Goal: Task Accomplishment & Management: Manage account settings

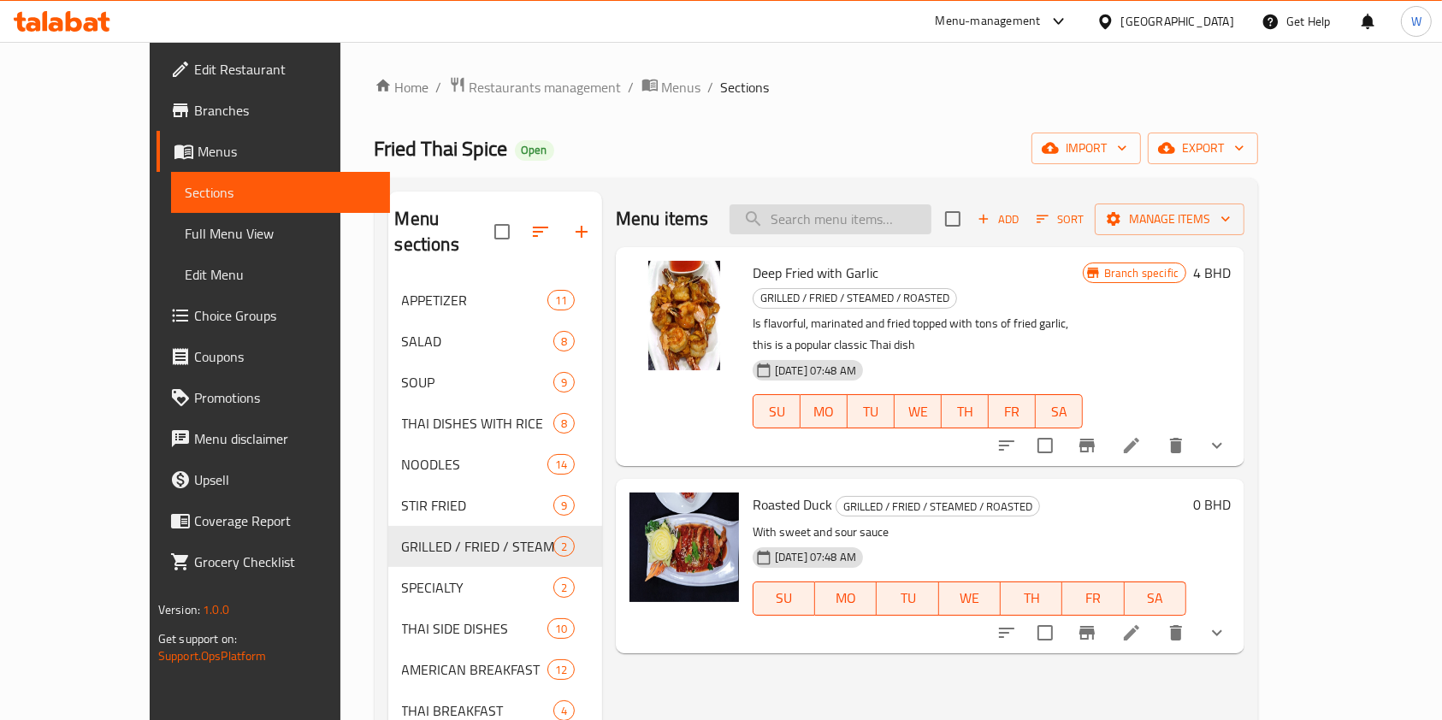
click at [886, 208] on input "search" at bounding box center [830, 219] width 202 height 30
paste input "Roasted Duck"
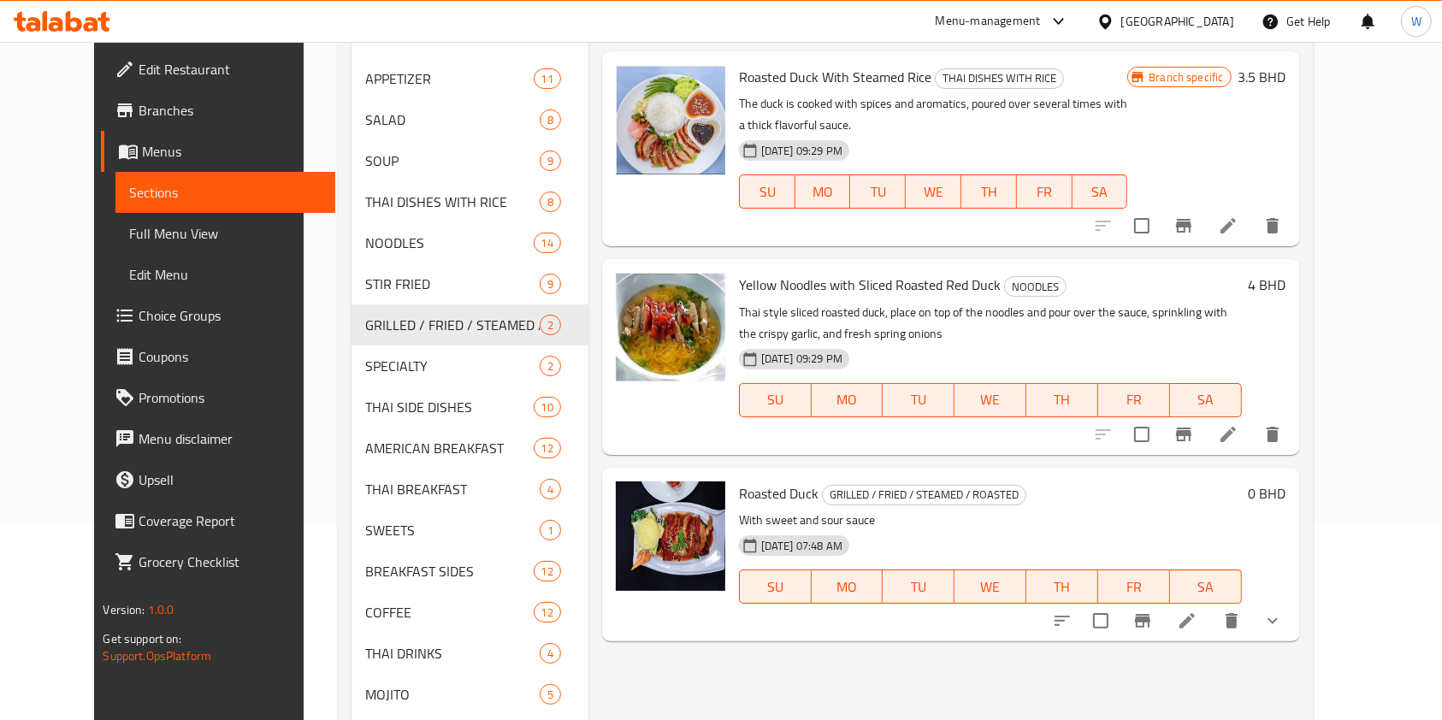
scroll to position [227, 0]
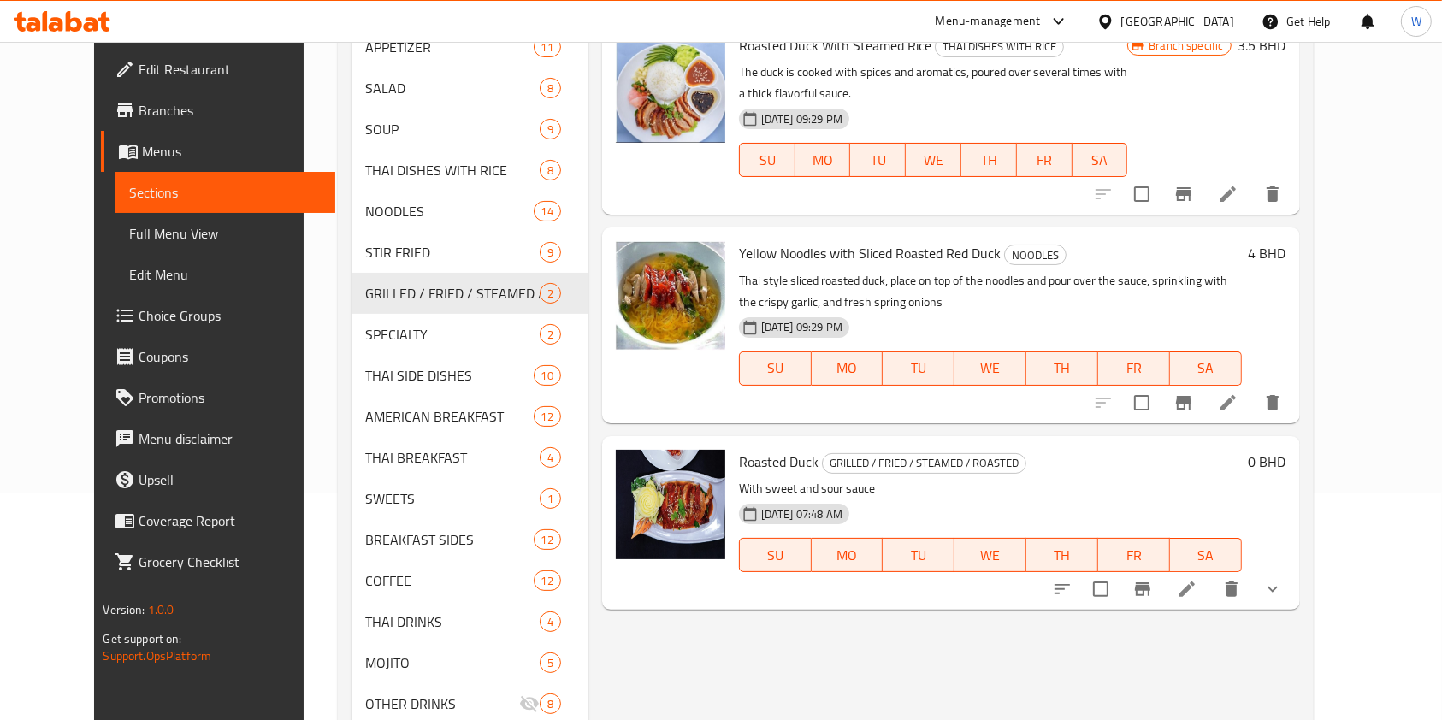
type input "Roasted Duck"
click at [1282, 579] on icon "show more" at bounding box center [1272, 589] width 21 height 21
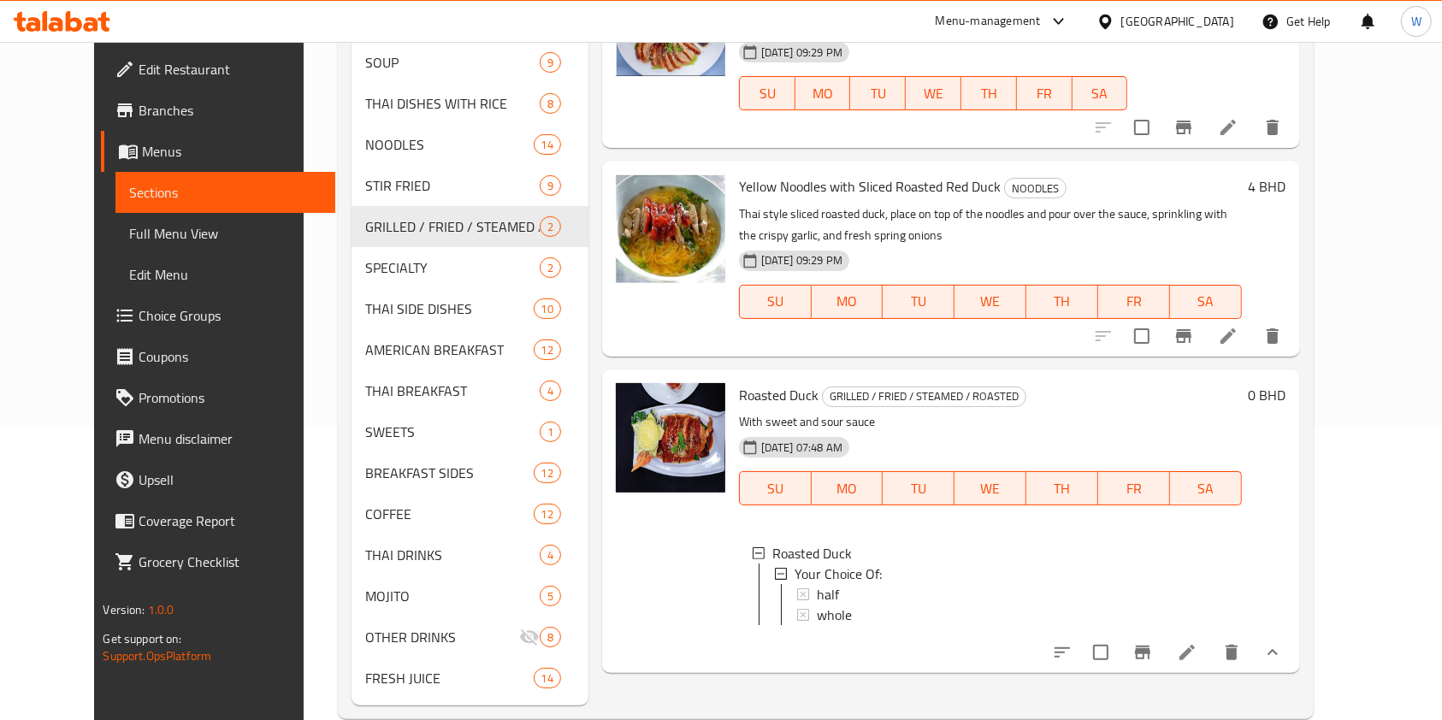
scroll to position [327, 0]
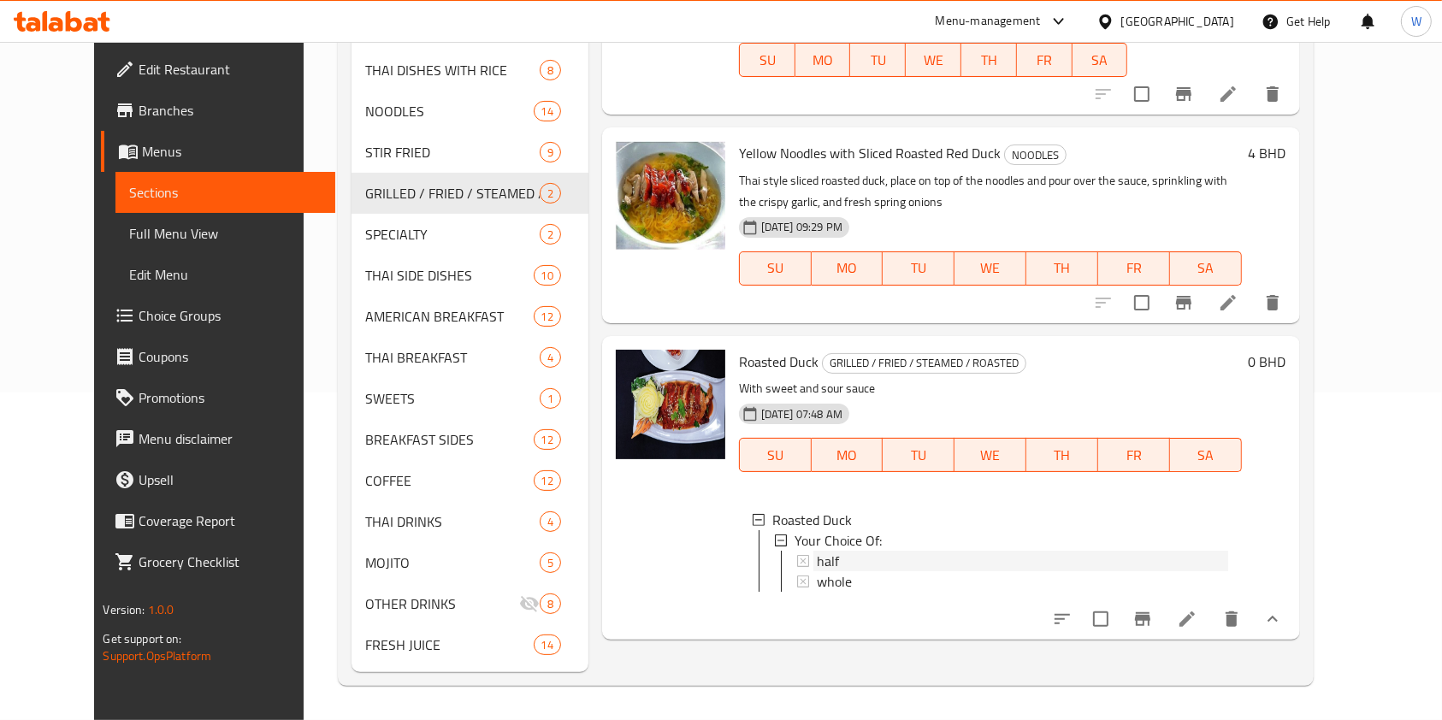
click at [845, 551] on div "half" at bounding box center [1022, 561] width 411 height 21
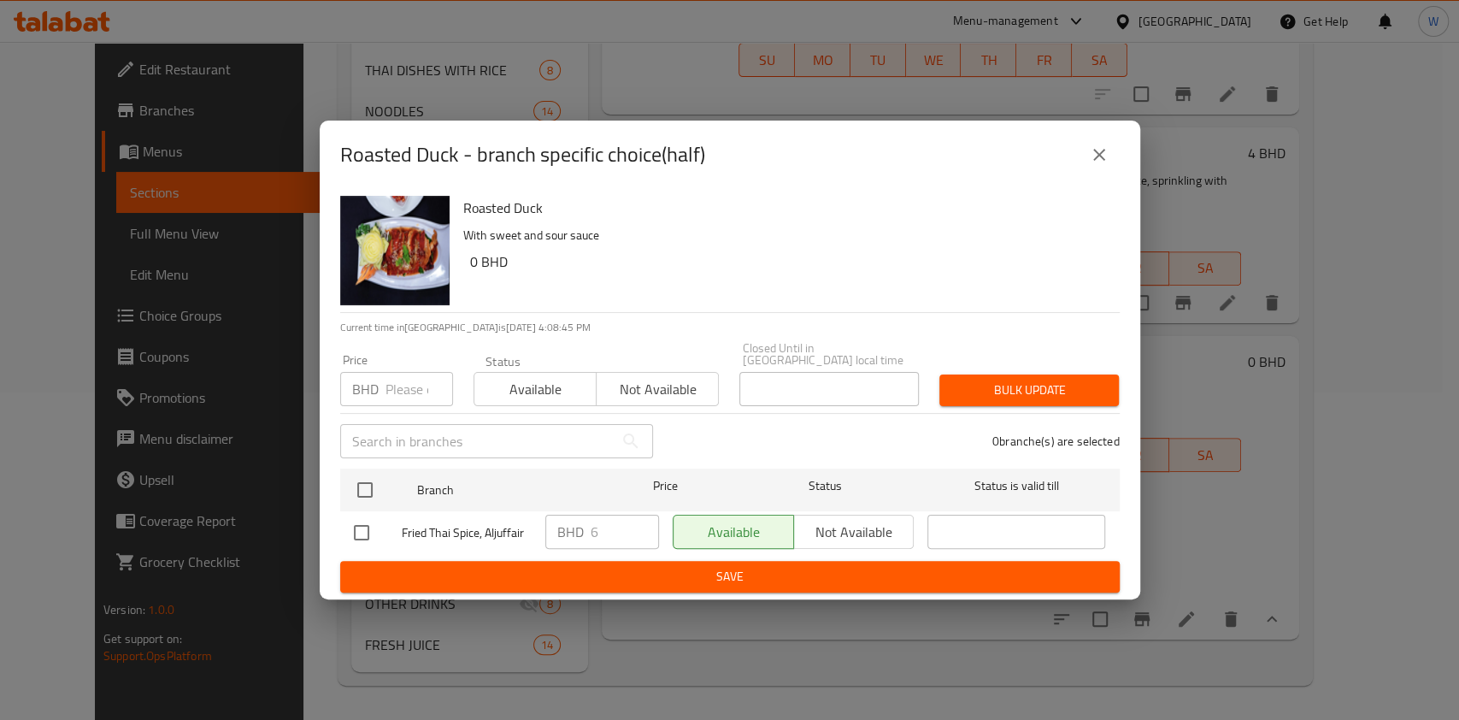
click at [372, 379] on p "BHD" at bounding box center [365, 389] width 27 height 21
click at [393, 378] on input "number" at bounding box center [420, 389] width 68 height 34
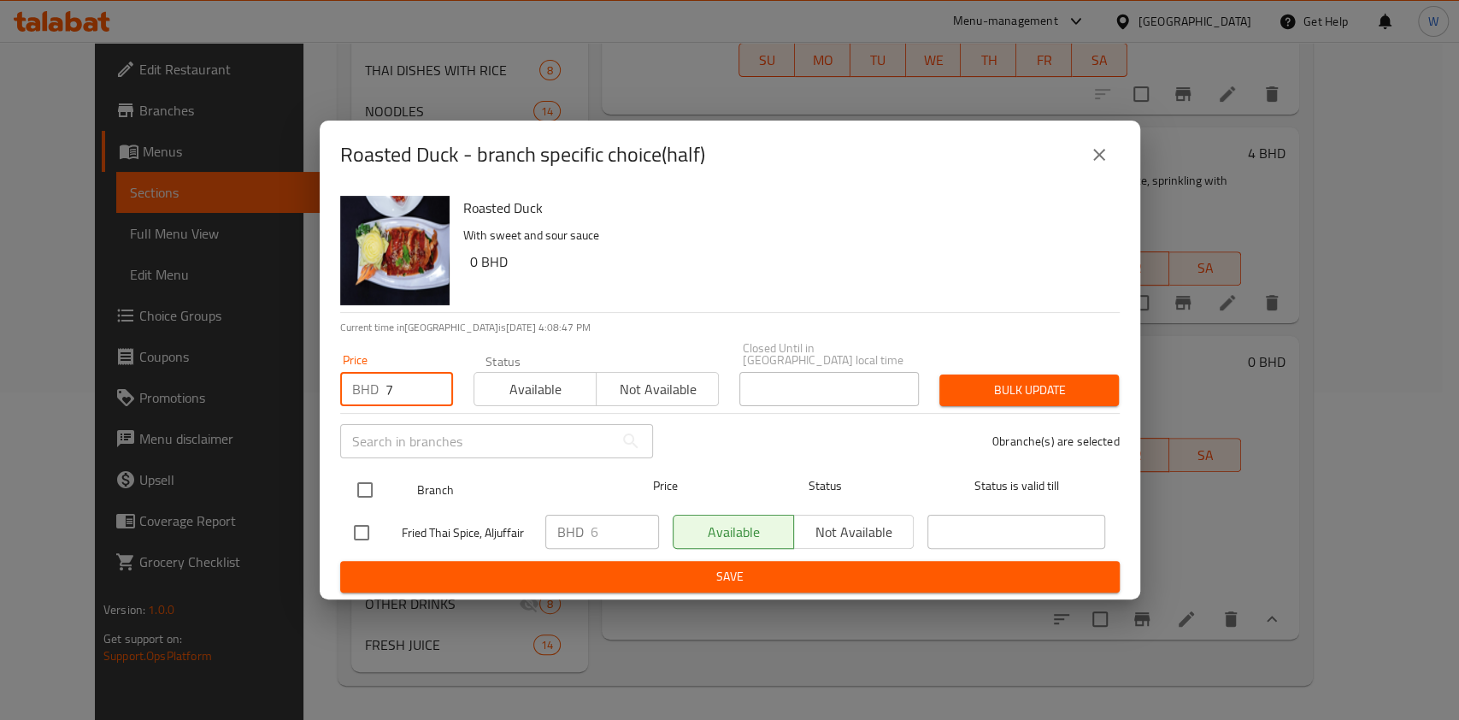
type input "7"
click at [369, 472] on input "checkbox" at bounding box center [365, 490] width 36 height 36
checkbox input "true"
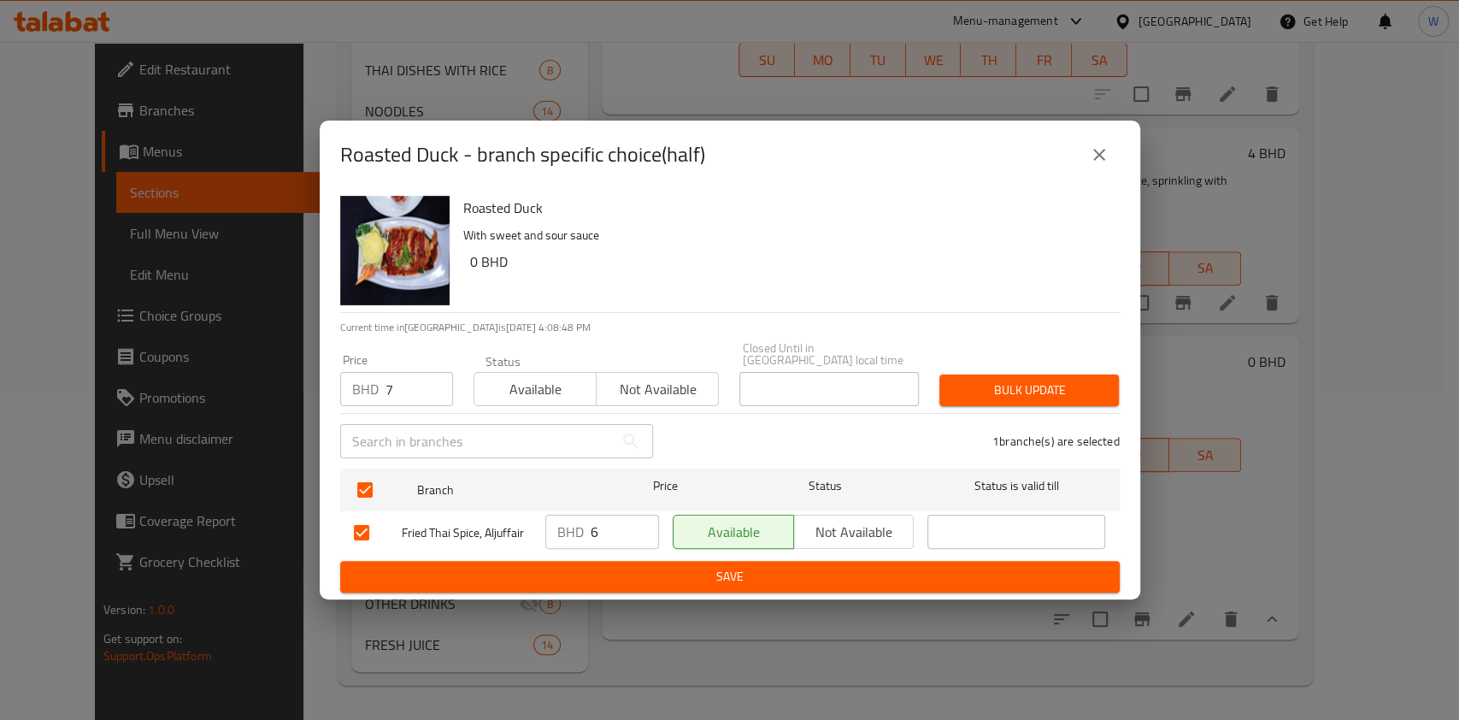
click at [1003, 365] on div "Bulk update" at bounding box center [1029, 390] width 200 height 52
click at [1031, 380] on span "Bulk update" at bounding box center [1029, 390] width 152 height 21
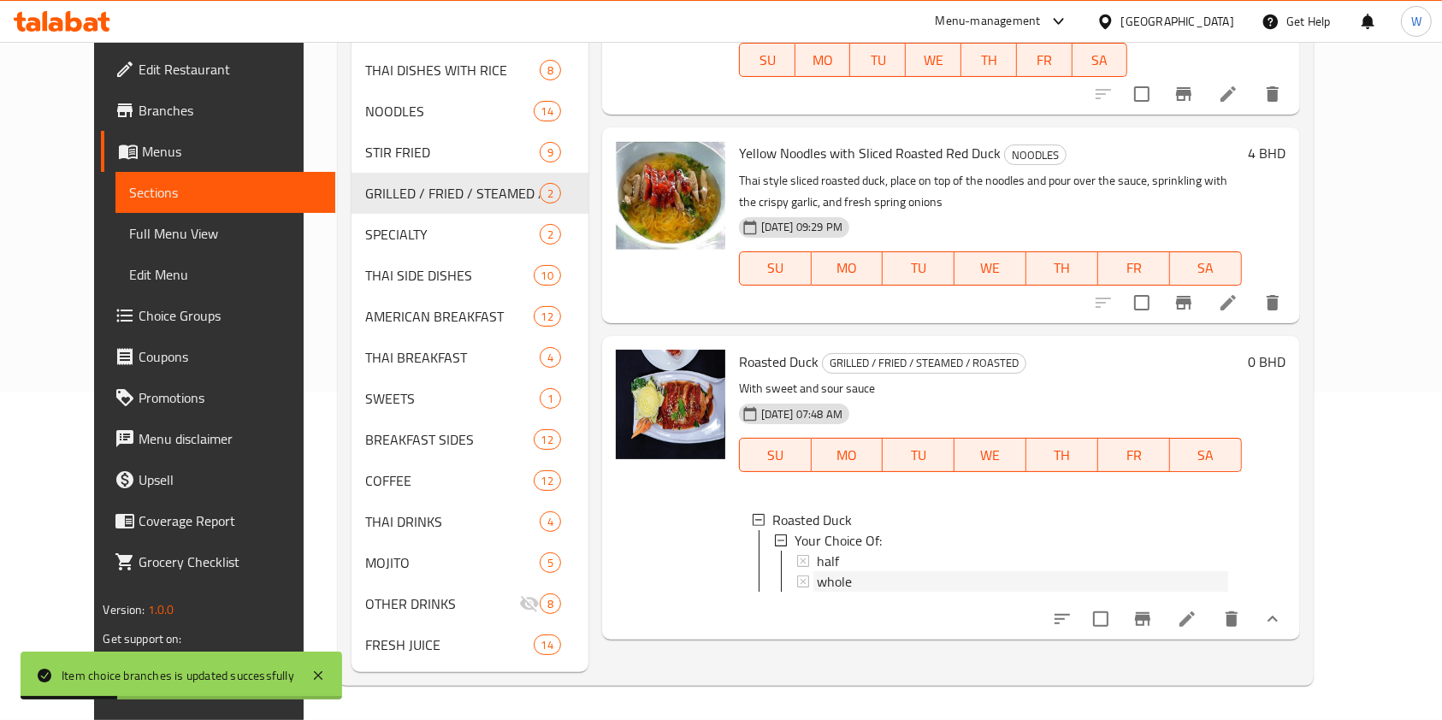
click at [817, 571] on span "whole" at bounding box center [834, 581] width 35 height 21
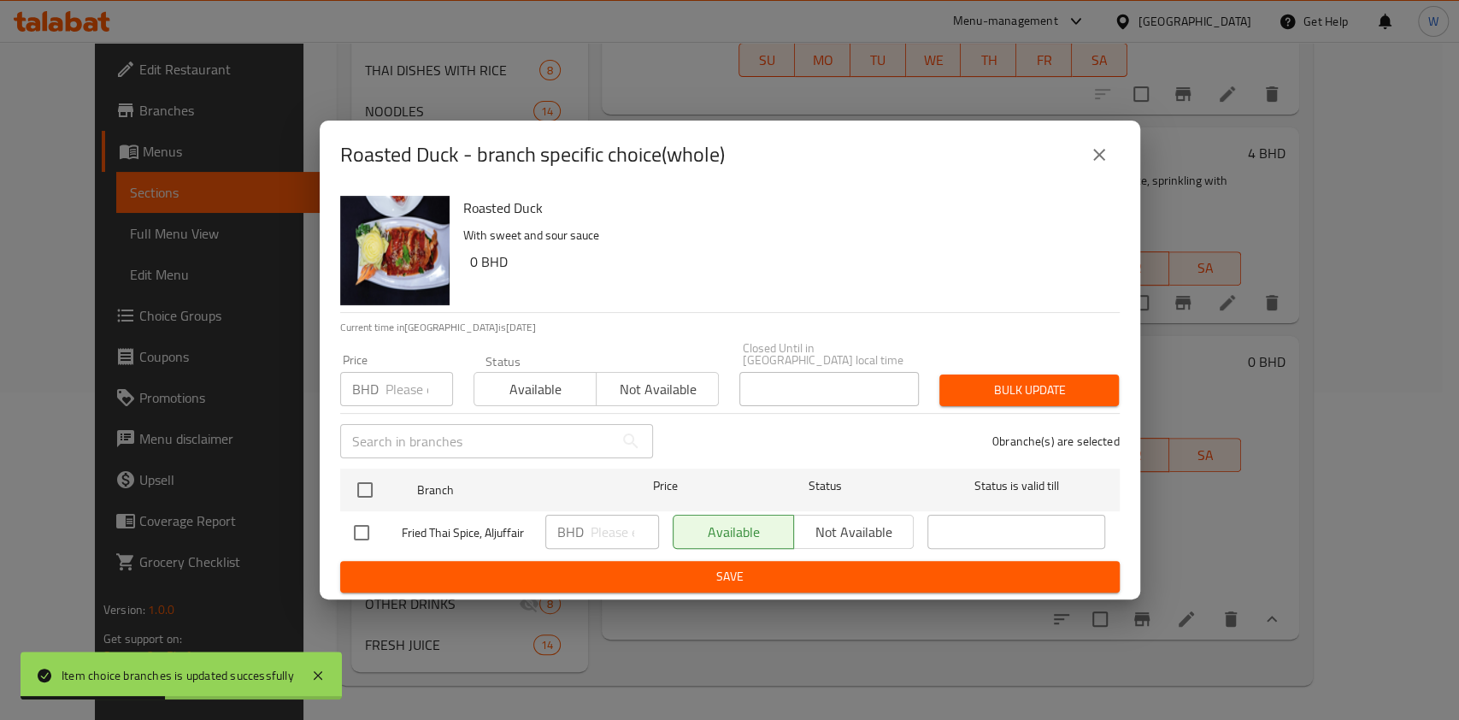
click at [407, 386] on input "number" at bounding box center [420, 389] width 68 height 34
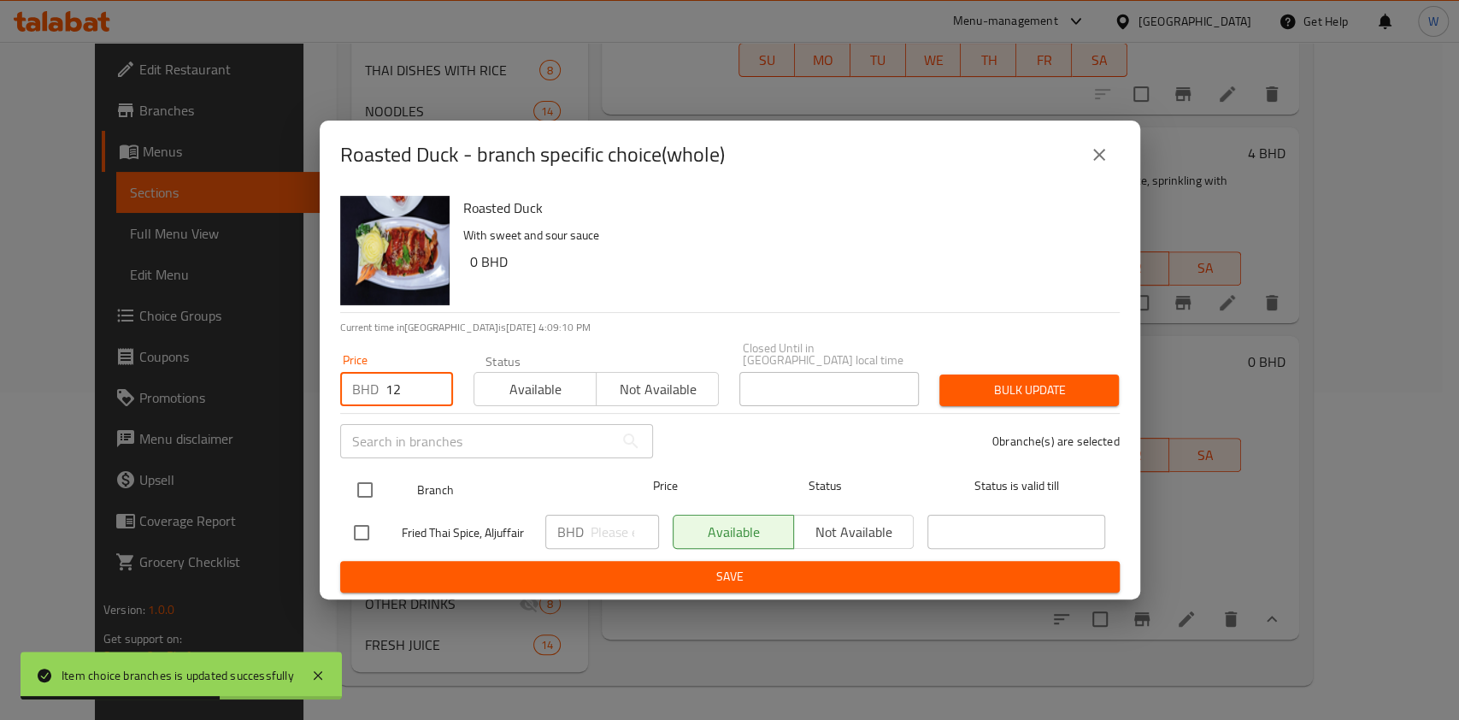
type input "12"
click at [383, 481] on div at bounding box center [379, 490] width 64 height 50
click at [358, 488] on input "checkbox" at bounding box center [365, 490] width 36 height 36
checkbox input "true"
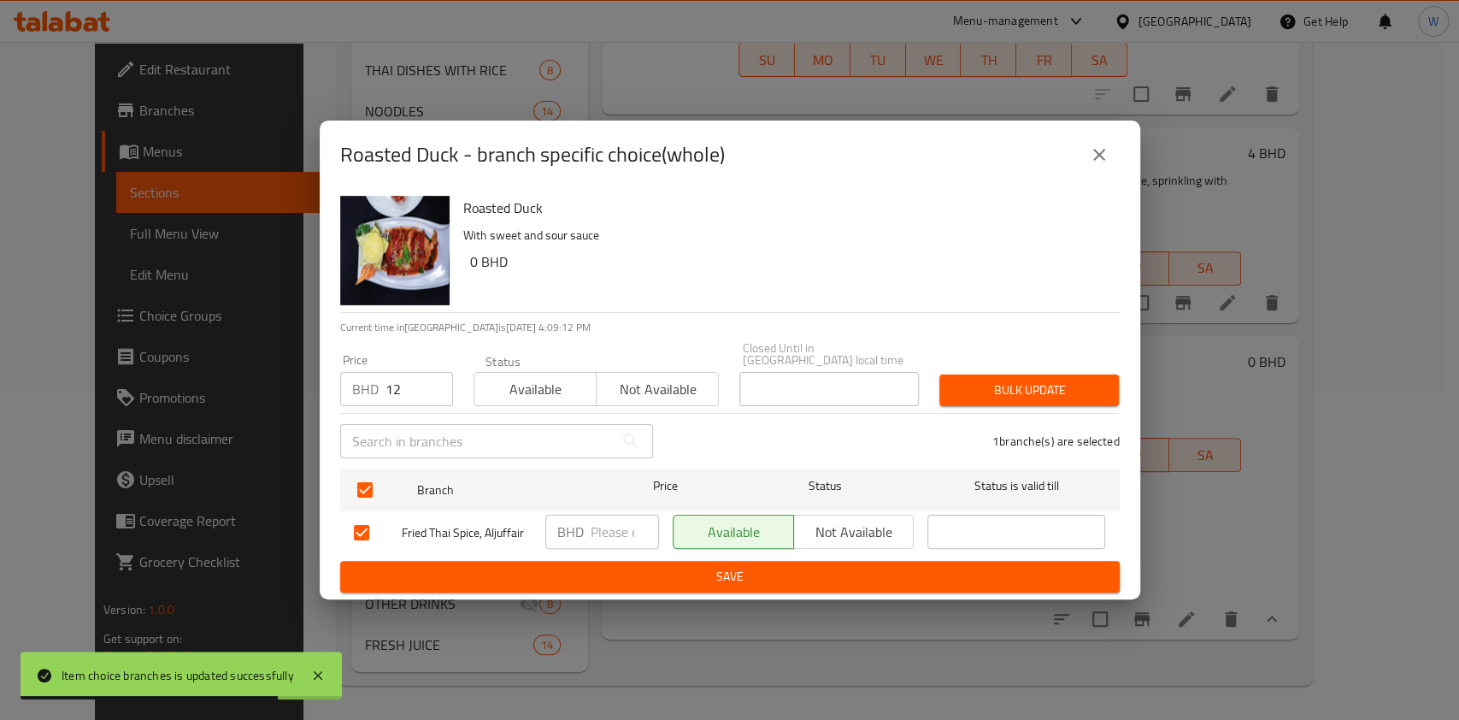
click at [1040, 380] on span "Bulk update" at bounding box center [1029, 390] width 152 height 21
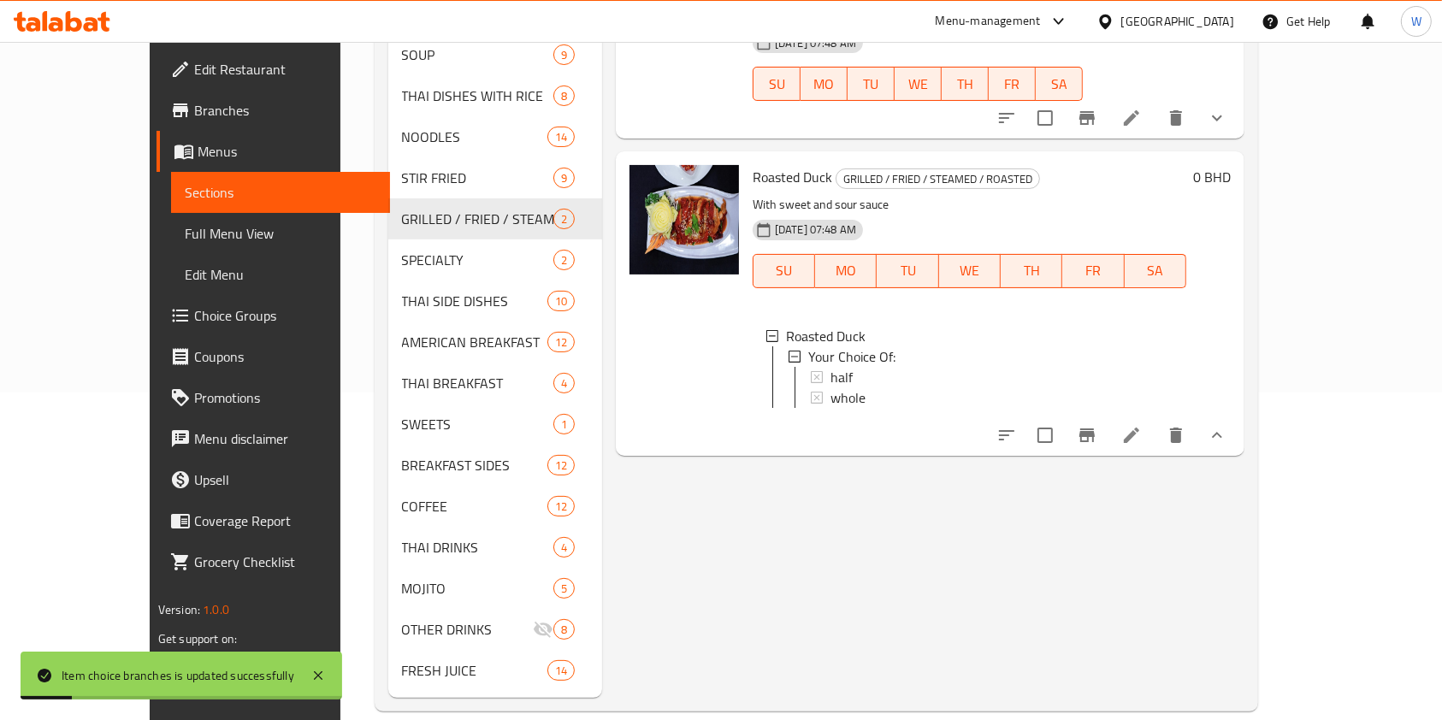
click at [1107, 415] on button "Branch-specific-item" at bounding box center [1086, 435] width 41 height 41
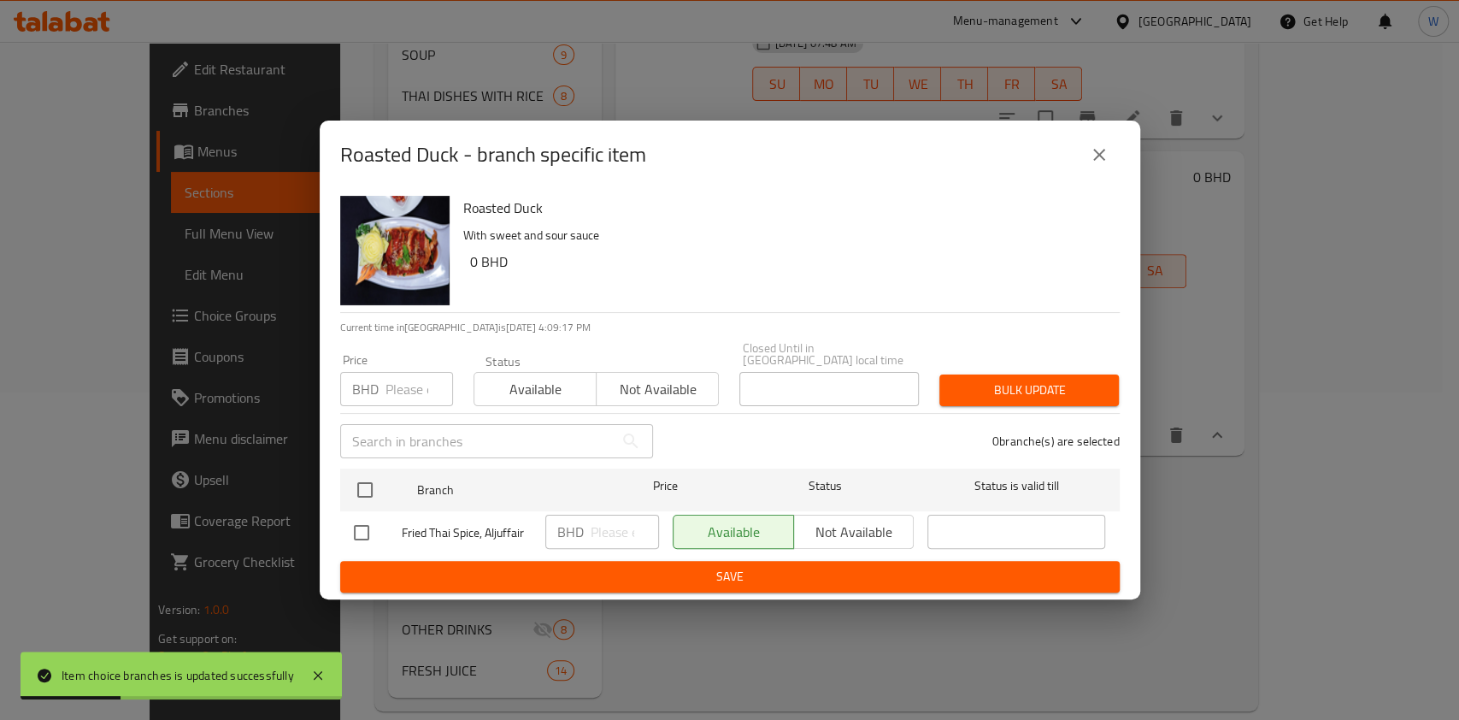
click at [1108, 165] on icon "close" at bounding box center [1099, 154] width 21 height 21
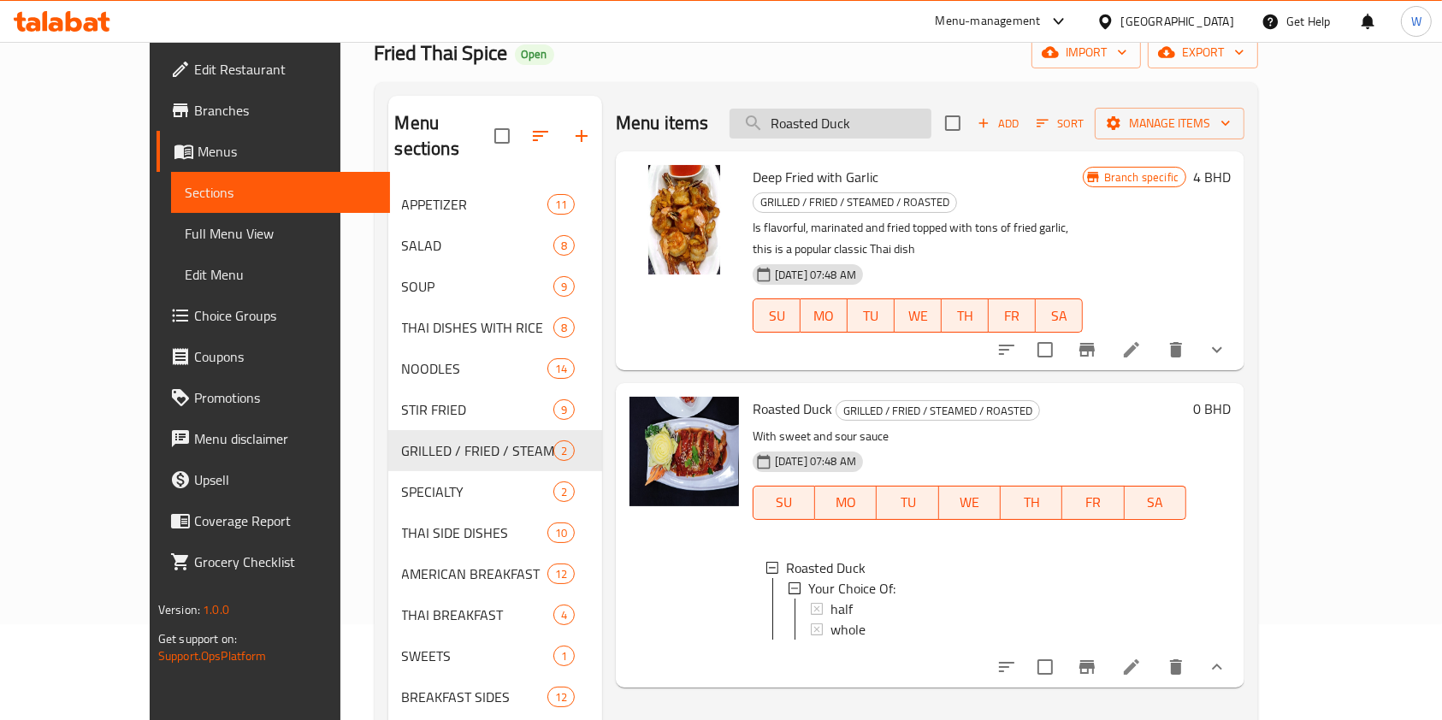
scroll to position [0, 0]
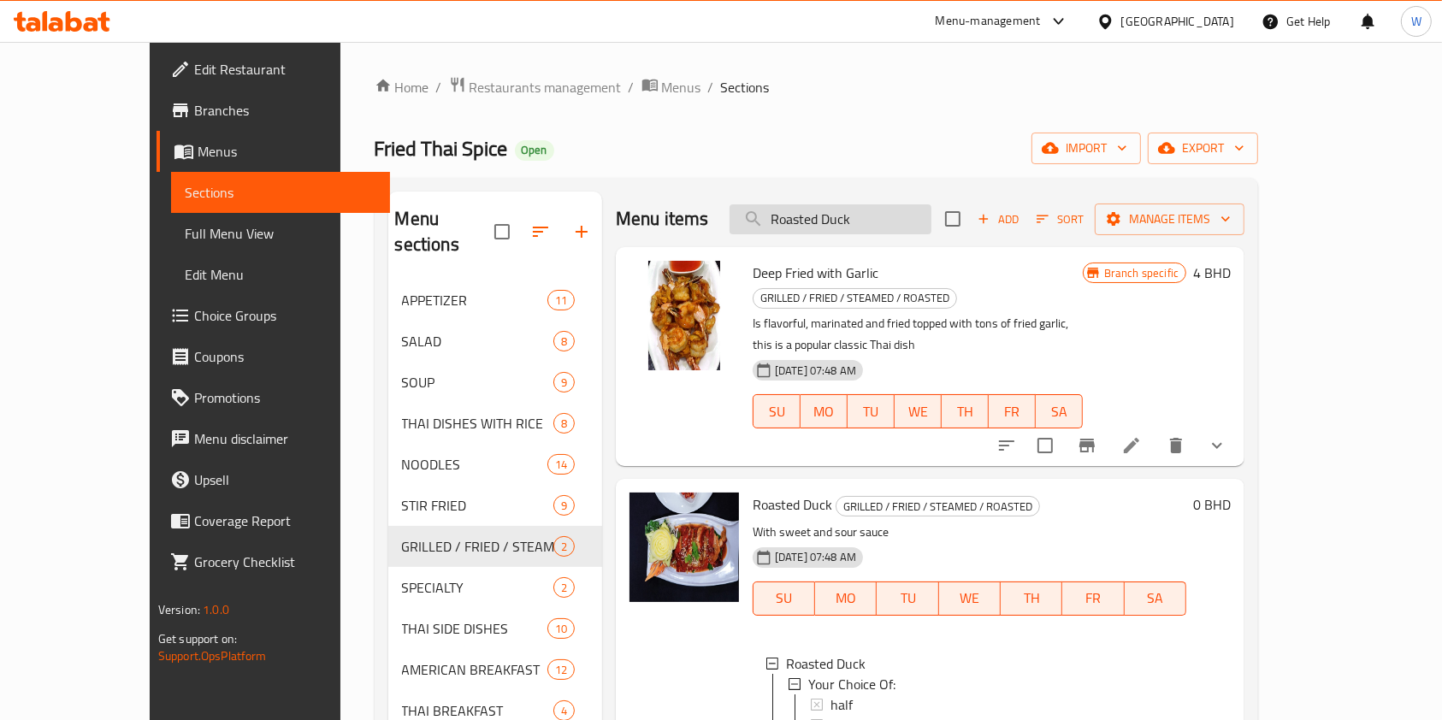
click at [869, 225] on input "Roasted Duck" at bounding box center [830, 219] width 202 height 30
paste input "Seafood Boil"
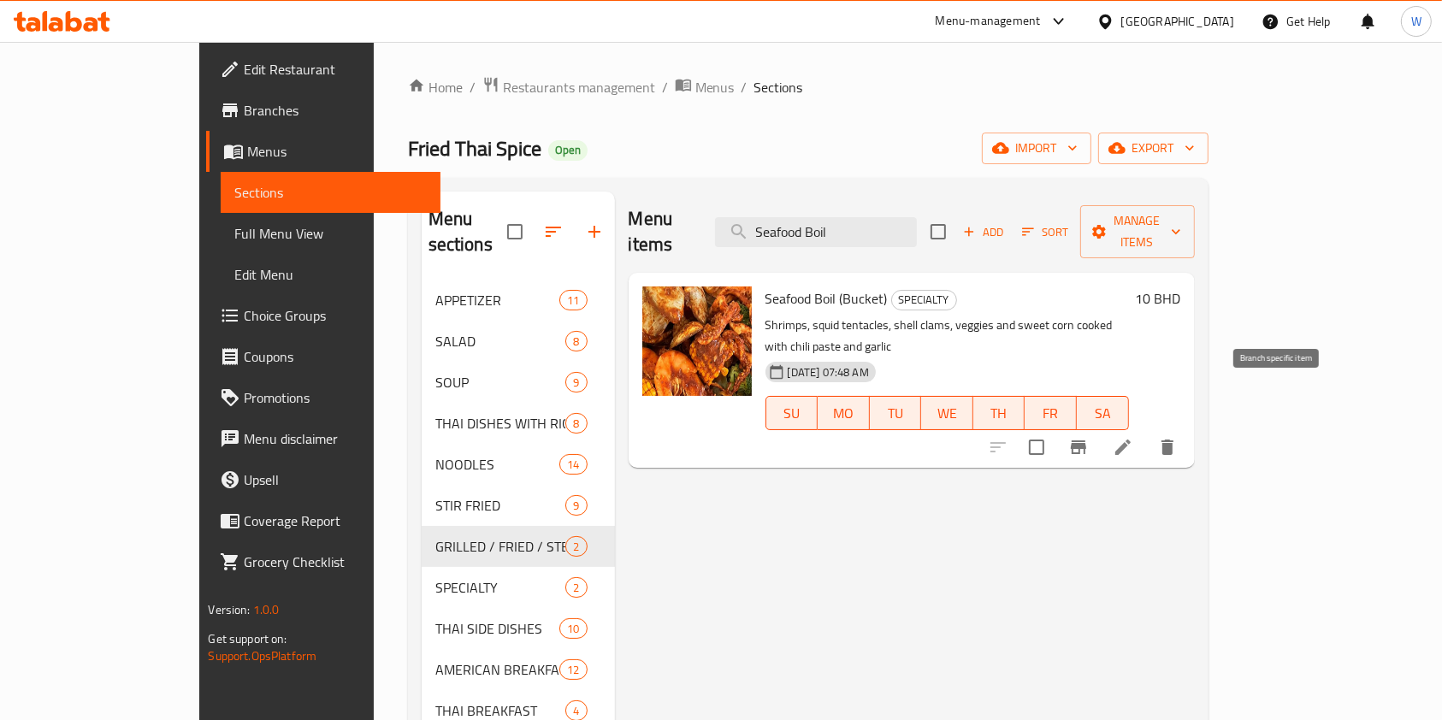
type input "Seafood Boil"
click at [1099, 427] on button "Branch-specific-item" at bounding box center [1078, 447] width 41 height 41
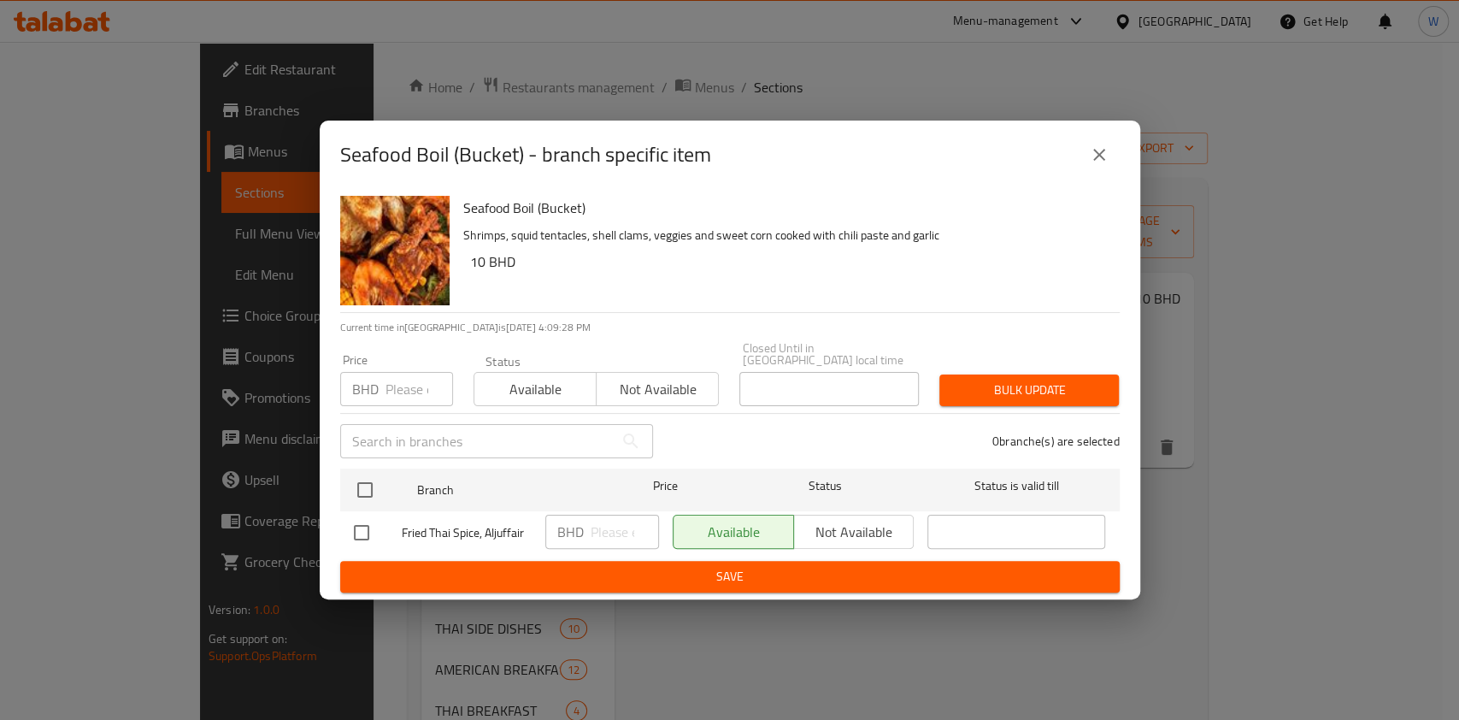
click at [406, 378] on input "number" at bounding box center [420, 389] width 68 height 34
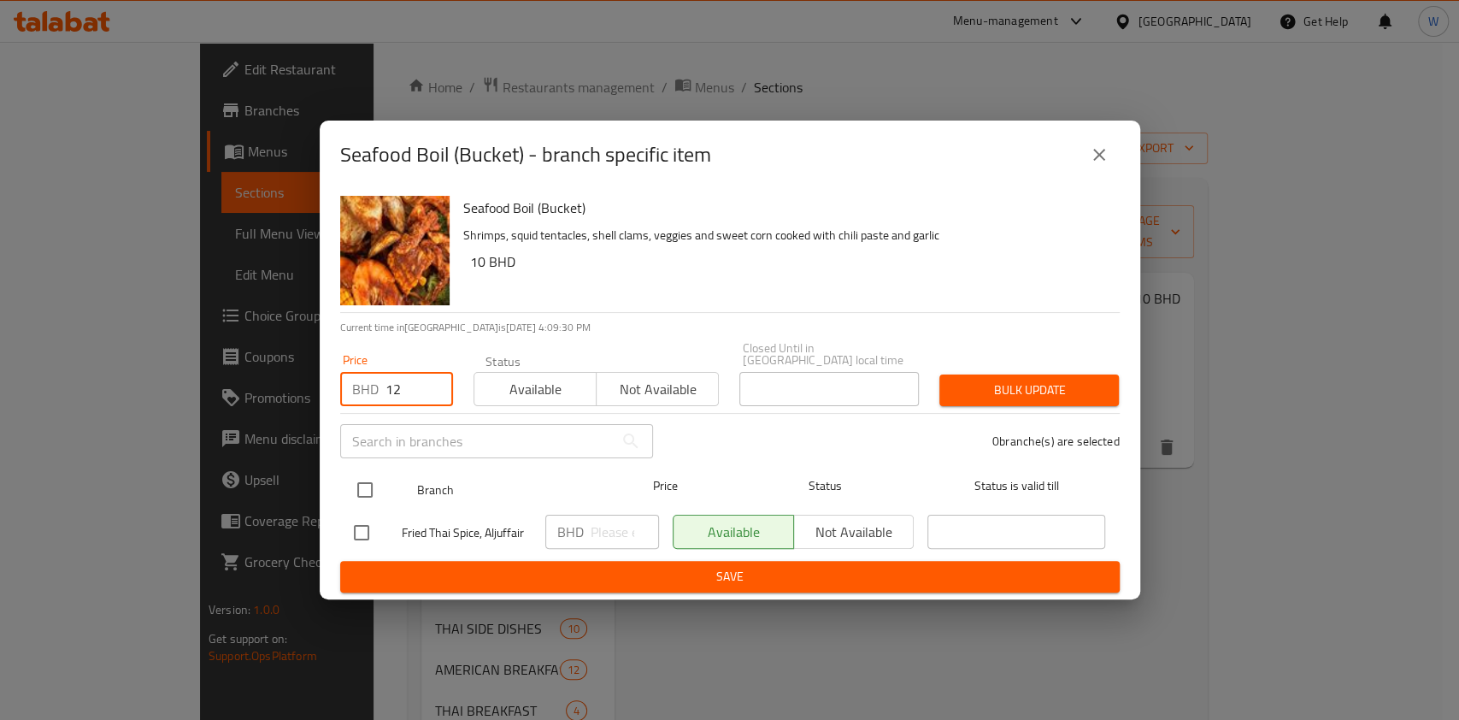
type input "12"
click at [372, 472] on input "checkbox" at bounding box center [365, 490] width 36 height 36
checkbox input "true"
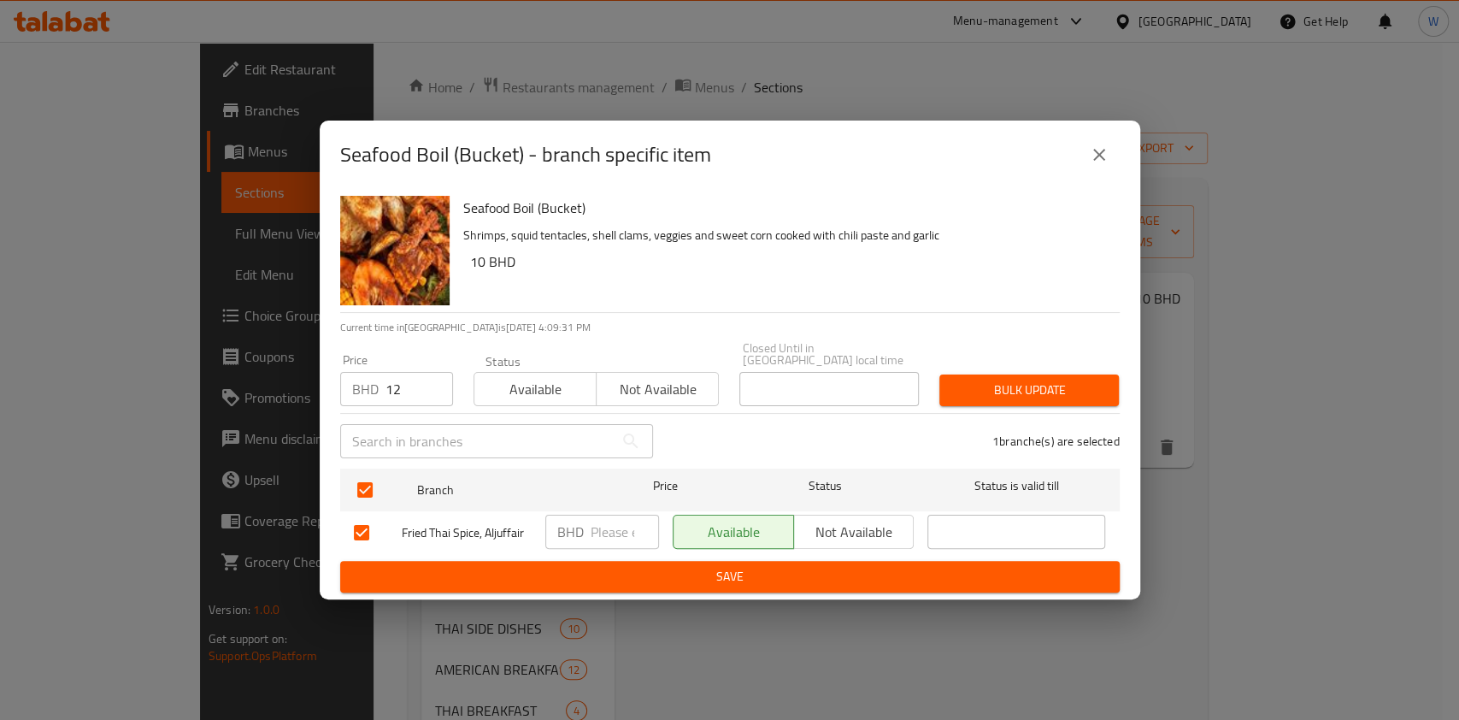
click at [957, 398] on button "Bulk update" at bounding box center [1030, 390] width 180 height 32
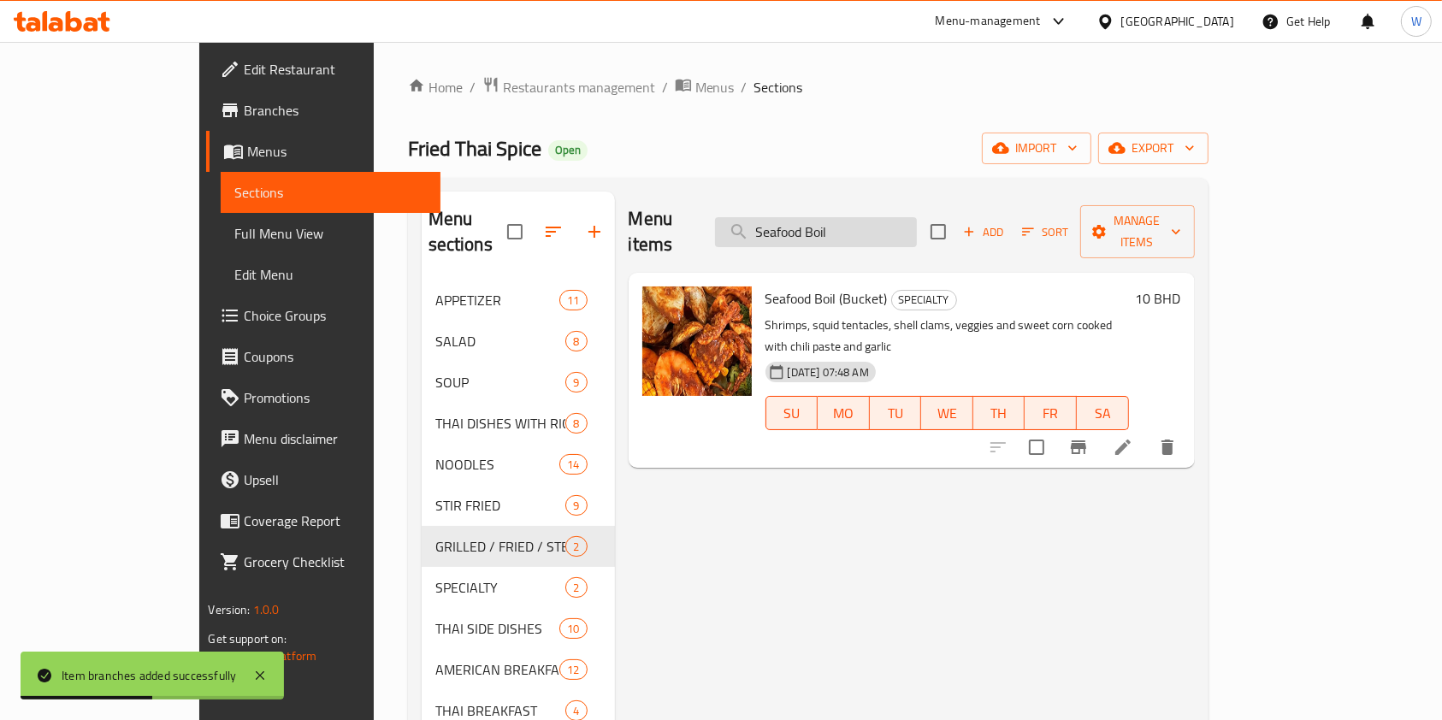
click at [842, 217] on input "Seafood Boil" at bounding box center [816, 232] width 202 height 30
click at [843, 217] on input "Seafood Boil" at bounding box center [816, 232] width 202 height 30
paste input "Khao [PERSON_NAME] Kapi"
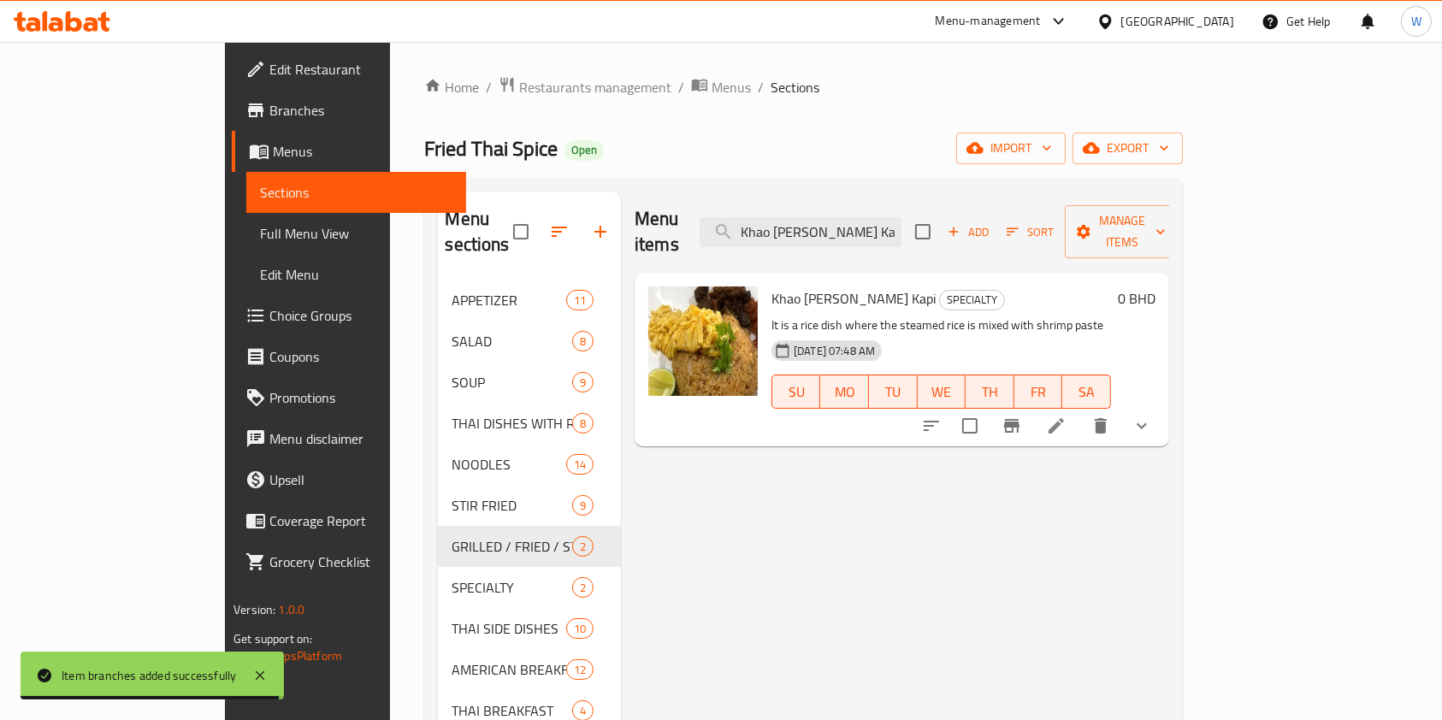
type input "Khao [PERSON_NAME] Kapi"
click at [1032, 410] on button "Branch-specific-item" at bounding box center [1011, 425] width 41 height 41
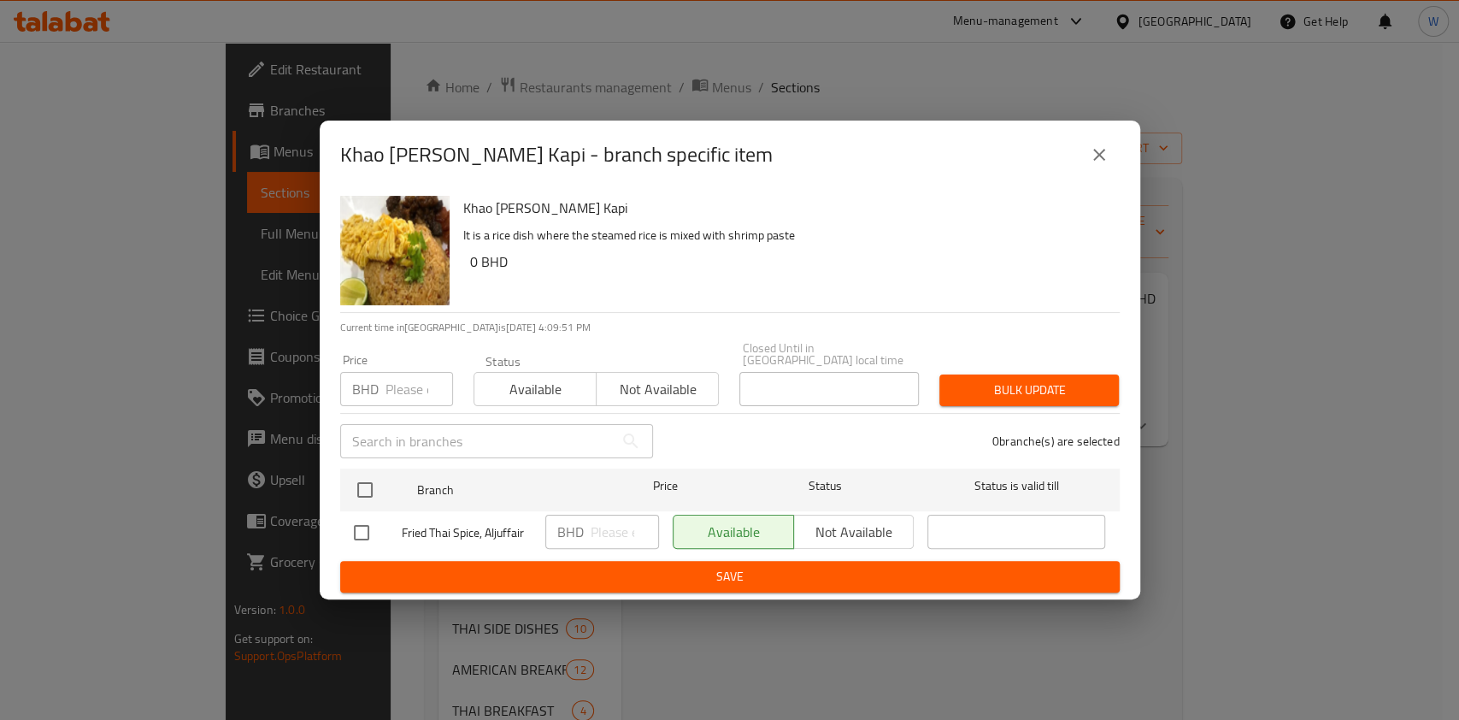
click at [1089, 163] on icon "close" at bounding box center [1099, 154] width 21 height 21
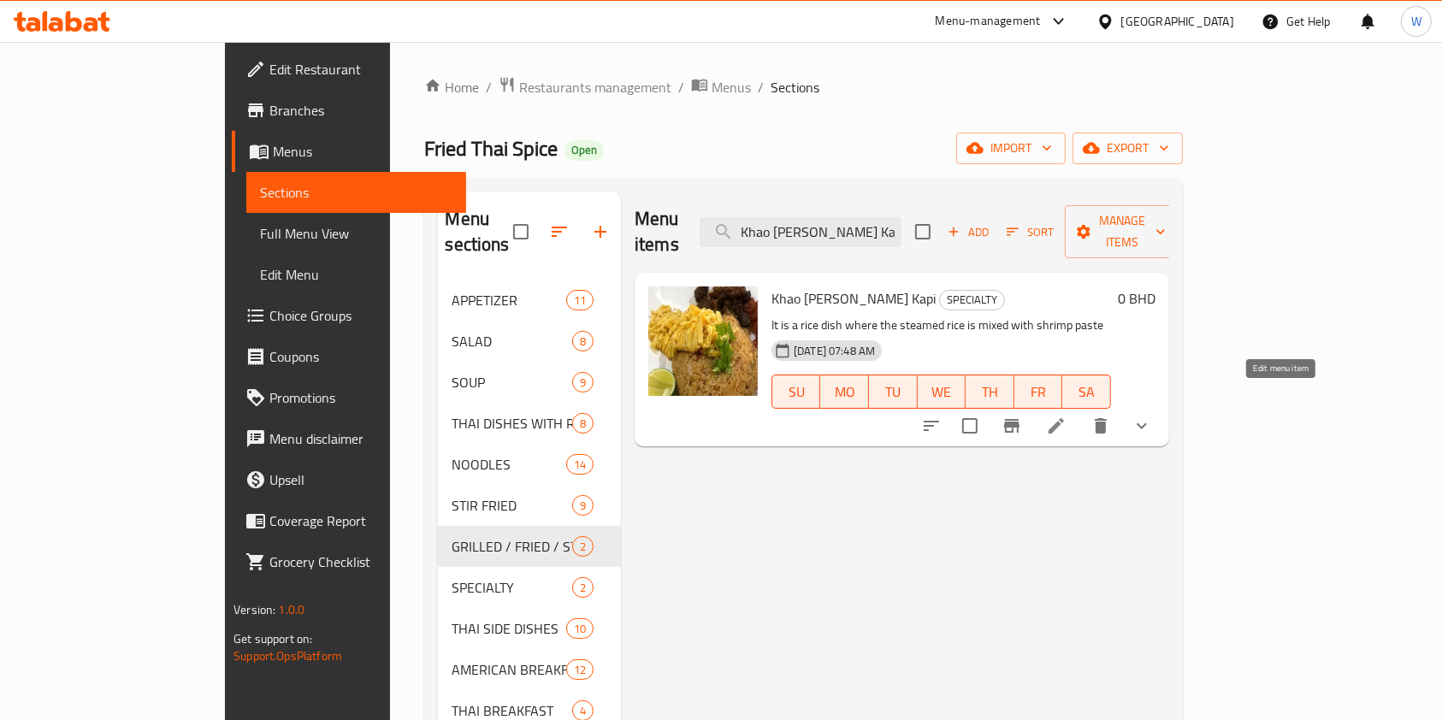
click at [1064, 418] on icon at bounding box center [1055, 425] width 15 height 15
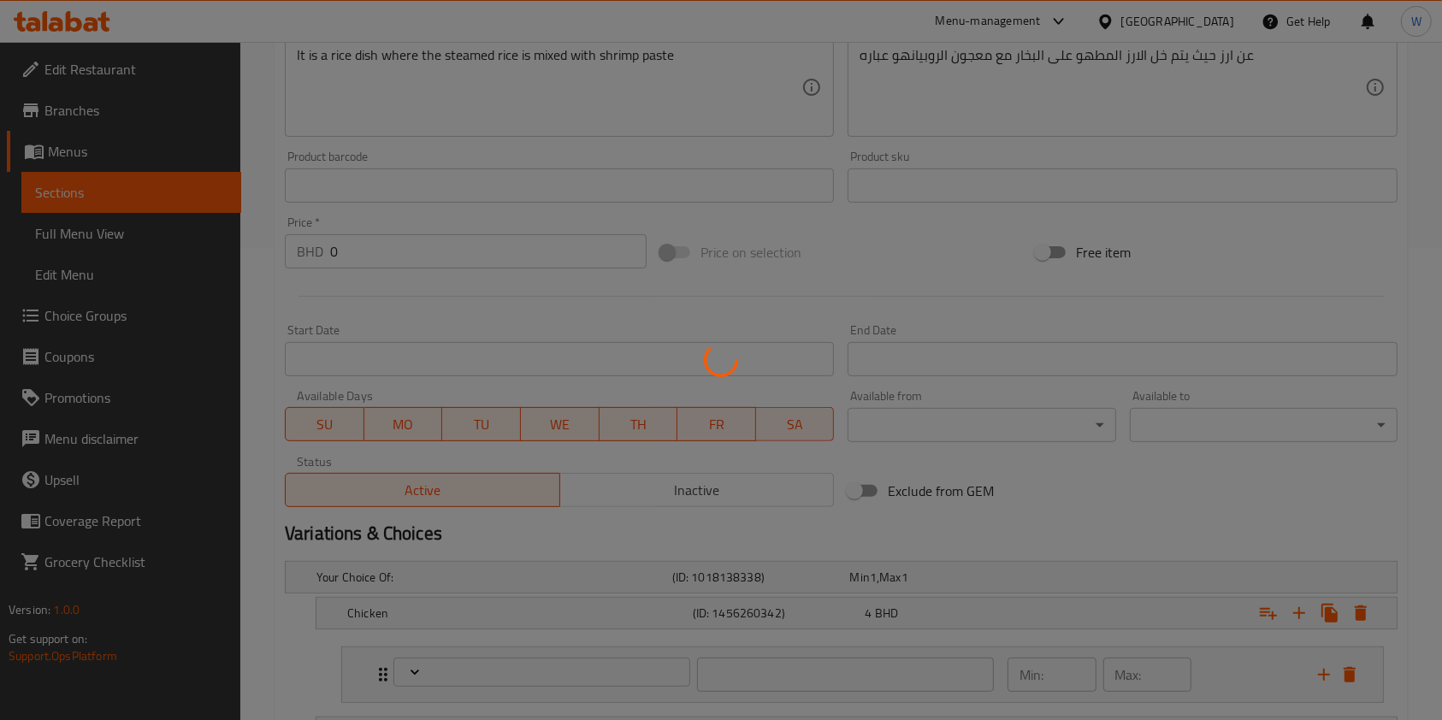
type input "إختيارك من:"
type input "1"
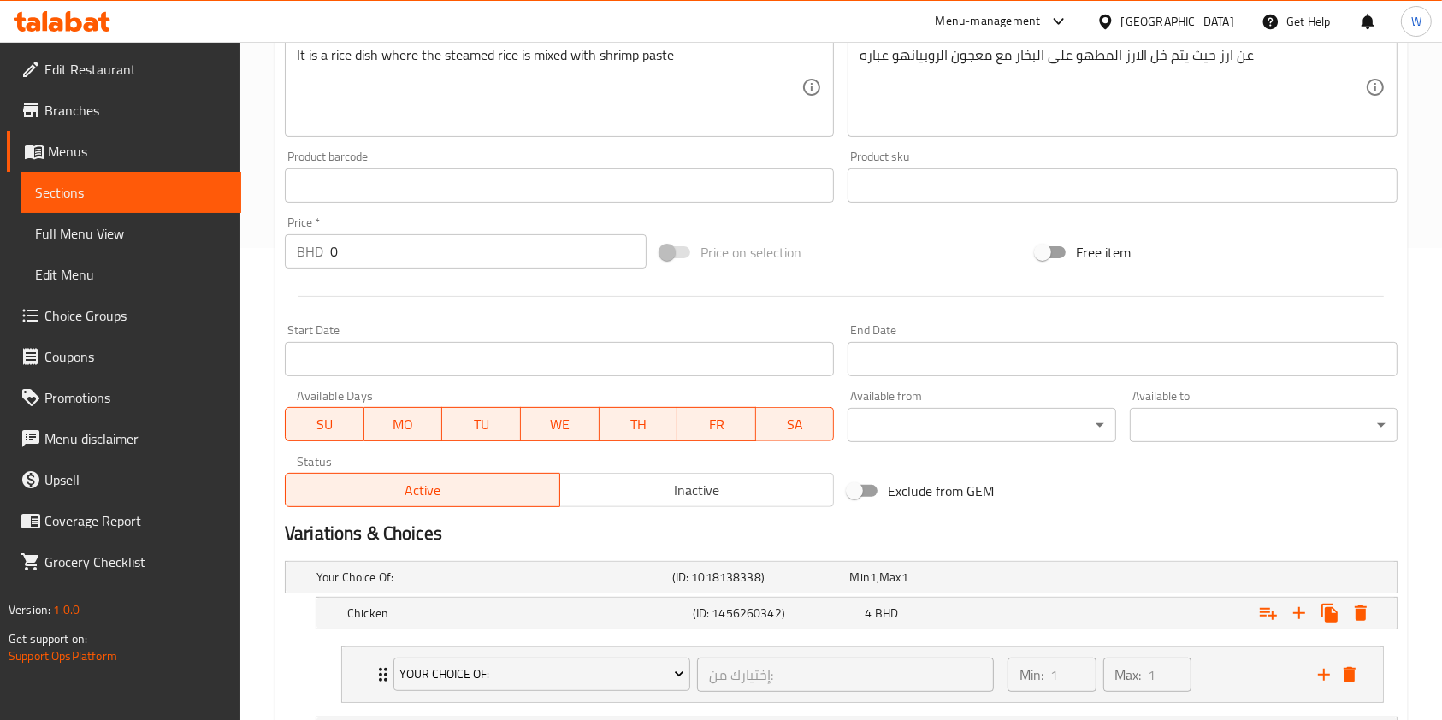
scroll to position [621, 0]
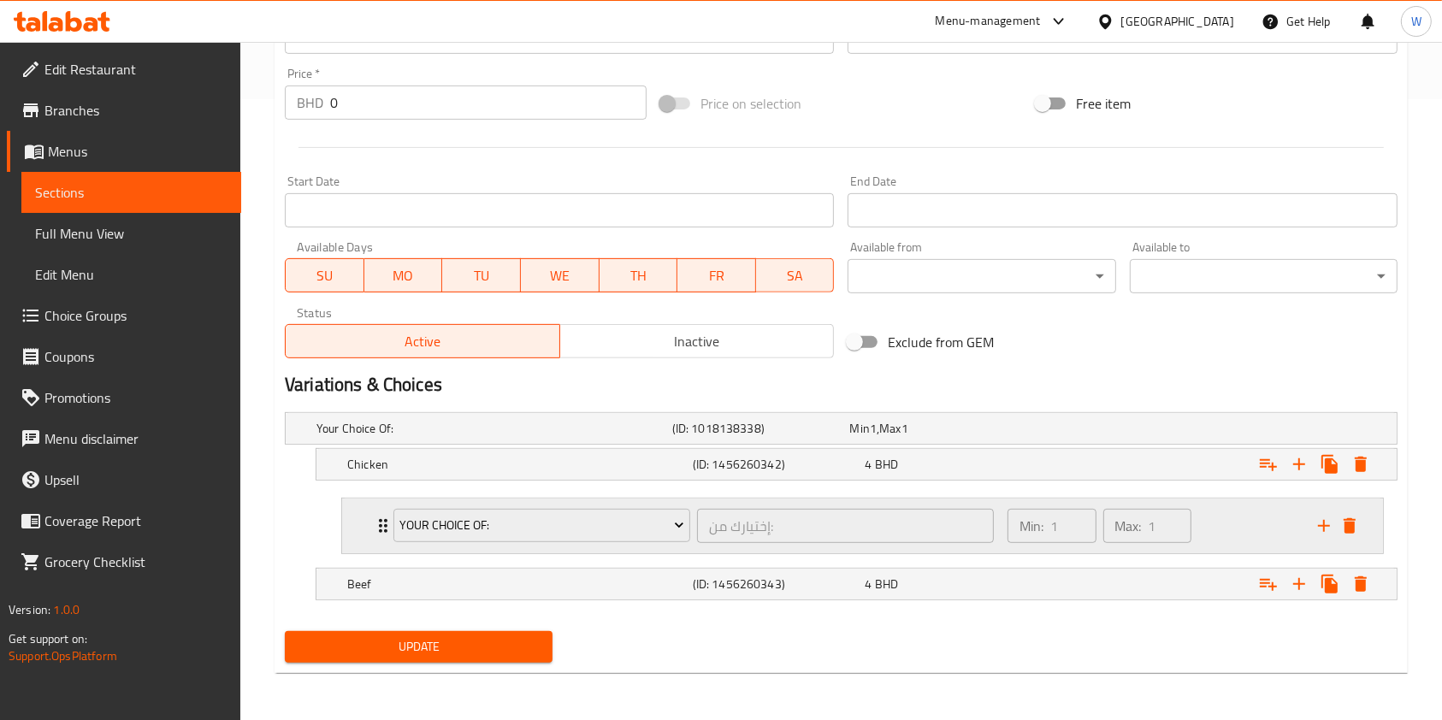
click at [378, 522] on icon "Expand" at bounding box center [383, 526] width 21 height 21
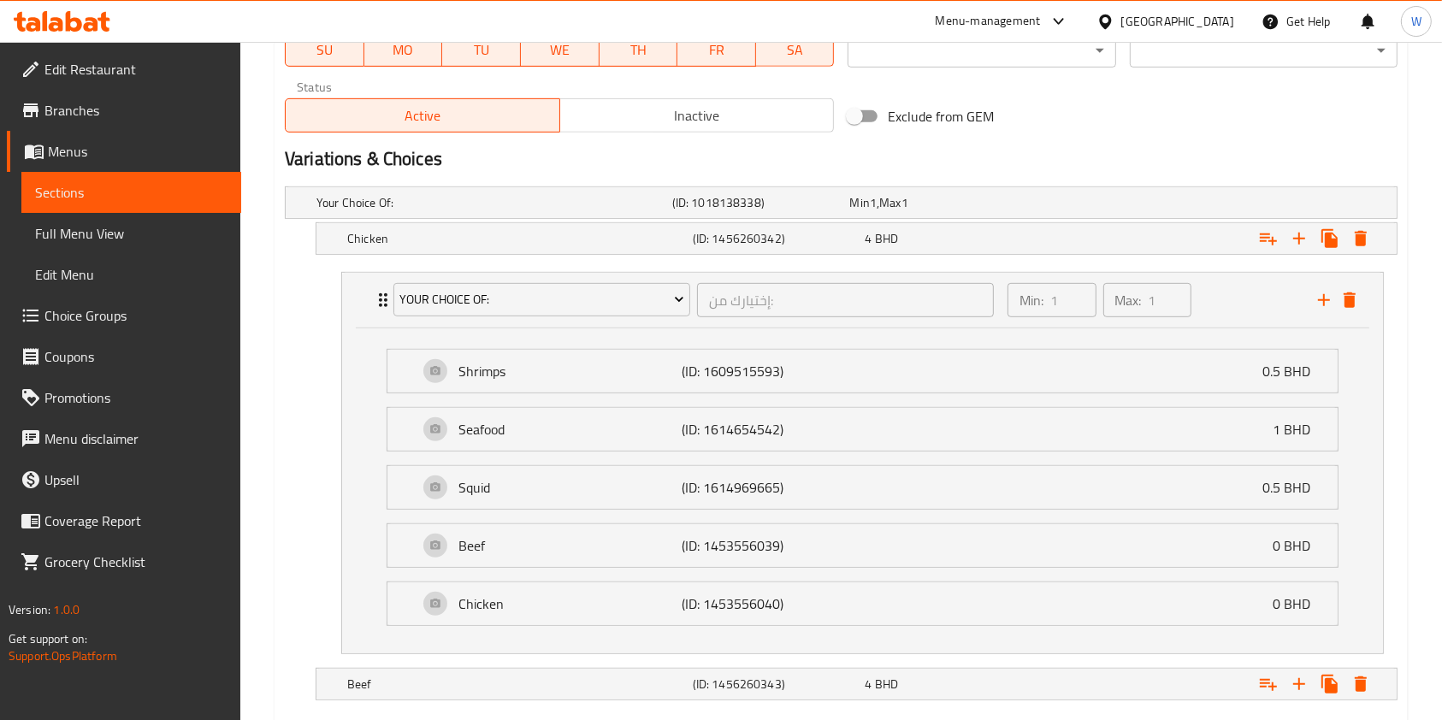
scroll to position [945, 0]
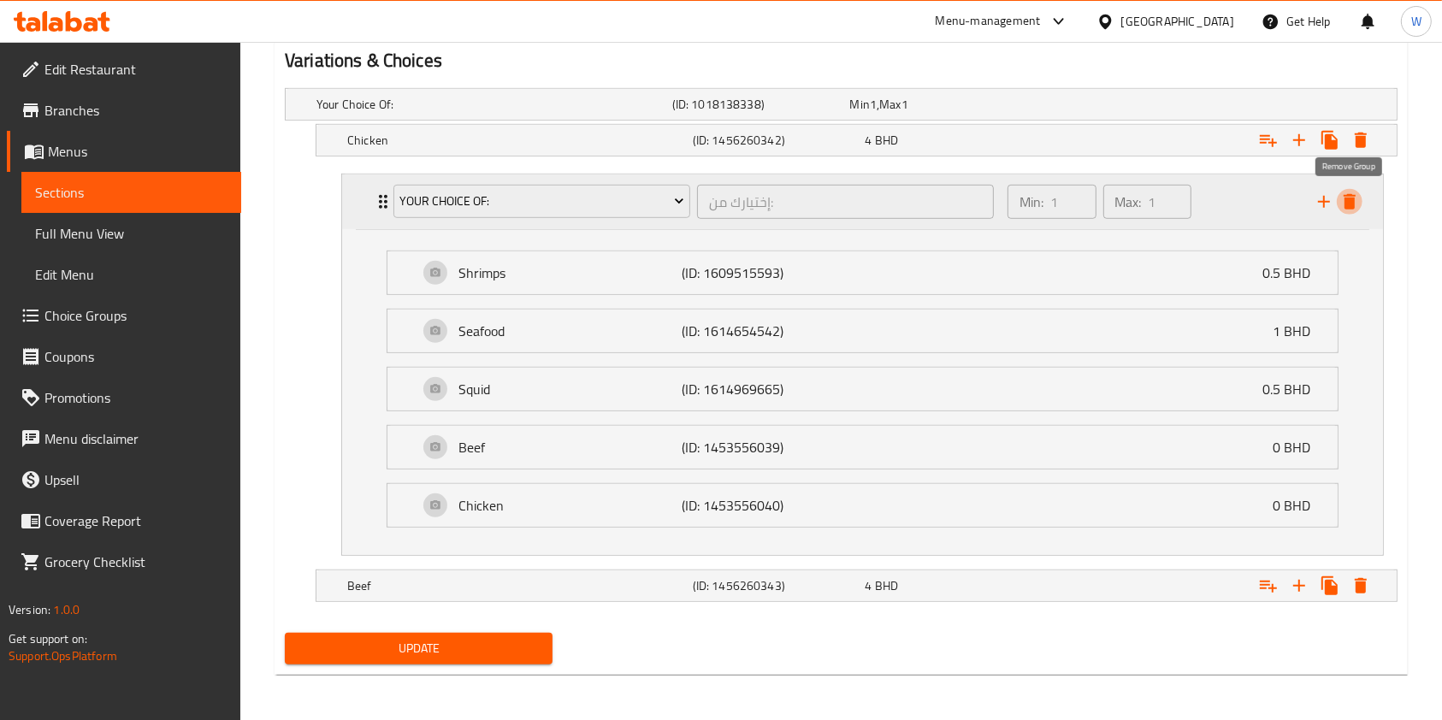
click at [1345, 200] on icon "delete" at bounding box center [1349, 201] width 12 height 15
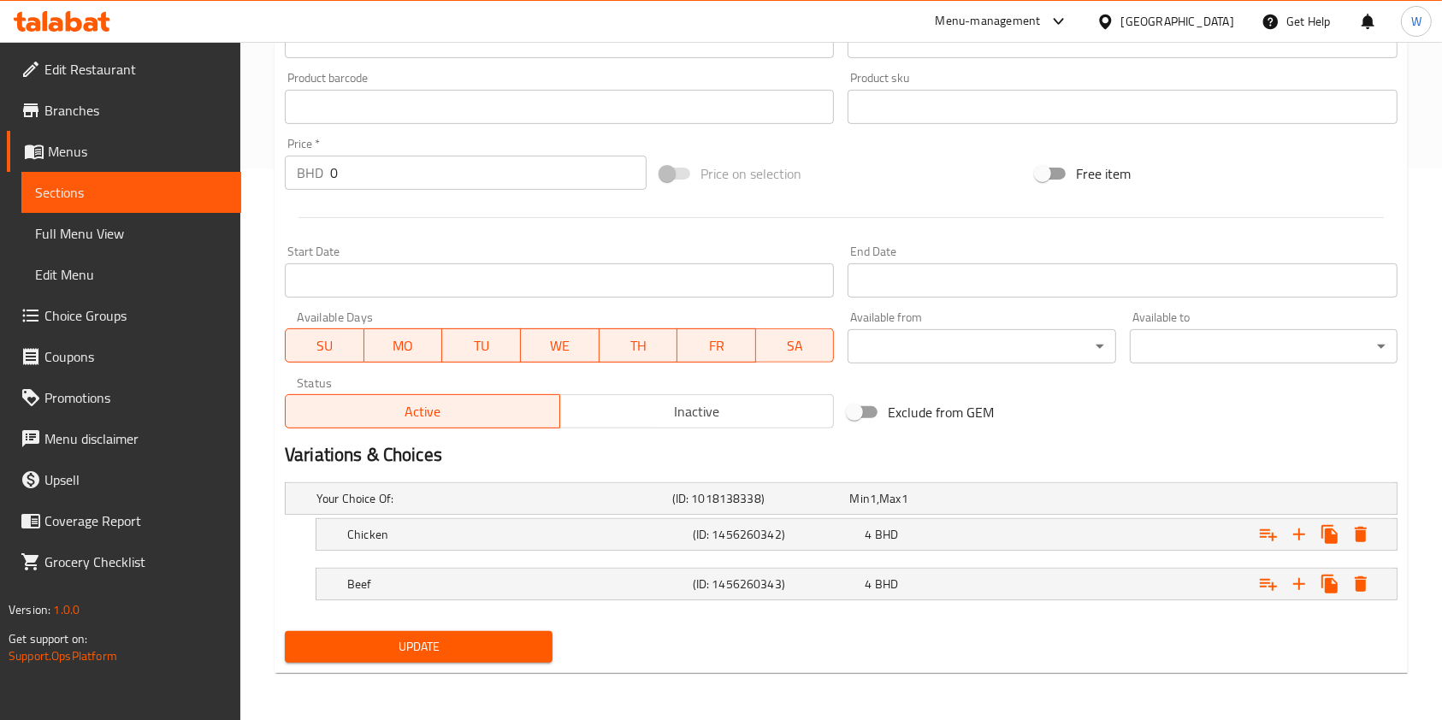
click at [373, 631] on button "Update" at bounding box center [419, 647] width 268 height 32
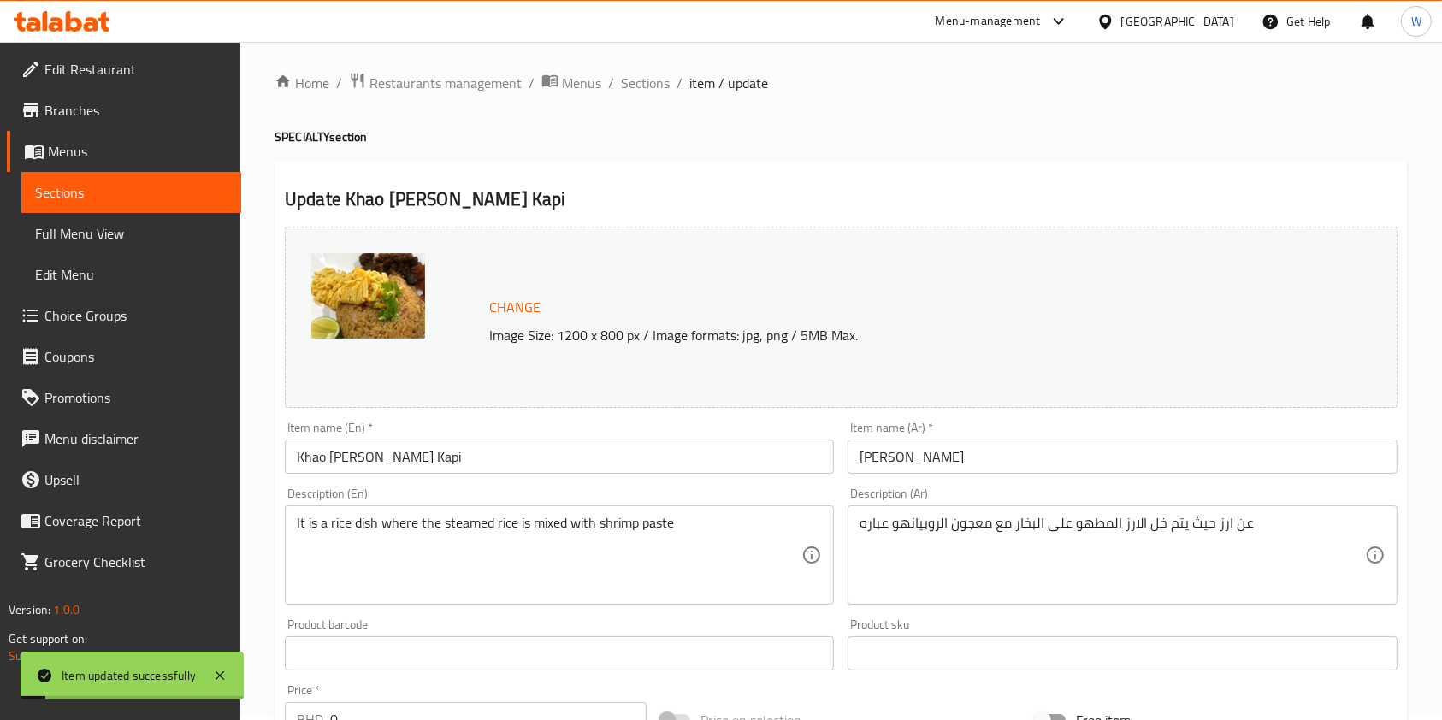
scroll to position [0, 0]
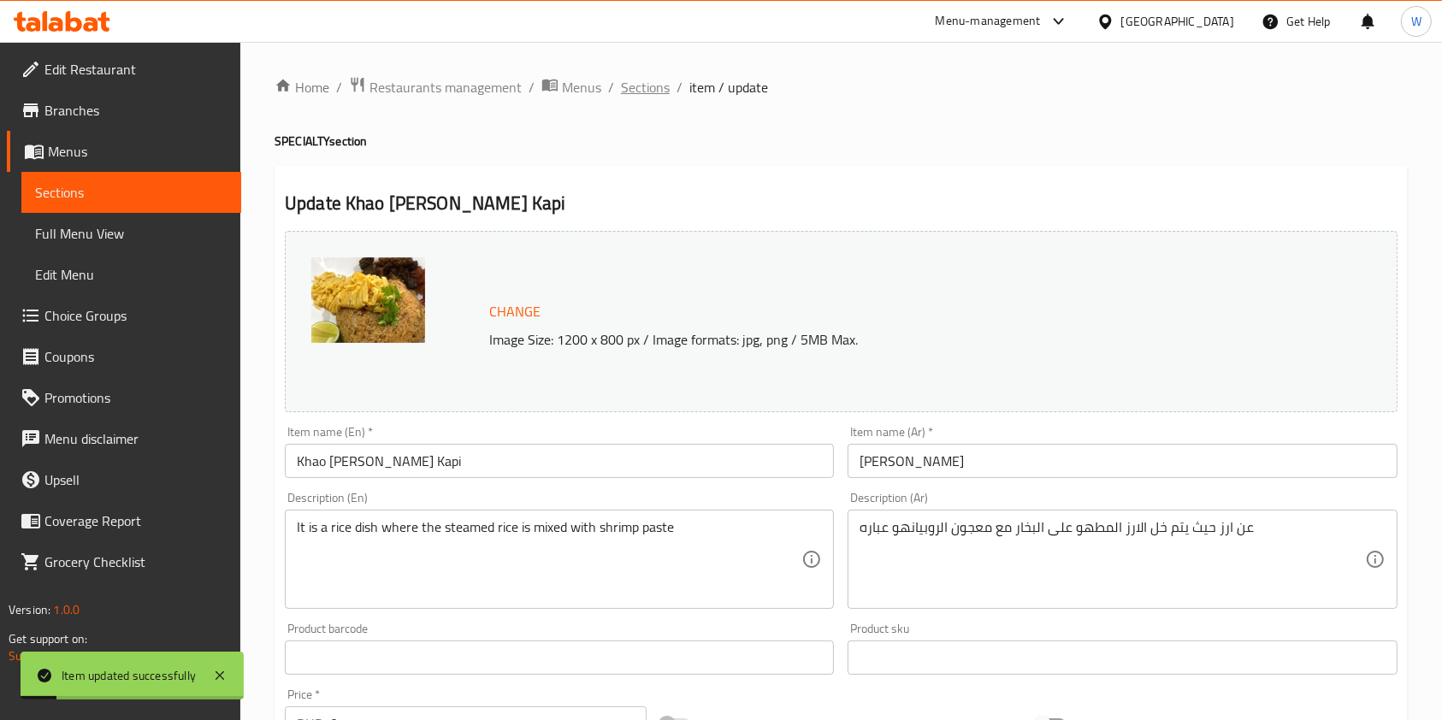
click at [630, 97] on span "Sections" at bounding box center [645, 87] width 49 height 21
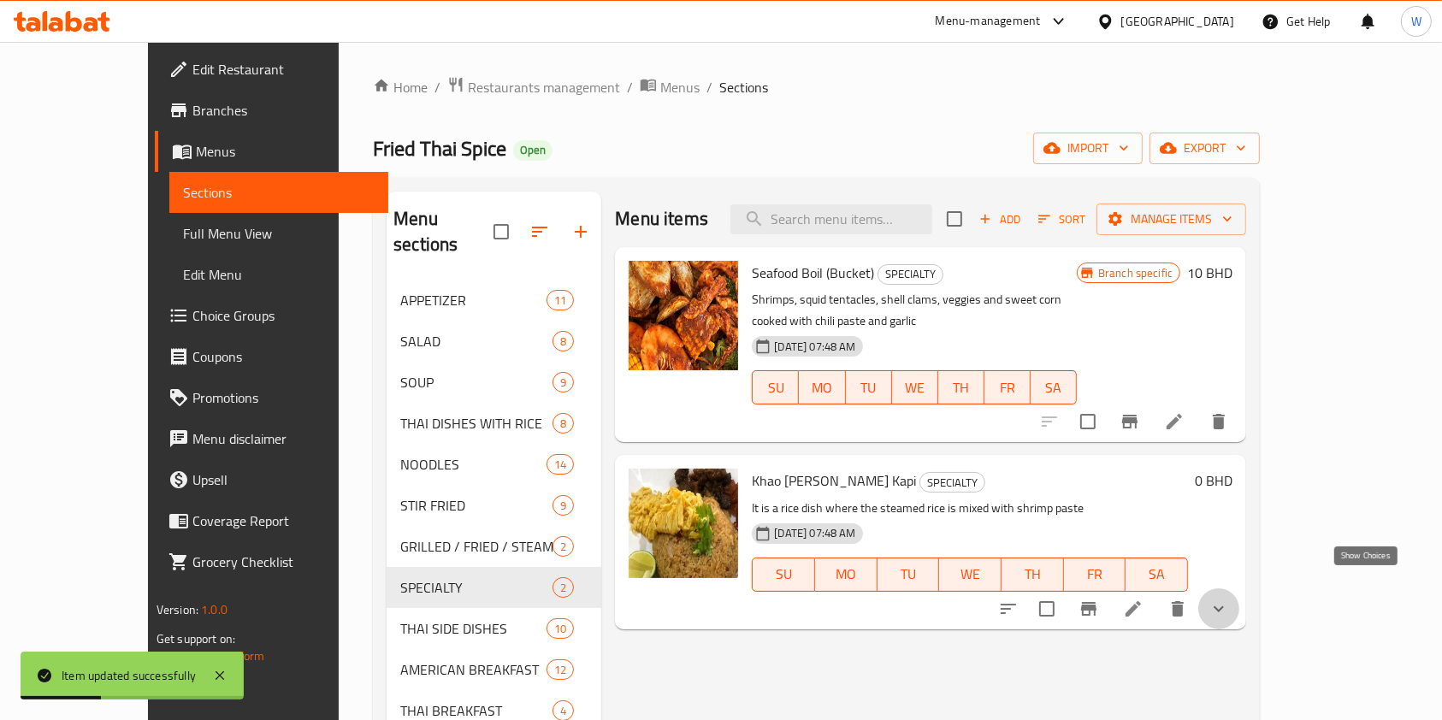
click at [1229, 598] on icon "show more" at bounding box center [1218, 608] width 21 height 21
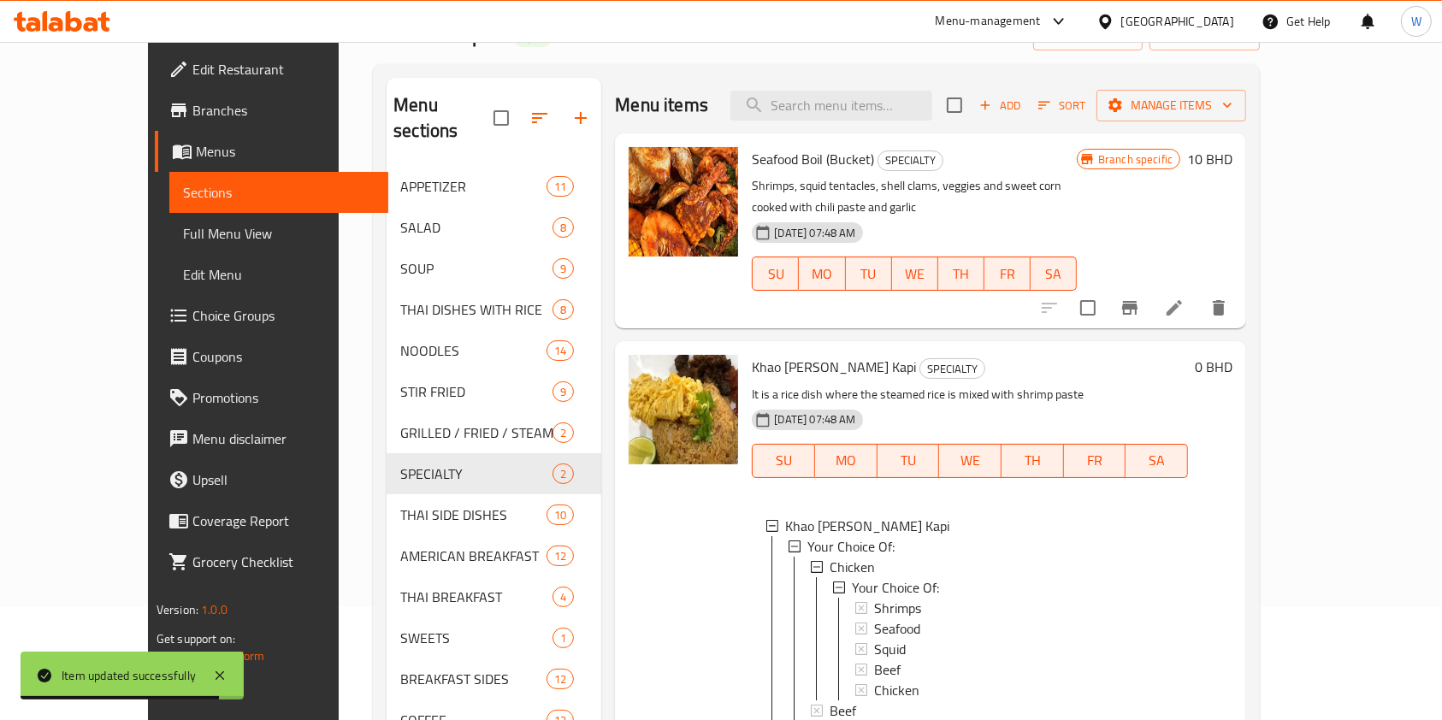
scroll to position [2, 0]
click at [829, 555] on span "Chicken" at bounding box center [851, 565] width 45 height 21
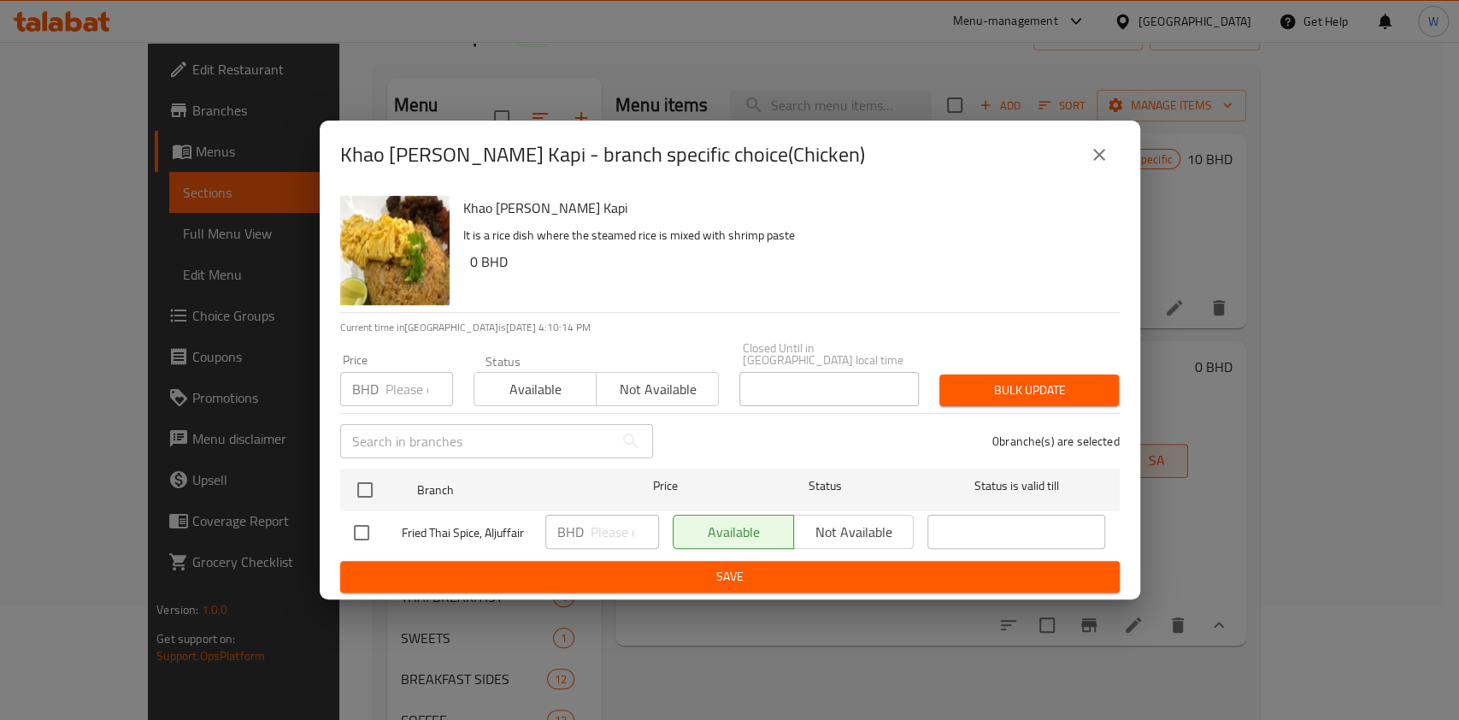
click at [402, 378] on input "number" at bounding box center [420, 389] width 68 height 34
paste input "4.5"
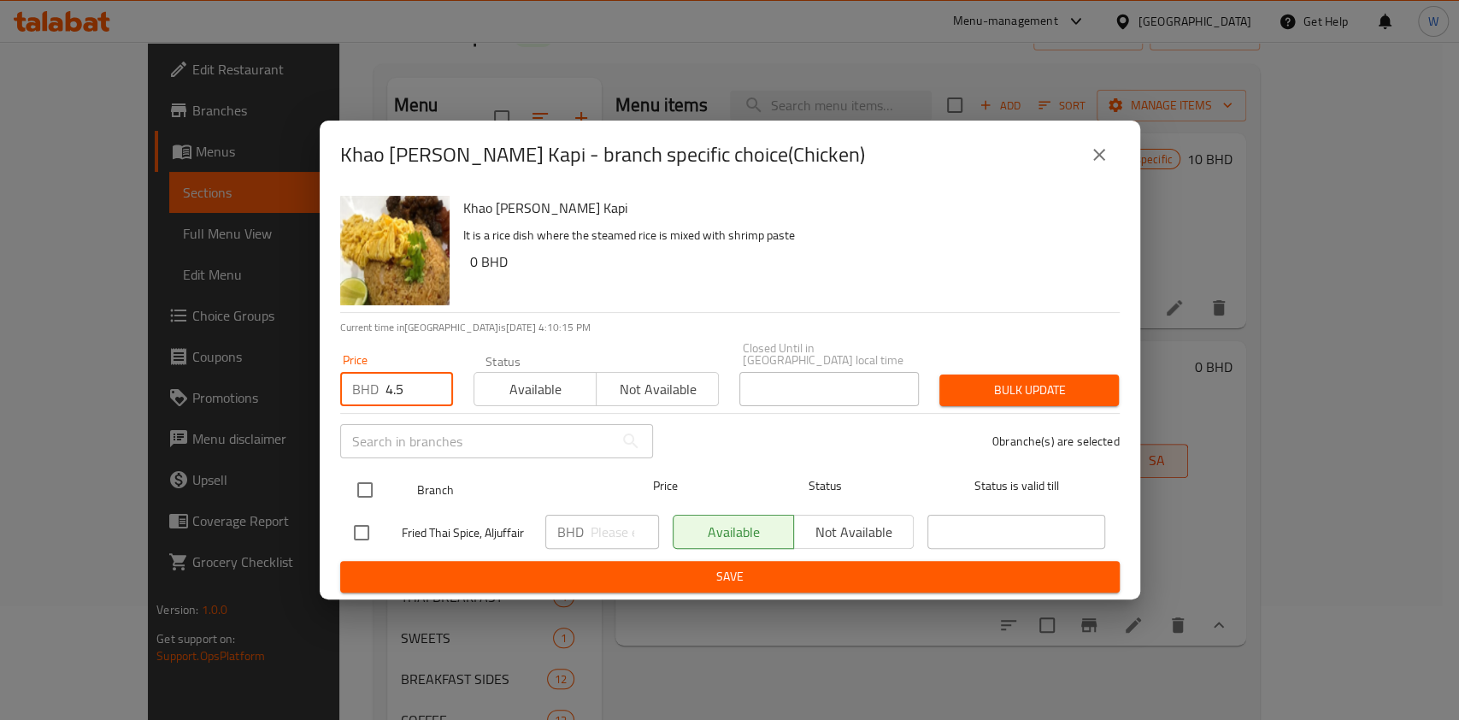
type input "4.5"
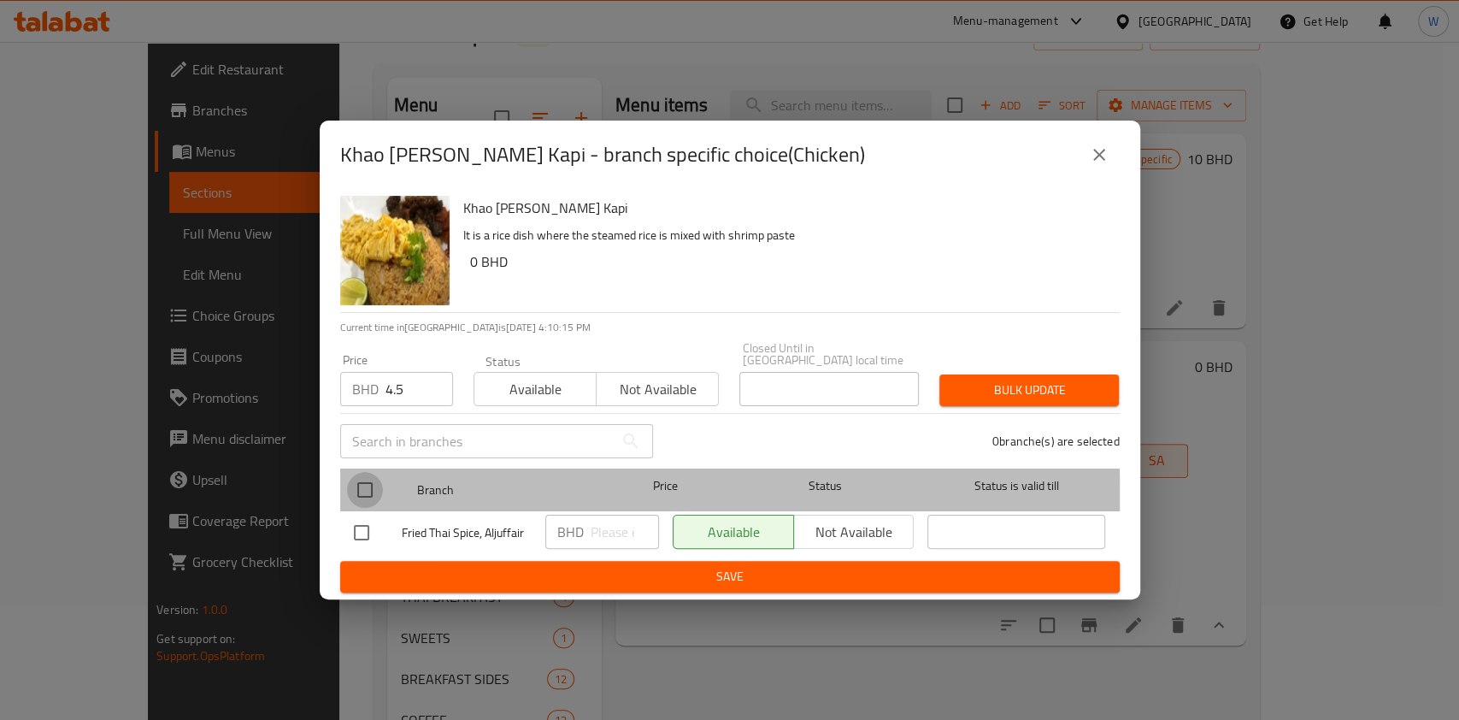
click at [369, 496] on input "checkbox" at bounding box center [365, 490] width 36 height 36
checkbox input "true"
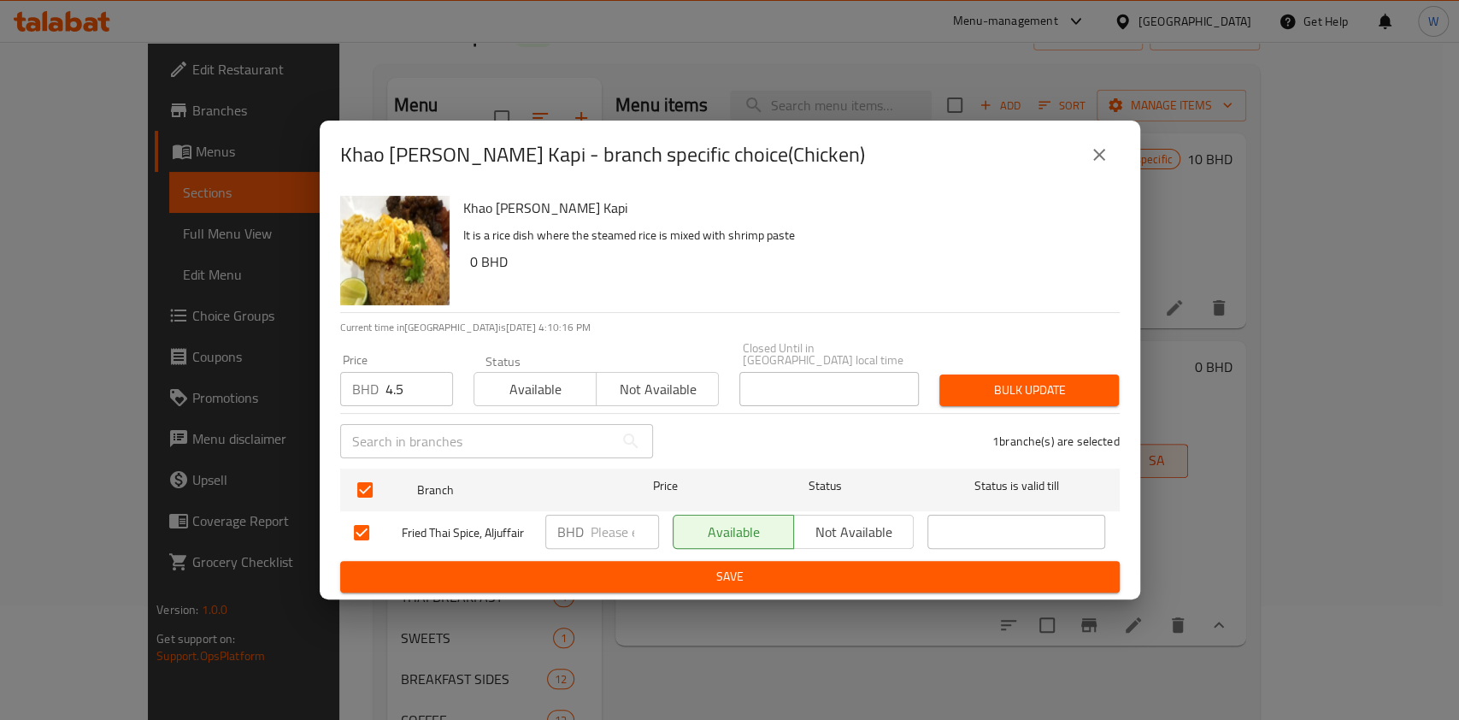
click at [1021, 380] on span "Bulk update" at bounding box center [1029, 390] width 152 height 21
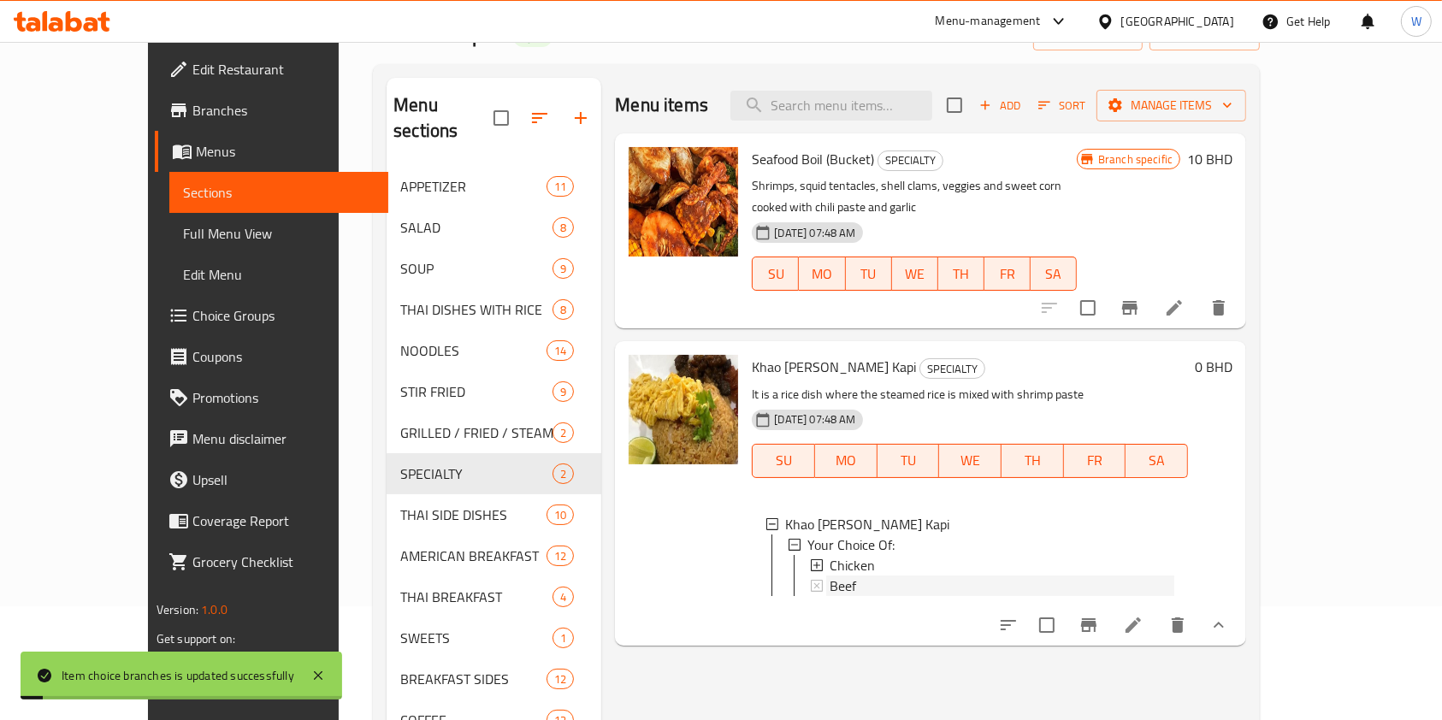
click at [829, 575] on span "Beef" at bounding box center [842, 585] width 27 height 21
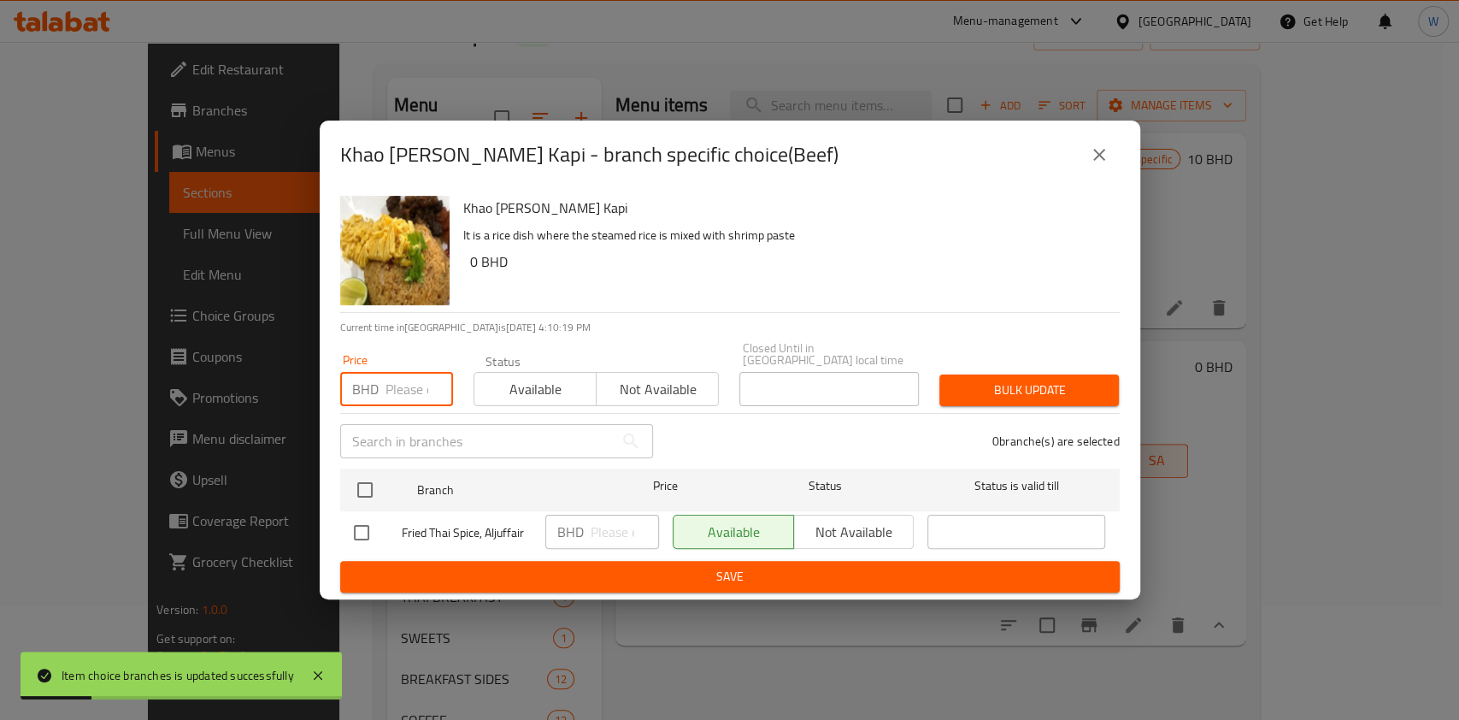
click at [407, 376] on input "number" at bounding box center [420, 389] width 68 height 34
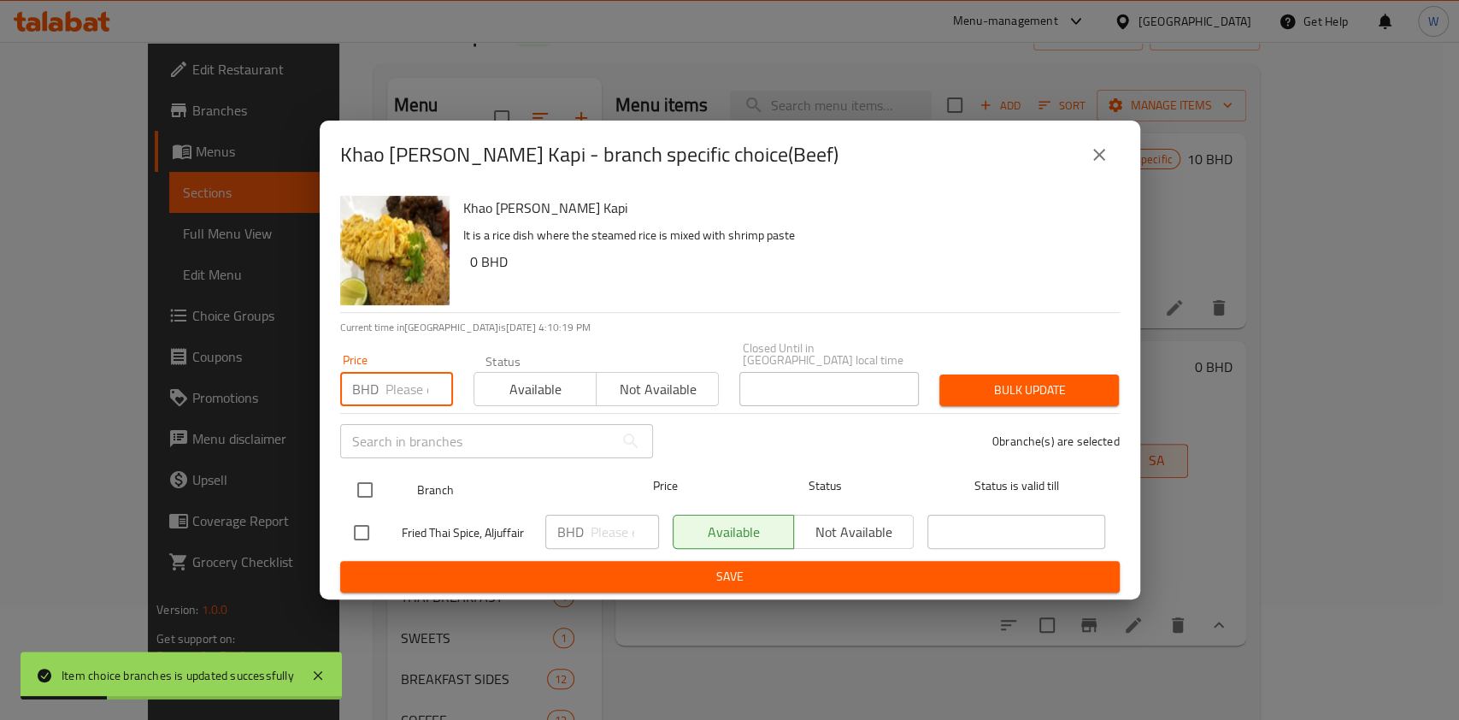
paste input "4.5"
type input "4.5"
click at [367, 475] on input "checkbox" at bounding box center [365, 490] width 36 height 36
checkbox input "true"
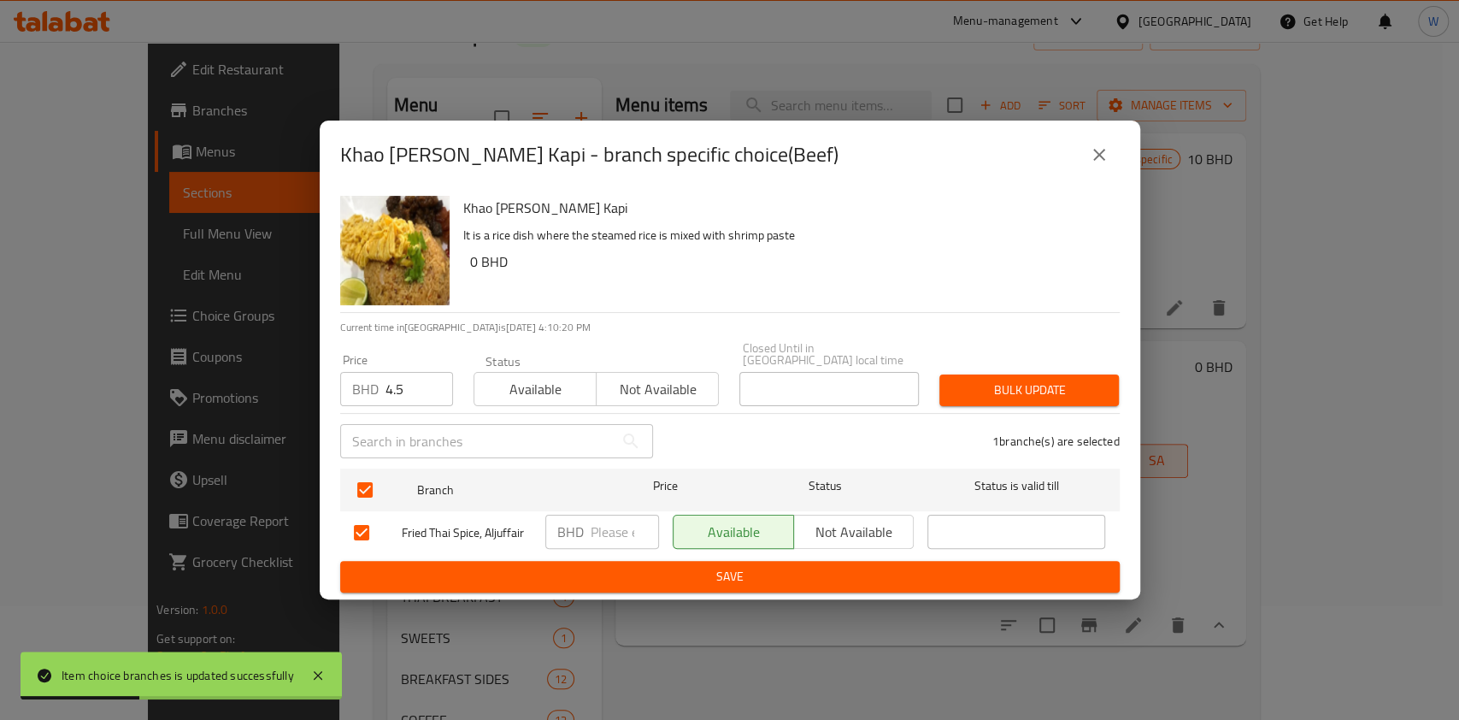
click at [985, 396] on button "Bulk update" at bounding box center [1030, 390] width 180 height 32
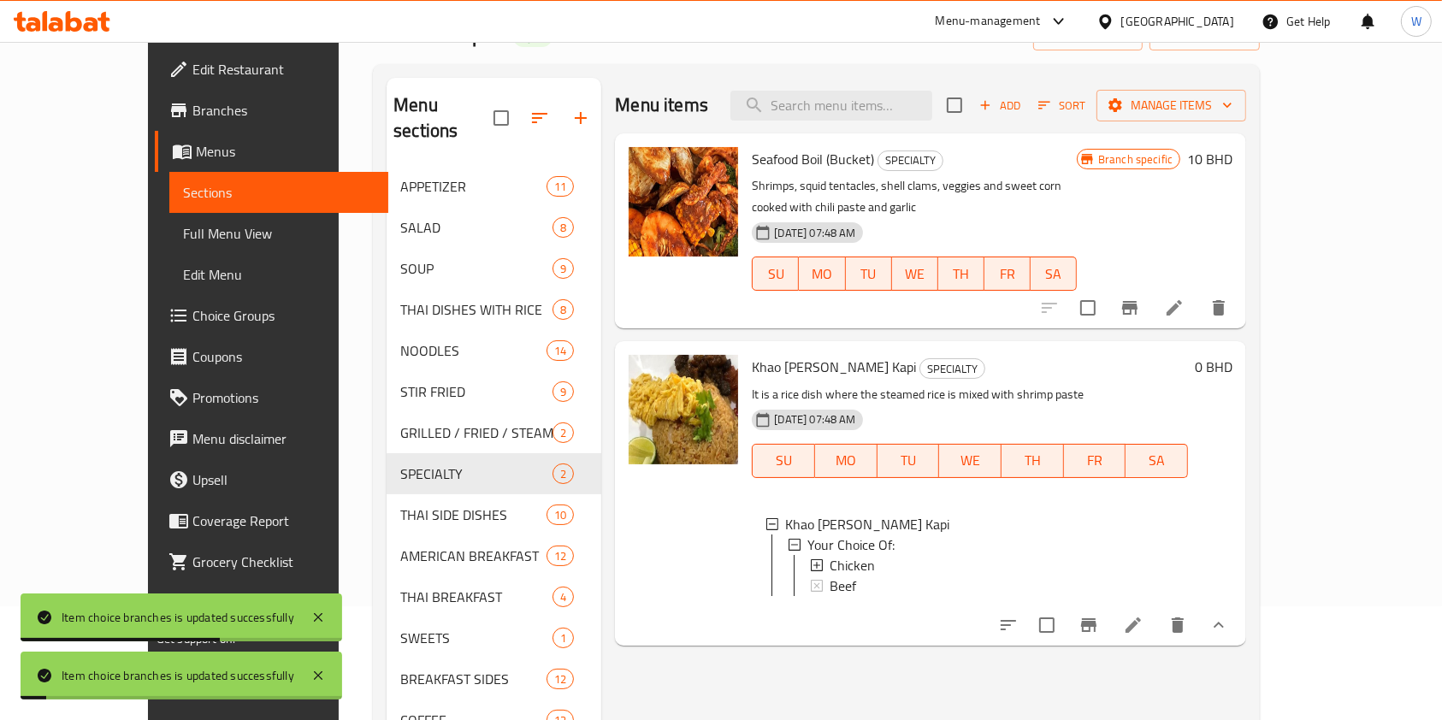
click at [930, 653] on div "Menu items Add Sort Manage items Seafood Boil (Bucket) SPECIALTY Shrimps, squid…" at bounding box center [923, 495] width 645 height 834
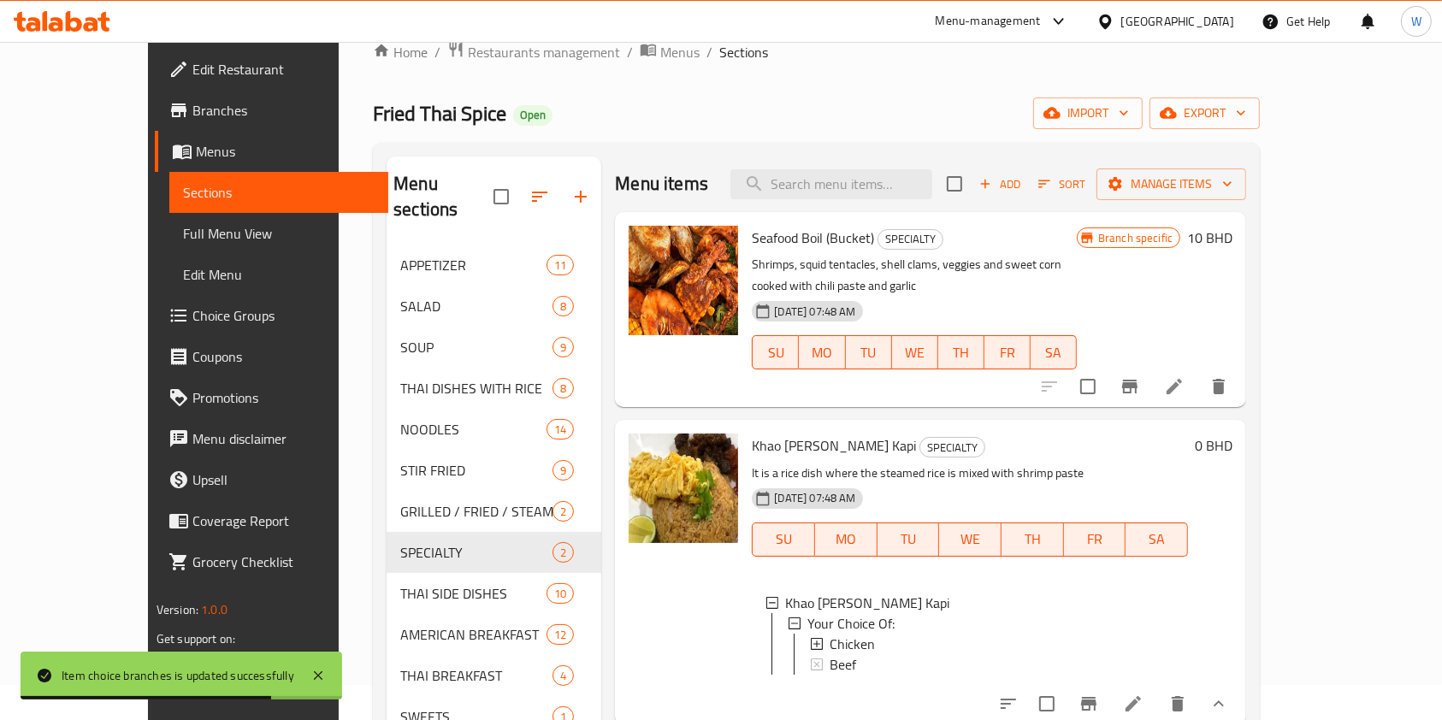
scroll to position [0, 0]
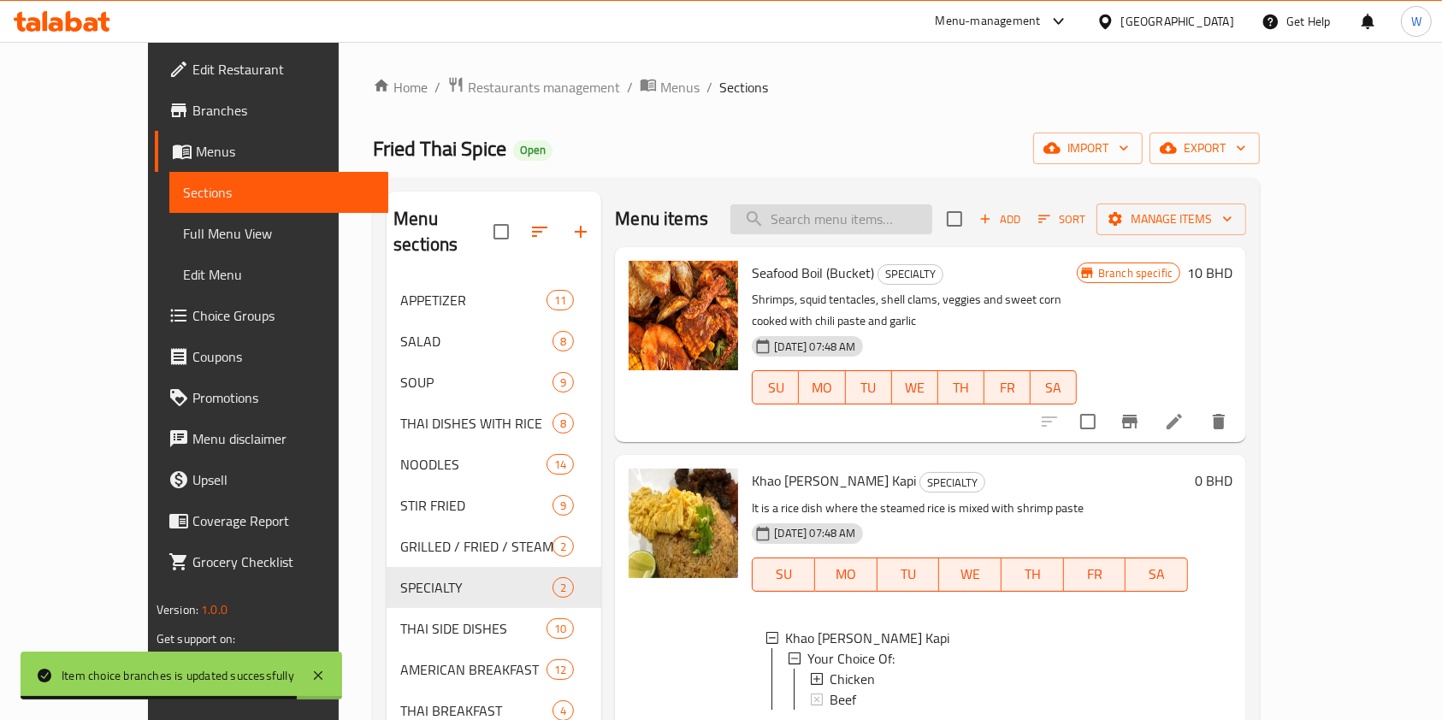
click at [903, 210] on input "search" at bounding box center [831, 219] width 202 height 30
paste input "[PERSON_NAME] Porridge"
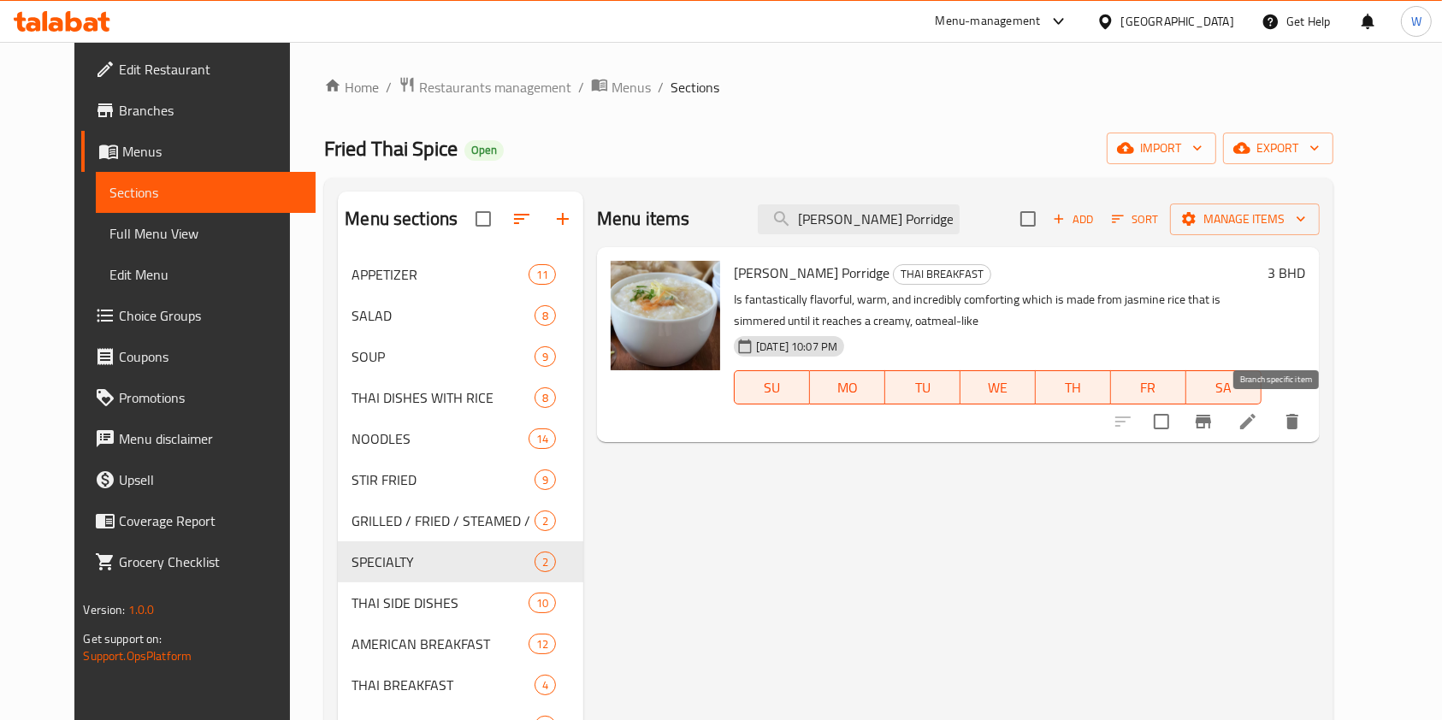
type input "[PERSON_NAME] Porridge"
click at [1213, 428] on icon "Branch-specific-item" at bounding box center [1203, 421] width 21 height 21
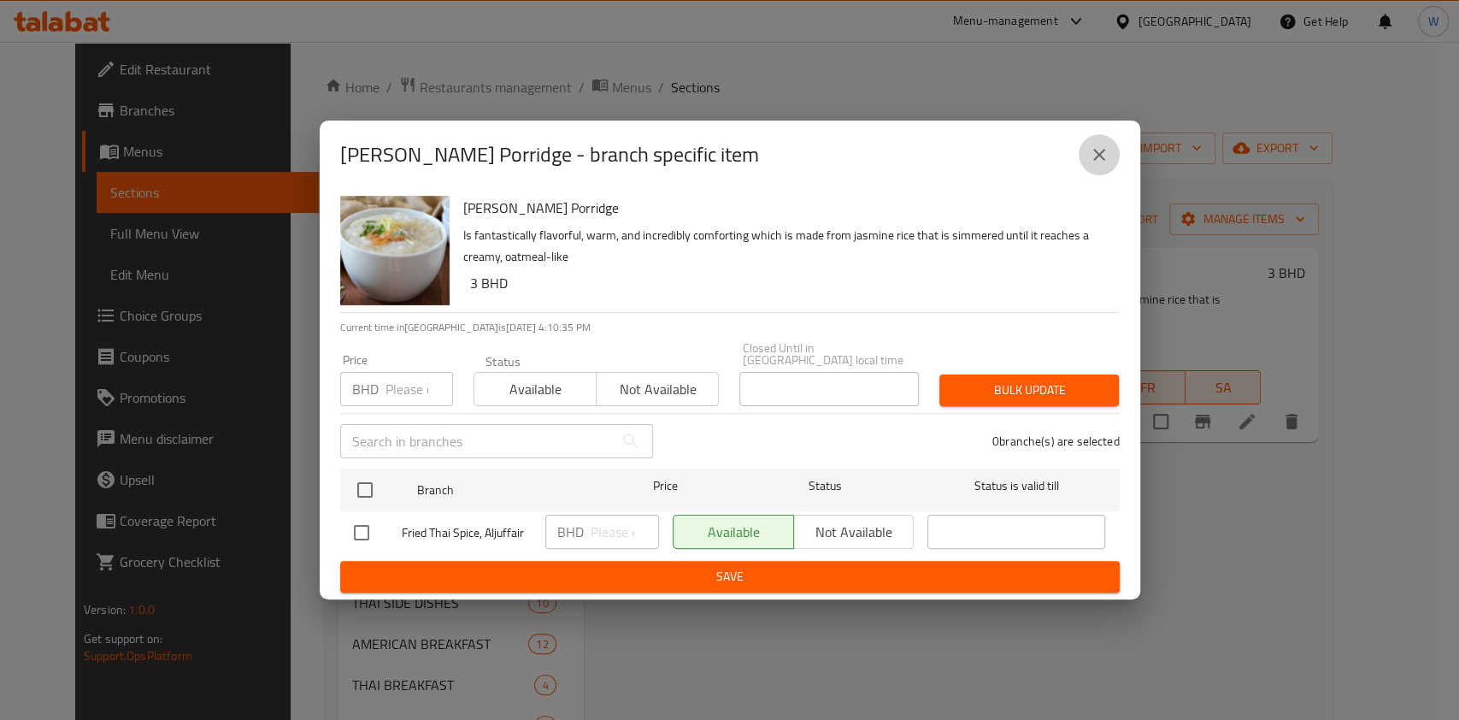
click at [1101, 165] on icon "close" at bounding box center [1099, 154] width 21 height 21
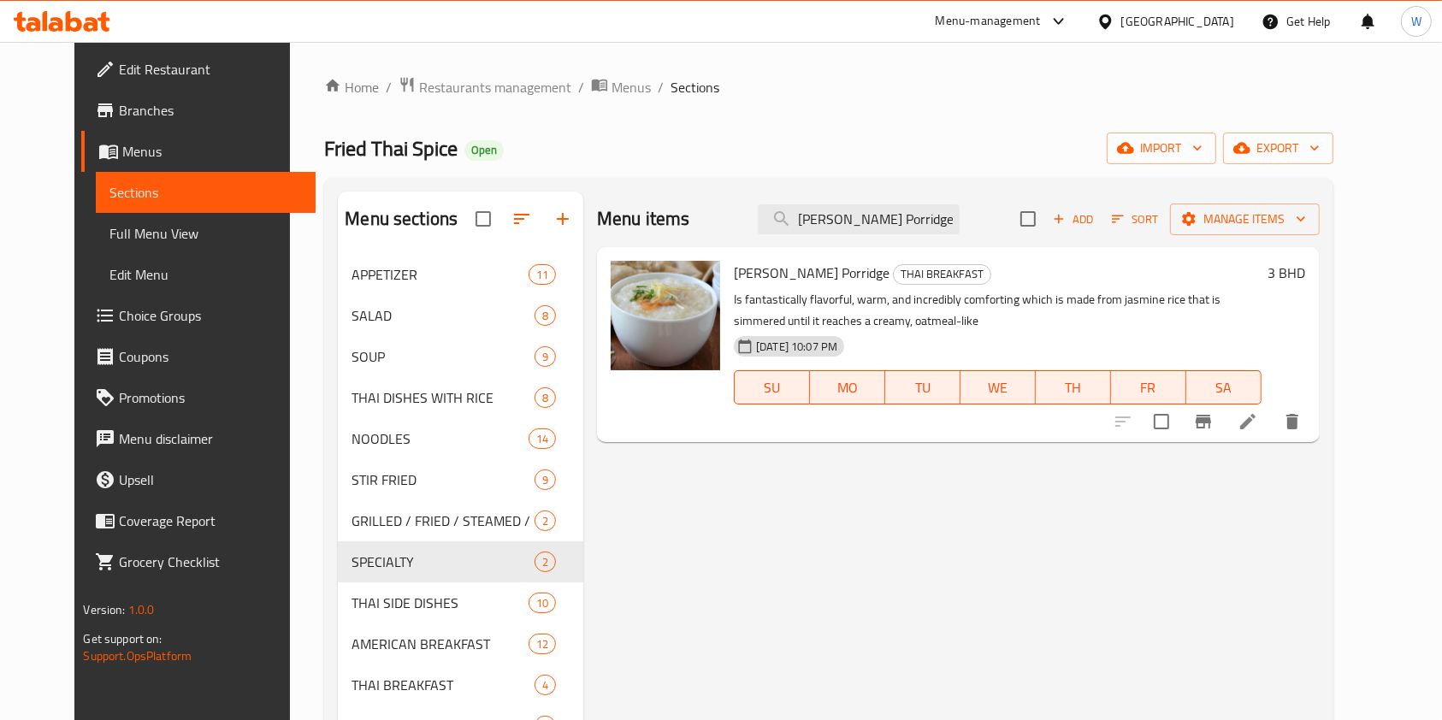
click at [799, 273] on span "[PERSON_NAME] Porridge" at bounding box center [812, 273] width 156 height 26
copy h6 "[PERSON_NAME] Porridge"
click at [797, 294] on p "Is fantastically flavorful, warm, and incredibly comforting which is made from …" at bounding box center [997, 310] width 527 height 43
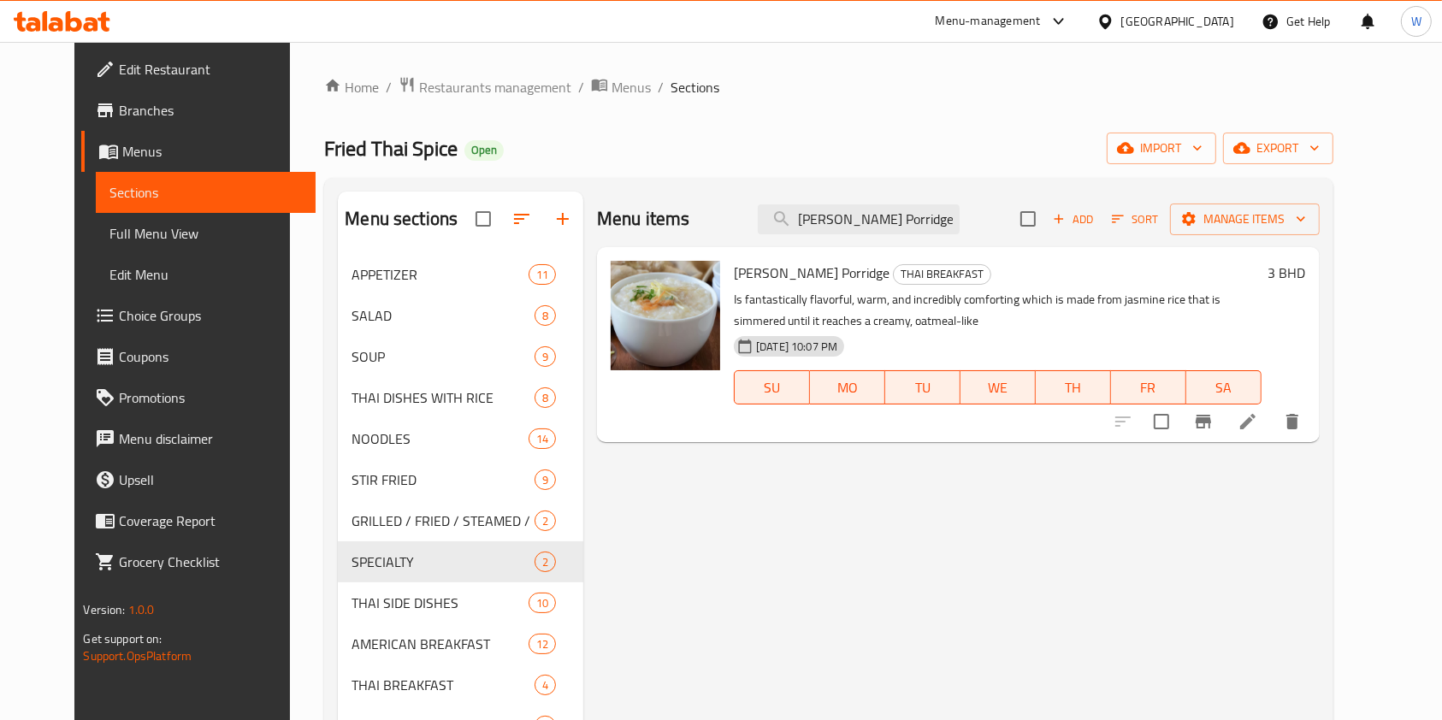
click at [798, 276] on span "[PERSON_NAME] Porridge" at bounding box center [812, 273] width 156 height 26
copy h6 "[PERSON_NAME] Porridge"
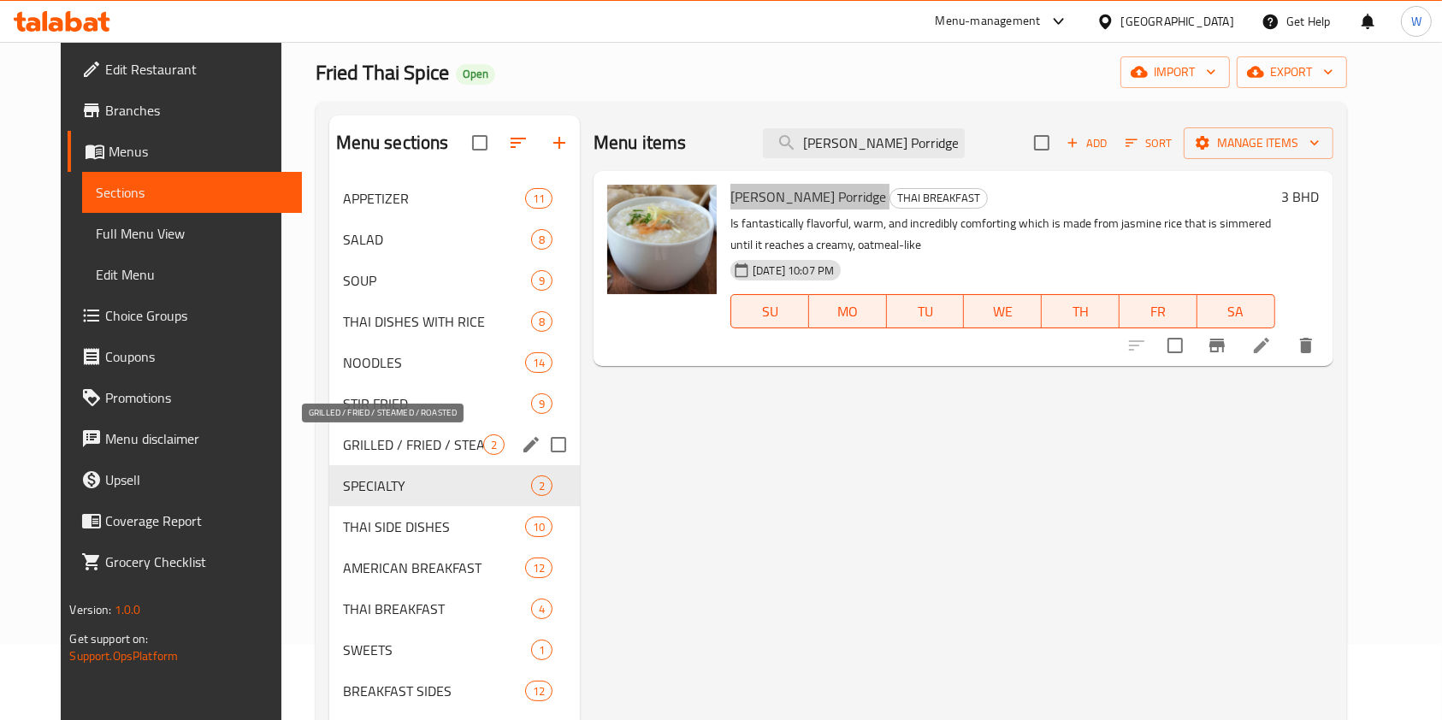
scroll to position [227, 0]
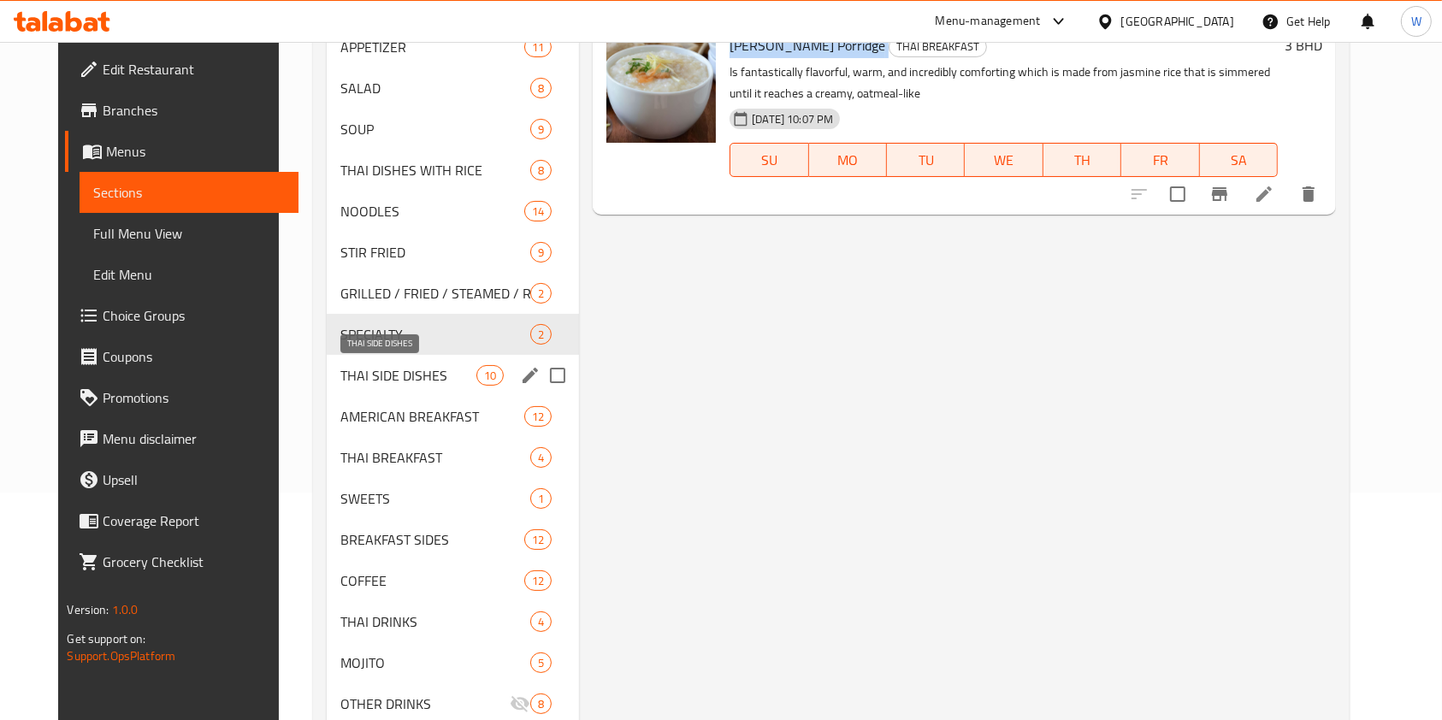
click at [416, 373] on span "THAI SIDE DISHES" at bounding box center [408, 375] width 136 height 21
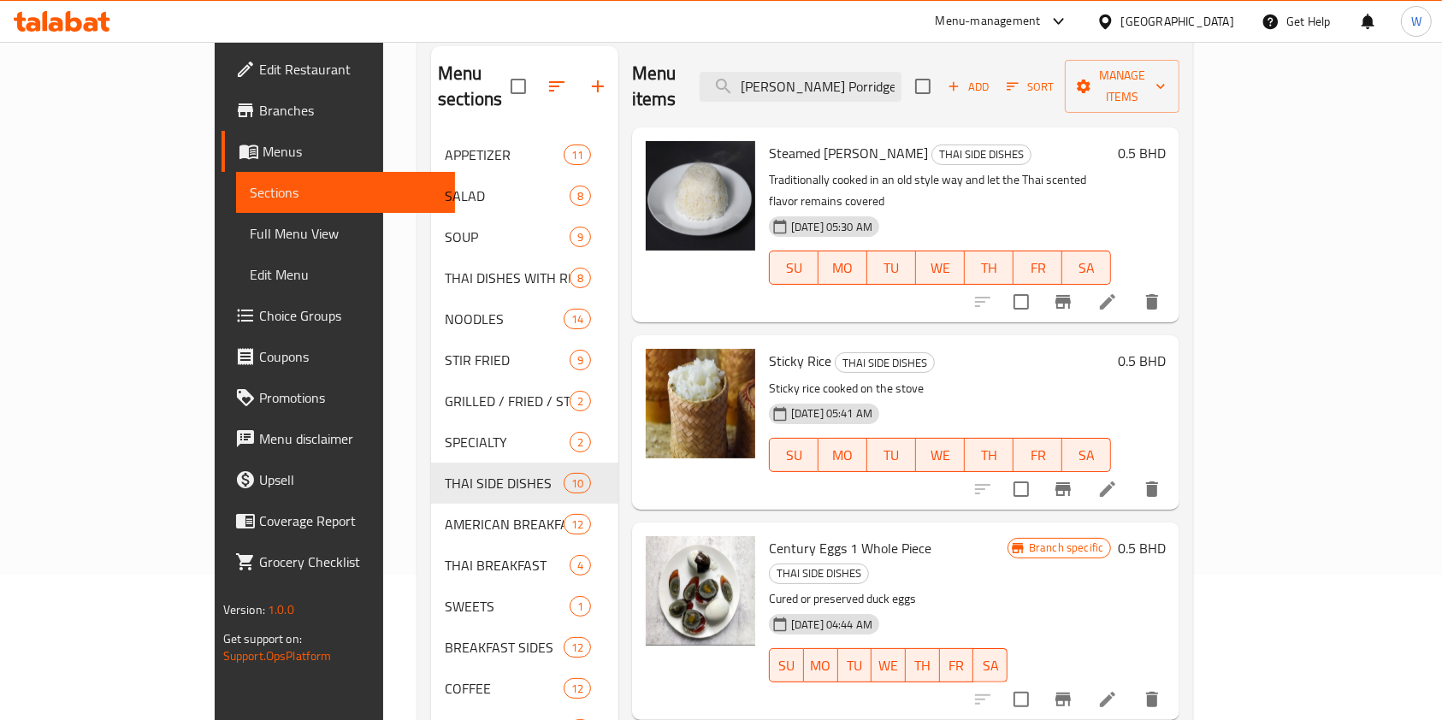
scroll to position [114, 0]
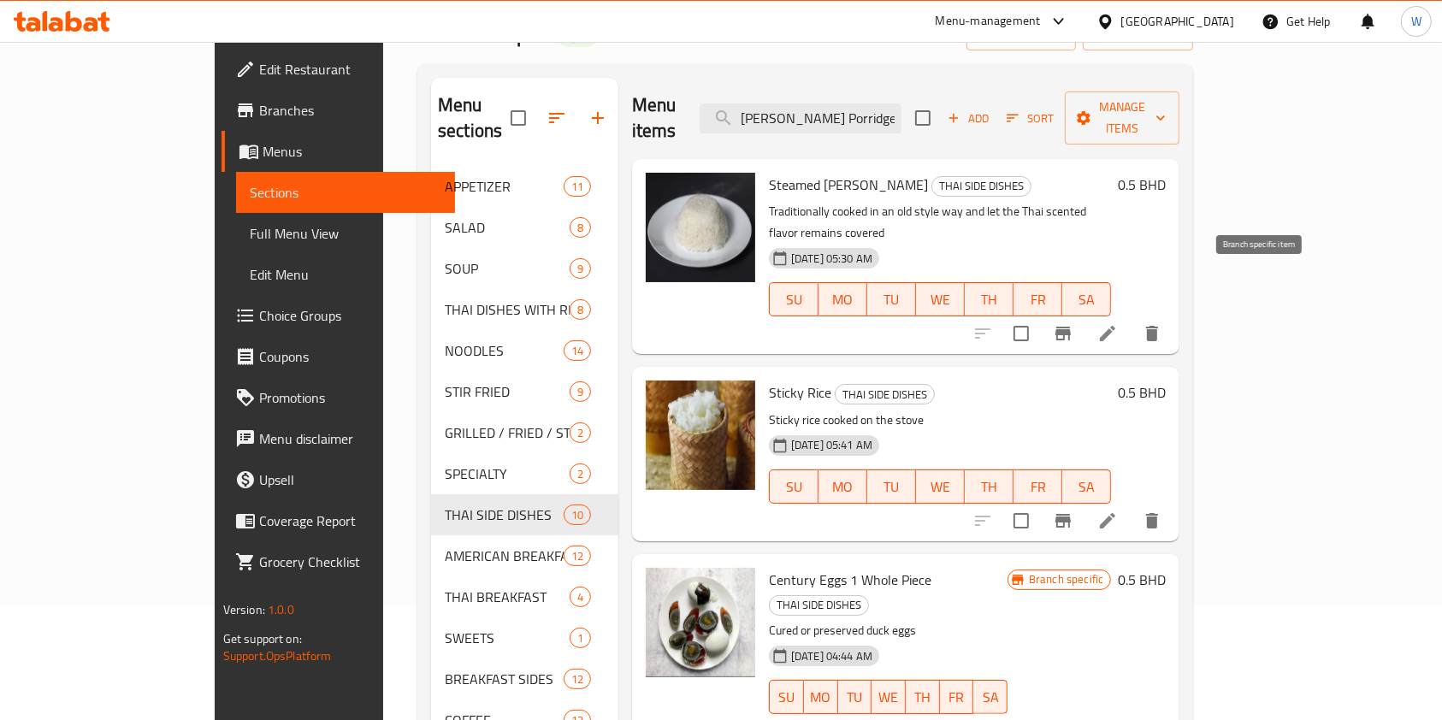
click at [1070, 327] on icon "Branch-specific-item" at bounding box center [1062, 334] width 15 height 14
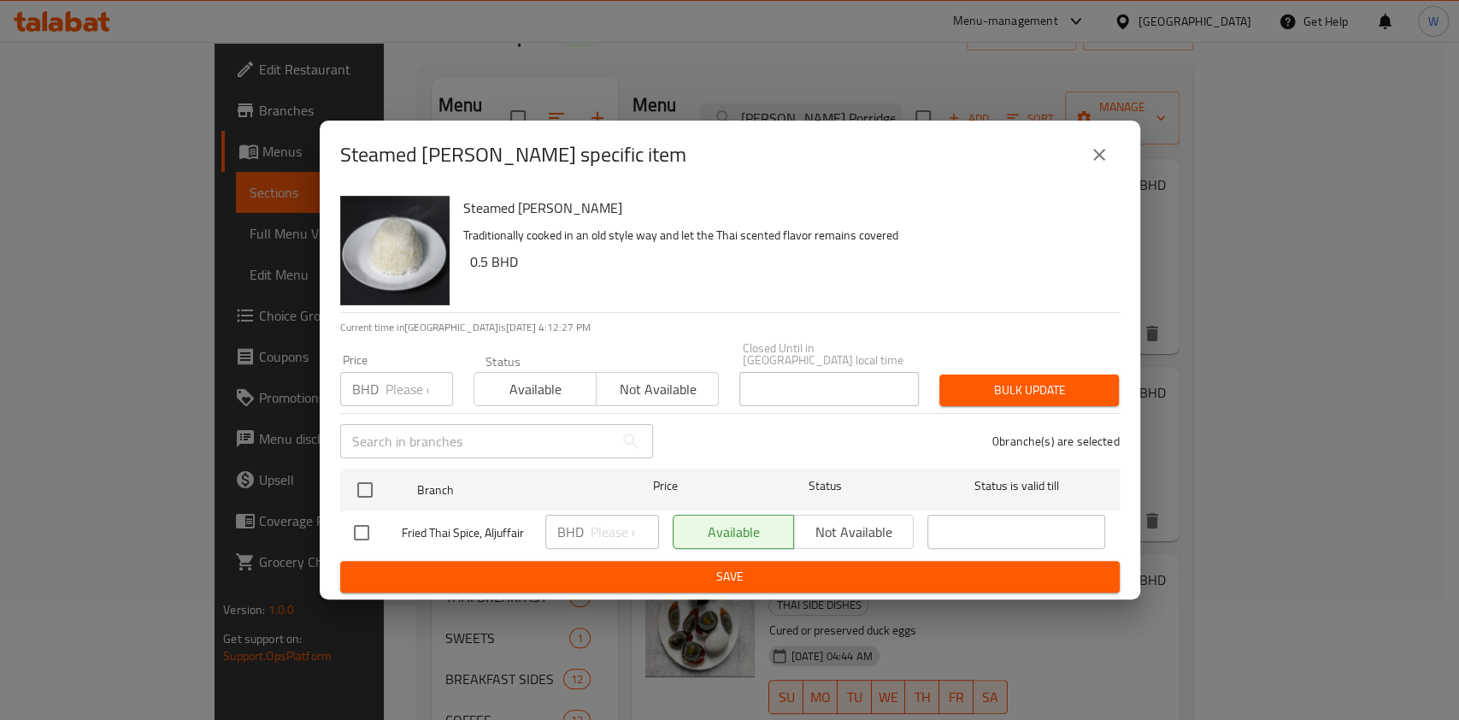
click at [392, 380] on input "number" at bounding box center [420, 389] width 68 height 34
paste input "0.7"
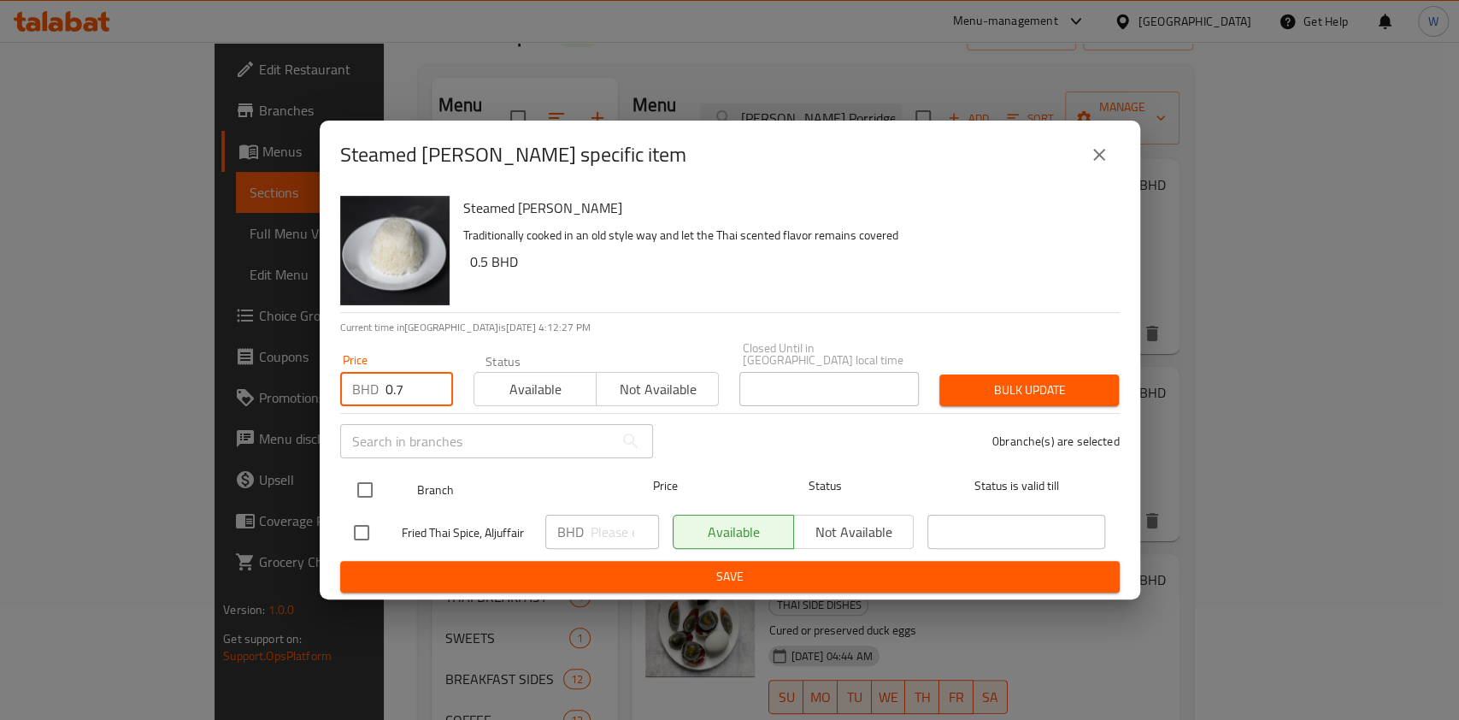
type input "0.7"
click at [376, 477] on input "checkbox" at bounding box center [365, 490] width 36 height 36
checkbox input "true"
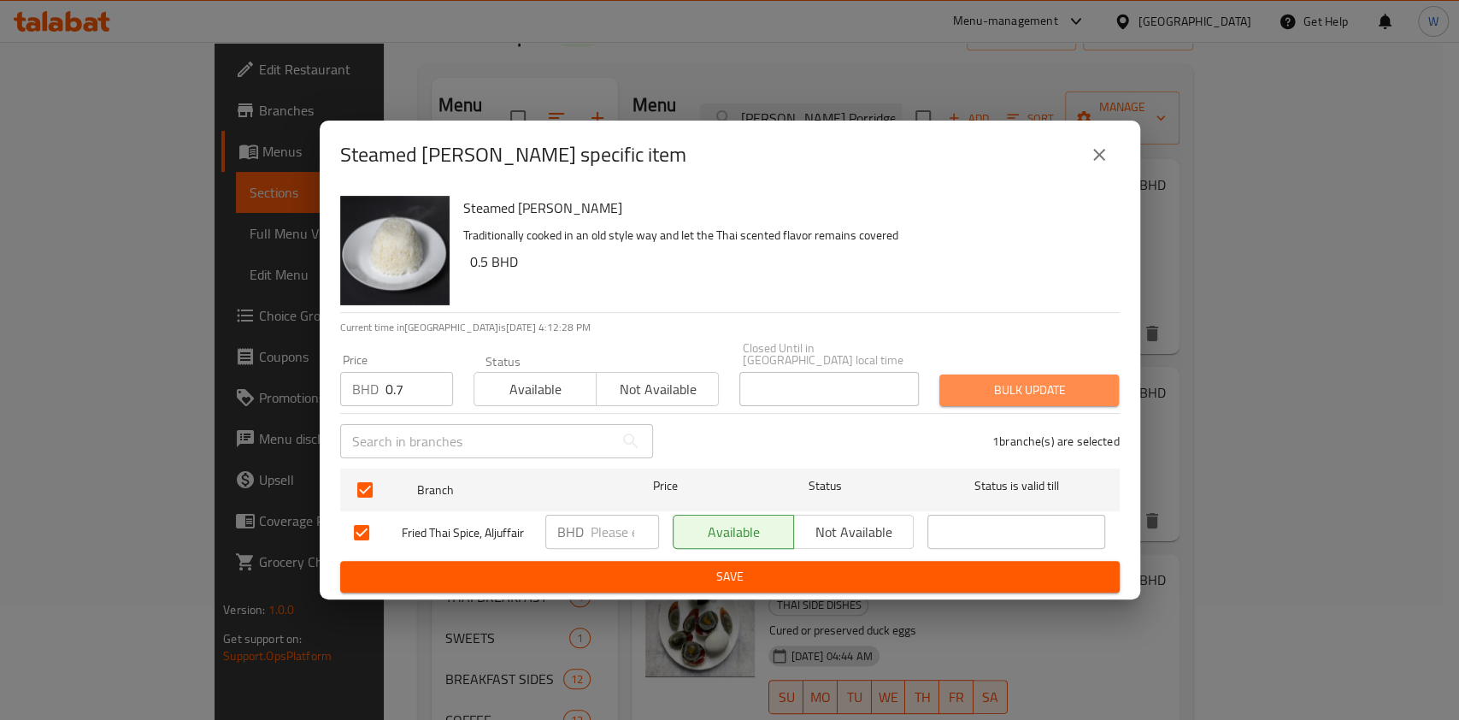
click at [1001, 380] on span "Bulk update" at bounding box center [1029, 390] width 152 height 21
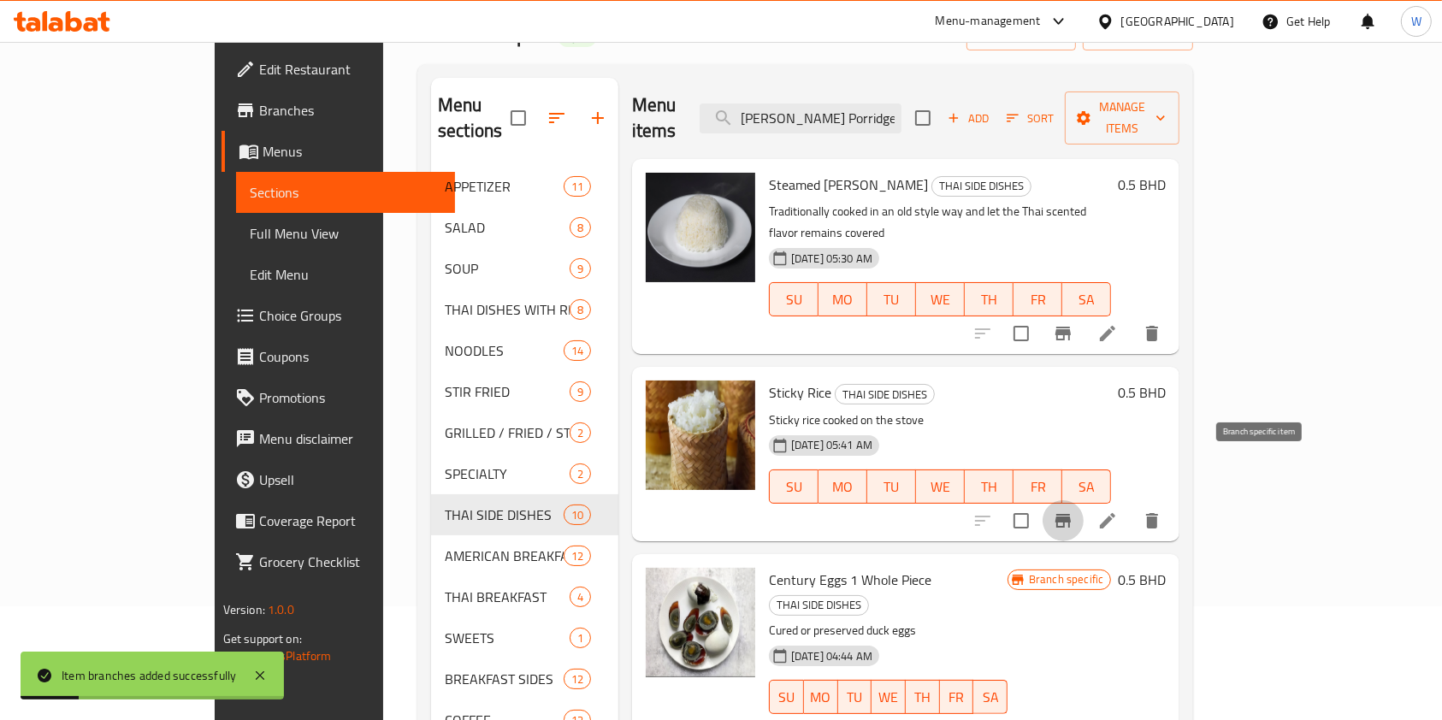
click at [1073, 510] on icon "Branch-specific-item" at bounding box center [1062, 520] width 21 height 21
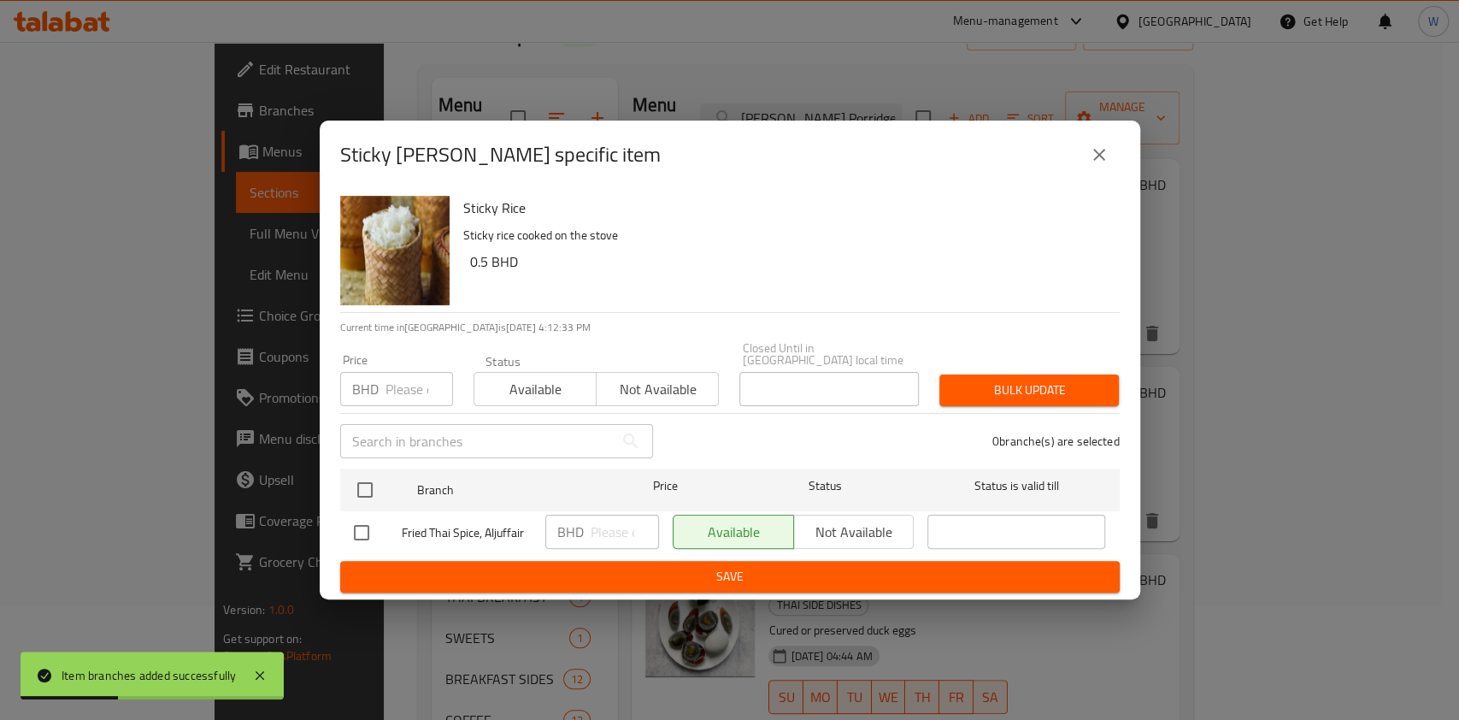
click at [378, 383] on div "BHD Price" at bounding box center [396, 389] width 113 height 34
click at [404, 379] on input "number" at bounding box center [420, 389] width 68 height 34
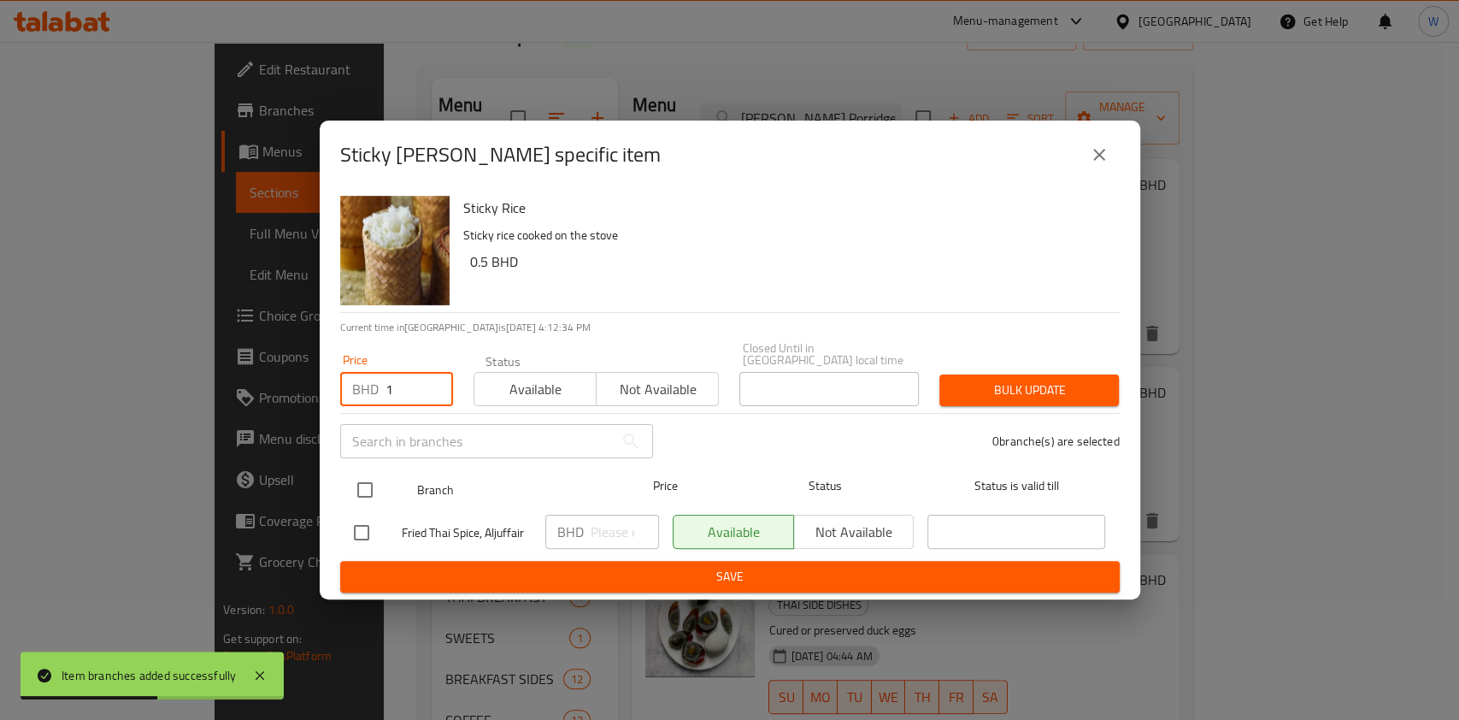
type input "1"
click at [356, 496] on input "checkbox" at bounding box center [365, 490] width 36 height 36
checkbox input "true"
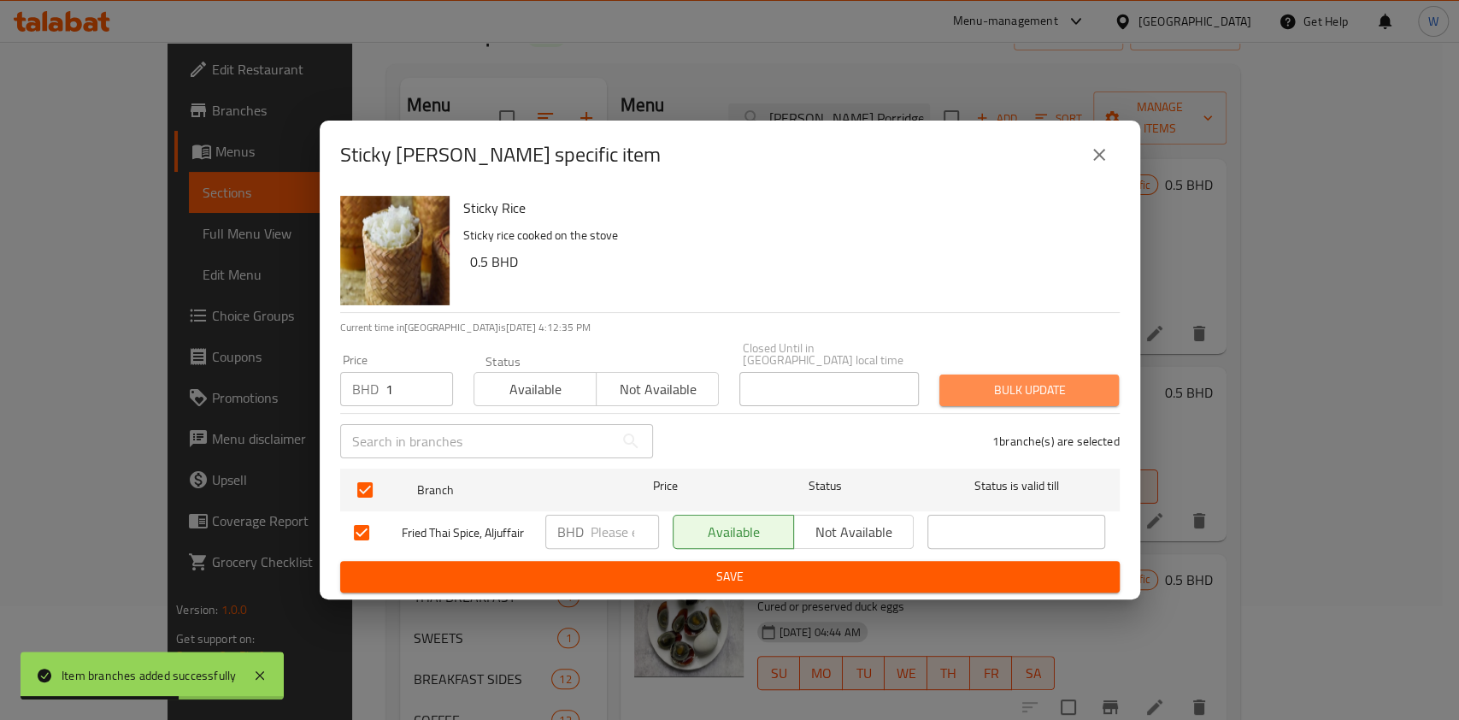
click at [990, 374] on button "Bulk update" at bounding box center [1030, 390] width 180 height 32
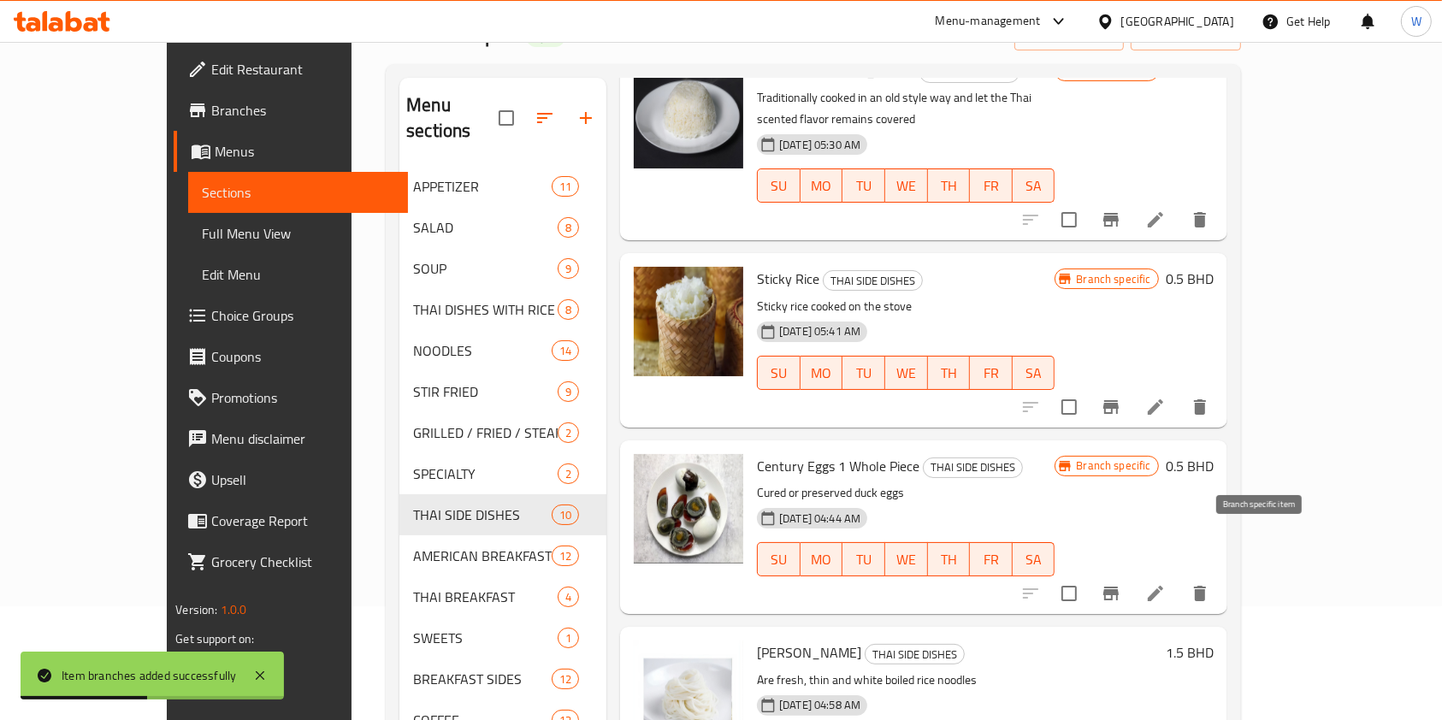
click at [1131, 573] on button "Branch-specific-item" at bounding box center [1110, 593] width 41 height 41
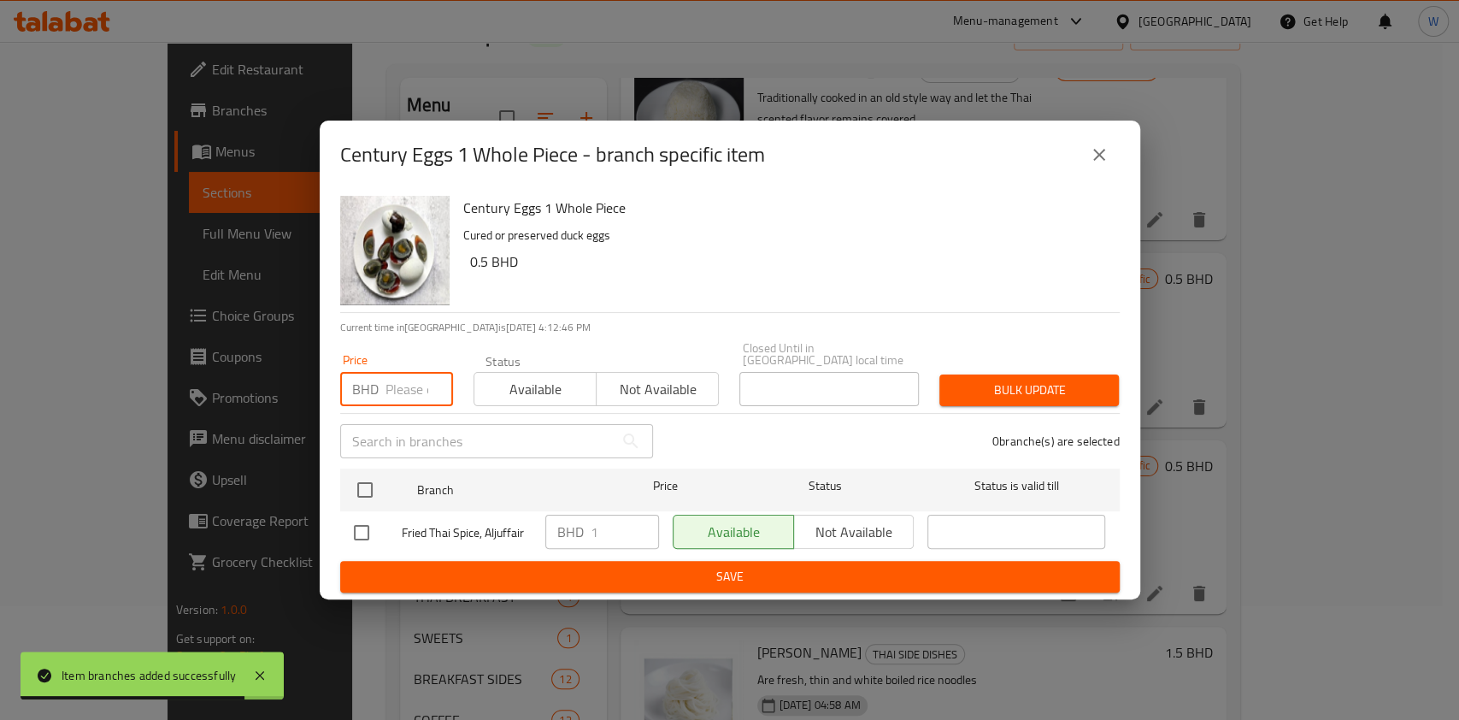
click at [386, 372] on input "number" at bounding box center [420, 389] width 68 height 34
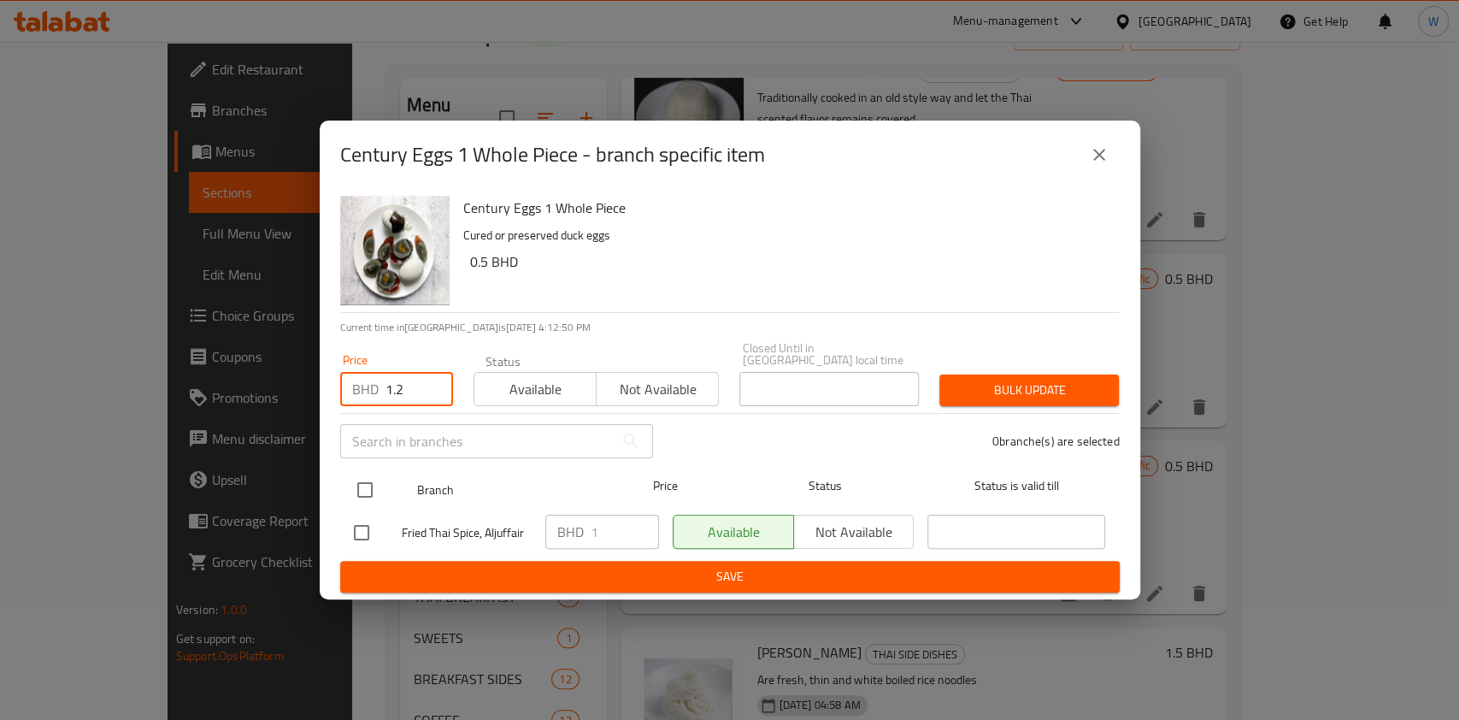
type input "1.2"
click at [376, 483] on input "checkbox" at bounding box center [365, 490] width 36 height 36
checkbox input "true"
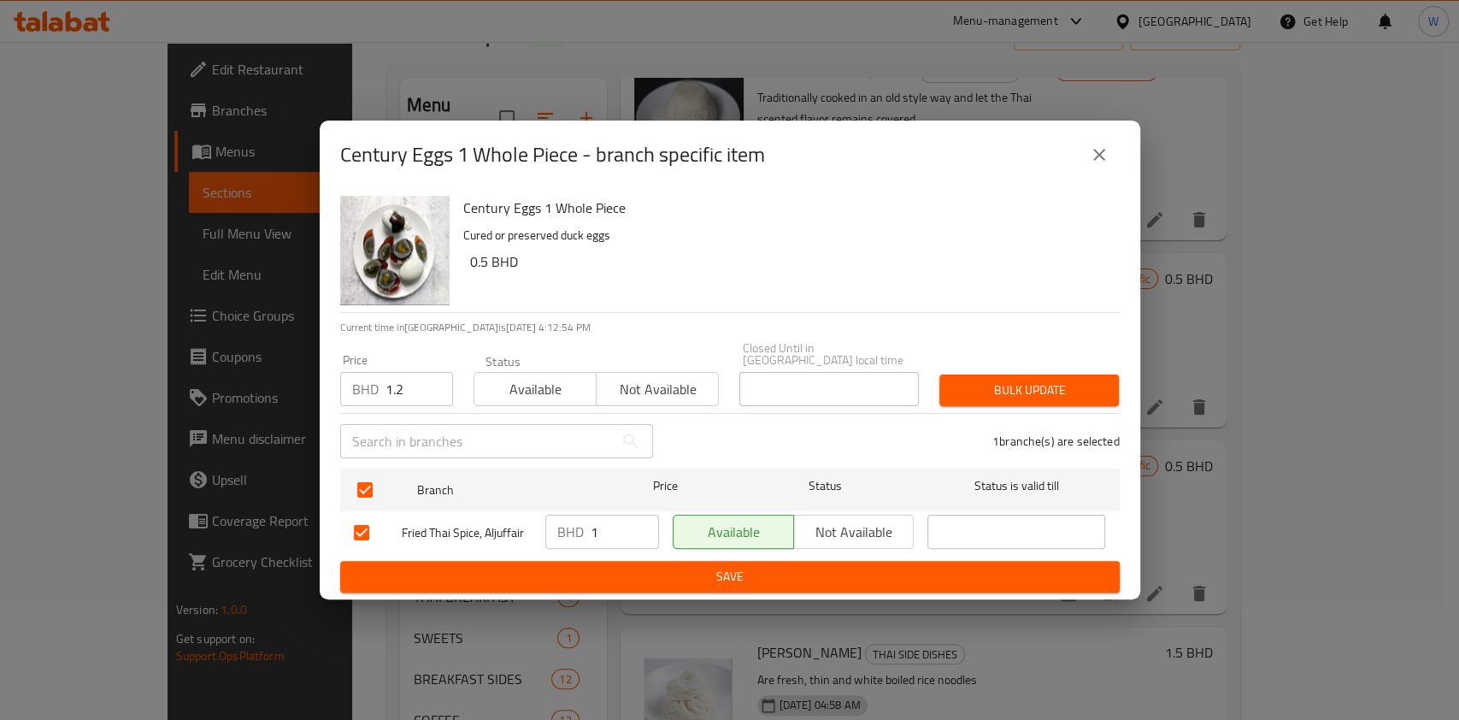
click at [1046, 381] on span "Bulk update" at bounding box center [1029, 390] width 152 height 21
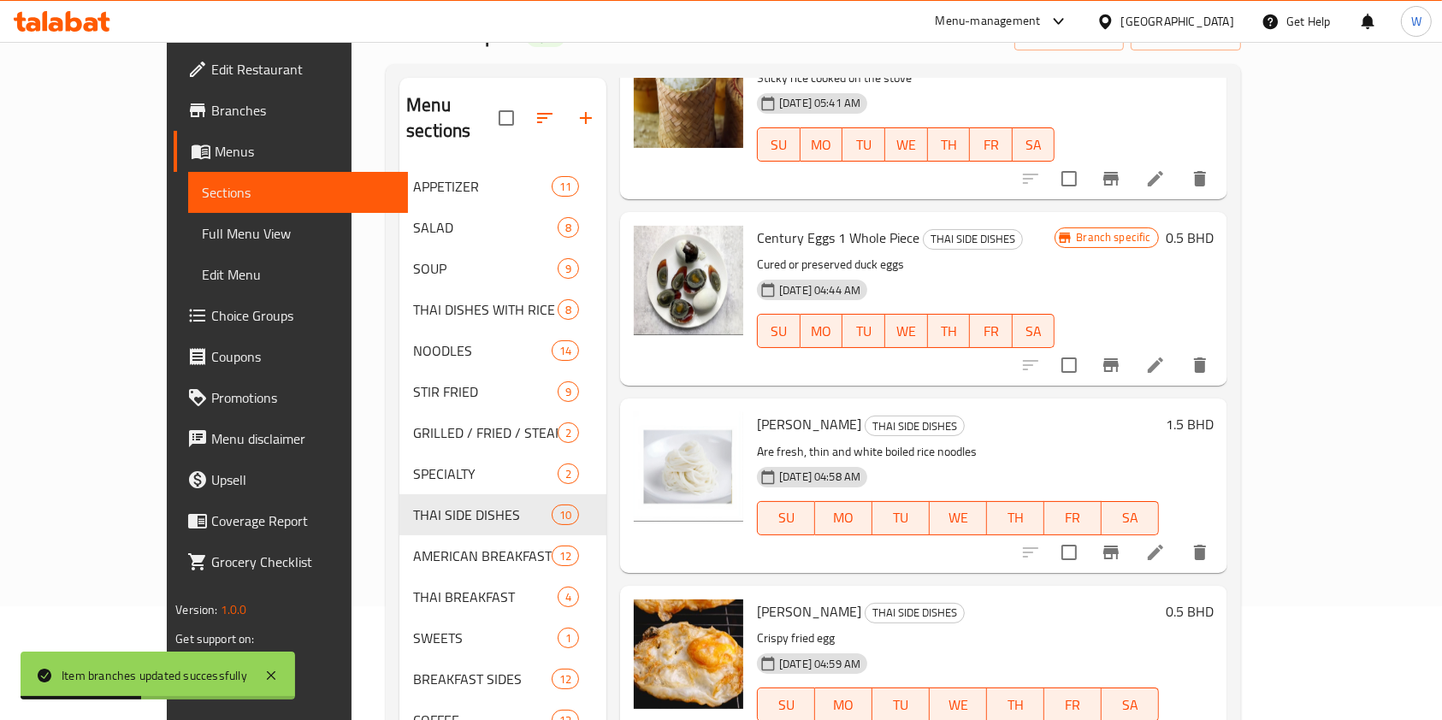
scroll to position [456, 0]
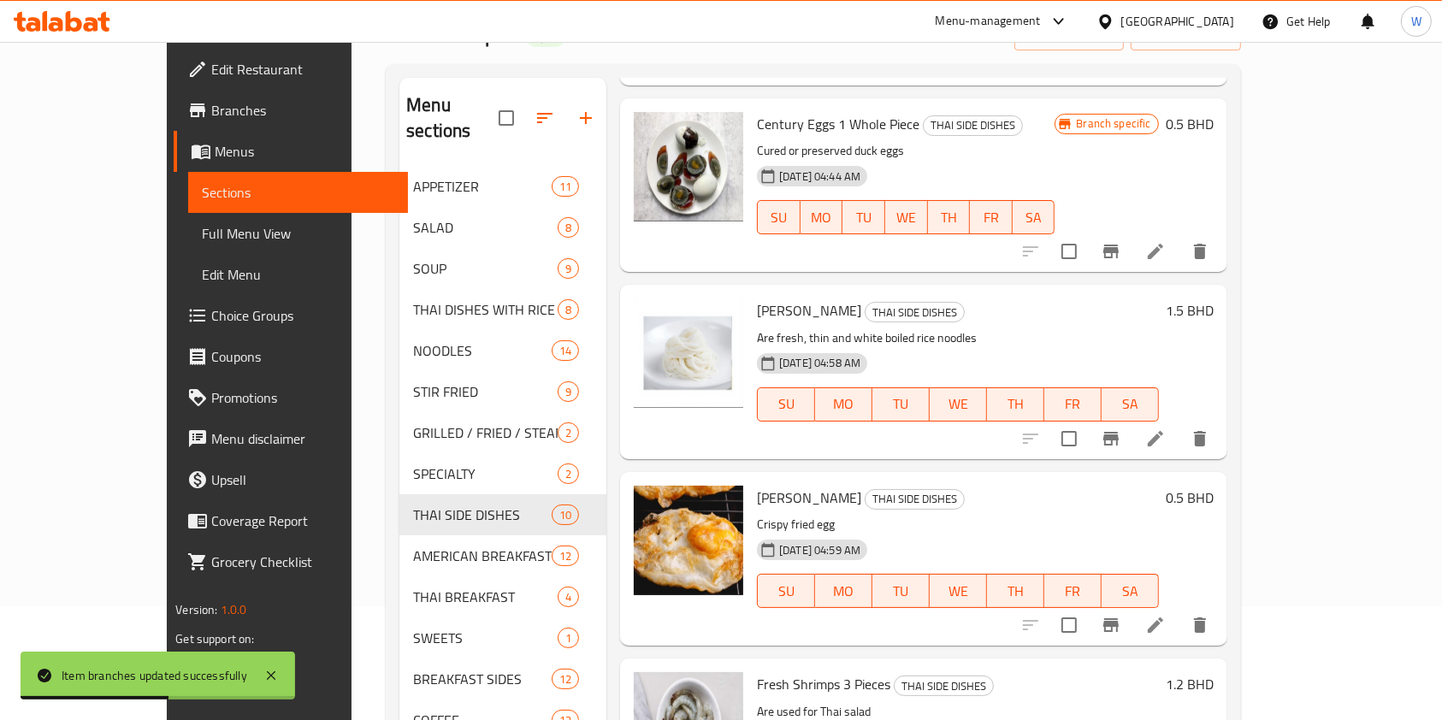
click at [1131, 418] on button "Branch-specific-item" at bounding box center [1110, 438] width 41 height 41
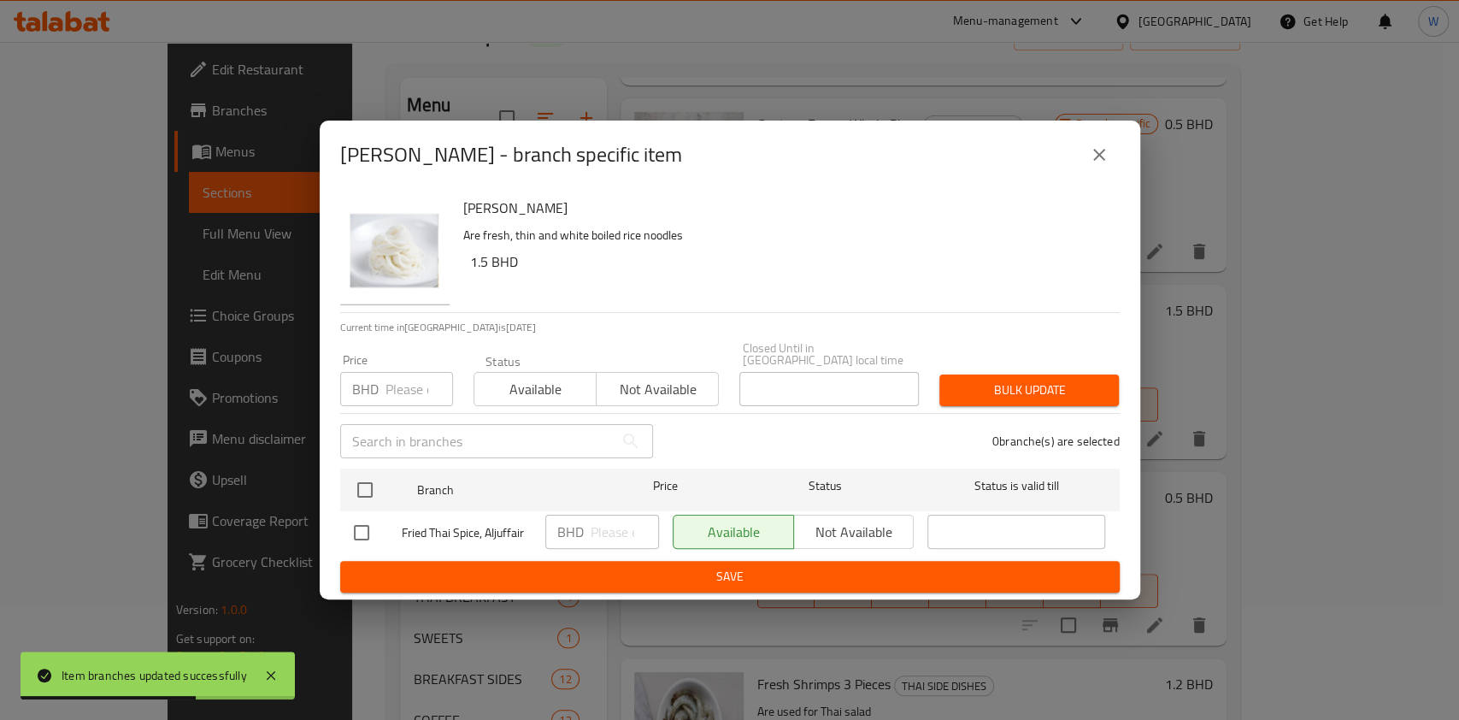
click at [411, 386] on input "number" at bounding box center [420, 389] width 68 height 34
paste input "1.7"
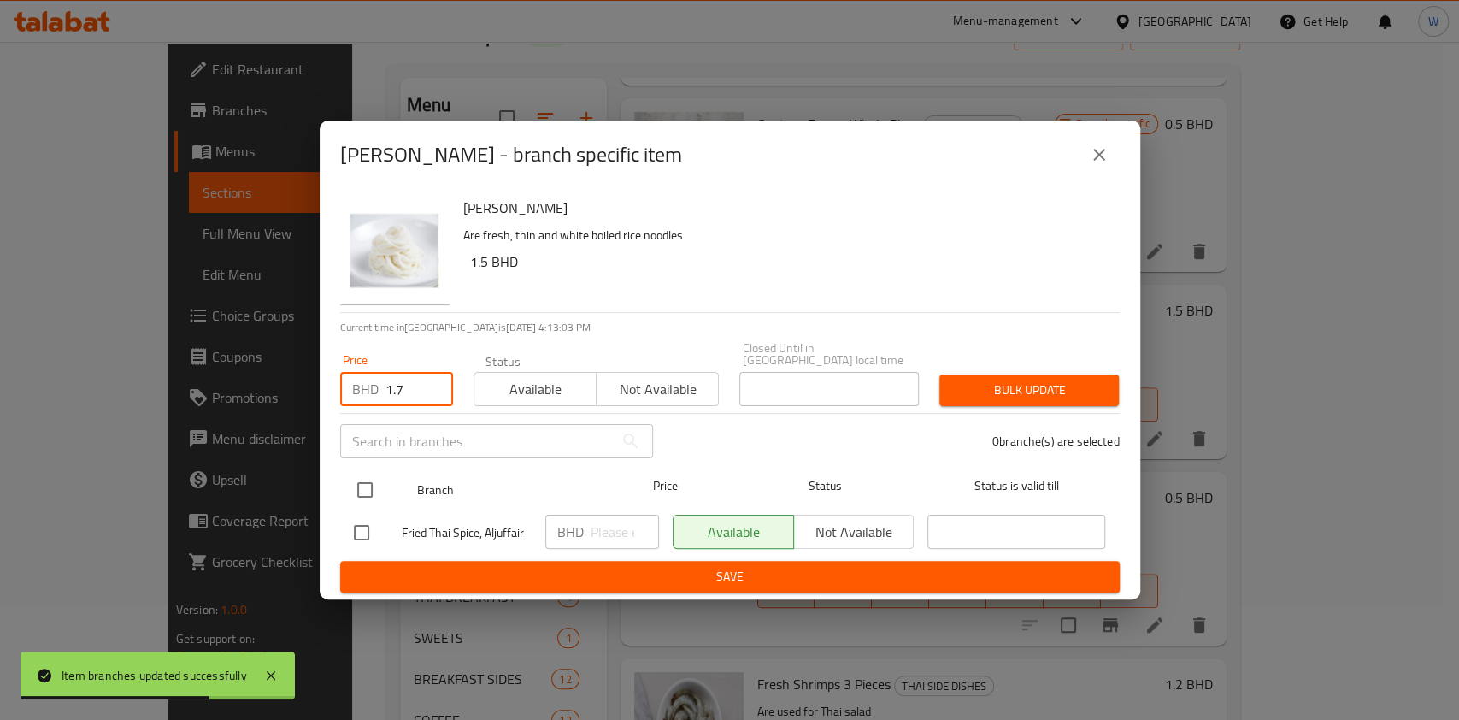
type input "1.7"
click at [376, 465] on div at bounding box center [379, 490] width 64 height 50
click at [365, 479] on input "checkbox" at bounding box center [365, 490] width 36 height 36
checkbox input "true"
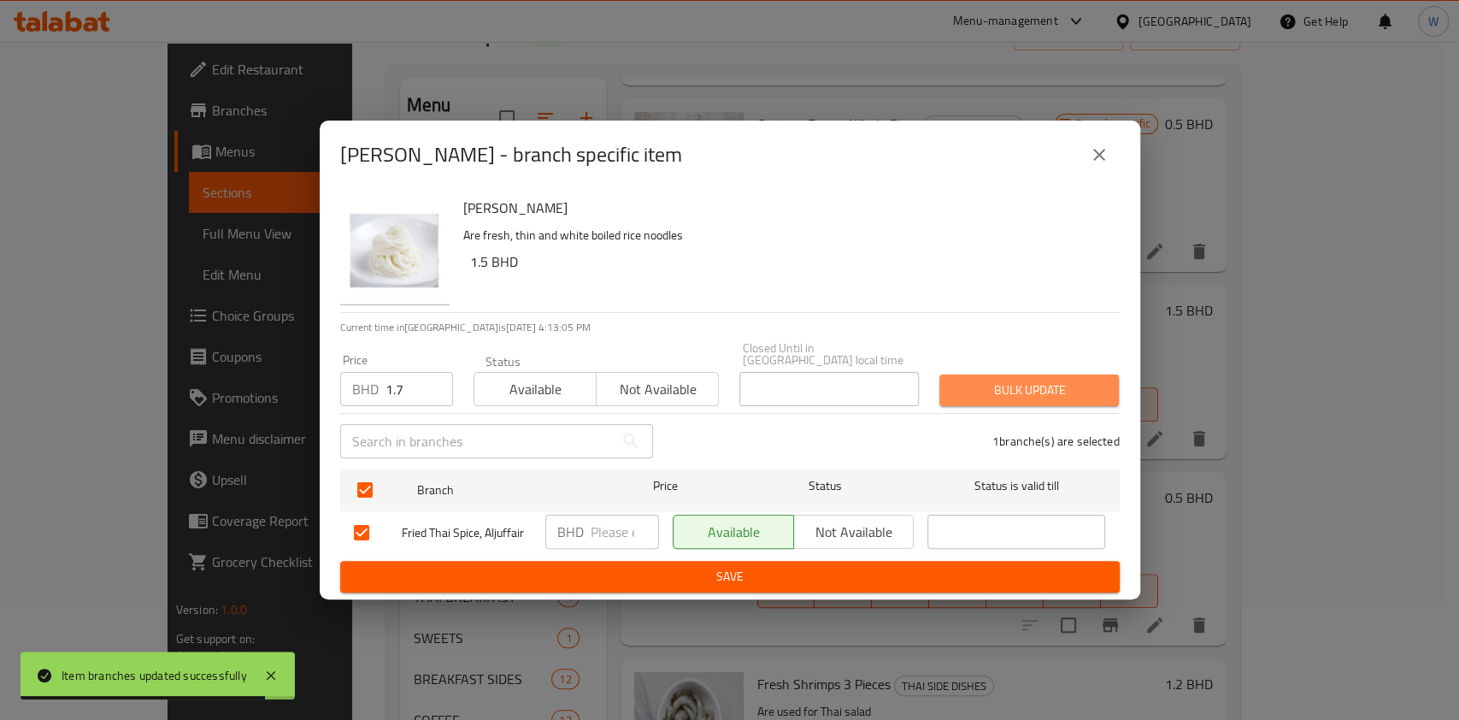
click at [1067, 385] on span "Bulk update" at bounding box center [1029, 390] width 152 height 21
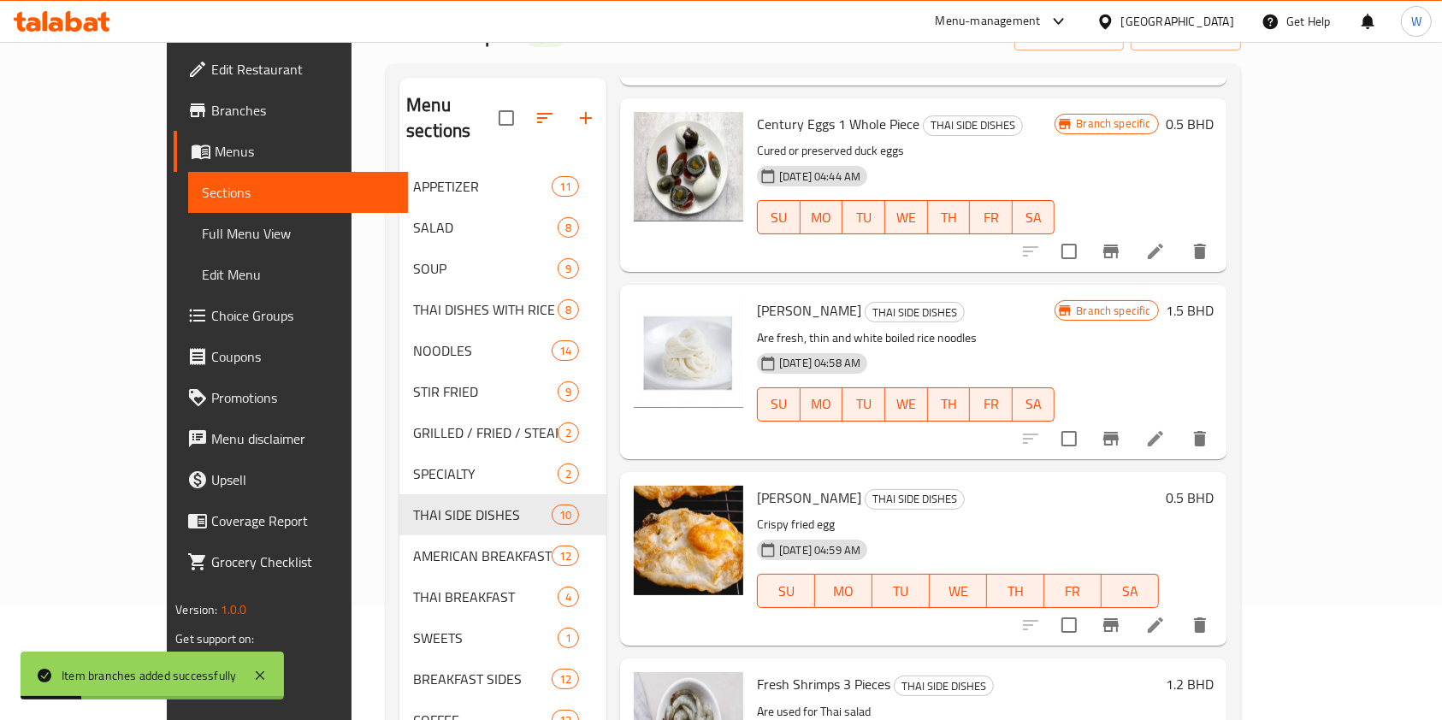
scroll to position [569, 0]
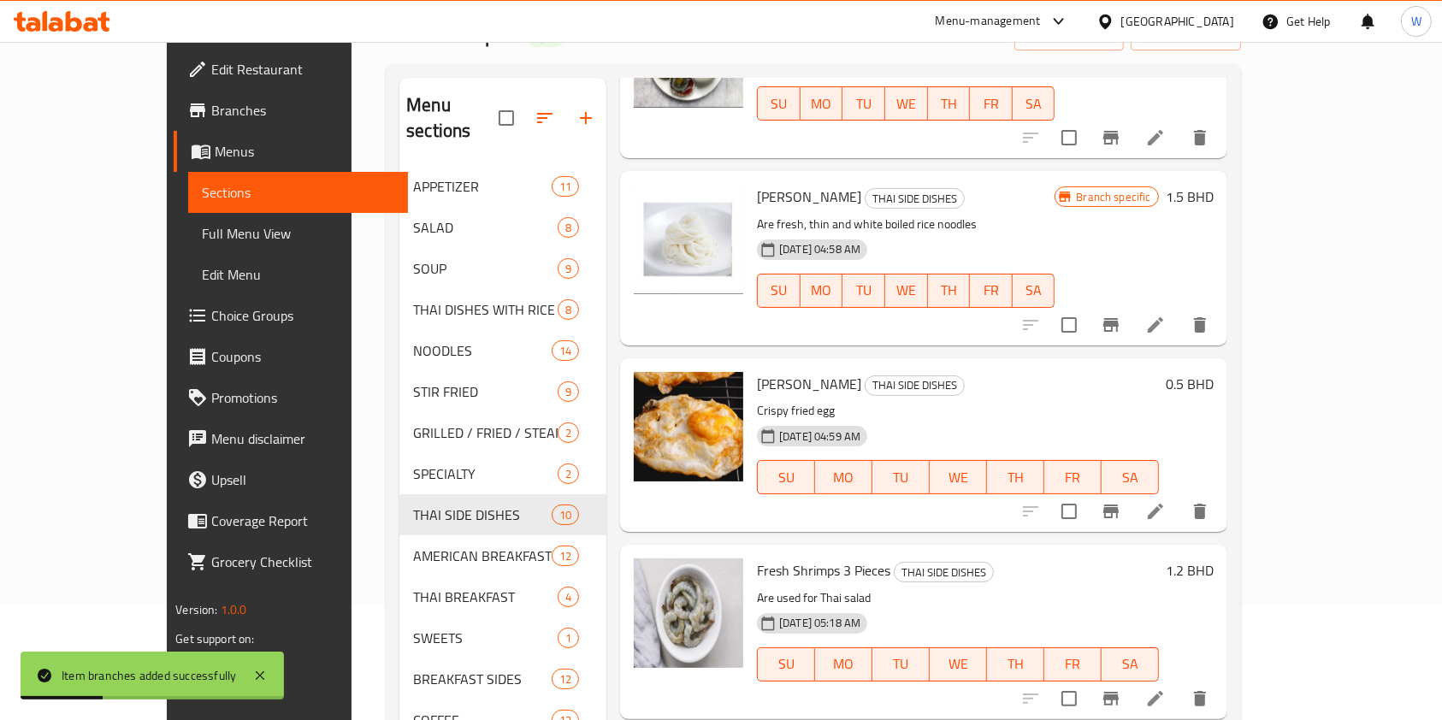
click at [1131, 491] on button "Branch-specific-item" at bounding box center [1110, 511] width 41 height 41
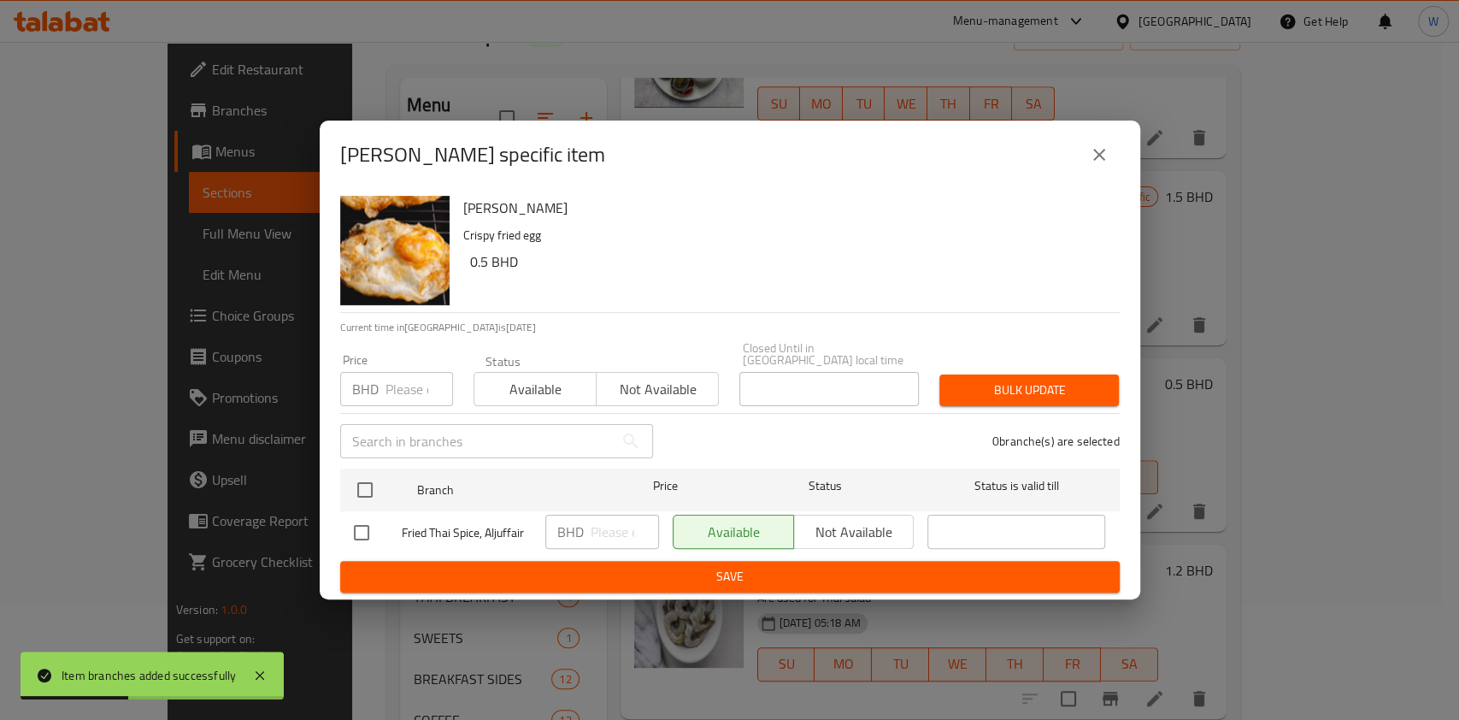
click at [405, 356] on div "Price BHD Price" at bounding box center [396, 380] width 113 height 52
click at [398, 374] on input "number" at bounding box center [420, 389] width 68 height 34
paste input "0.7"
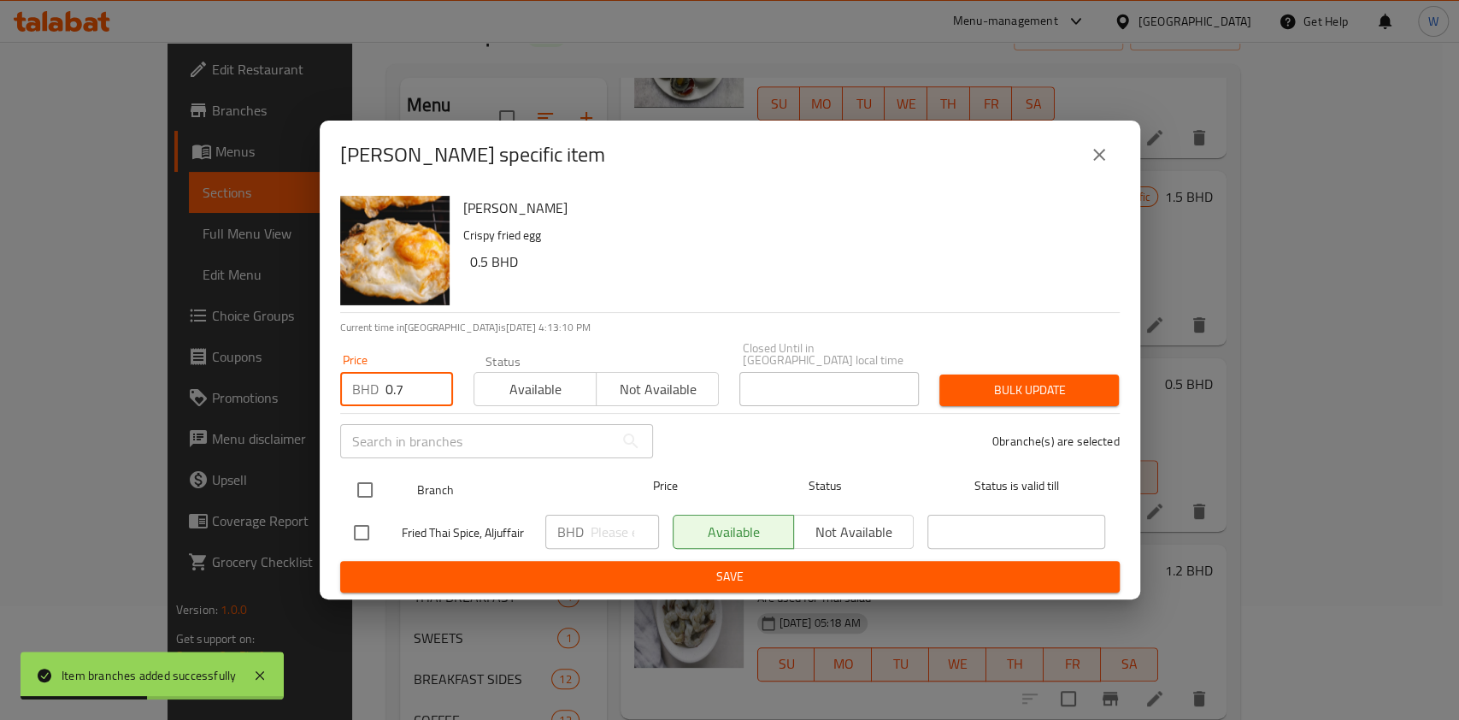
type input "0.7"
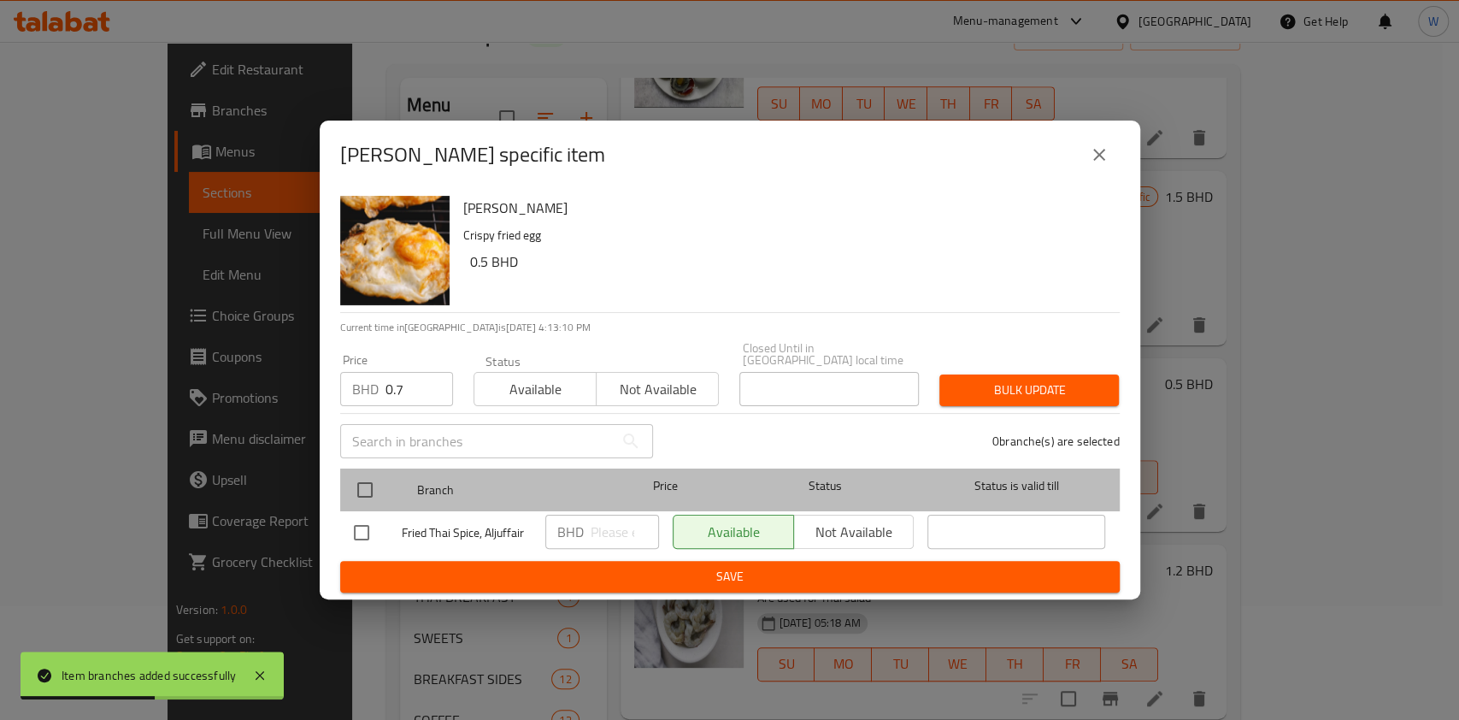
click at [360, 465] on div at bounding box center [379, 490] width 64 height 50
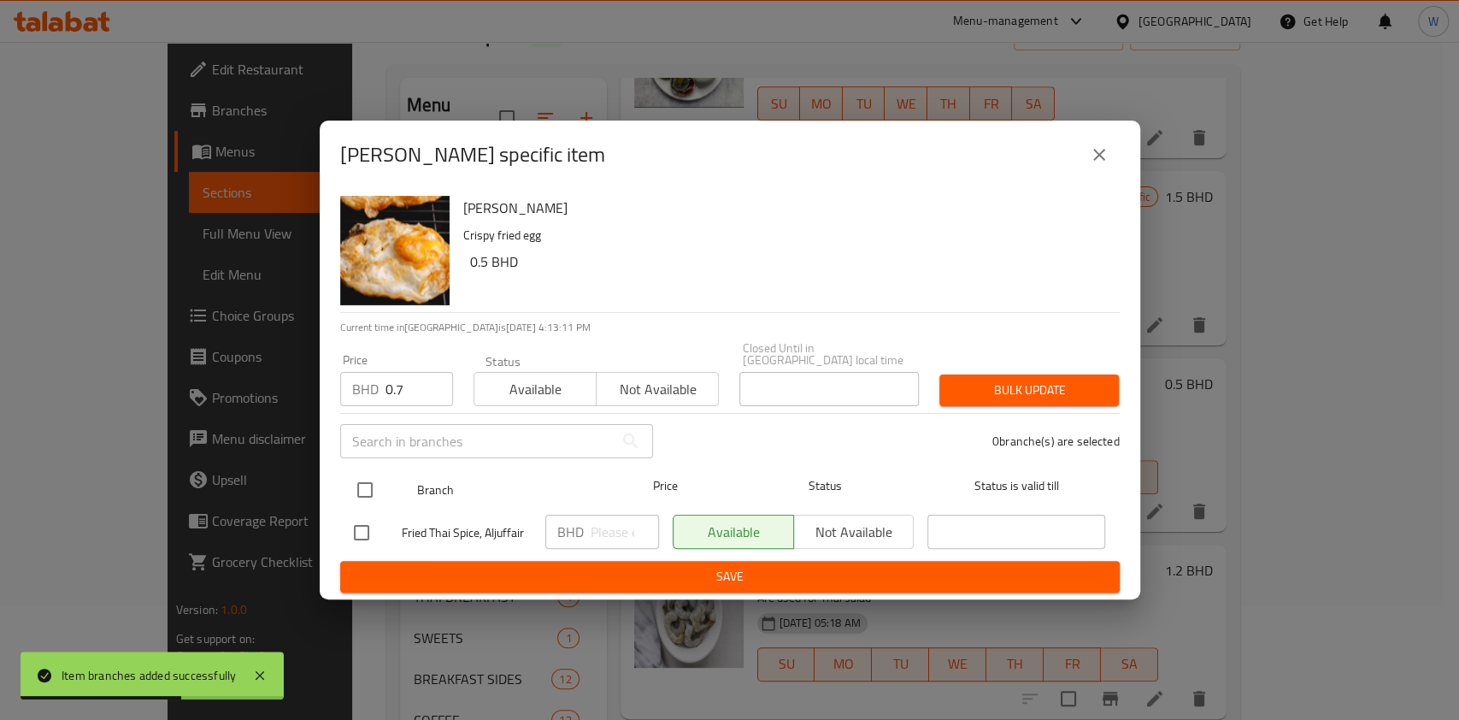
click at [376, 496] on input "checkbox" at bounding box center [365, 490] width 36 height 36
checkbox input "true"
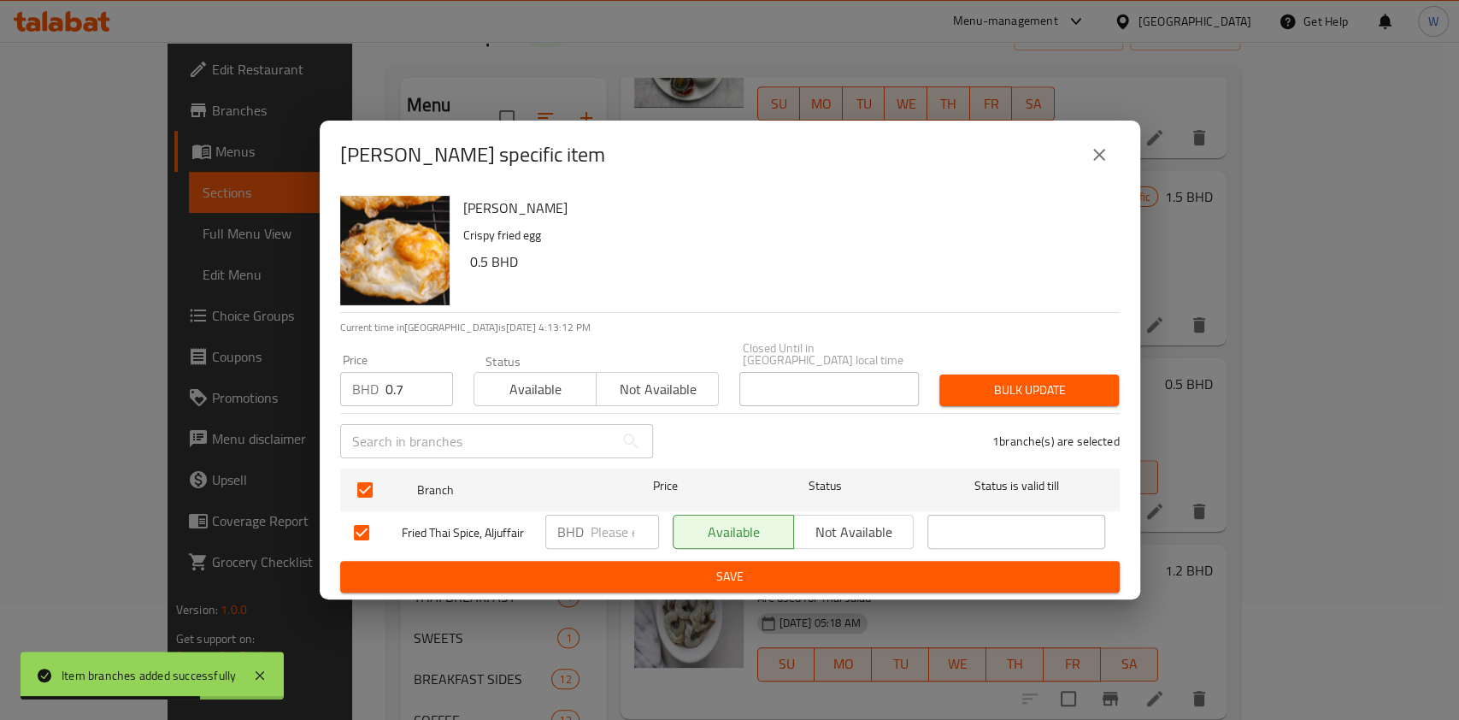
click at [1082, 364] on div "Bulk update" at bounding box center [1029, 390] width 200 height 52
click at [1096, 380] on span "Bulk update" at bounding box center [1029, 390] width 152 height 21
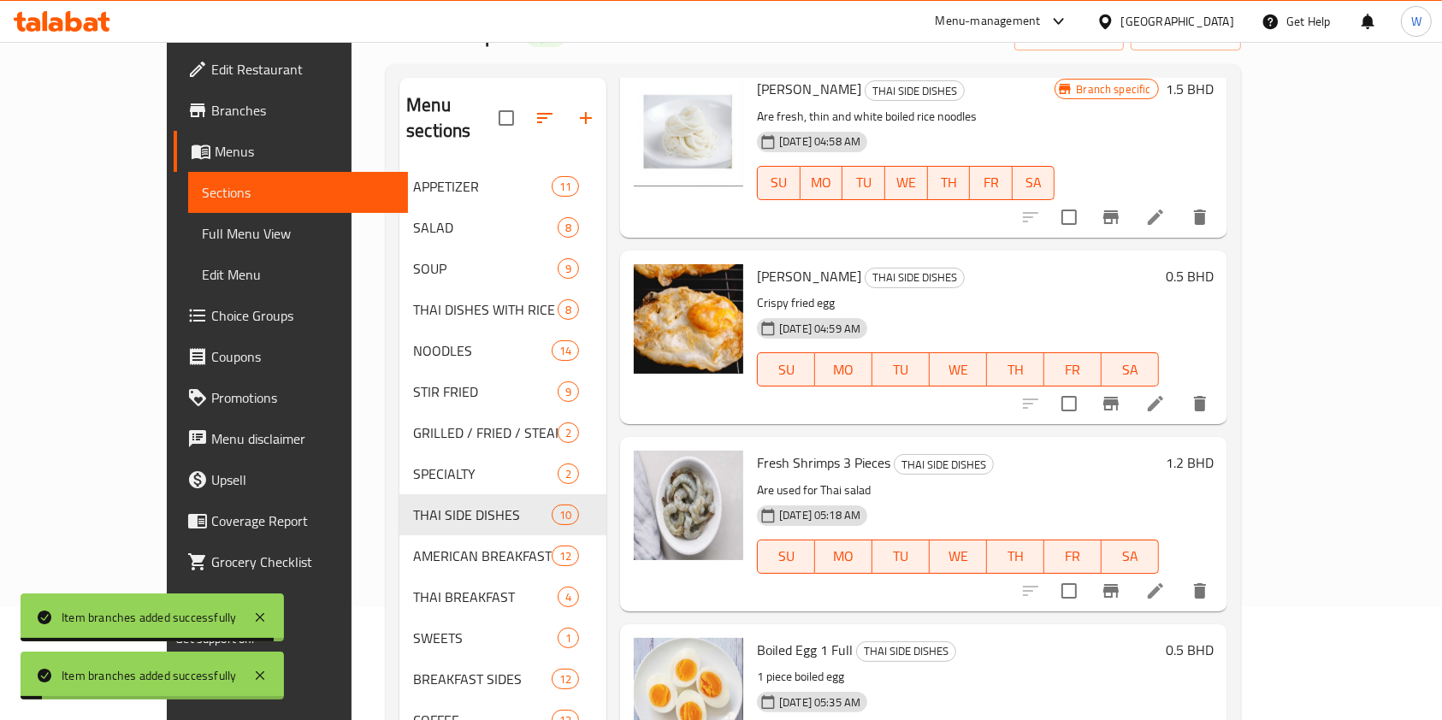
scroll to position [798, 0]
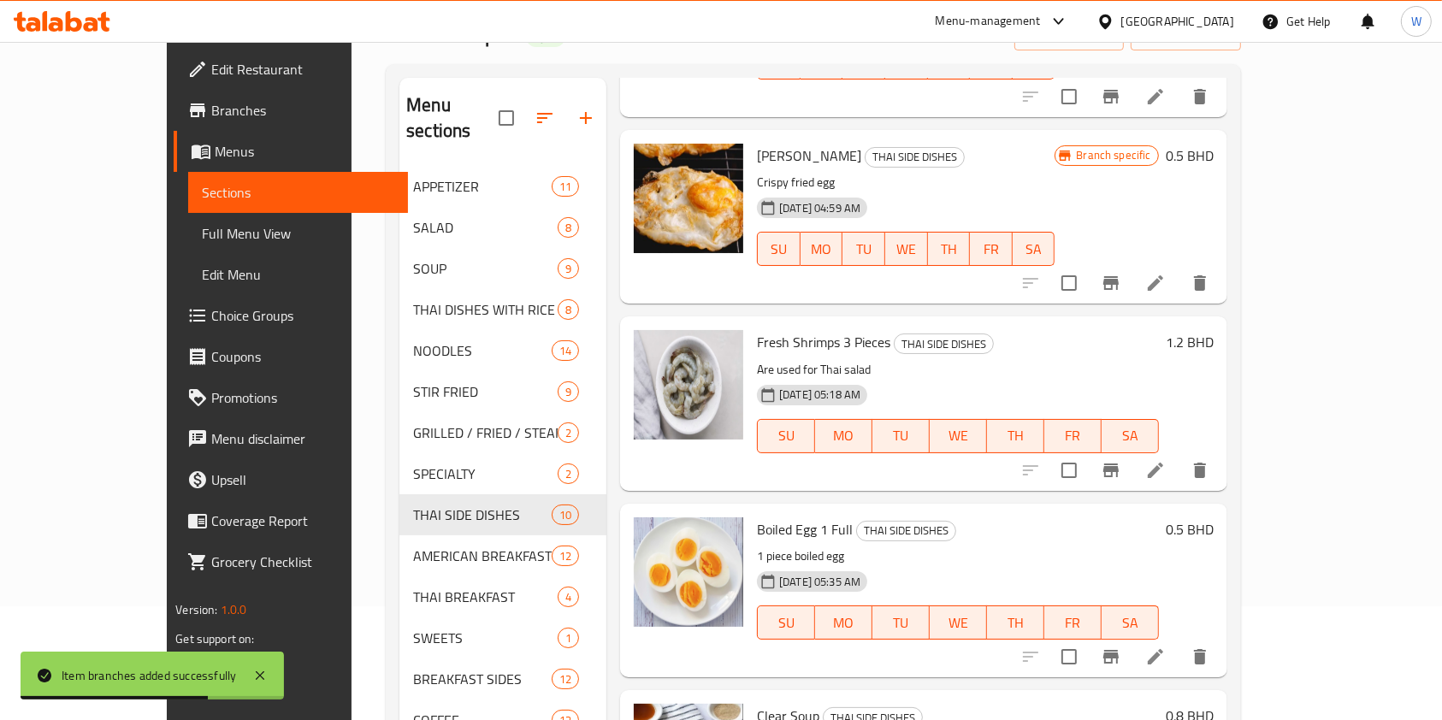
click at [1118, 650] on icon "Branch-specific-item" at bounding box center [1110, 657] width 15 height 14
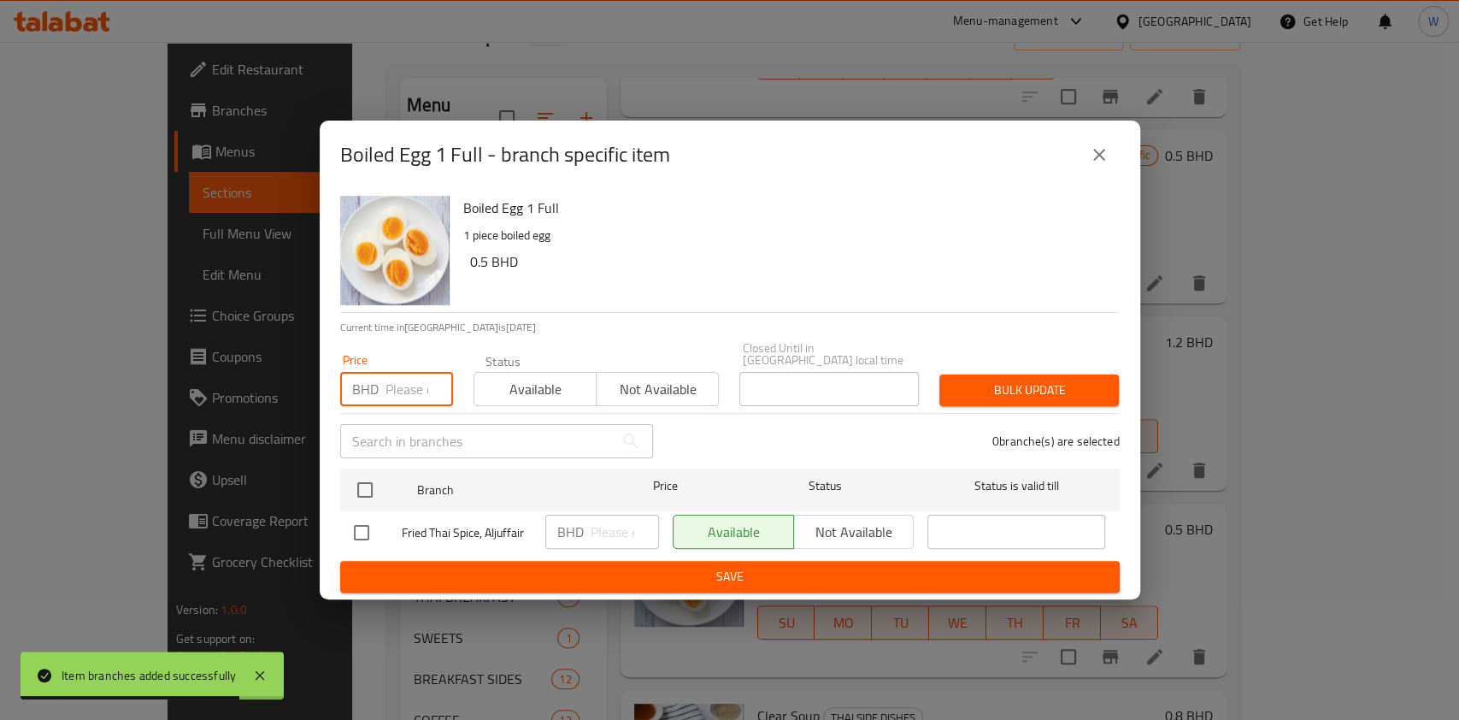
click at [424, 372] on input "number" at bounding box center [420, 389] width 68 height 34
paste input "0.6"
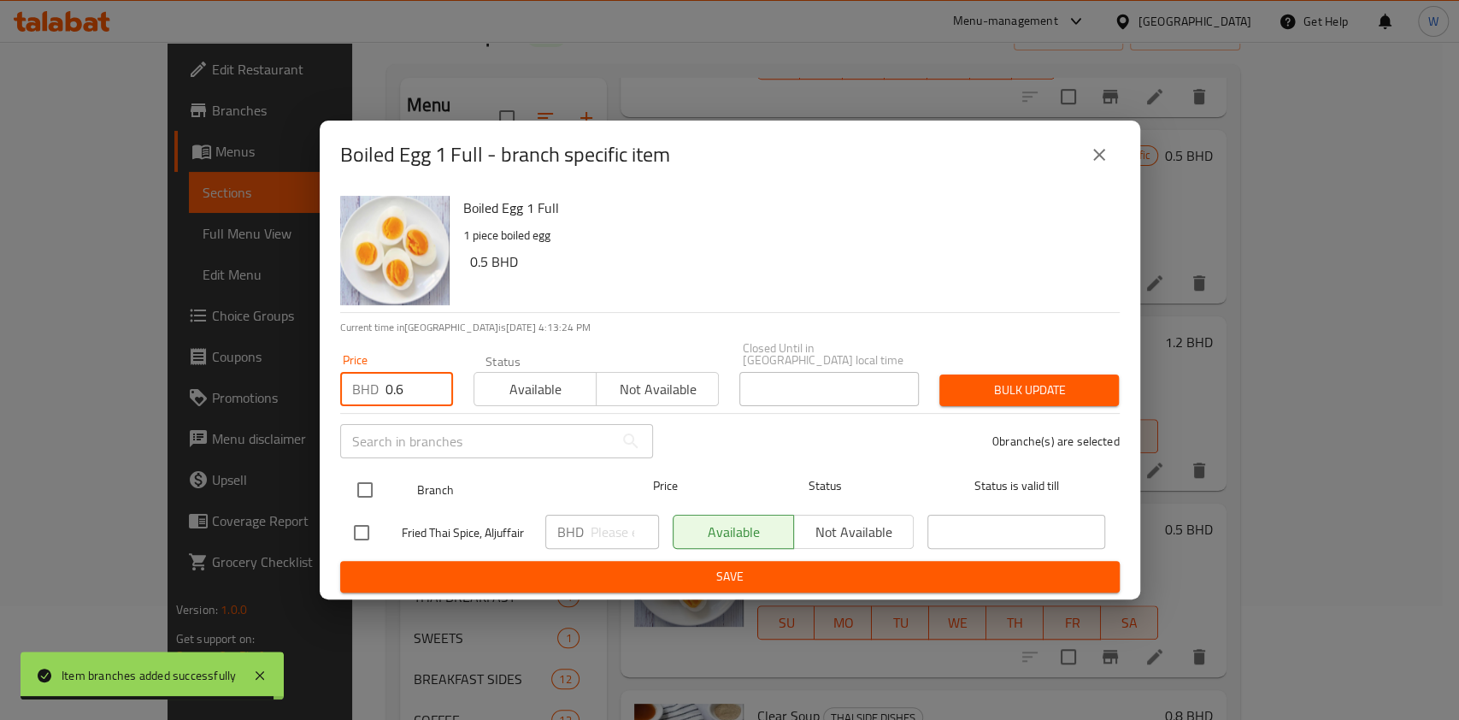
type input "0.6"
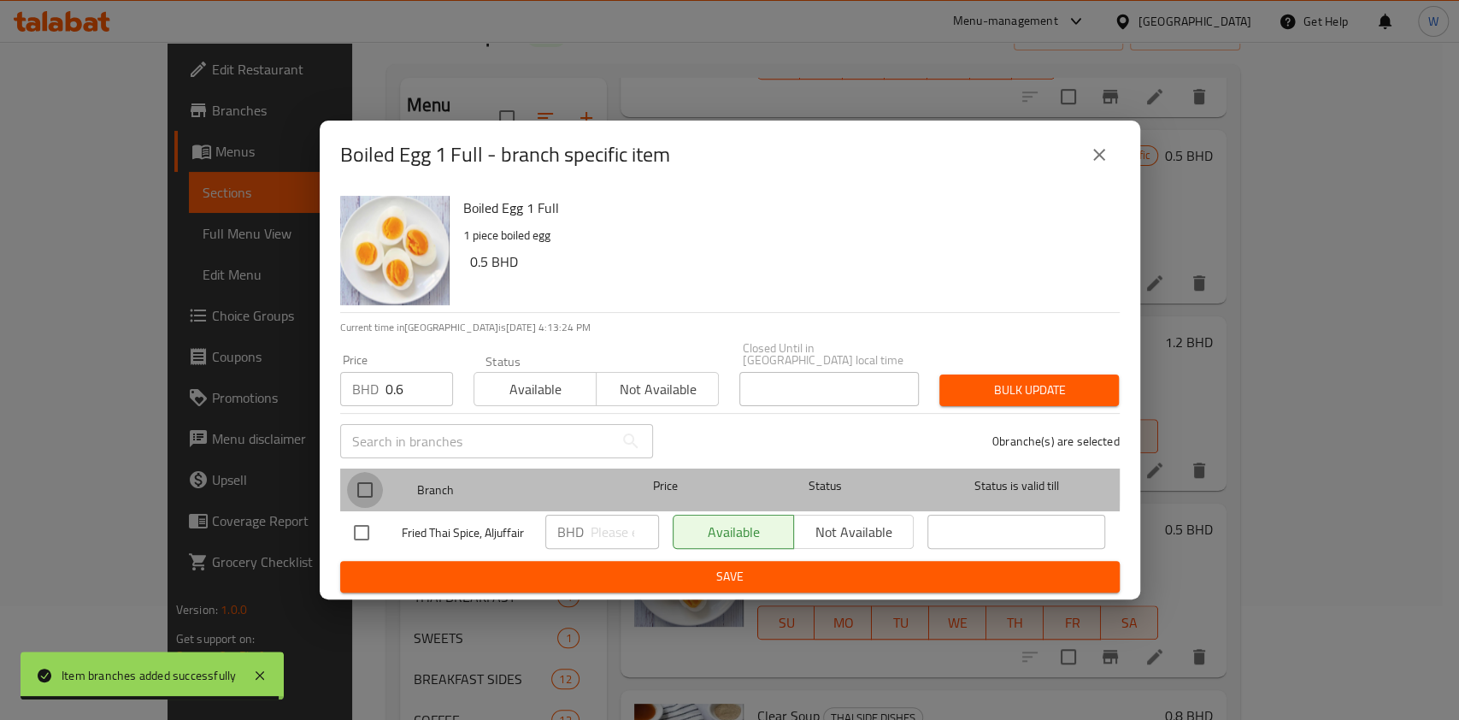
click at [365, 474] on input "checkbox" at bounding box center [365, 490] width 36 height 36
checkbox input "true"
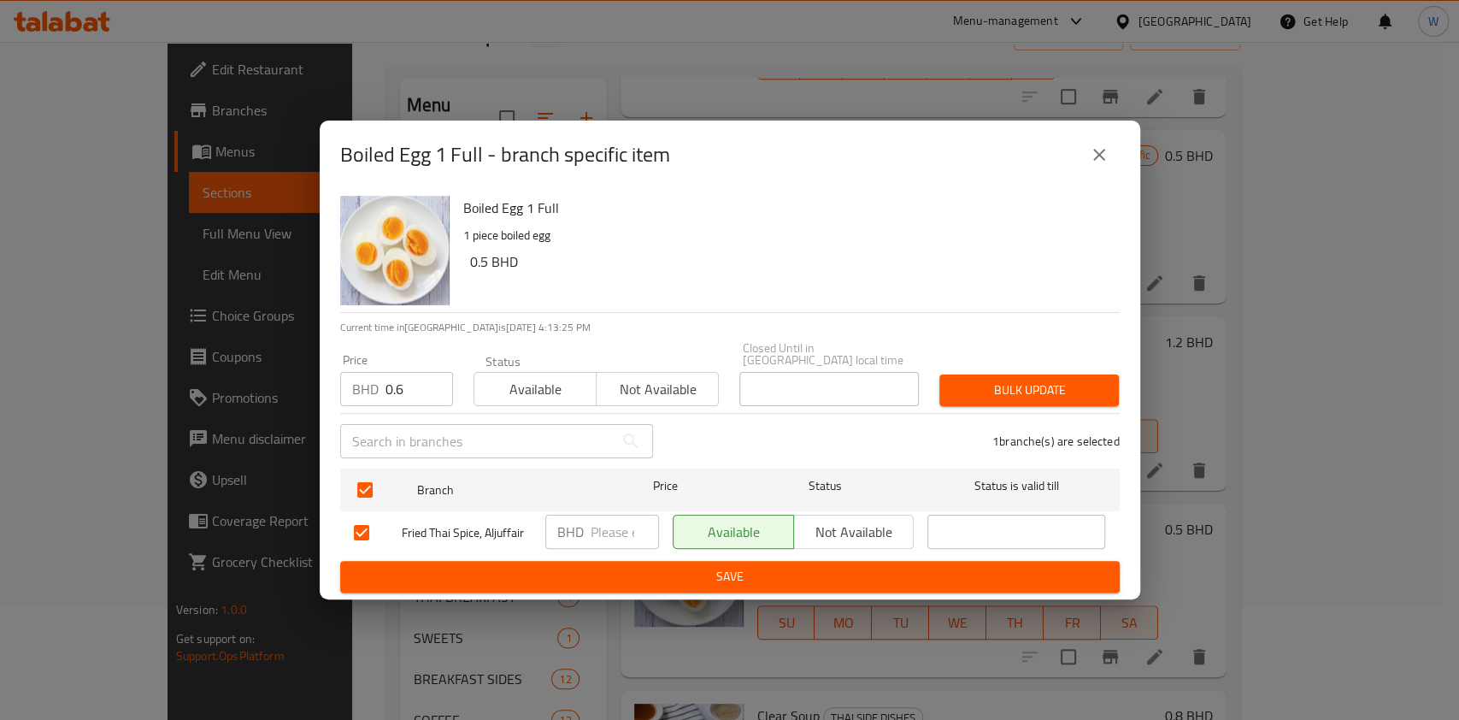
click at [1053, 366] on div "Bulk update" at bounding box center [1029, 390] width 200 height 52
click at [1052, 374] on button "Bulk update" at bounding box center [1030, 390] width 180 height 32
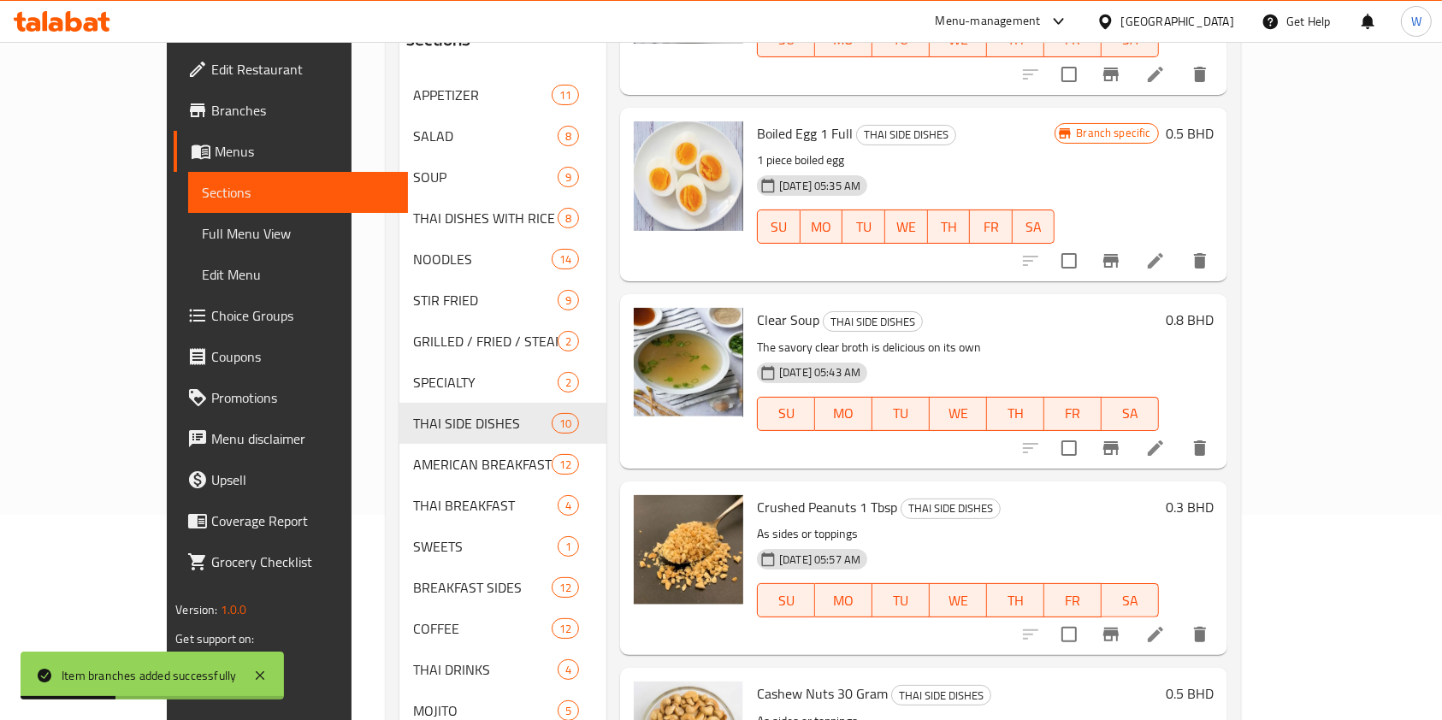
scroll to position [227, 0]
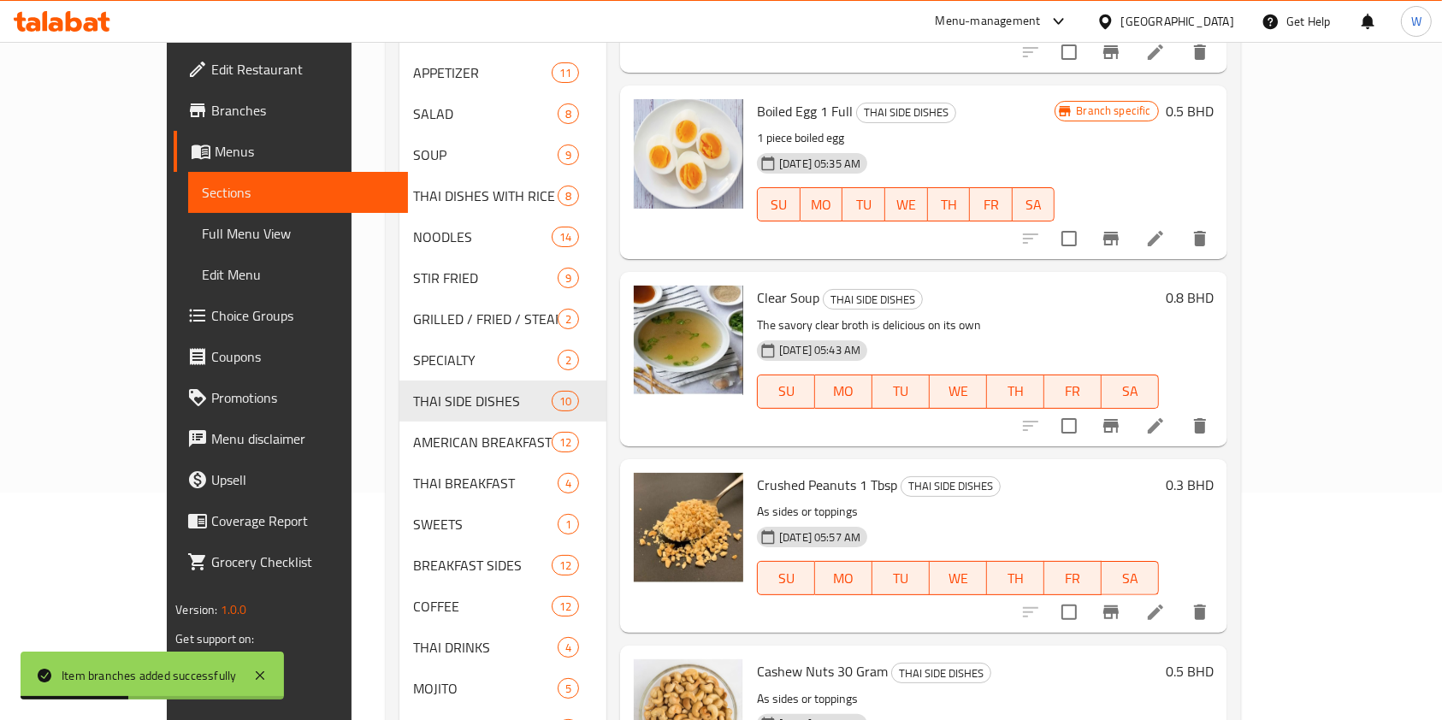
click at [1131, 592] on button "Branch-specific-item" at bounding box center [1110, 612] width 41 height 41
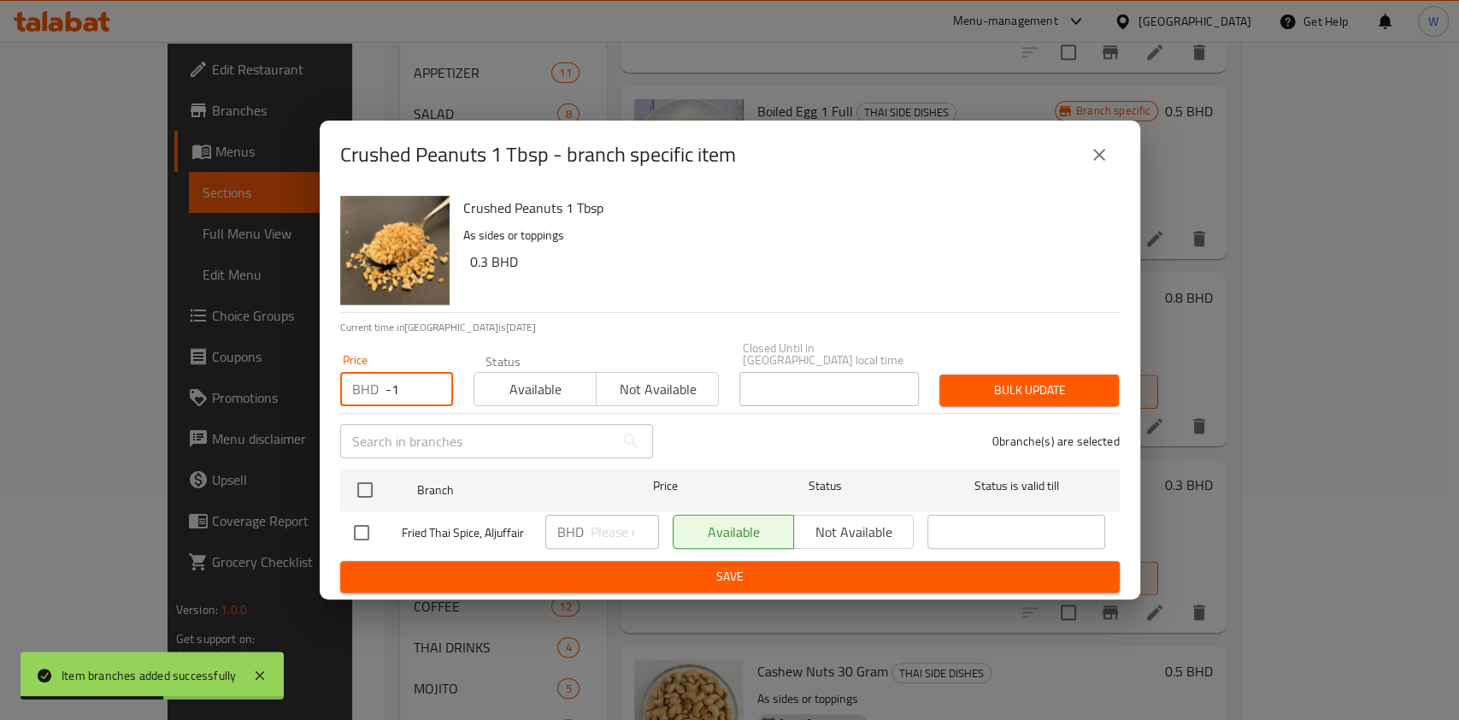
drag, startPoint x: 430, startPoint y: 386, endPoint x: 408, endPoint y: 393, distance: 23.3
click at [429, 386] on input "-1" at bounding box center [420, 389] width 68 height 34
drag, startPoint x: 404, startPoint y: 392, endPoint x: 363, endPoint y: 396, distance: 41.3
click at [369, 393] on div "BHD -1 Price" at bounding box center [396, 389] width 113 height 34
paste input "0.5"
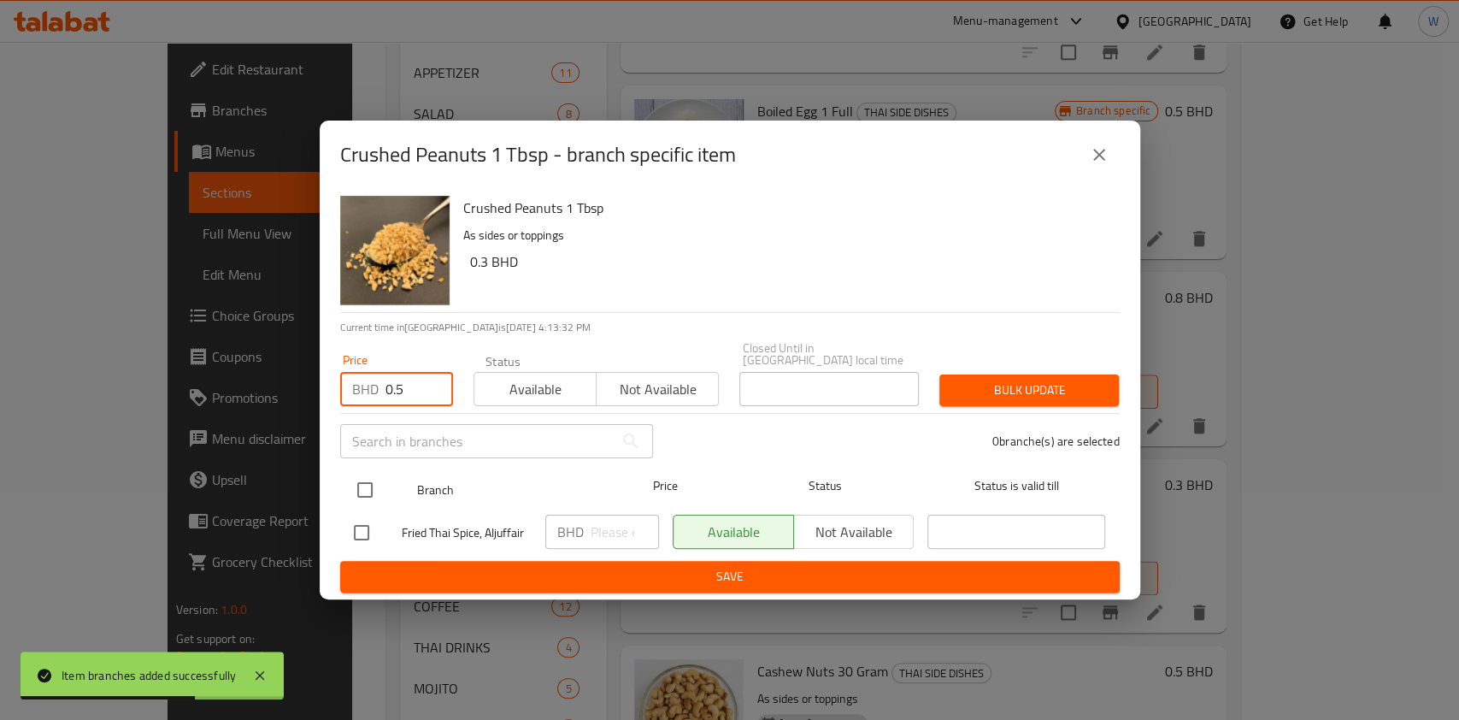
type input "0.5"
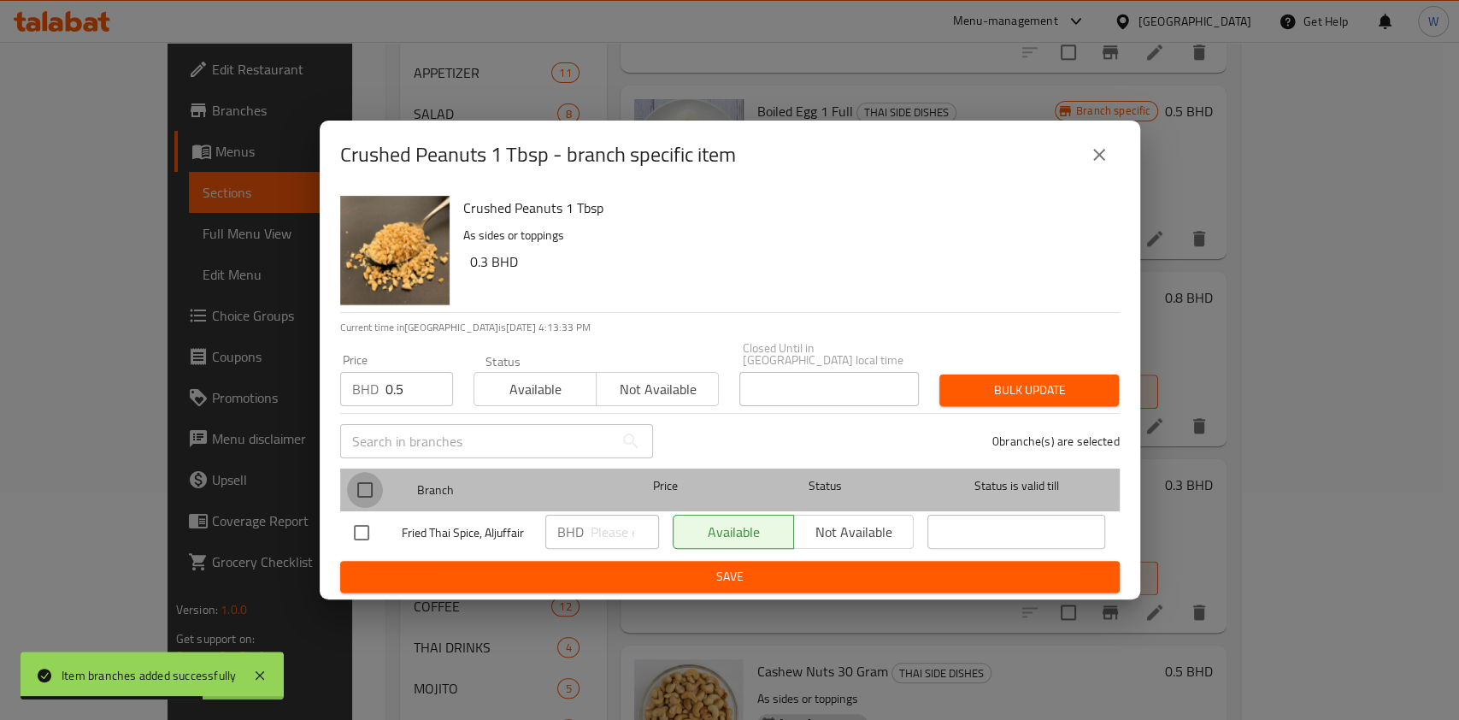
click at [356, 476] on input "checkbox" at bounding box center [365, 490] width 36 height 36
checkbox input "true"
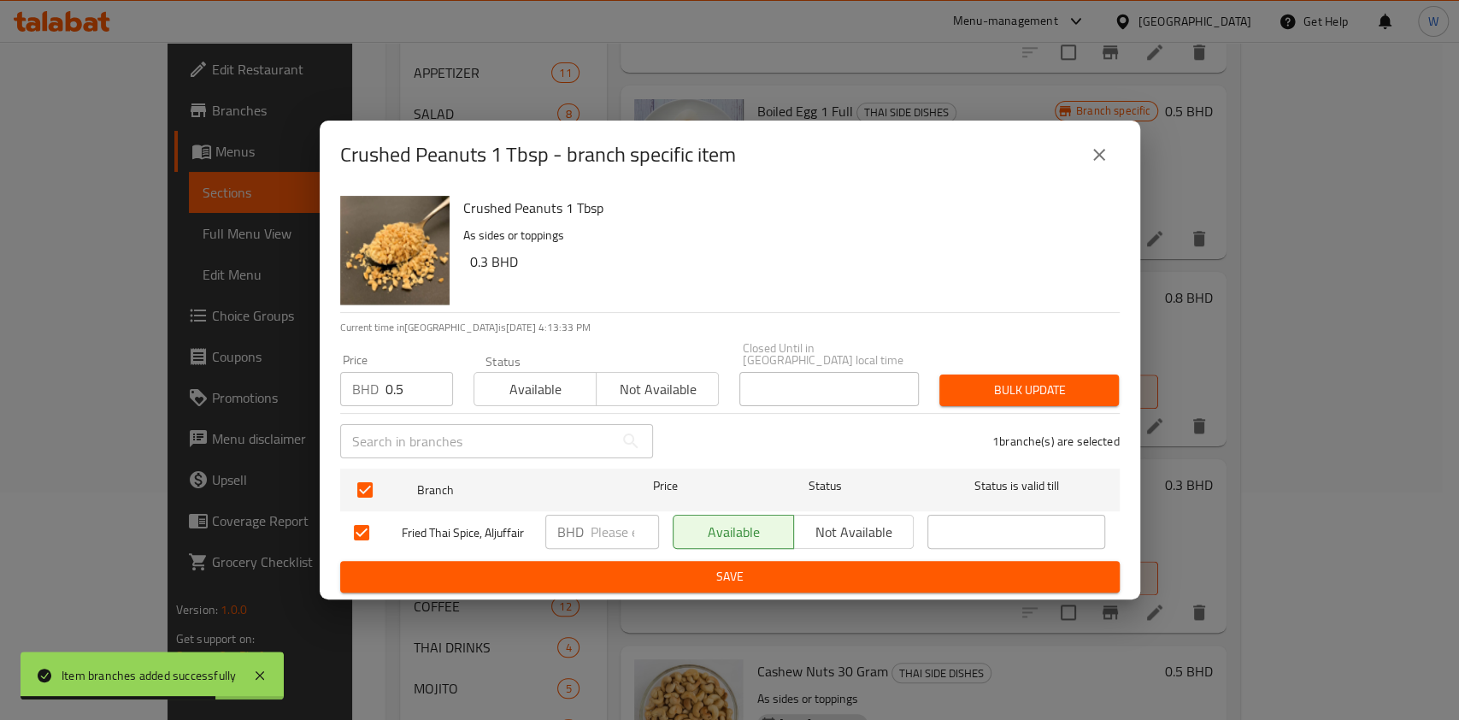
click at [1043, 380] on span "Bulk update" at bounding box center [1029, 390] width 152 height 21
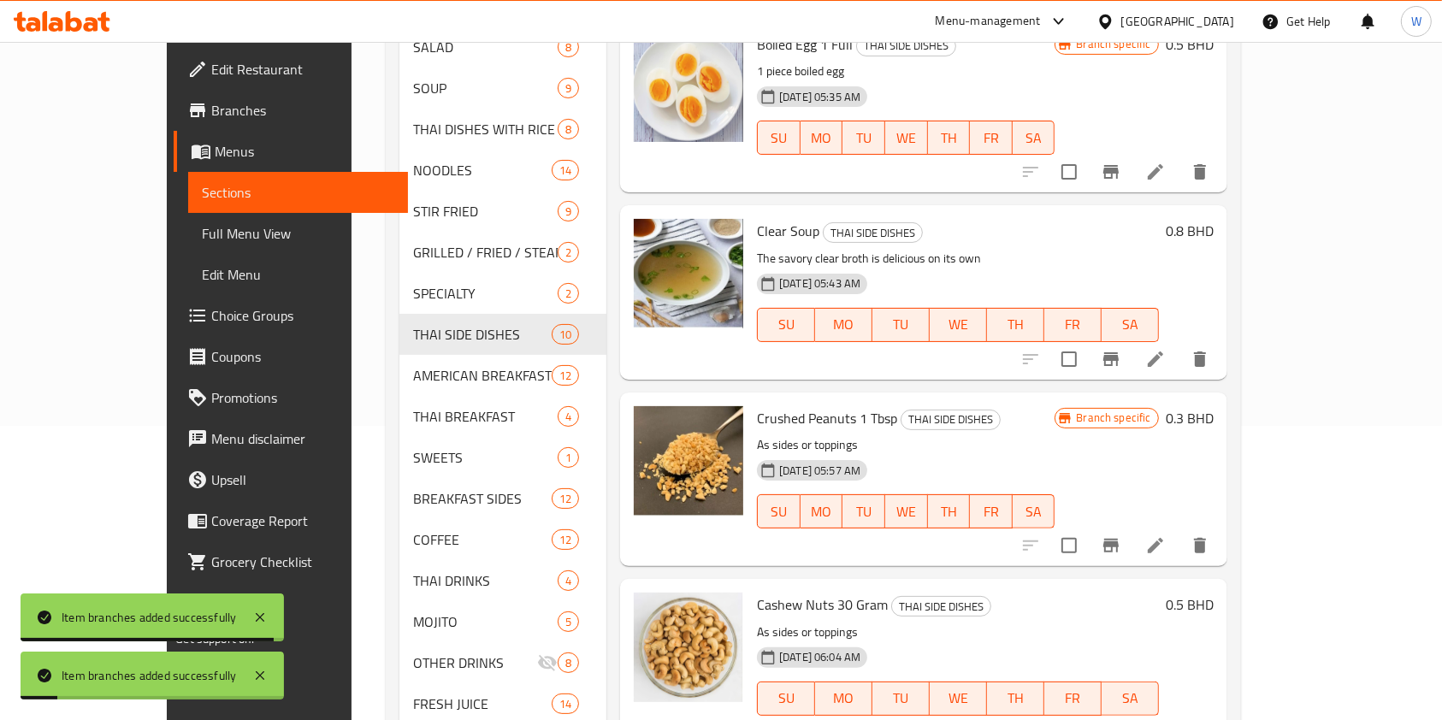
scroll to position [327, 0]
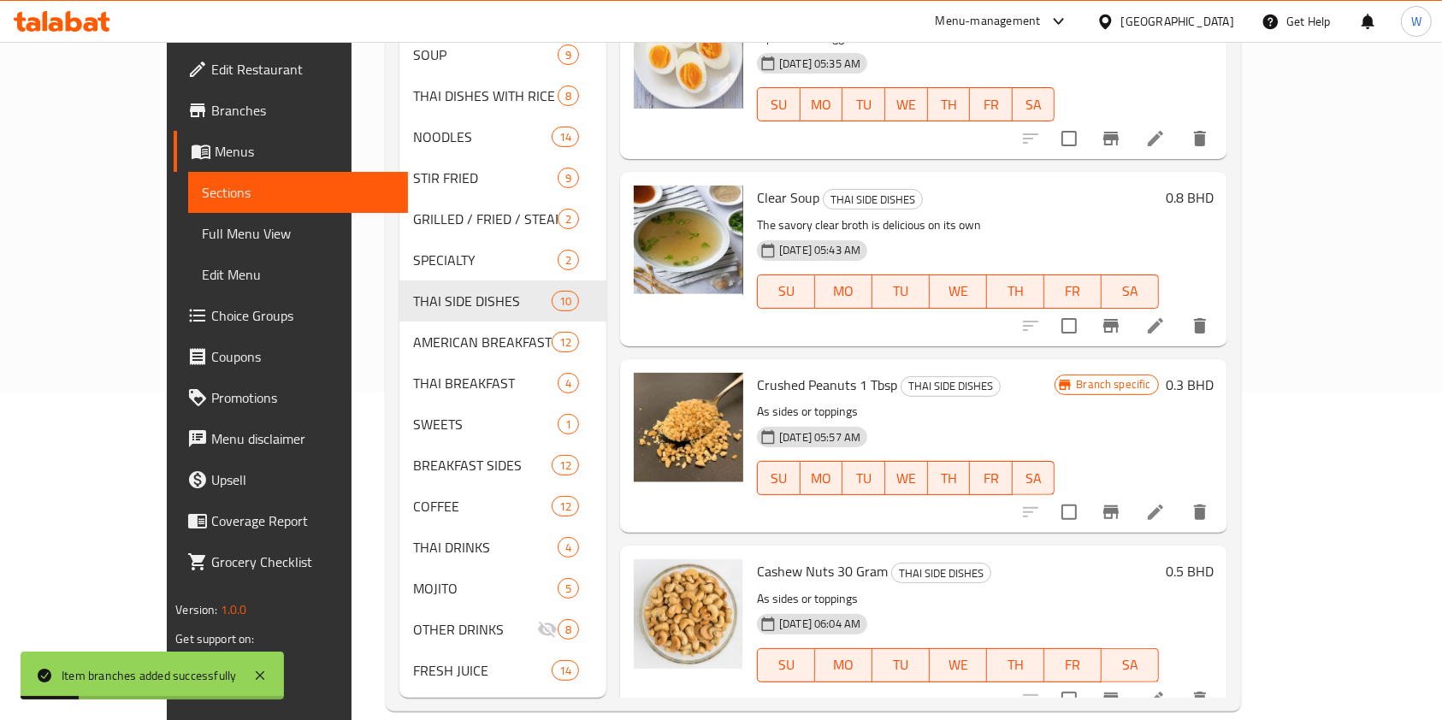
click at [1118, 693] on icon "Branch-specific-item" at bounding box center [1110, 700] width 15 height 14
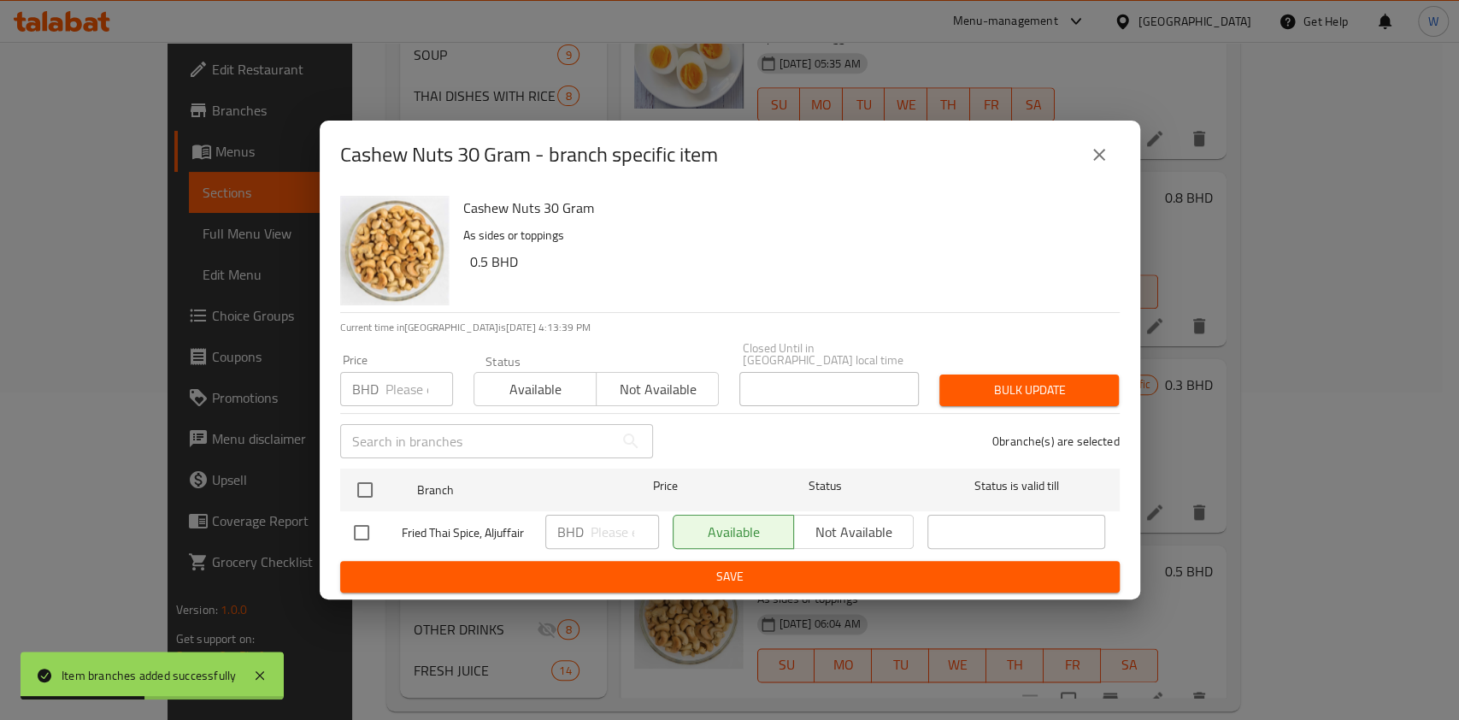
click at [424, 372] on input "number" at bounding box center [420, 389] width 68 height 34
paste input "1"
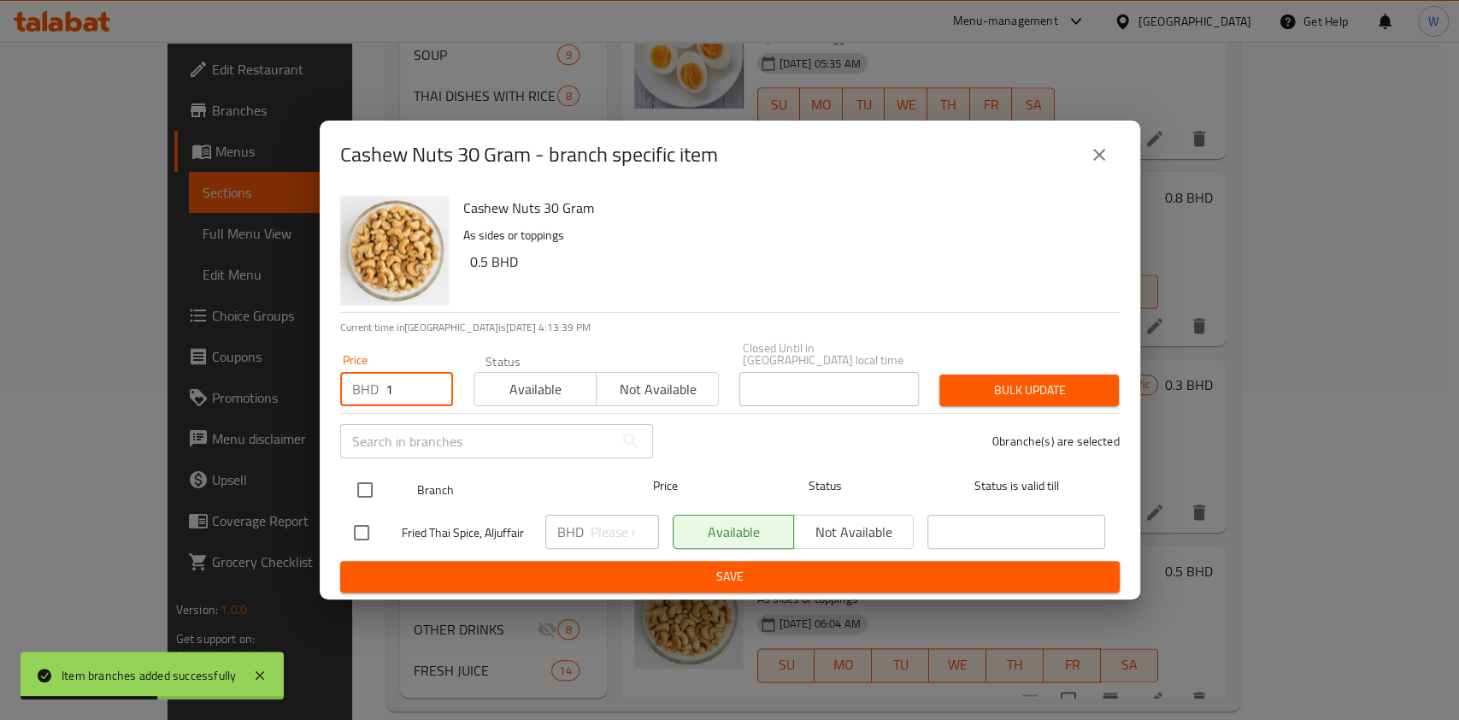
type input "1"
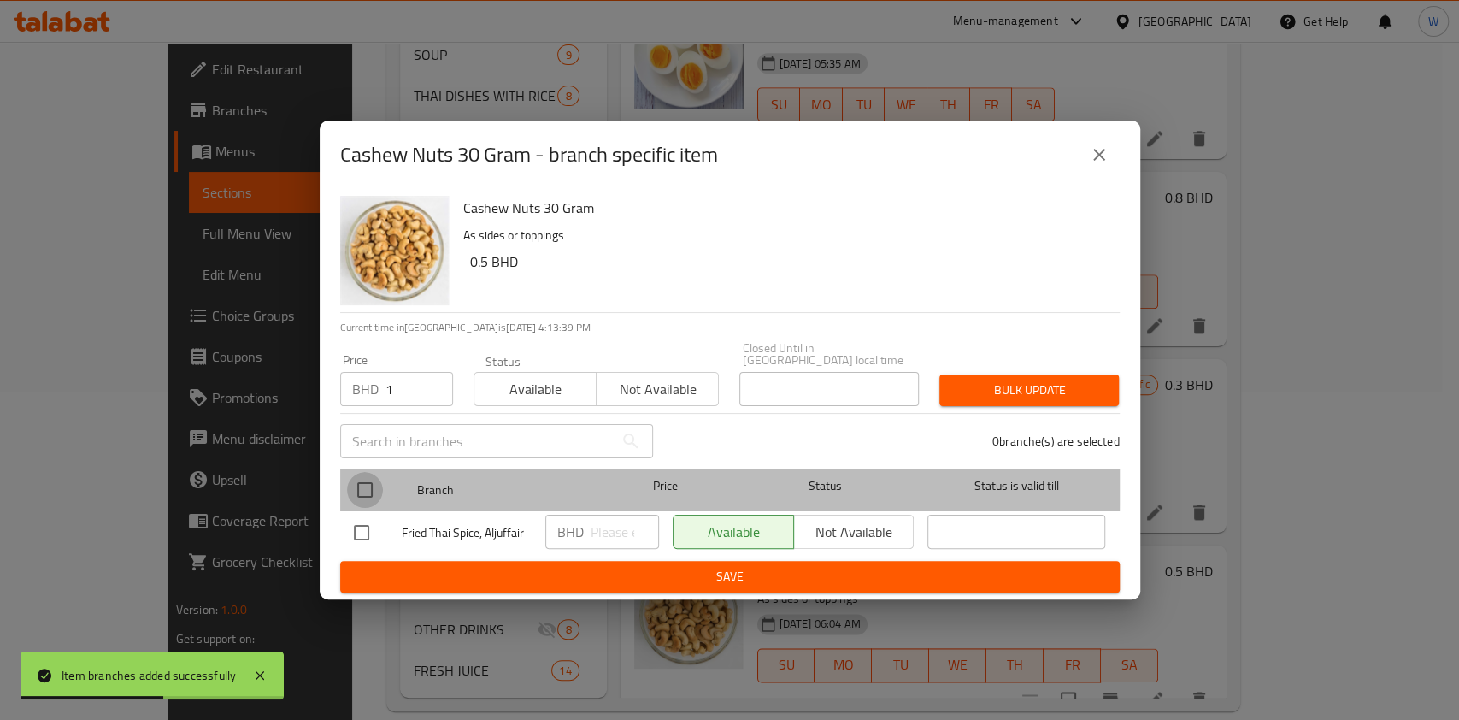
click at [363, 479] on input "checkbox" at bounding box center [365, 490] width 36 height 36
checkbox input "true"
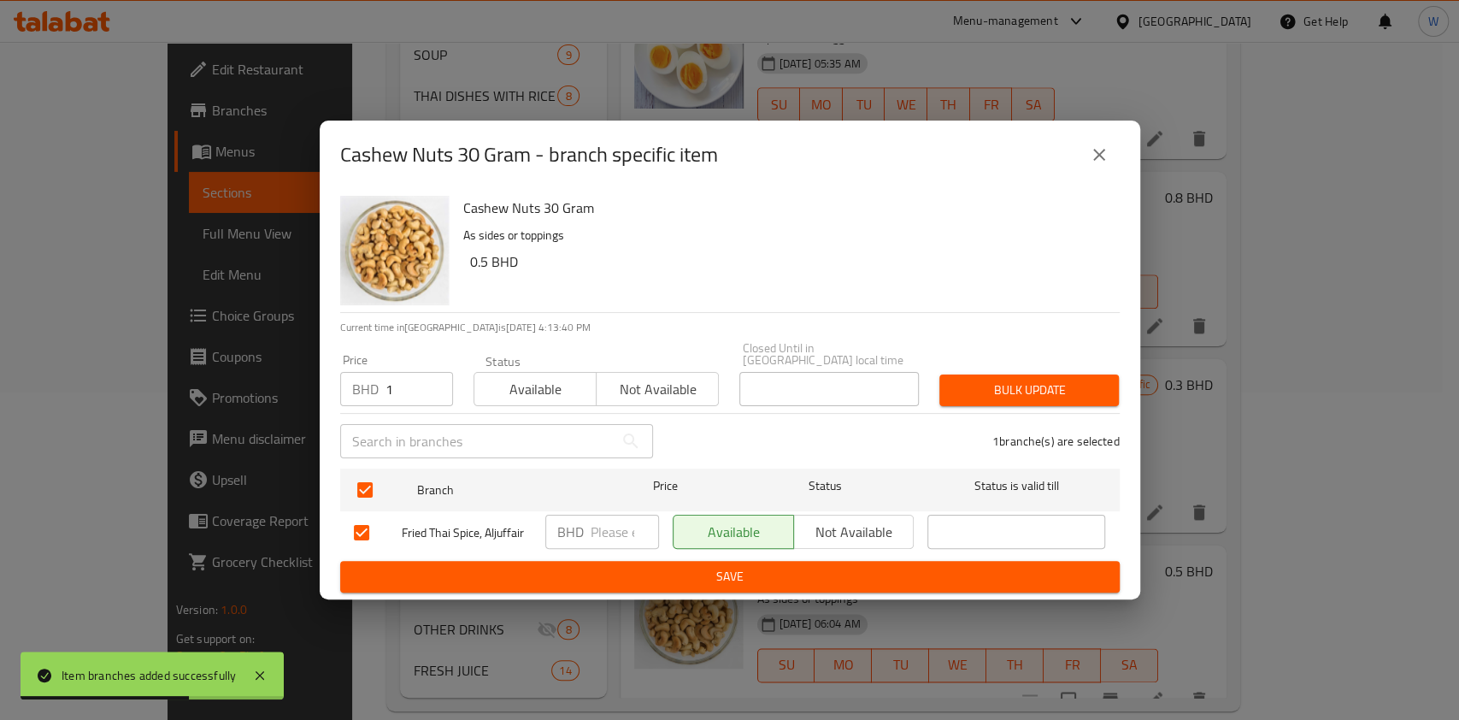
click at [1095, 387] on span "Bulk update" at bounding box center [1029, 390] width 152 height 21
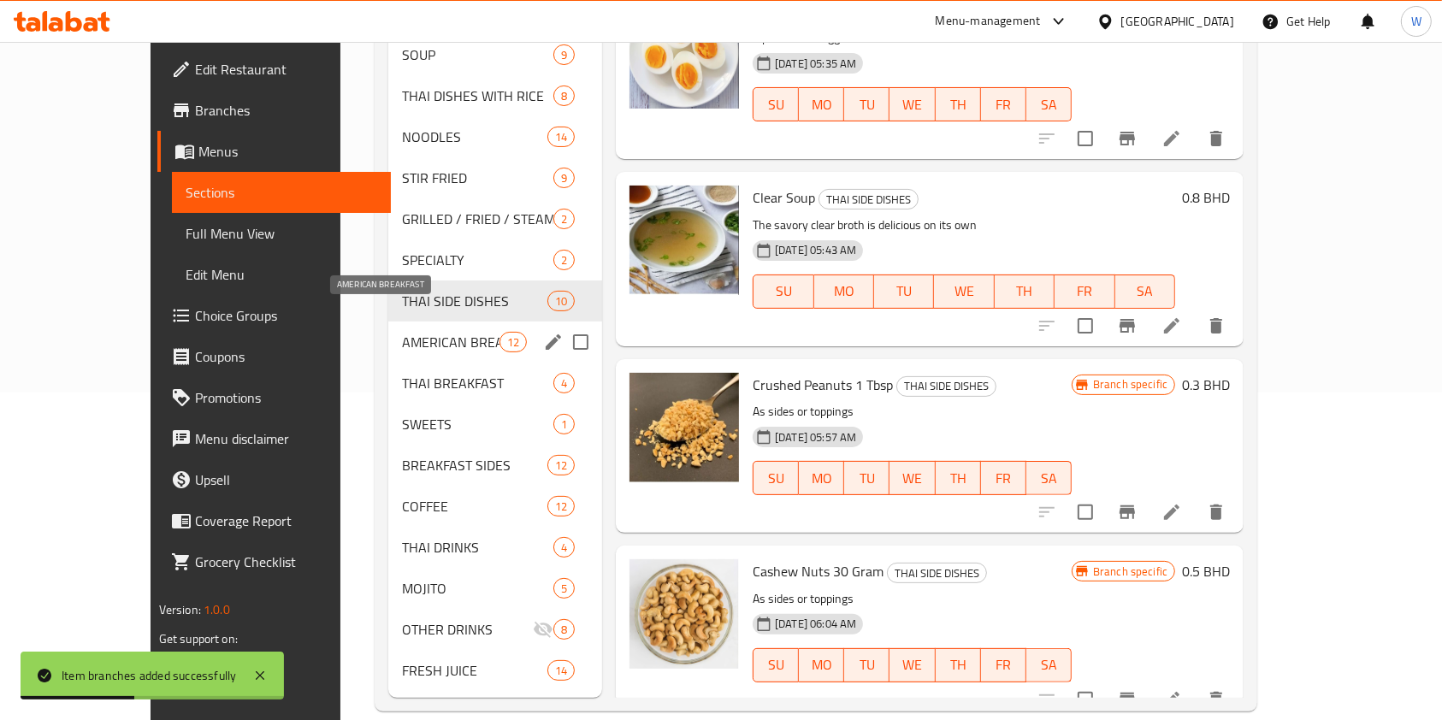
click at [449, 332] on span "AMERICAN BREAKFAST" at bounding box center [450, 342] width 97 height 21
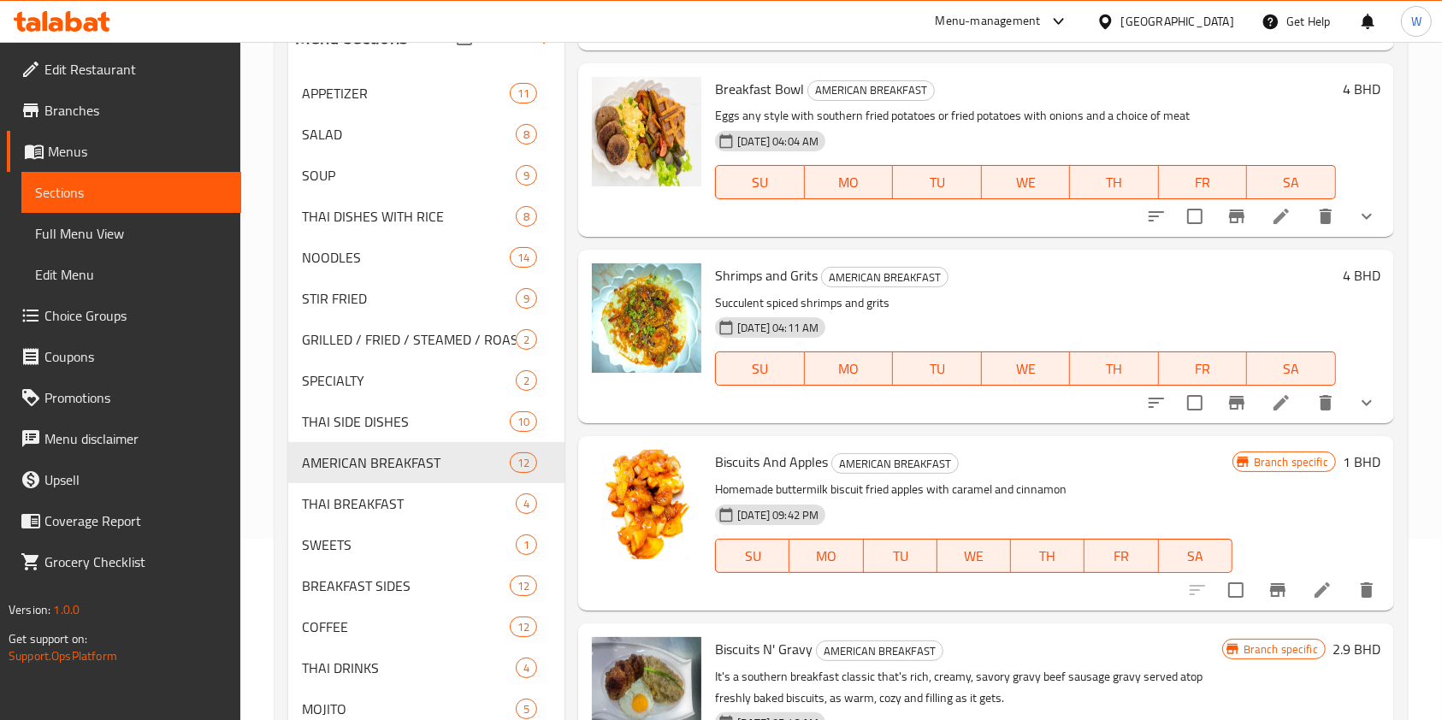
scroll to position [227, 0]
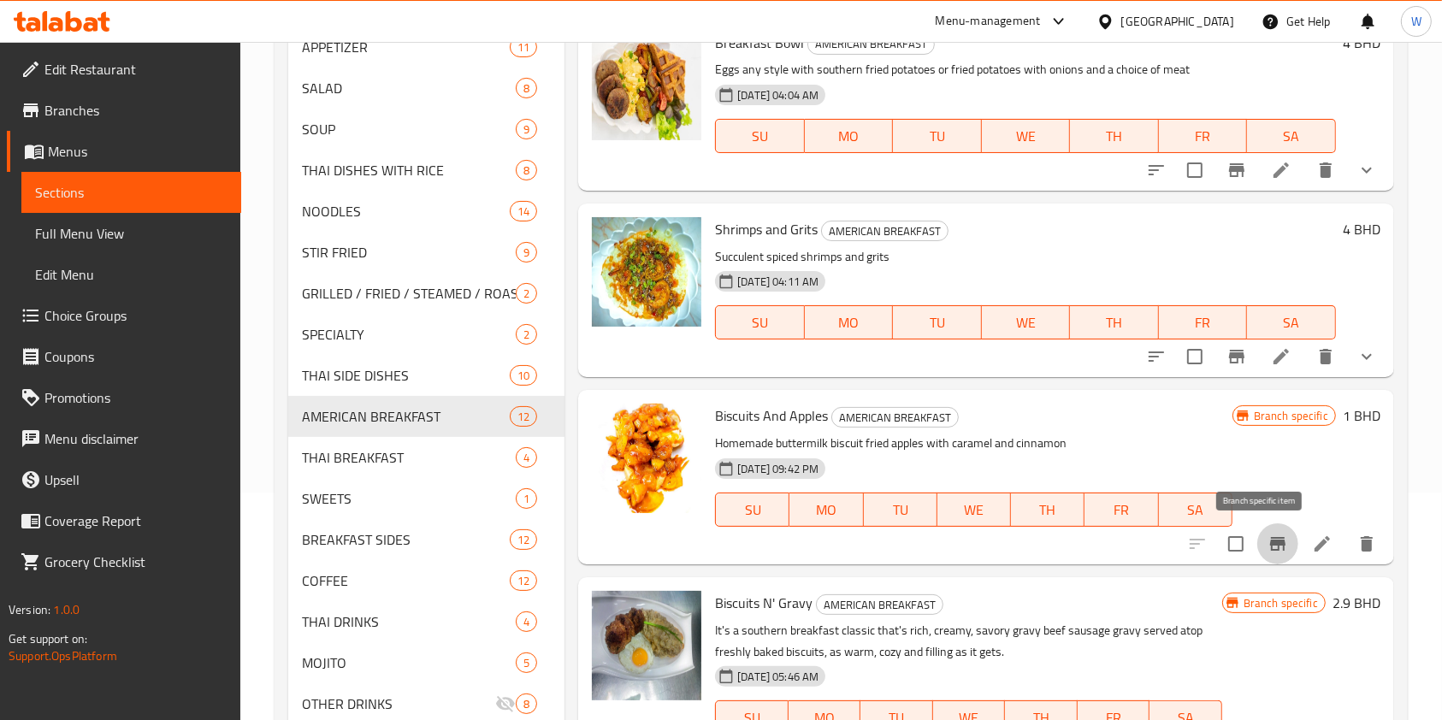
click at [1257, 554] on button "Branch-specific-item" at bounding box center [1277, 543] width 41 height 41
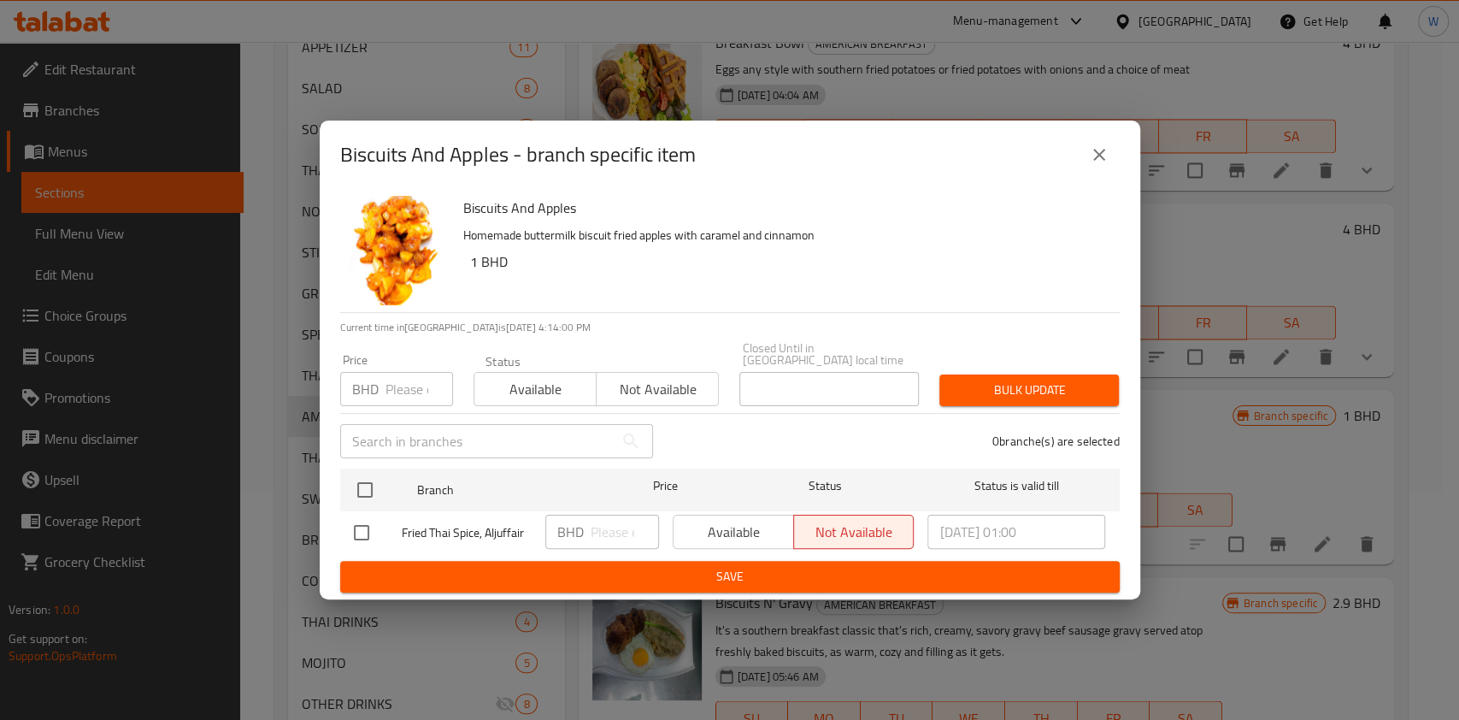
click at [419, 389] on input "number" at bounding box center [420, 389] width 68 height 34
paste input "2.9"
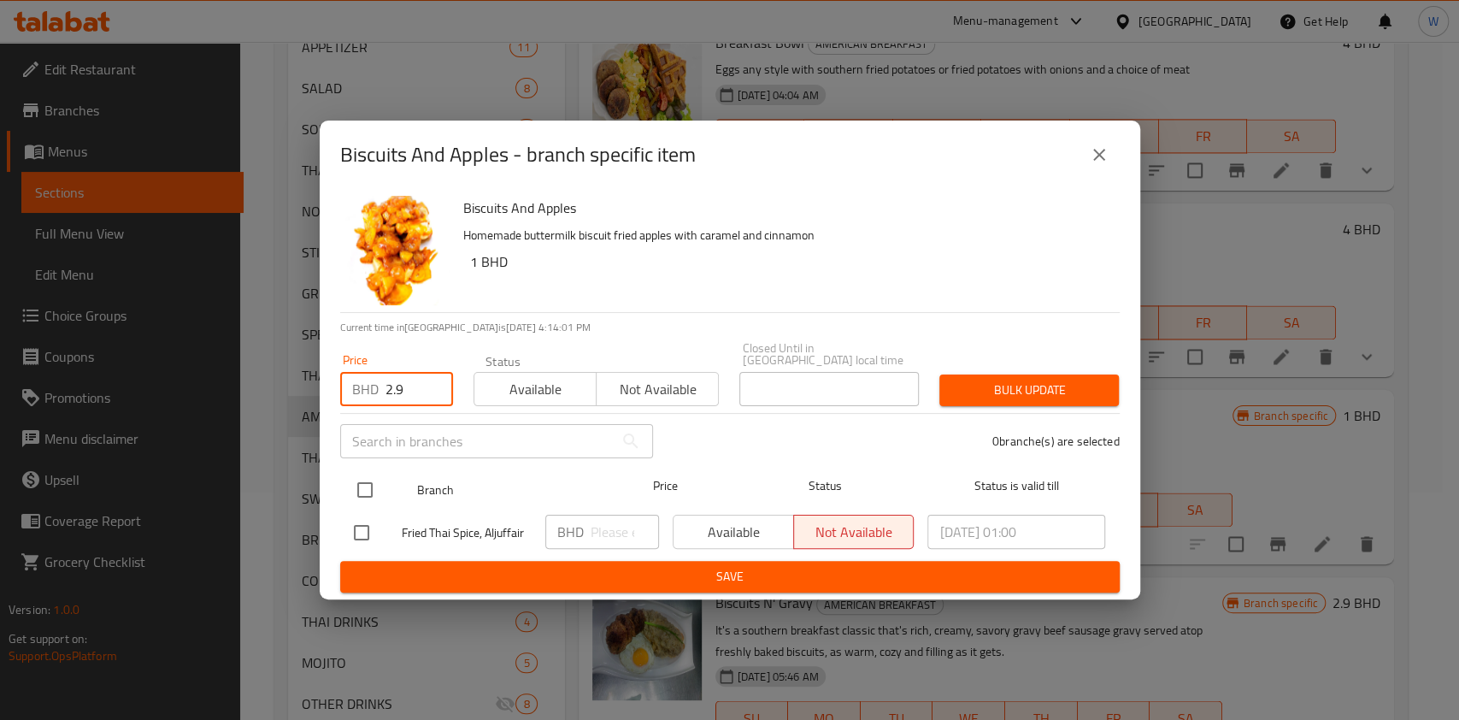
type input "2.9"
click at [356, 486] on input "checkbox" at bounding box center [365, 490] width 36 height 36
checkbox input "true"
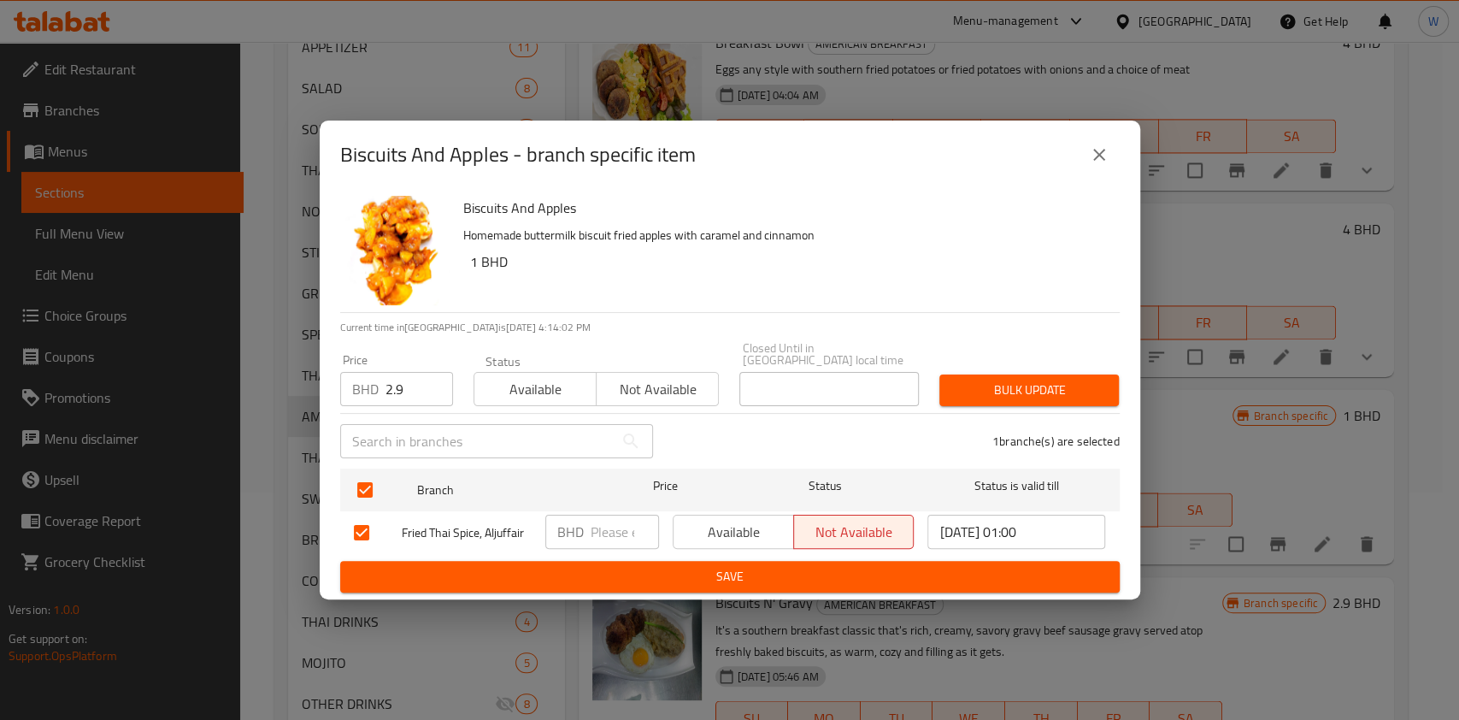
click at [565, 379] on span "Available" at bounding box center [535, 389] width 109 height 25
click at [1038, 394] on span "Bulk update" at bounding box center [1029, 390] width 152 height 21
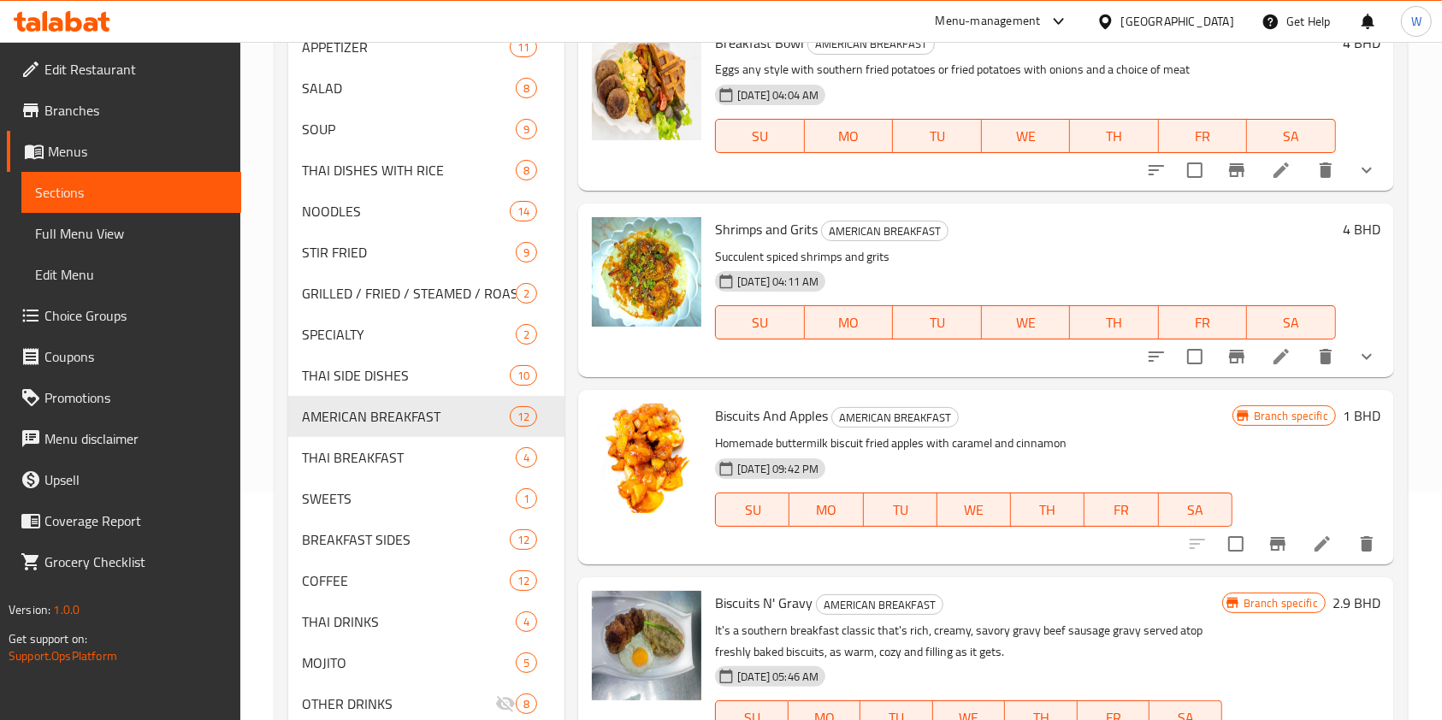
scroll to position [327, 0]
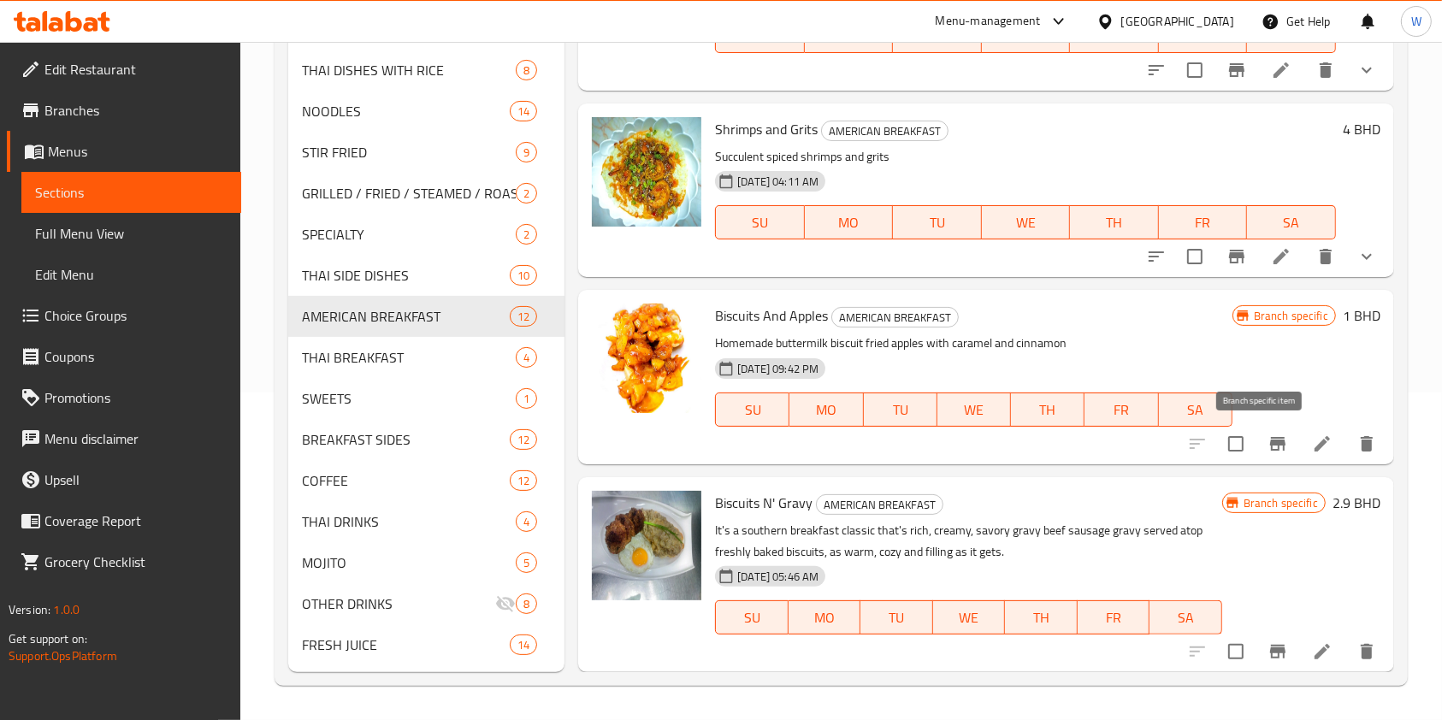
click at [1267, 445] on icon "Branch-specific-item" at bounding box center [1277, 443] width 21 height 21
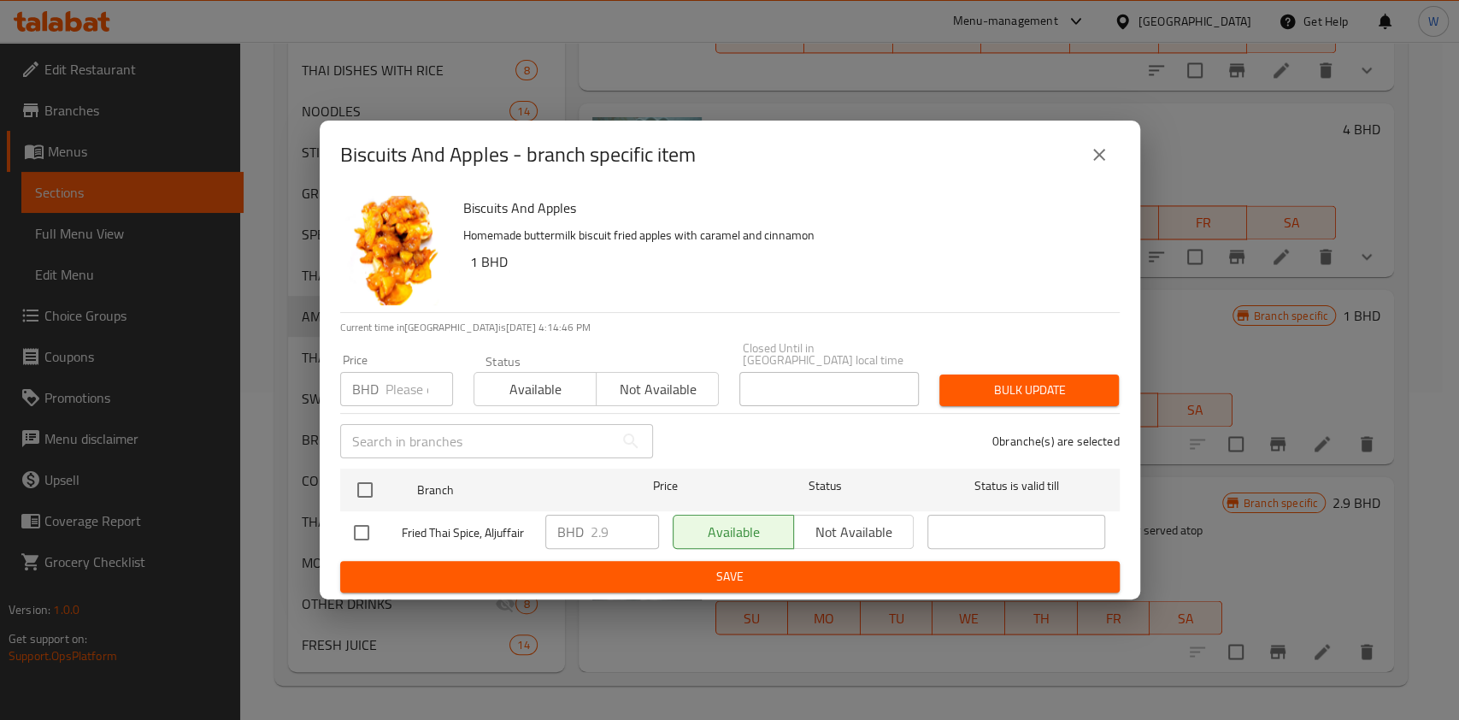
click at [1096, 165] on icon "close" at bounding box center [1099, 154] width 21 height 21
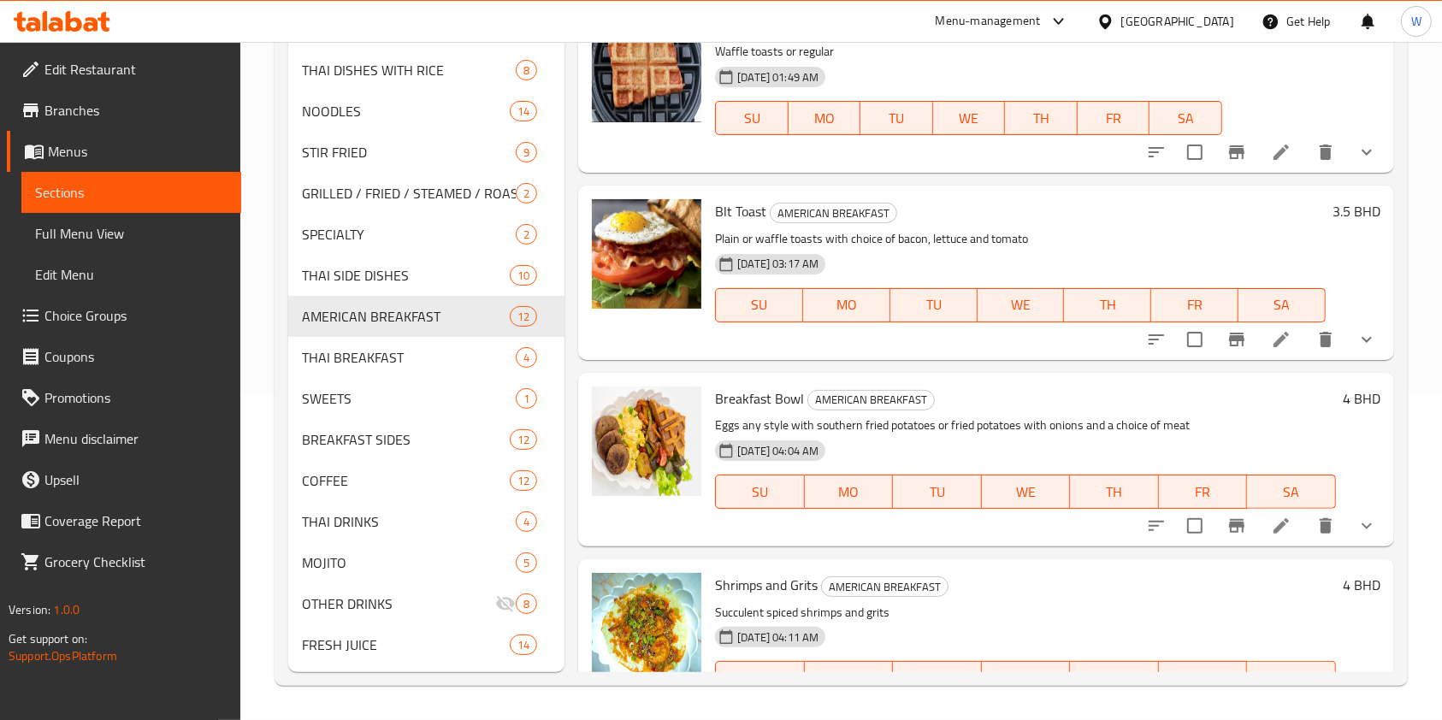
scroll to position [1012, 0]
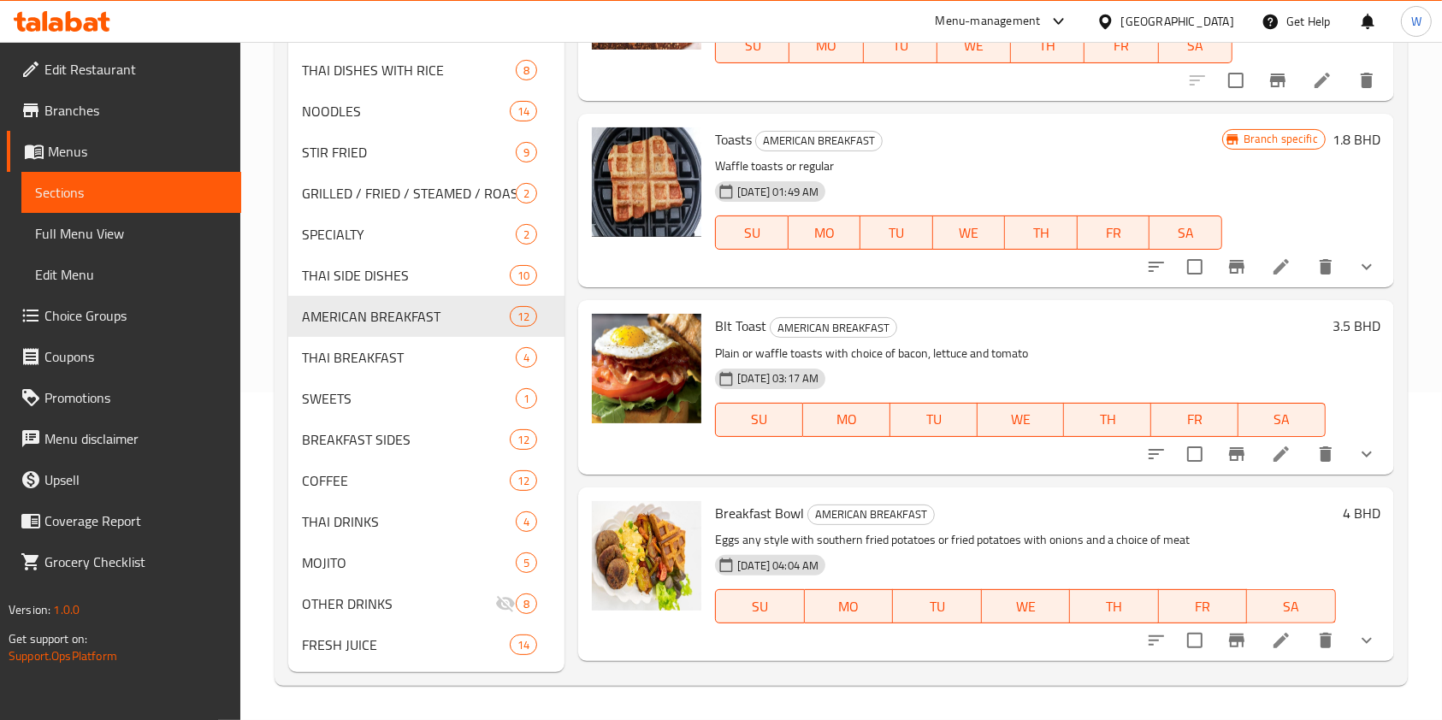
click at [1359, 643] on icon "show more" at bounding box center [1366, 640] width 21 height 21
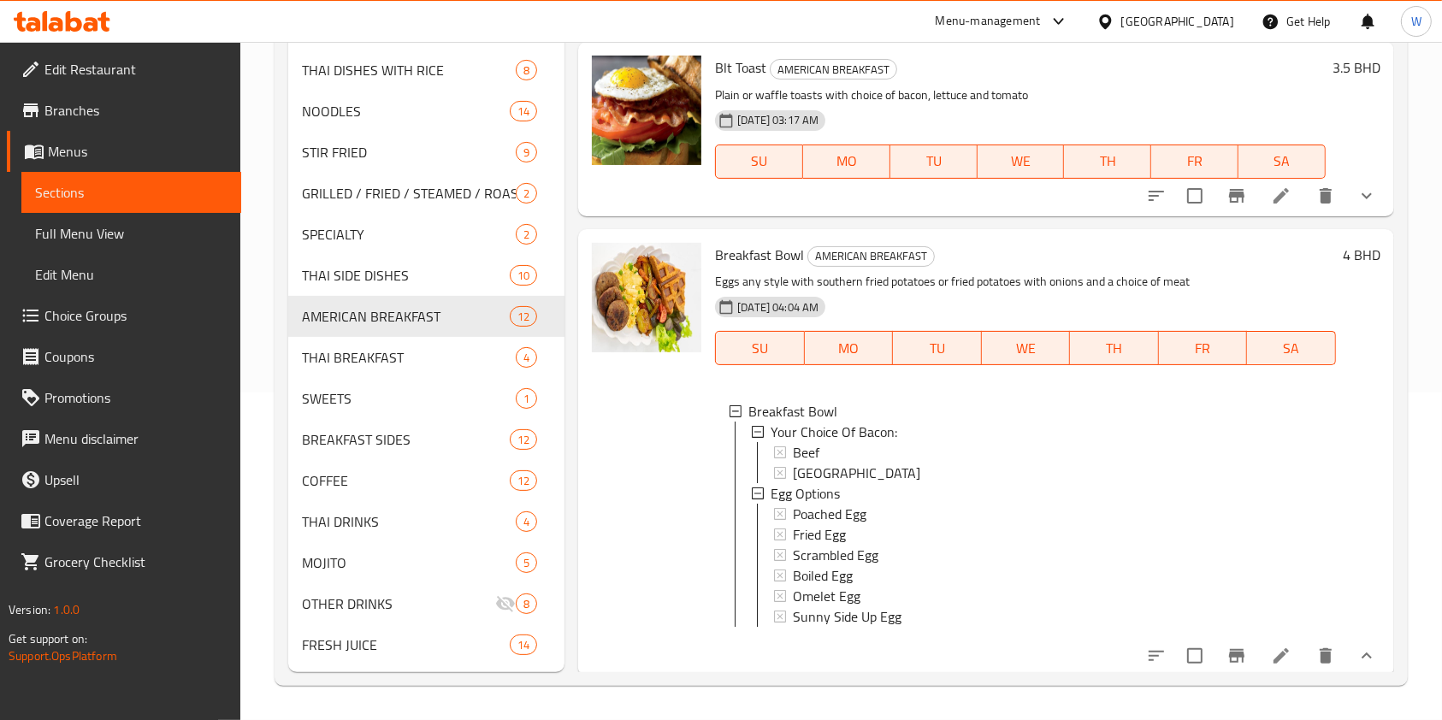
scroll to position [1354, 0]
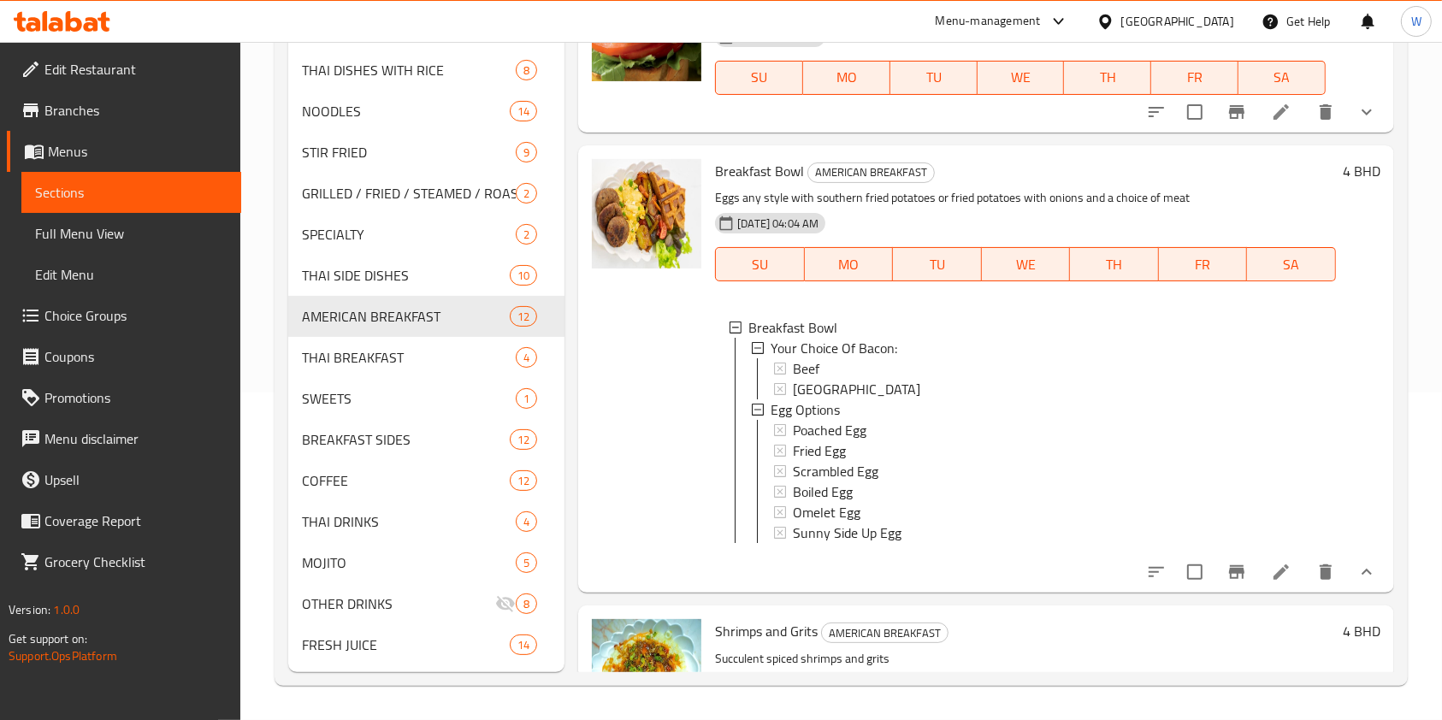
click at [1361, 593] on button "show more" at bounding box center [1366, 571] width 41 height 41
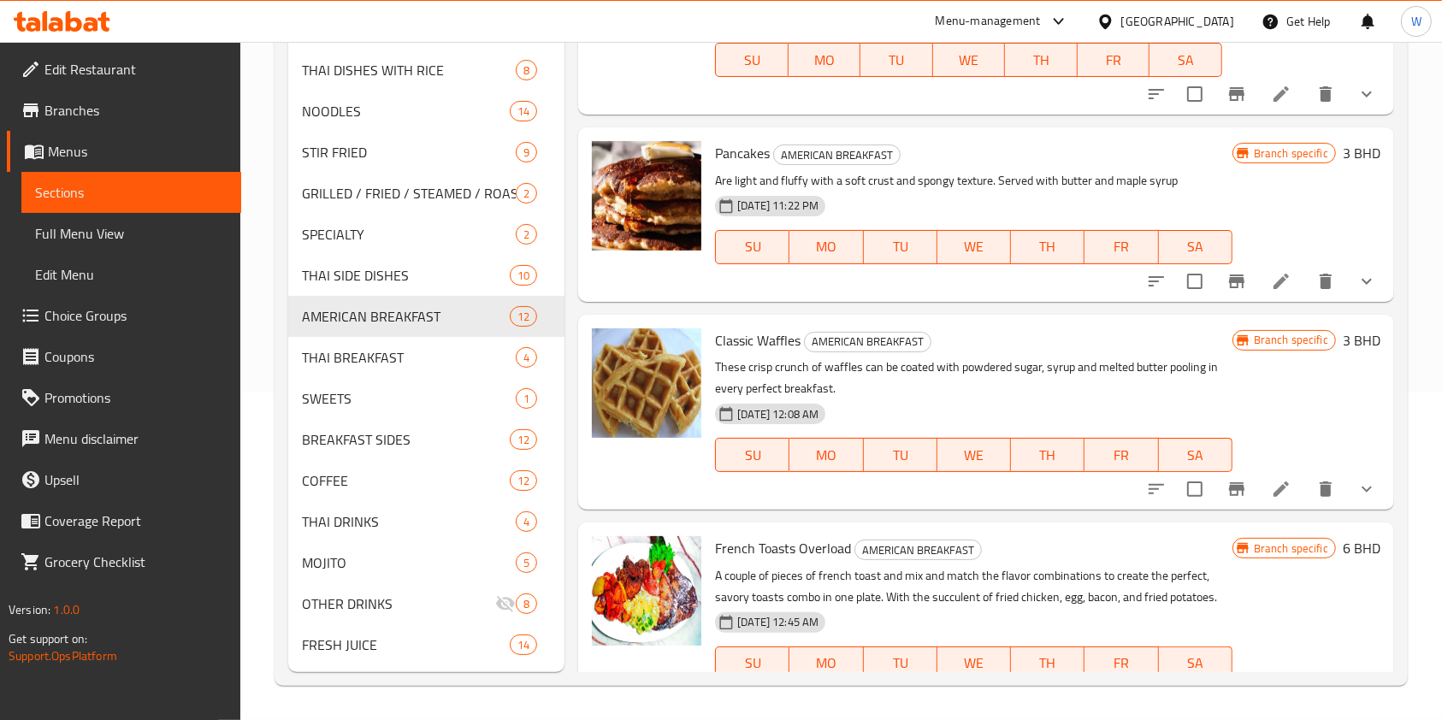
scroll to position [99, 0]
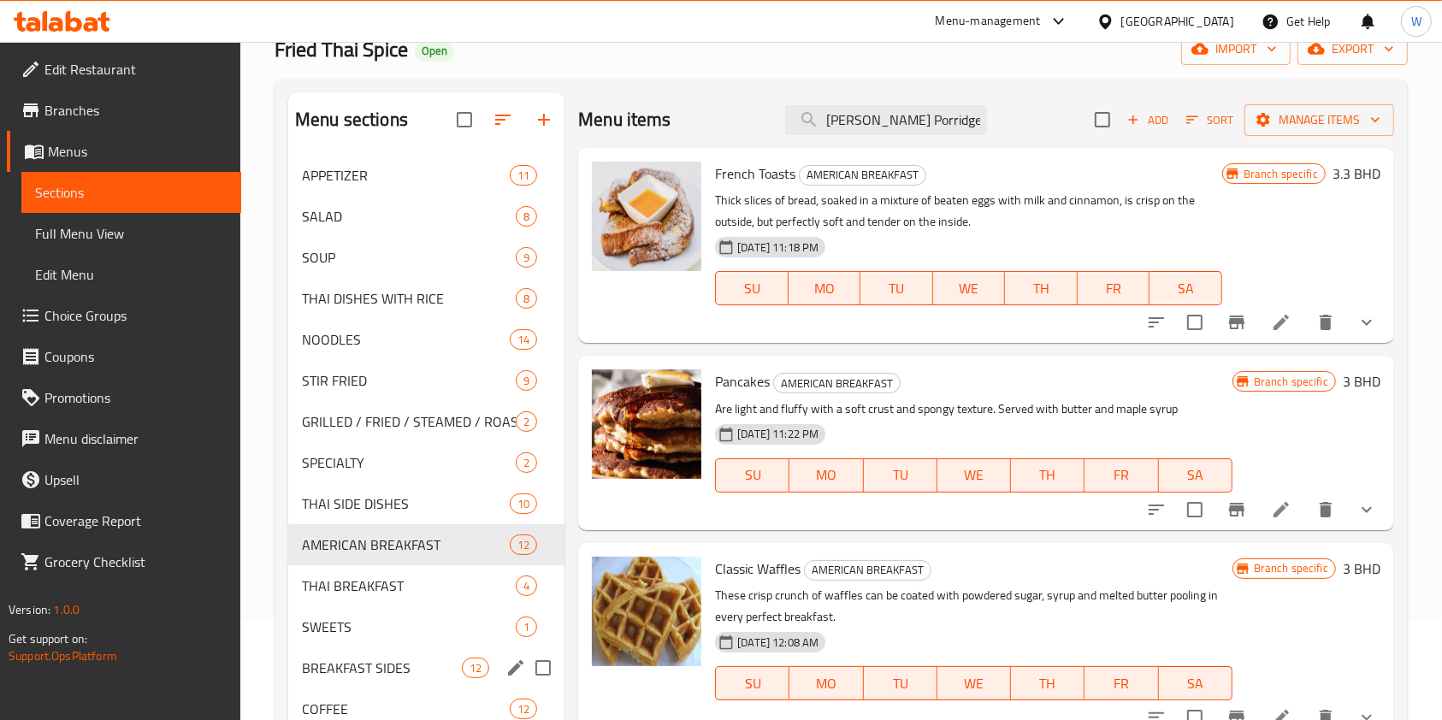
click at [378, 680] on div "BREAKFAST SIDES 12" at bounding box center [426, 667] width 276 height 41
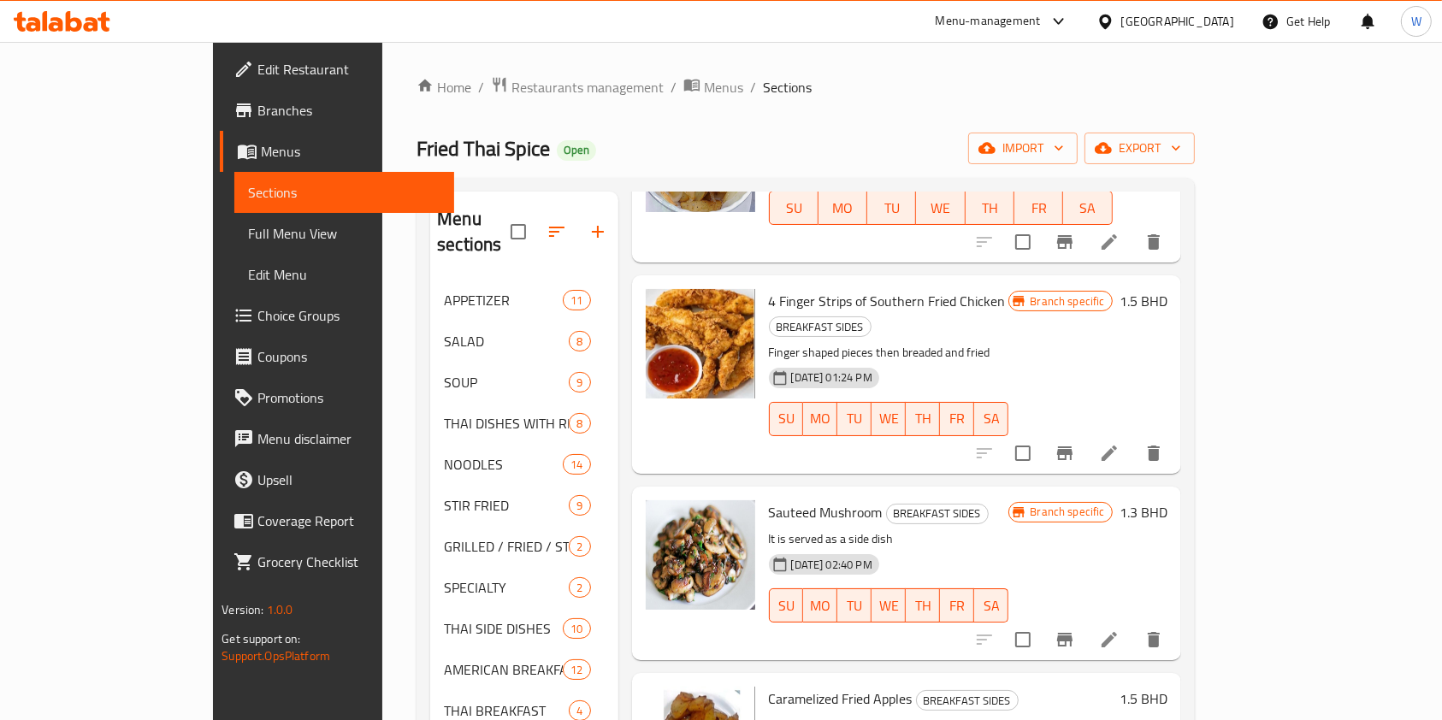
scroll to position [684, 0]
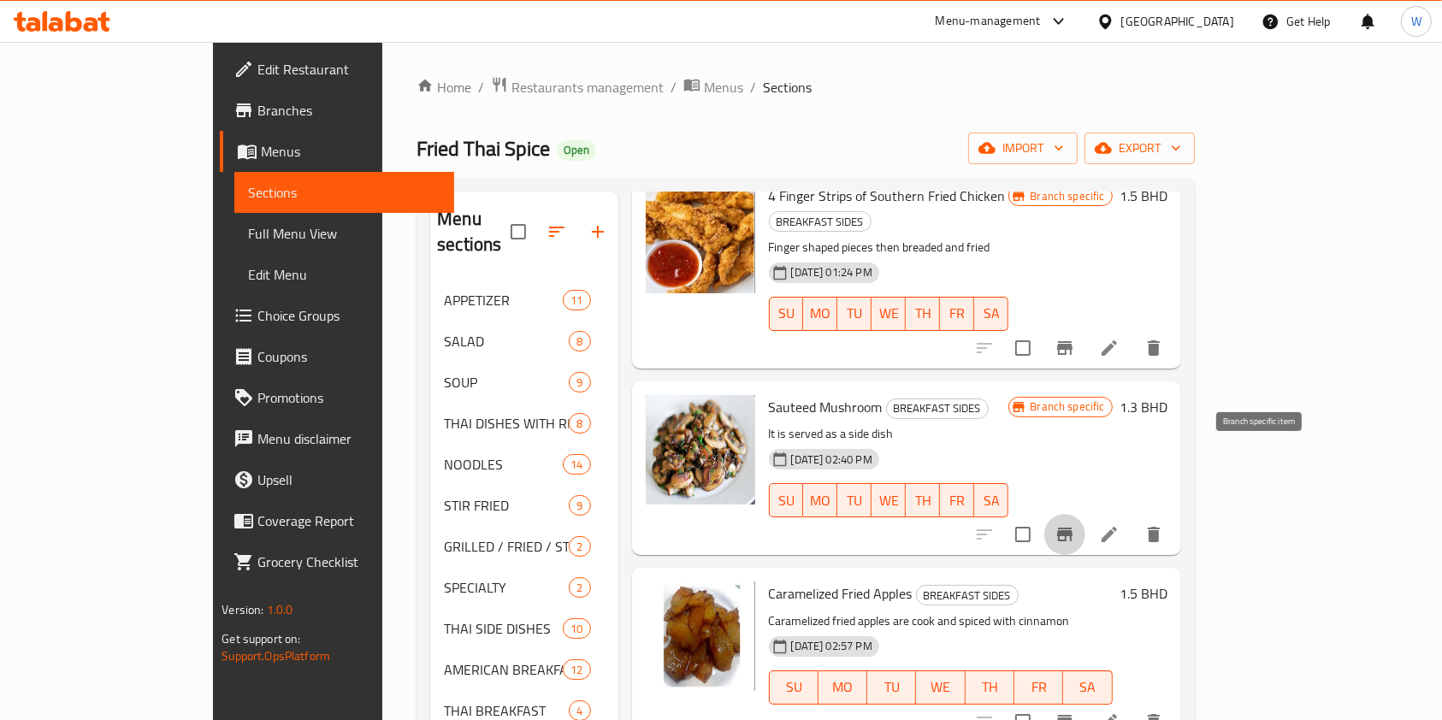
click at [1075, 524] on icon "Branch-specific-item" at bounding box center [1064, 534] width 21 height 21
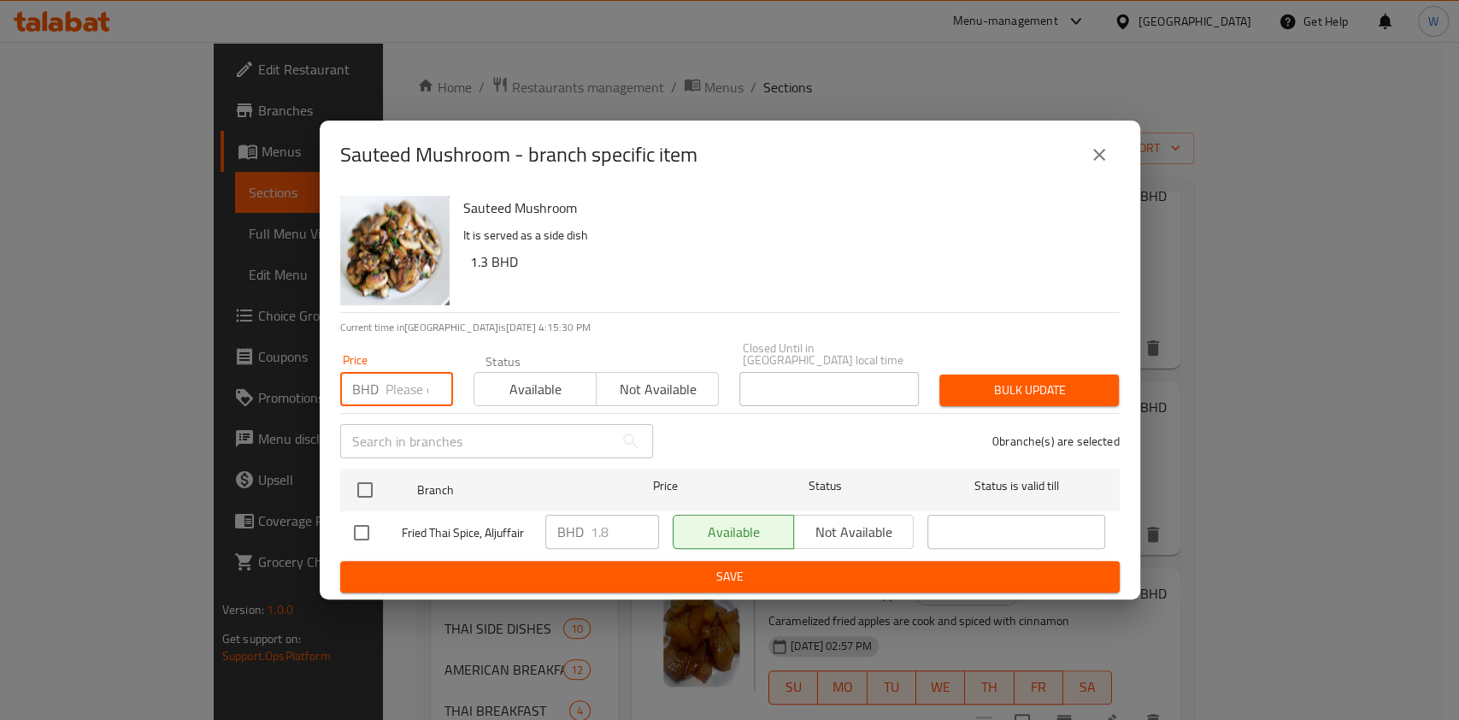
click at [410, 372] on input "number" at bounding box center [420, 389] width 68 height 34
paste input "2.5"
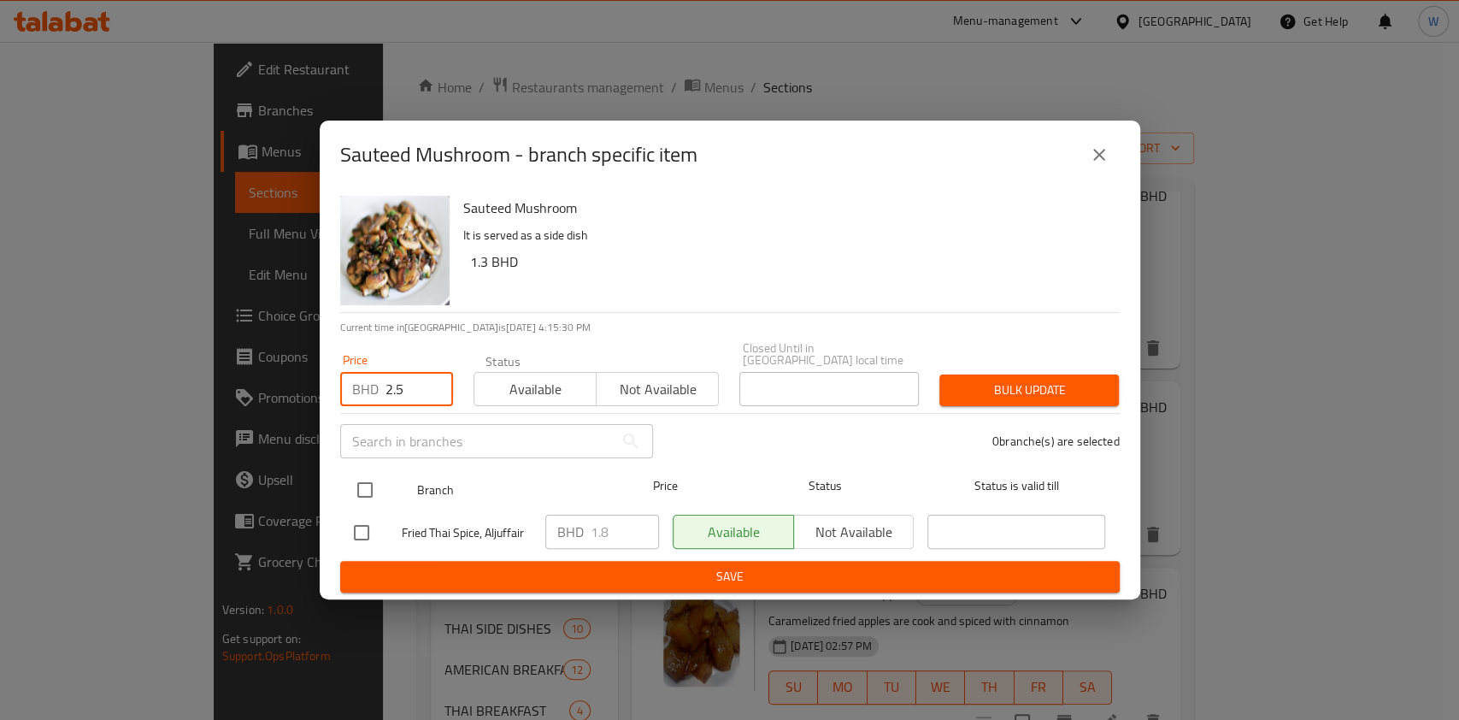
type input "2.5"
click at [374, 465] on div at bounding box center [379, 490] width 64 height 50
click at [374, 476] on input "checkbox" at bounding box center [365, 490] width 36 height 36
checkbox input "true"
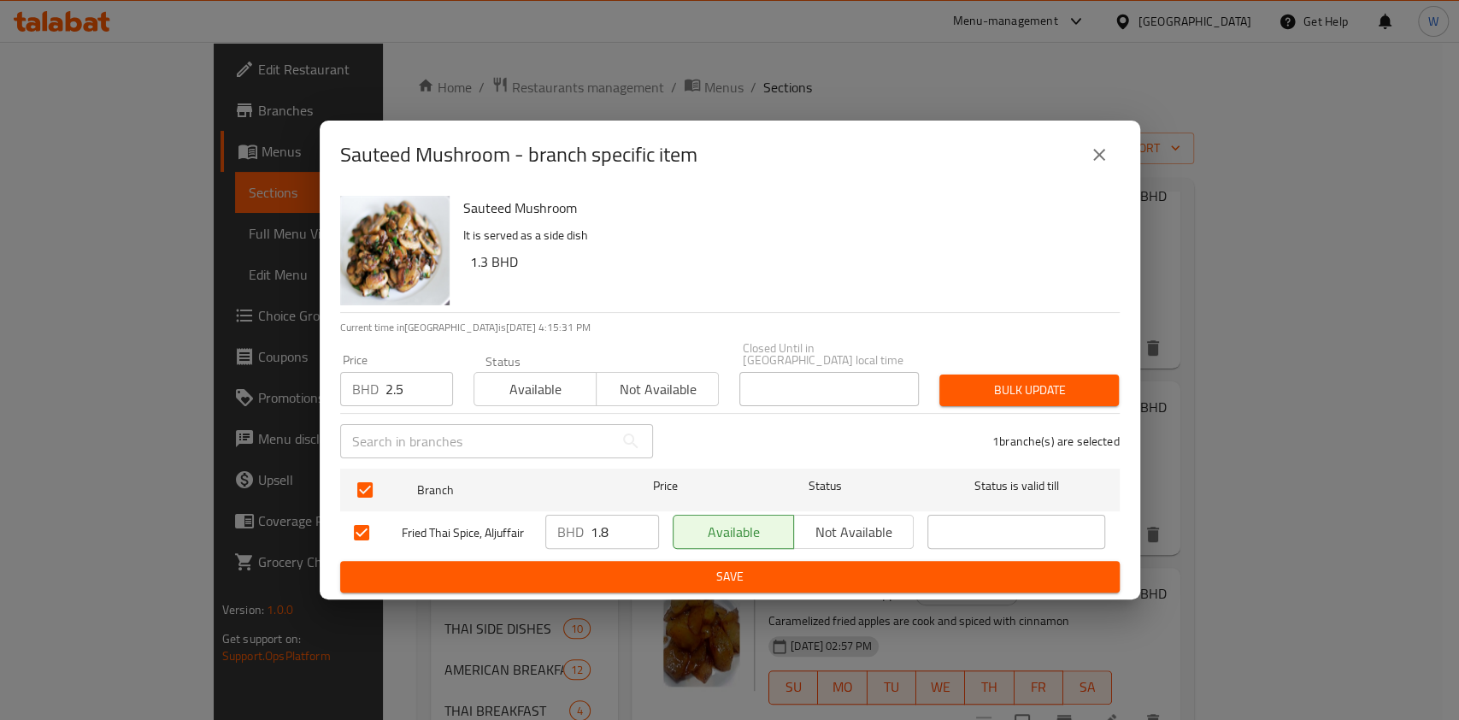
click at [1017, 390] on span "Bulk update" at bounding box center [1029, 390] width 152 height 21
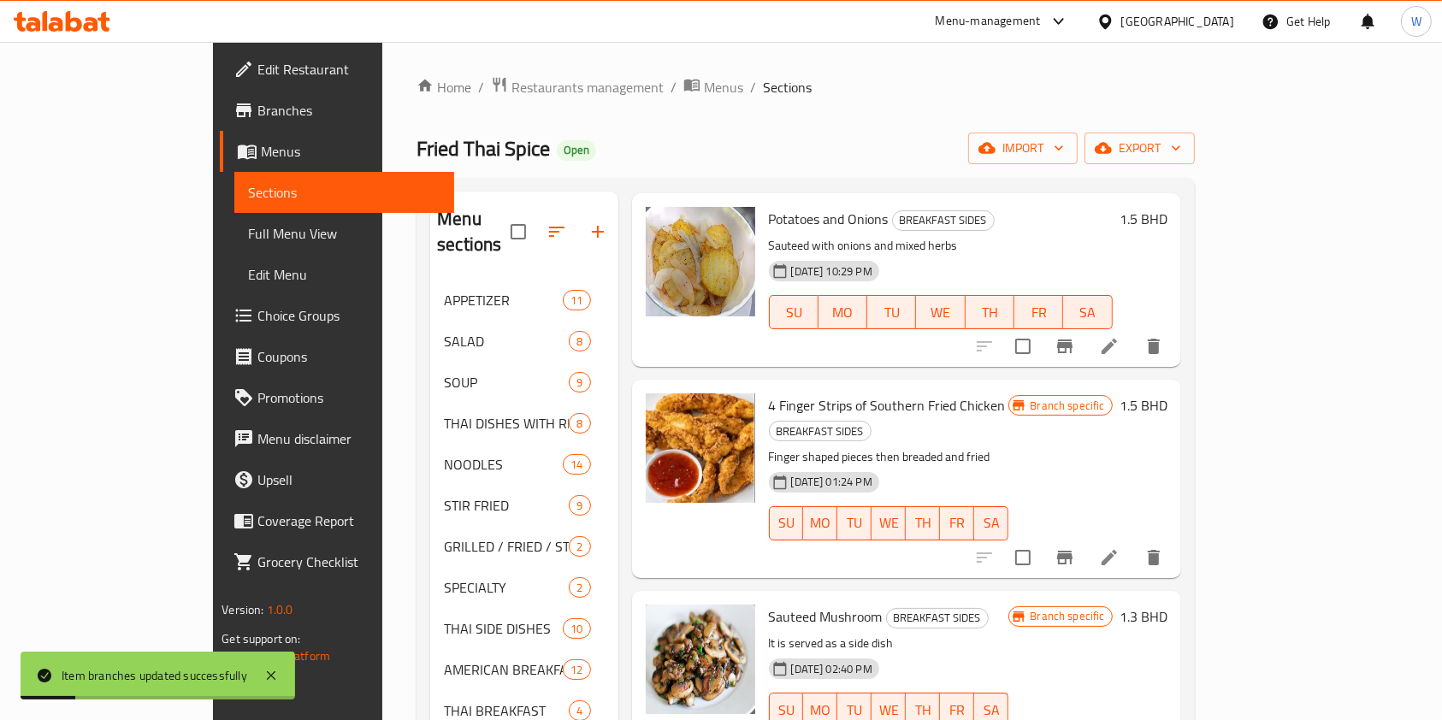
scroll to position [342, 0]
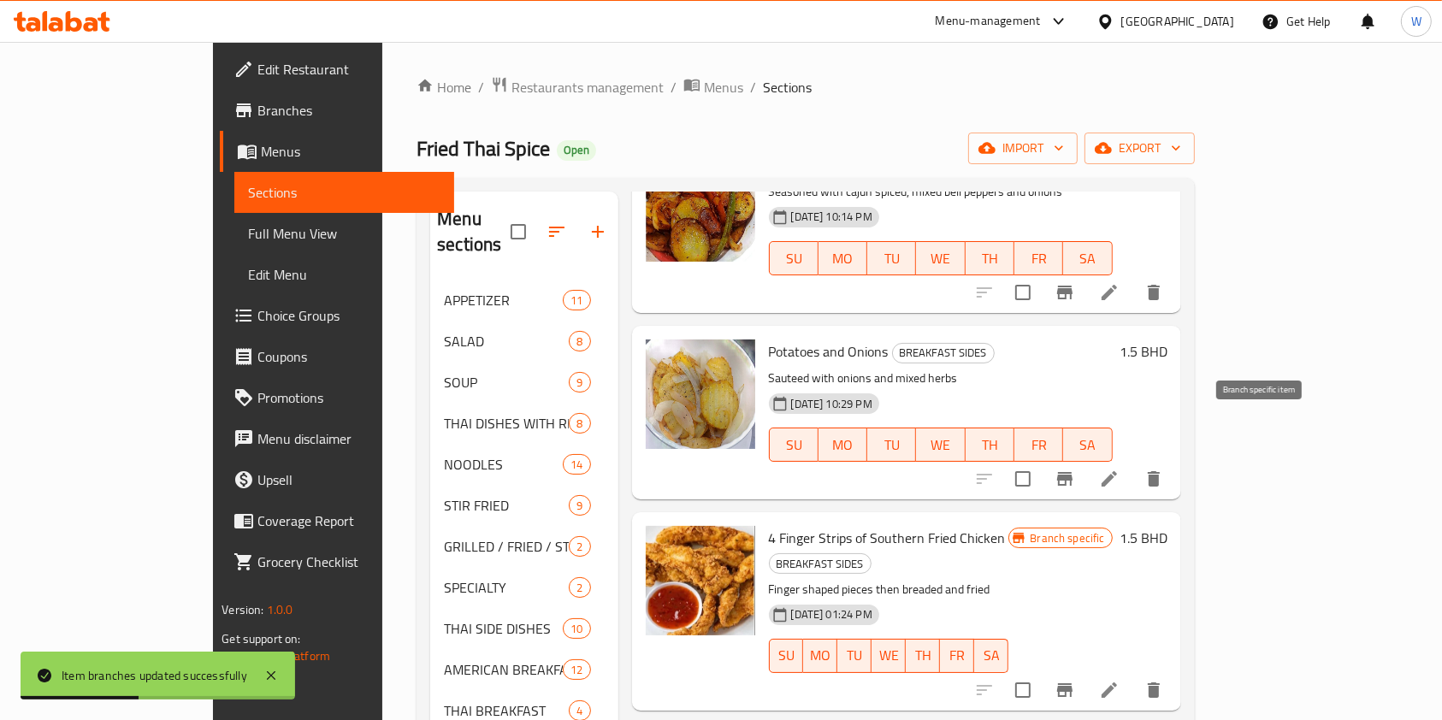
click at [1075, 469] on icon "Branch-specific-item" at bounding box center [1064, 479] width 21 height 21
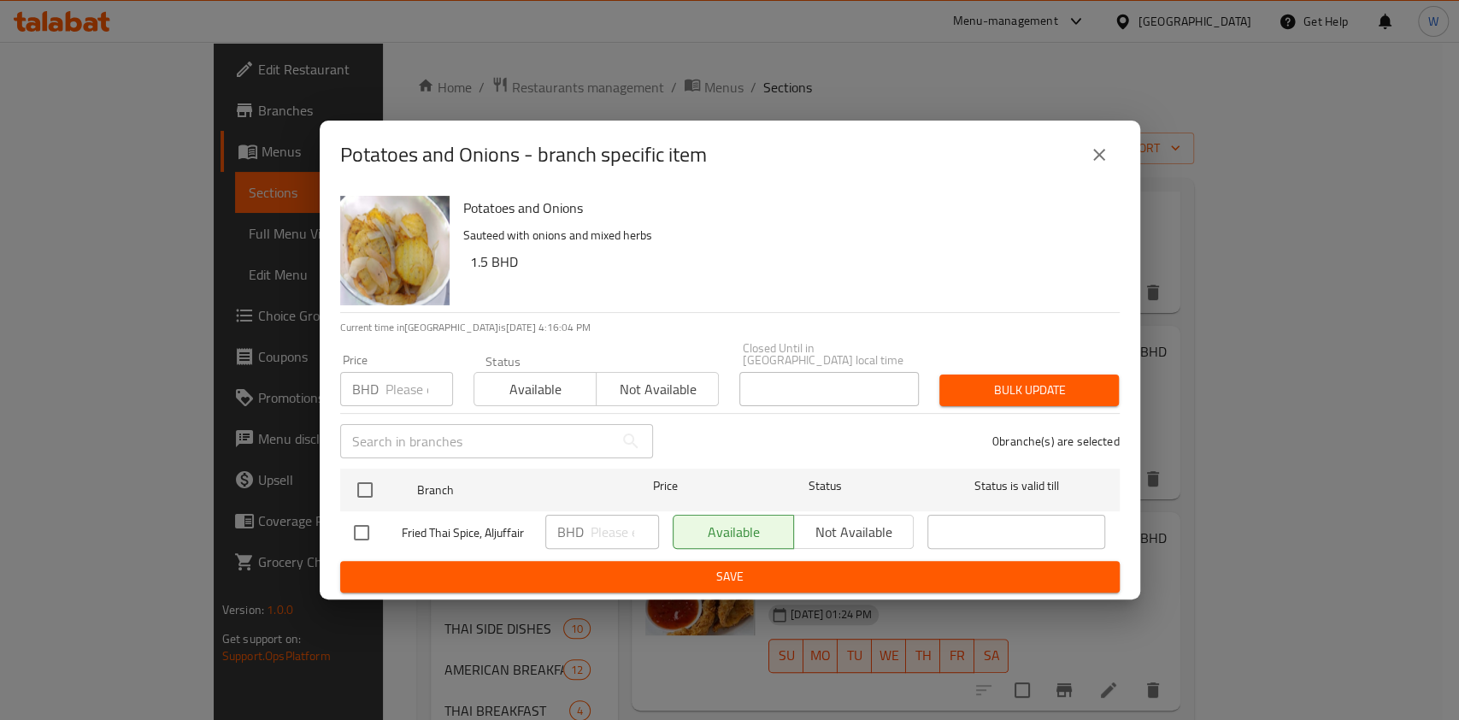
click at [399, 379] on input "number" at bounding box center [420, 389] width 68 height 34
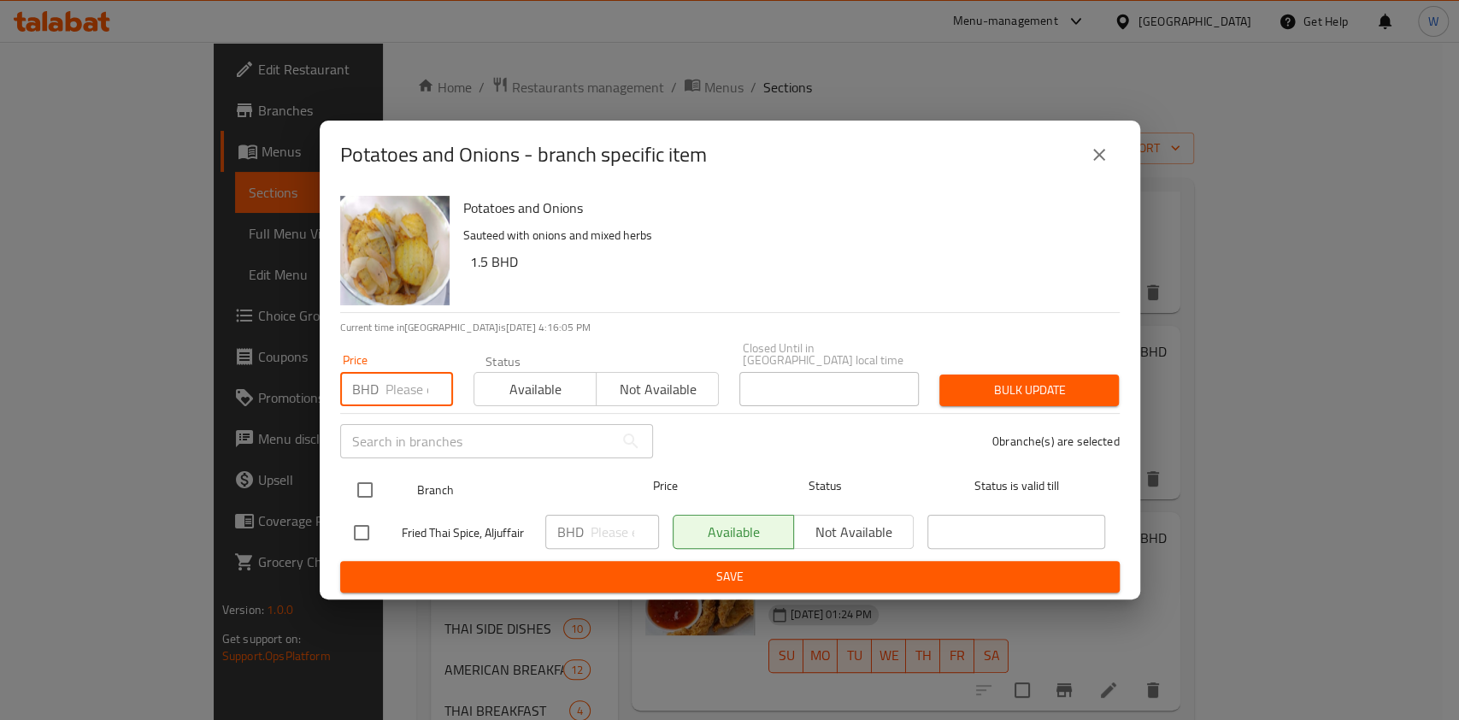
paste input "2.5"
type input "2.5"
click at [357, 492] on input "checkbox" at bounding box center [365, 490] width 36 height 36
checkbox input "true"
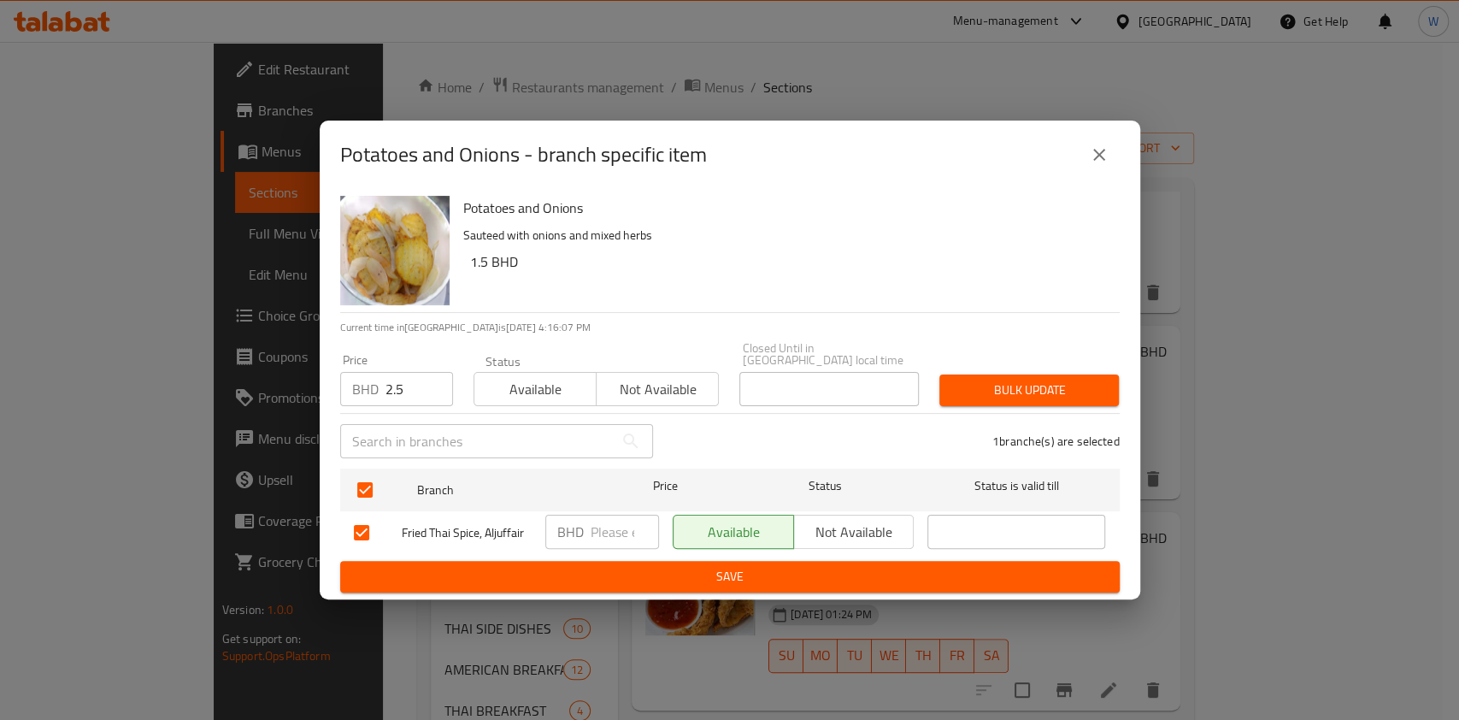
click at [1038, 386] on span "Bulk update" at bounding box center [1029, 390] width 152 height 21
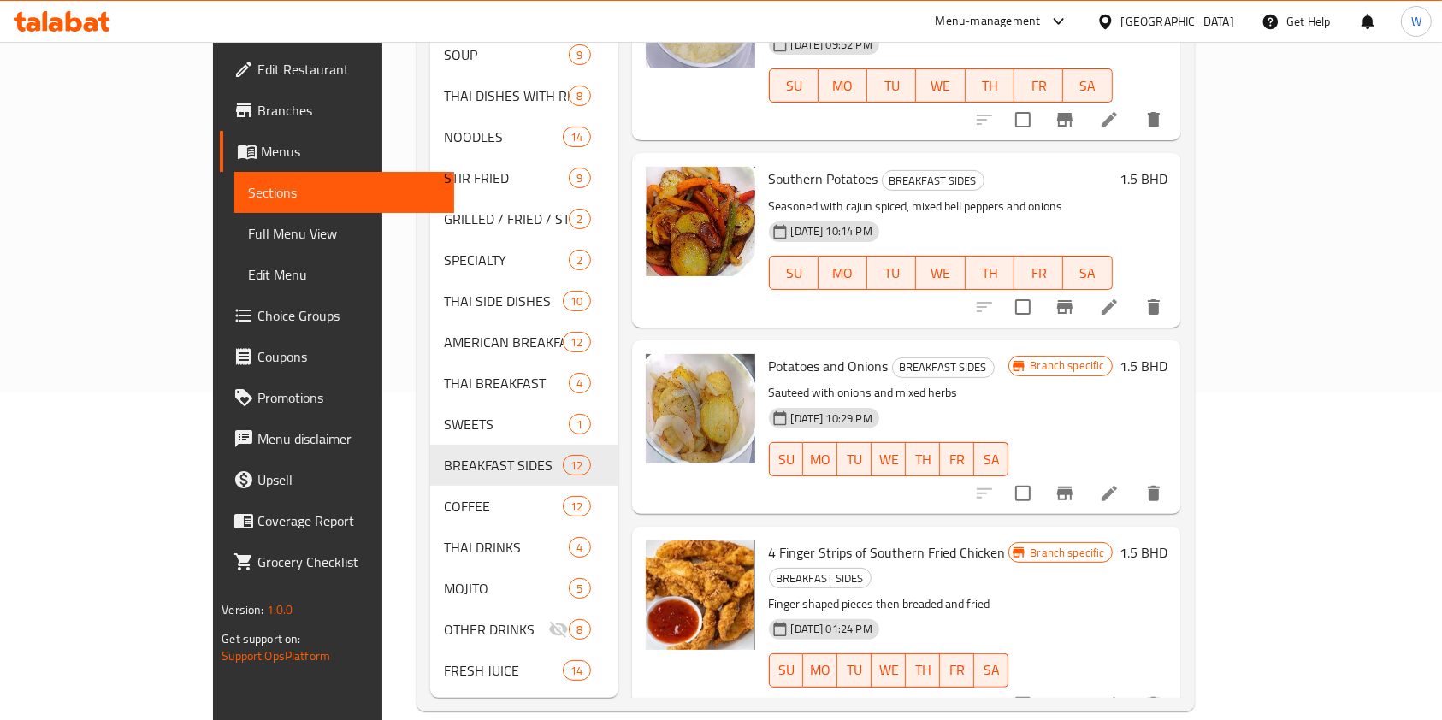
scroll to position [0, 0]
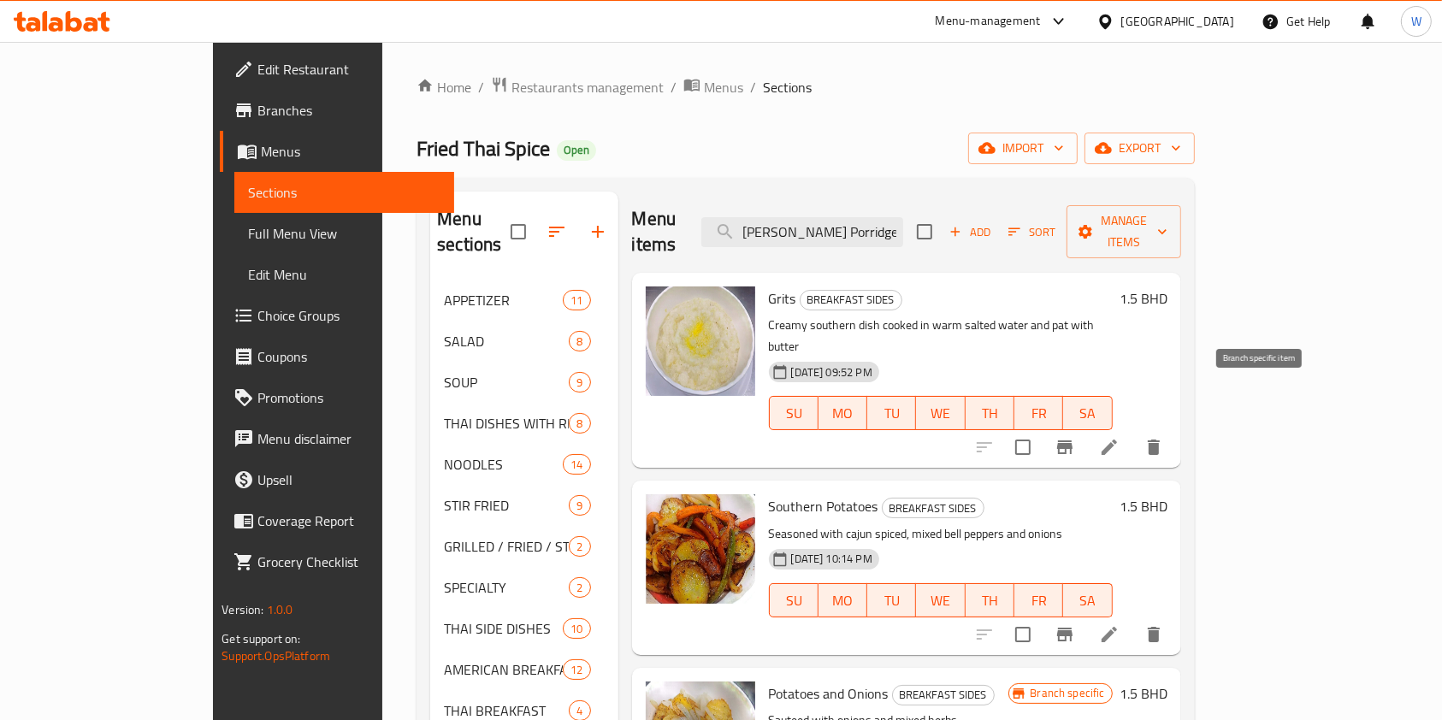
click at [1085, 427] on button "Branch-specific-item" at bounding box center [1064, 447] width 41 height 41
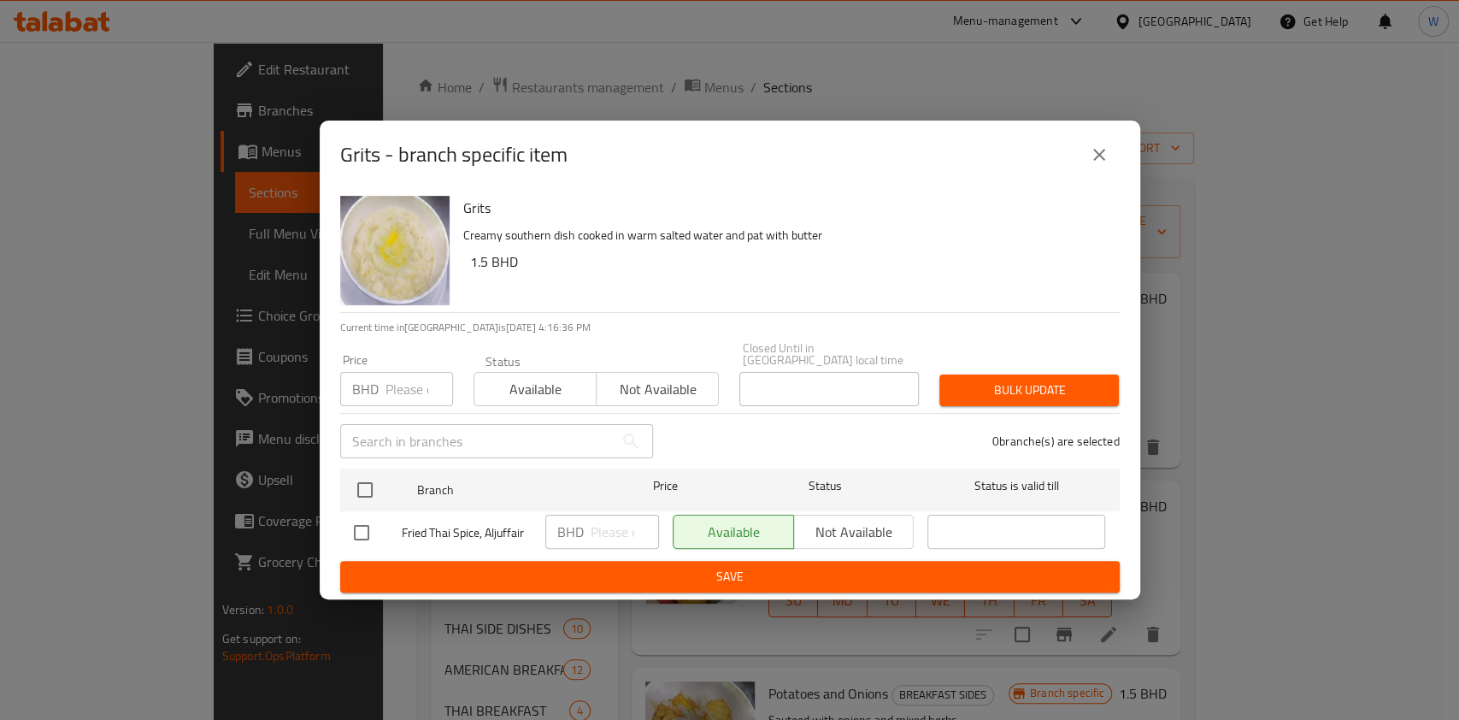
click at [401, 372] on input "number" at bounding box center [420, 389] width 68 height 34
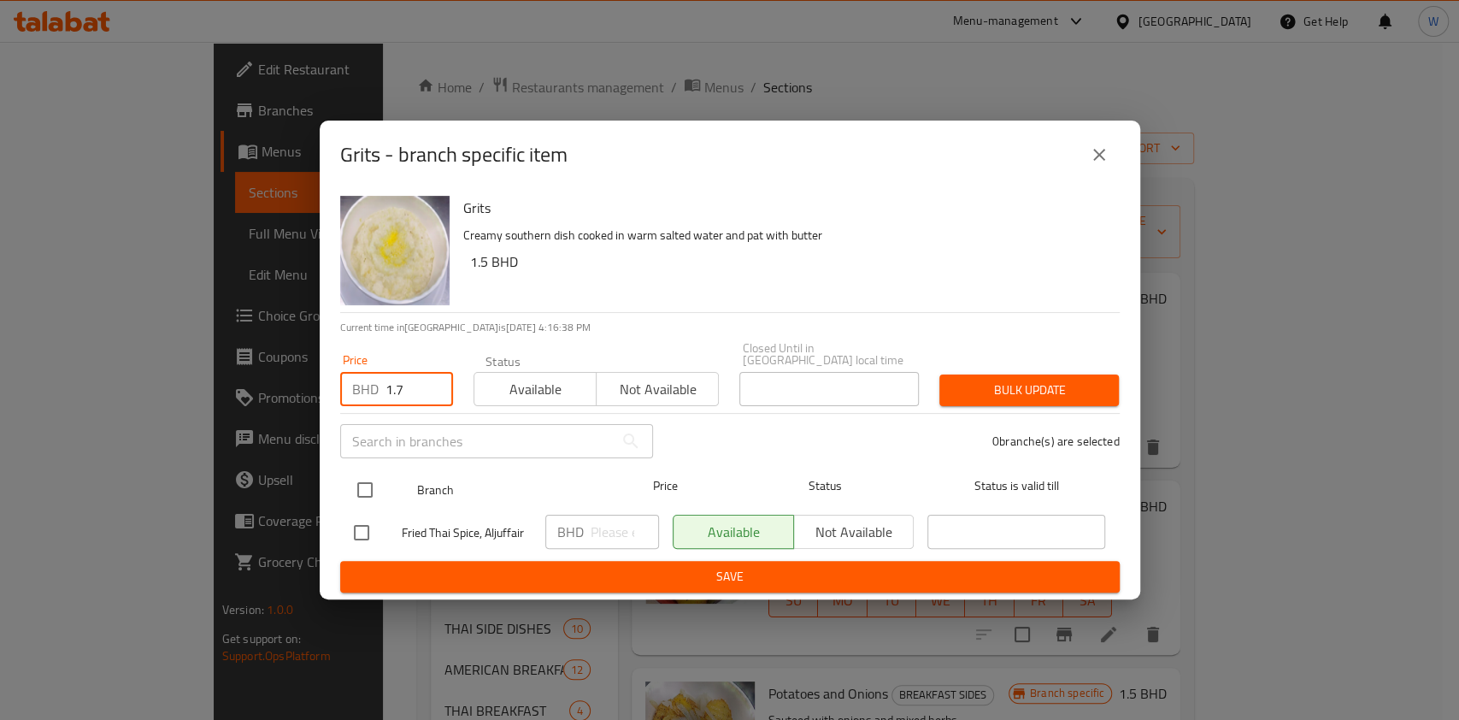
type input "1.7"
click at [347, 482] on input "checkbox" at bounding box center [365, 490] width 36 height 36
checkbox input "true"
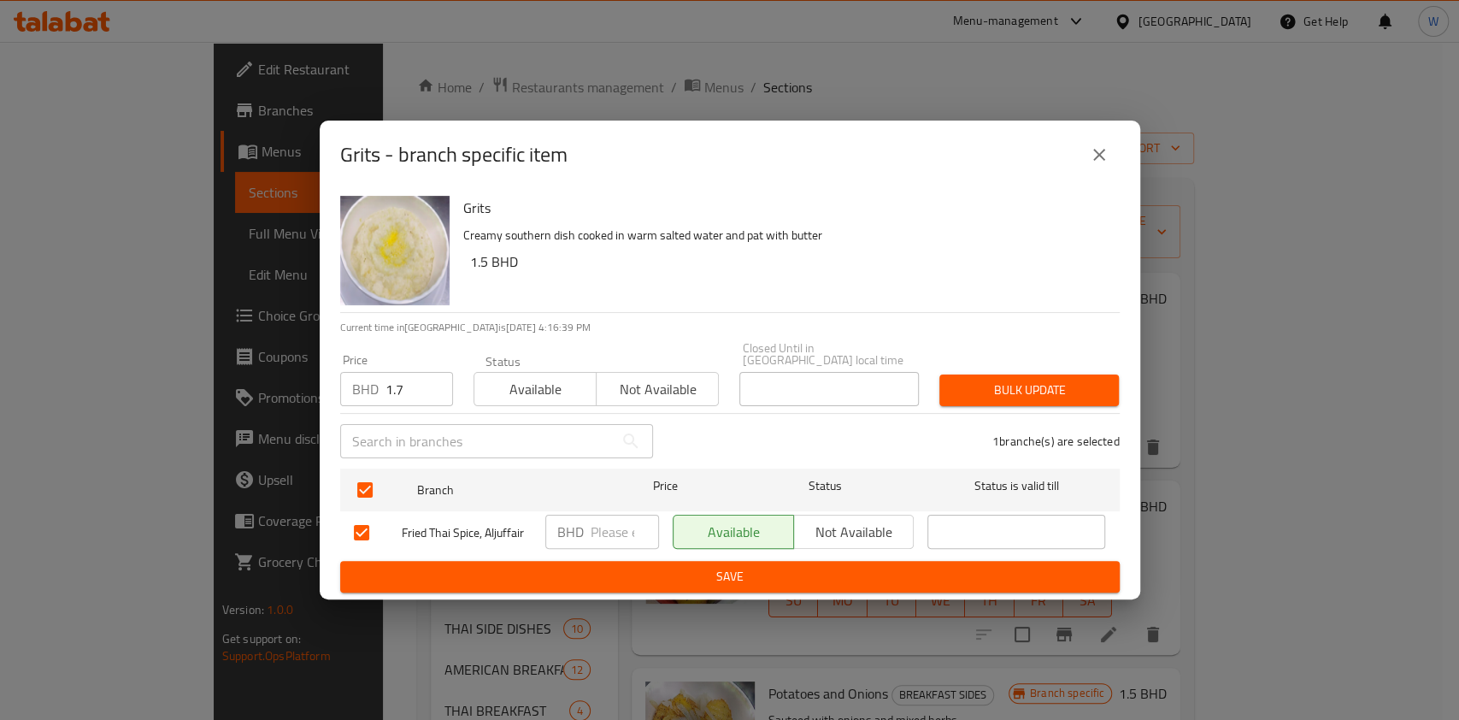
click at [1059, 388] on span "Bulk update" at bounding box center [1029, 390] width 152 height 21
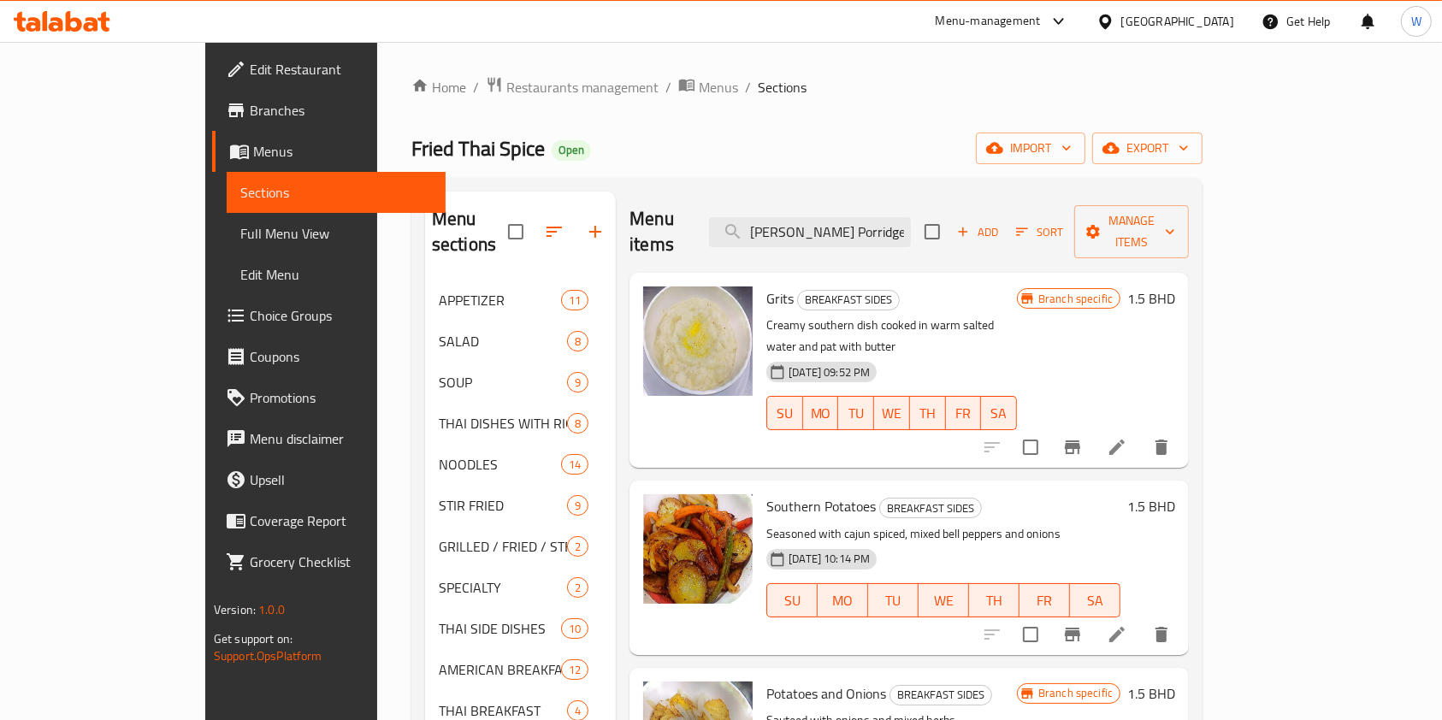
click at [1141, 432] on li at bounding box center [1117, 447] width 48 height 31
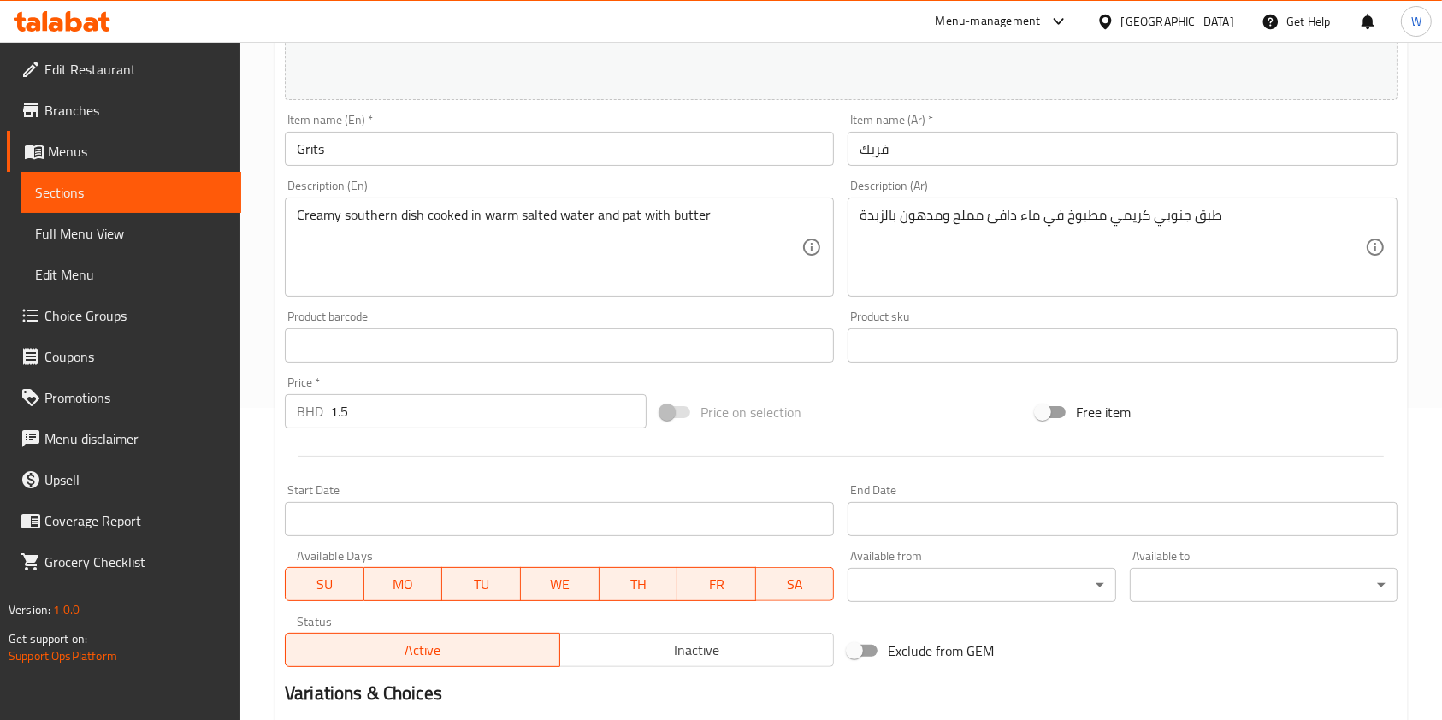
scroll to position [43, 0]
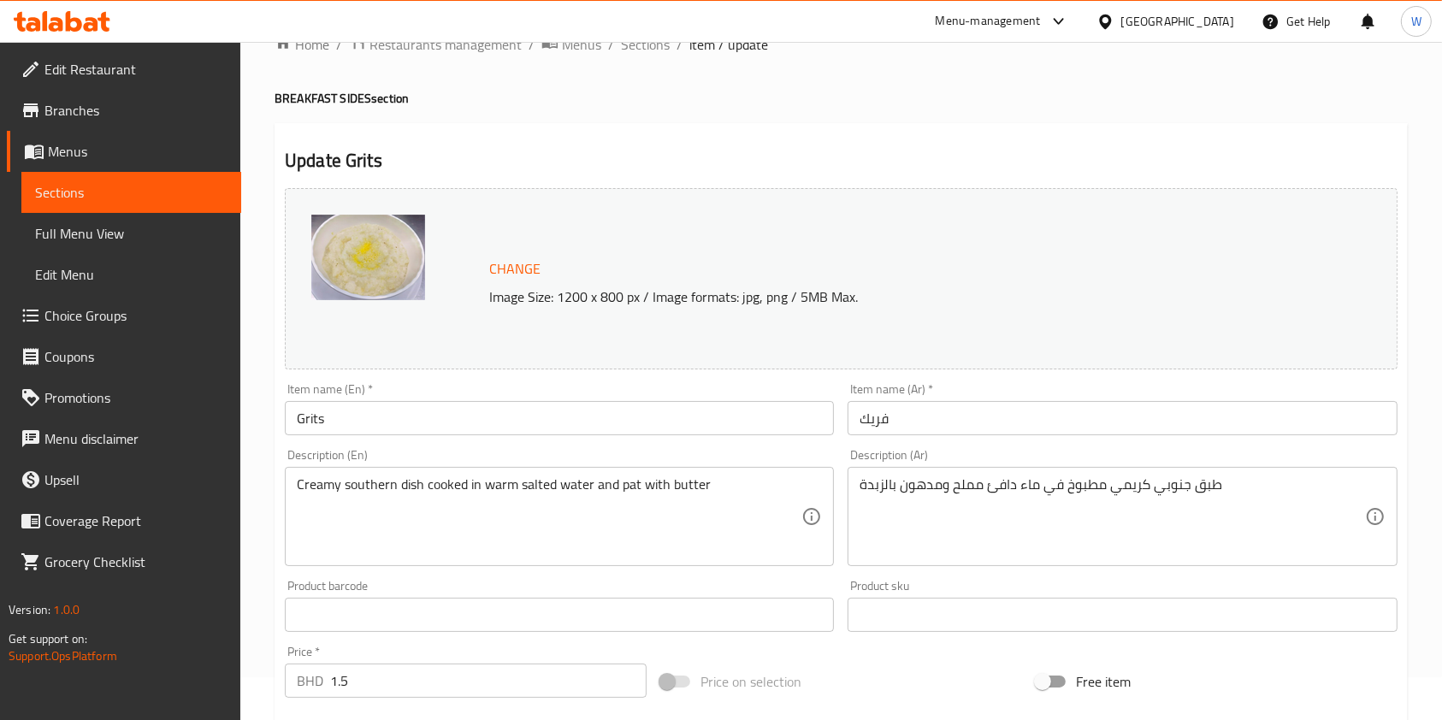
click at [369, 417] on input "Grits" at bounding box center [559, 418] width 549 height 34
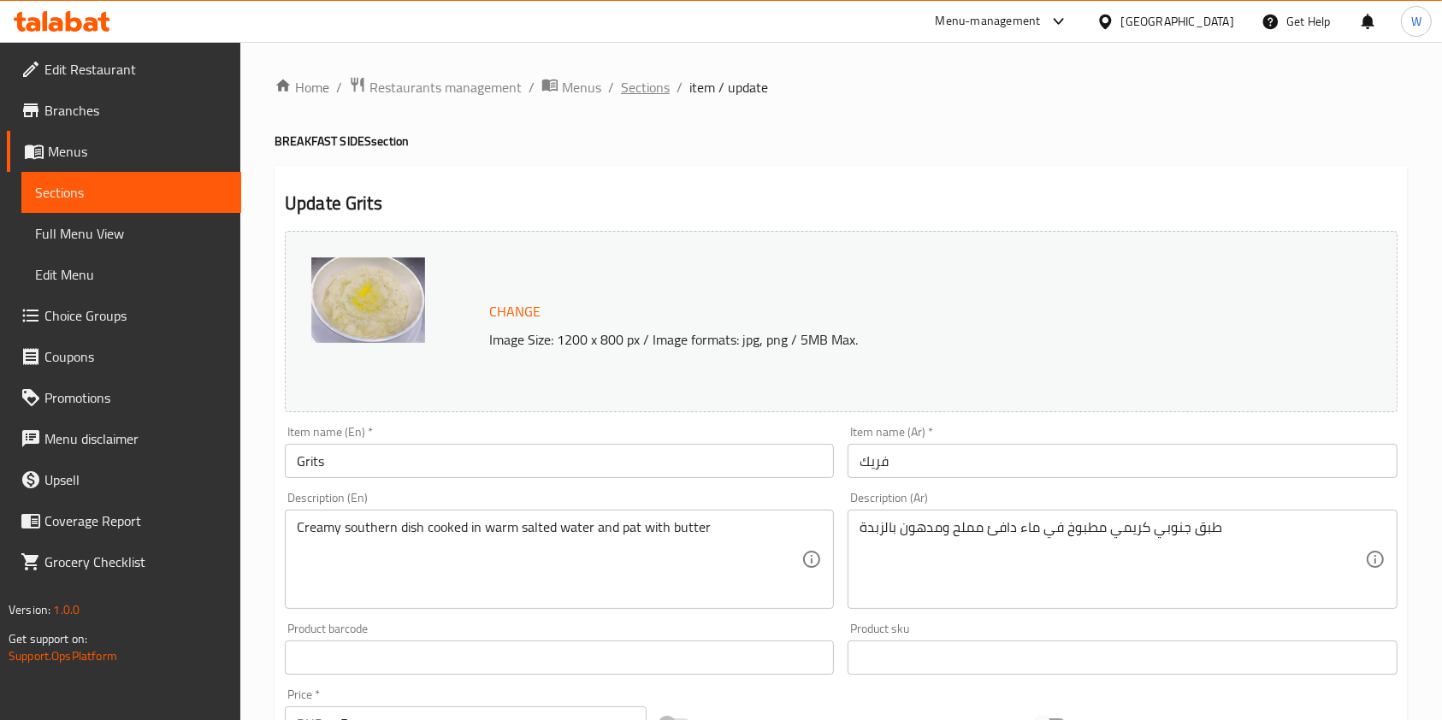
click at [652, 94] on span "Sections" at bounding box center [645, 87] width 49 height 21
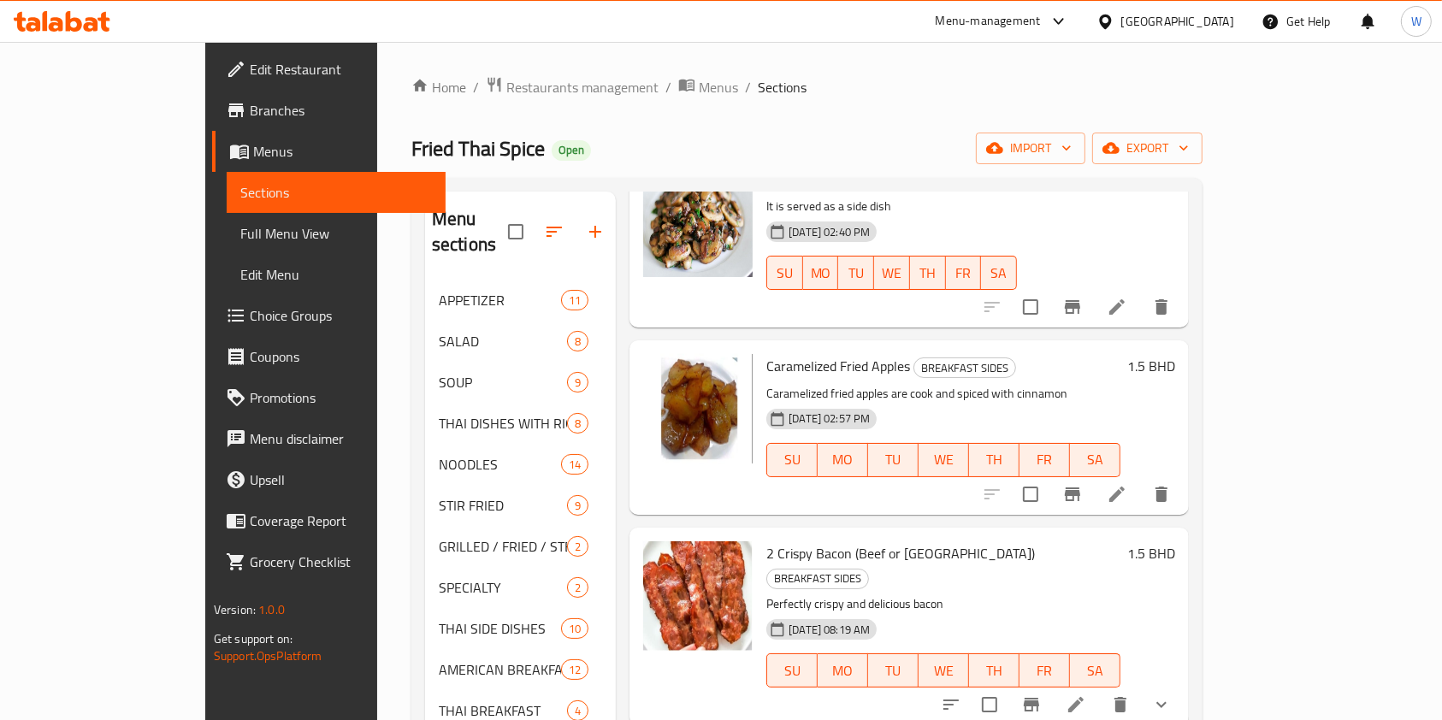
scroll to position [1026, 0]
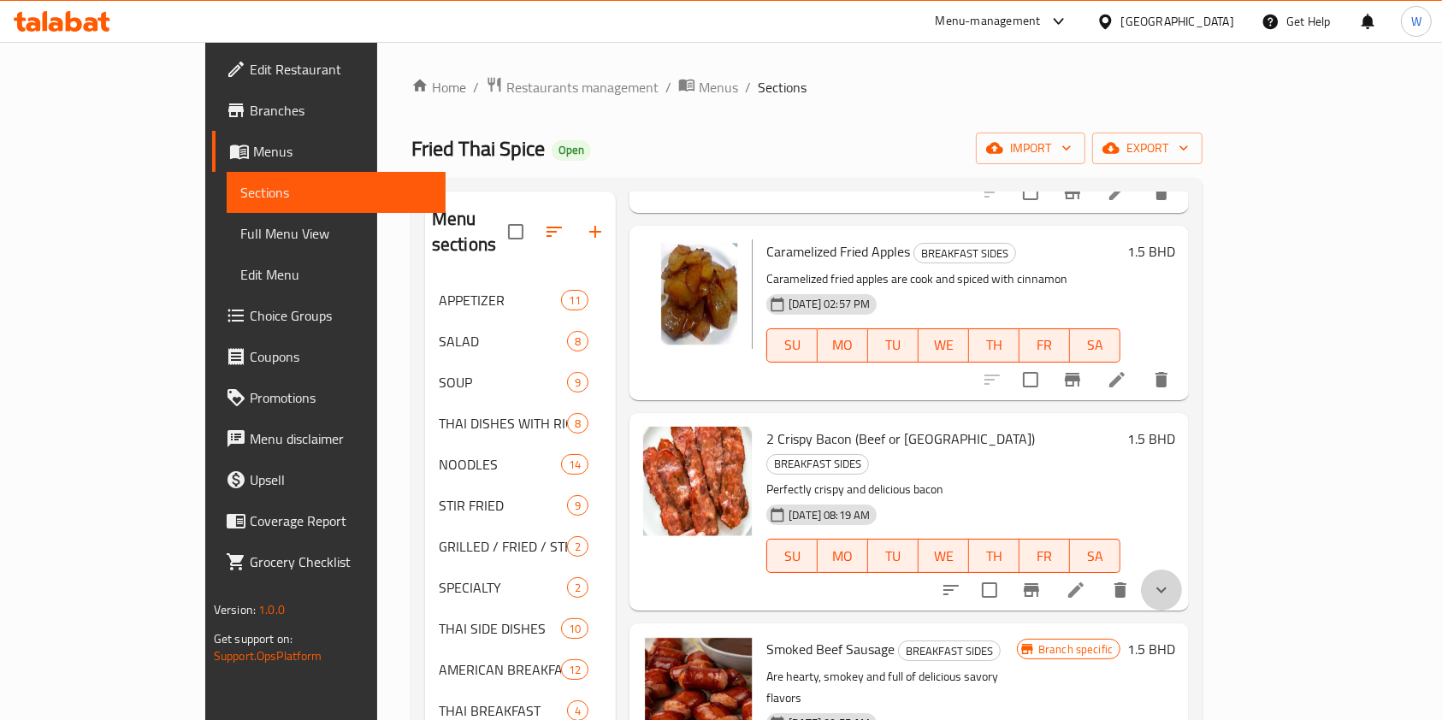
click at [1182, 569] on button "show more" at bounding box center [1161, 589] width 41 height 41
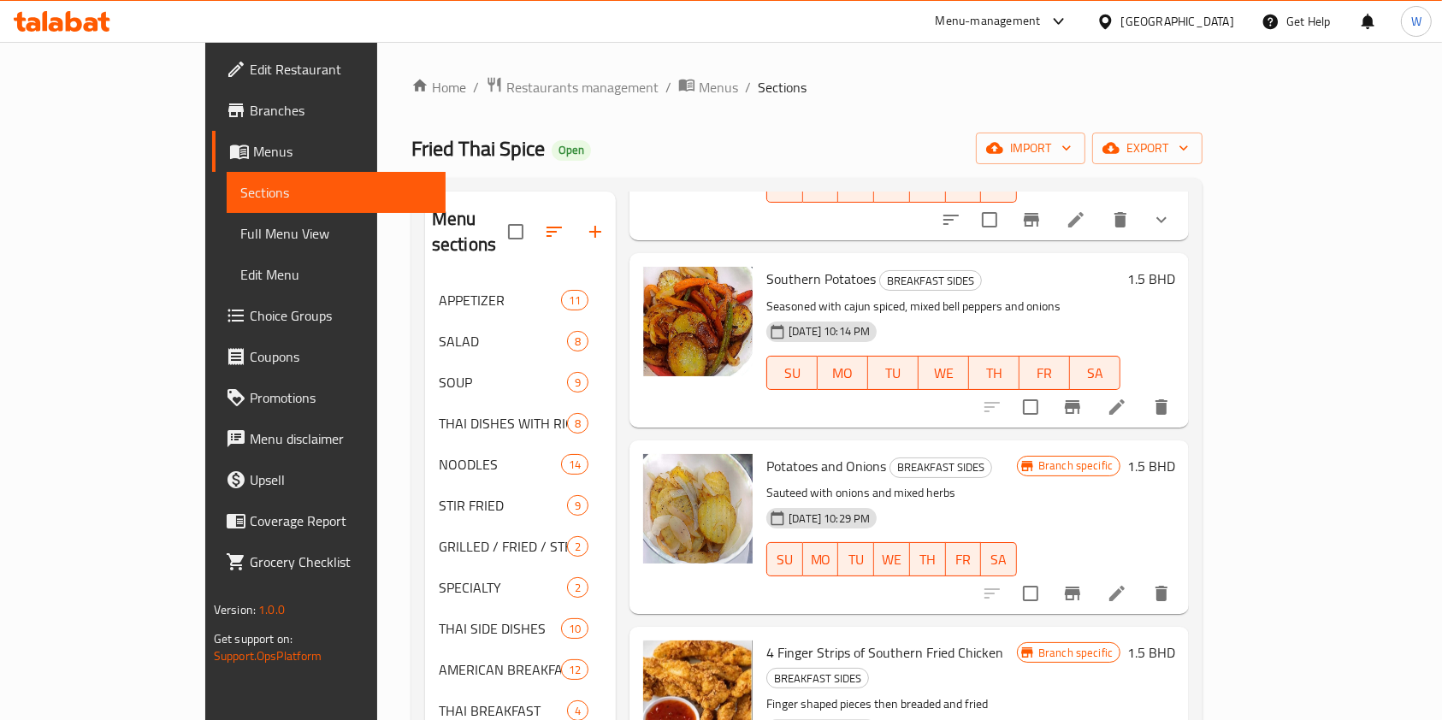
scroll to position [0, 0]
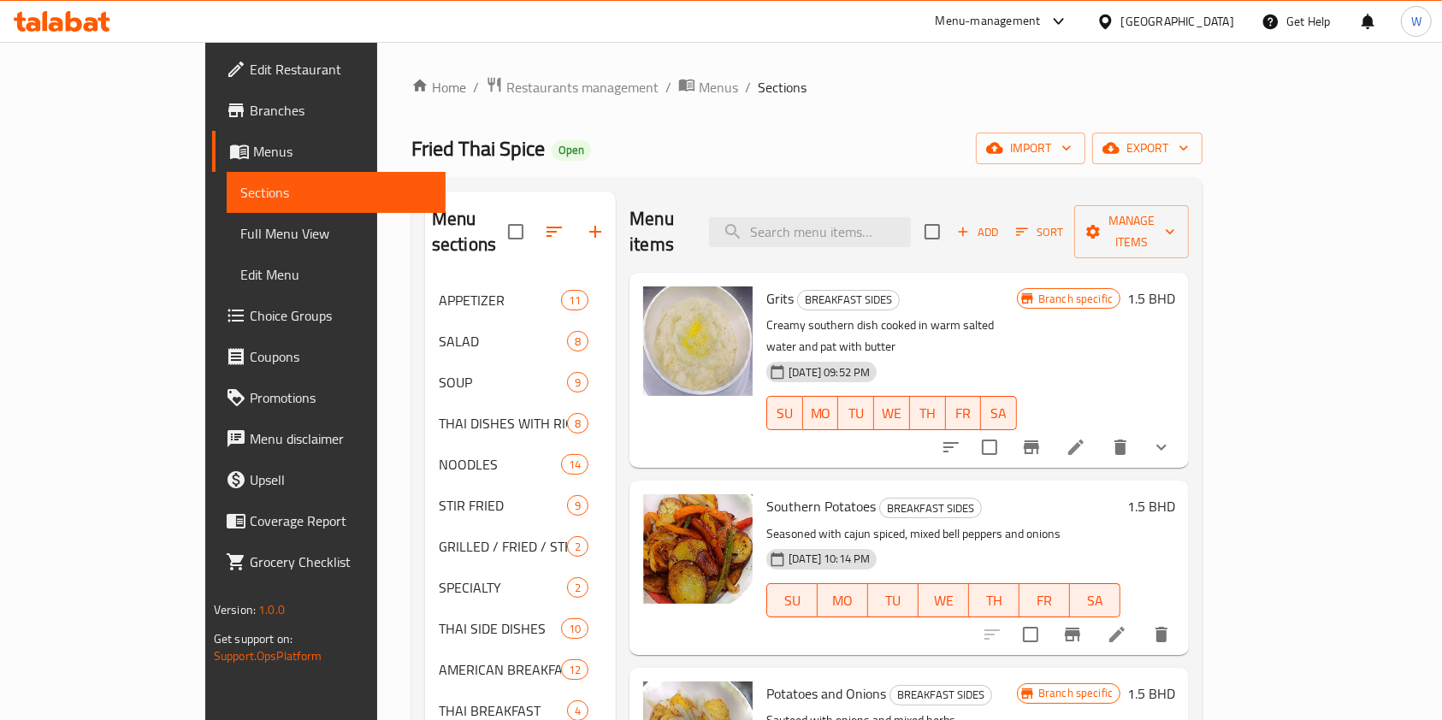
click at [1080, 628] on icon "Branch-specific-item" at bounding box center [1071, 635] width 15 height 14
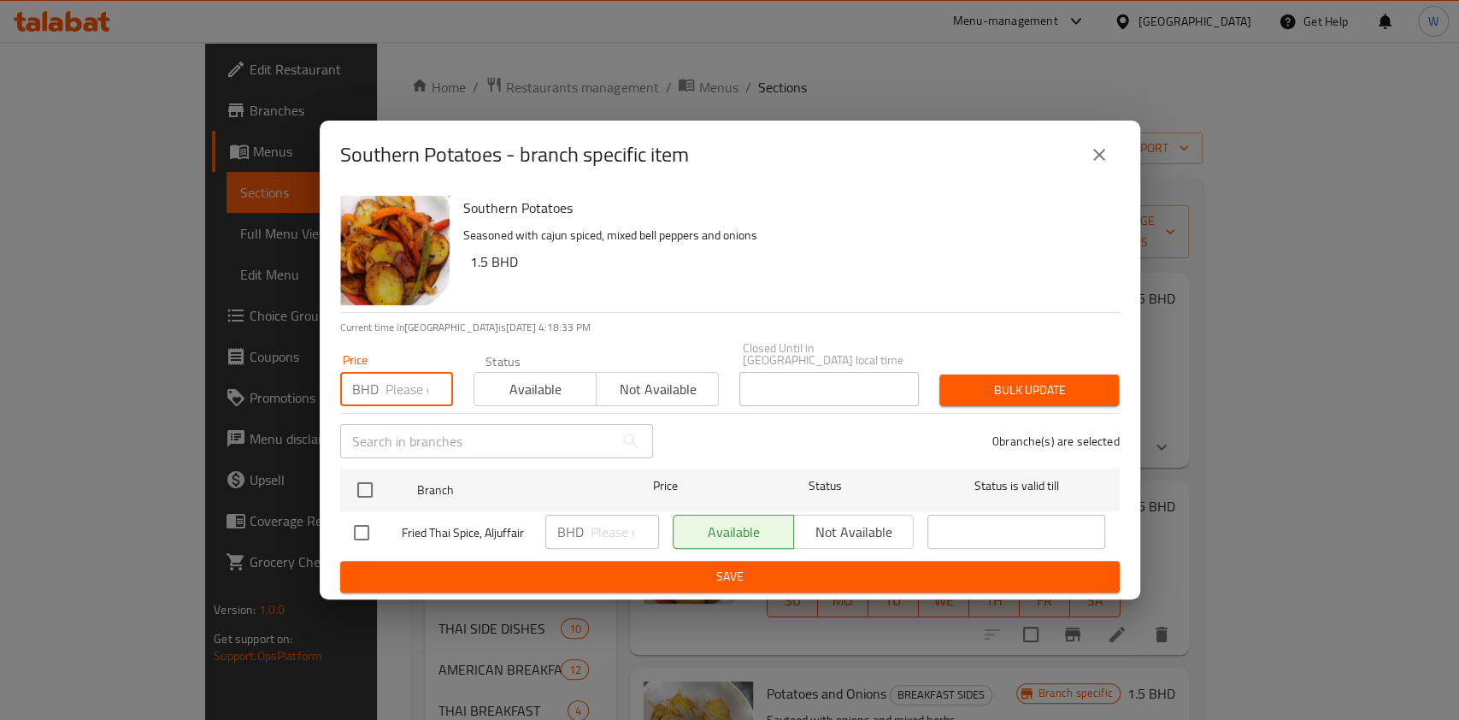
click at [418, 383] on input "number" at bounding box center [420, 389] width 68 height 34
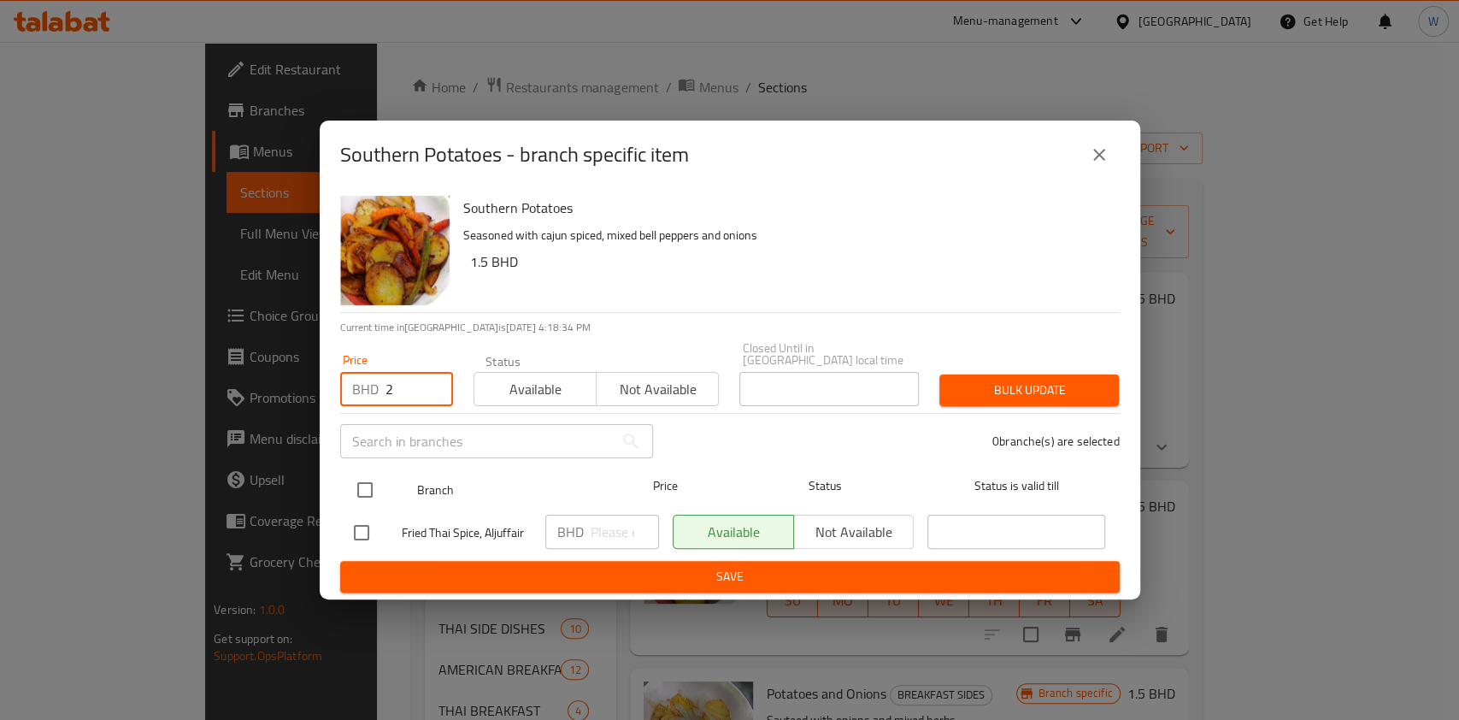
type input "2"
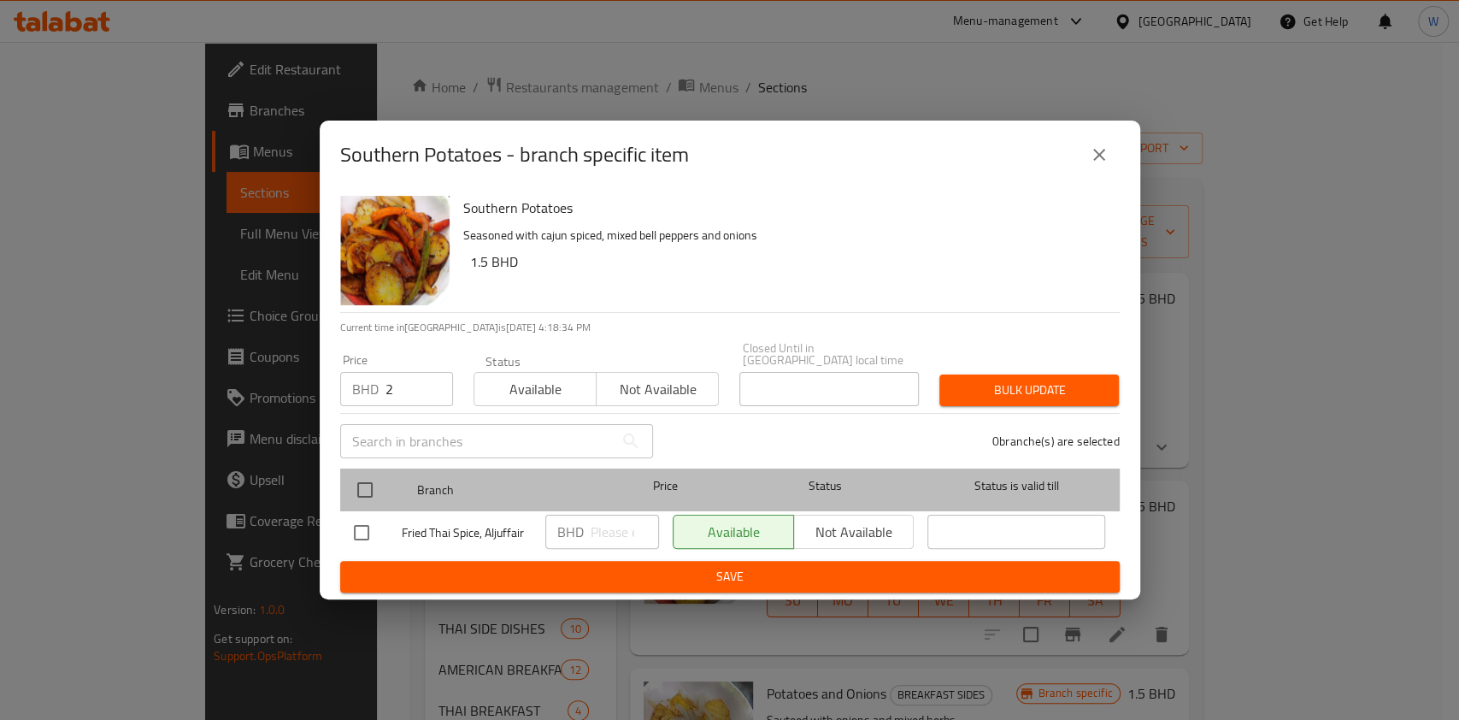
click at [376, 465] on div at bounding box center [379, 490] width 64 height 50
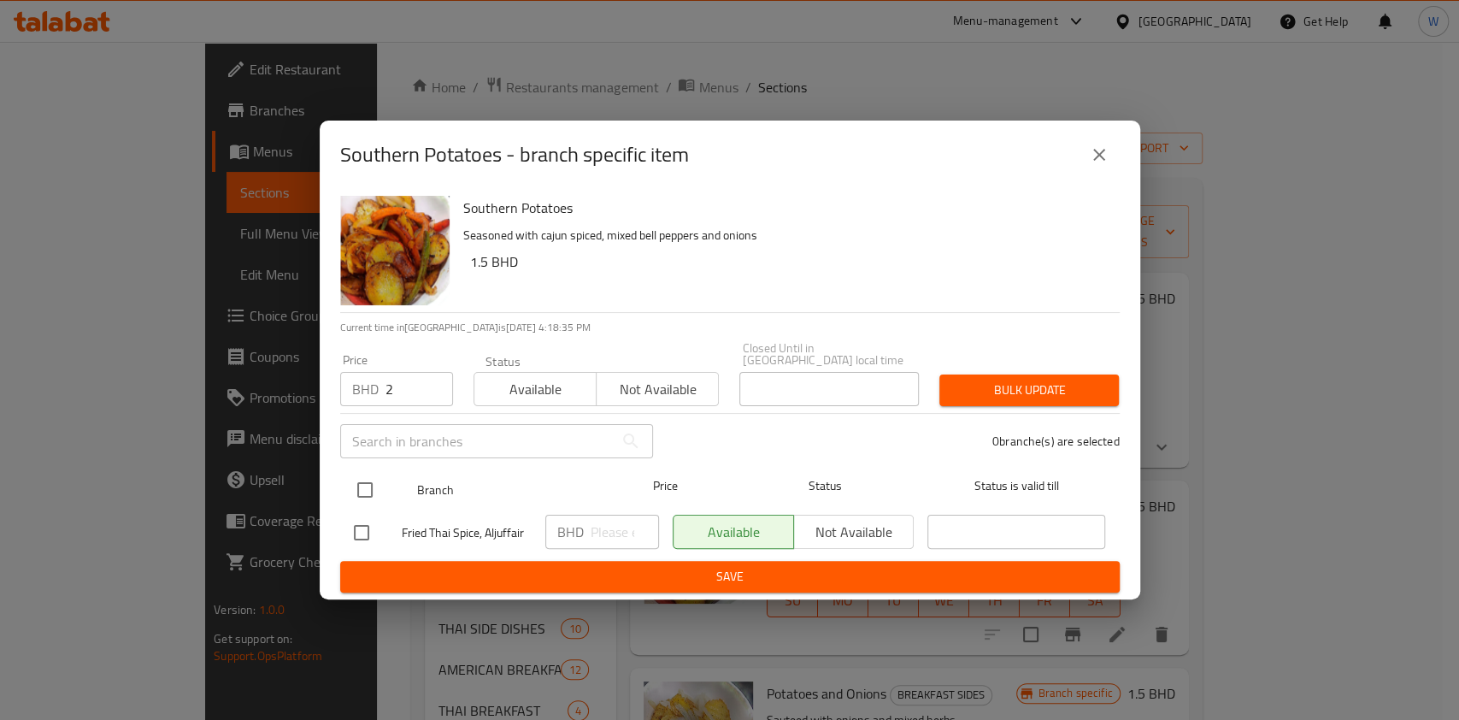
drag, startPoint x: 368, startPoint y: 475, endPoint x: 402, endPoint y: 472, distance: 34.3
click at [367, 475] on input "checkbox" at bounding box center [365, 490] width 36 height 36
checkbox input "true"
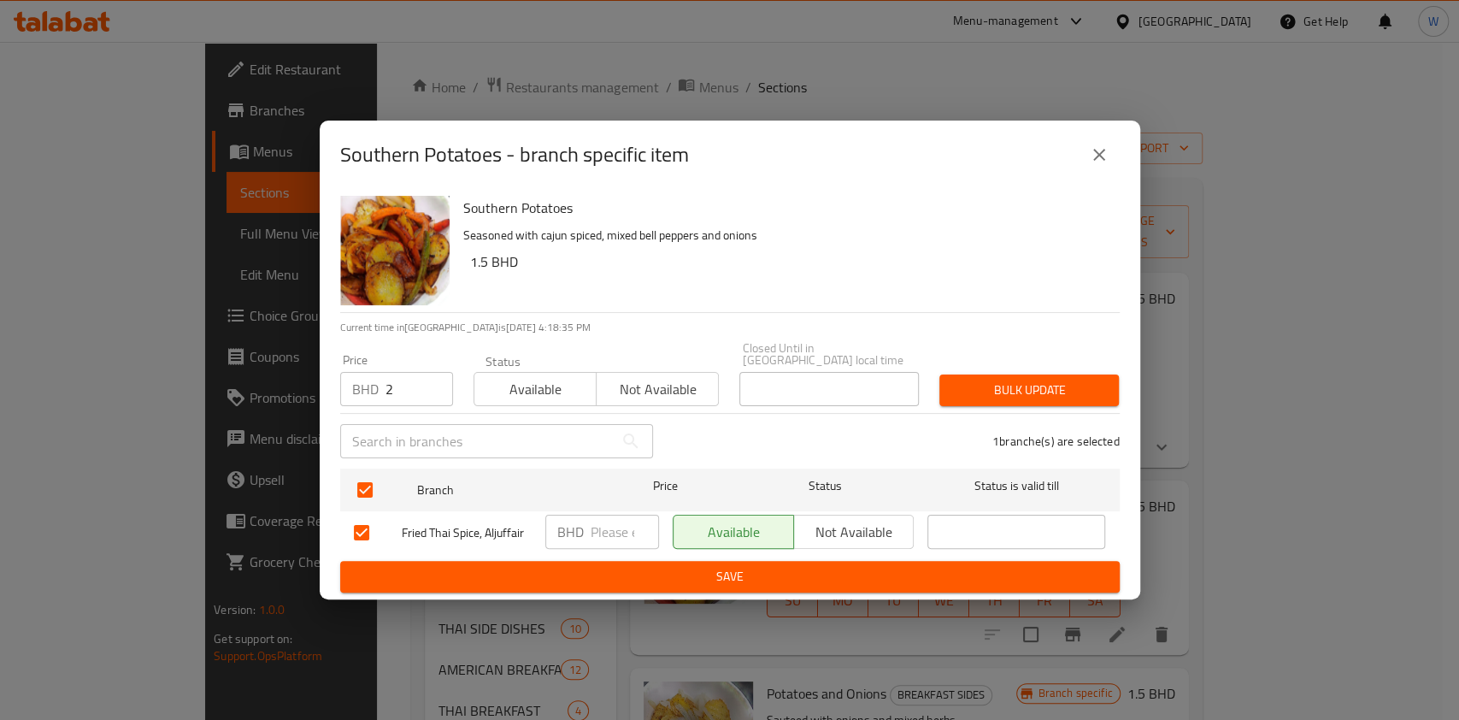
click at [1028, 380] on span "Bulk update" at bounding box center [1029, 390] width 152 height 21
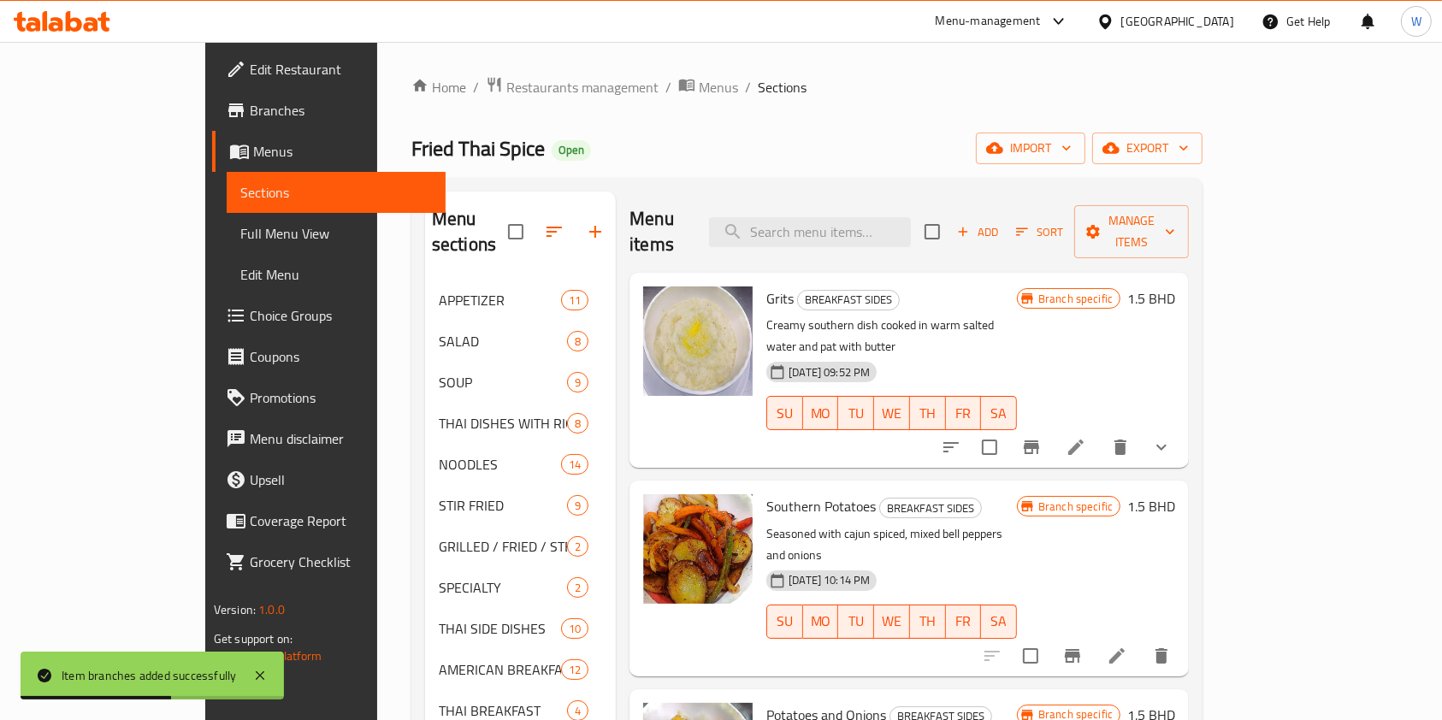
click at [795, 493] on span "Southern Potatoes" at bounding box center [820, 506] width 109 height 26
copy h6 "Southern Potatoes"
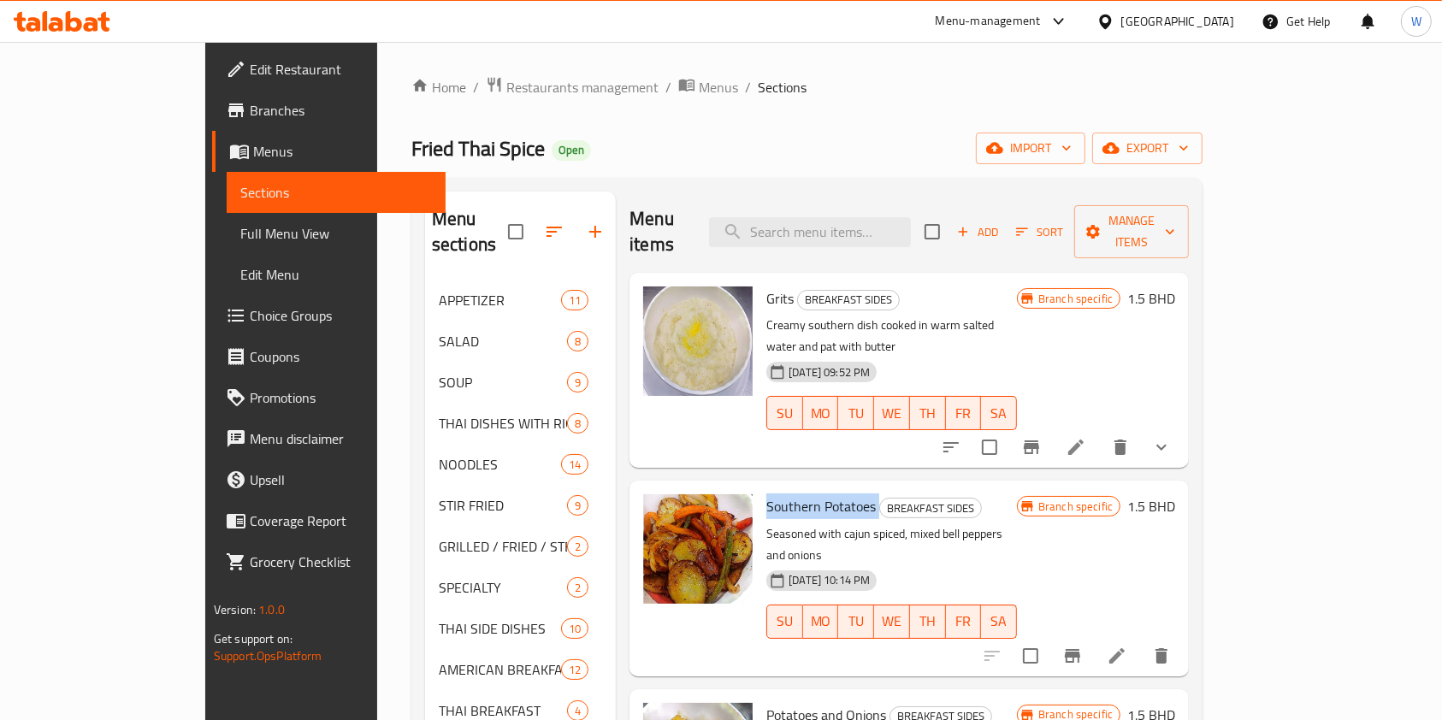
click at [767, 493] on span "Southern Potatoes" at bounding box center [820, 506] width 109 height 26
click at [770, 493] on span "Southern Potatoes" at bounding box center [820, 506] width 109 height 26
copy h6 "Southern Potatoes"
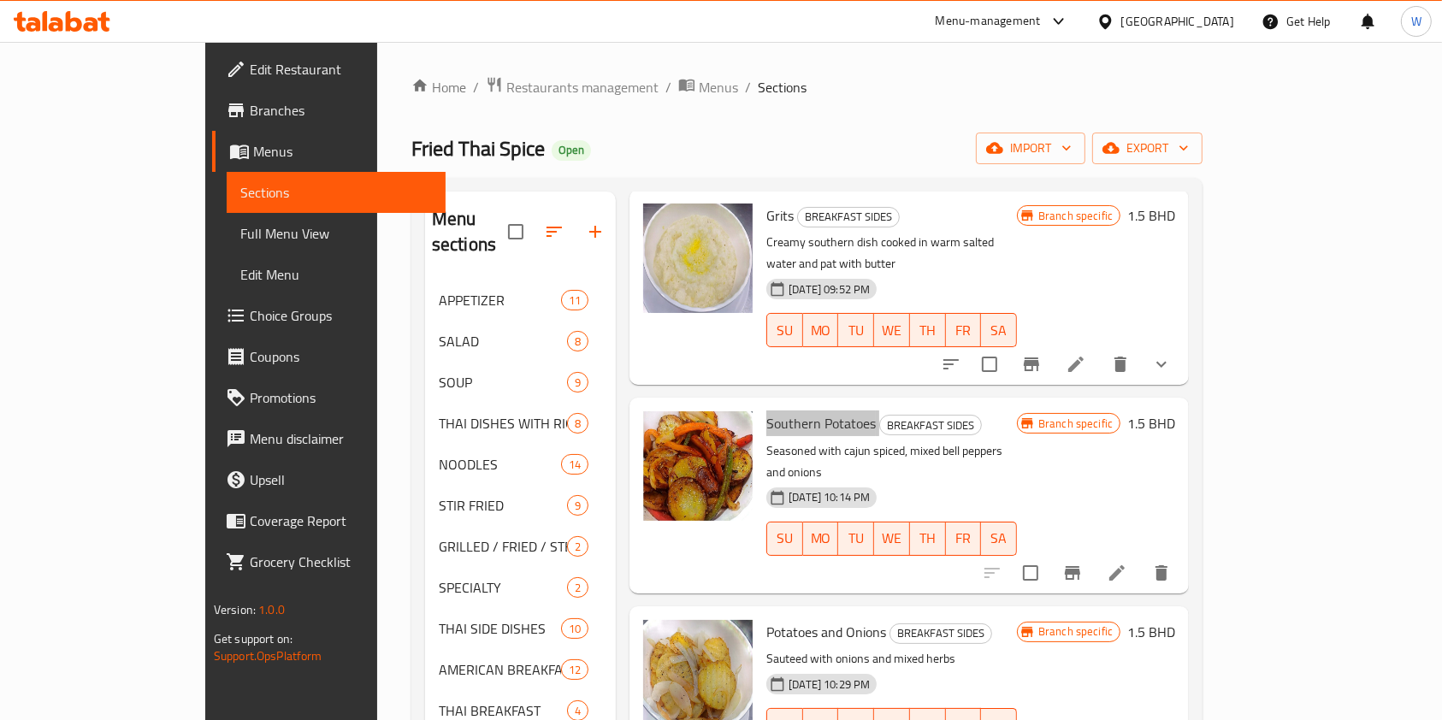
scroll to position [114, 0]
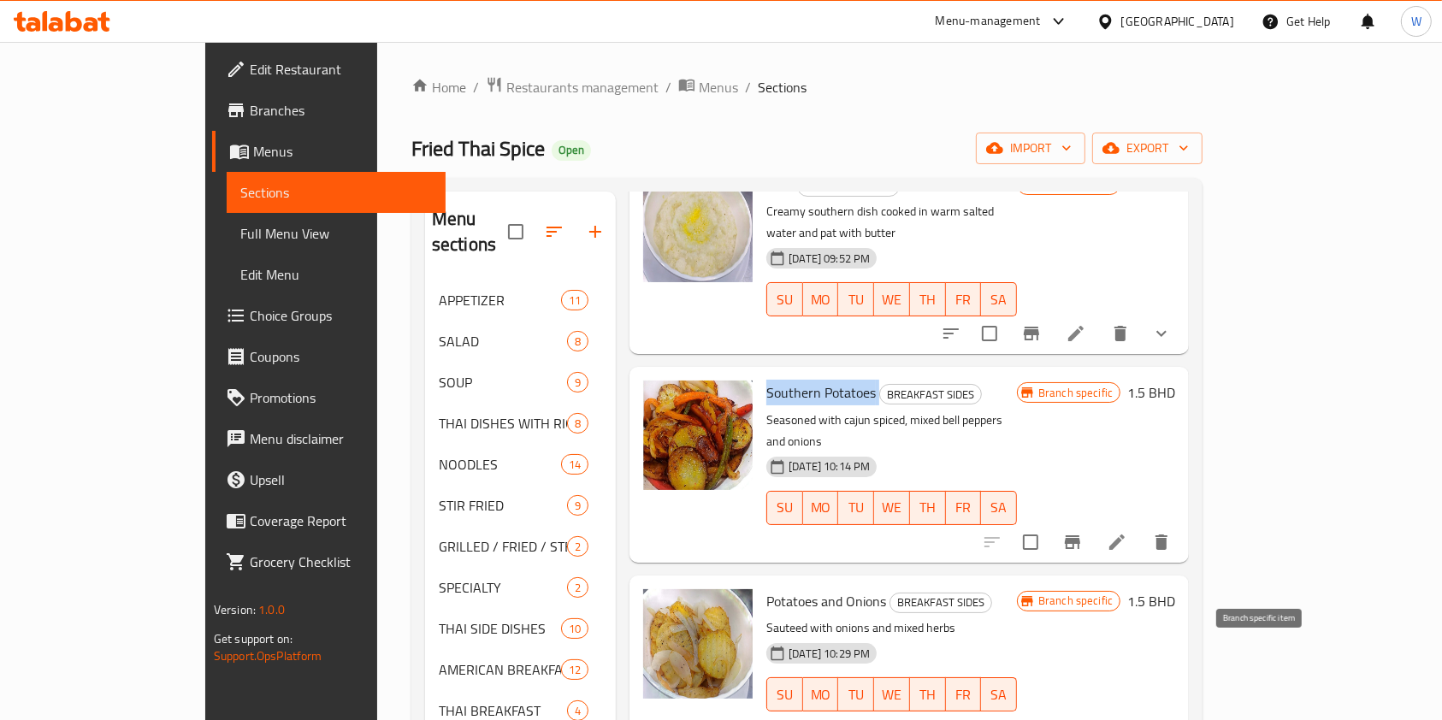
click at [1082, 718] on icon "Branch-specific-item" at bounding box center [1072, 728] width 21 height 21
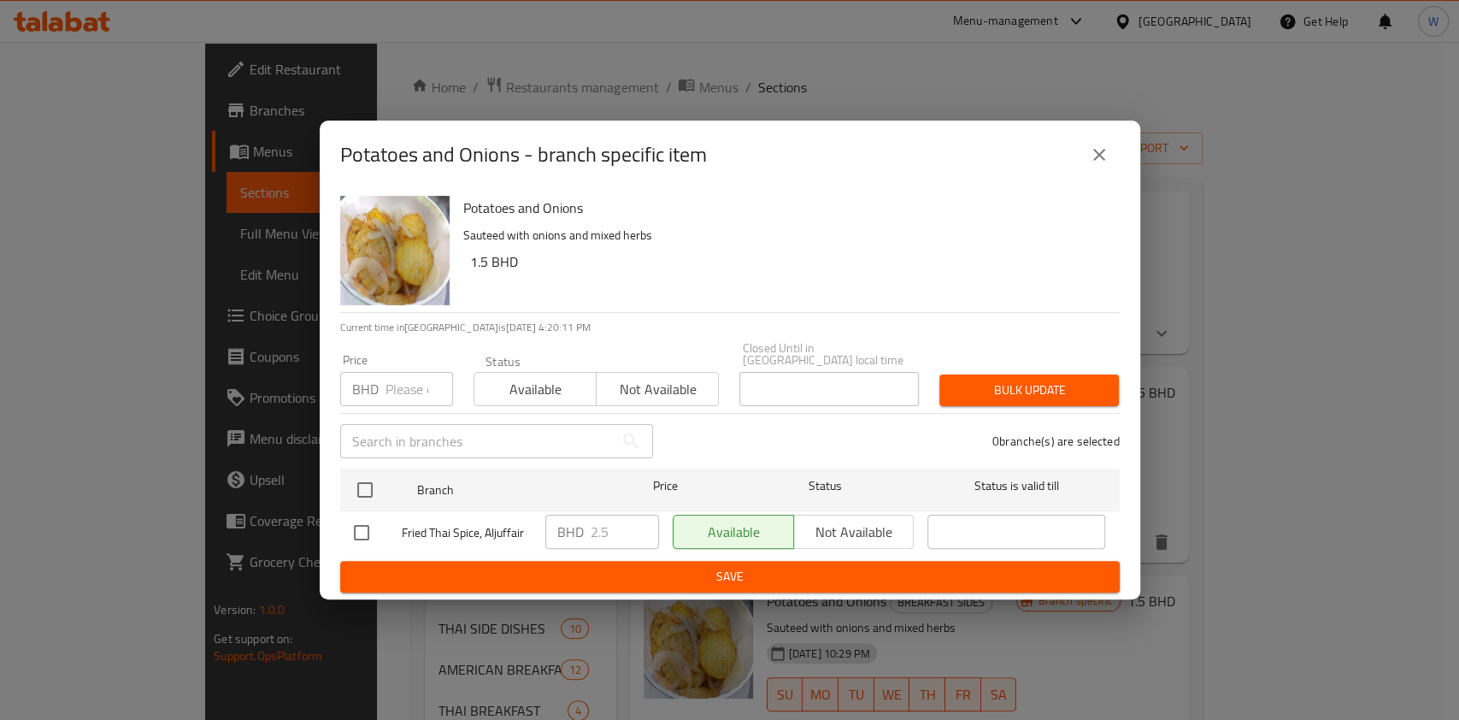
click at [423, 391] on input "number" at bounding box center [420, 389] width 68 height 34
paste input "1.8"
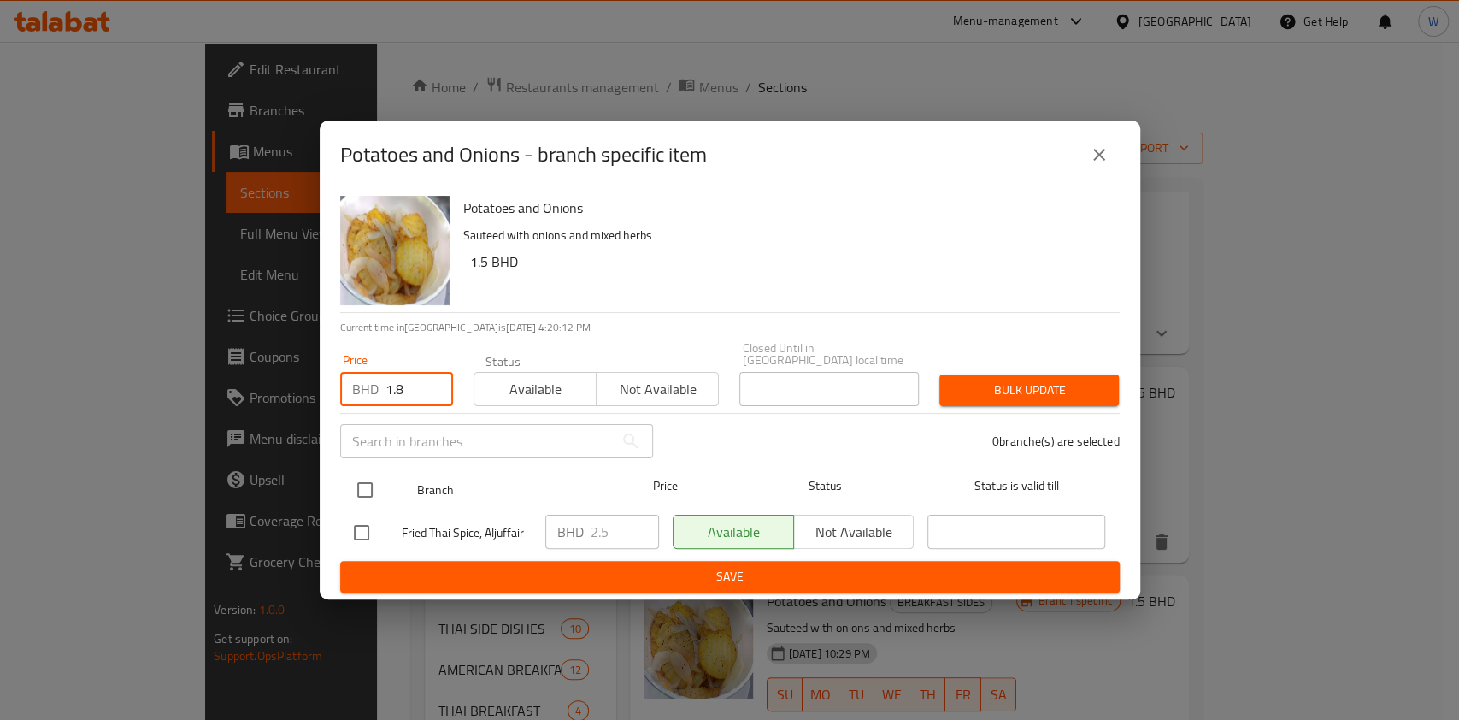
type input "1.8"
click at [365, 487] on input "checkbox" at bounding box center [365, 490] width 36 height 36
checkbox input "true"
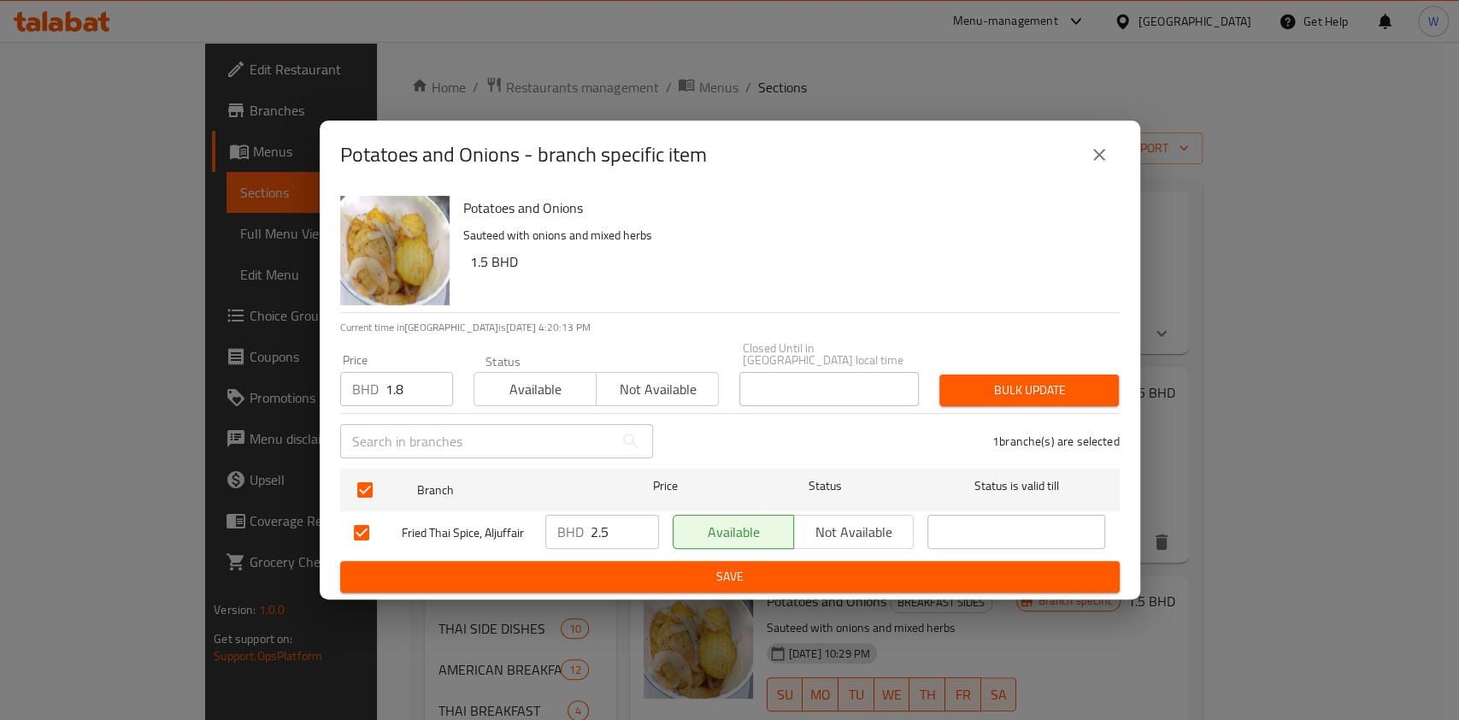
click at [1076, 355] on div "Price BHD 1.8 Price Status Available Not available Closed Until in [GEOGRAPHIC_…" at bounding box center [730, 374] width 800 height 85
click at [1065, 380] on span "Bulk update" at bounding box center [1029, 390] width 152 height 21
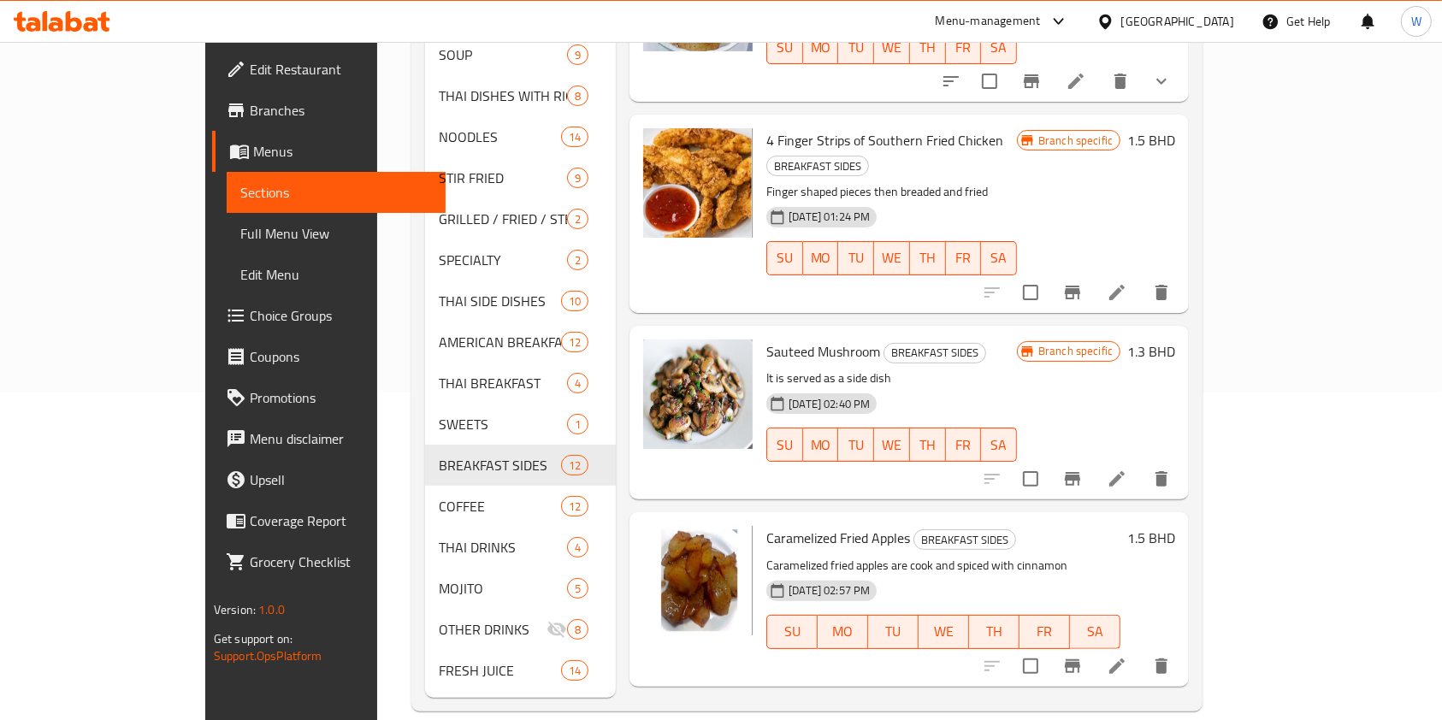
scroll to position [483, 0]
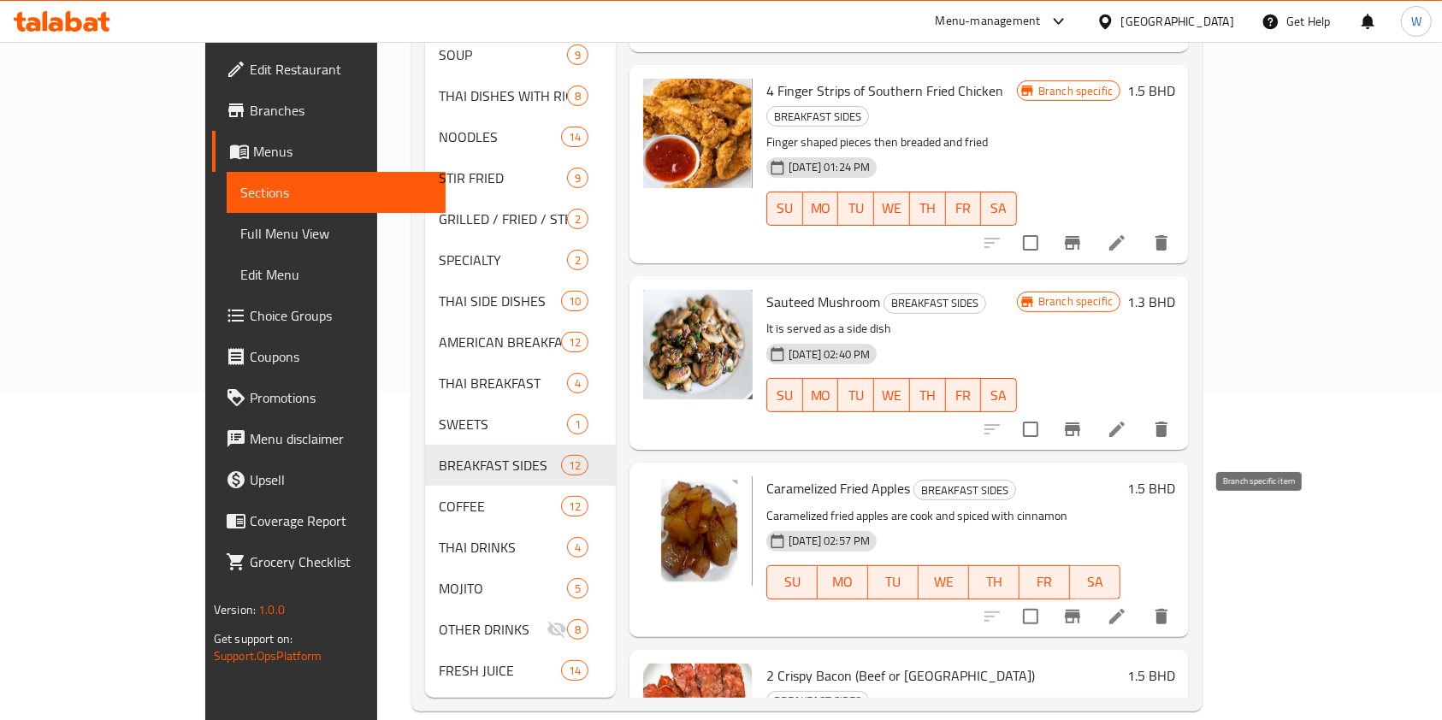
click at [1082, 606] on icon "Branch-specific-item" at bounding box center [1072, 616] width 21 height 21
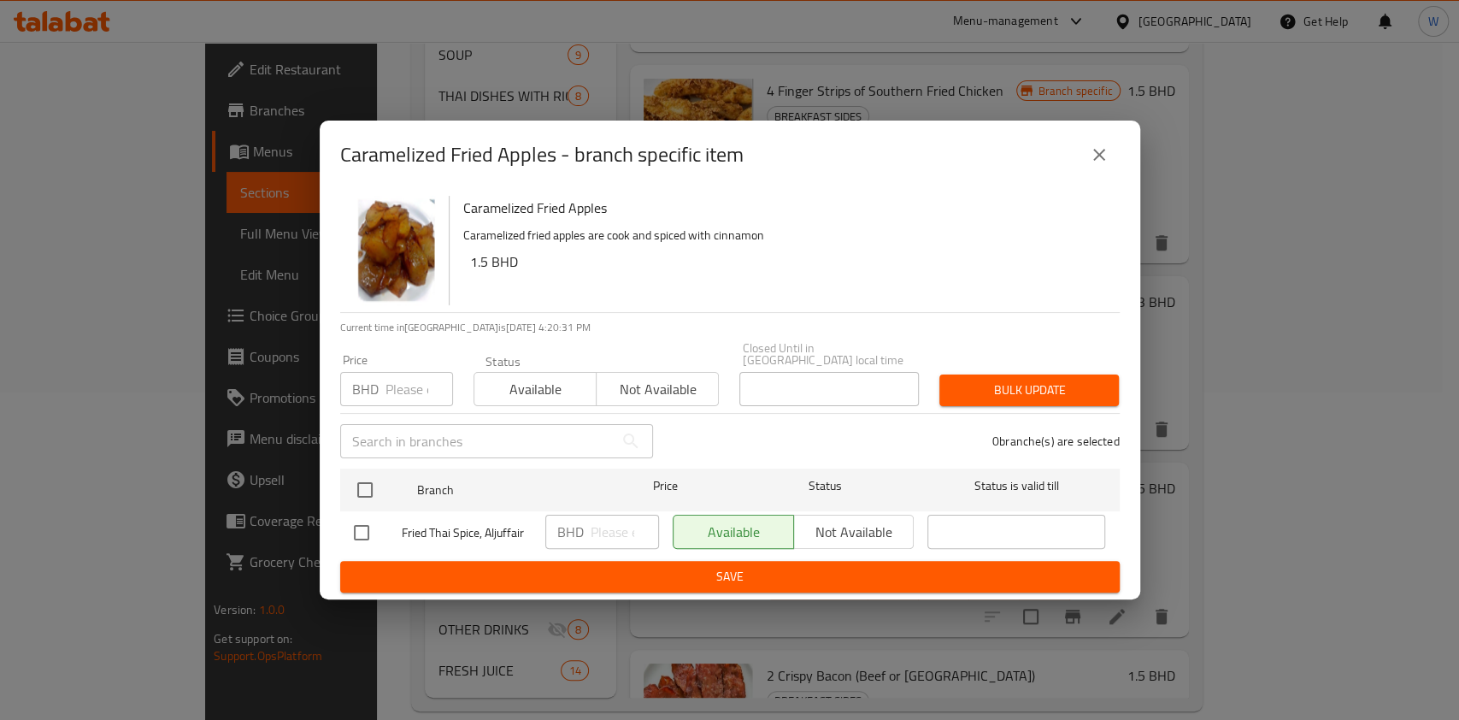
click at [409, 379] on input "number" at bounding box center [420, 389] width 68 height 34
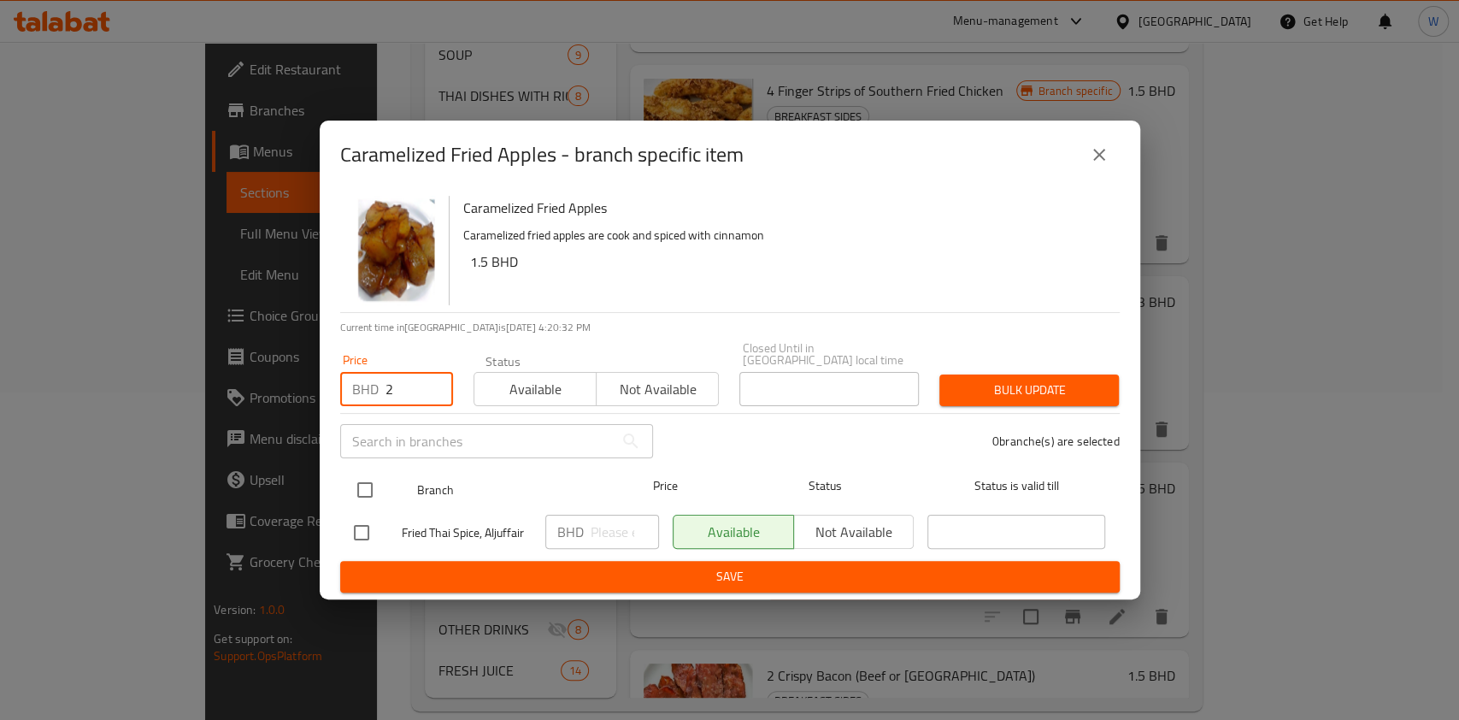
type input "2"
click at [376, 472] on input "checkbox" at bounding box center [365, 490] width 36 height 36
checkbox input "true"
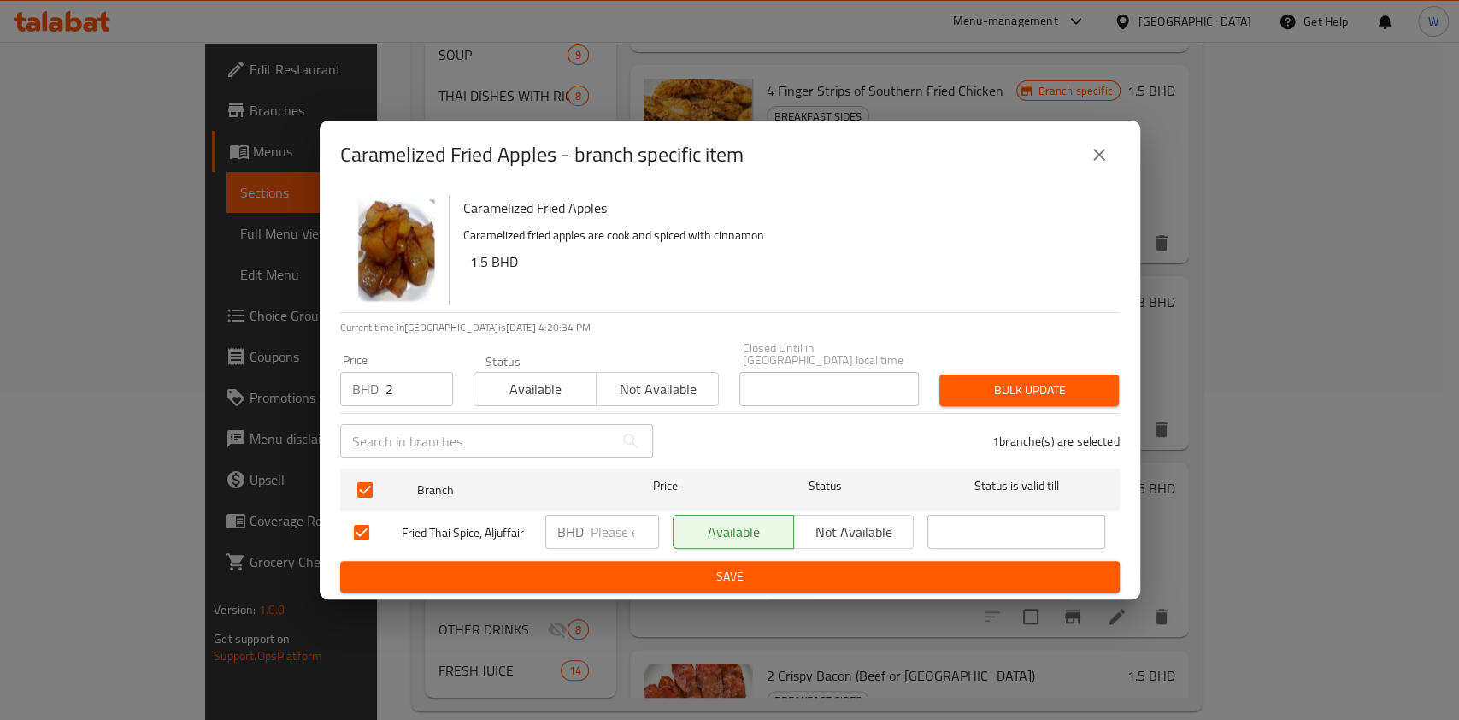
click at [1002, 380] on span "Bulk update" at bounding box center [1029, 390] width 152 height 21
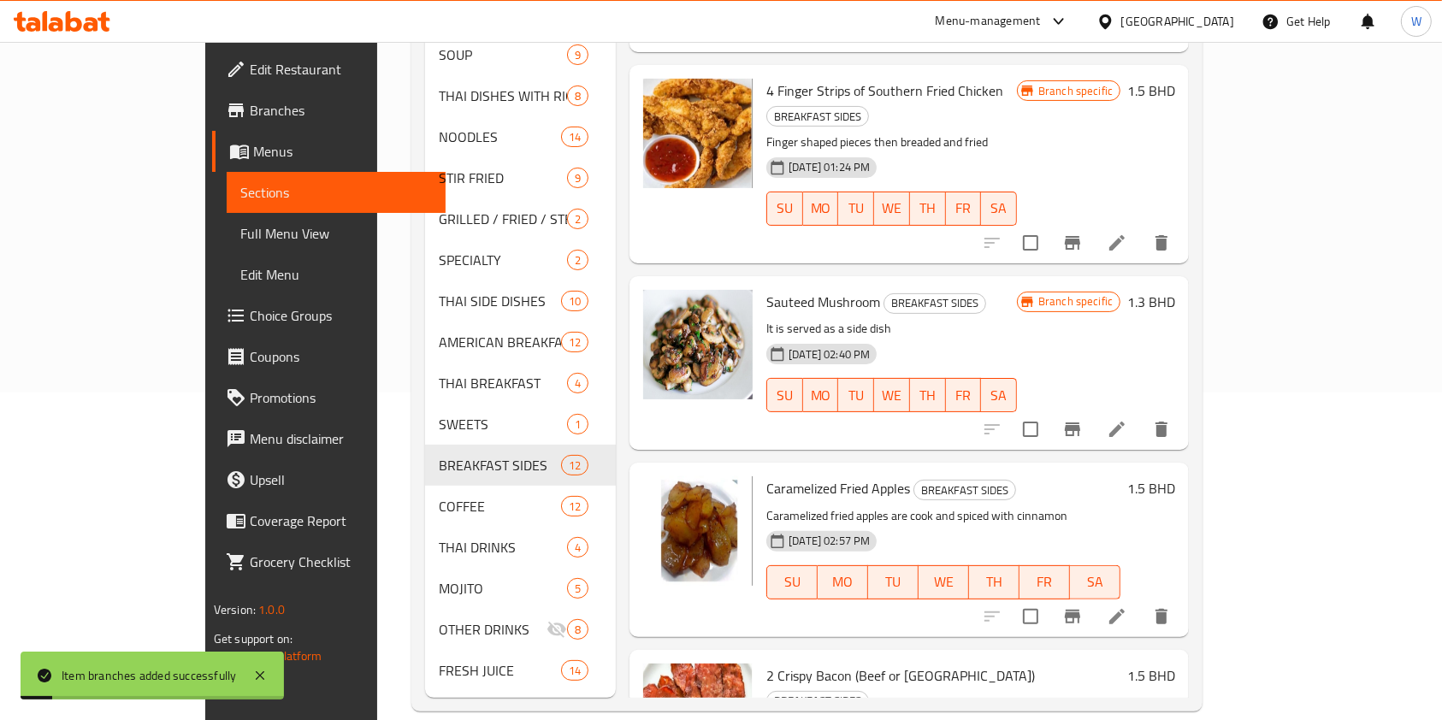
click at [1093, 409] on button "Branch-specific-item" at bounding box center [1072, 429] width 41 height 41
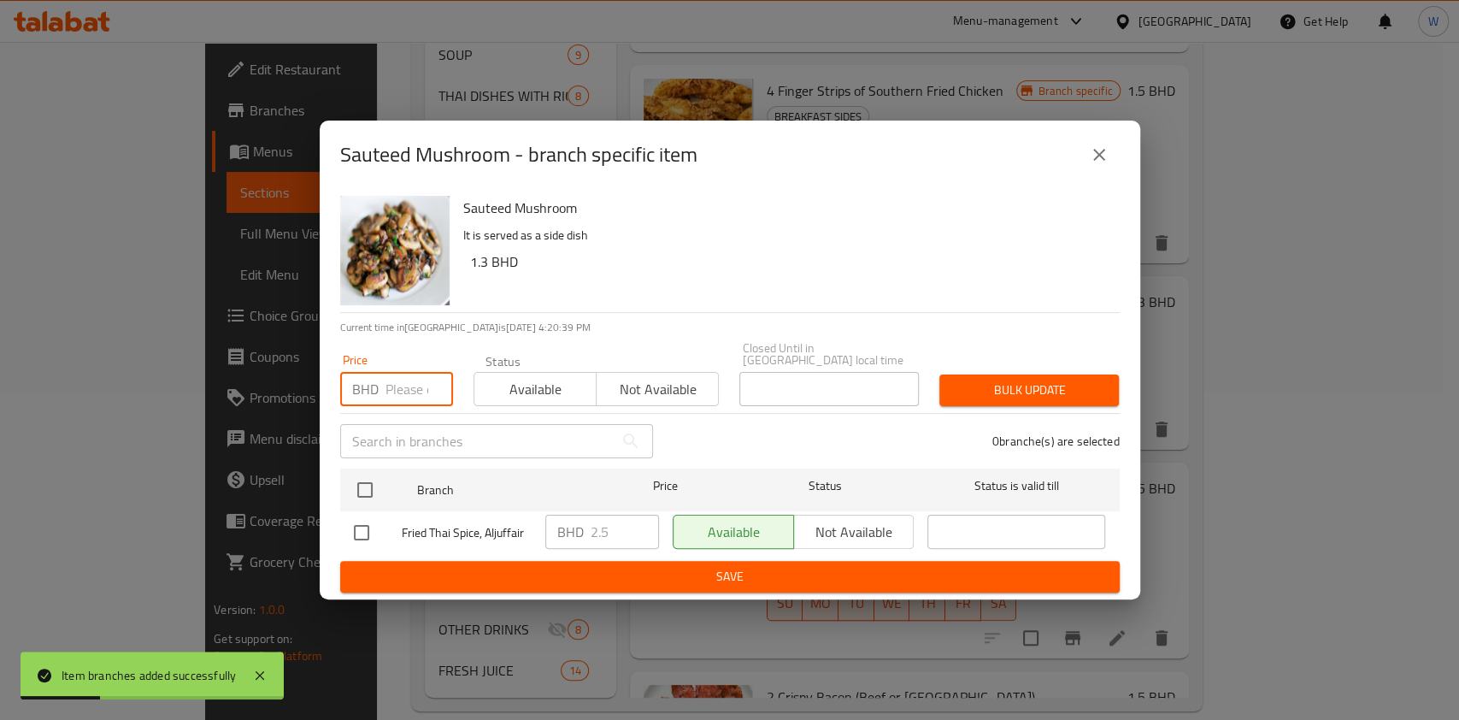
click at [416, 380] on input "number" at bounding box center [420, 389] width 68 height 34
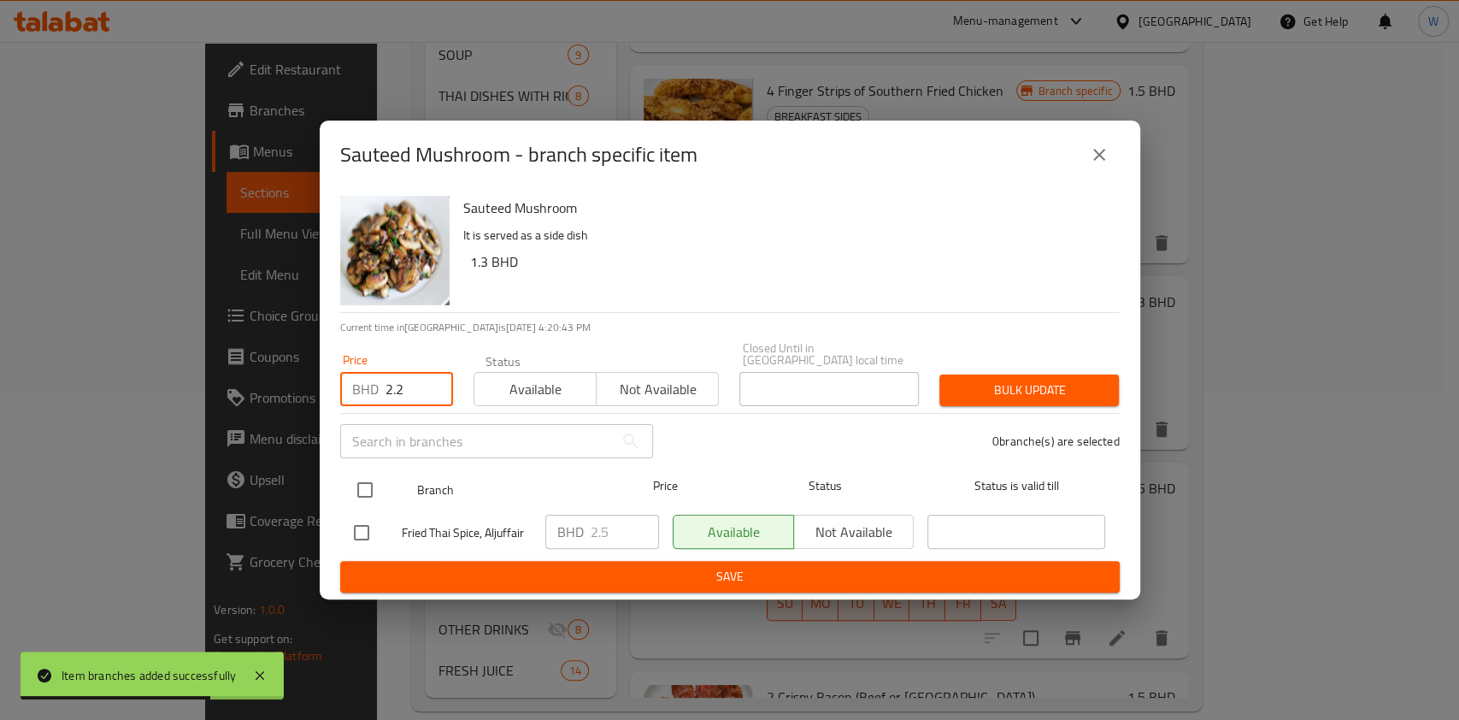
type input "2.2"
click at [371, 493] on input "checkbox" at bounding box center [365, 490] width 36 height 36
checkbox input "true"
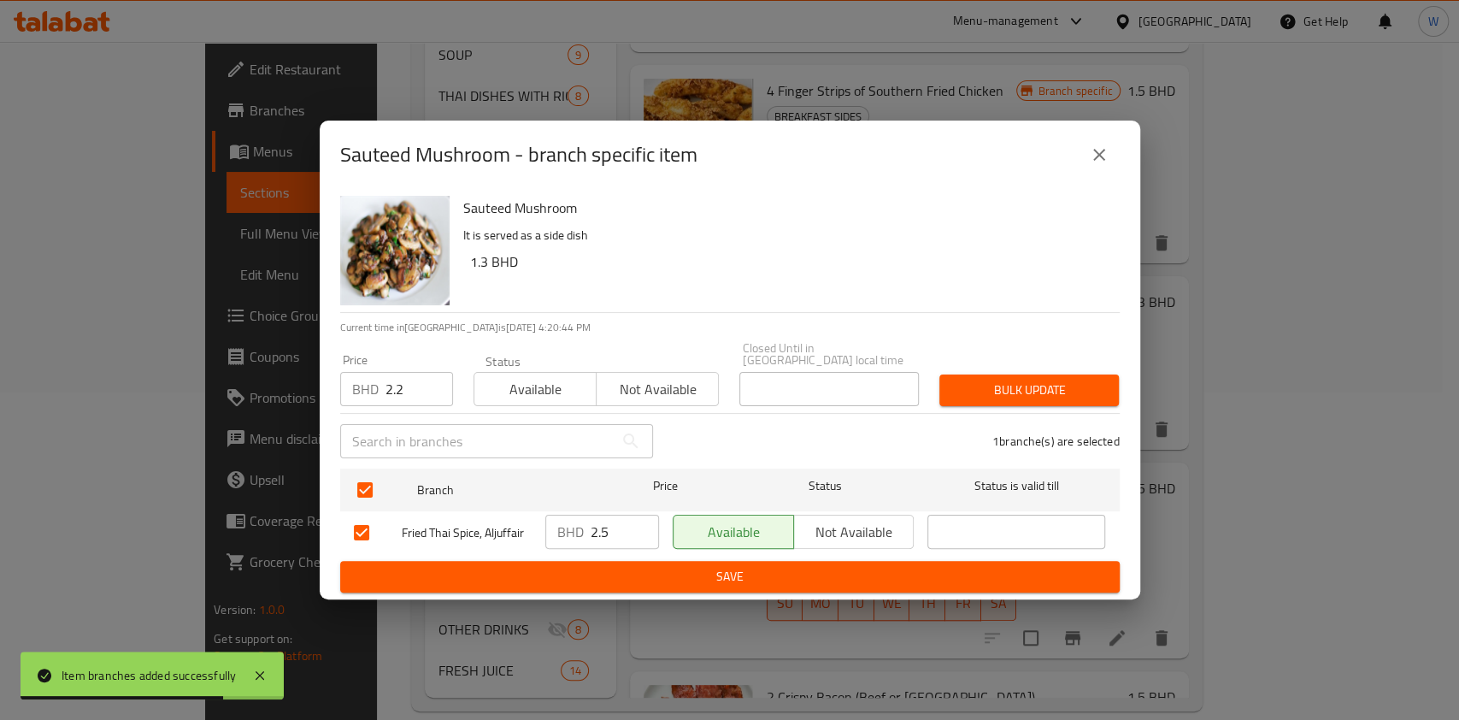
click at [997, 386] on span "Bulk update" at bounding box center [1029, 390] width 152 height 21
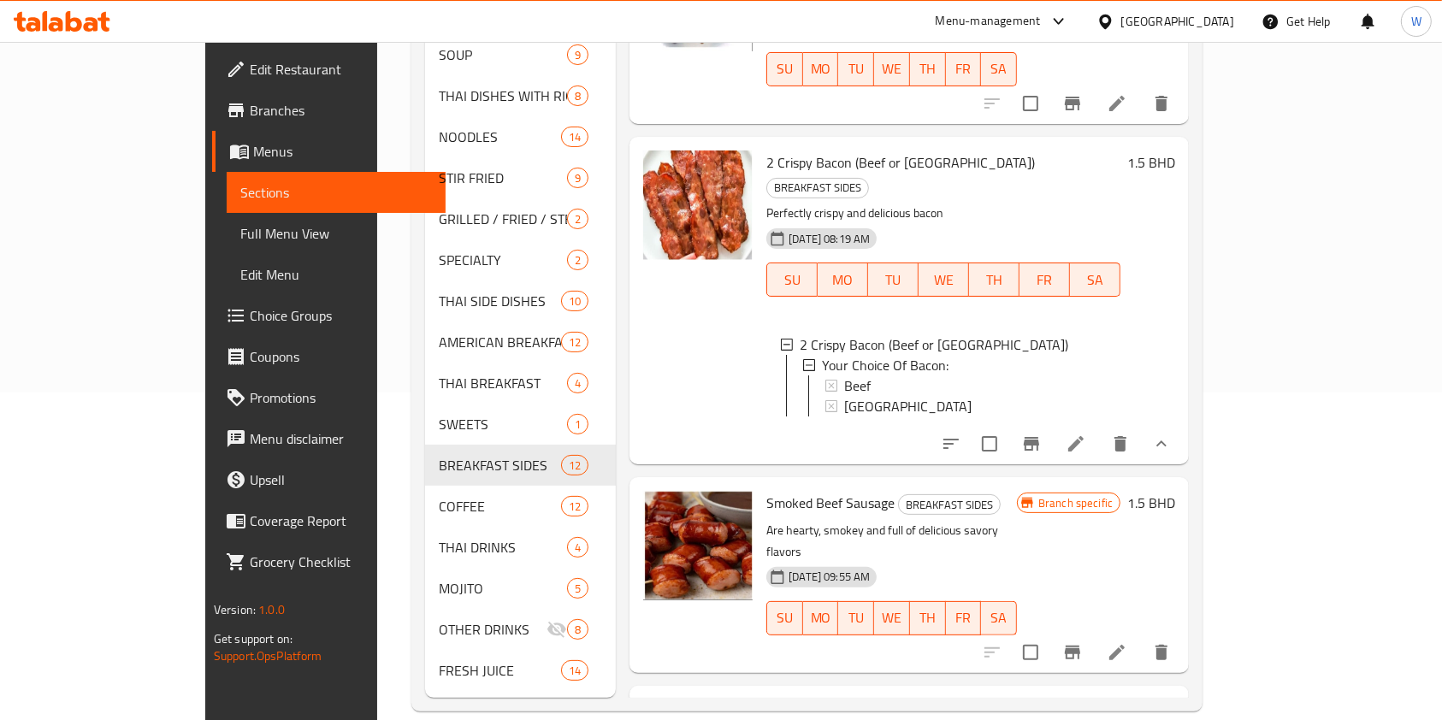
scroll to position [1053, 0]
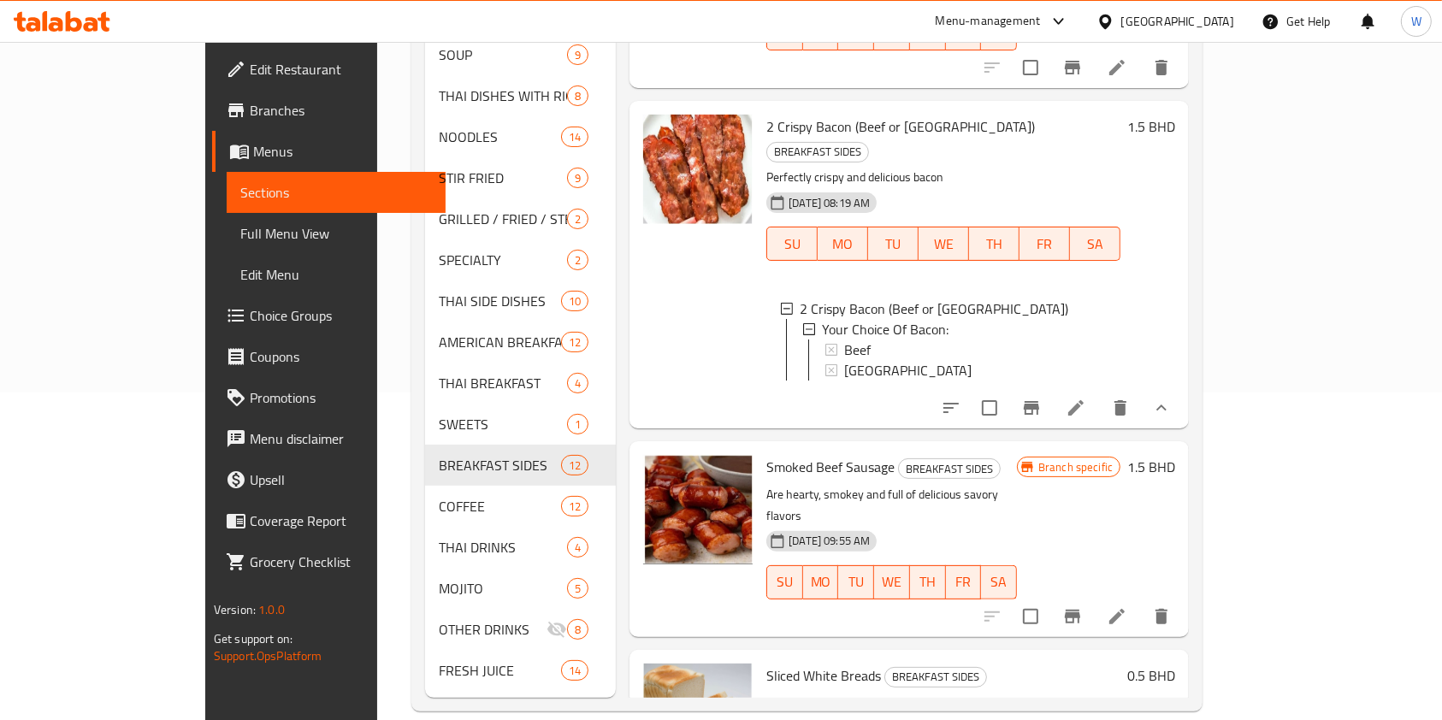
click at [1048, 598] on input "checkbox" at bounding box center [1030, 616] width 36 height 36
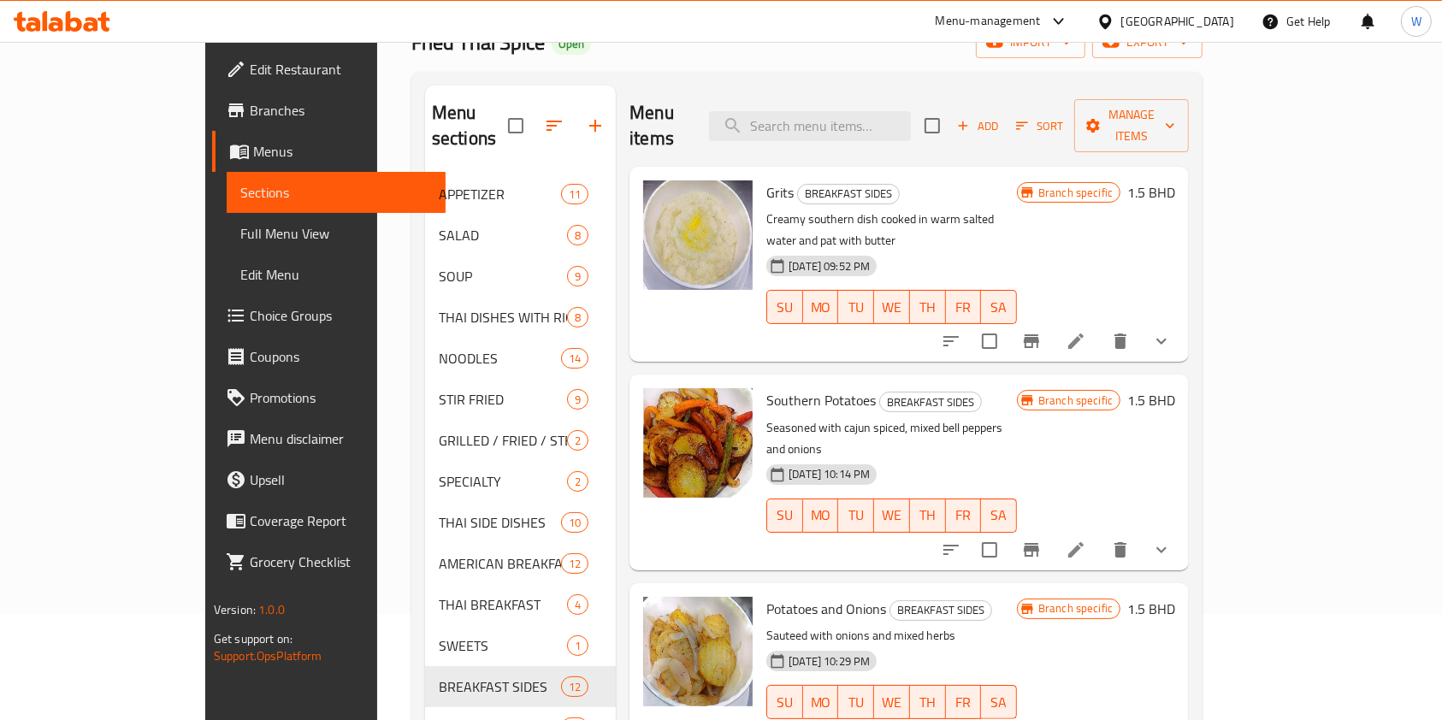
scroll to position [0, 0]
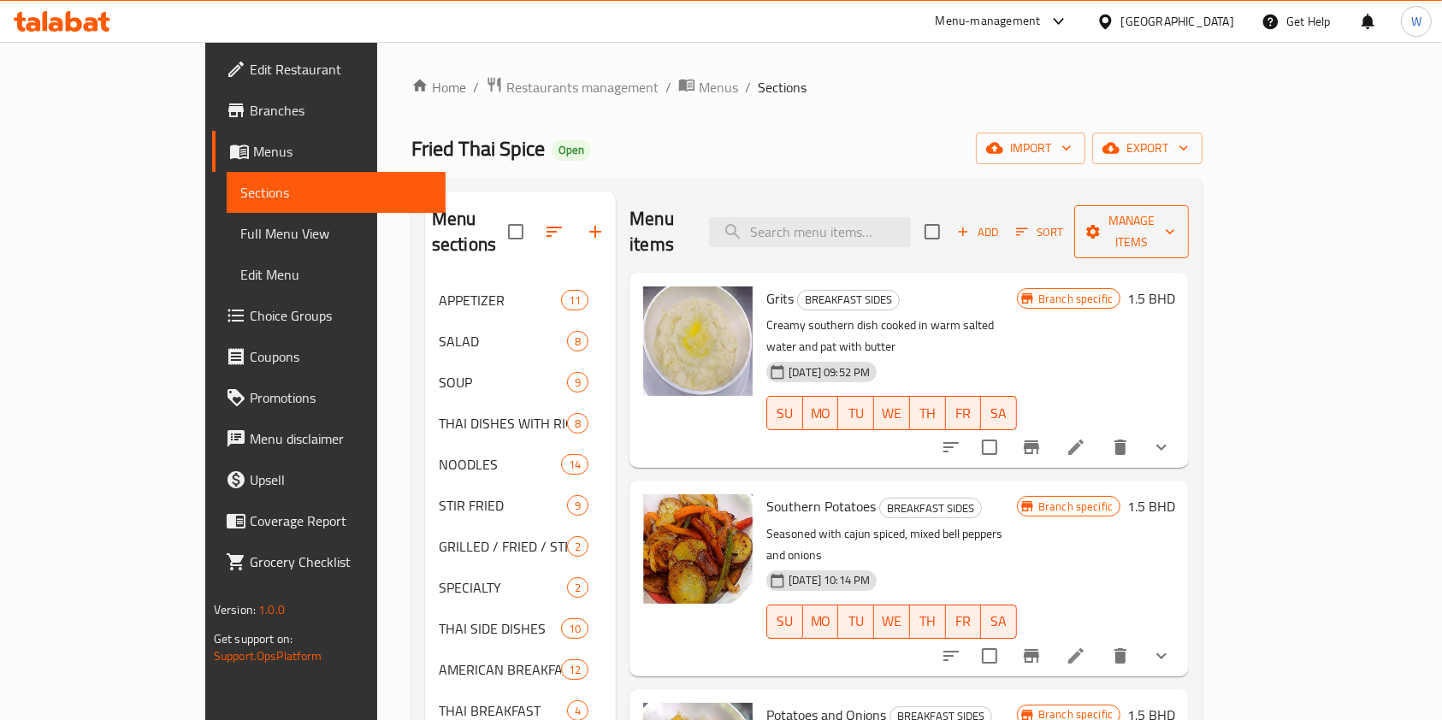
click at [1188, 207] on button "Manage items" at bounding box center [1131, 231] width 115 height 53
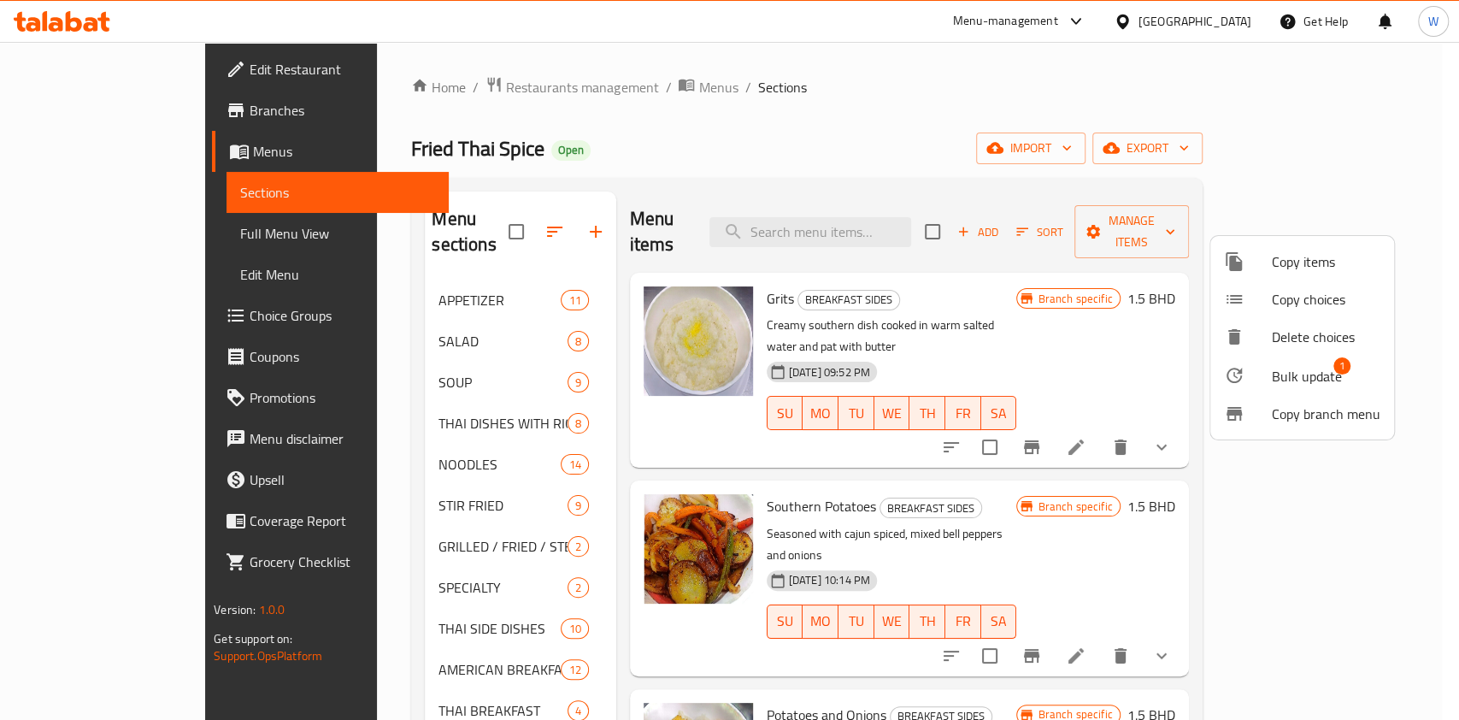
click at [1325, 381] on span "Bulk update" at bounding box center [1307, 376] width 70 height 21
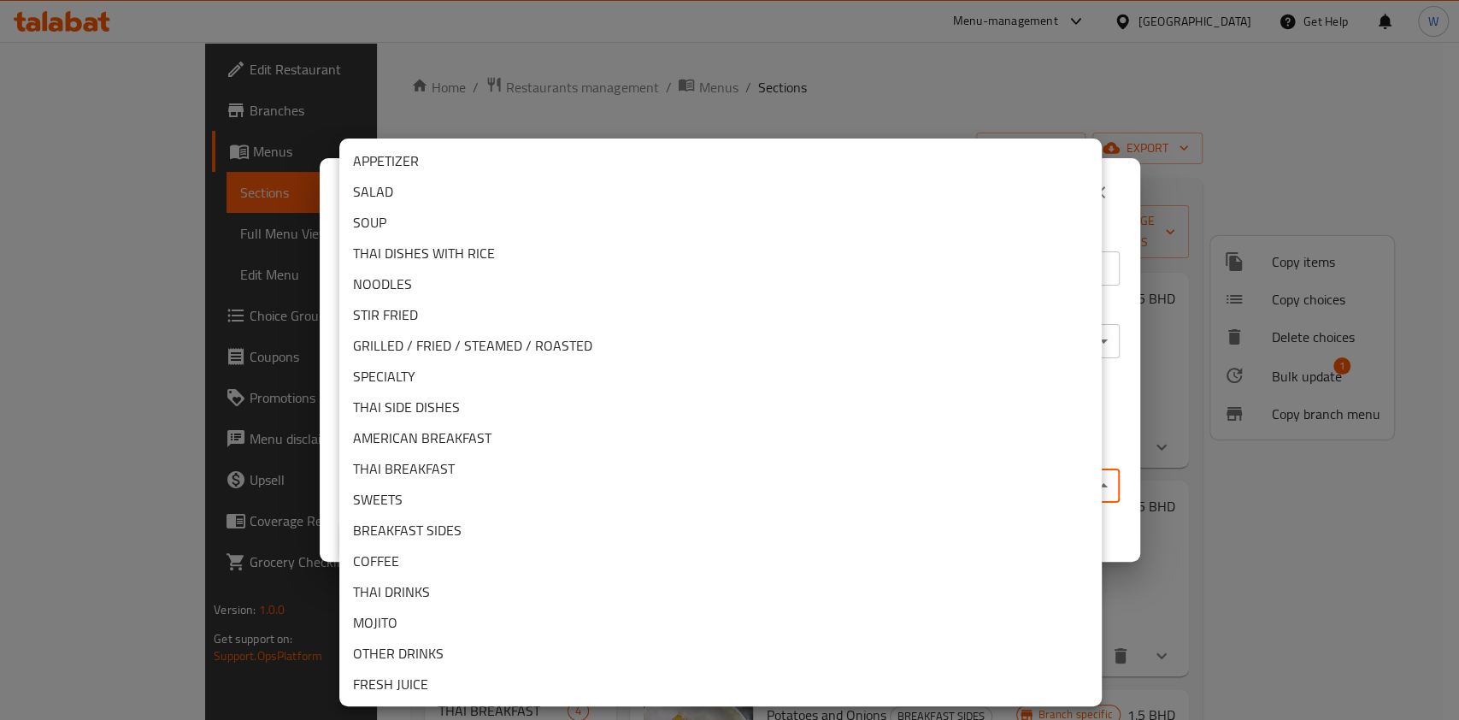
click at [718, 484] on body "​ Menu-management [GEOGRAPHIC_DATA] Get Help W Edit Restaurant Branches Menus S…" at bounding box center [729, 381] width 1459 height 678
click at [511, 438] on li "AMERICAN BREAKFAST" at bounding box center [720, 437] width 763 height 31
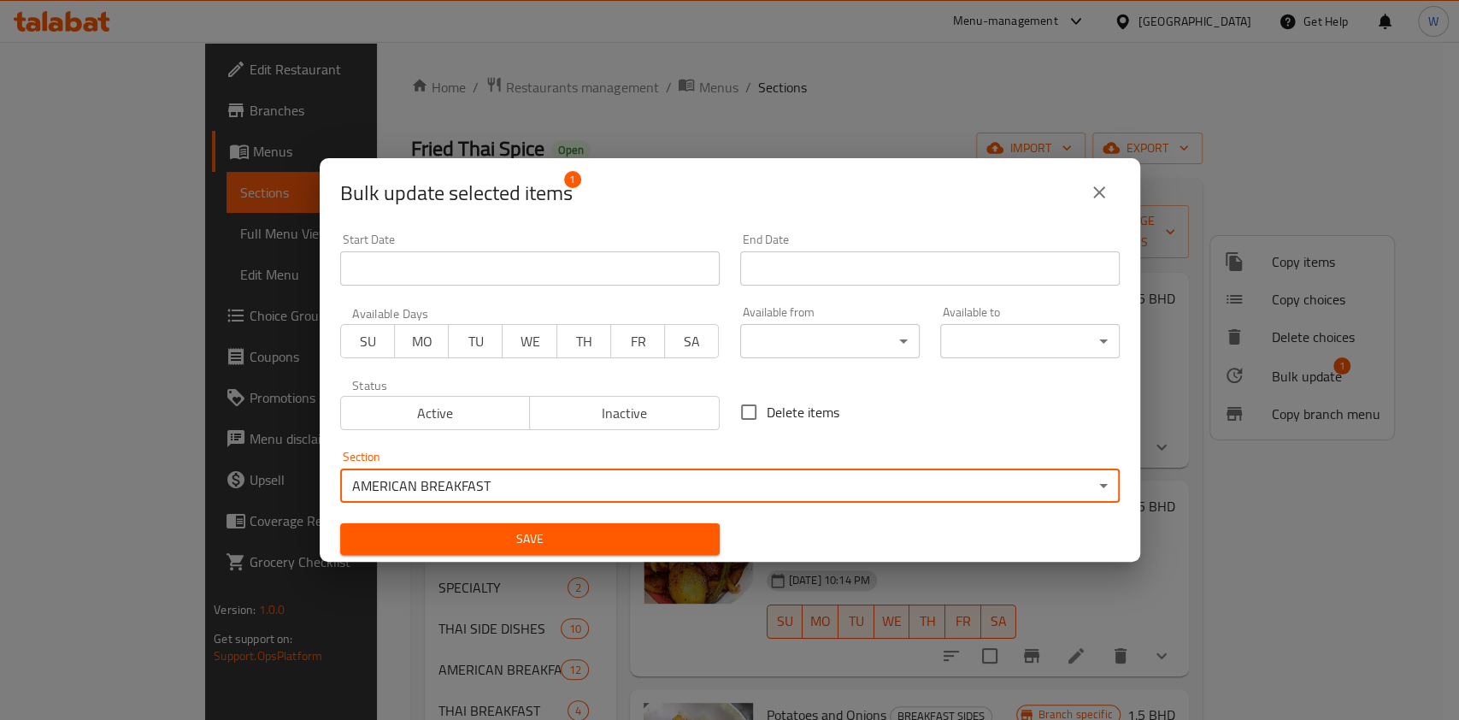
click at [629, 532] on span "Save" at bounding box center [530, 538] width 352 height 21
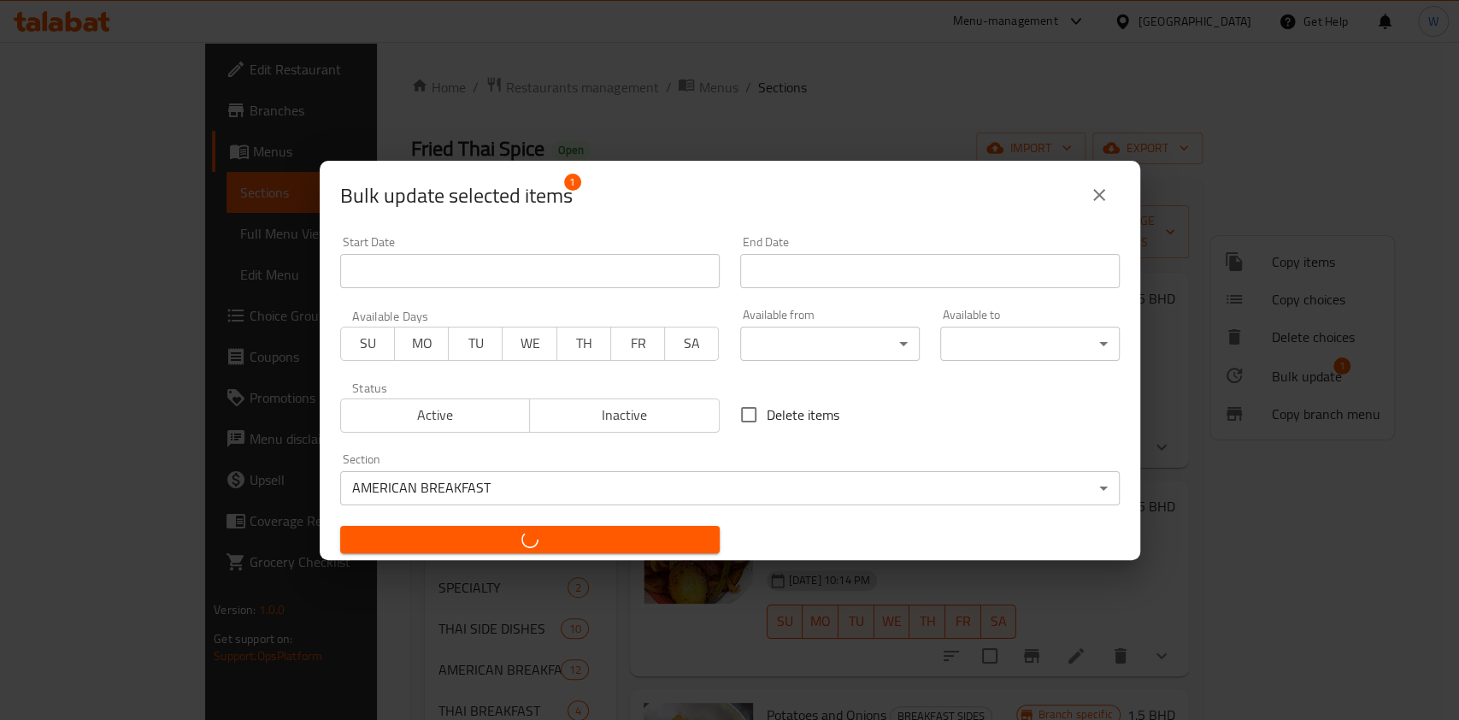
checkbox input "false"
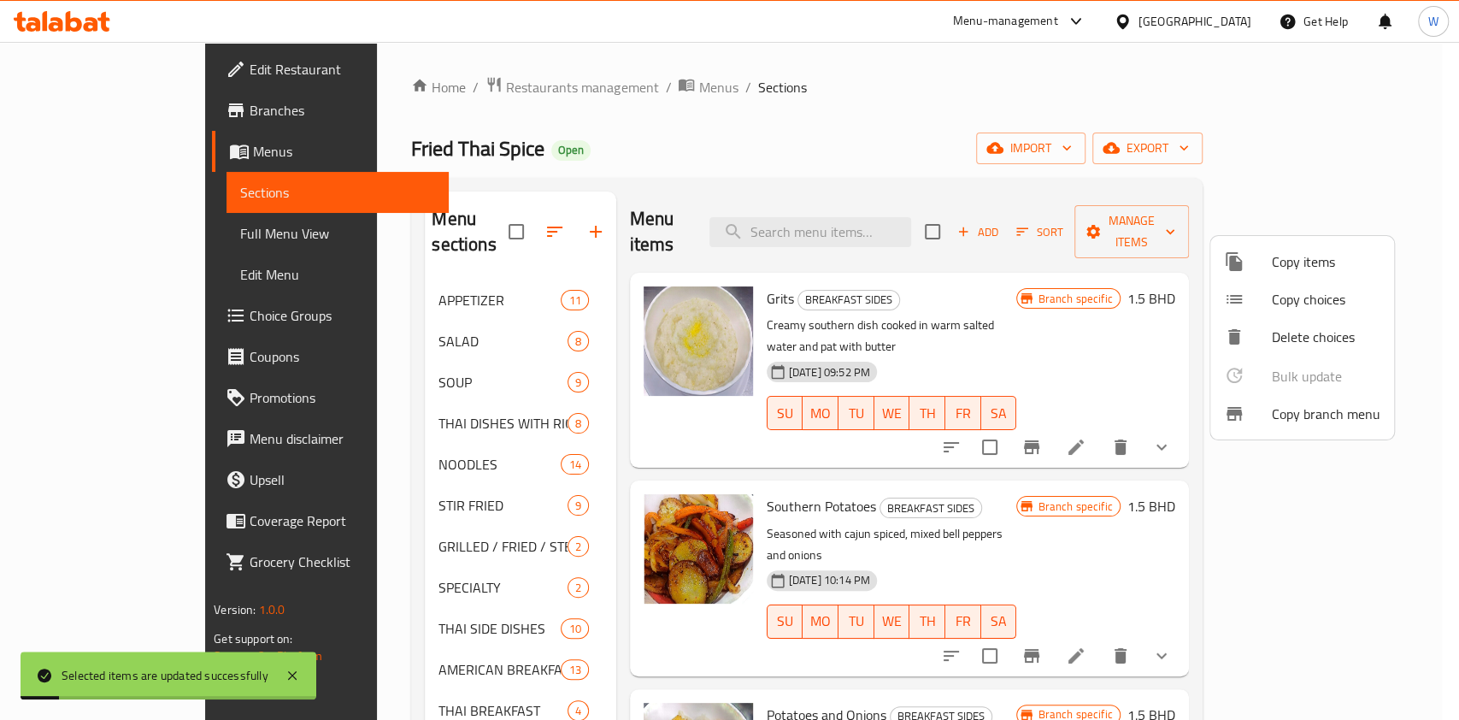
click at [1047, 628] on div at bounding box center [729, 360] width 1459 height 720
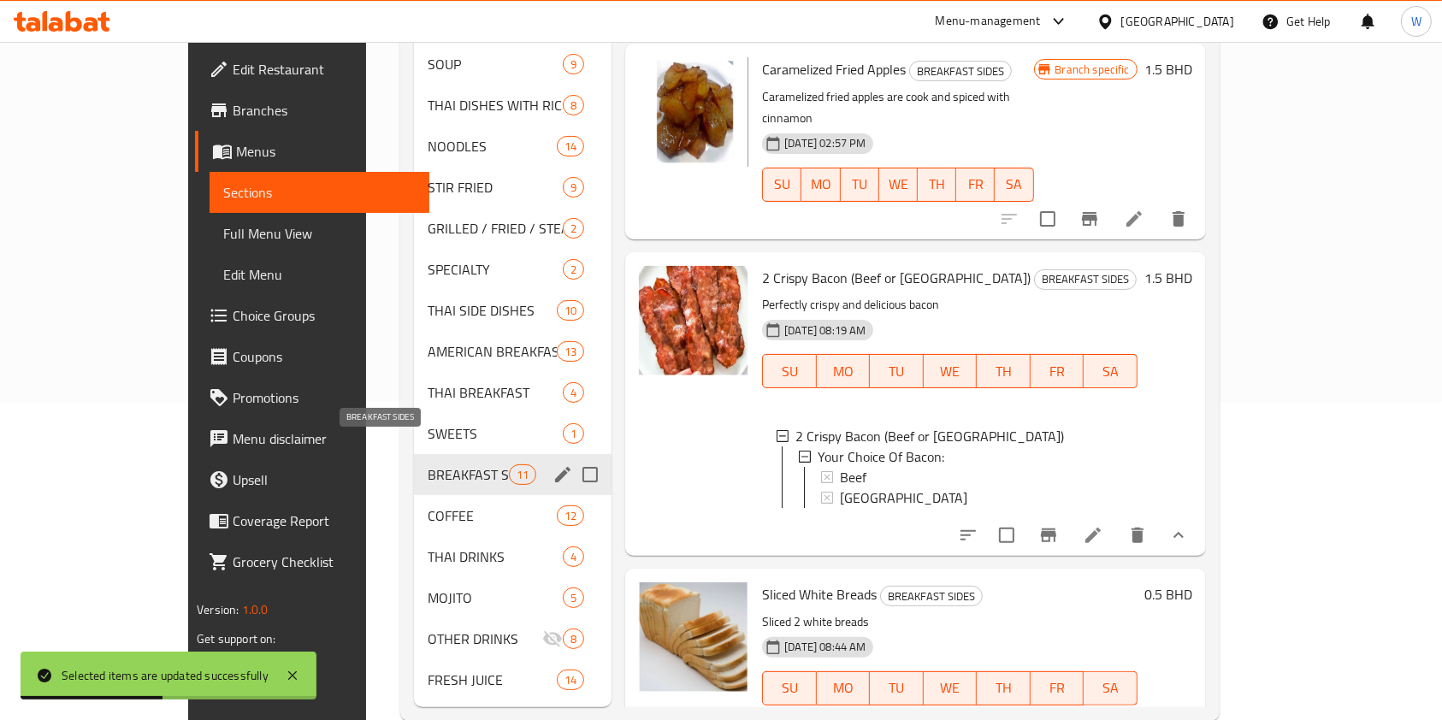
scroll to position [327, 0]
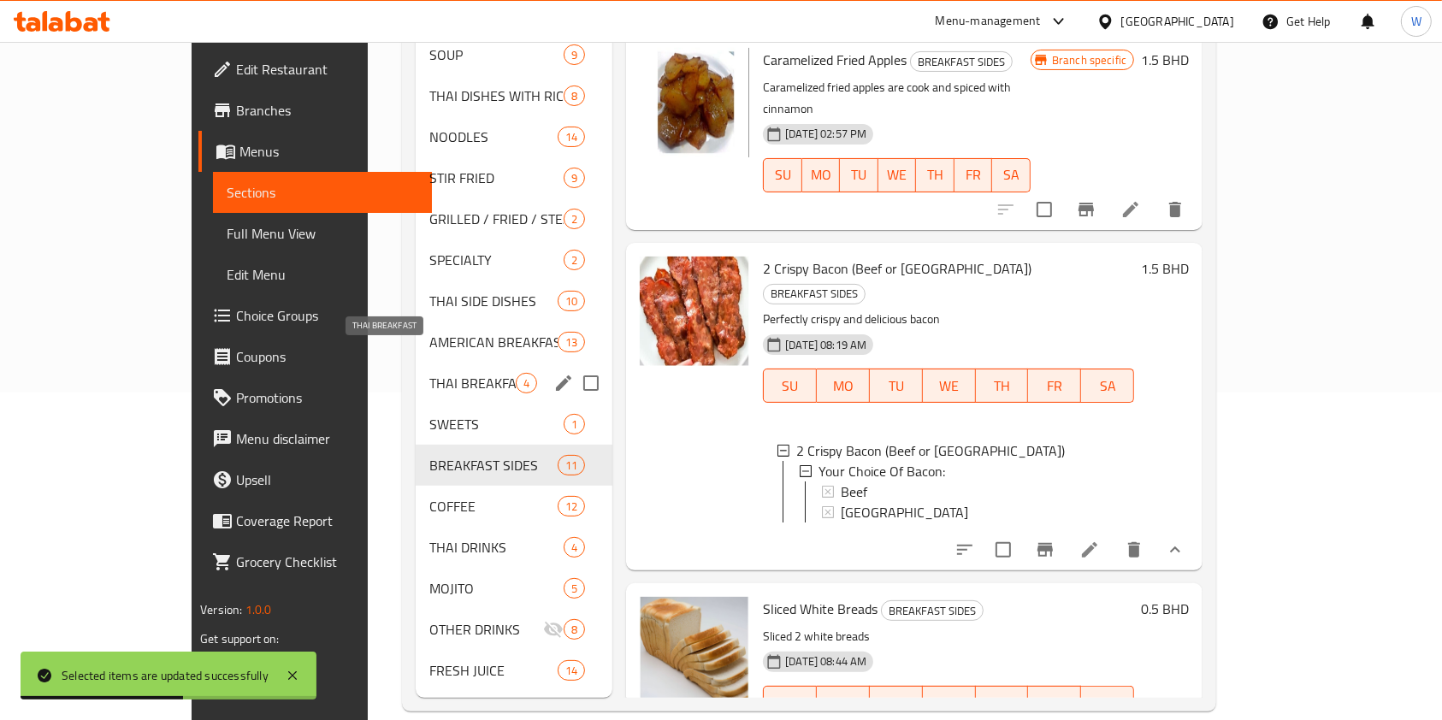
click at [429, 373] on span "THAI BREAKFAST" at bounding box center [472, 383] width 86 height 21
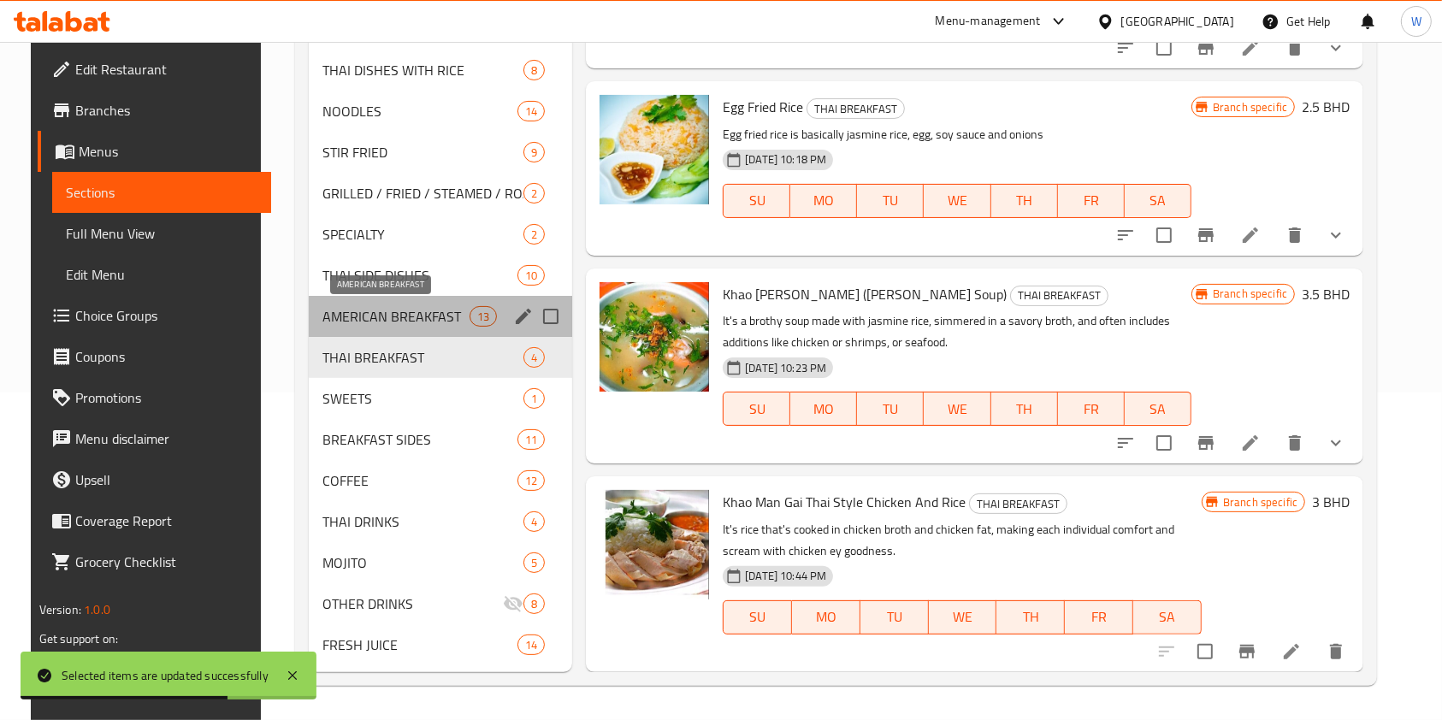
click at [333, 317] on span "AMERICAN BREAKFAST" at bounding box center [395, 316] width 147 height 21
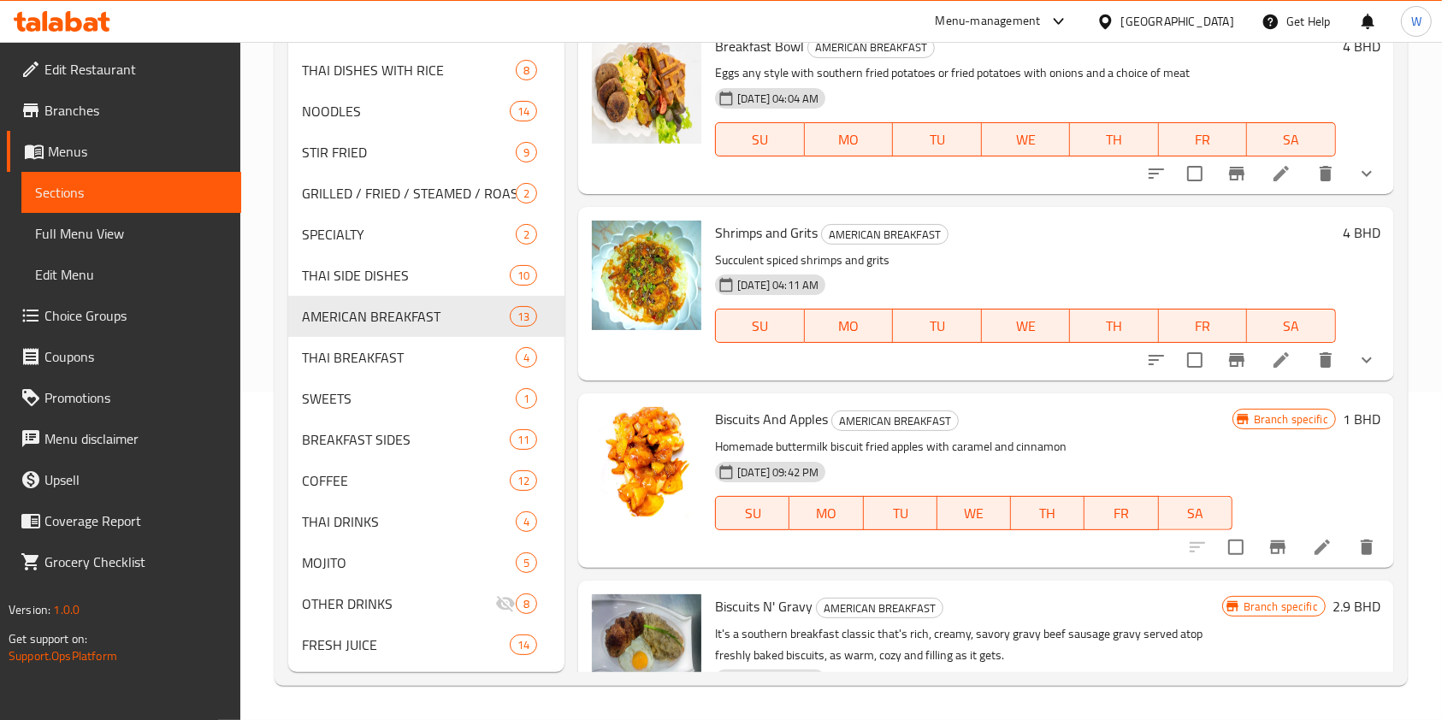
scroll to position [1770, 0]
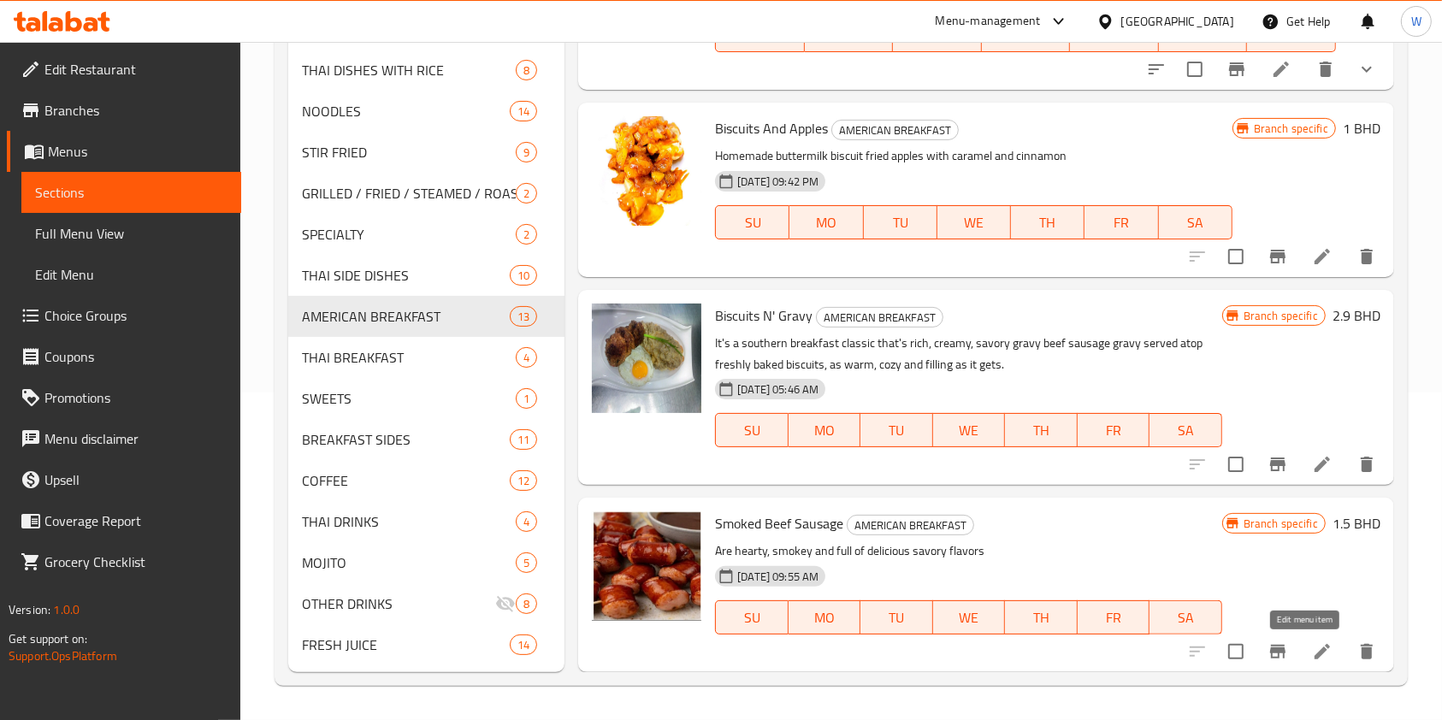
click at [1312, 652] on icon at bounding box center [1322, 651] width 21 height 21
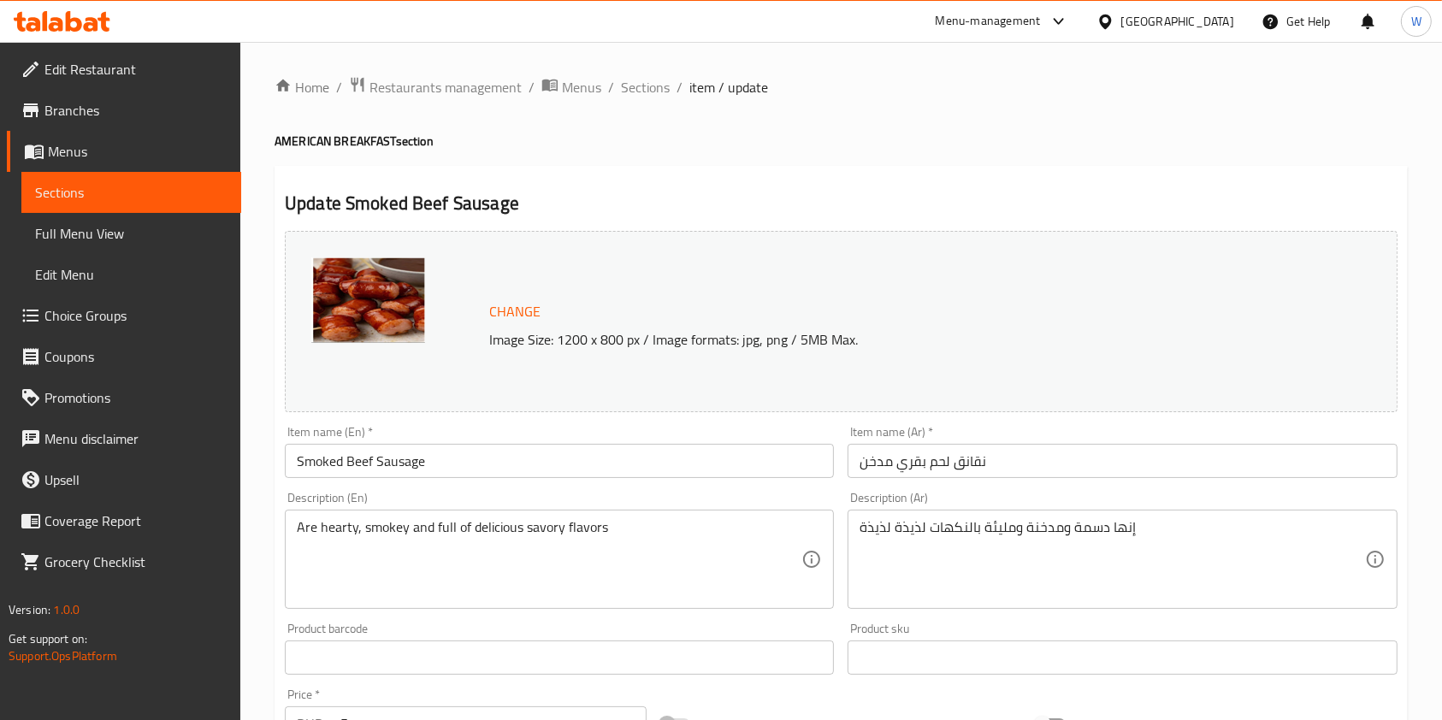
click at [437, 434] on div "Item name (En)   * Smoked Beef Sausage Item name (En) *" at bounding box center [559, 452] width 549 height 52
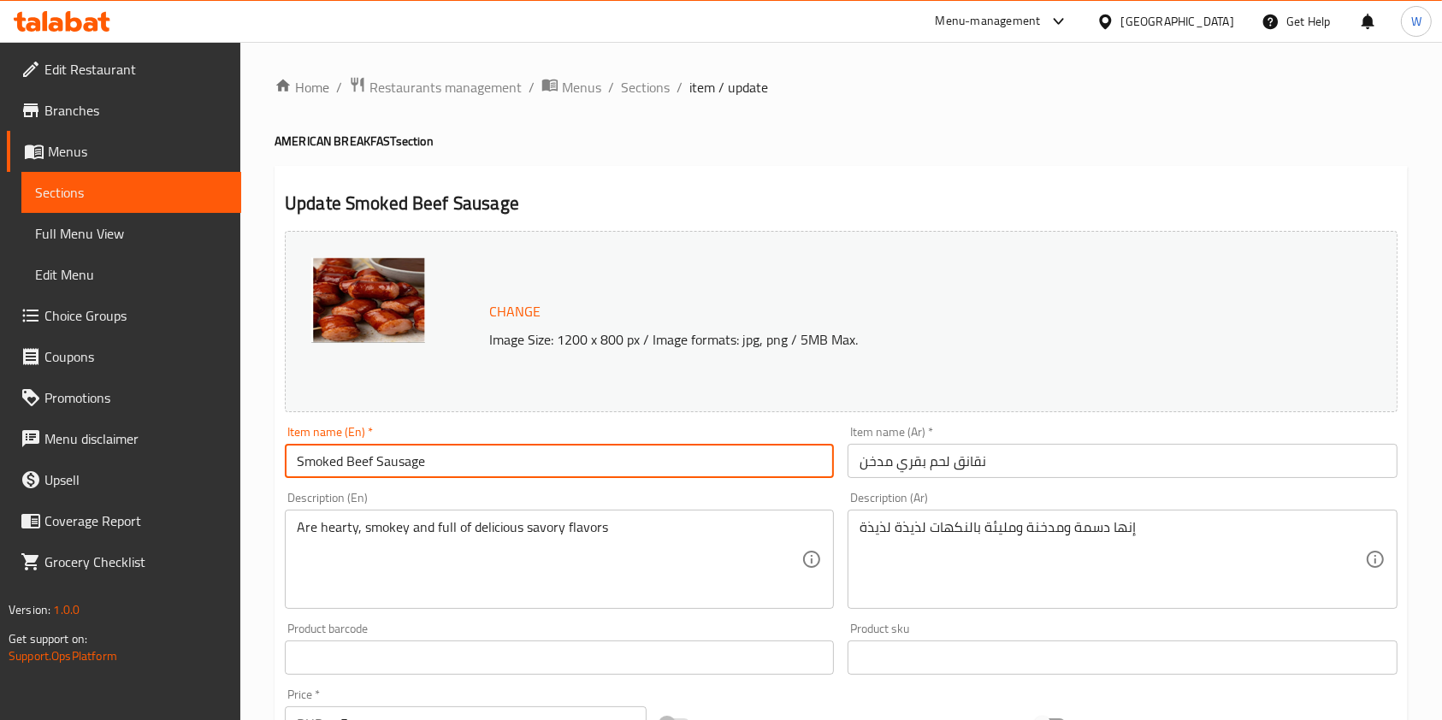
click at [435, 460] on input "Smoked Beef Sausage" at bounding box center [559, 461] width 549 height 34
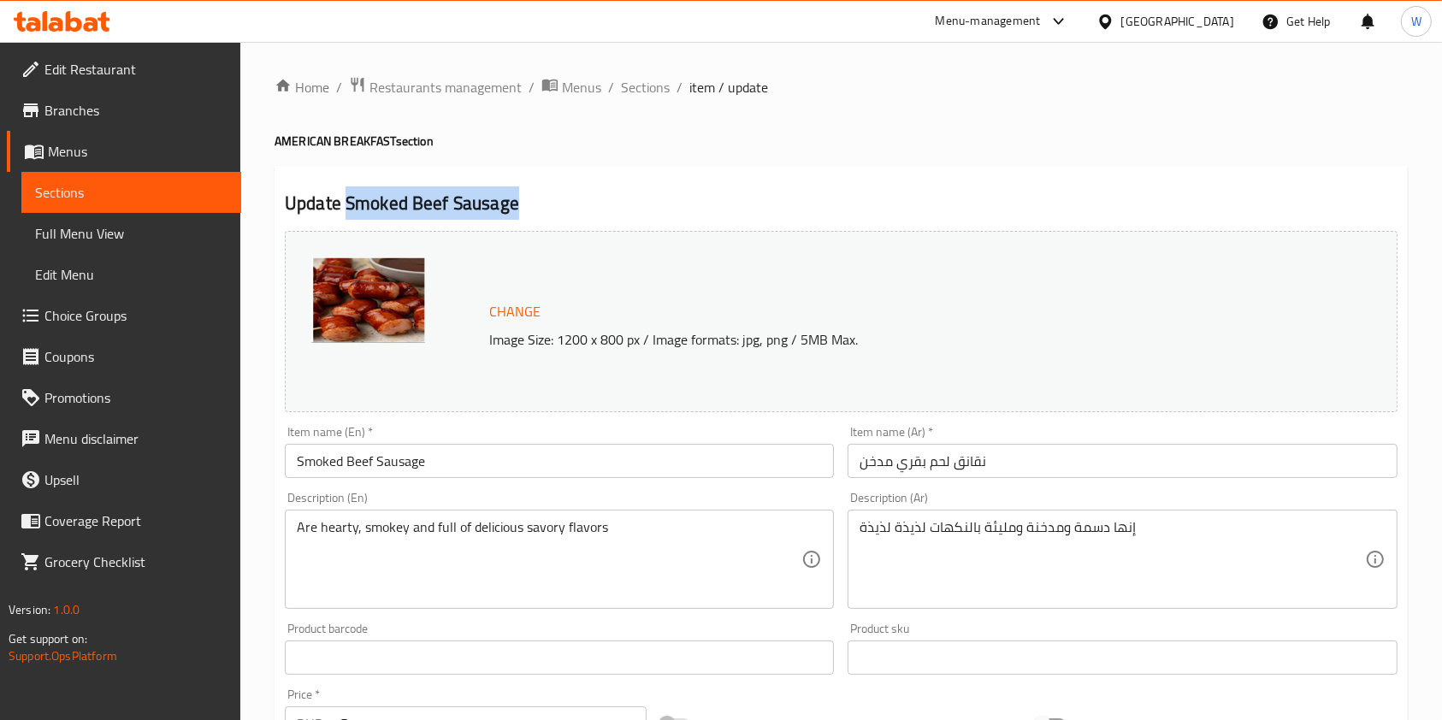
drag, startPoint x: 497, startPoint y: 209, endPoint x: 349, endPoint y: 210, distance: 147.9
click at [349, 210] on h2 "Update Smoked Beef Sausage" at bounding box center [841, 204] width 1112 height 26
copy h2 "Smoked Beef Sausage"
click at [634, 93] on span "Sections" at bounding box center [645, 87] width 49 height 21
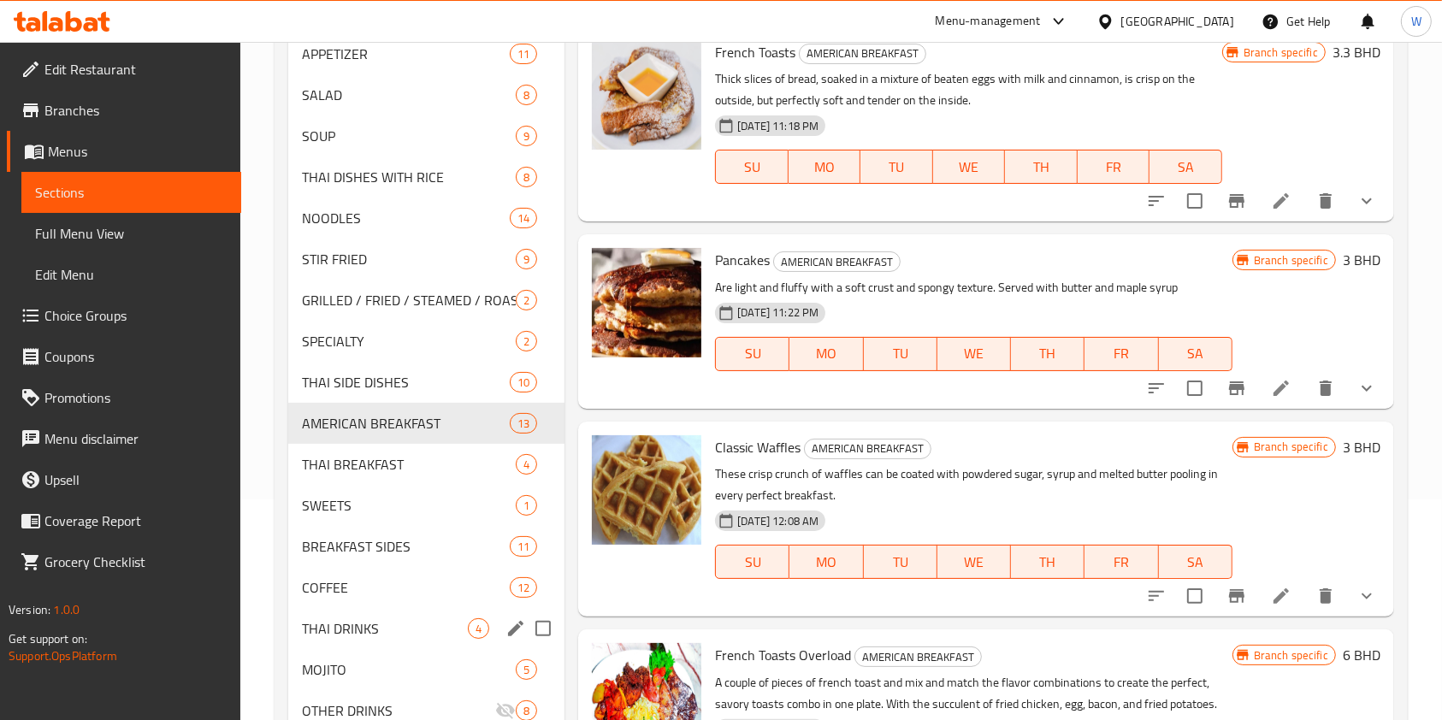
scroll to position [327, 0]
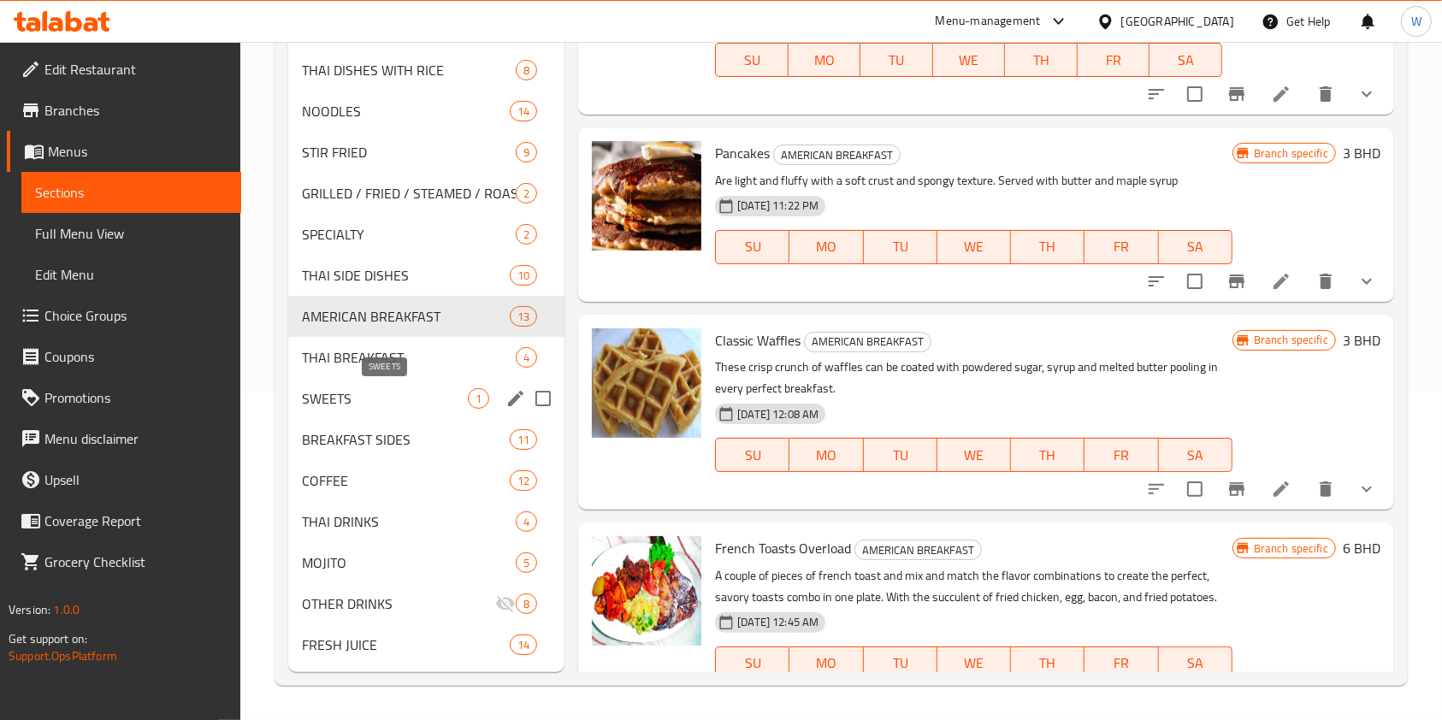
click at [394, 400] on span "SWEETS" at bounding box center [385, 398] width 166 height 21
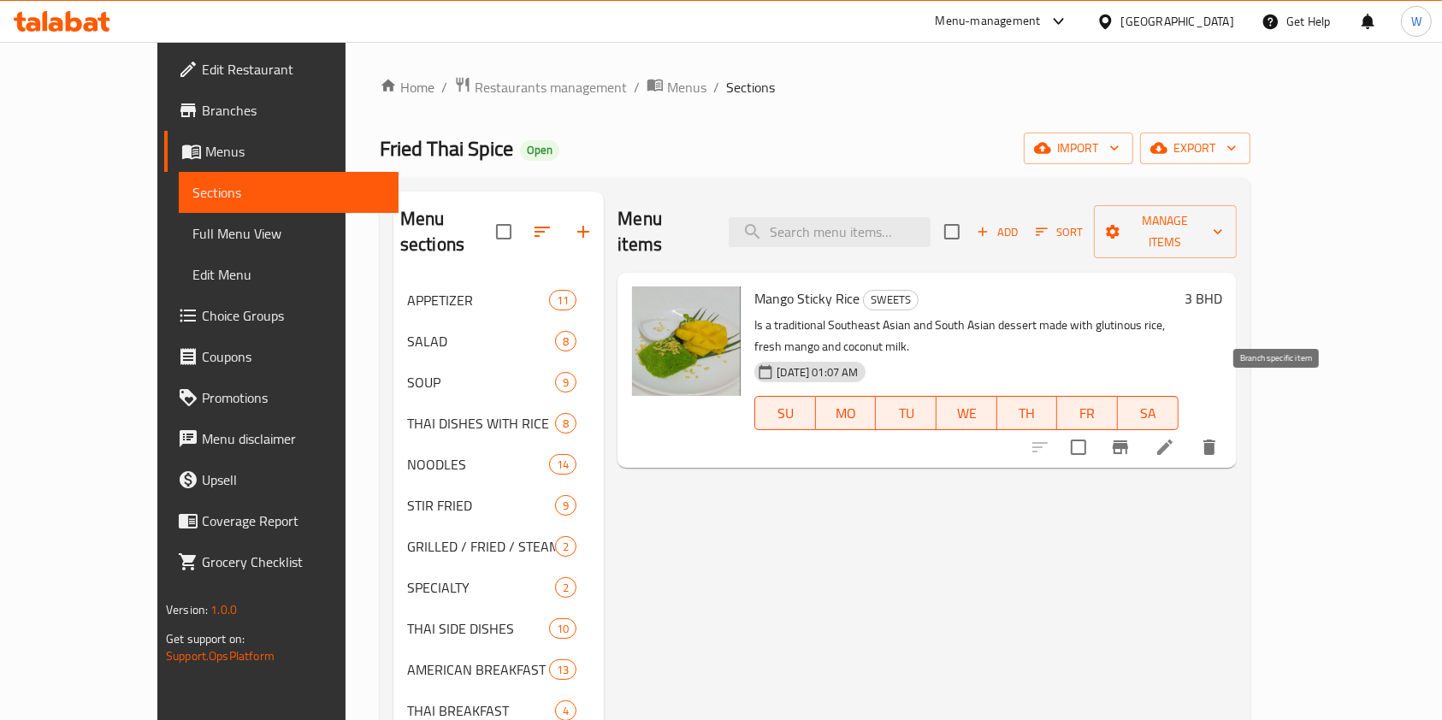
click at [1141, 427] on button "Branch-specific-item" at bounding box center [1120, 447] width 41 height 41
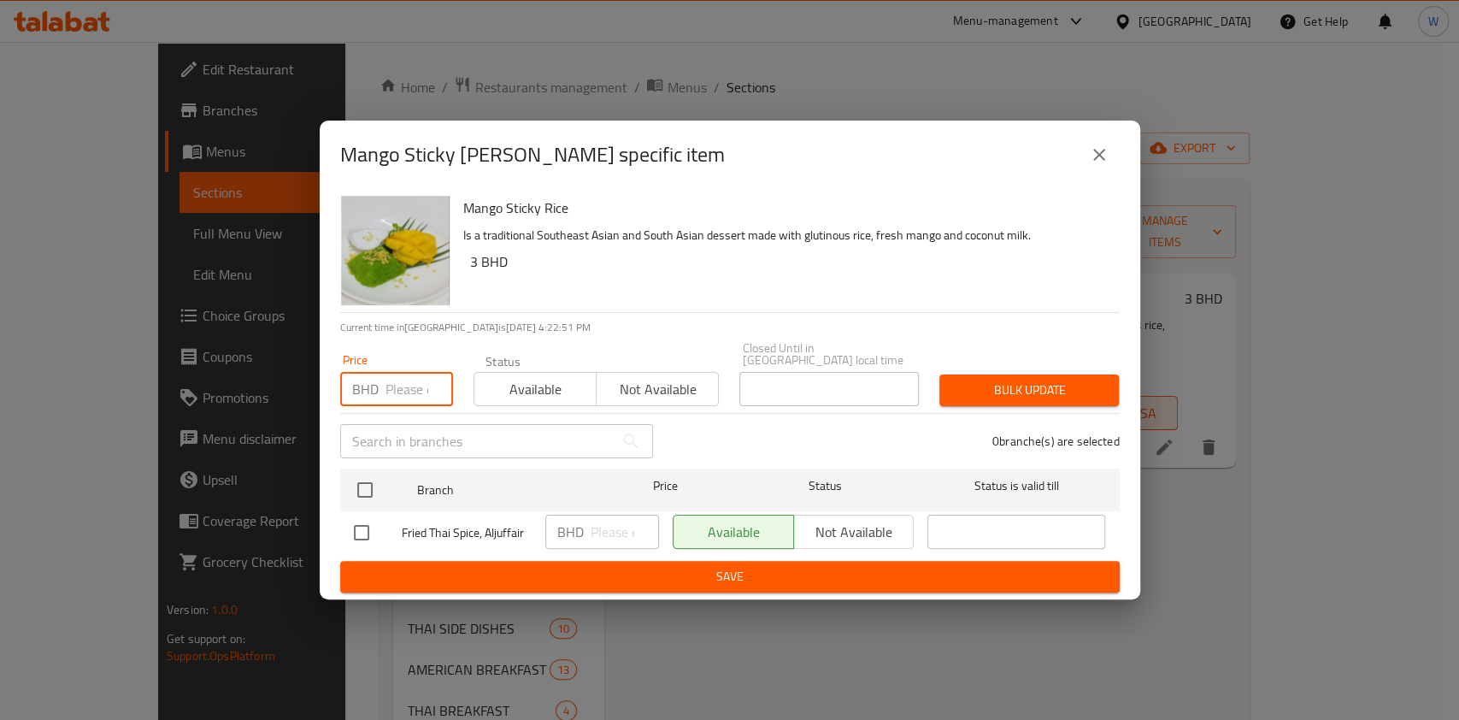
click at [425, 372] on input "number" at bounding box center [420, 389] width 68 height 34
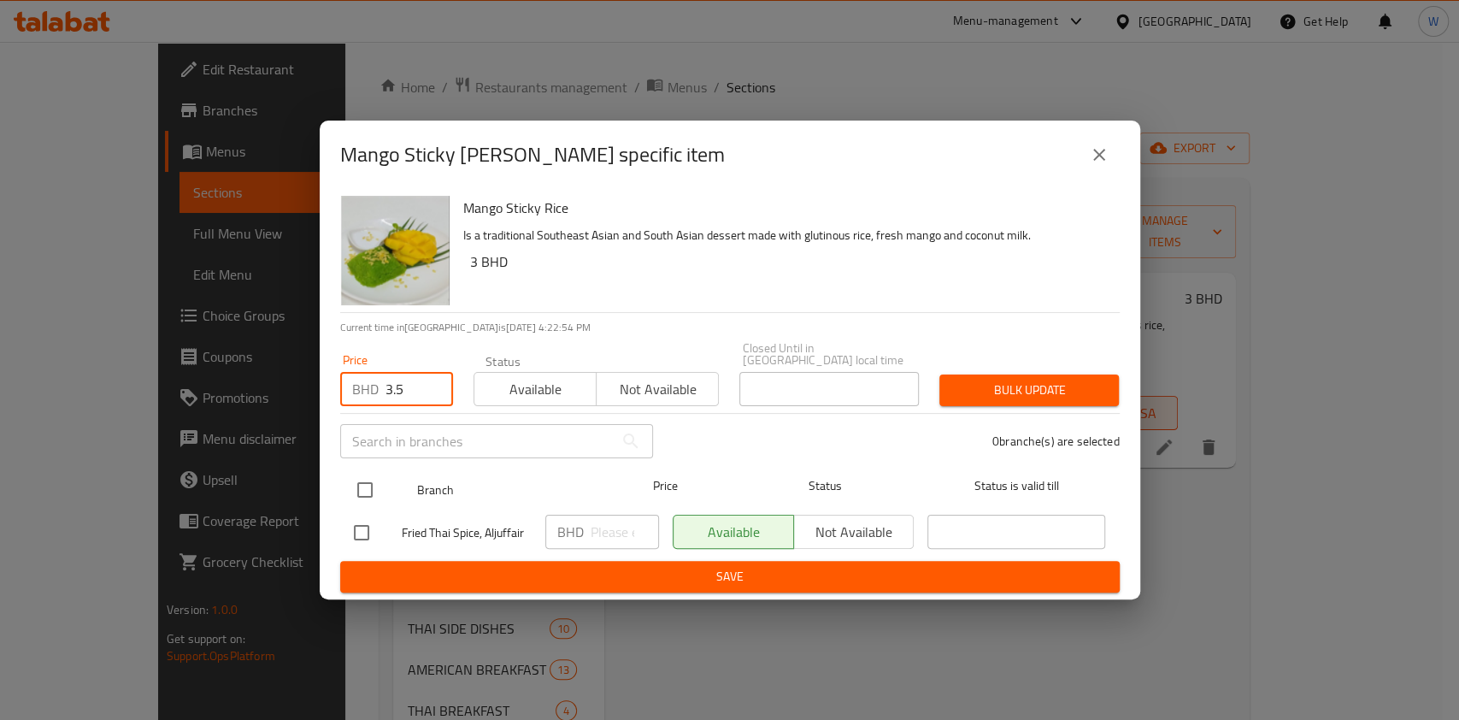
type input "3.5"
click at [363, 486] on input "checkbox" at bounding box center [365, 490] width 36 height 36
checkbox input "true"
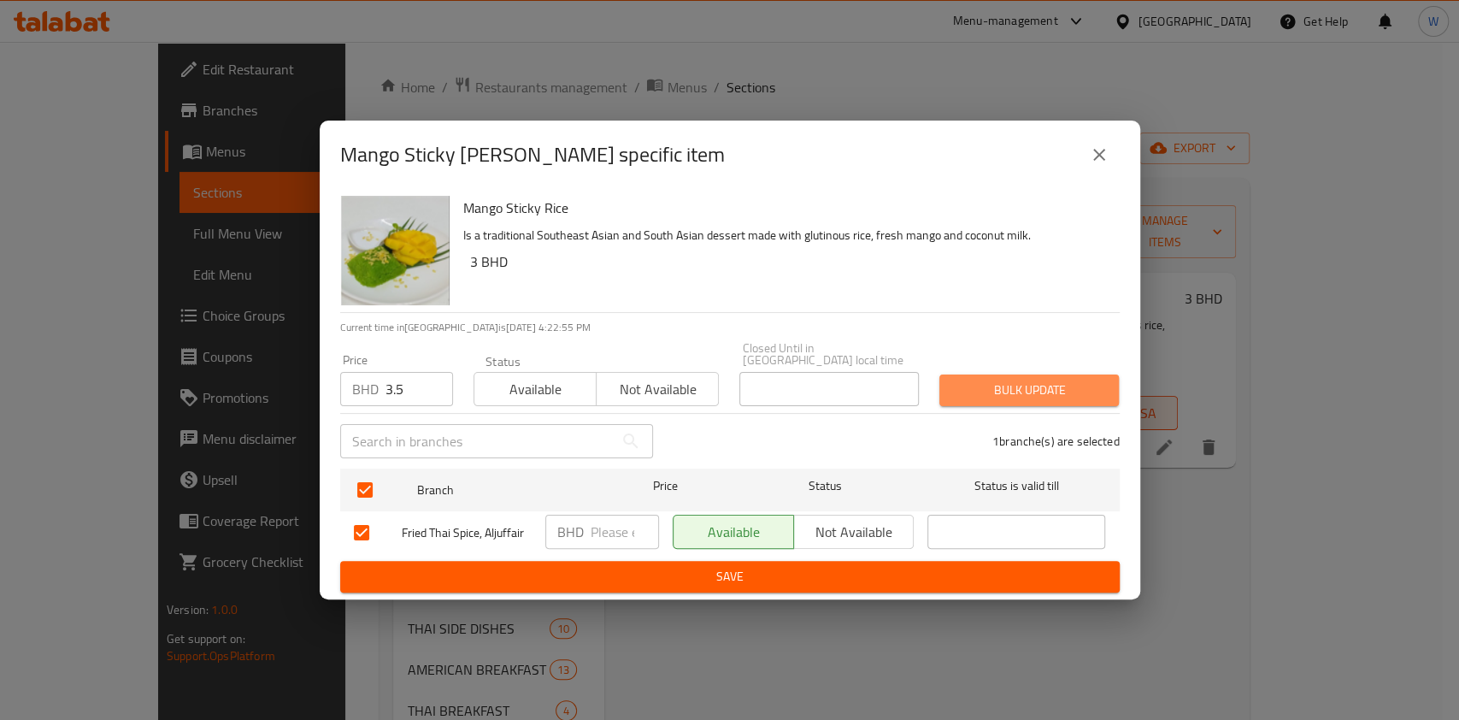
click at [1078, 380] on span "Bulk update" at bounding box center [1029, 390] width 152 height 21
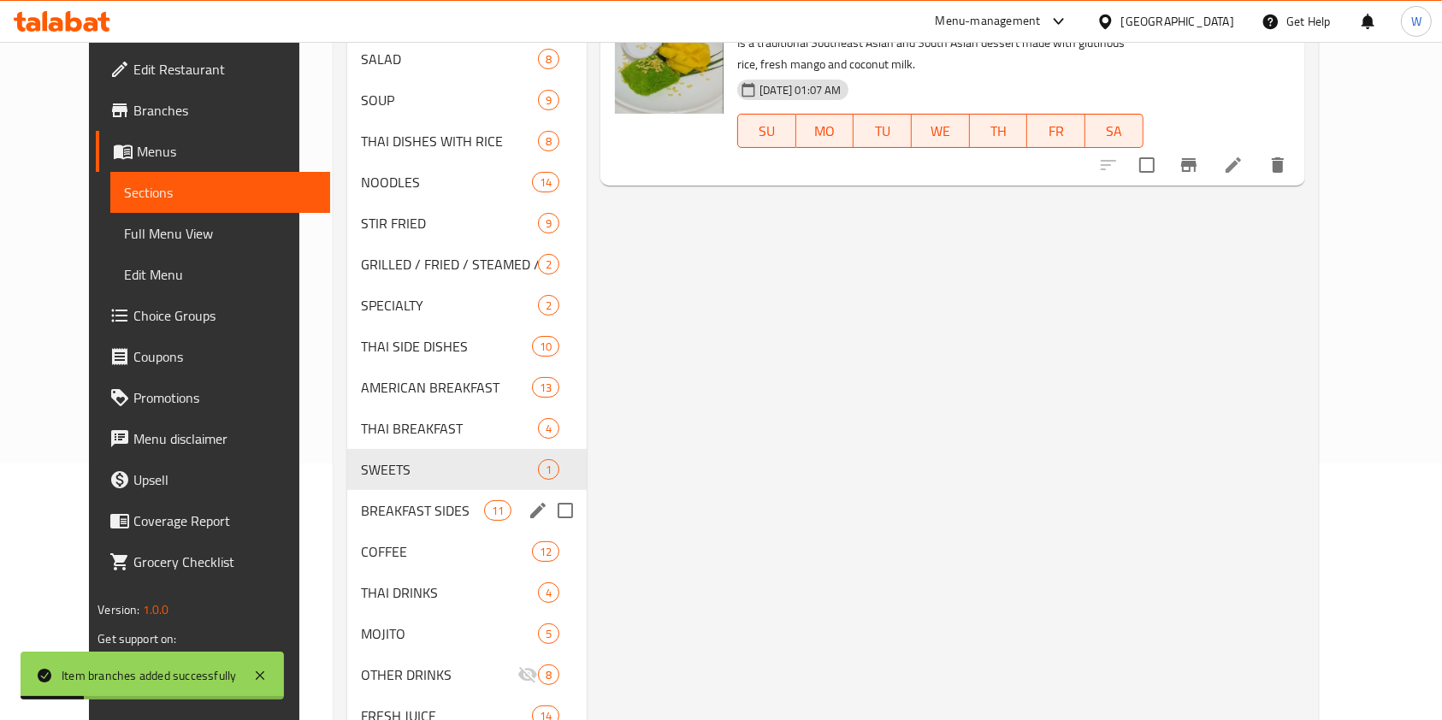
scroll to position [327, 0]
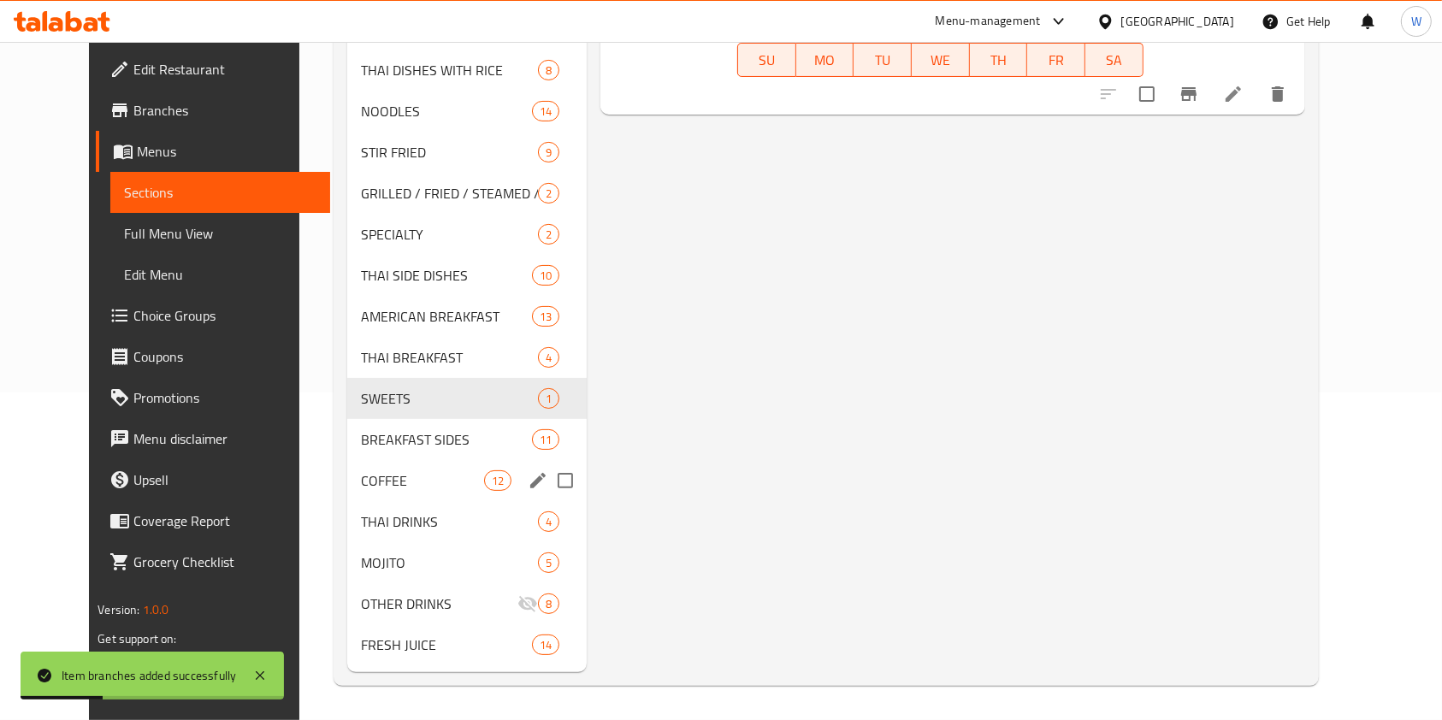
click at [400, 483] on span "COFFEE" at bounding box center [422, 480] width 123 height 21
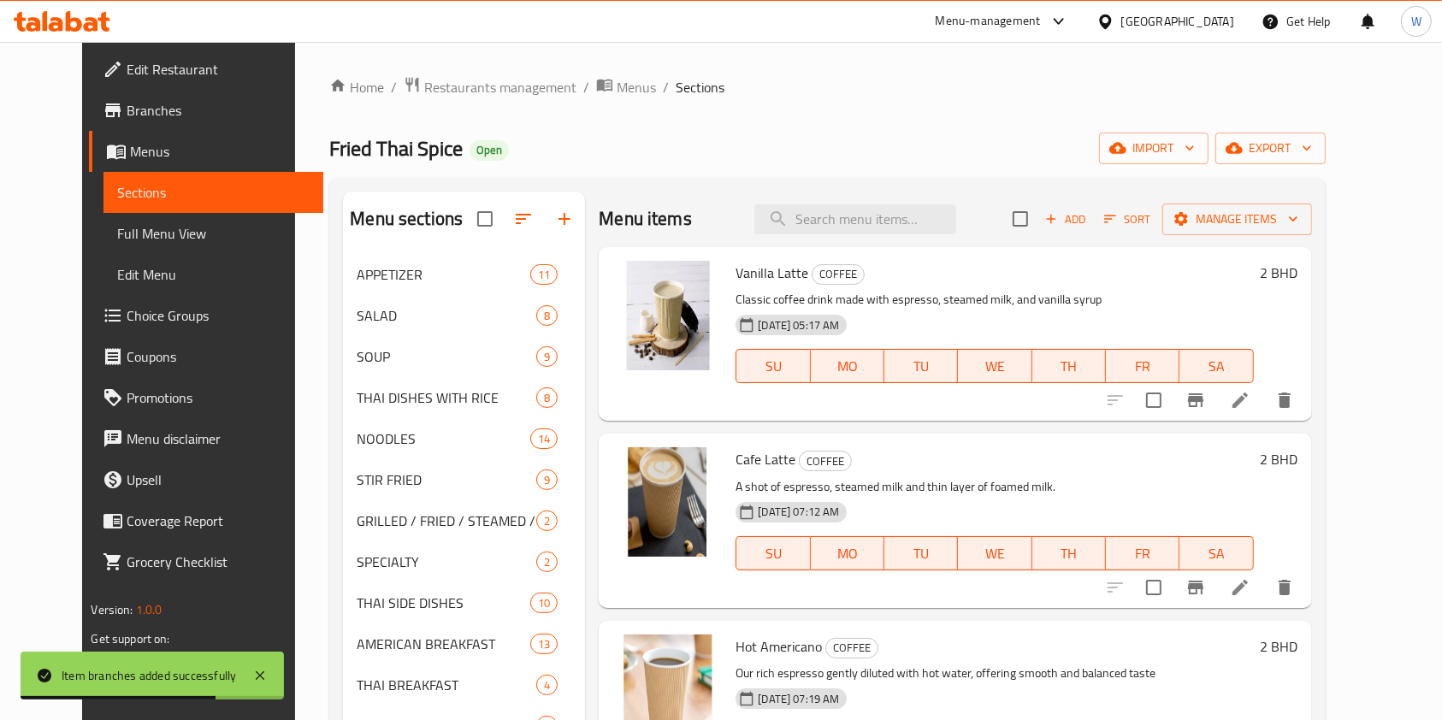
click at [1206, 402] on icon "Branch-specific-item" at bounding box center [1195, 400] width 21 height 21
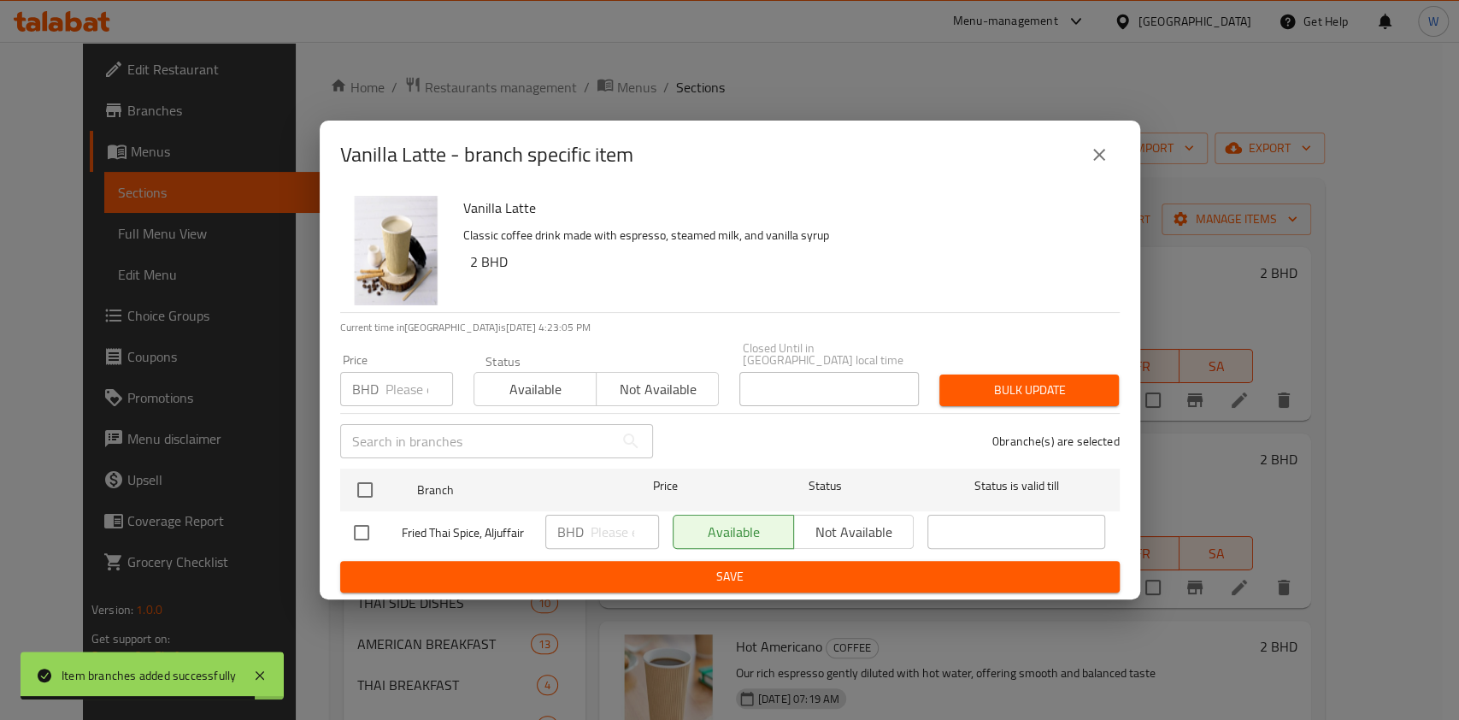
click at [413, 386] on input "number" at bounding box center [420, 389] width 68 height 34
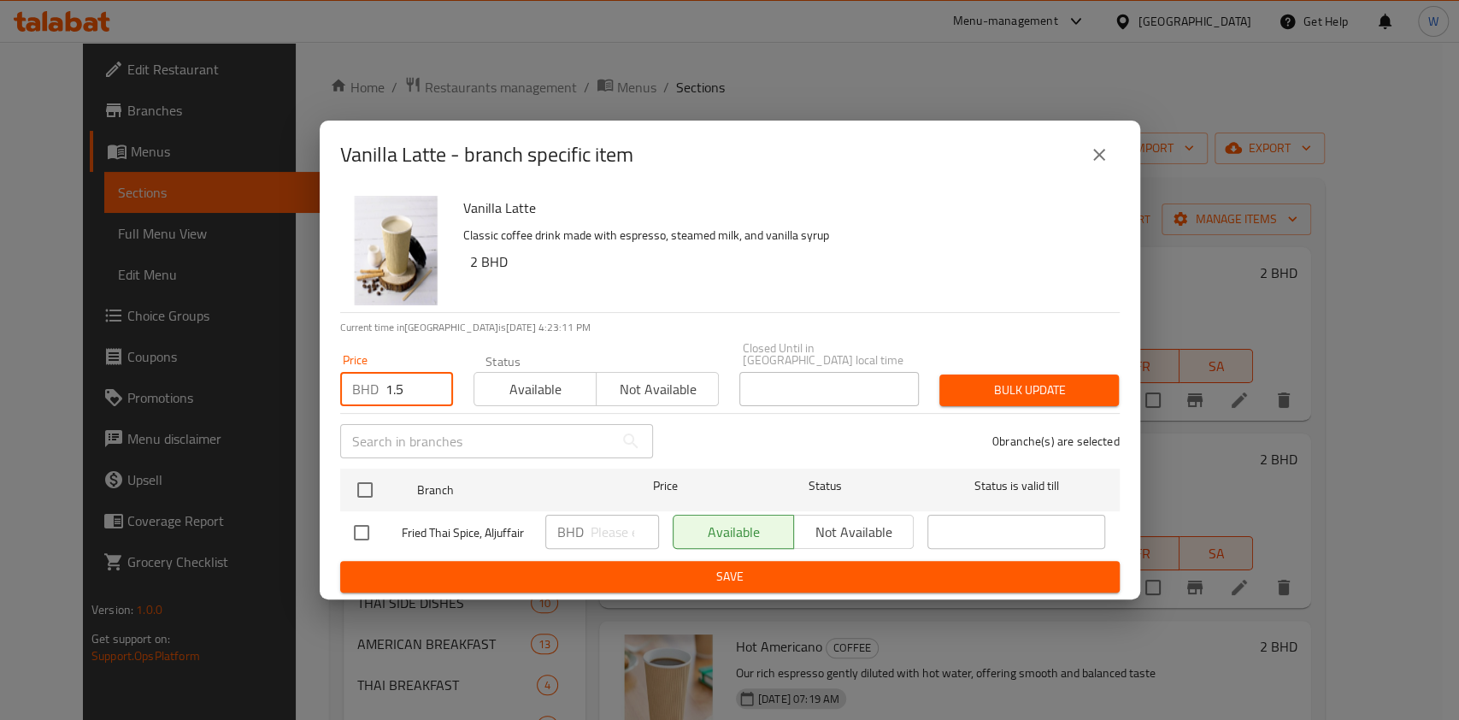
type input "1.5"
click at [341, 511] on li "Fried Thai Spice, Aljuffair BHD ​ Available Not available ​" at bounding box center [730, 532] width 780 height 43
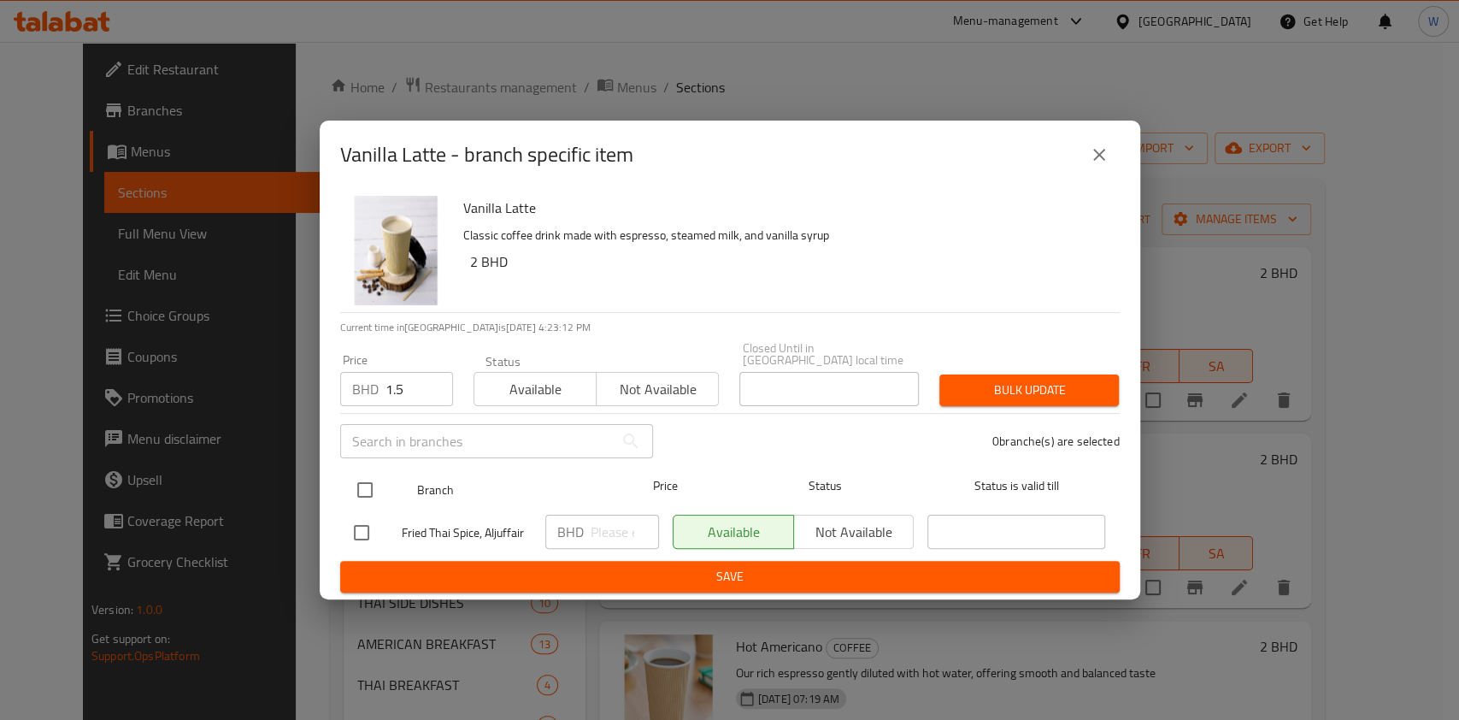
click at [374, 484] on input "checkbox" at bounding box center [365, 490] width 36 height 36
checkbox input "true"
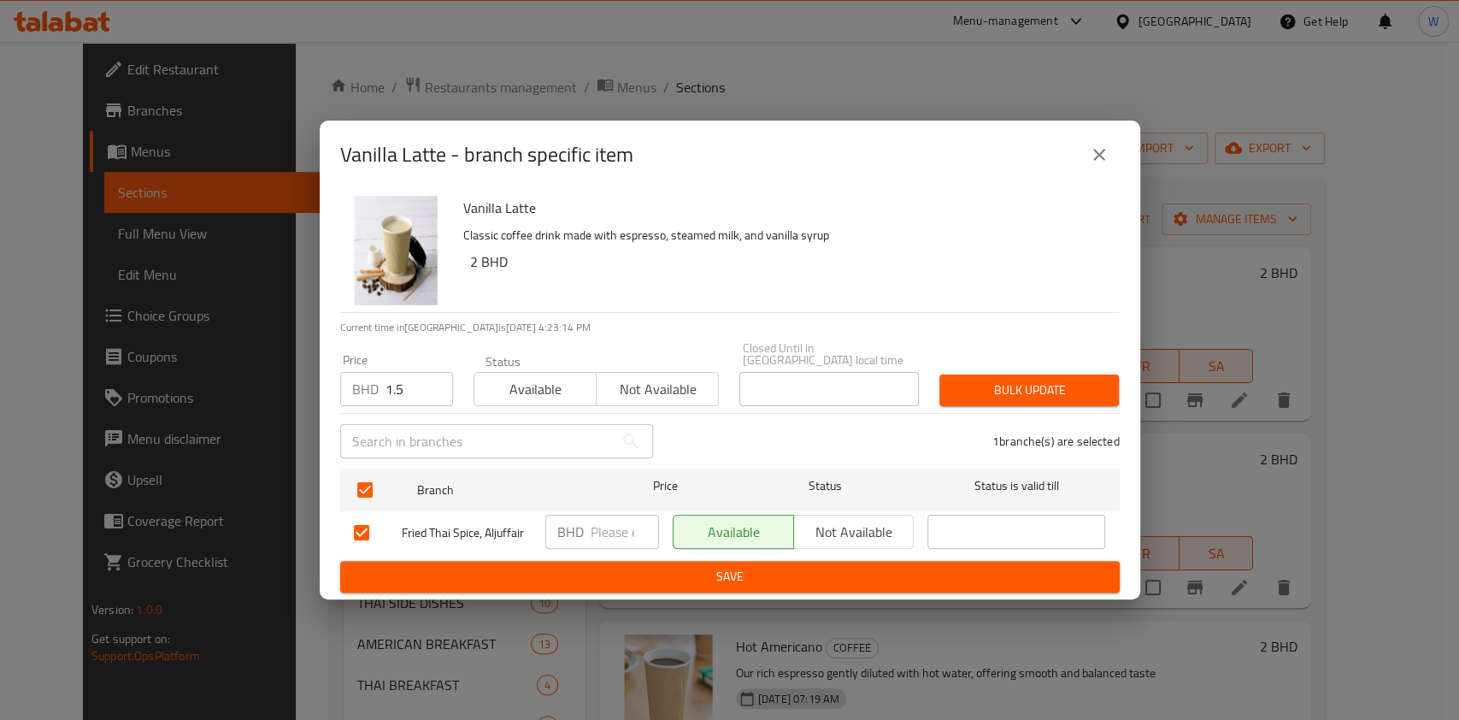
click at [1070, 364] on div "Bulk update" at bounding box center [1029, 390] width 200 height 52
click at [1070, 380] on span "Bulk update" at bounding box center [1029, 390] width 152 height 21
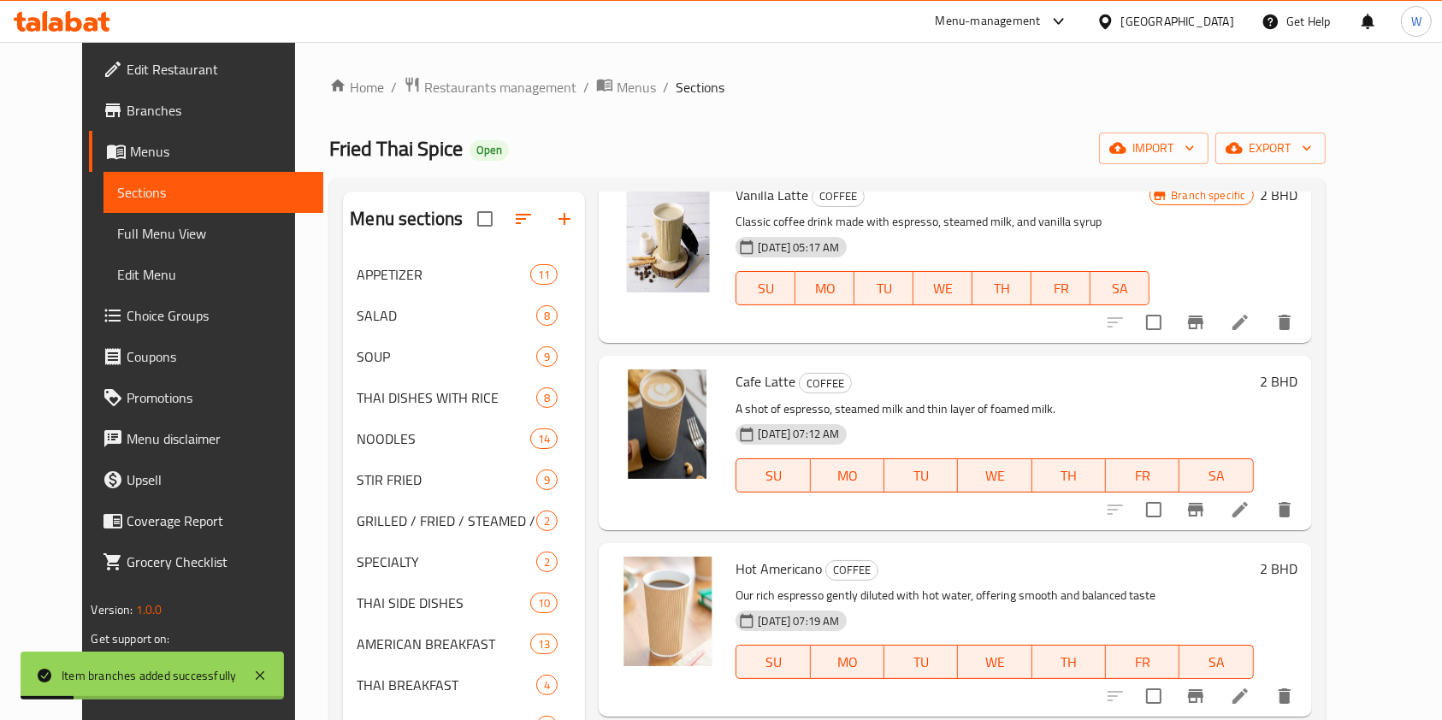
scroll to position [114, 0]
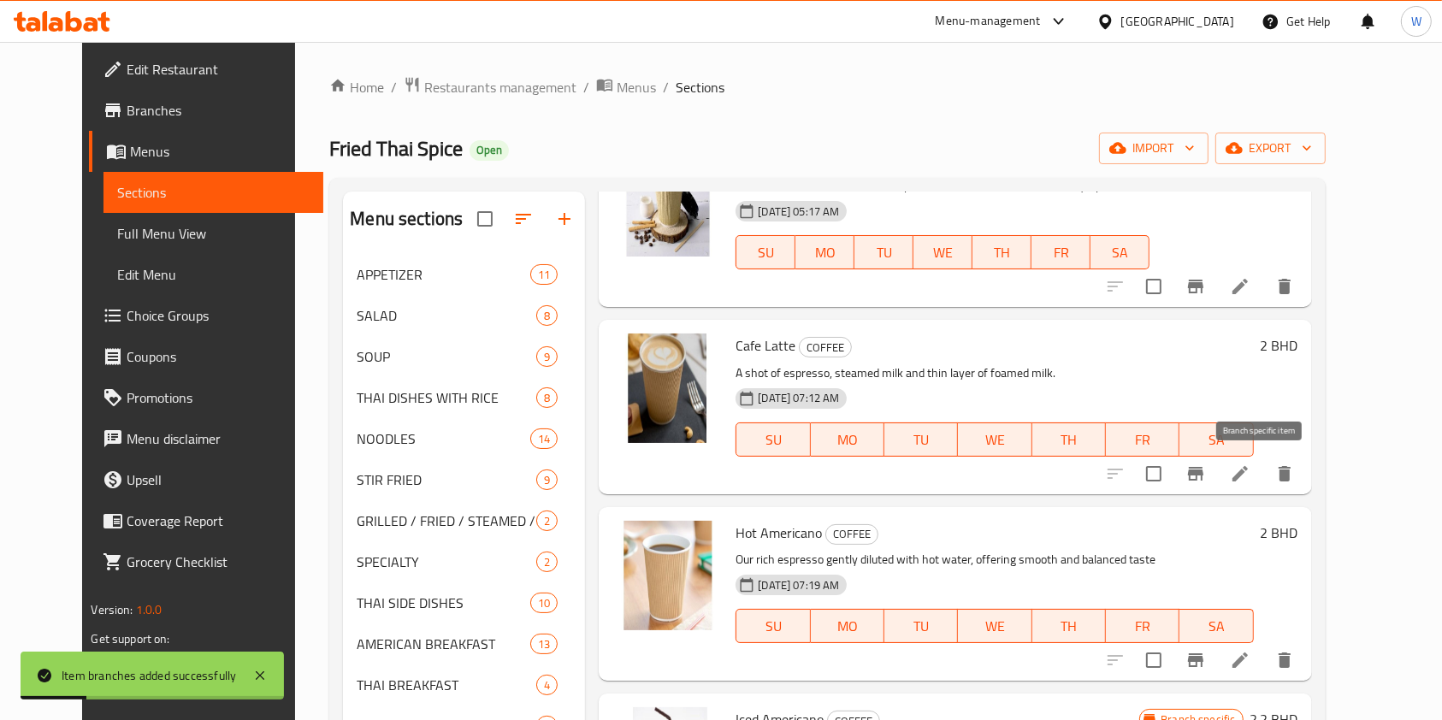
click at [1203, 479] on icon "Branch-specific-item" at bounding box center [1195, 474] width 15 height 14
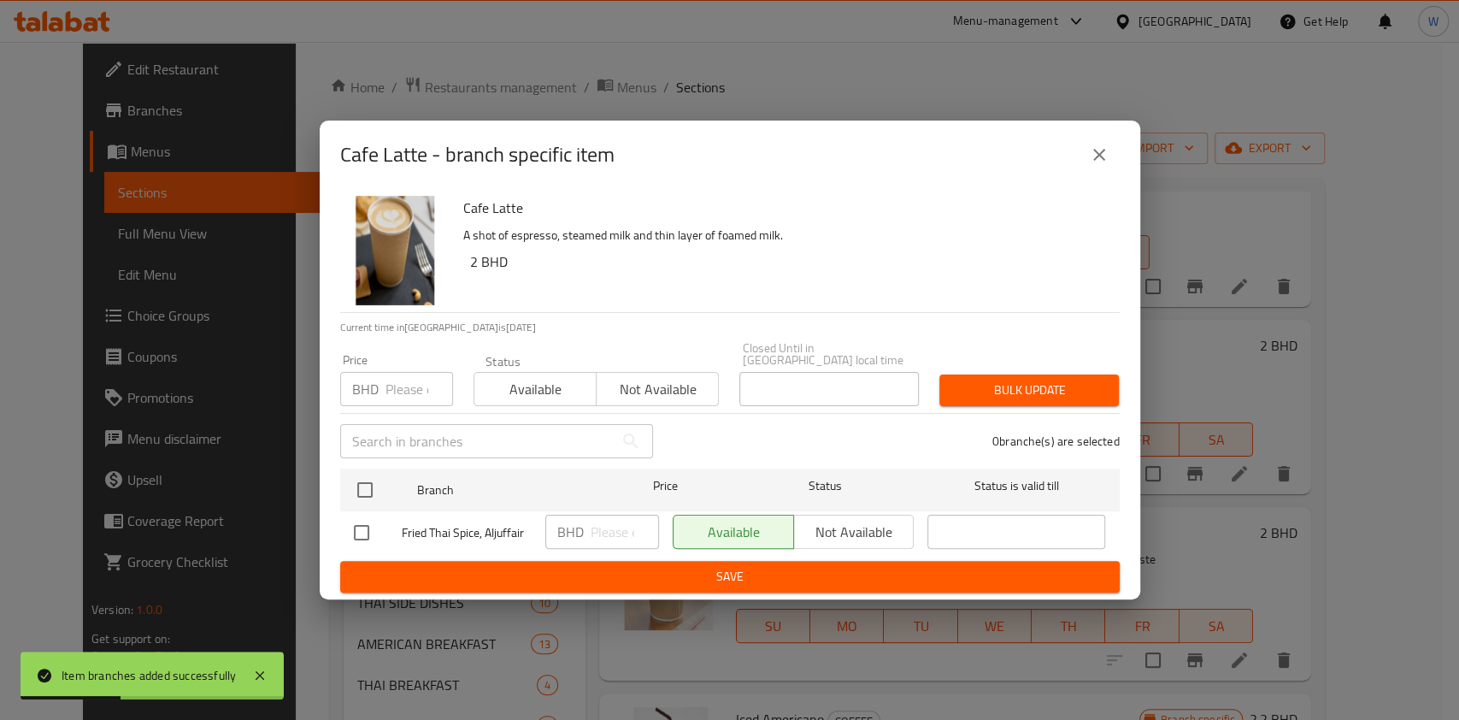
click at [405, 380] on input "number" at bounding box center [420, 389] width 68 height 34
click at [392, 385] on input "1.5" at bounding box center [420, 389] width 68 height 34
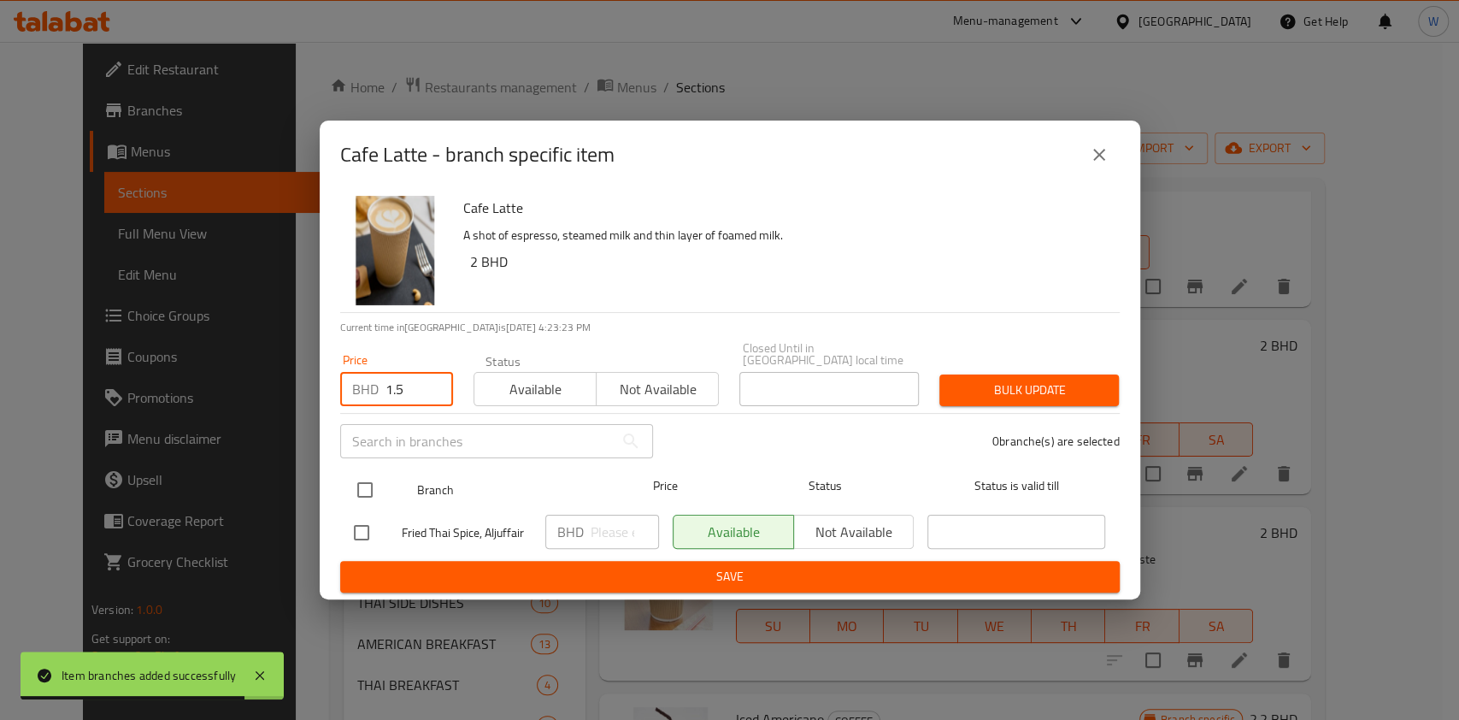
type input "1.5"
click at [363, 481] on input "checkbox" at bounding box center [365, 490] width 36 height 36
checkbox input "true"
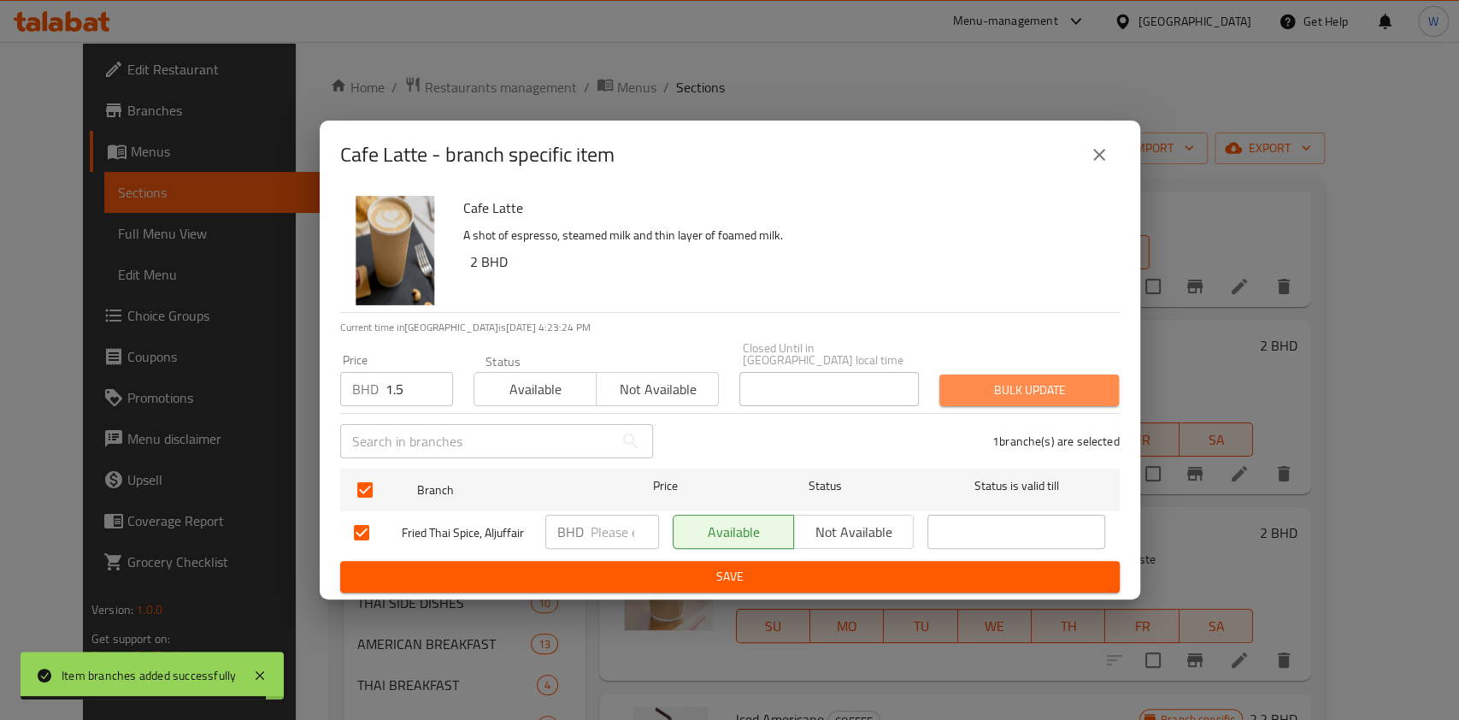
click at [1029, 398] on button "Bulk update" at bounding box center [1030, 390] width 180 height 32
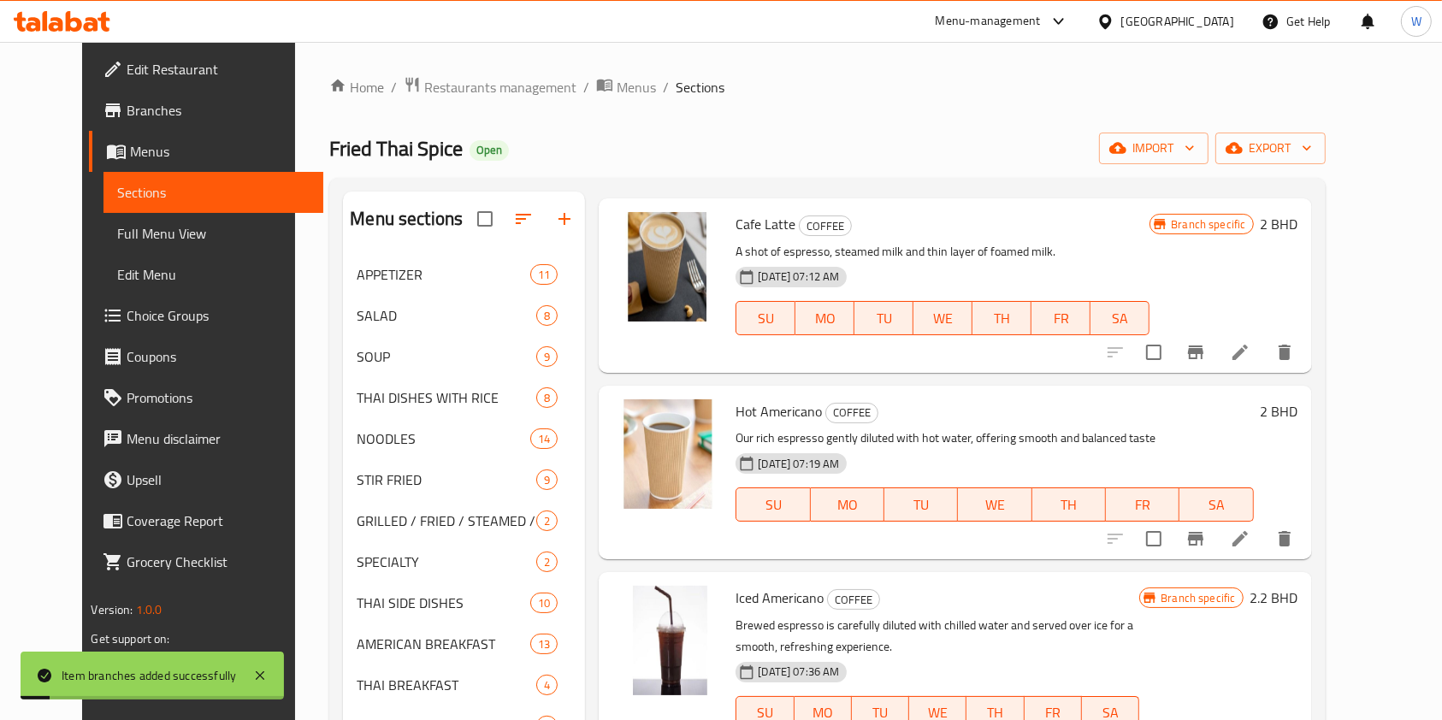
scroll to position [342, 0]
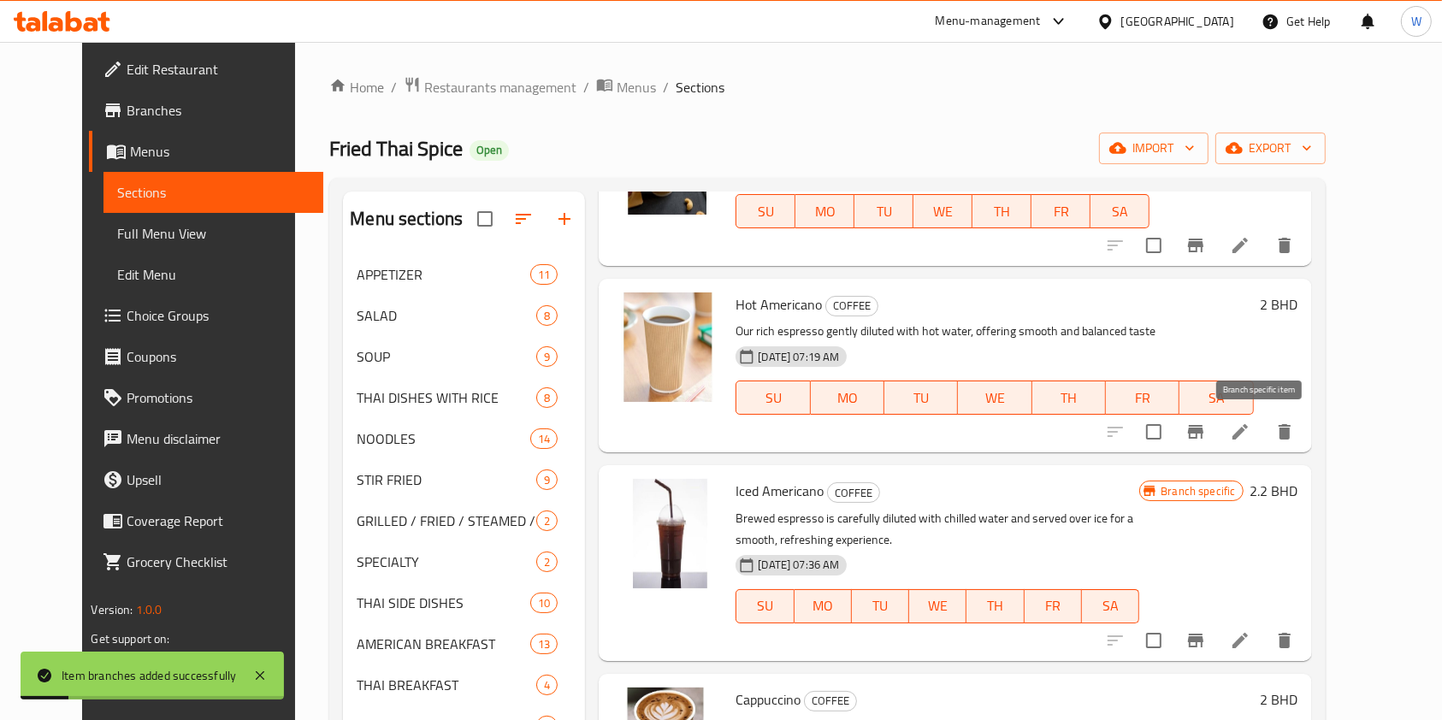
click at [1216, 434] on button "Branch-specific-item" at bounding box center [1195, 431] width 41 height 41
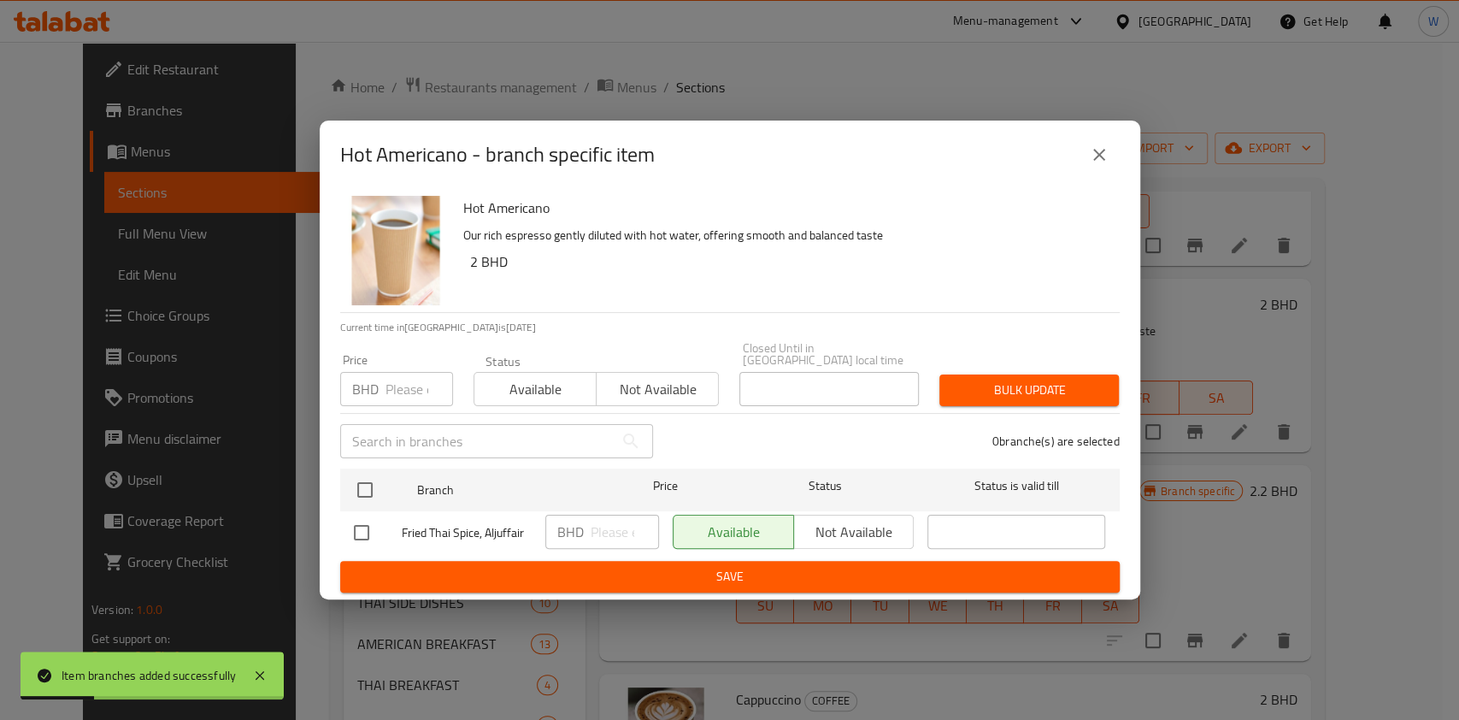
click at [397, 376] on input "number" at bounding box center [420, 389] width 68 height 34
paste input "1.5"
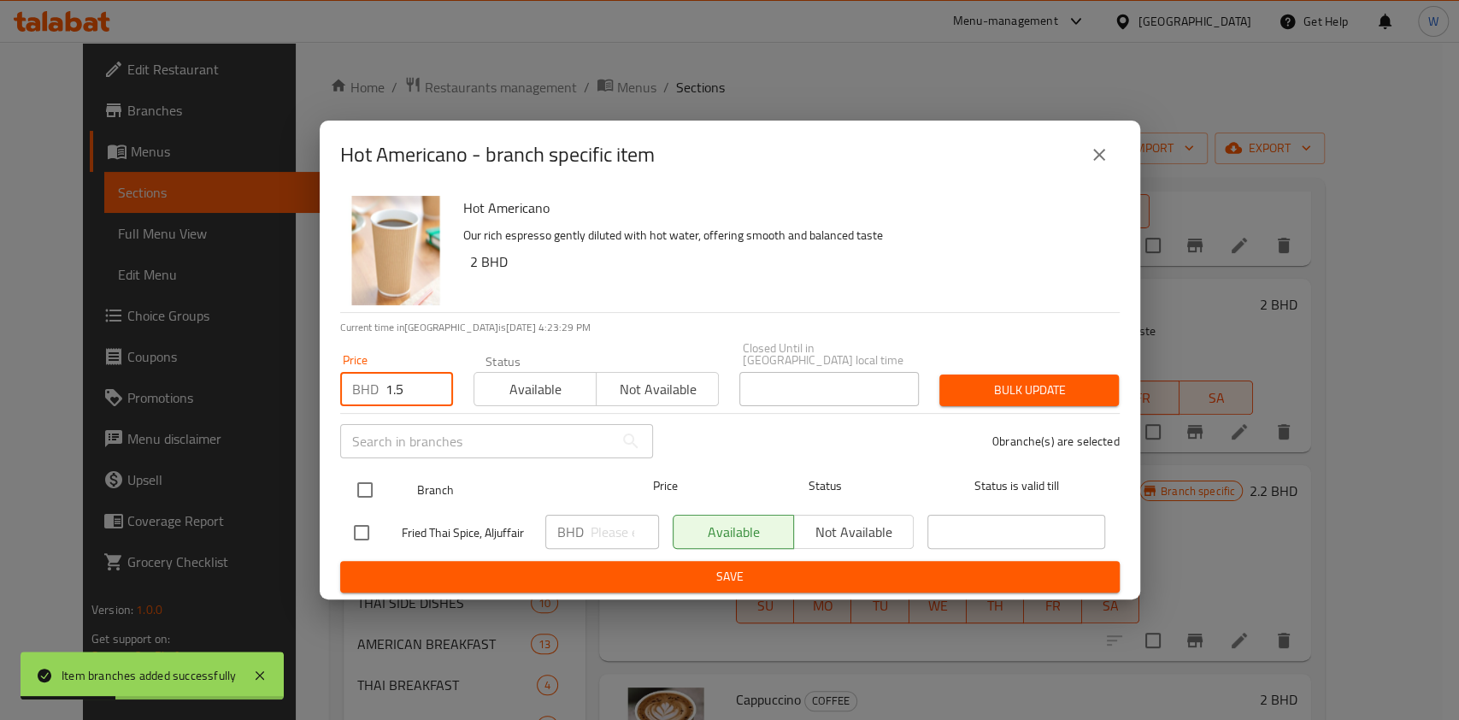
type input "1.5"
click at [376, 465] on div at bounding box center [379, 490] width 64 height 50
click at [369, 483] on input "checkbox" at bounding box center [365, 490] width 36 height 36
checkbox input "true"
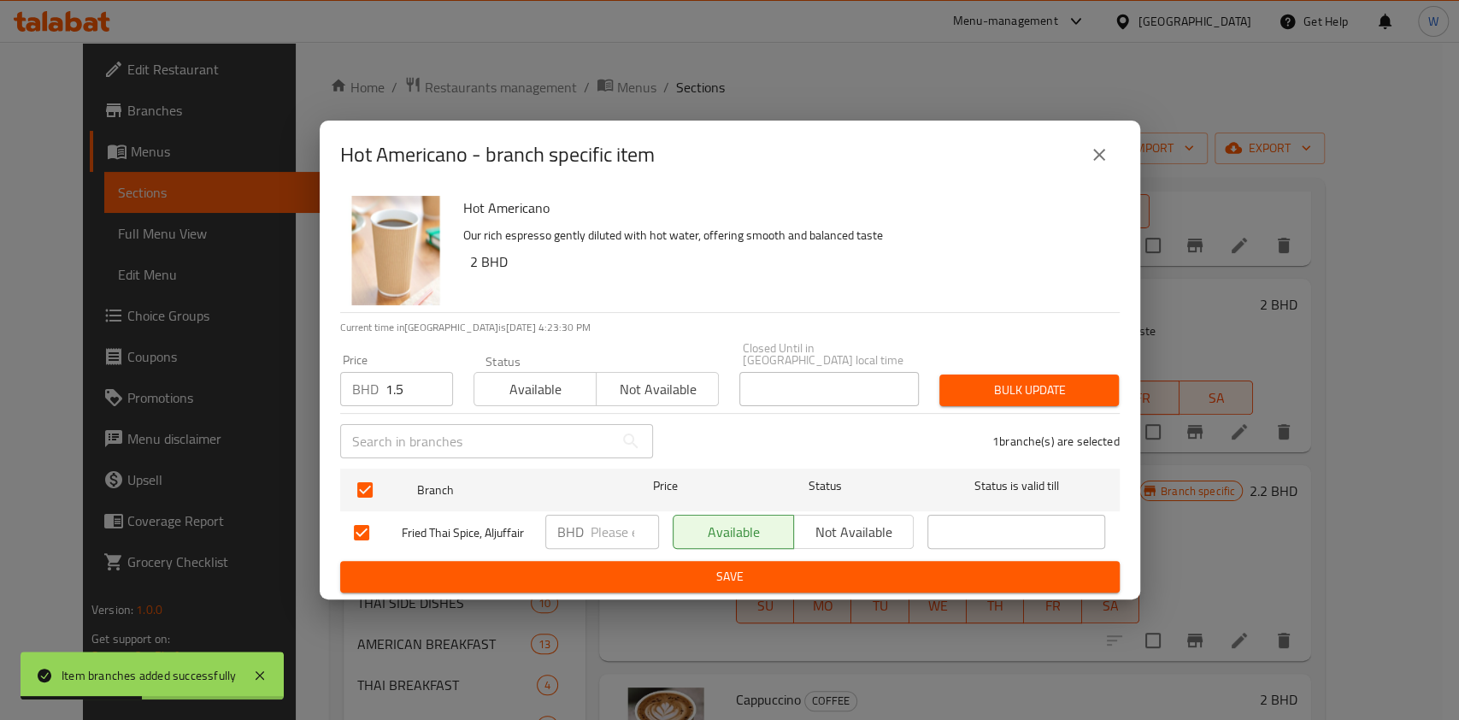
click at [985, 385] on span "Bulk update" at bounding box center [1029, 390] width 152 height 21
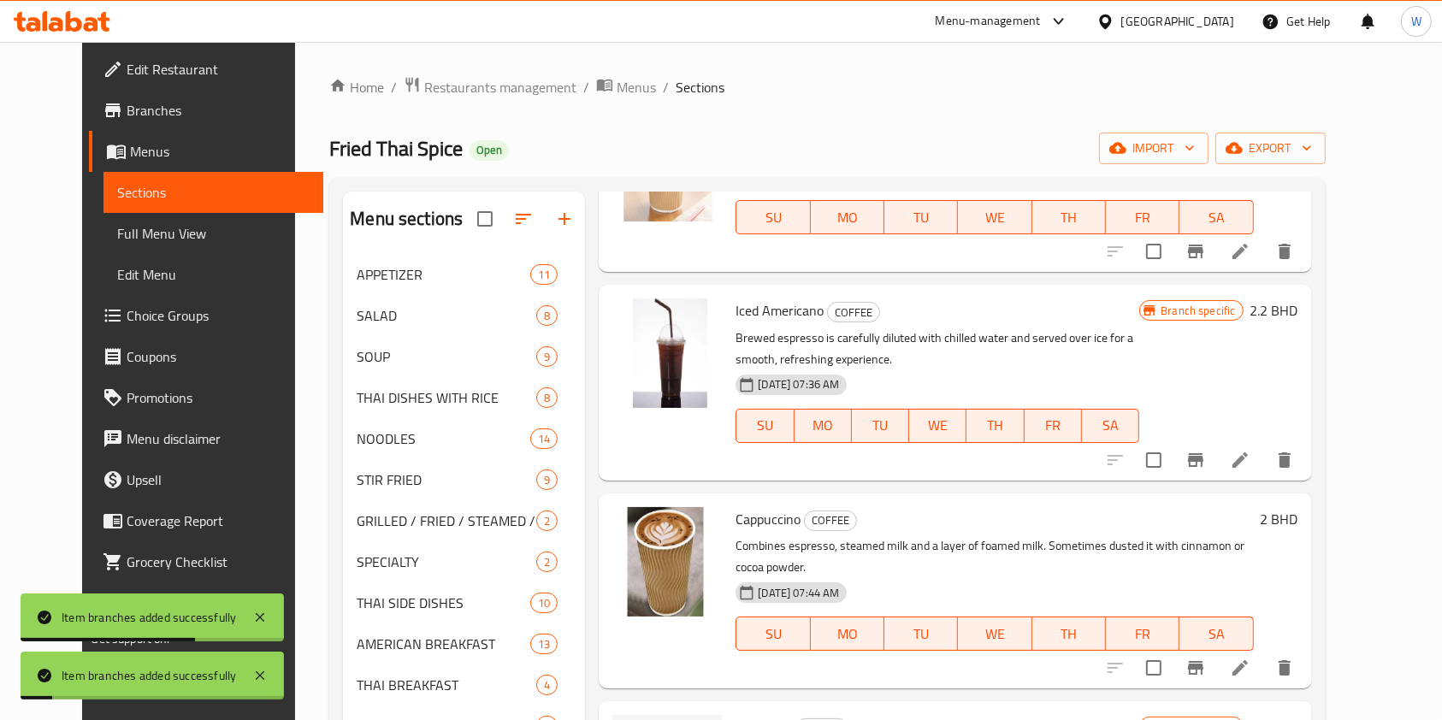
scroll to position [569, 0]
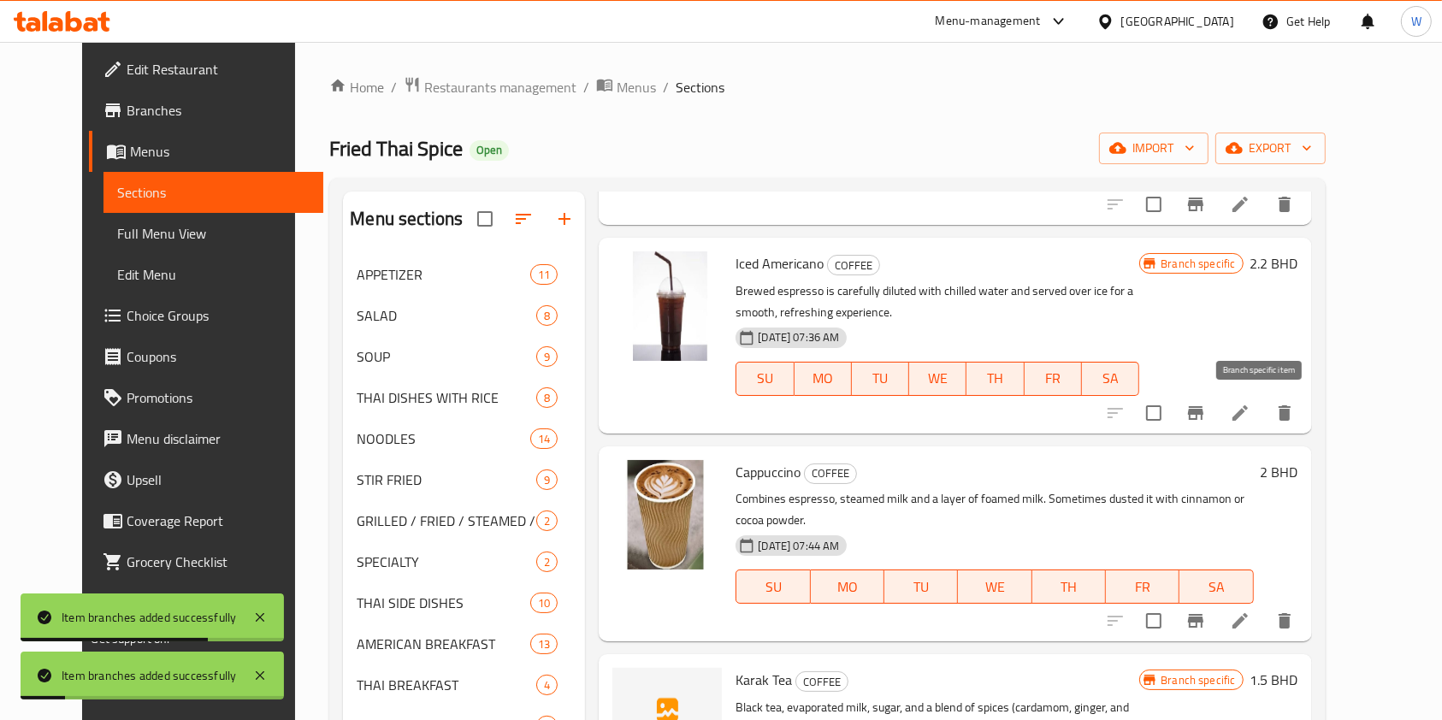
click at [1216, 427] on button "Branch-specific-item" at bounding box center [1195, 412] width 41 height 41
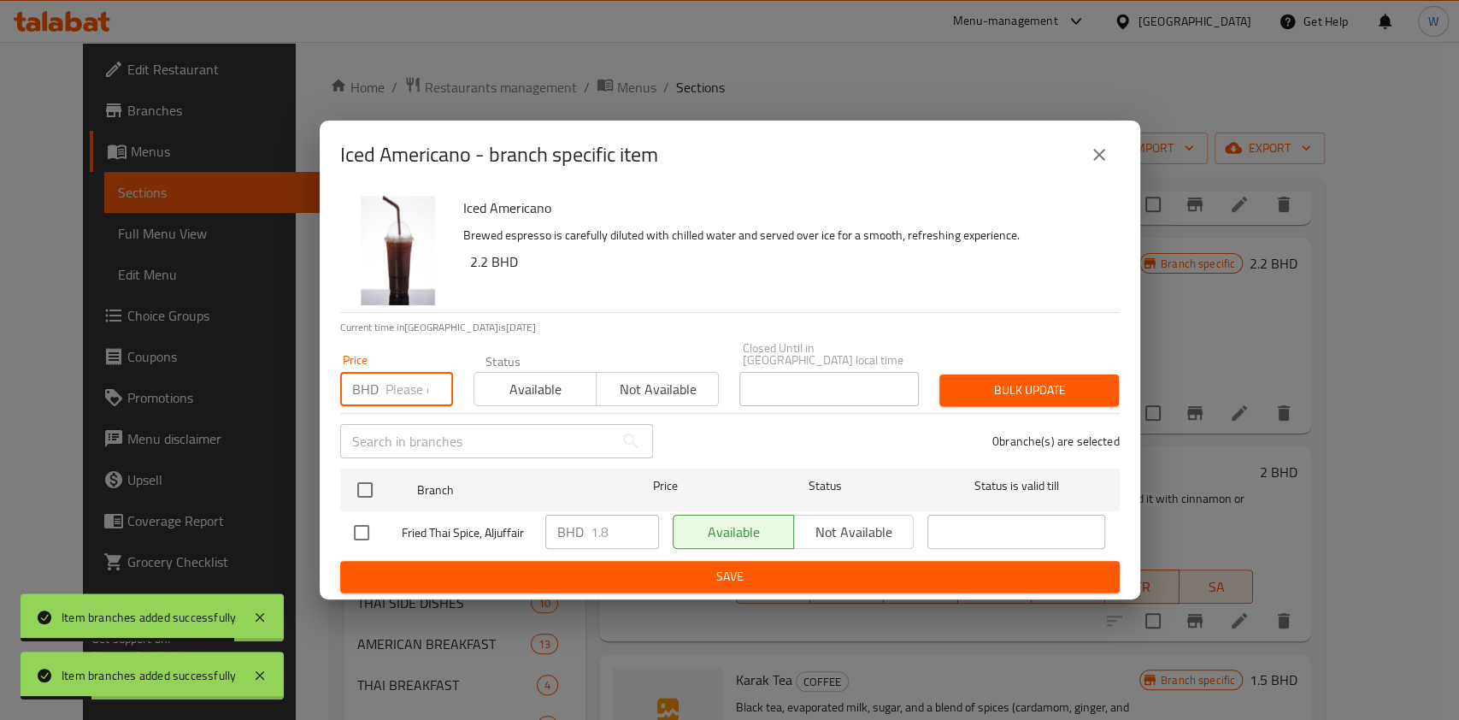
click at [421, 384] on input "number" at bounding box center [420, 389] width 68 height 34
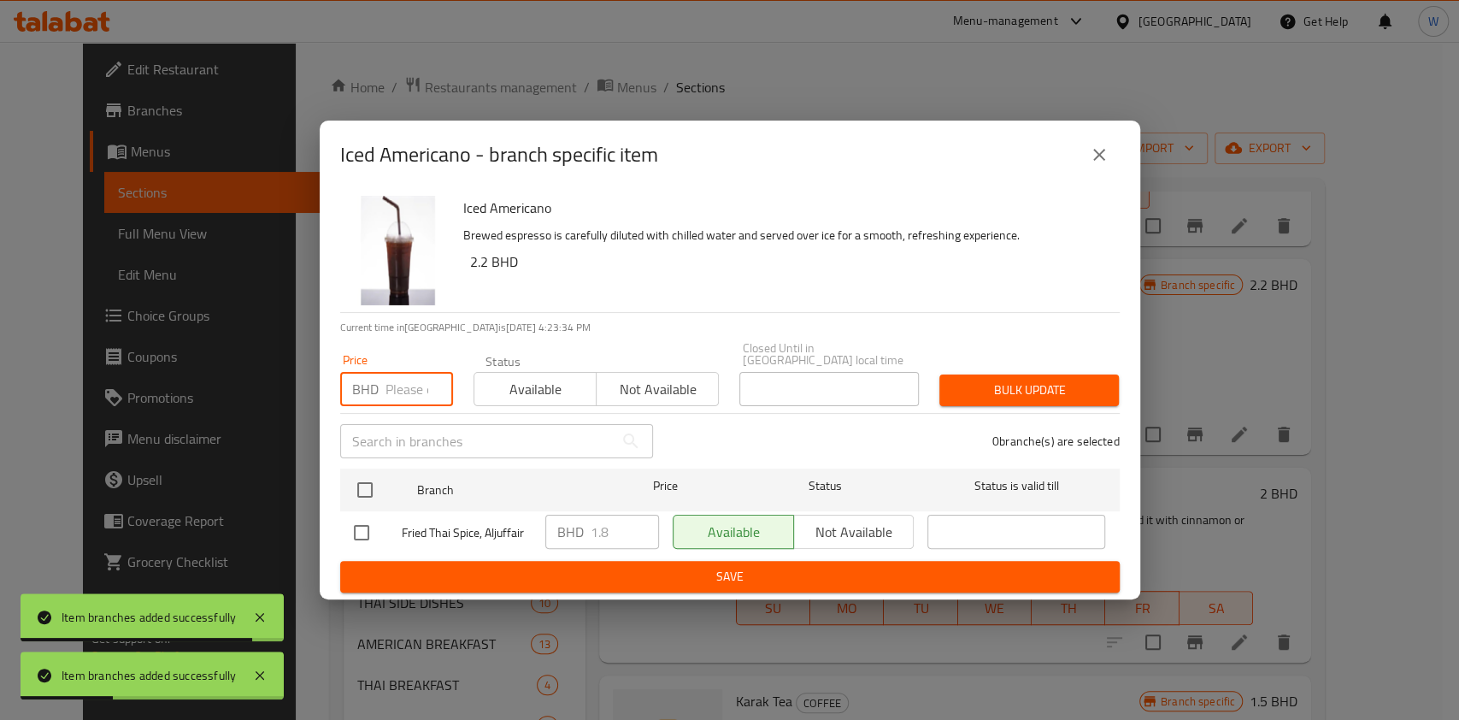
paste input "1.5"
type input "1.5"
click at [367, 456] on div "Iced Americano Brewed espresso is carefully diluted with chilled water and serv…" at bounding box center [730, 394] width 821 height 410
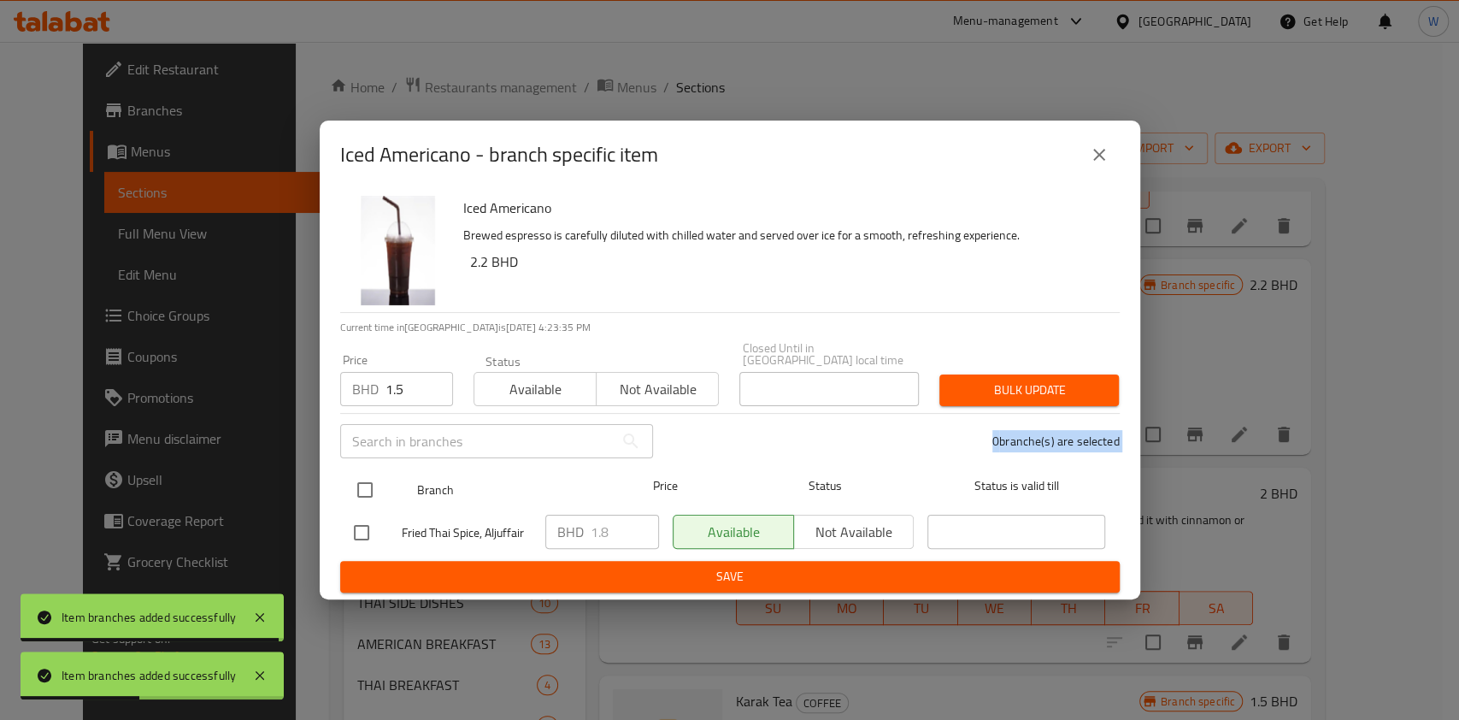
click at [369, 478] on input "checkbox" at bounding box center [365, 490] width 36 height 36
checkbox input "true"
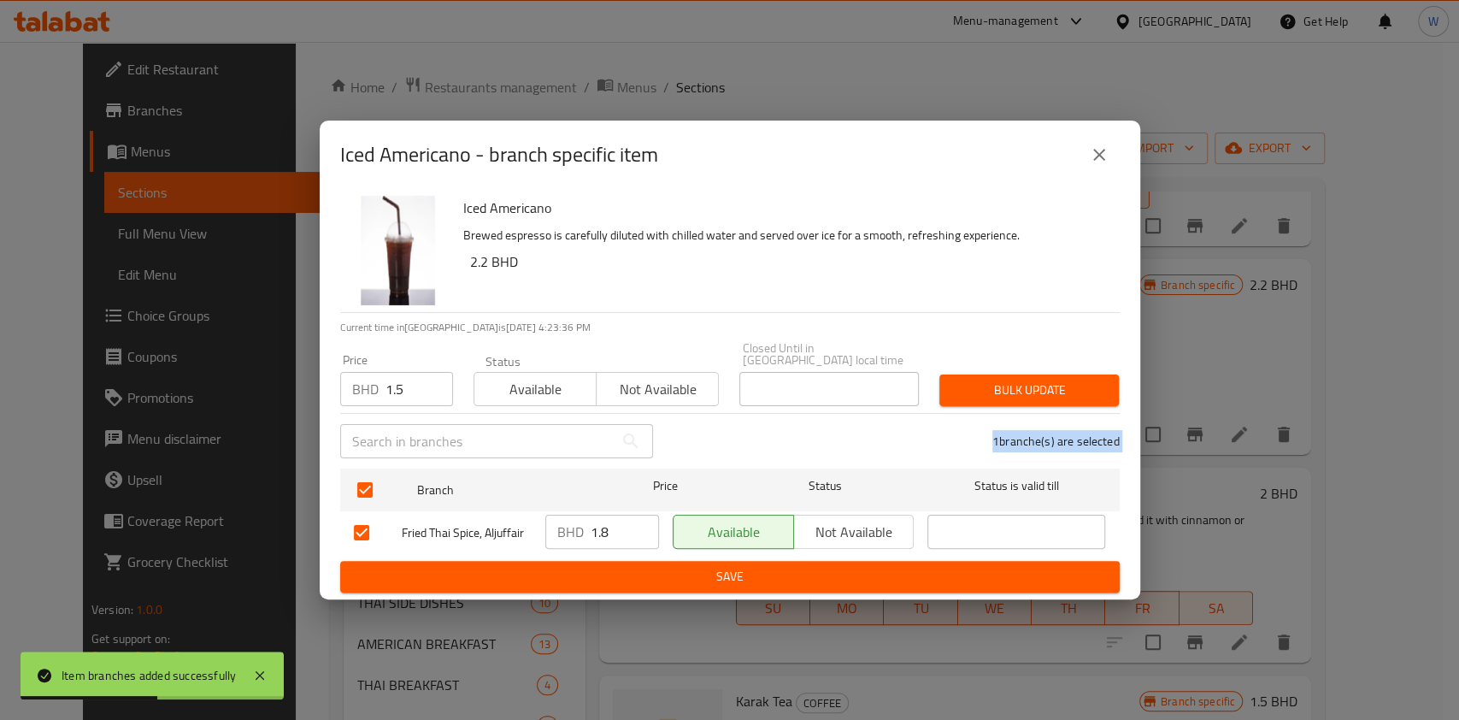
click at [1011, 391] on span "Bulk update" at bounding box center [1029, 390] width 152 height 21
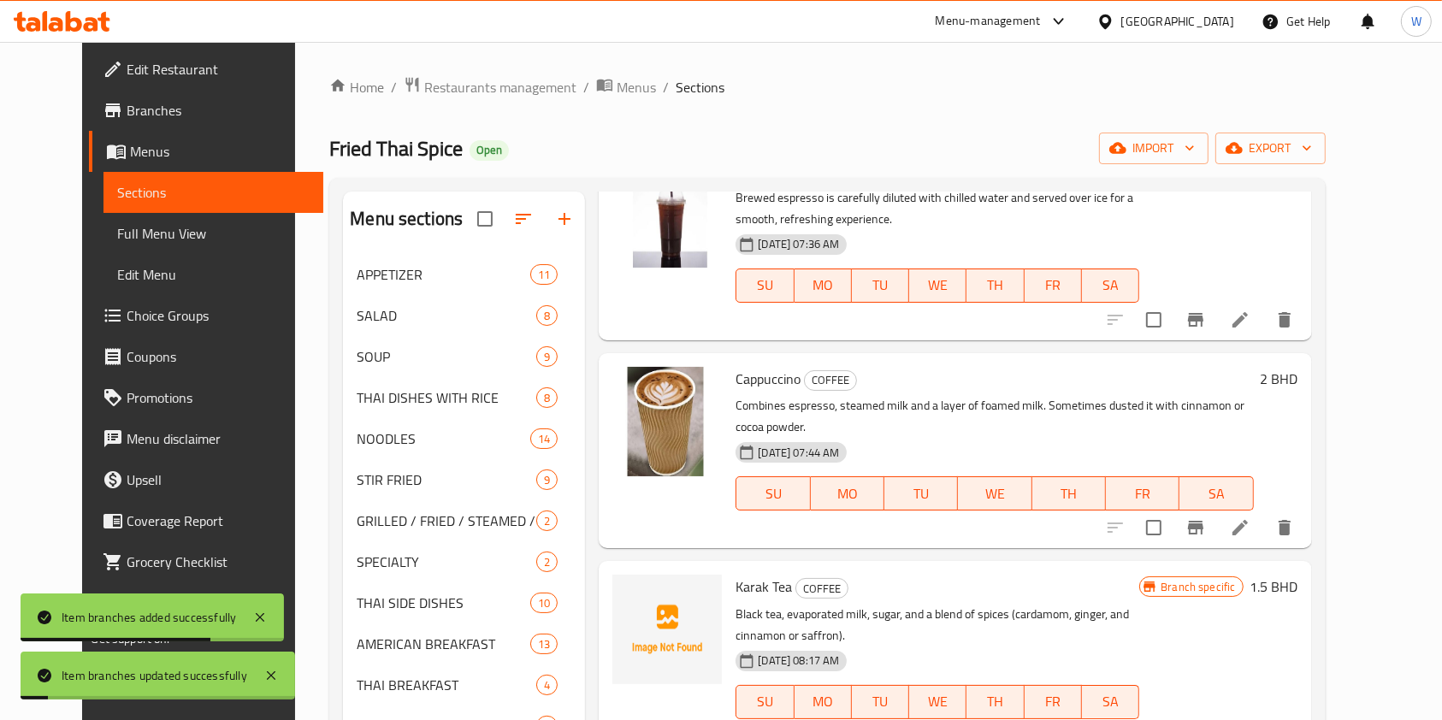
scroll to position [798, 0]
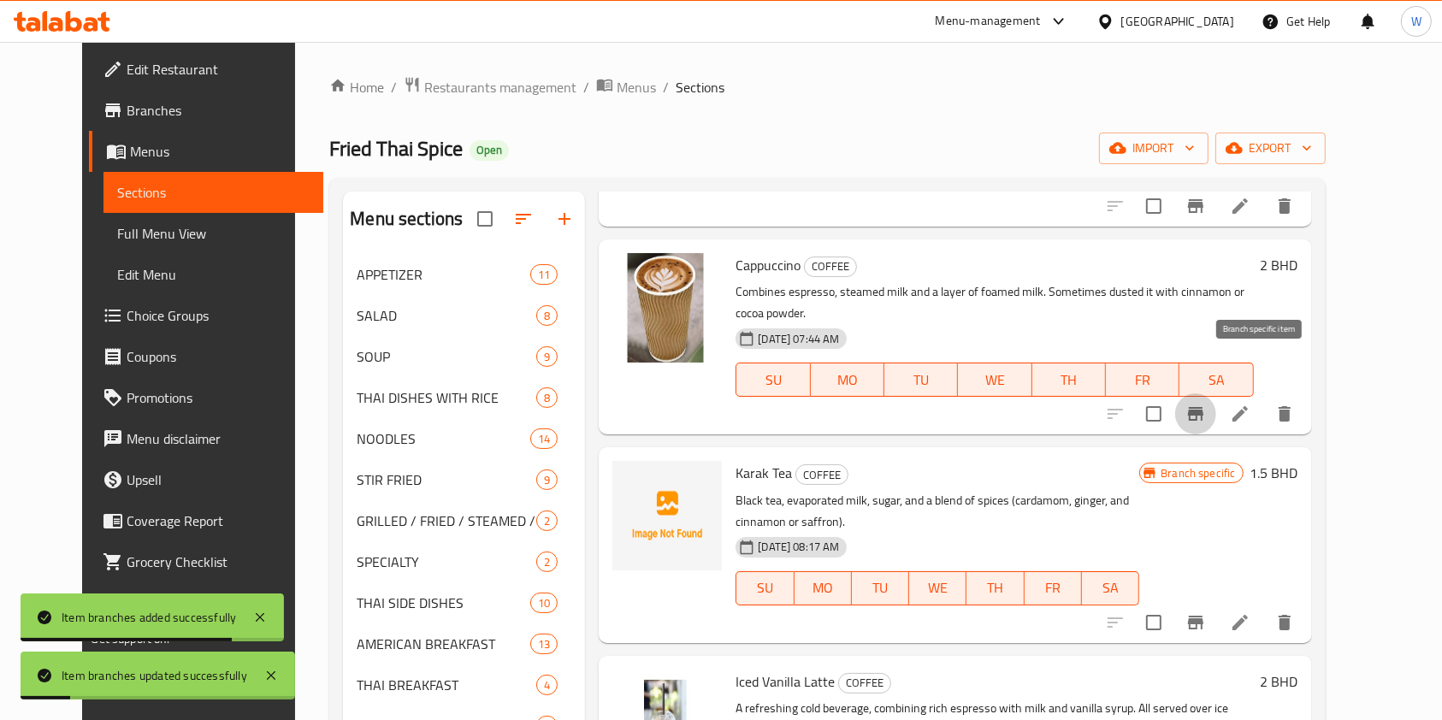
click at [1206, 404] on icon "Branch-specific-item" at bounding box center [1195, 414] width 21 height 21
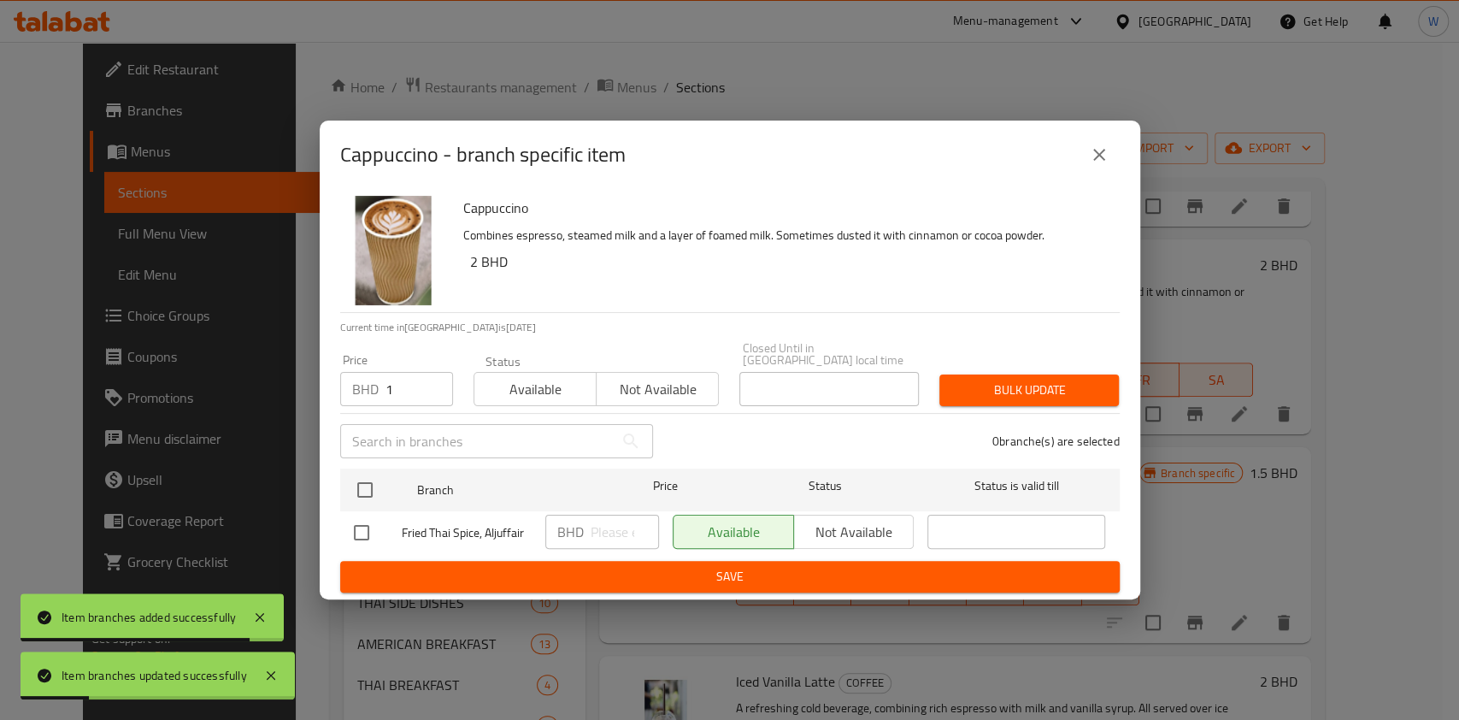
click at [438, 372] on input "1" at bounding box center [420, 389] width 68 height 34
drag, startPoint x: 404, startPoint y: 386, endPoint x: 339, endPoint y: 388, distance: 65.0
click at [339, 388] on div "Price BHD 1 Price" at bounding box center [396, 380] width 133 height 73
paste input ".5"
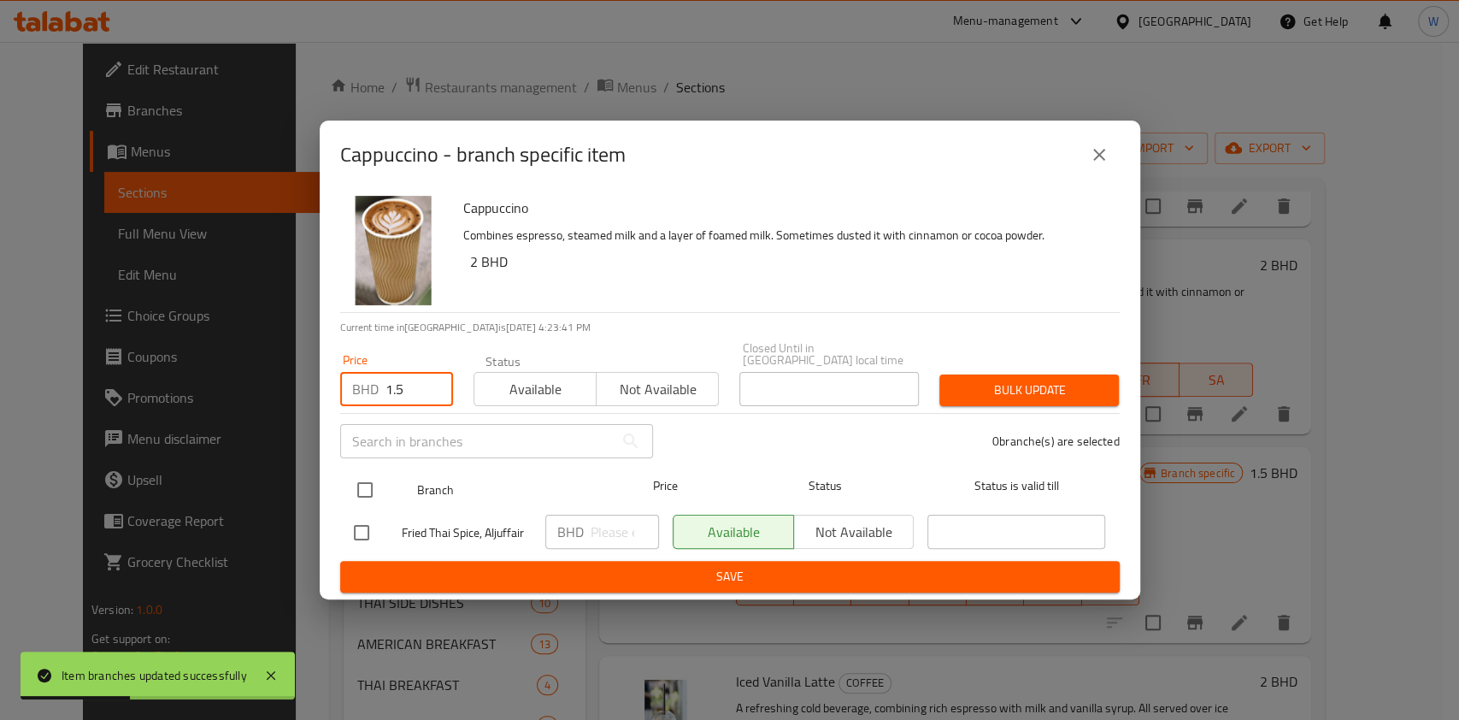
type input "1.5"
click at [372, 472] on input "checkbox" at bounding box center [365, 490] width 36 height 36
checkbox input "true"
click at [369, 475] on input "checkbox" at bounding box center [365, 490] width 36 height 36
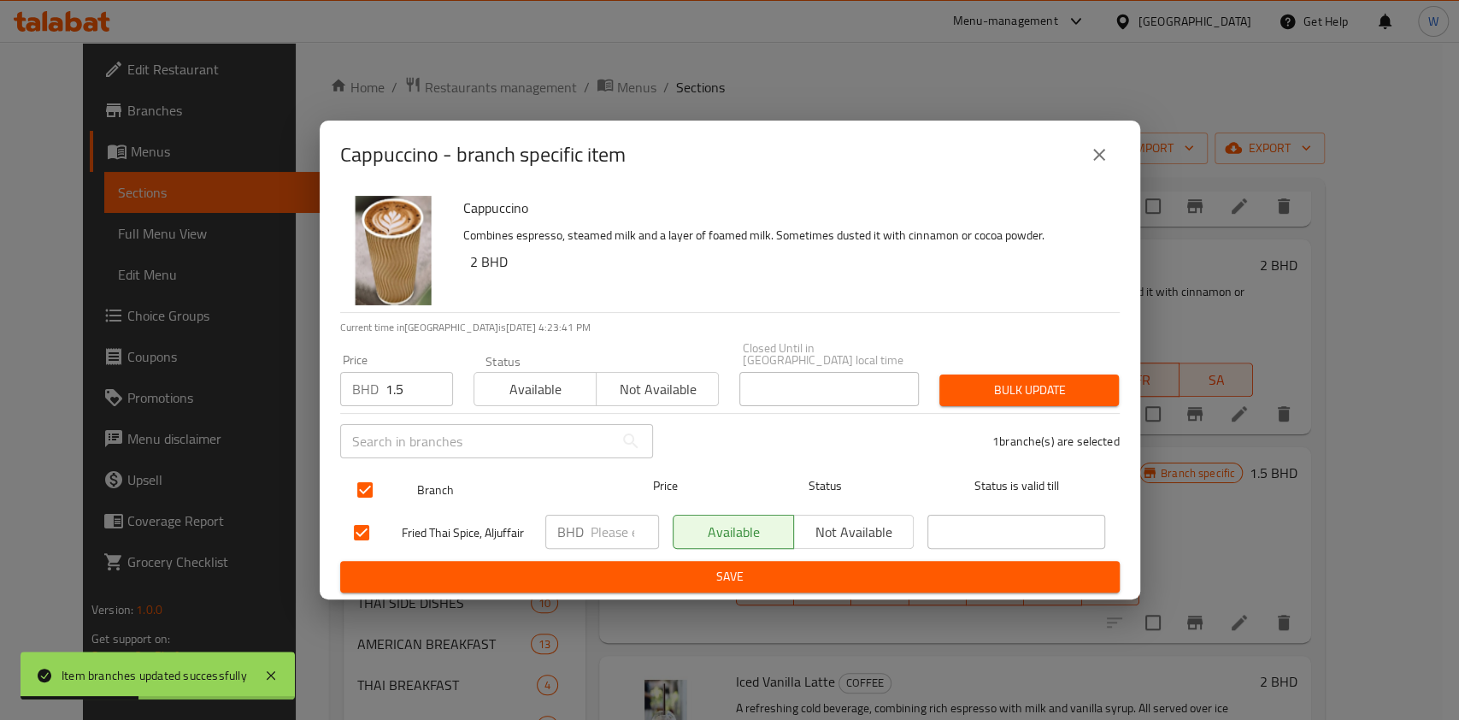
checkbox input "false"
click at [358, 475] on input "checkbox" at bounding box center [365, 490] width 36 height 36
checkbox input "true"
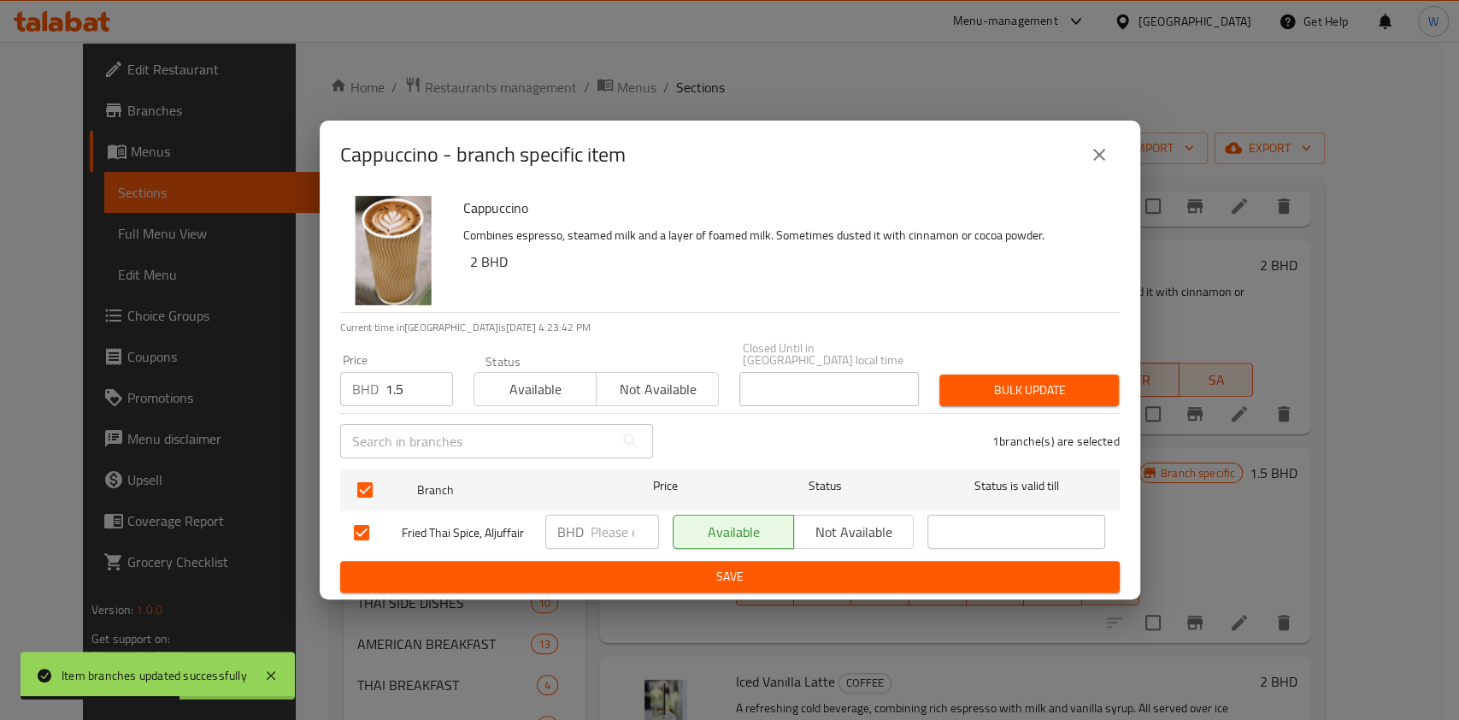
click at [1033, 367] on div "Bulk update" at bounding box center [1029, 390] width 200 height 52
click at [1034, 380] on span "Bulk update" at bounding box center [1029, 390] width 152 height 21
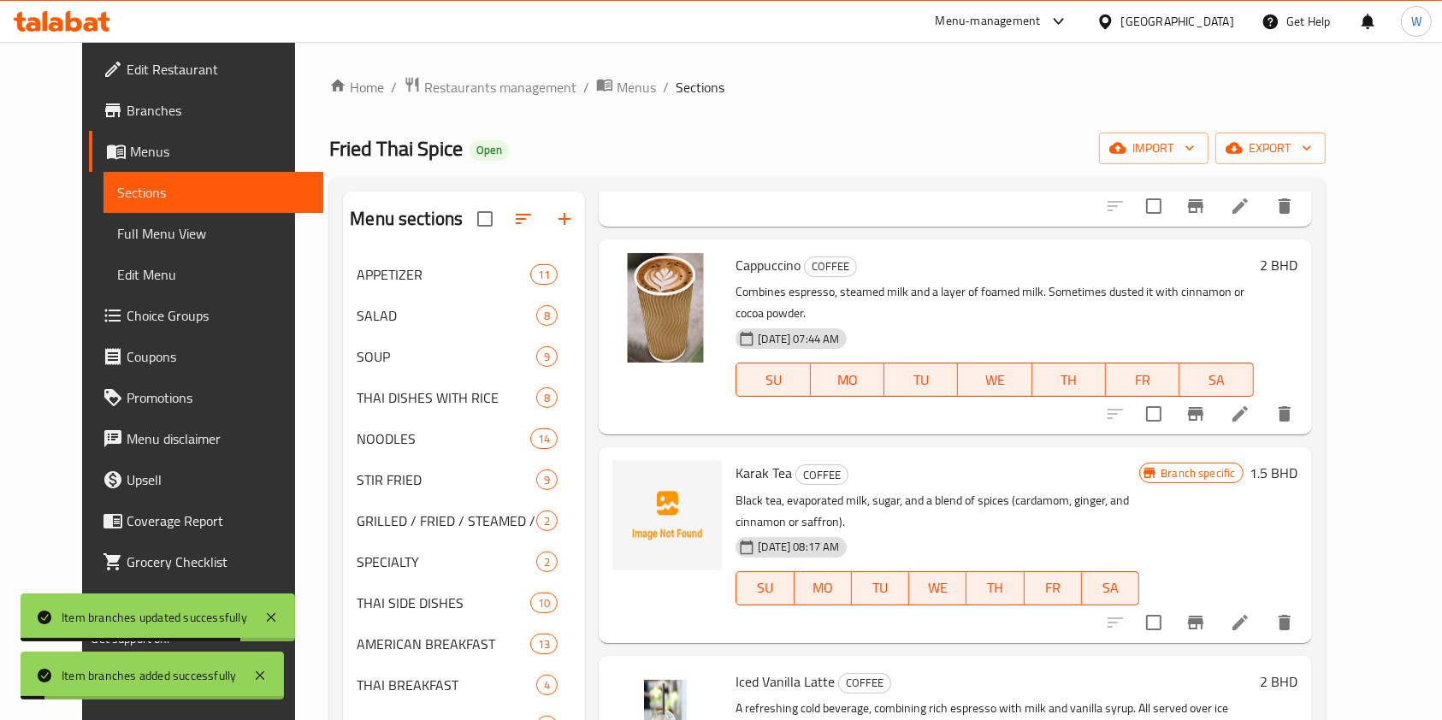
click at [1203, 616] on icon "Branch-specific-item" at bounding box center [1195, 623] width 15 height 14
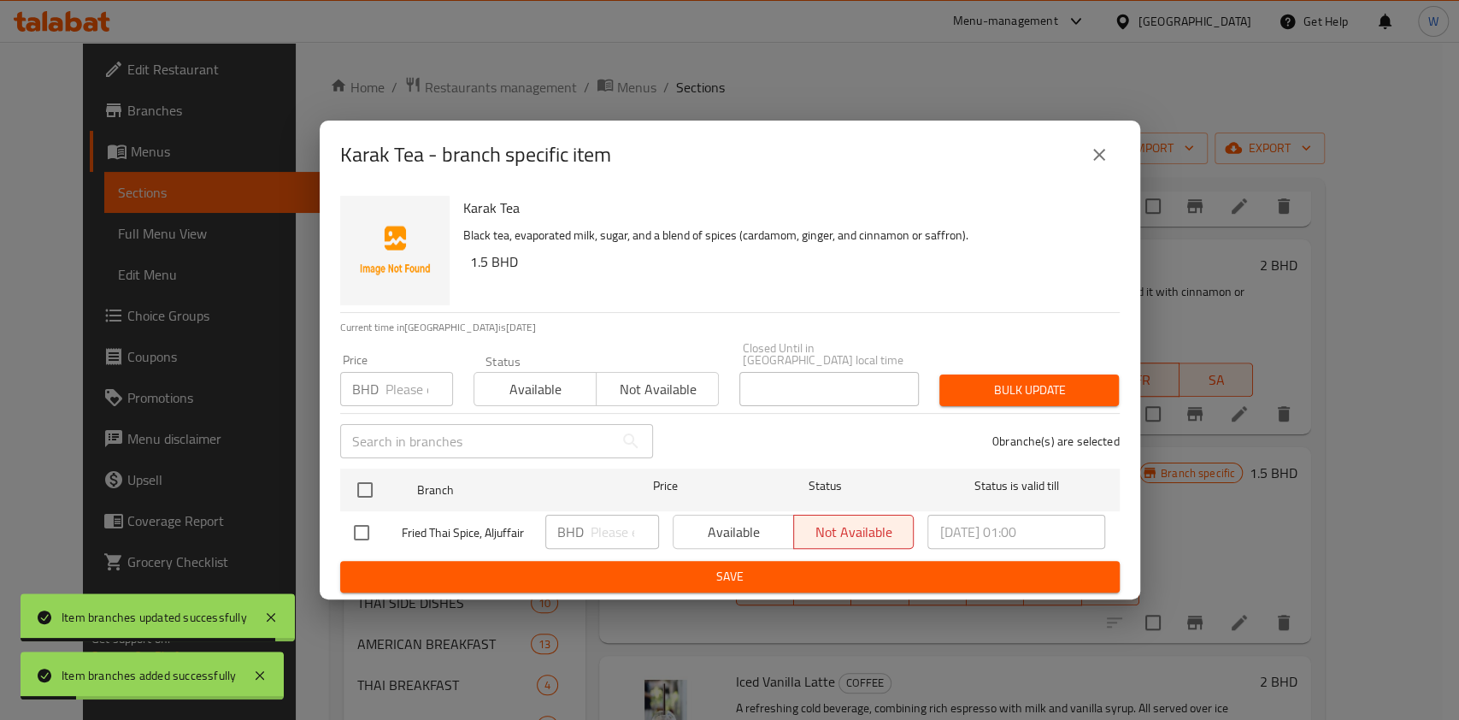
click at [398, 401] on div "Price BHD Price" at bounding box center [396, 380] width 133 height 73
click at [398, 389] on input "number" at bounding box center [420, 389] width 68 height 34
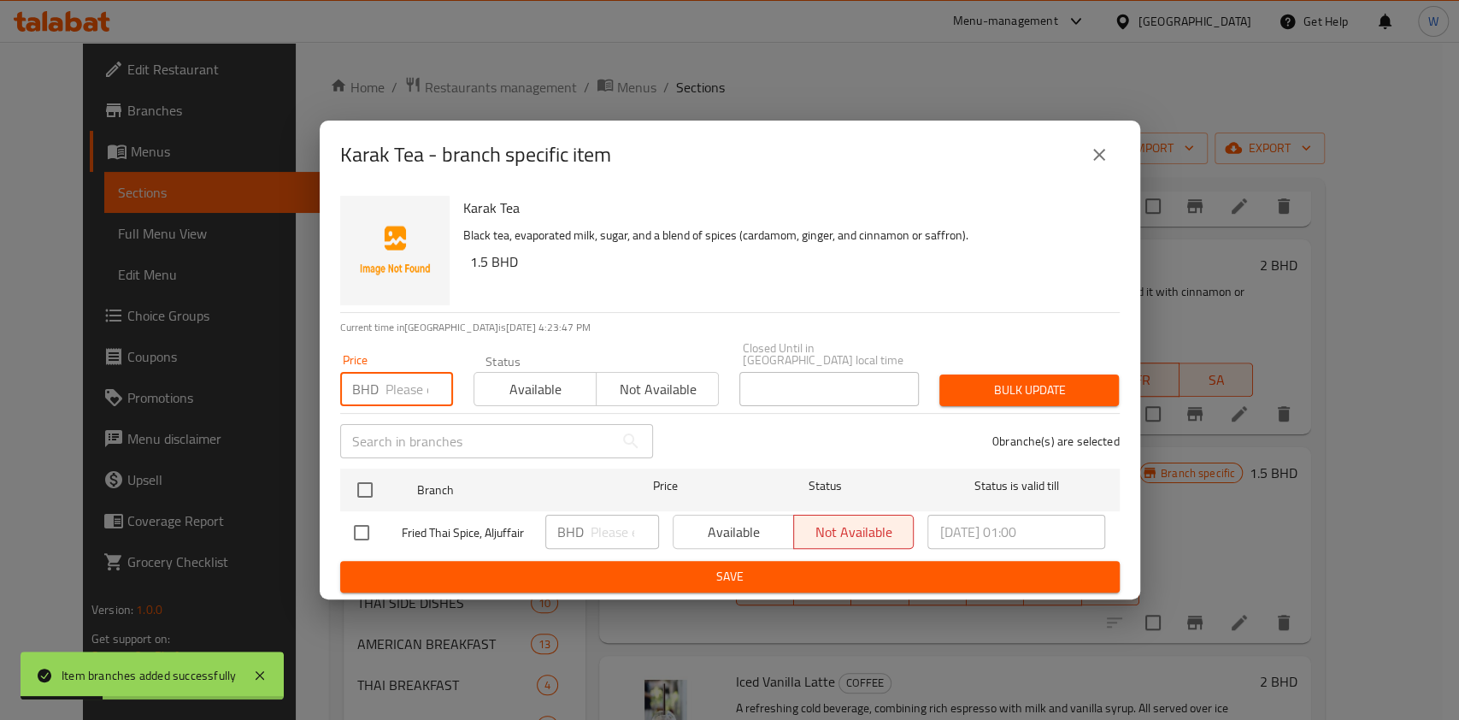
paste input "1.5"
type input "1.5"
click at [1089, 155] on icon "close" at bounding box center [1099, 154] width 21 height 21
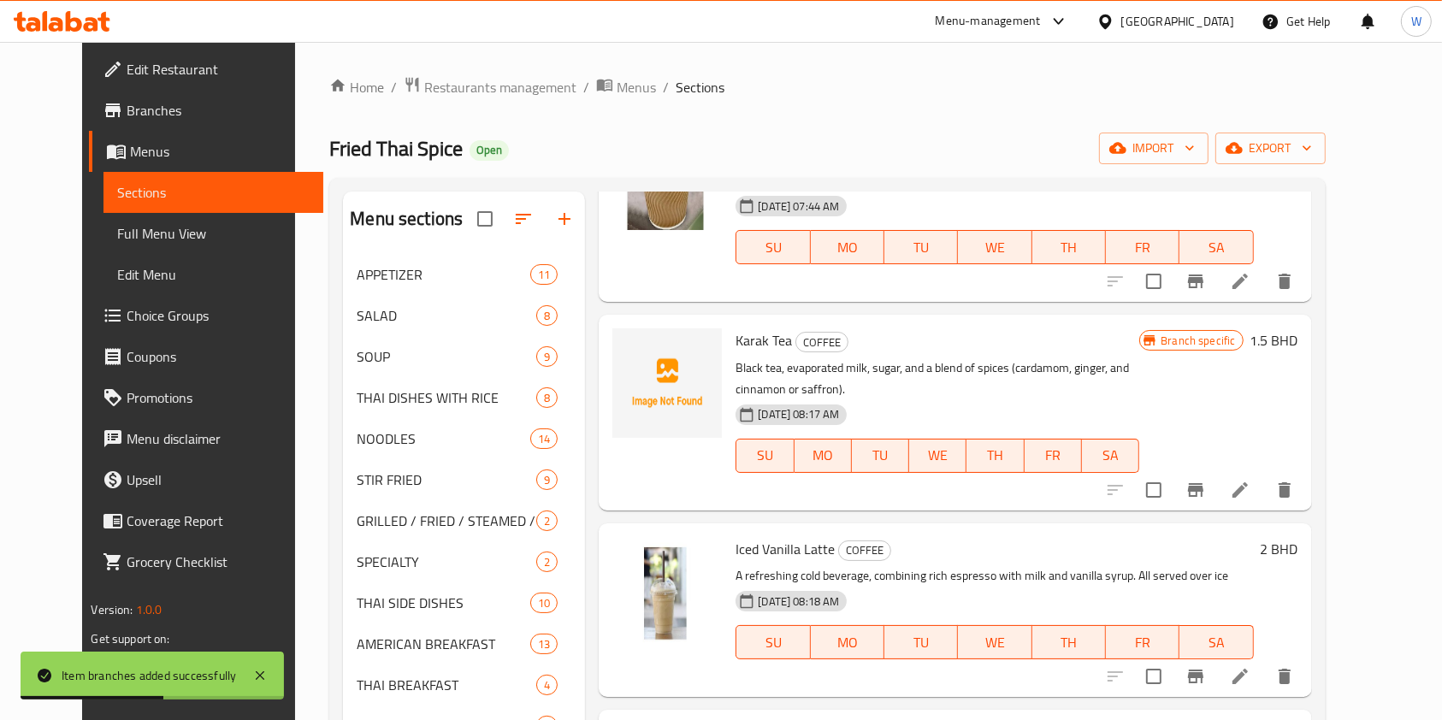
scroll to position [1026, 0]
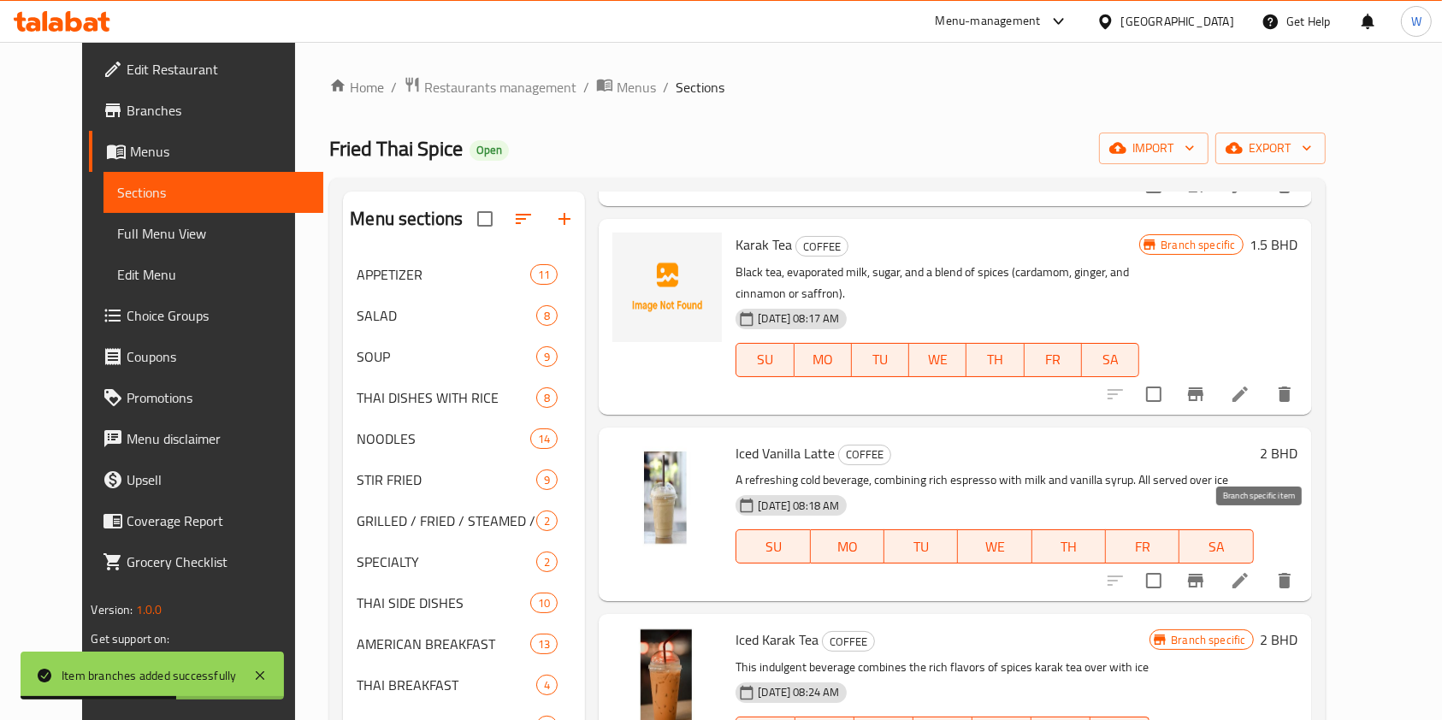
click at [1203, 574] on icon "Branch-specific-item" at bounding box center [1195, 581] width 15 height 14
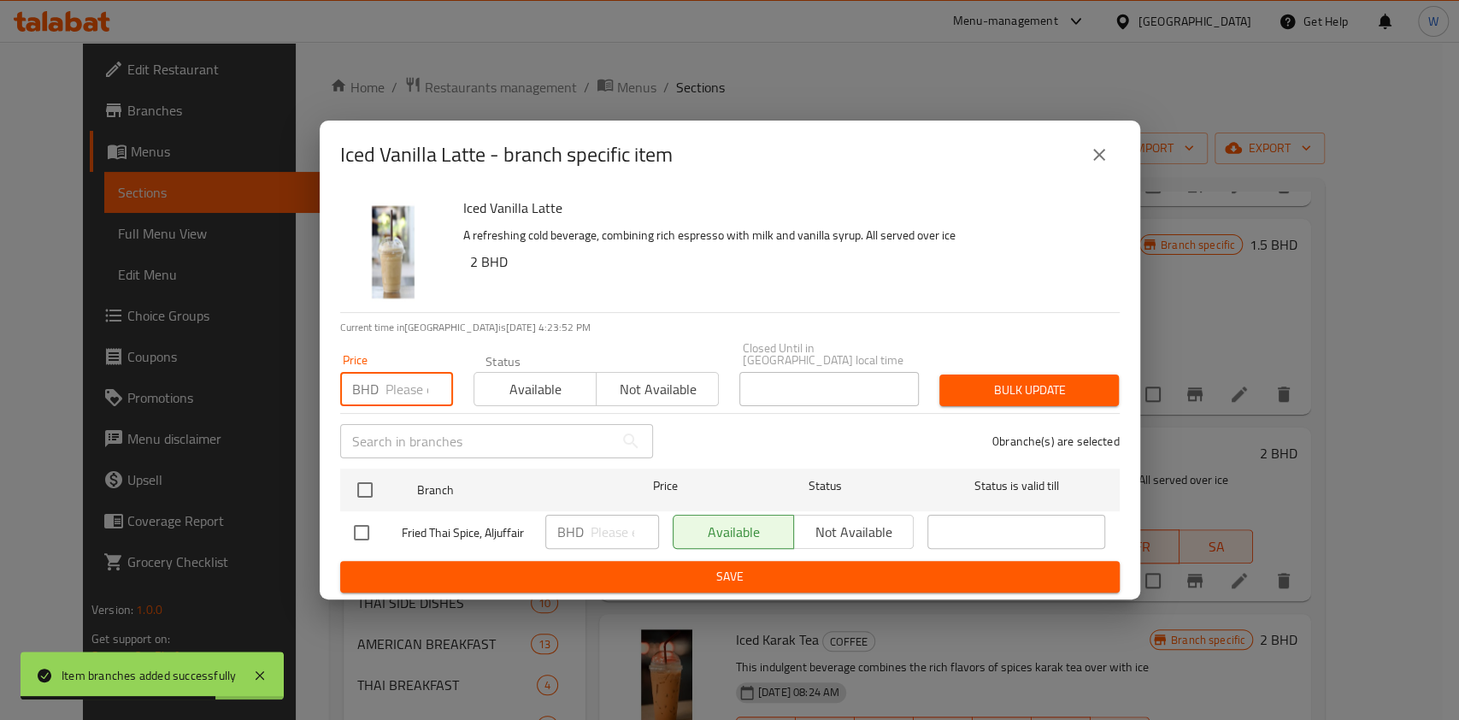
click at [404, 386] on input "number" at bounding box center [420, 389] width 68 height 34
paste input "1.5"
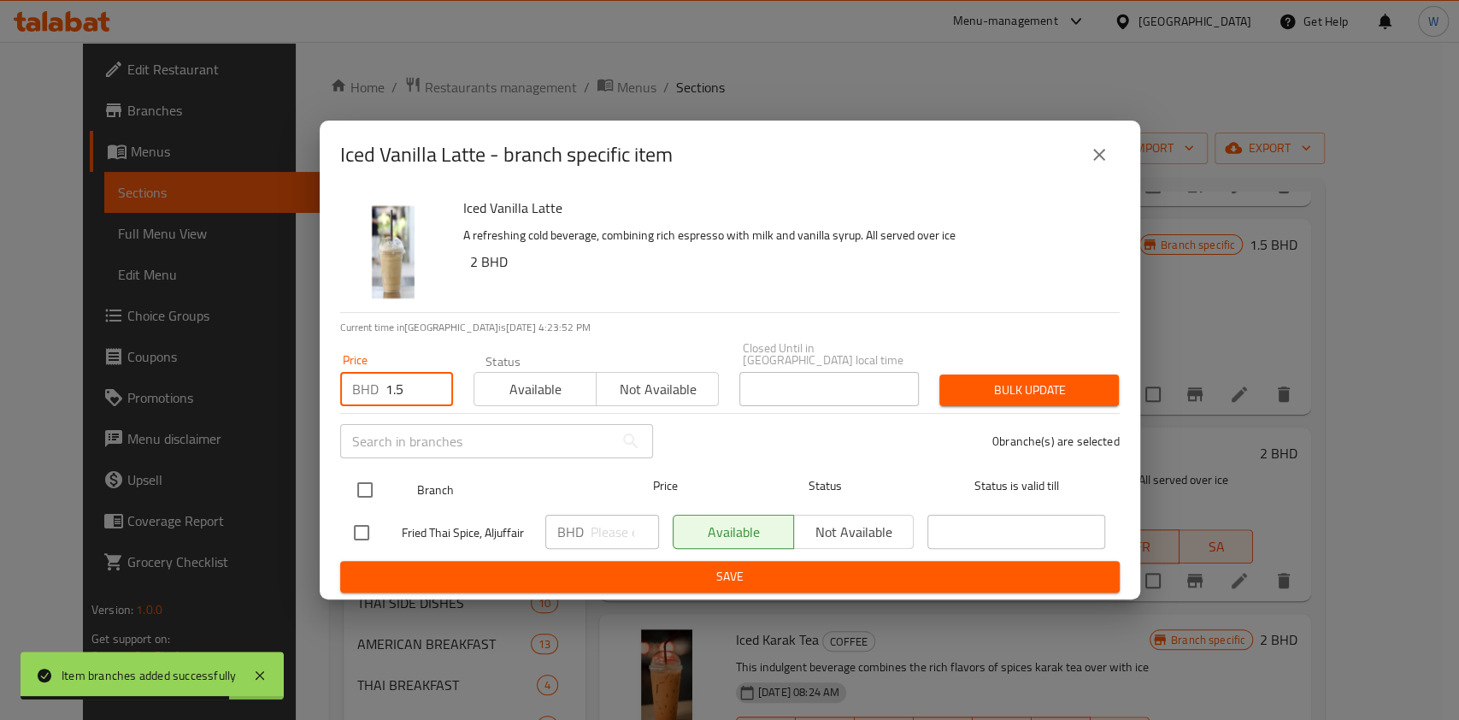
type input "1.5"
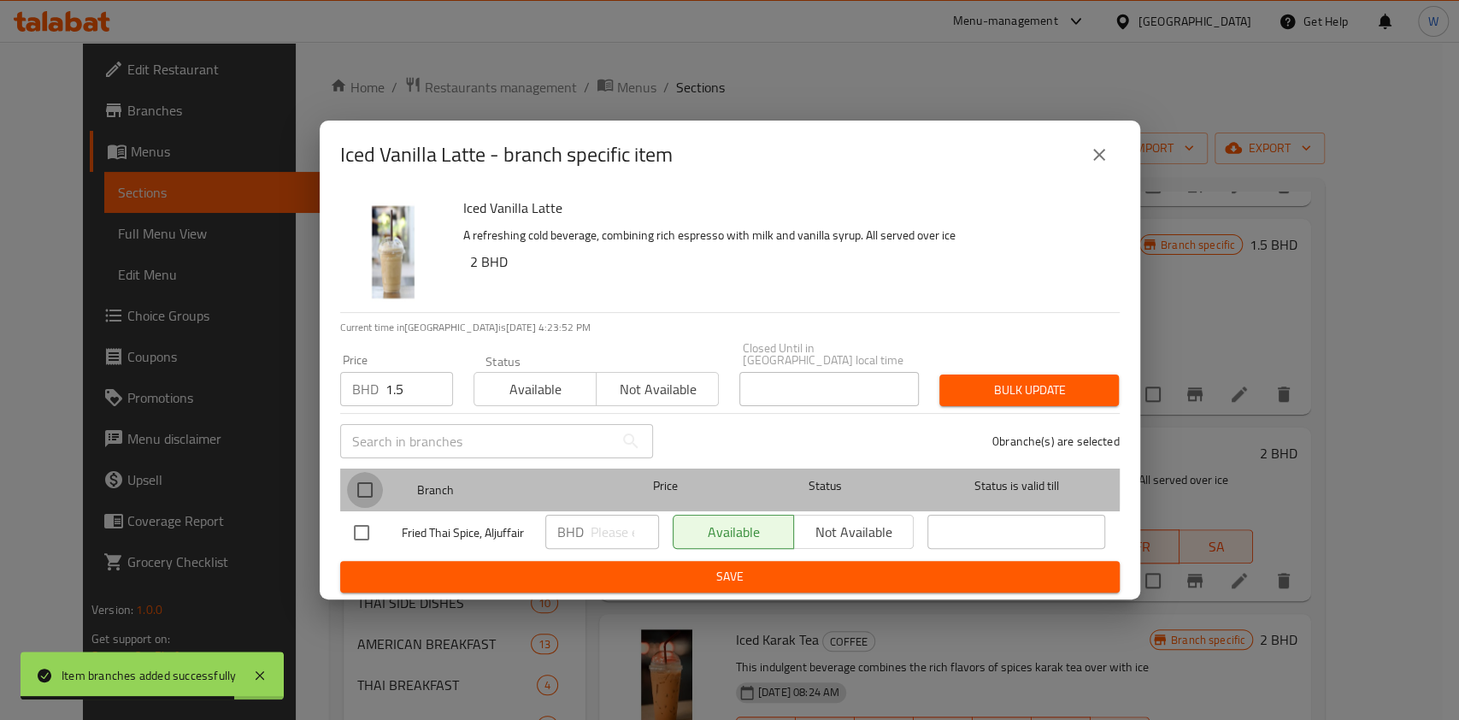
click at [376, 477] on input "checkbox" at bounding box center [365, 490] width 36 height 36
checkbox input "true"
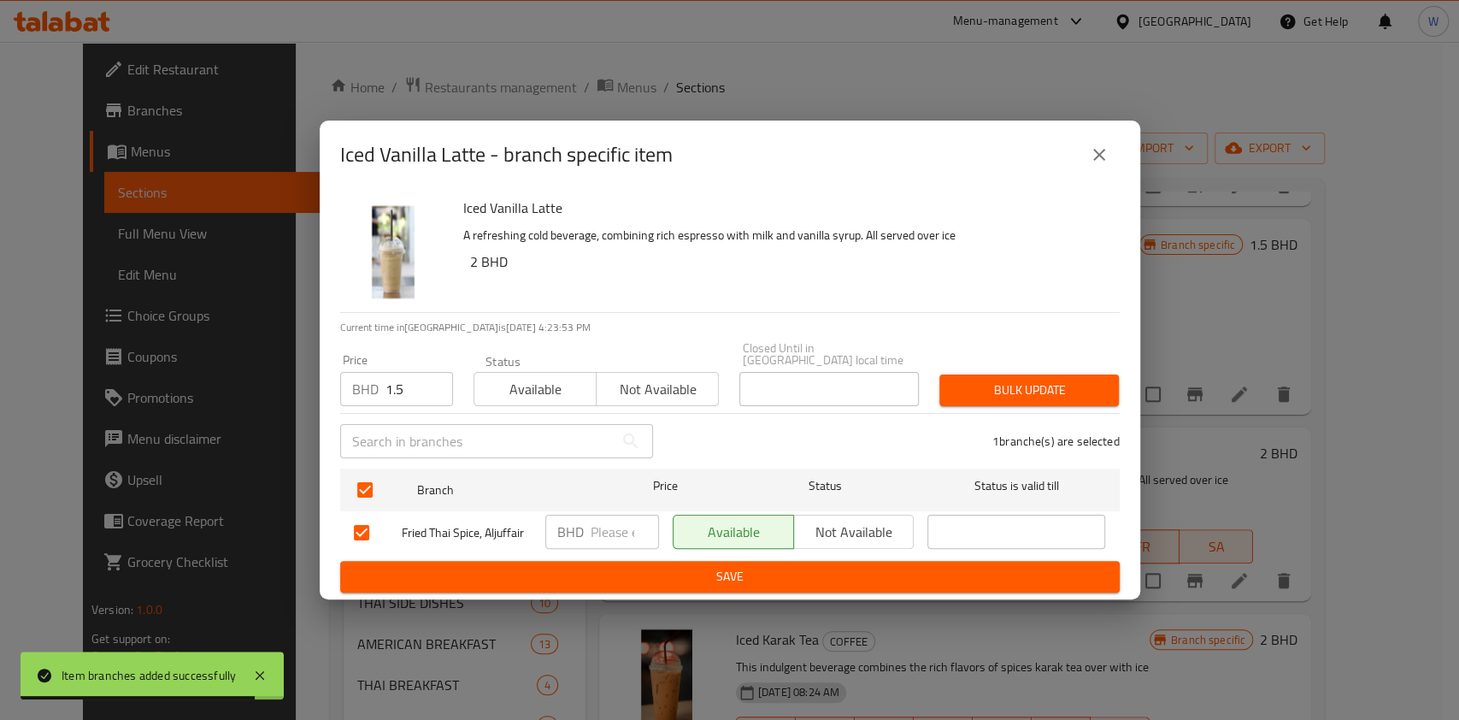
click at [995, 380] on span "Bulk update" at bounding box center [1029, 390] width 152 height 21
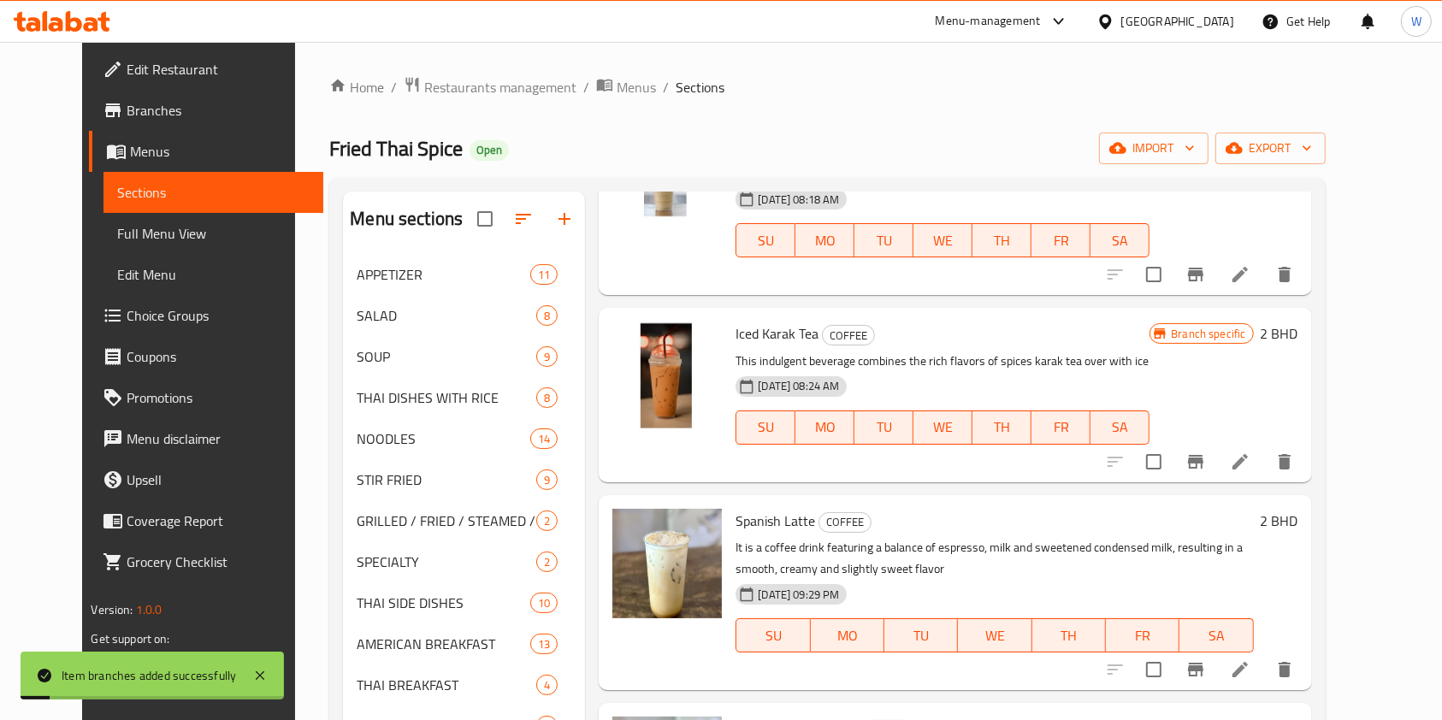
scroll to position [1389, 0]
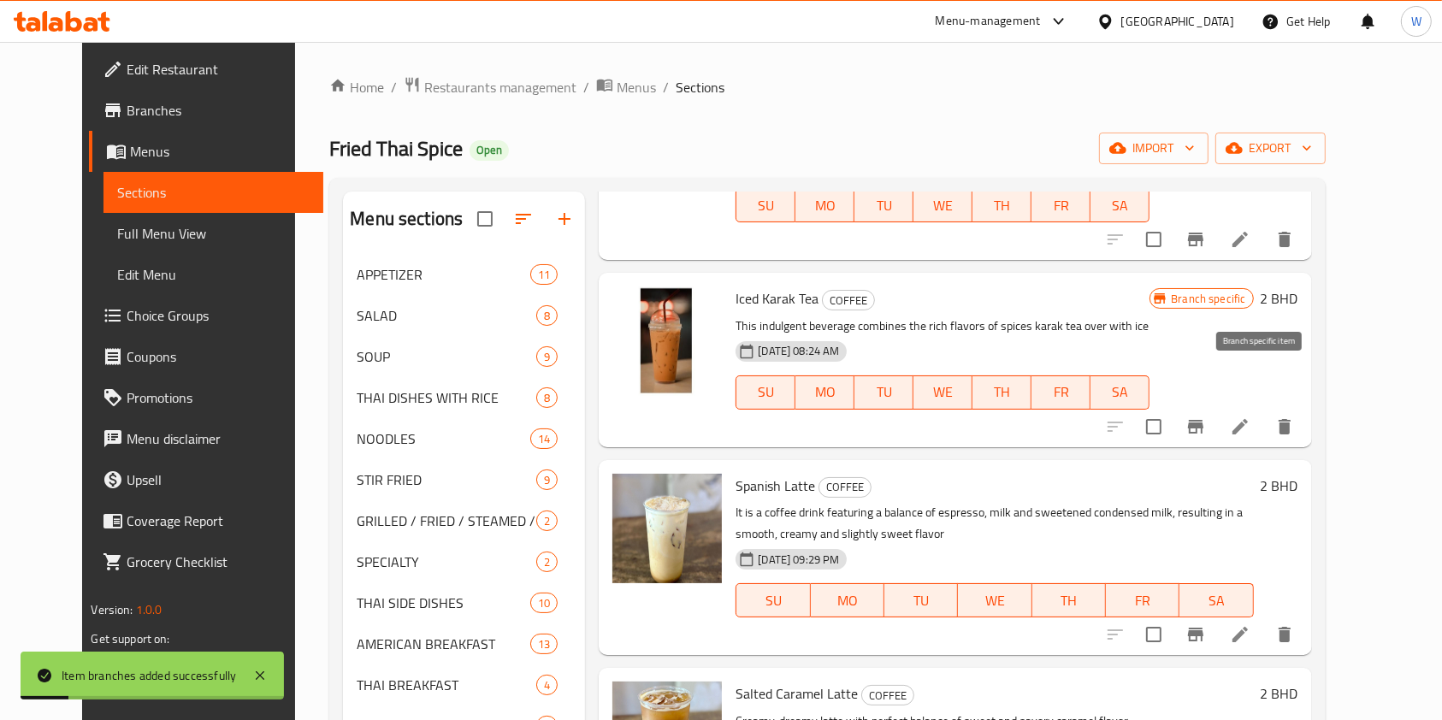
click at [1216, 406] on button "Branch-specific-item" at bounding box center [1195, 426] width 41 height 41
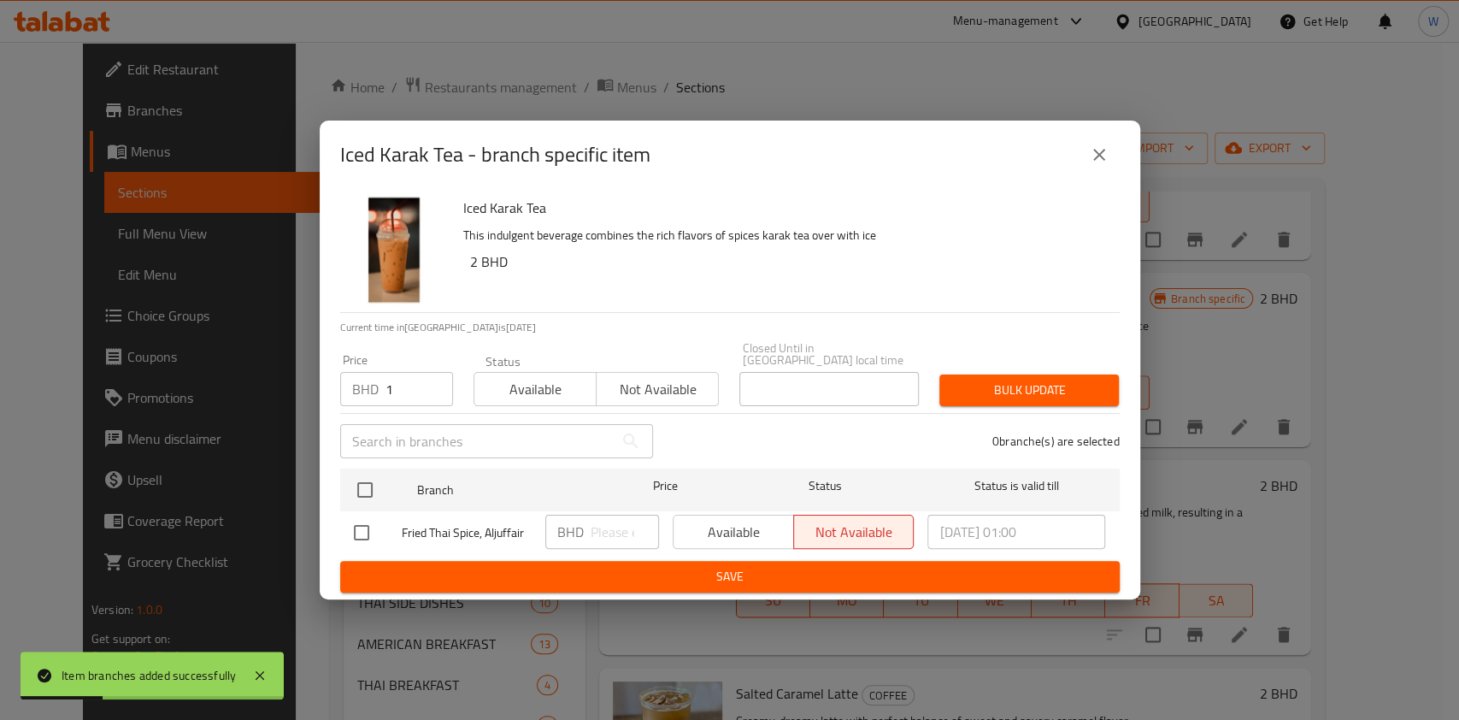
click at [431, 376] on input "1" at bounding box center [420, 389] width 68 height 34
drag, startPoint x: 406, startPoint y: 381, endPoint x: 357, endPoint y: 387, distance: 49.9
click at [357, 387] on div "BHD 1 Price" at bounding box center [396, 389] width 113 height 34
paste input ".5"
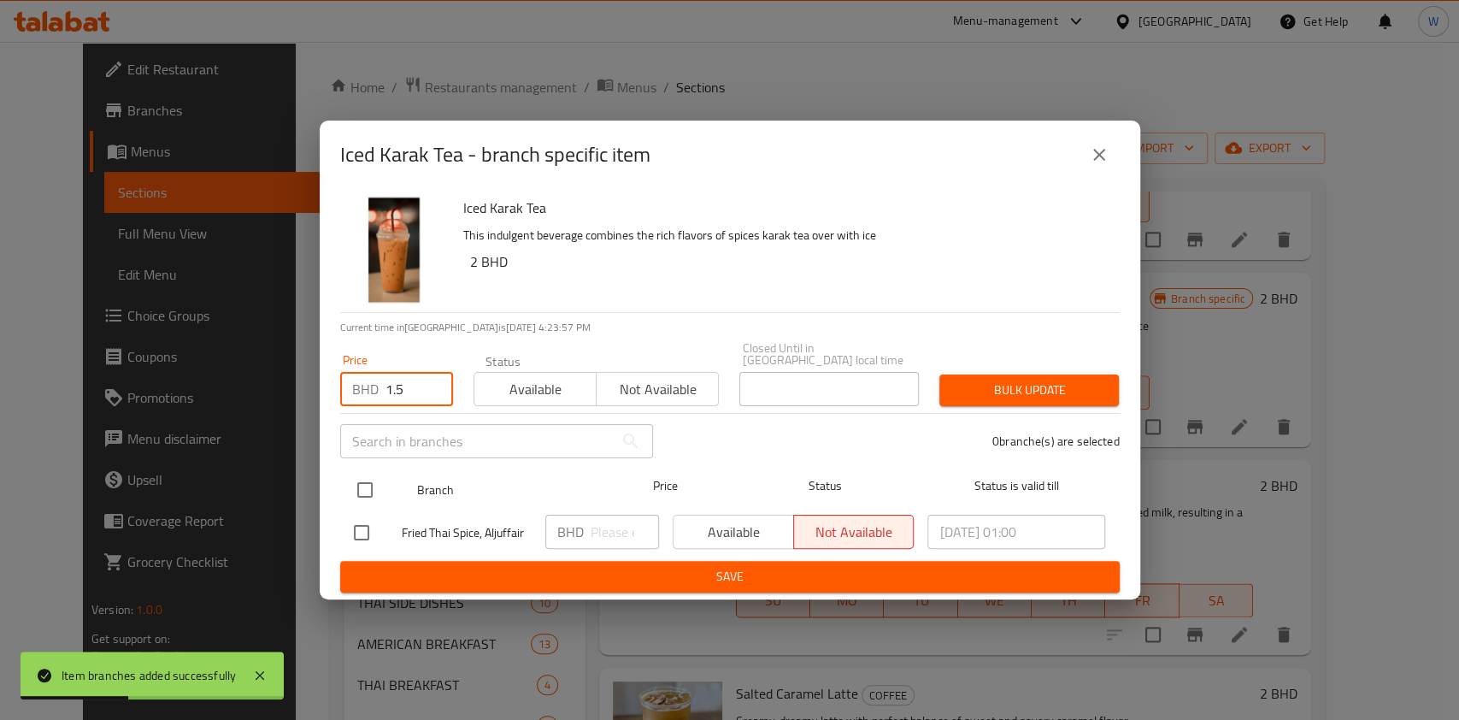
type input "1.5"
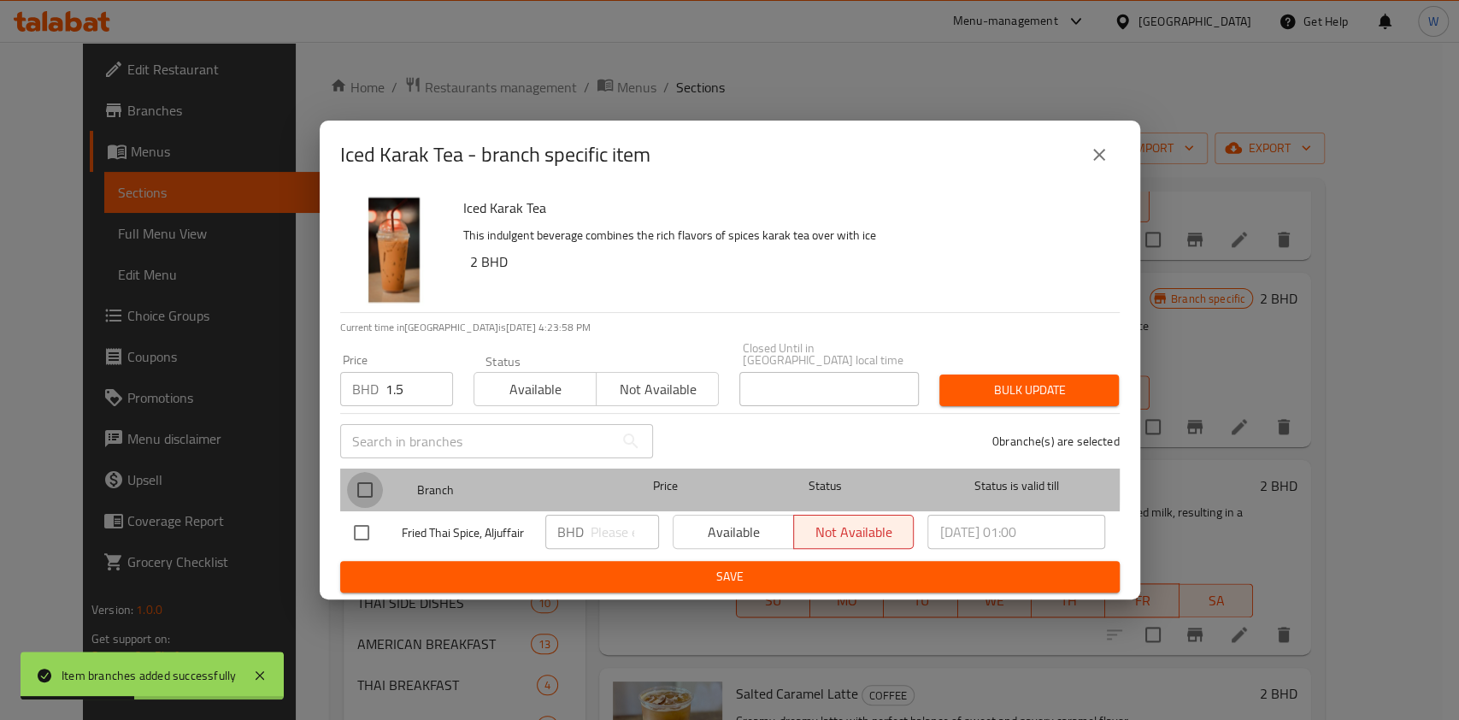
click at [375, 474] on input "checkbox" at bounding box center [365, 490] width 36 height 36
checkbox input "true"
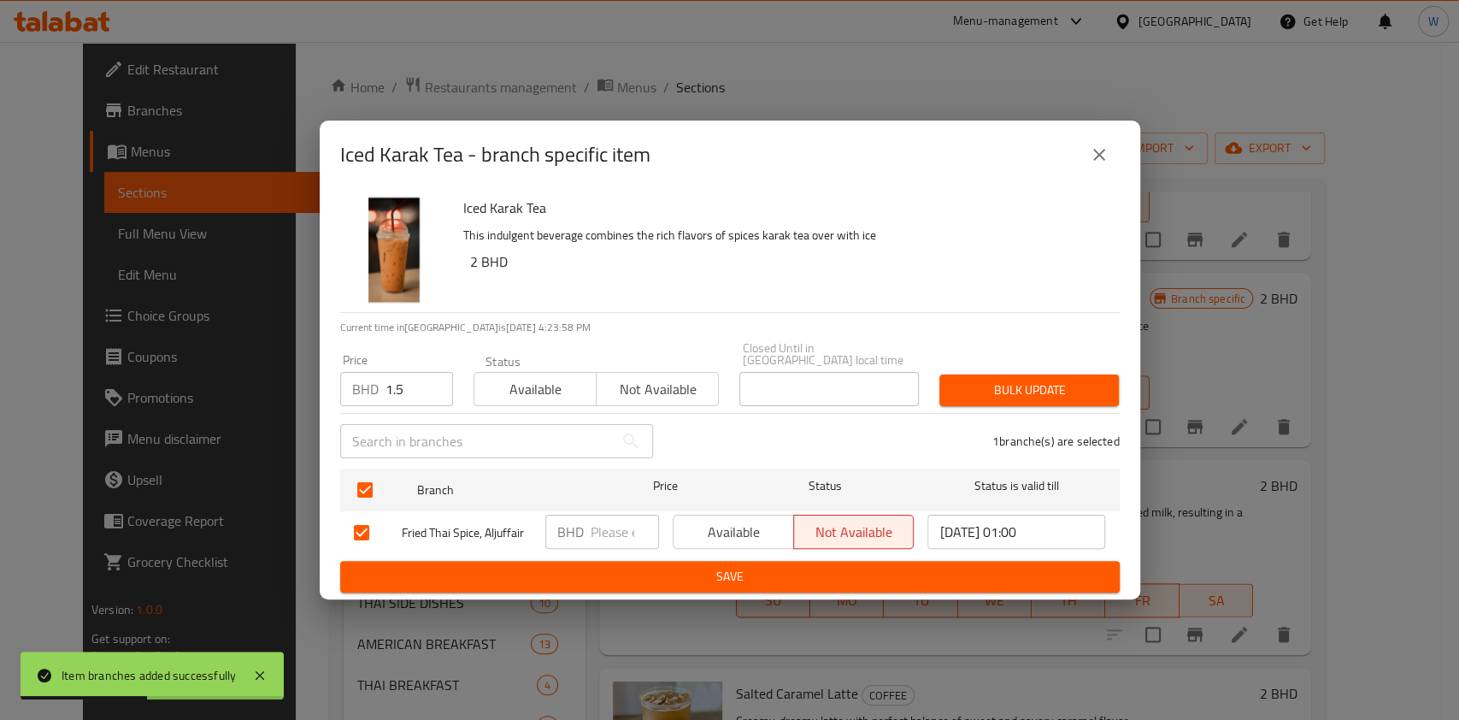
click at [1089, 380] on span "Bulk update" at bounding box center [1029, 390] width 152 height 21
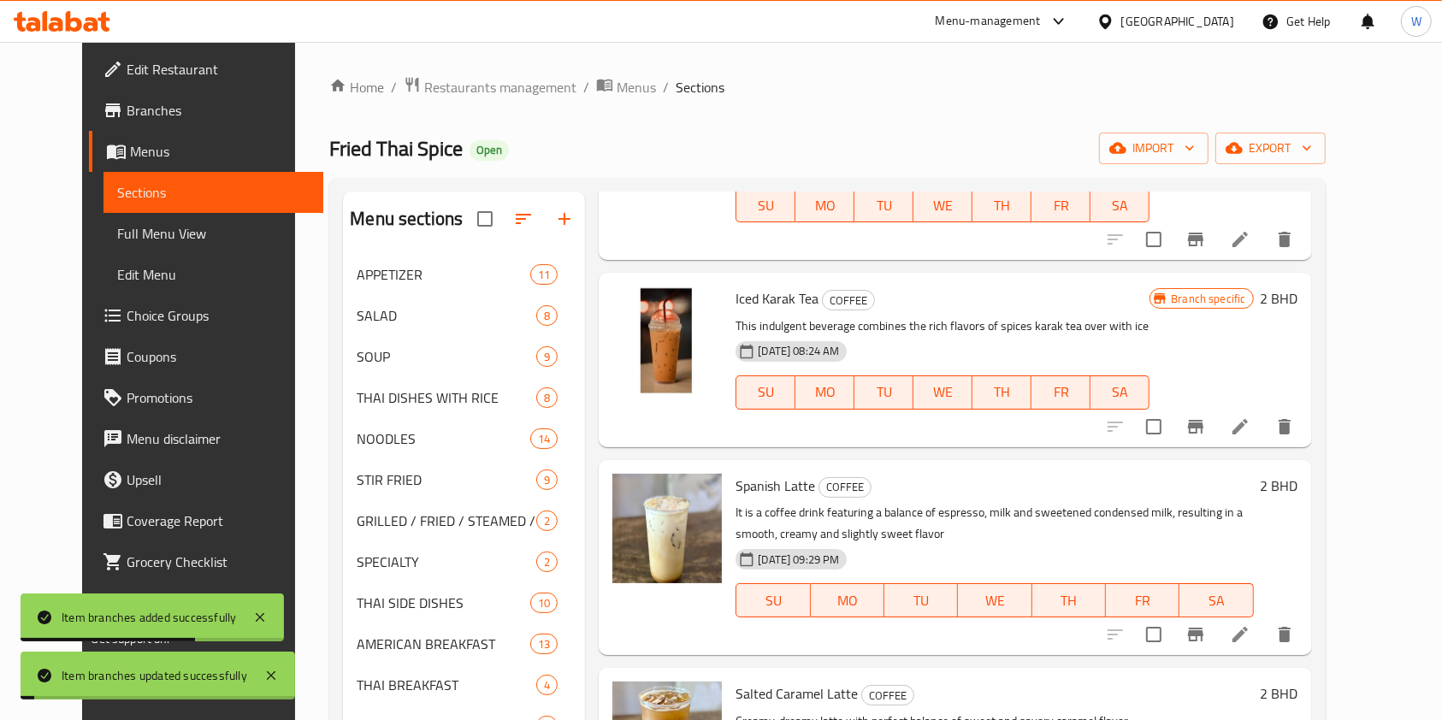
scroll to position [1503, 0]
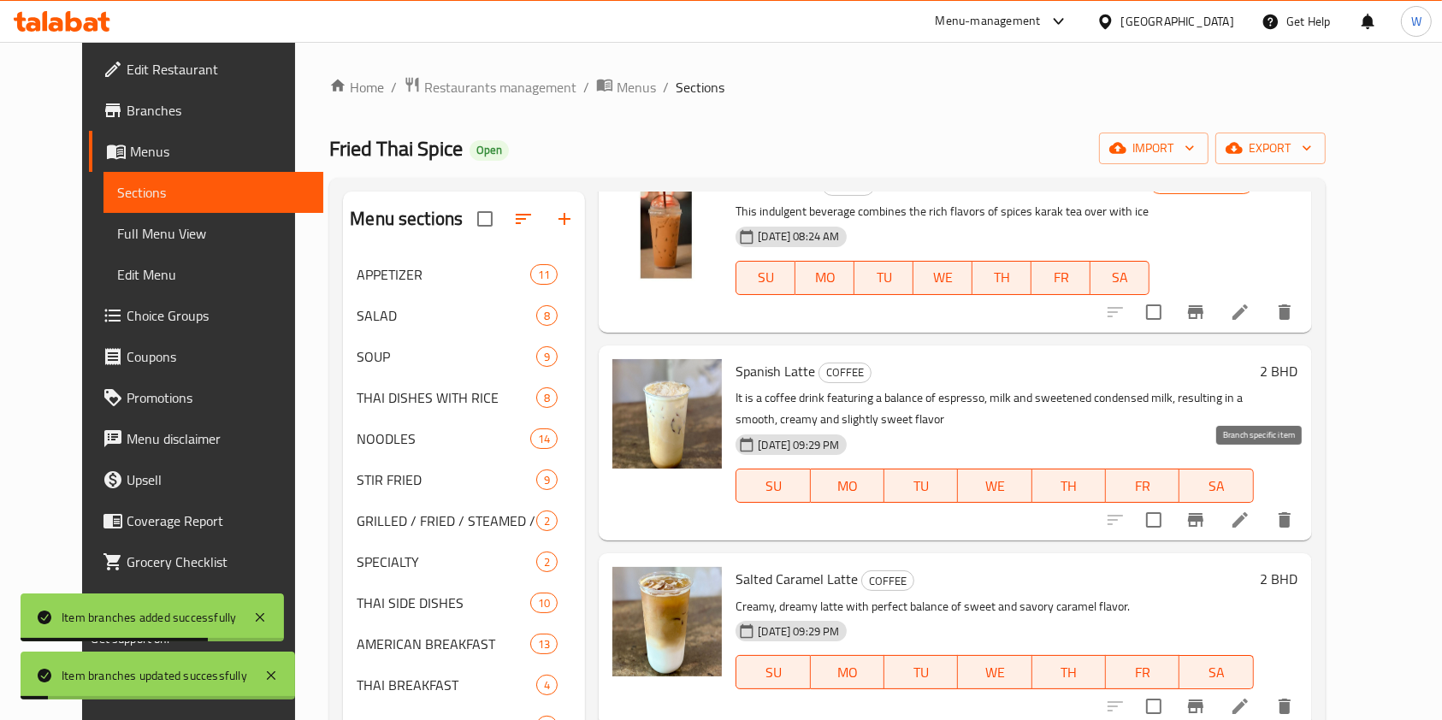
click at [1206, 510] on icon "Branch-specific-item" at bounding box center [1195, 520] width 21 height 21
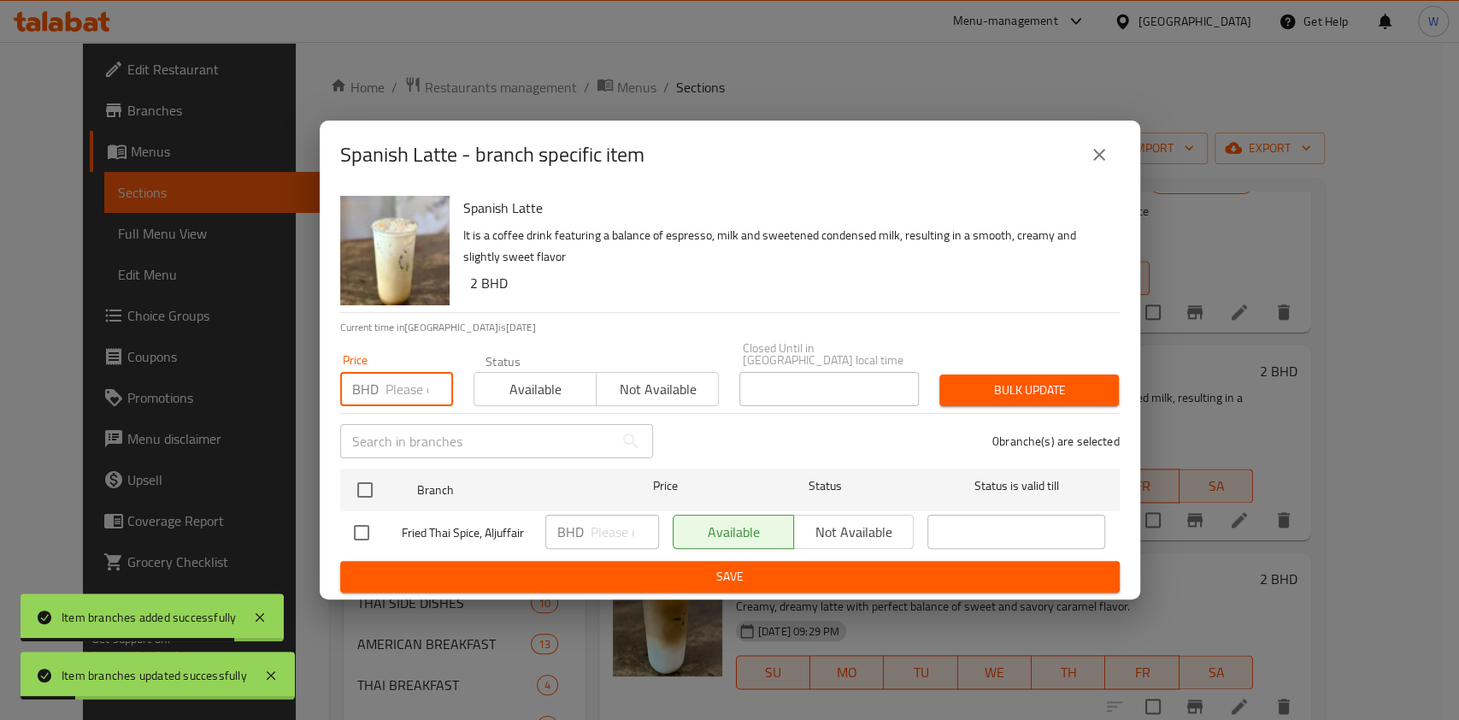
click at [404, 384] on input "number" at bounding box center [420, 389] width 68 height 34
paste input "1.5"
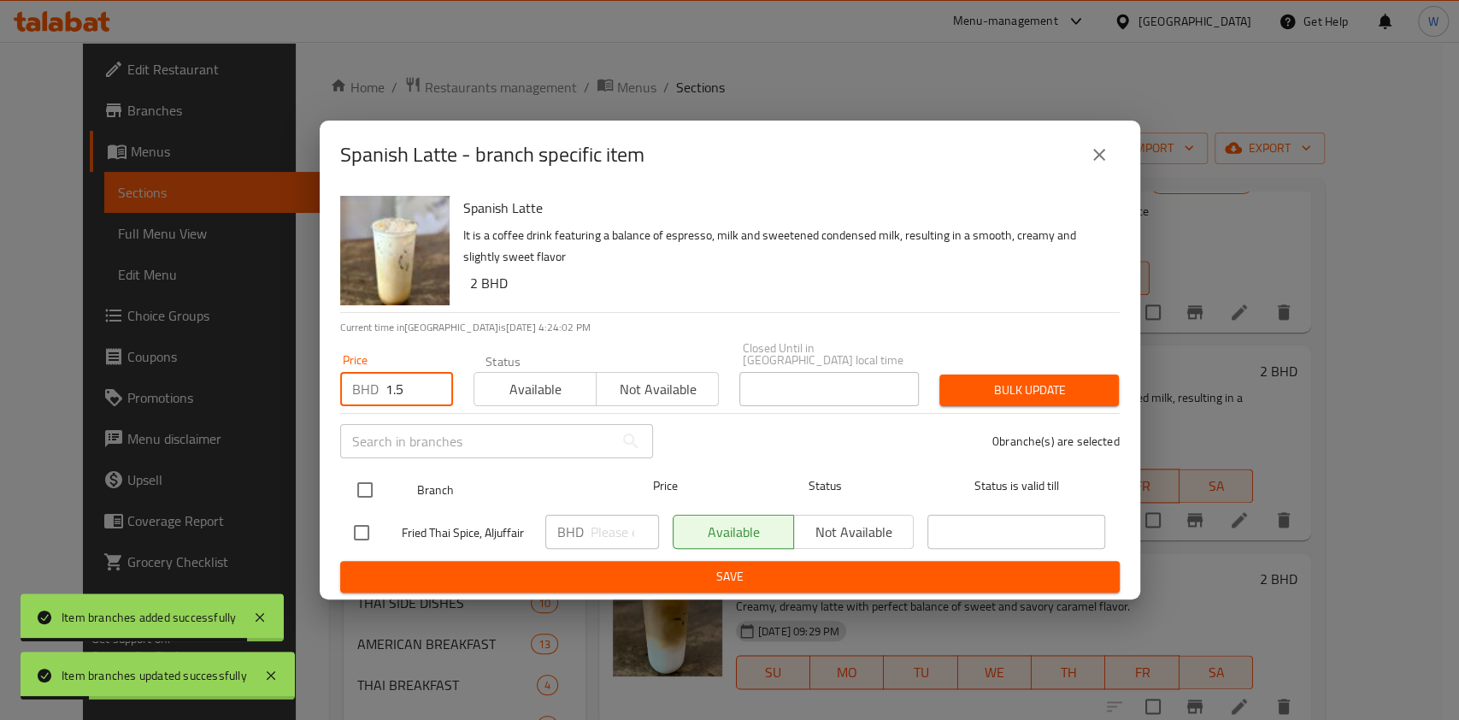
type input "1.5"
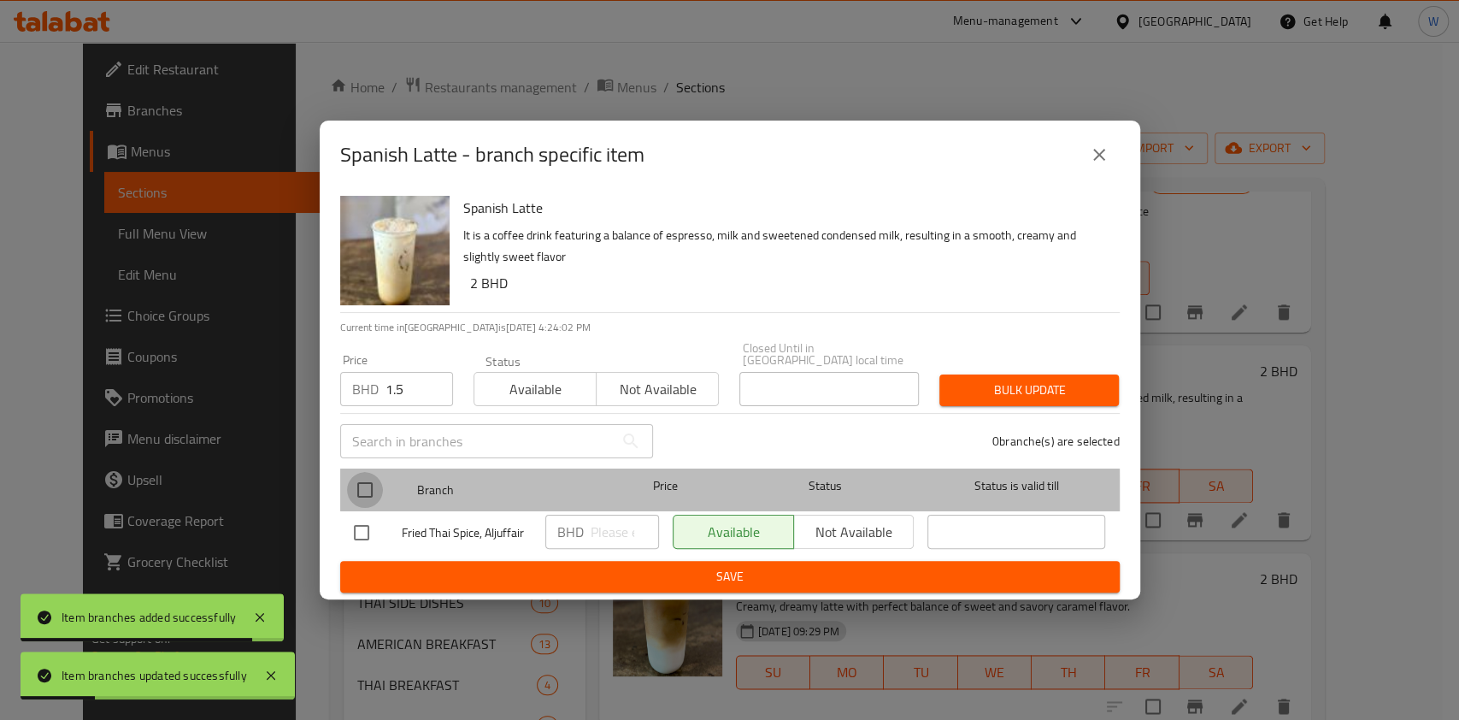
click at [368, 492] on input "checkbox" at bounding box center [365, 490] width 36 height 36
checkbox input "true"
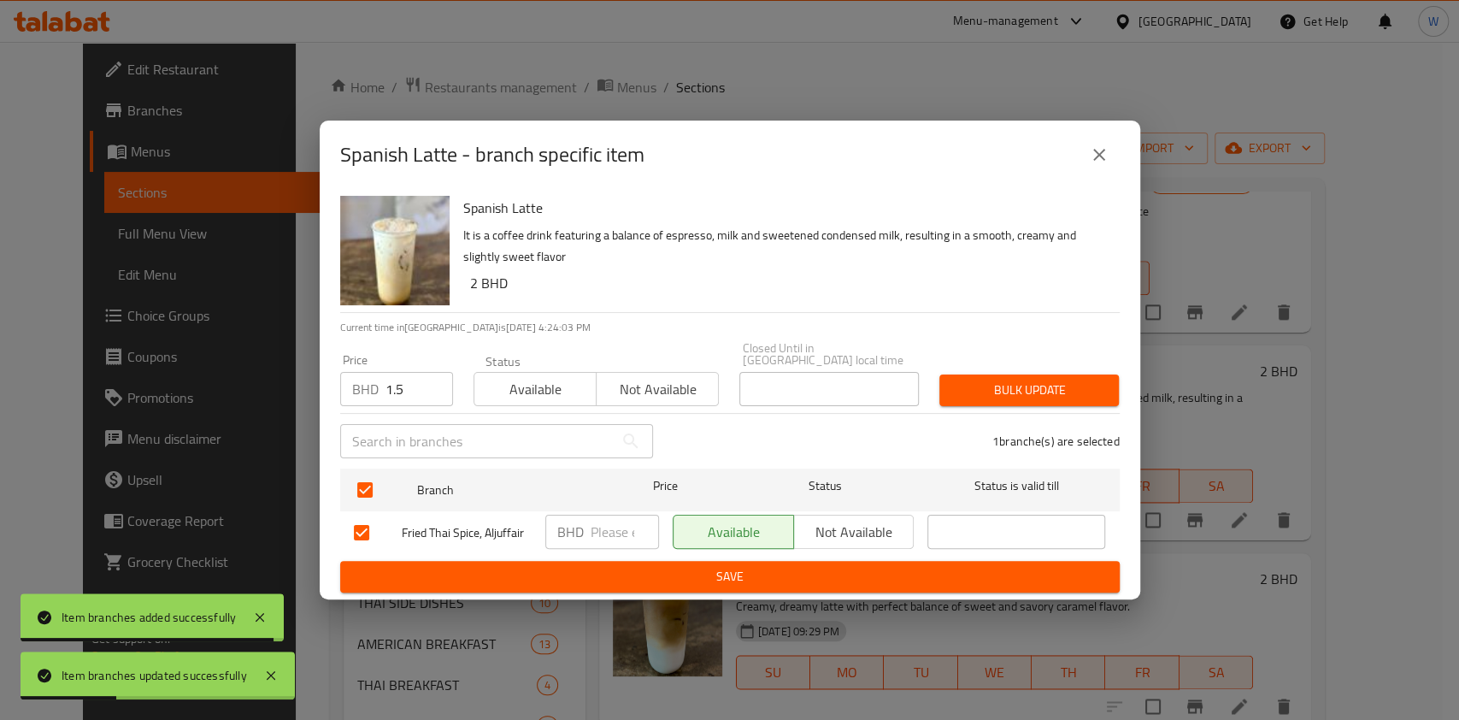
click at [1047, 390] on span "Bulk update" at bounding box center [1029, 390] width 152 height 21
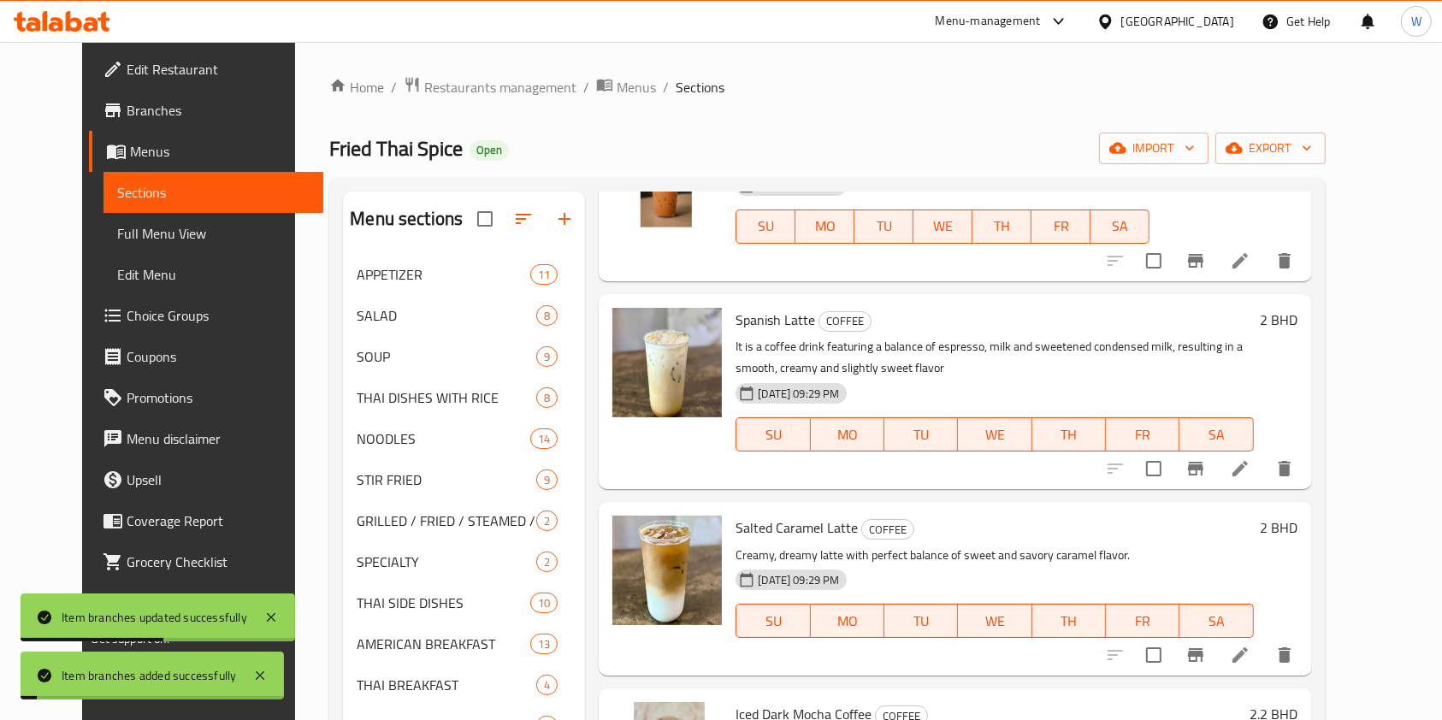
scroll to position [1583, 0]
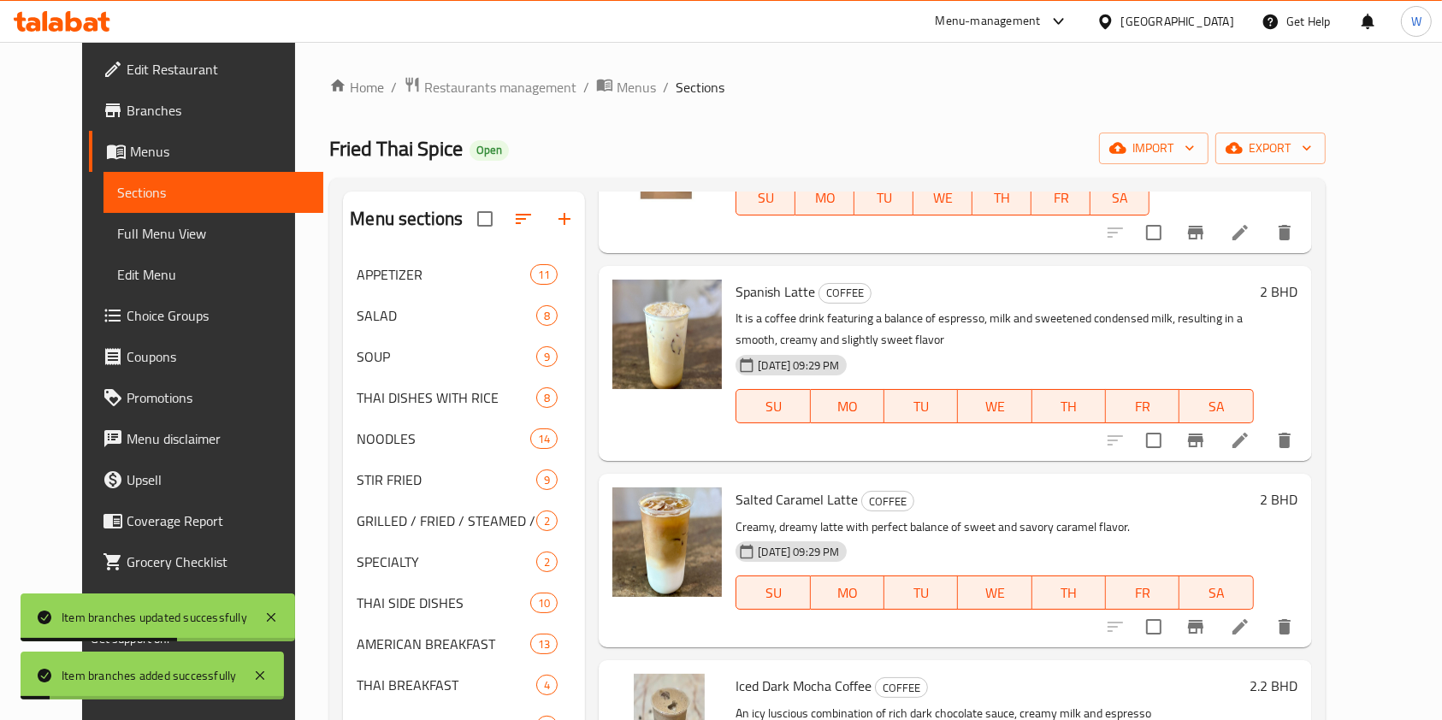
click at [1264, 611] on li at bounding box center [1240, 626] width 48 height 31
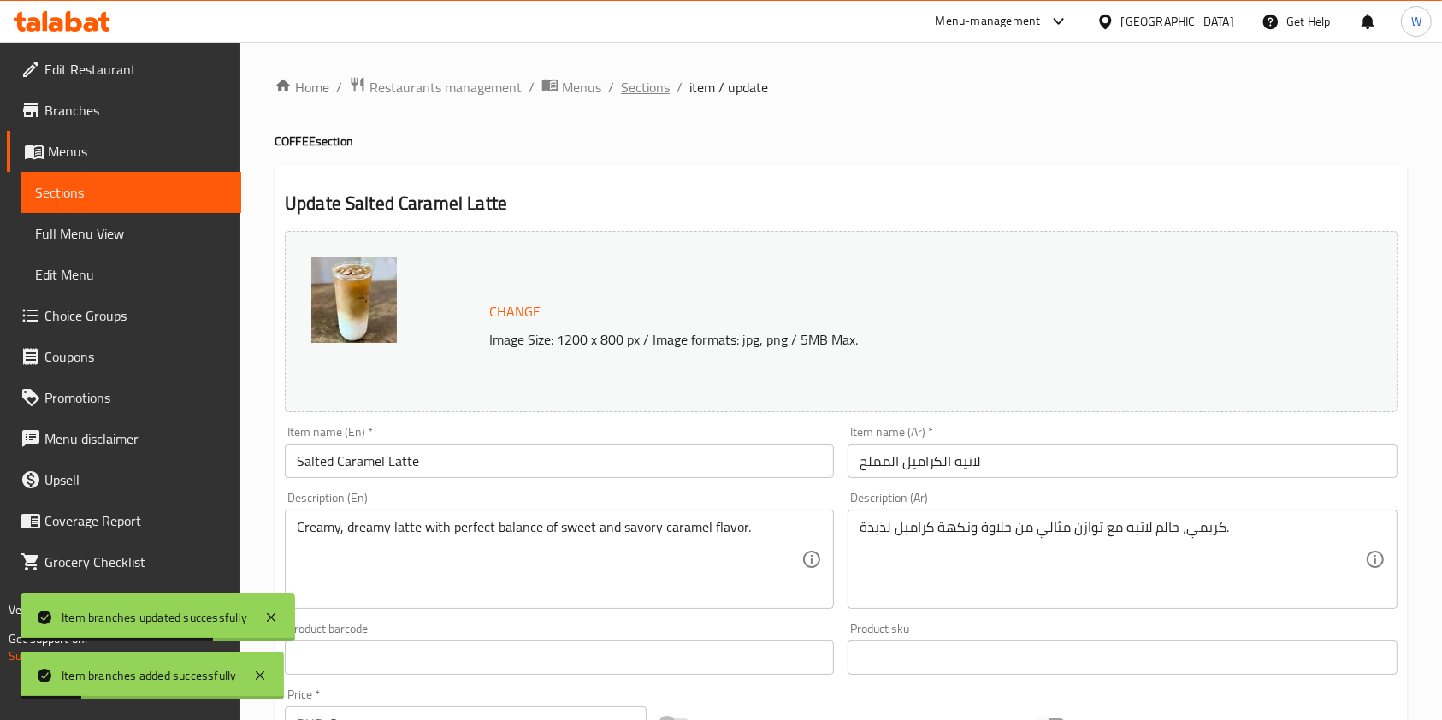
click at [644, 79] on span "Sections" at bounding box center [645, 87] width 49 height 21
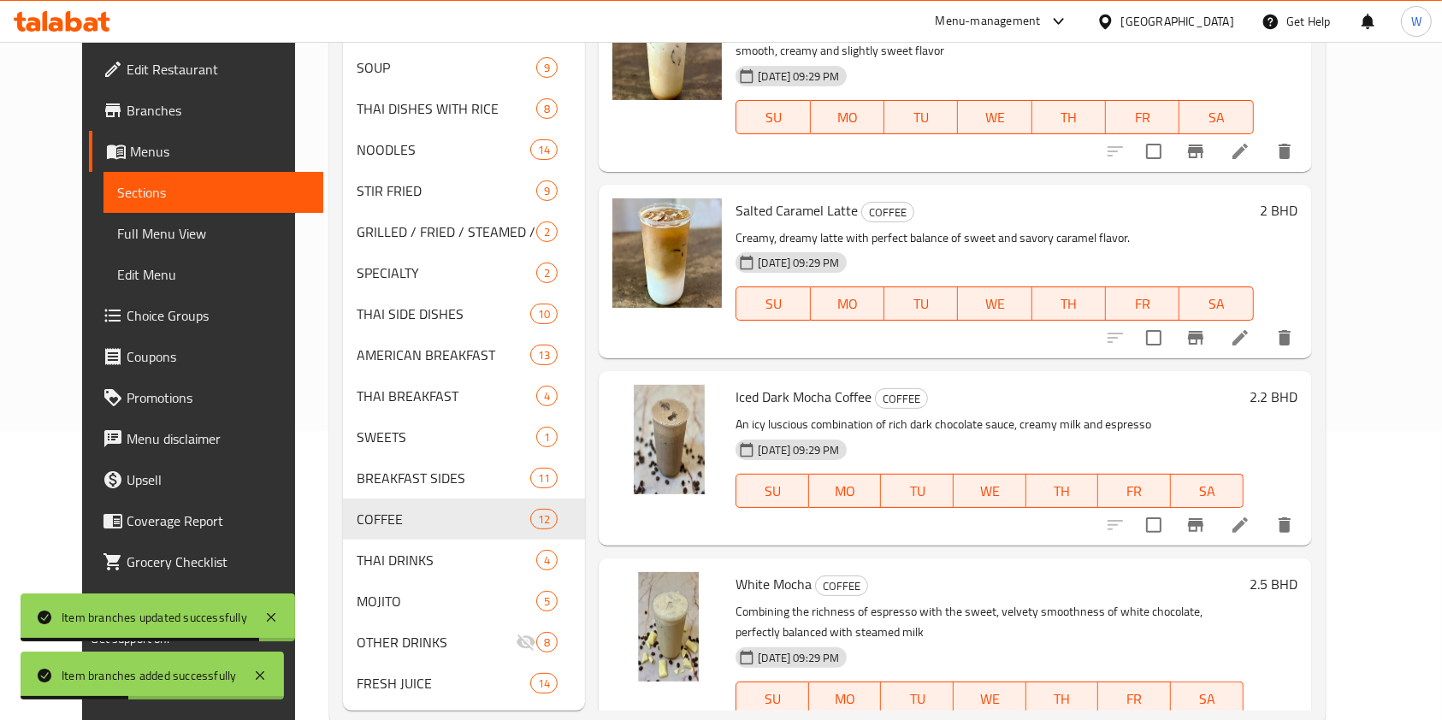
scroll to position [327, 0]
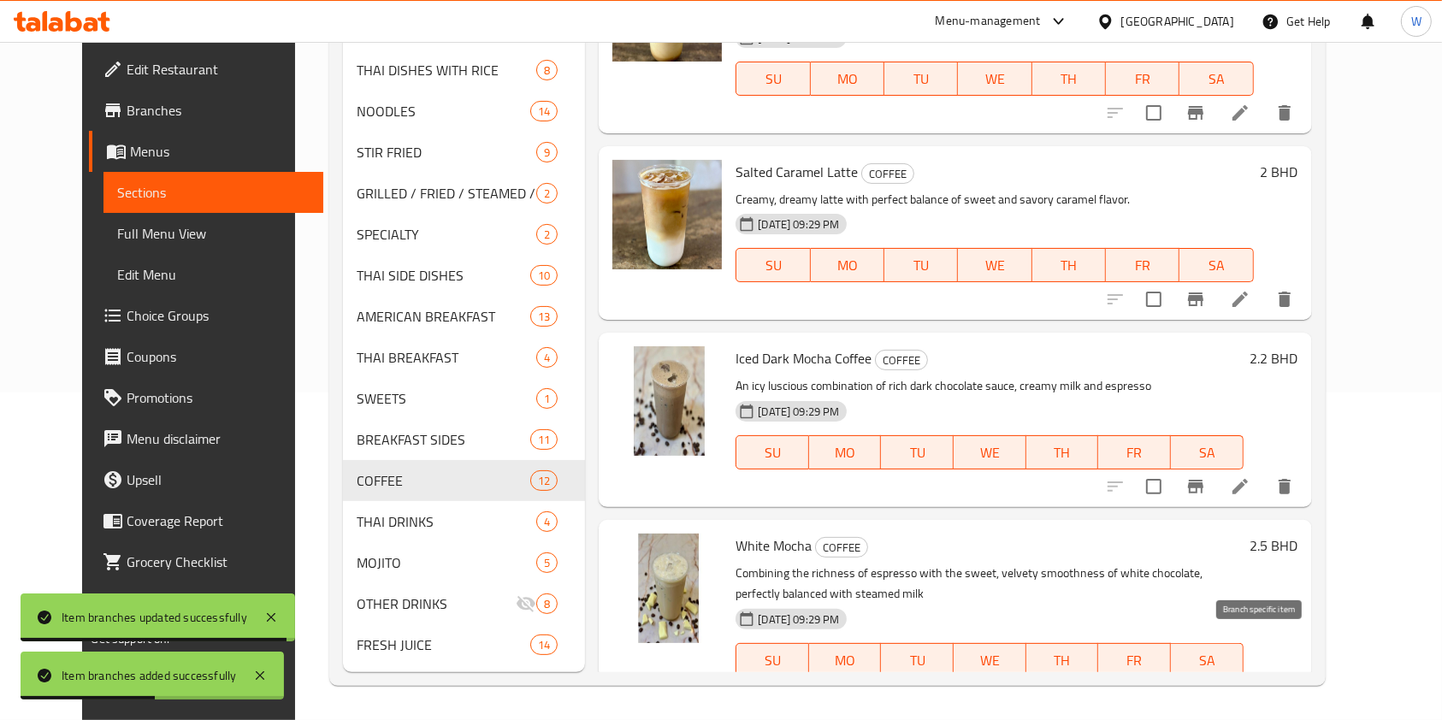
click at [1206, 684] on icon "Branch-specific-item" at bounding box center [1195, 694] width 21 height 21
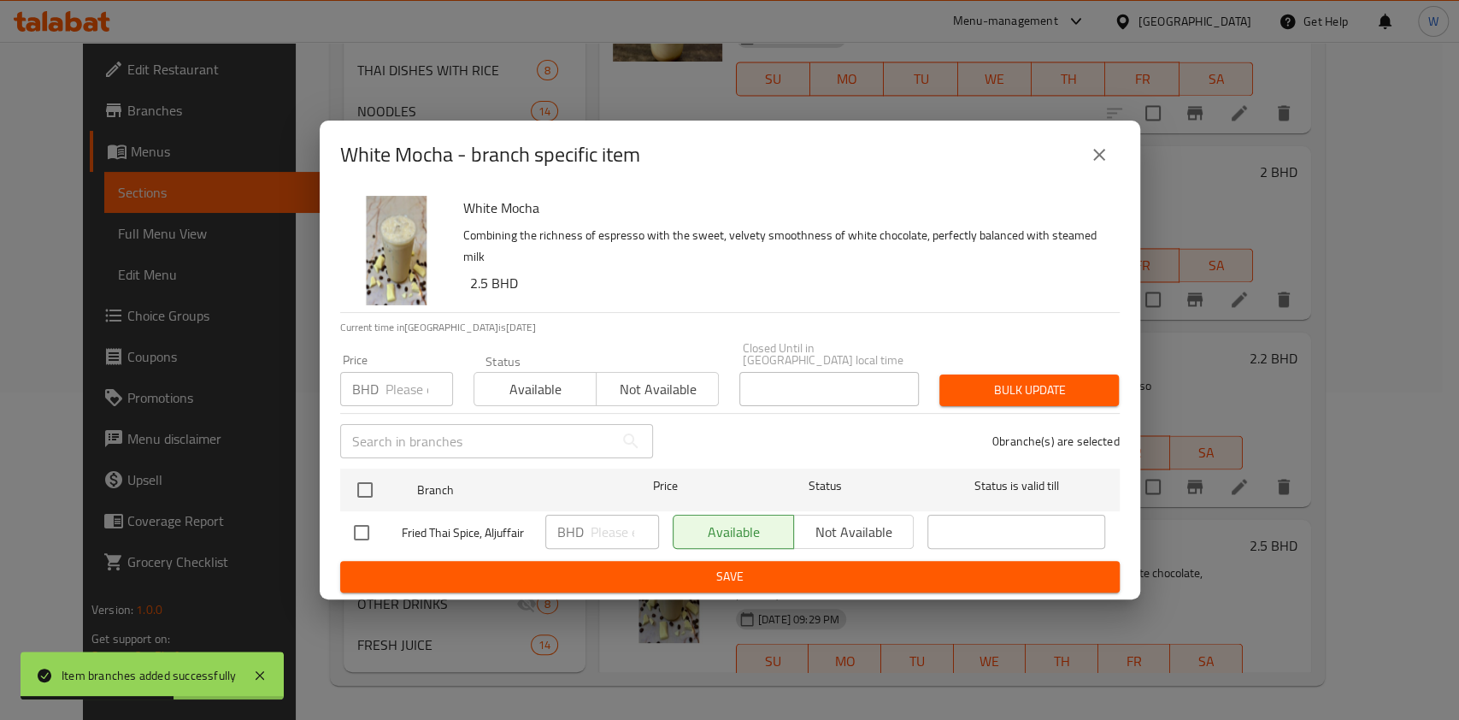
click at [392, 372] on input "number" at bounding box center [420, 389] width 68 height 34
paste input "1.5"
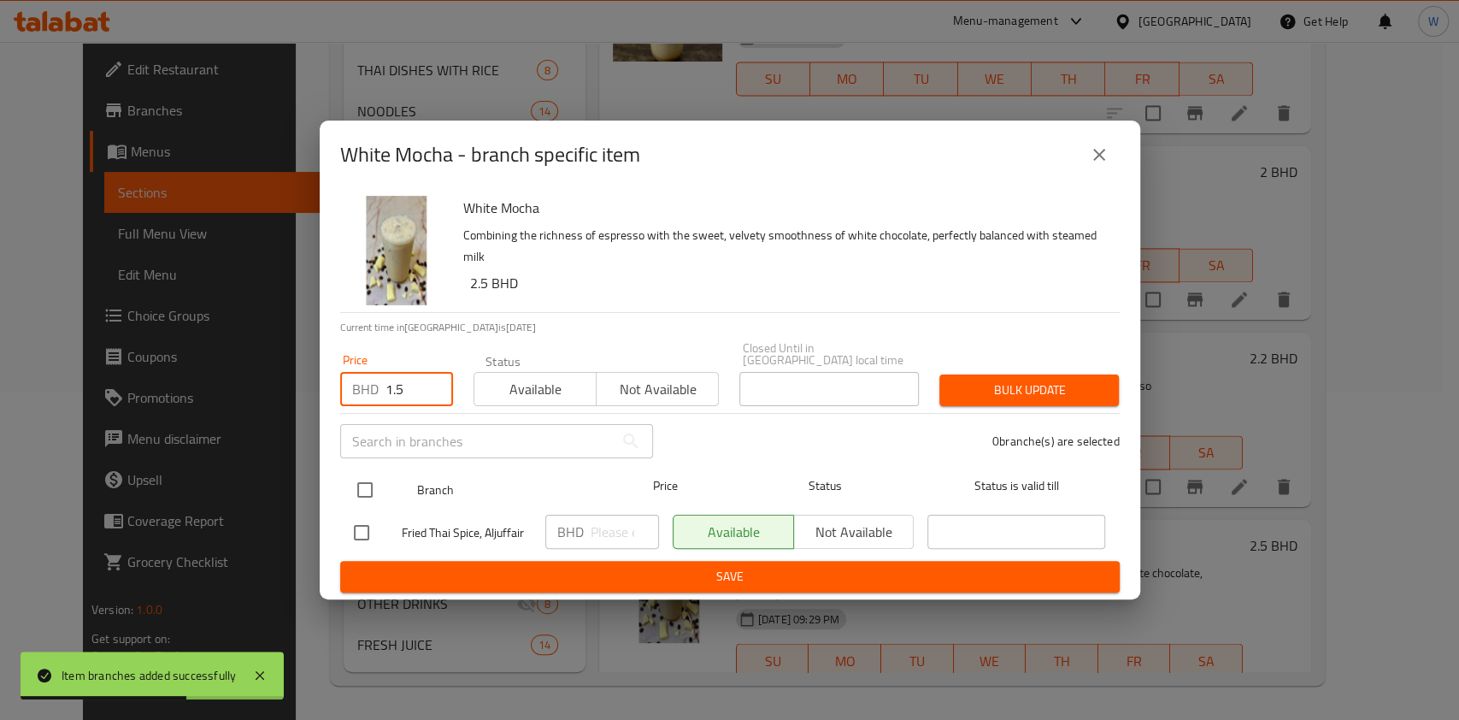
type input "1.5"
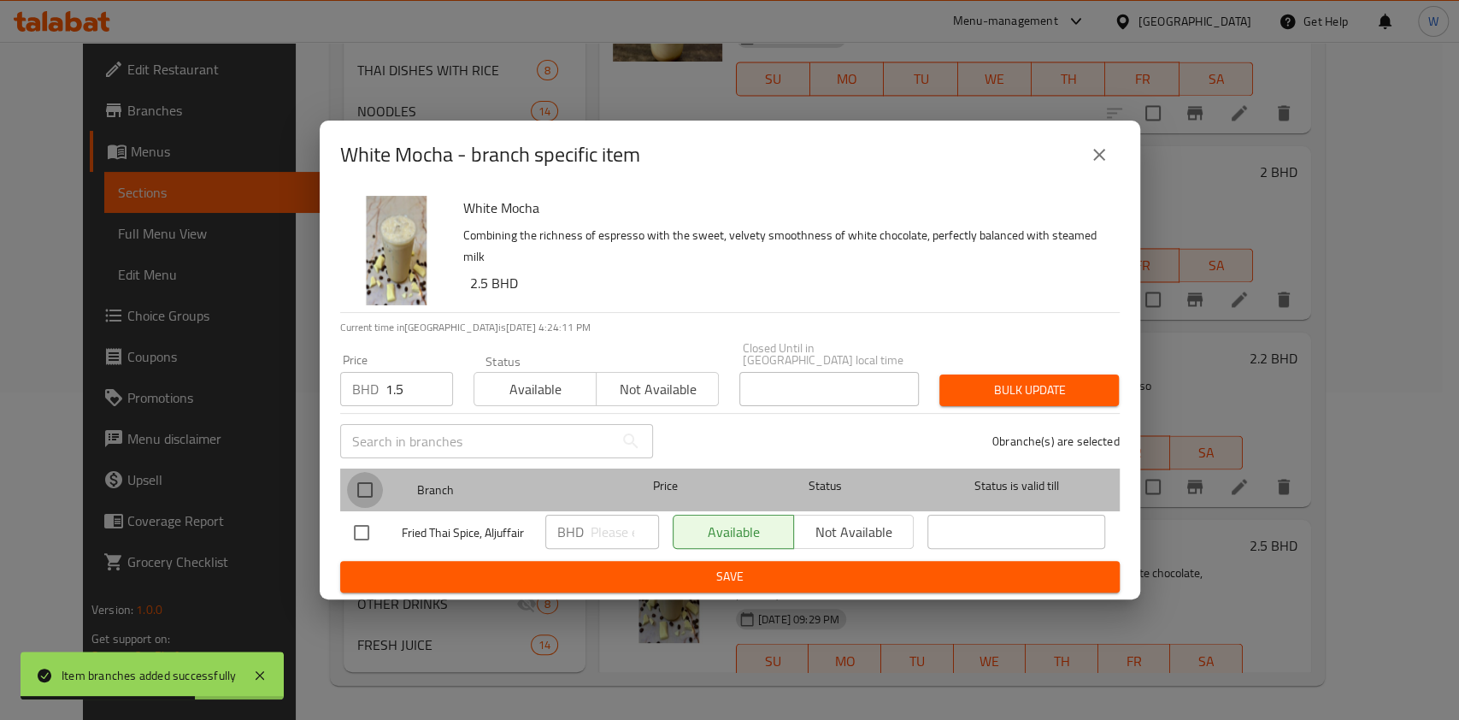
click at [370, 472] on input "checkbox" at bounding box center [365, 490] width 36 height 36
checkbox input "true"
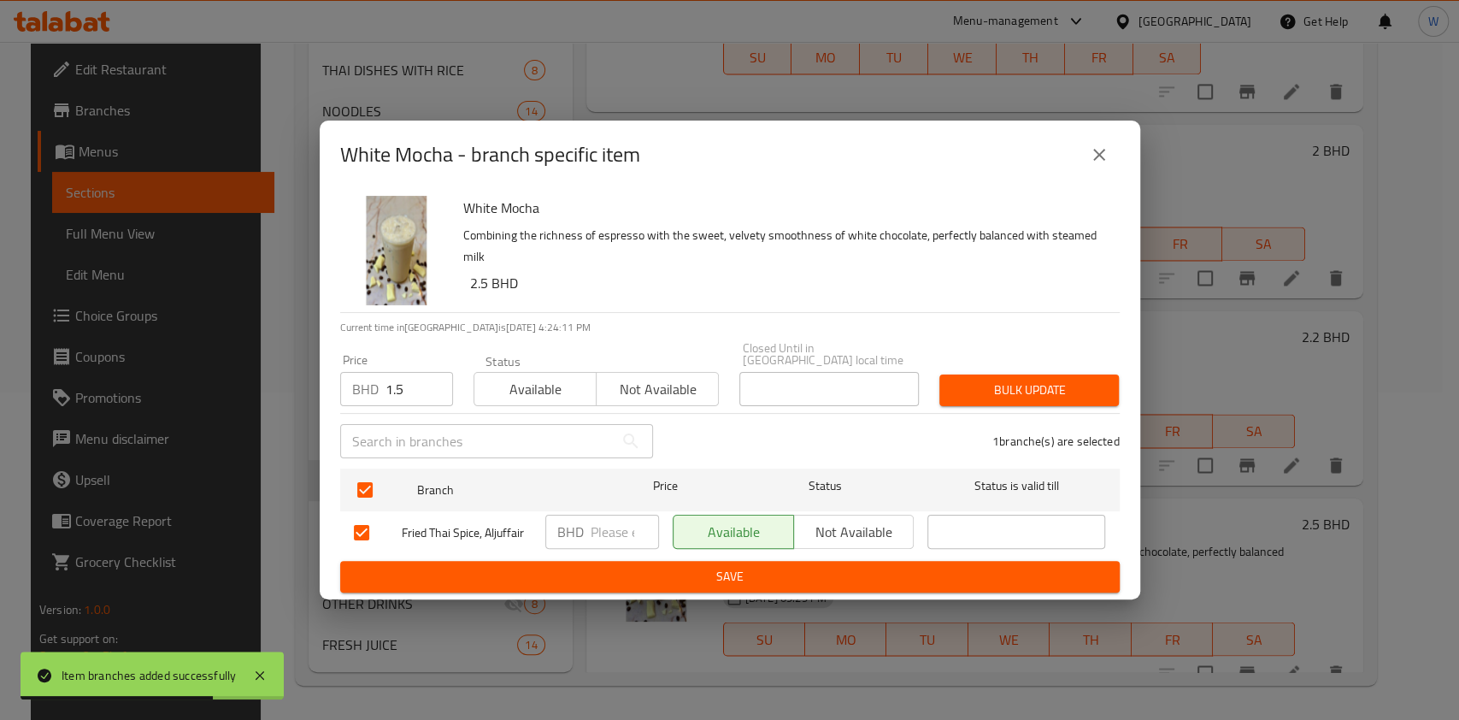
click at [1033, 374] on button "Bulk update" at bounding box center [1030, 390] width 180 height 32
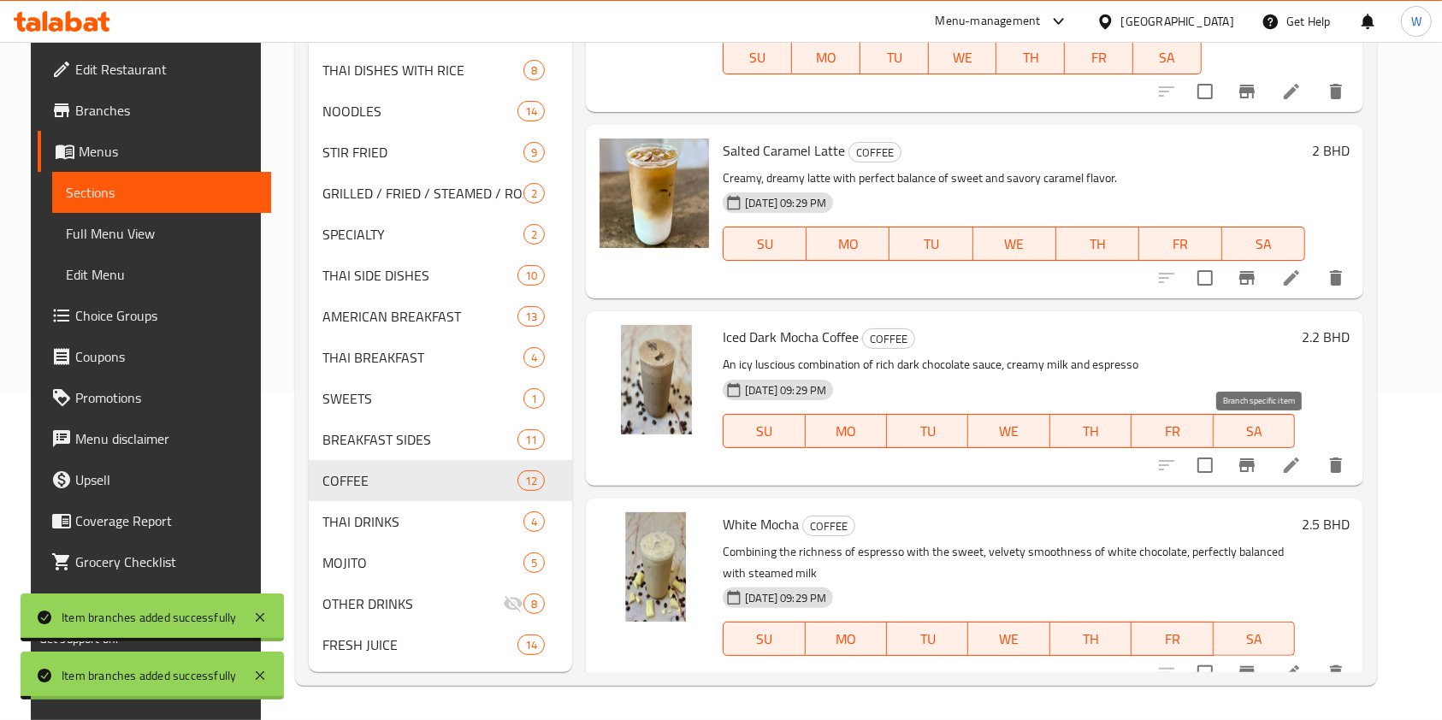
click at [1257, 455] on icon "Branch-specific-item" at bounding box center [1246, 465] width 21 height 21
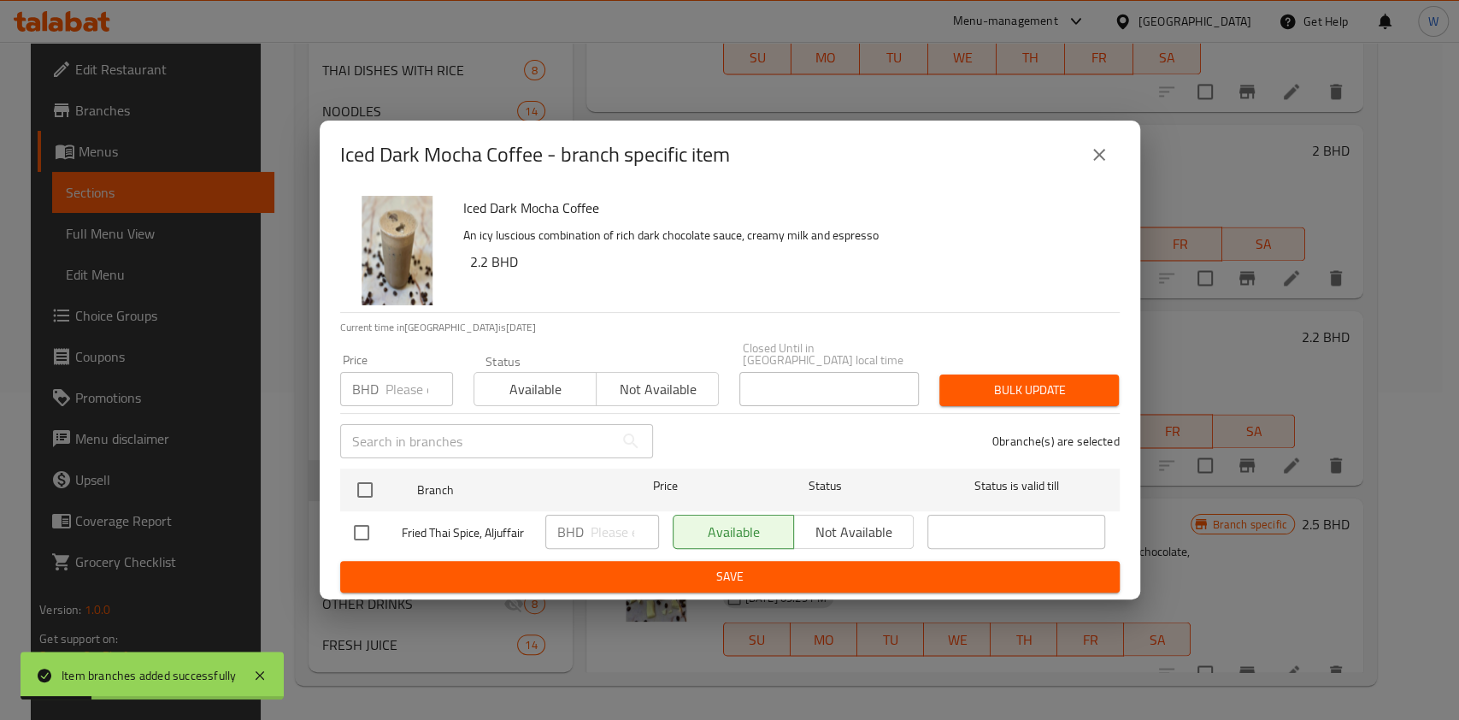
click at [386, 380] on input "number" at bounding box center [420, 389] width 68 height 34
paste input "1.5"
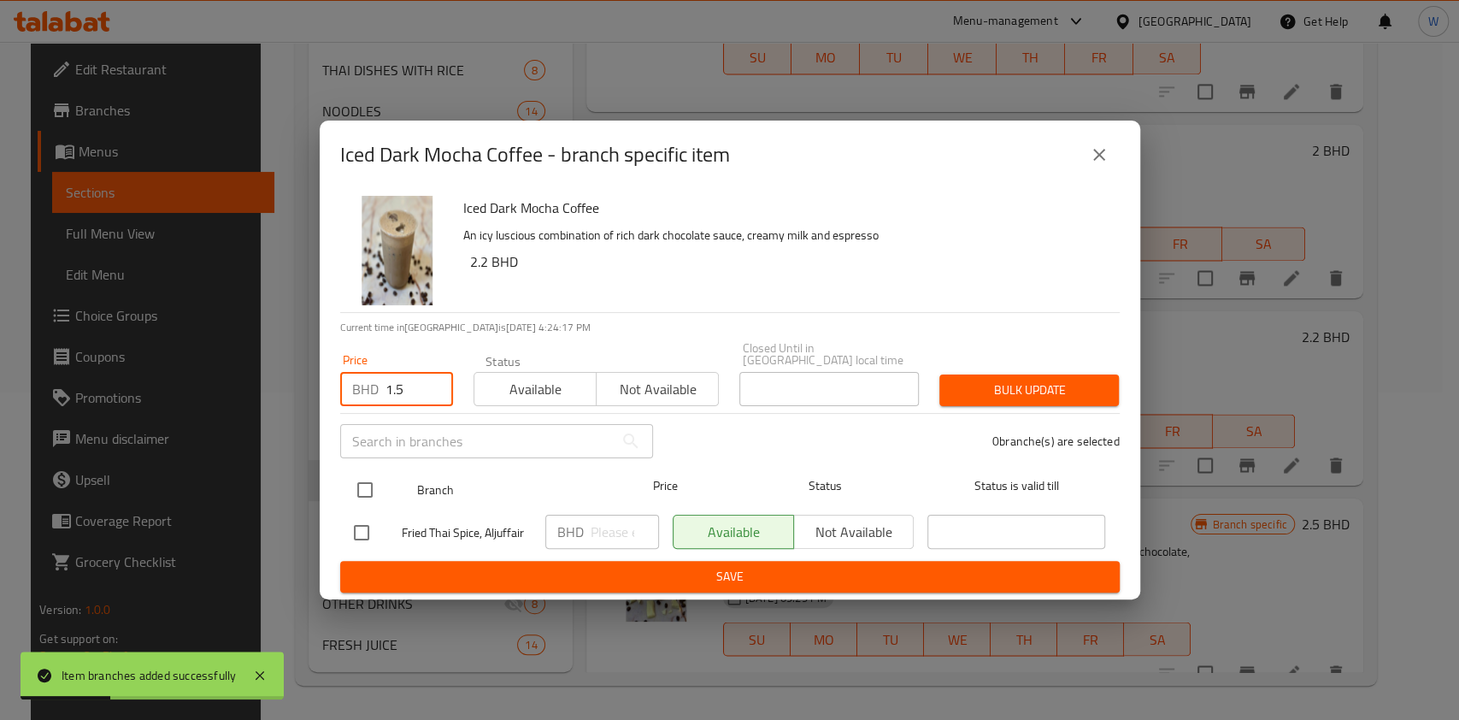
type input "1.5"
click at [370, 478] on input "checkbox" at bounding box center [365, 490] width 36 height 36
checkbox input "true"
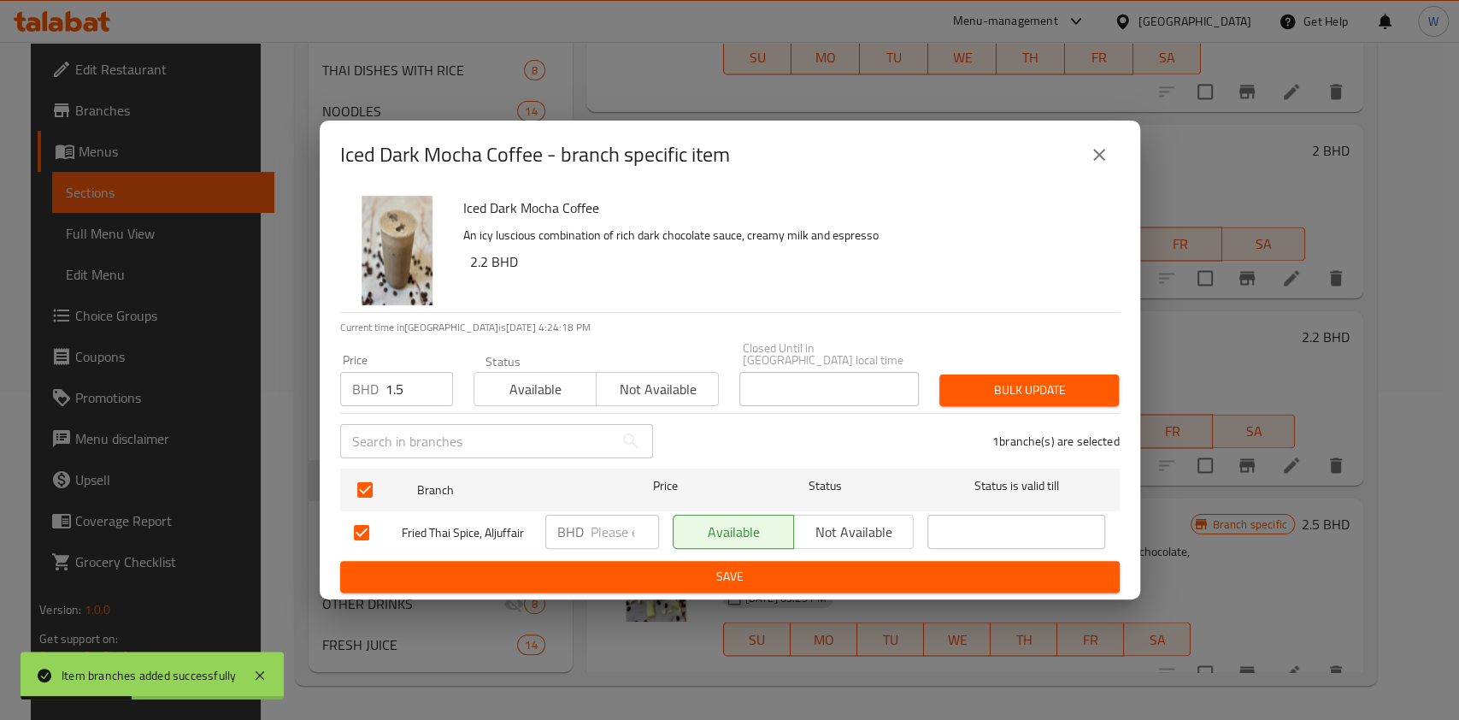
click at [1064, 395] on span "Bulk update" at bounding box center [1029, 390] width 152 height 21
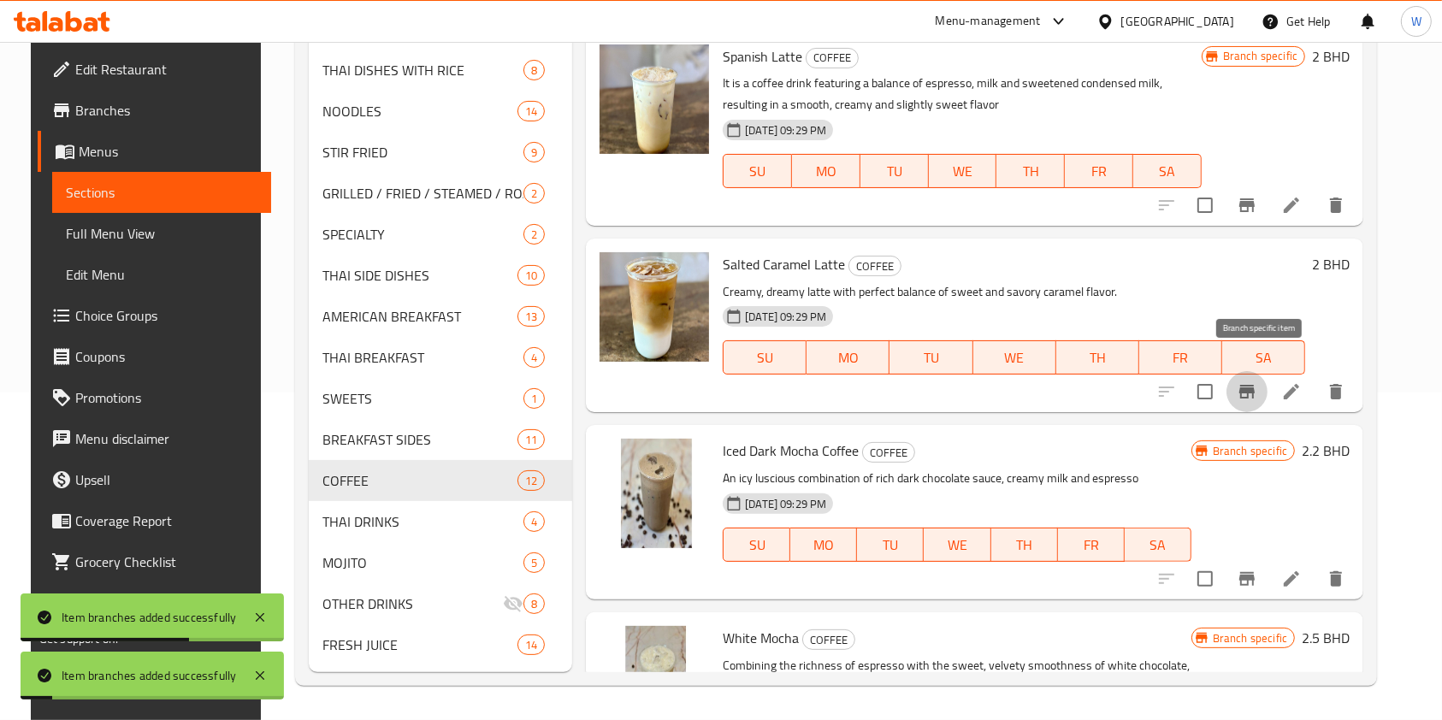
click at [1257, 381] on icon "Branch-specific-item" at bounding box center [1246, 391] width 21 height 21
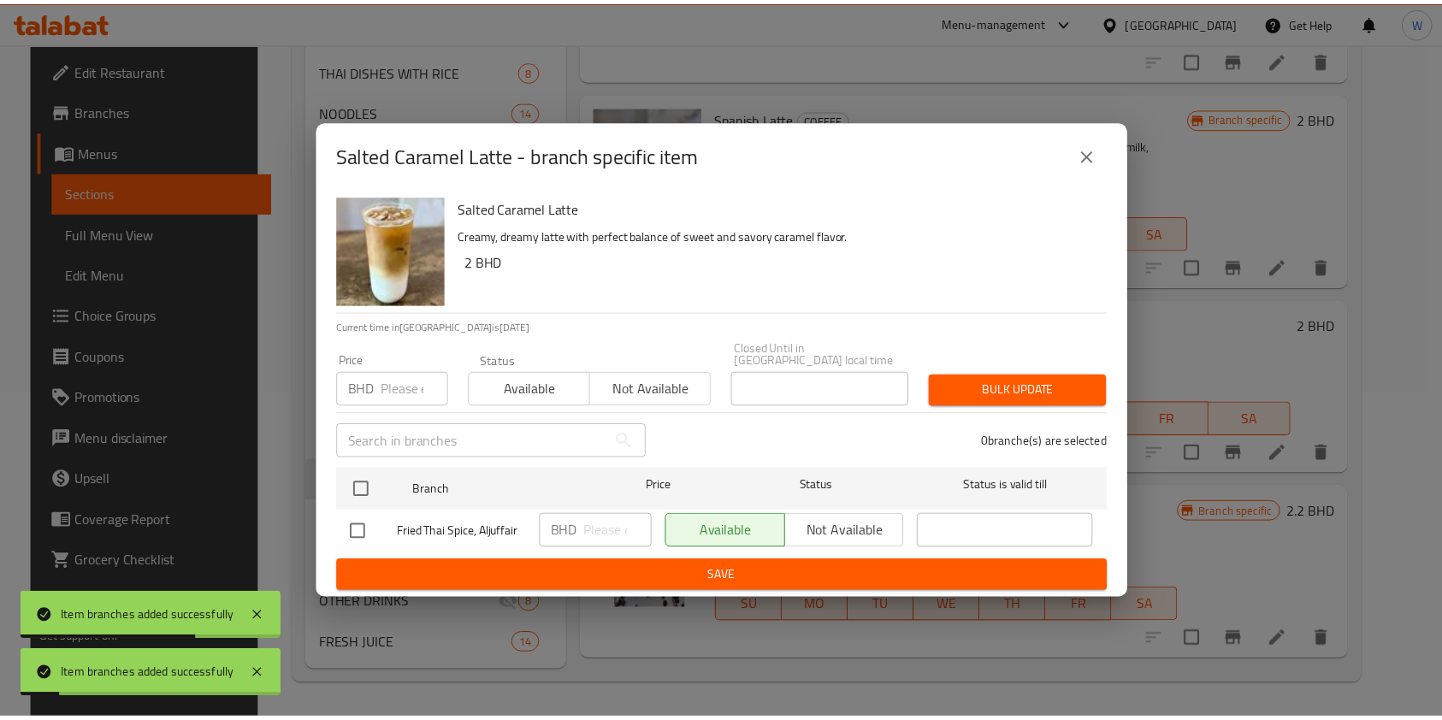
scroll to position [1354, 0]
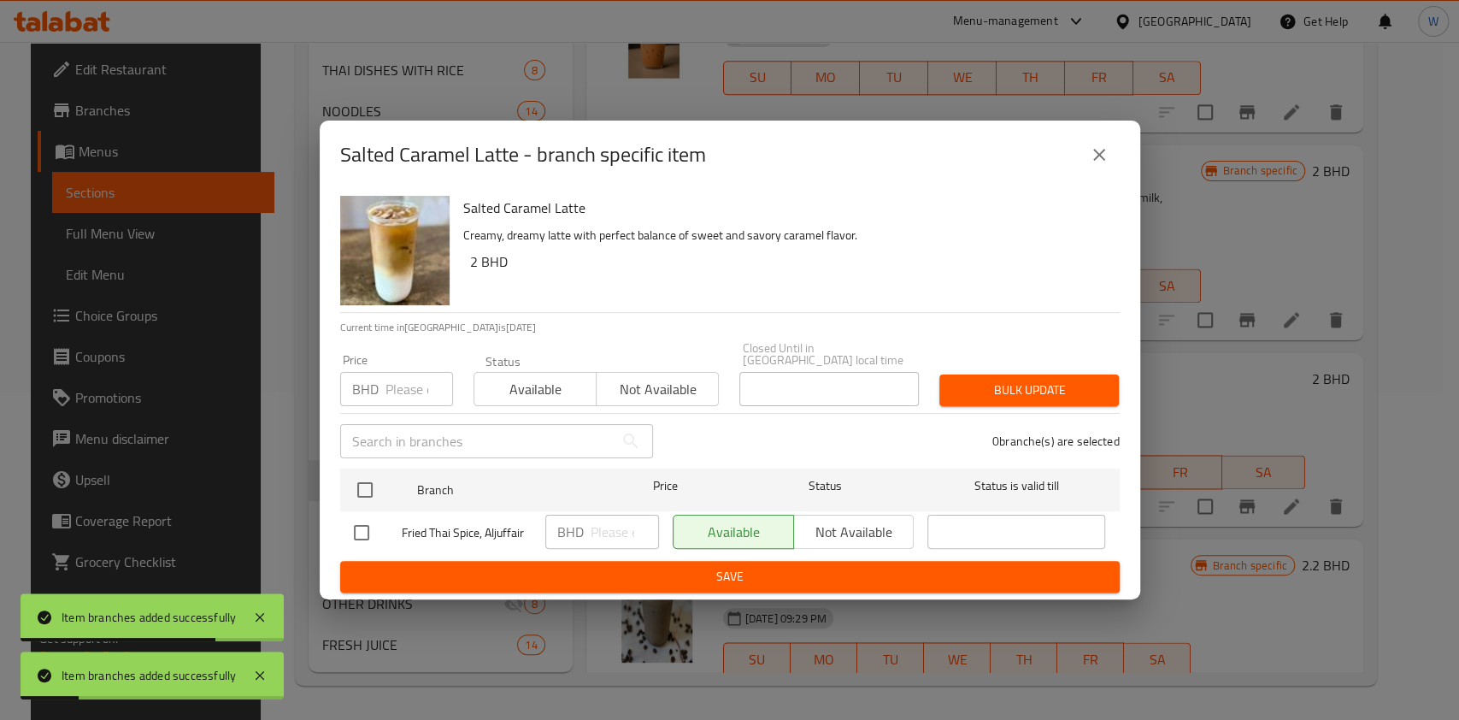
click at [409, 380] on input "number" at bounding box center [420, 389] width 68 height 34
paste input "1.5"
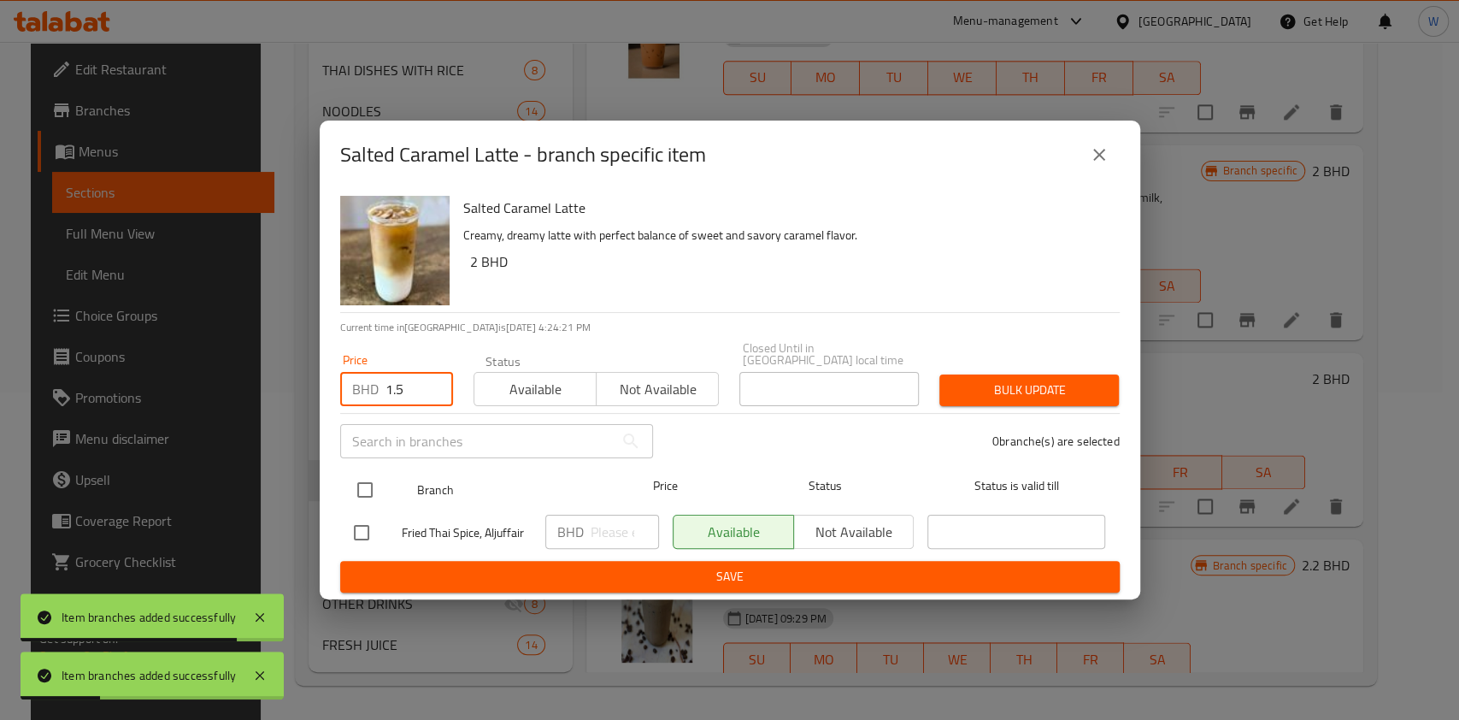
type input "1.5"
click at [364, 486] on input "checkbox" at bounding box center [365, 490] width 36 height 36
checkbox input "true"
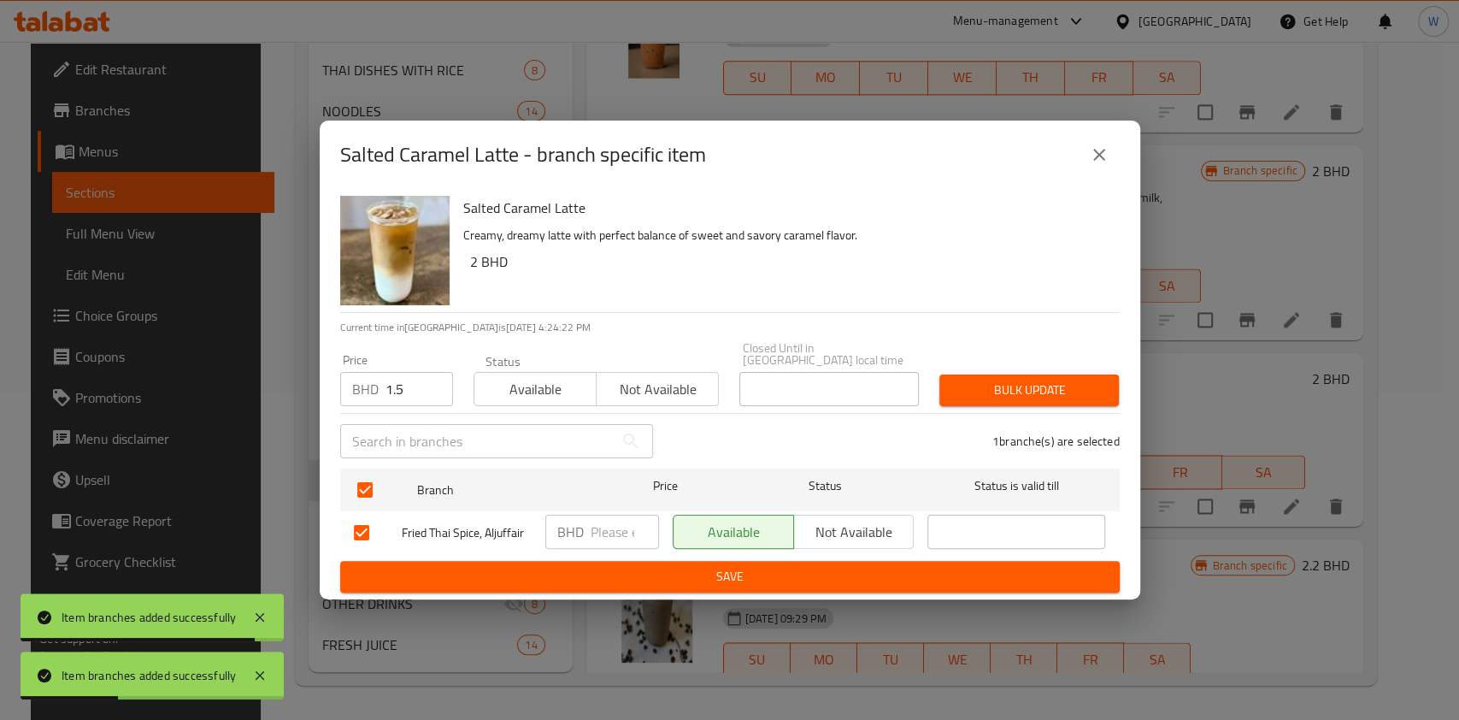
click at [1060, 364] on div "Bulk update" at bounding box center [1029, 390] width 200 height 52
click at [1059, 374] on button "Bulk update" at bounding box center [1030, 390] width 180 height 32
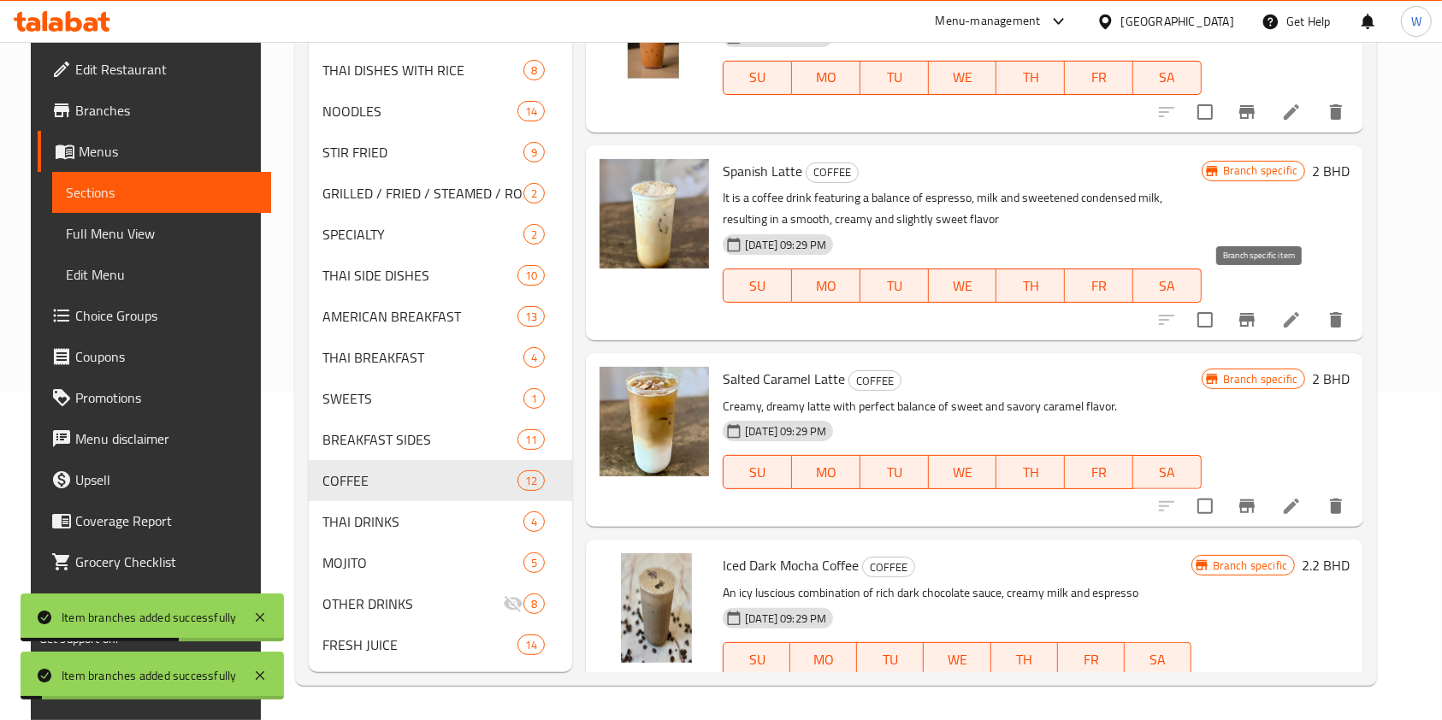
click at [1257, 310] on icon "Branch-specific-item" at bounding box center [1246, 320] width 21 height 21
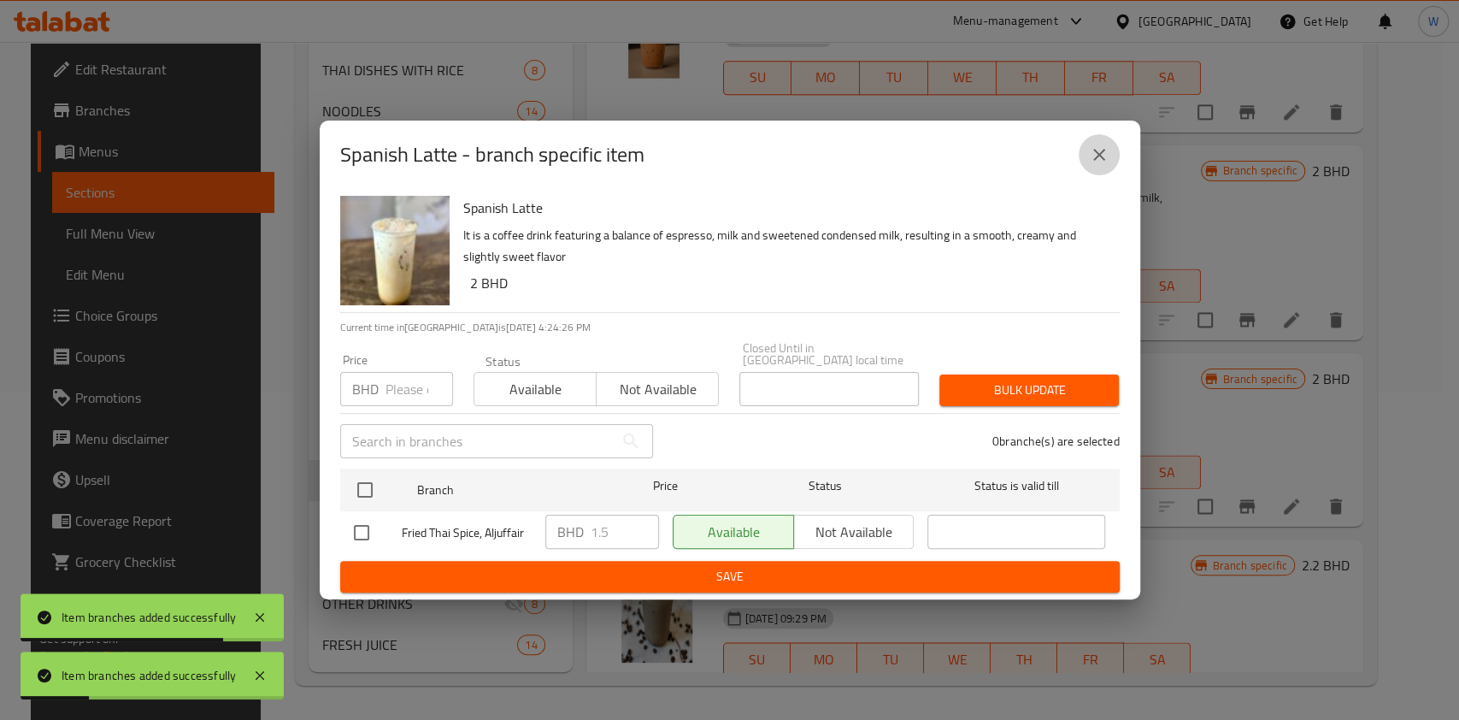
click at [1097, 165] on icon "close" at bounding box center [1099, 154] width 21 height 21
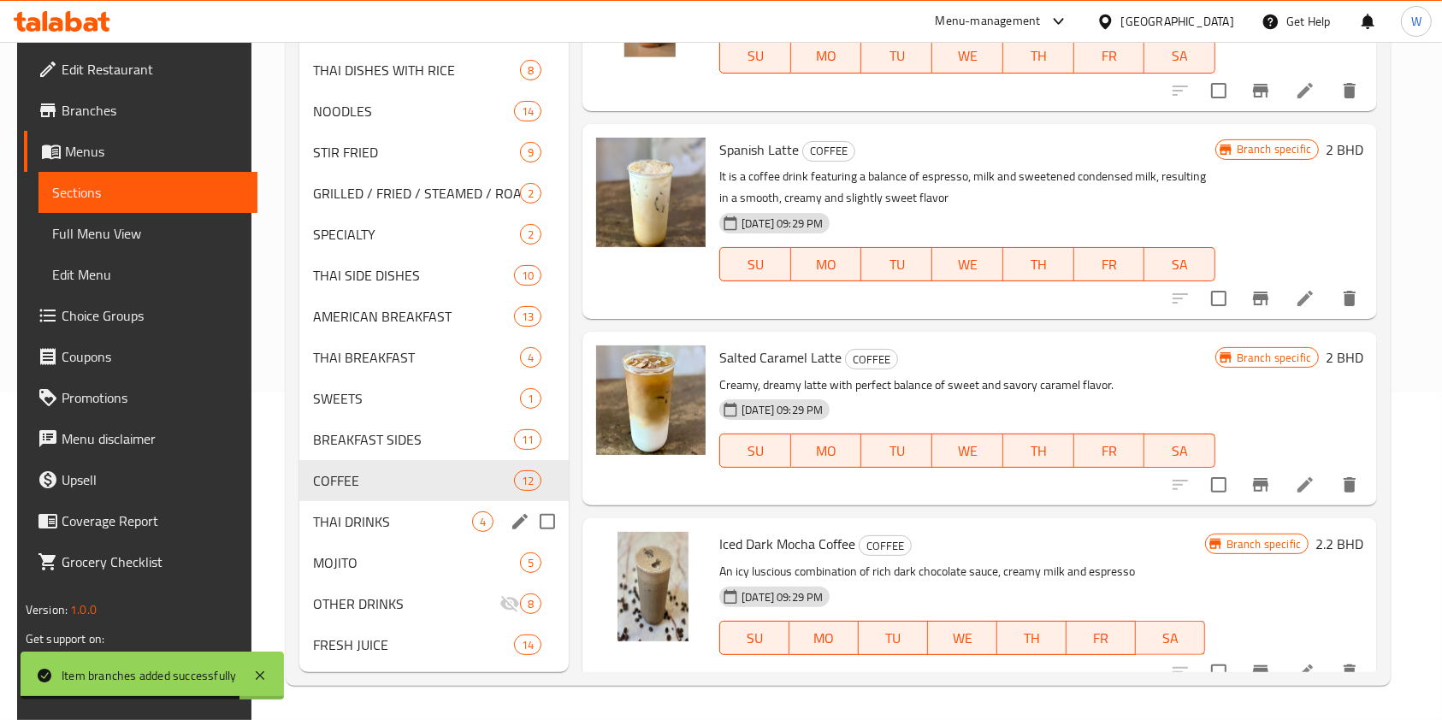
click at [398, 537] on div "THAI DRINKS 4" at bounding box center [433, 521] width 269 height 41
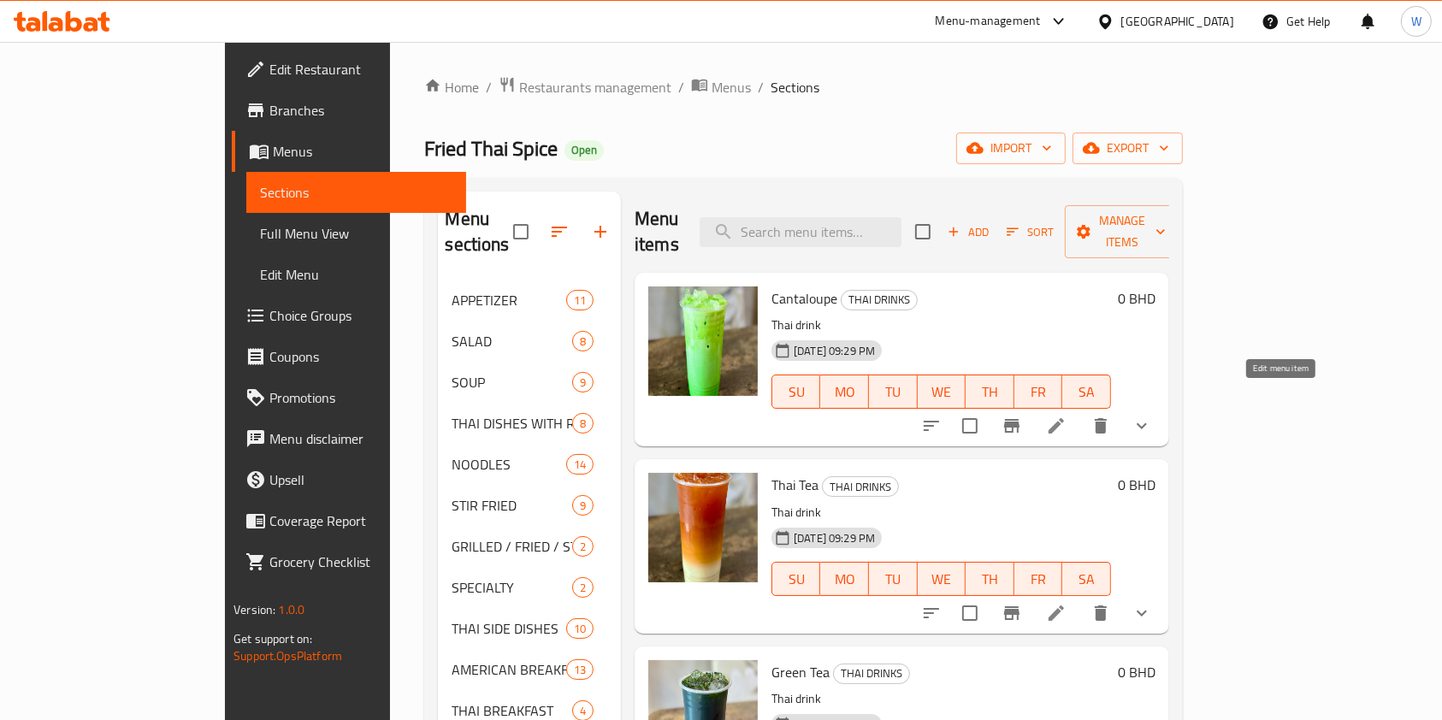
click at [1064, 418] on icon at bounding box center [1055, 425] width 15 height 15
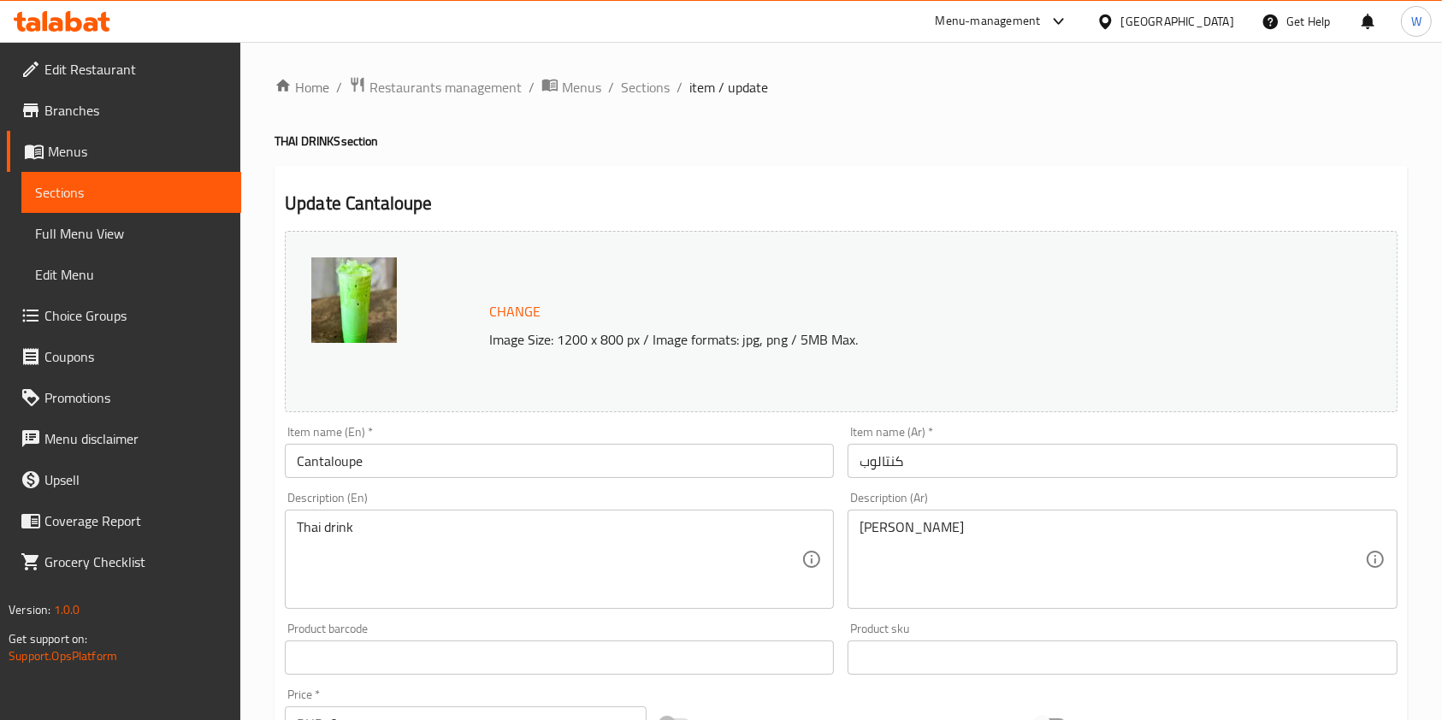
scroll to position [600, 0]
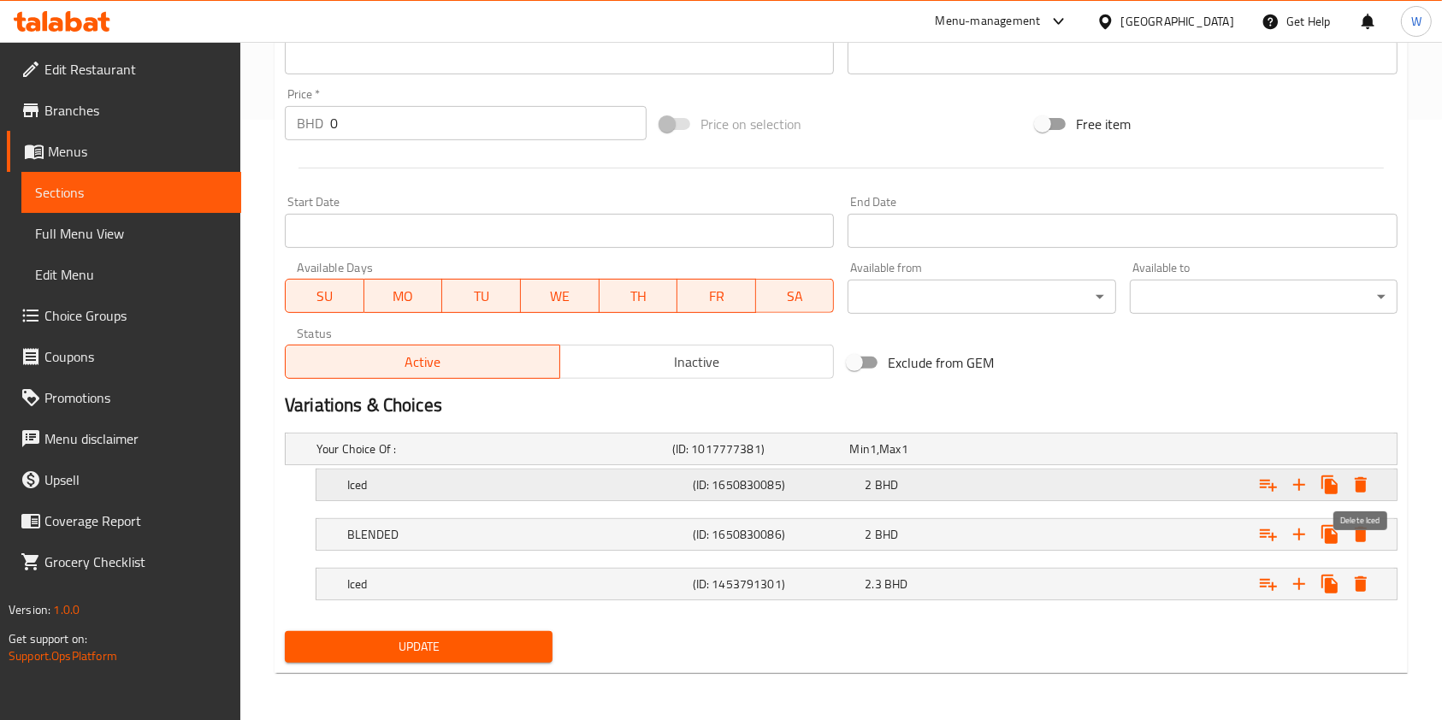
click at [1364, 479] on icon "Expand" at bounding box center [1360, 485] width 21 height 21
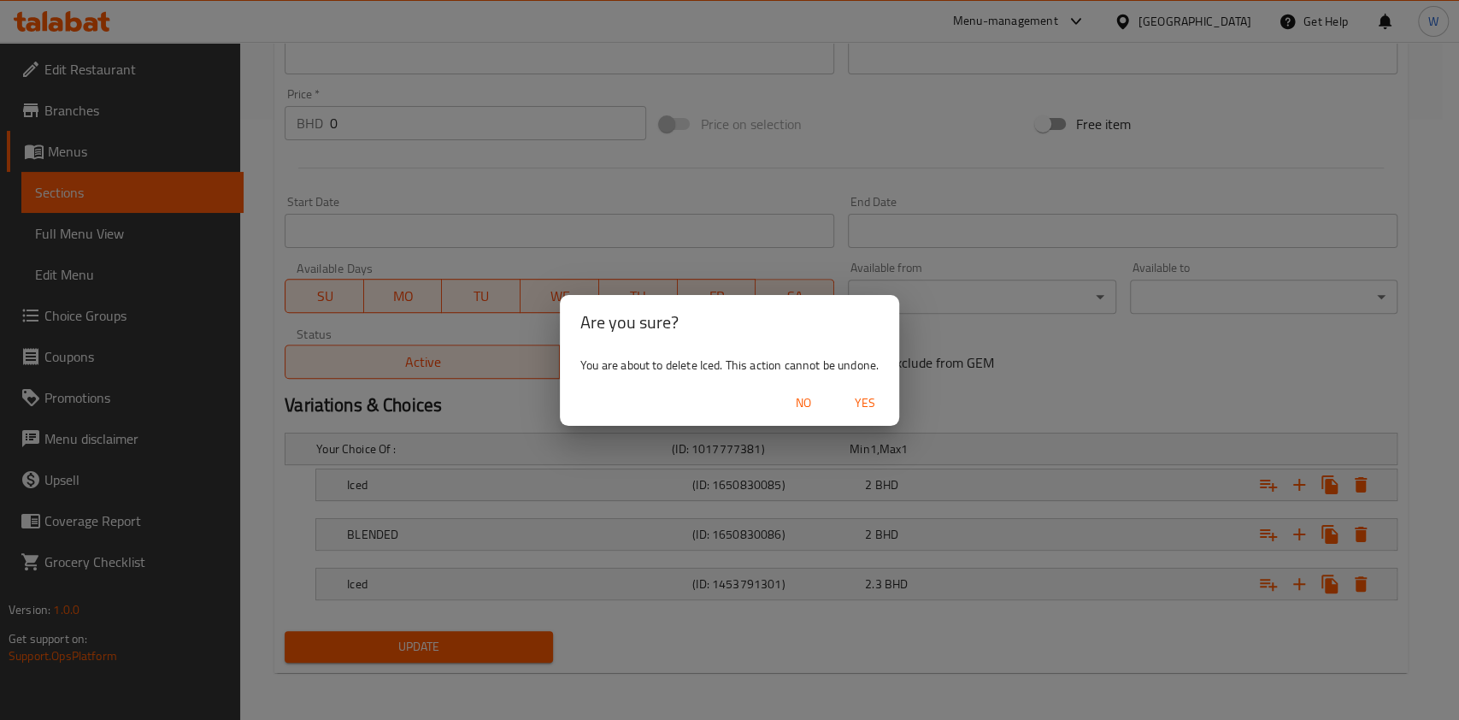
click at [804, 404] on span "No" at bounding box center [803, 402] width 41 height 21
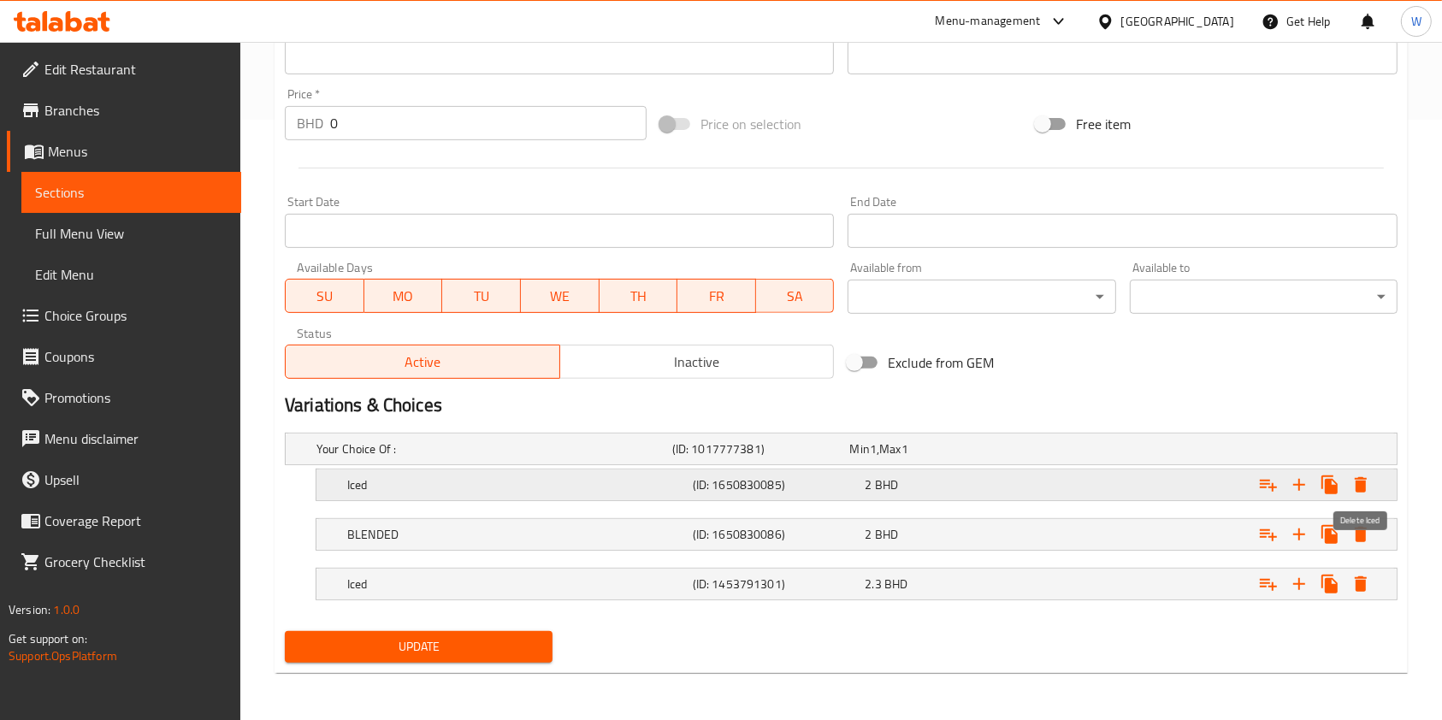
click at [1365, 477] on icon "Expand" at bounding box center [1360, 484] width 12 height 15
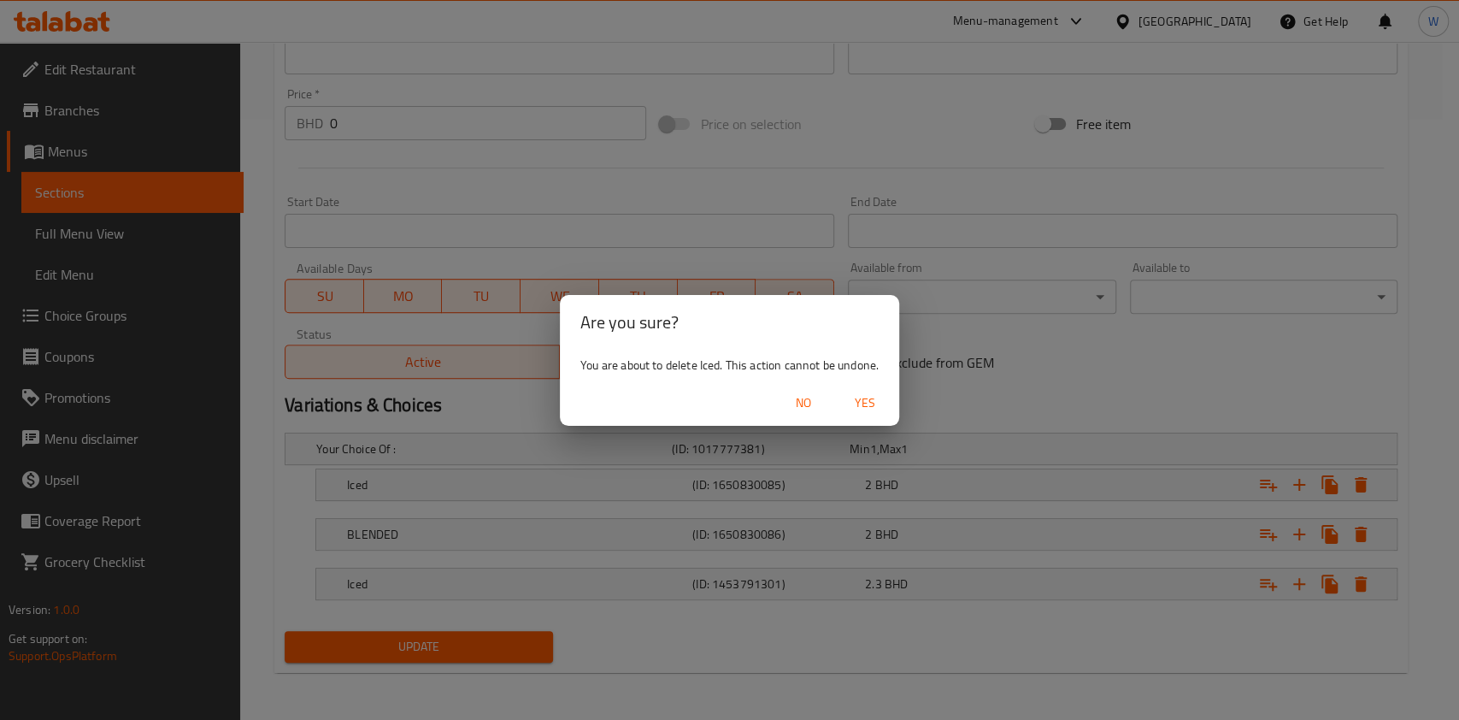
click at [876, 392] on span "Yes" at bounding box center [865, 402] width 41 height 21
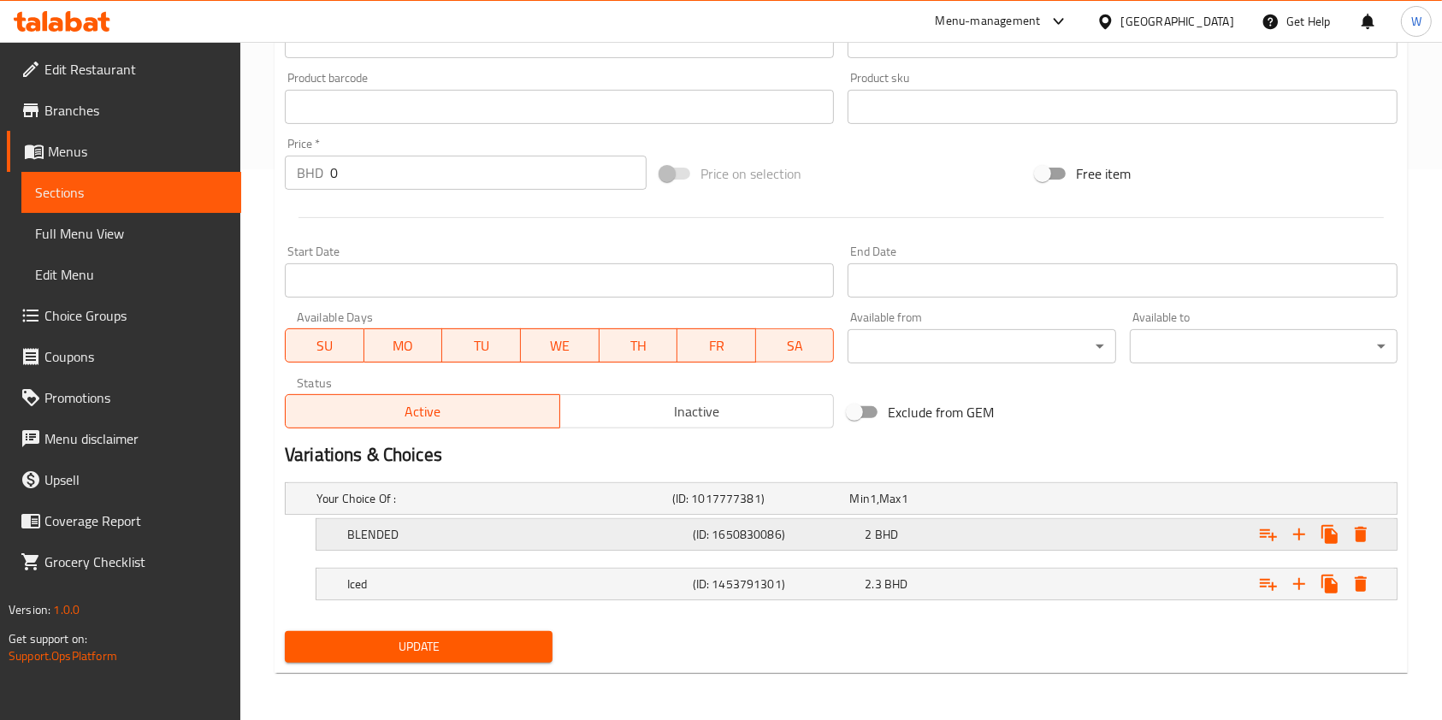
click at [1363, 537] on icon "Expand" at bounding box center [1360, 534] width 12 height 15
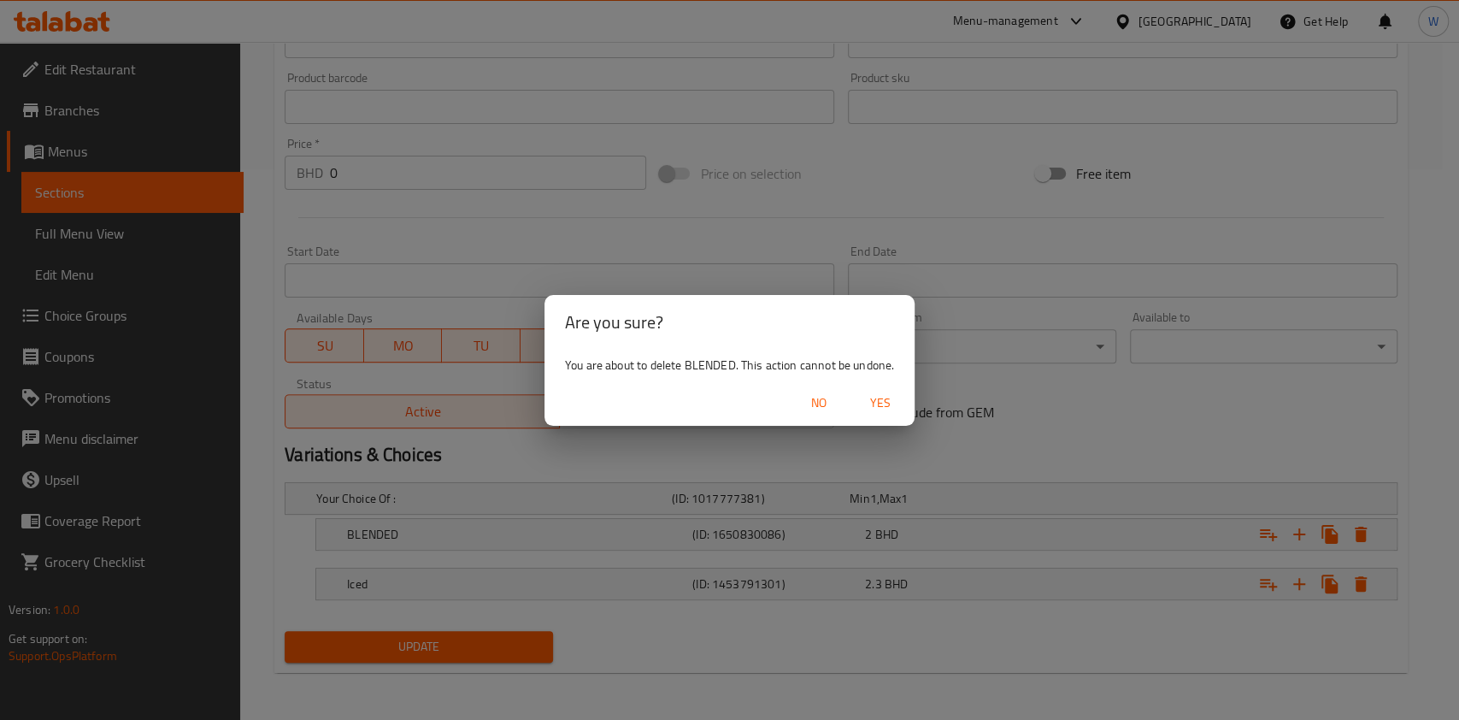
click at [899, 404] on span "Yes" at bounding box center [880, 402] width 41 height 21
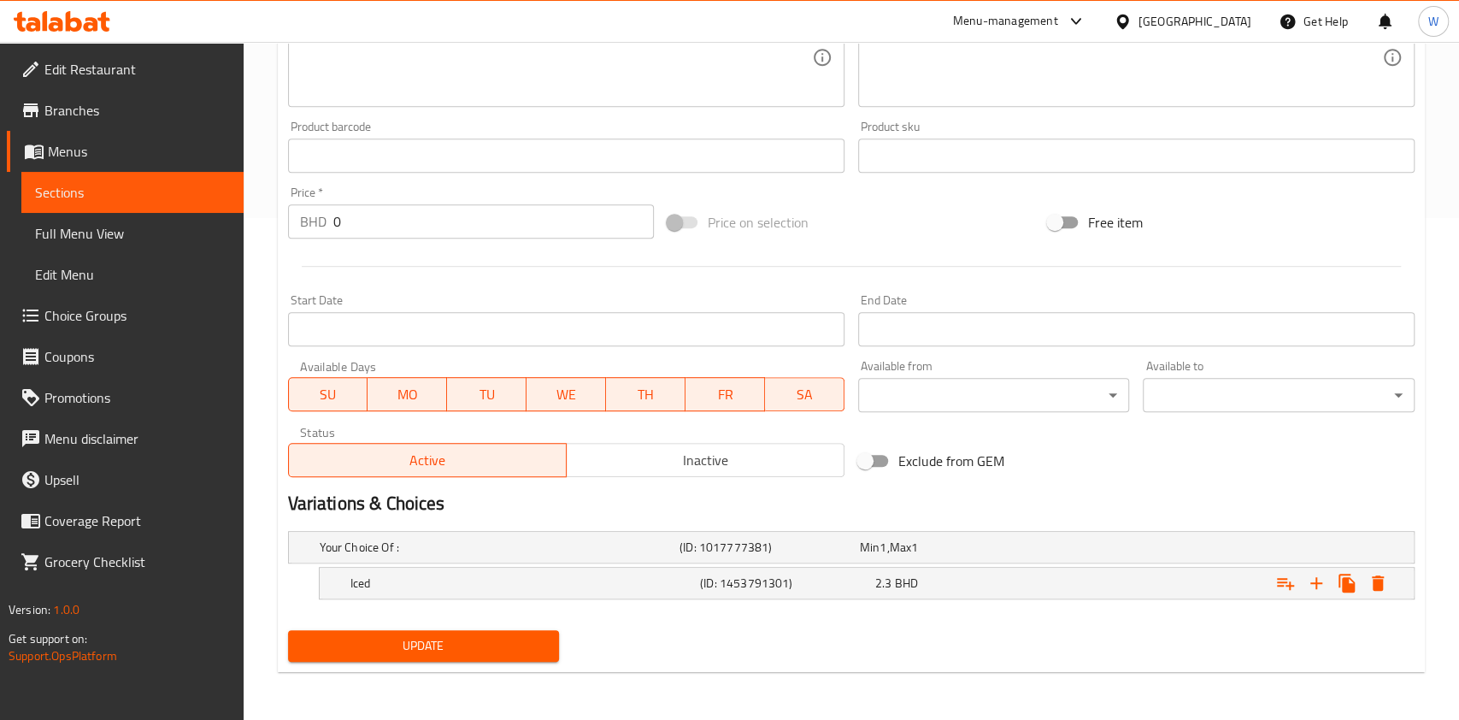
scroll to position [501, 0]
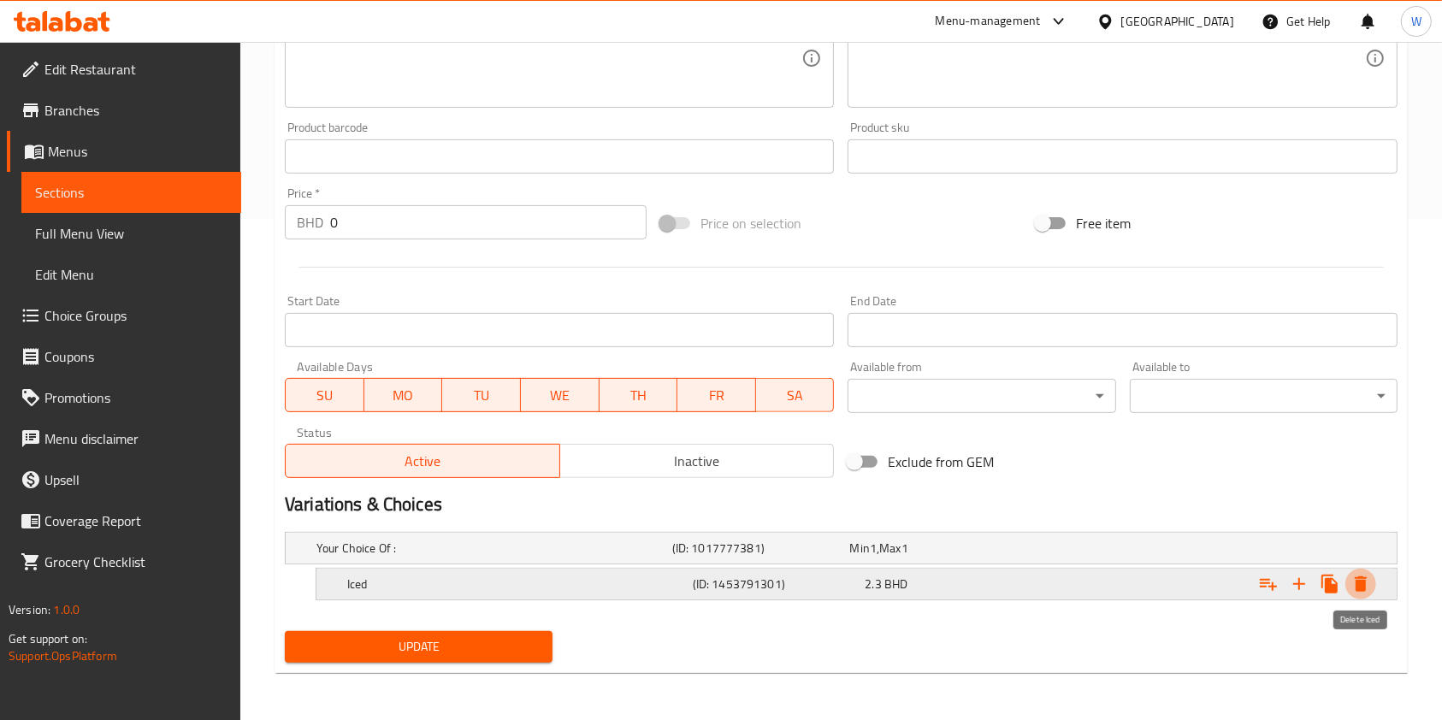
click at [1359, 579] on icon "Expand" at bounding box center [1360, 583] width 12 height 15
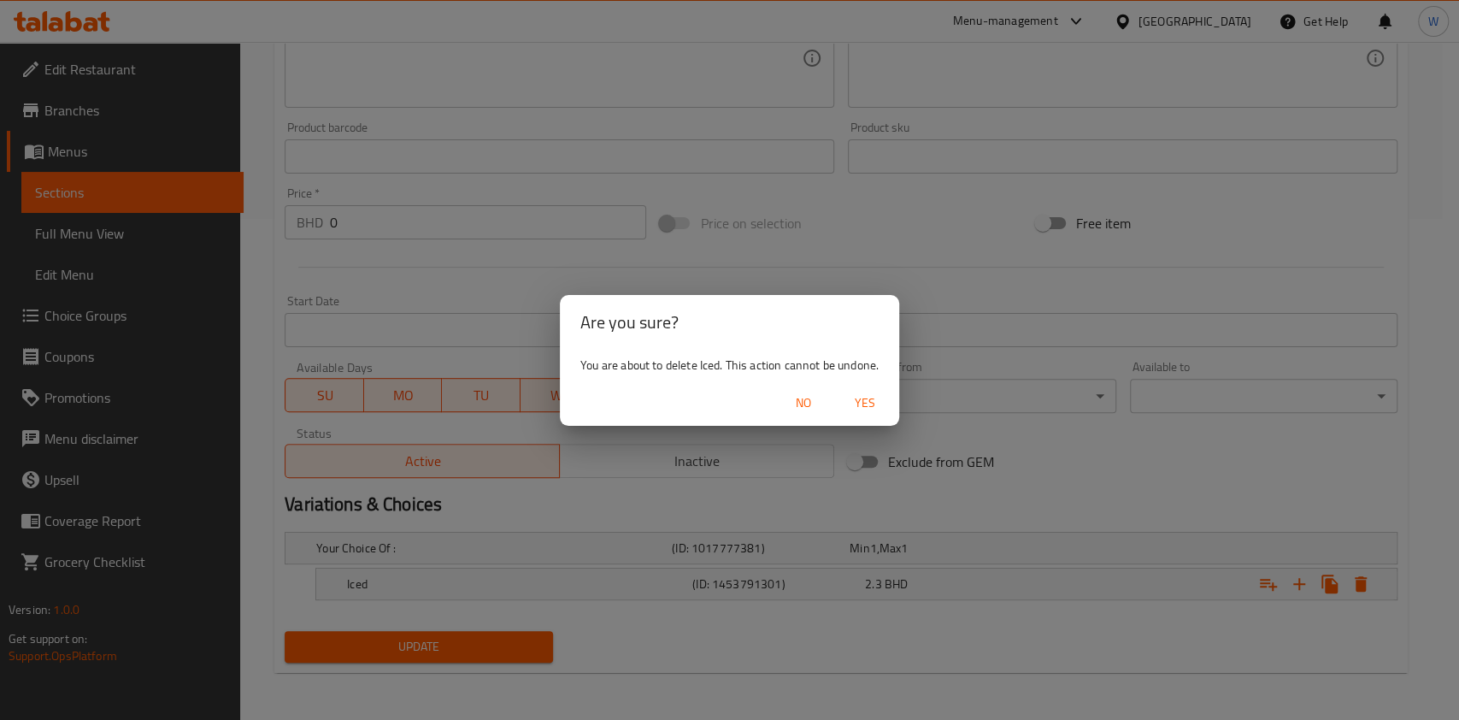
click at [869, 414] on button "Yes" at bounding box center [865, 403] width 55 height 32
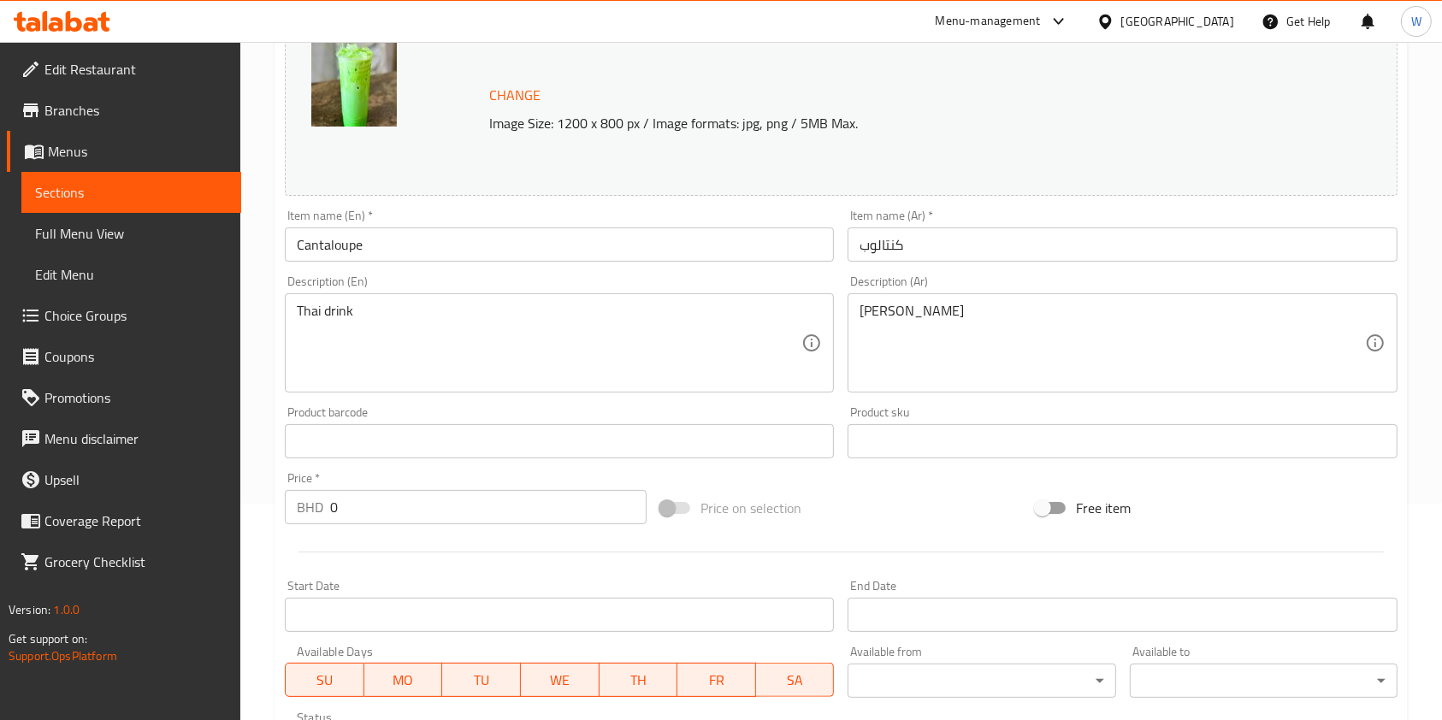
scroll to position [154, 0]
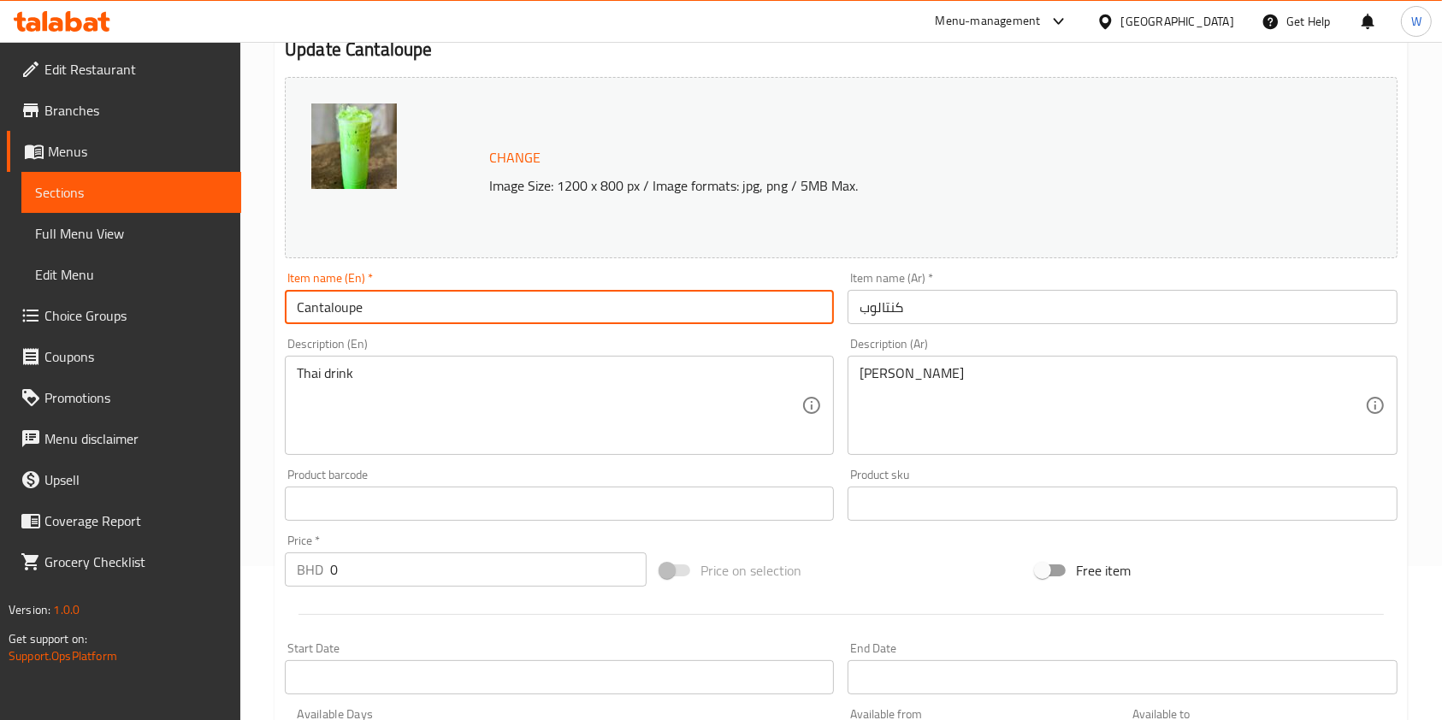
click at [400, 308] on input "Cantaloupe" at bounding box center [559, 307] width 549 height 34
type input "Cantaloupe (Large)"
click at [1040, 306] on input "كنتالوب" at bounding box center [1121, 307] width 549 height 34
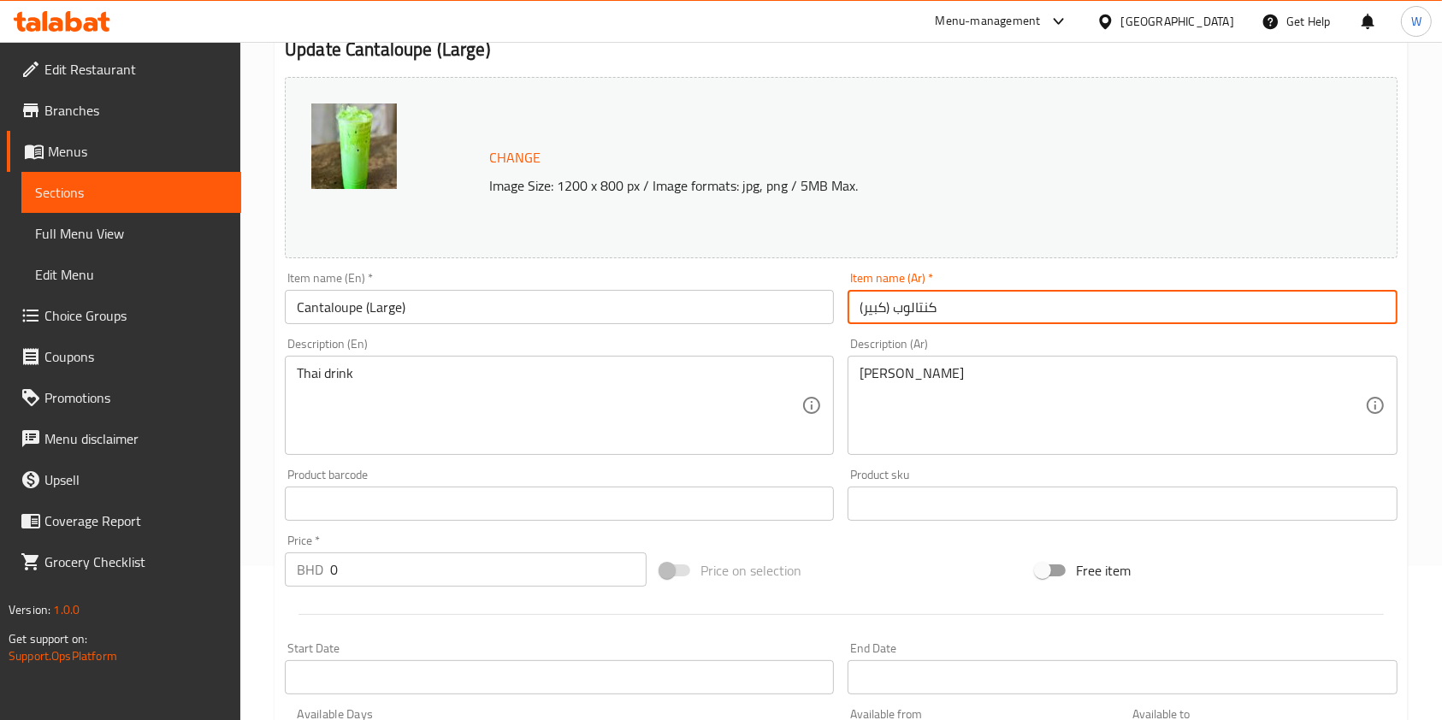
type input "كنتالوب (كبير)"
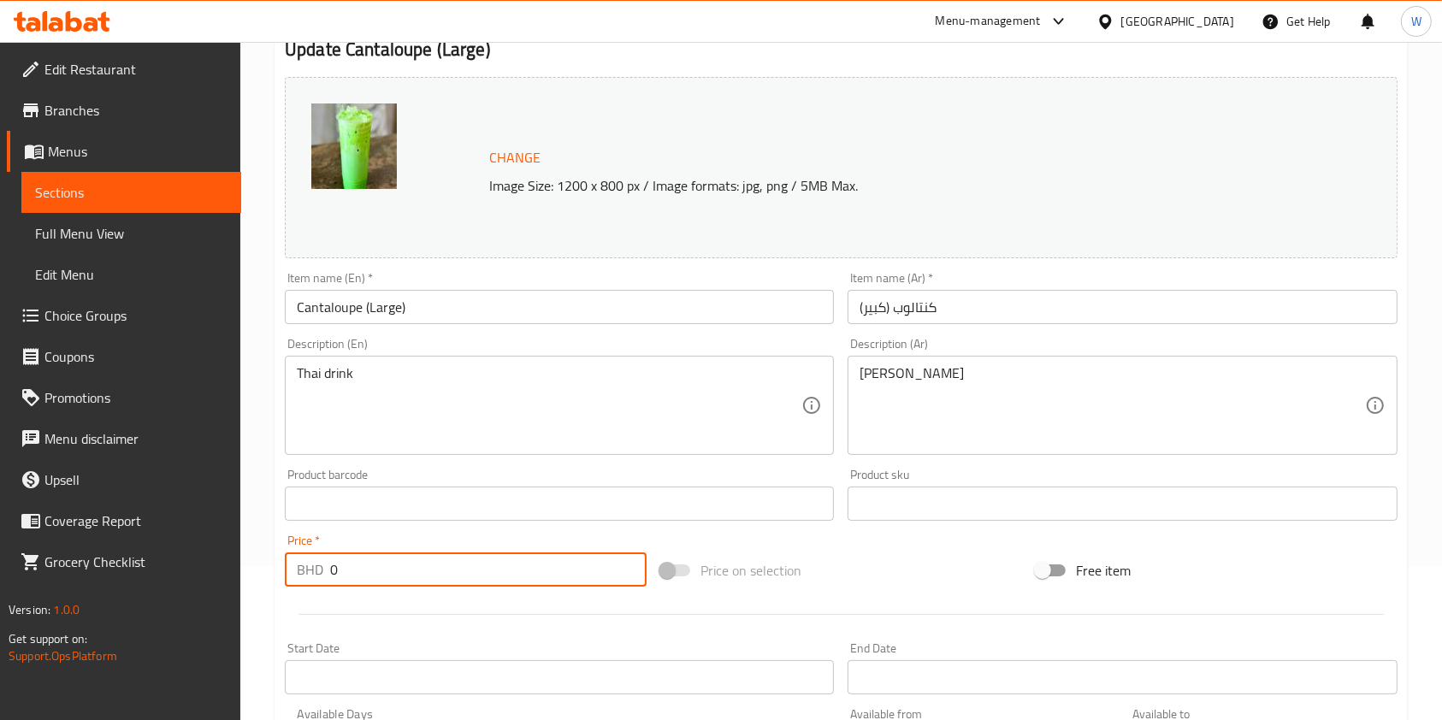
drag, startPoint x: 347, startPoint y: 575, endPoint x: 233, endPoint y: 577, distance: 114.6
click at [267, 585] on div "Home / Restaurants management / Menus / Sections / item / update THAI DRINKS se…" at bounding box center [840, 483] width 1201 height 1191
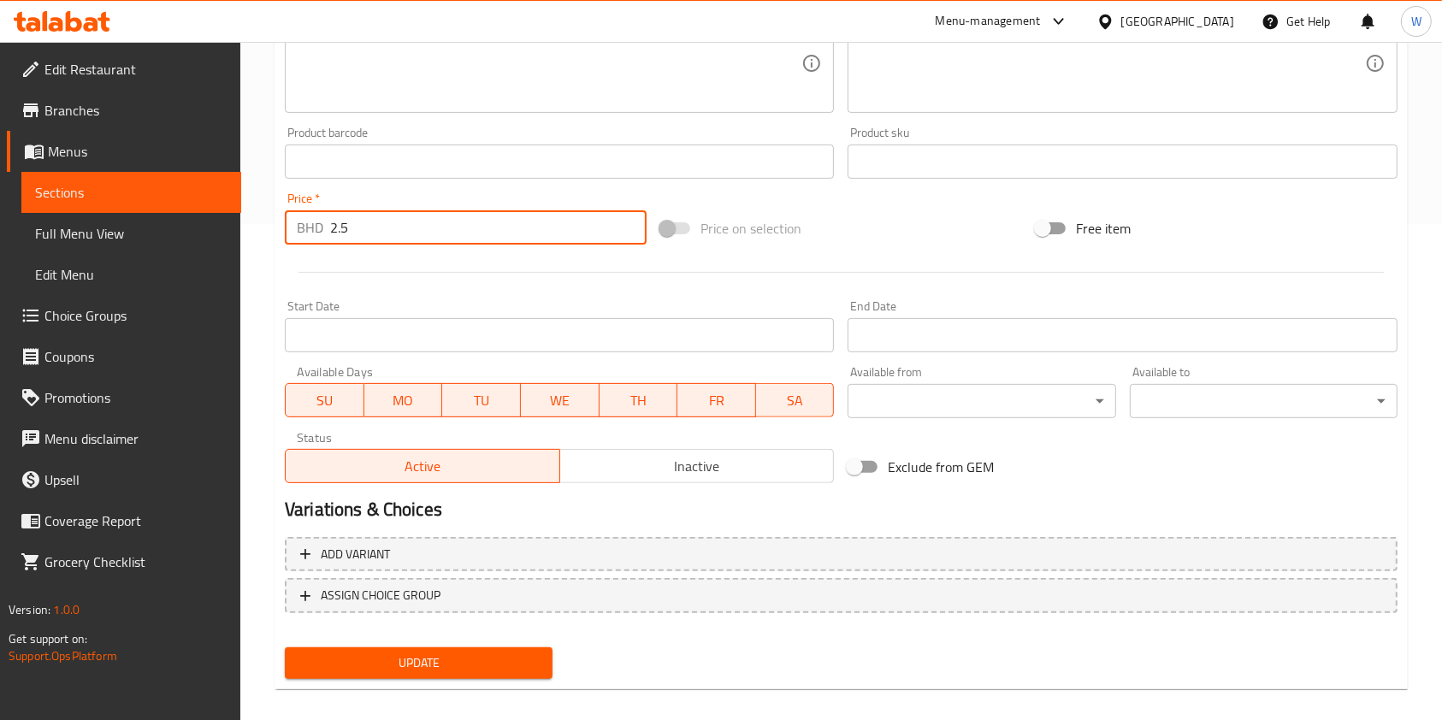
type input "2.5"
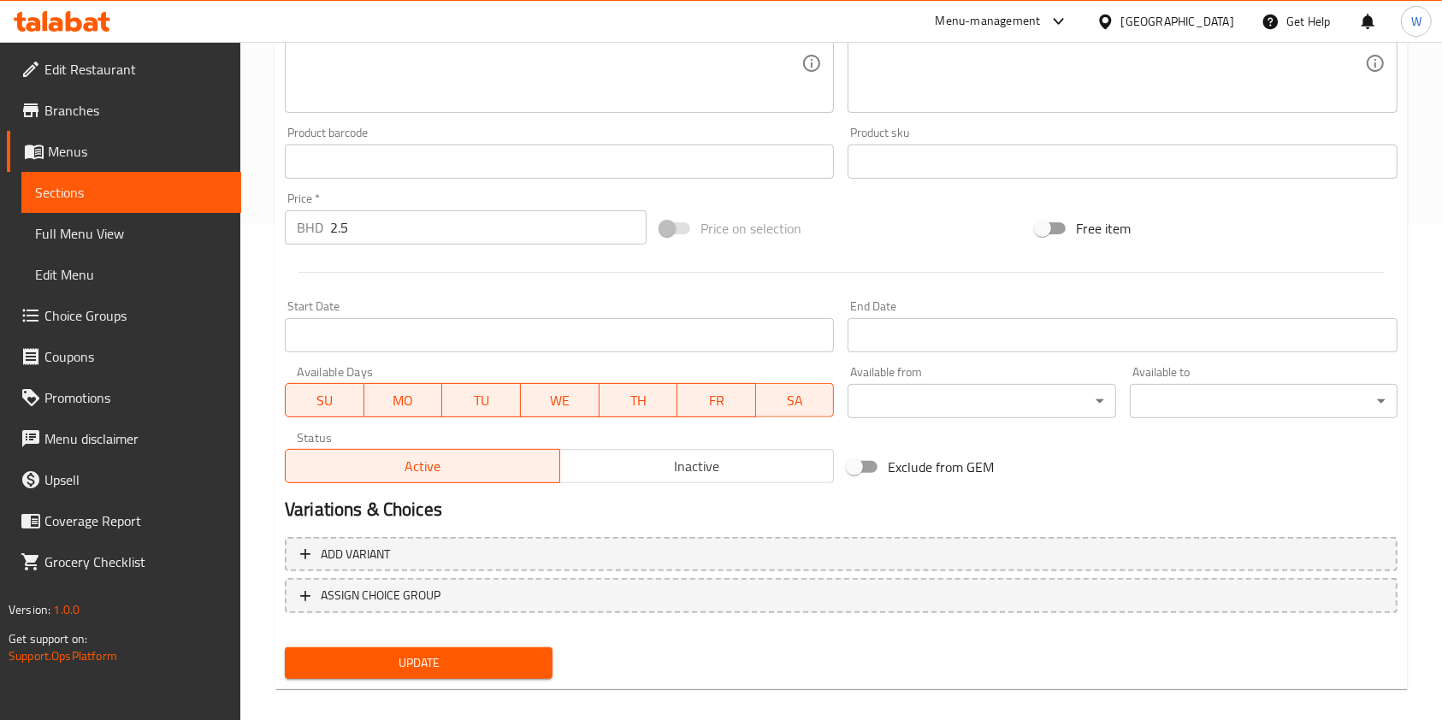
drag, startPoint x: 433, startPoint y: 634, endPoint x: 434, endPoint y: 647, distance: 12.9
click at [434, 635] on div "Add variant ASSIGN CHOICE GROUP" at bounding box center [841, 585] width 1126 height 111
click at [434, 653] on span "Update" at bounding box center [418, 662] width 240 height 21
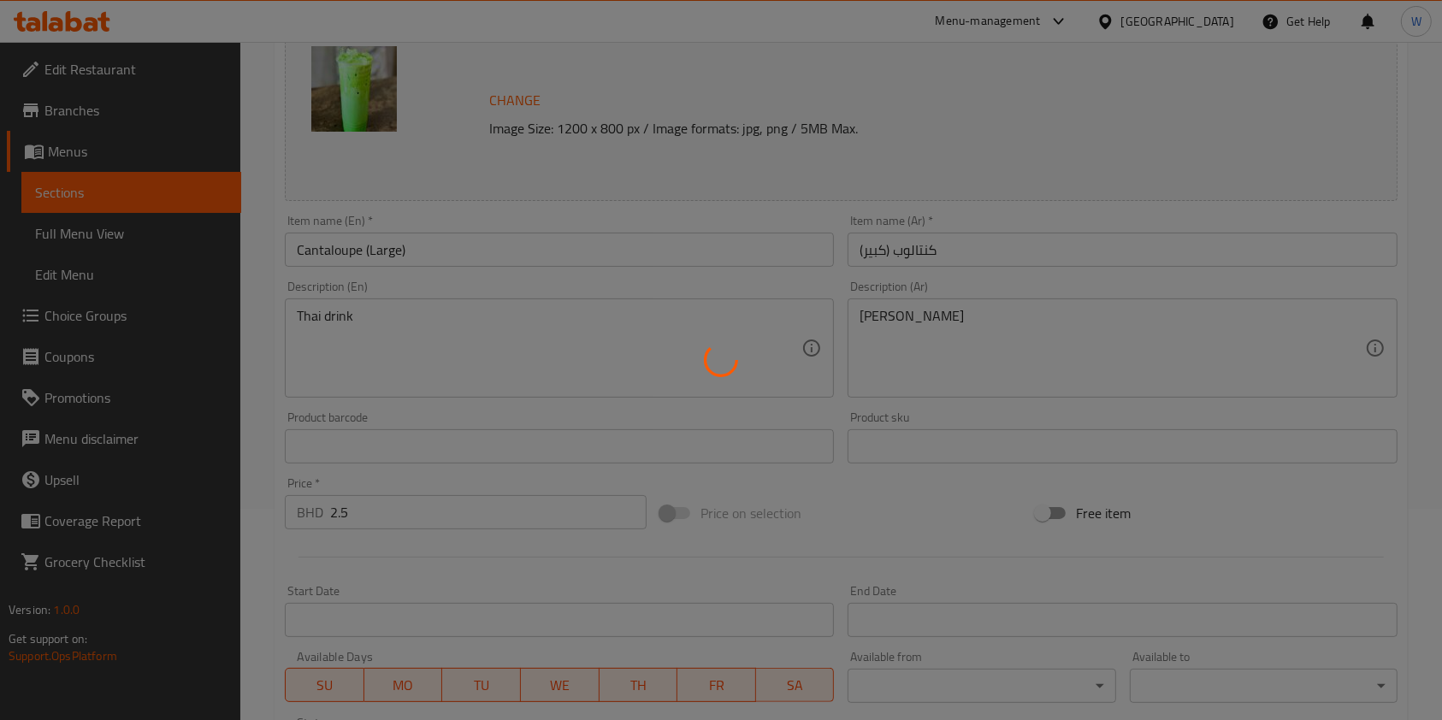
scroll to position [40, 0]
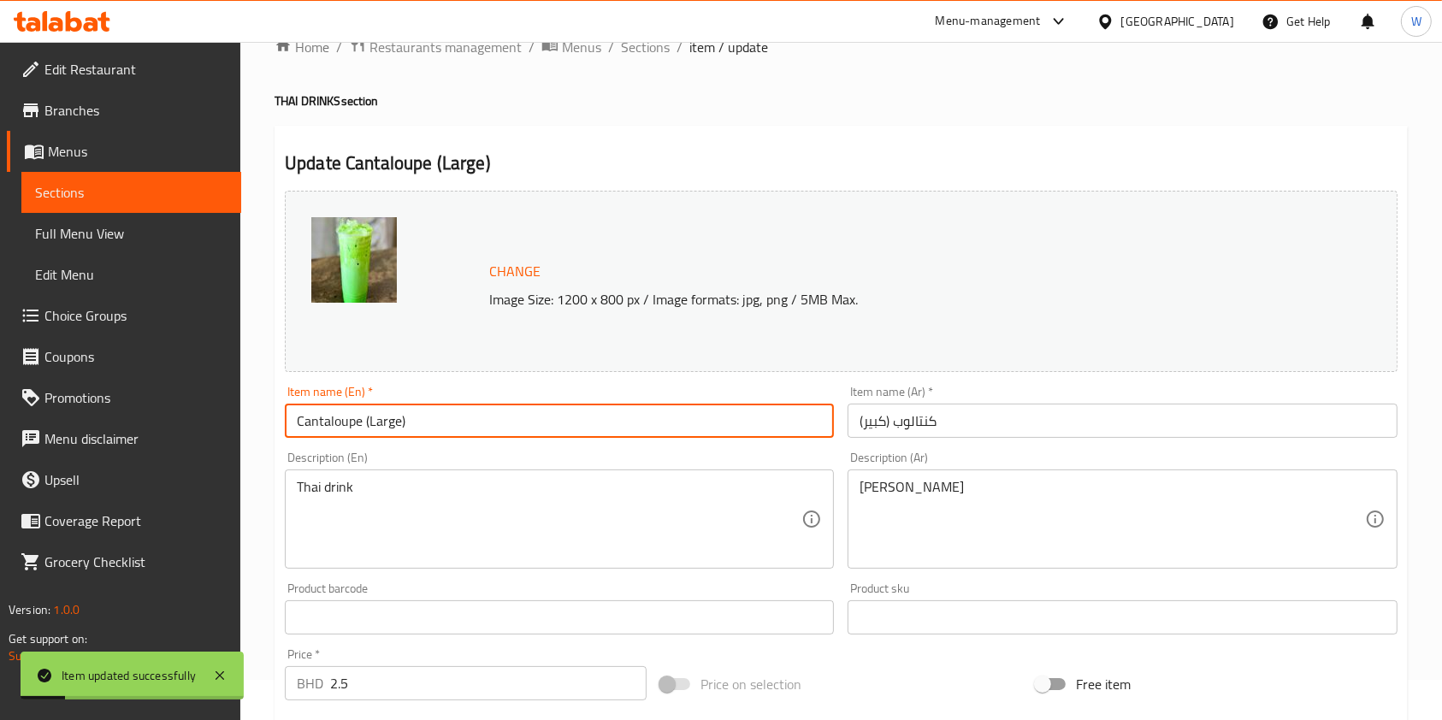
drag, startPoint x: 407, startPoint y: 416, endPoint x: 366, endPoint y: 438, distance: 46.3
click at [366, 438] on div "Item name (En)   * Cantaloupe (Large) Item name (En) *" at bounding box center [559, 412] width 563 height 66
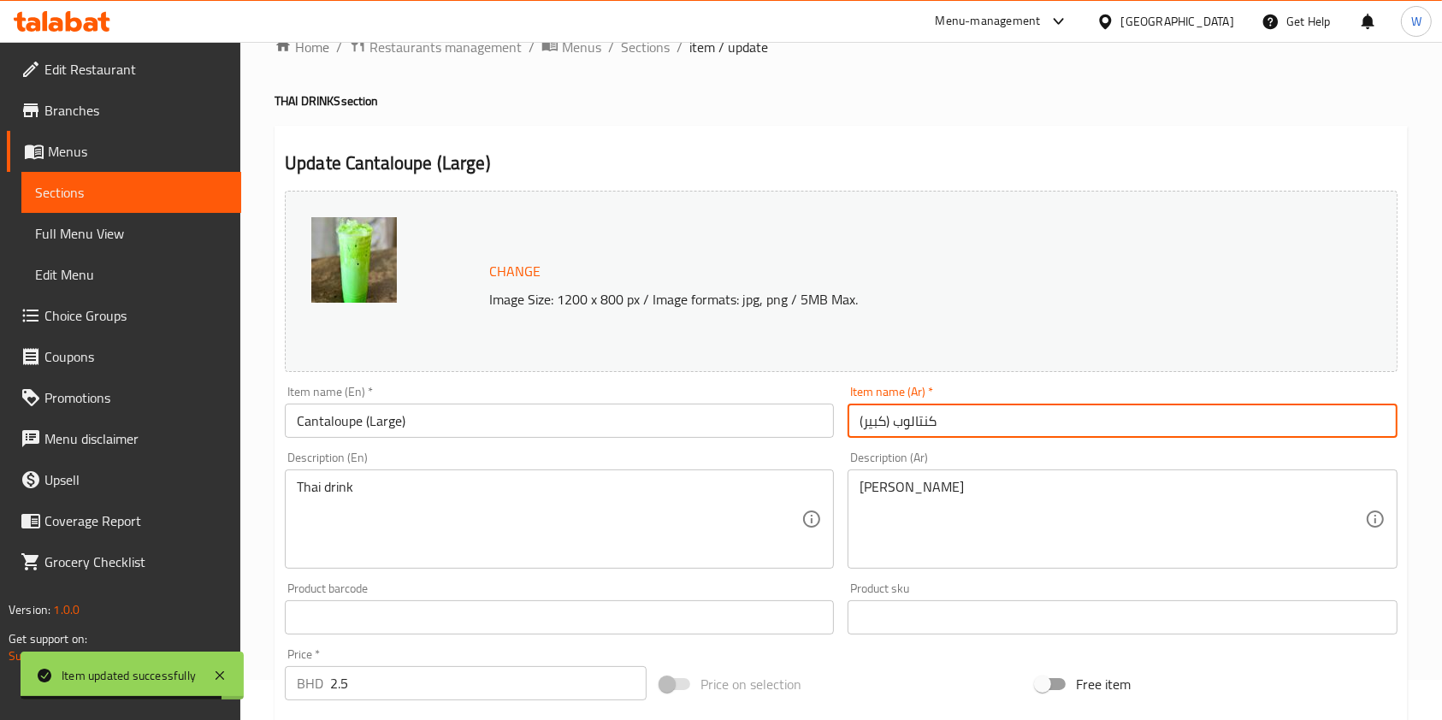
drag, startPoint x: 896, startPoint y: 417, endPoint x: 824, endPoint y: 421, distance: 71.9
click at [824, 421] on div "Change Image Size: 1200 x 800 px / Image formats: jpg, png / 5MB Max. Item name…" at bounding box center [841, 565] width 1126 height 762
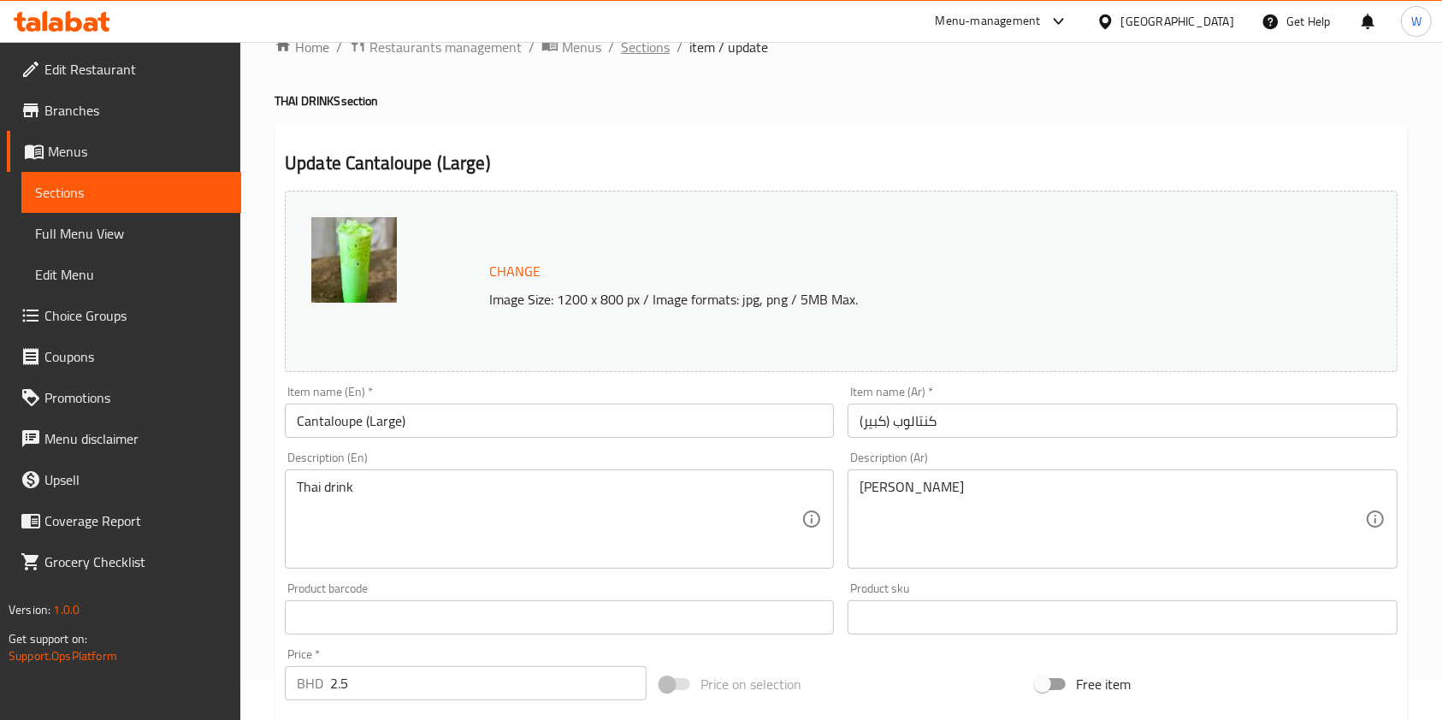
click at [650, 43] on span "Sections" at bounding box center [645, 47] width 49 height 21
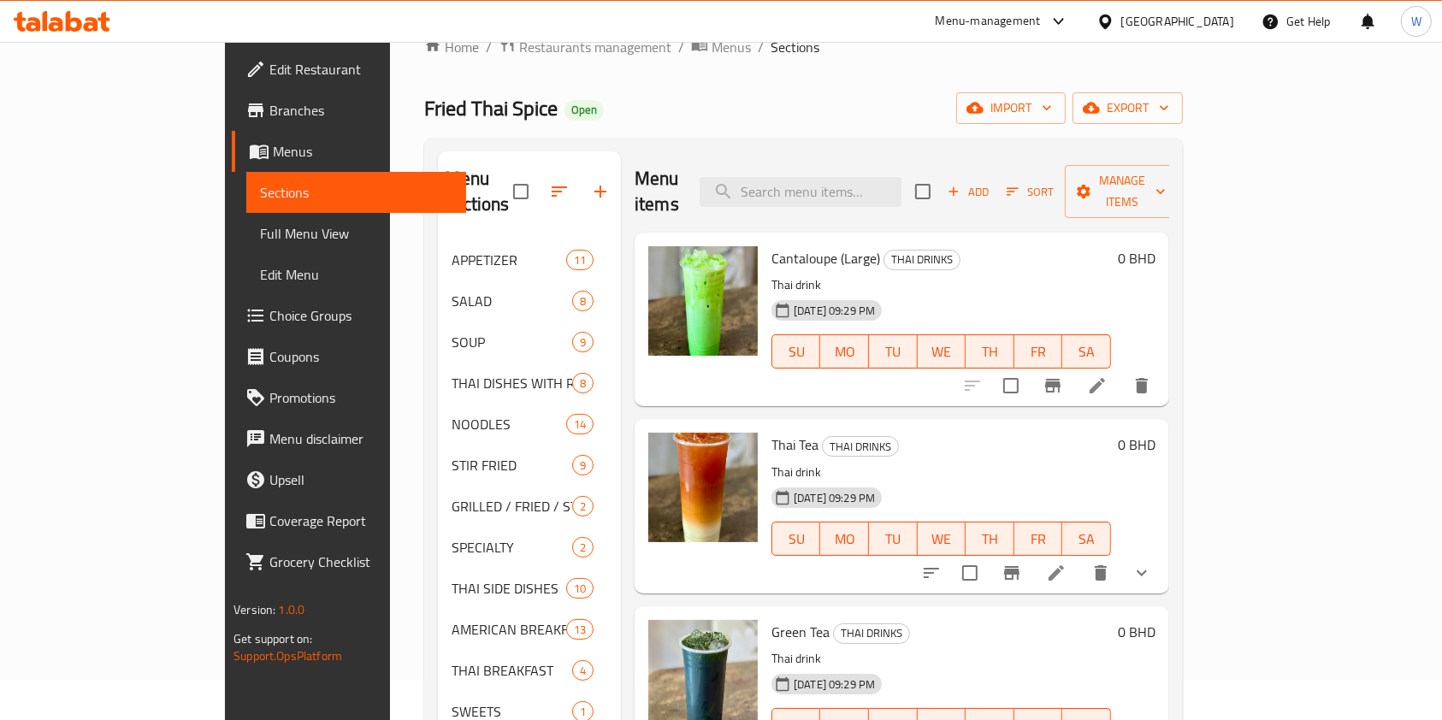
click at [1080, 557] on li at bounding box center [1056, 572] width 48 height 31
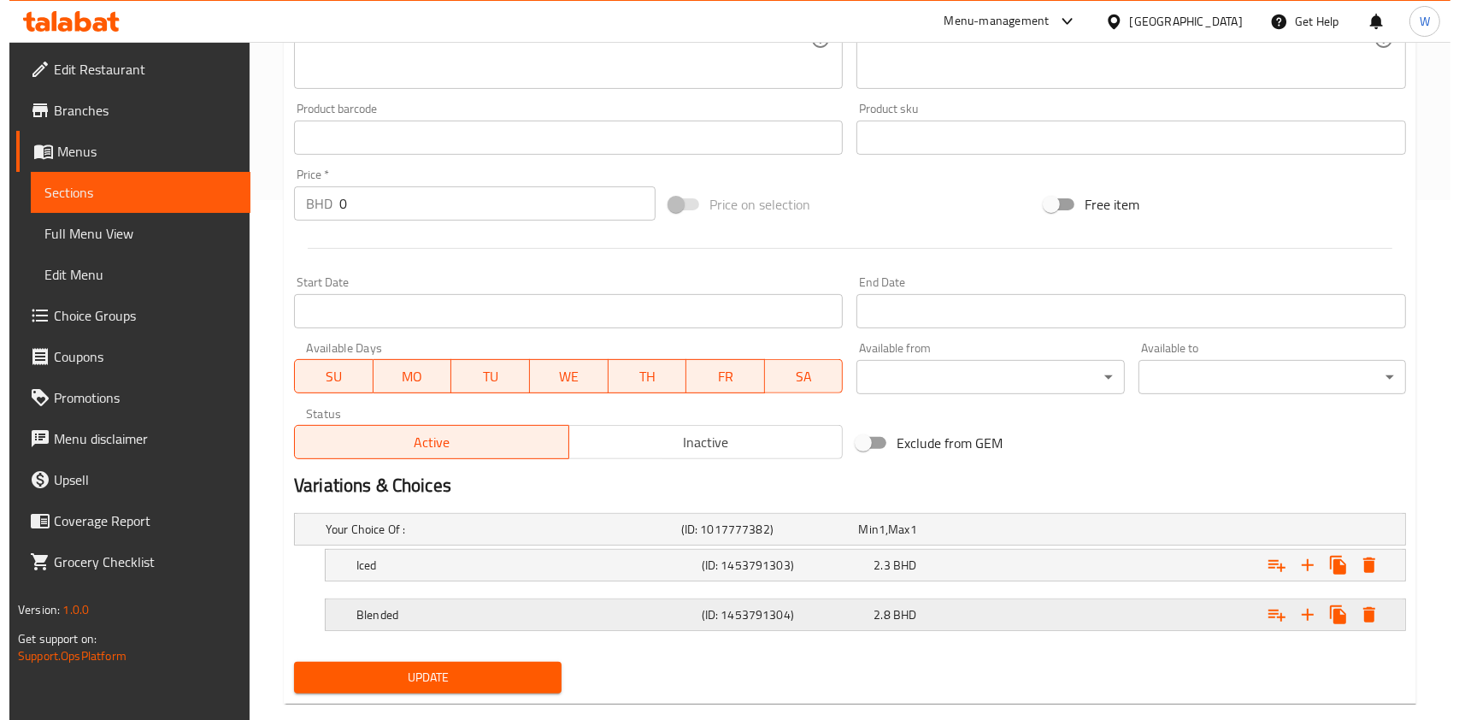
scroll to position [551, 0]
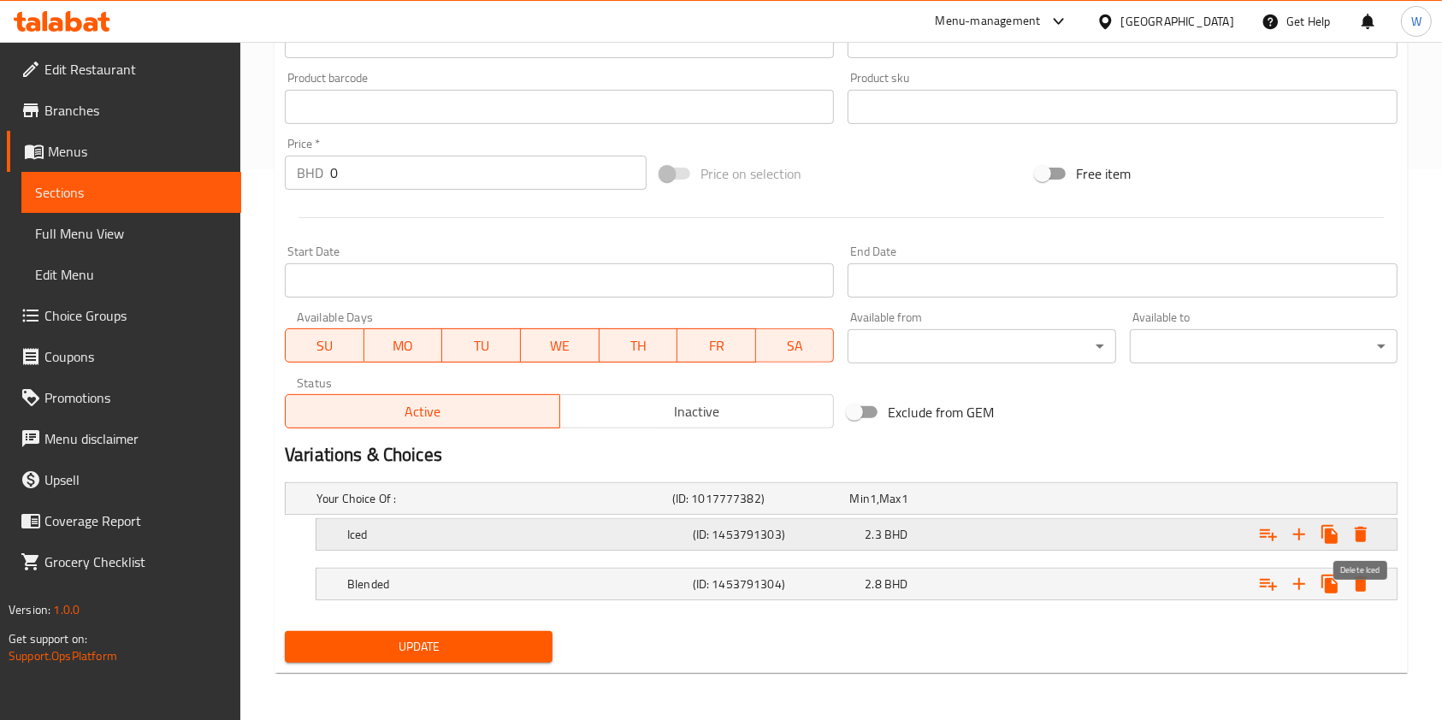
click at [1364, 540] on icon "Expand" at bounding box center [1360, 534] width 12 height 15
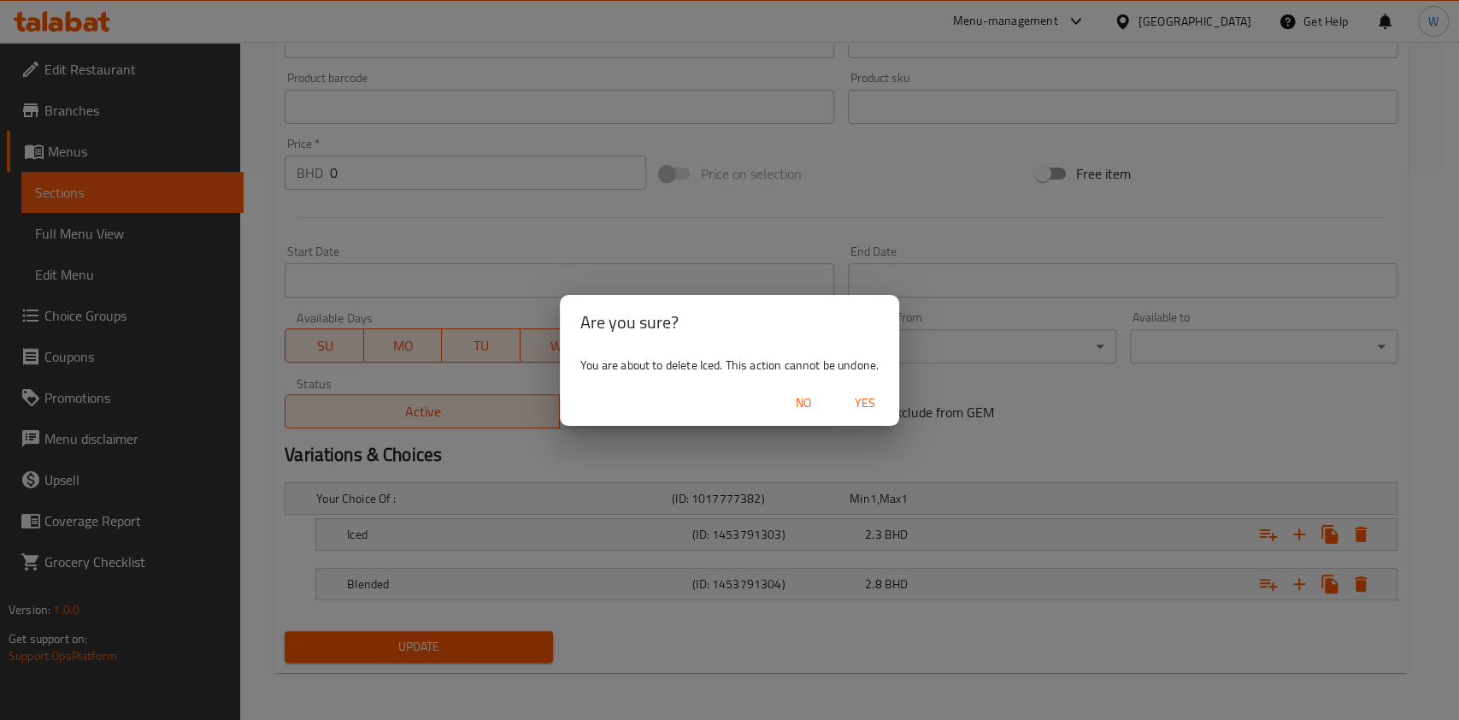
click at [866, 393] on span "Yes" at bounding box center [865, 402] width 41 height 21
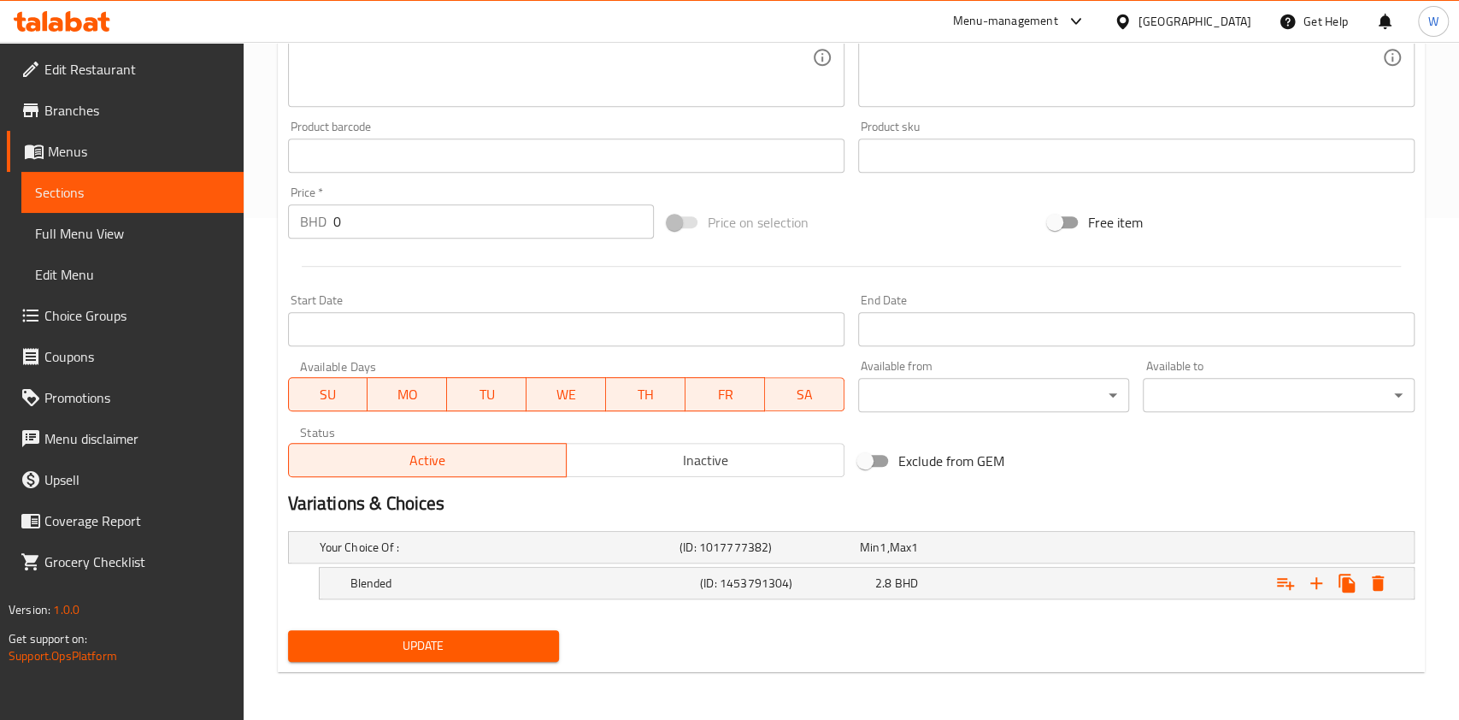
scroll to position [501, 0]
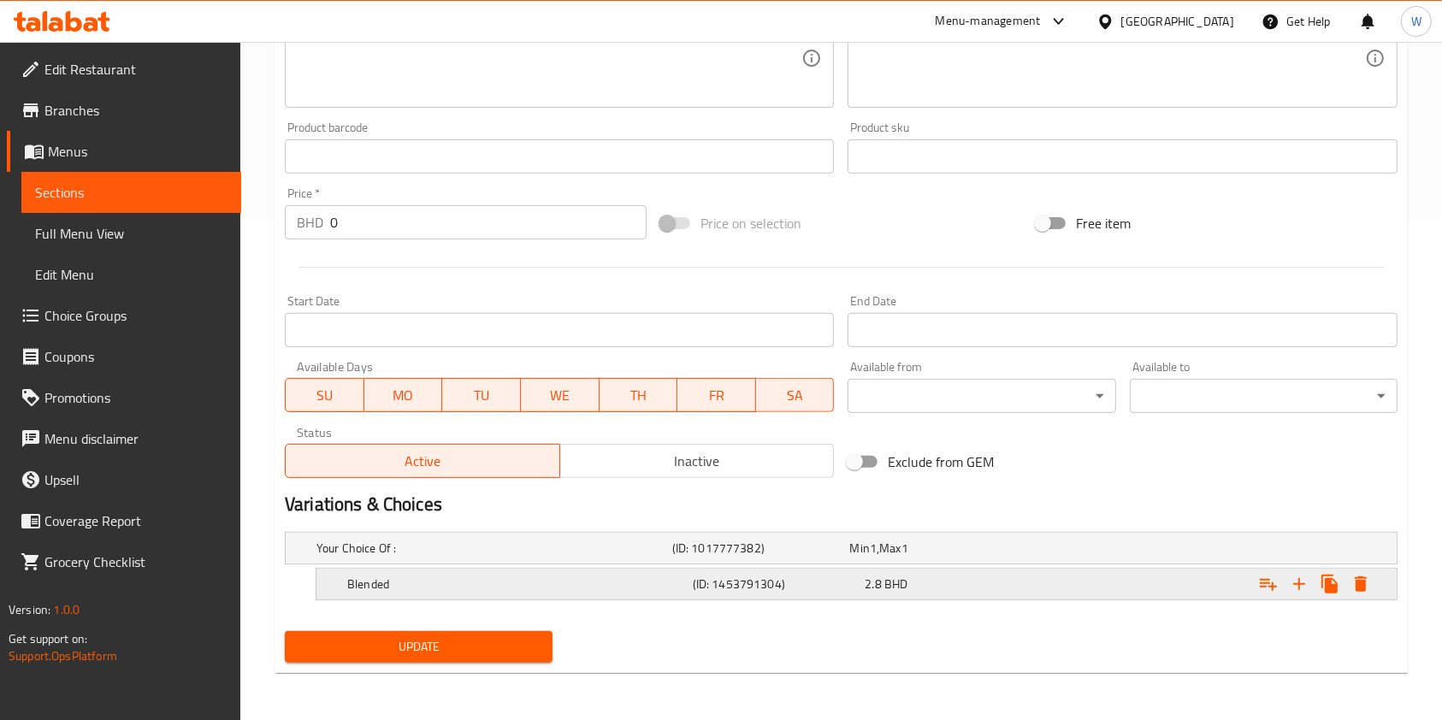
click at [1353, 575] on icon "Expand" at bounding box center [1360, 584] width 21 height 21
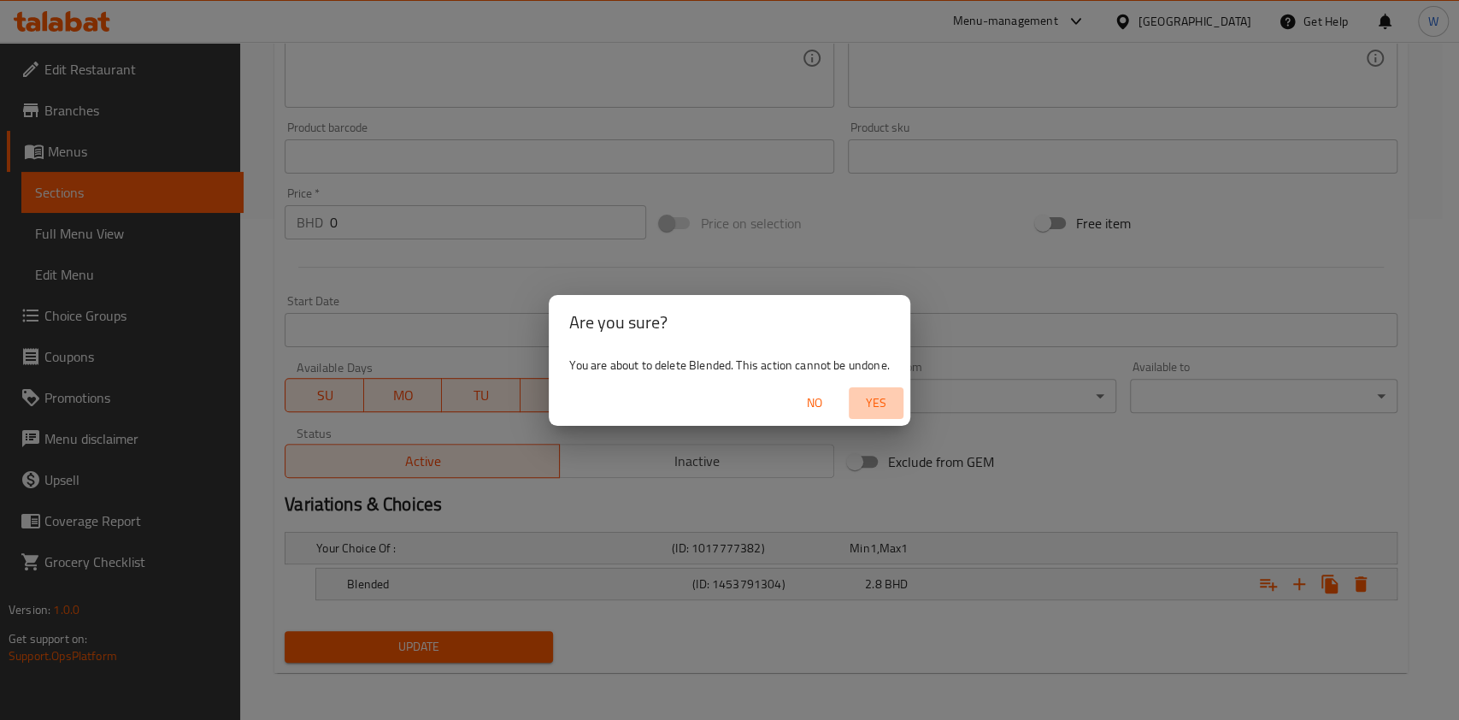
click at [891, 403] on span "Yes" at bounding box center [876, 402] width 41 height 21
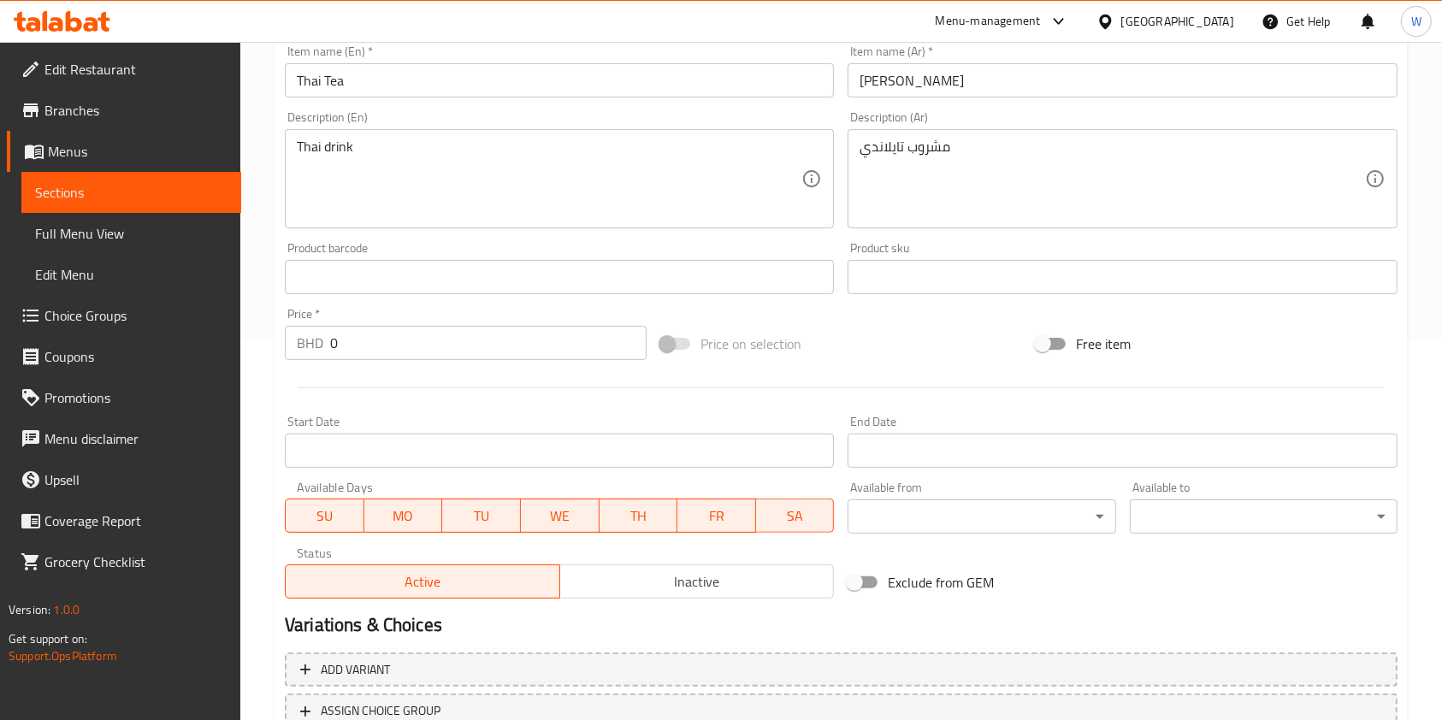
scroll to position [268, 0]
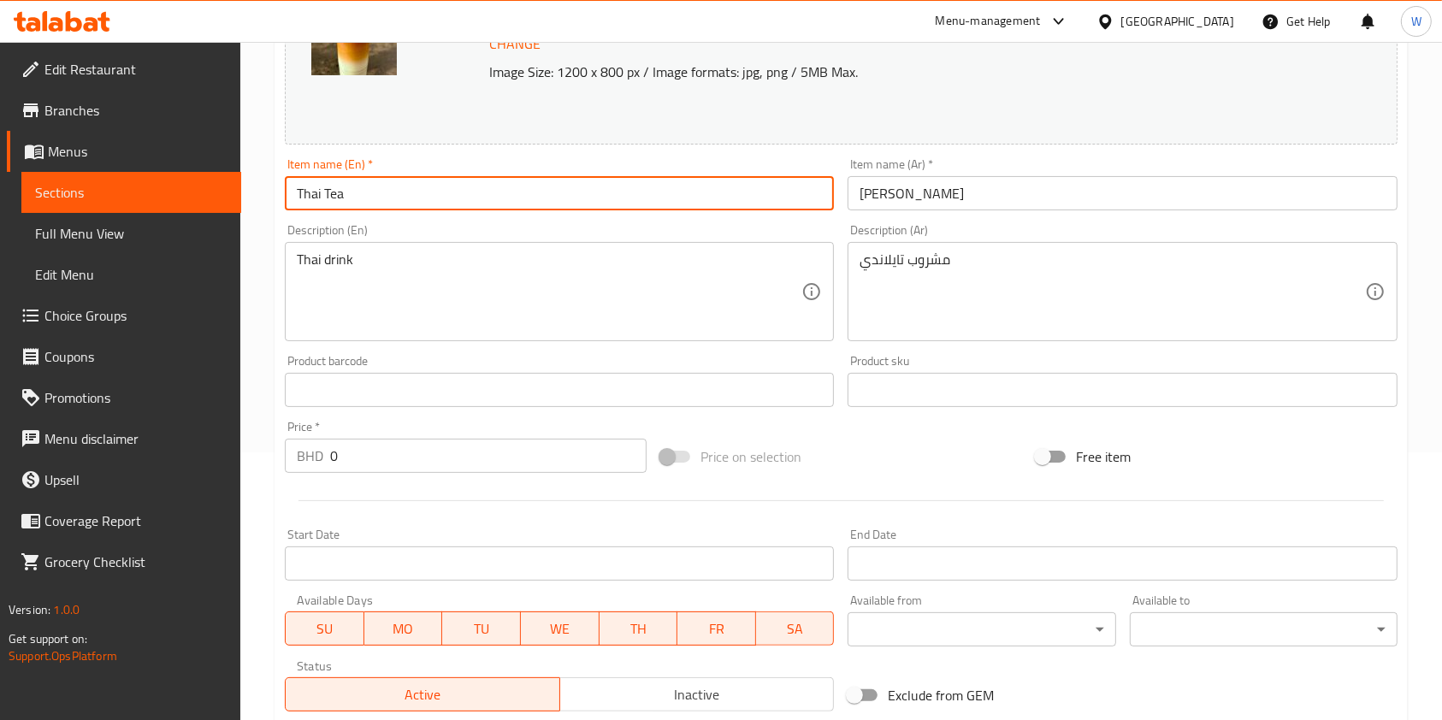
click at [451, 203] on input "Thai Tea" at bounding box center [559, 193] width 549 height 34
paste input "(Large)"
type input "Thai Tea (Large)"
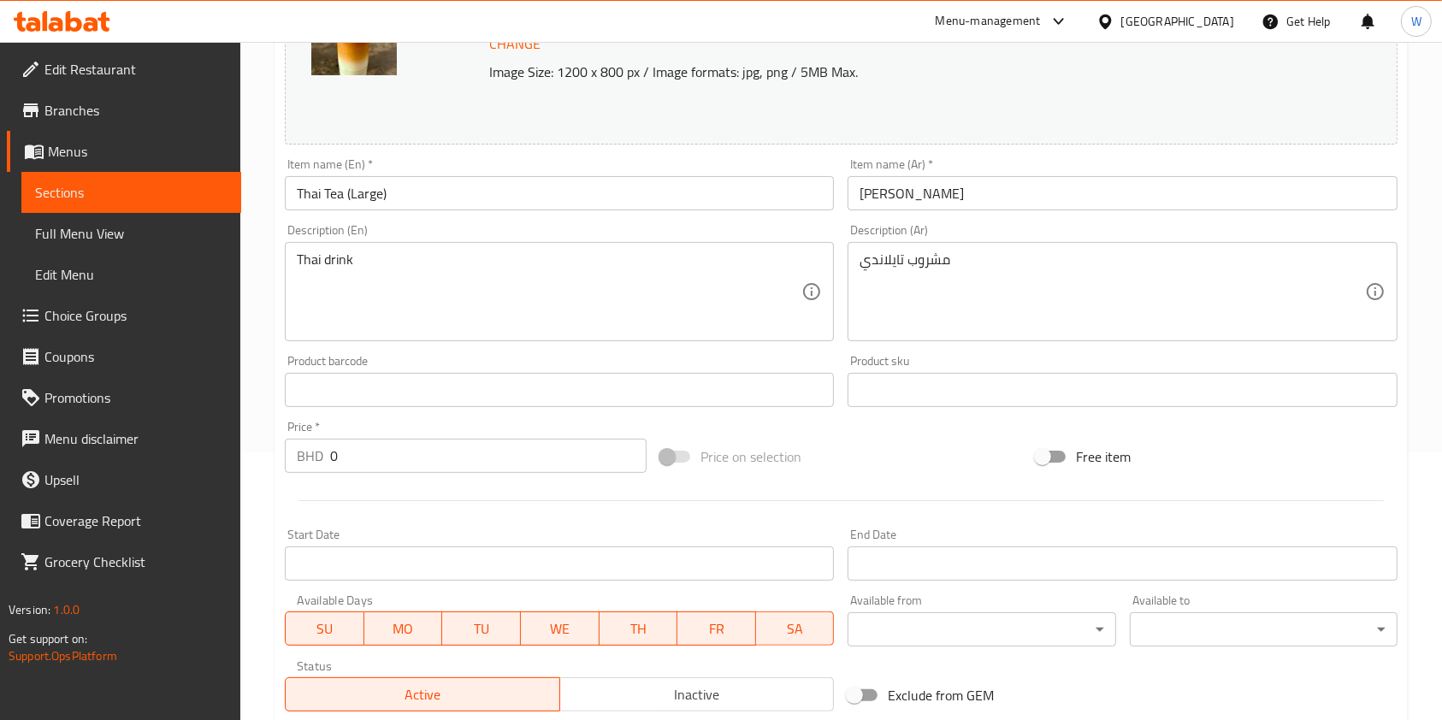
click at [1012, 193] on input "[PERSON_NAME]" at bounding box center [1121, 193] width 549 height 34
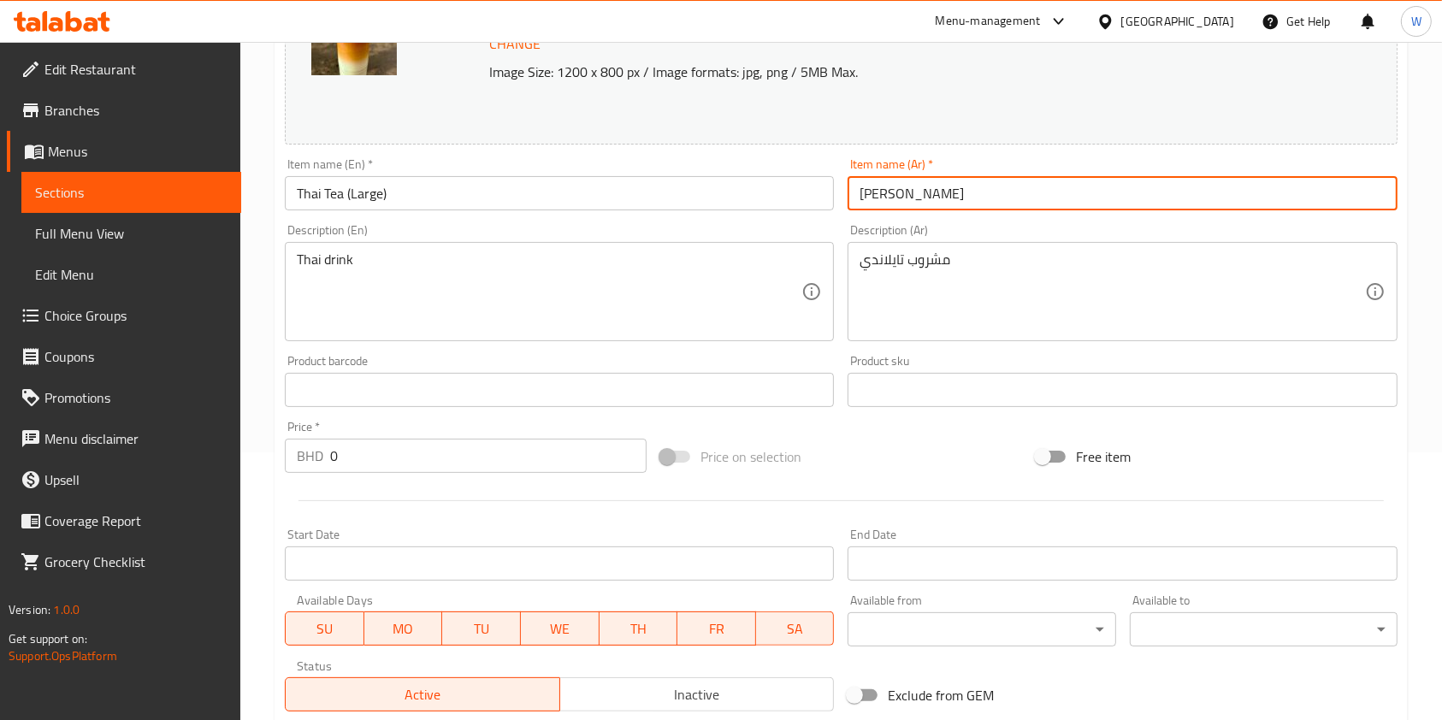
paste input "(كبير)"
type input "[PERSON_NAME] (كبير)"
click at [369, 471] on input "0" at bounding box center [488, 456] width 316 height 34
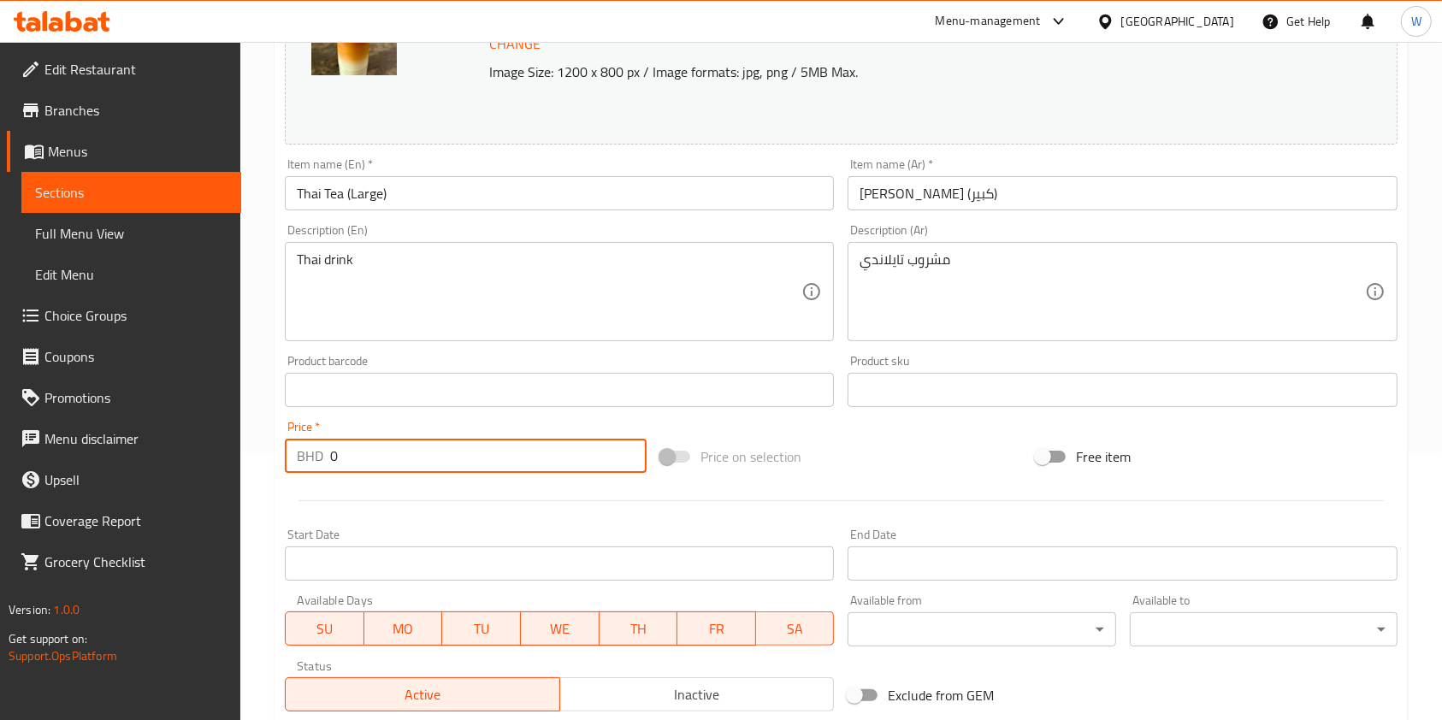
drag, startPoint x: 369, startPoint y: 467, endPoint x: 268, endPoint y: 466, distance: 101.7
click at [268, 466] on div "Home / Restaurants management / Menus / Sections / item / update THAI DRINKS se…" at bounding box center [840, 369] width 1201 height 1191
click at [405, 446] on input "0" at bounding box center [488, 456] width 316 height 34
drag, startPoint x: 402, startPoint y: 459, endPoint x: 263, endPoint y: 475, distance: 139.5
click at [267, 469] on div "Home / Restaurants management / Menus / Sections / item / update THAI DRINKS se…" at bounding box center [840, 369] width 1201 height 1191
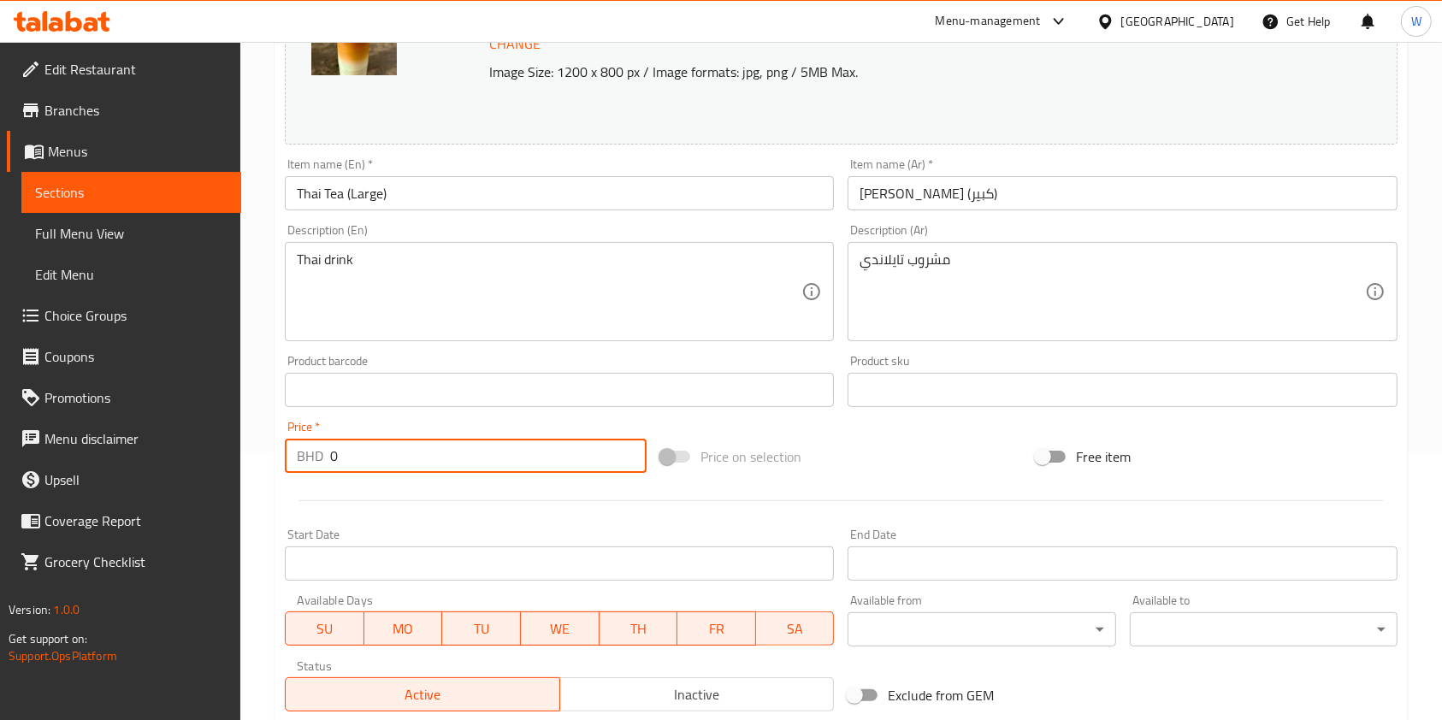
paste input "2.5"
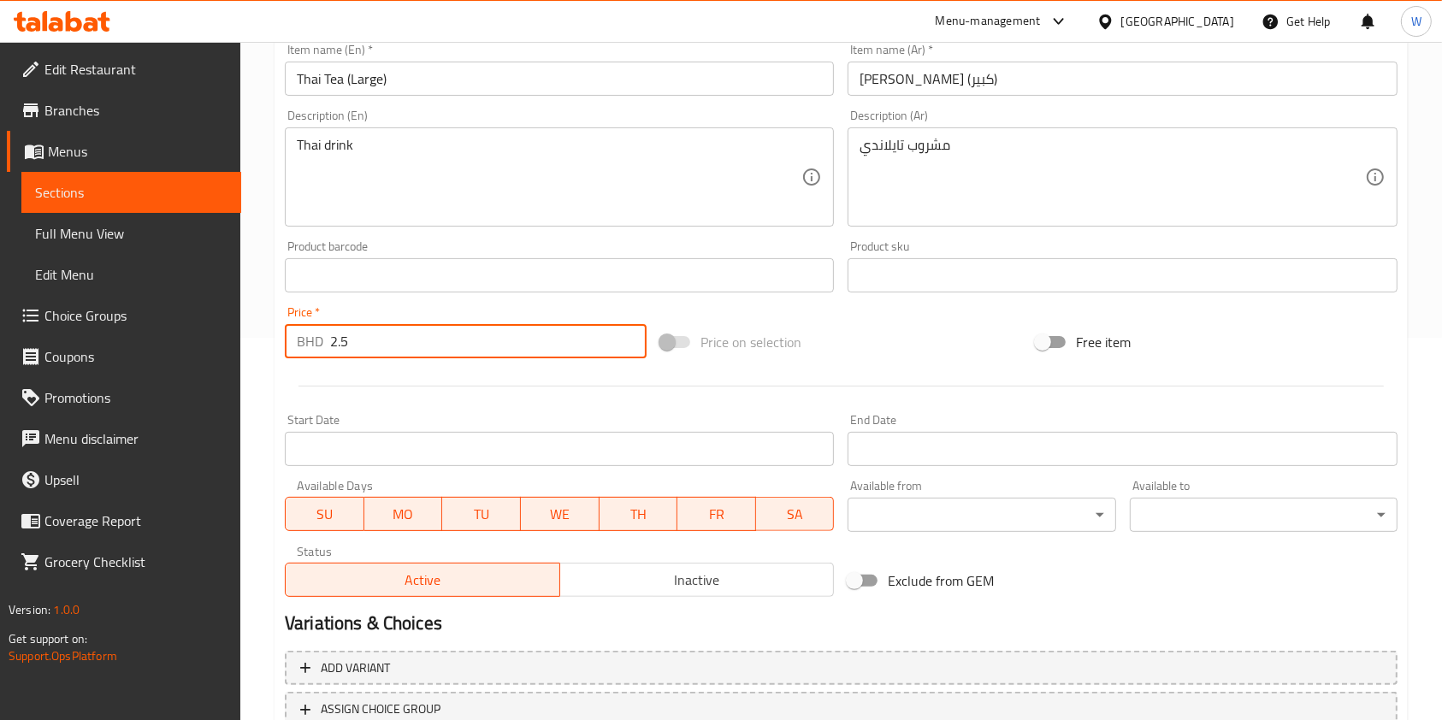
scroll to position [513, 0]
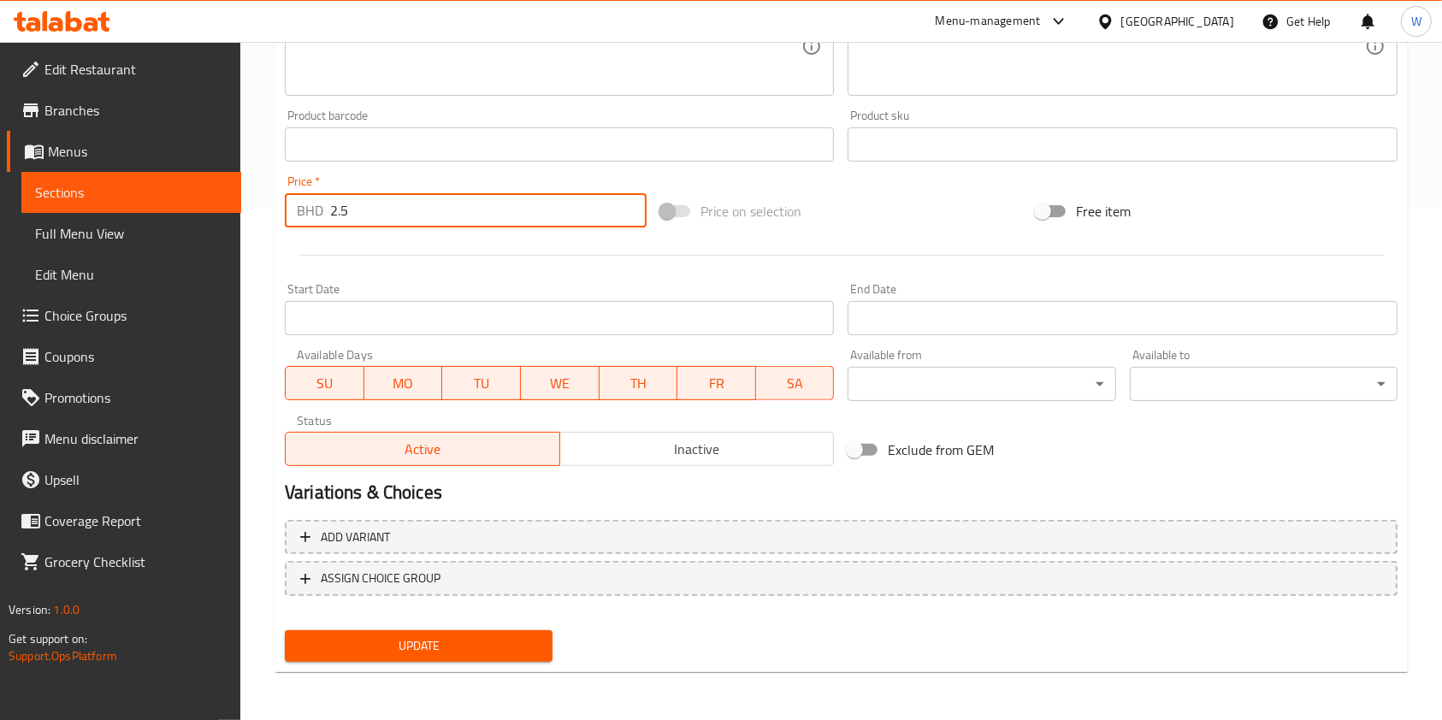
type input "2.5"
click at [438, 669] on div "Update Thai Tea (Large) Change Image Size: 1200 x 800 px / Image formats: jpg, …" at bounding box center [840, 163] width 1133 height 1020
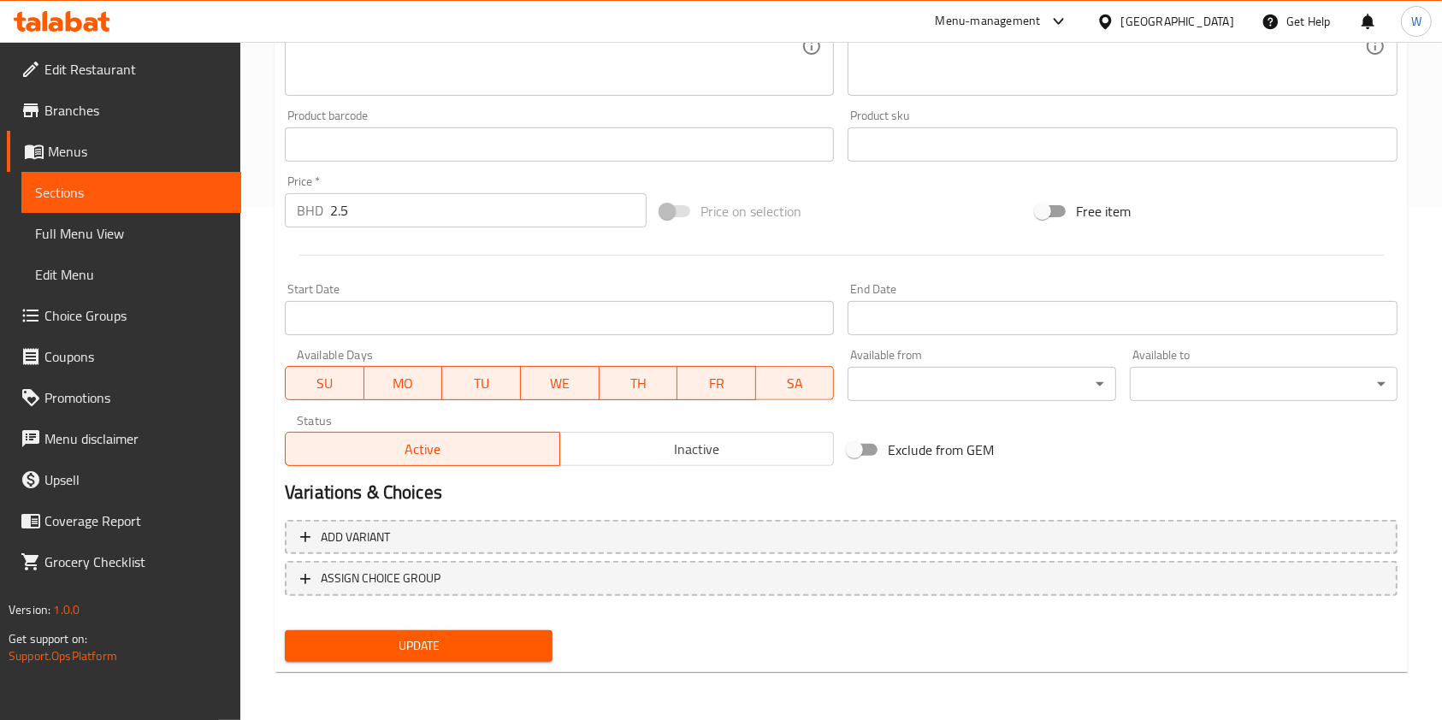
click at [451, 651] on span "Update" at bounding box center [418, 645] width 240 height 21
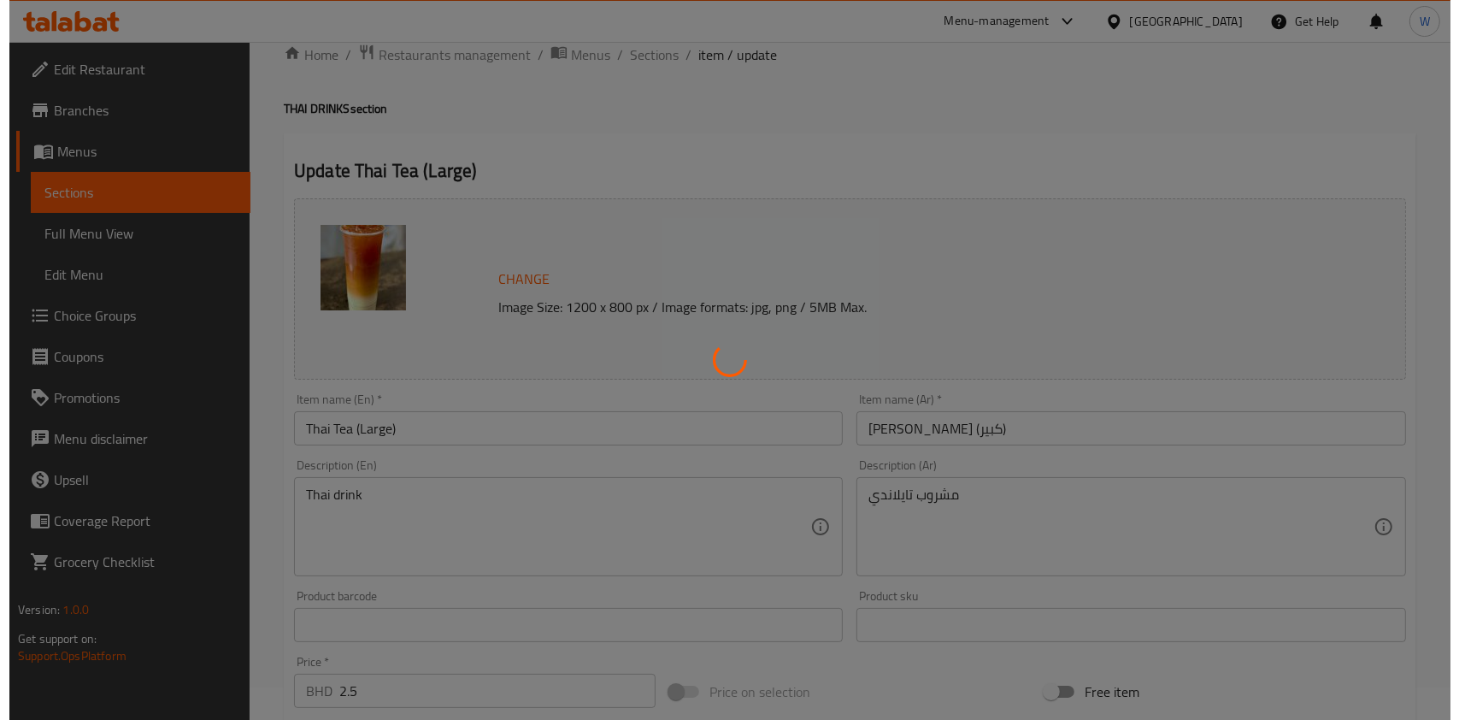
scroll to position [0, 0]
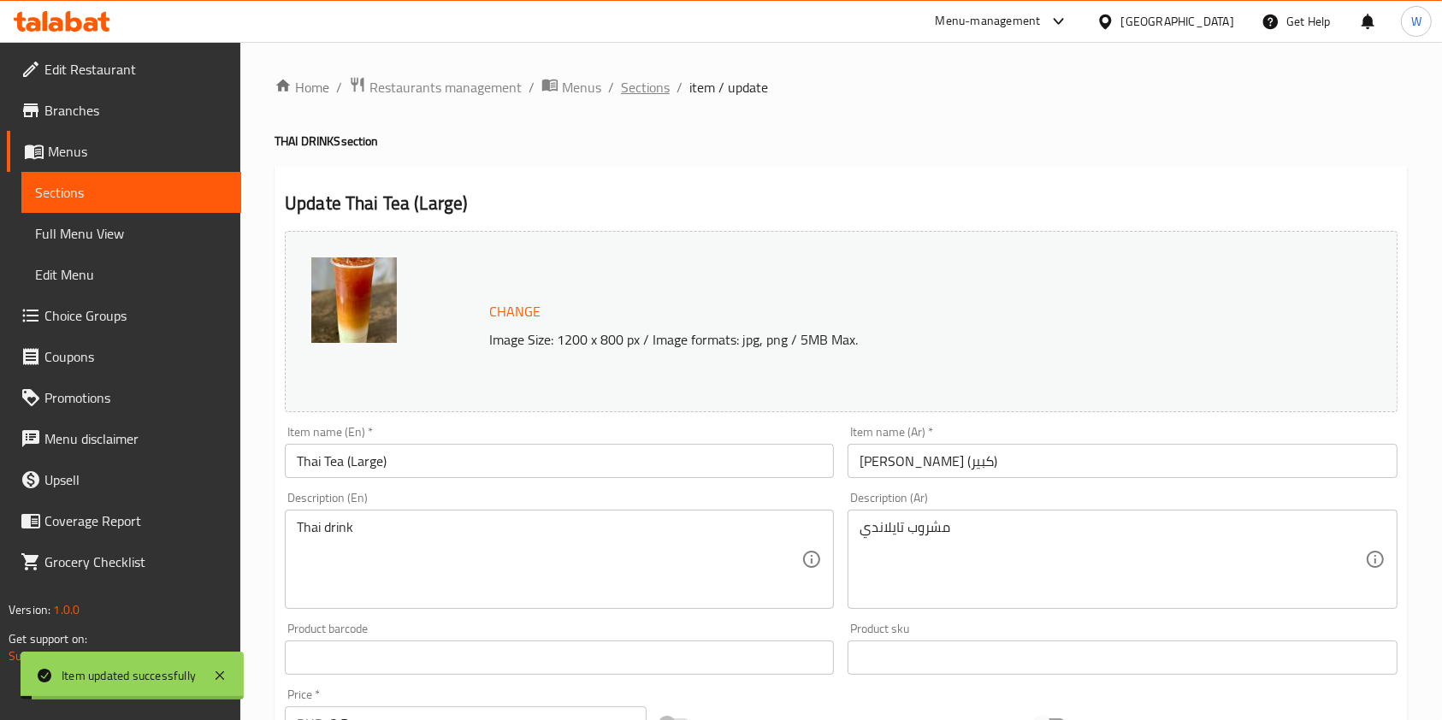
click at [654, 92] on span "Sections" at bounding box center [645, 87] width 49 height 21
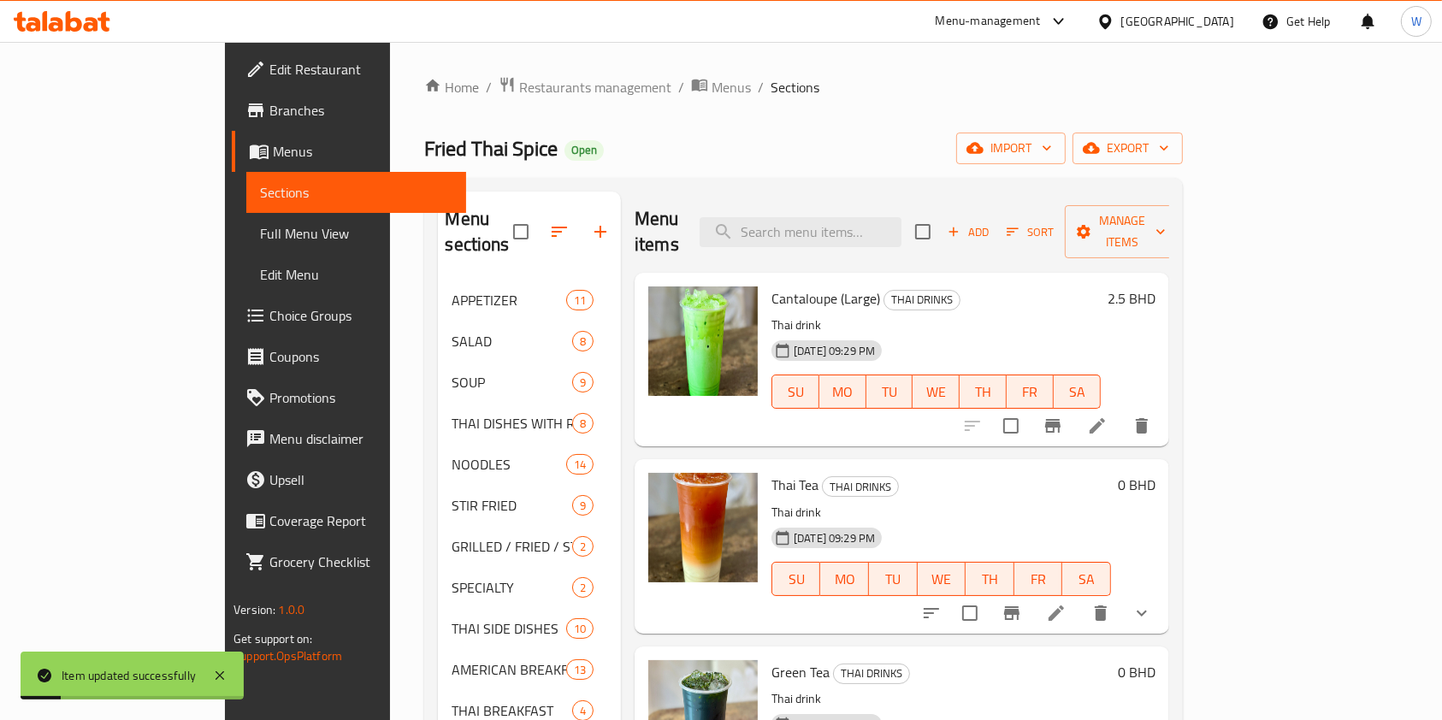
click at [1063, 416] on icon "Branch-specific-item" at bounding box center [1052, 426] width 21 height 21
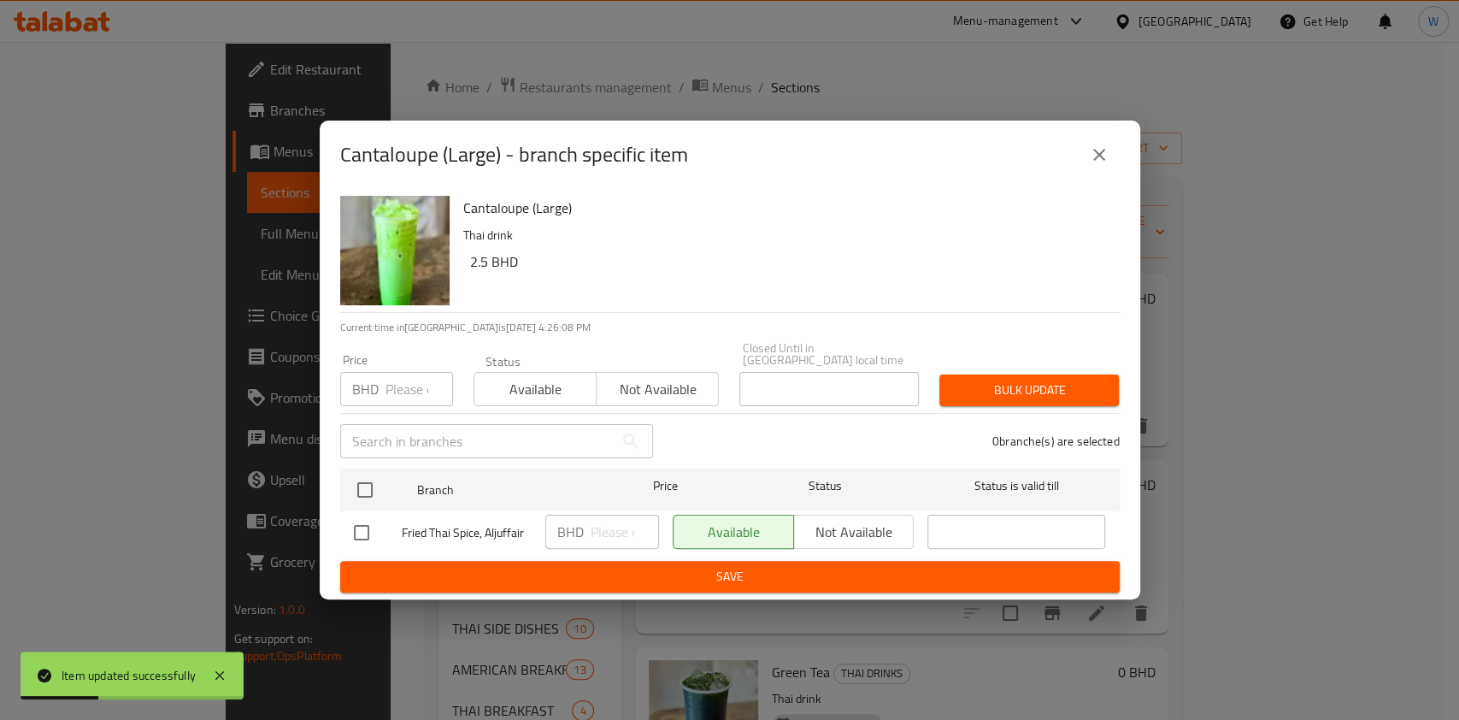
click at [1099, 160] on icon "close" at bounding box center [1100, 155] width 12 height 12
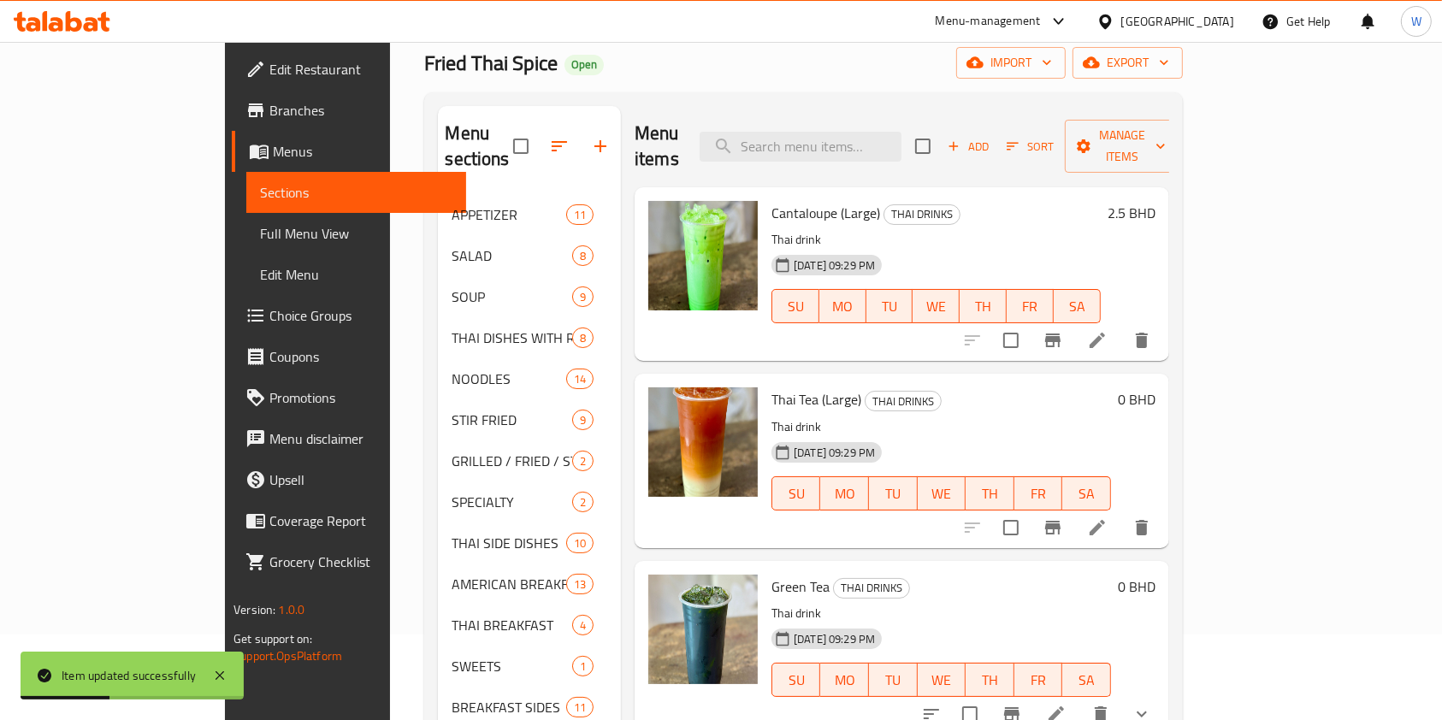
scroll to position [227, 0]
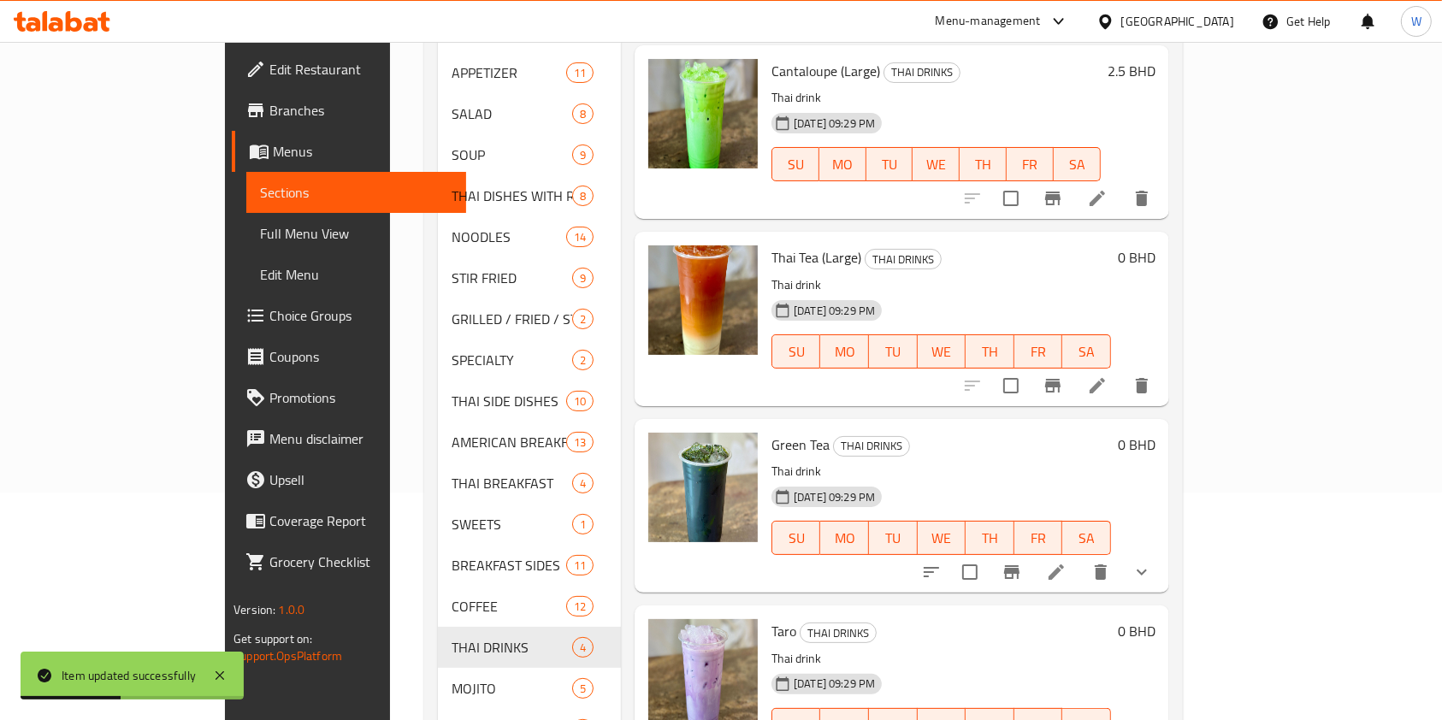
click at [1060, 379] on icon "Branch-specific-item" at bounding box center [1052, 386] width 15 height 14
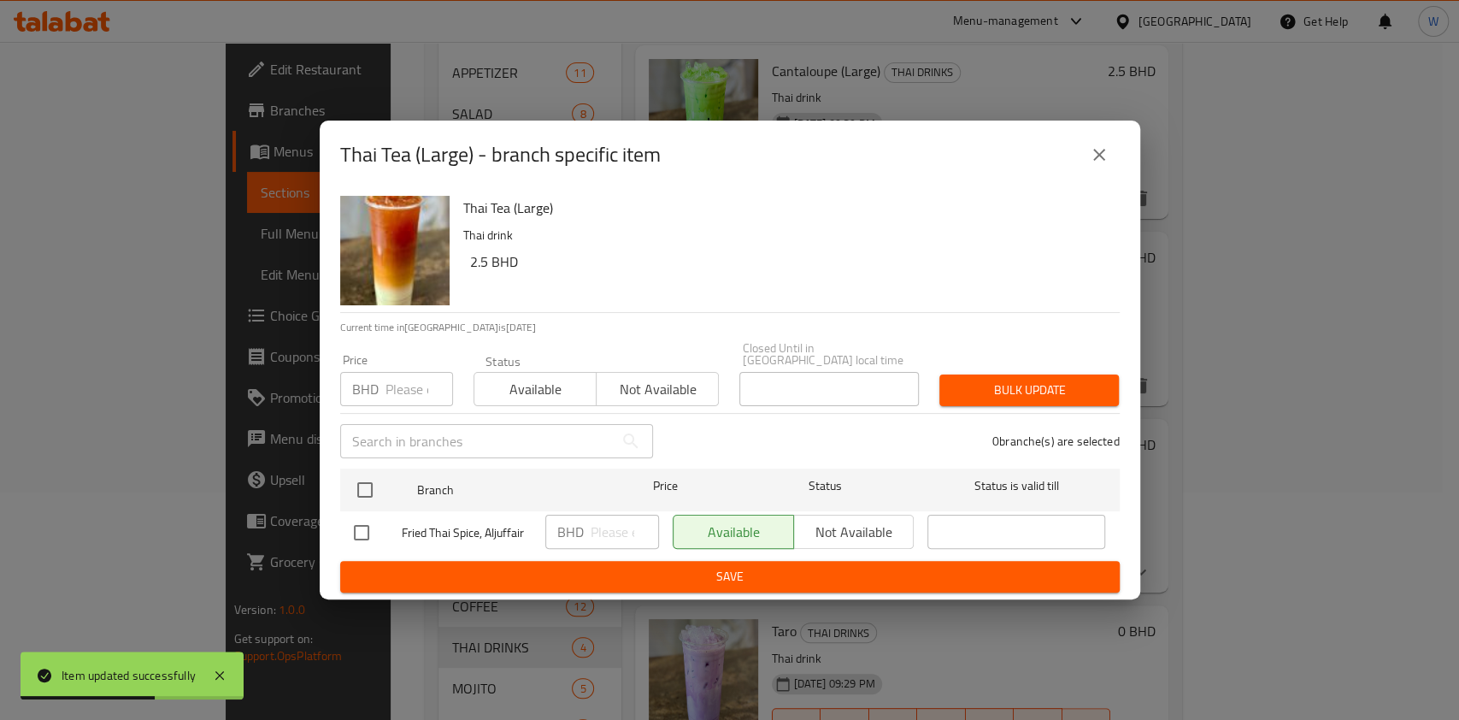
click at [1111, 153] on button "close" at bounding box center [1099, 154] width 41 height 41
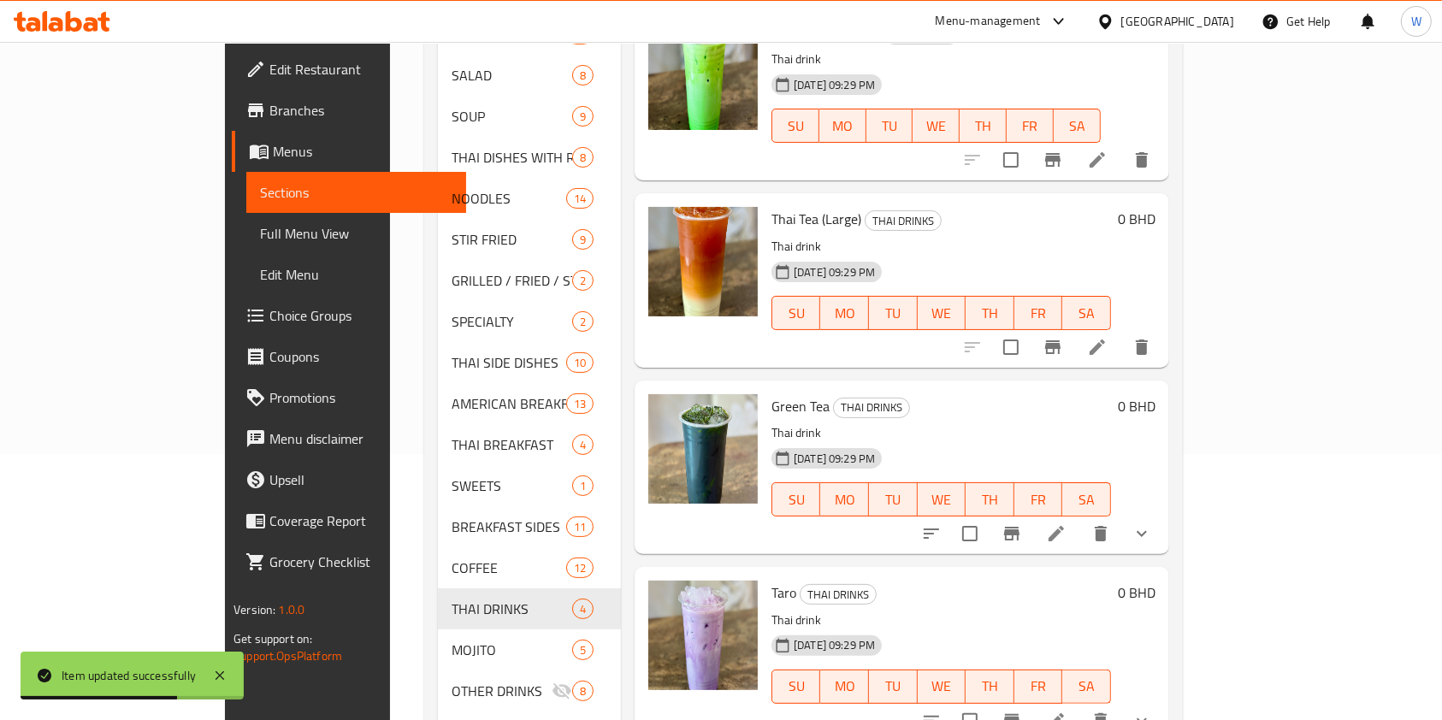
scroll to position [327, 0]
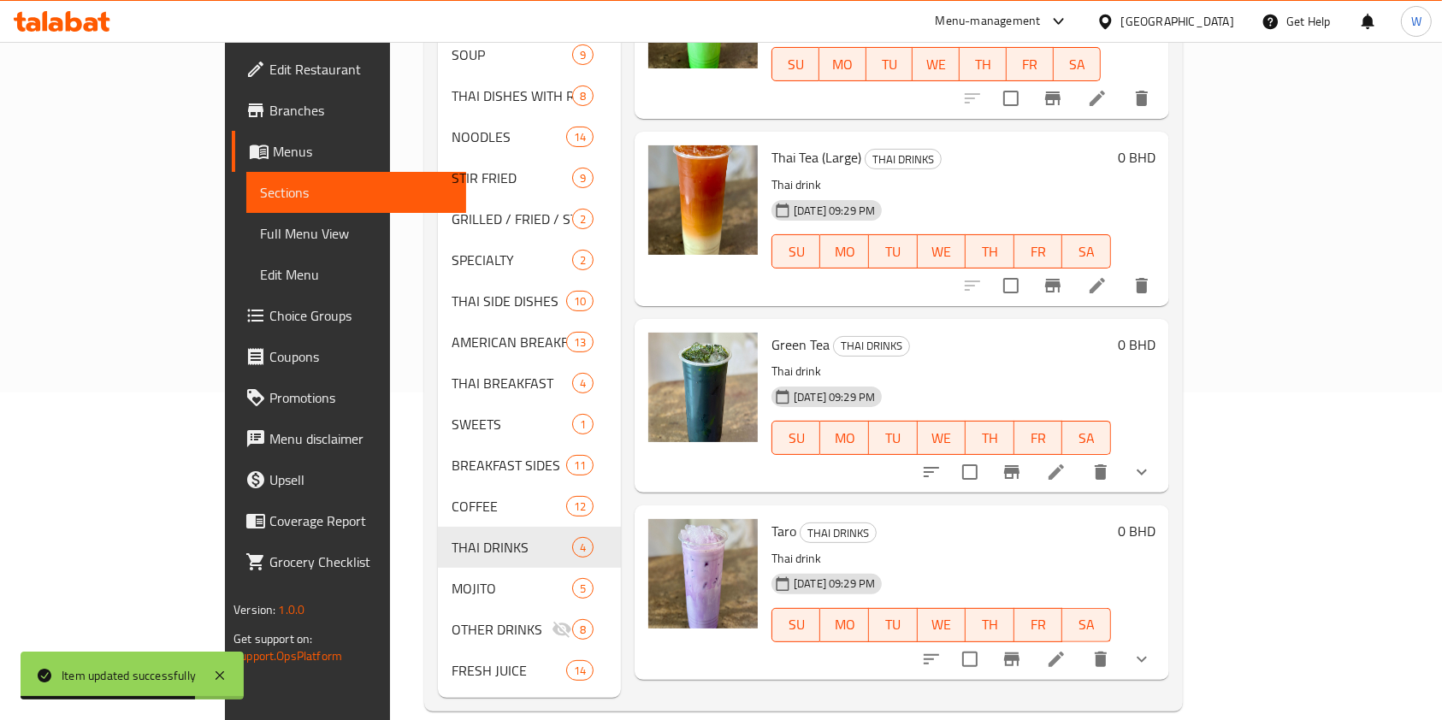
click at [1066, 462] on icon at bounding box center [1056, 472] width 21 height 21
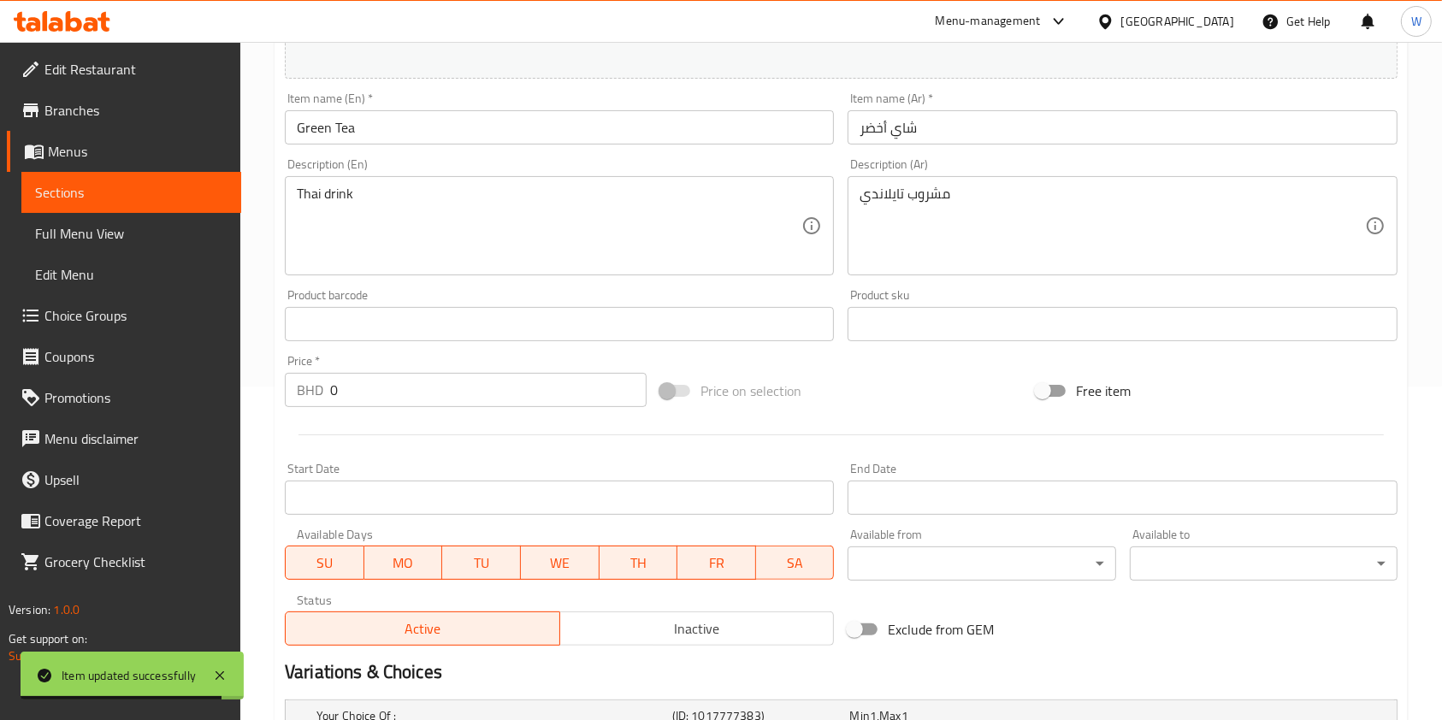
scroll to position [456, 0]
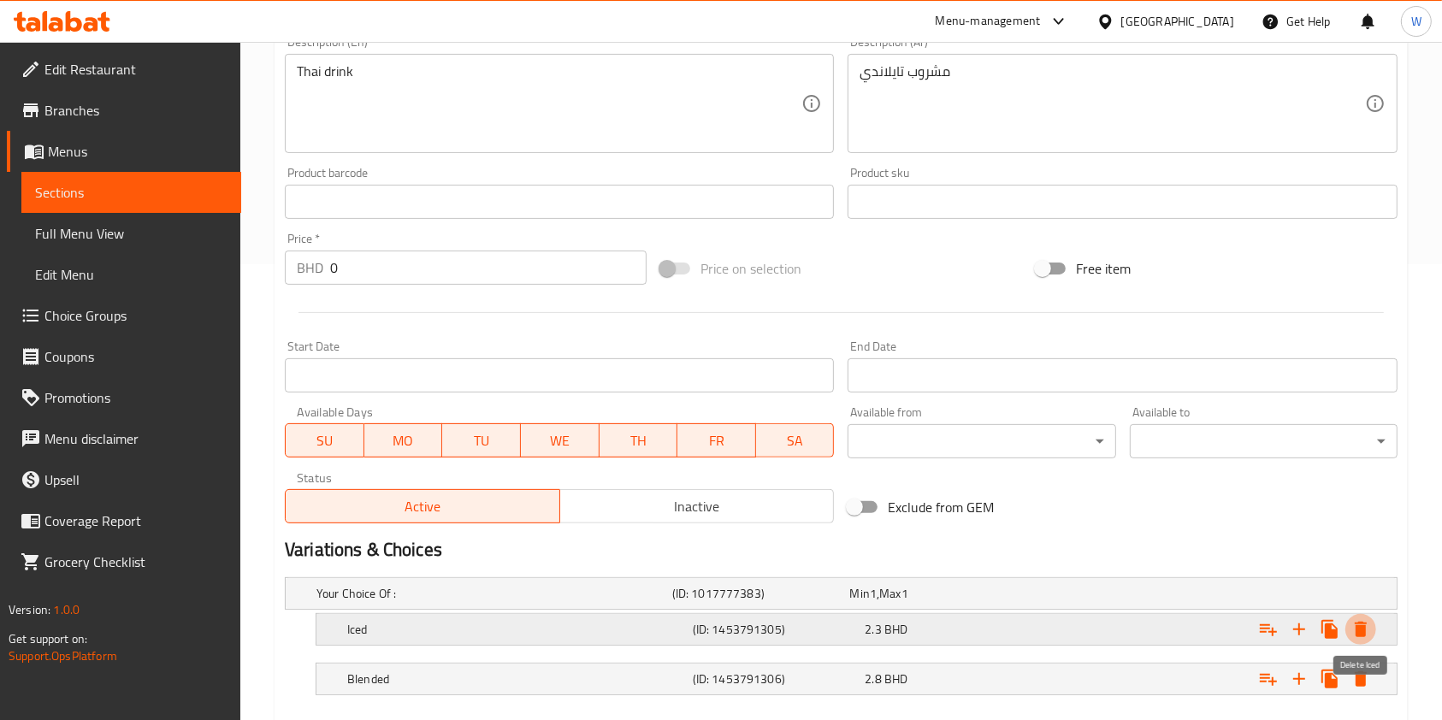
click at [1365, 623] on icon "Expand" at bounding box center [1360, 629] width 21 height 21
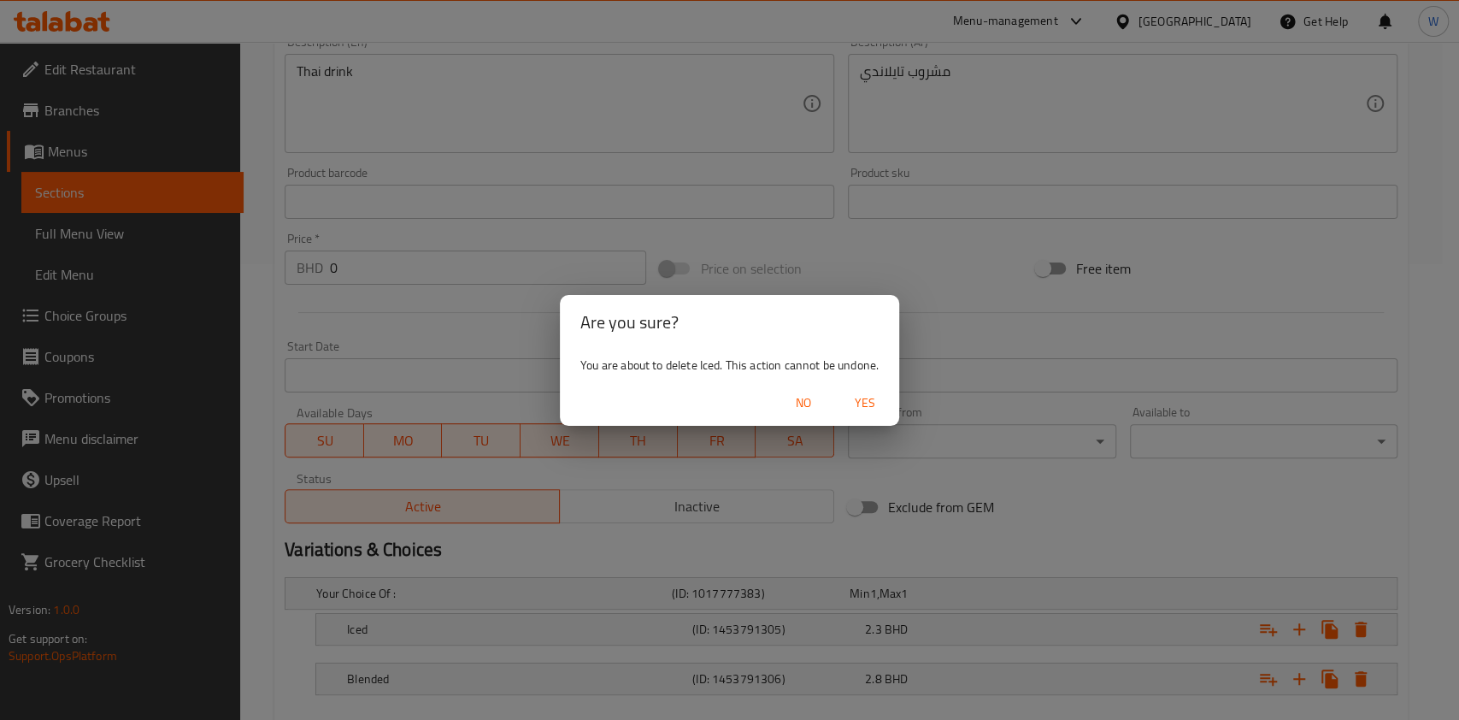
click at [871, 407] on span "Yes" at bounding box center [865, 402] width 41 height 21
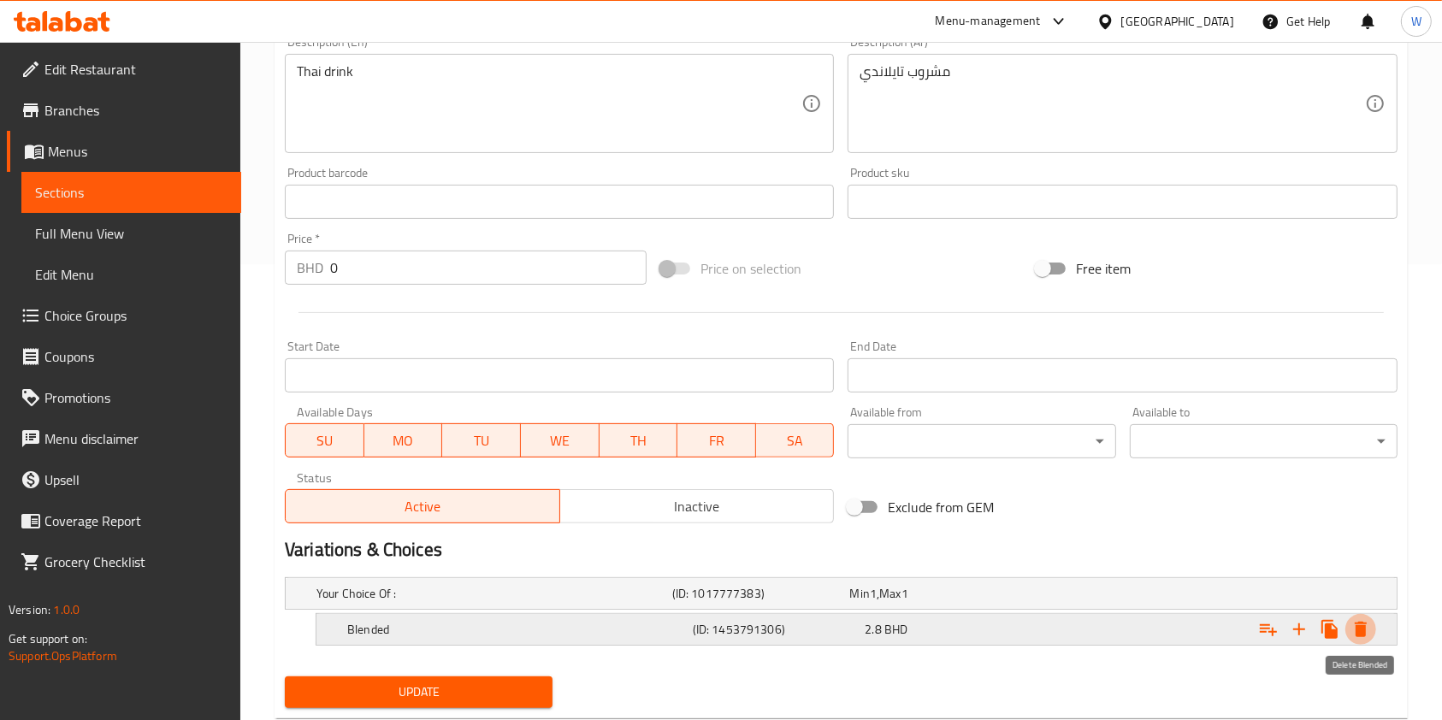
click at [1362, 633] on icon "Expand" at bounding box center [1360, 629] width 12 height 15
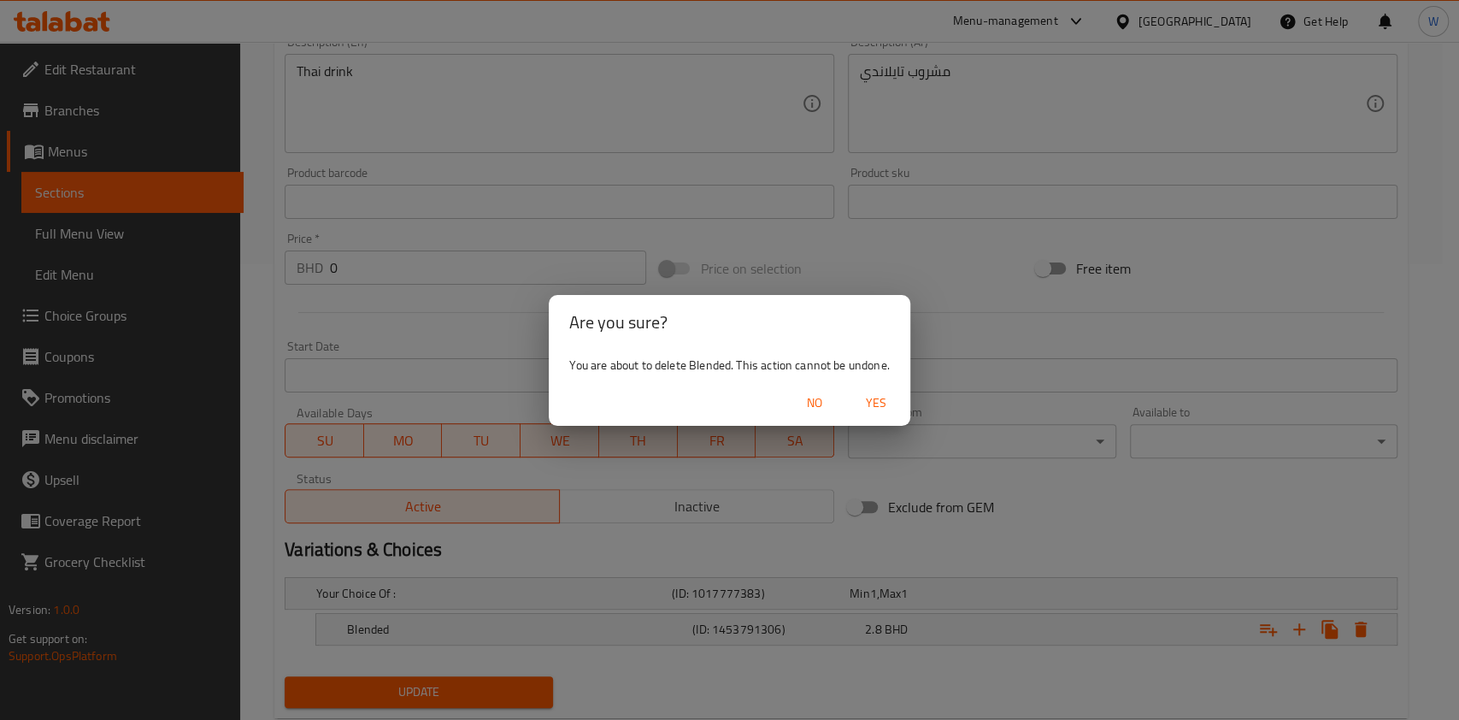
click at [877, 398] on span "Yes" at bounding box center [876, 402] width 41 height 21
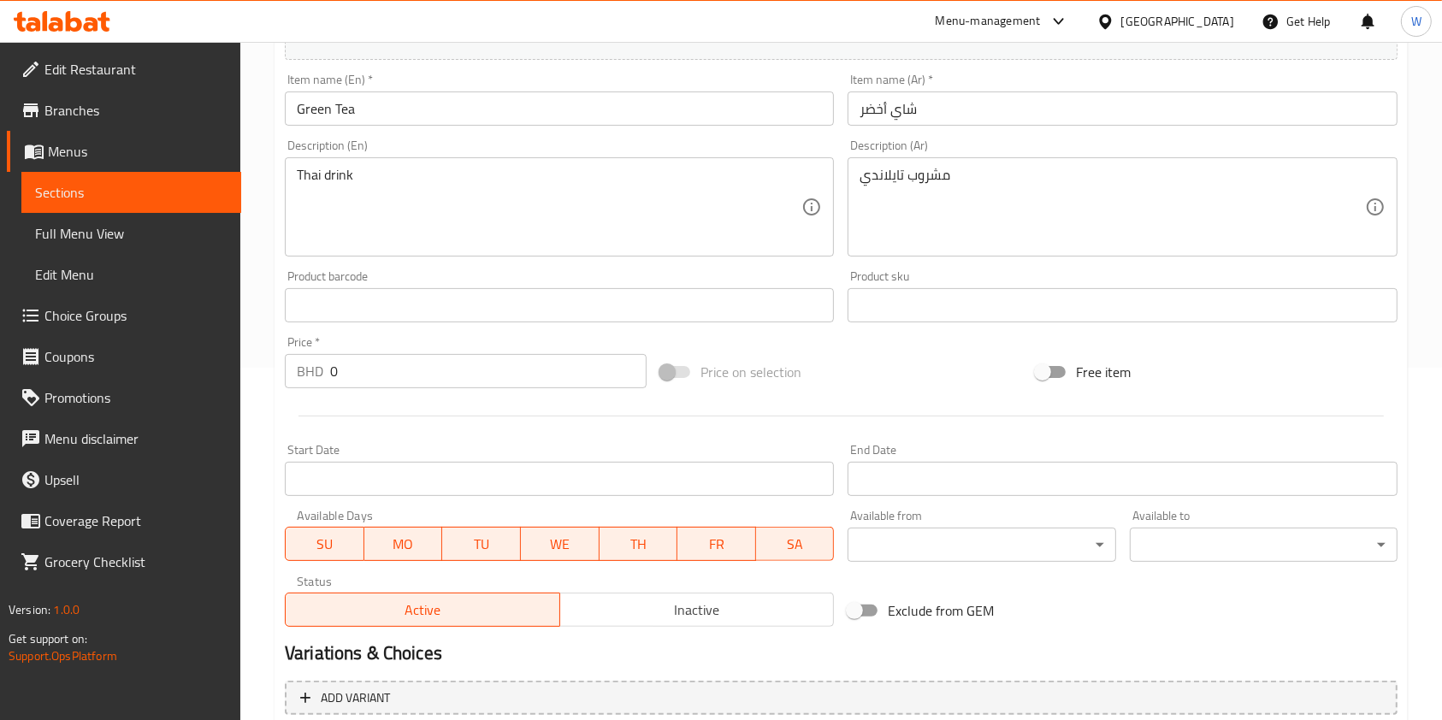
scroll to position [114, 0]
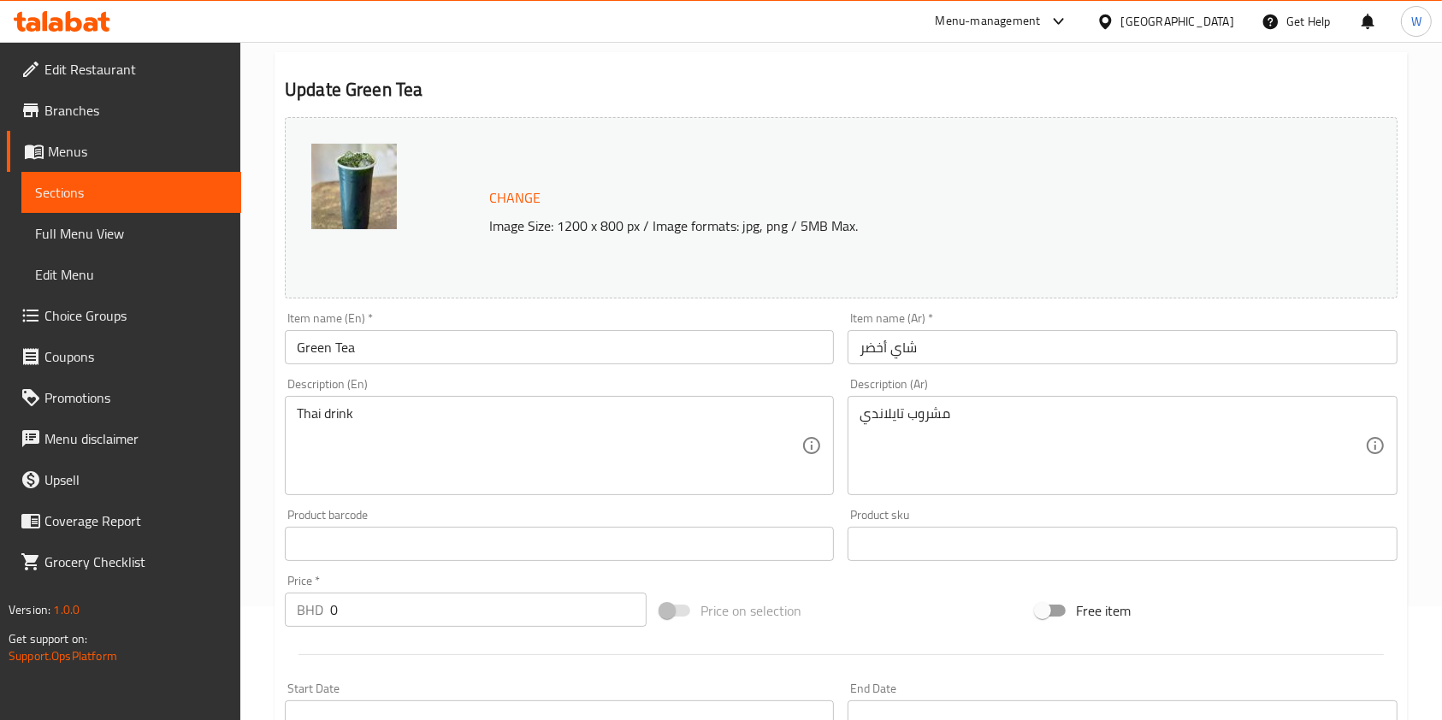
drag, startPoint x: 633, startPoint y: 364, endPoint x: 622, endPoint y: 368, distance: 11.6
click at [626, 367] on div "Item name (En)   * Green Tea Item name (En) *" at bounding box center [559, 338] width 563 height 66
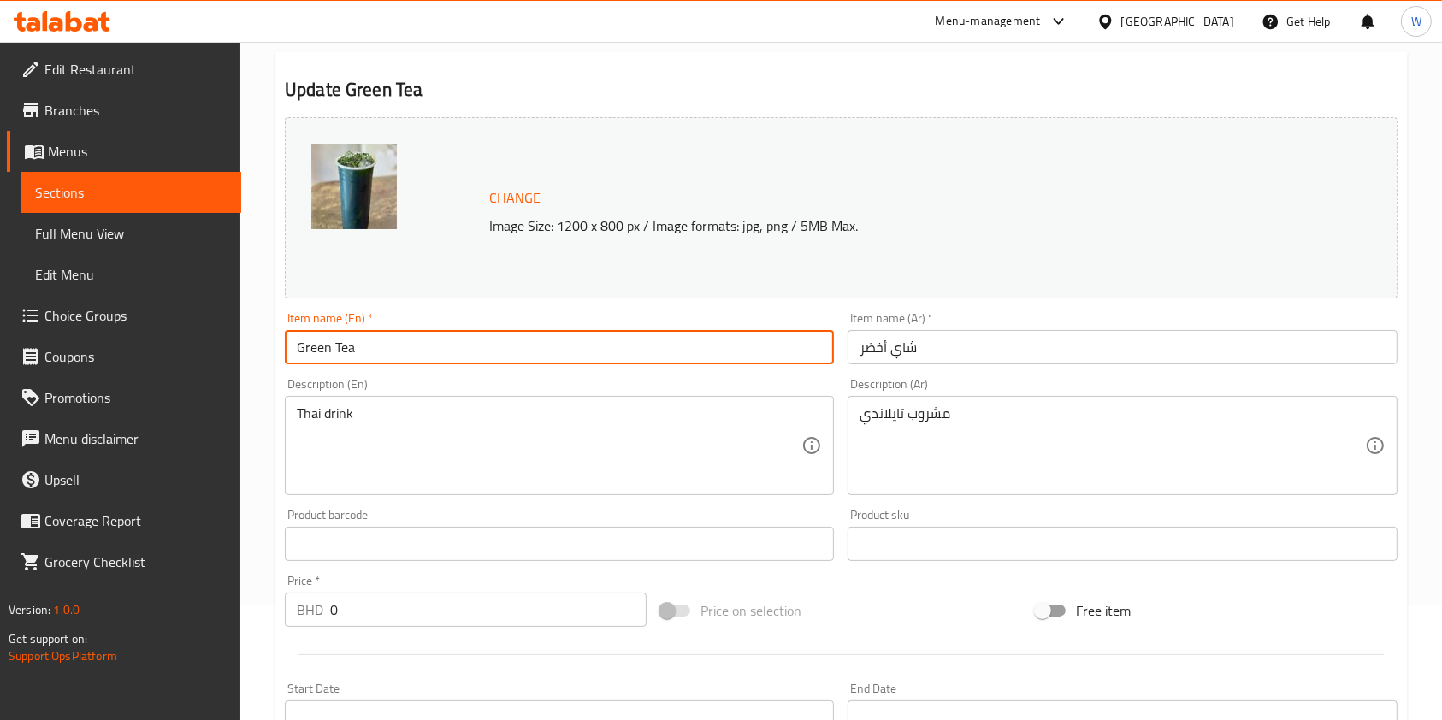
paste input "(Large)"
type input "Green Tea (Large)"
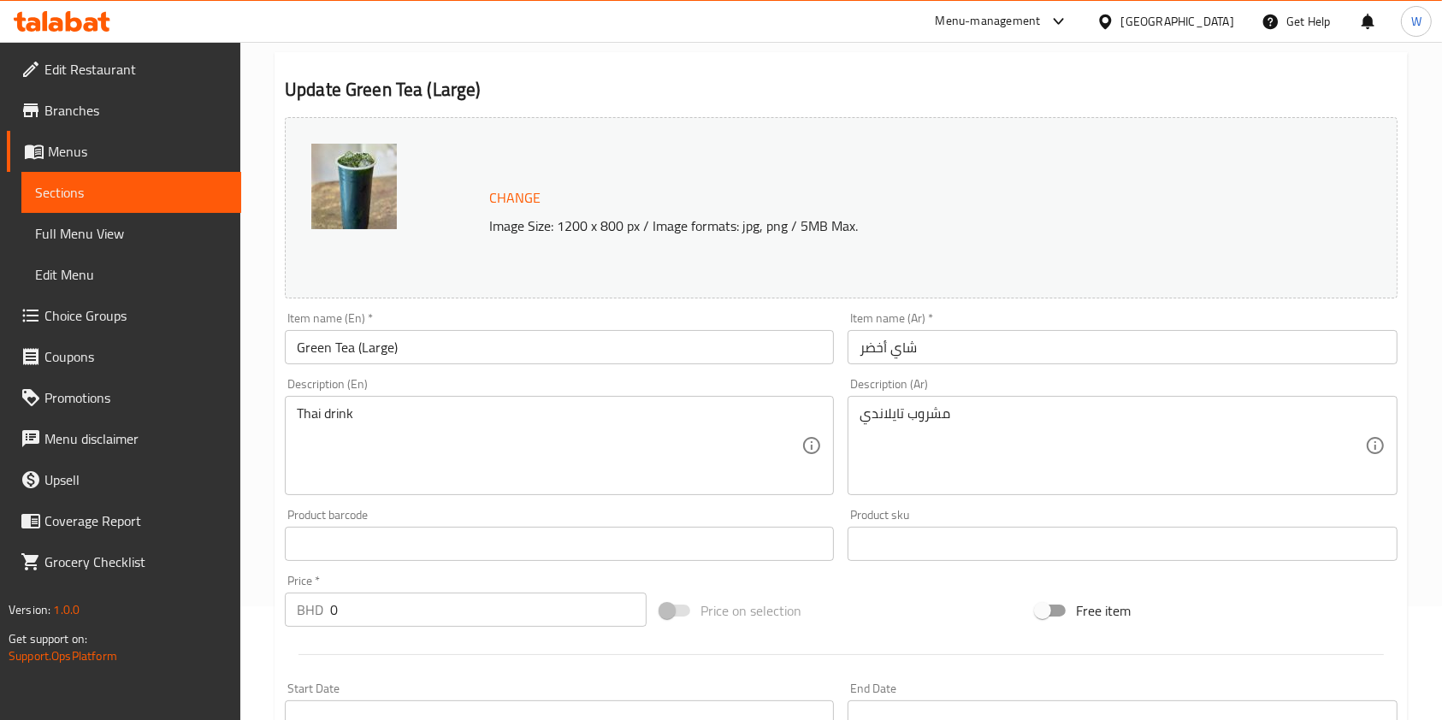
click at [1043, 359] on input "شاي أخضر" at bounding box center [1121, 347] width 549 height 34
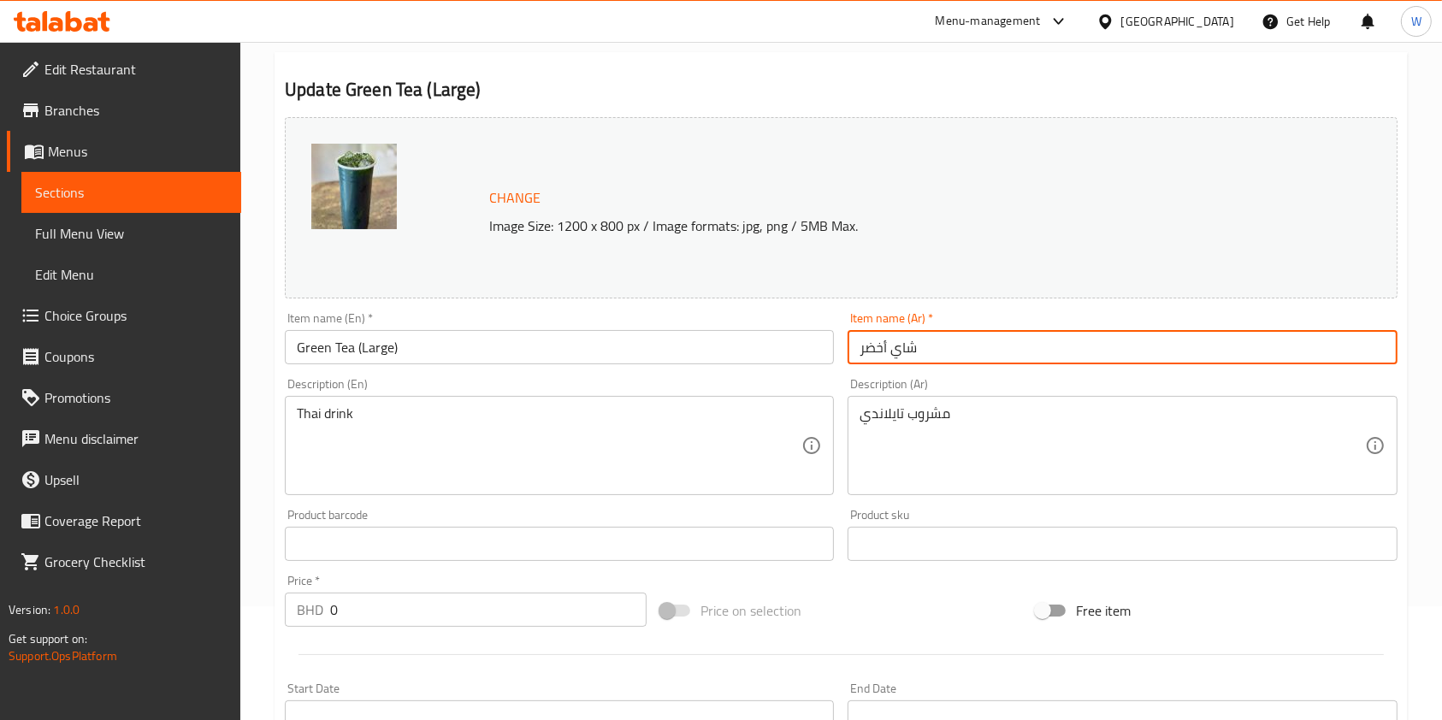
paste input "(كبير)"
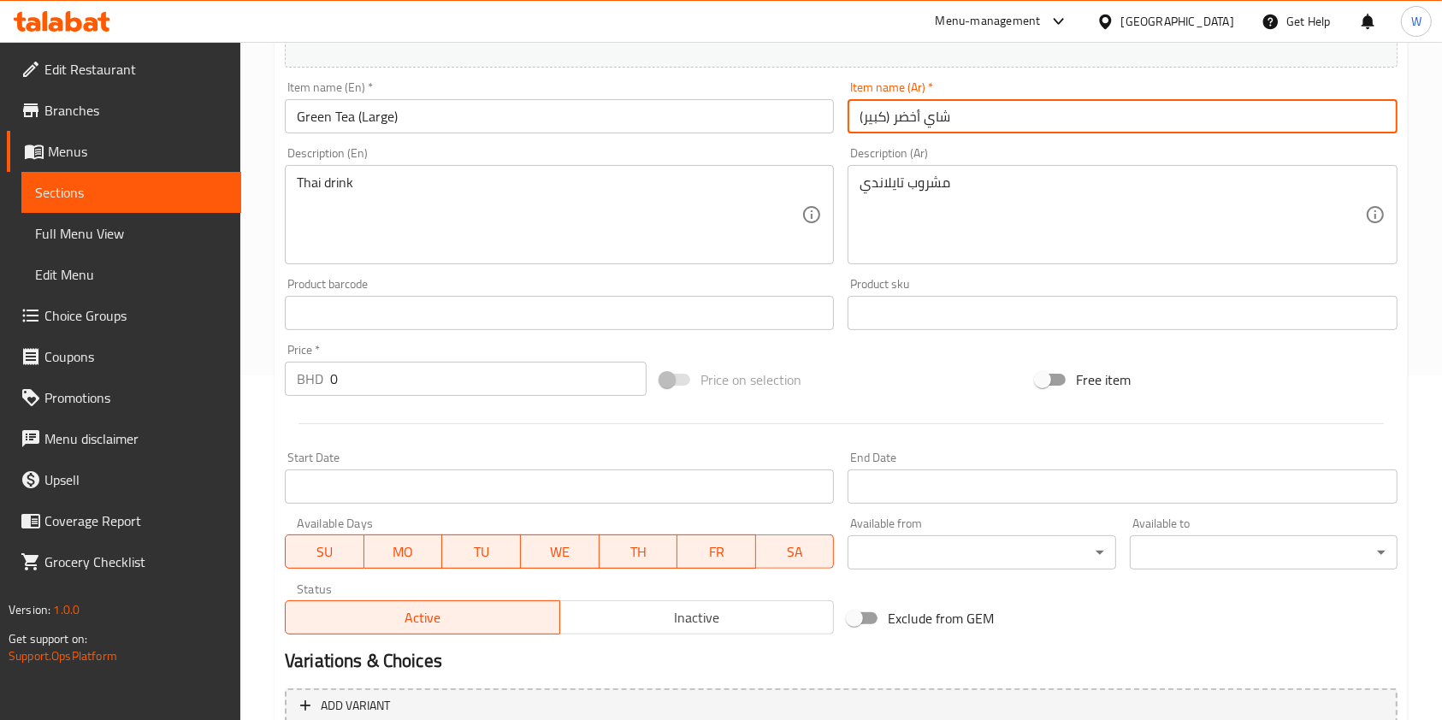
scroll to position [456, 0]
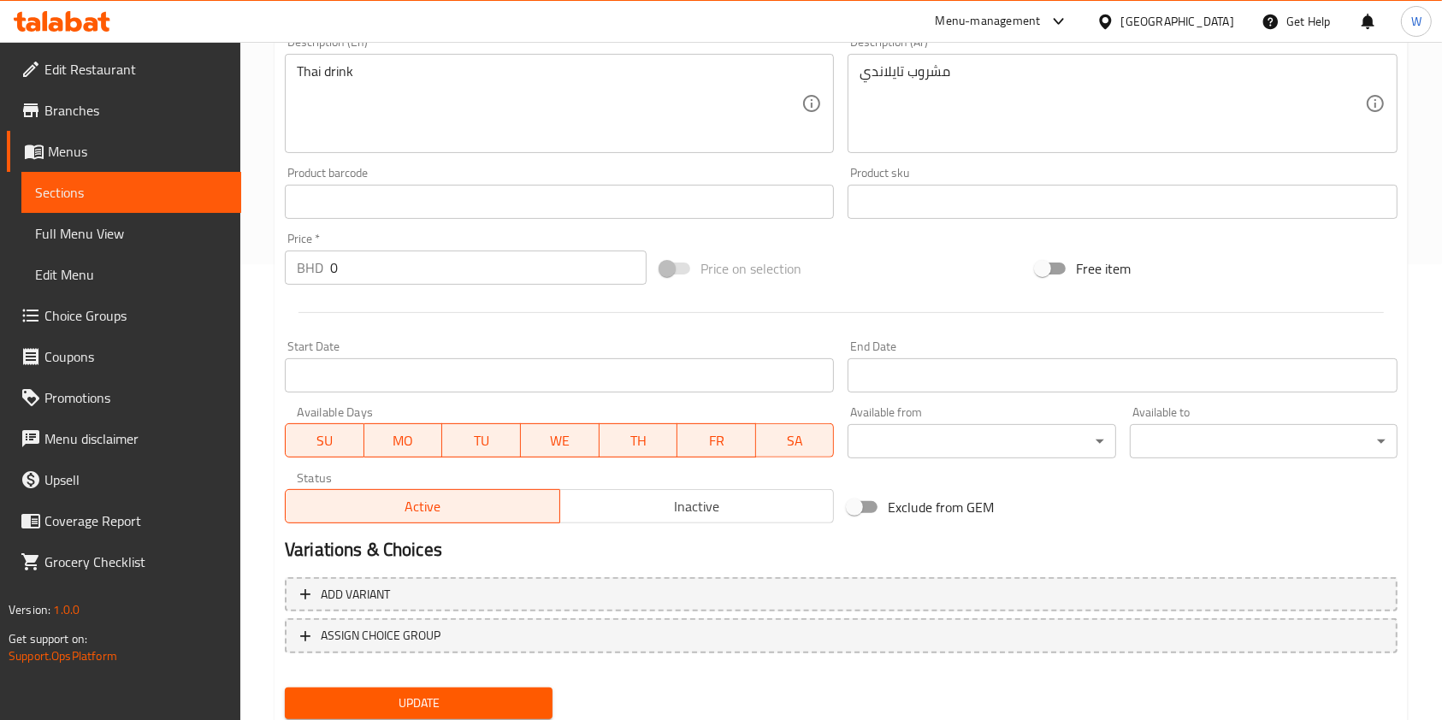
type input "شاي أخضر (كبير)"
drag, startPoint x: 353, startPoint y: 269, endPoint x: 271, endPoint y: 276, distance: 82.4
click at [274, 275] on div "Update Green Tea (Large) Change Image Size: 1200 x 800 px / Image formats: jpg,…" at bounding box center [840, 220] width 1133 height 1020
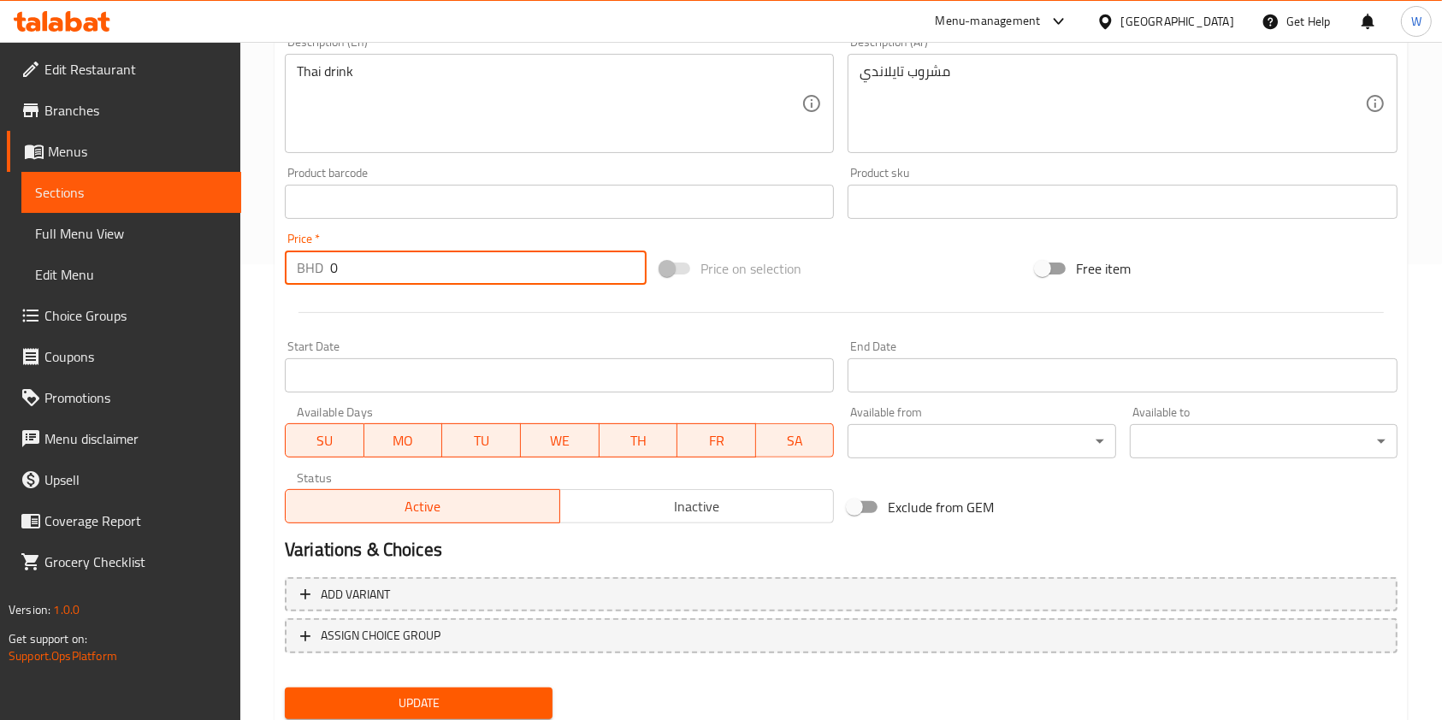
paste input "2.5"
type input "2.5"
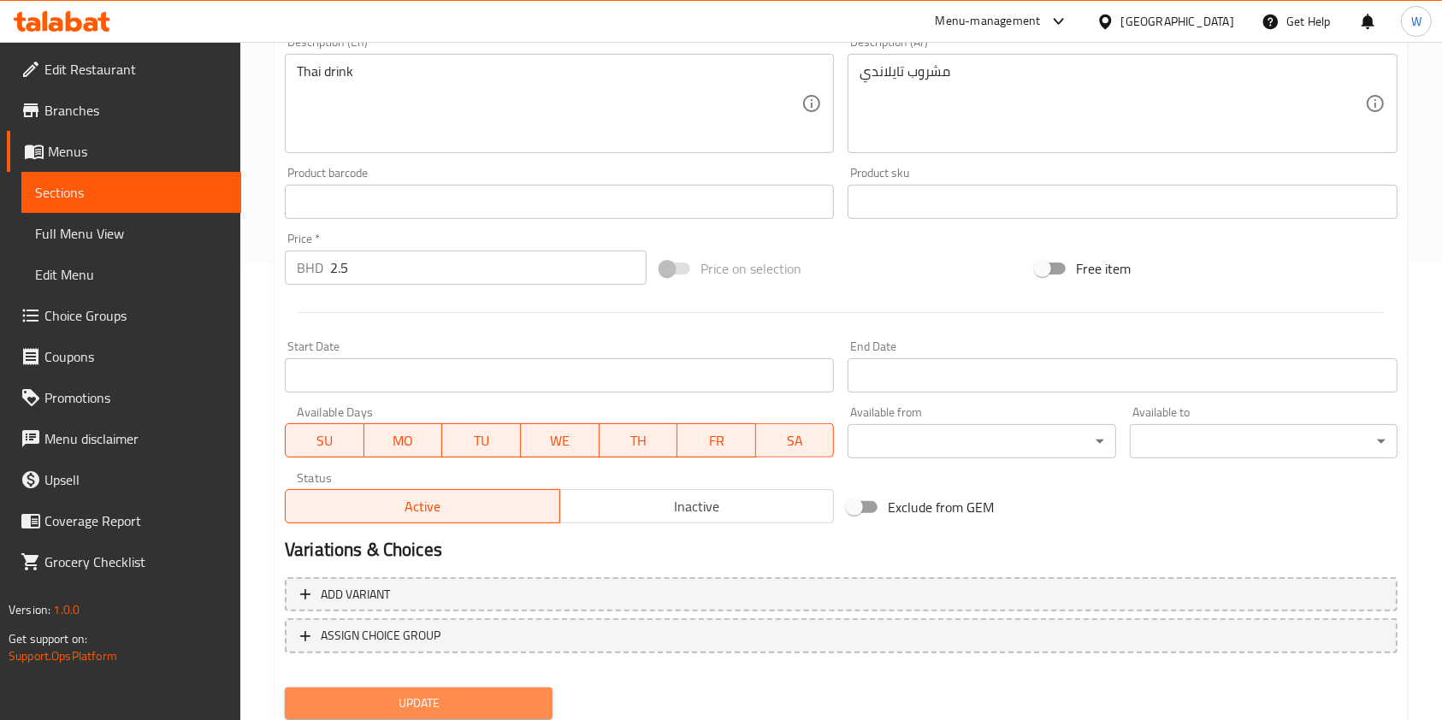
click at [422, 695] on span "Update" at bounding box center [418, 703] width 240 height 21
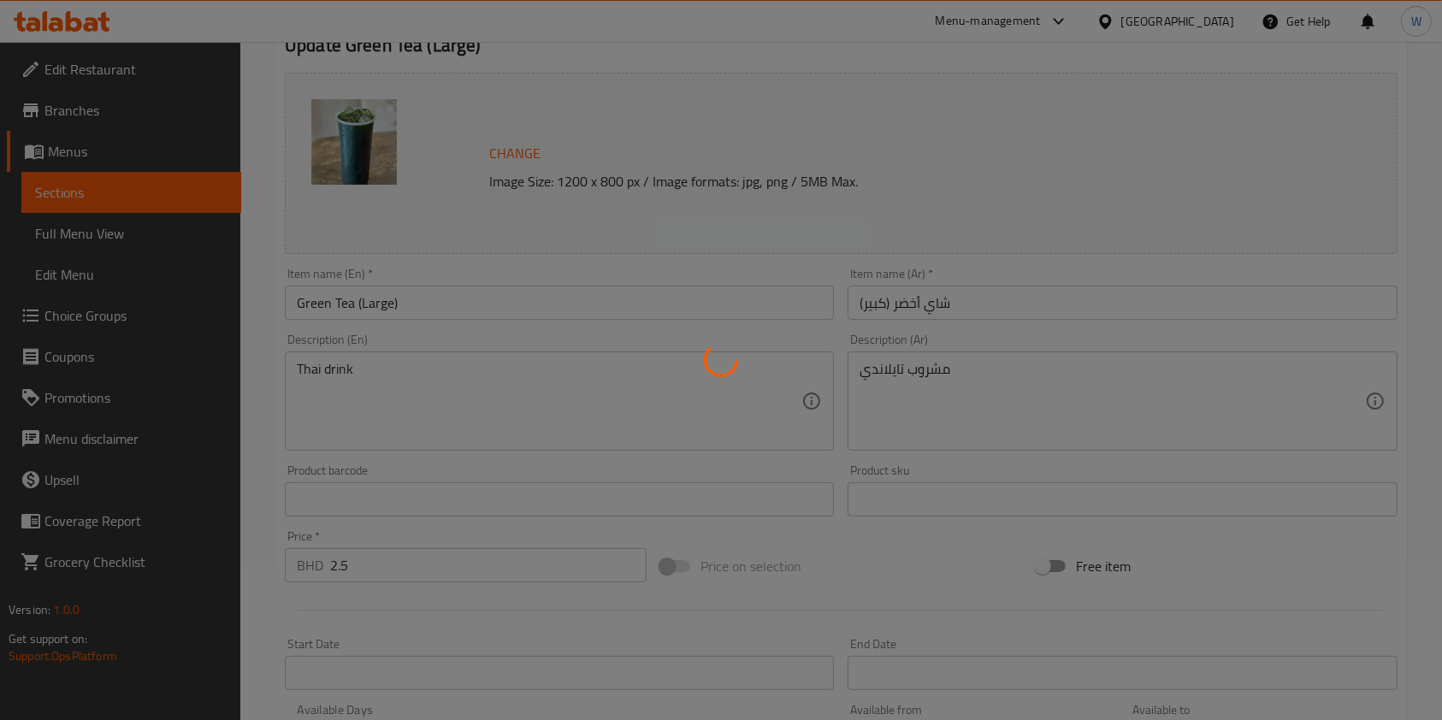
scroll to position [0, 0]
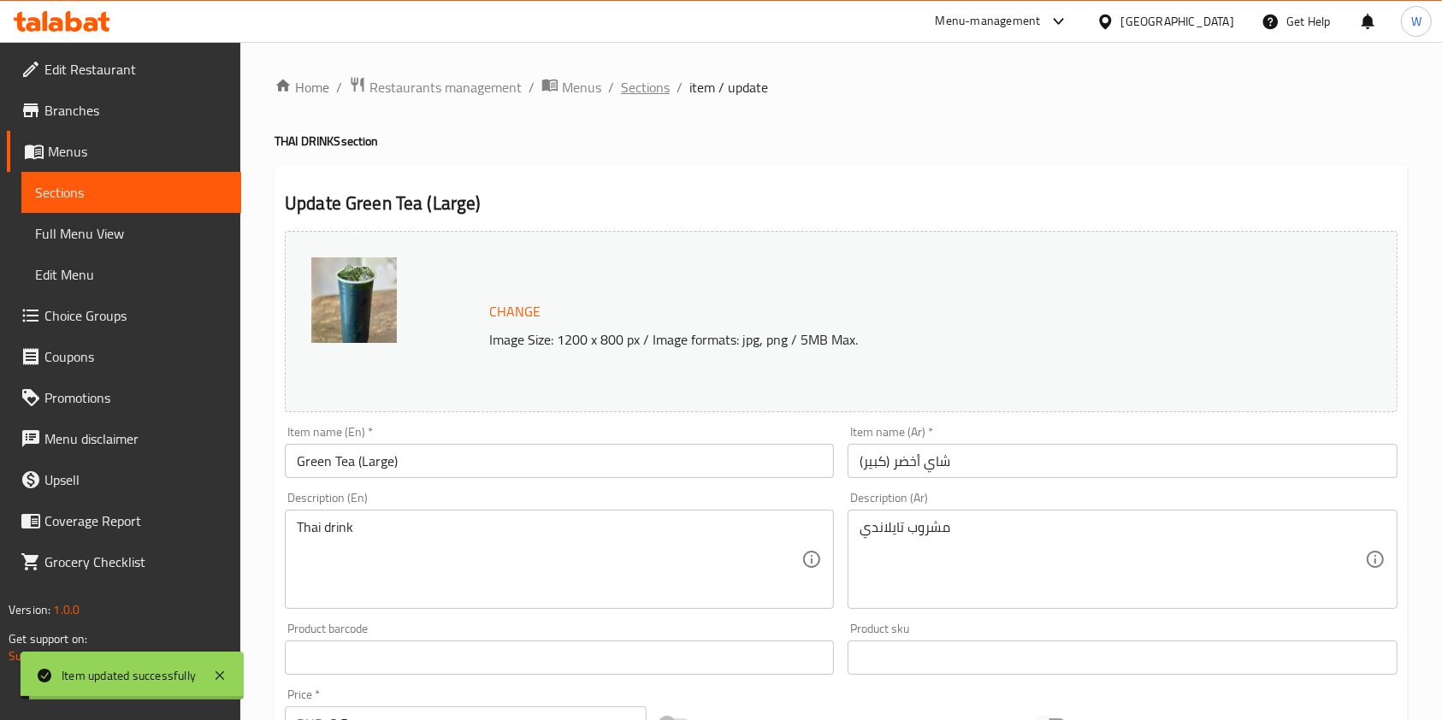
click at [643, 93] on span "Sections" at bounding box center [645, 87] width 49 height 21
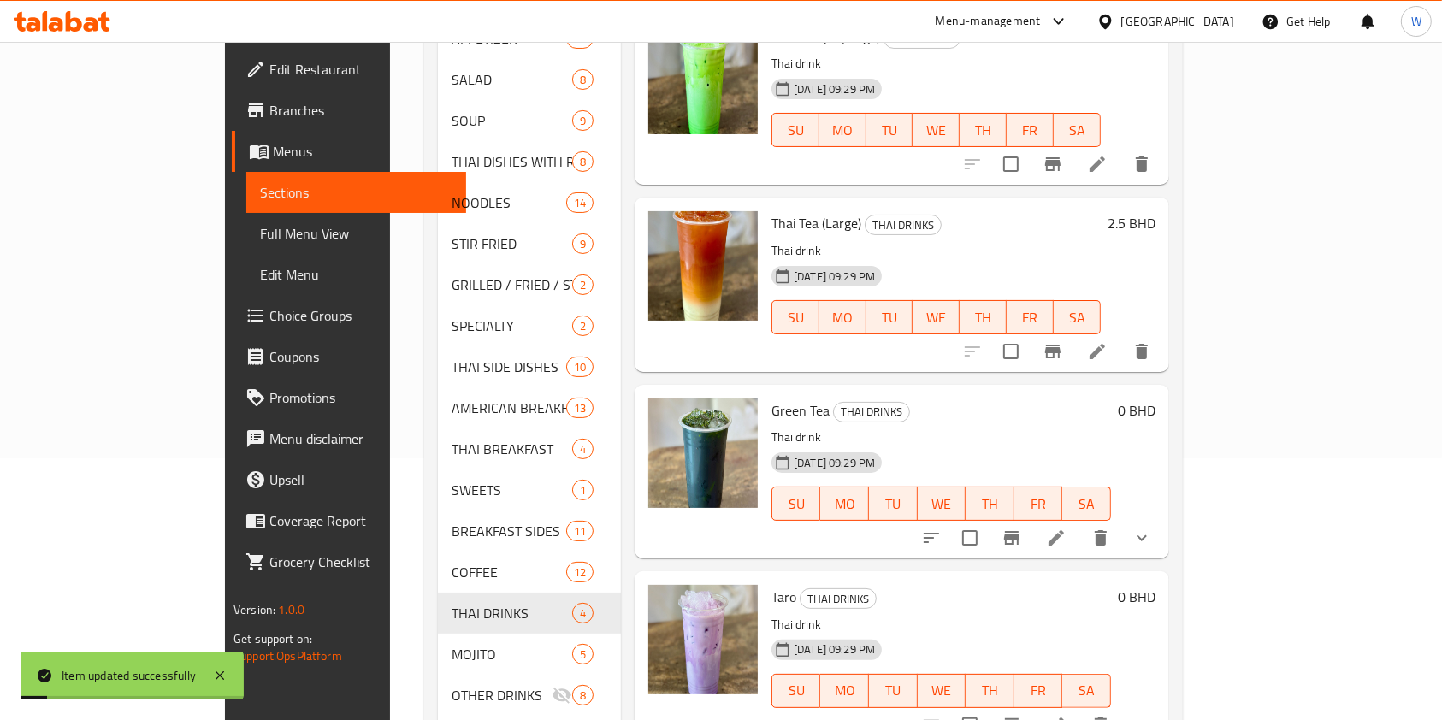
scroll to position [327, 0]
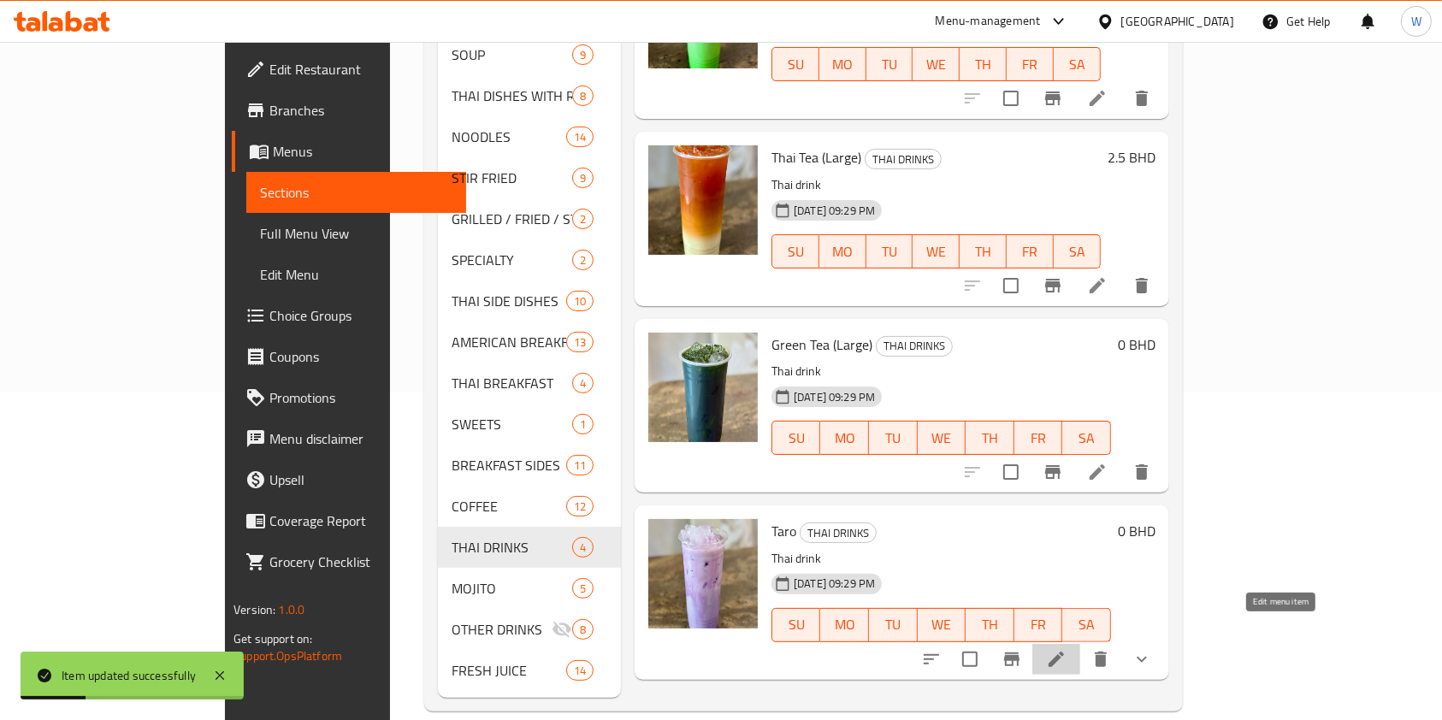
click at [1066, 649] on icon at bounding box center [1056, 659] width 21 height 21
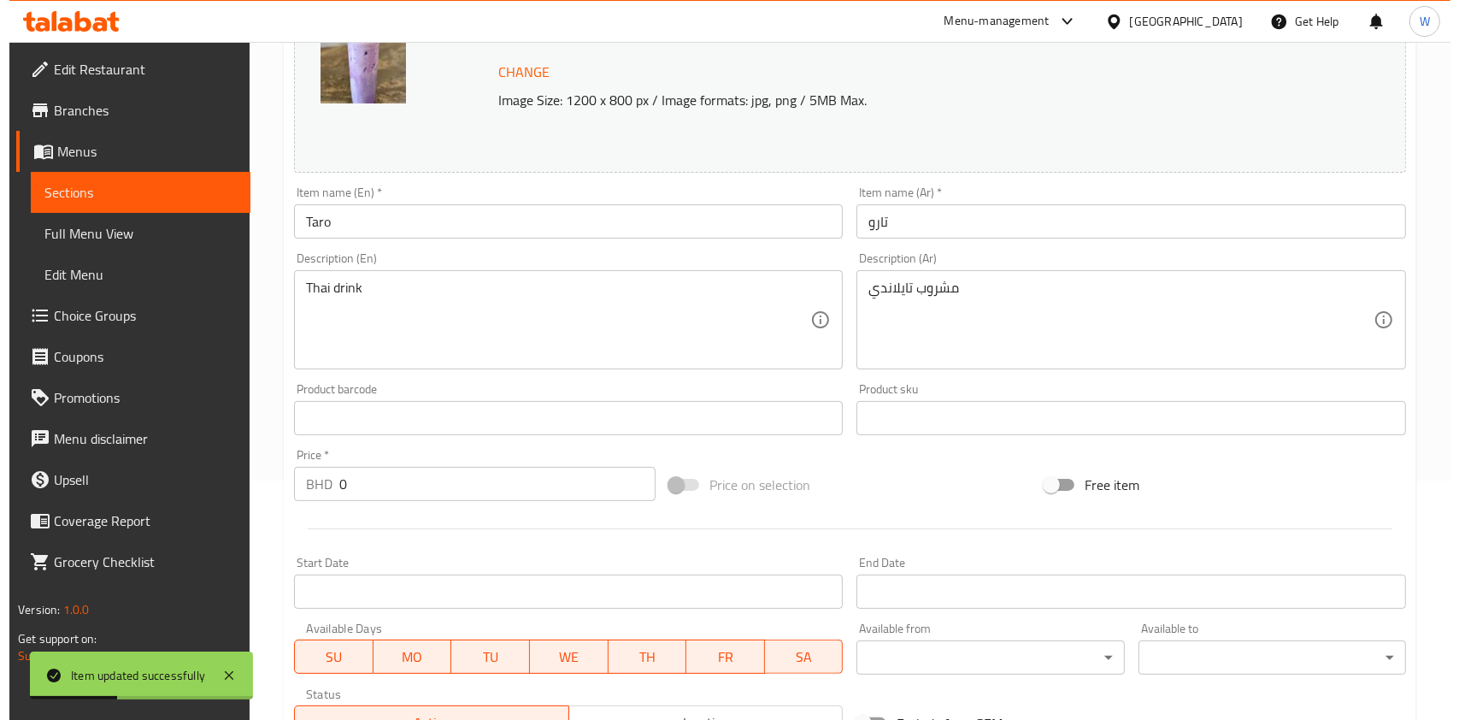
scroll to position [551, 0]
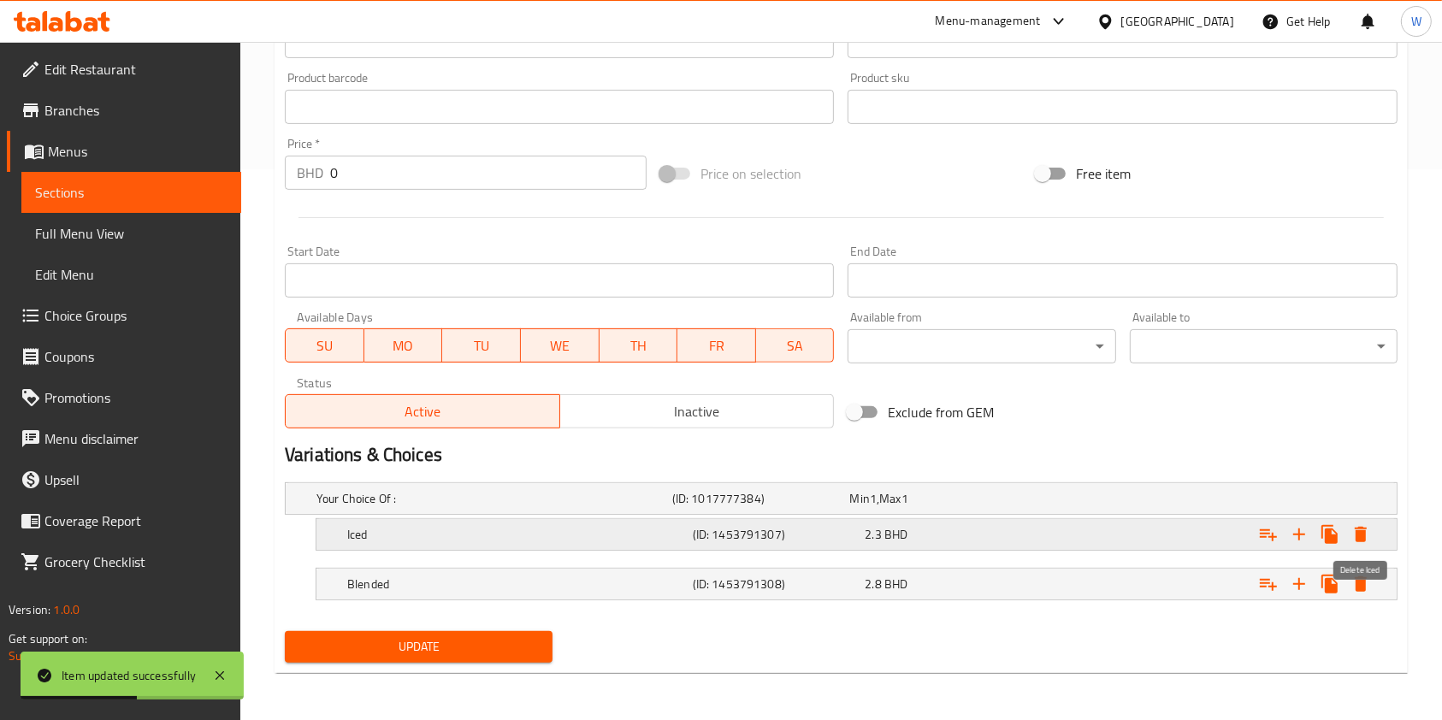
click at [1362, 541] on icon "Expand" at bounding box center [1360, 534] width 21 height 21
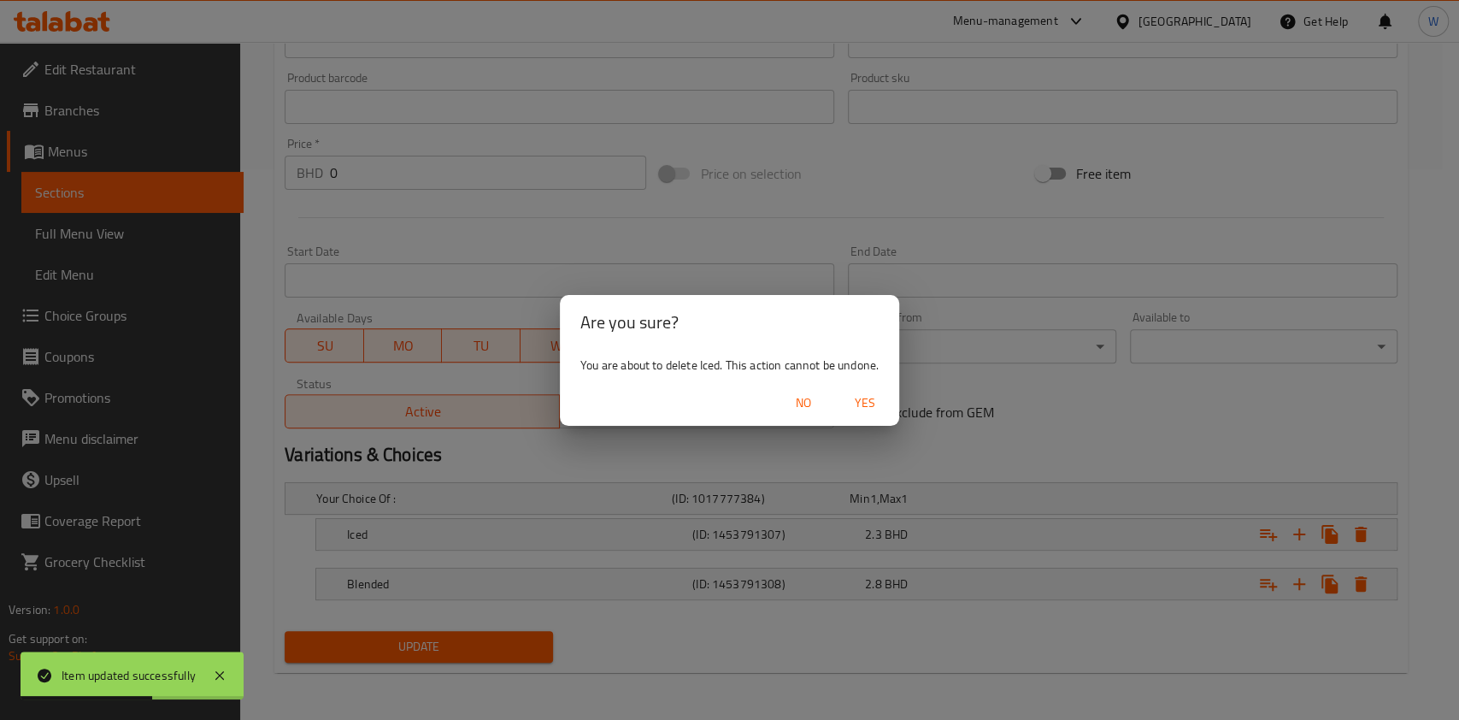
drag, startPoint x: 874, startPoint y: 410, endPoint x: 917, endPoint y: 414, distance: 43.8
click at [874, 410] on span "Yes" at bounding box center [865, 402] width 41 height 21
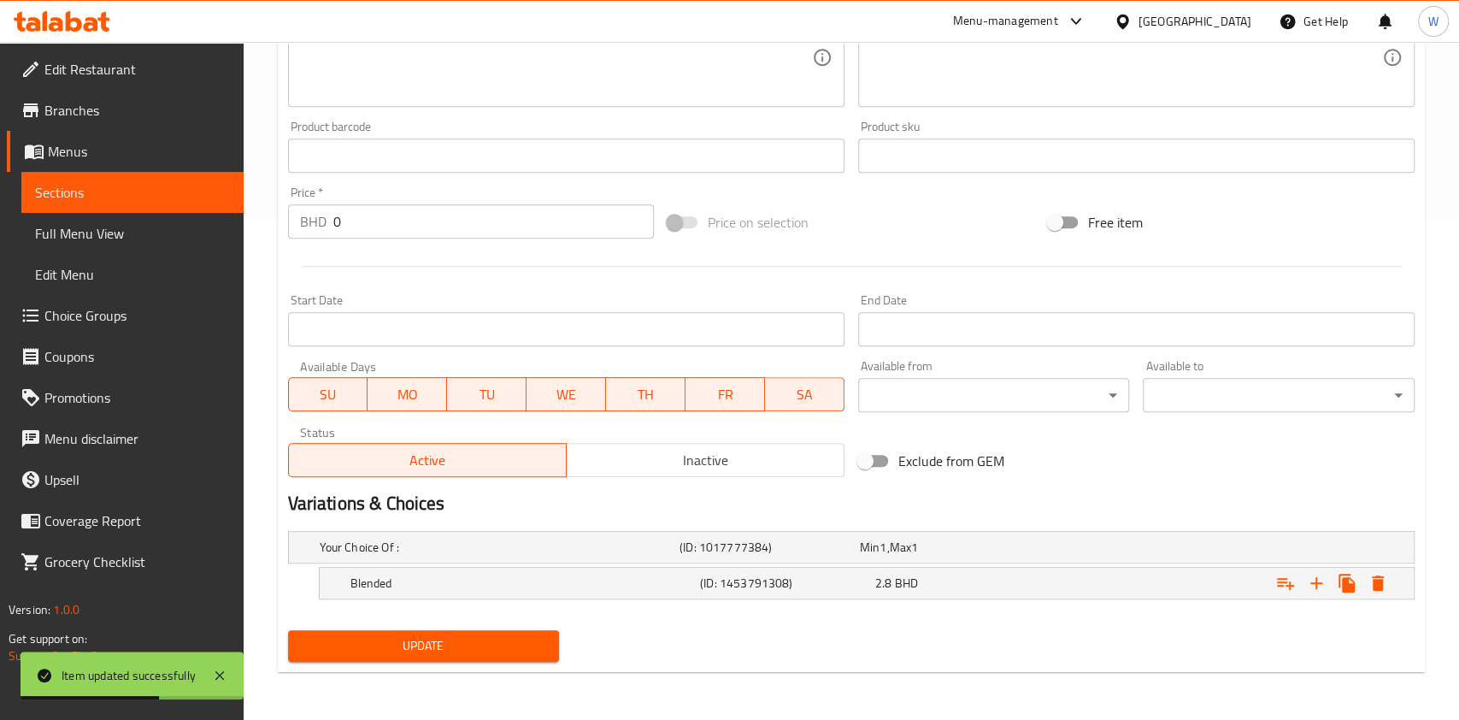
scroll to position [501, 0]
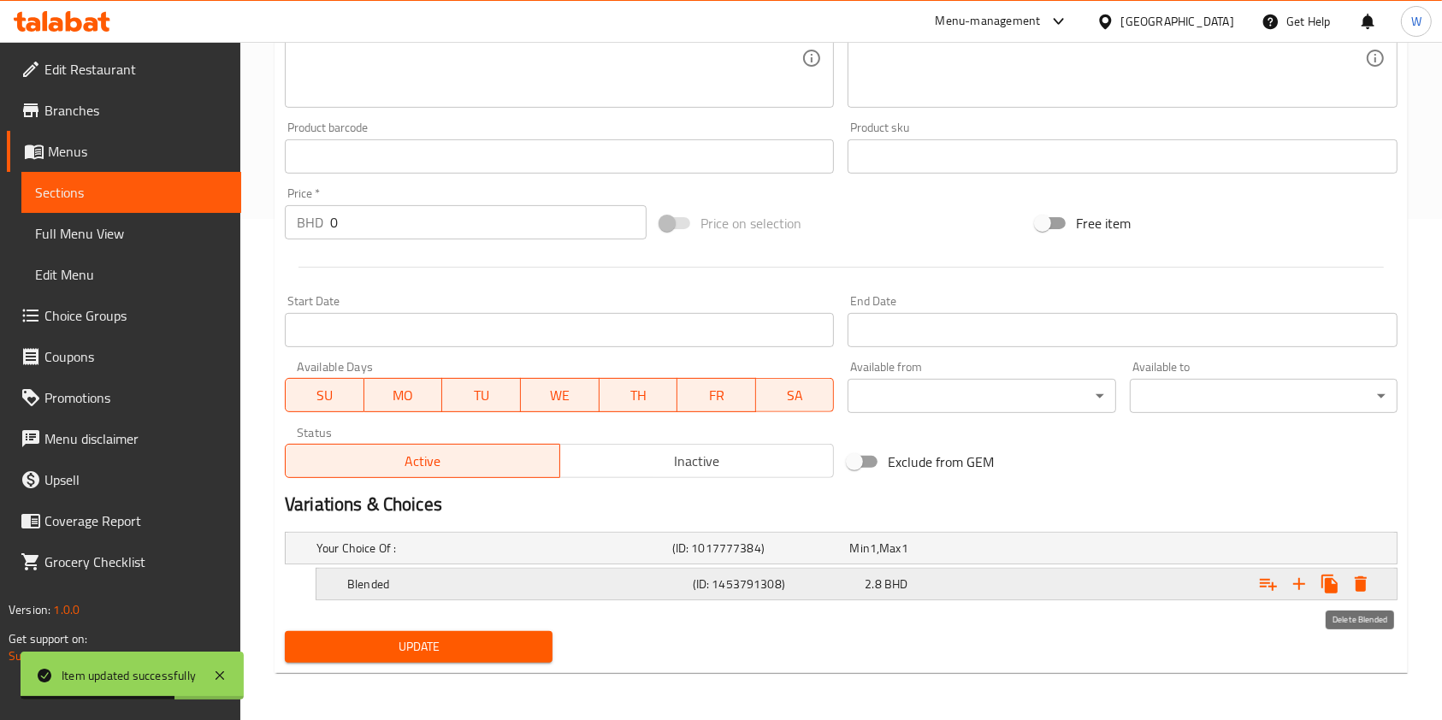
click at [1354, 579] on icon "Expand" at bounding box center [1360, 584] width 21 height 21
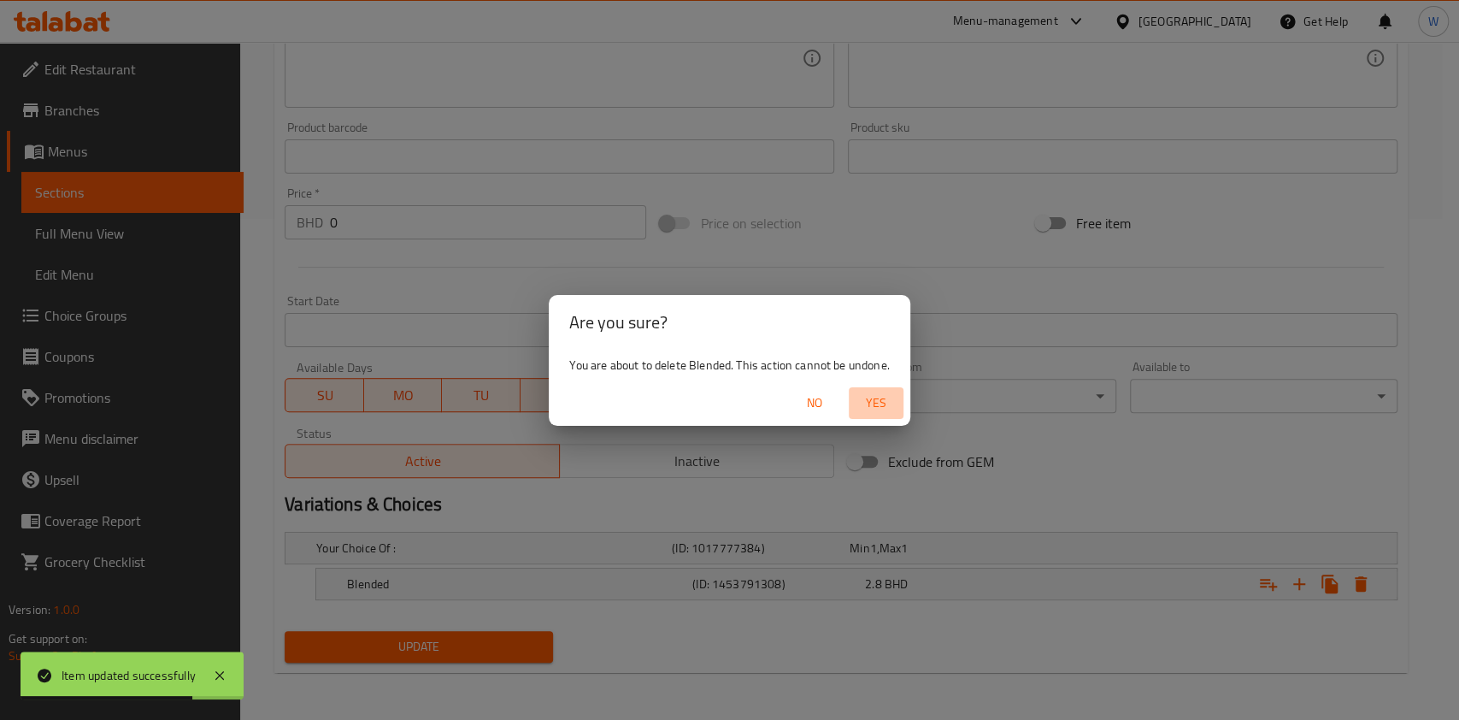
click at [882, 403] on span "Yes" at bounding box center [876, 402] width 41 height 21
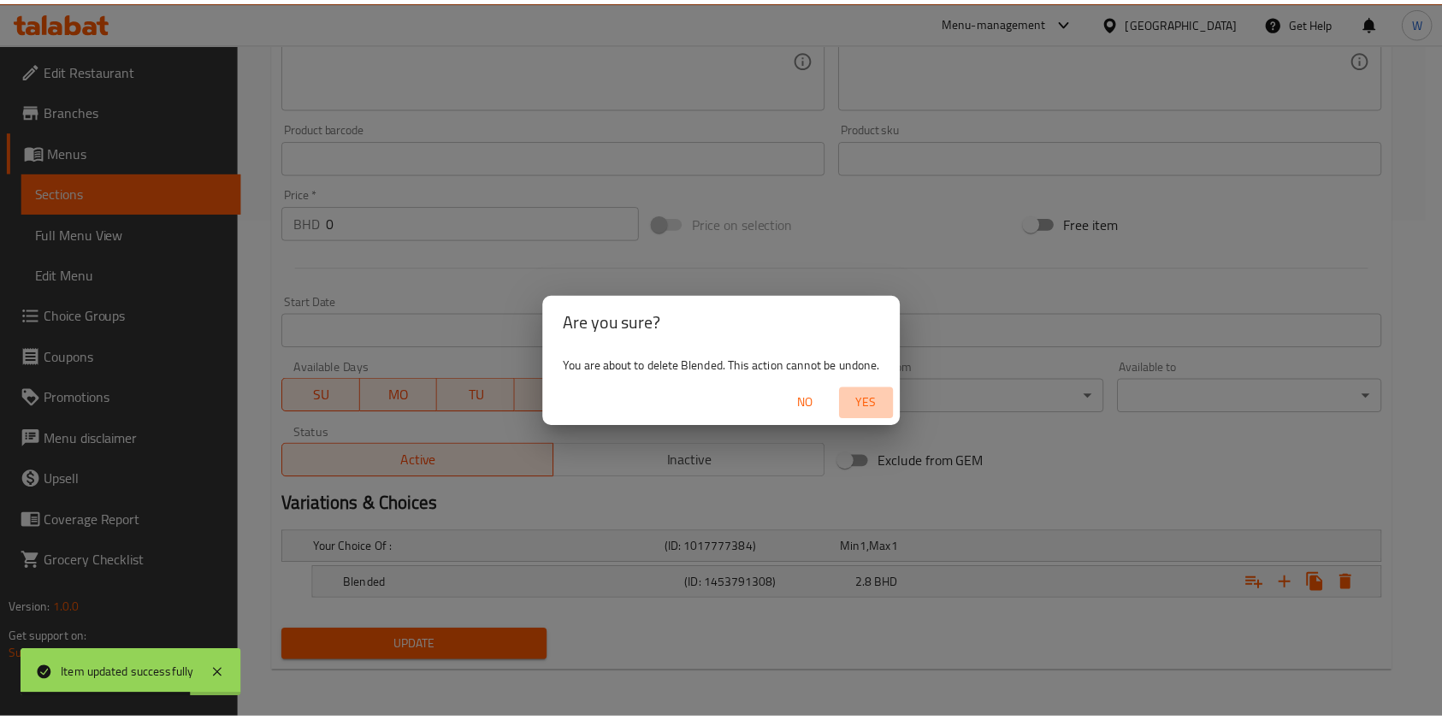
scroll to position [496, 0]
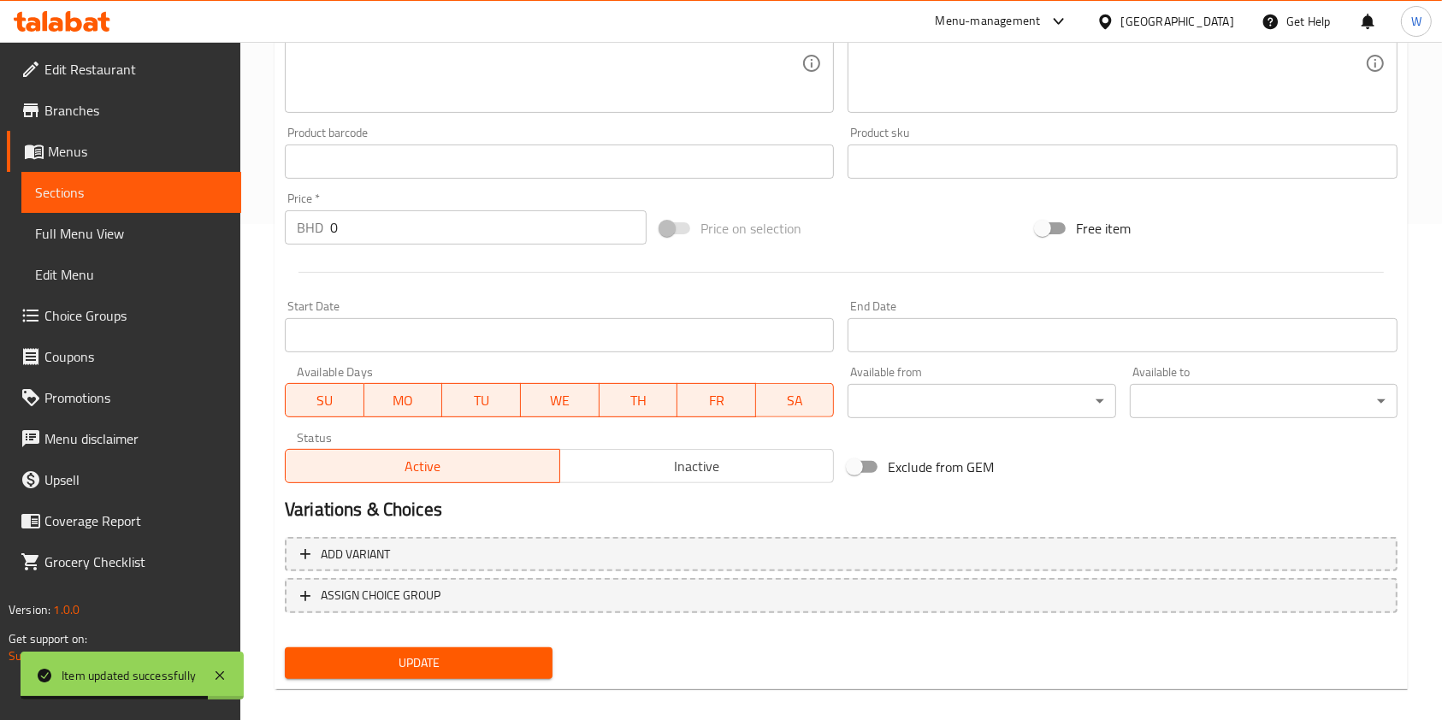
click at [382, 233] on input "0" at bounding box center [488, 227] width 316 height 34
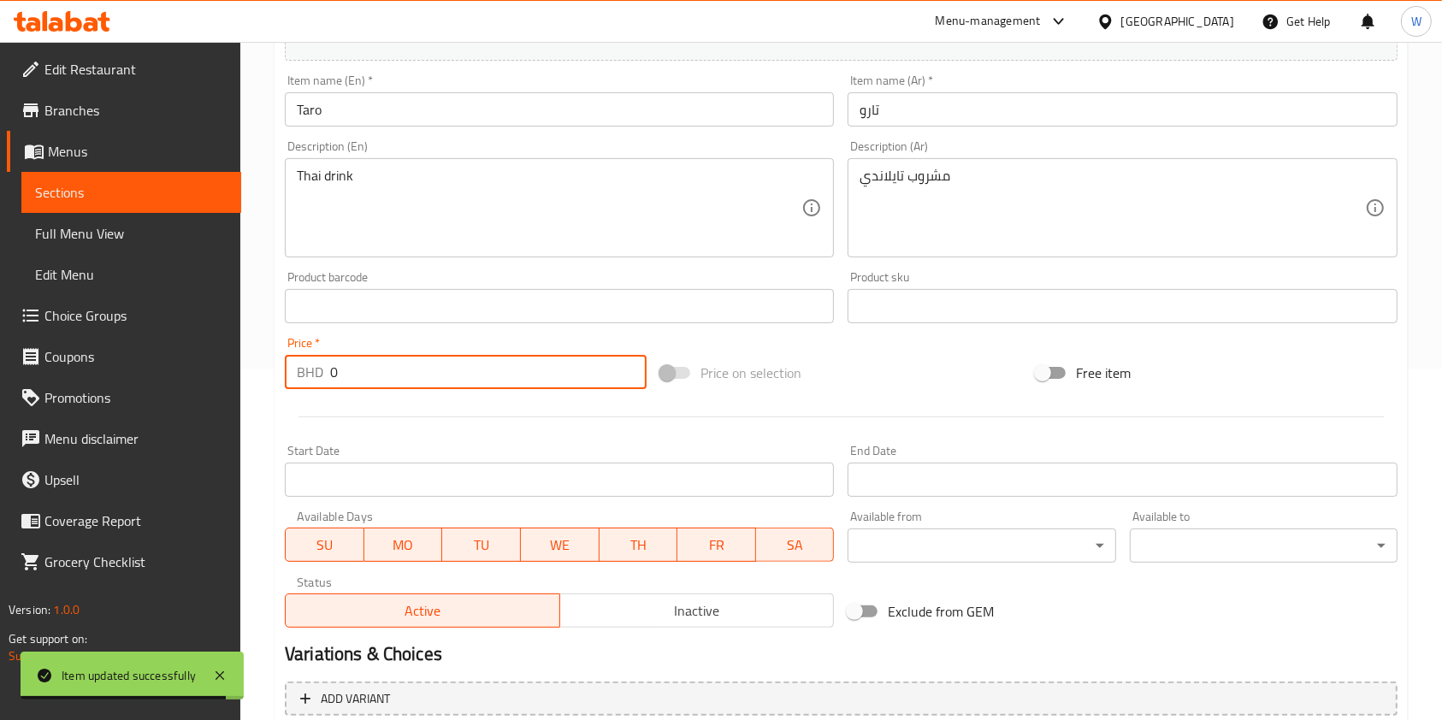
scroll to position [268, 0]
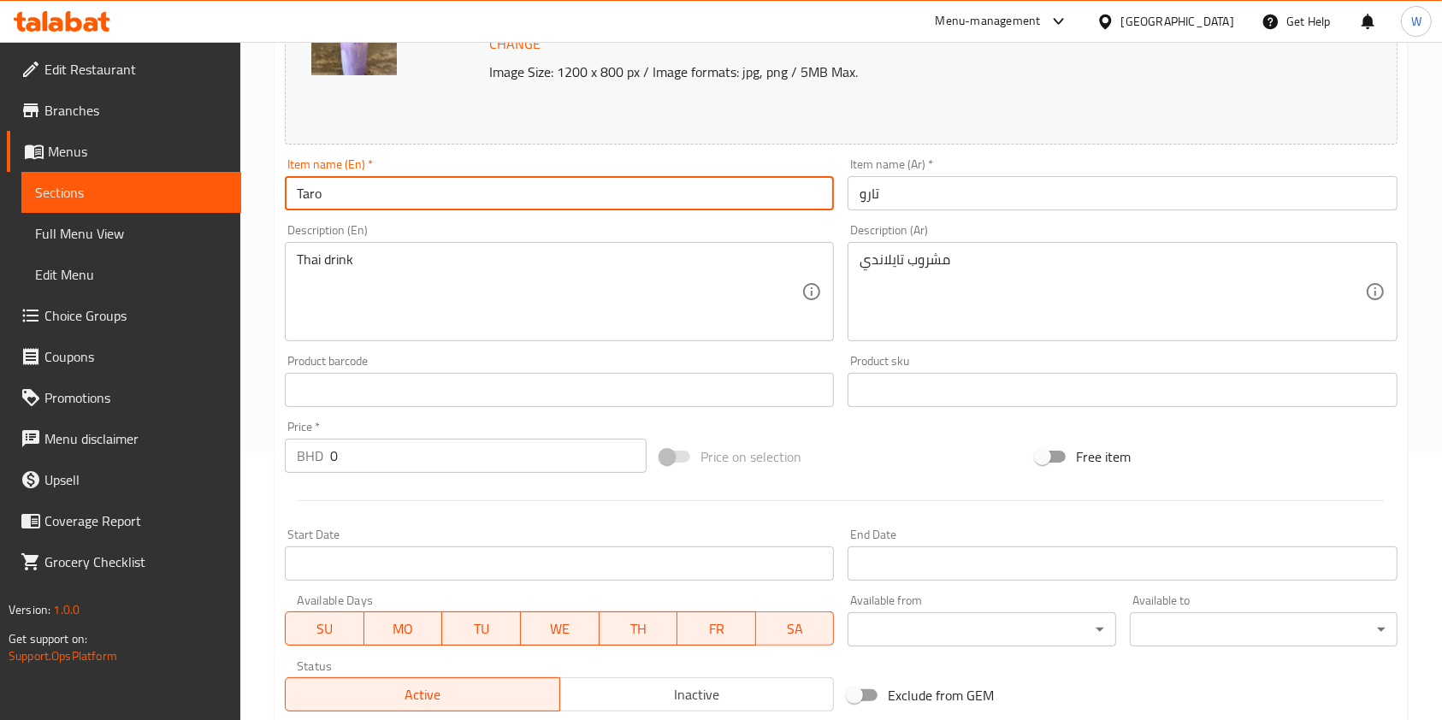
click at [472, 195] on input "Taro" at bounding box center [559, 193] width 549 height 34
paste input "(Large)"
type input "Taro (Large)"
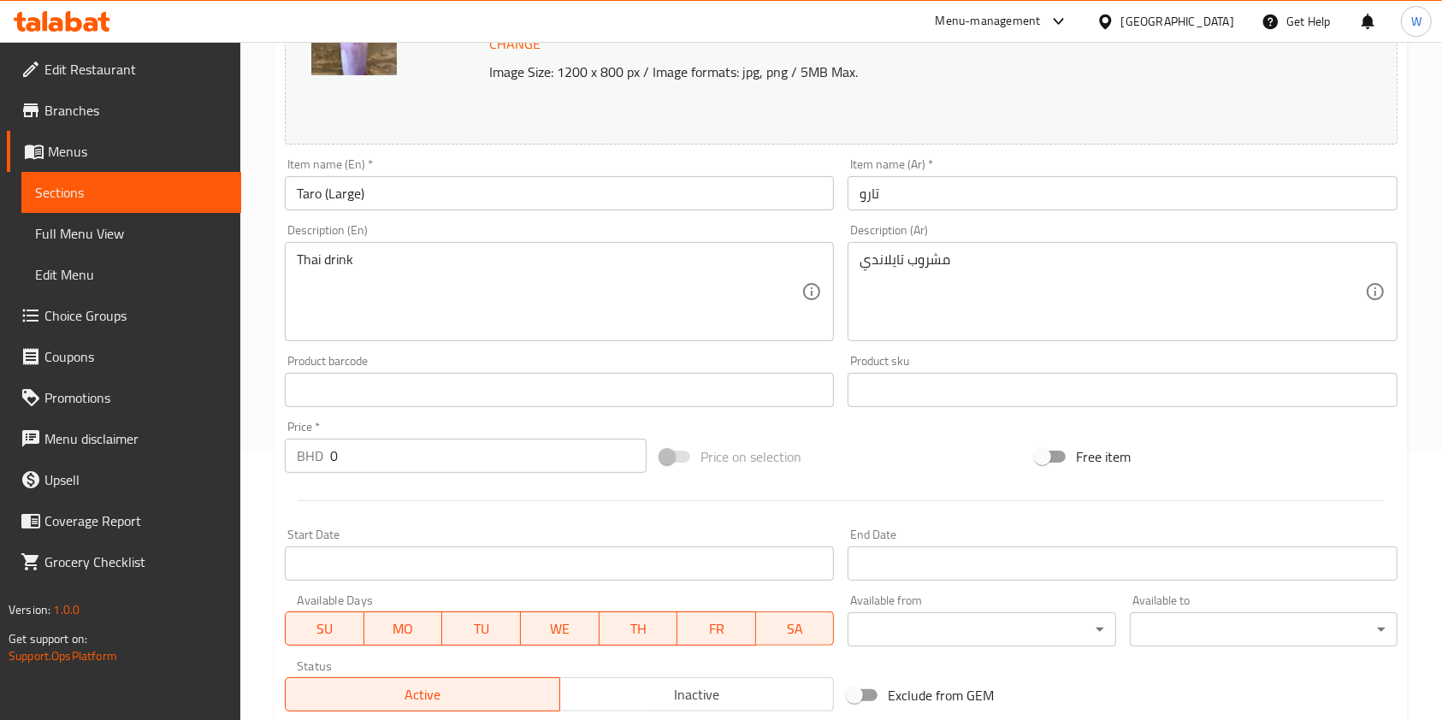
click at [1041, 193] on input "تارو" at bounding box center [1121, 193] width 549 height 34
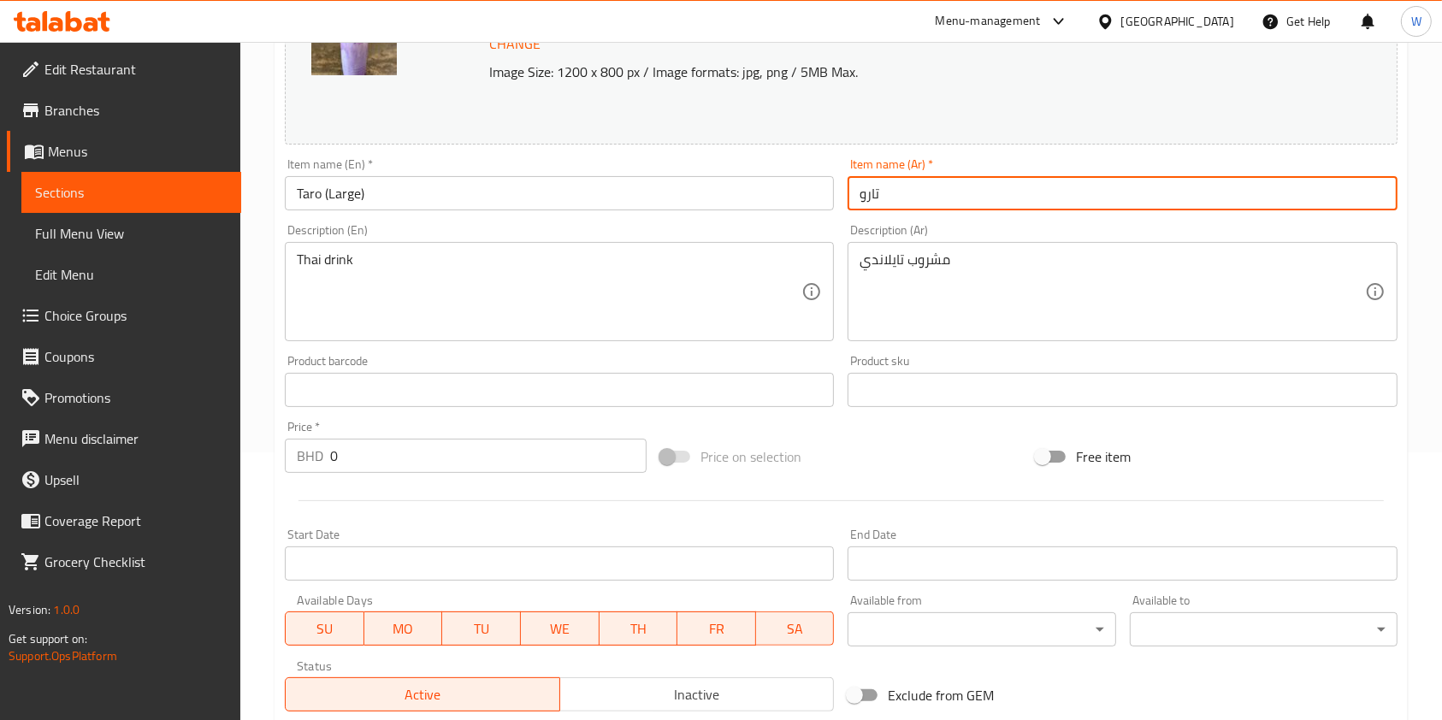
paste input "(كبير)"
type input "تارو (كبير)"
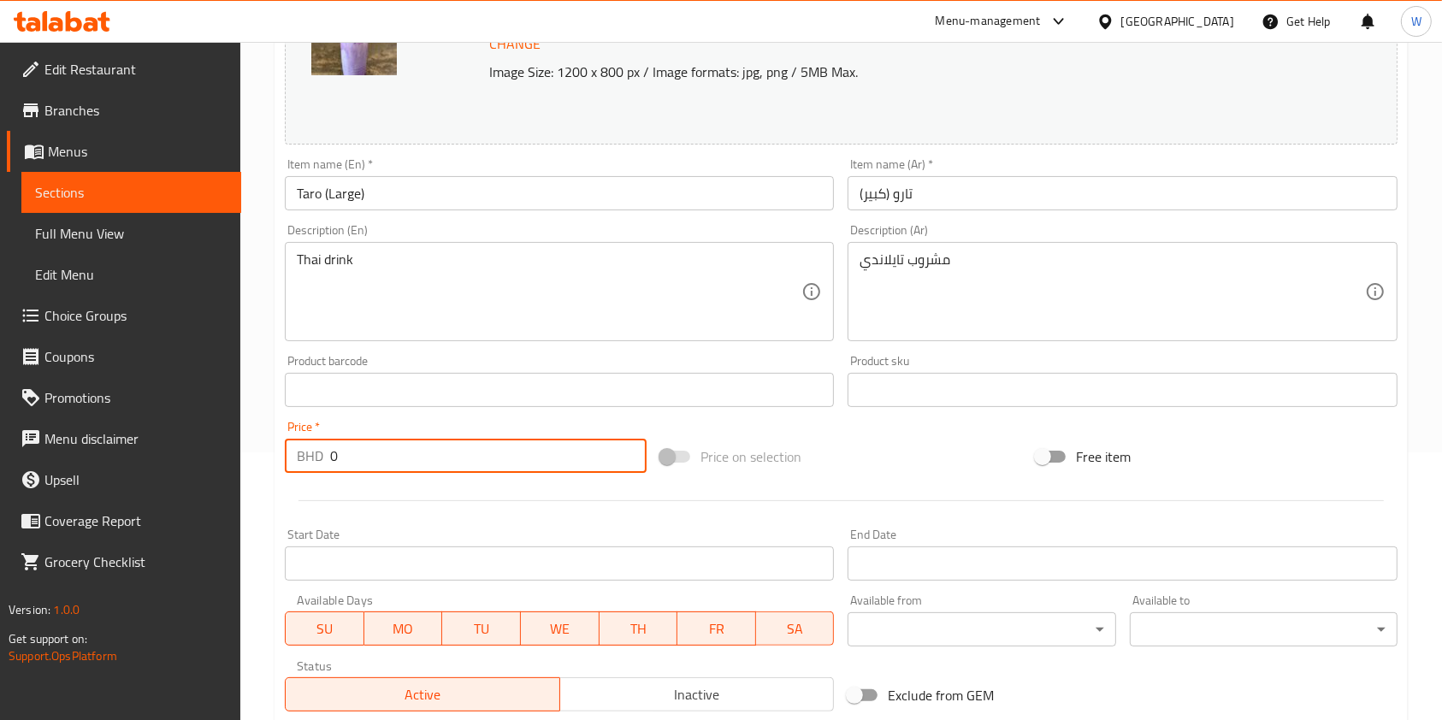
drag, startPoint x: 382, startPoint y: 461, endPoint x: 267, endPoint y: 462, distance: 115.4
click at [289, 461] on div "BHD 0 Price *" at bounding box center [466, 456] width 362 height 34
paste input "2.5"
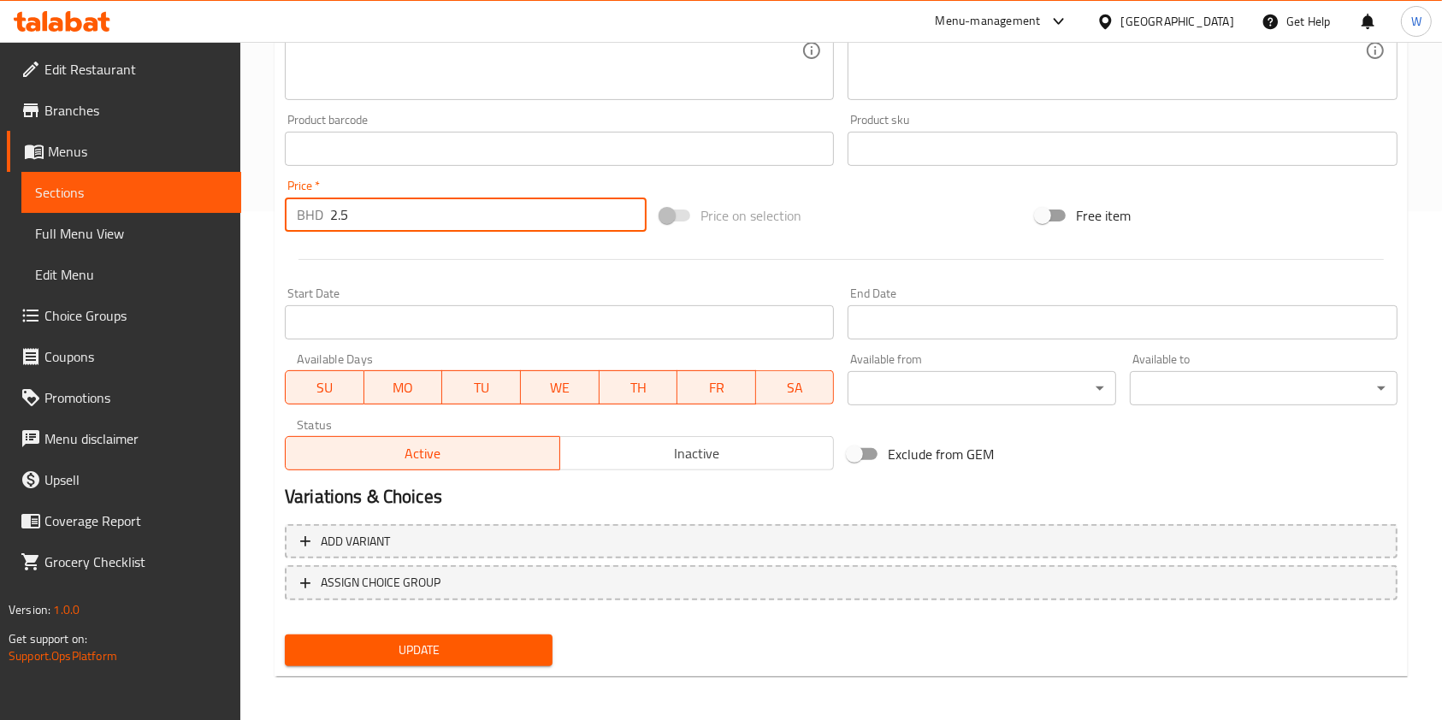
scroll to position [513, 0]
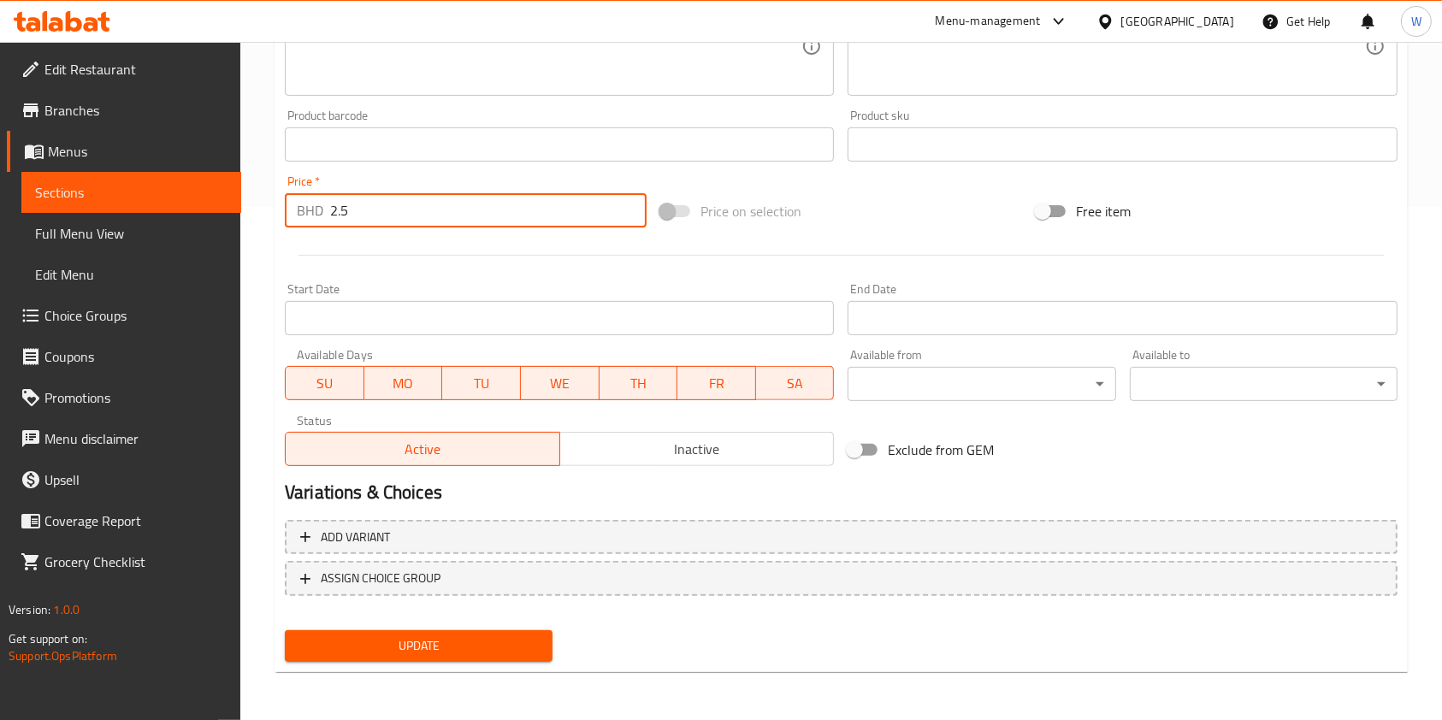
type input "2.5"
click at [431, 636] on span "Update" at bounding box center [418, 645] width 240 height 21
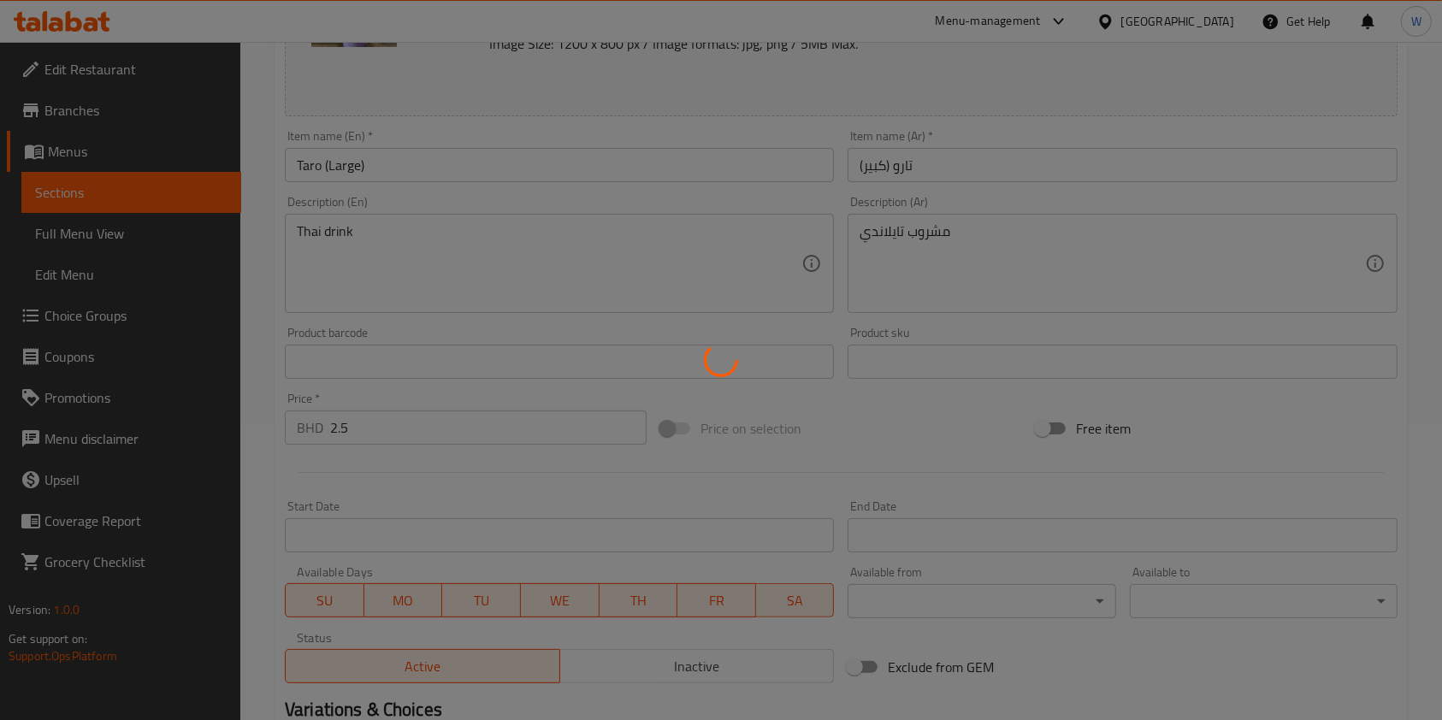
scroll to position [0, 0]
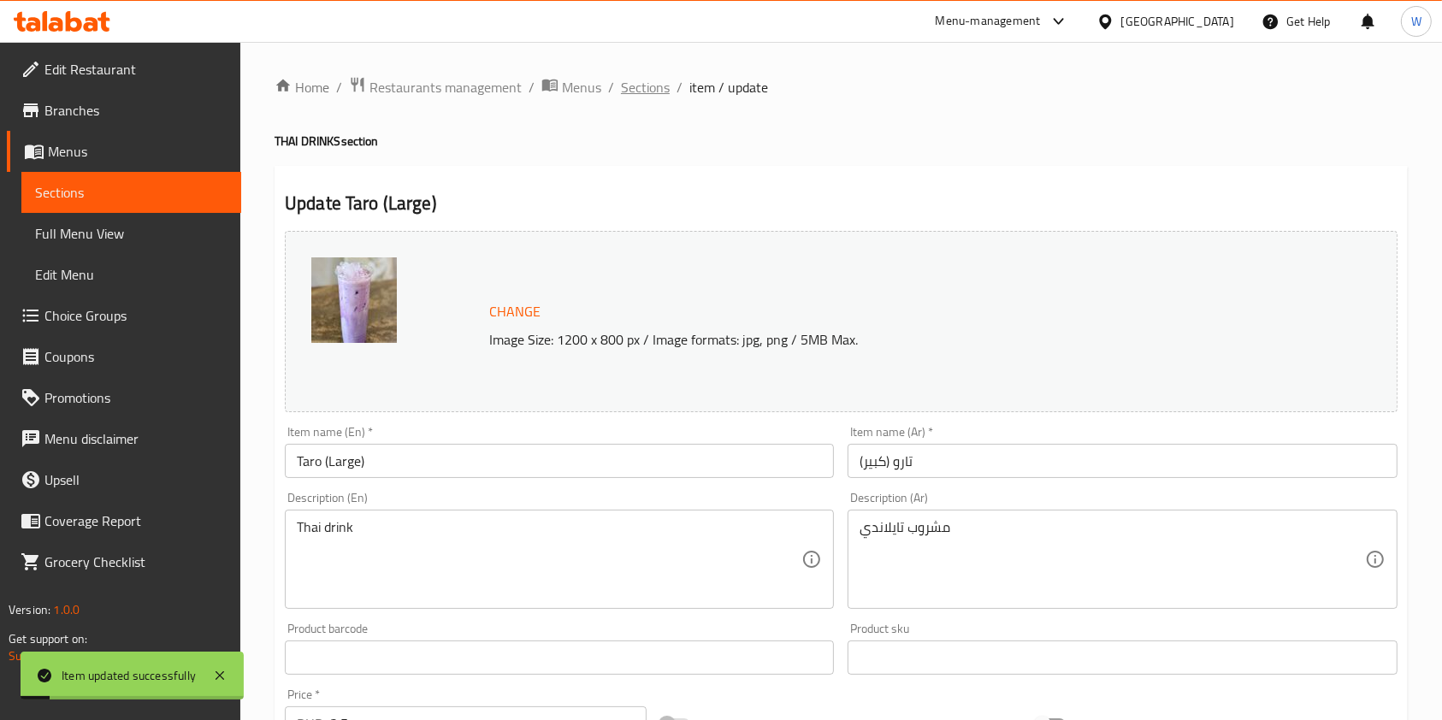
click at [634, 78] on span "Sections" at bounding box center [645, 87] width 49 height 21
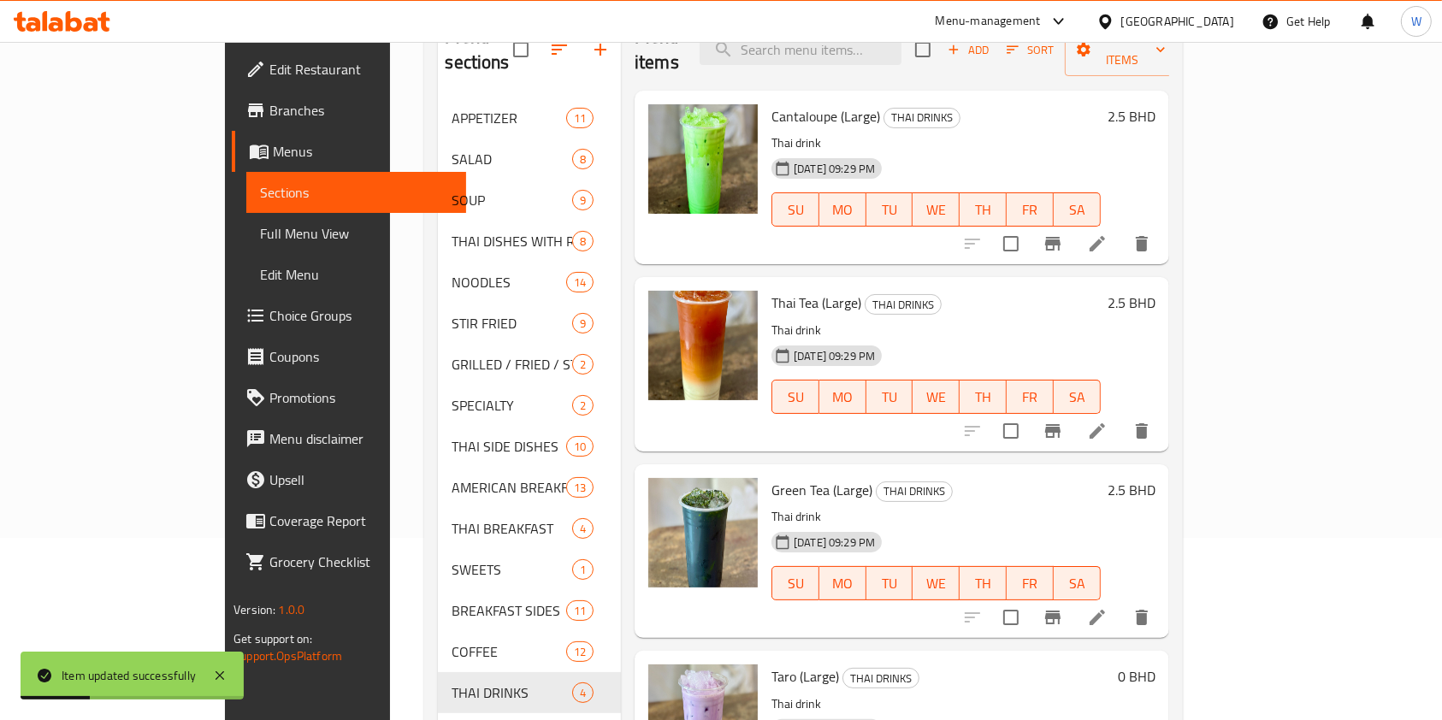
scroll to position [327, 0]
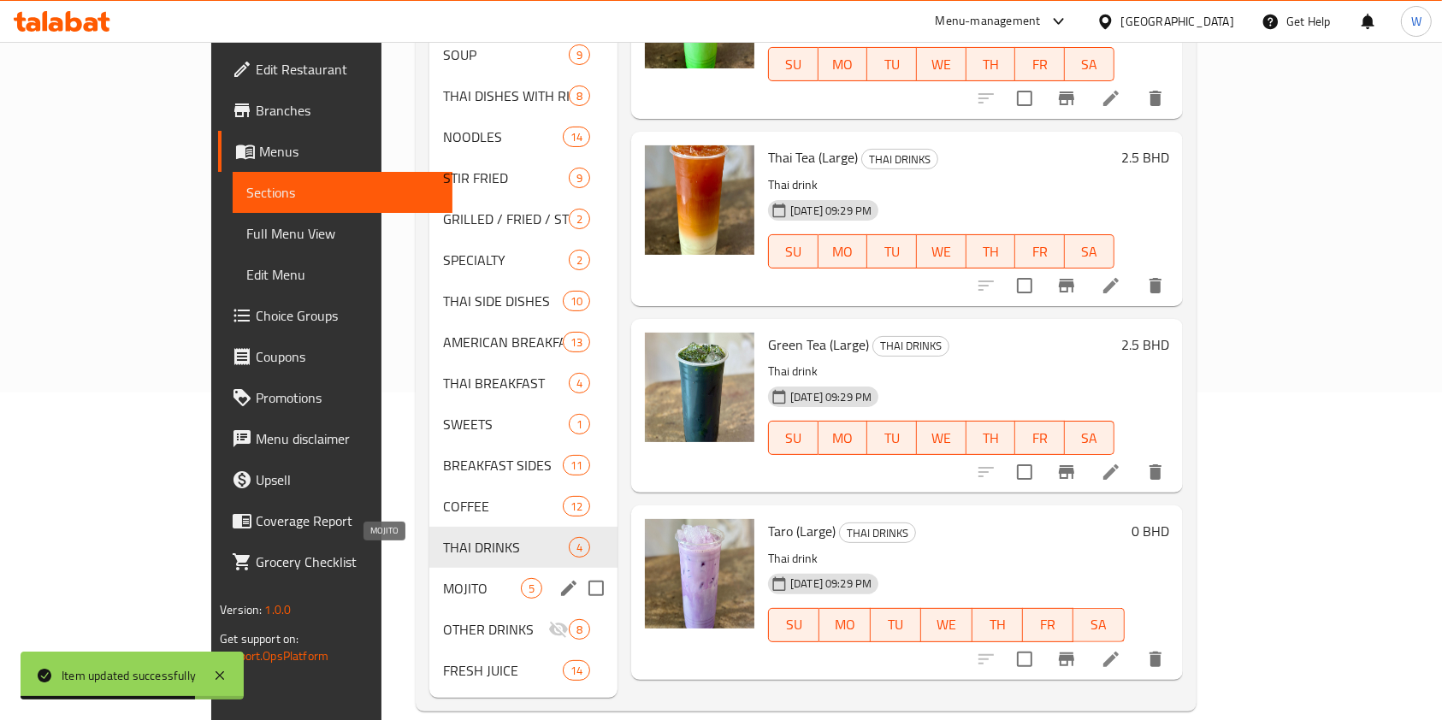
click at [443, 578] on span "MOJITO" at bounding box center [482, 588] width 78 height 21
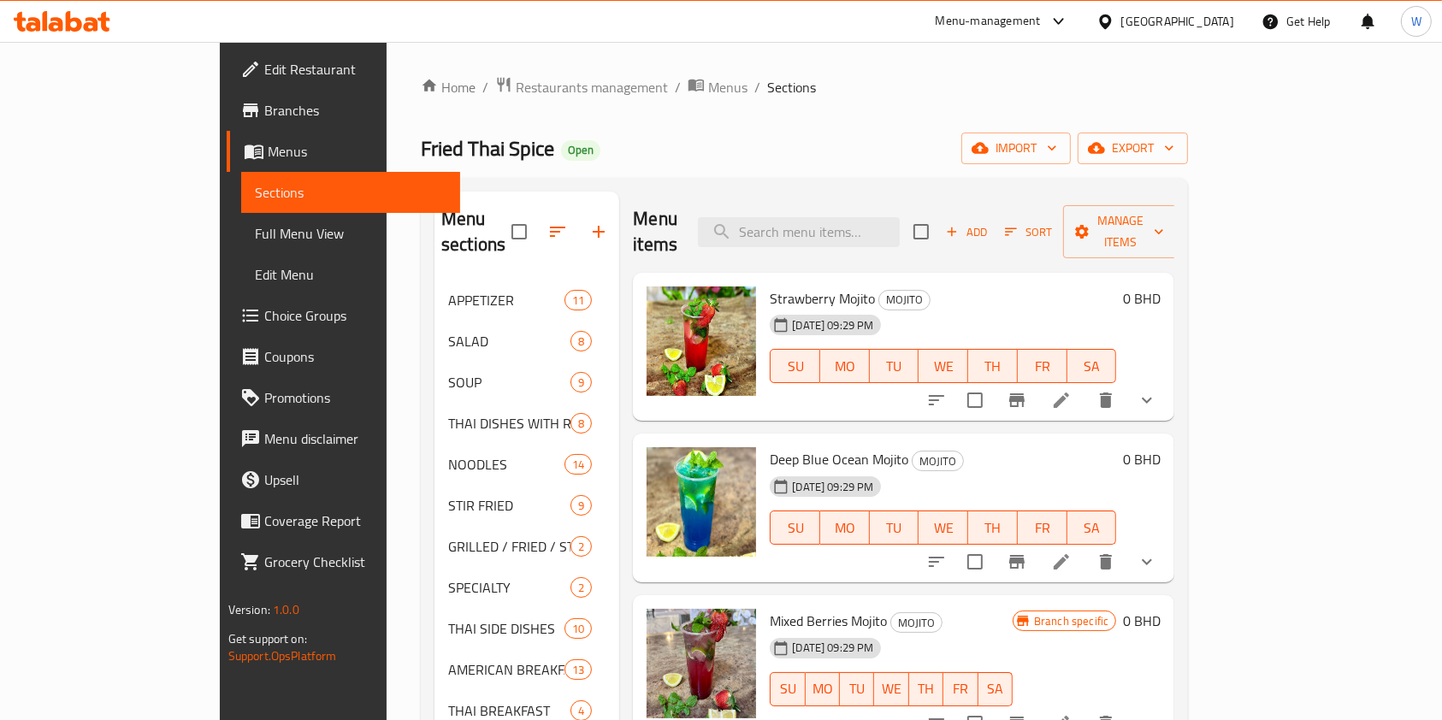
click at [1071, 390] on icon at bounding box center [1061, 400] width 21 height 21
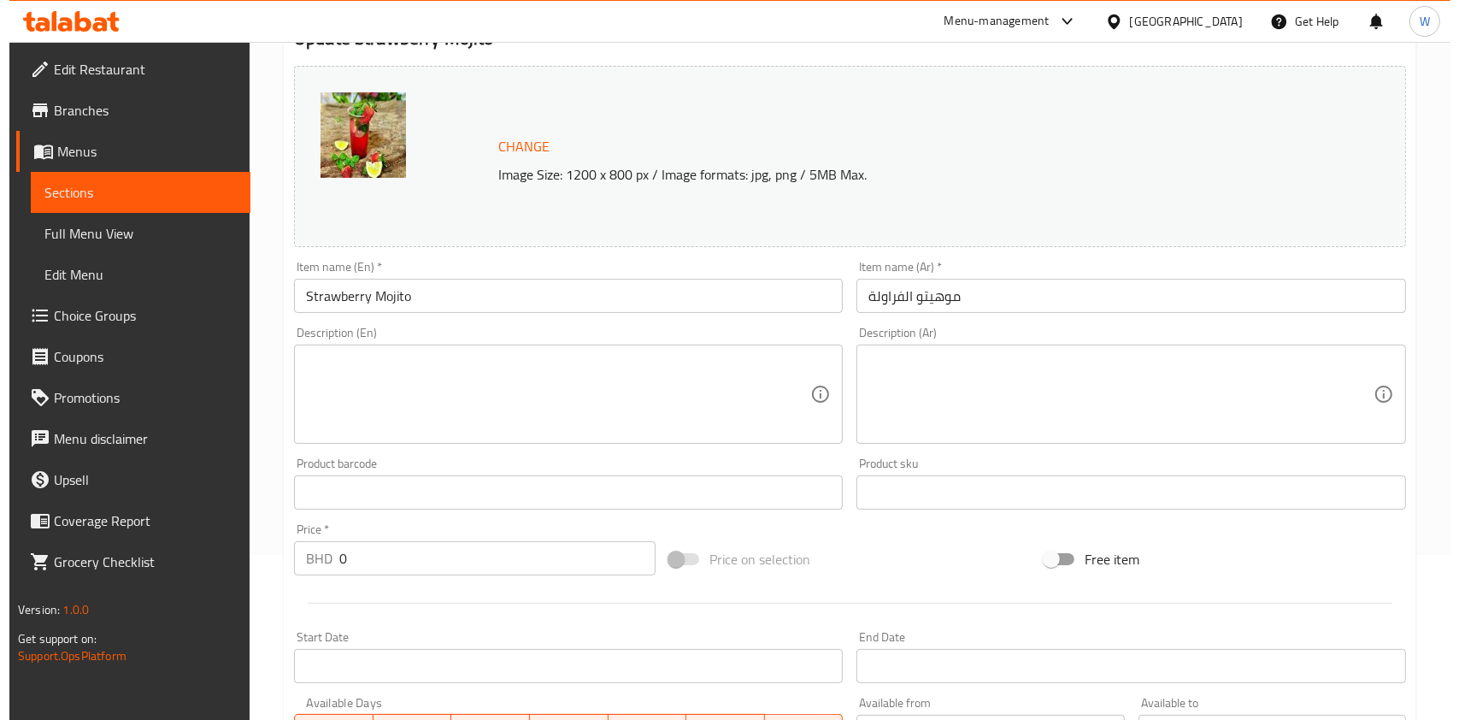
scroll to position [551, 0]
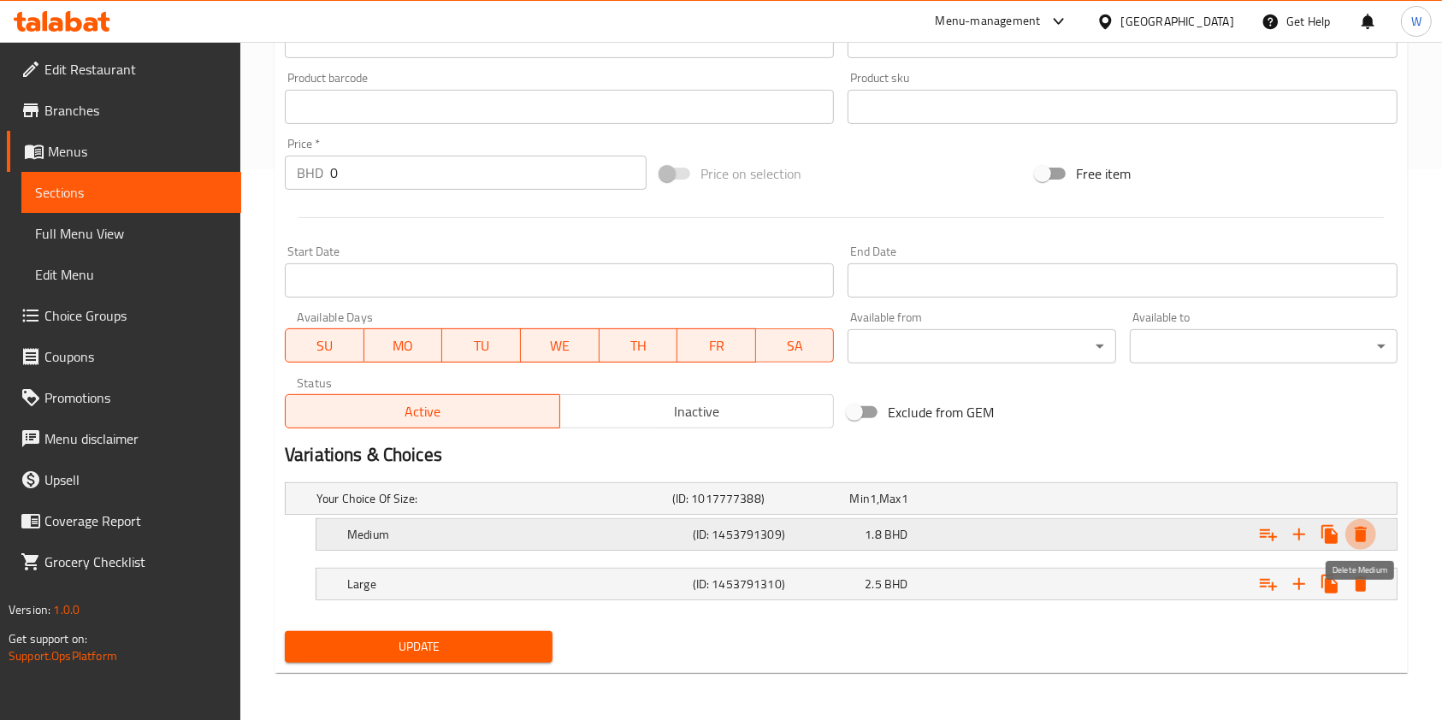
click at [1366, 533] on icon "Expand" at bounding box center [1360, 534] width 21 height 21
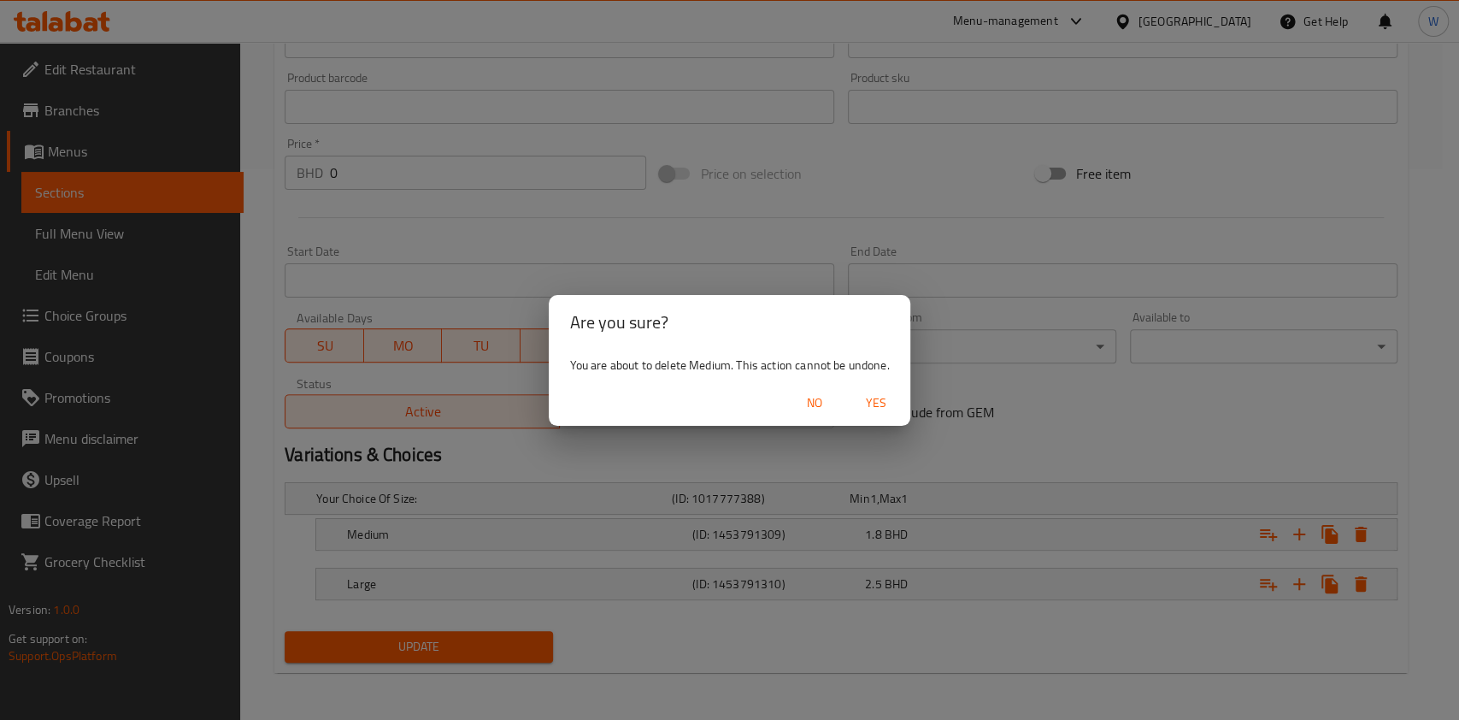
click at [876, 410] on span "Yes" at bounding box center [876, 402] width 41 height 21
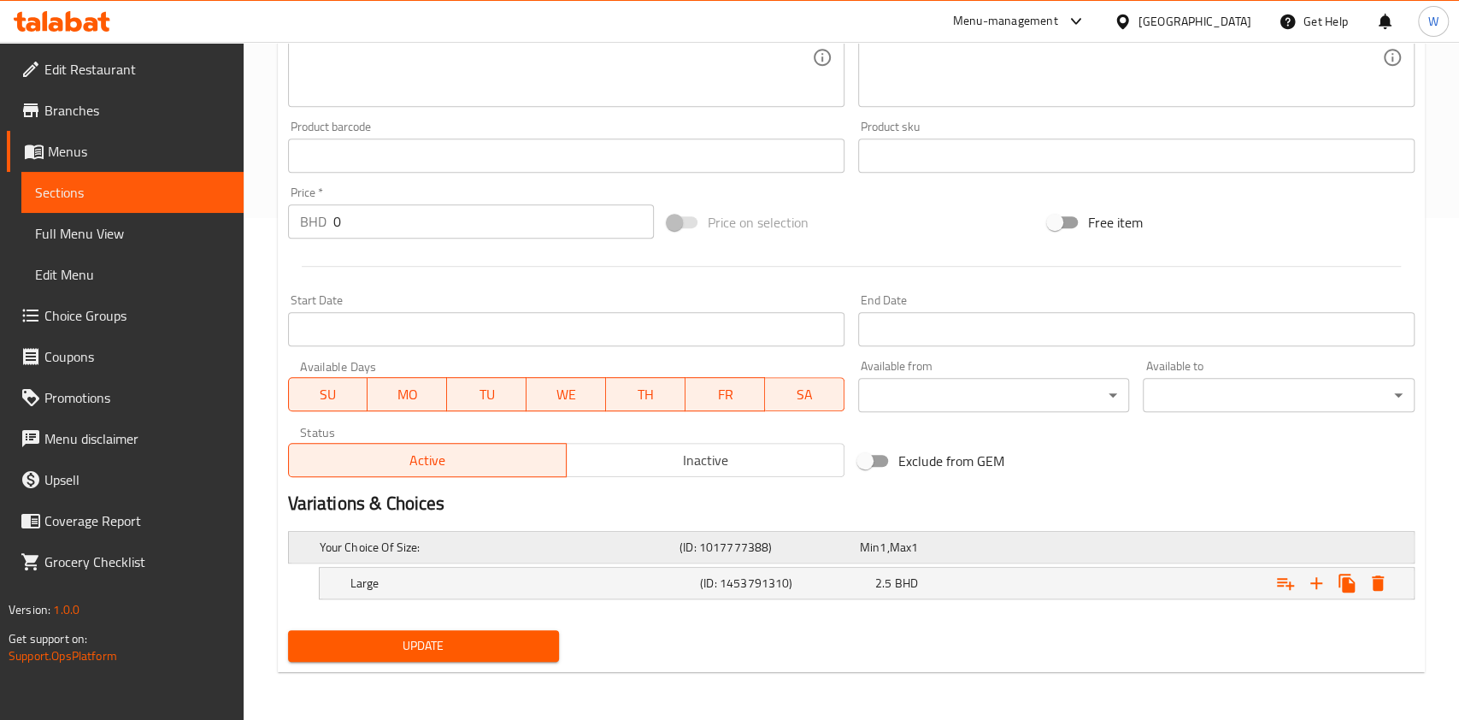
scroll to position [501, 0]
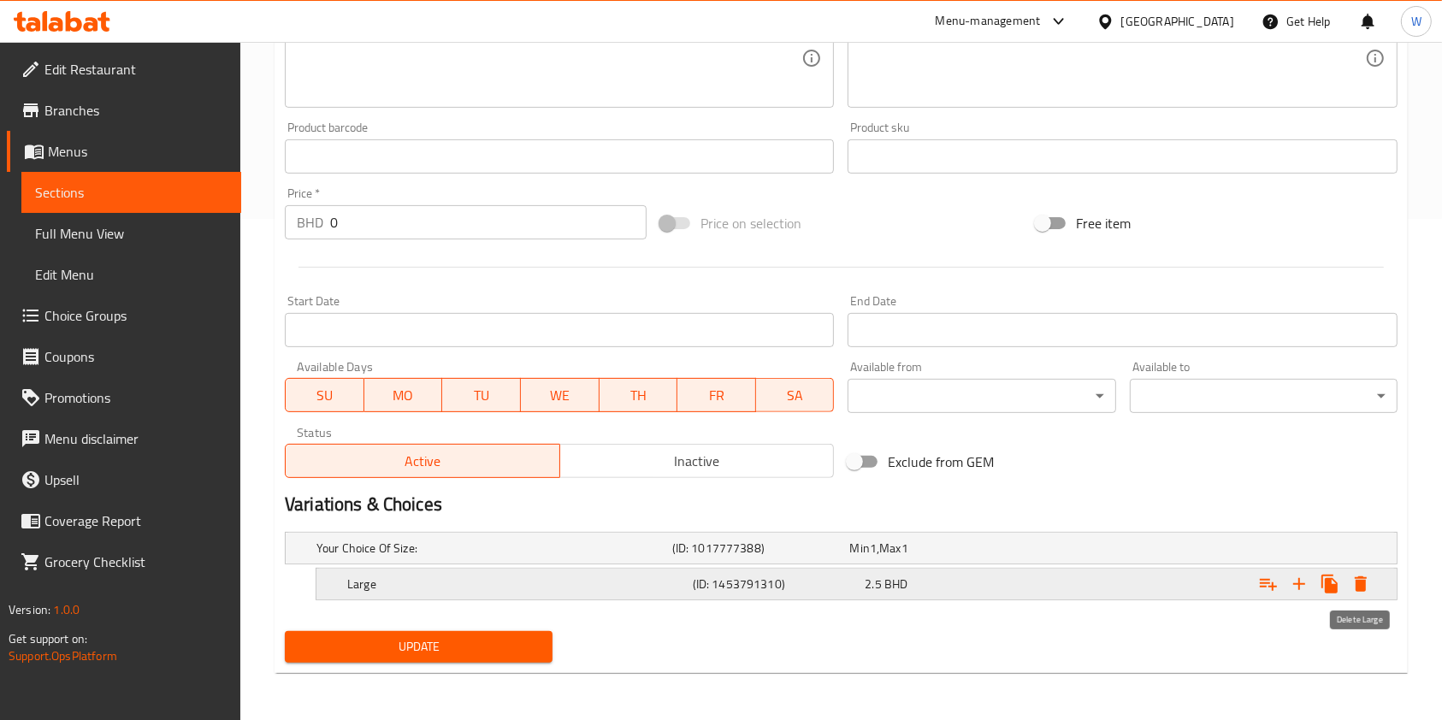
click at [1367, 580] on icon "Expand" at bounding box center [1360, 584] width 21 height 21
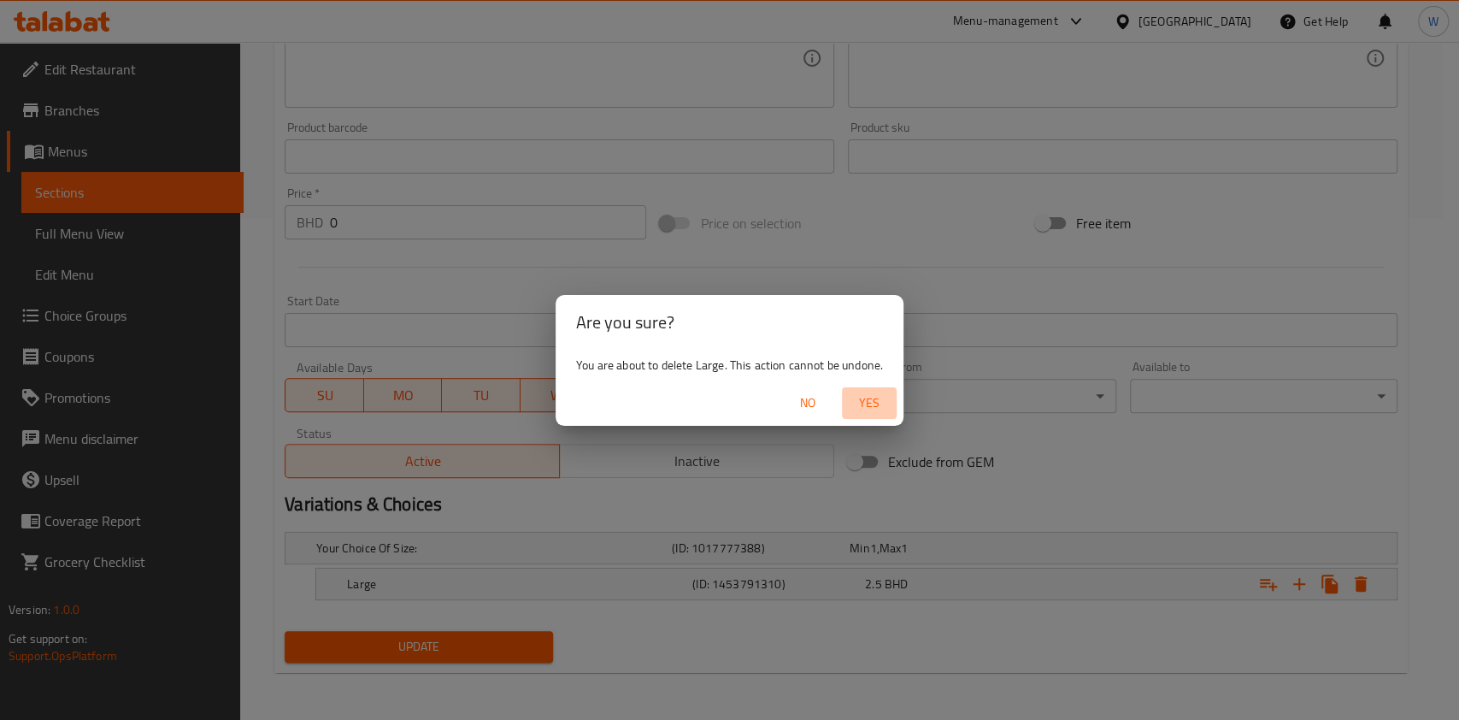
click at [864, 405] on span "Yes" at bounding box center [869, 402] width 41 height 21
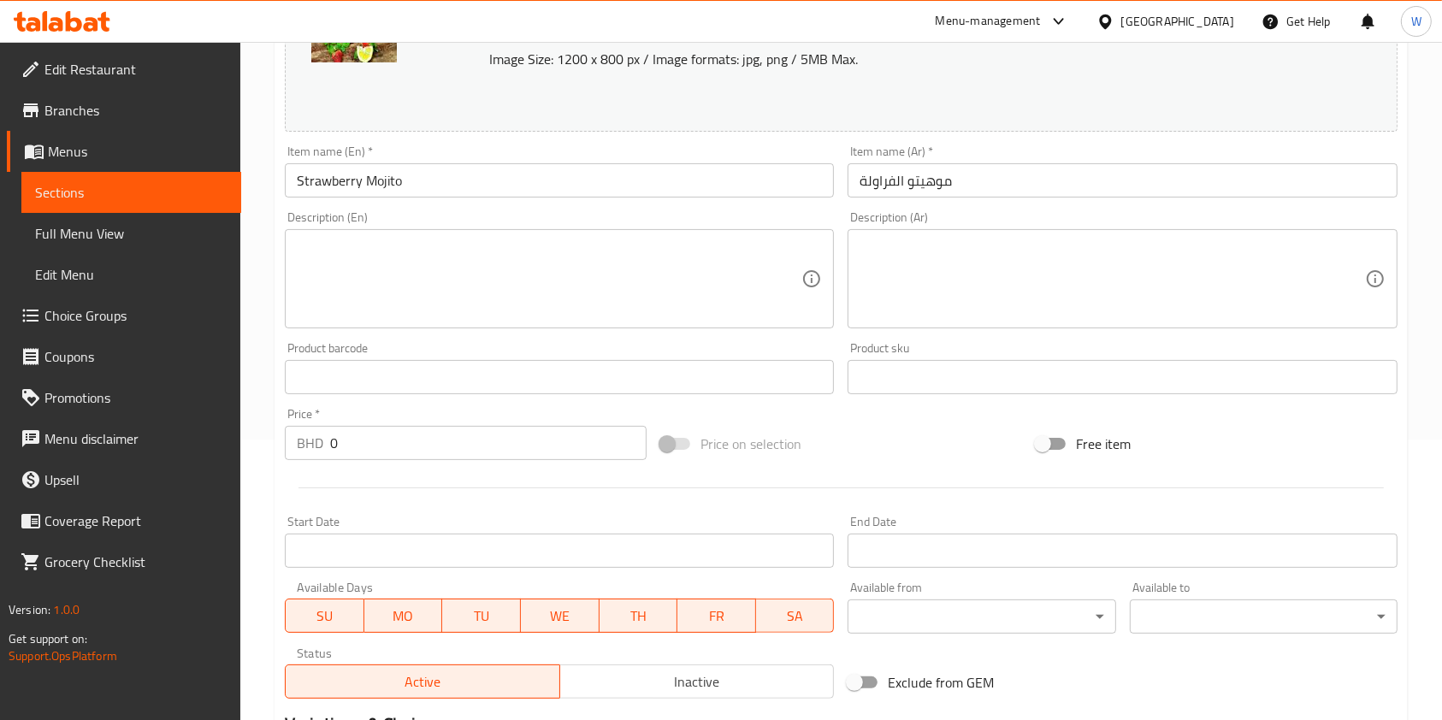
scroll to position [154, 0]
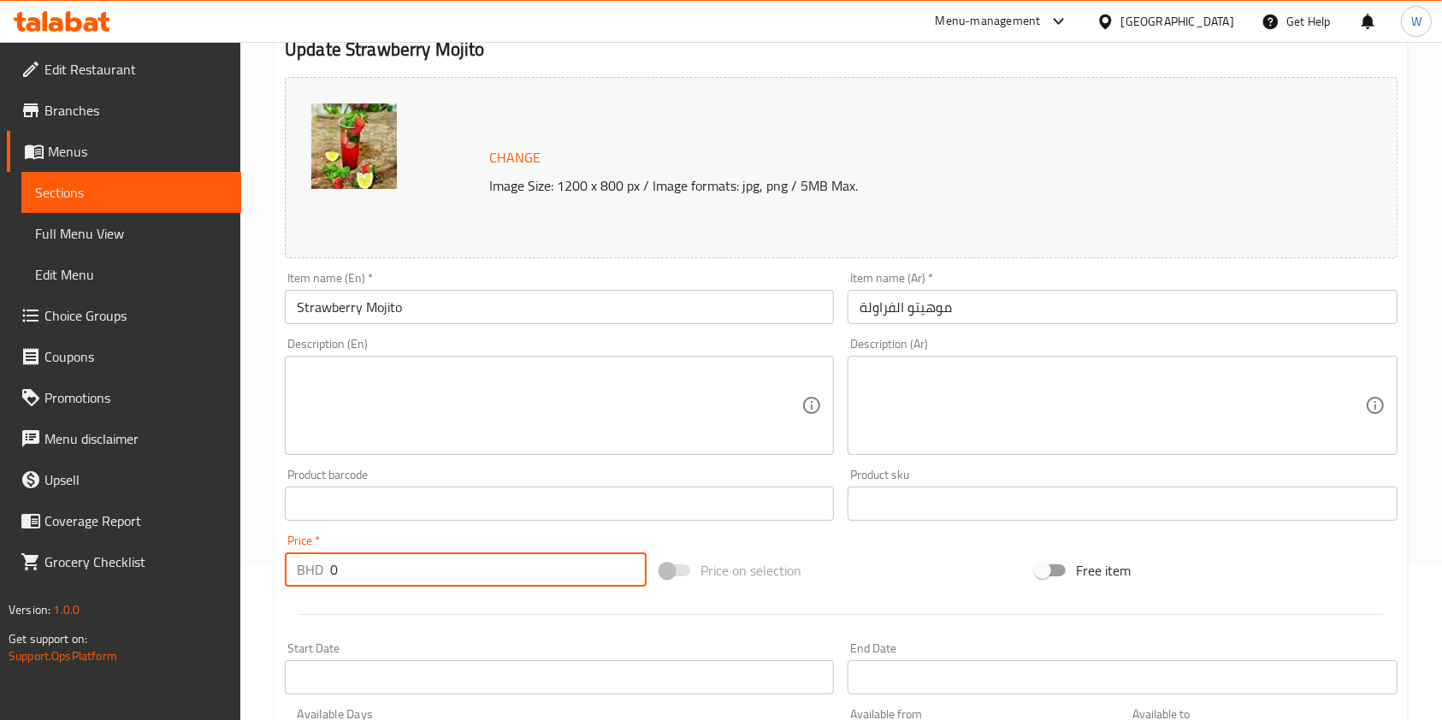
drag, startPoint x: 405, startPoint y: 581, endPoint x: 281, endPoint y: 580, distance: 124.0
click at [292, 580] on div "BHD 0 Price *" at bounding box center [466, 569] width 362 height 34
paste input "2.5"
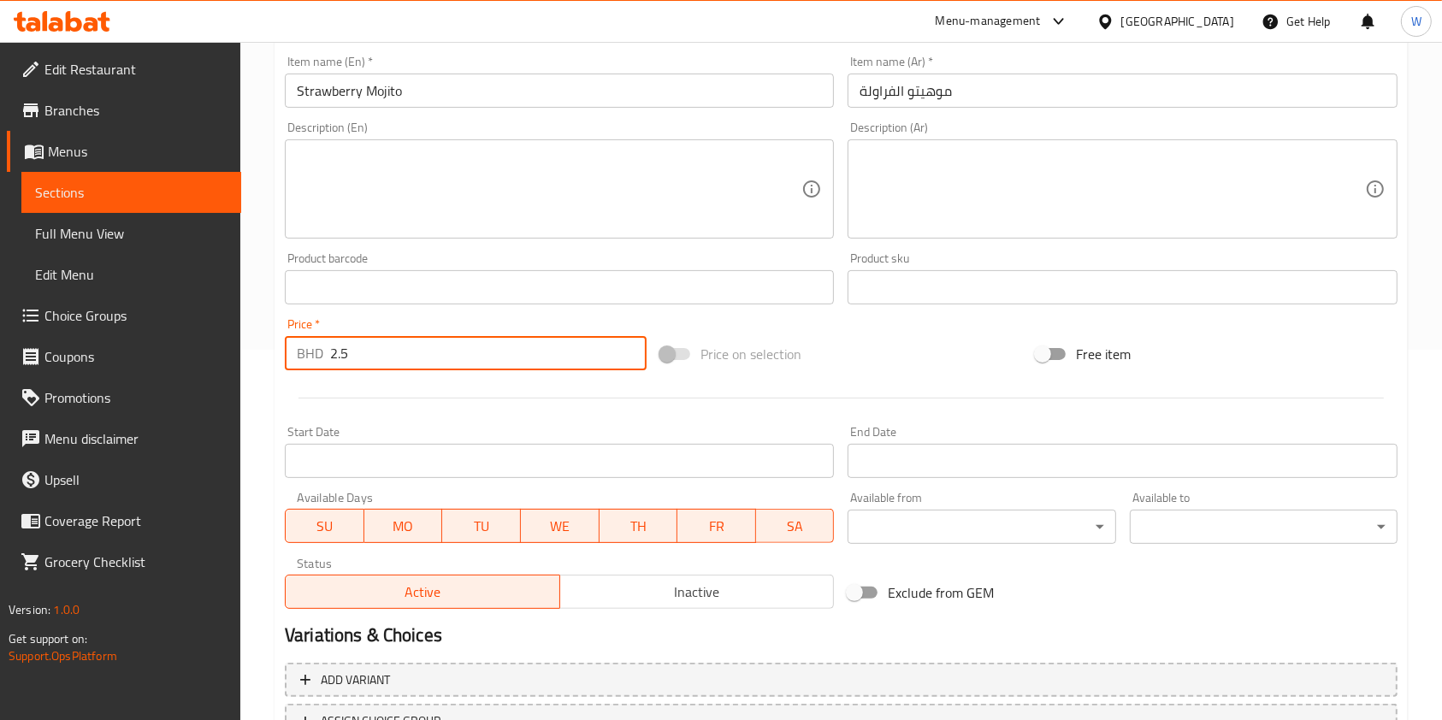
scroll to position [513, 0]
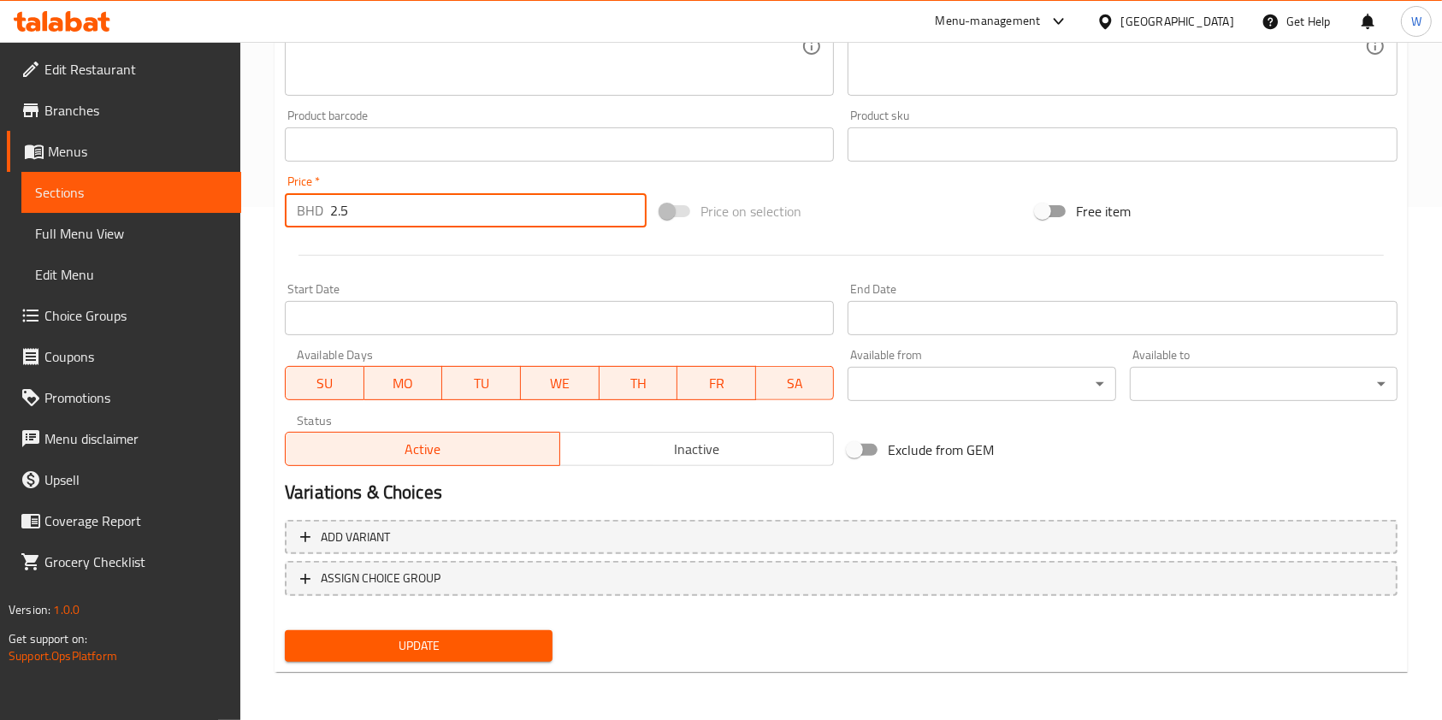
type input "2.5"
click at [484, 656] on span "Update" at bounding box center [418, 645] width 240 height 21
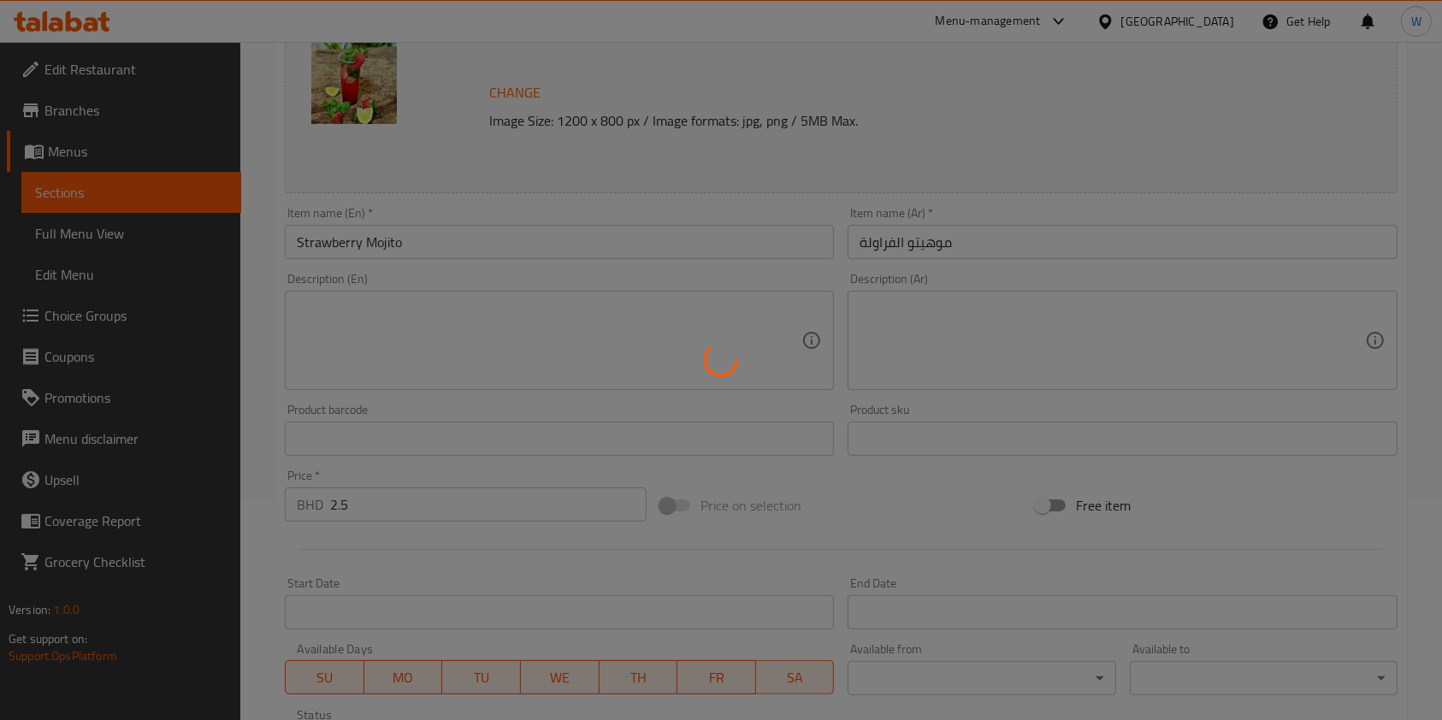
scroll to position [0, 0]
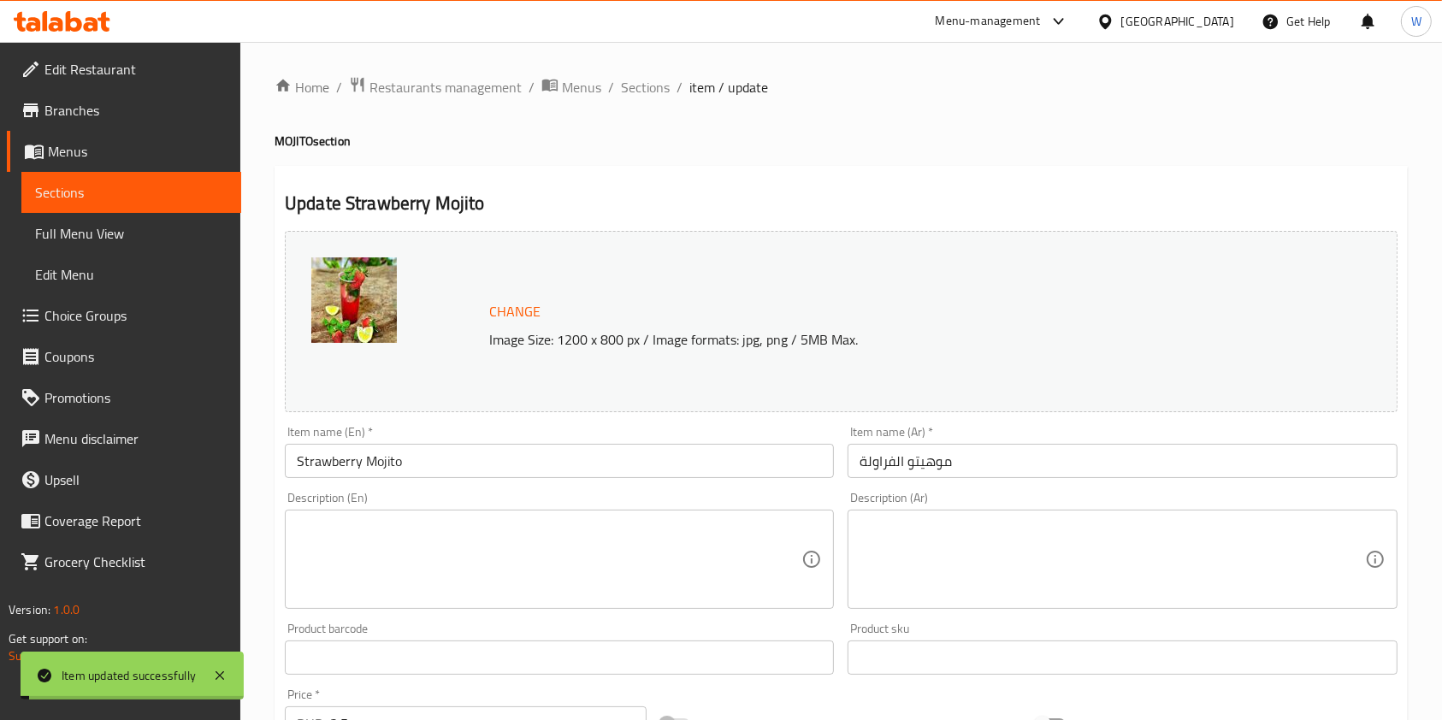
click at [657, 88] on span "Sections" at bounding box center [645, 87] width 49 height 21
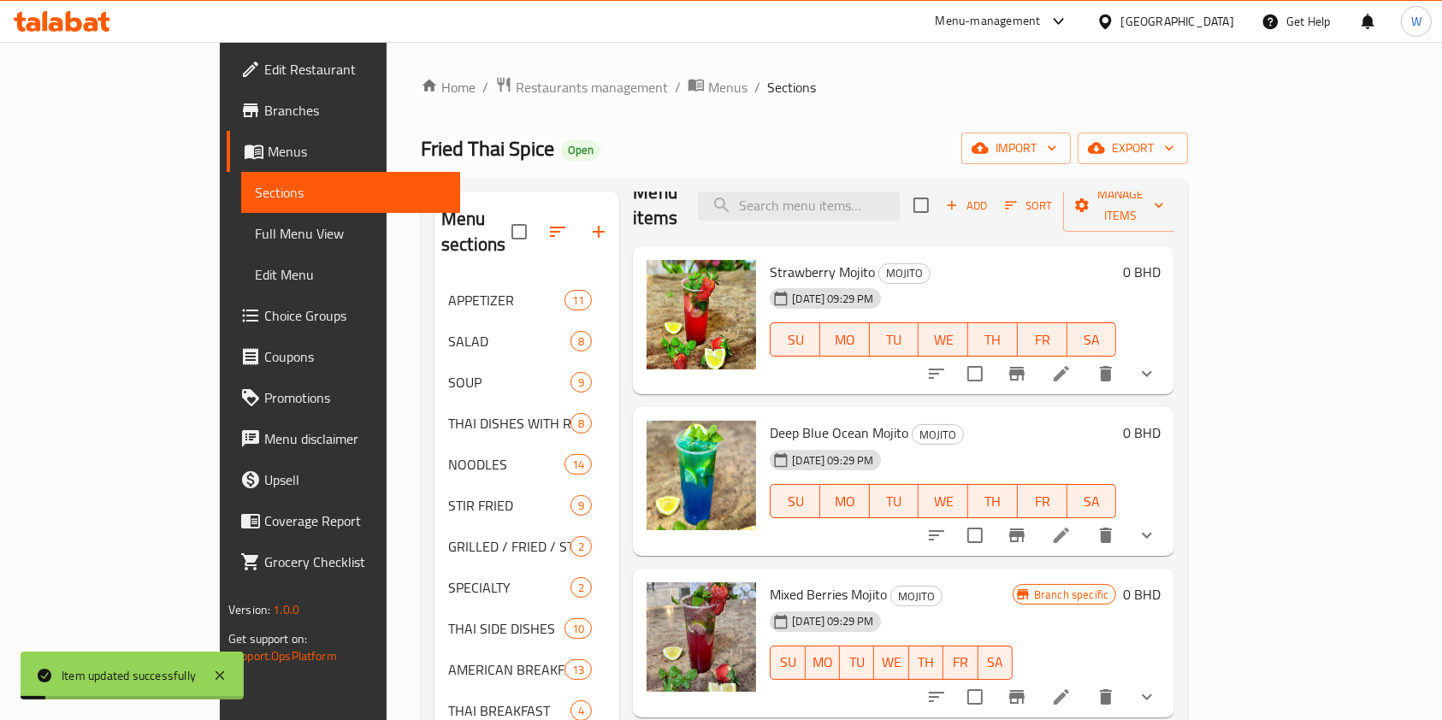
scroll to position [41, 0]
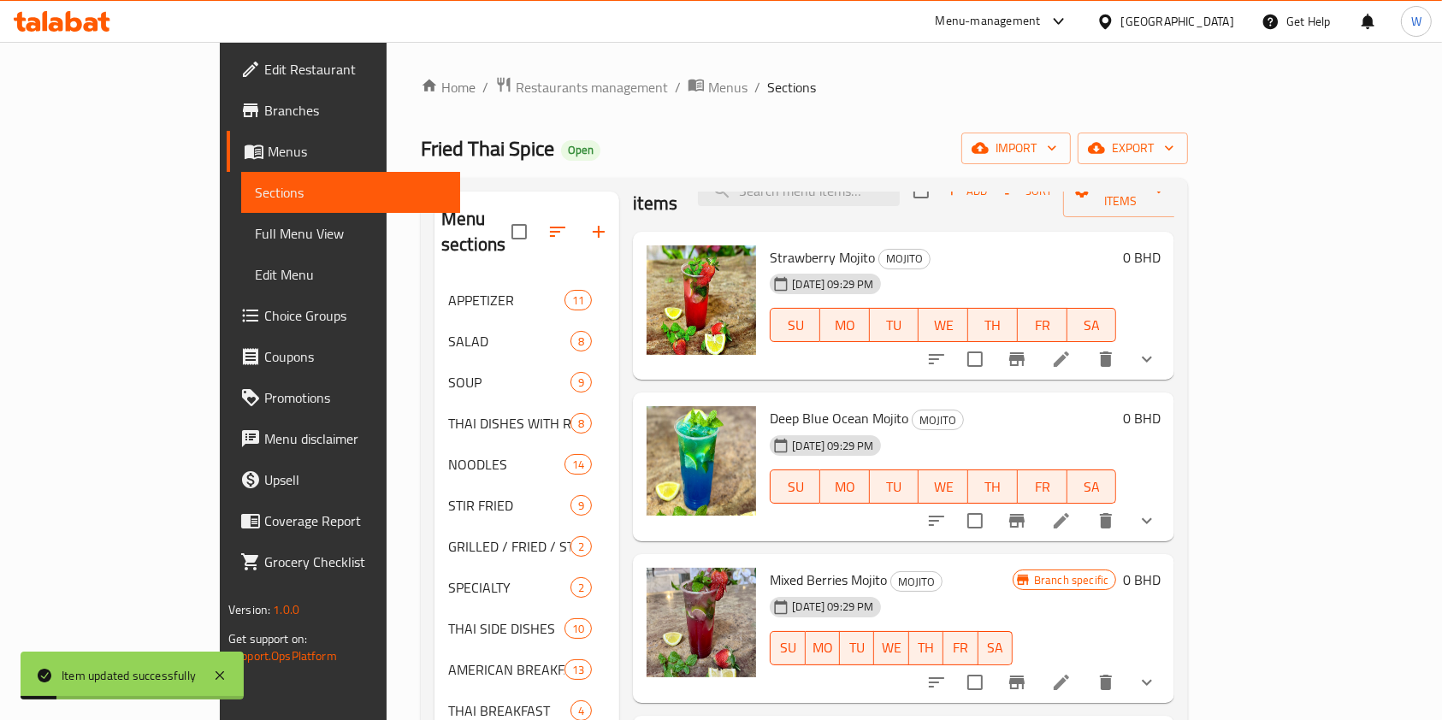
click at [1085, 505] on li at bounding box center [1061, 520] width 48 height 31
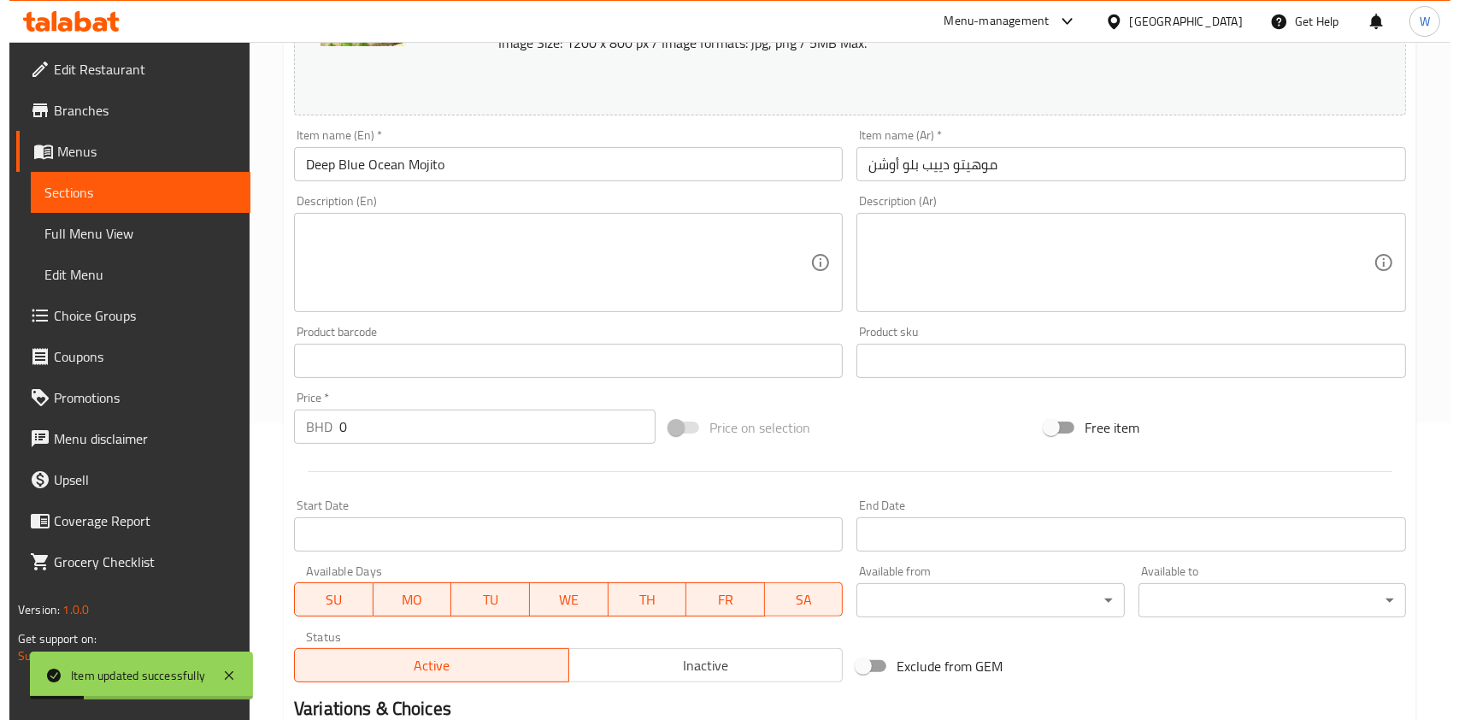
scroll to position [551, 0]
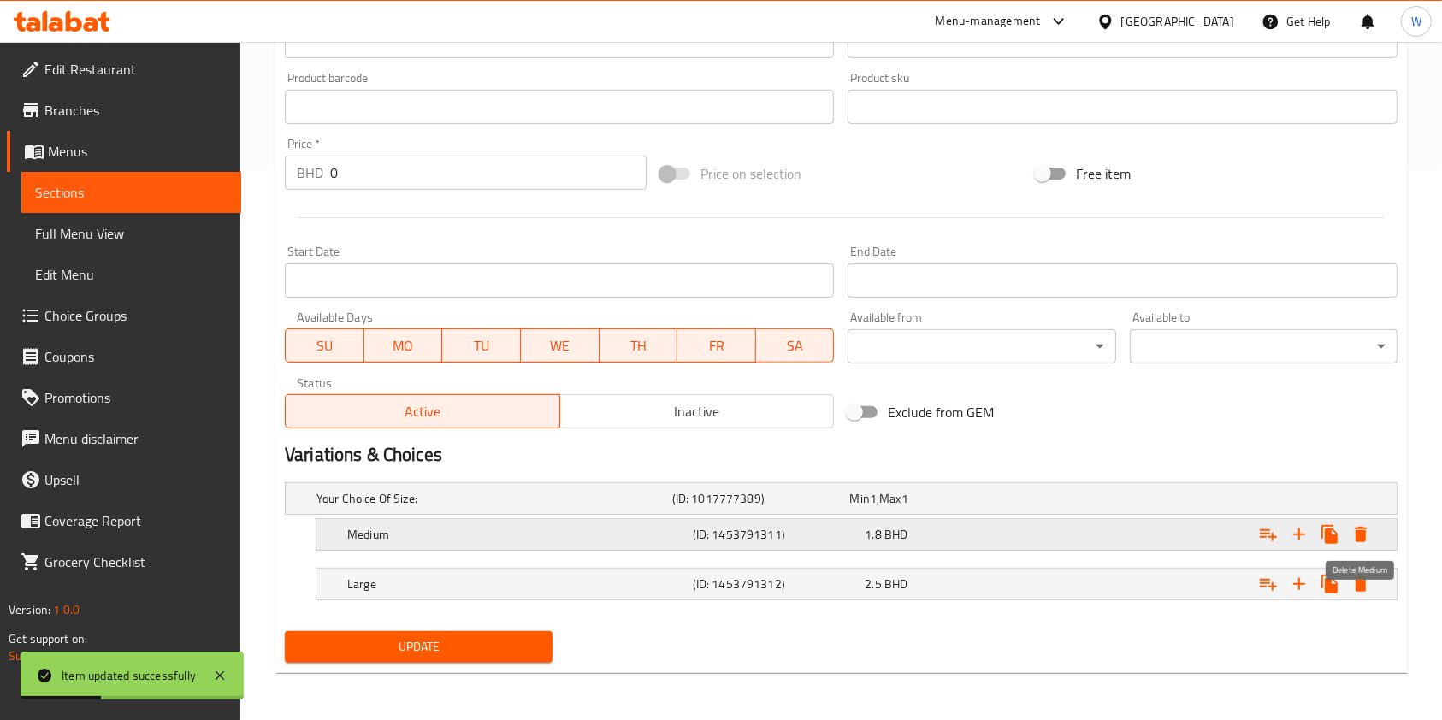
click at [1368, 536] on icon "Expand" at bounding box center [1360, 534] width 21 height 21
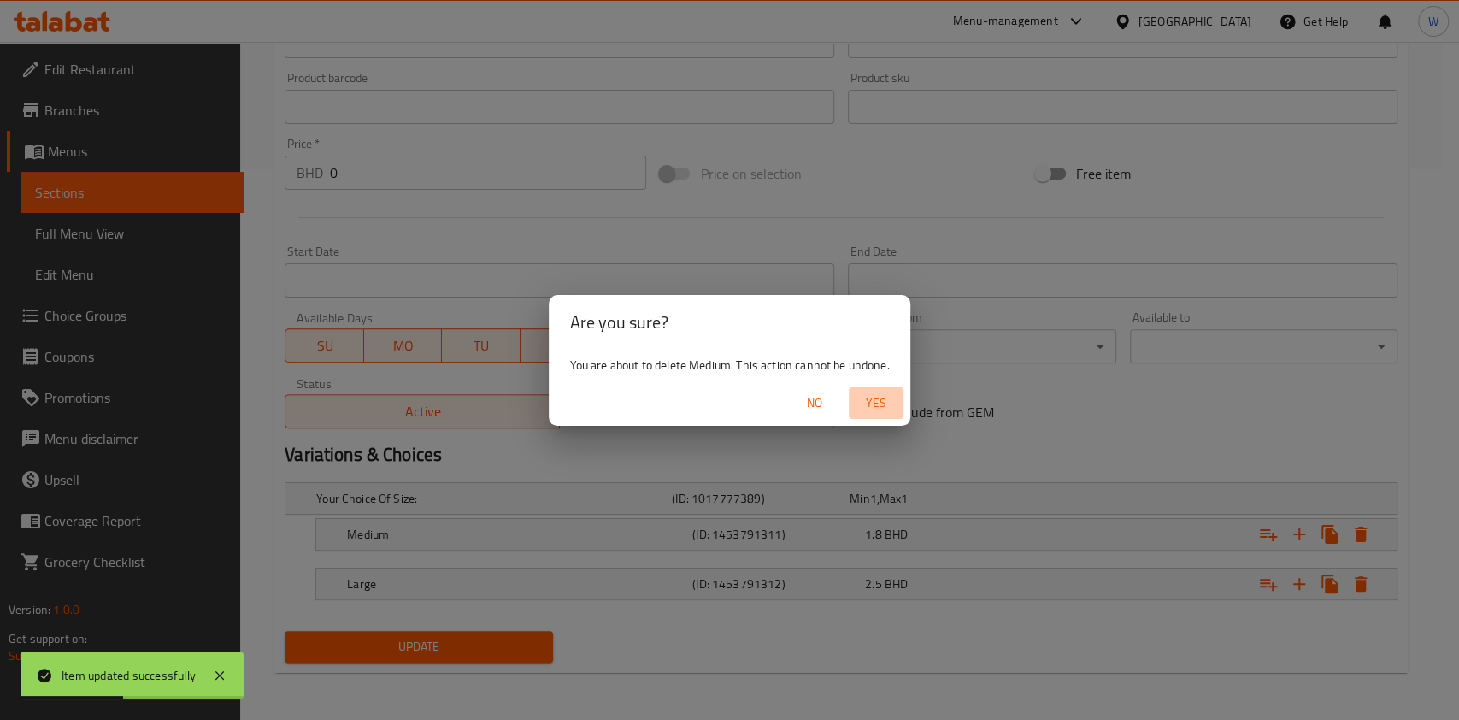
click at [903, 398] on button "Yes" at bounding box center [876, 403] width 55 height 32
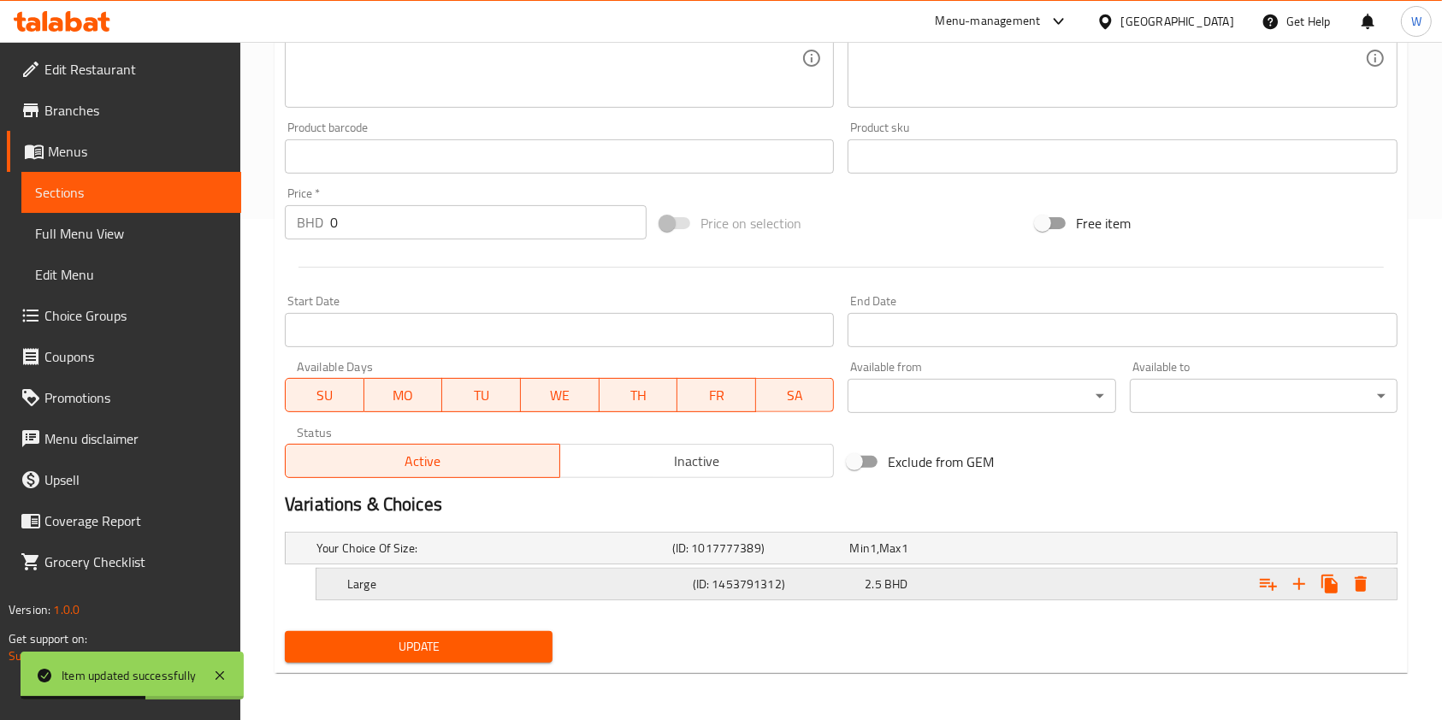
click at [1366, 582] on icon "Expand" at bounding box center [1360, 584] width 21 height 21
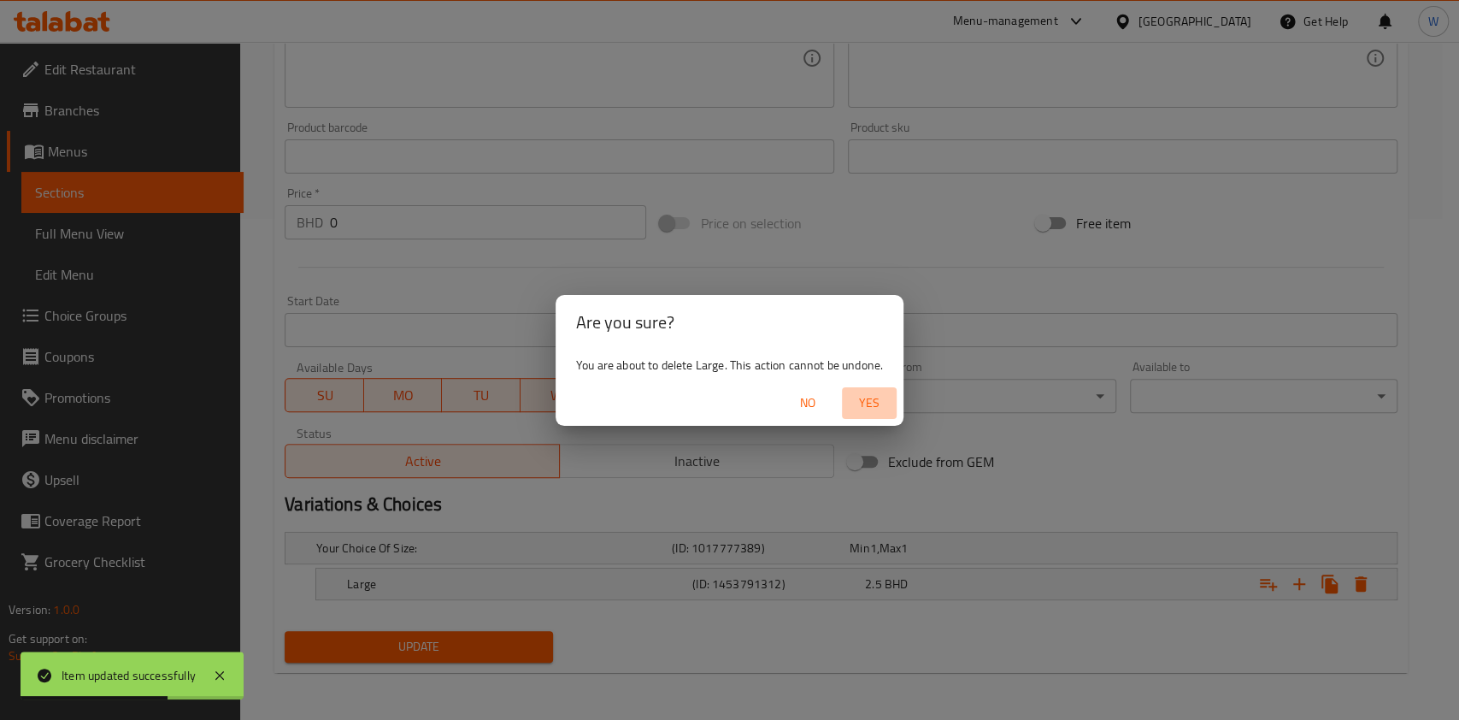
click at [877, 401] on span "Yes" at bounding box center [869, 402] width 41 height 21
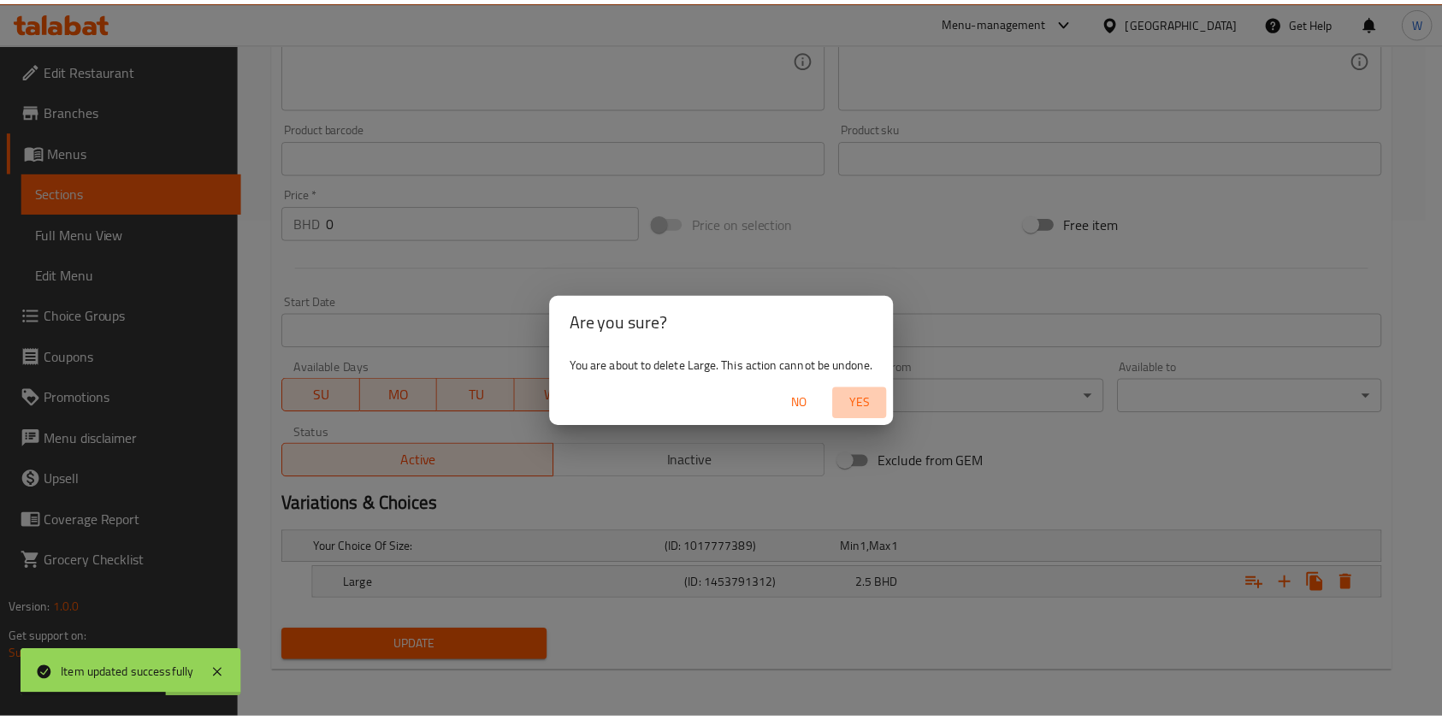
scroll to position [496, 0]
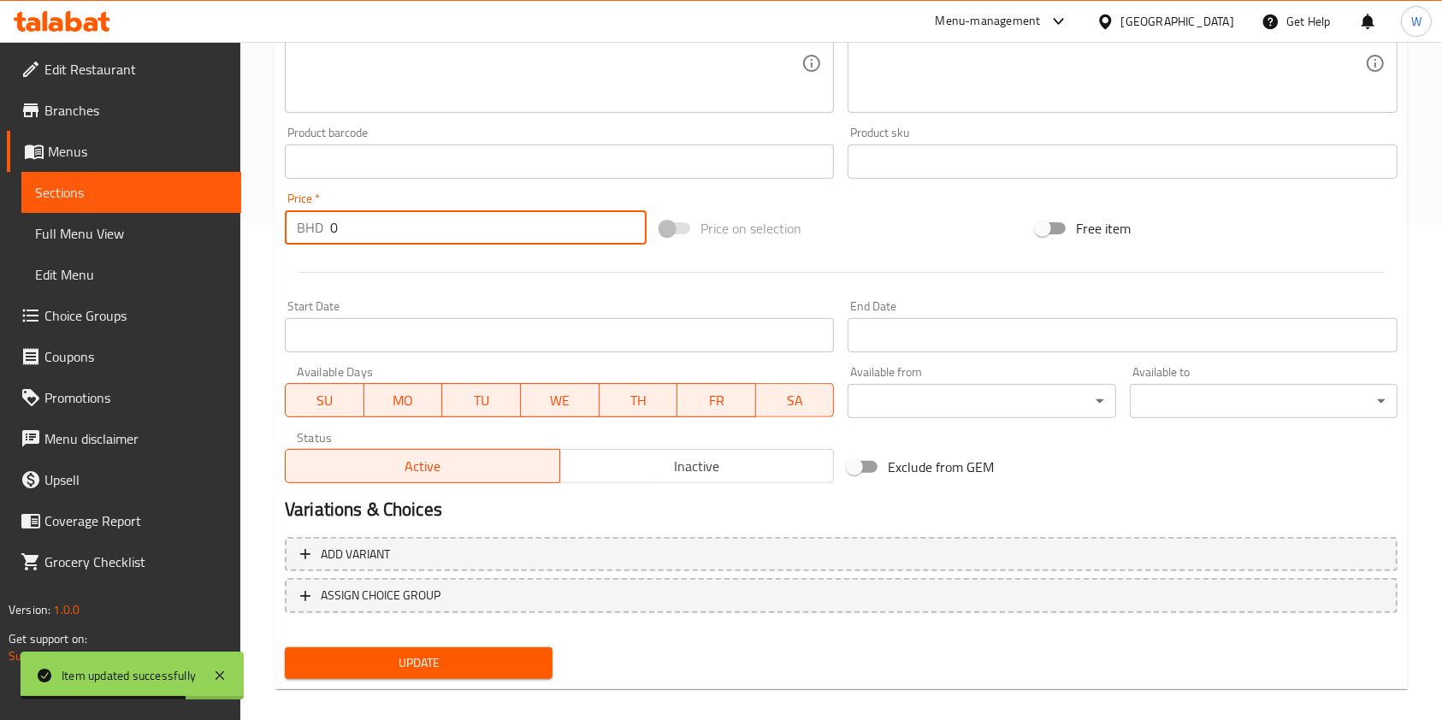
drag, startPoint x: 363, startPoint y: 233, endPoint x: 245, endPoint y: 230, distance: 118.0
click at [257, 230] on div "Home / Restaurants management / Menus / Sections / item / update MOJITO section…" at bounding box center [840, 141] width 1201 height 1191
paste input "2.5"
type input "2.5"
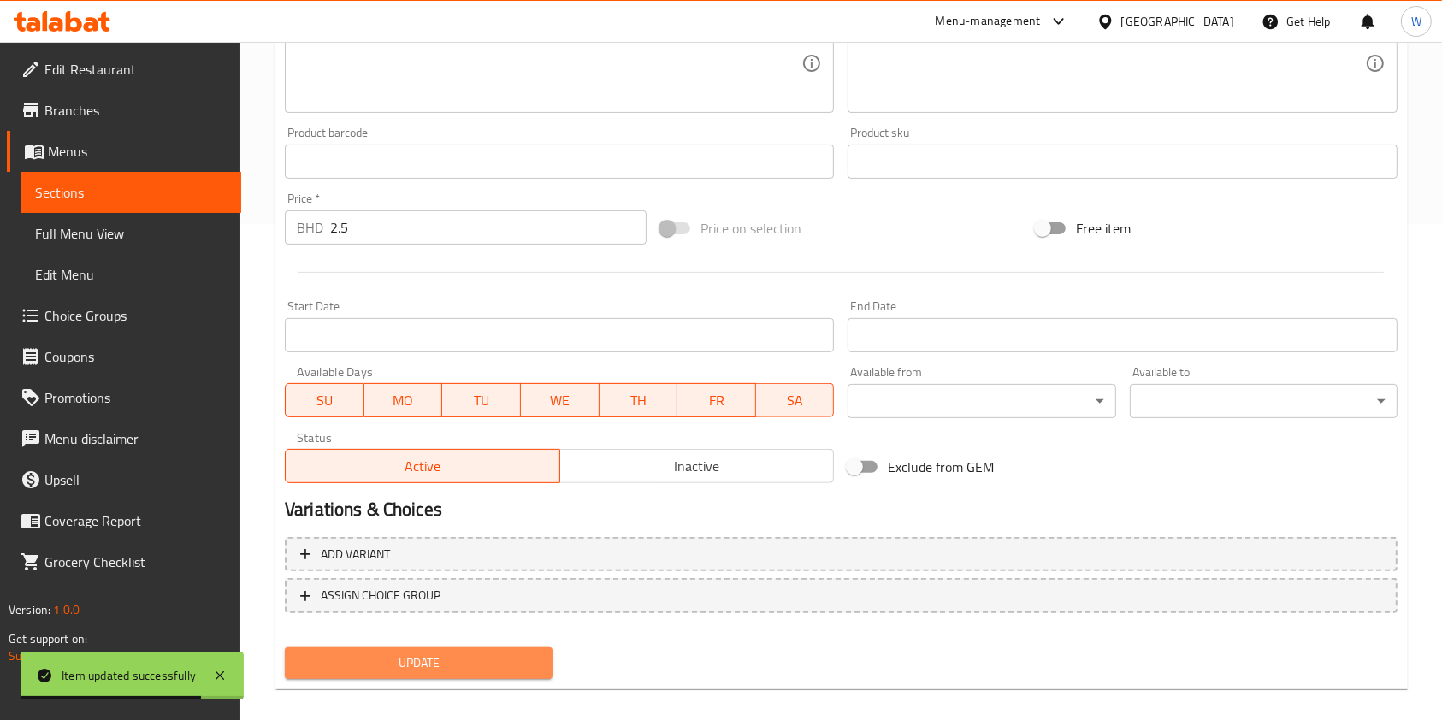
click at [425, 653] on span "Update" at bounding box center [418, 662] width 240 height 21
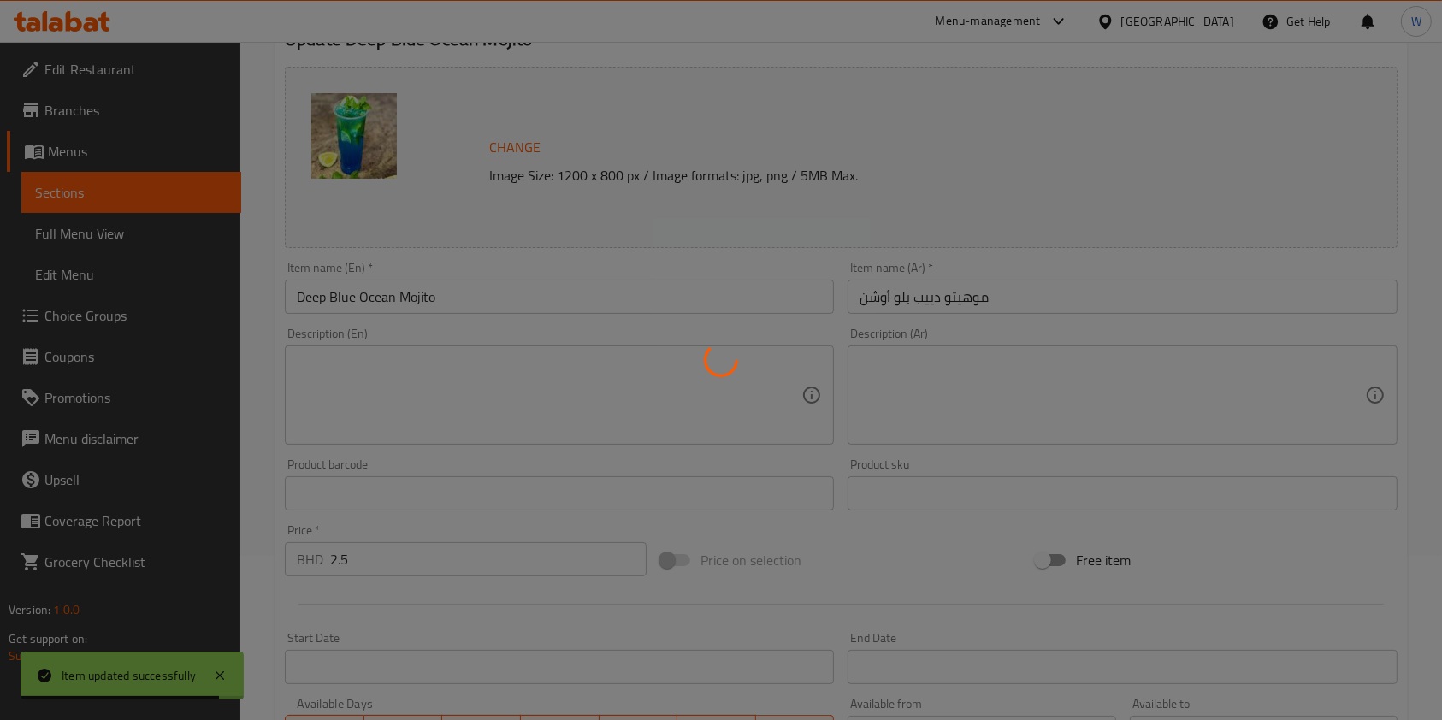
scroll to position [0, 0]
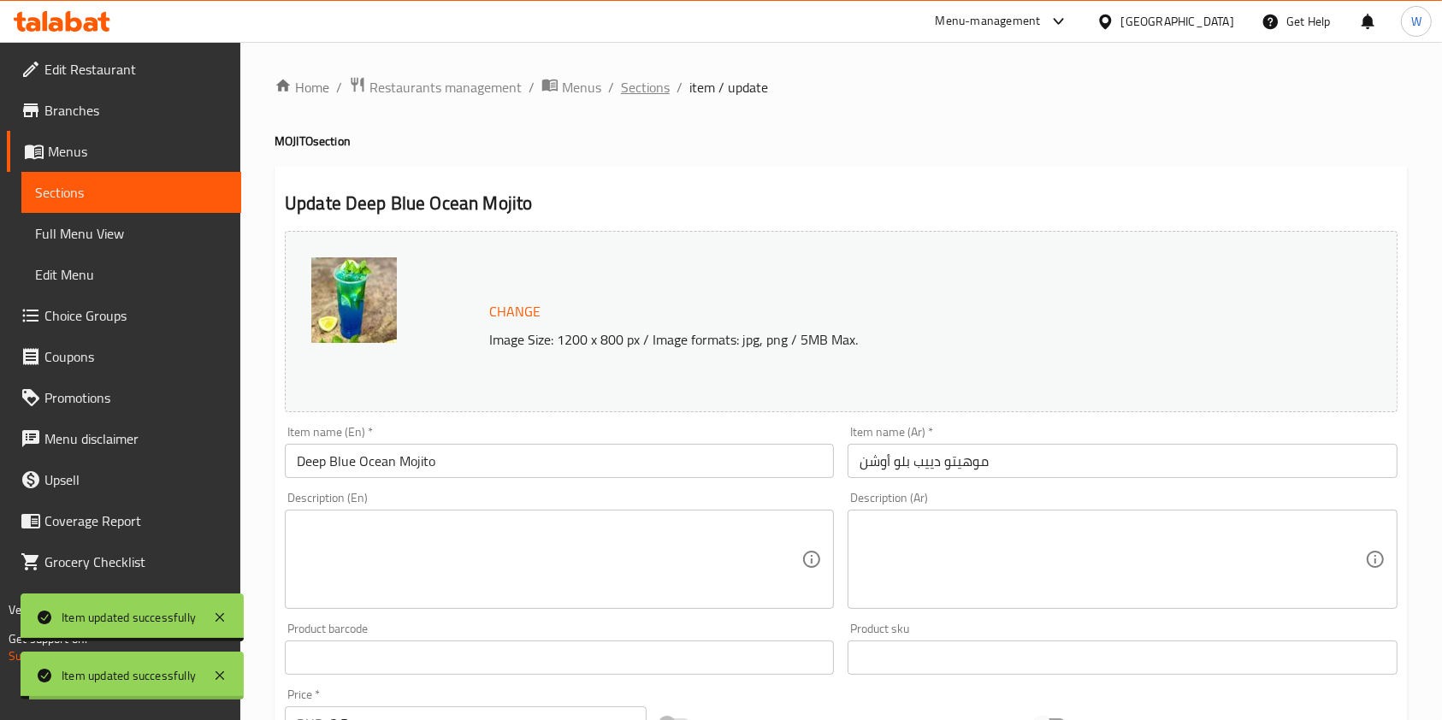
click at [657, 80] on span "Sections" at bounding box center [645, 87] width 49 height 21
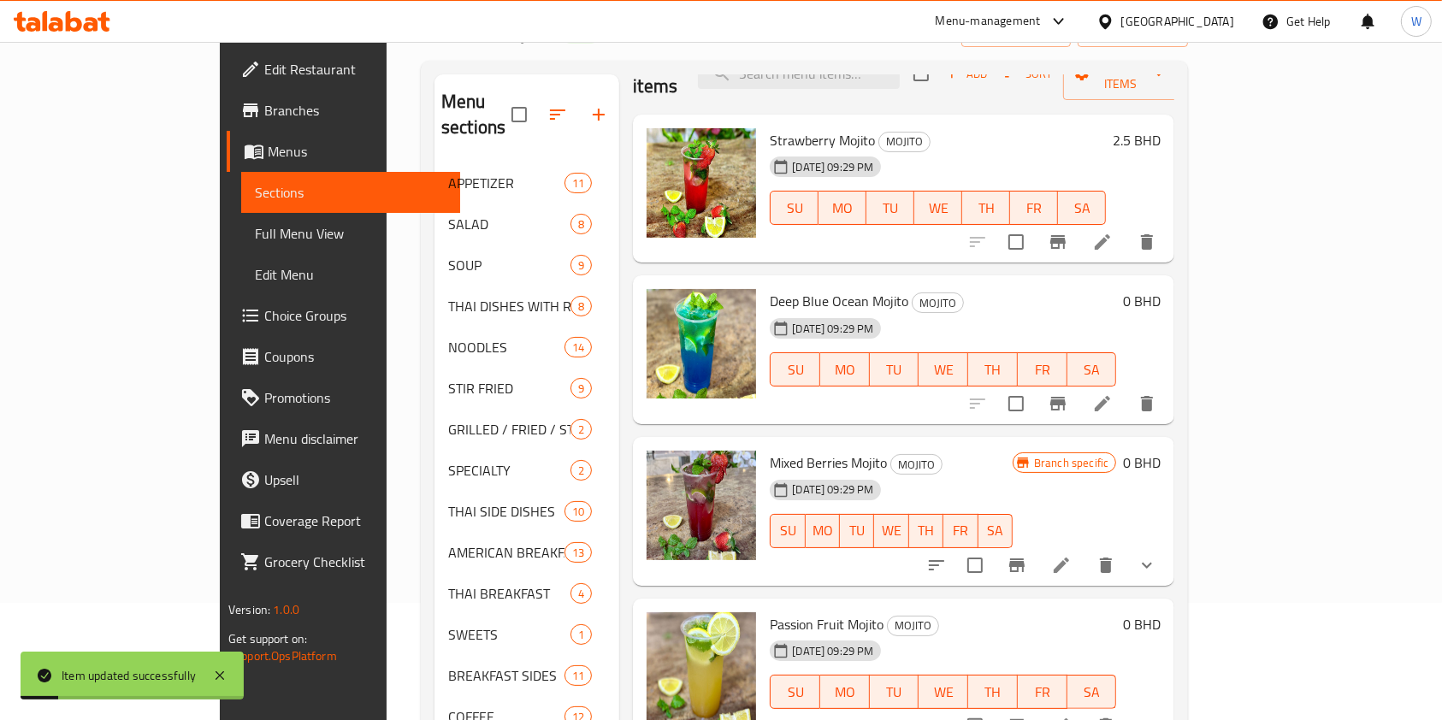
scroll to position [227, 0]
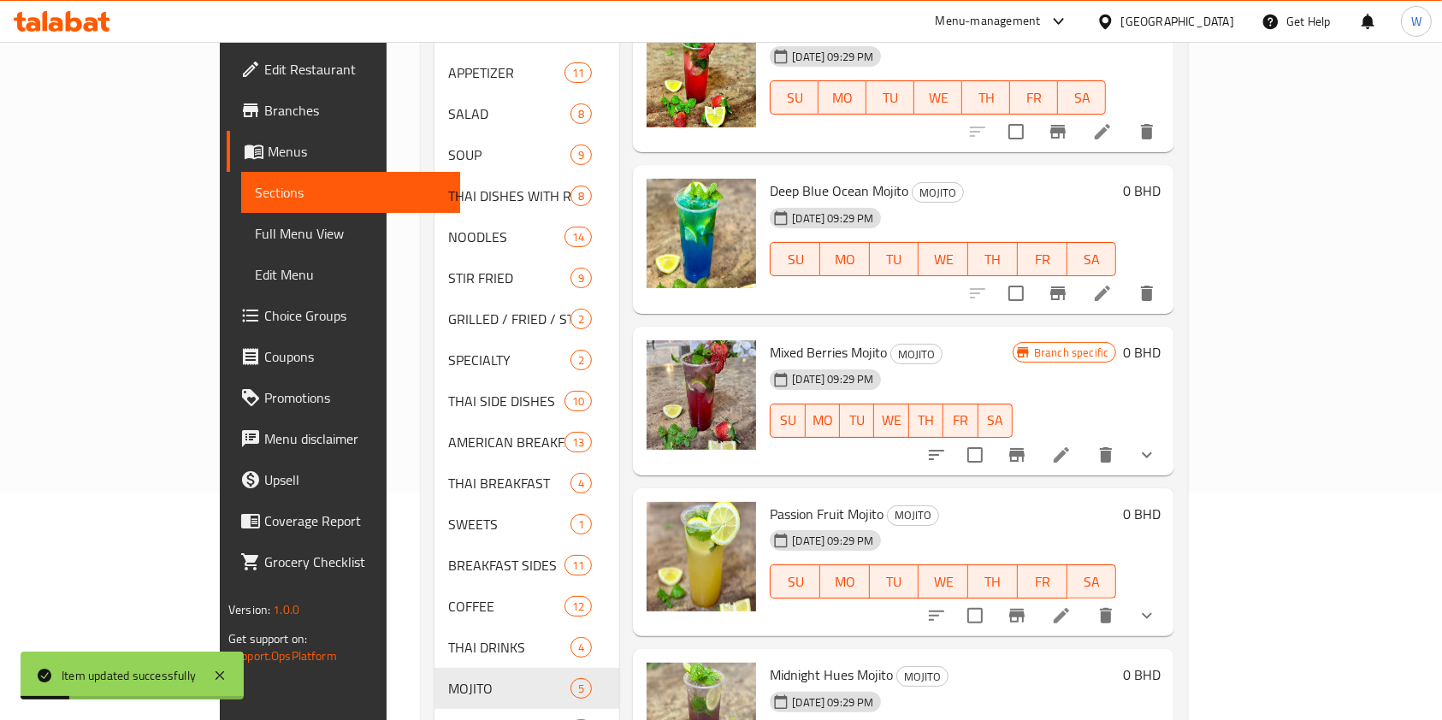
click at [1085, 439] on li at bounding box center [1061, 454] width 48 height 31
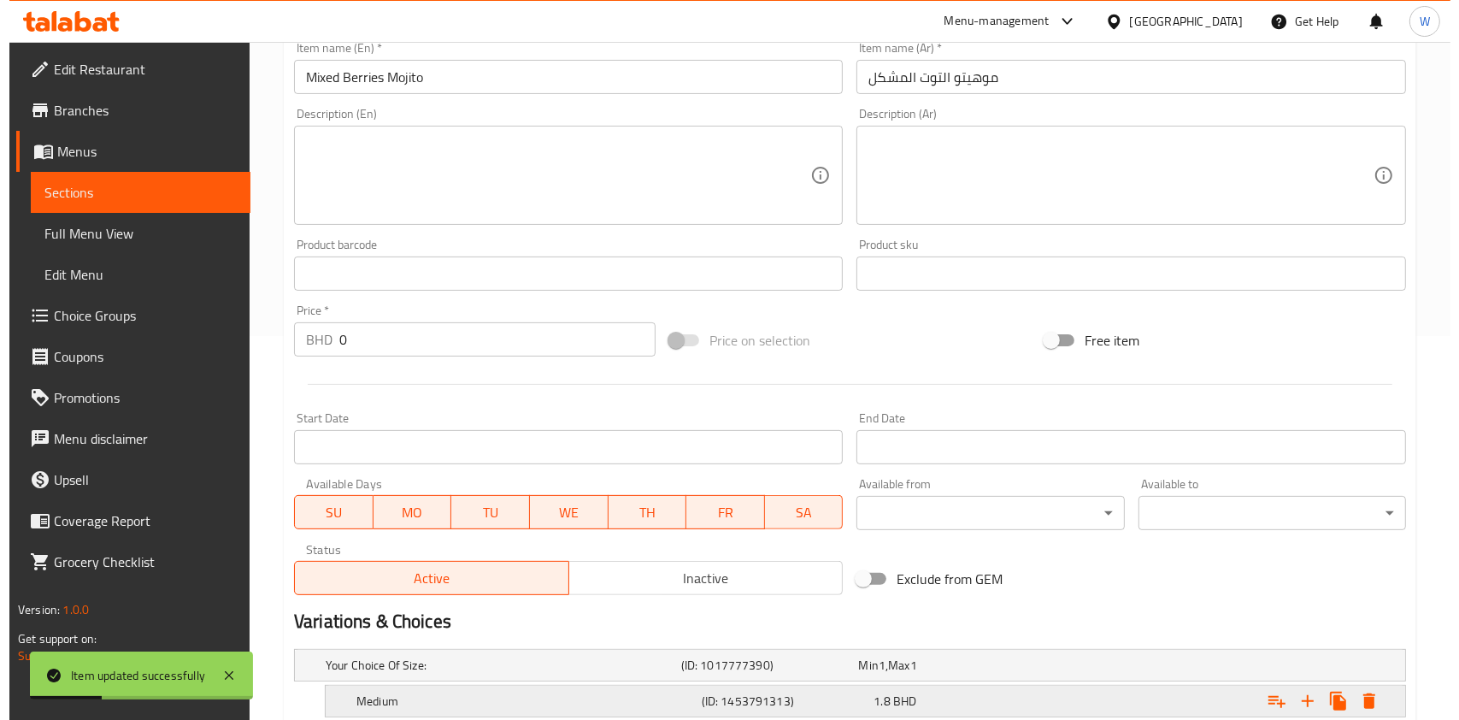
scroll to position [551, 0]
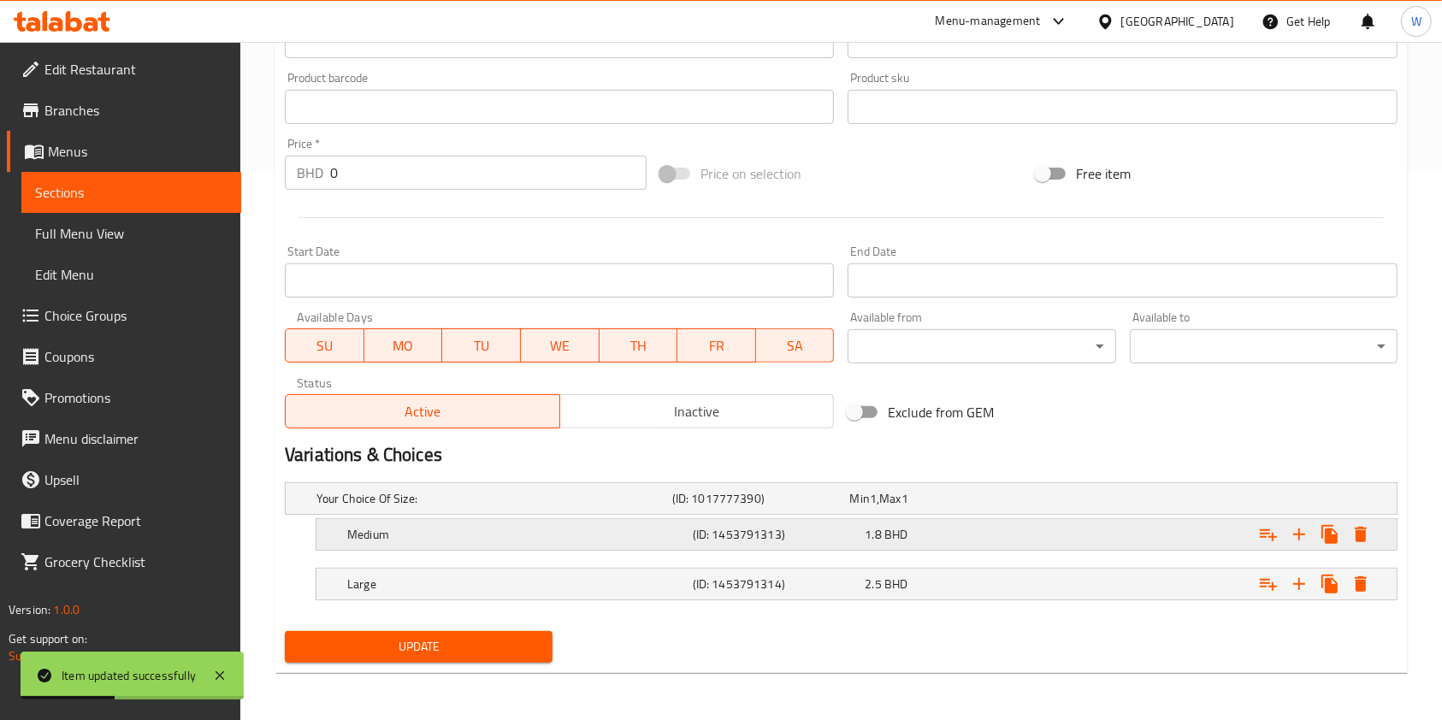
click at [1365, 534] on icon "Expand" at bounding box center [1360, 534] width 12 height 15
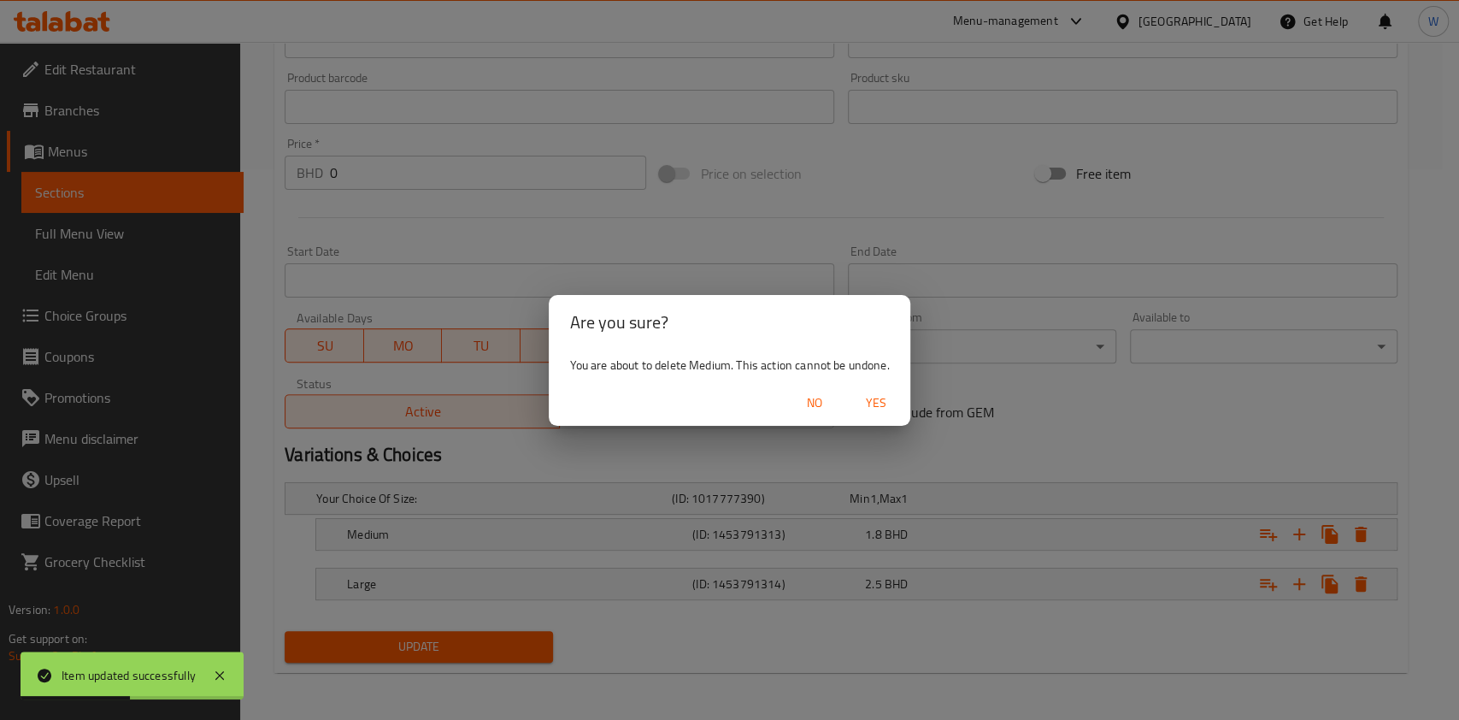
click at [855, 409] on button "Yes" at bounding box center [876, 403] width 55 height 32
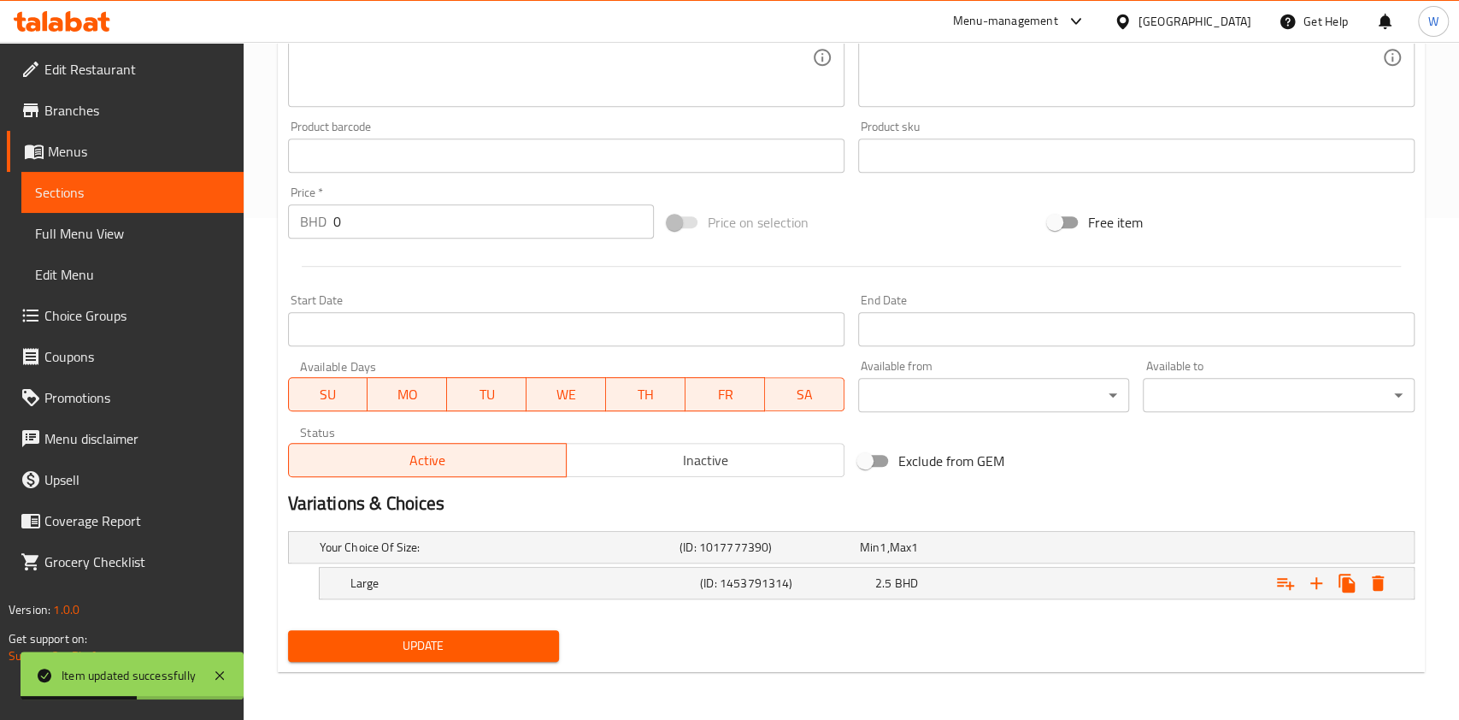
scroll to position [501, 0]
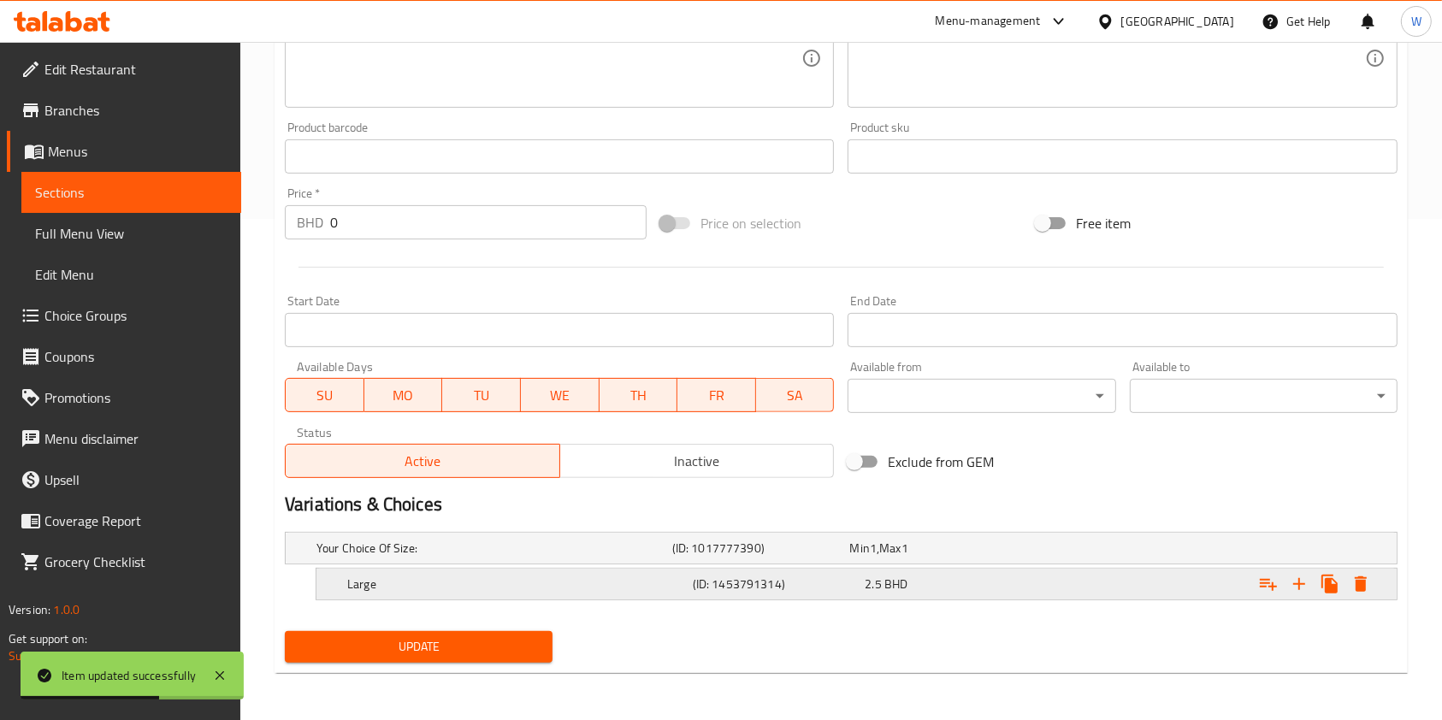
click at [1360, 581] on icon "Expand" at bounding box center [1360, 583] width 12 height 15
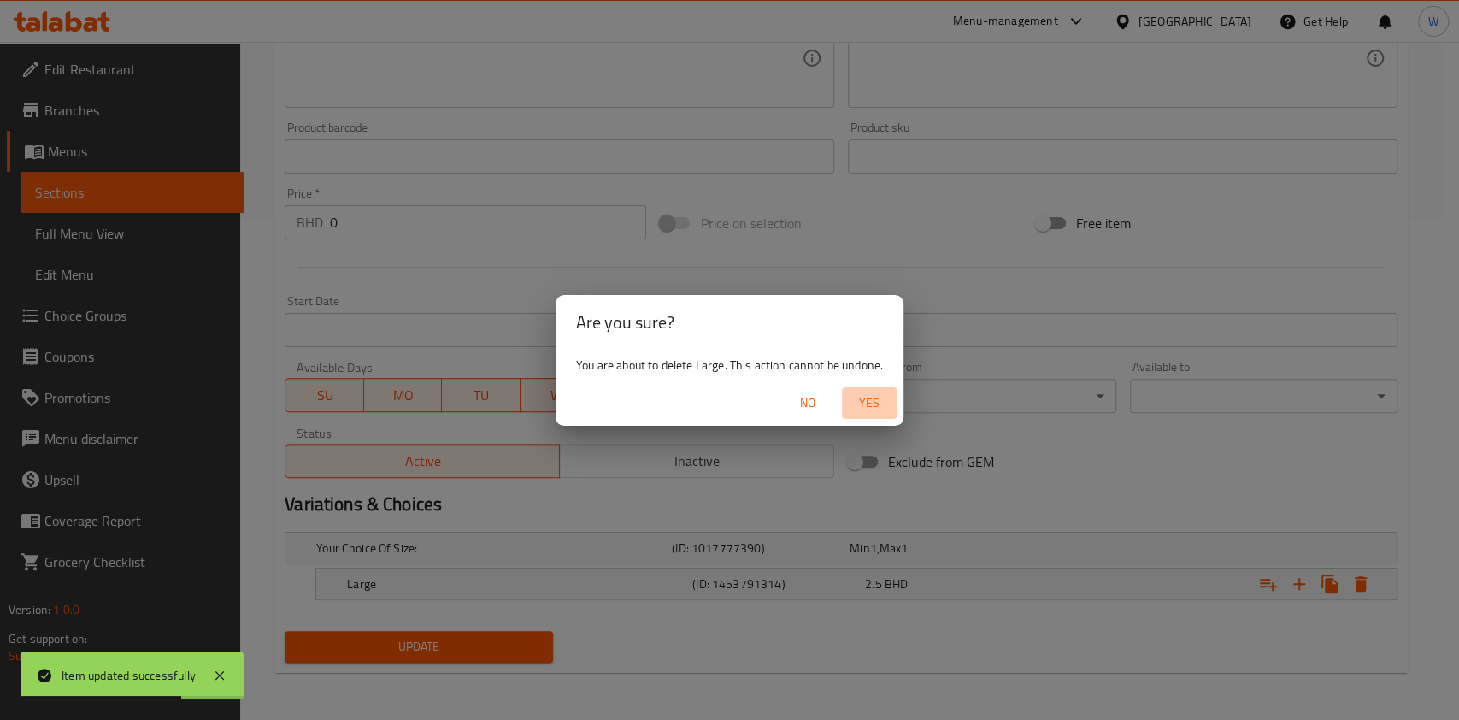
click at [881, 410] on span "Yes" at bounding box center [869, 402] width 41 height 21
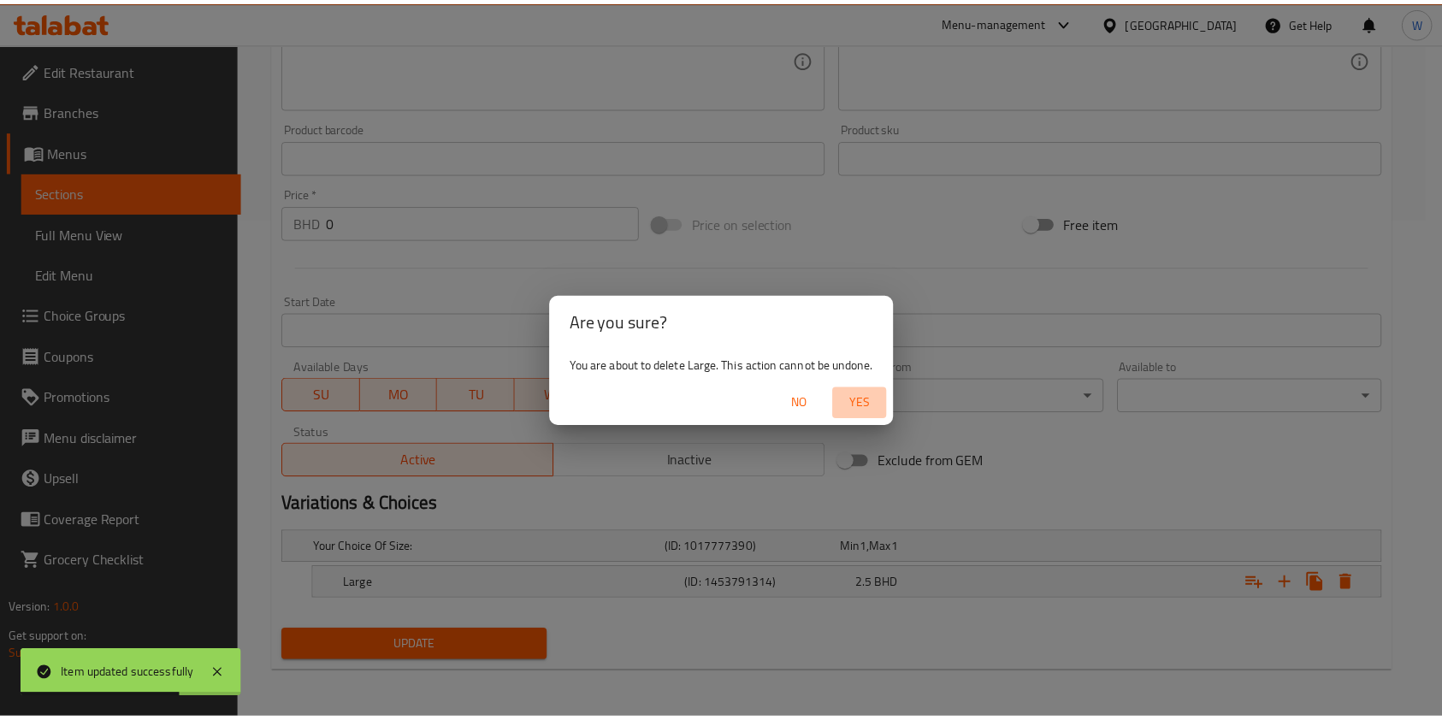
scroll to position [496, 0]
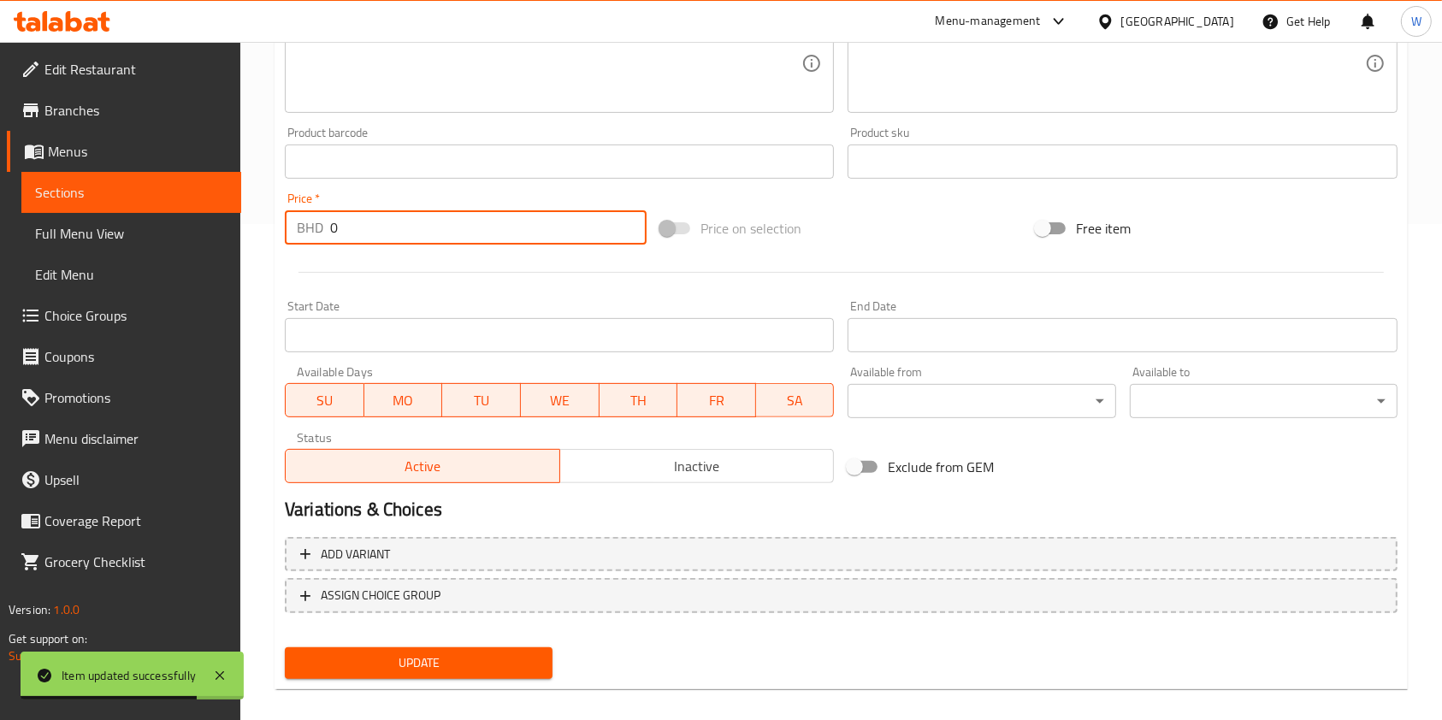
drag, startPoint x: 419, startPoint y: 237, endPoint x: 230, endPoint y: 244, distance: 189.1
click at [246, 234] on div "Home / Restaurants management / Menus / Sections / item / update MOJITO section…" at bounding box center [840, 141] width 1201 height 1191
paste input "2.5"
type input "2.5"
click at [378, 700] on div "Home / Restaurants management / Menus / Sections / item / update MOJITO section…" at bounding box center [840, 141] width 1133 height 1123
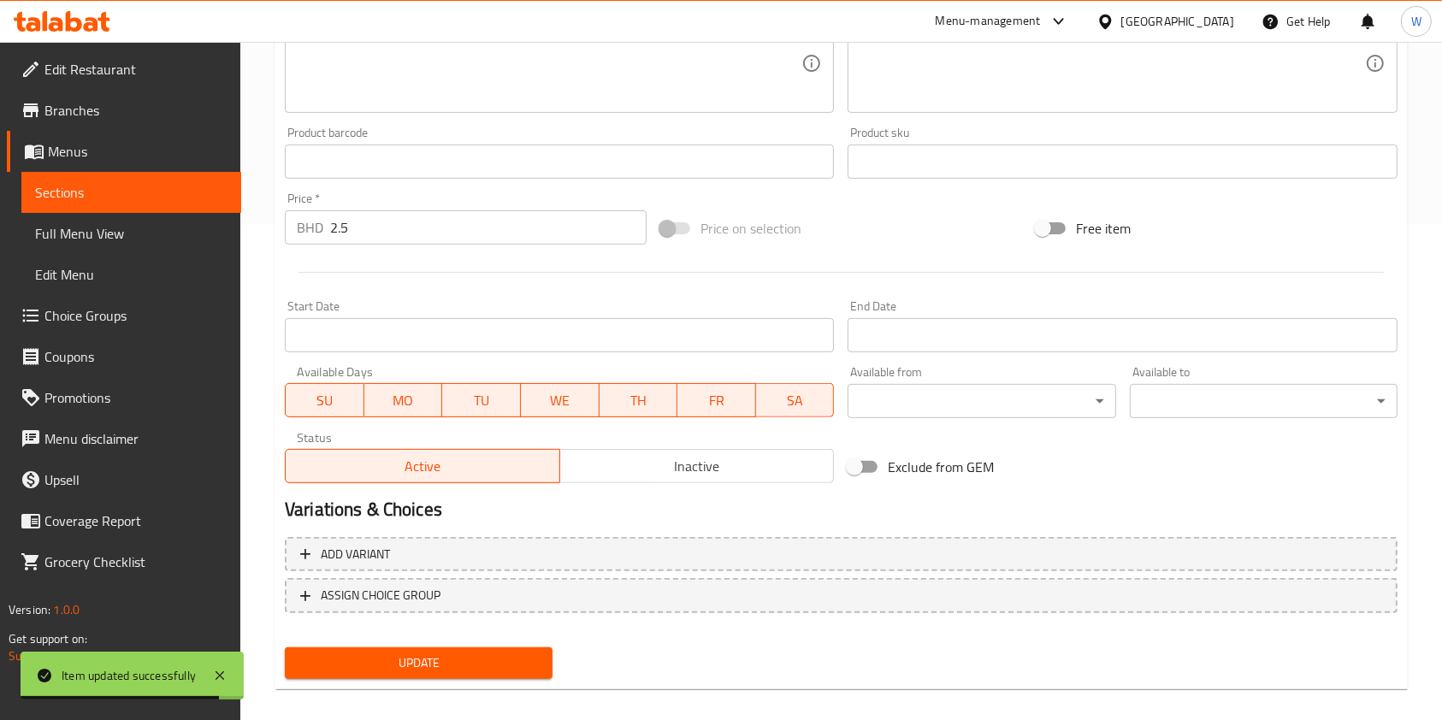
click at [392, 674] on button "Update" at bounding box center [419, 663] width 268 height 32
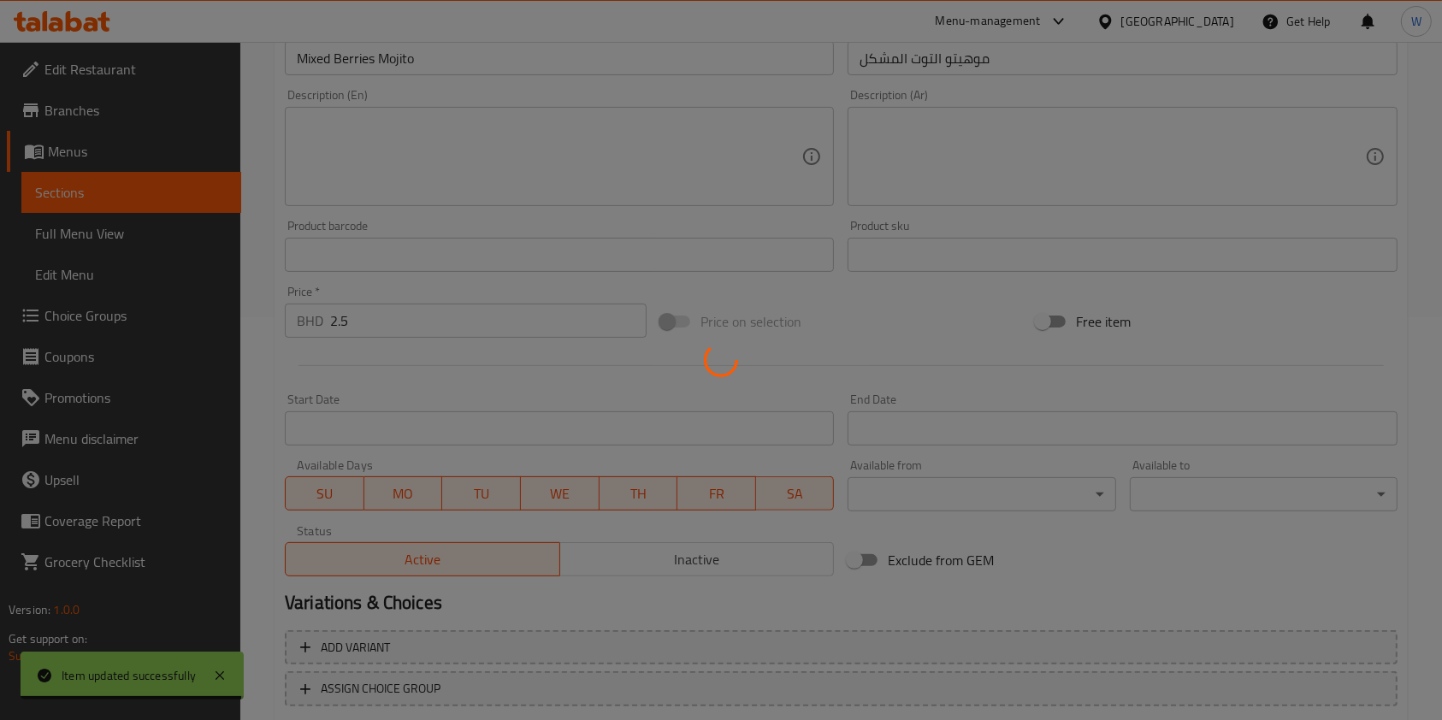
scroll to position [0, 0]
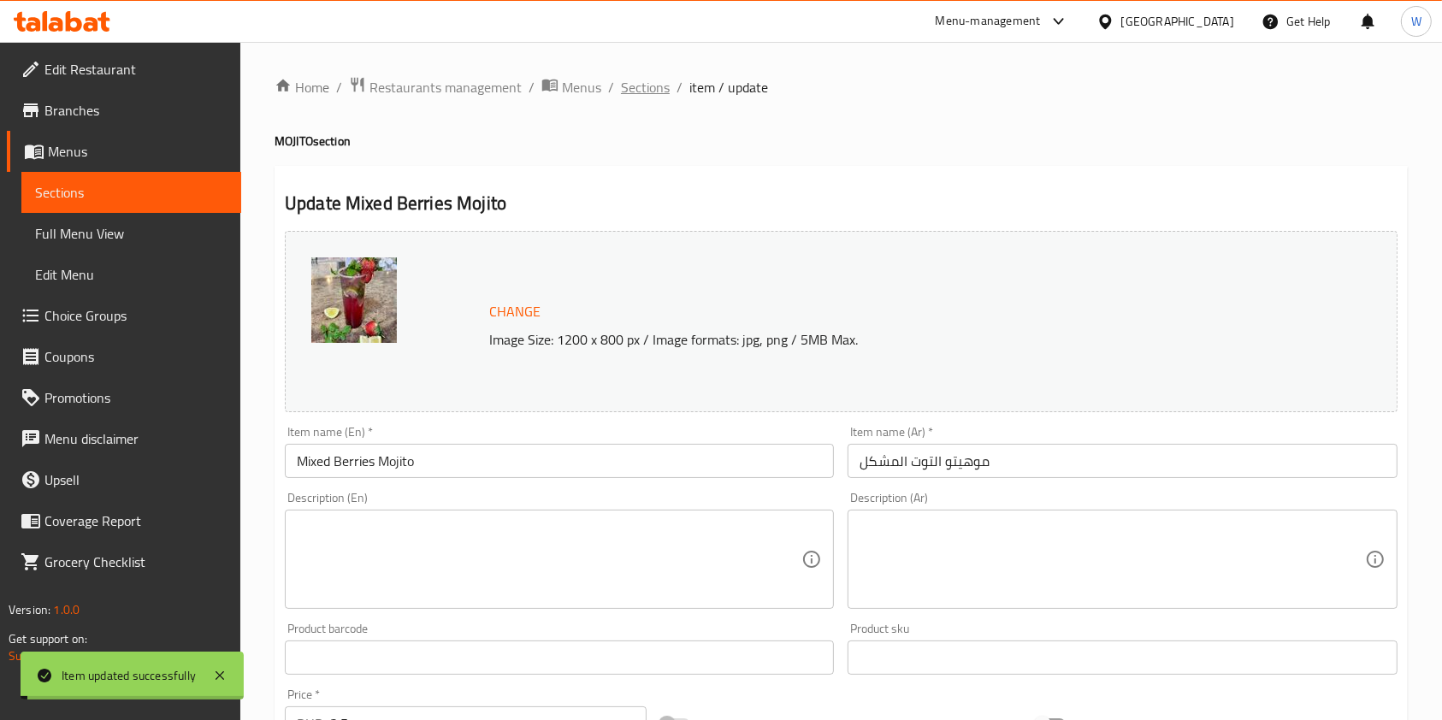
click at [649, 82] on span "Sections" at bounding box center [645, 87] width 49 height 21
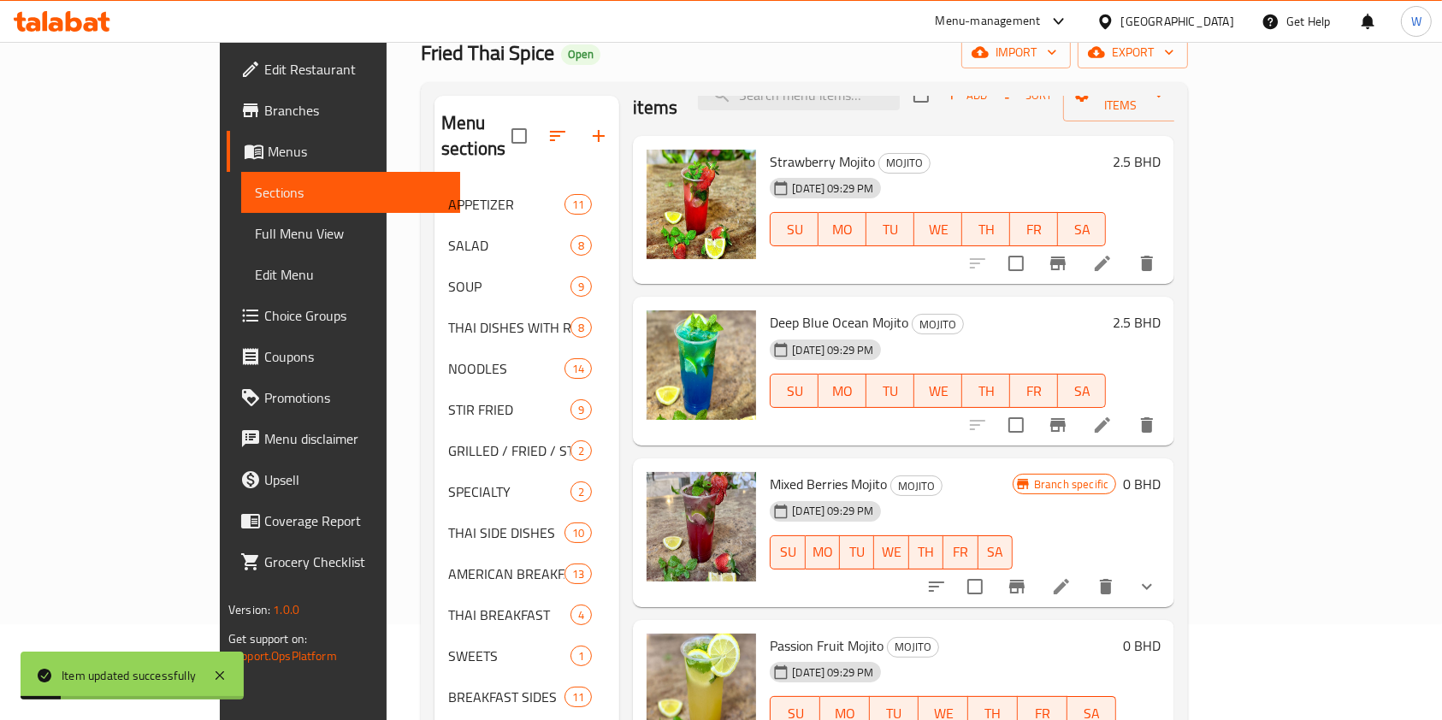
scroll to position [227, 0]
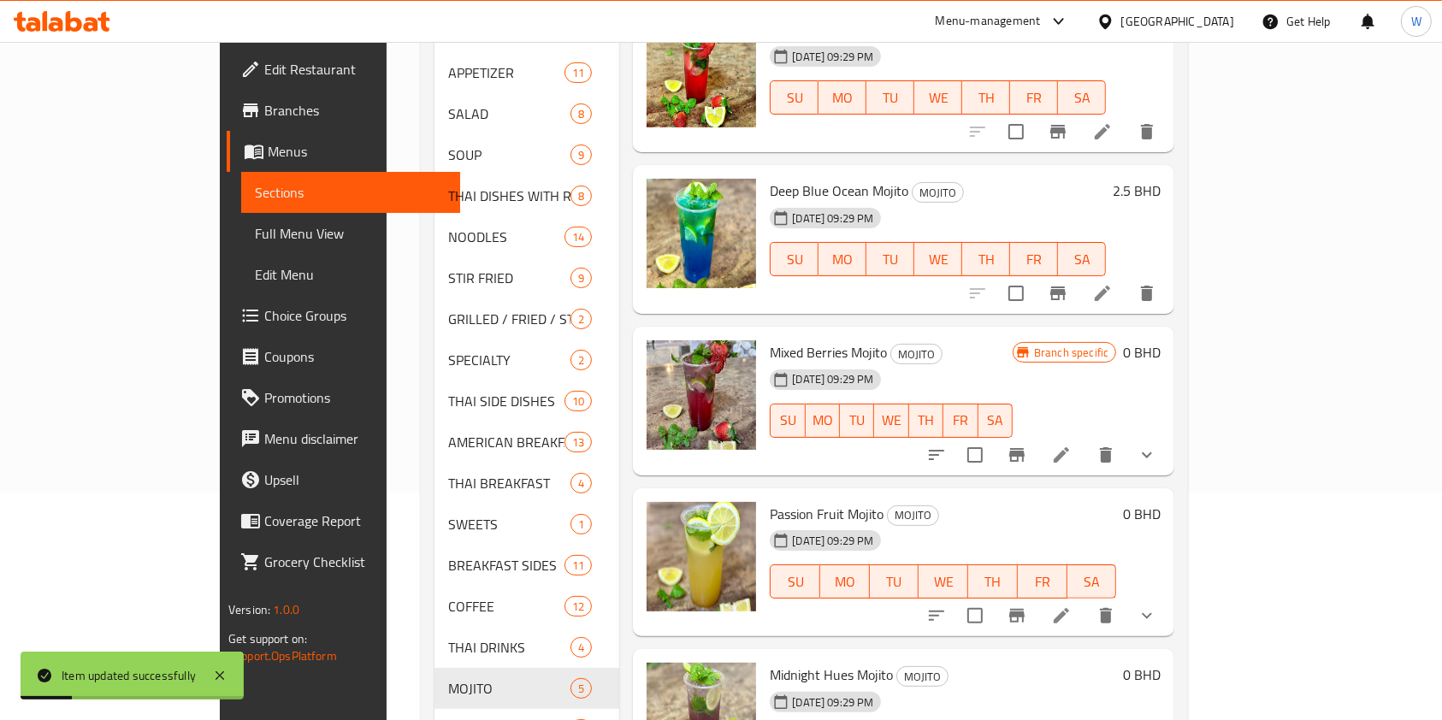
click at [1027, 445] on icon "Branch-specific-item" at bounding box center [1016, 455] width 21 height 21
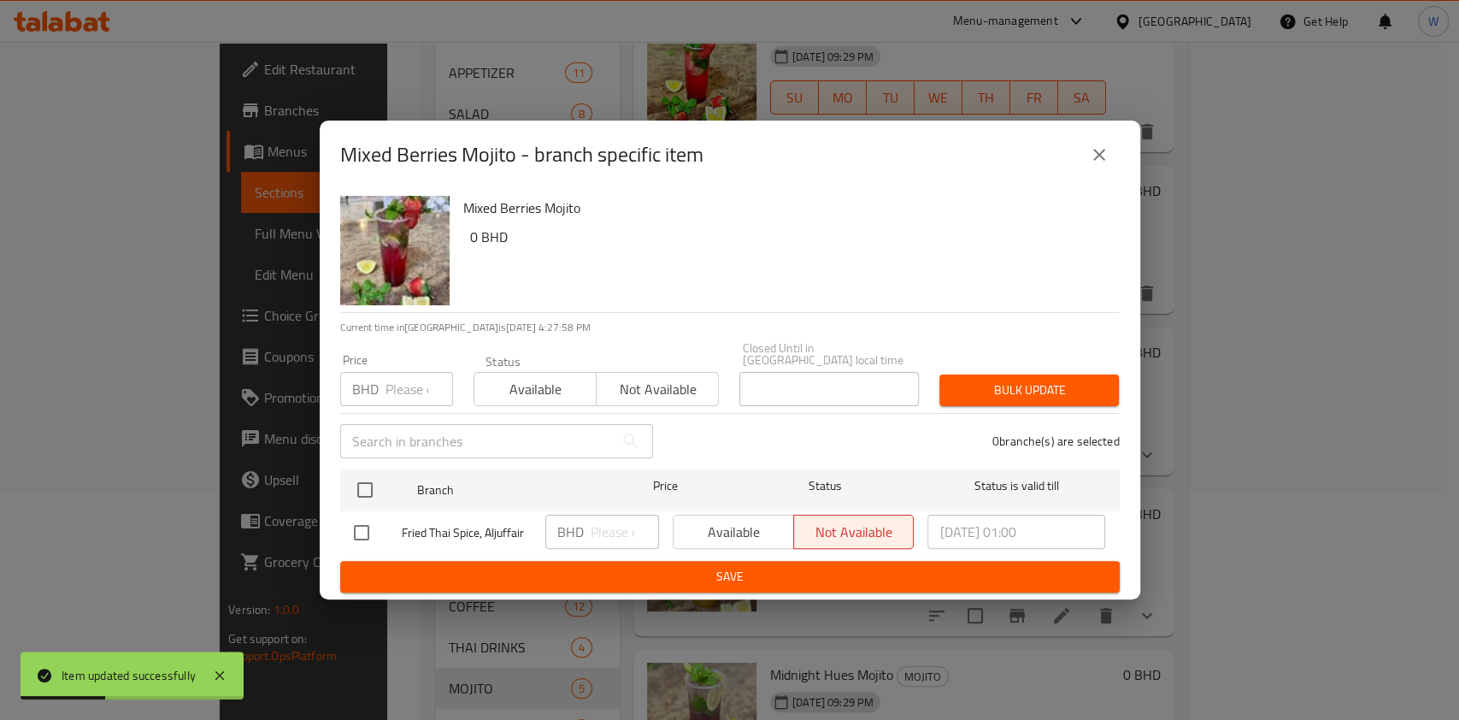
click at [394, 394] on input "number" at bounding box center [420, 389] width 68 height 34
paste input "2.5"
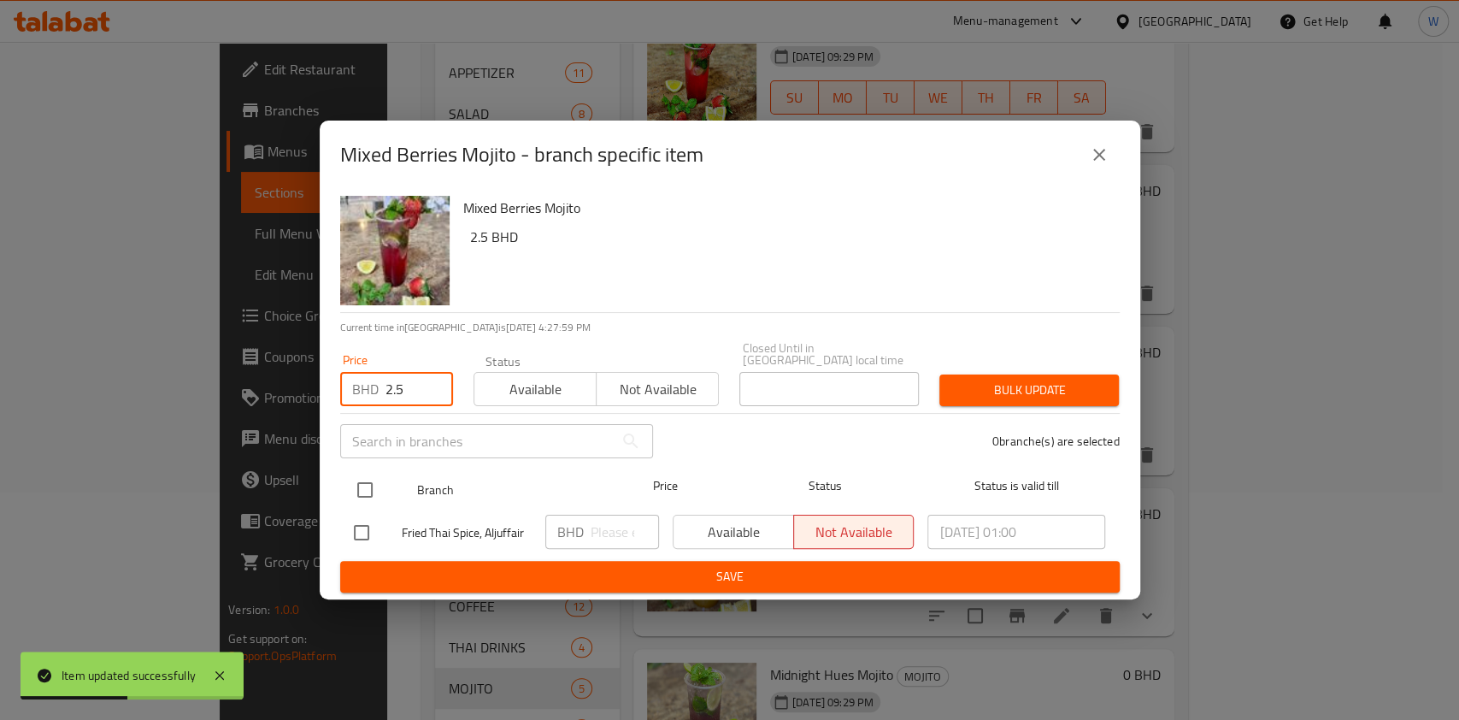
type input "2.5"
click at [369, 473] on input "checkbox" at bounding box center [365, 490] width 36 height 36
checkbox input "true"
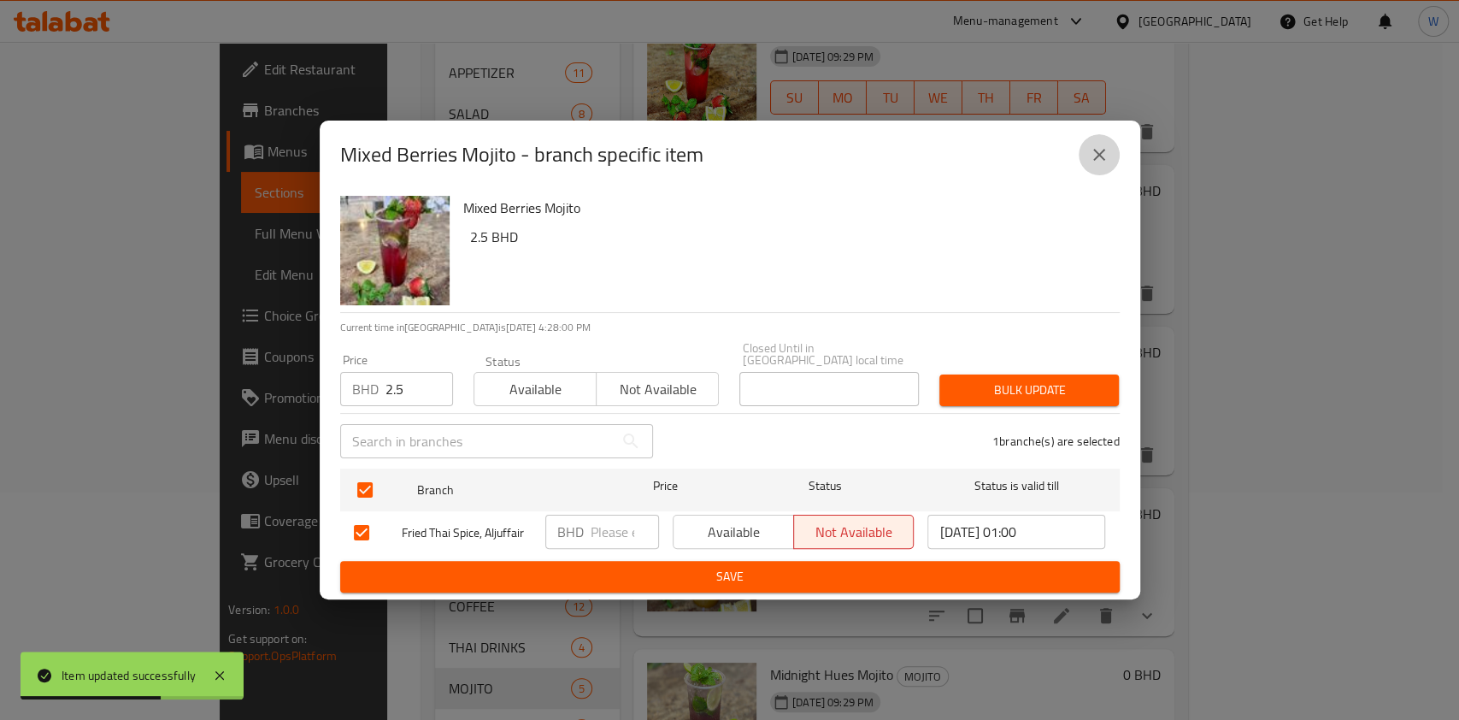
click at [1103, 158] on icon "close" at bounding box center [1099, 154] width 21 height 21
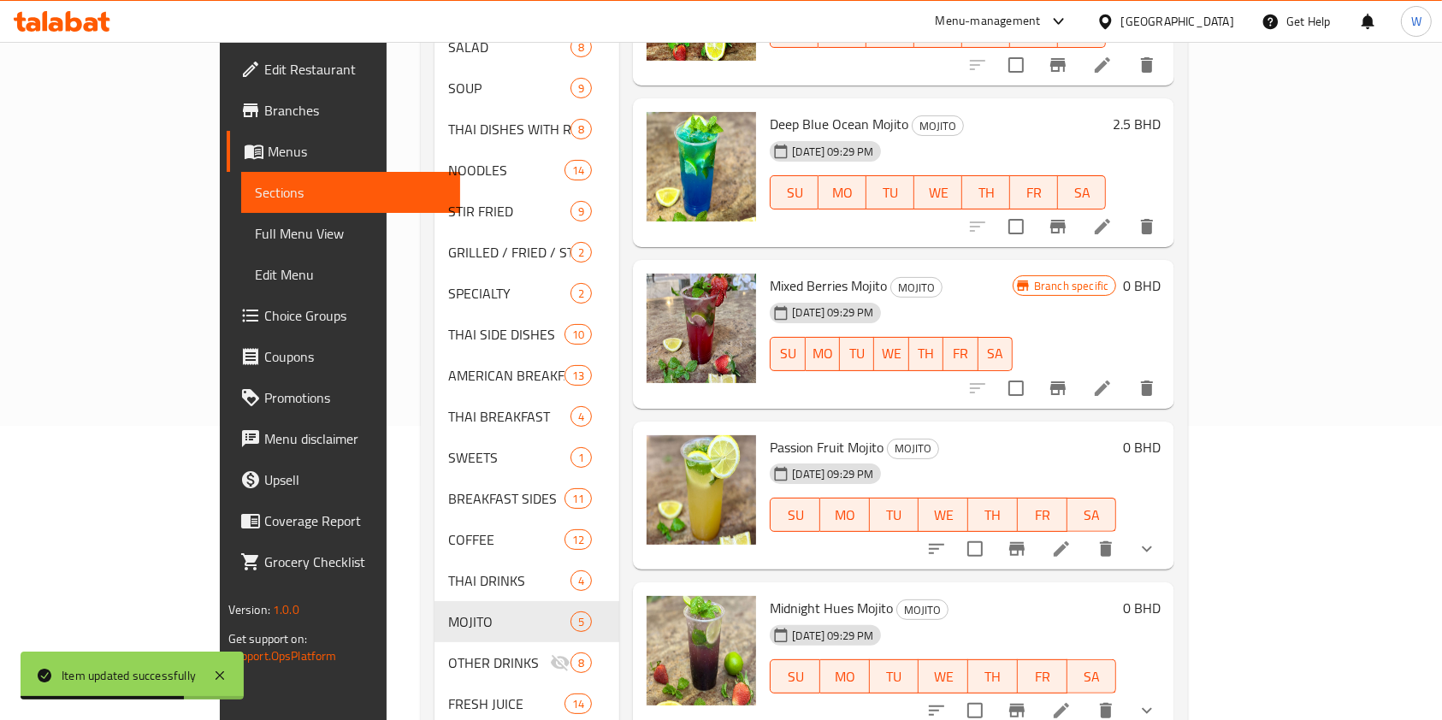
scroll to position [327, 0]
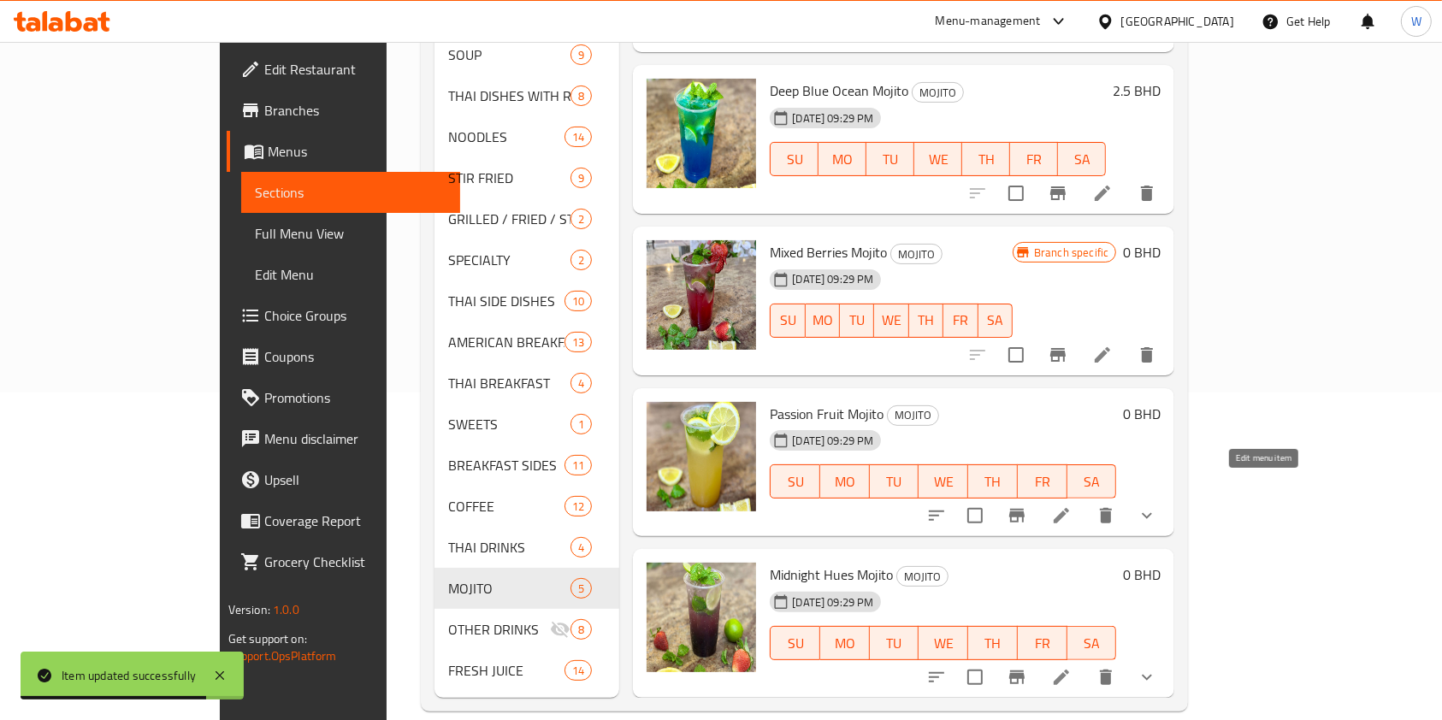
click at [1071, 505] on icon at bounding box center [1061, 515] width 21 height 21
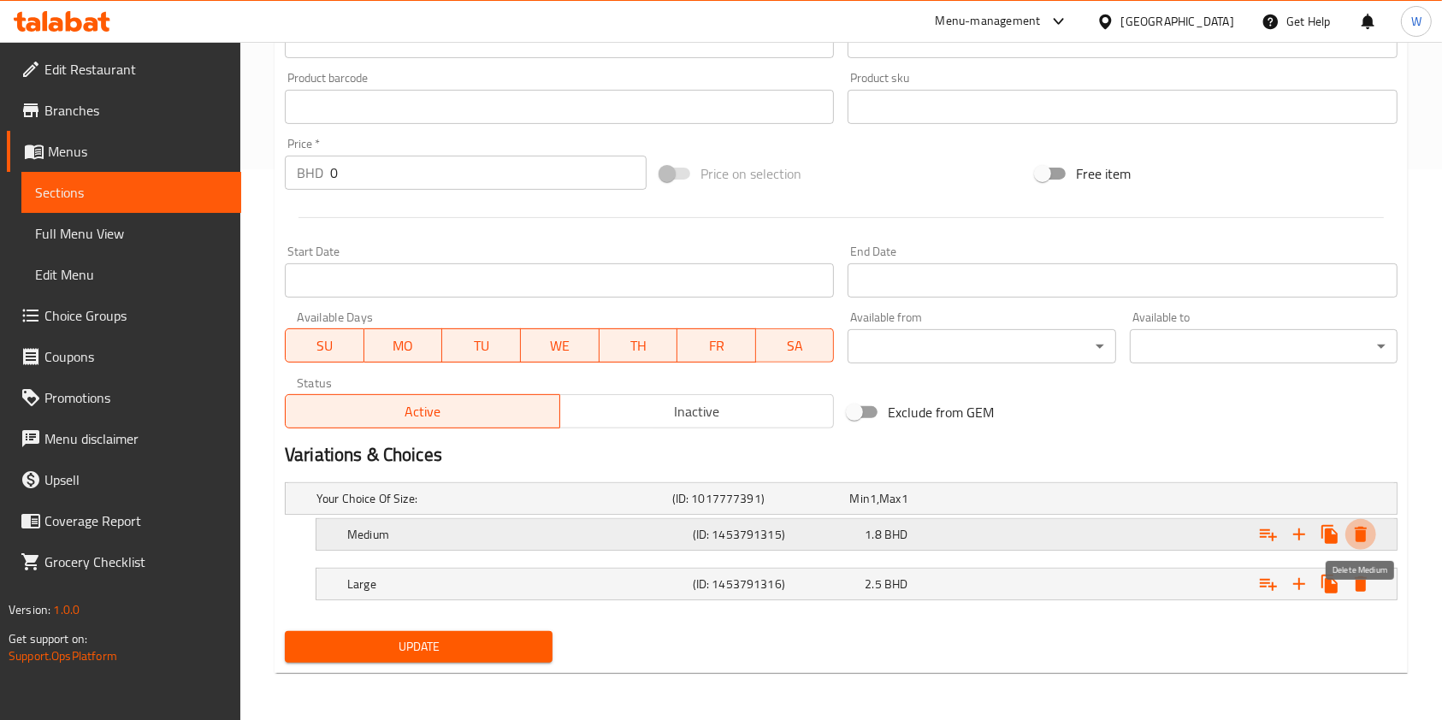
click at [1363, 539] on icon "Expand" at bounding box center [1360, 534] width 12 height 15
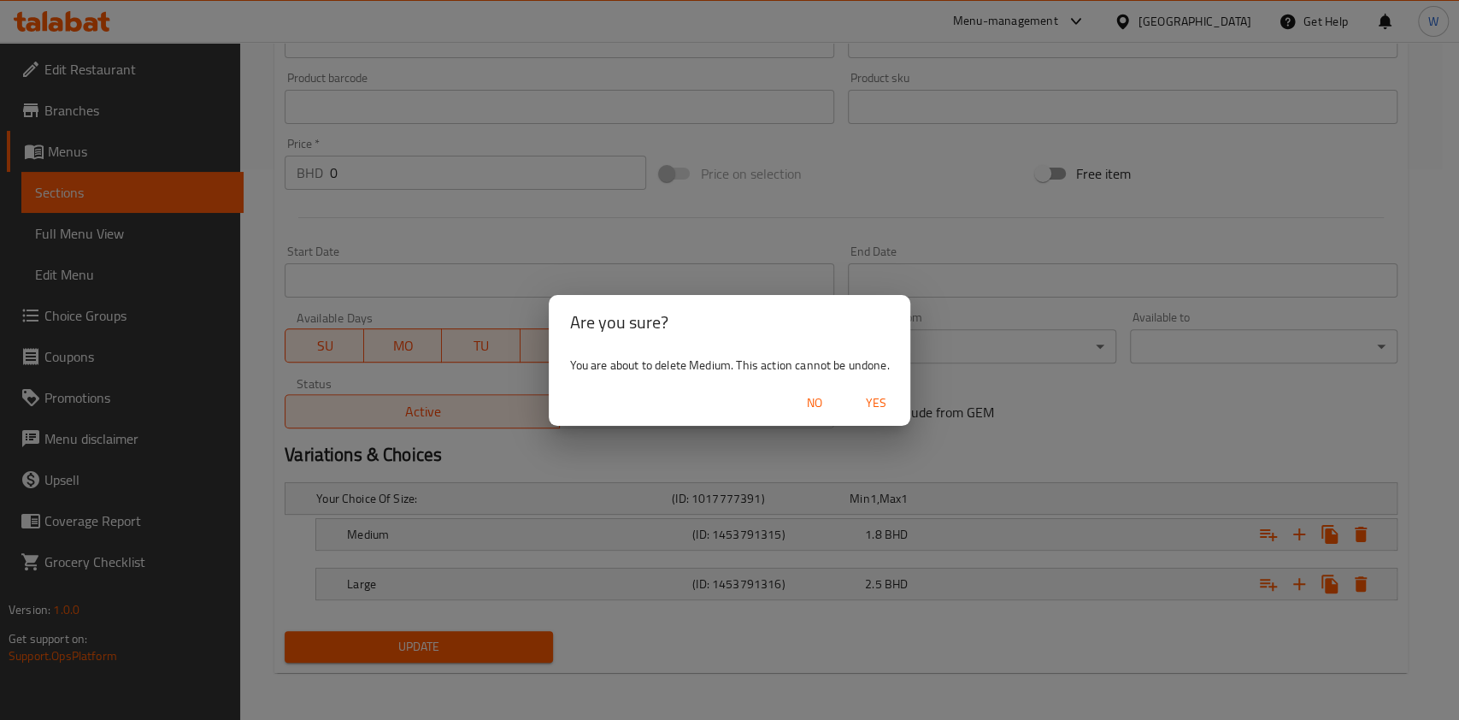
drag, startPoint x: 885, startPoint y: 401, endPoint x: 990, endPoint y: 427, distance: 108.2
click at [885, 402] on span "Yes" at bounding box center [876, 402] width 41 height 21
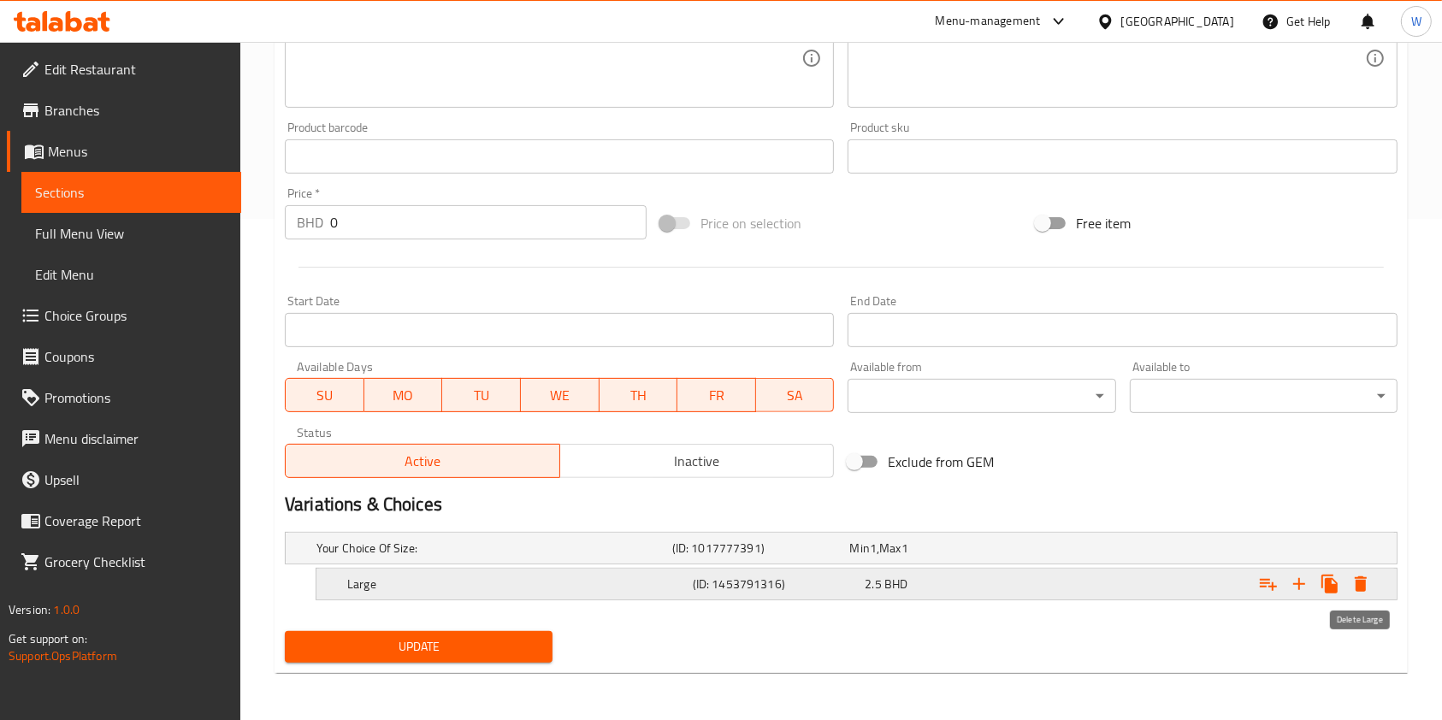
click at [1356, 583] on icon "Expand" at bounding box center [1360, 583] width 12 height 15
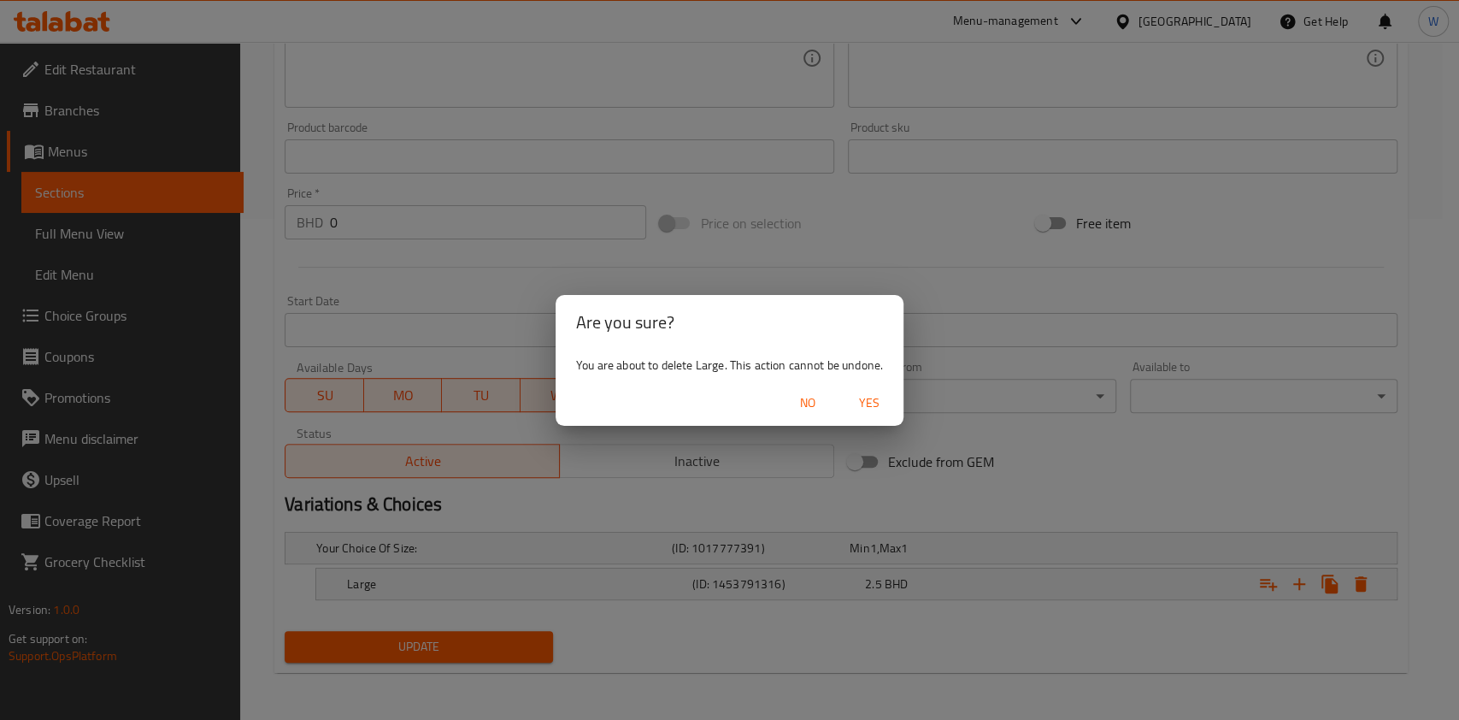
click at [871, 407] on span "Yes" at bounding box center [869, 402] width 41 height 21
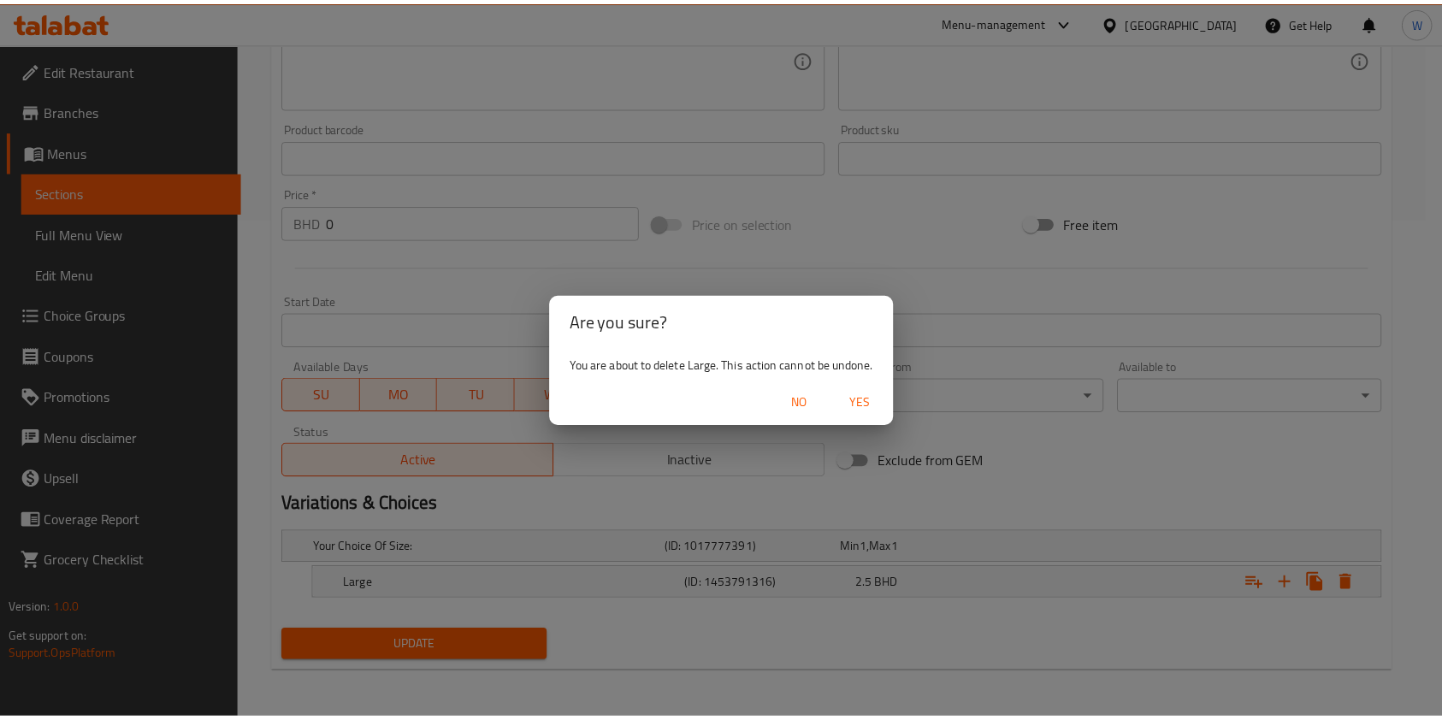
scroll to position [496, 0]
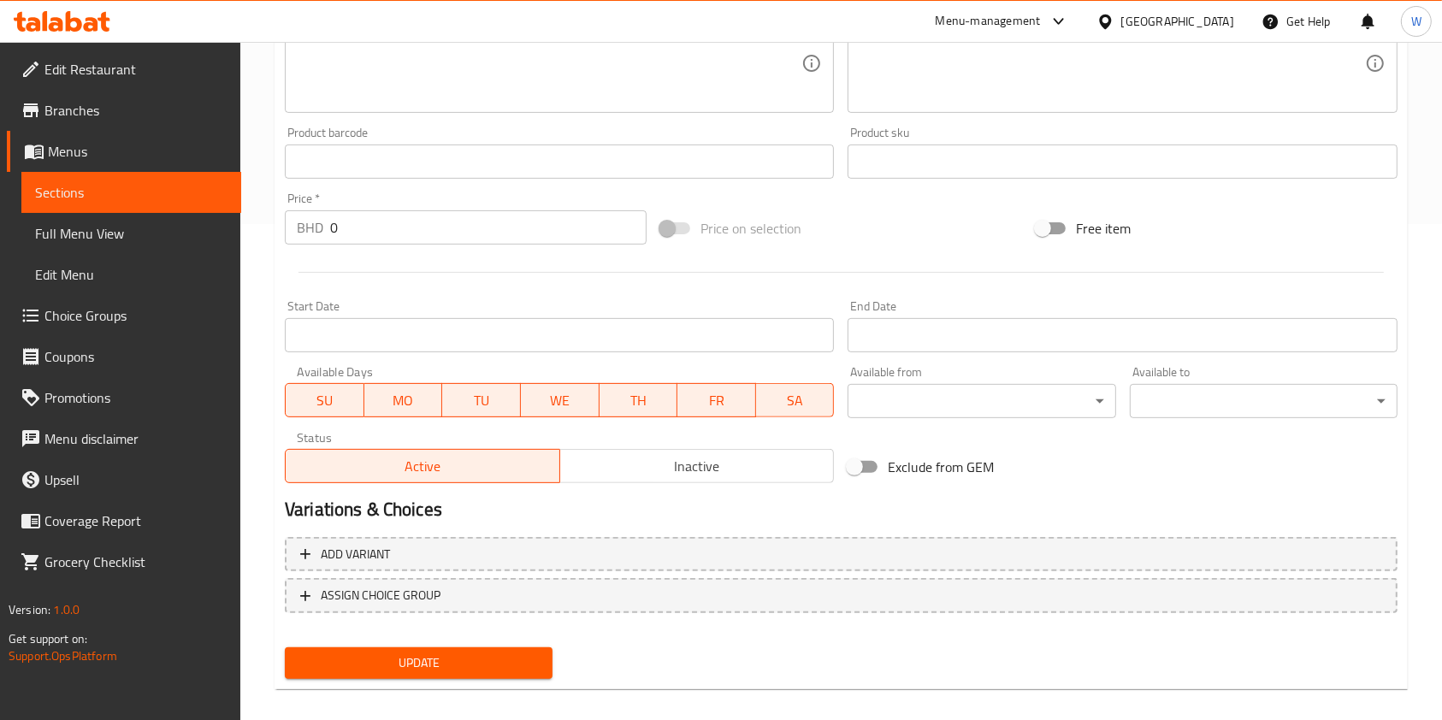
click at [336, 236] on input "0" at bounding box center [488, 227] width 316 height 34
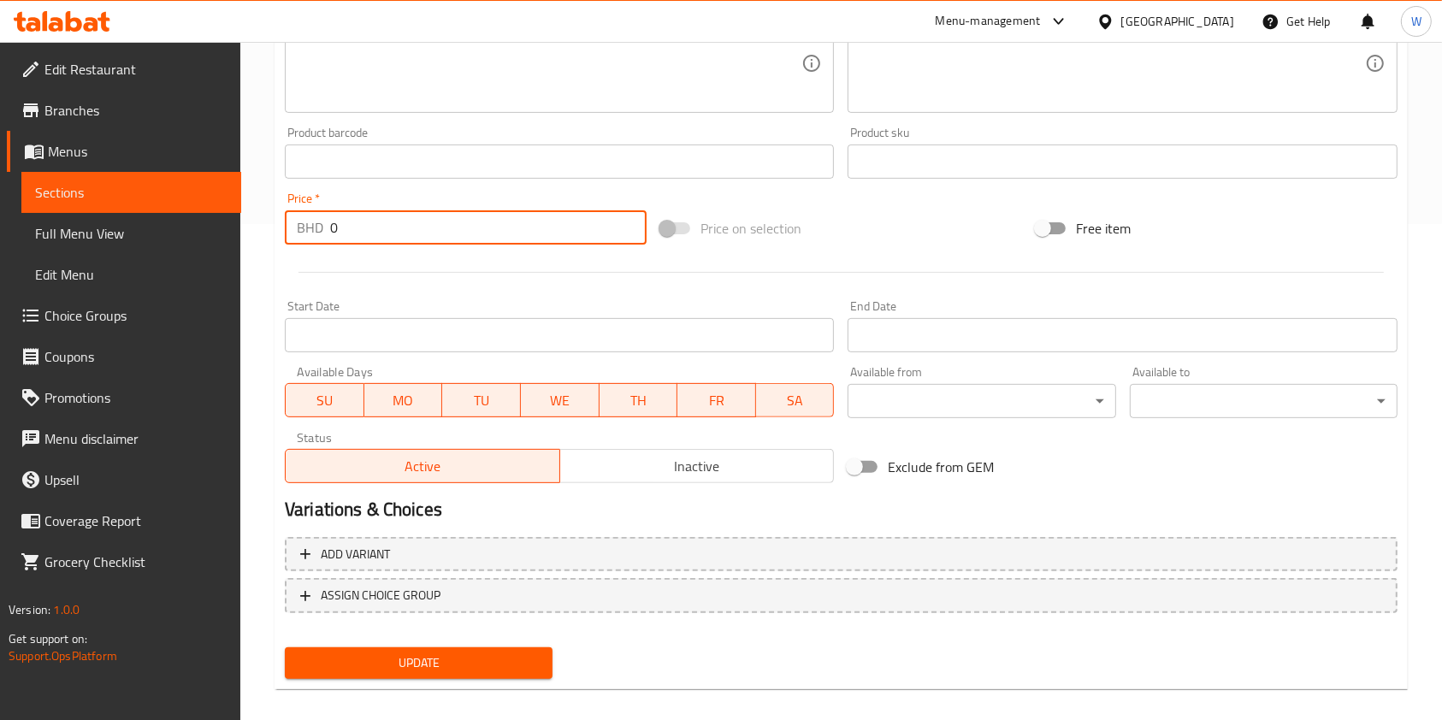
drag, startPoint x: 337, startPoint y: 231, endPoint x: 274, endPoint y: 234, distance: 63.4
click at [274, 234] on div "Update Passion Fruit Mojito Change Image Size: 1200 x 800 px / Image formats: j…" at bounding box center [840, 180] width 1133 height 1020
paste input "2.5"
type input "2.5"
click at [491, 663] on span "Update" at bounding box center [418, 662] width 240 height 21
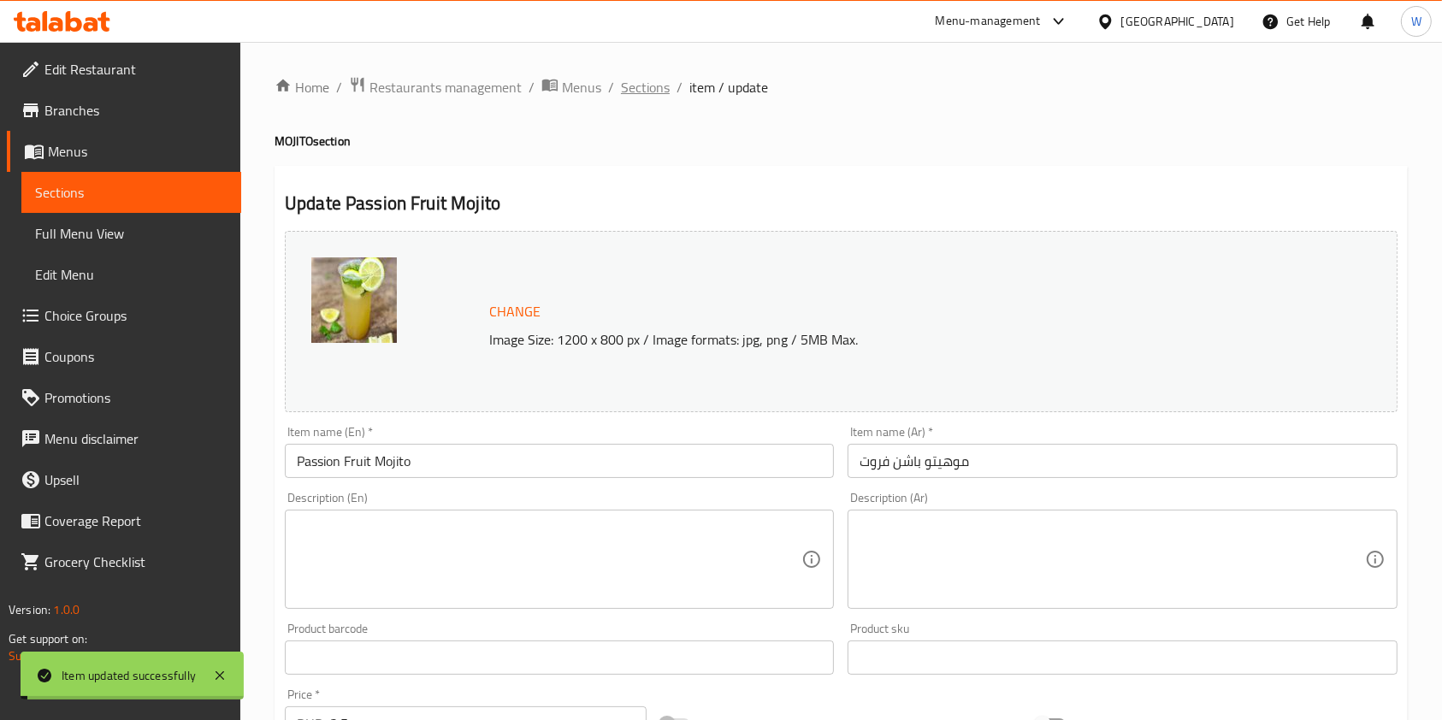
click at [652, 86] on span "Sections" at bounding box center [645, 87] width 49 height 21
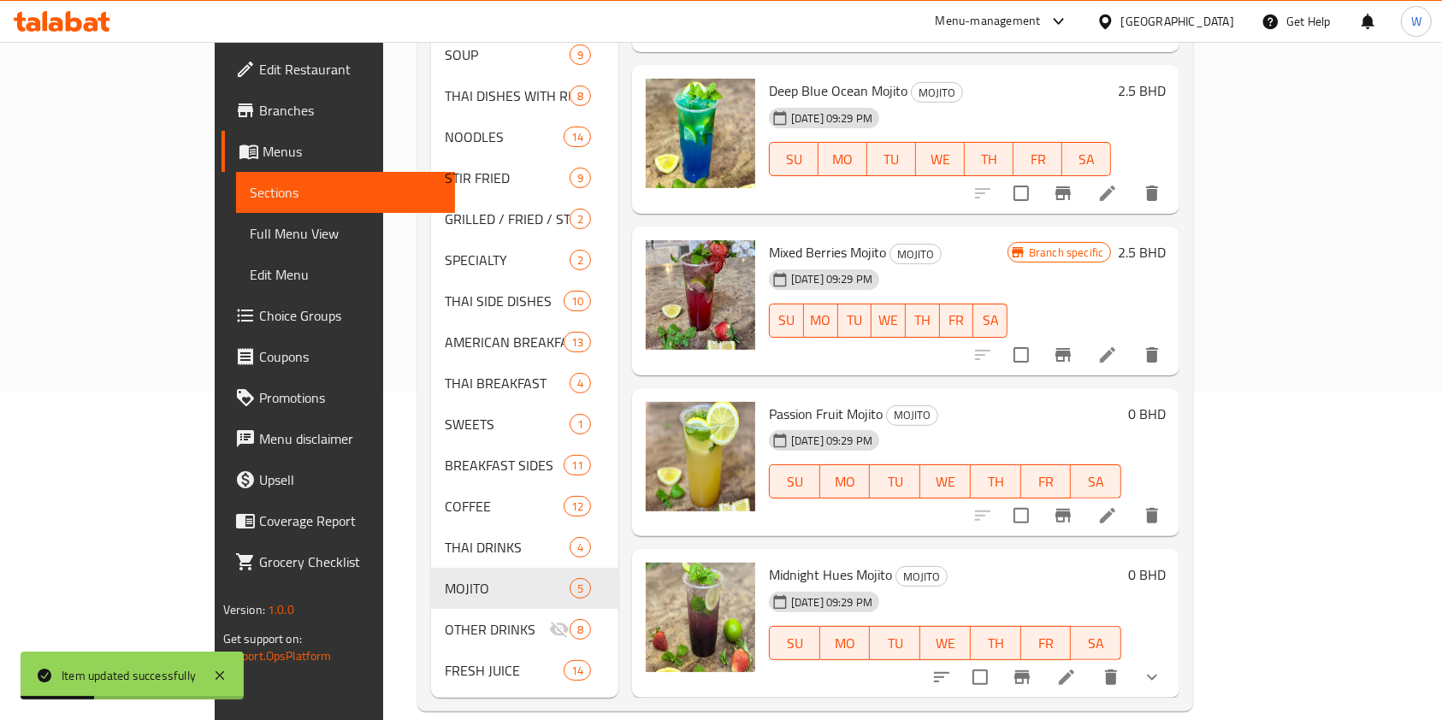
click at [1172, 667] on div at bounding box center [1046, 677] width 251 height 41
click at [1076, 667] on icon at bounding box center [1066, 677] width 21 height 21
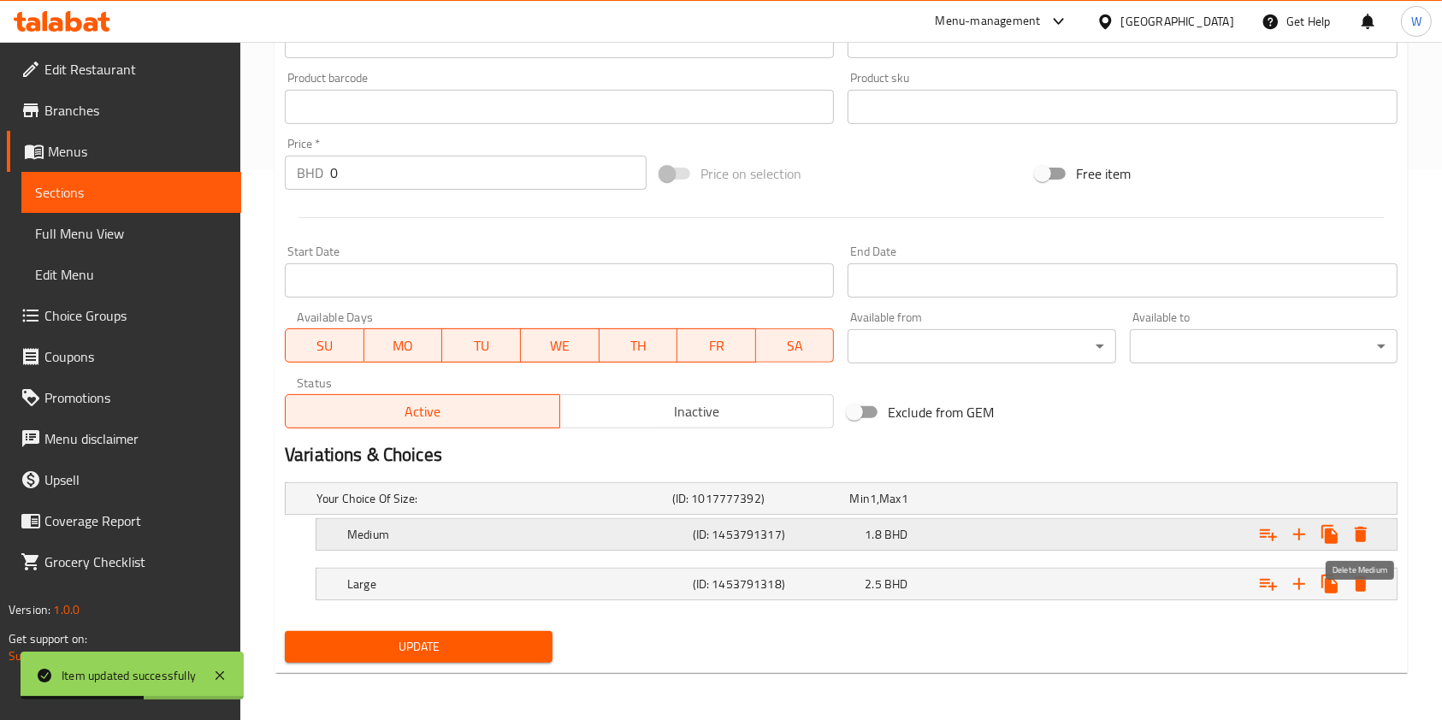
click at [1365, 534] on icon "Expand" at bounding box center [1360, 534] width 21 height 21
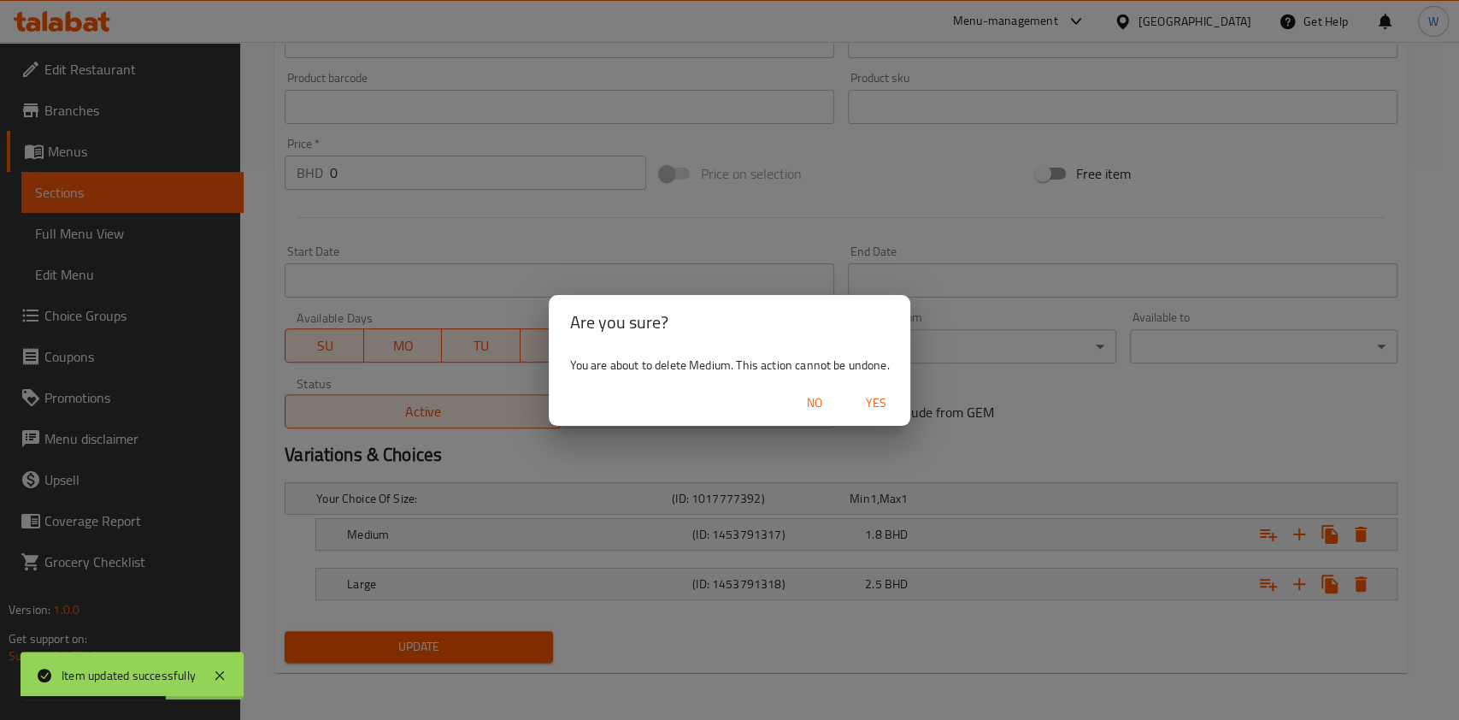
click at [871, 404] on span "Yes" at bounding box center [876, 402] width 41 height 21
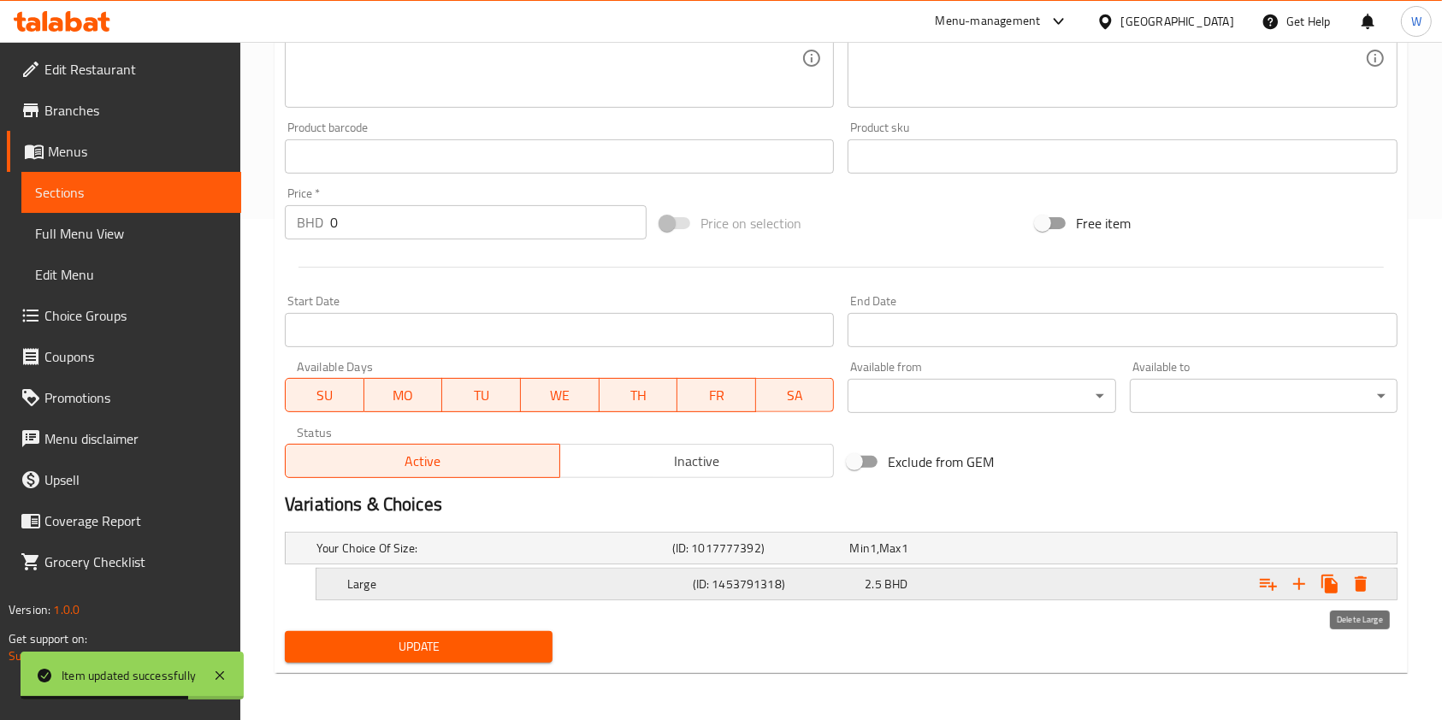
click at [1359, 579] on icon "Expand" at bounding box center [1360, 583] width 12 height 15
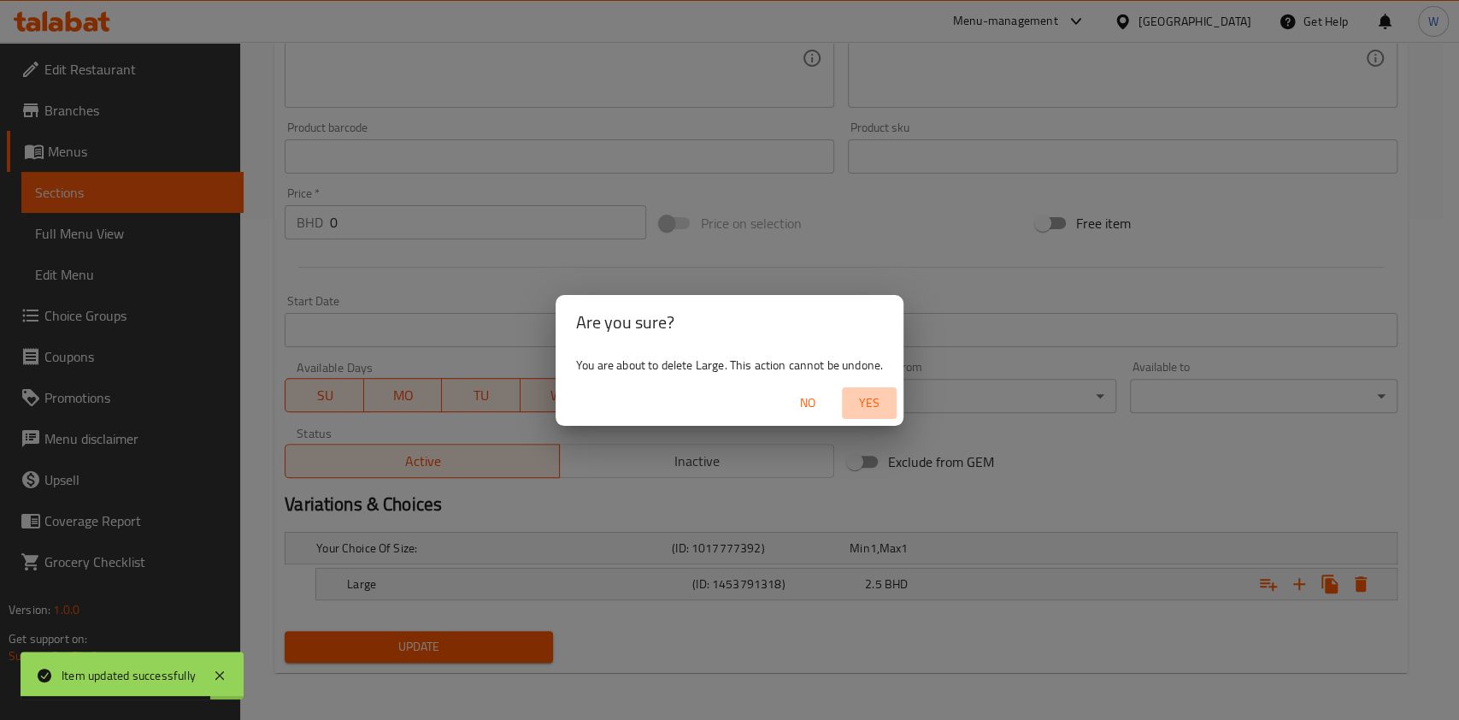
click at [877, 404] on span "Yes" at bounding box center [869, 402] width 41 height 21
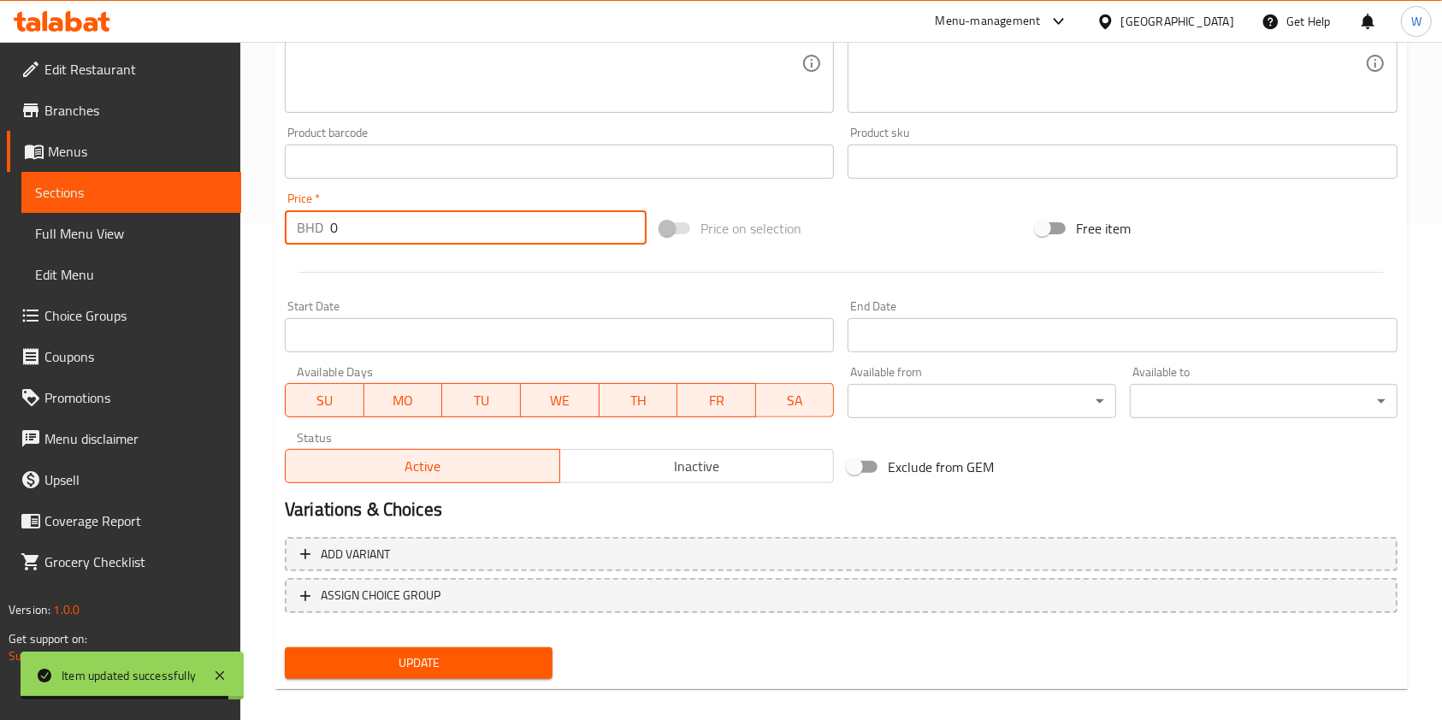
drag, startPoint x: 353, startPoint y: 239, endPoint x: 272, endPoint y: 238, distance: 81.2
click at [280, 237] on div "Price   * BHD 0 Price *" at bounding box center [465, 219] width 375 height 66
paste input "2.5"
type input "2.5"
click at [450, 668] on span "Update" at bounding box center [418, 662] width 240 height 21
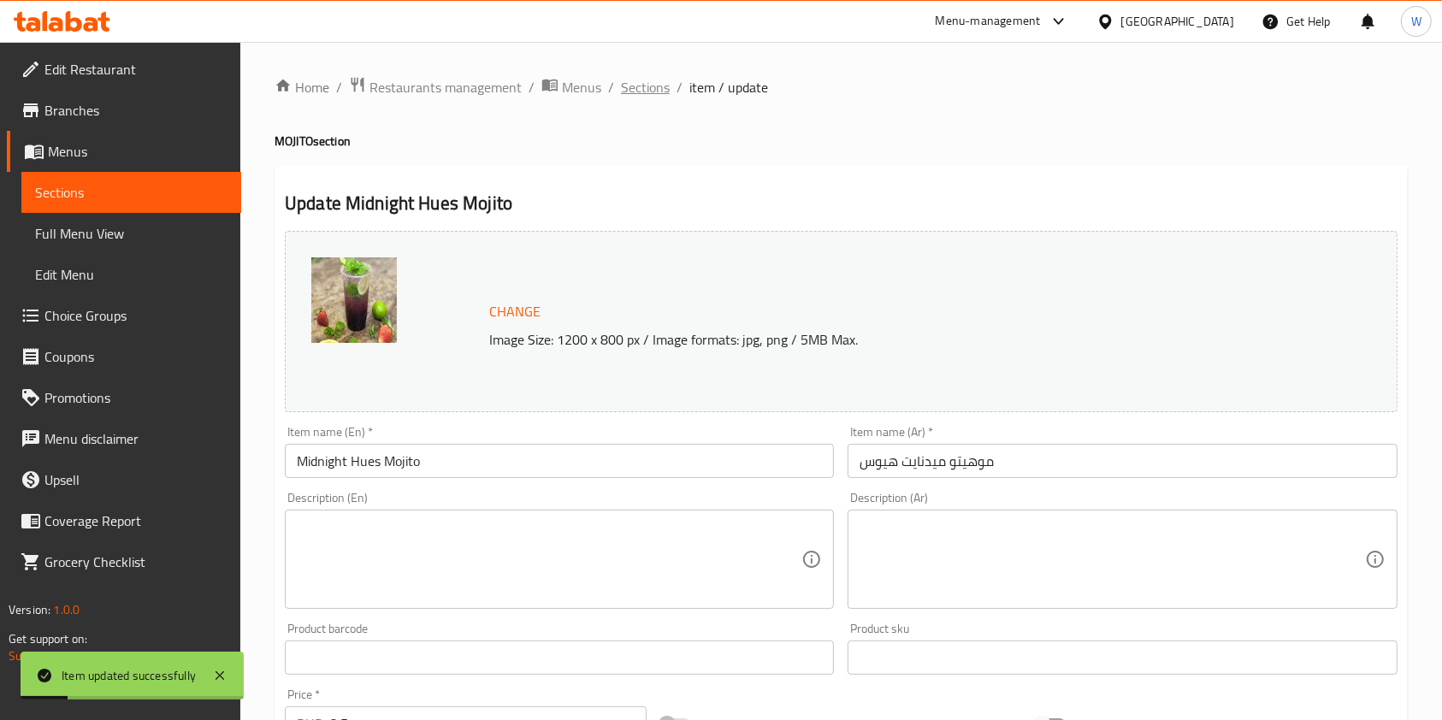
click at [643, 85] on span "Sections" at bounding box center [645, 87] width 49 height 21
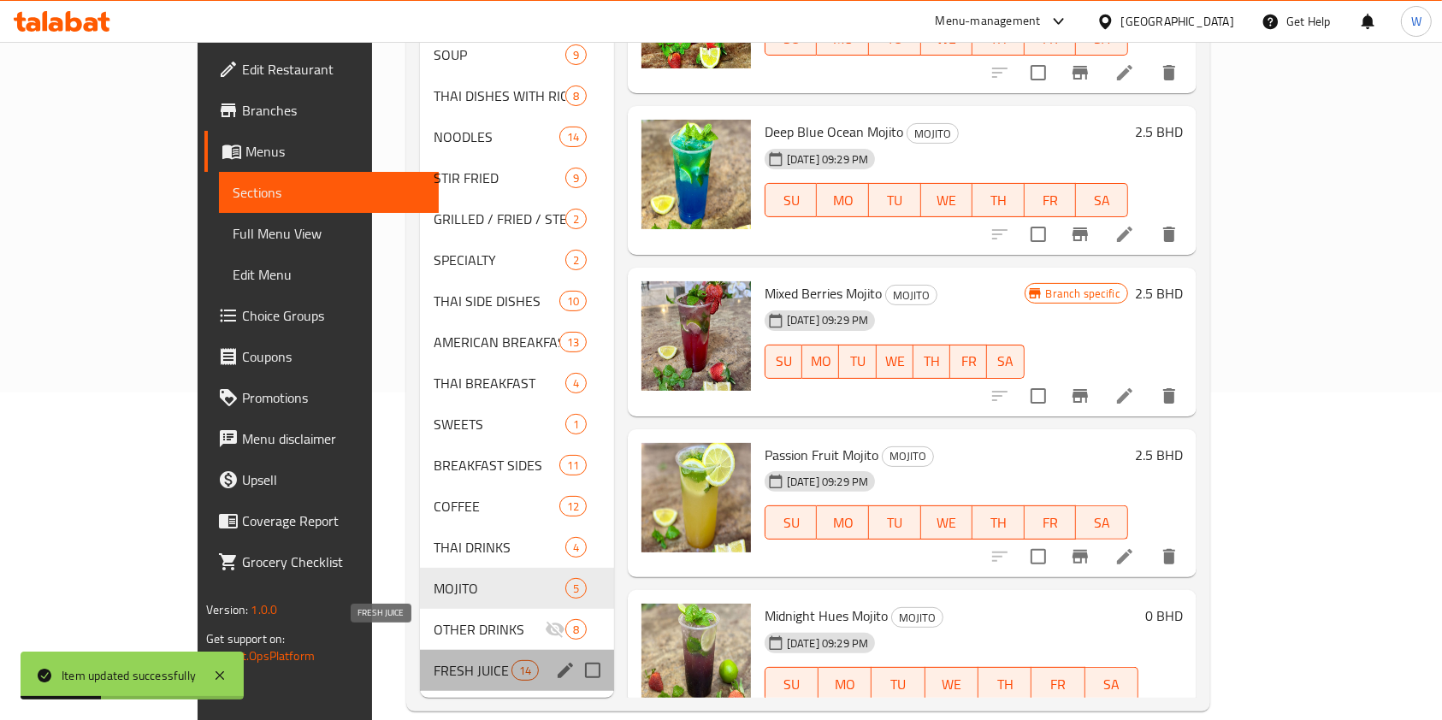
click at [433, 660] on span "FRESH JUICE" at bounding box center [472, 670] width 78 height 21
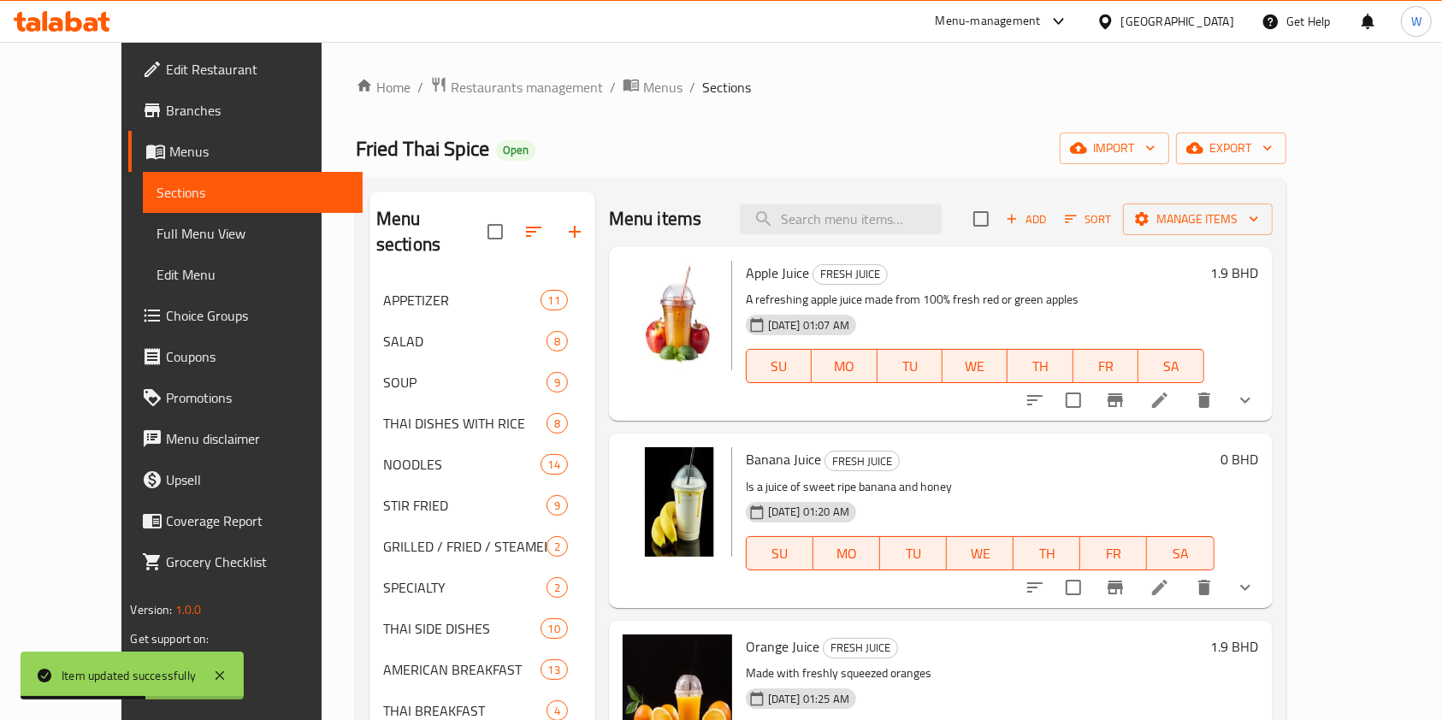
click at [1170, 398] on icon at bounding box center [1159, 400] width 21 height 21
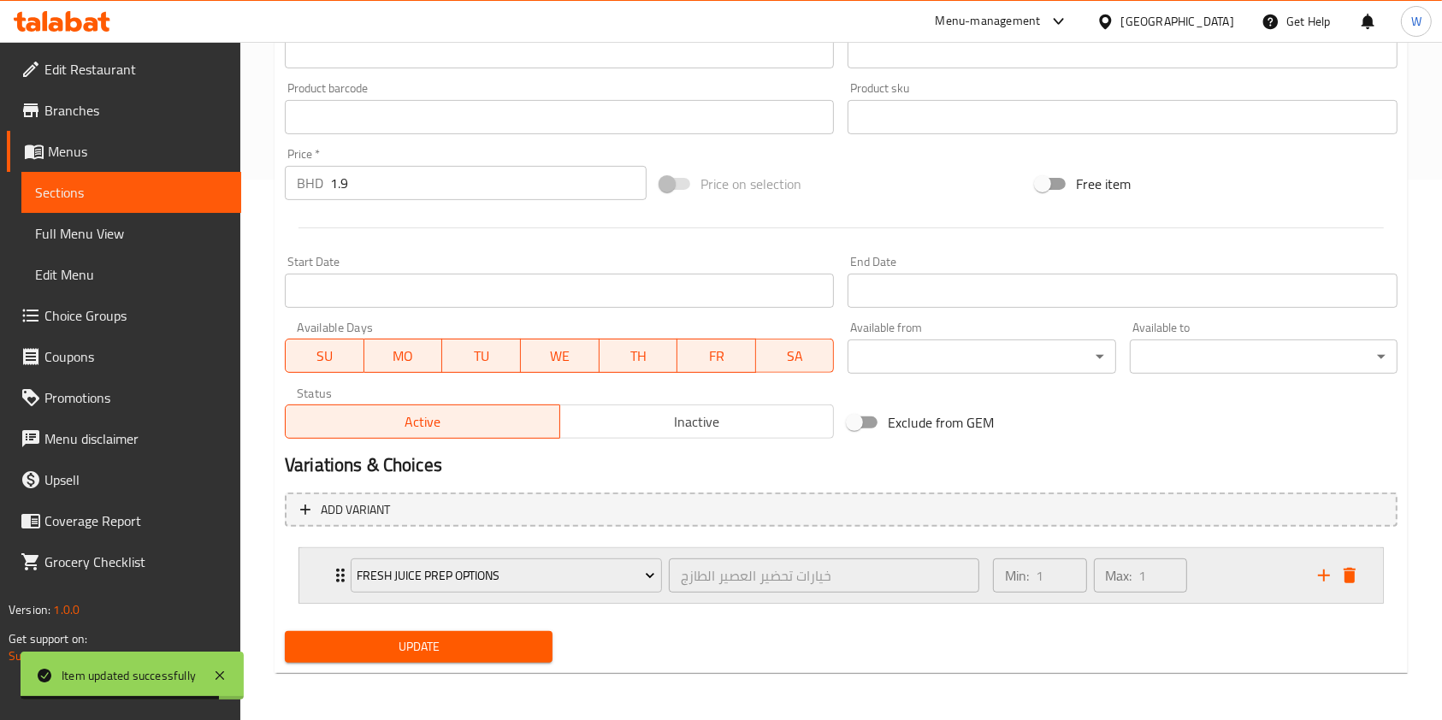
click at [1357, 585] on div "Expand" at bounding box center [1336, 576] width 51 height 26
click at [324, 572] on div "Fresh Juice Prep Options خيارات تحضير العصير الطازج ​ Min: 1 ​ Max: 1 ​" at bounding box center [840, 575] width 1083 height 55
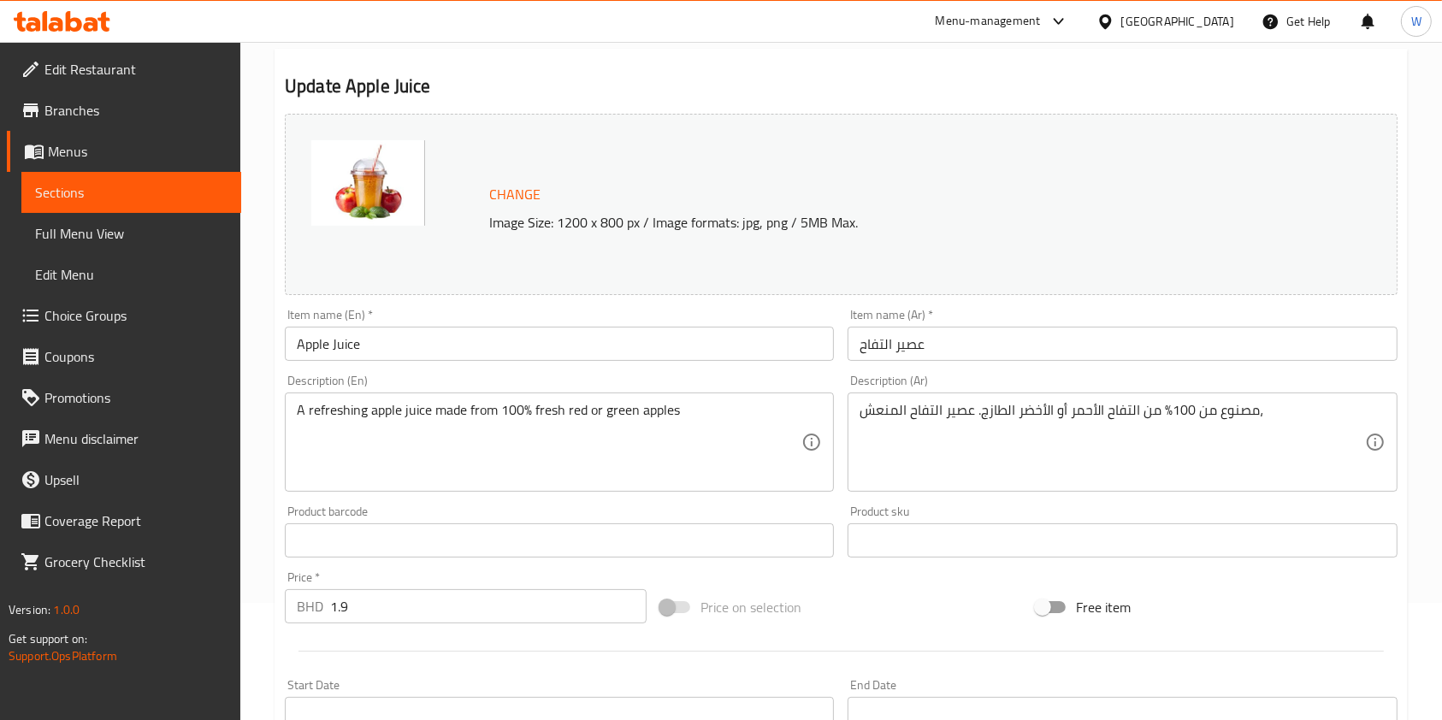
scroll to position [227, 0]
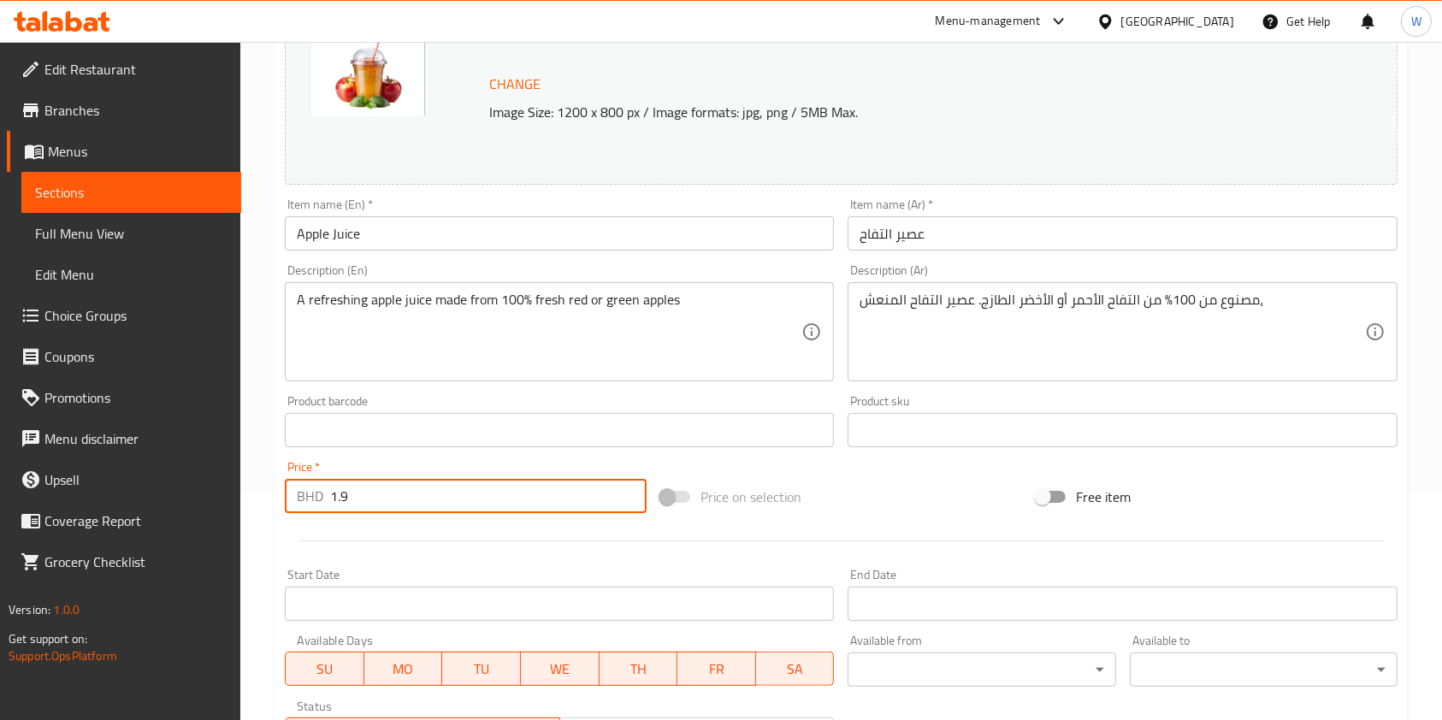
drag, startPoint x: 472, startPoint y: 510, endPoint x: 249, endPoint y: 514, distance: 223.2
click at [251, 513] on div "Home / Restaurants management / Menus / Sections / item / update FRESH JUICE se…" at bounding box center [840, 499] width 1201 height 1371
paste input "2.5"
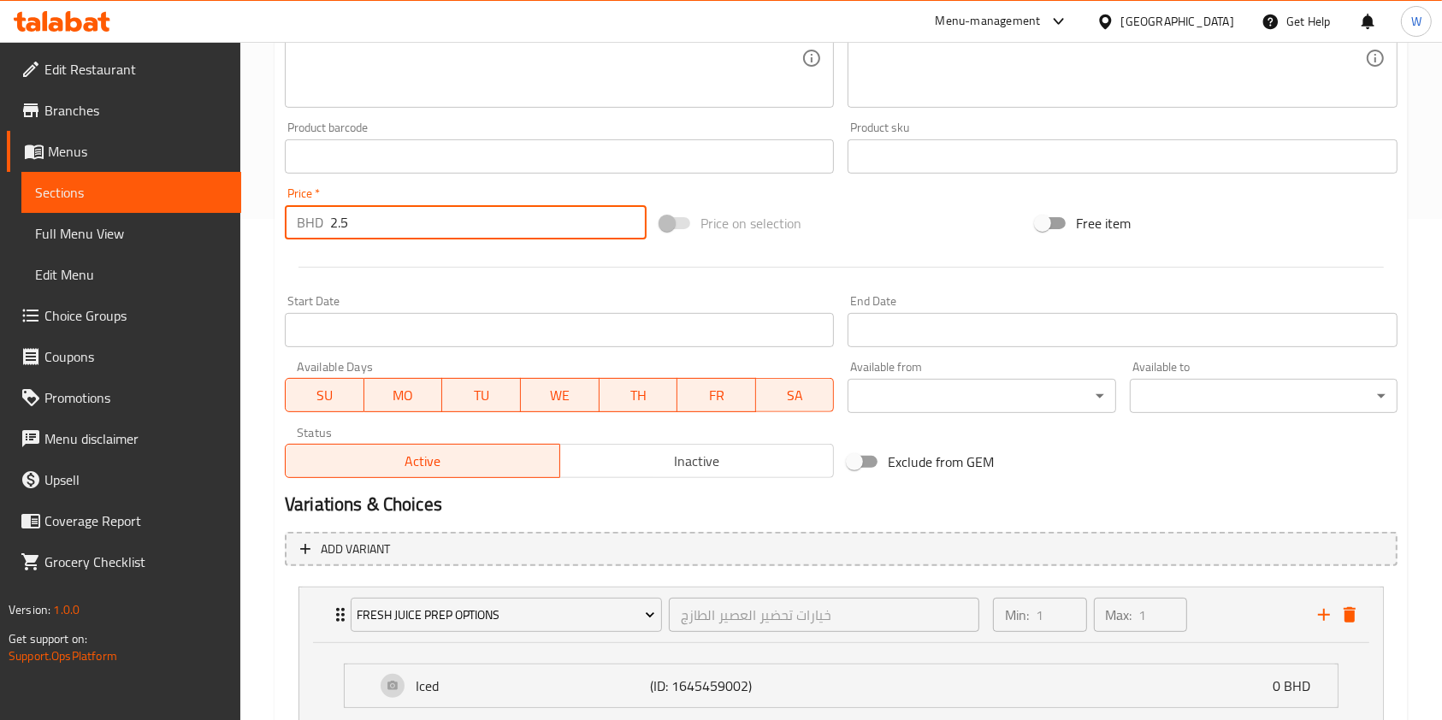
scroll to position [692, 0]
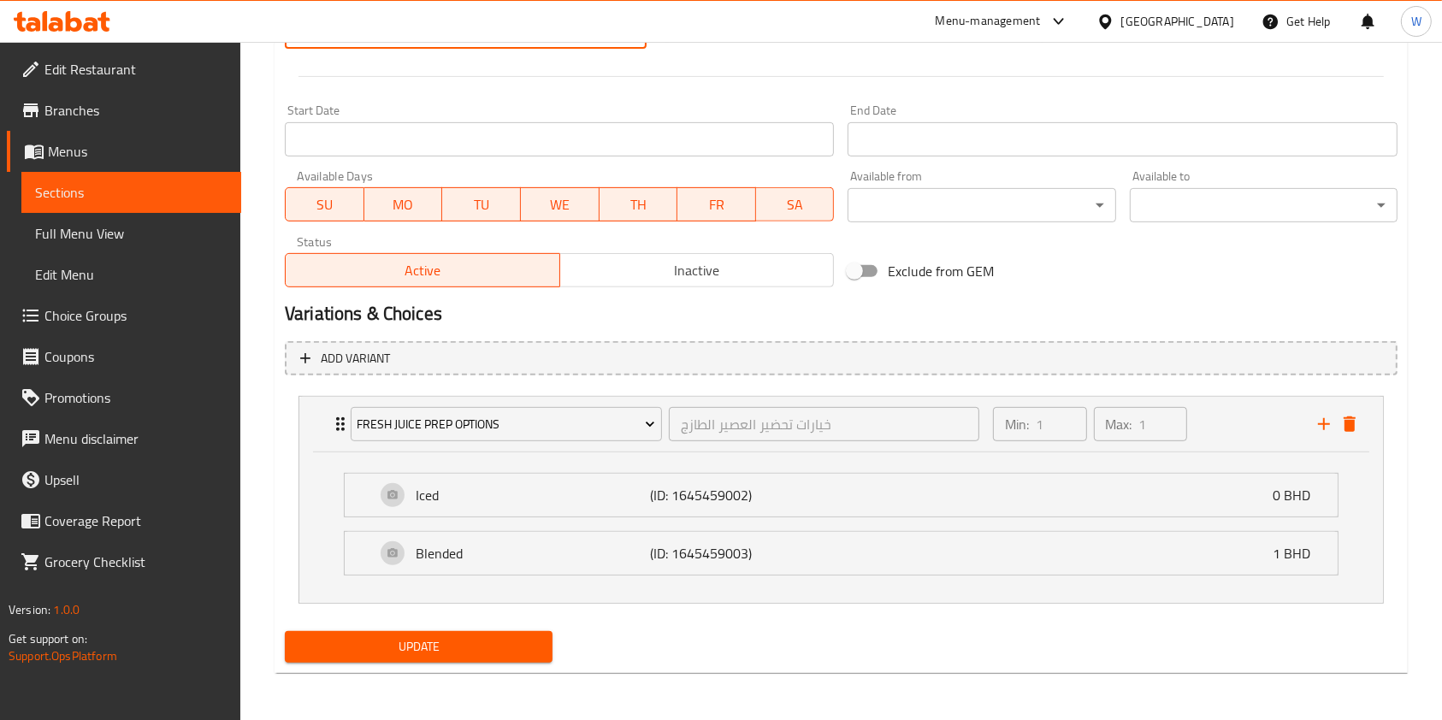
type input "2.5"
click at [520, 648] on span "Update" at bounding box center [418, 646] width 240 height 21
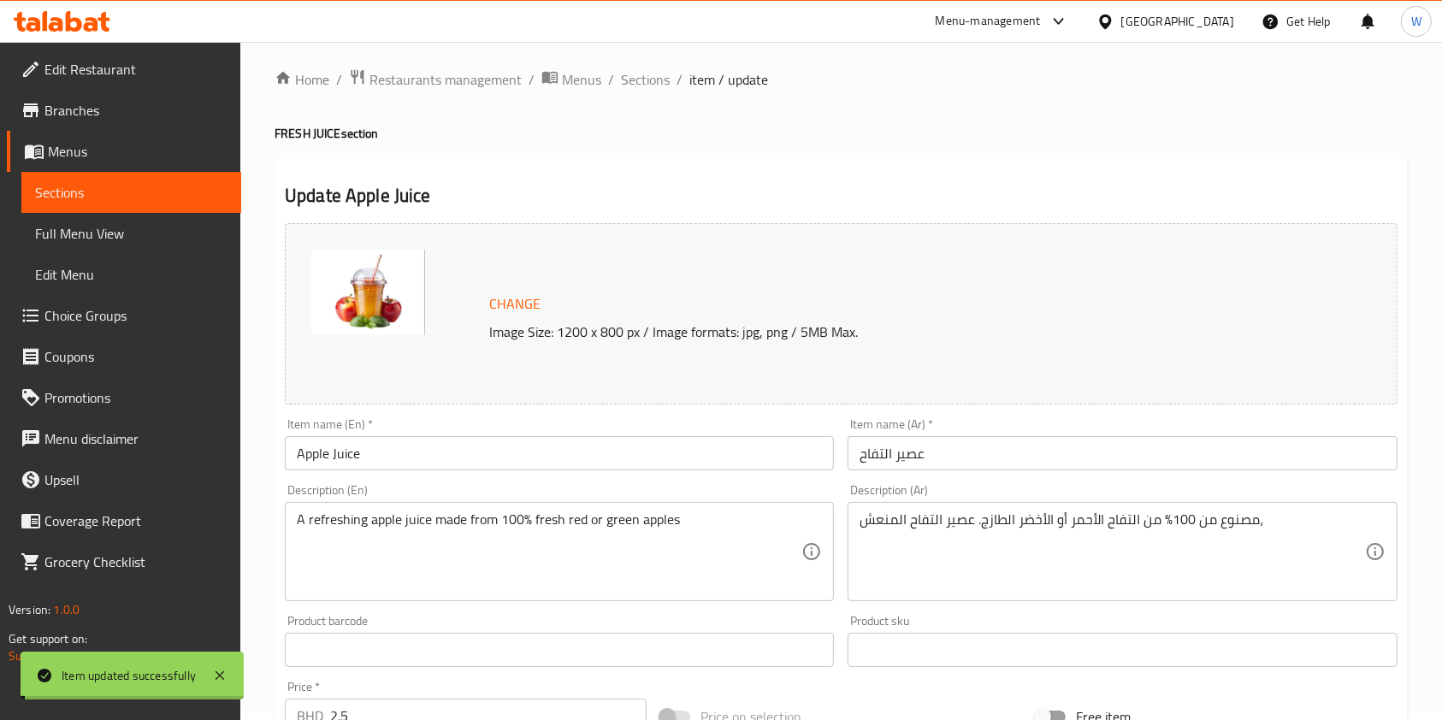
scroll to position [1, 0]
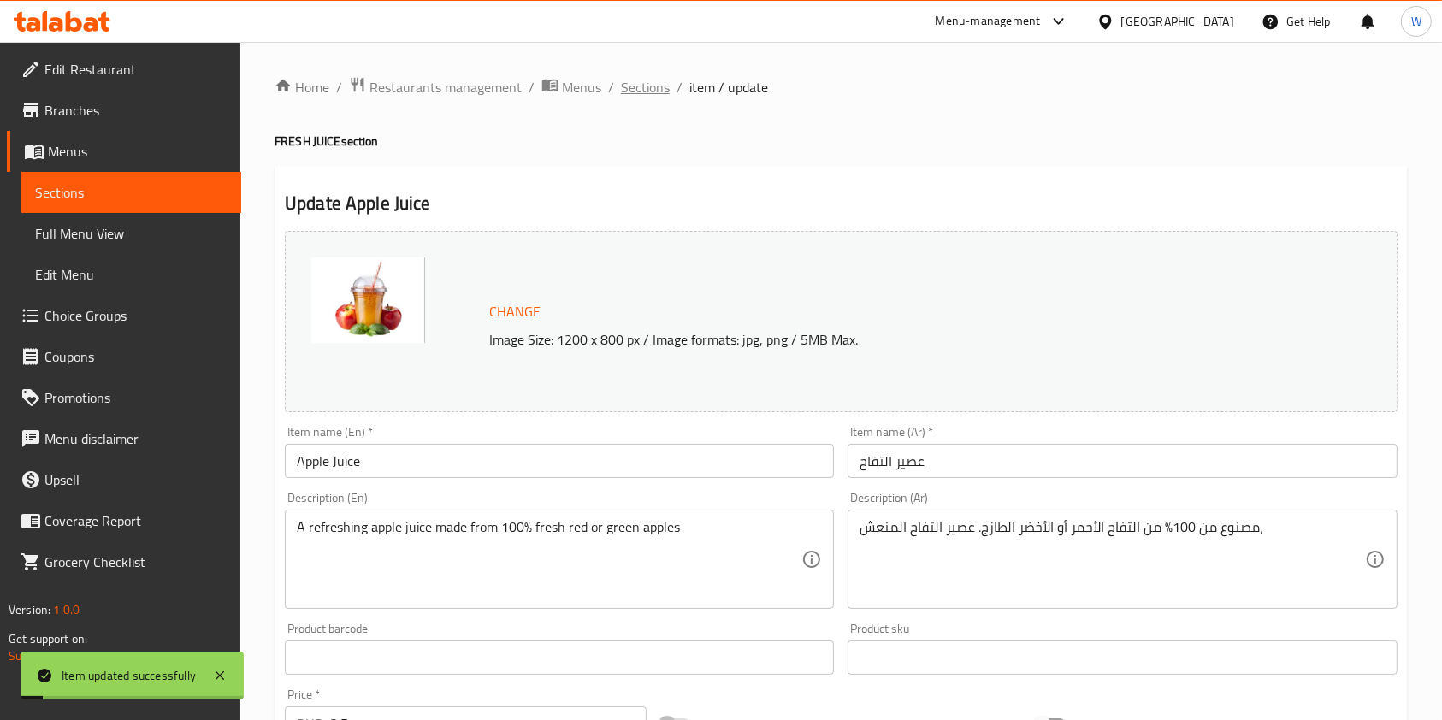
click at [651, 85] on span "Sections" at bounding box center [645, 87] width 49 height 21
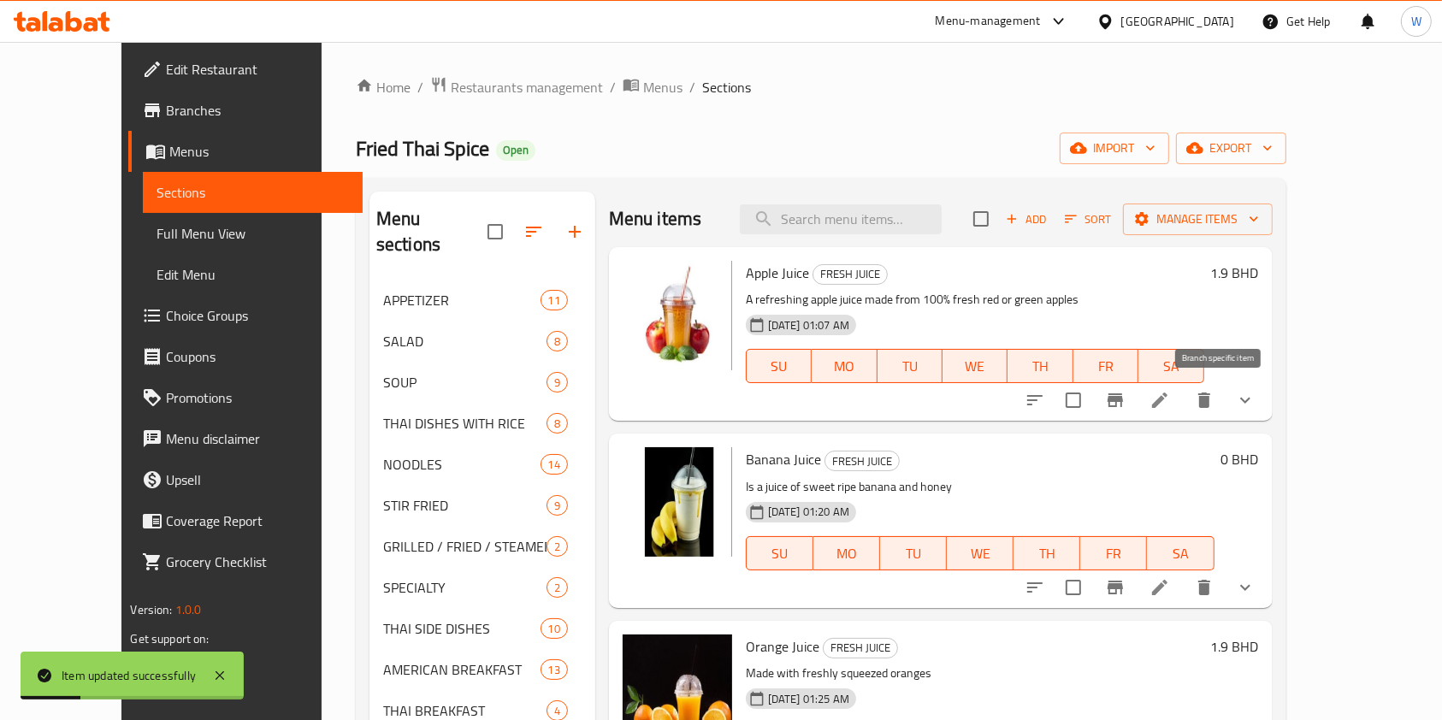
click at [1123, 396] on icon "Branch-specific-item" at bounding box center [1114, 400] width 15 height 14
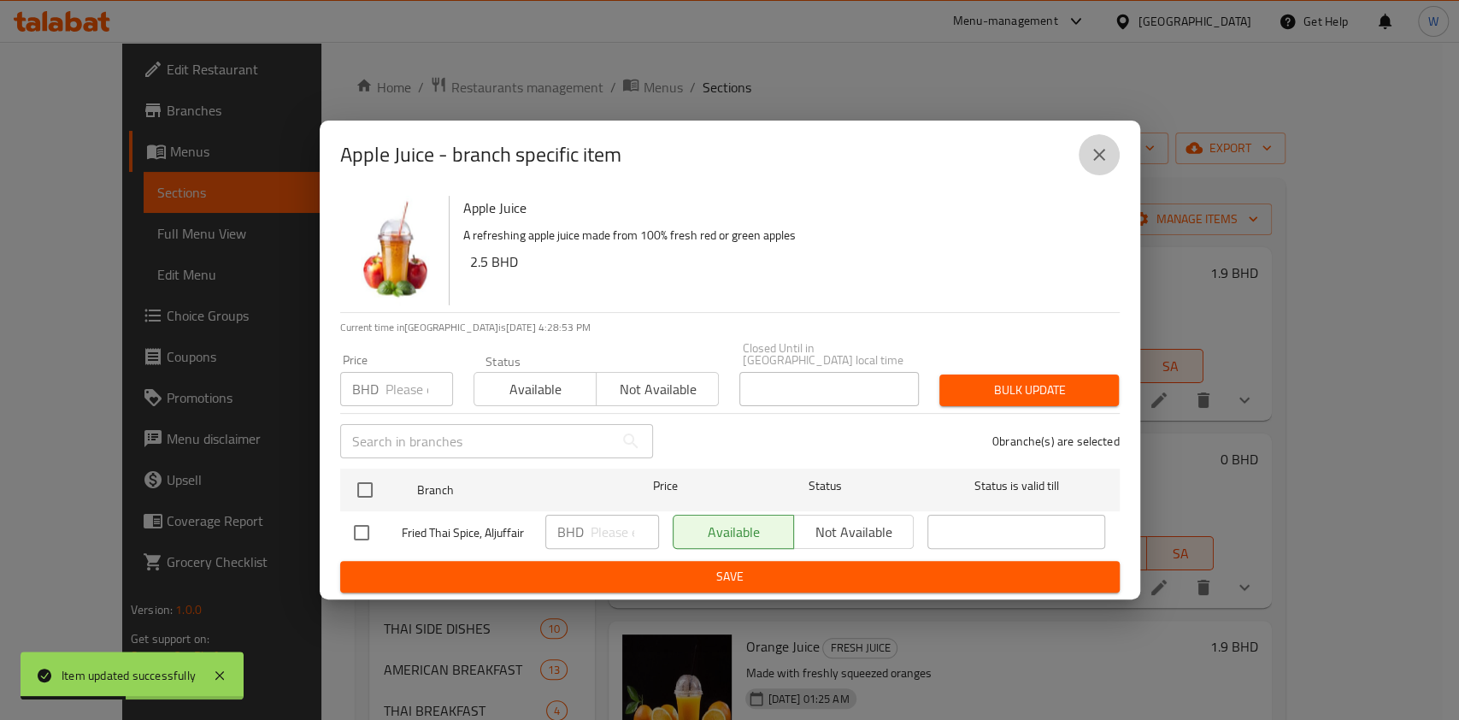
click at [1102, 156] on icon "close" at bounding box center [1100, 155] width 12 height 12
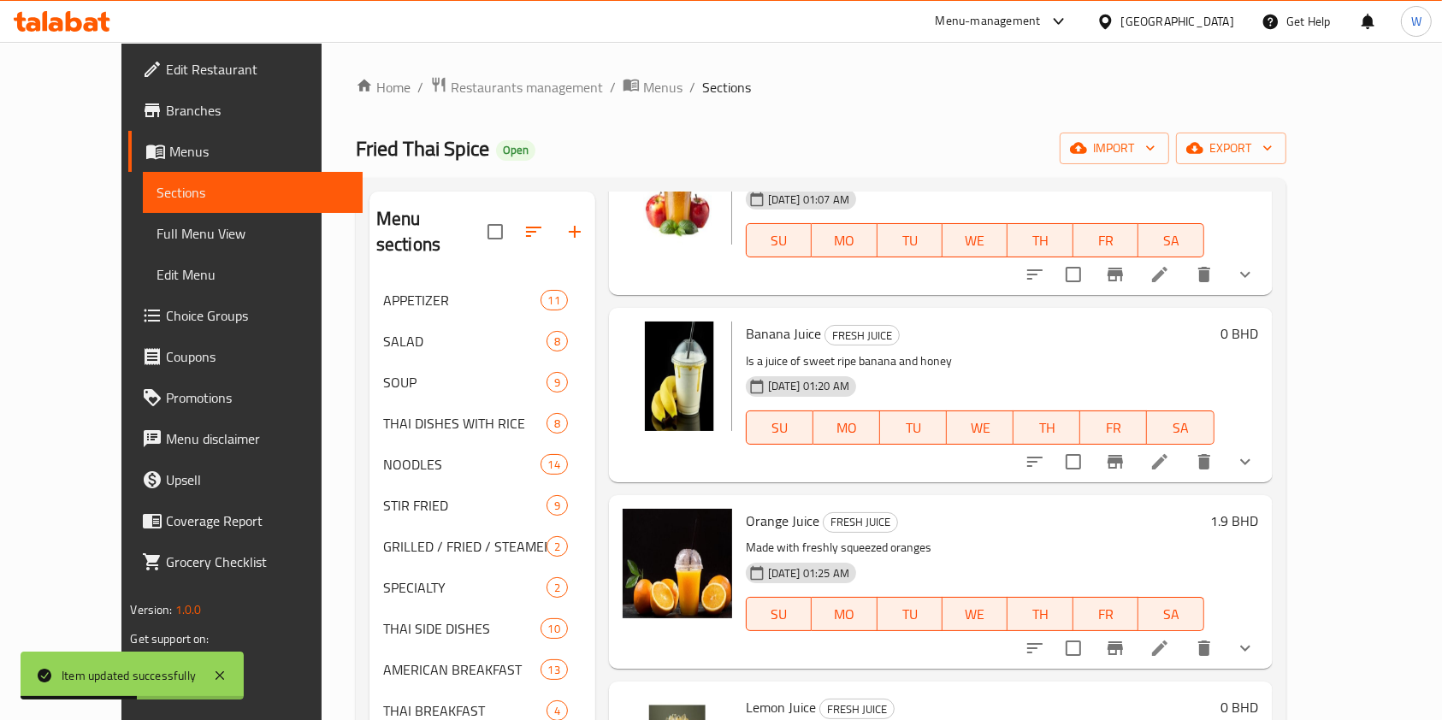
scroll to position [227, 0]
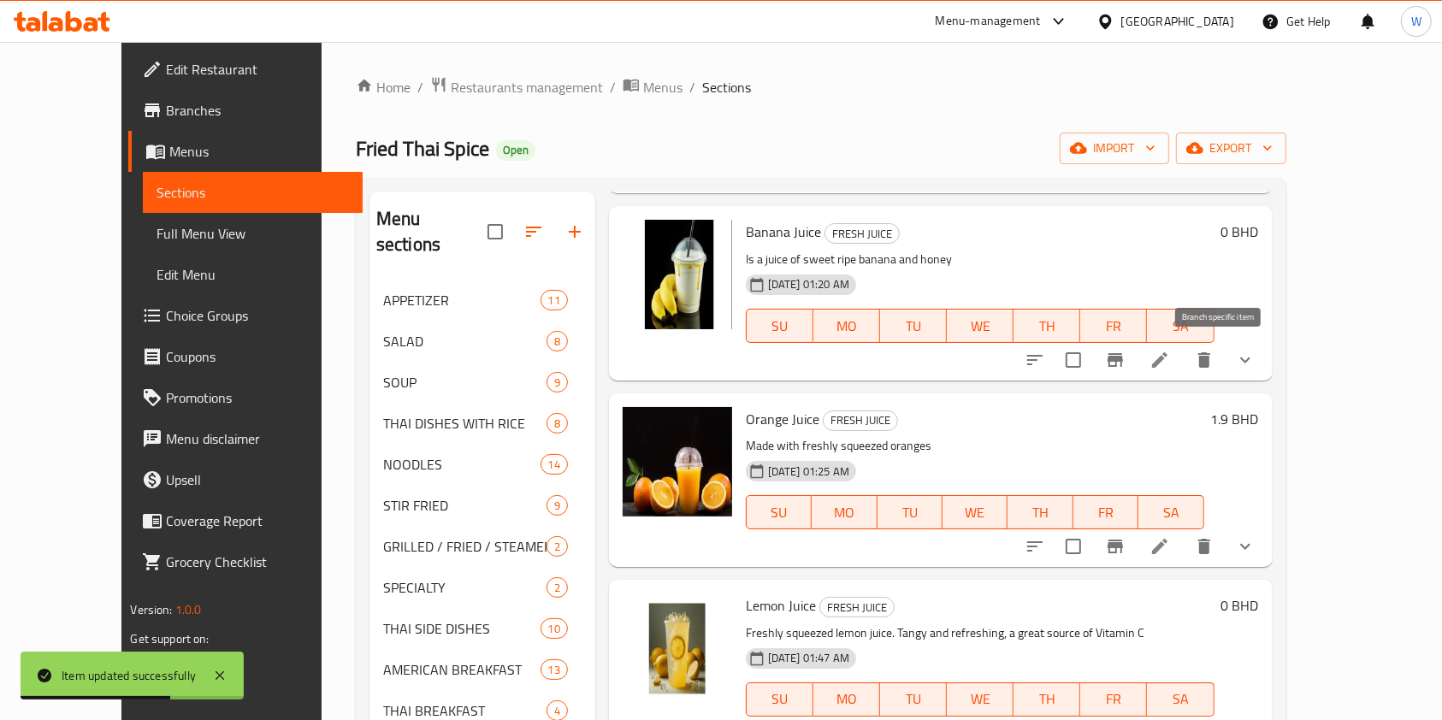
click at [1125, 354] on icon "Branch-specific-item" at bounding box center [1115, 360] width 21 height 21
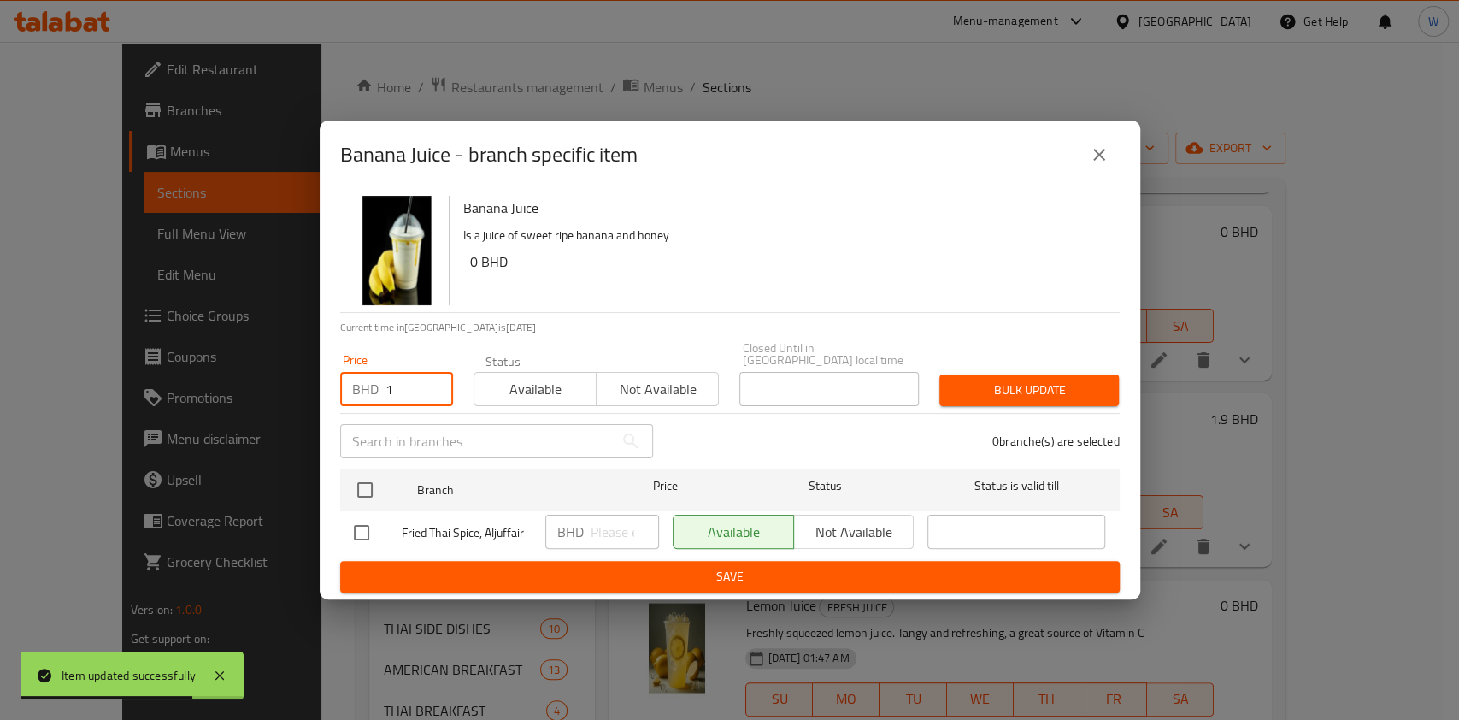
click at [432, 381] on input "1" at bounding box center [420, 389] width 68 height 34
drag, startPoint x: 412, startPoint y: 382, endPoint x: 346, endPoint y: 395, distance: 67.1
click at [352, 392] on div "BHD 1 Price" at bounding box center [396, 389] width 113 height 34
paste input "2.5"
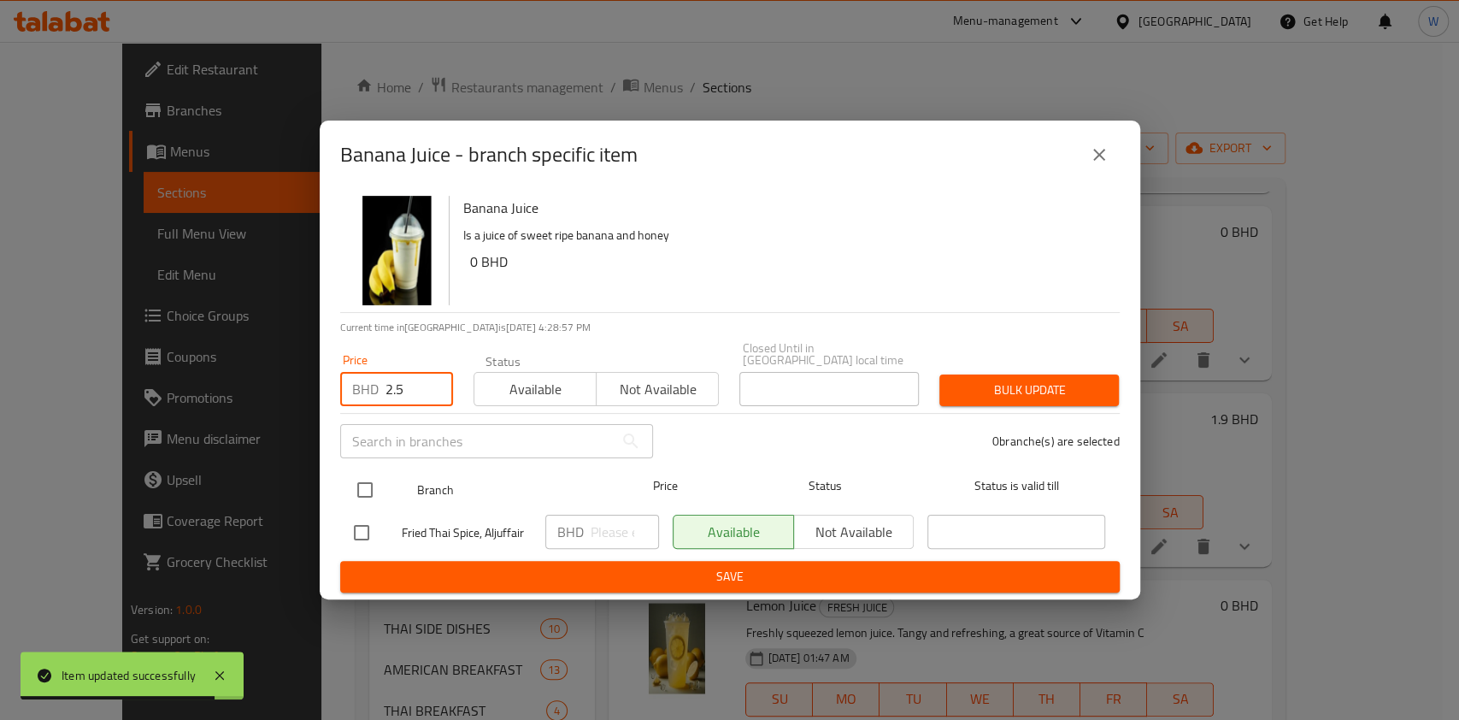
type input "2.5"
click at [351, 477] on input "checkbox" at bounding box center [365, 490] width 36 height 36
checkbox input "true"
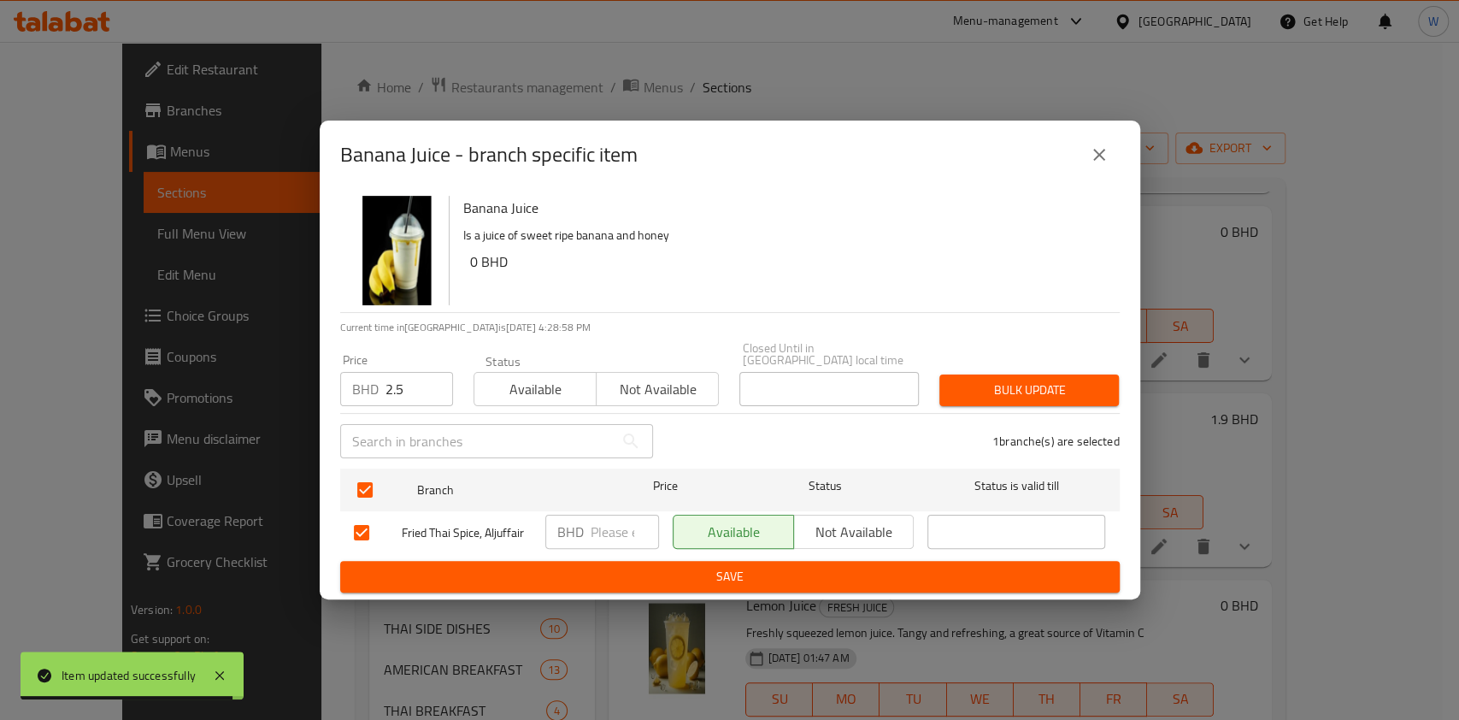
click at [982, 393] on span "Bulk update" at bounding box center [1029, 390] width 152 height 21
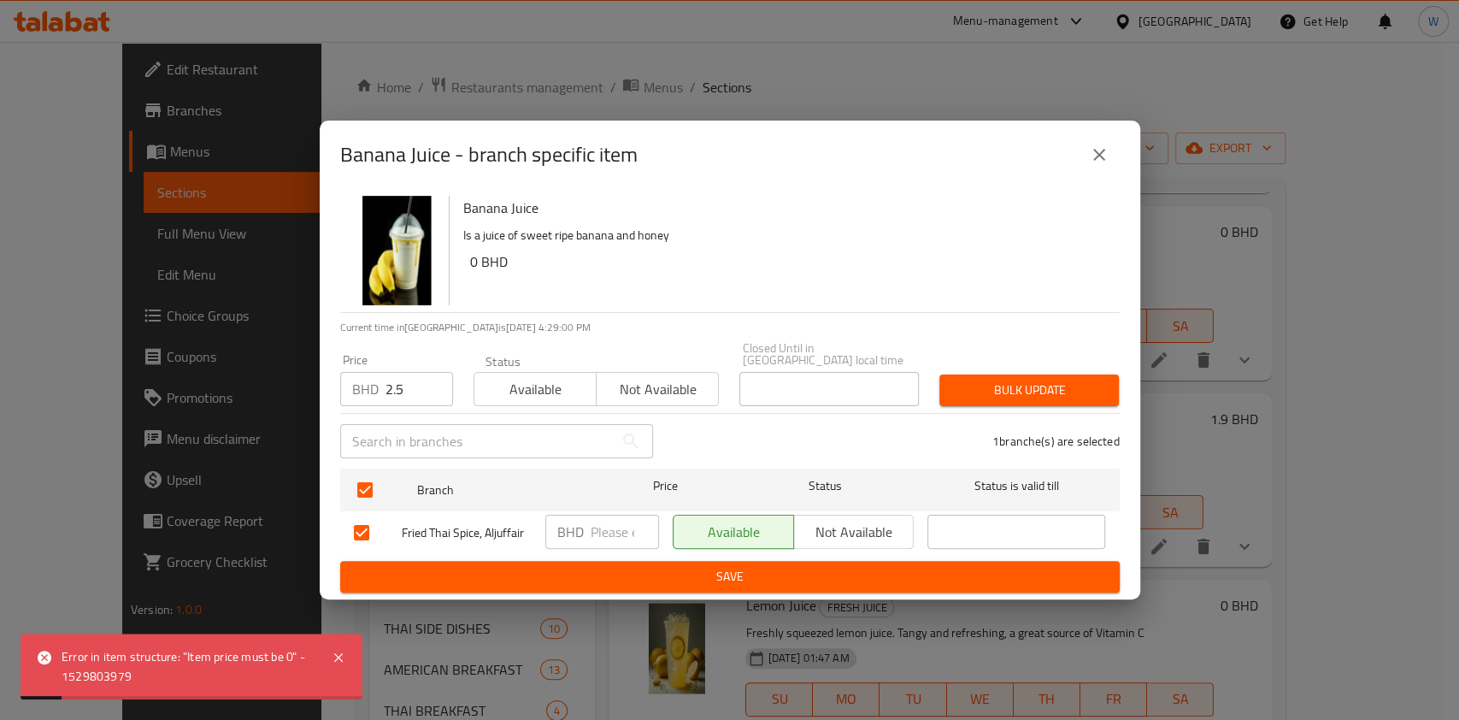
click at [1093, 144] on button "close" at bounding box center [1099, 154] width 41 height 41
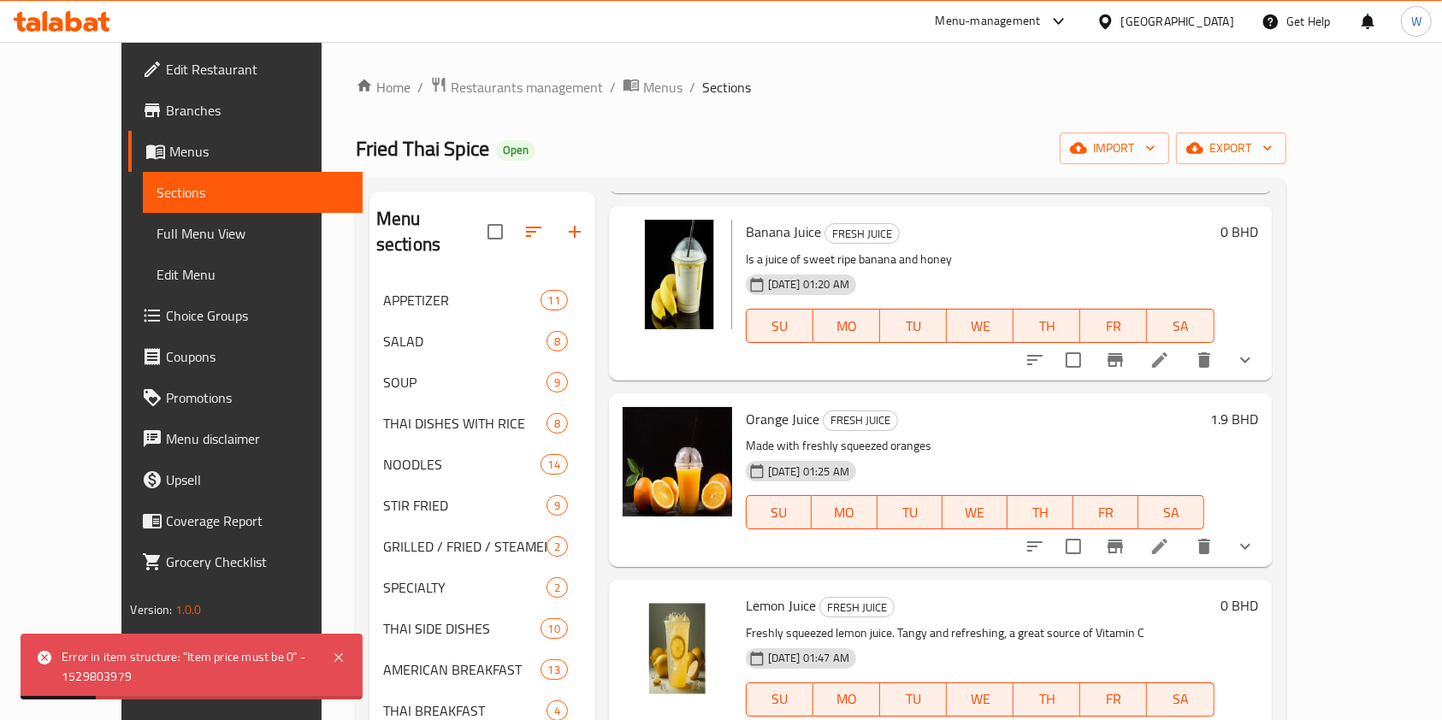
click at [1183, 368] on li at bounding box center [1159, 360] width 48 height 31
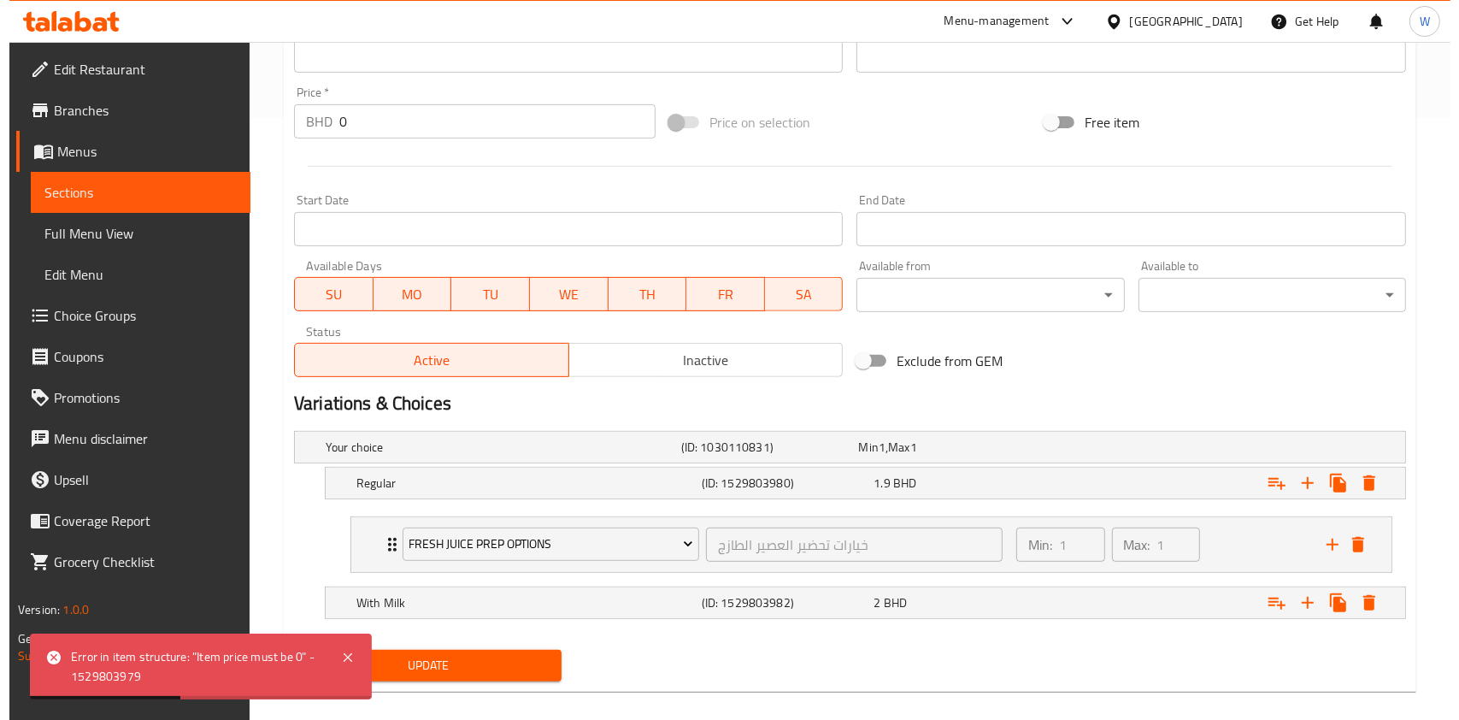
scroll to position [621, 0]
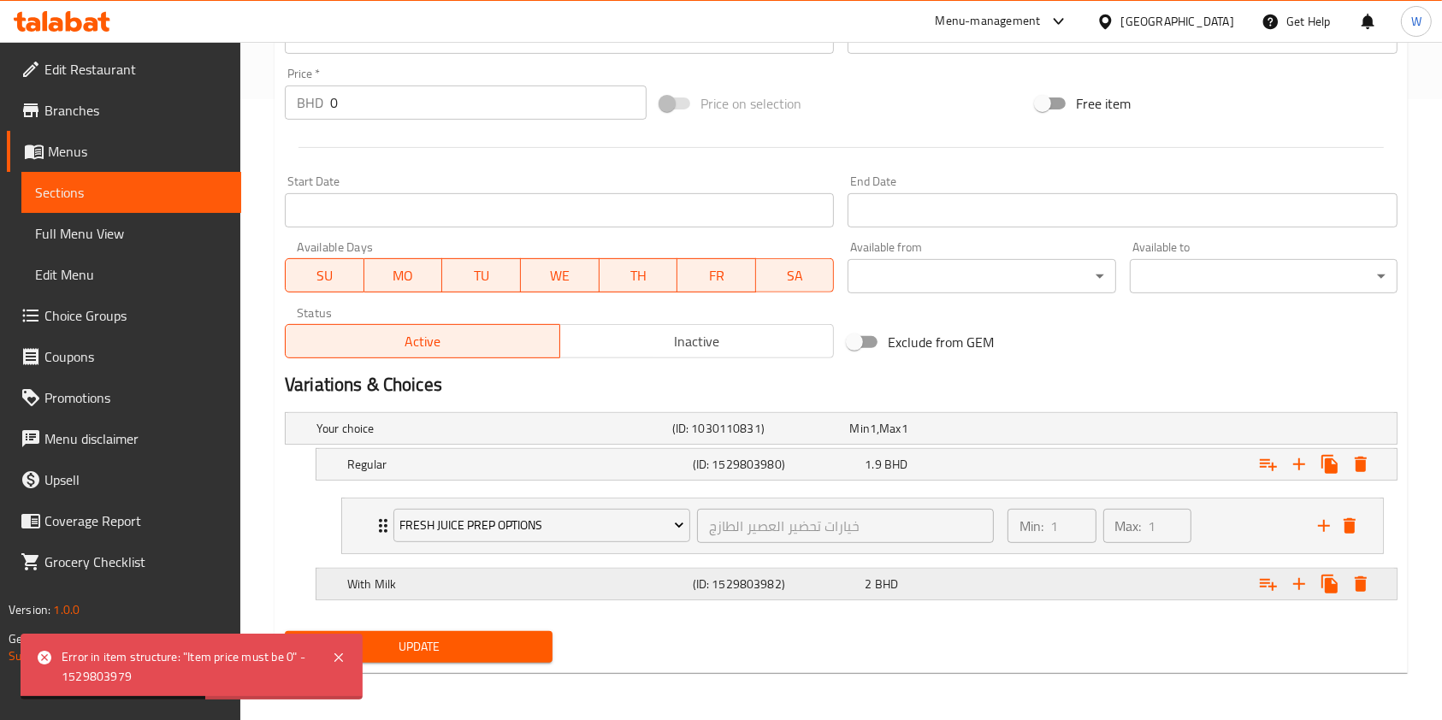
click at [1363, 472] on icon "Expand" at bounding box center [1360, 464] width 12 height 15
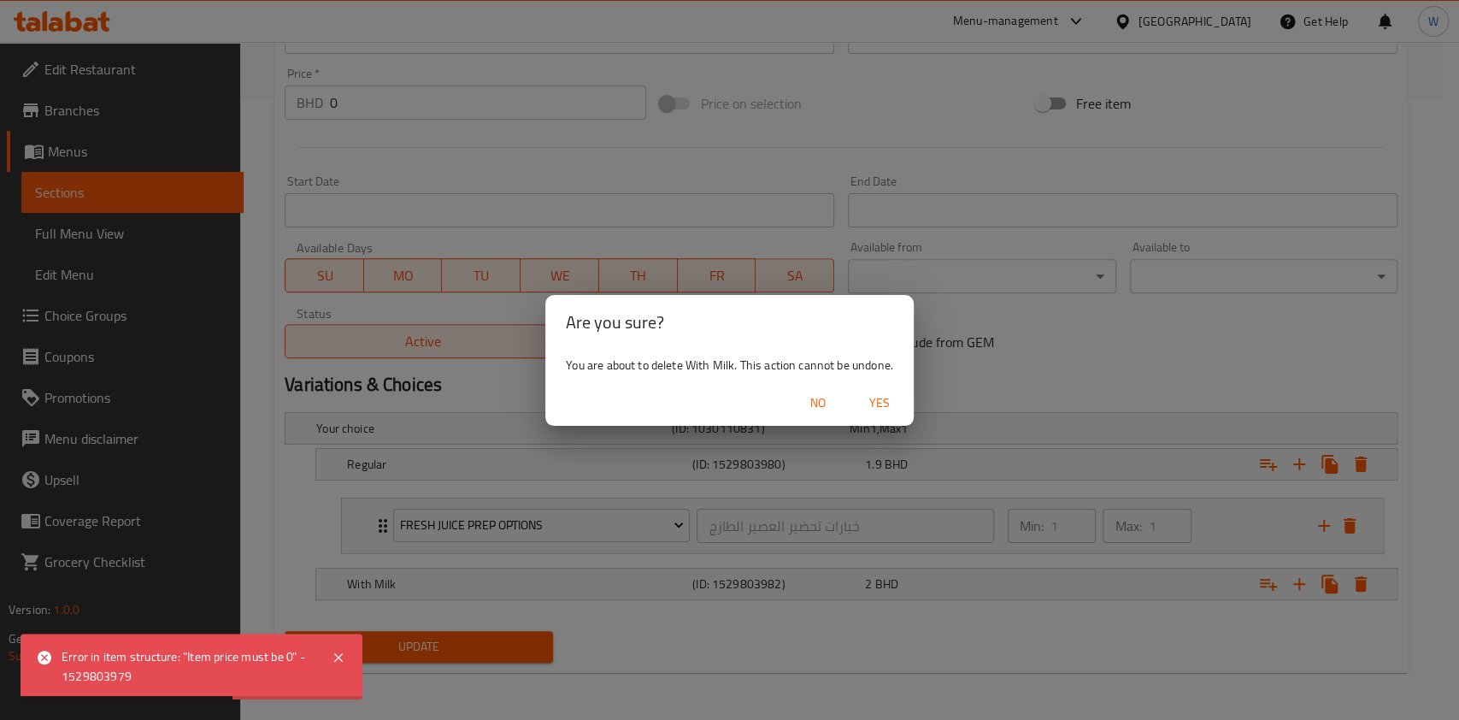
click at [889, 404] on span "Yes" at bounding box center [879, 402] width 41 height 21
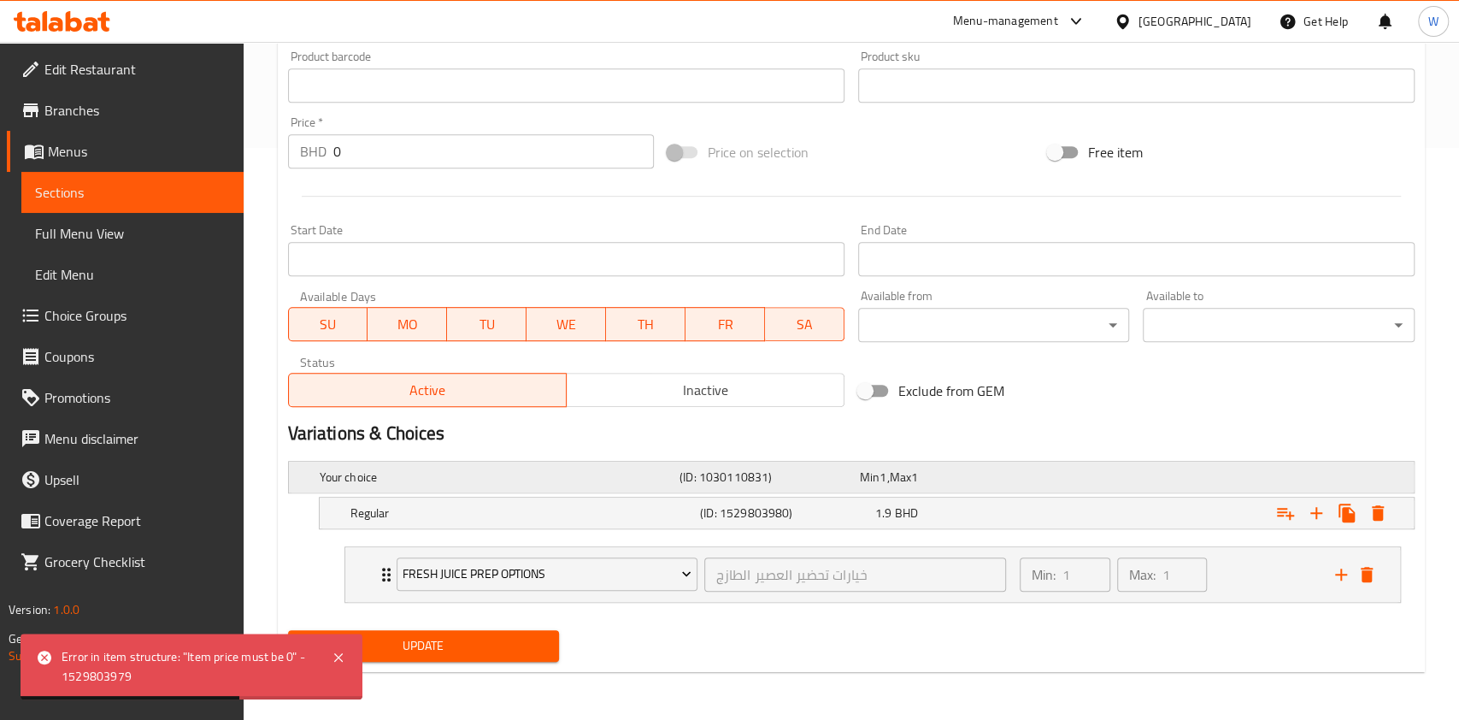
scroll to position [571, 0]
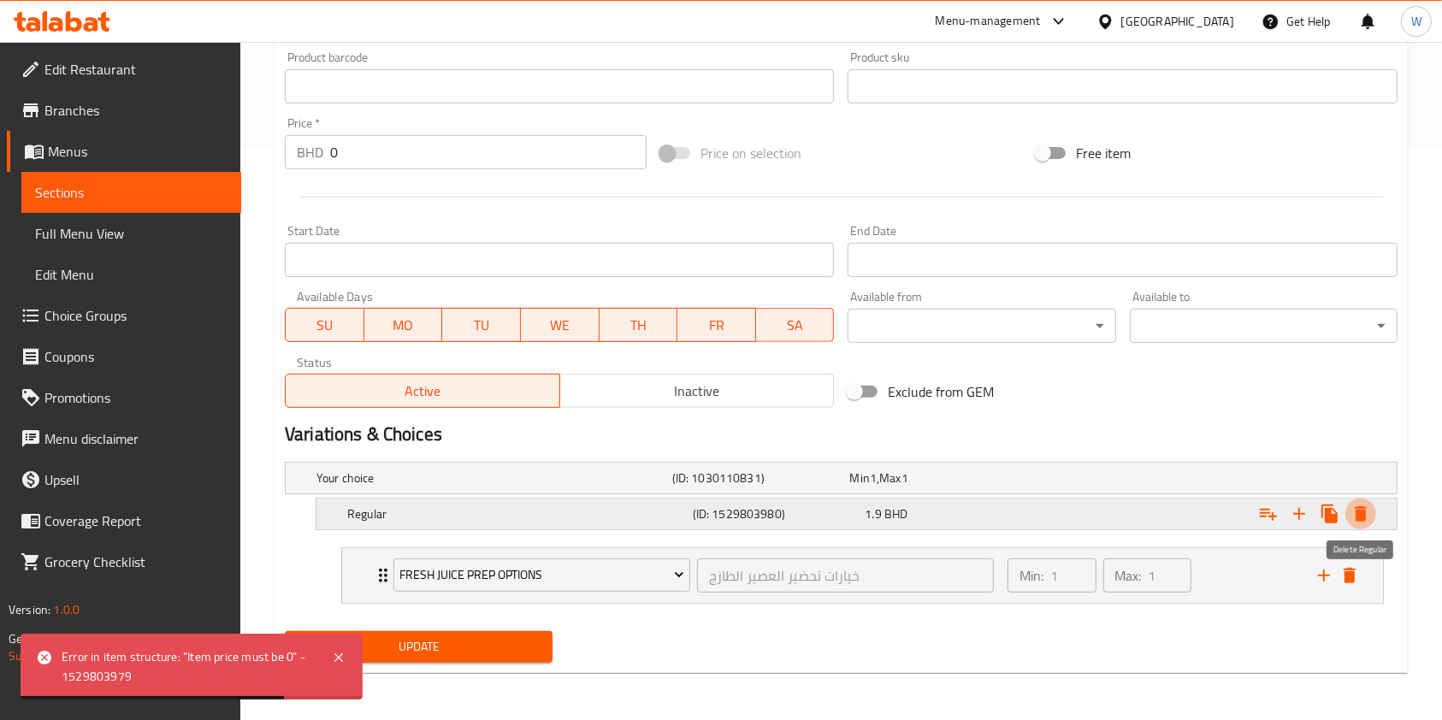
click at [1363, 514] on icon "Expand" at bounding box center [1360, 513] width 12 height 15
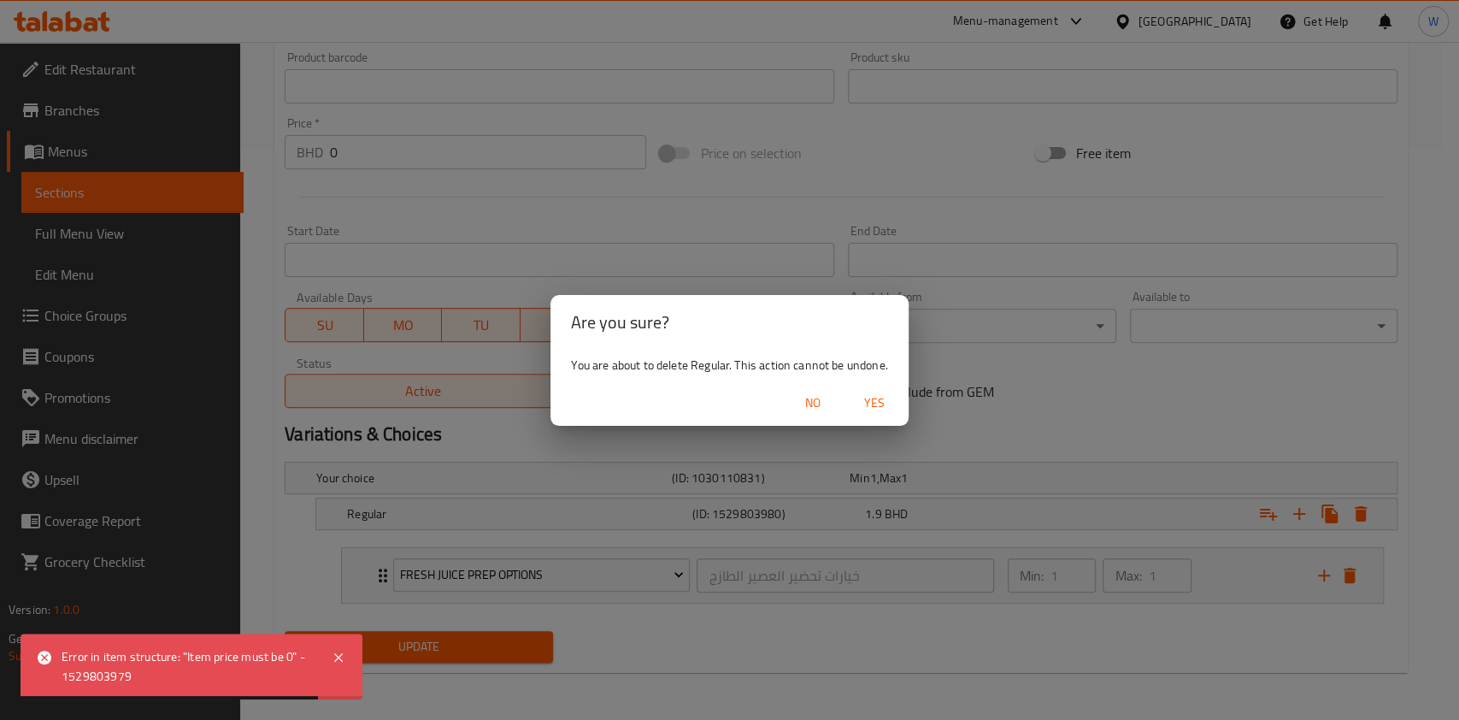
click at [888, 401] on span "Yes" at bounding box center [874, 402] width 41 height 21
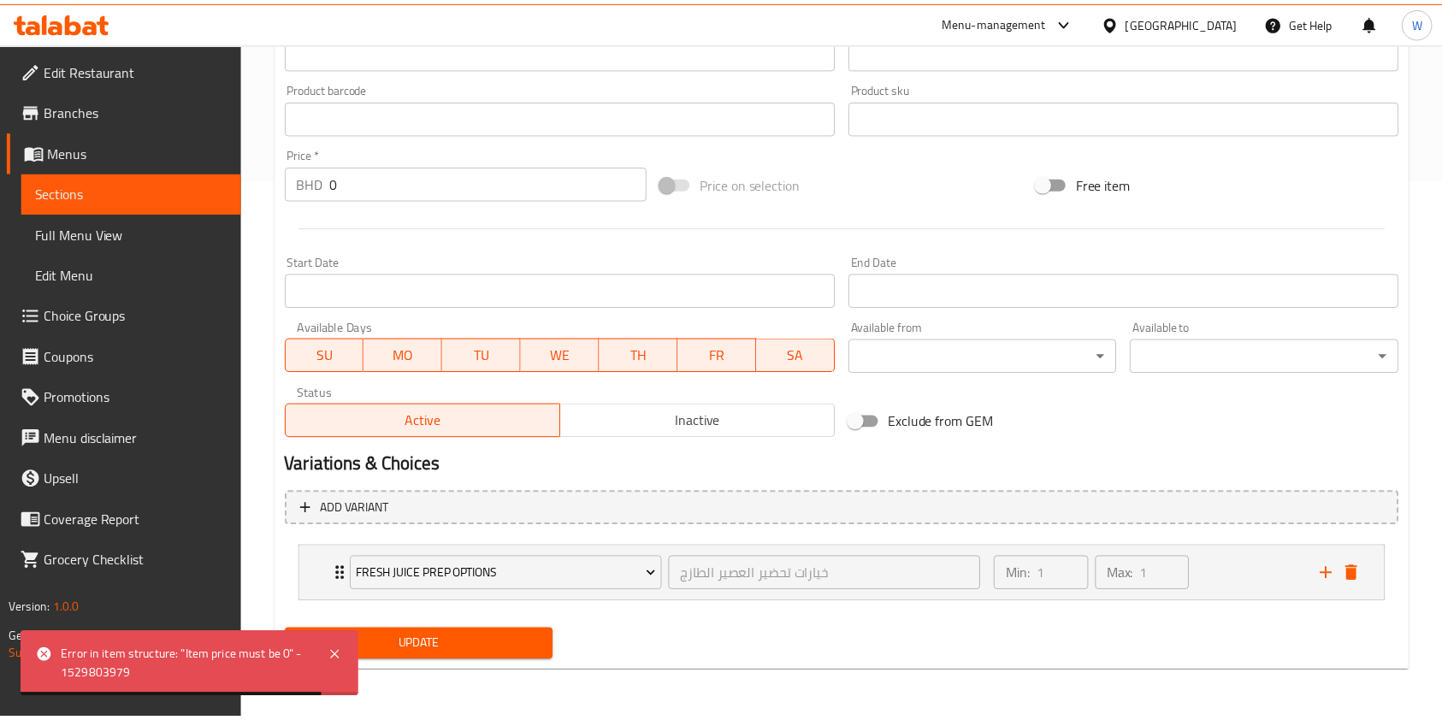
scroll to position [535, 0]
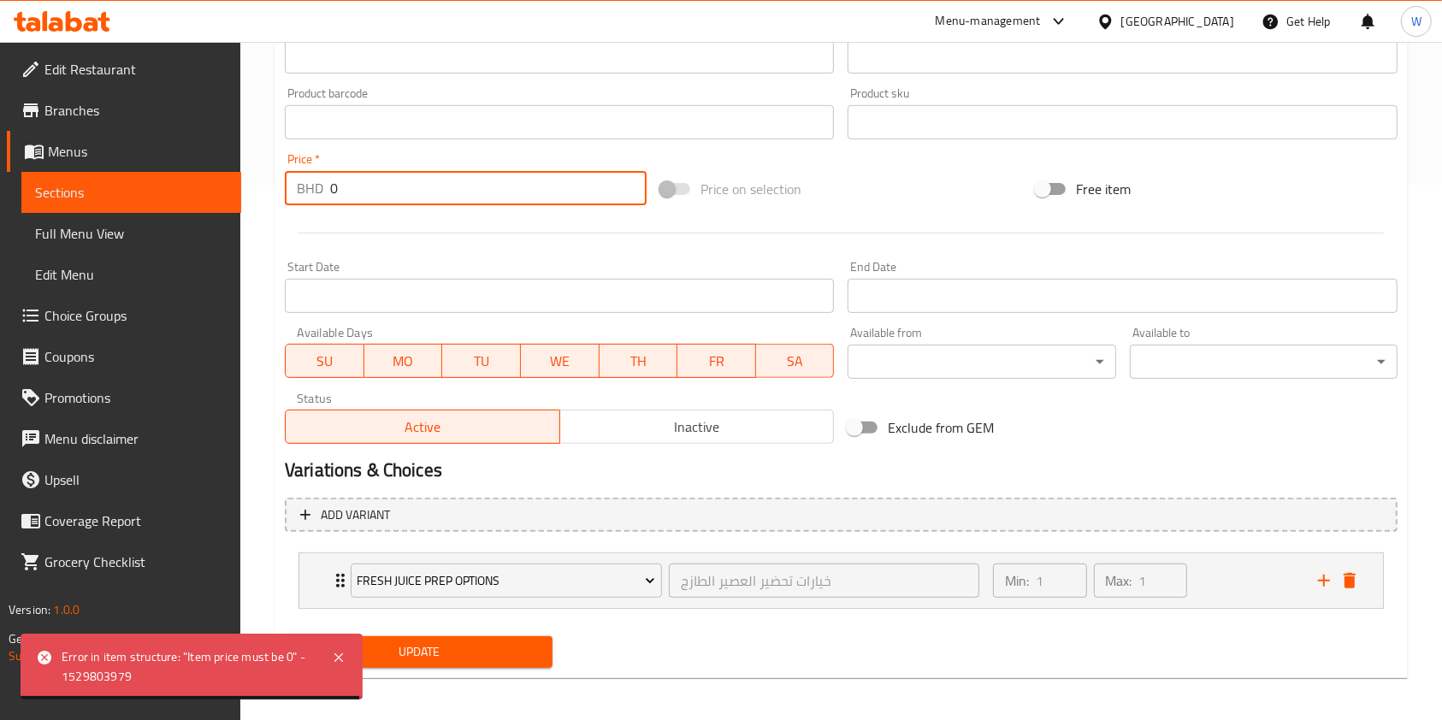
drag, startPoint x: 357, startPoint y: 192, endPoint x: 228, endPoint y: 239, distance: 136.3
click at [247, 194] on div "Home / Restaurants management / Menus / Sections / item / update FRESH JUICE se…" at bounding box center [840, 116] width 1201 height 1219
paste input "2.5"
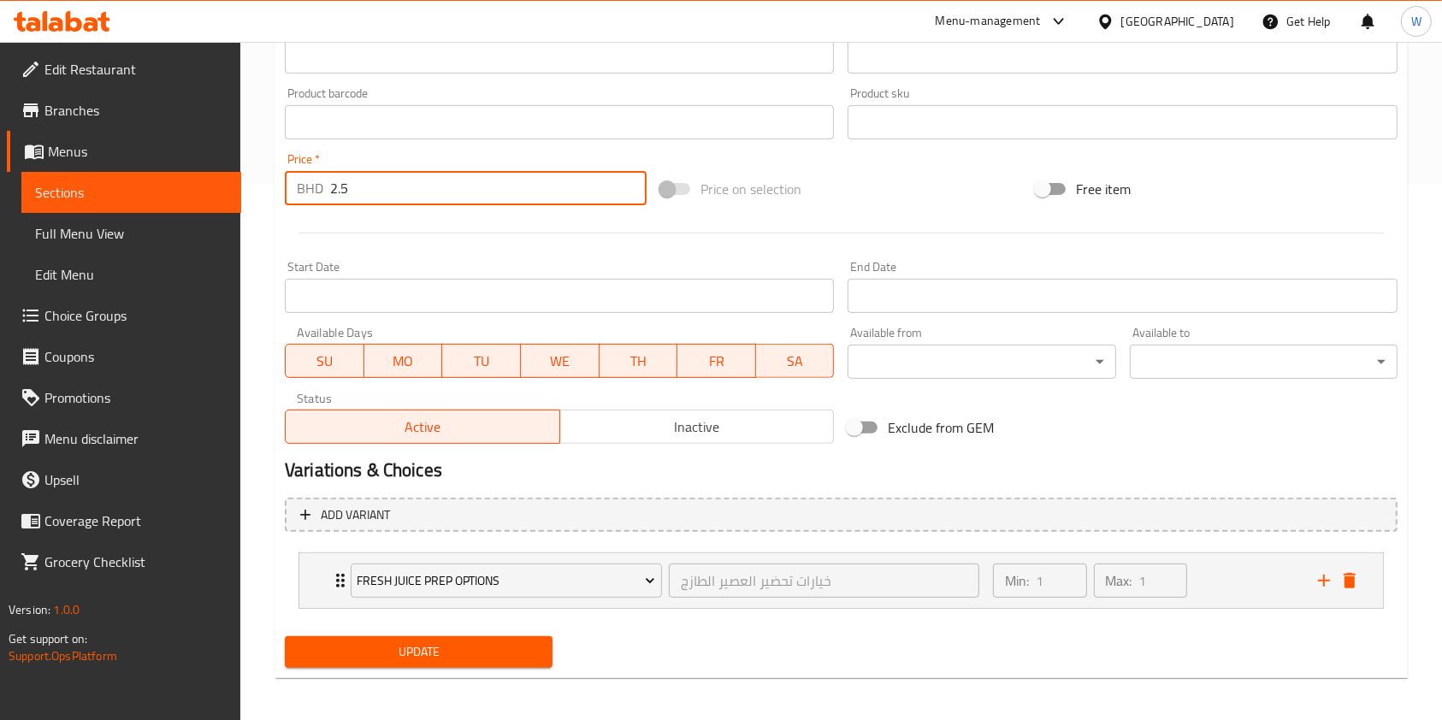
type input "2.5"
click at [461, 644] on span "Update" at bounding box center [418, 651] width 240 height 21
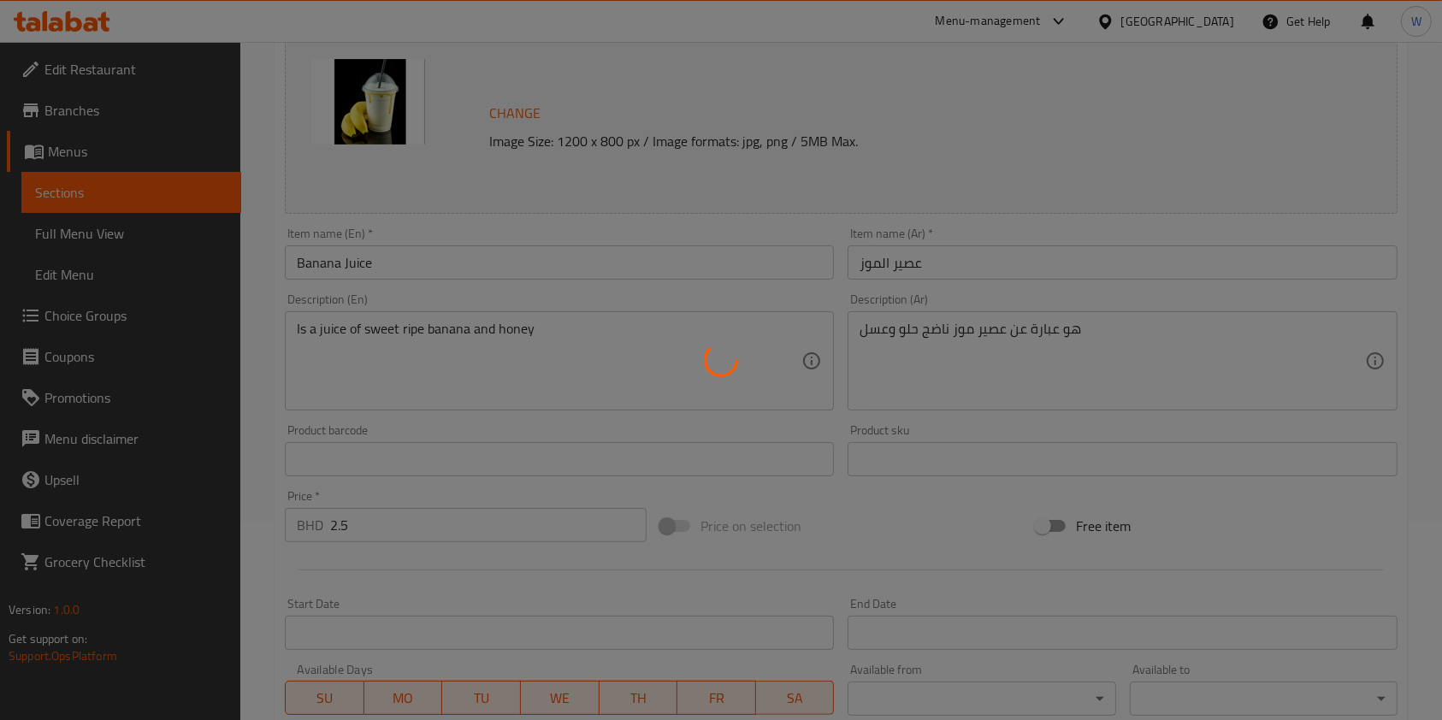
scroll to position [0, 0]
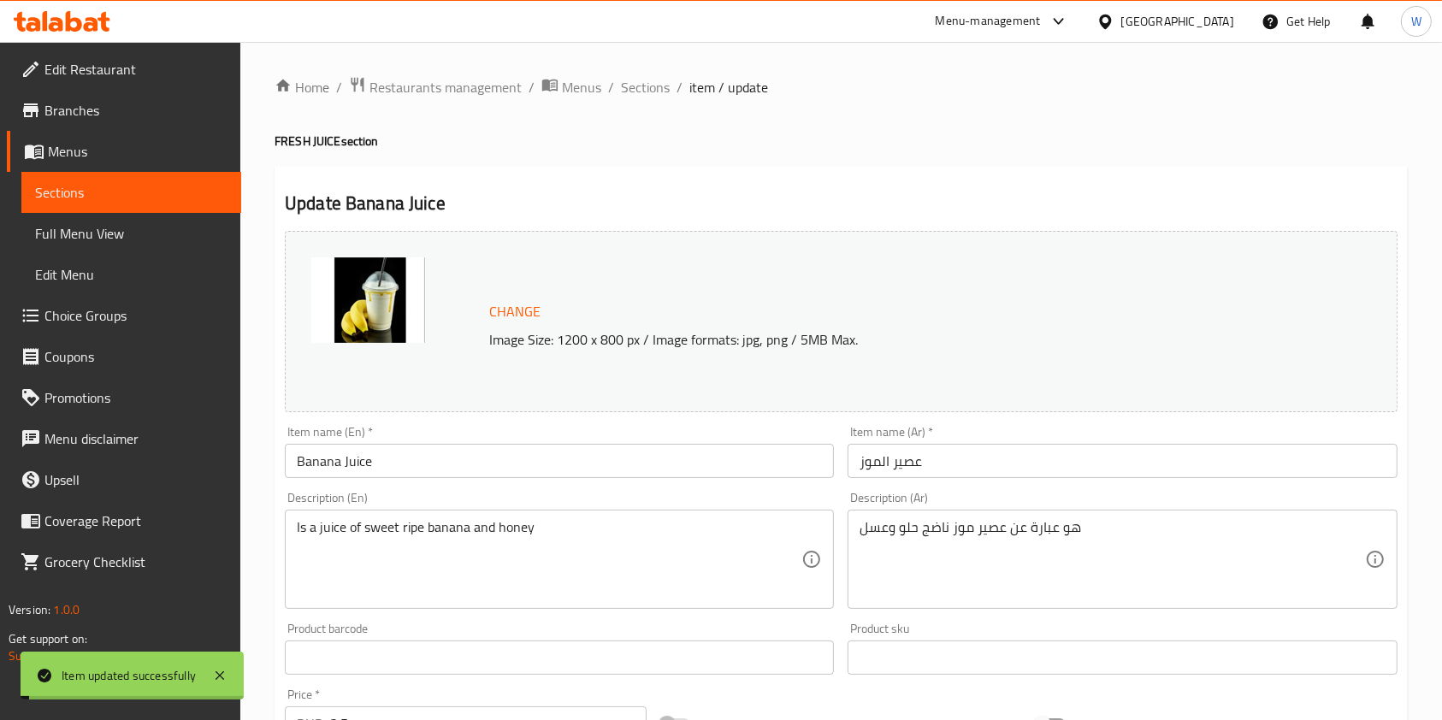
click at [647, 101] on div "Home / Restaurants management / Menus / Sections / item / update FRESH JUICE se…" at bounding box center [840, 651] width 1133 height 1151
click at [650, 87] on span "Sections" at bounding box center [645, 87] width 49 height 21
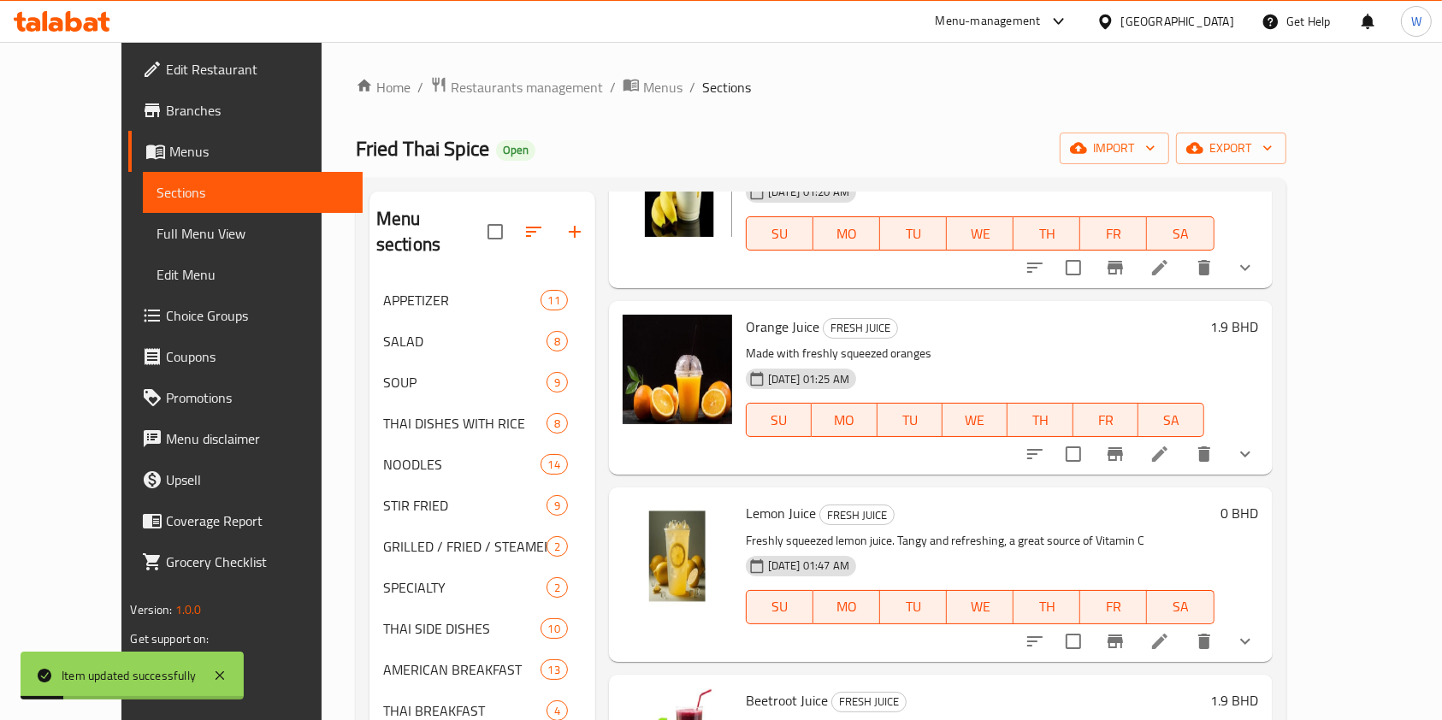
scroll to position [342, 0]
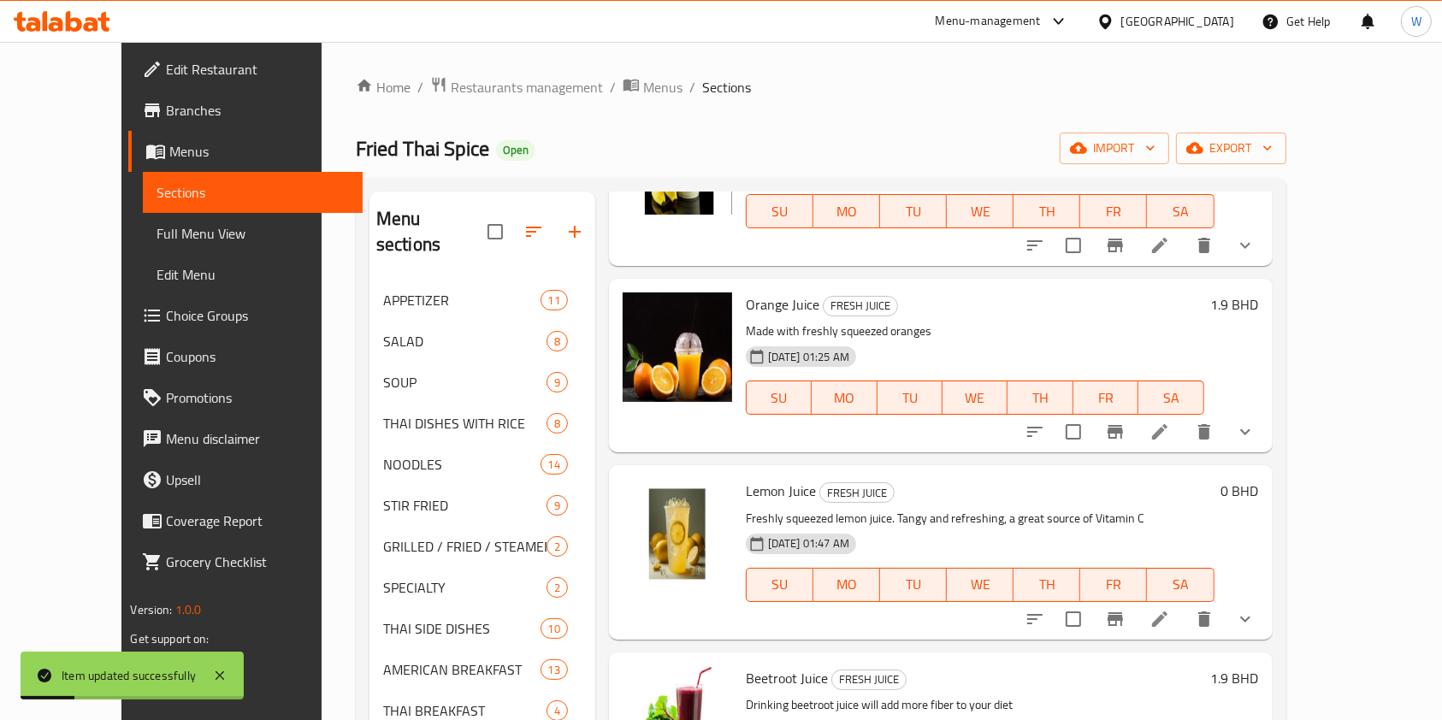
click at [1170, 422] on icon at bounding box center [1159, 432] width 21 height 21
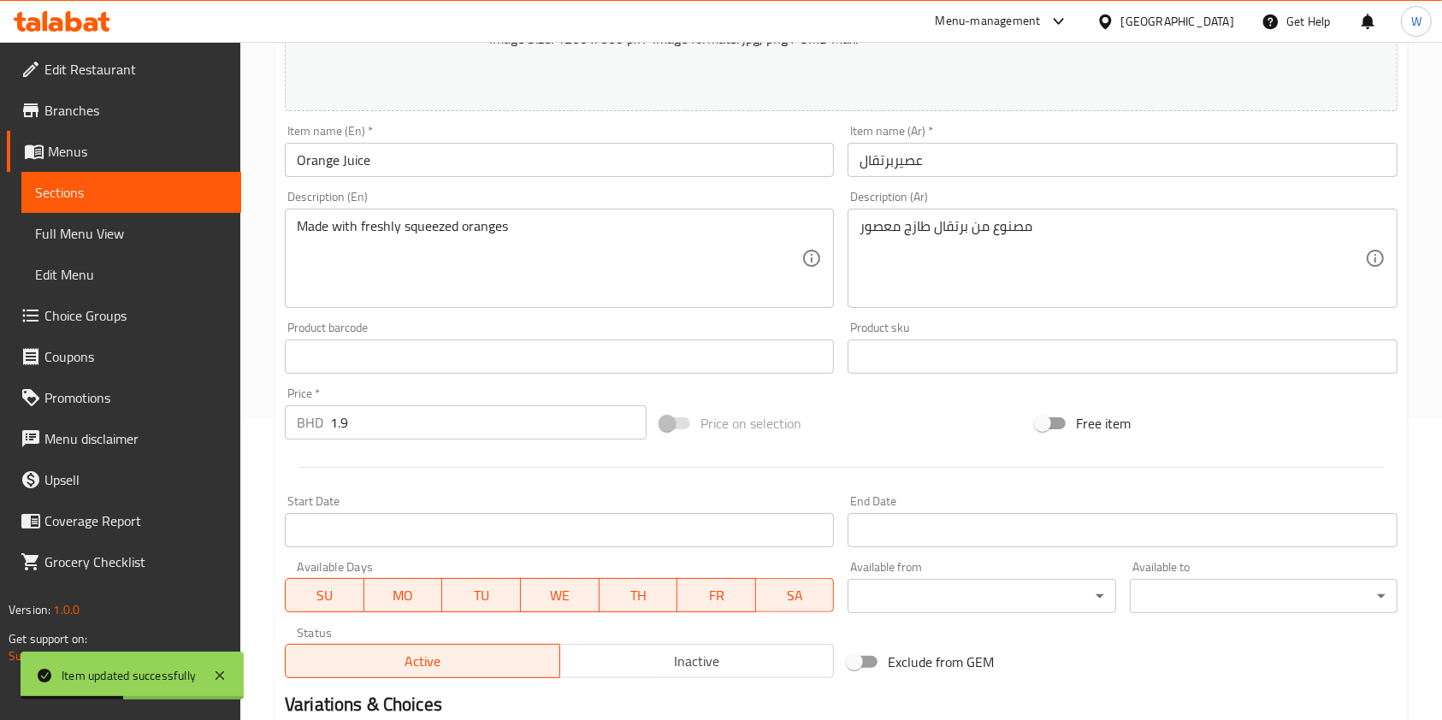
scroll to position [85, 0]
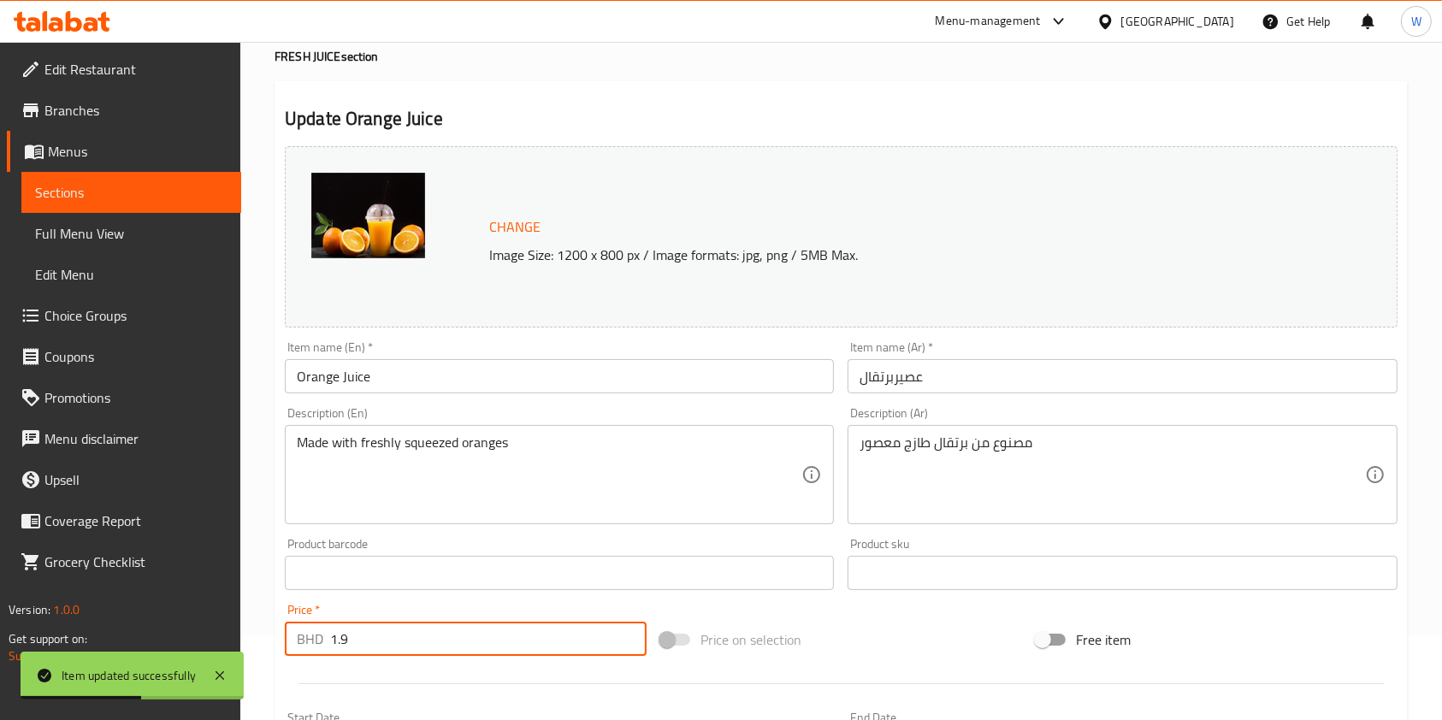
drag, startPoint x: 372, startPoint y: 648, endPoint x: 272, endPoint y: 649, distance: 100.0
click at [275, 648] on div "Update Orange Juice Change Image Size: 1200 x 800 px / Image formats: jpg, png …" at bounding box center [840, 605] width 1133 height 1048
paste input "2.5"
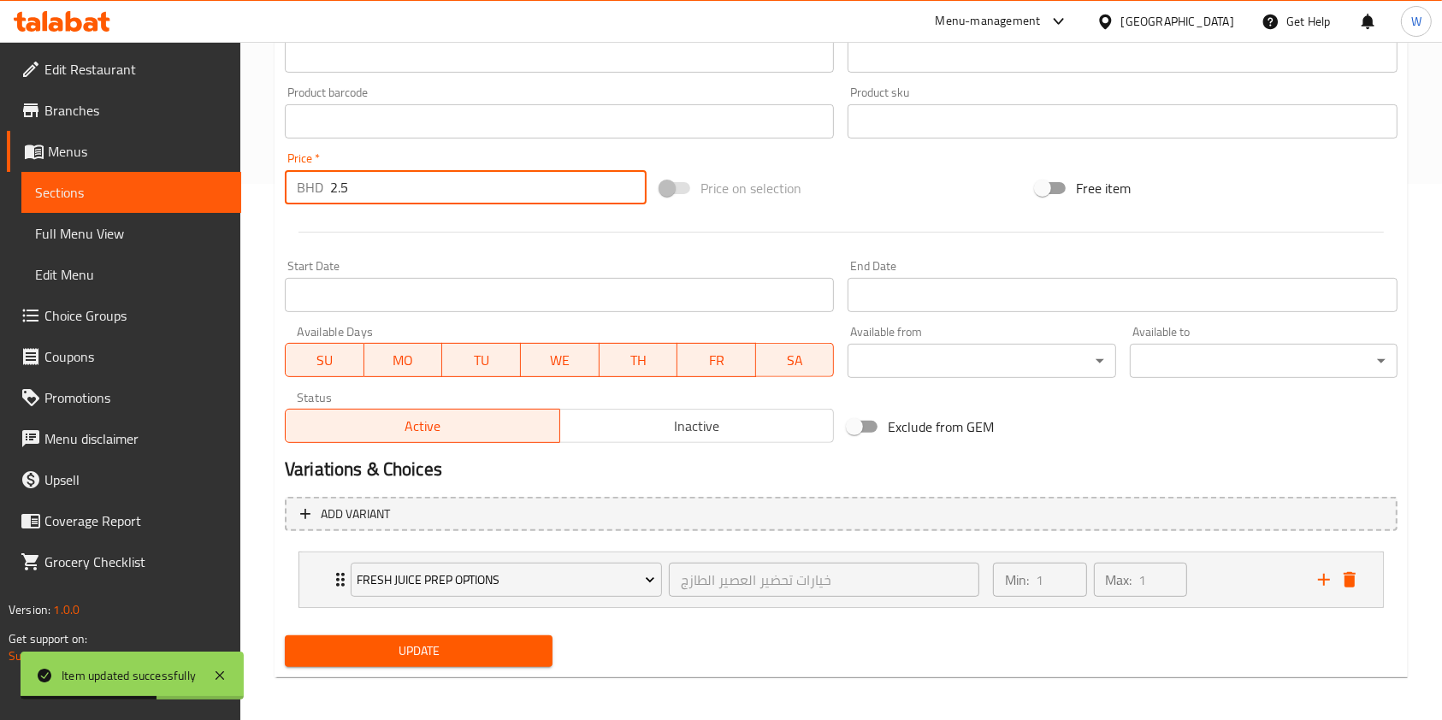
scroll to position [540, 0]
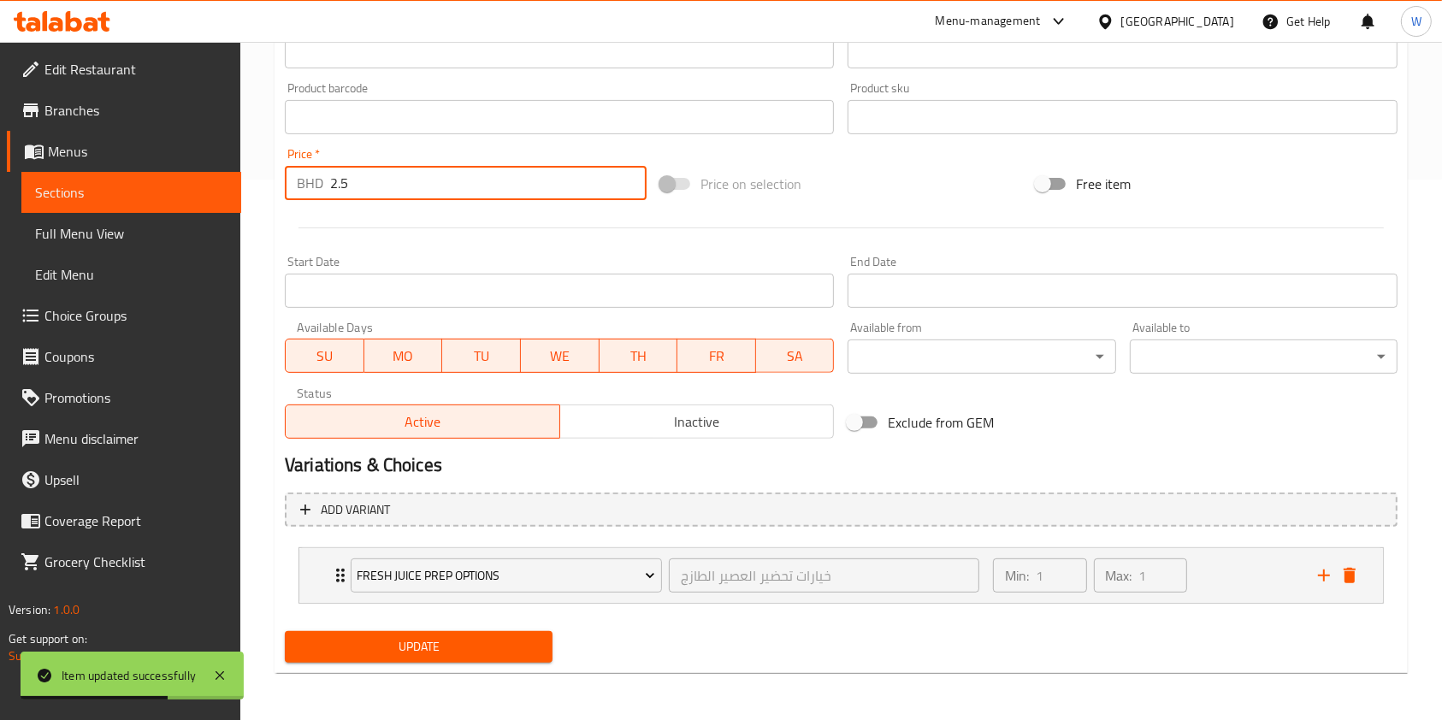
type input "2.5"
click at [457, 660] on button "Update" at bounding box center [419, 647] width 268 height 32
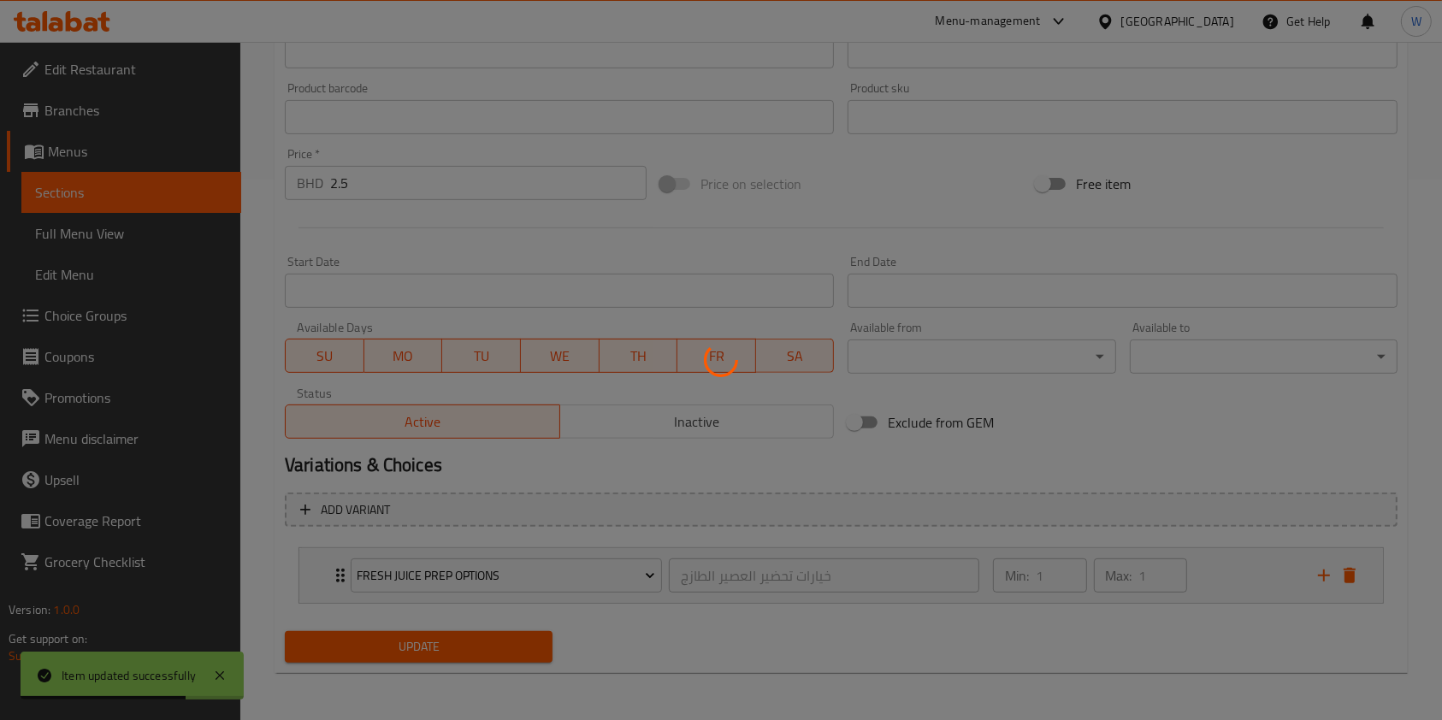
scroll to position [0, 0]
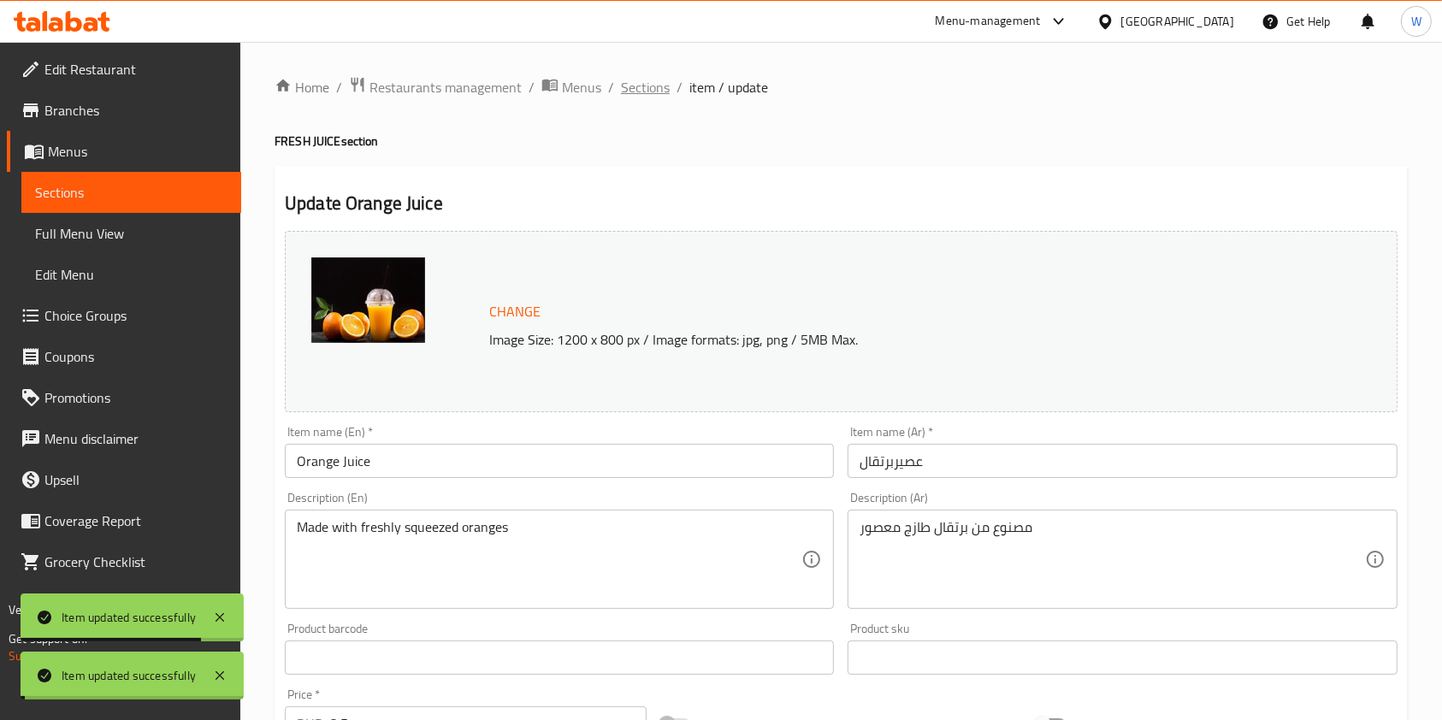
click at [644, 79] on span "Sections" at bounding box center [645, 87] width 49 height 21
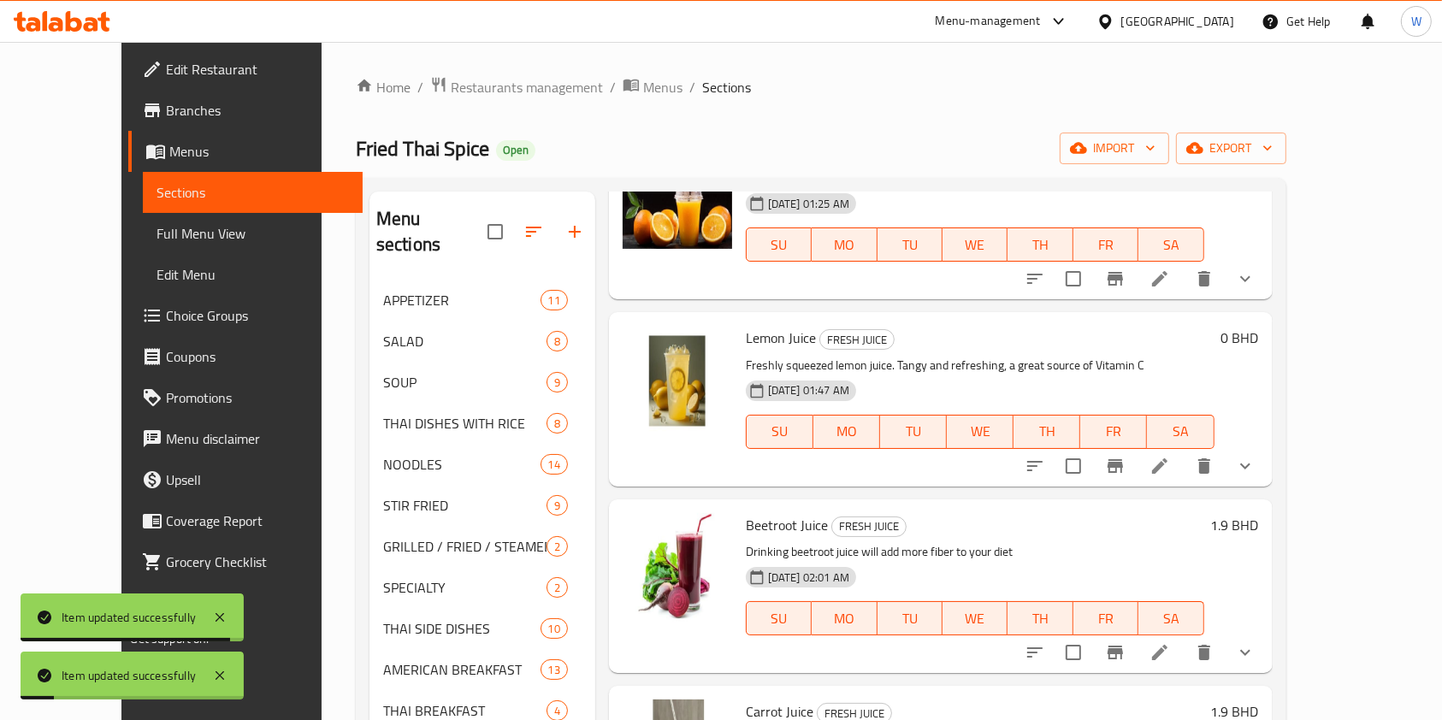
scroll to position [569, 0]
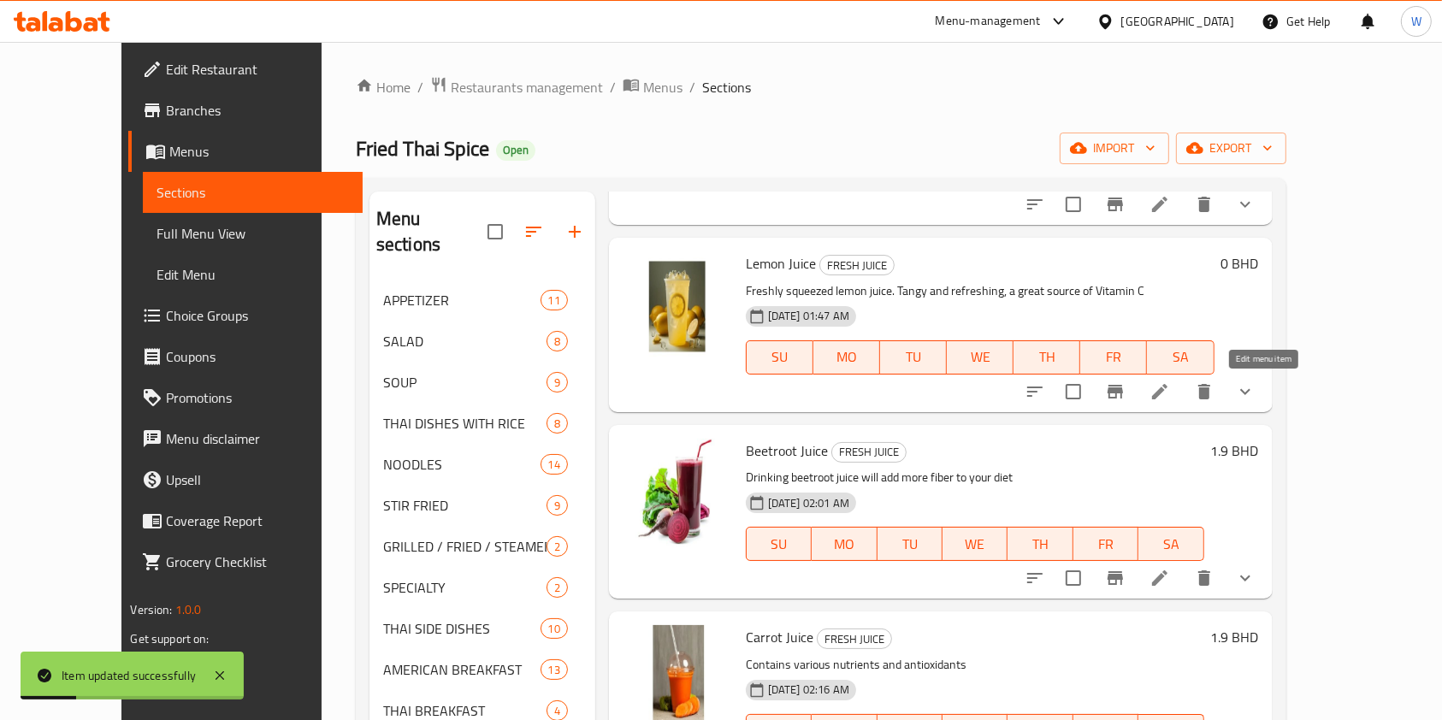
click at [1167, 386] on icon at bounding box center [1159, 391] width 15 height 15
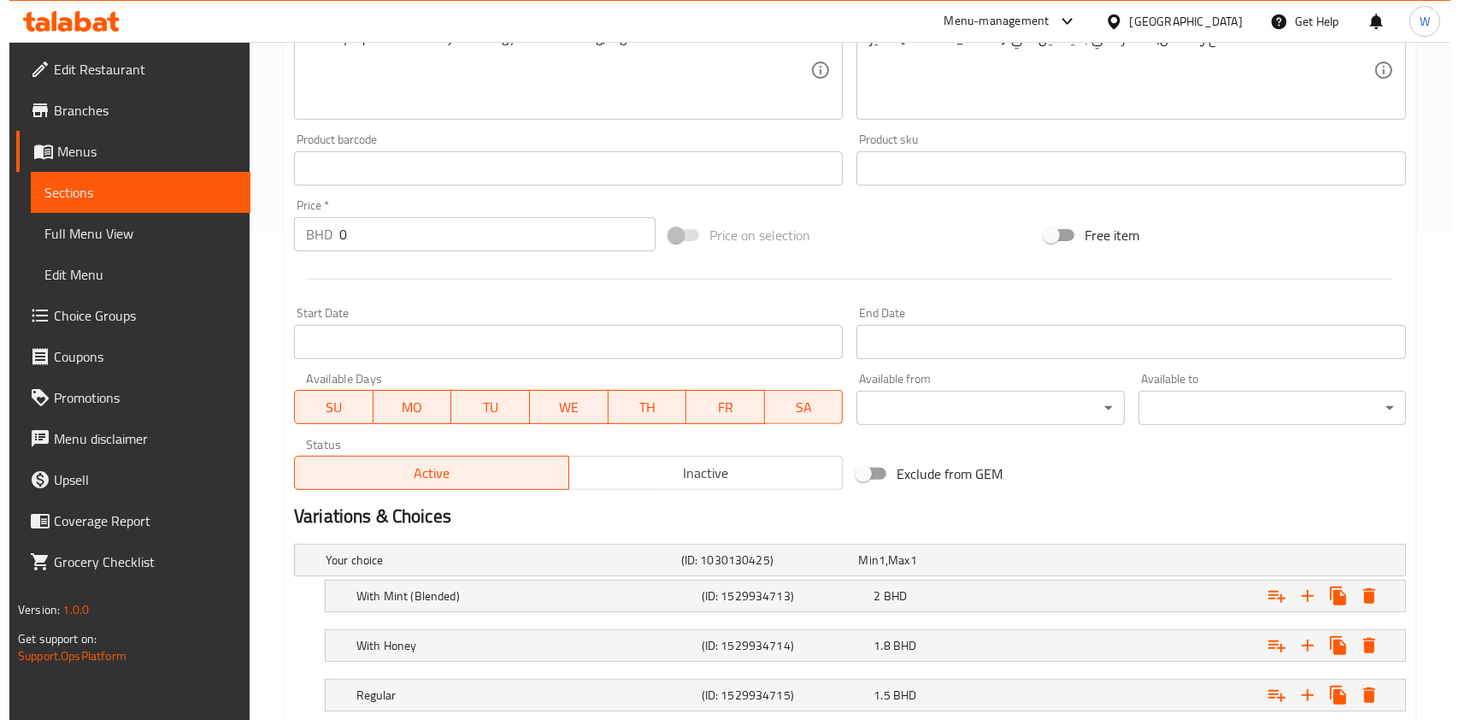
scroll to position [600, 0]
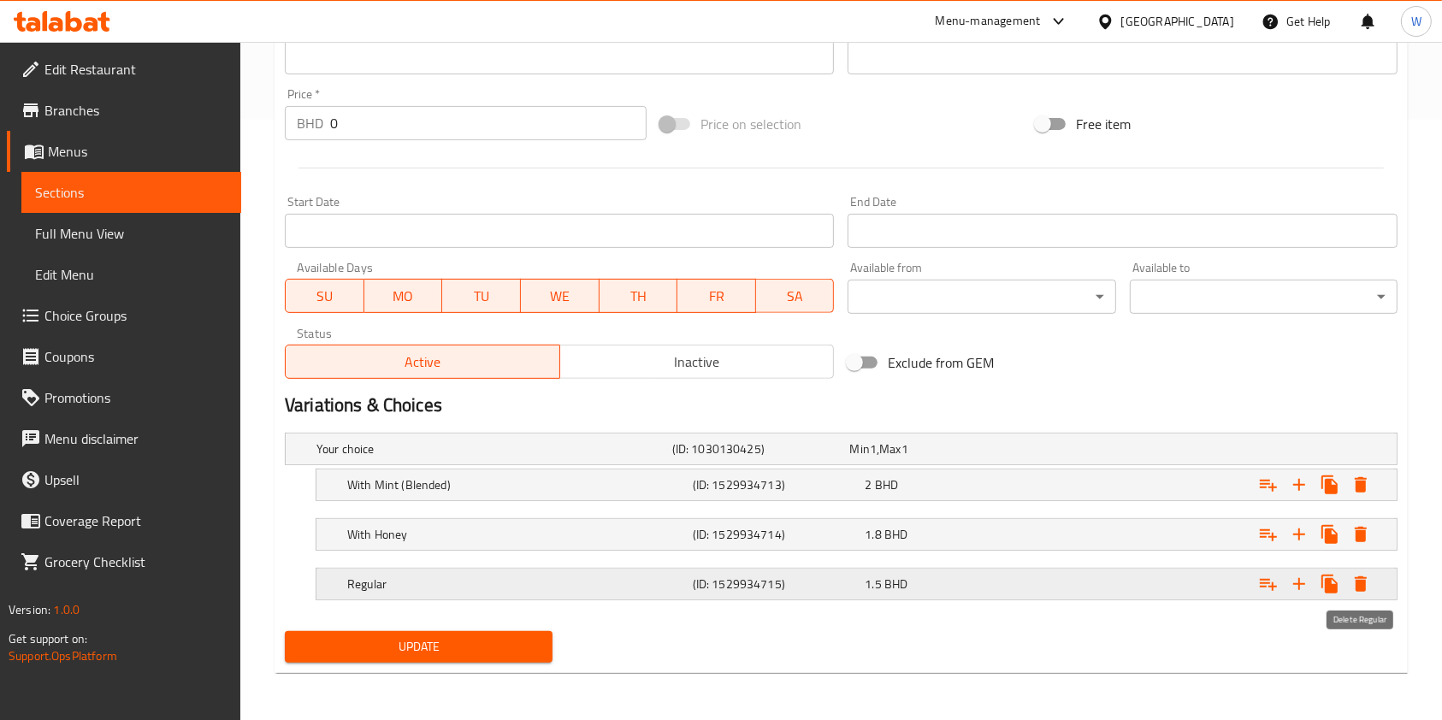
click at [1362, 581] on icon "Expand" at bounding box center [1360, 583] width 12 height 15
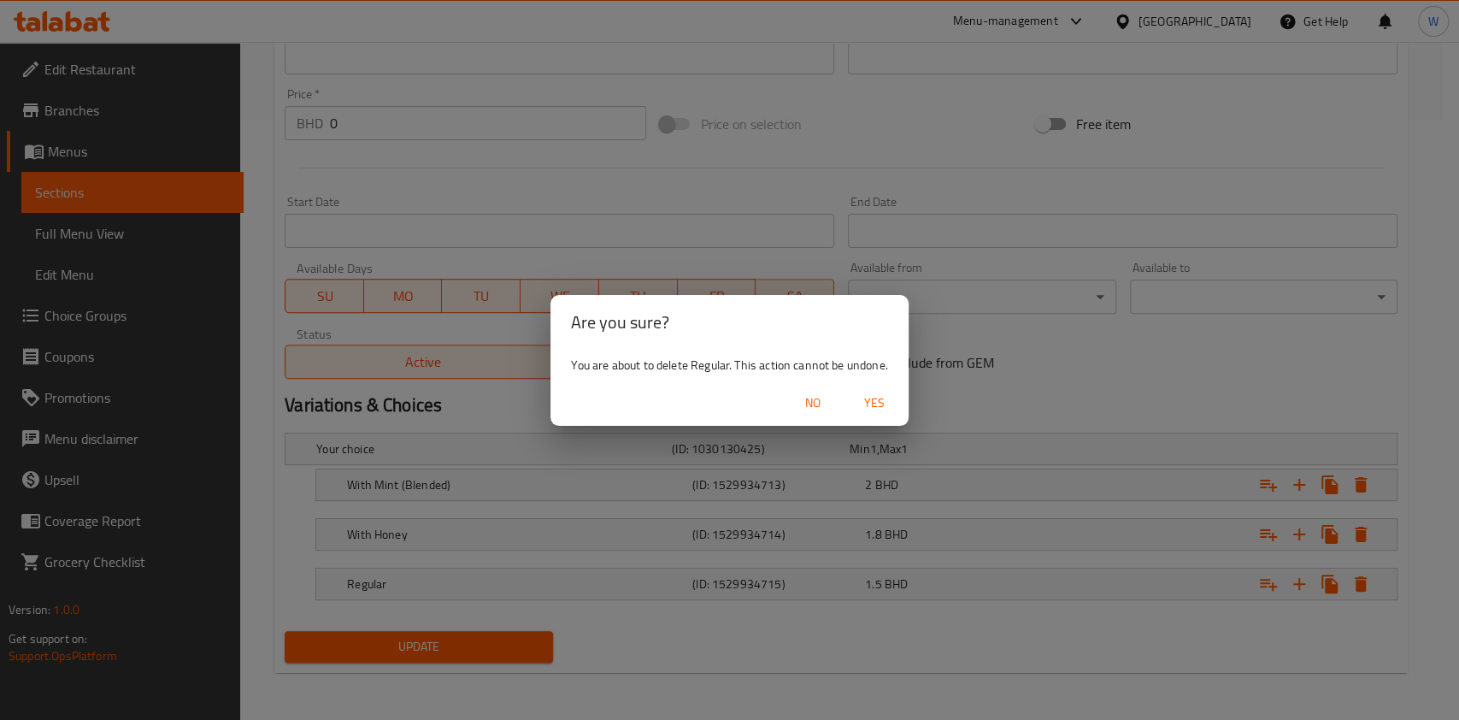
click at [878, 407] on span "Yes" at bounding box center [874, 402] width 41 height 21
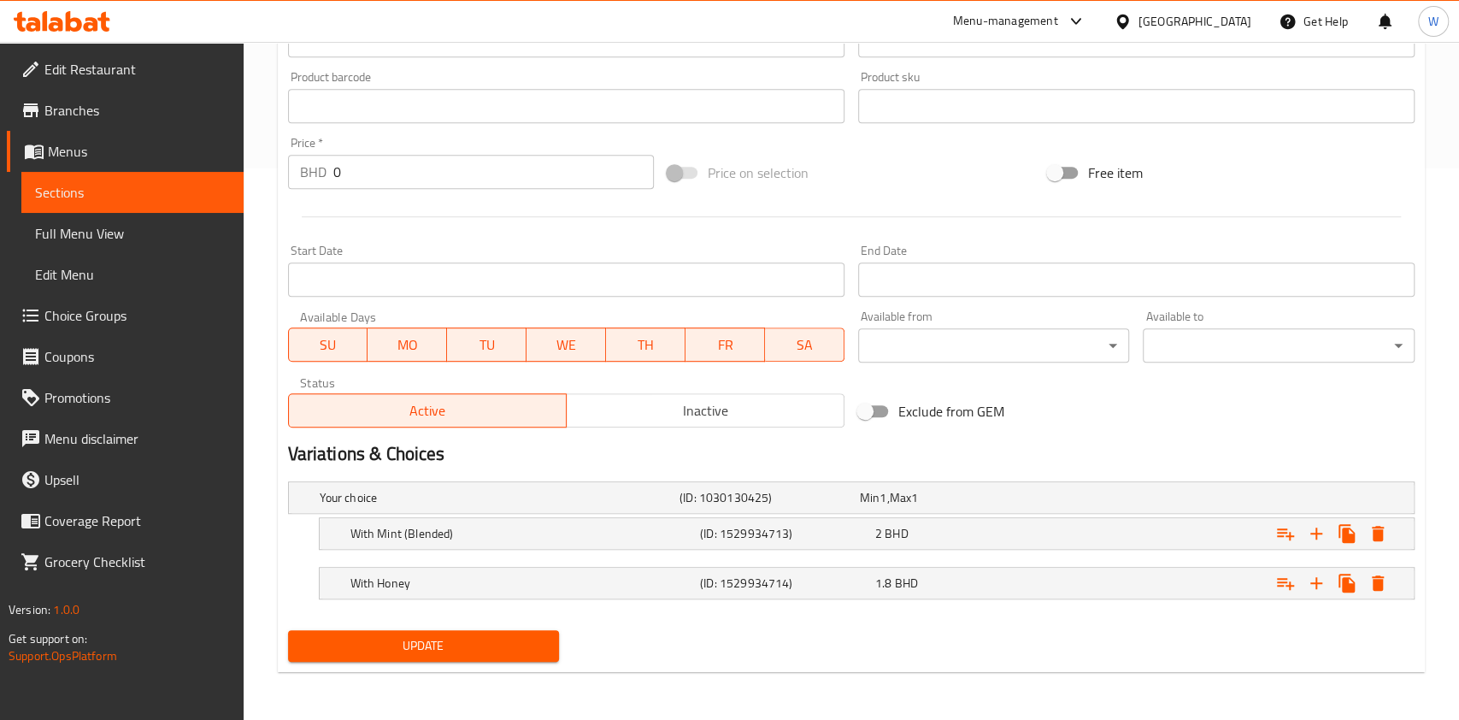
scroll to position [551, 0]
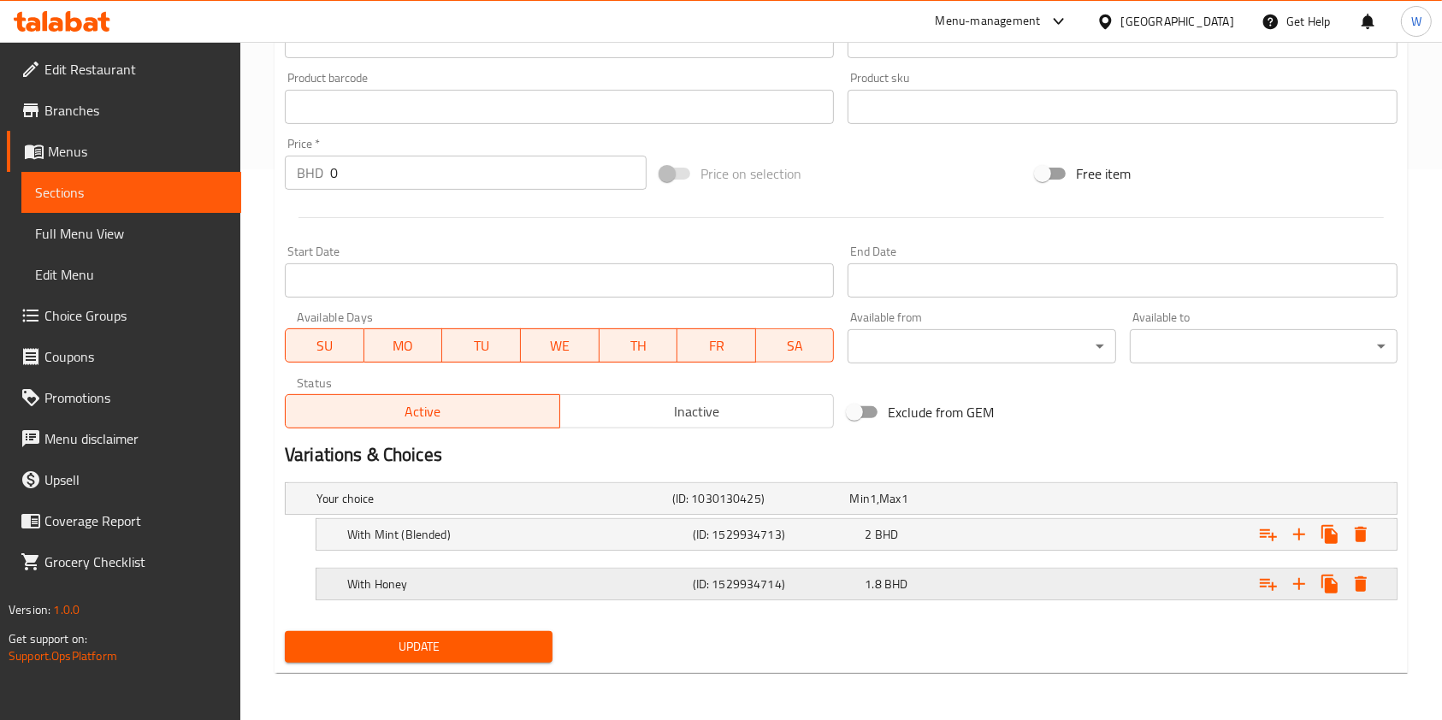
click at [1354, 545] on icon "Expand" at bounding box center [1360, 534] width 21 height 21
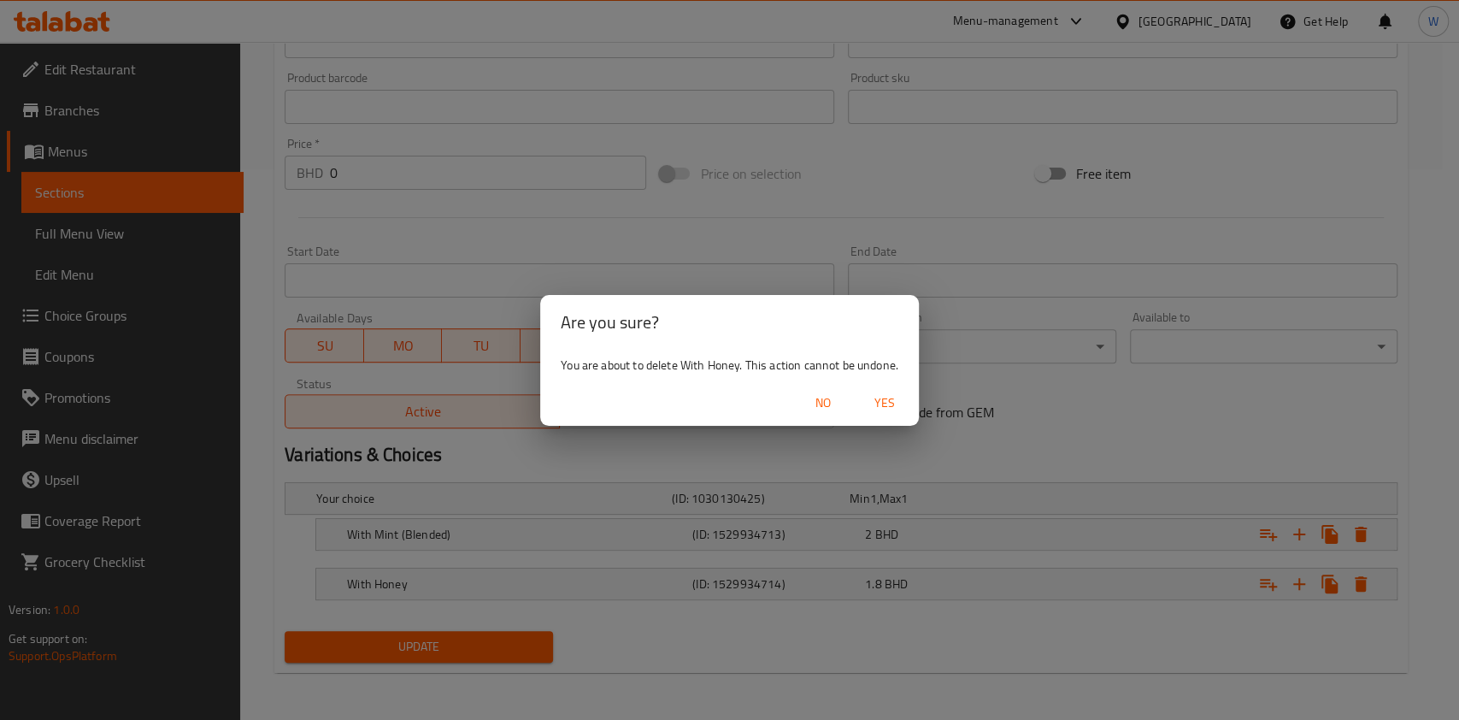
click at [900, 404] on span "Yes" at bounding box center [884, 402] width 41 height 21
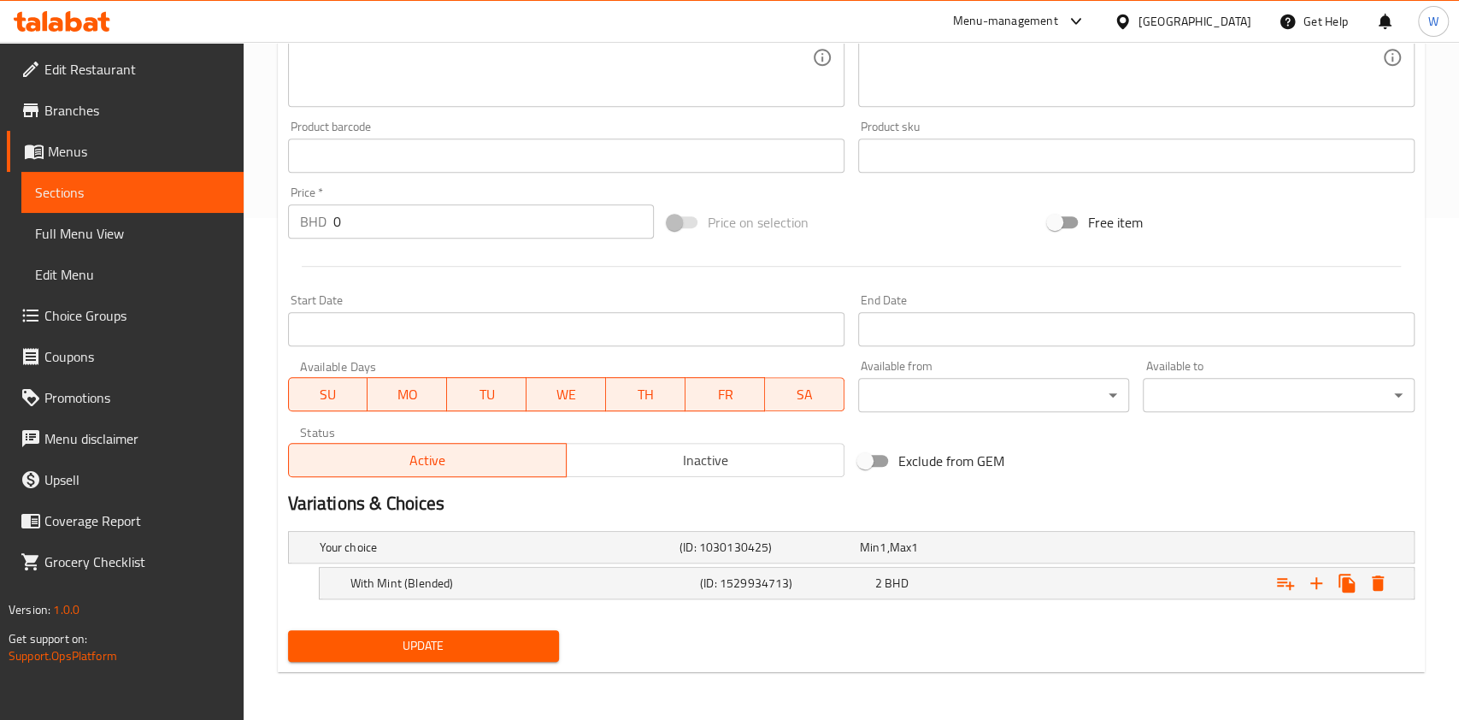
scroll to position [501, 0]
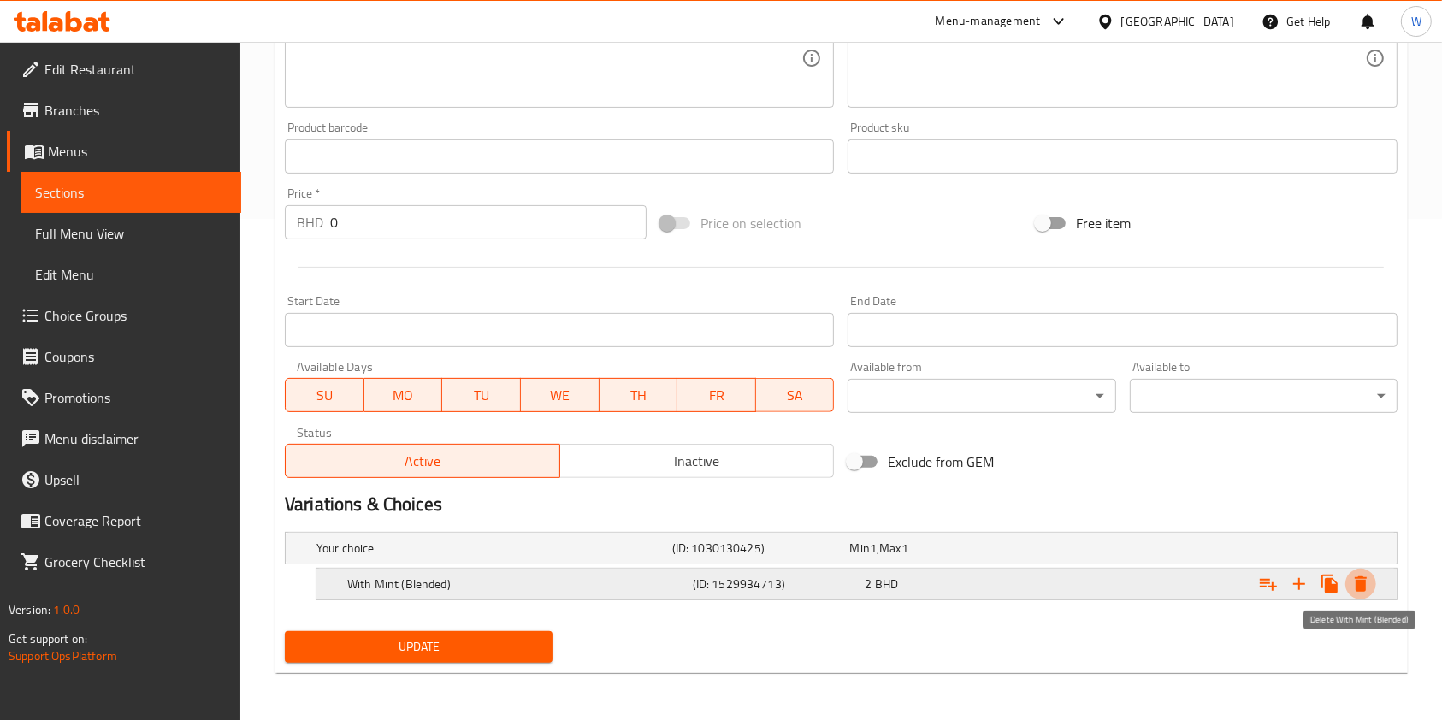
click at [1367, 582] on icon "Expand" at bounding box center [1360, 584] width 21 height 21
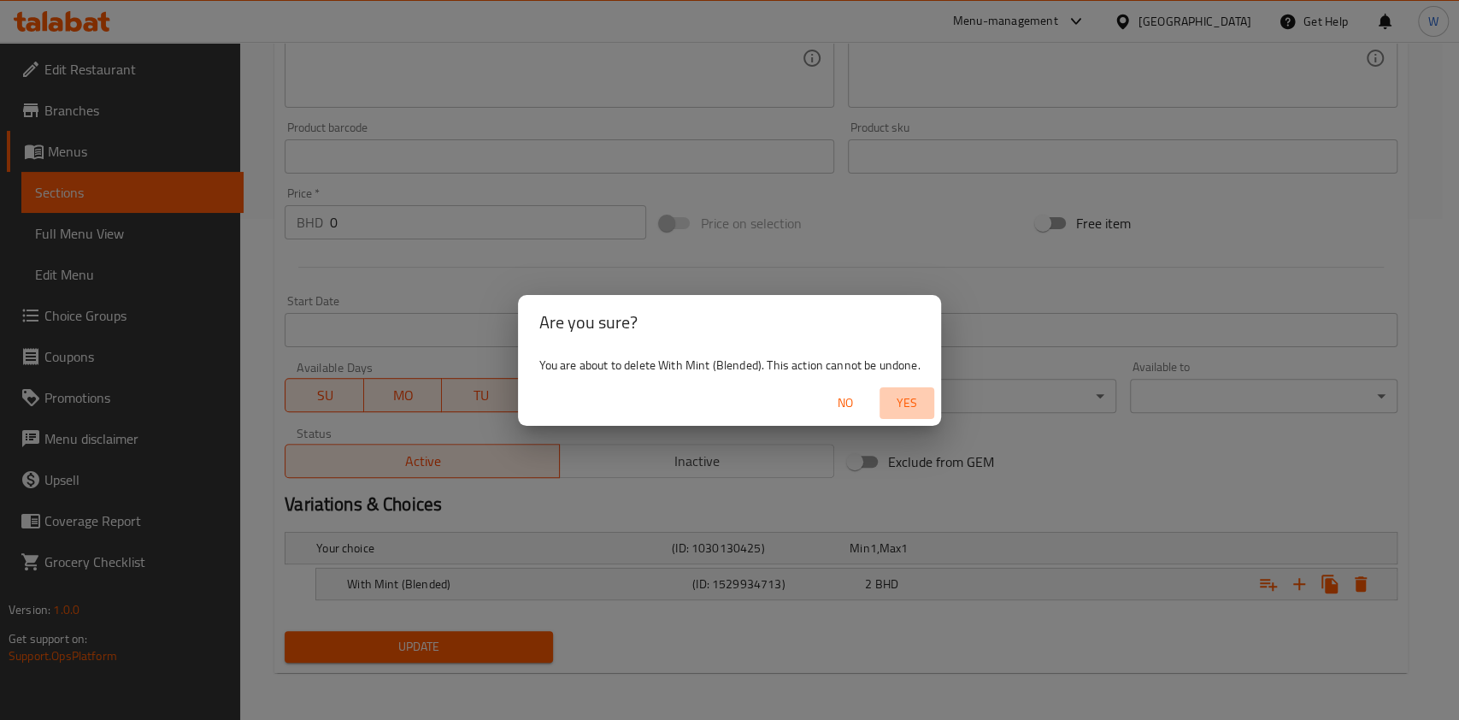
click at [920, 407] on span "Yes" at bounding box center [907, 402] width 41 height 21
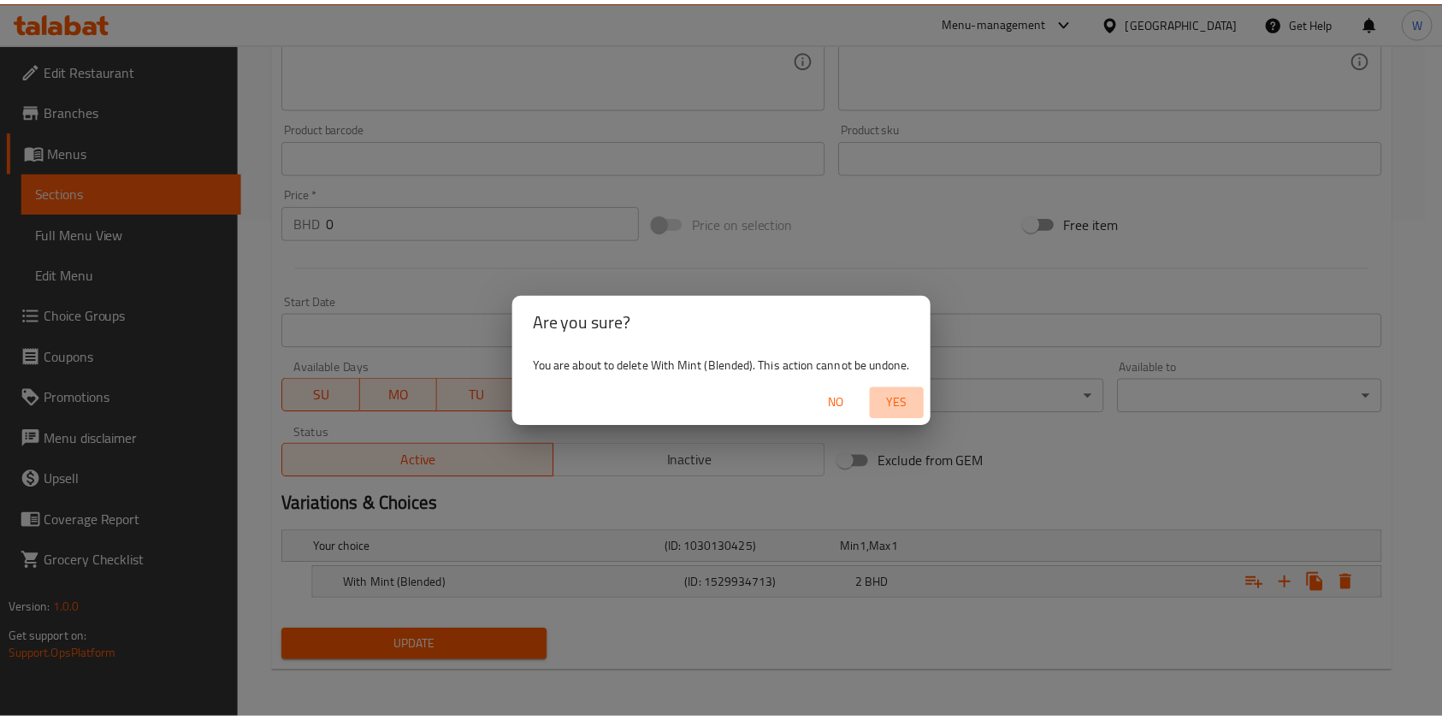
scroll to position [496, 0]
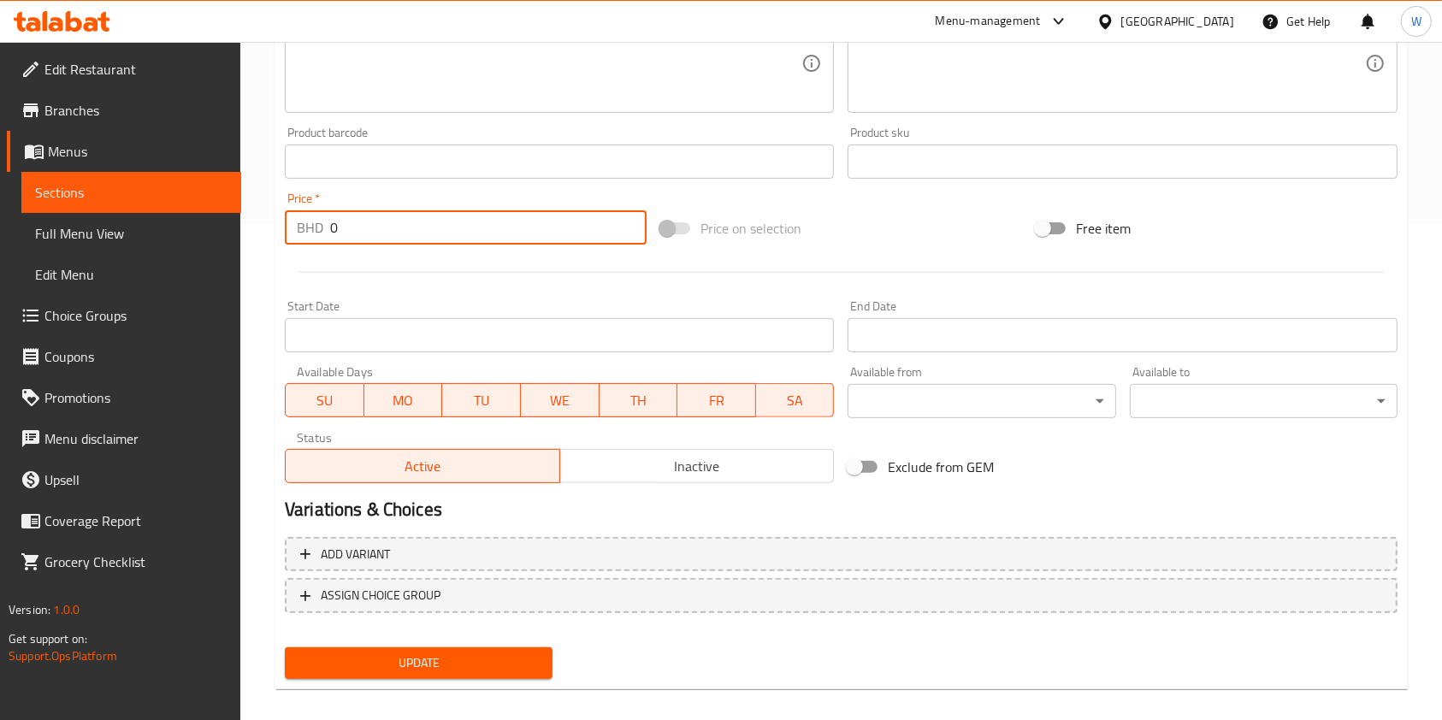
drag, startPoint x: 411, startPoint y: 239, endPoint x: 236, endPoint y: 266, distance: 177.4
click at [245, 263] on div "Home / Restaurants management / Menus / Sections / item / update FRESH JUICE se…" at bounding box center [840, 141] width 1201 height 1191
paste input "2.5"
type input "2.5"
drag, startPoint x: 419, startPoint y: 669, endPoint x: 433, endPoint y: 660, distance: 16.9
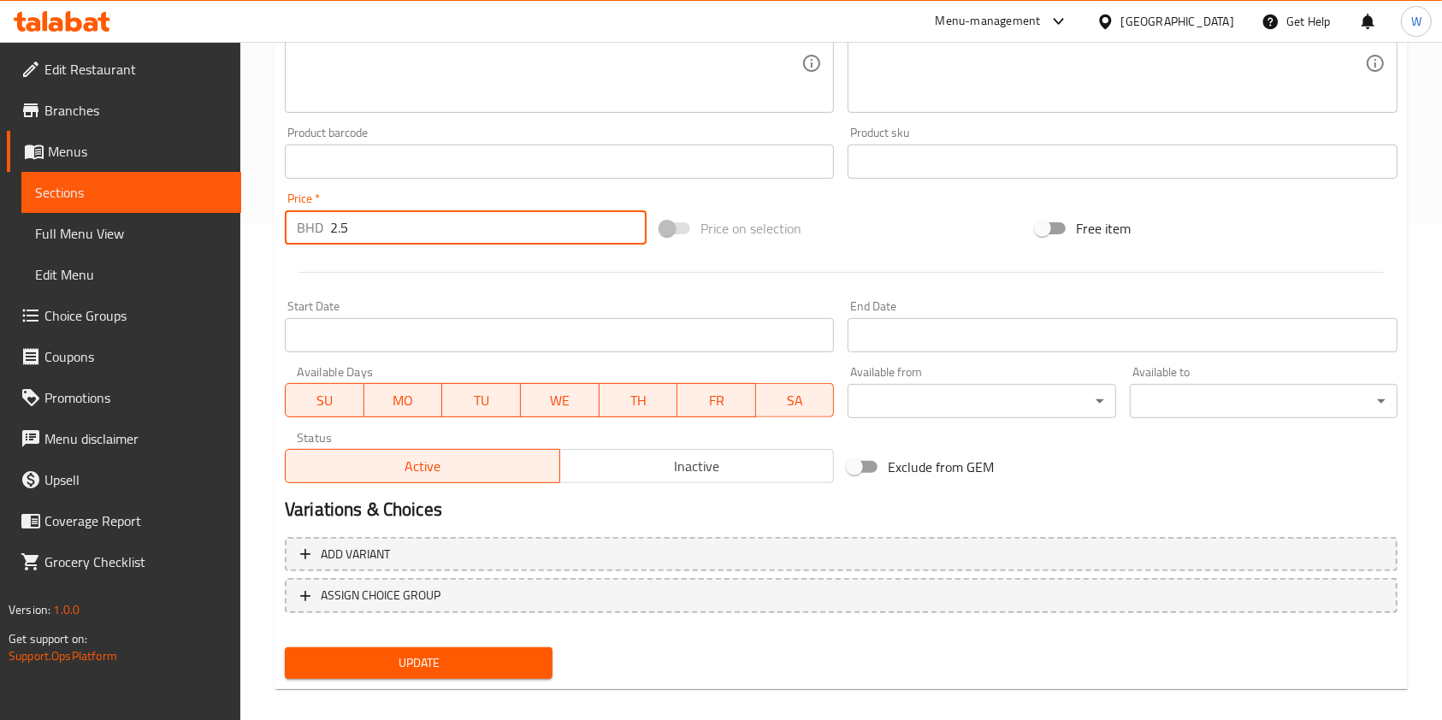
click at [420, 669] on span "Update" at bounding box center [418, 662] width 240 height 21
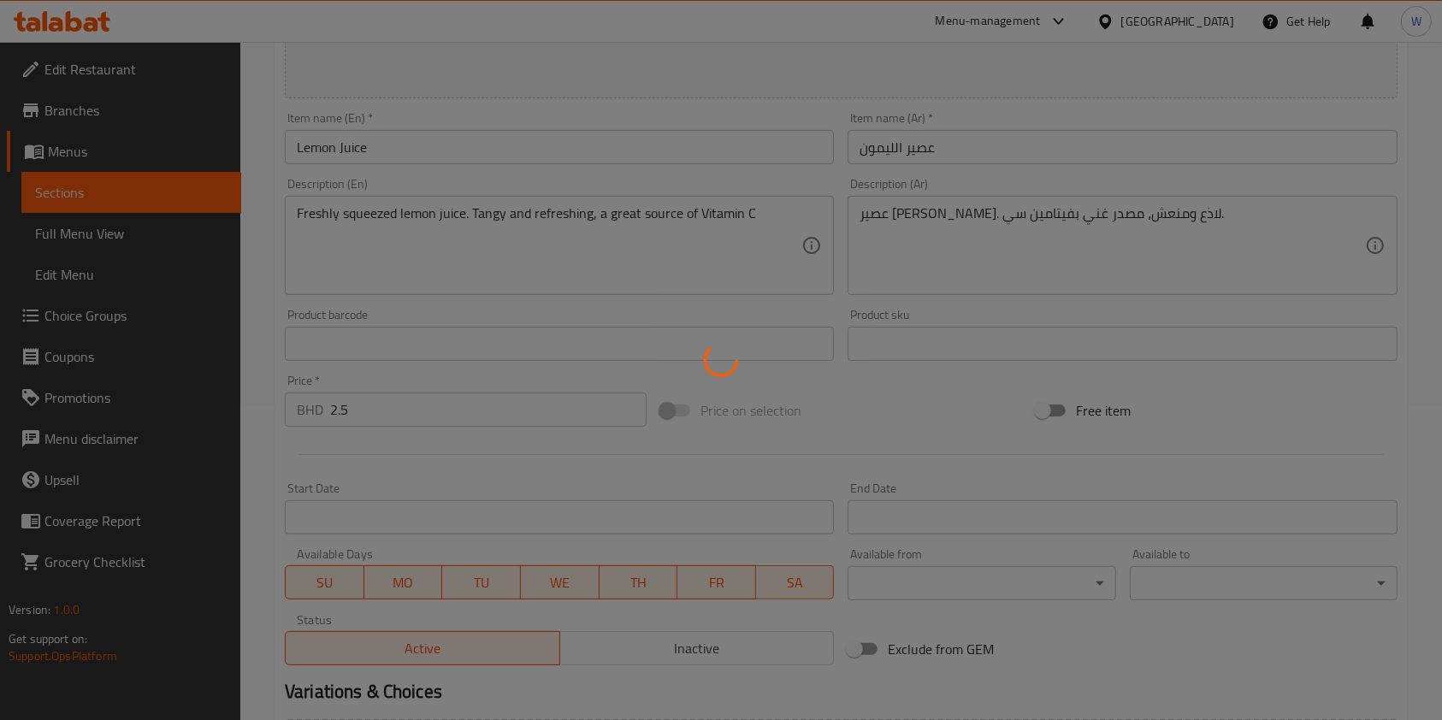
scroll to position [0, 0]
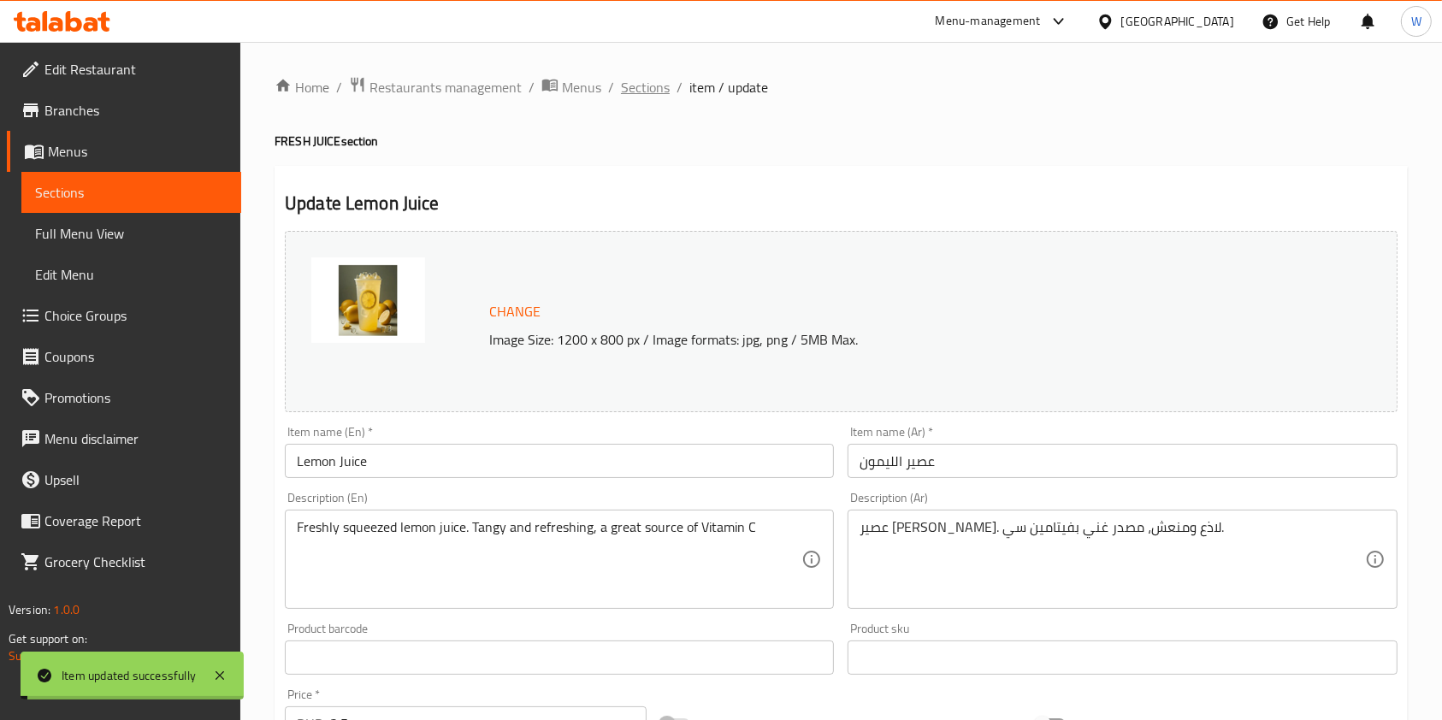
click at [642, 87] on span "Sections" at bounding box center [645, 87] width 49 height 21
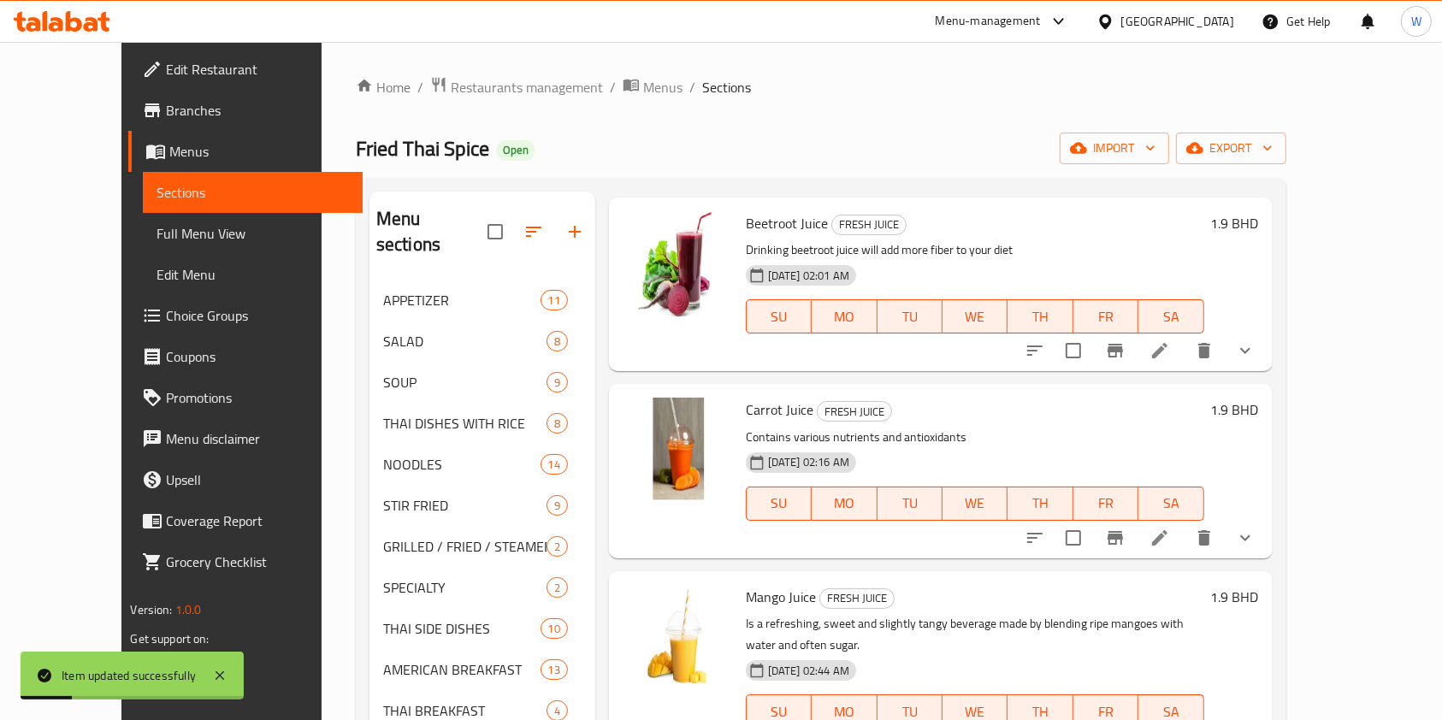
scroll to position [798, 0]
click at [1170, 343] on icon at bounding box center [1159, 349] width 21 height 21
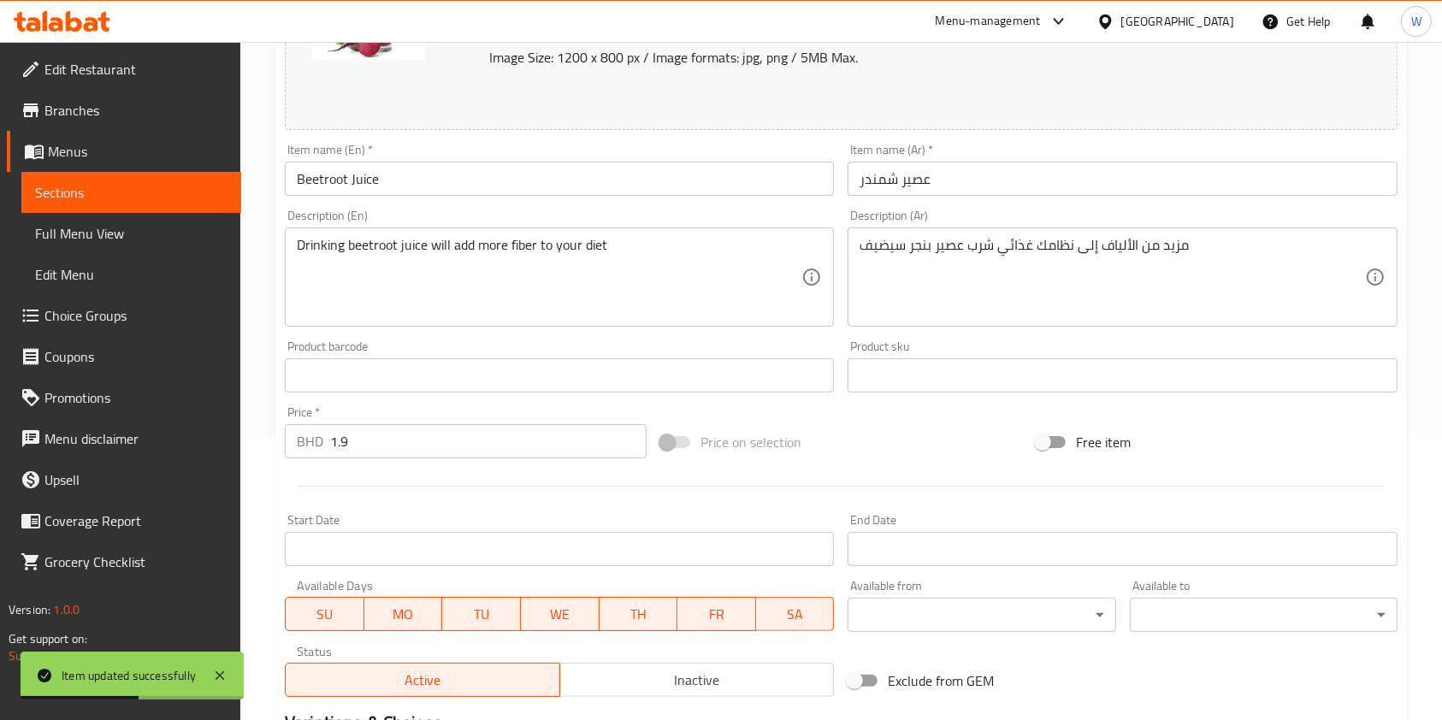
scroll to position [540, 0]
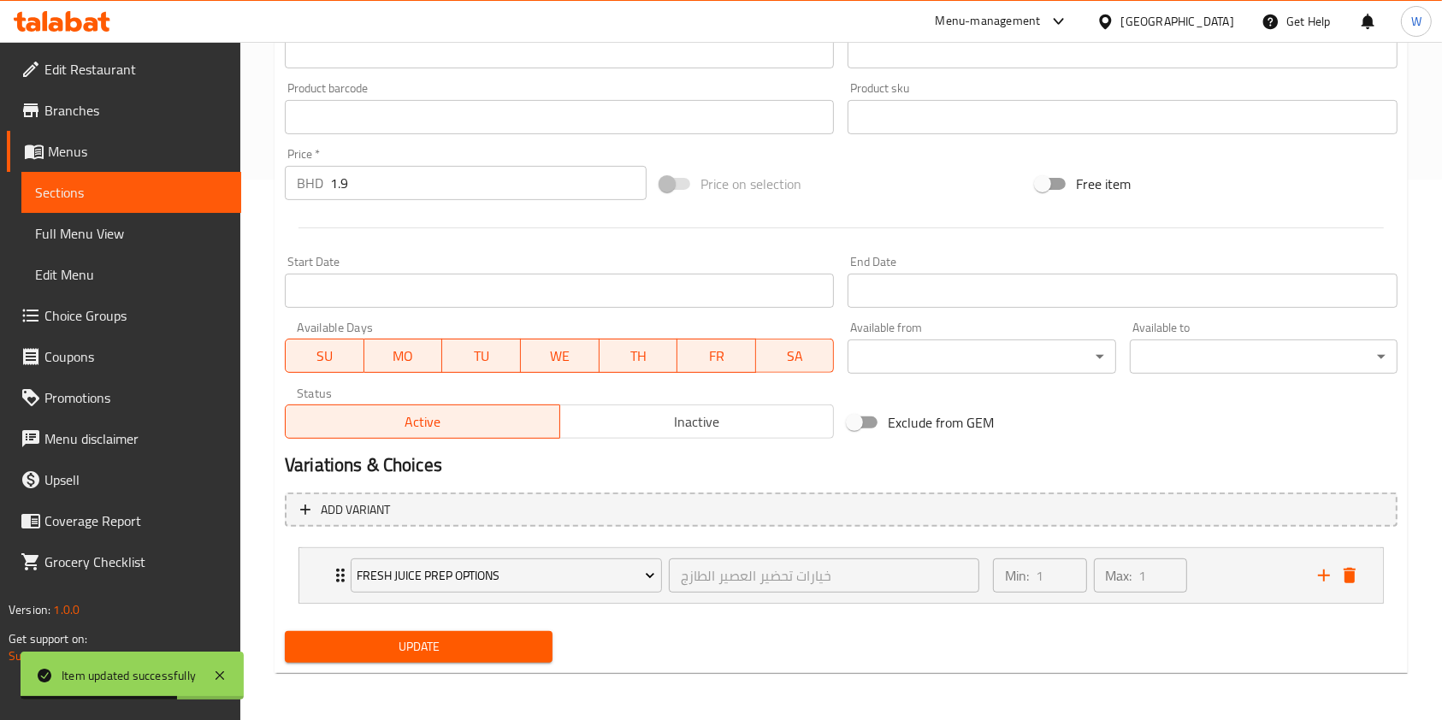
drag, startPoint x: 398, startPoint y: 211, endPoint x: 386, endPoint y: 177, distance: 36.2
click at [390, 202] on div "Change Image Size: 1200 x 800 px / Image formats: jpg, png / 5MB Max. Item name…" at bounding box center [841, 65] width 1126 height 762
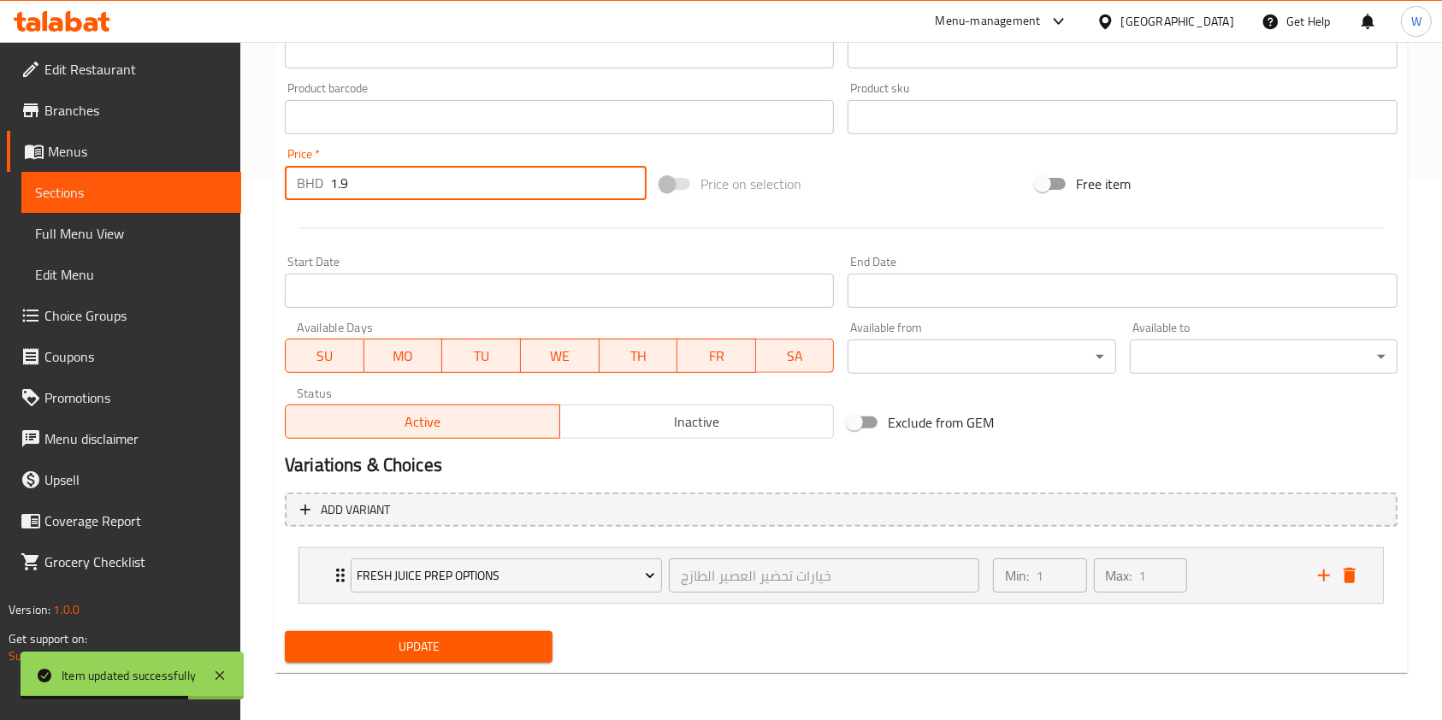
drag, startPoint x: 349, startPoint y: 177, endPoint x: 284, endPoint y: 186, distance: 65.5
click at [296, 183] on div "BHD 1.9 Price *" at bounding box center [466, 183] width 362 height 34
paste input "2.5"
type input "2.5"
click at [427, 640] on span "Update" at bounding box center [418, 646] width 240 height 21
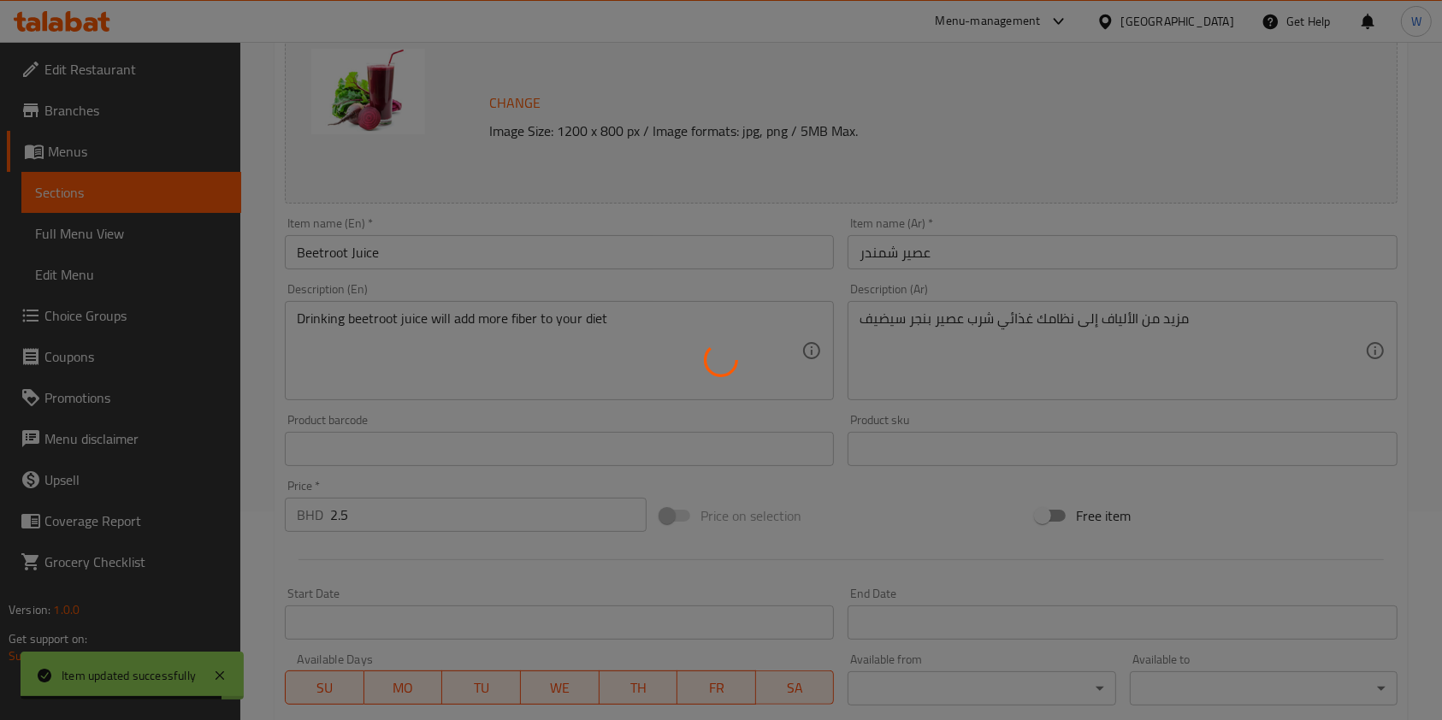
scroll to position [0, 0]
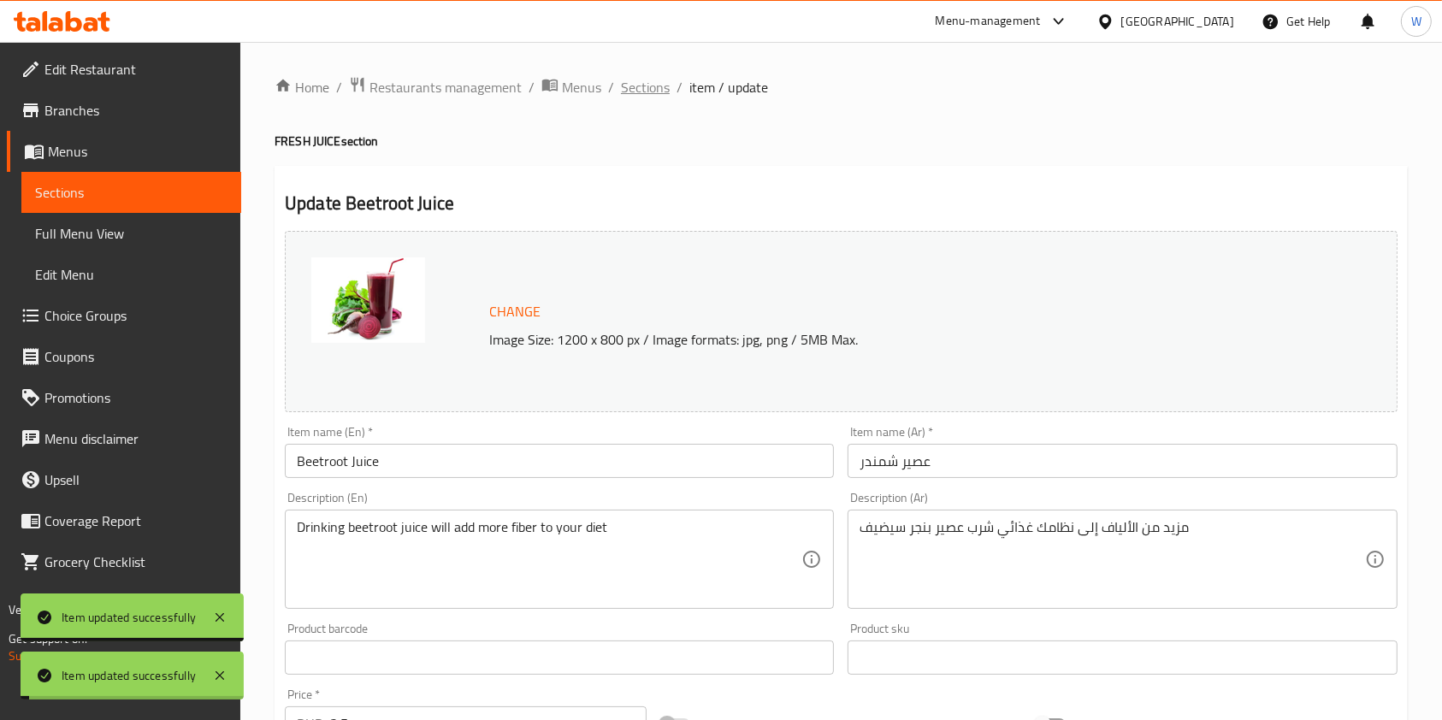
click at [646, 79] on span "Sections" at bounding box center [645, 87] width 49 height 21
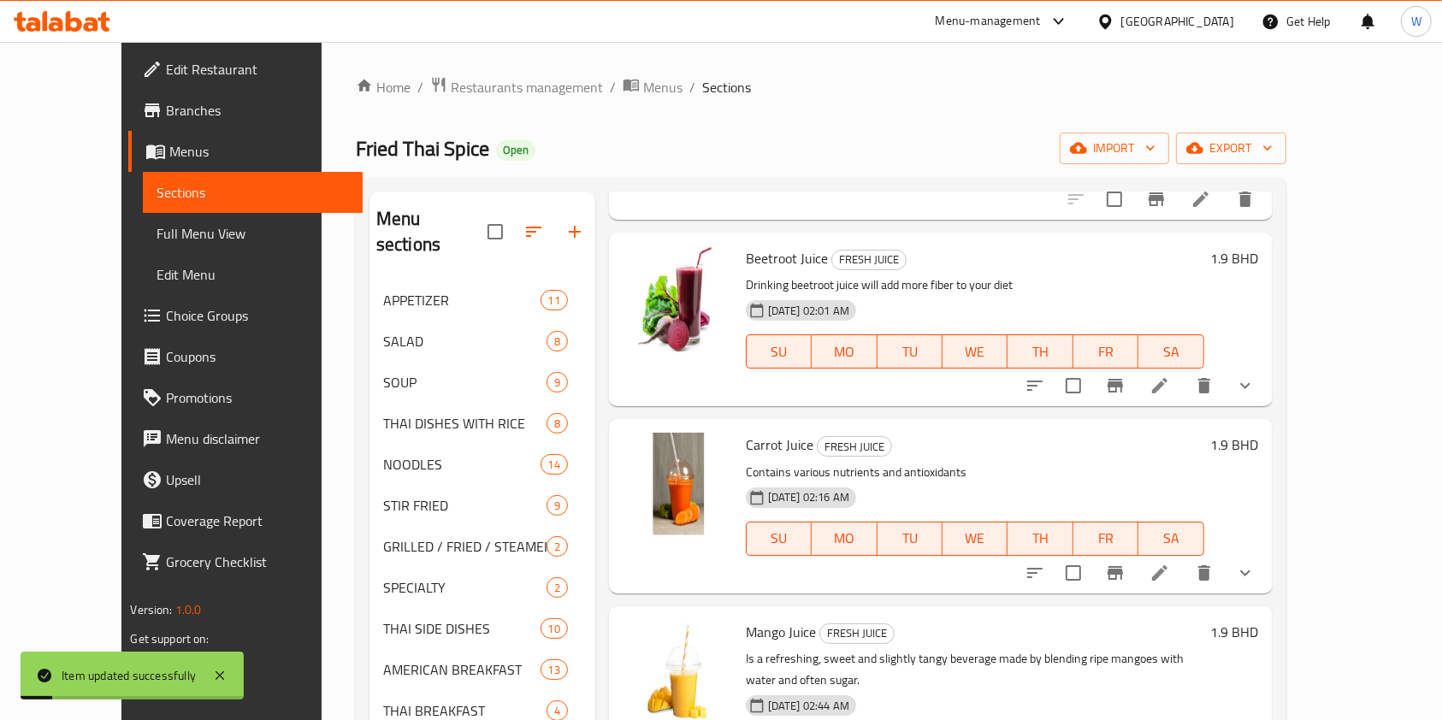
scroll to position [798, 0]
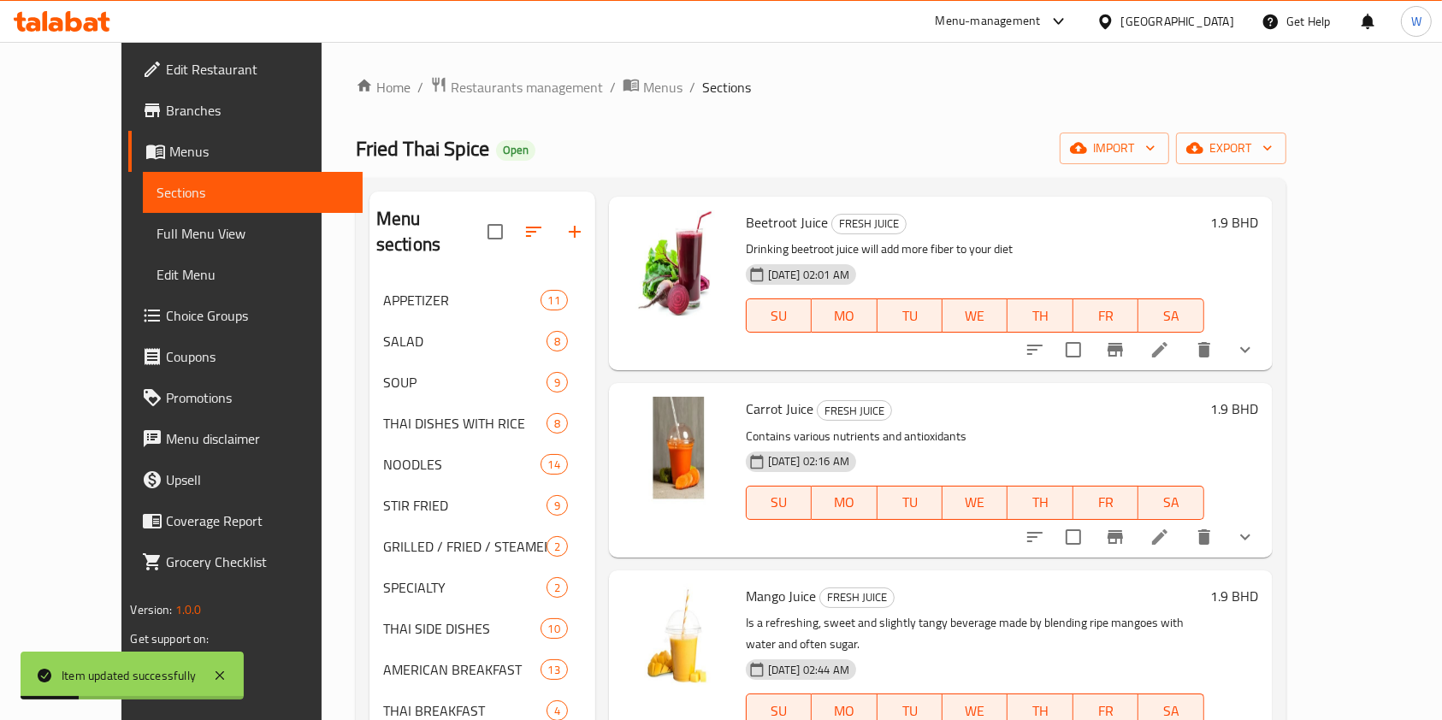
click at [1183, 546] on li at bounding box center [1159, 537] width 48 height 31
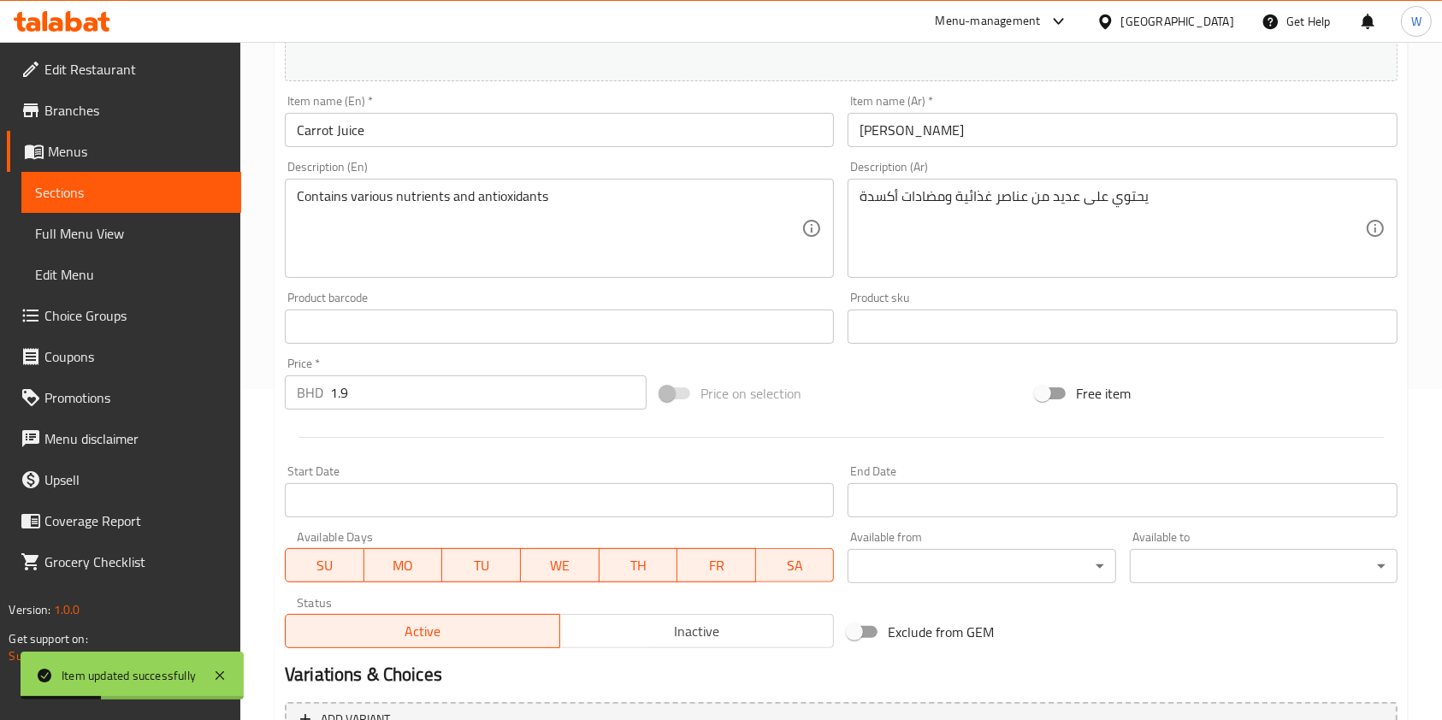
scroll to position [540, 0]
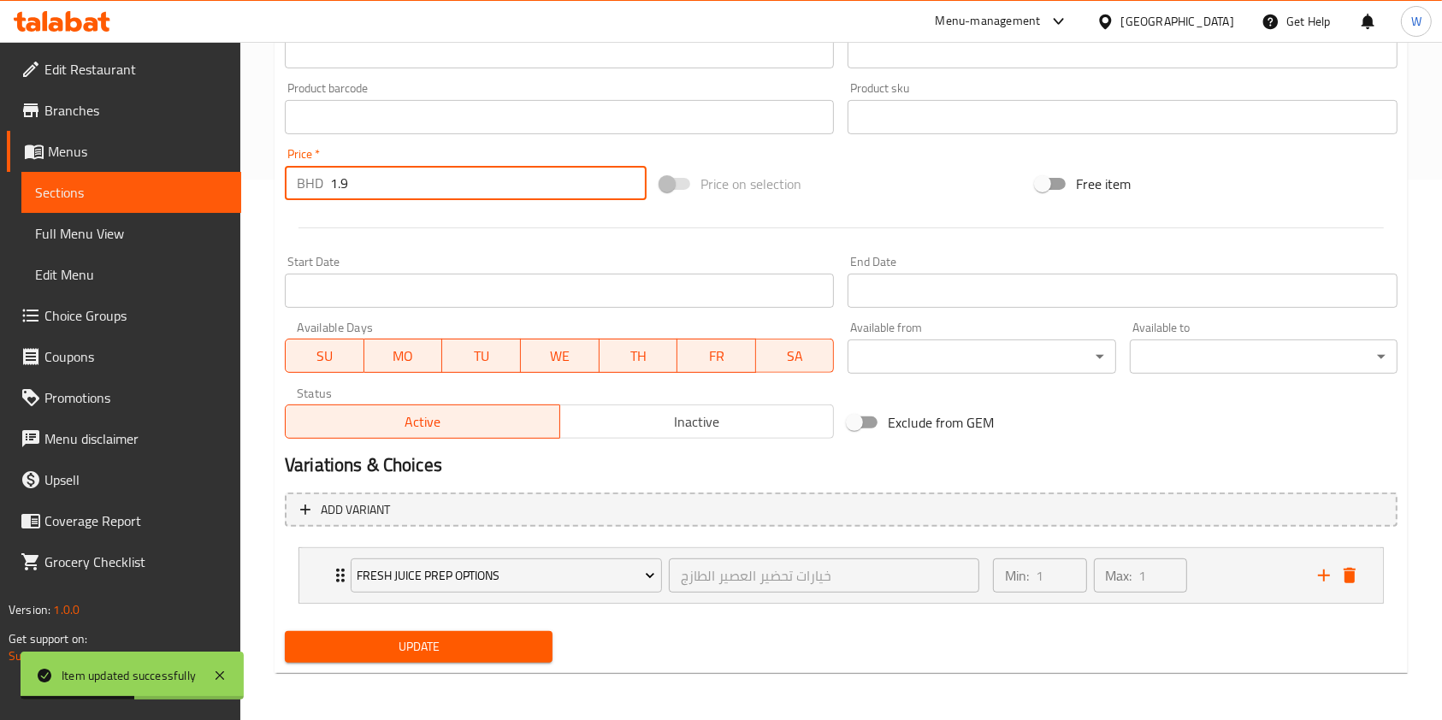
drag, startPoint x: 327, startPoint y: 187, endPoint x: 286, endPoint y: 193, distance: 42.3
click at [299, 187] on div "BHD 1.9 Price *" at bounding box center [466, 183] width 362 height 34
paste input "2.5"
type input "2.5"
click at [457, 649] on span "Update" at bounding box center [418, 646] width 240 height 21
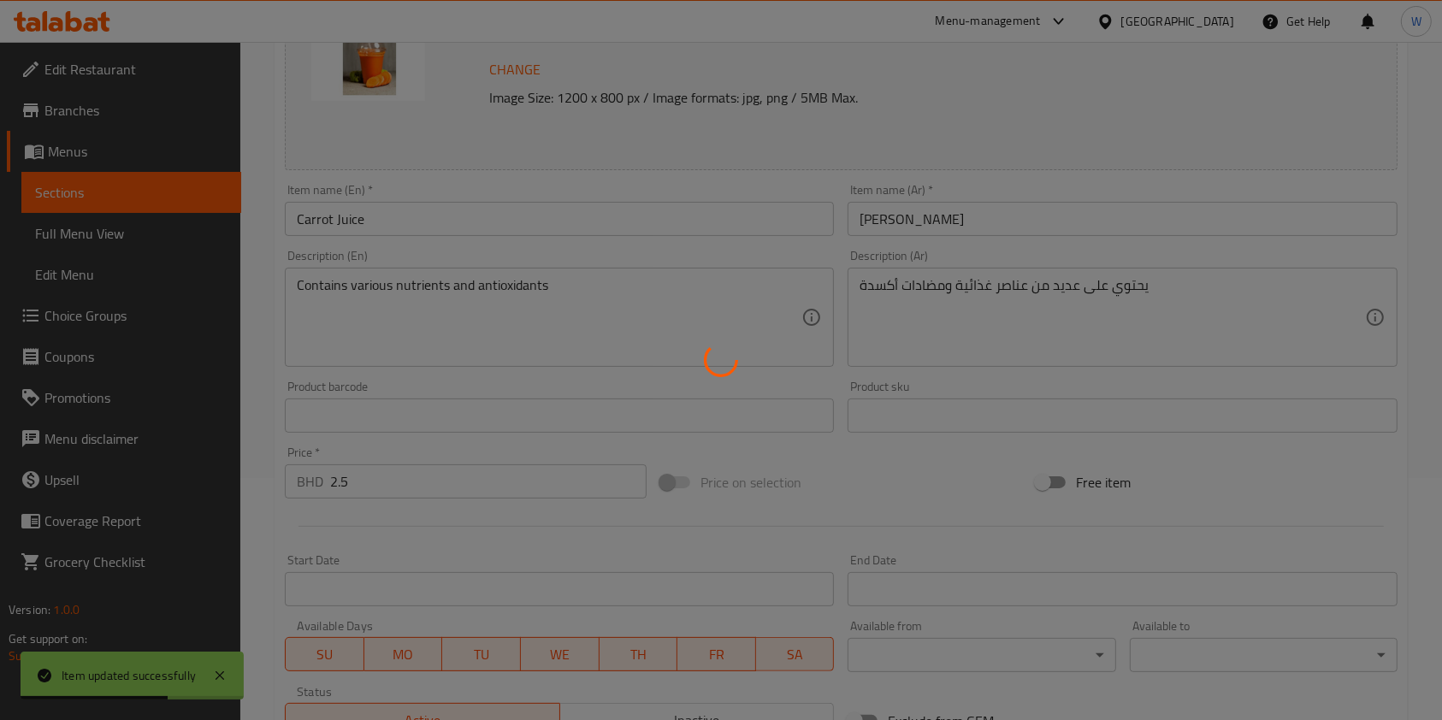
scroll to position [0, 0]
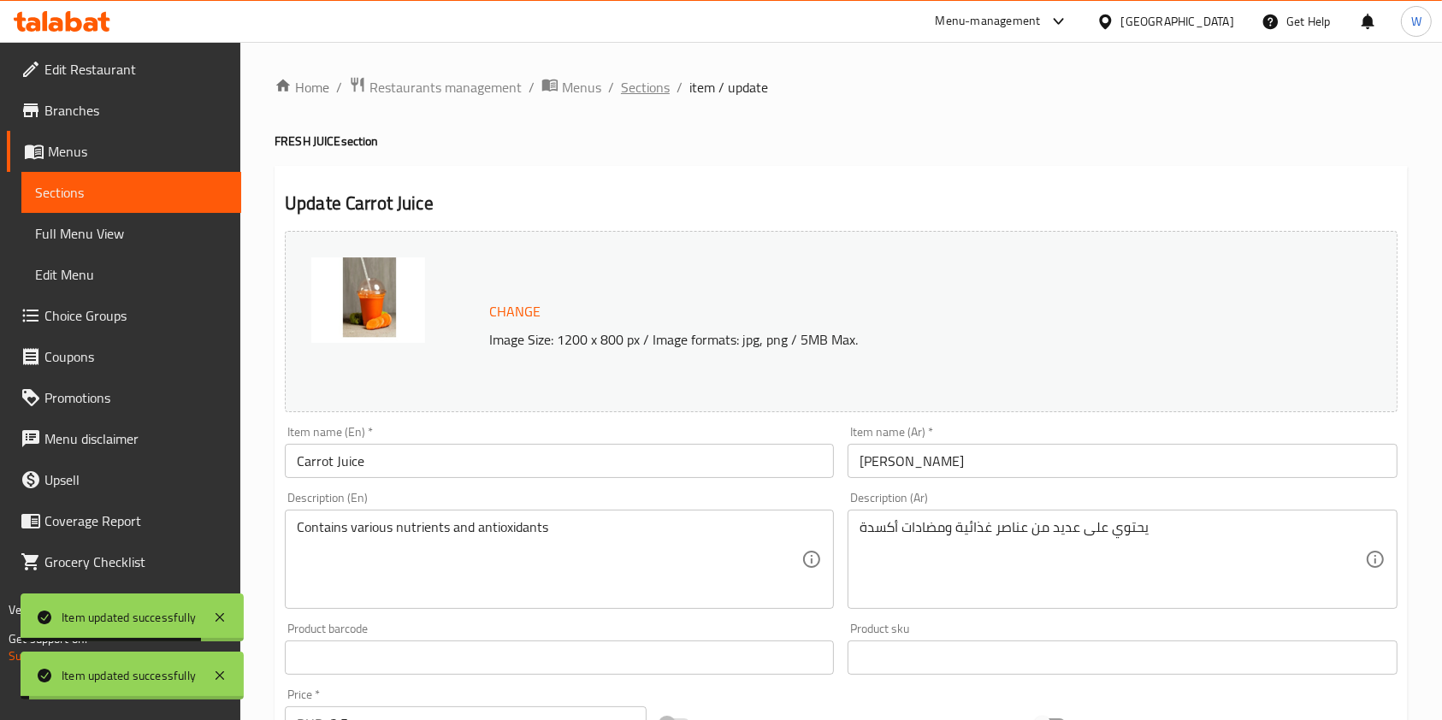
click at [645, 82] on span "Sections" at bounding box center [645, 87] width 49 height 21
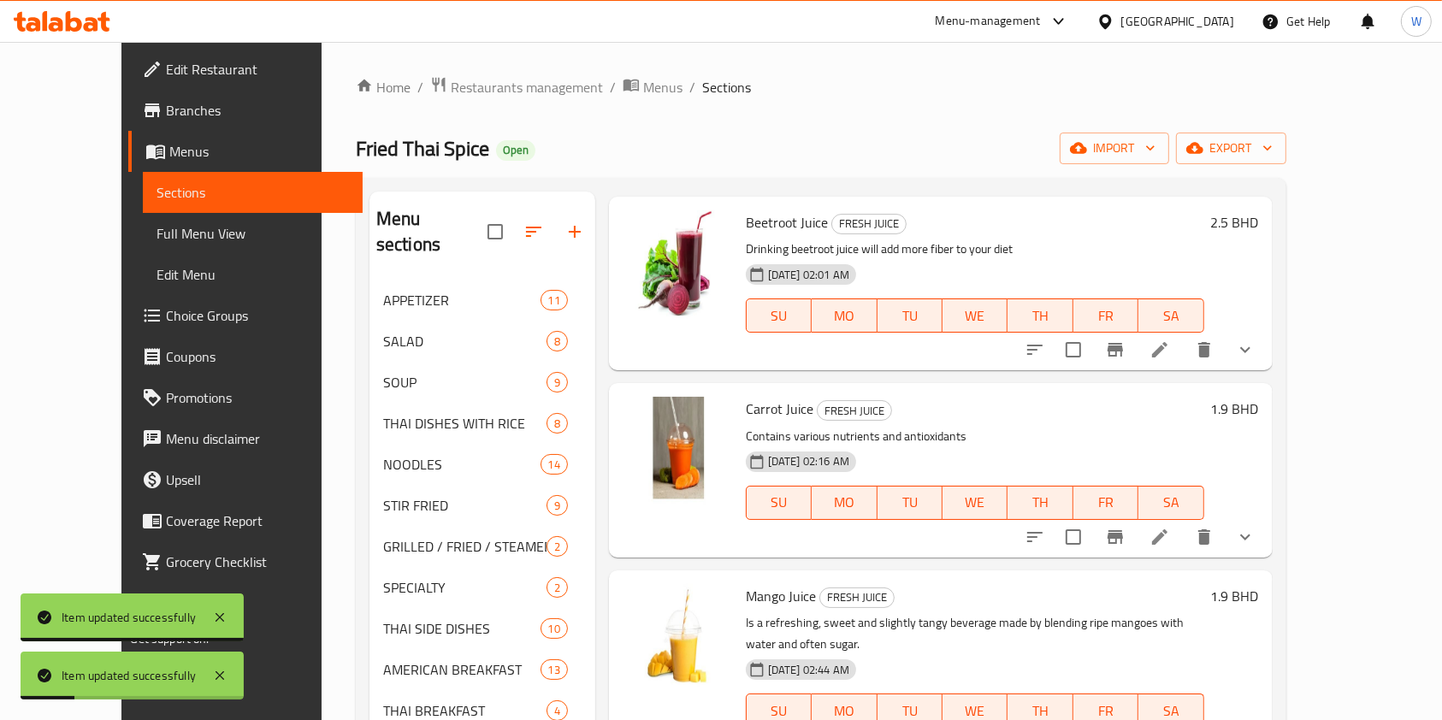
scroll to position [1026, 0]
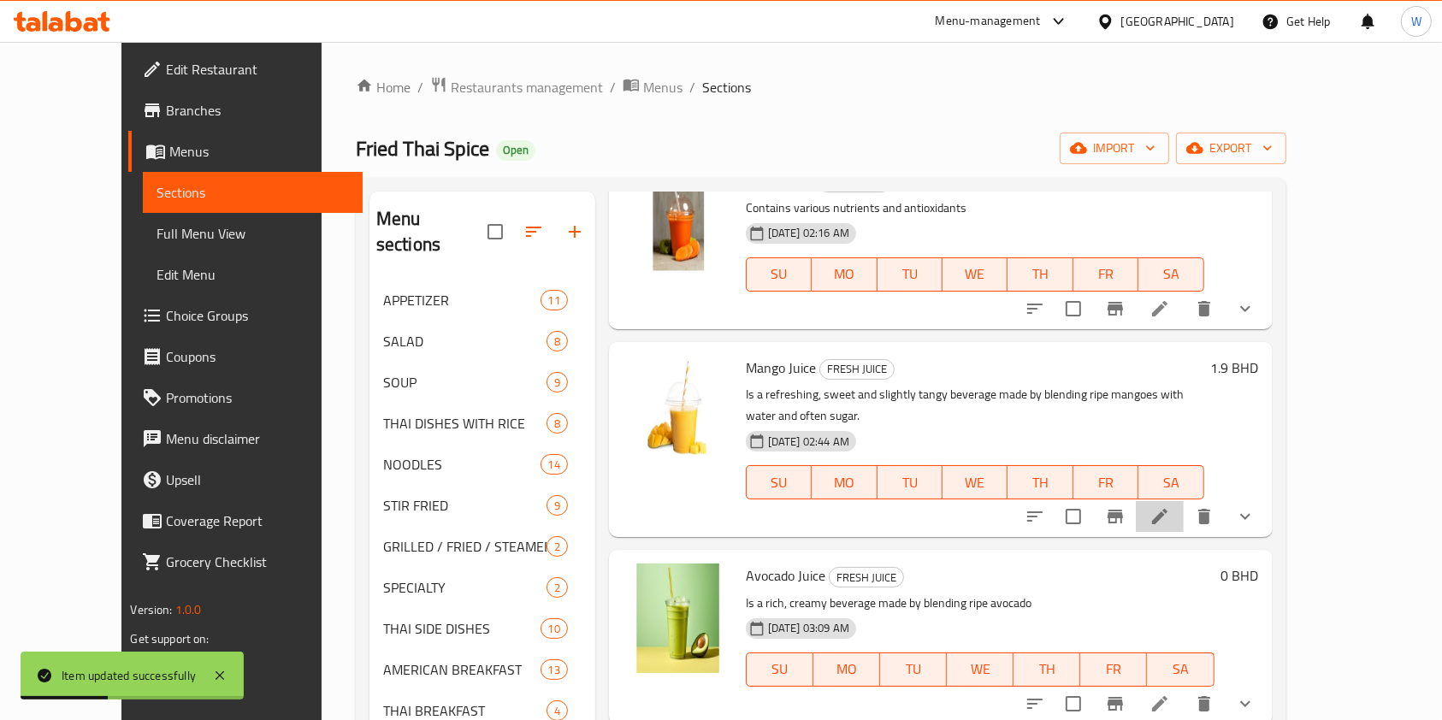
click at [1183, 502] on li at bounding box center [1159, 516] width 48 height 31
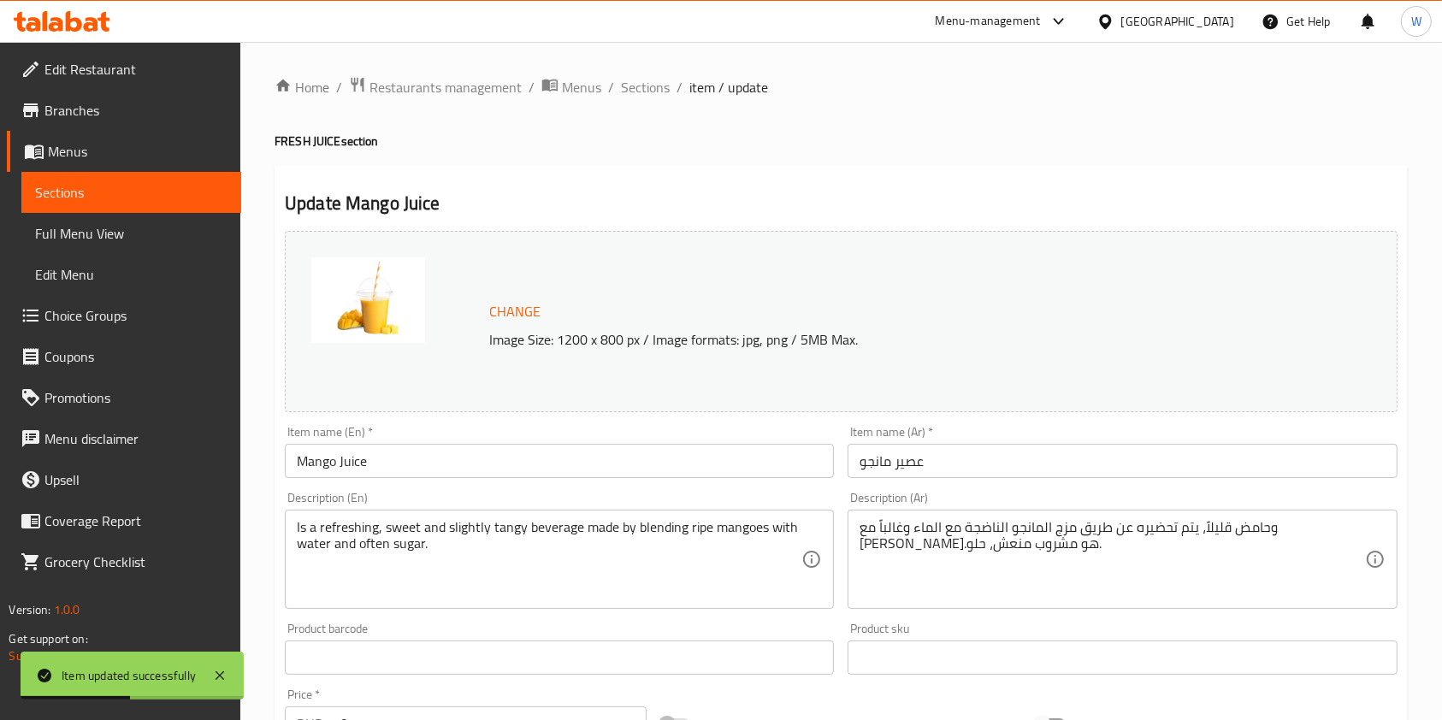
scroll to position [540, 0]
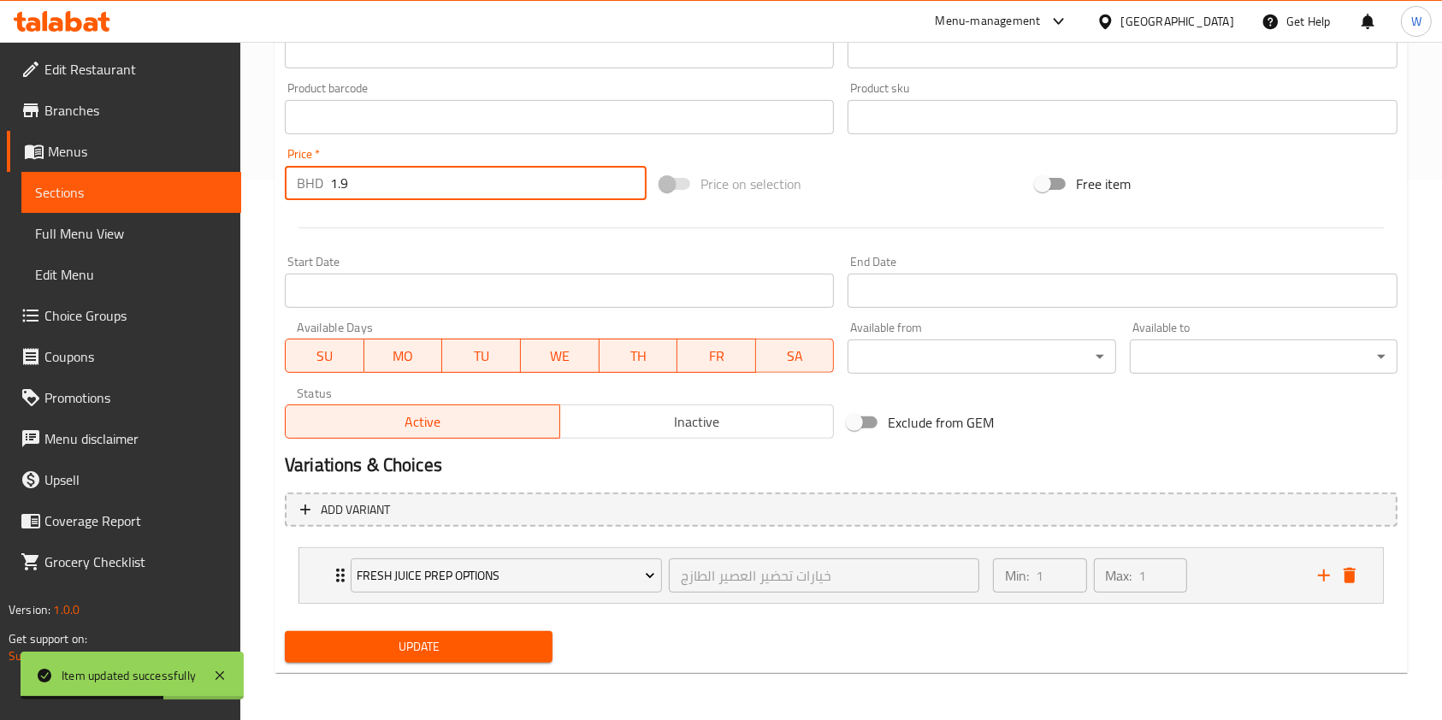
drag, startPoint x: 387, startPoint y: 179, endPoint x: 262, endPoint y: 233, distance: 136.0
click at [299, 183] on div "BHD 1.9 Price *" at bounding box center [466, 183] width 362 height 34
paste input "2.5"
type input "2.5"
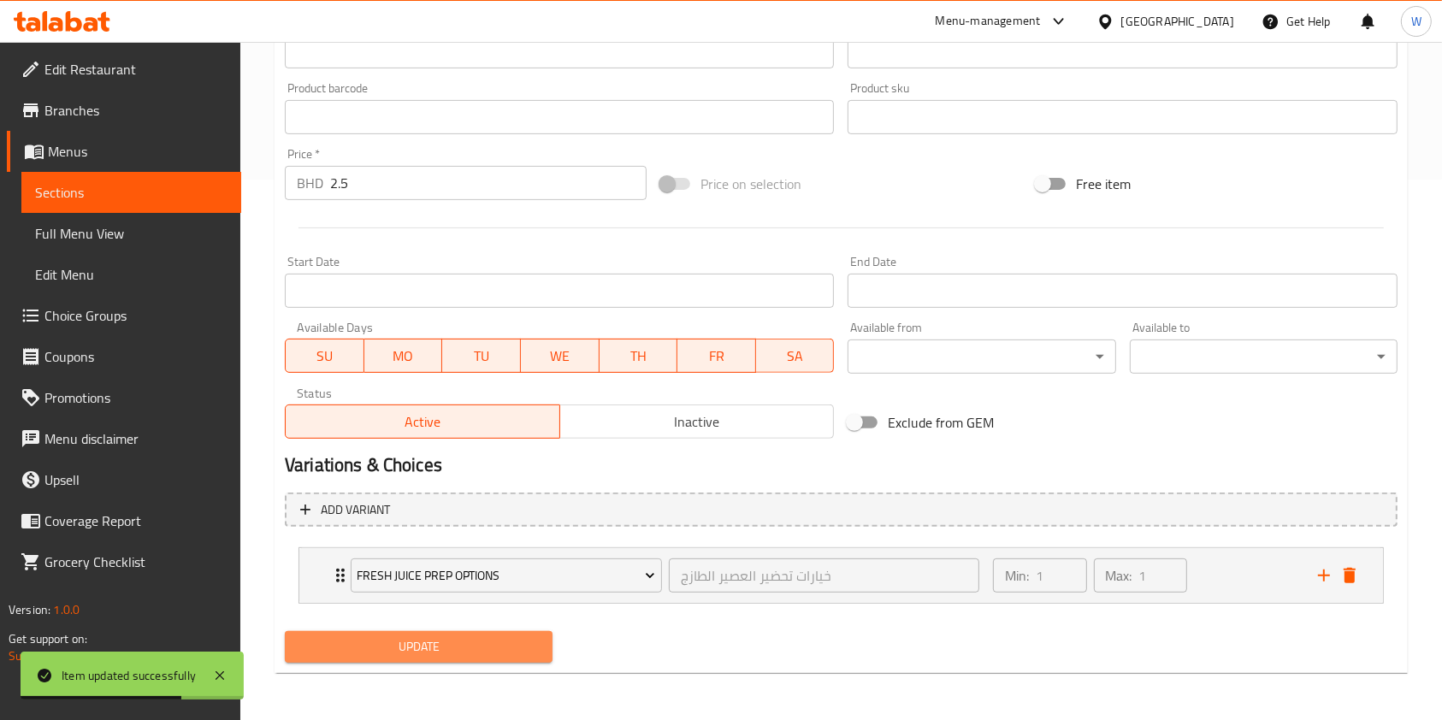
click at [392, 631] on button "Update" at bounding box center [419, 647] width 268 height 32
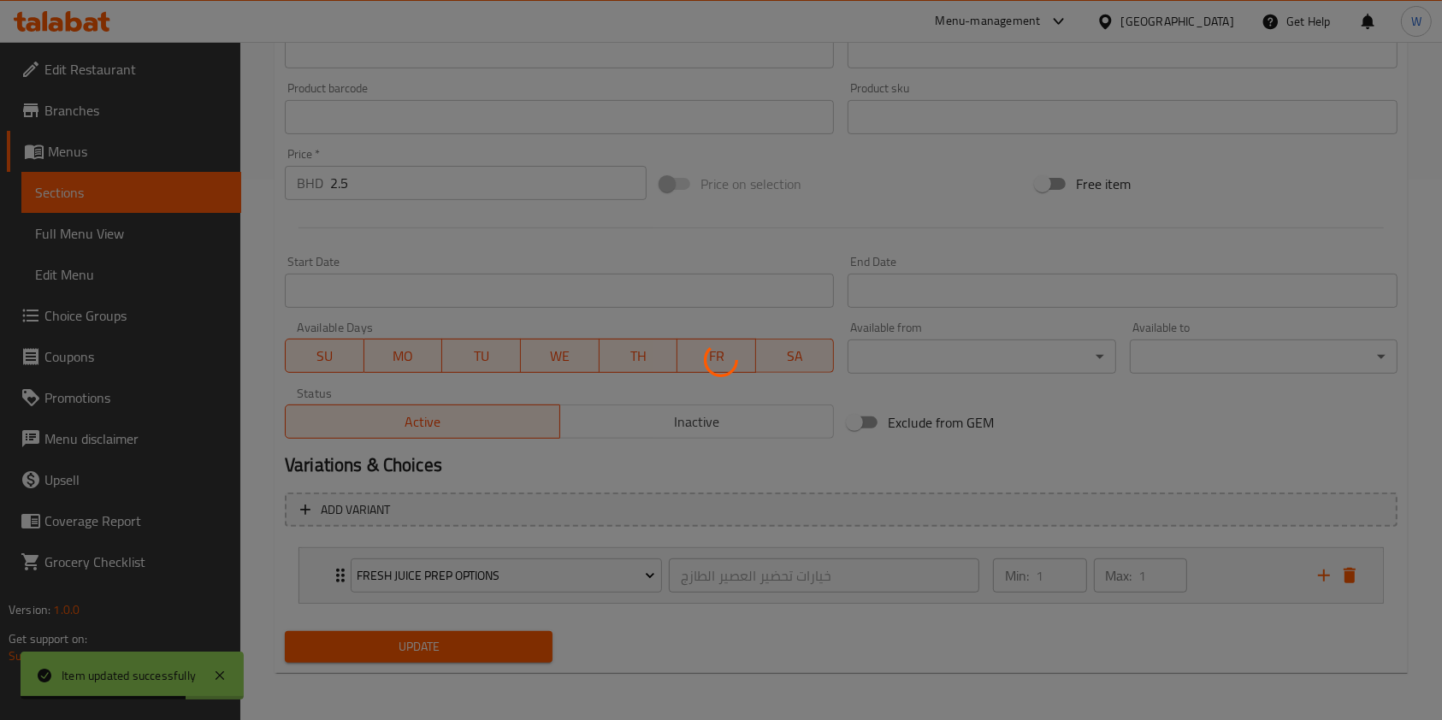
click at [396, 641] on div at bounding box center [721, 360] width 1442 height 720
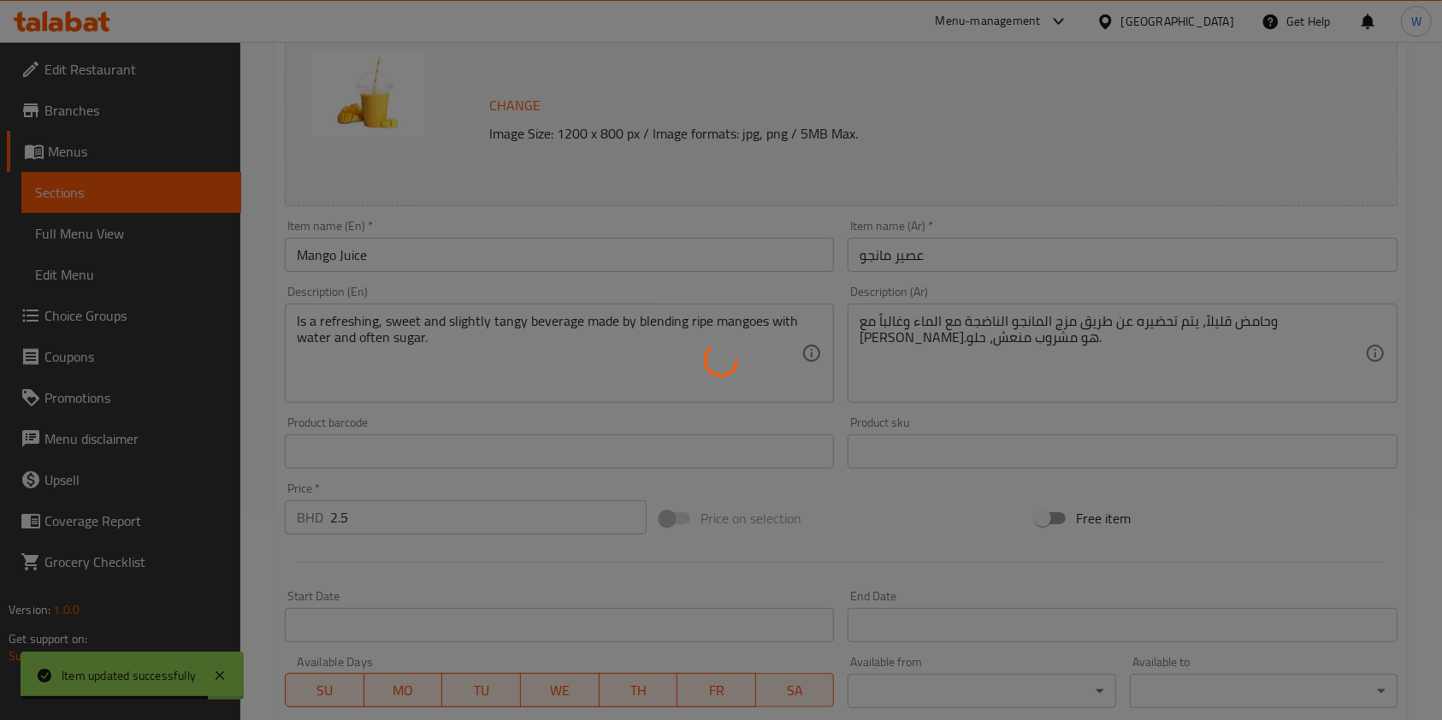
scroll to position [0, 0]
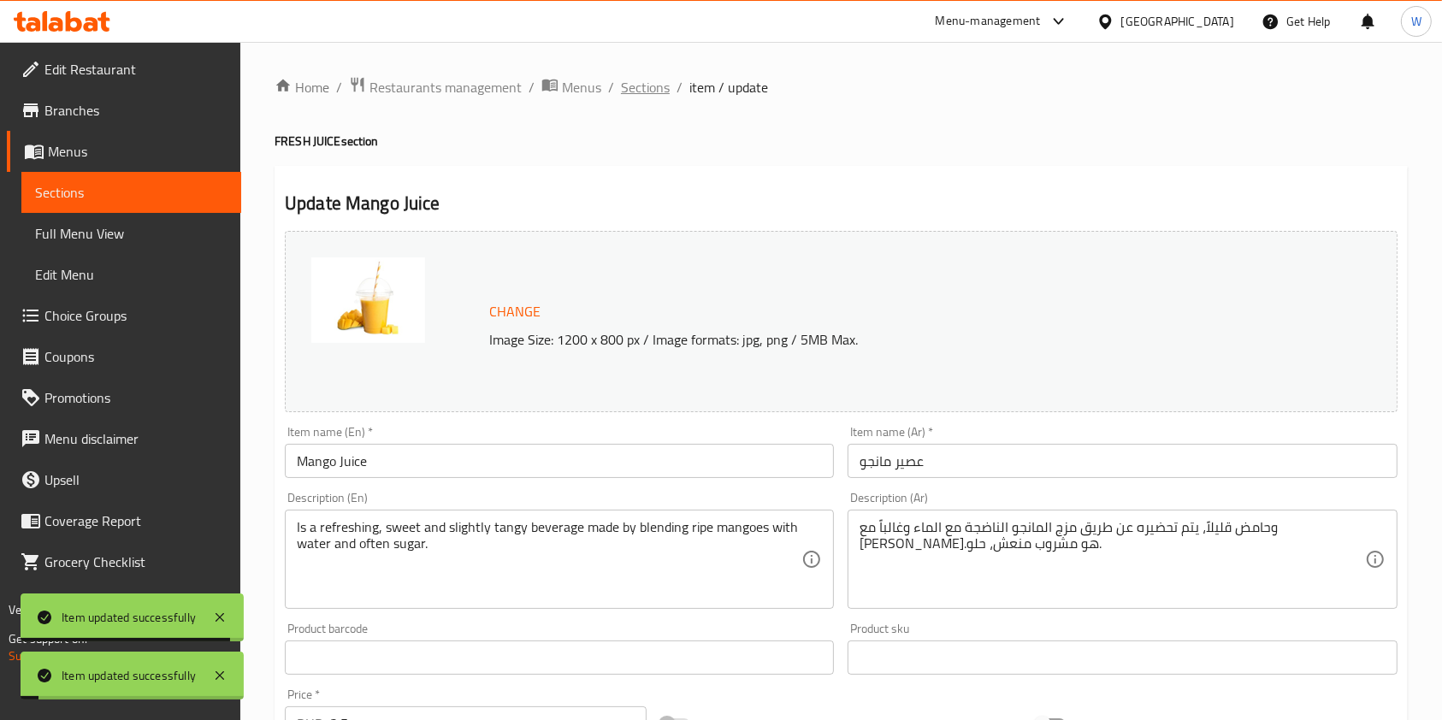
click at [652, 91] on span "Sections" at bounding box center [645, 87] width 49 height 21
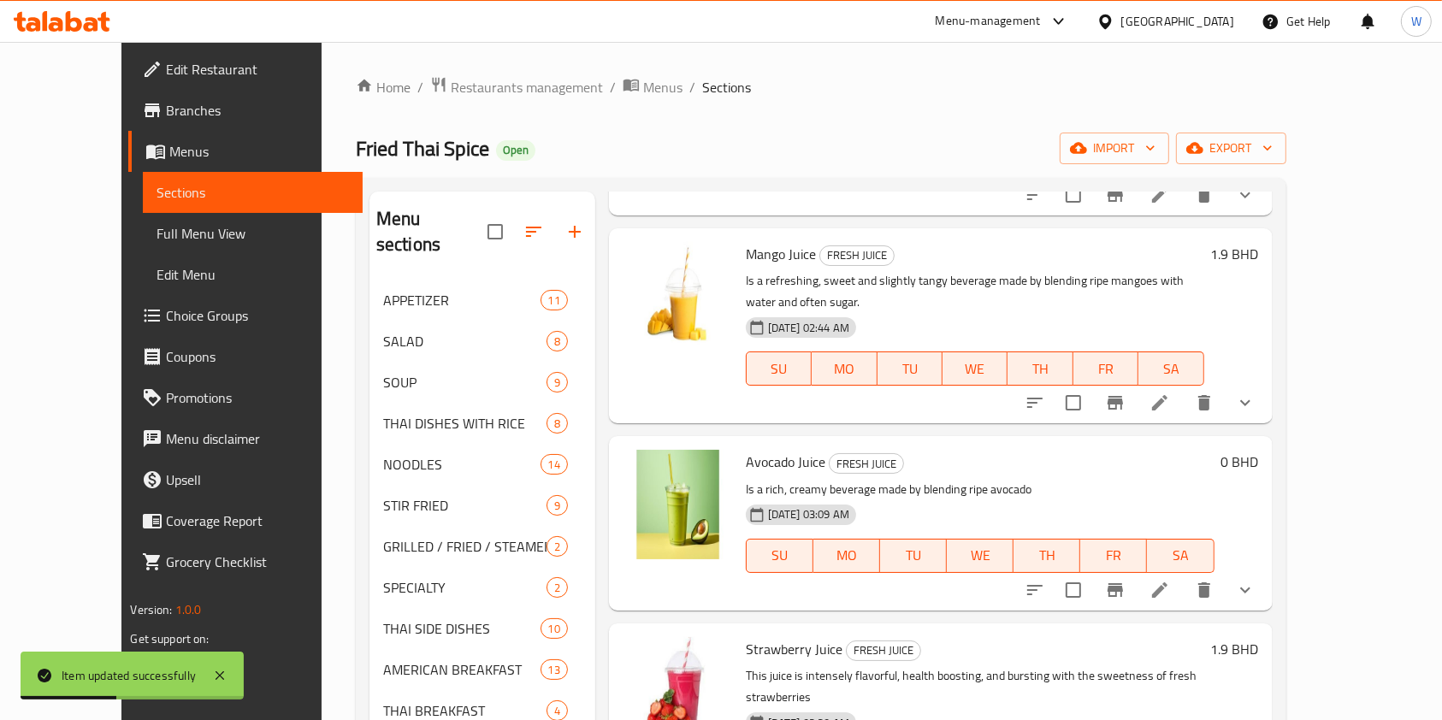
scroll to position [1253, 0]
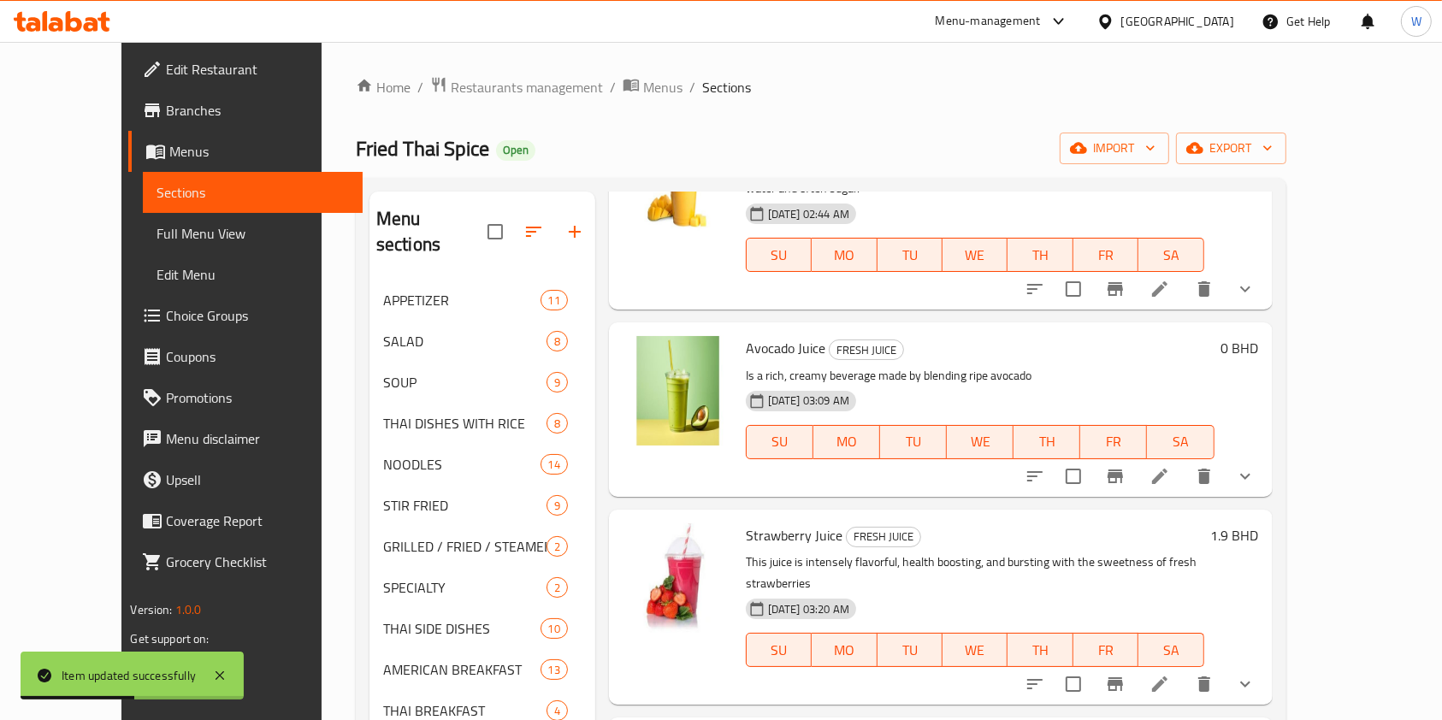
click at [1170, 466] on icon at bounding box center [1159, 476] width 21 height 21
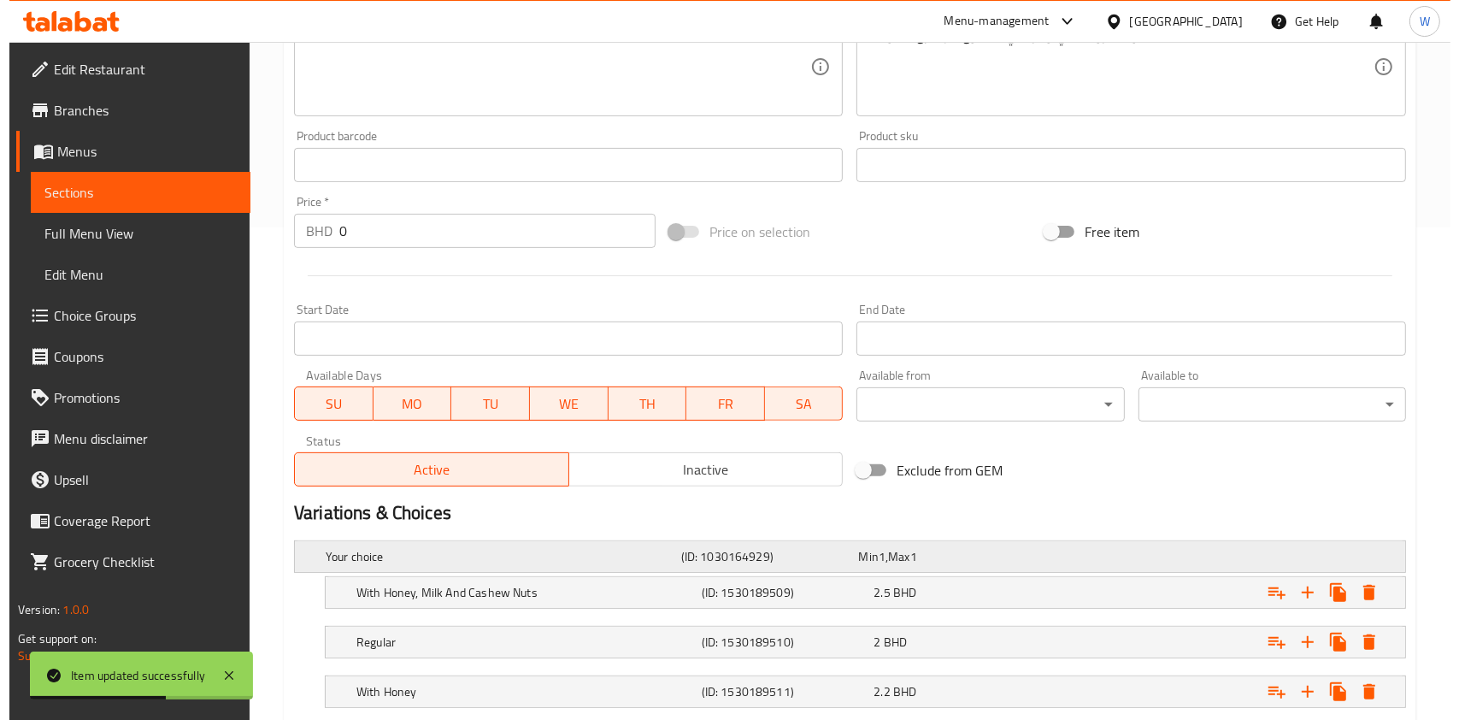
scroll to position [569, 0]
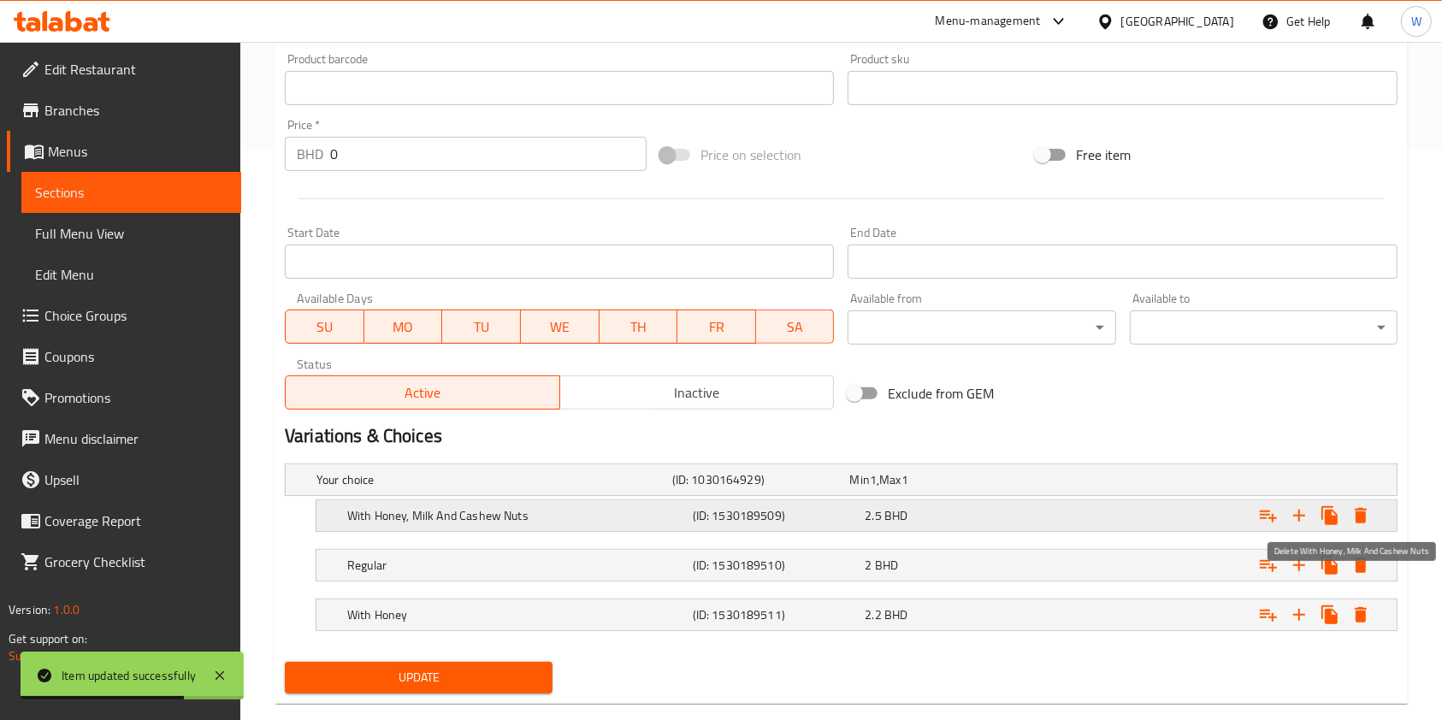
click at [1363, 512] on icon "Expand" at bounding box center [1360, 515] width 12 height 15
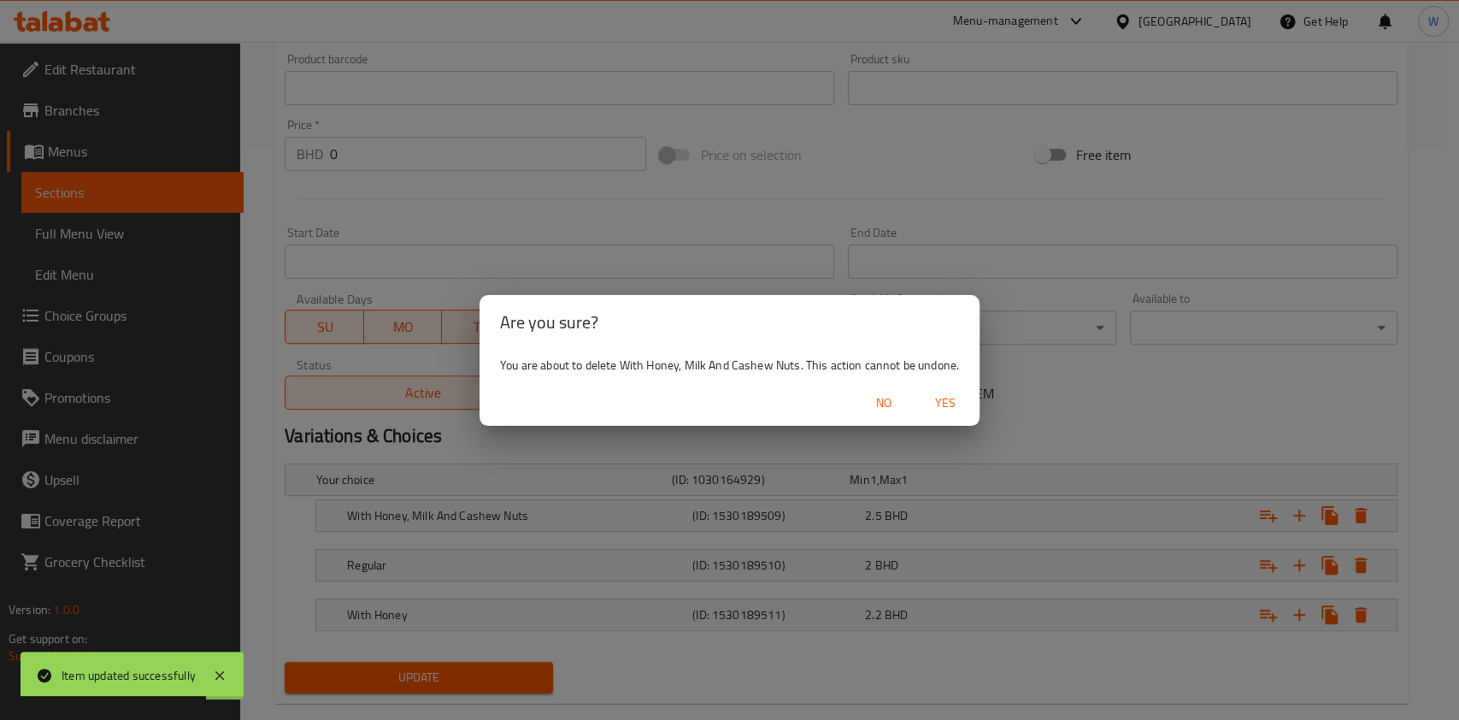
click at [946, 408] on span "Yes" at bounding box center [945, 402] width 41 height 21
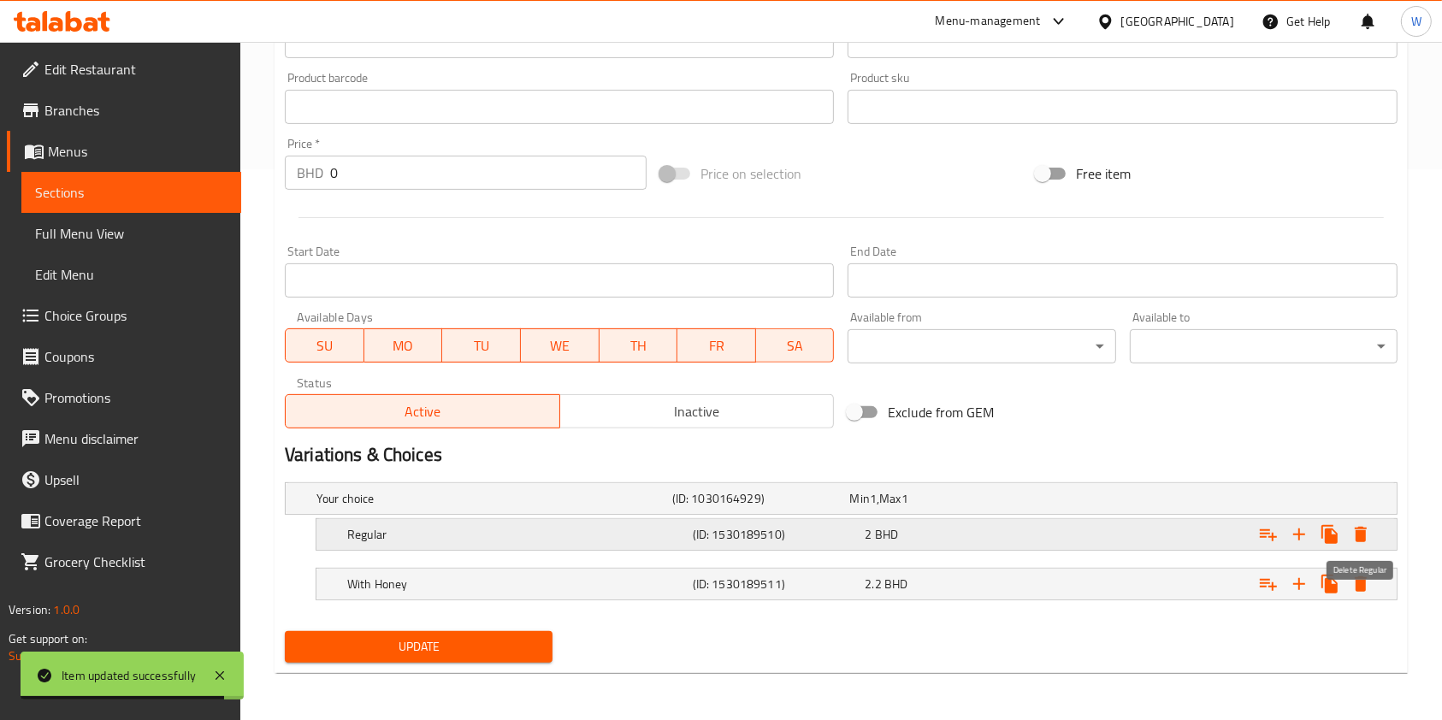
click at [1359, 534] on icon "Expand" at bounding box center [1360, 534] width 12 height 15
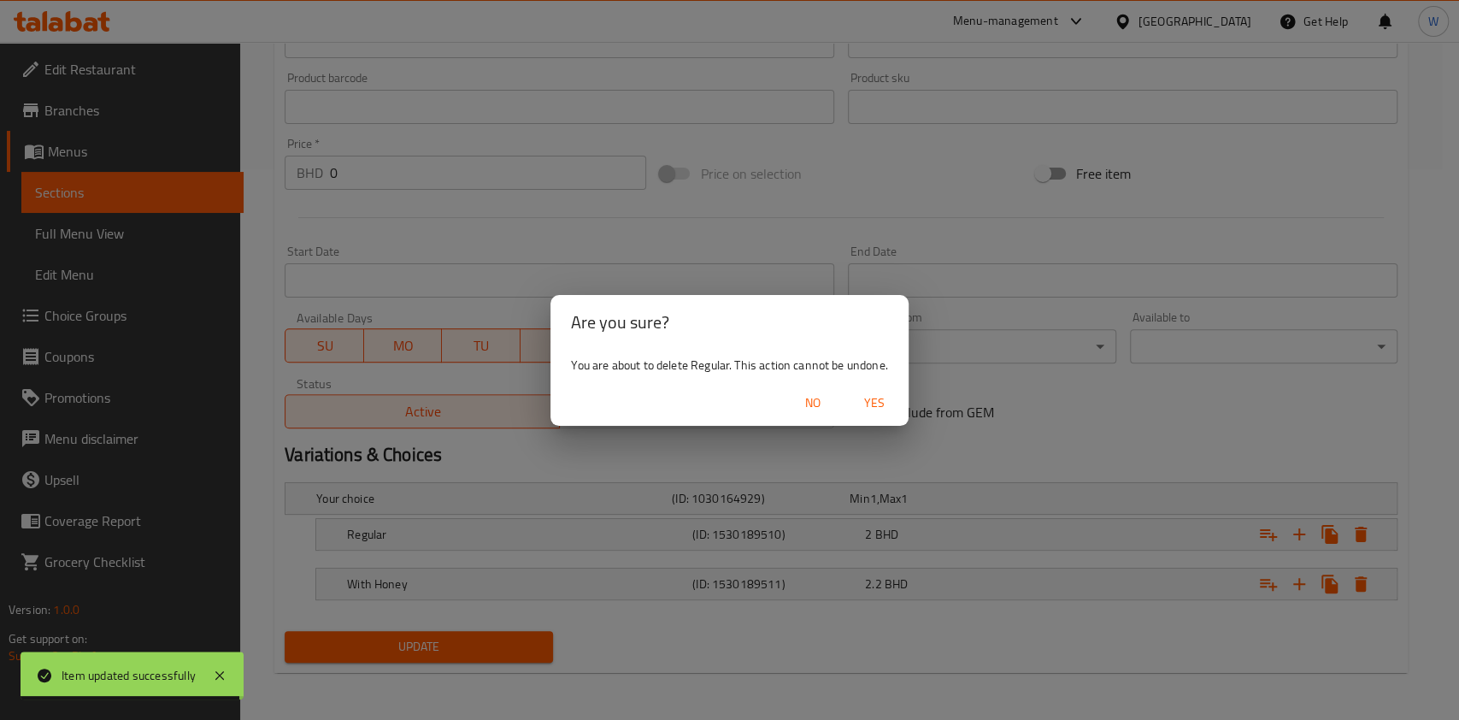
click at [882, 399] on span "Yes" at bounding box center [874, 402] width 41 height 21
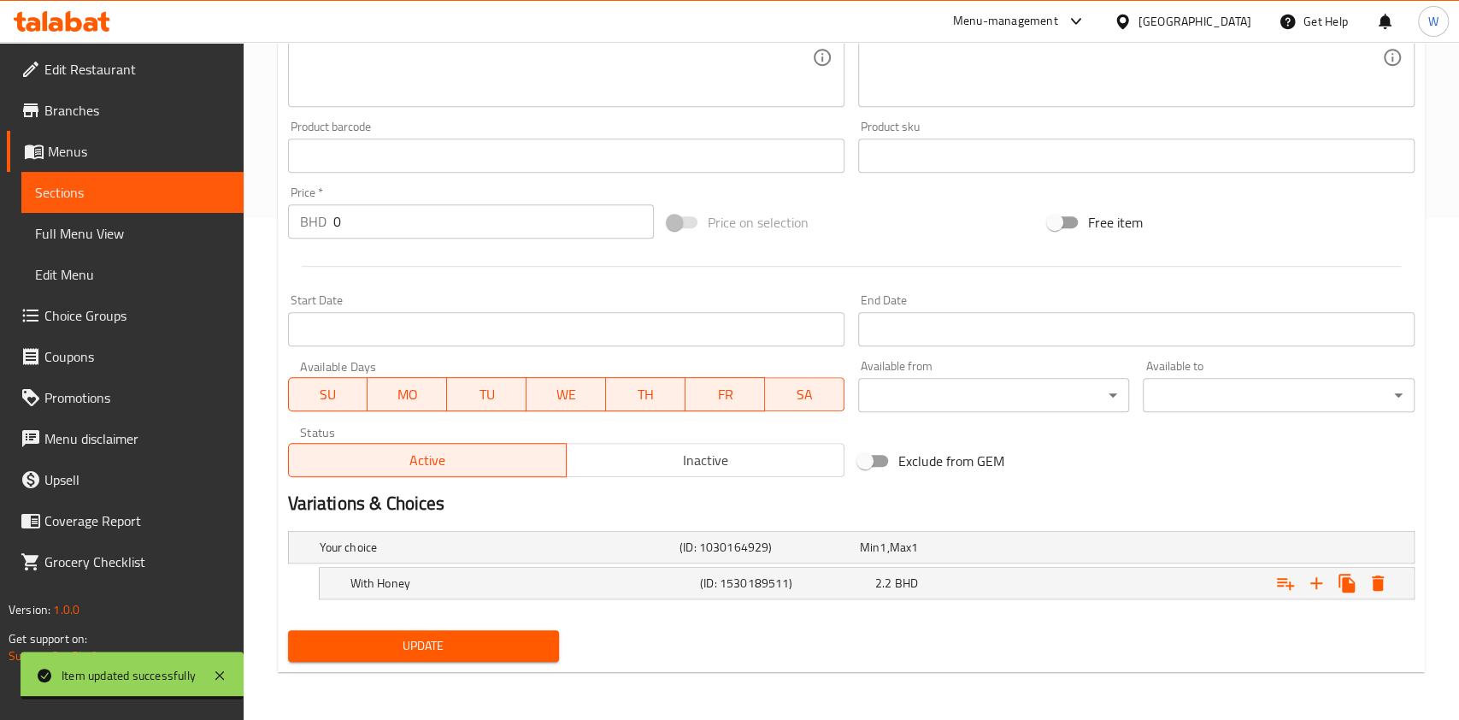
scroll to position [501, 0]
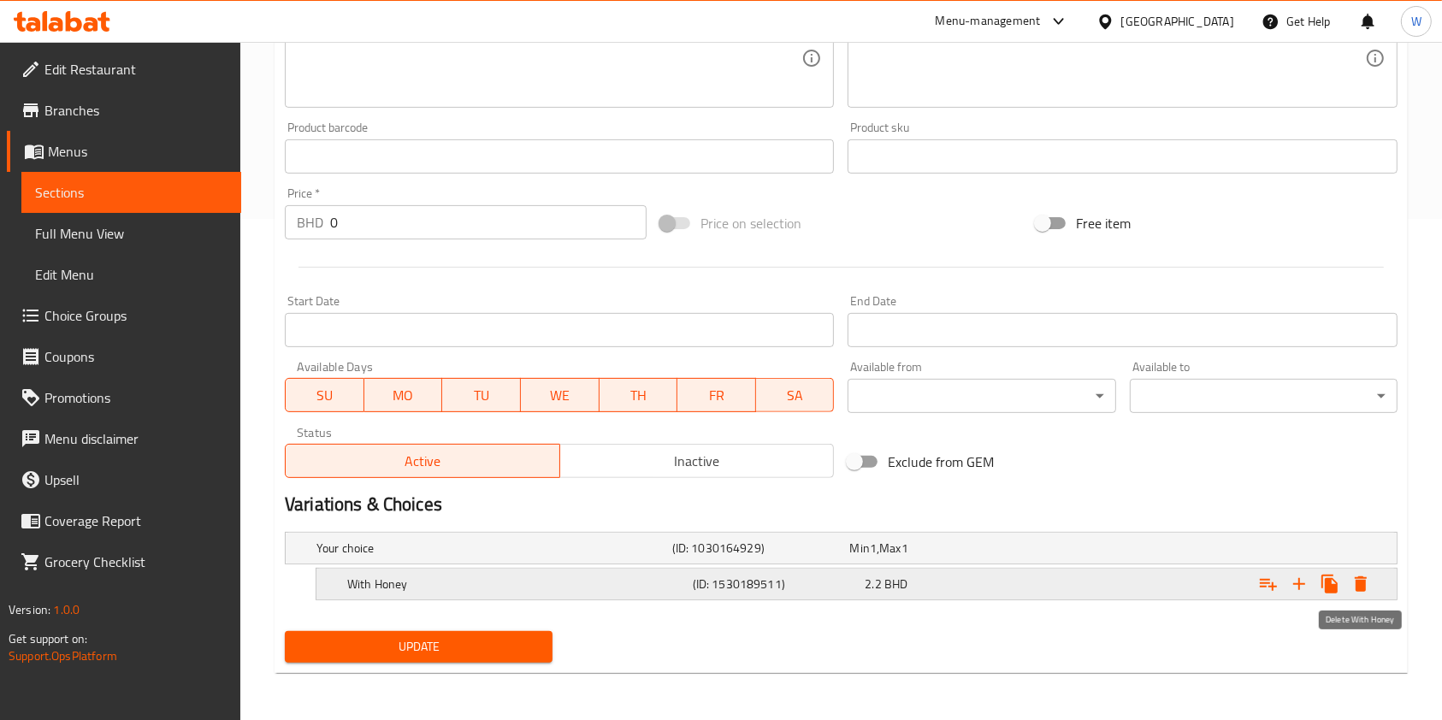
click at [1361, 585] on icon "Expand" at bounding box center [1360, 583] width 12 height 15
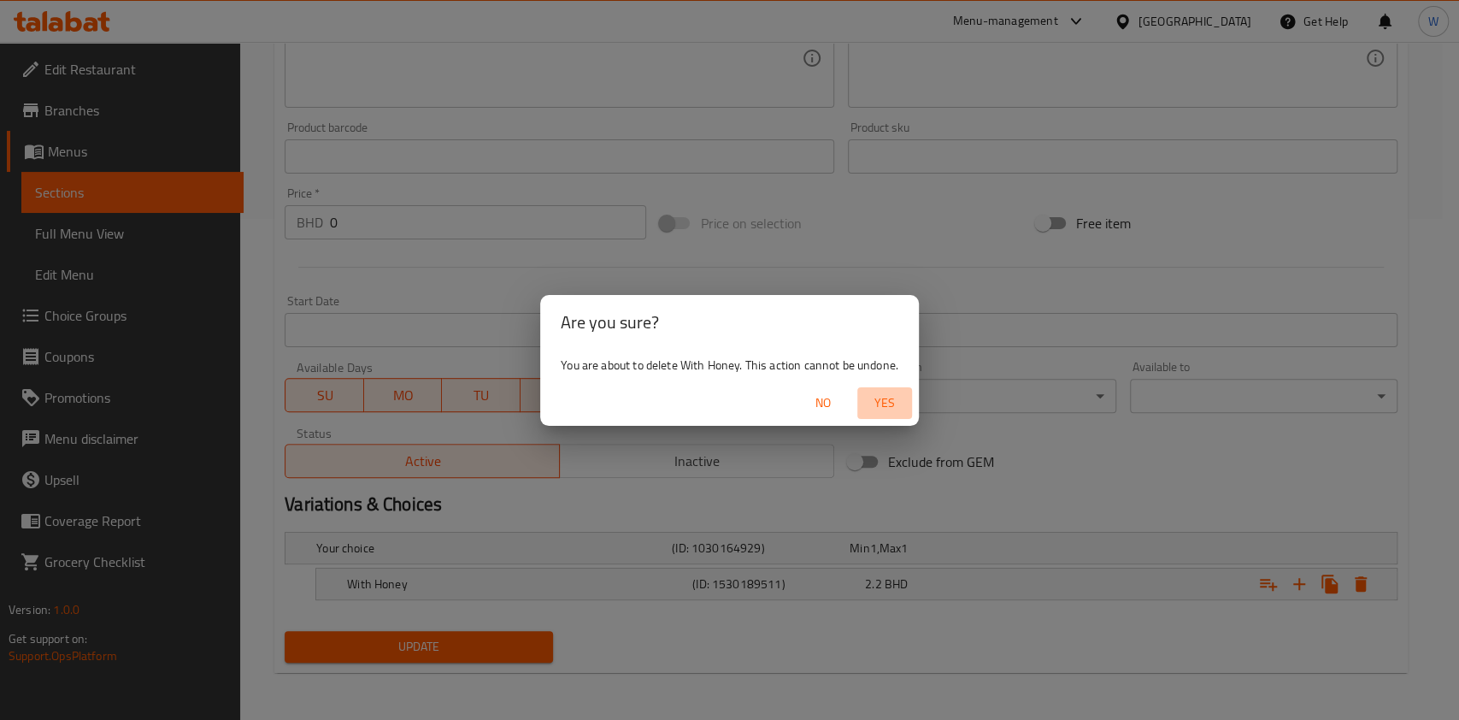
click at [899, 412] on span "Yes" at bounding box center [884, 402] width 41 height 21
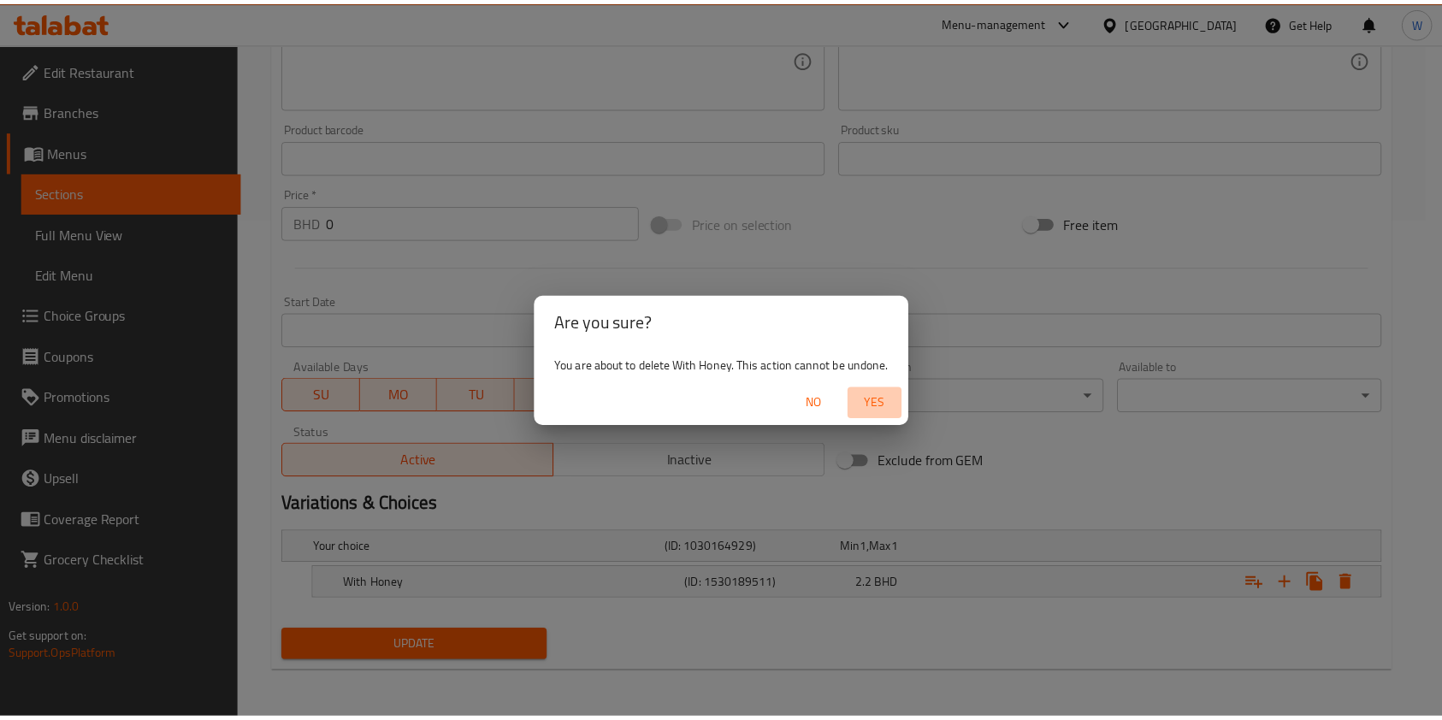
scroll to position [496, 0]
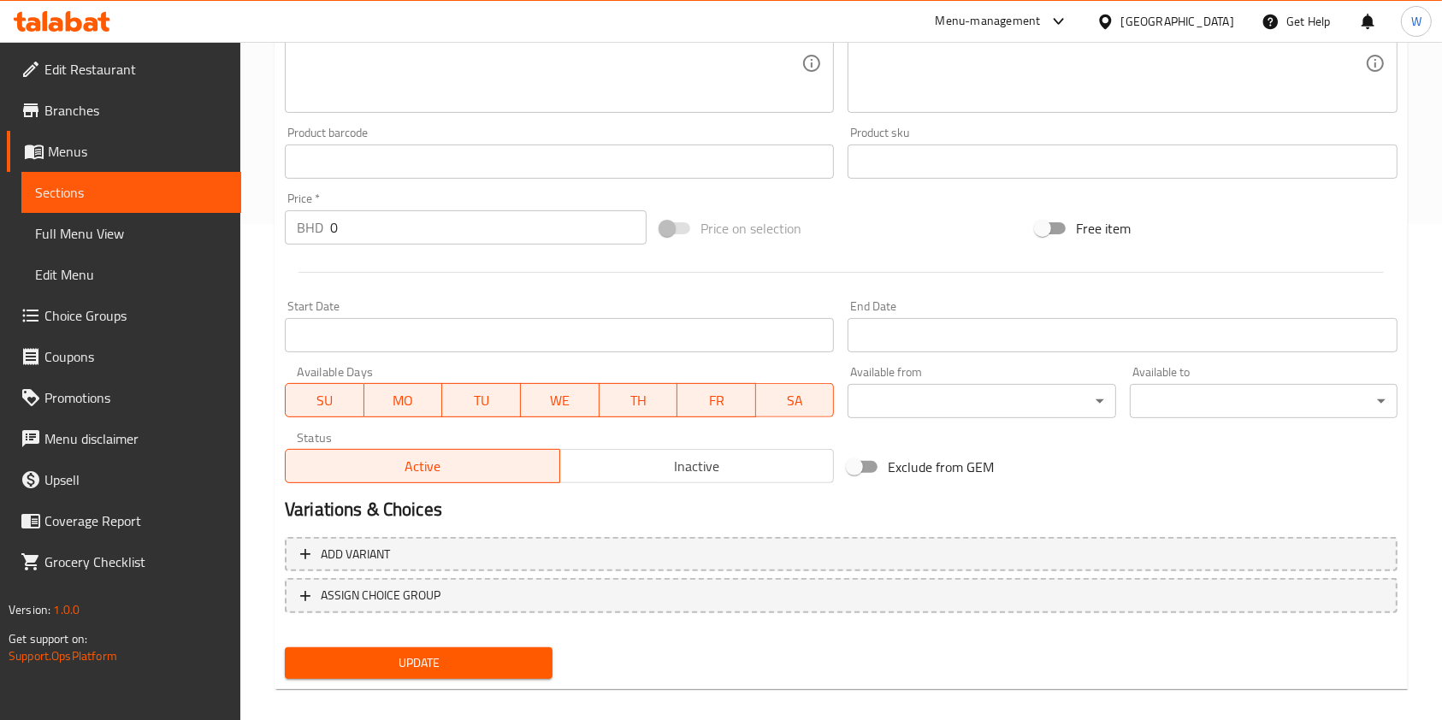
drag, startPoint x: 441, startPoint y: 236, endPoint x: 325, endPoint y: 235, distance: 116.3
click at [325, 235] on div "BHD 0 Price *" at bounding box center [466, 227] width 362 height 34
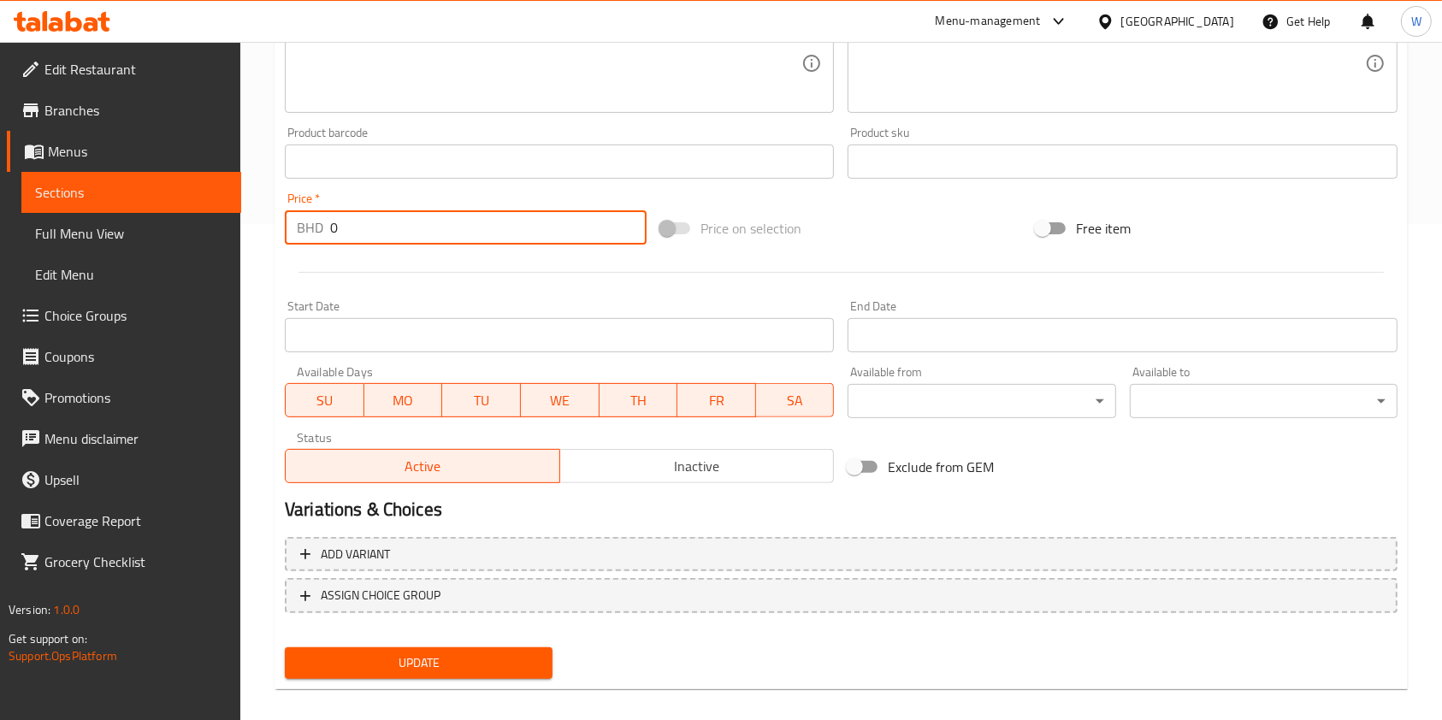
paste input "2.5"
type input "2.5"
click at [367, 669] on span "Update" at bounding box center [418, 662] width 240 height 21
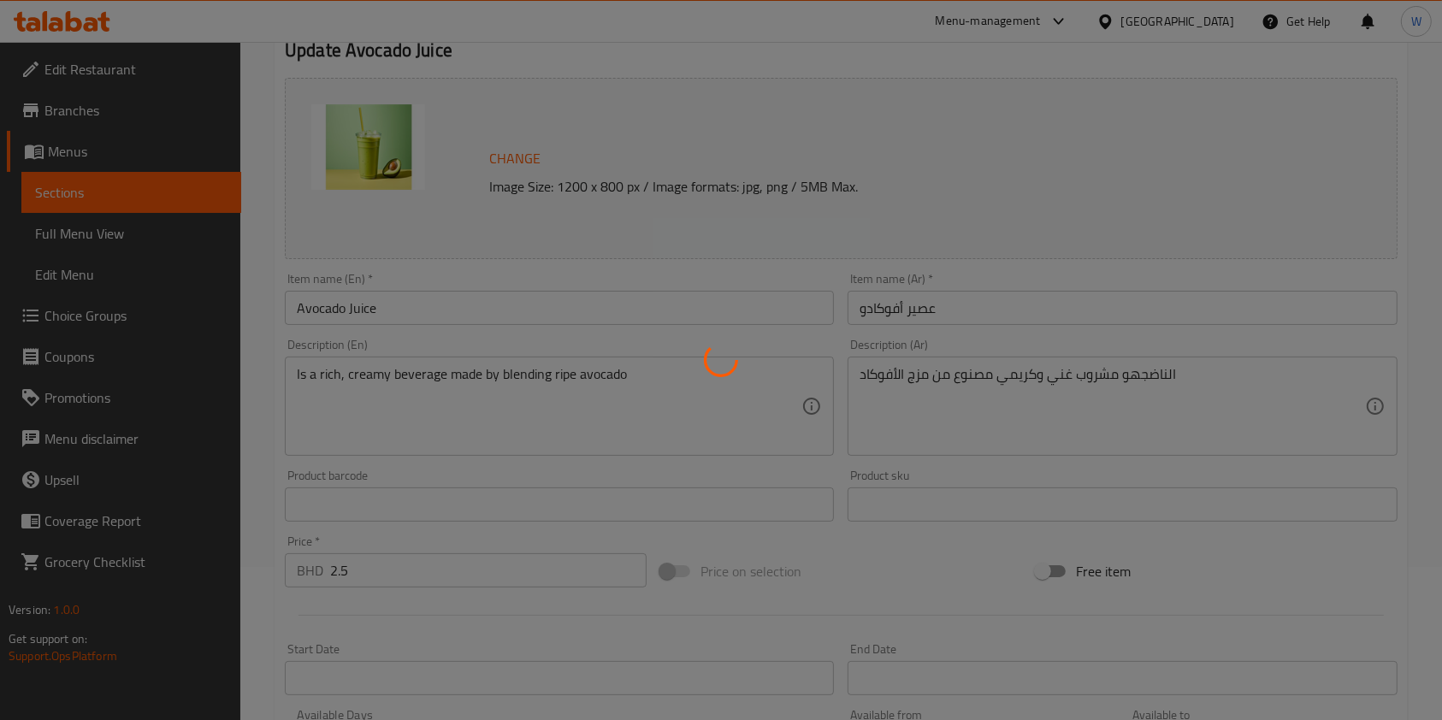
scroll to position [0, 0]
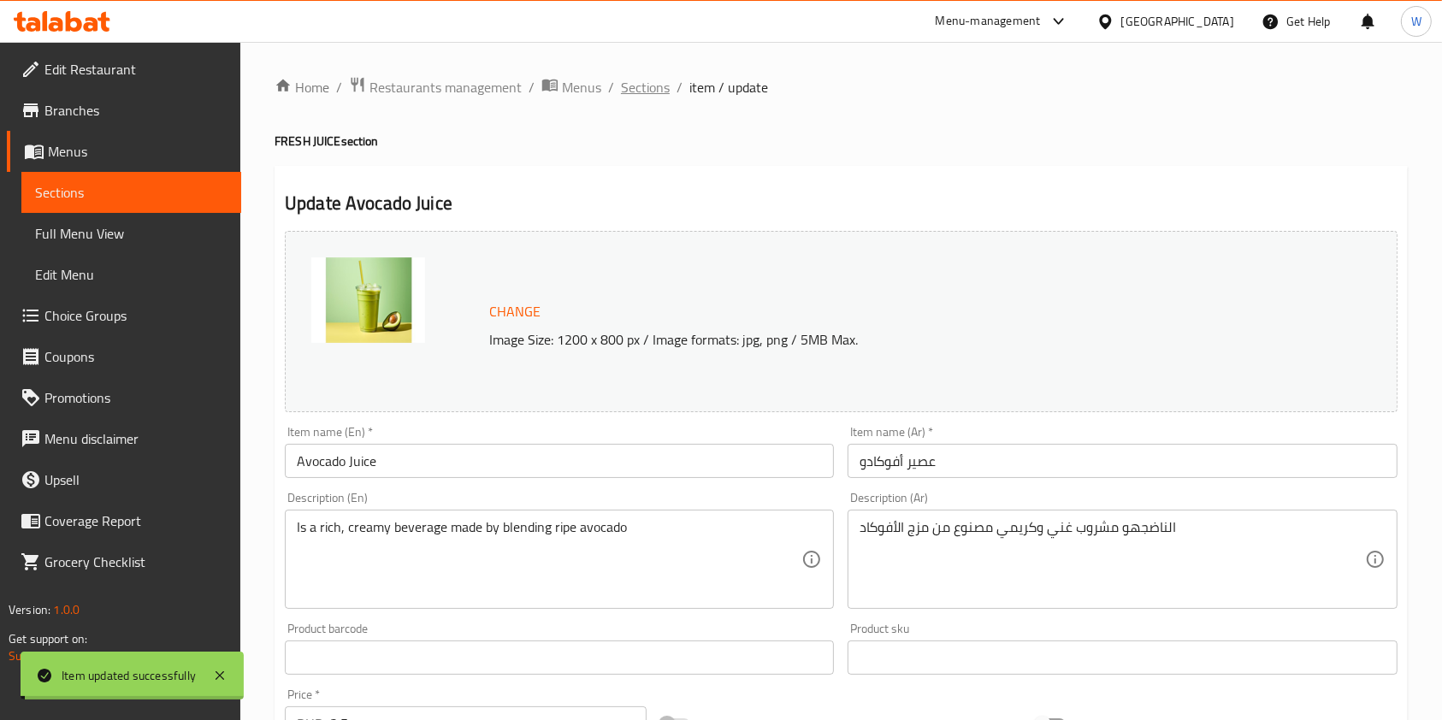
click at [641, 96] on span "Sections" at bounding box center [645, 87] width 49 height 21
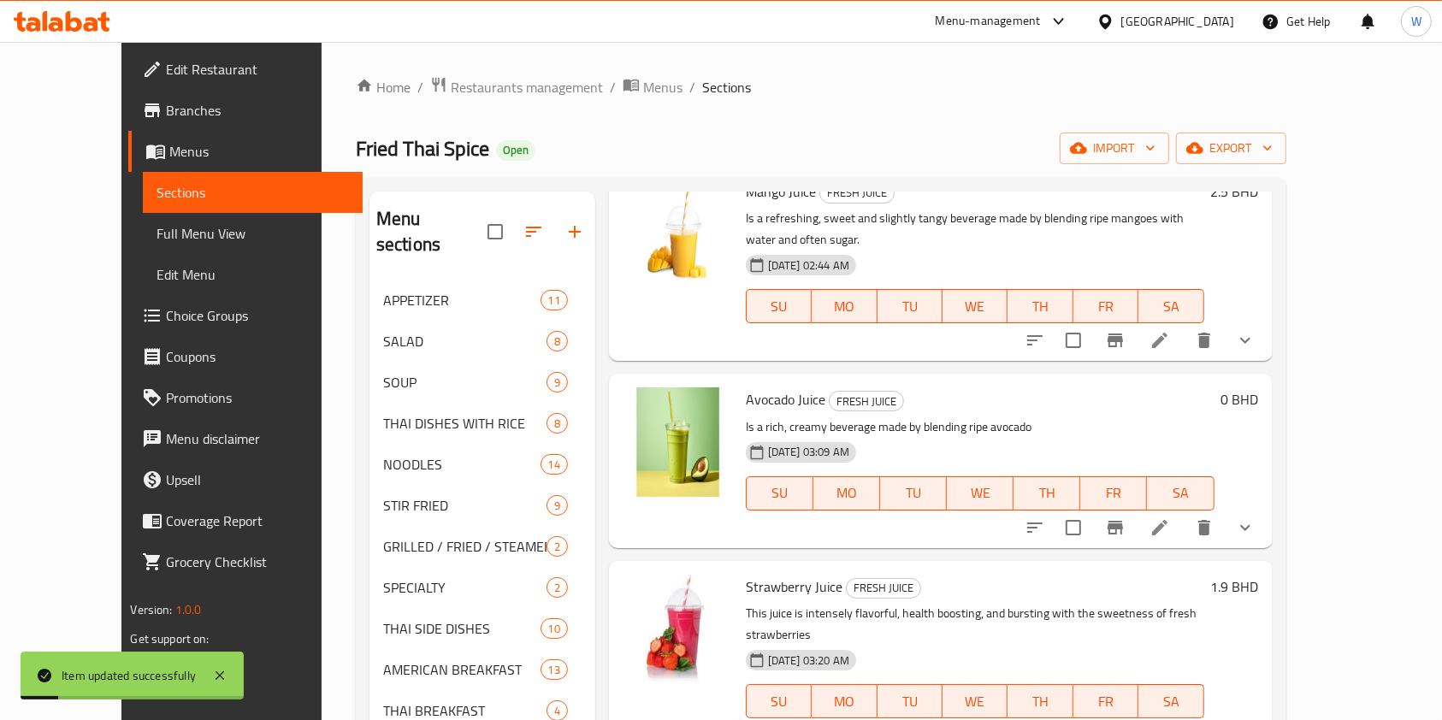
scroll to position [1368, 0]
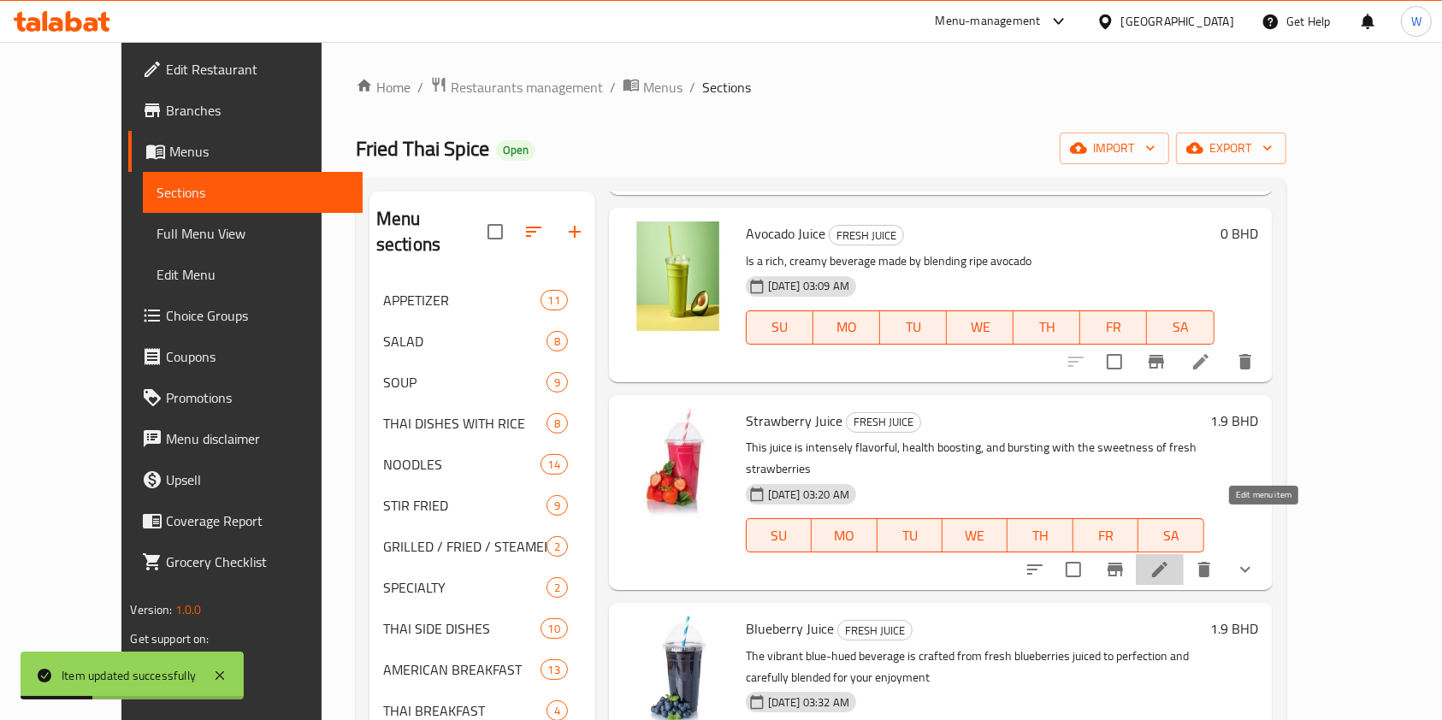
click at [1170, 559] on icon at bounding box center [1159, 569] width 21 height 21
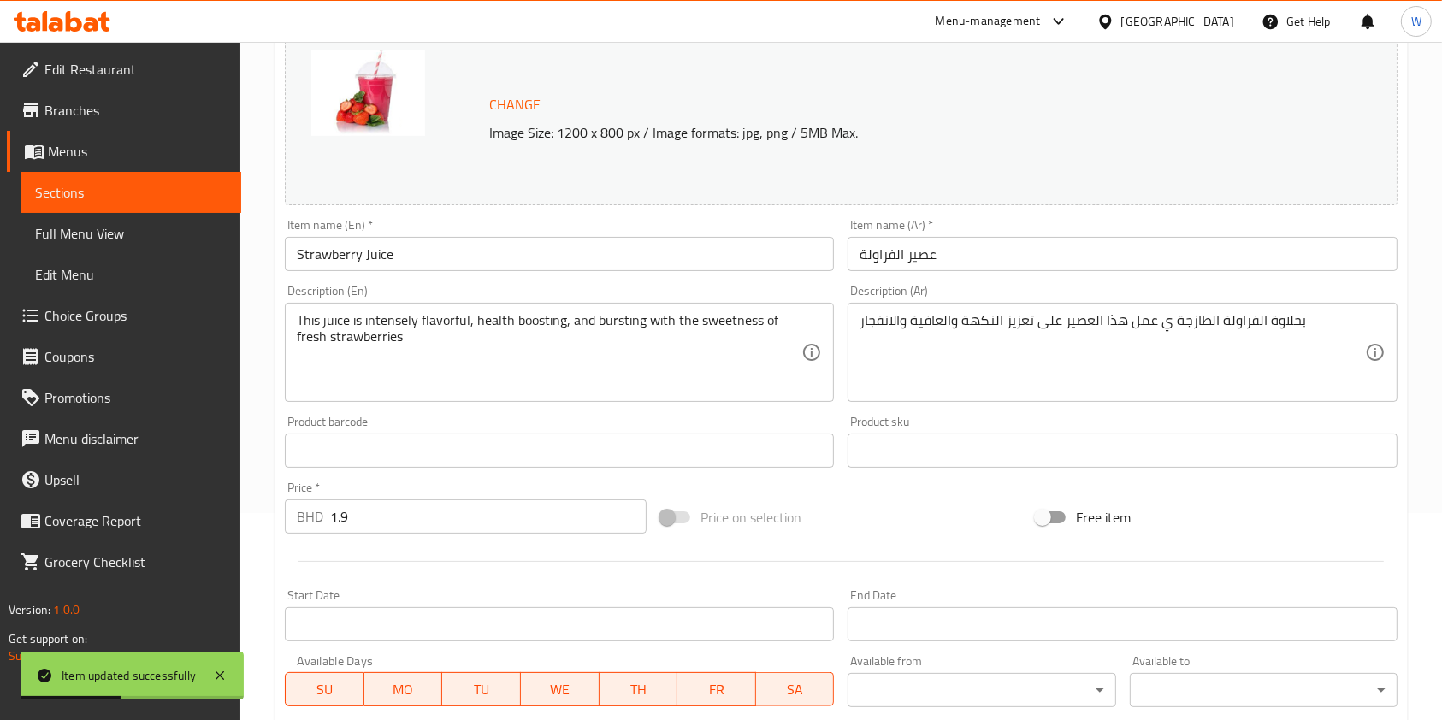
scroll to position [540, 0]
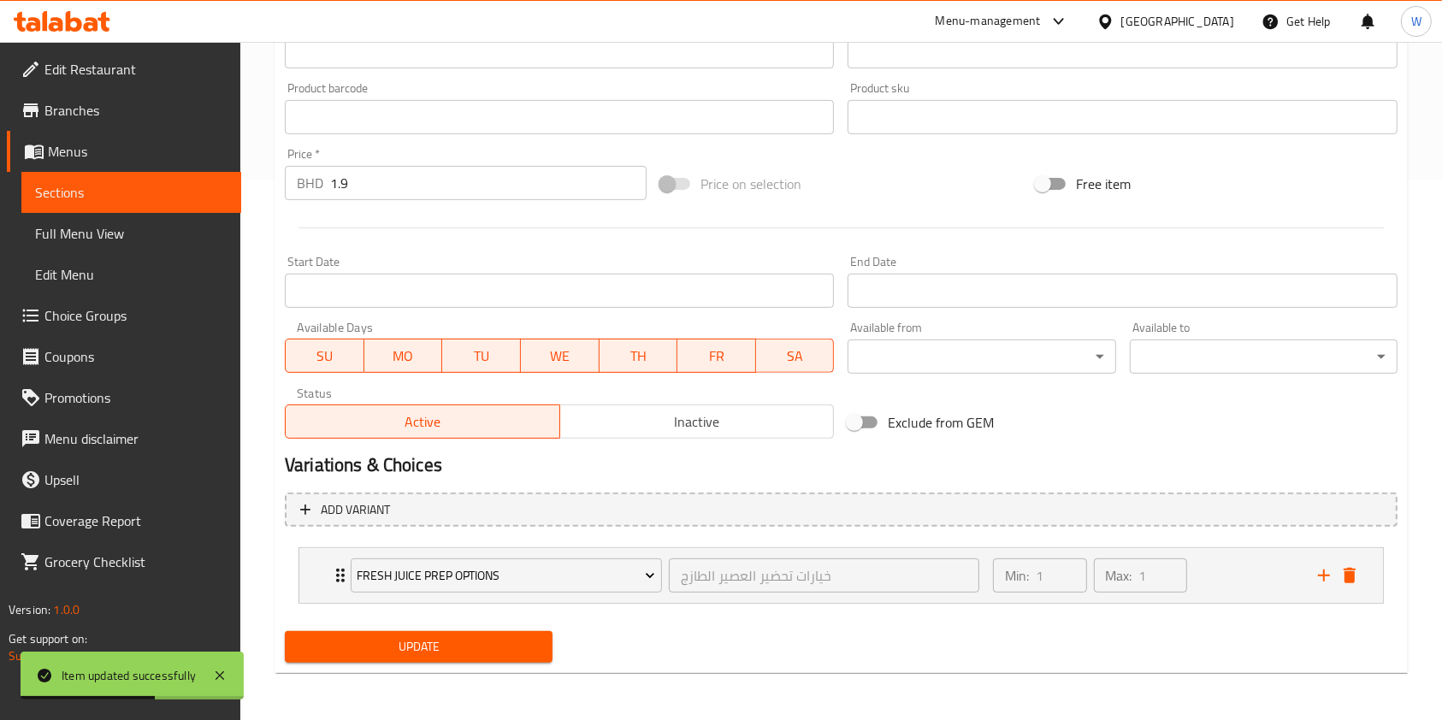
drag, startPoint x: 363, startPoint y: 186, endPoint x: 314, endPoint y: 188, distance: 48.8
click at [314, 188] on div "BHD 1.9 Price *" at bounding box center [466, 183] width 362 height 34
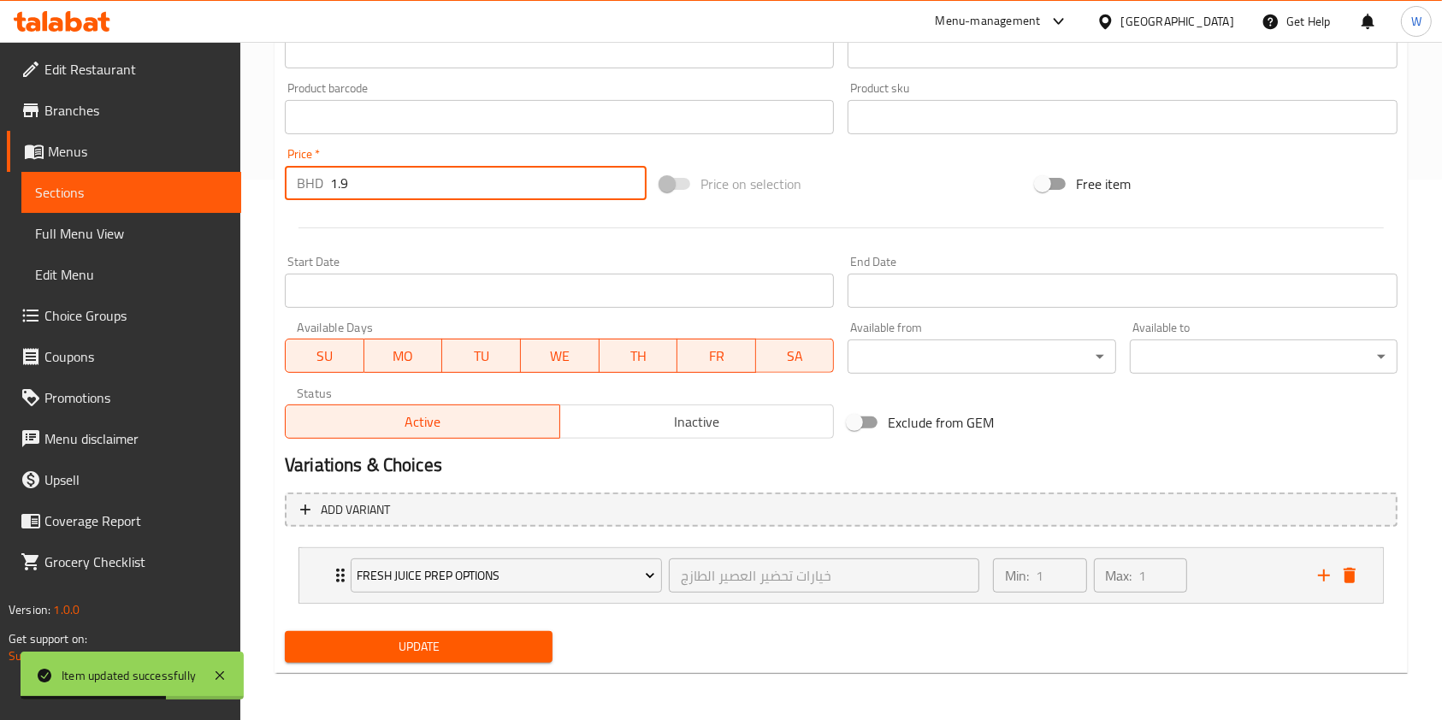
paste input "2.5"
type input "2.5"
drag, startPoint x: 444, startPoint y: 652, endPoint x: 457, endPoint y: 647, distance: 14.6
click at [445, 652] on span "Update" at bounding box center [418, 646] width 240 height 21
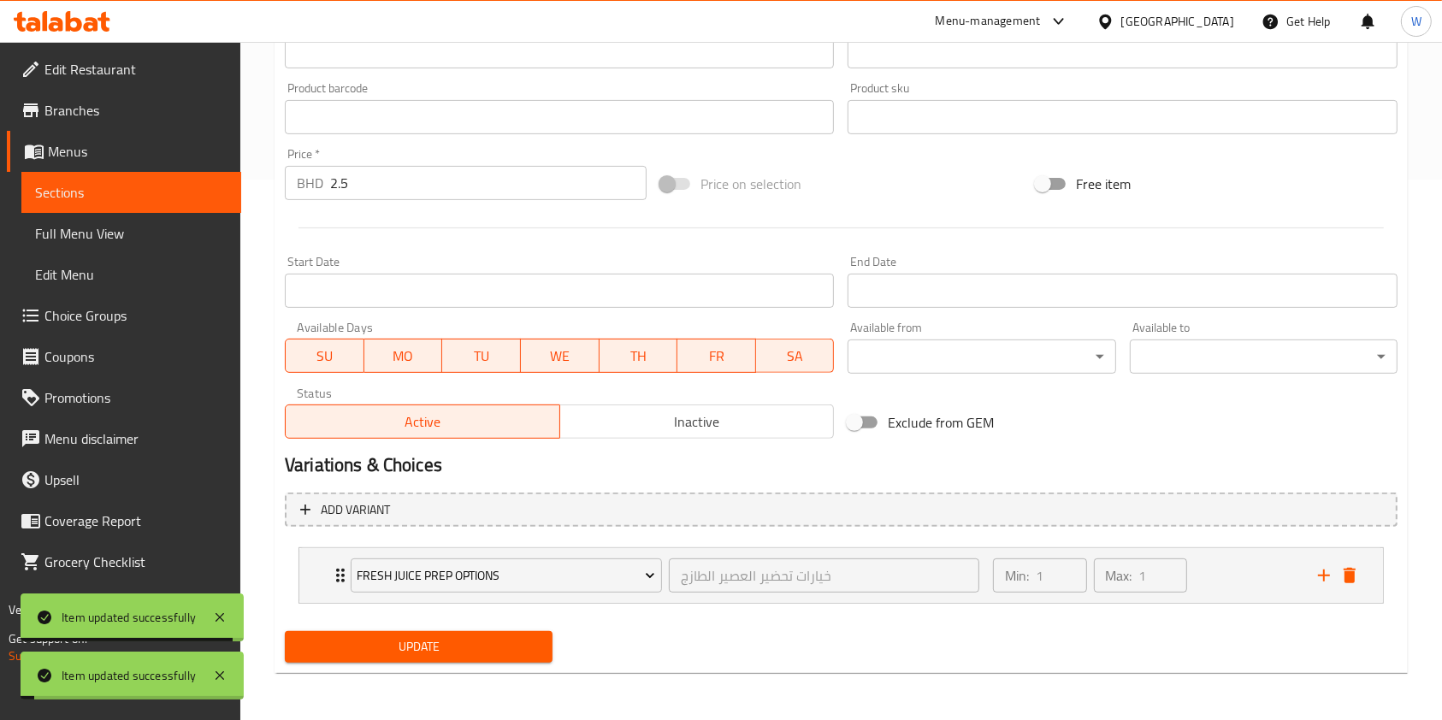
scroll to position [0, 0]
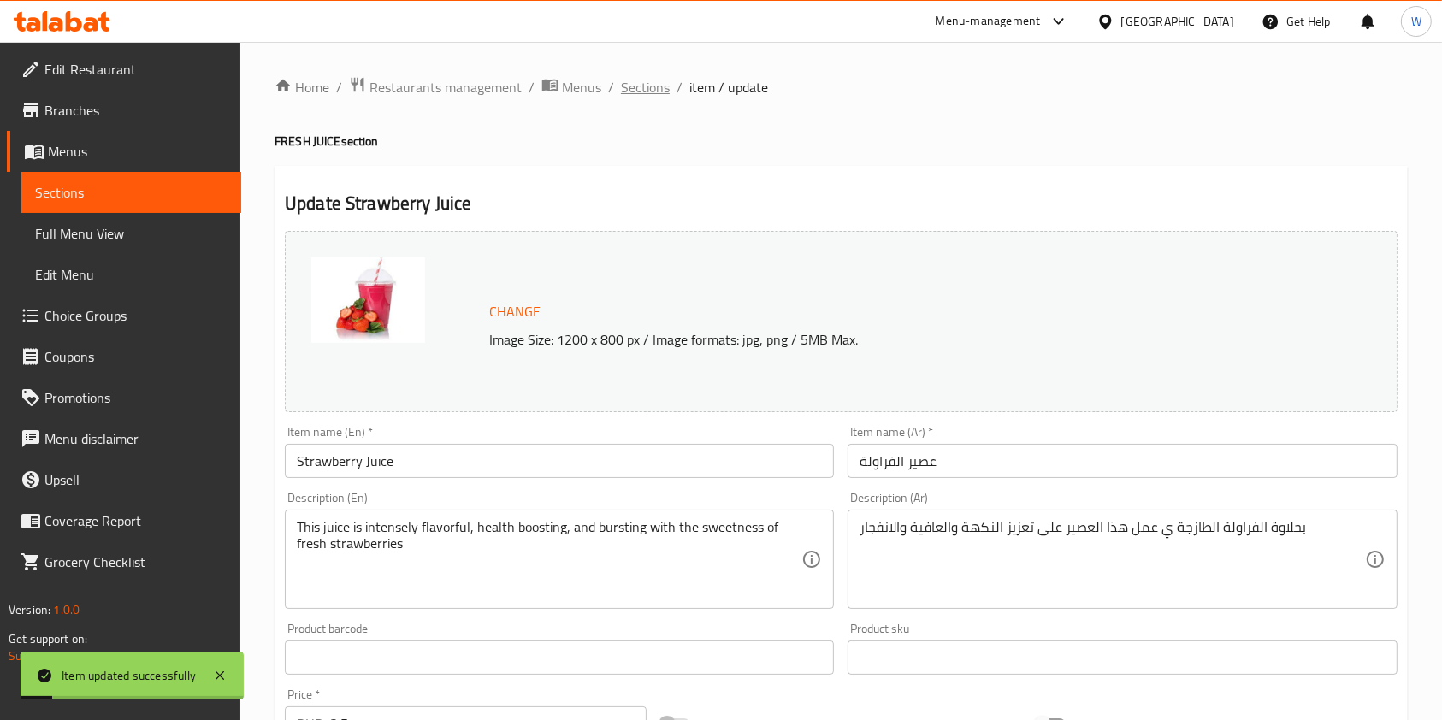
click at [648, 88] on span "Sections" at bounding box center [645, 87] width 49 height 21
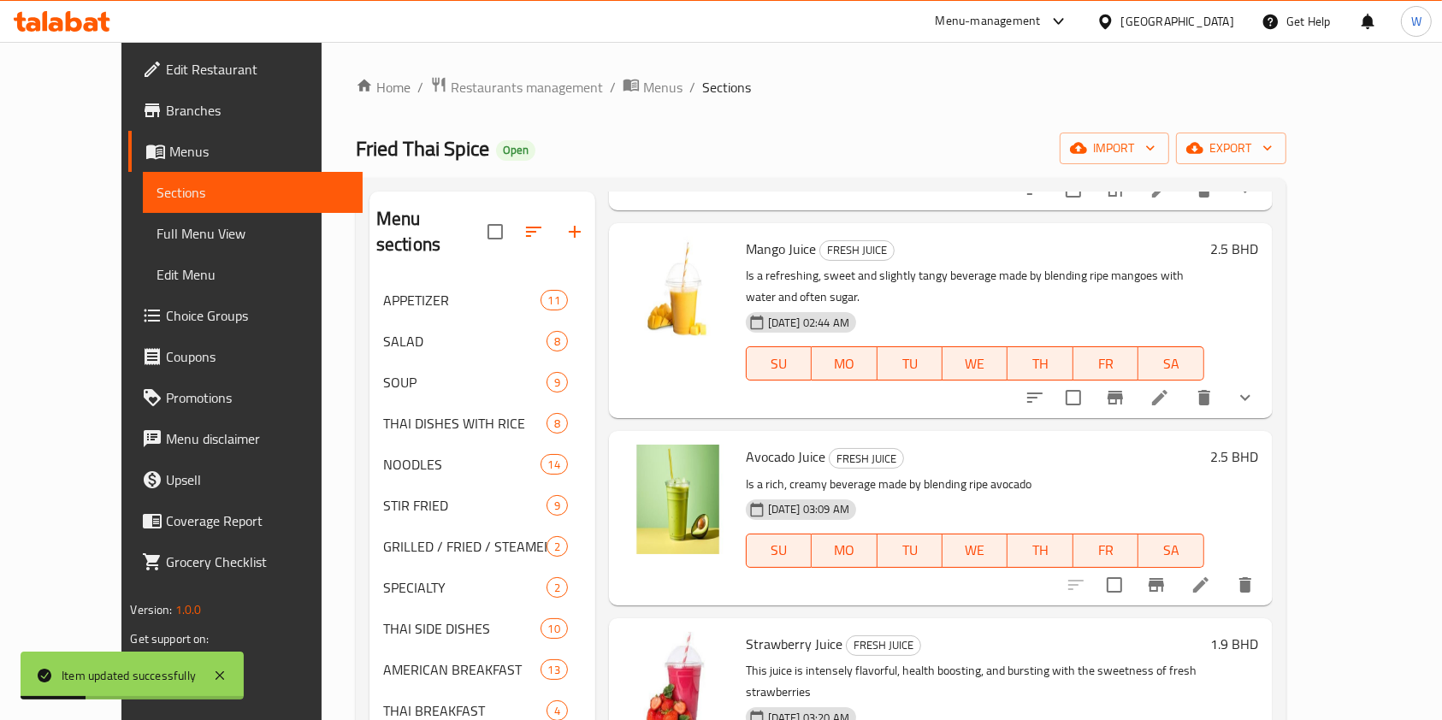
scroll to position [1368, 0]
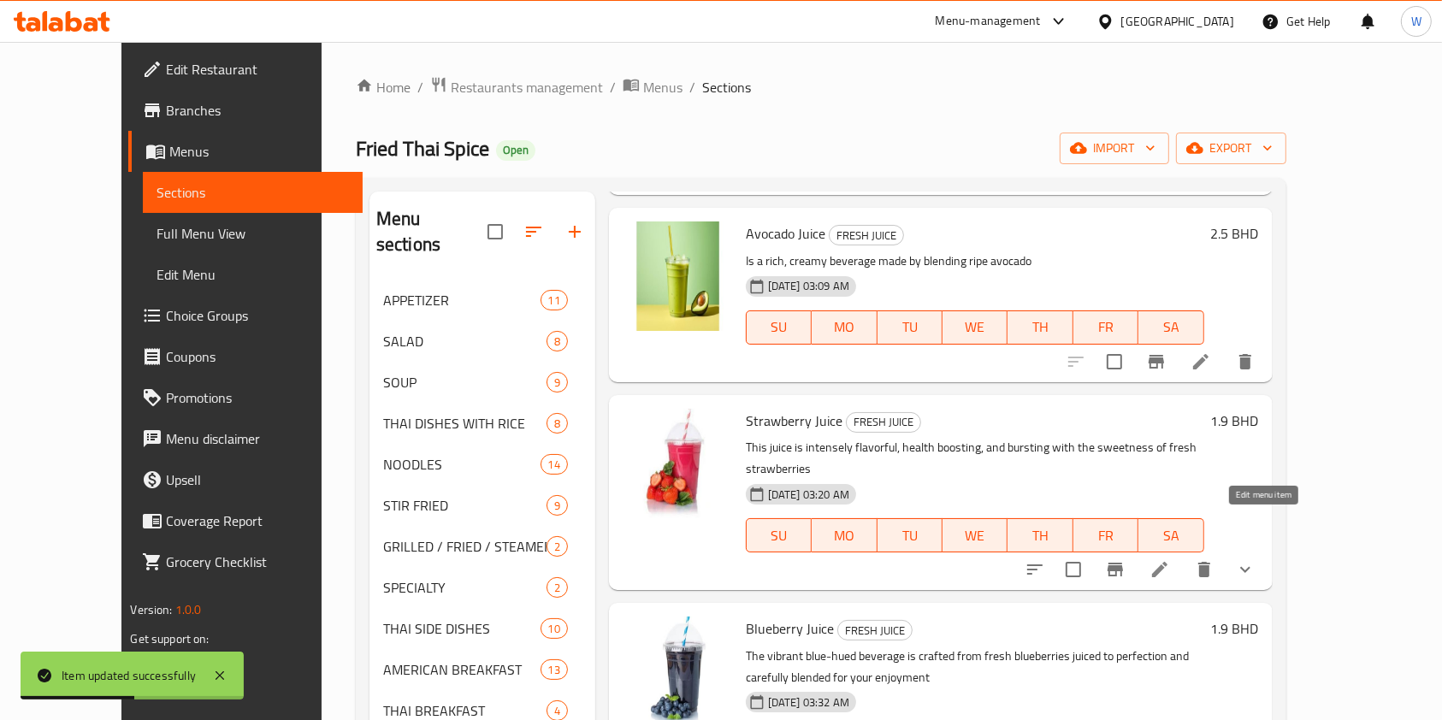
click at [1167, 562] on icon at bounding box center [1159, 569] width 15 height 15
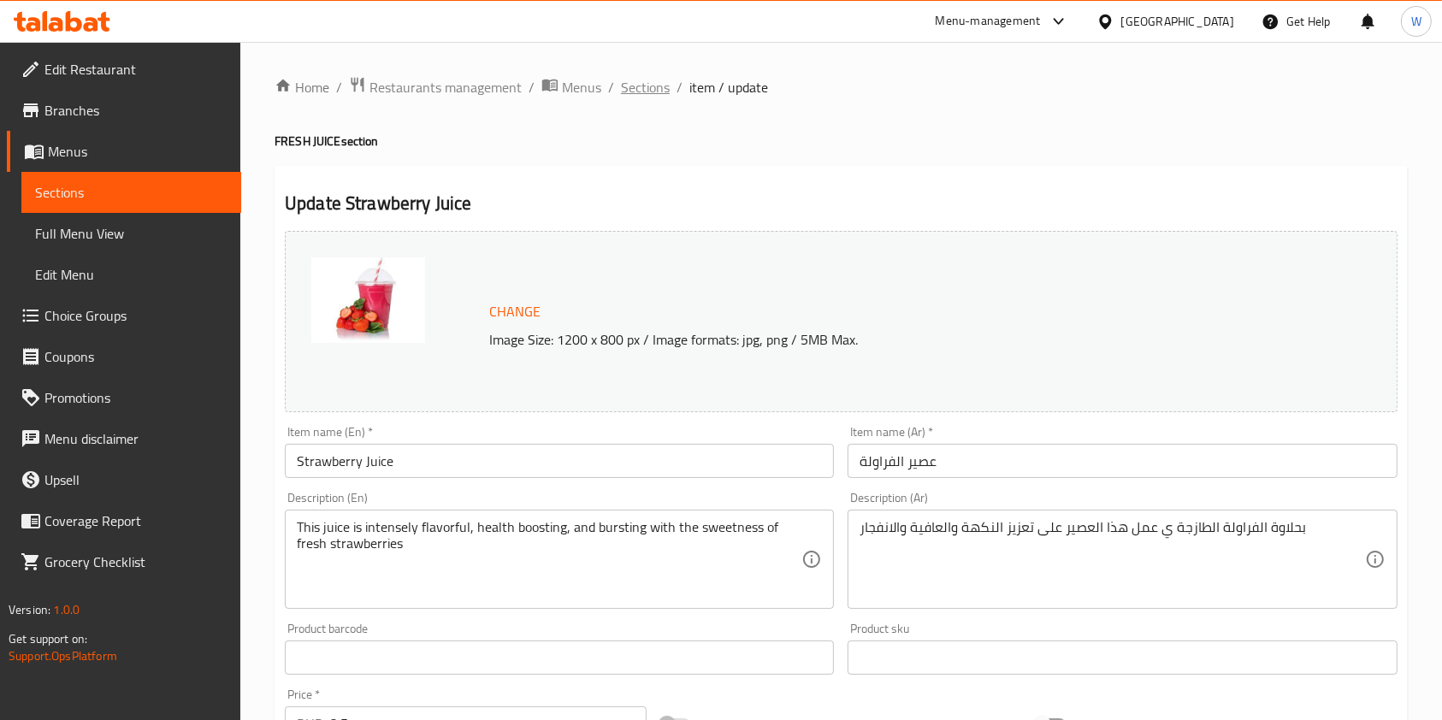
click at [644, 79] on span "Sections" at bounding box center [645, 87] width 49 height 21
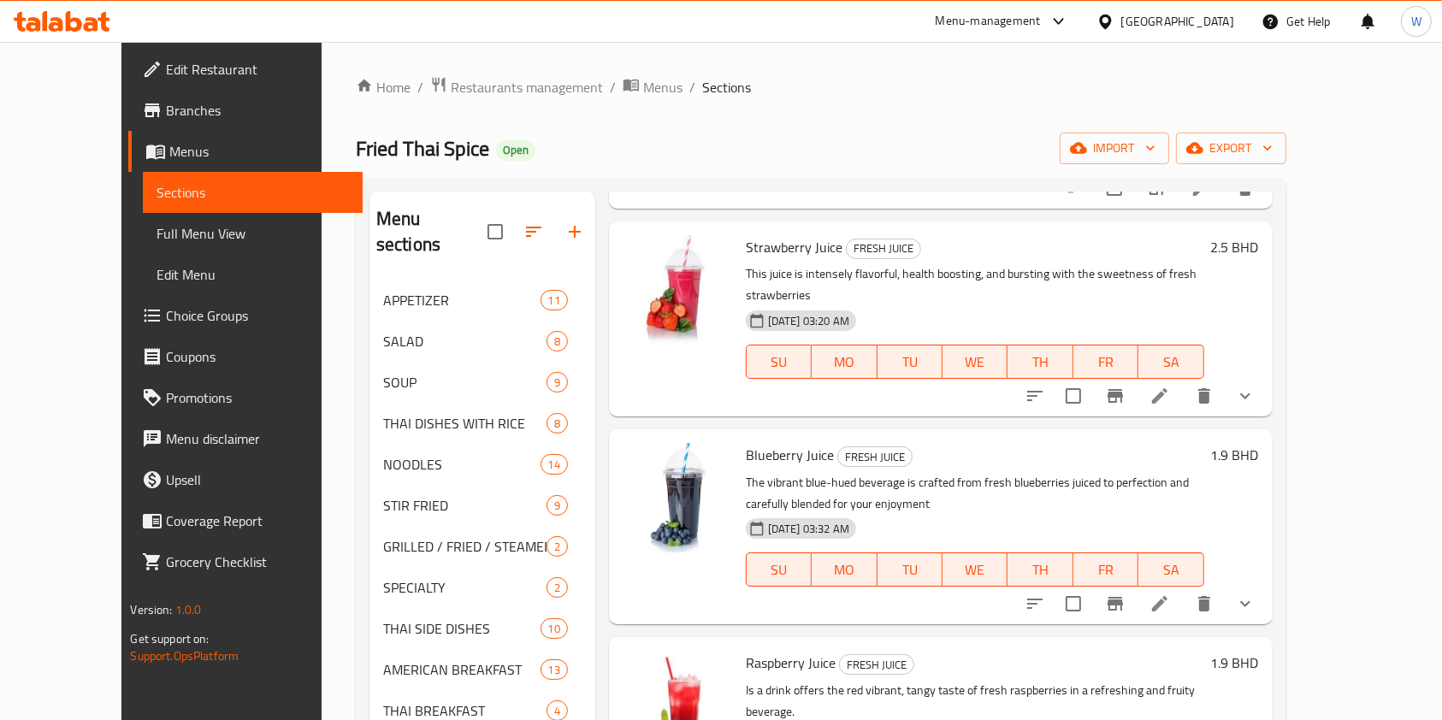
scroll to position [1595, 0]
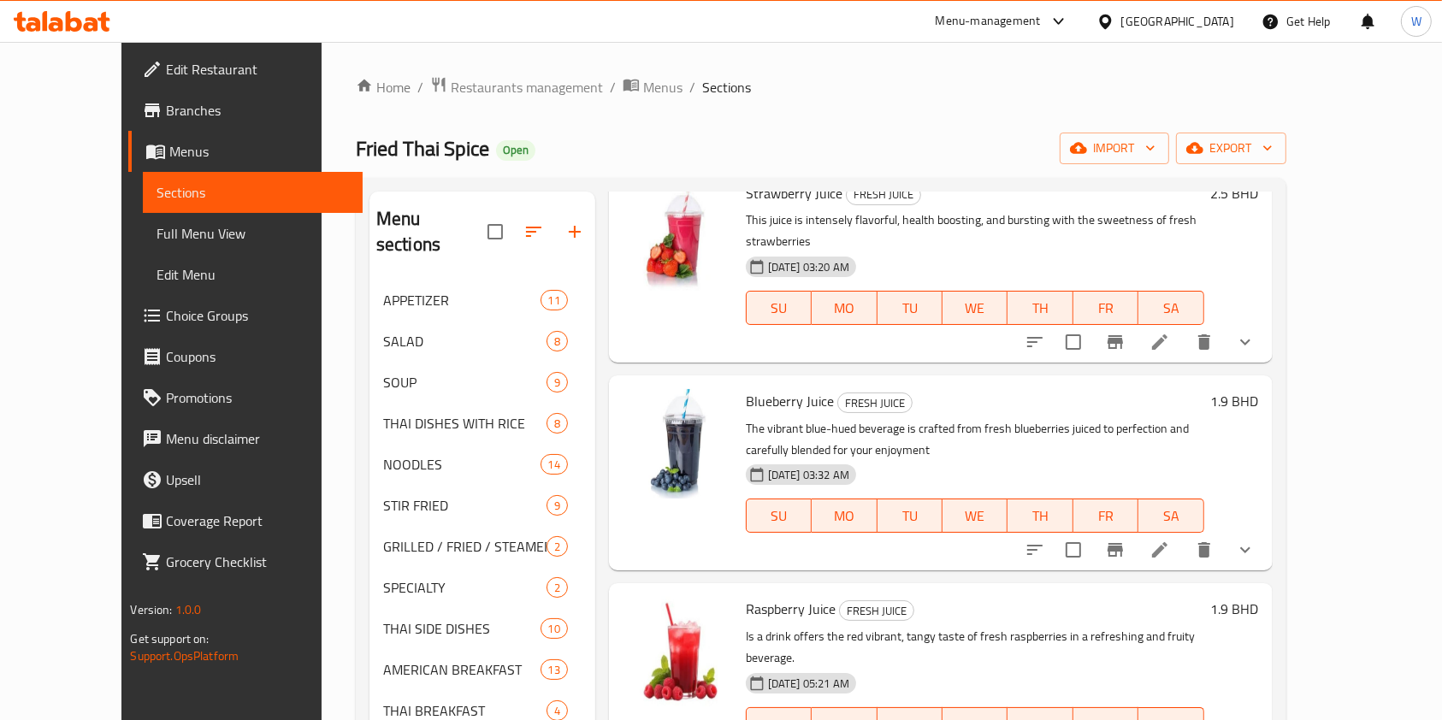
click at [1170, 540] on icon at bounding box center [1159, 550] width 21 height 21
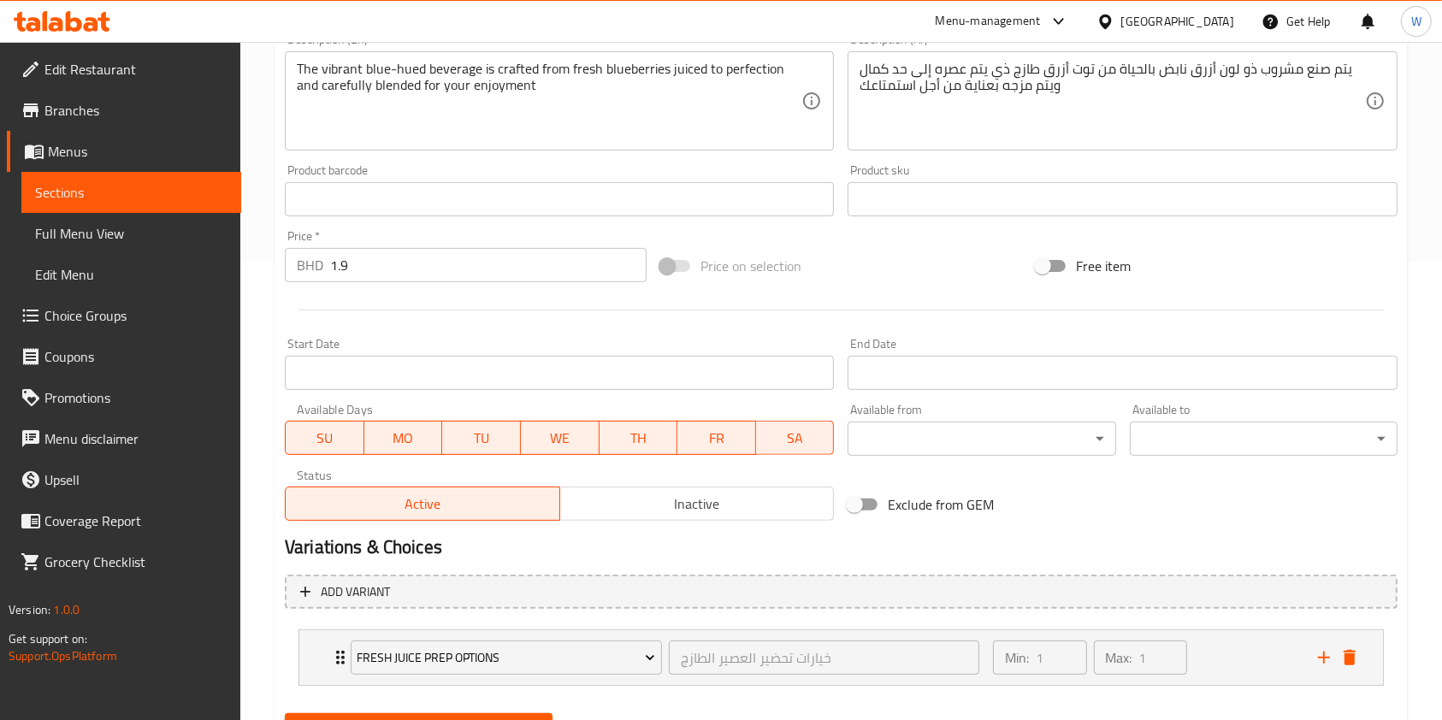
scroll to position [427, 0]
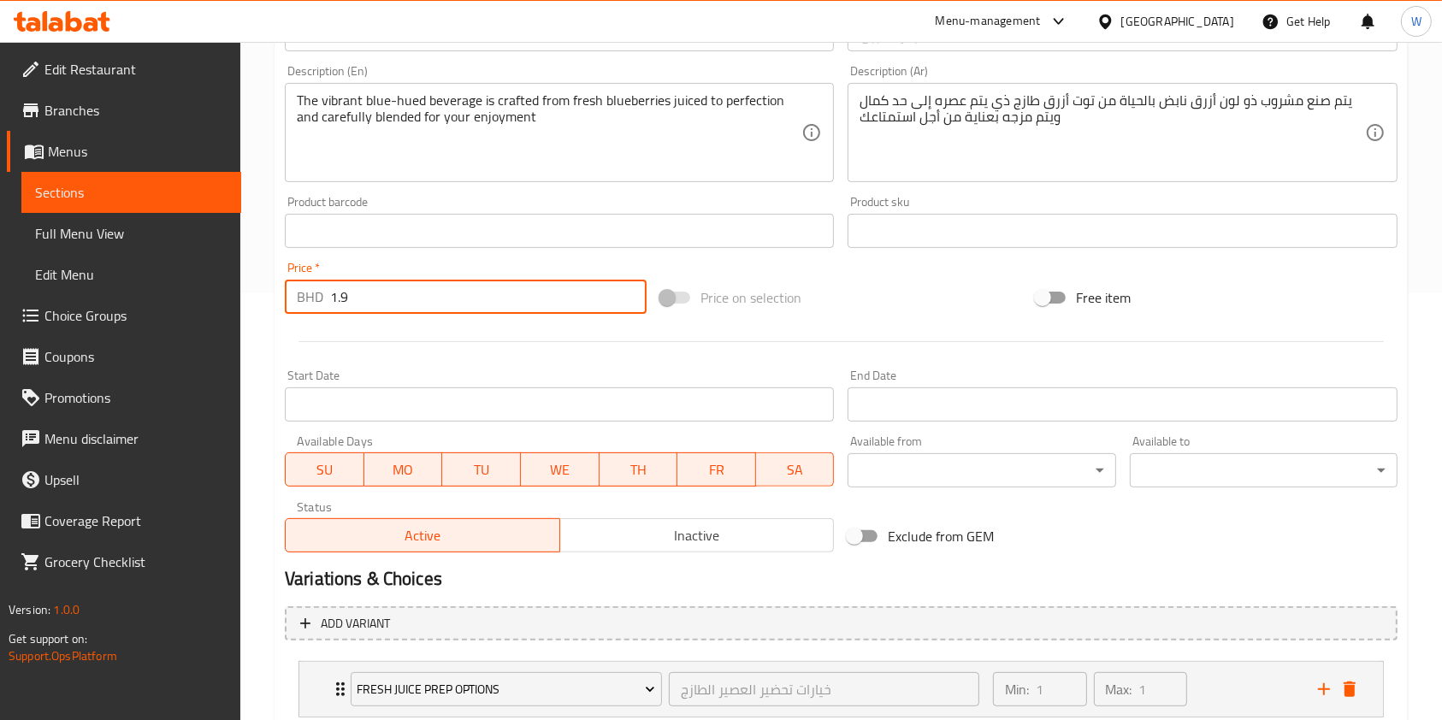
drag, startPoint x: 386, startPoint y: 292, endPoint x: 251, endPoint y: 306, distance: 136.7
click at [263, 302] on div "Home / Restaurants management / Menus / Sections / item / update FRESH JUICE se…" at bounding box center [840, 224] width 1201 height 1219
paste input "2.5"
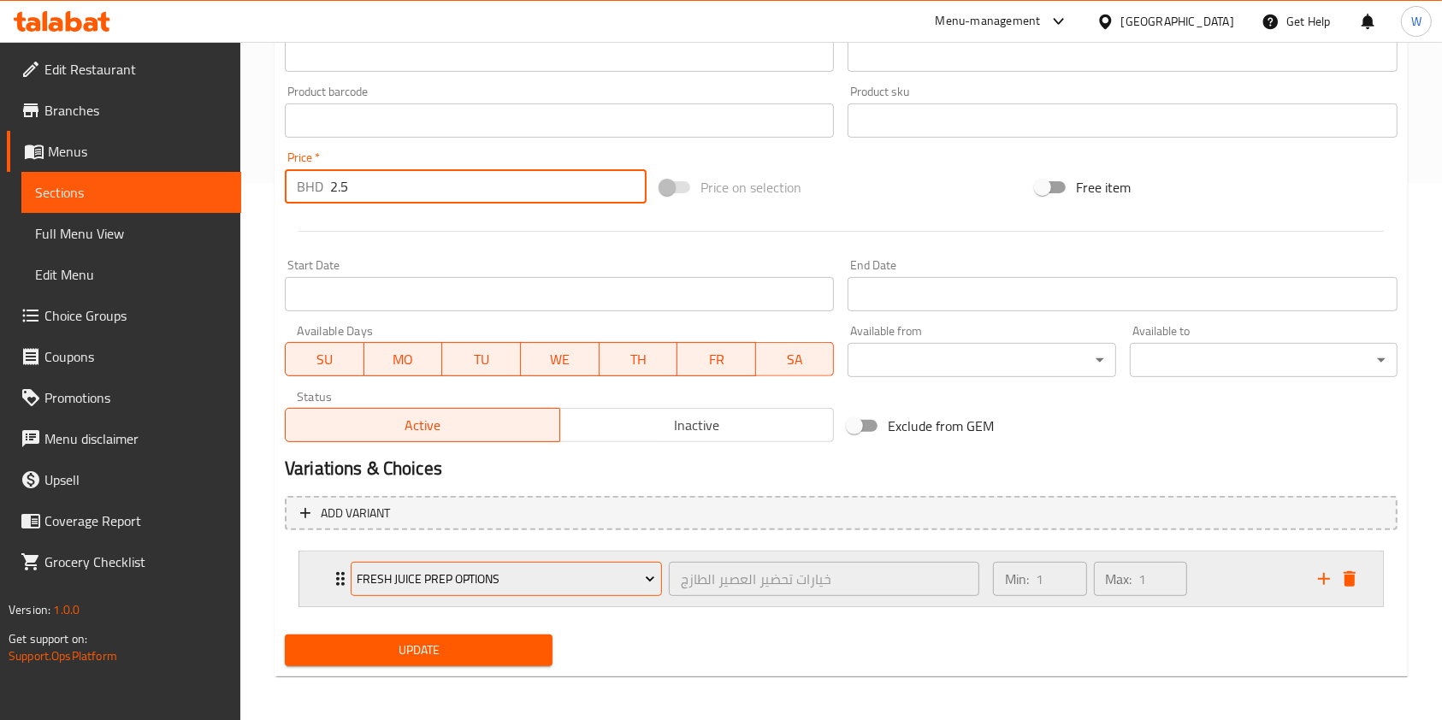
scroll to position [540, 0]
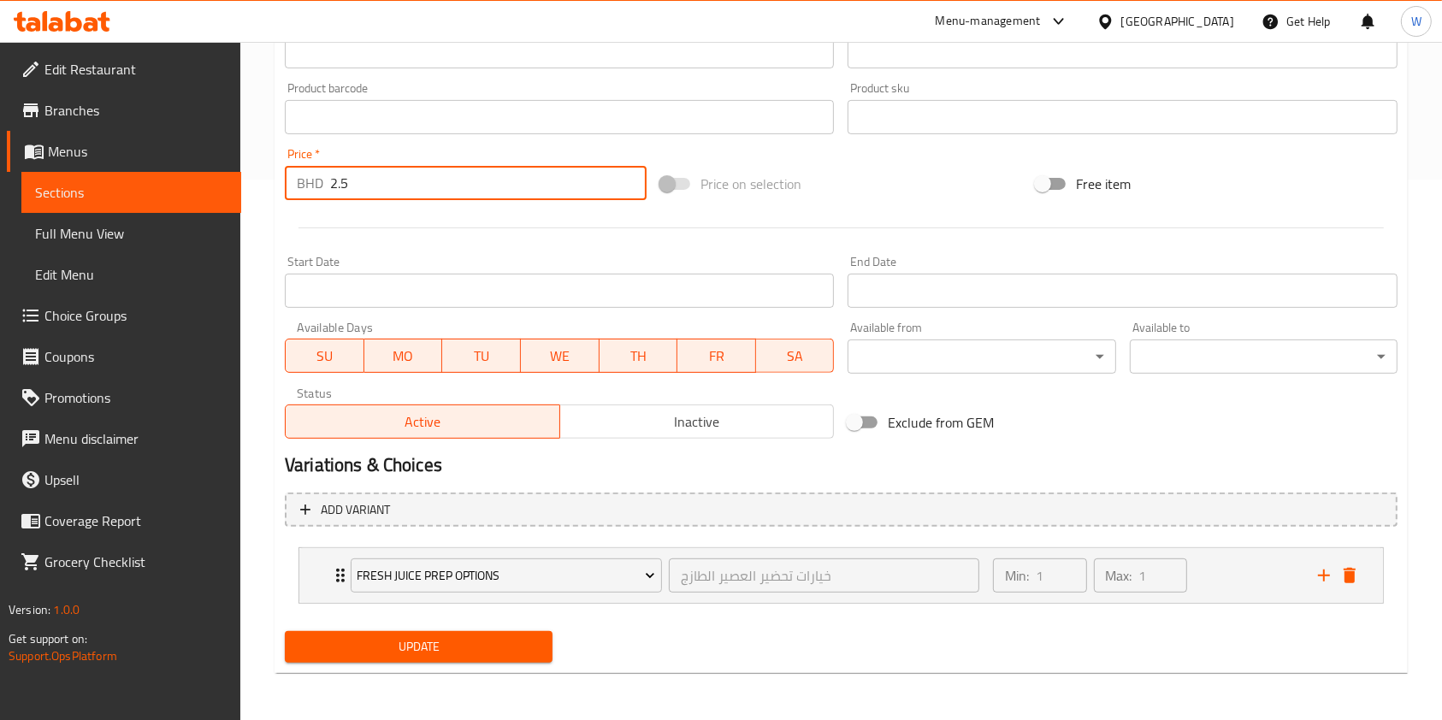
type input "2.5"
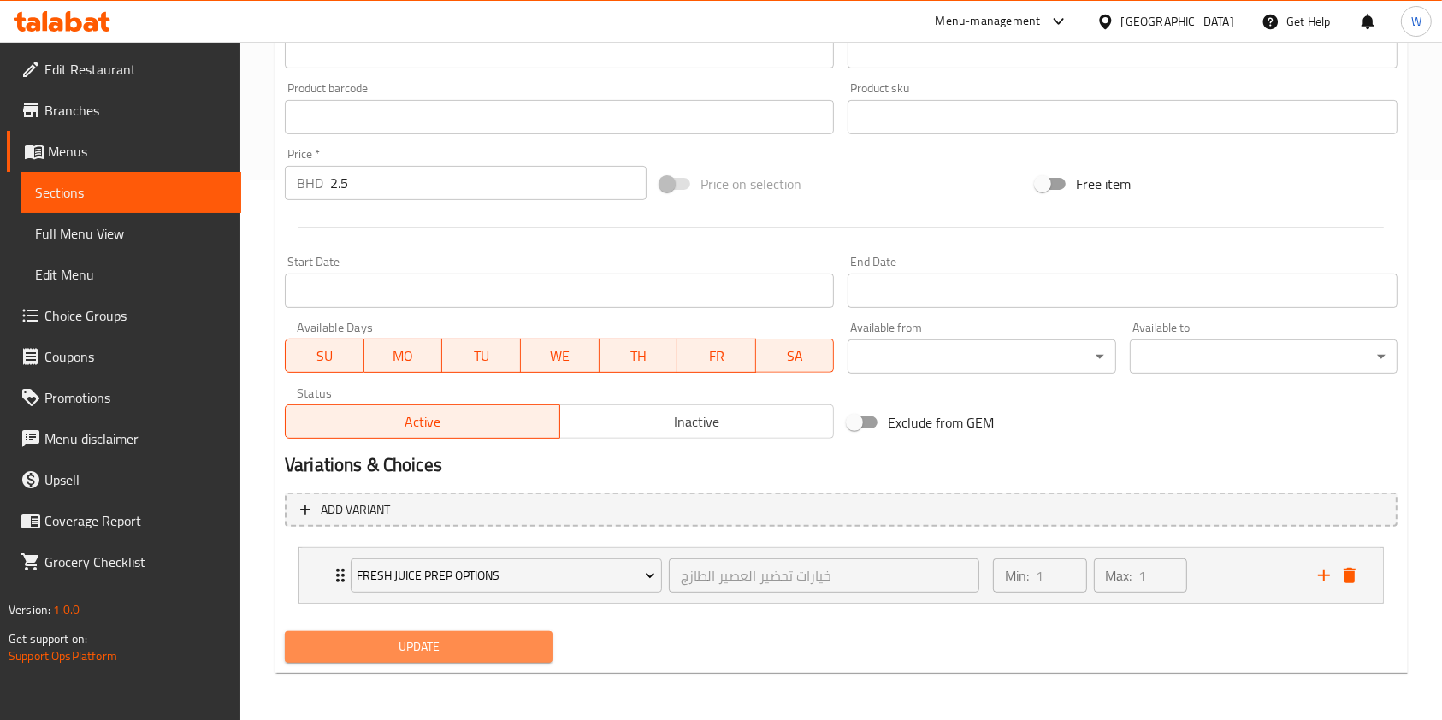
click at [417, 636] on span "Update" at bounding box center [418, 646] width 240 height 21
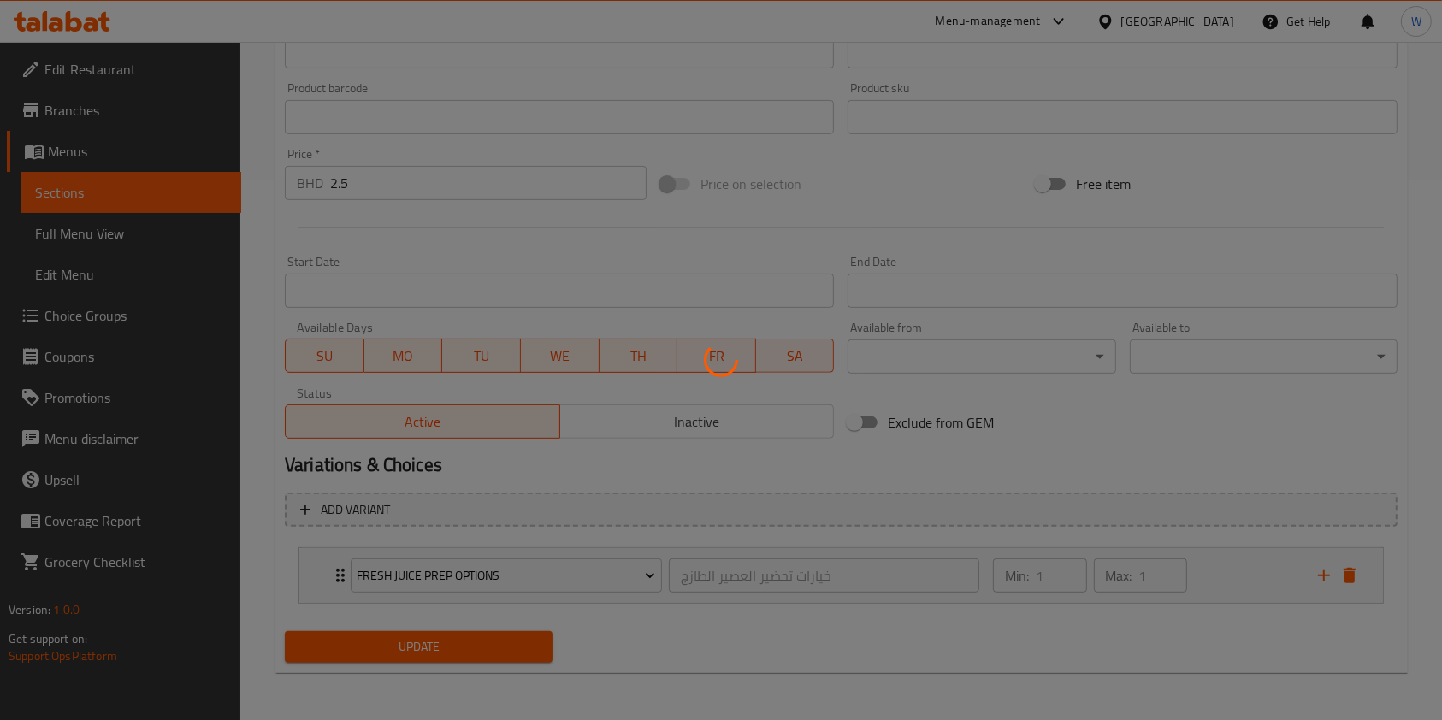
scroll to position [0, 0]
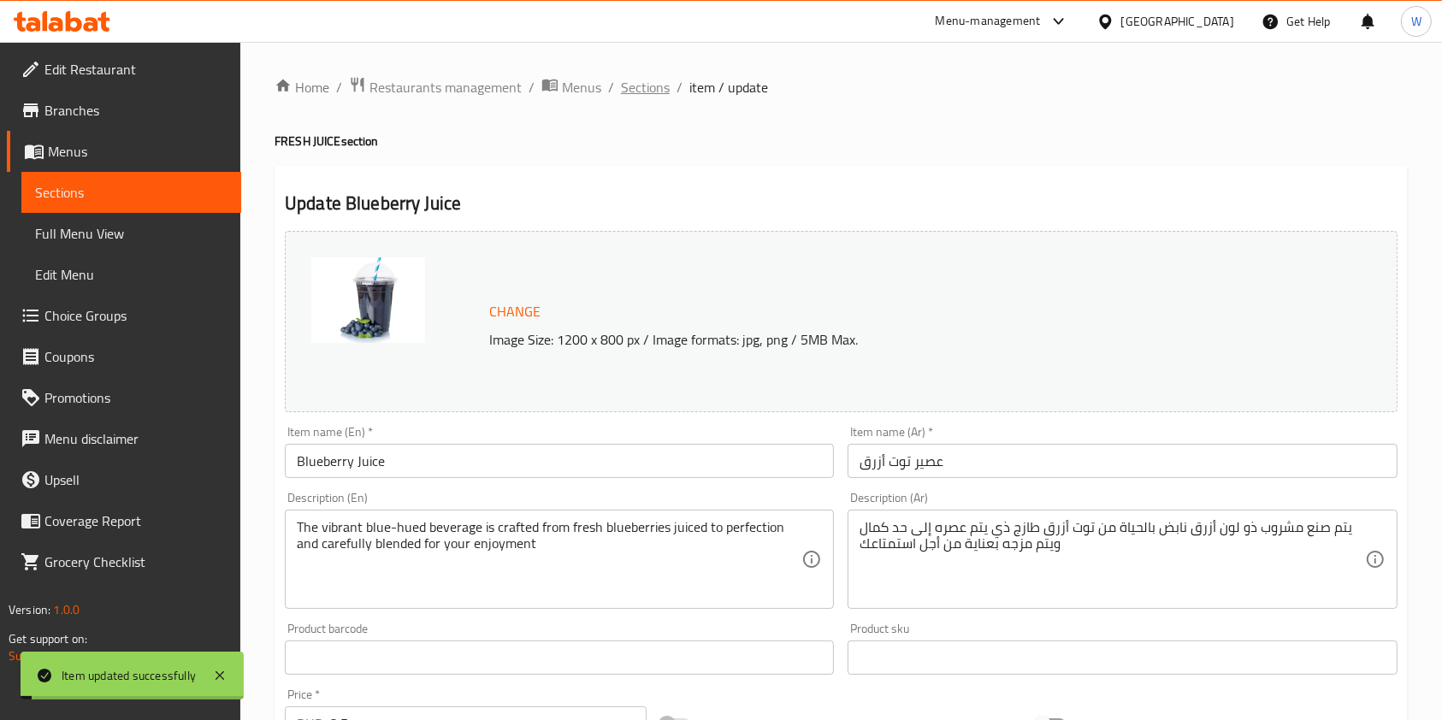
click at [643, 79] on span "Sections" at bounding box center [645, 87] width 49 height 21
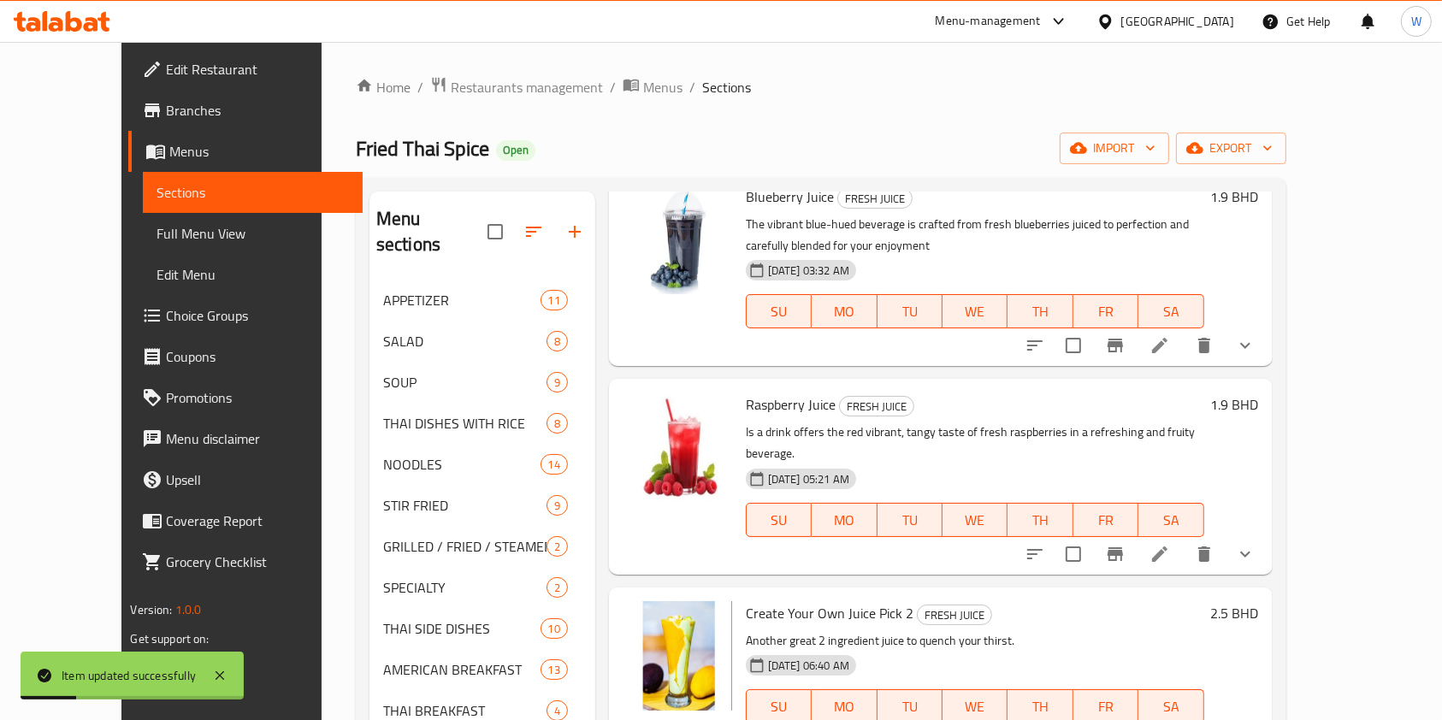
scroll to position [1871, 0]
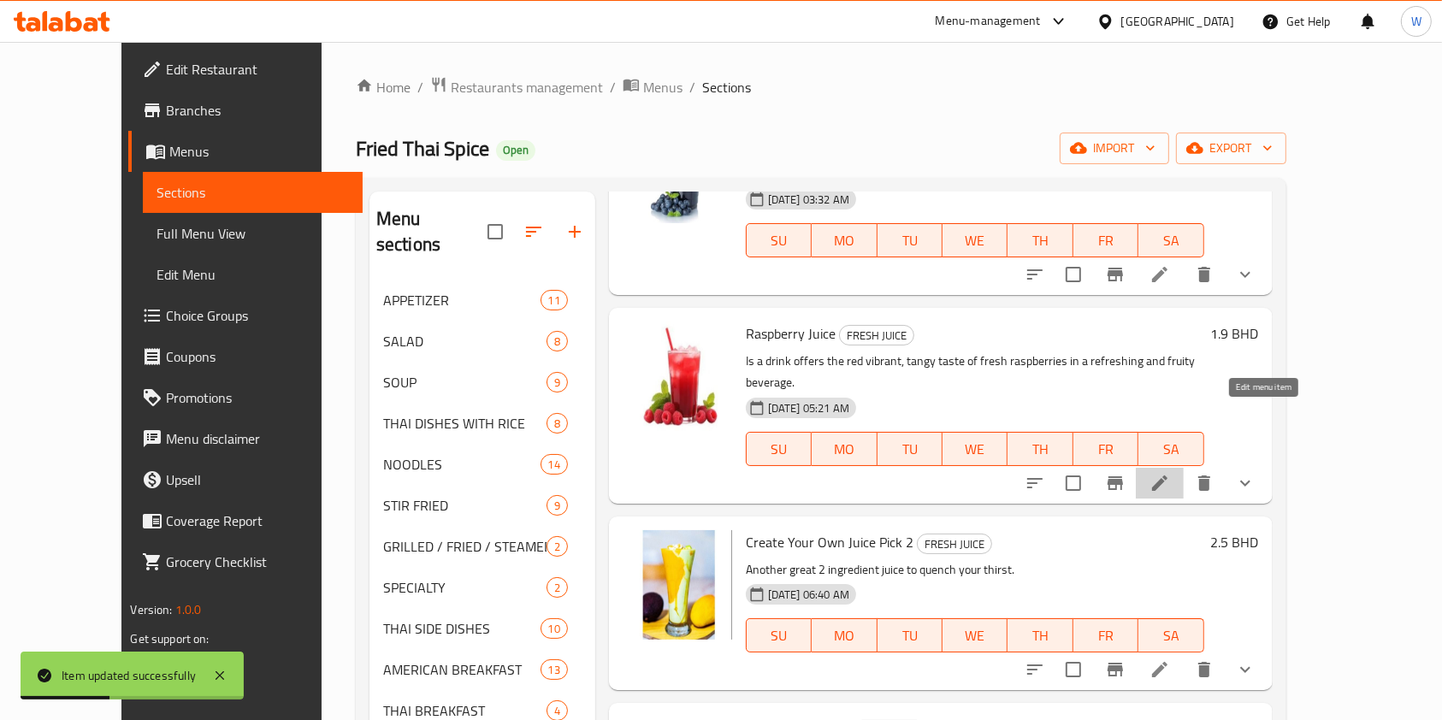
click at [1170, 473] on icon at bounding box center [1159, 483] width 21 height 21
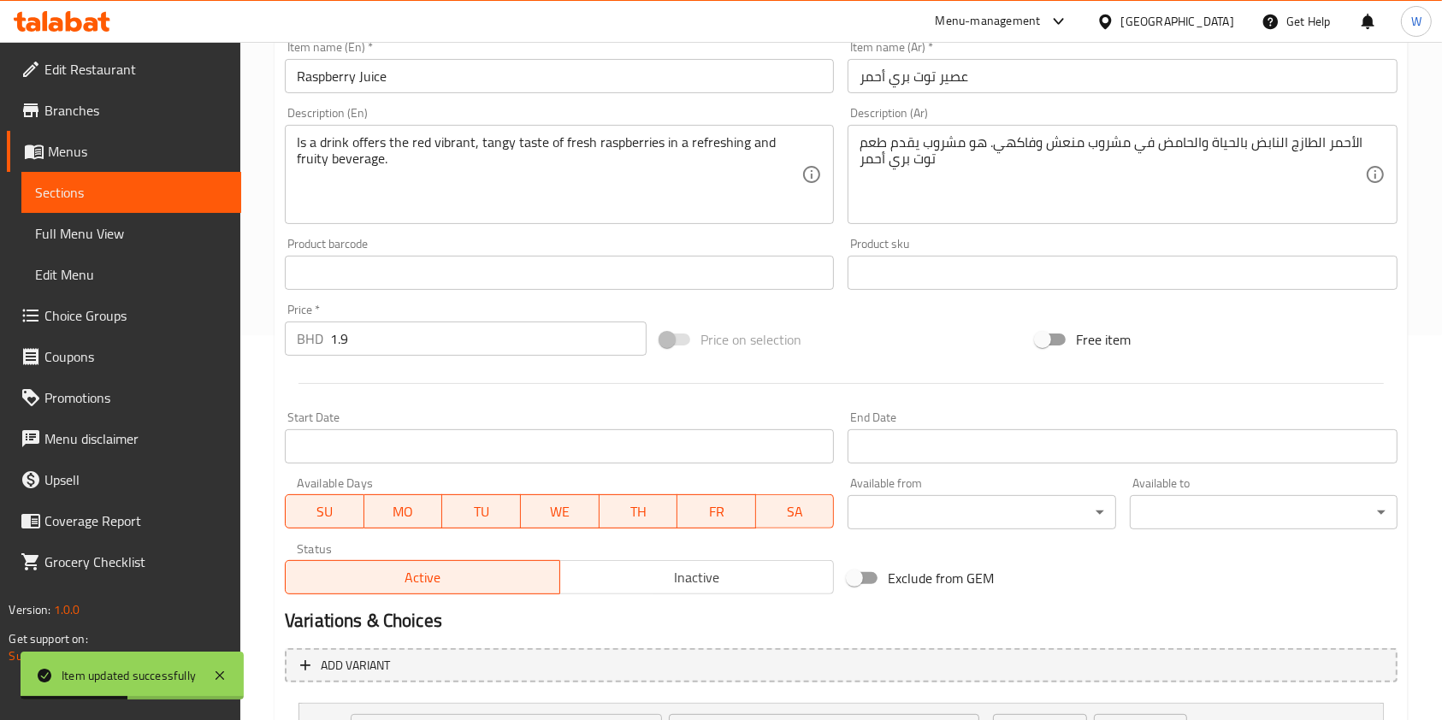
scroll to position [540, 0]
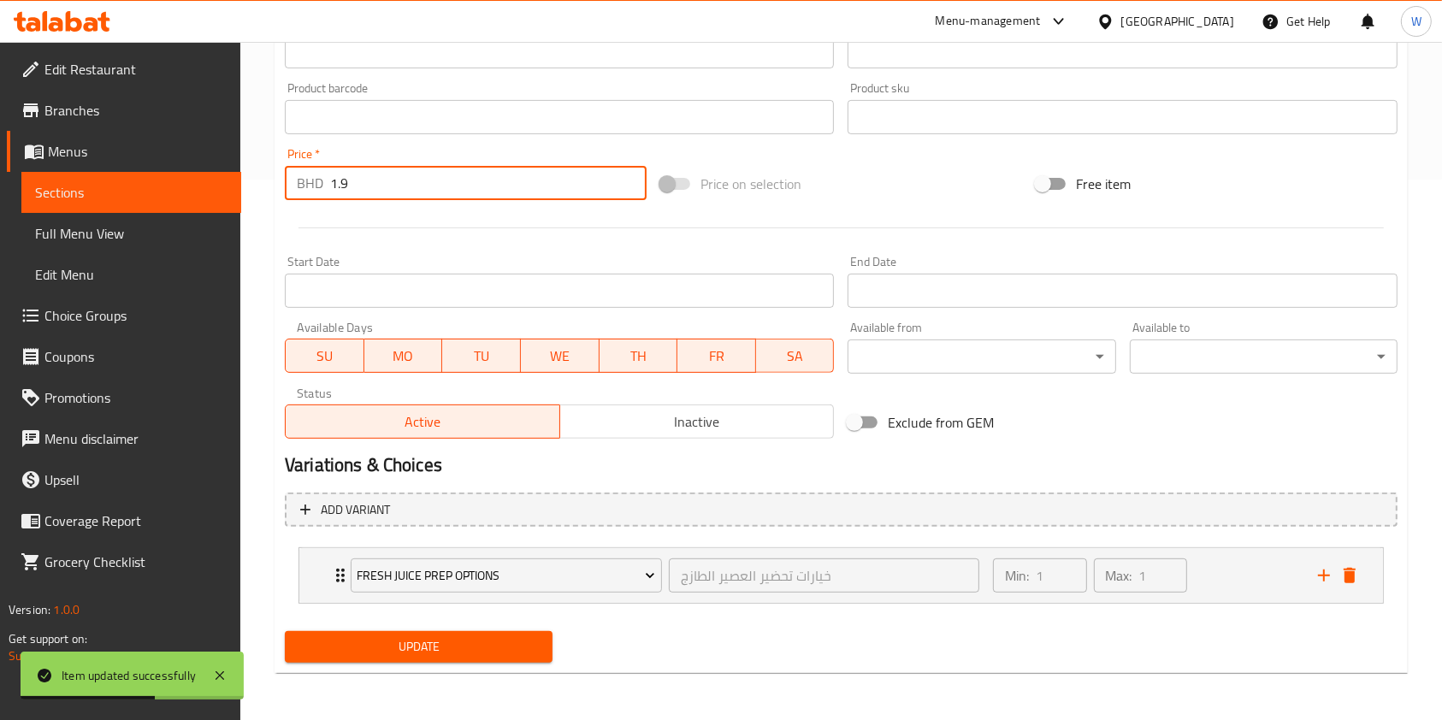
drag, startPoint x: 375, startPoint y: 194, endPoint x: 248, endPoint y: 217, distance: 129.5
click at [294, 206] on div "Change Image Size: 1200 x 800 px / Image formats: jpg, png / 5MB Max. Item name…" at bounding box center [841, 65] width 1126 height 762
paste input "2.5"
type input "2.5"
click at [483, 689] on div "Home / Restaurants management / Menus / Sections / item / update FRESH JUICE se…" at bounding box center [840, 111] width 1201 height 1219
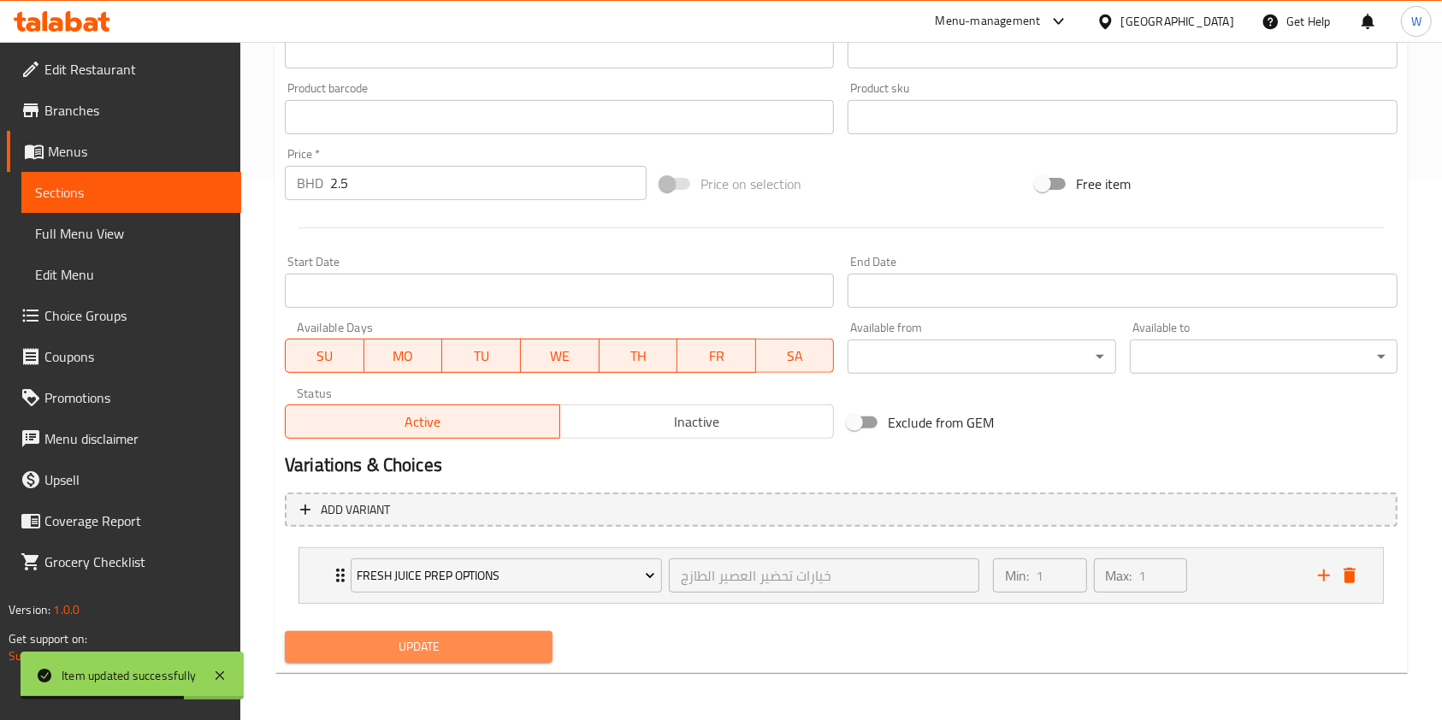
click at [479, 644] on span "Update" at bounding box center [418, 646] width 240 height 21
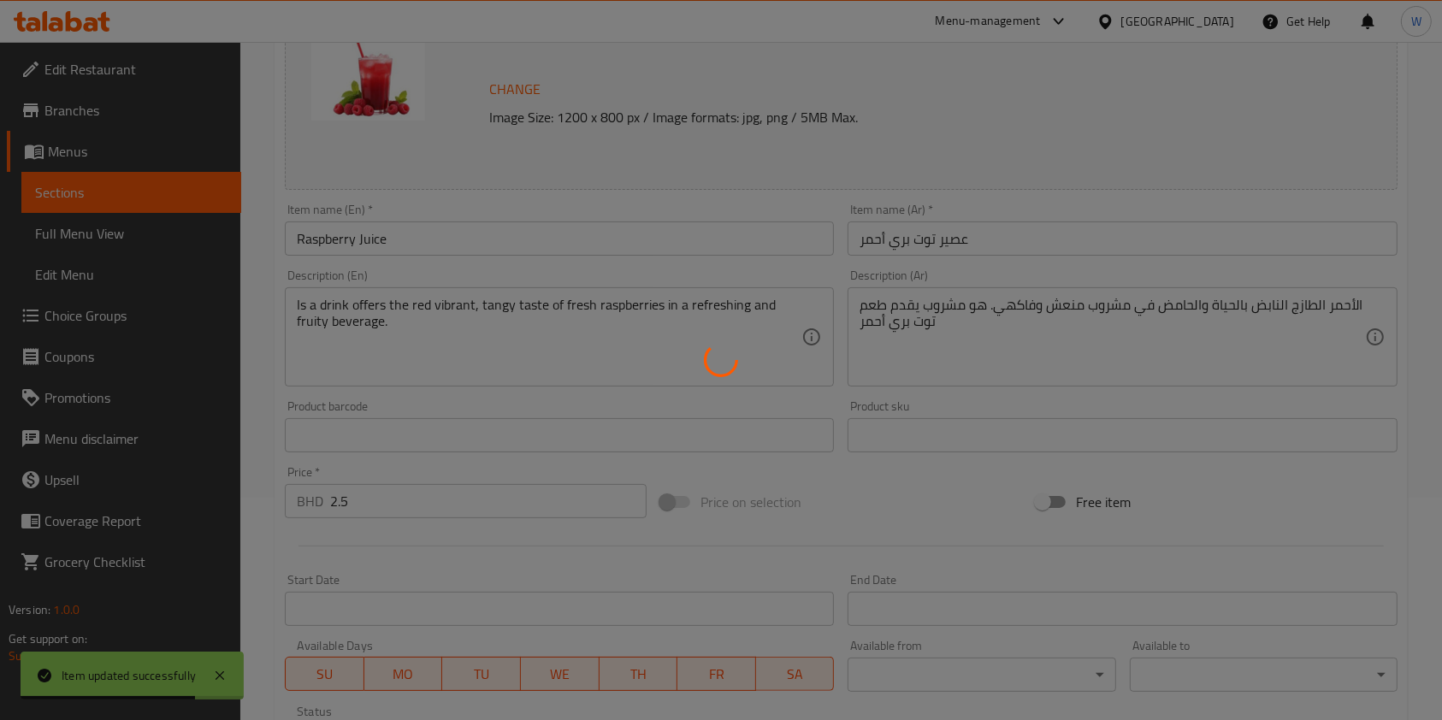
scroll to position [0, 0]
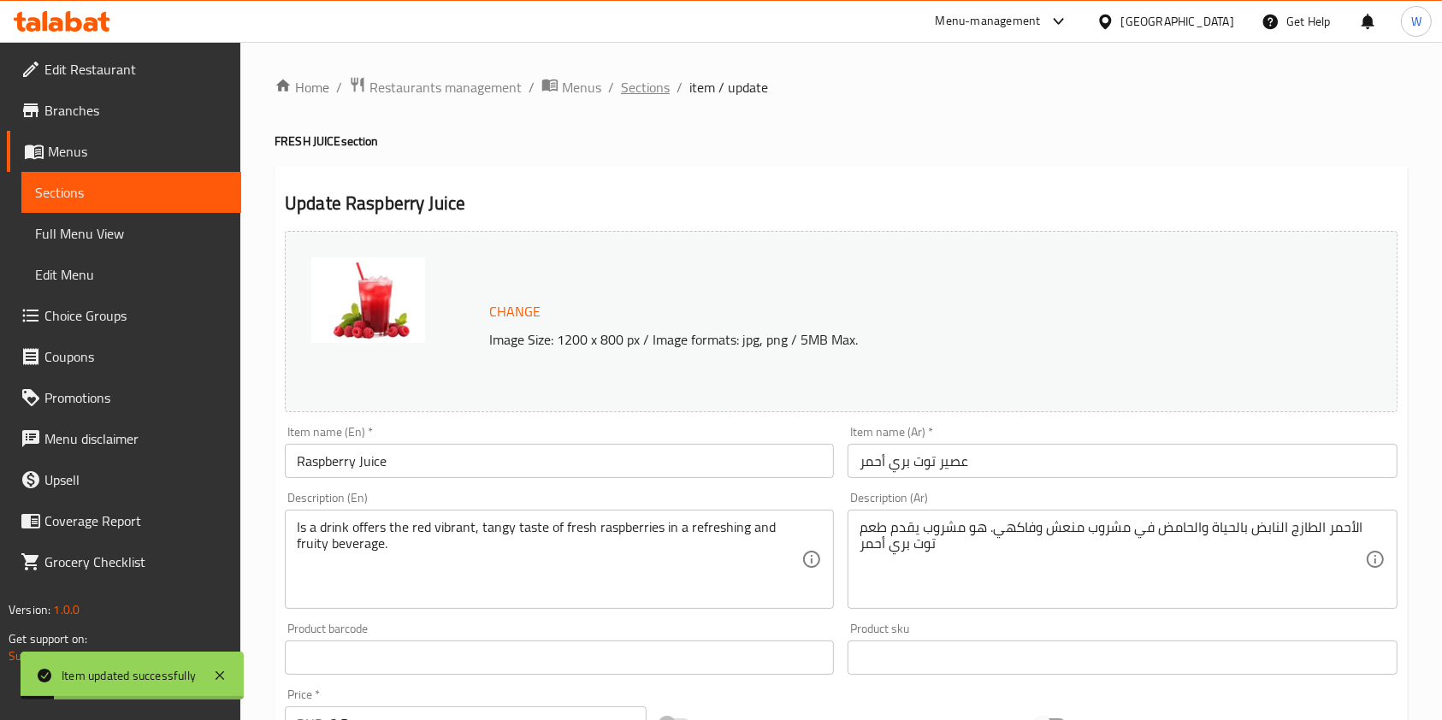
click at [646, 85] on span "Sections" at bounding box center [645, 87] width 49 height 21
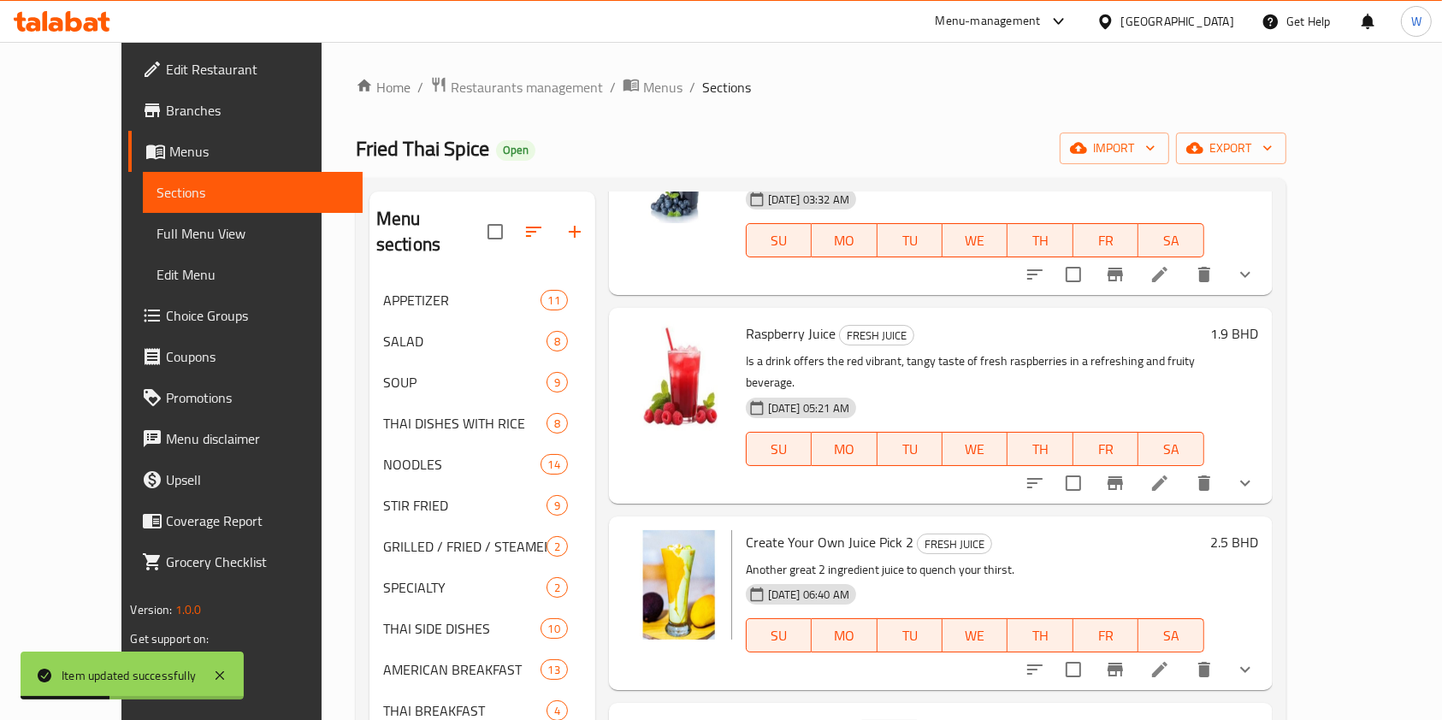
scroll to position [327, 0]
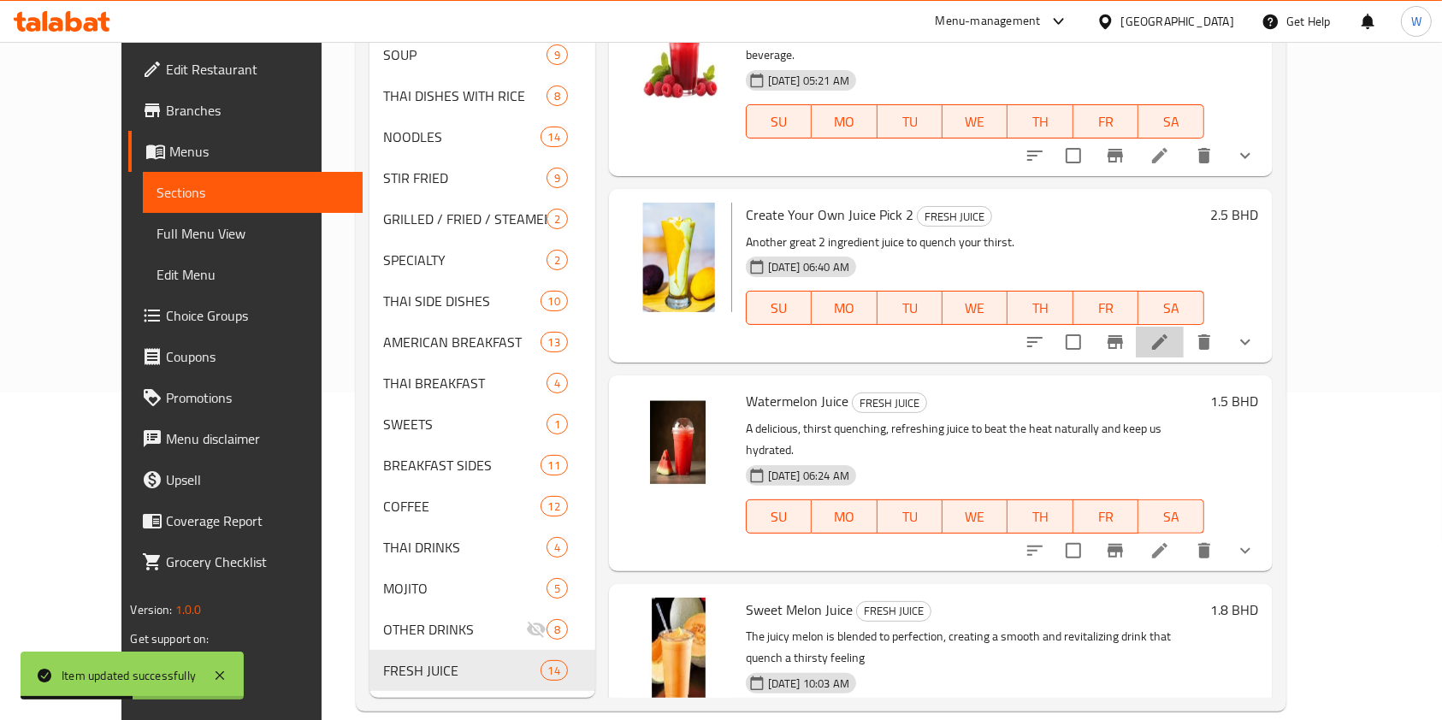
click at [1183, 327] on li at bounding box center [1159, 342] width 48 height 31
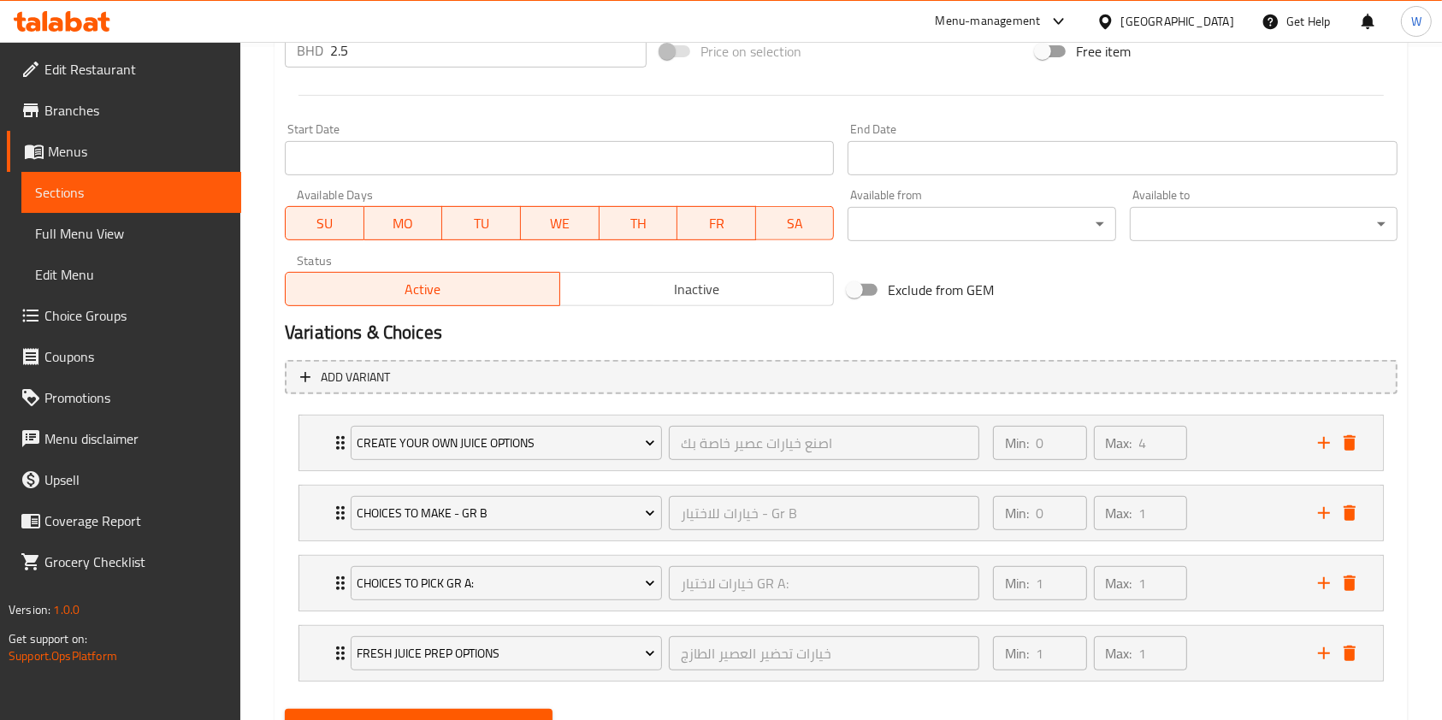
scroll to position [751, 0]
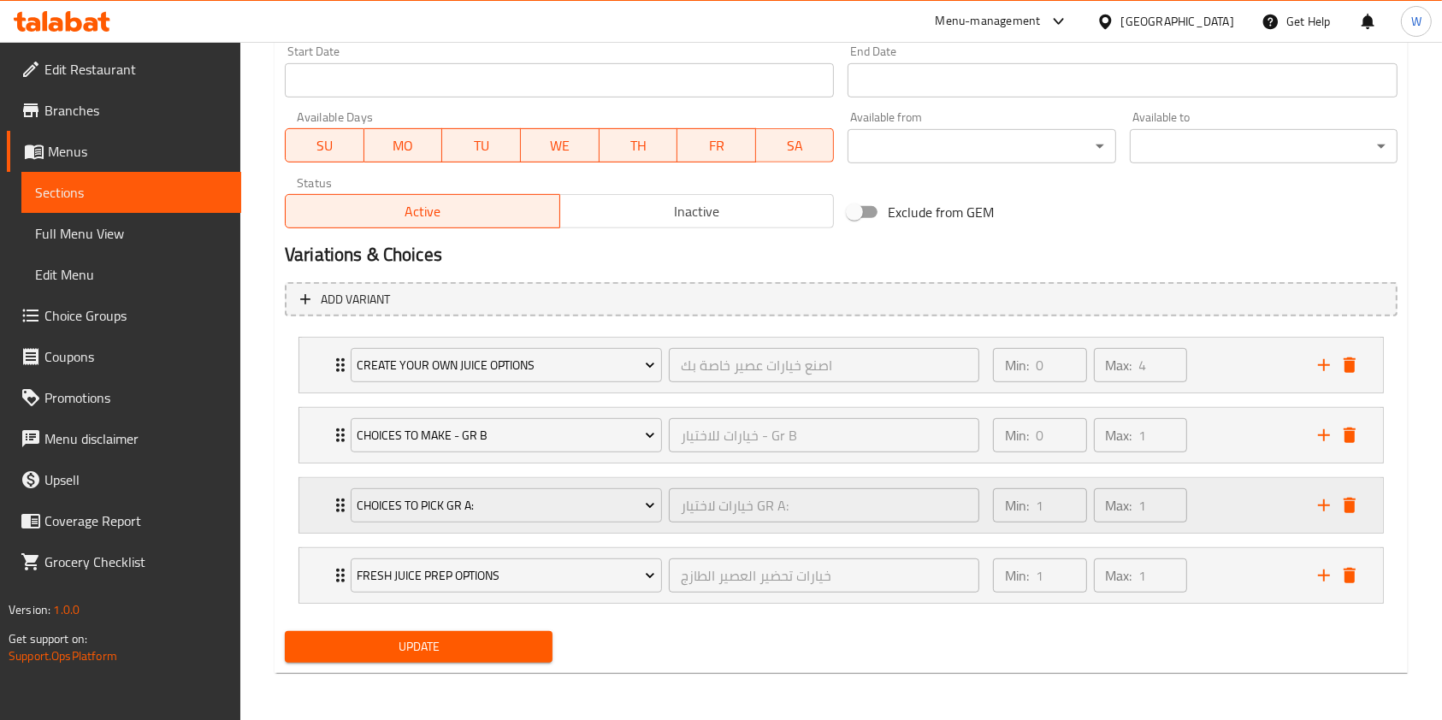
click at [331, 507] on icon "Expand" at bounding box center [340, 505] width 21 height 21
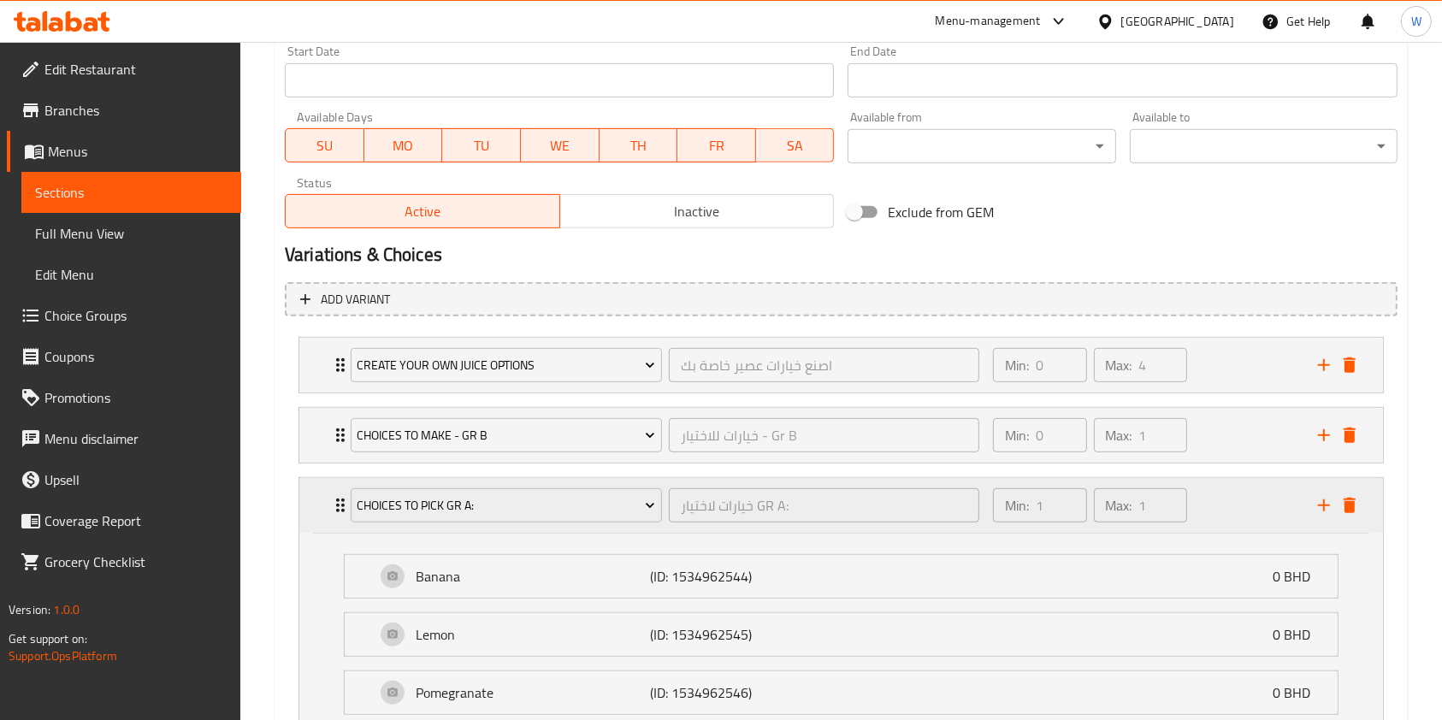
click at [332, 518] on div "Choices To Pick GR A: خيارات لاختيار GR A: ​ Min: 1 ​ Max: 1 ​" at bounding box center [846, 505] width 1032 height 55
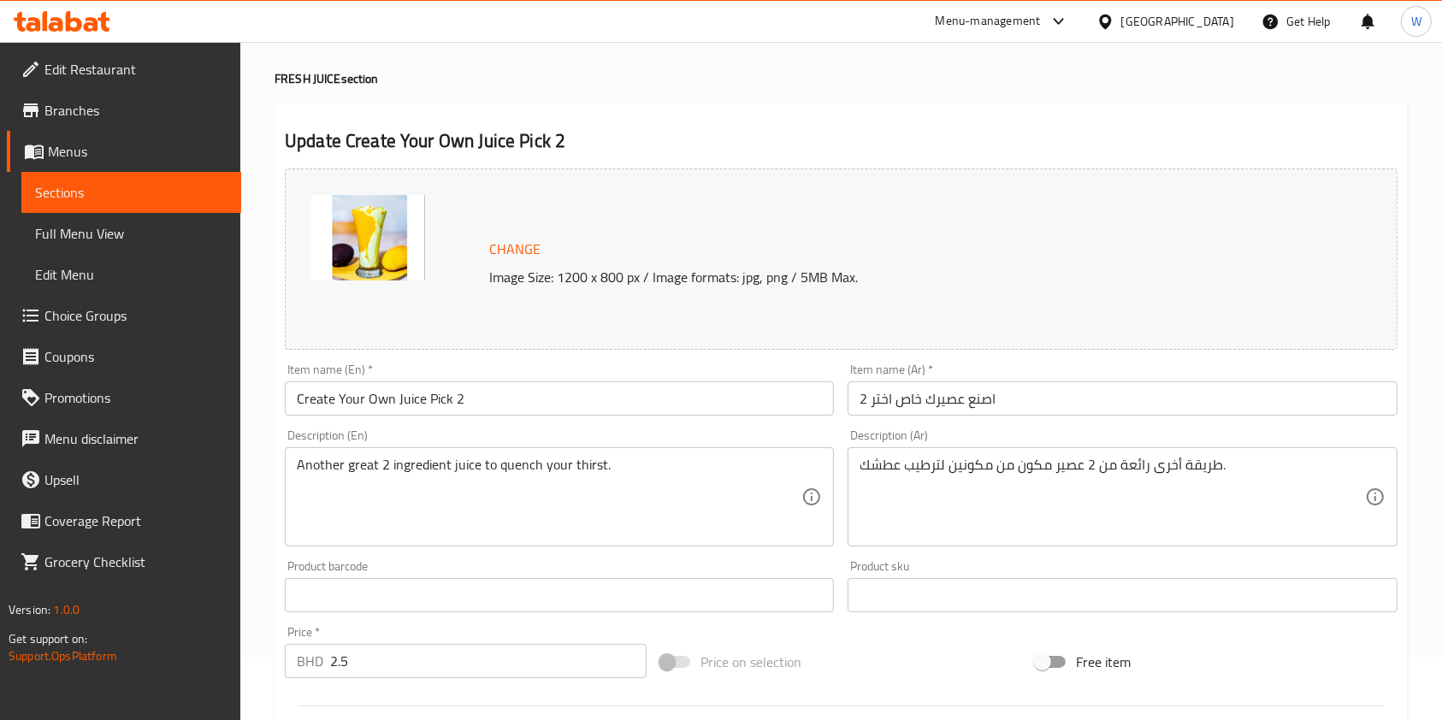
scroll to position [0, 0]
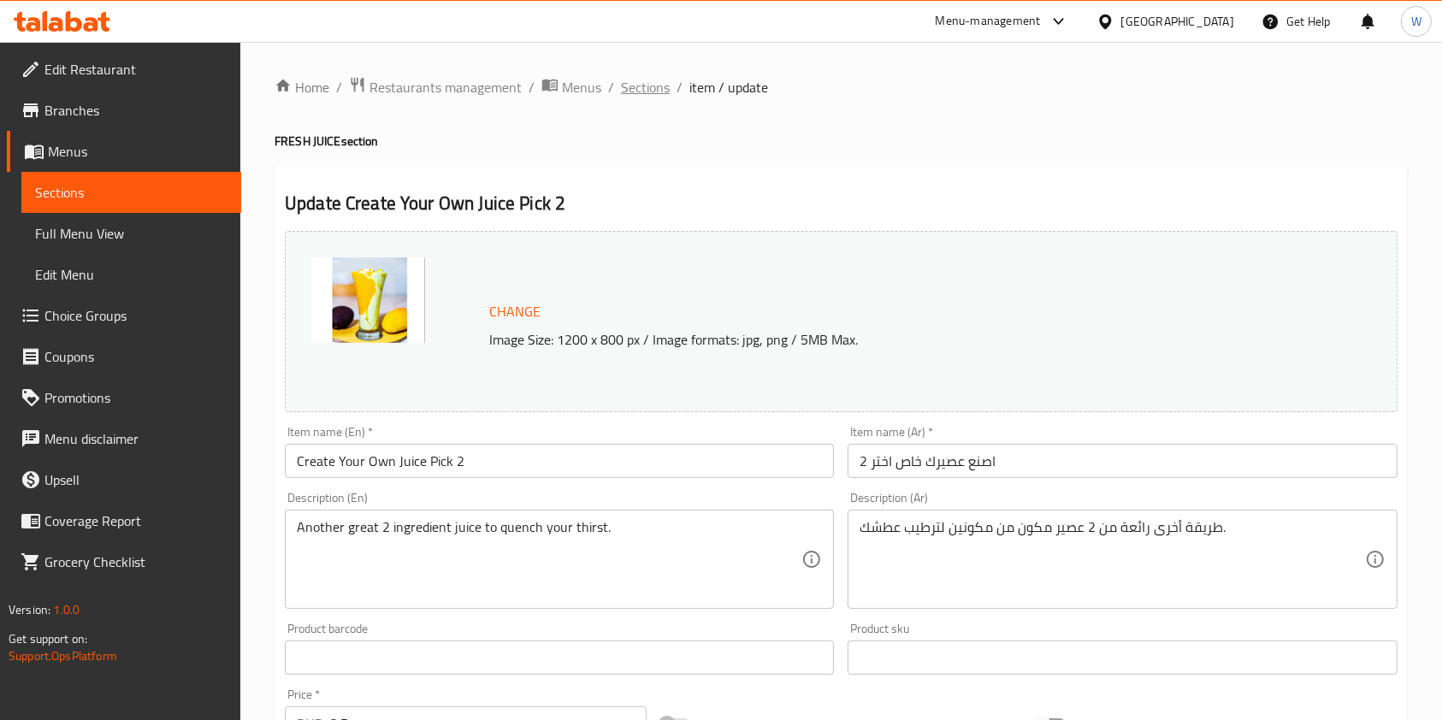
click at [654, 80] on span "Sections" at bounding box center [645, 87] width 49 height 21
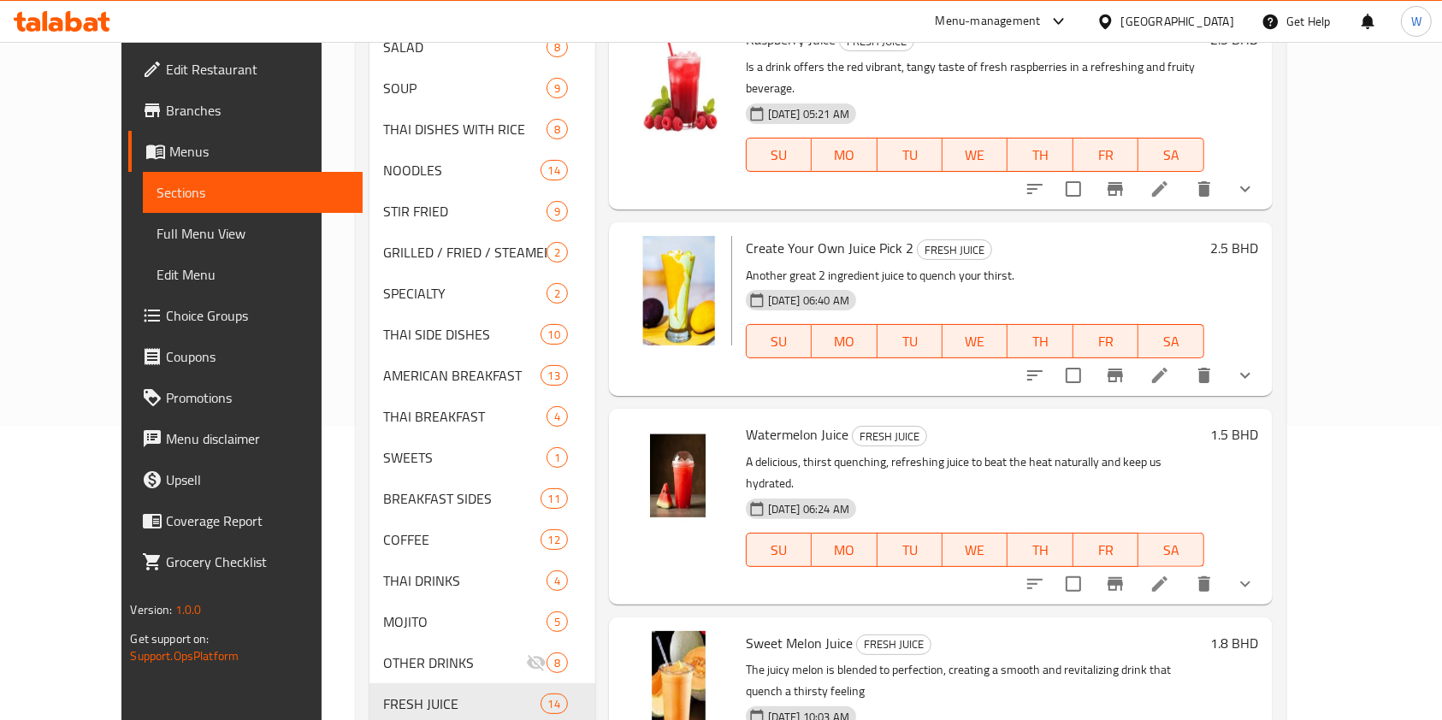
scroll to position [327, 0]
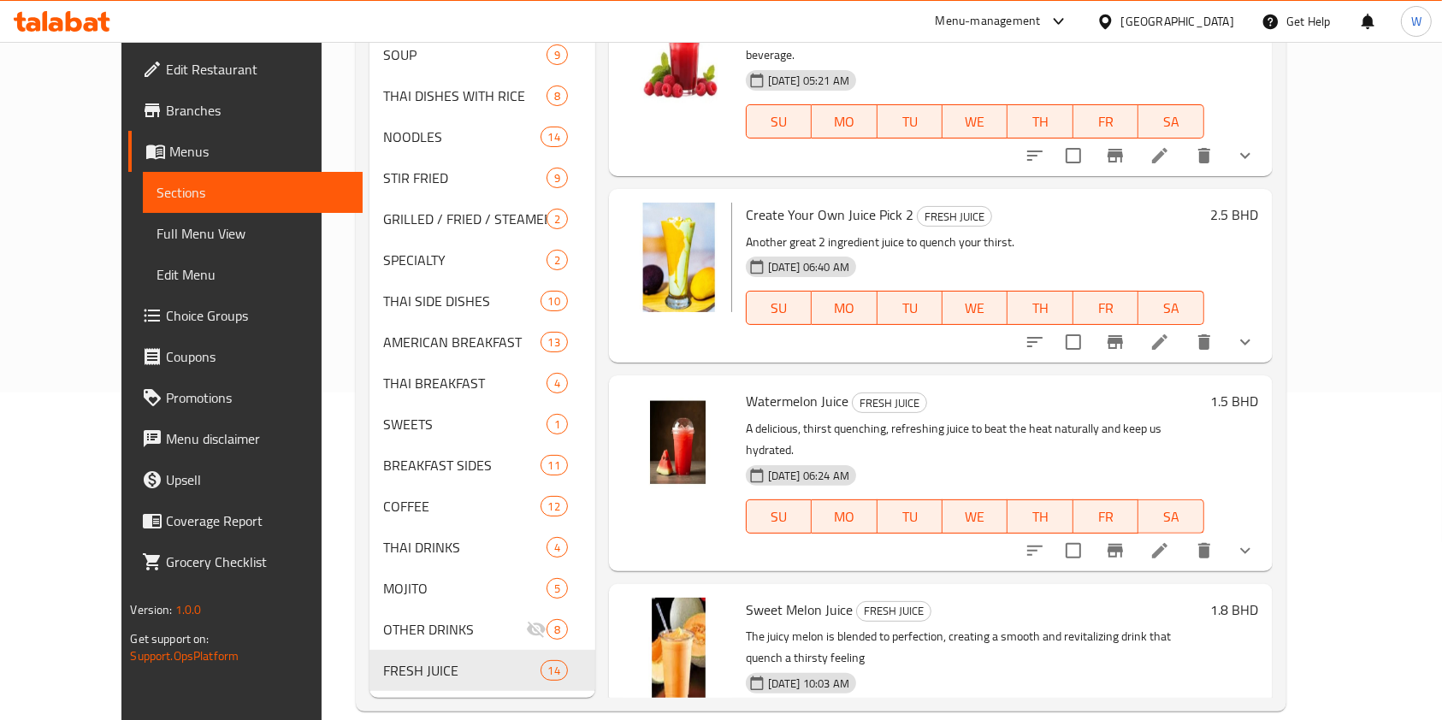
click at [1183, 535] on li at bounding box center [1159, 550] width 48 height 31
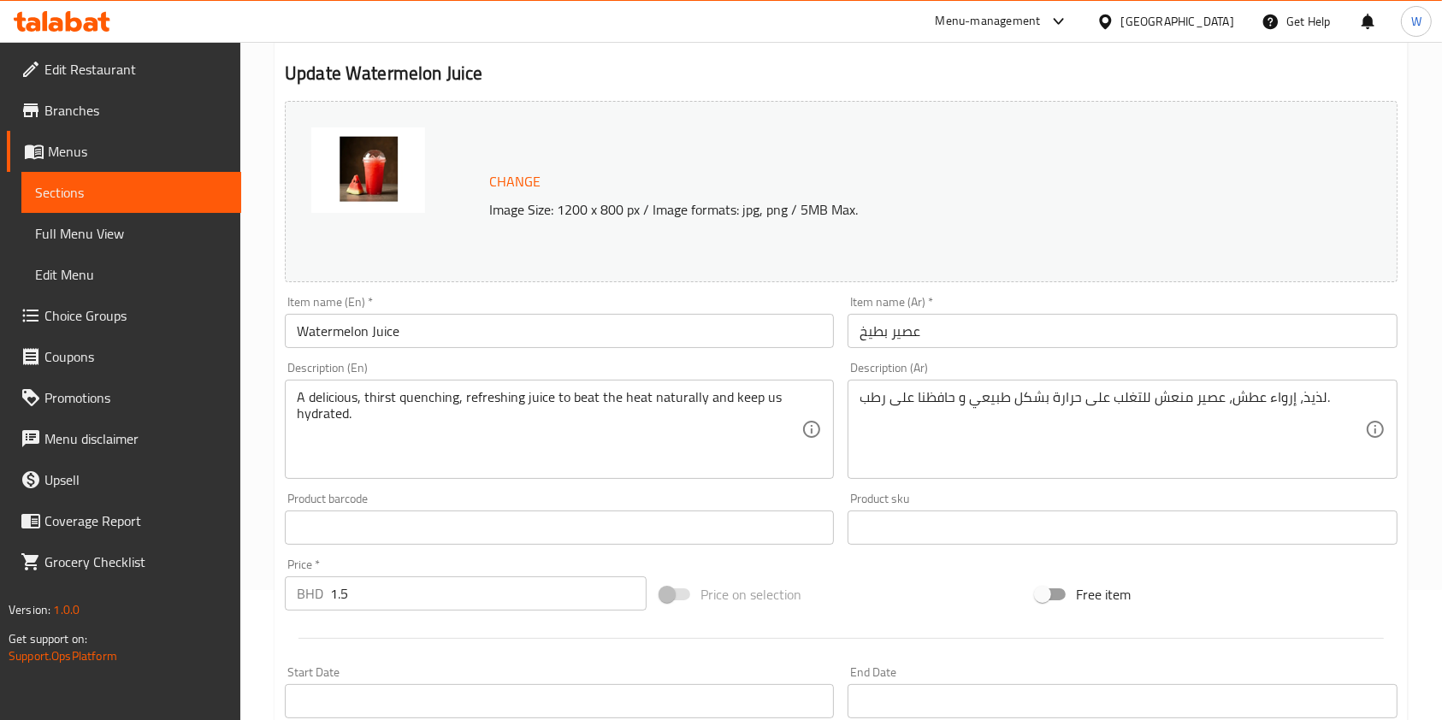
scroll to position [198, 0]
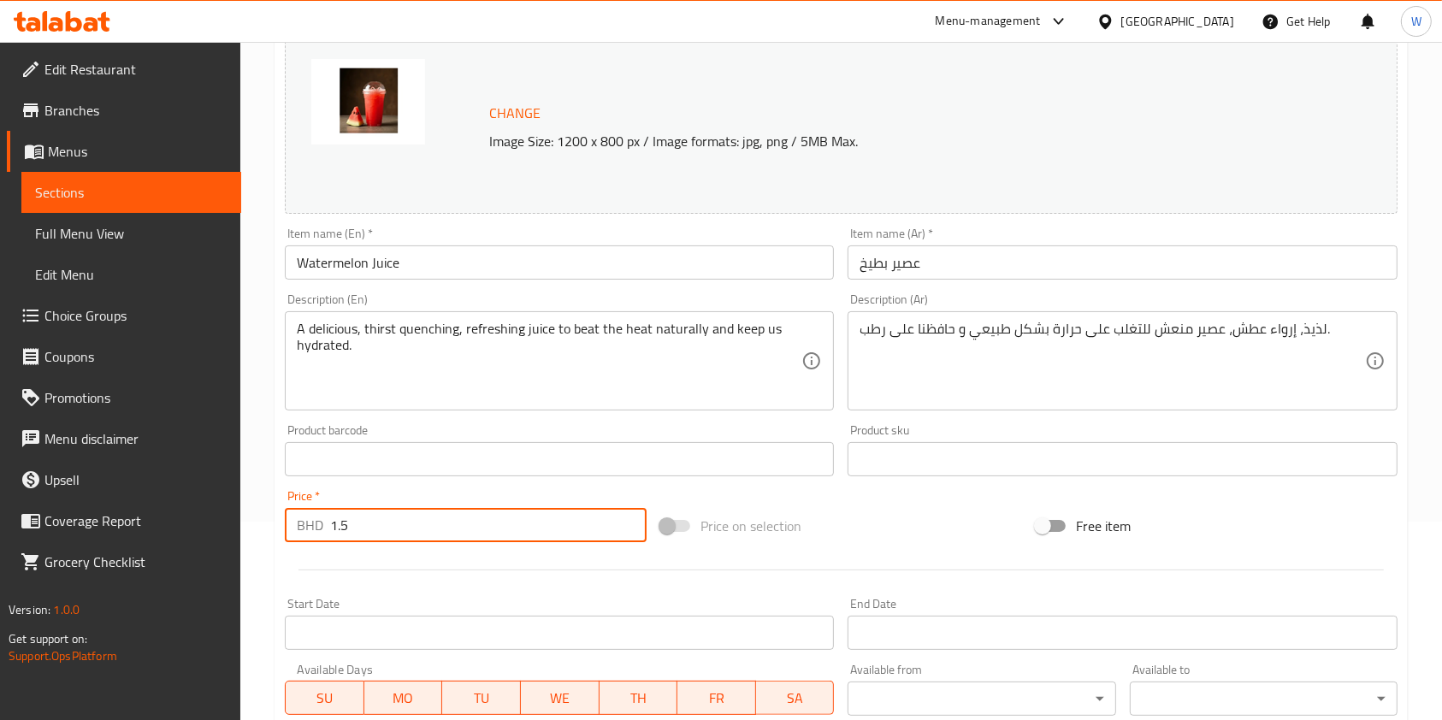
drag, startPoint x: 365, startPoint y: 510, endPoint x: 313, endPoint y: 527, distance: 54.9
click at [313, 527] on div "BHD 1.5 Price *" at bounding box center [466, 525] width 362 height 34
paste input "2"
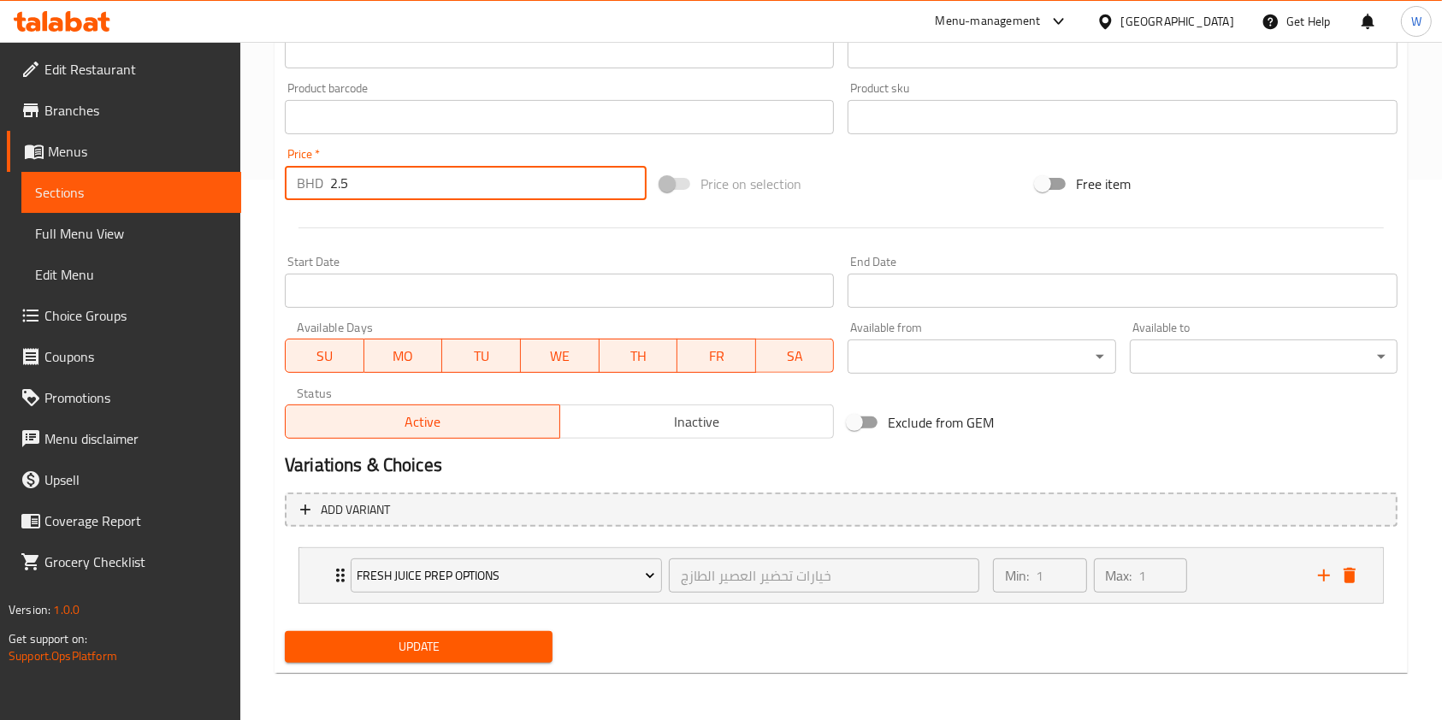
type input "2.5"
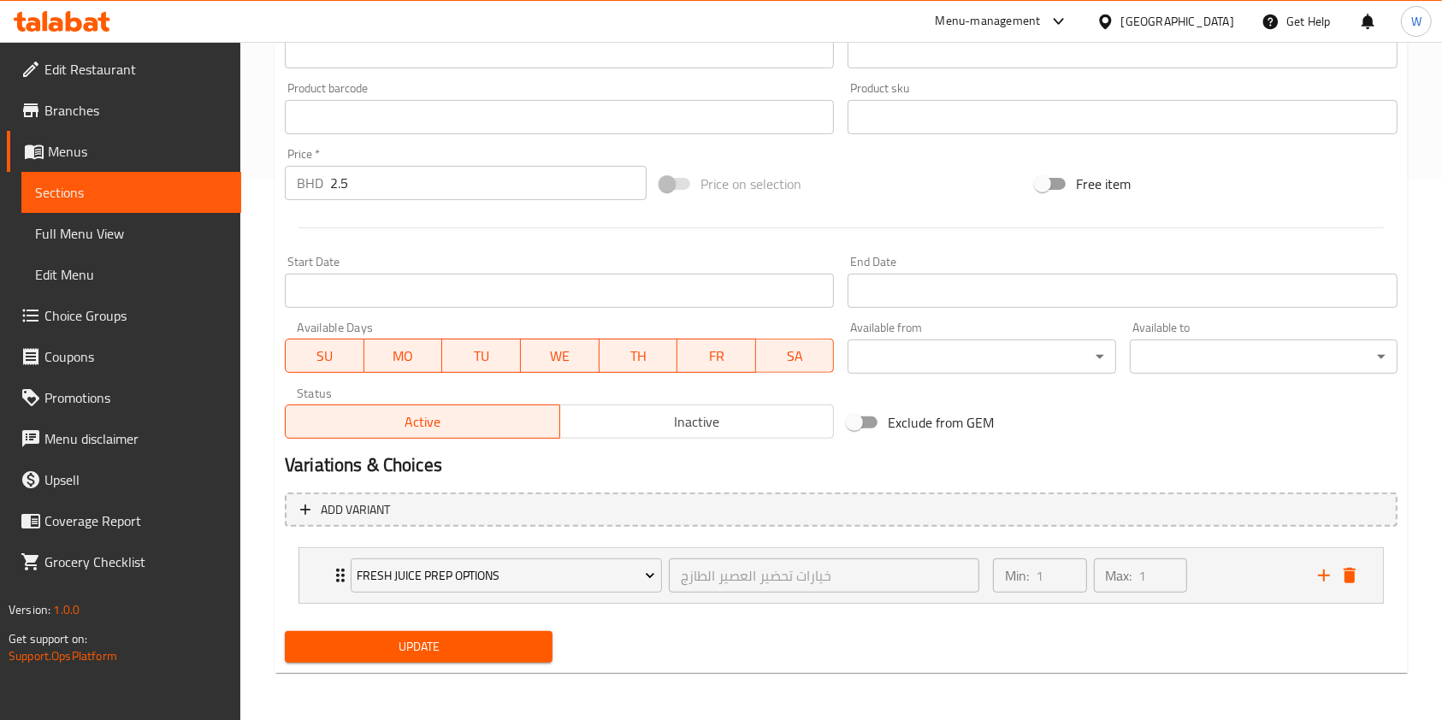
click at [403, 663] on div "Update" at bounding box center [418, 646] width 281 height 45
click at [411, 657] on span "Update" at bounding box center [418, 646] width 240 height 21
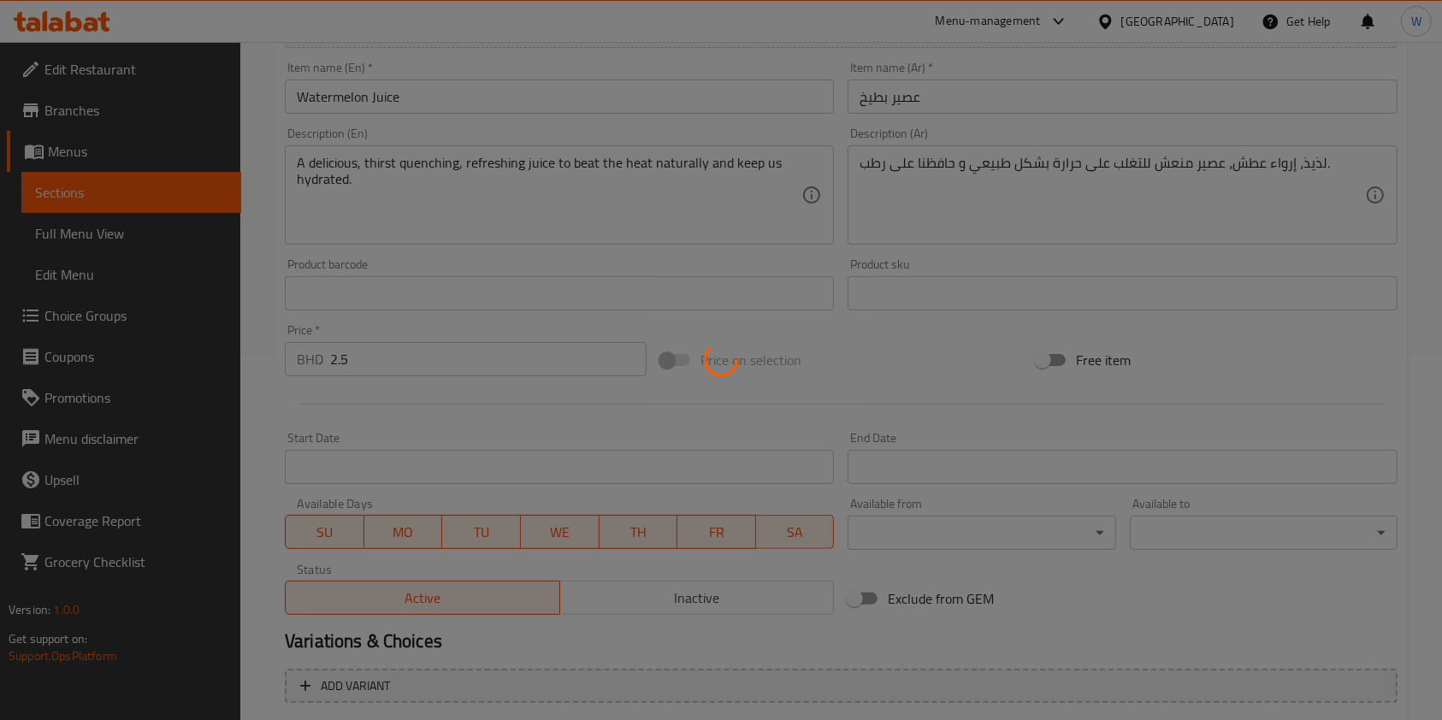
scroll to position [0, 0]
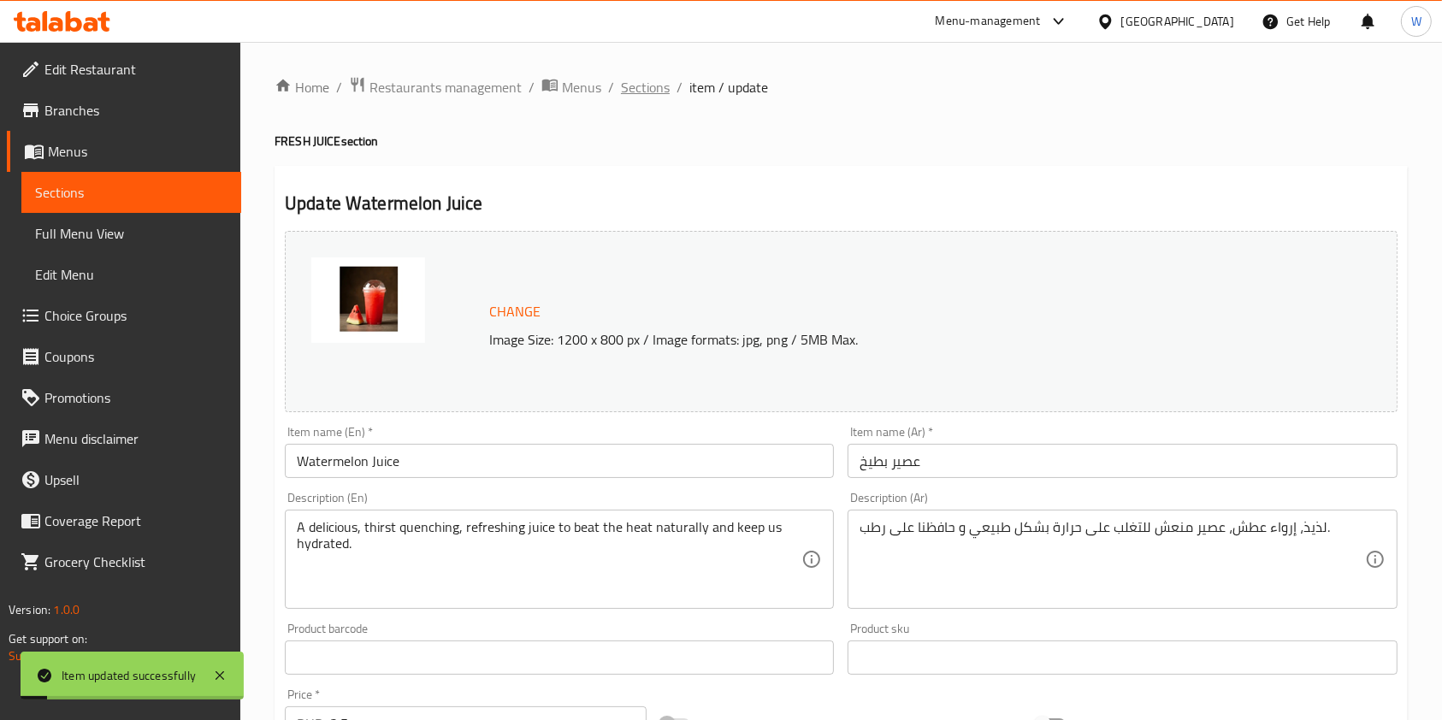
click at [646, 83] on span "Sections" at bounding box center [645, 87] width 49 height 21
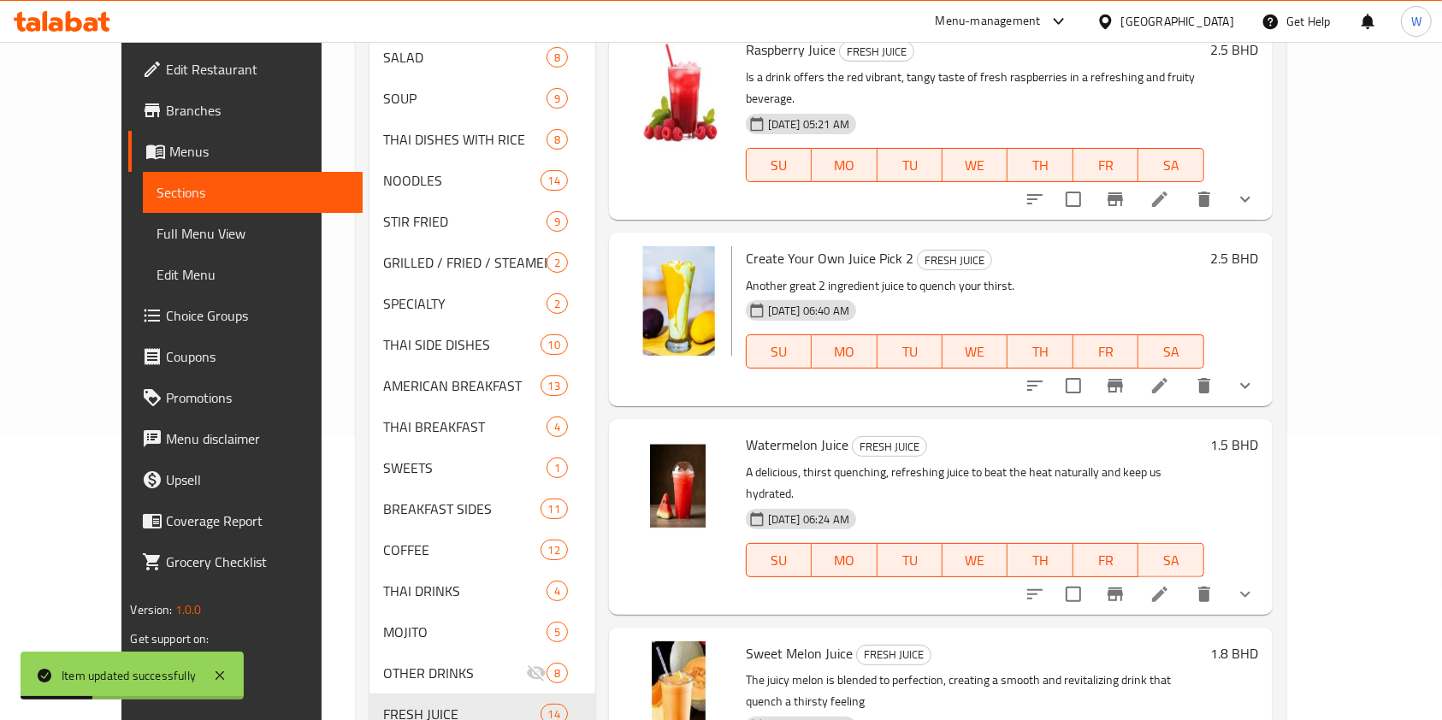
scroll to position [327, 0]
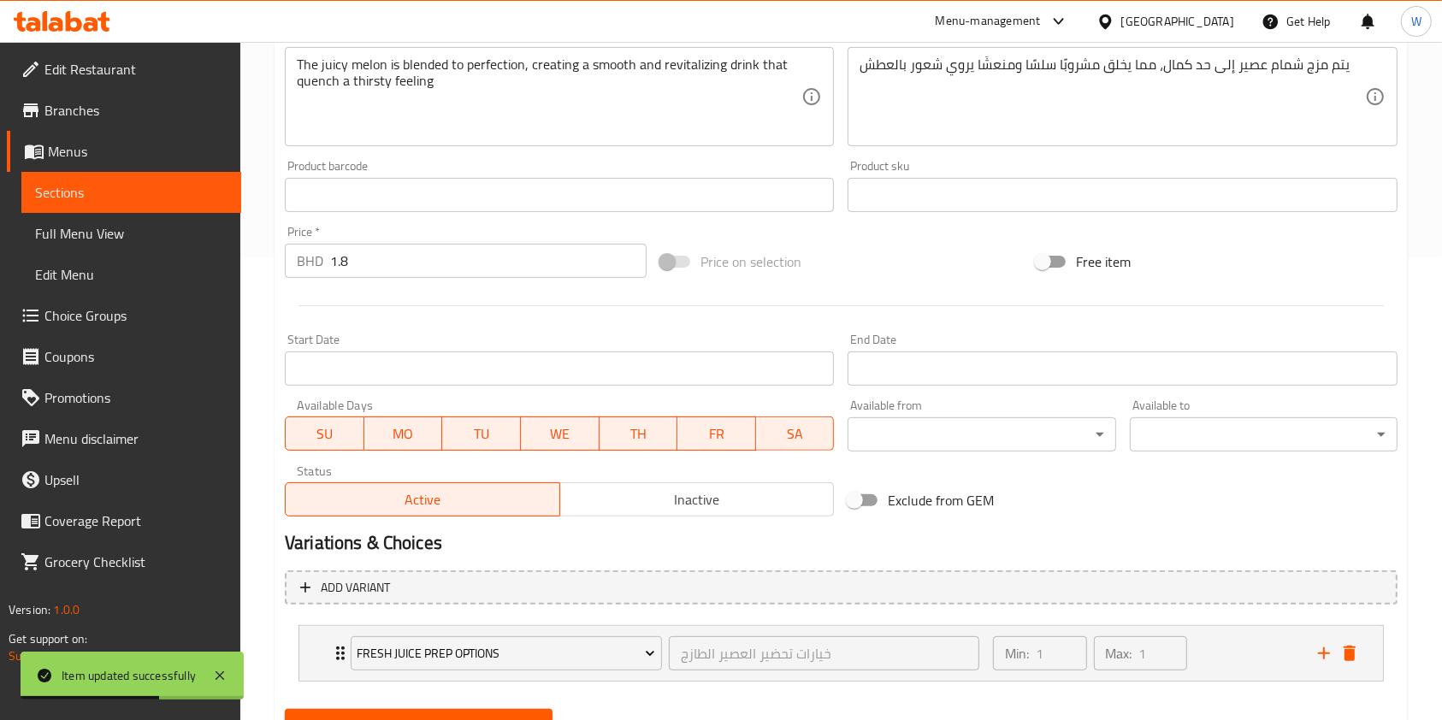
scroll to position [427, 0]
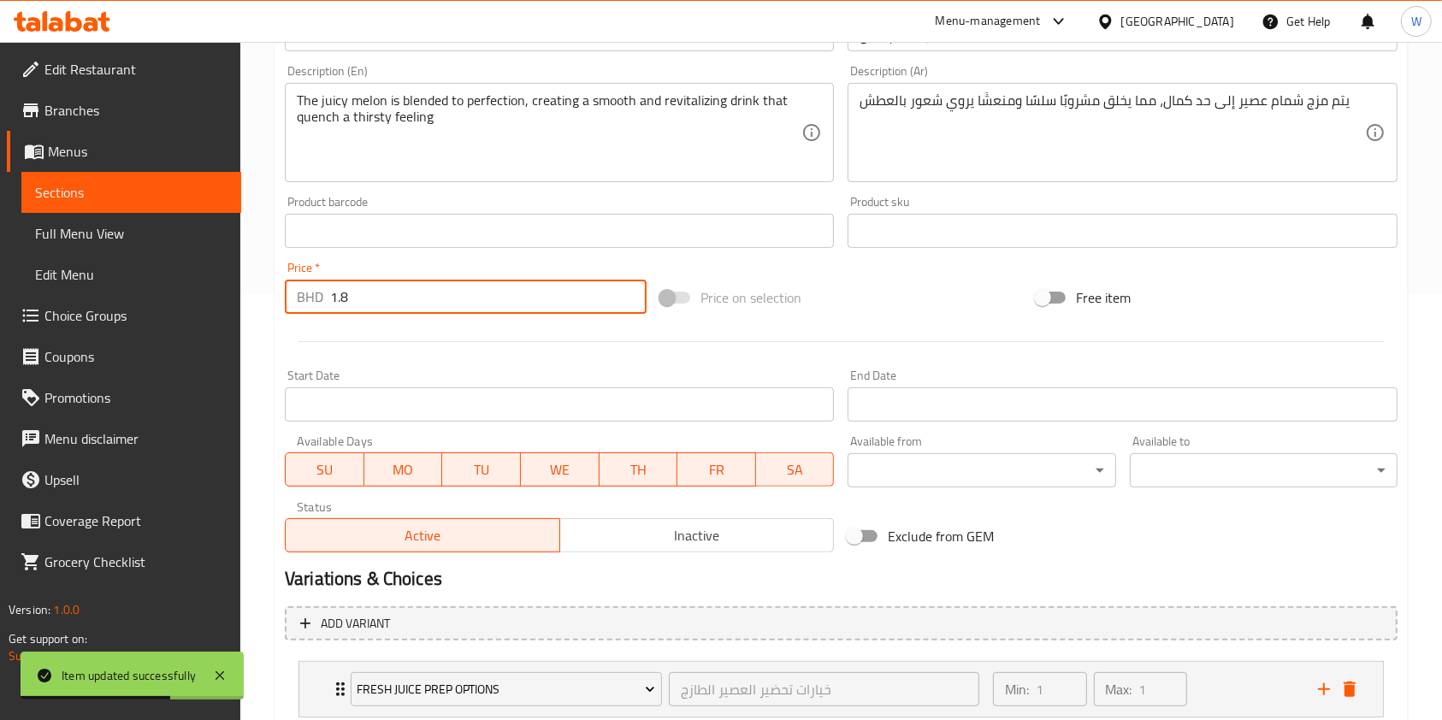
drag, startPoint x: 410, startPoint y: 298, endPoint x: 274, endPoint y: 311, distance: 137.4
click at [274, 311] on div "Home / Restaurants management / Menus / Sections / item / update FRESH JUICE se…" at bounding box center [840, 224] width 1201 height 1219
paste input "2.5"
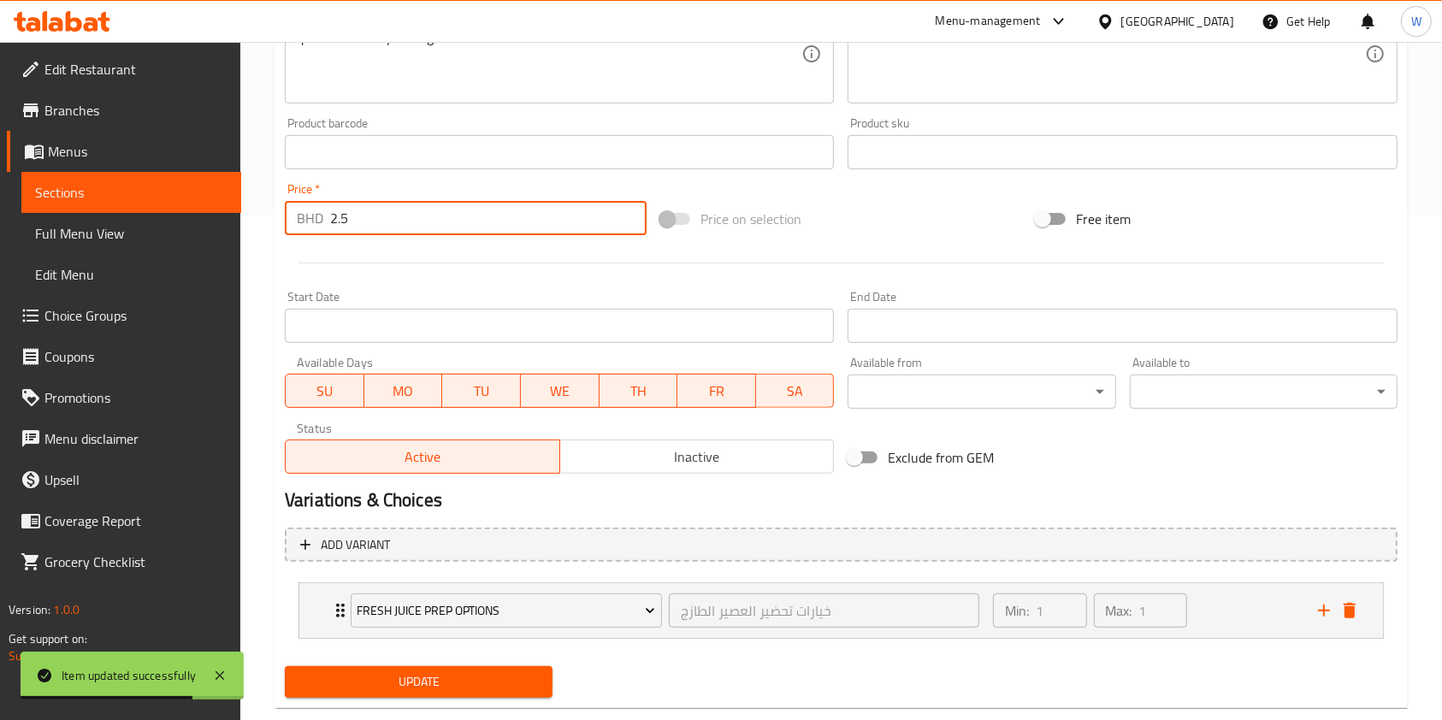
scroll to position [540, 0]
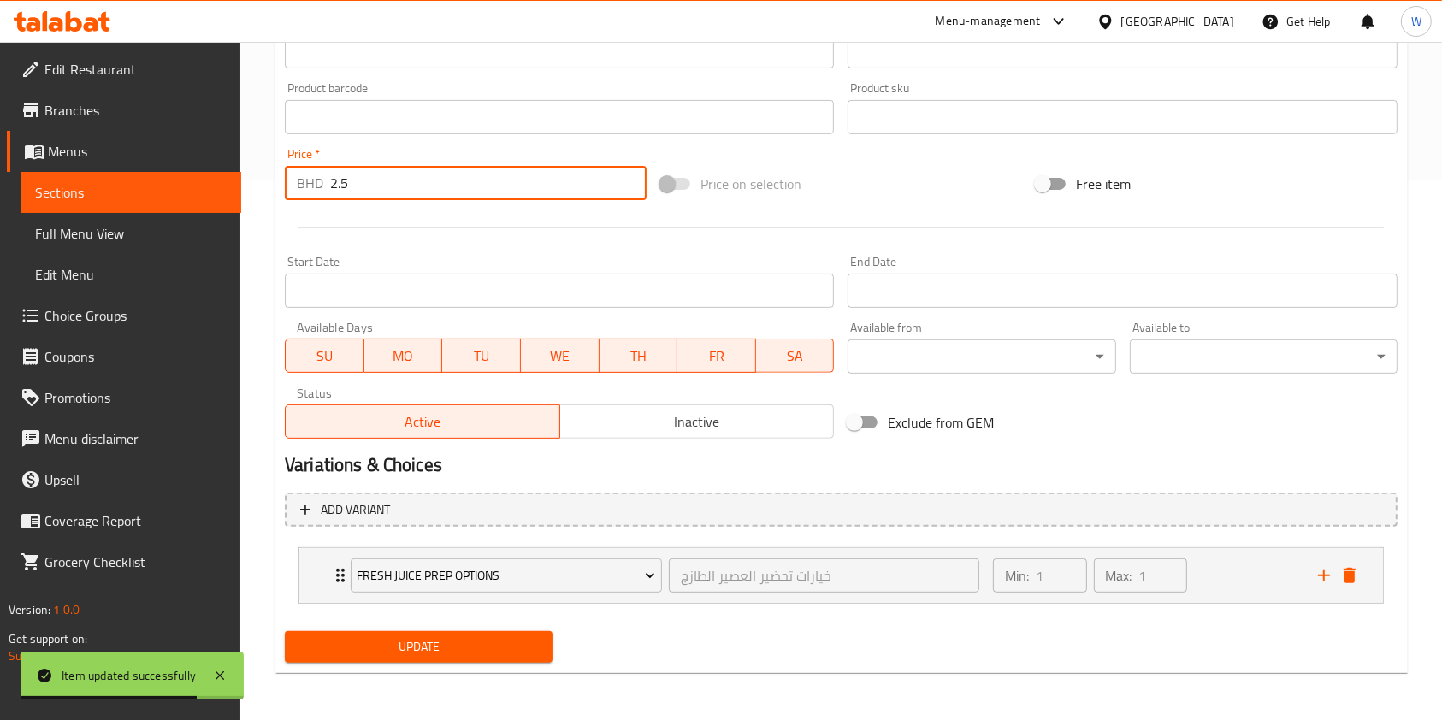
type input "2.5"
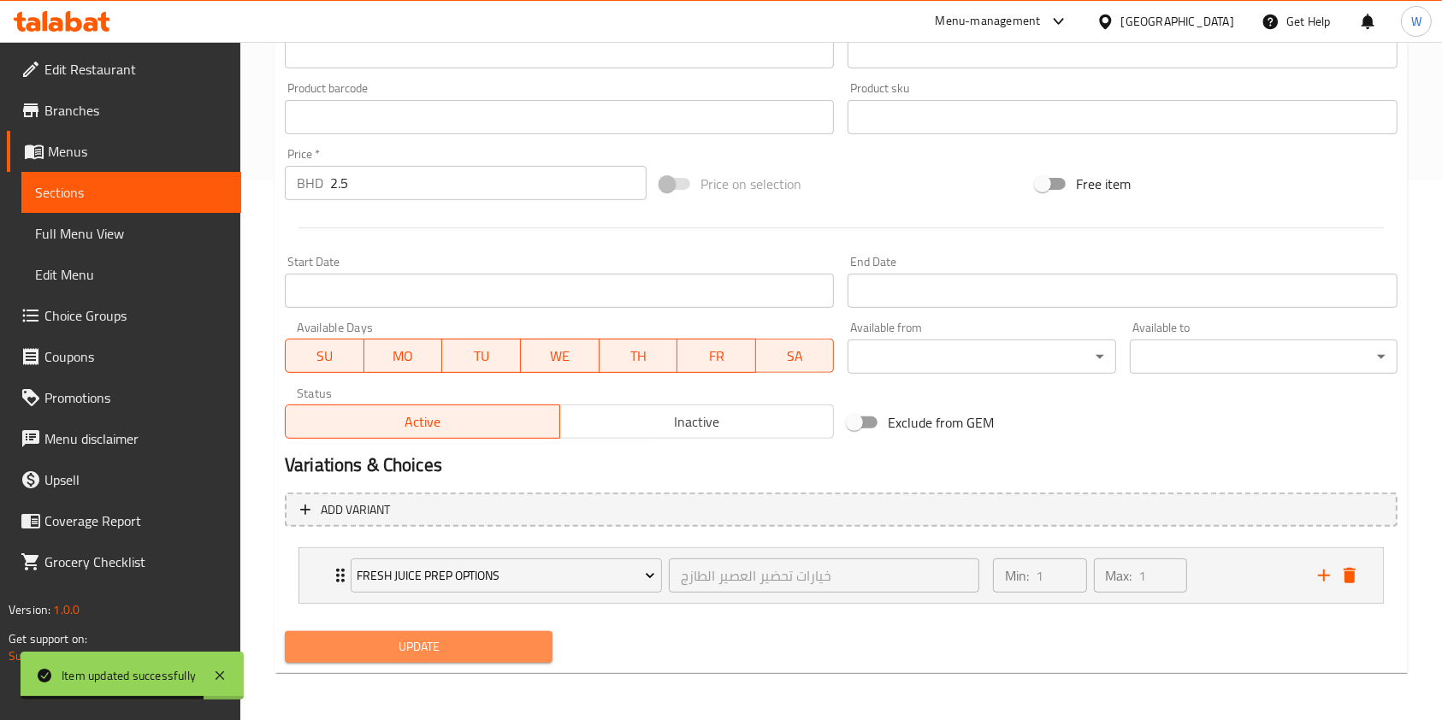
click at [445, 653] on span "Update" at bounding box center [418, 646] width 240 height 21
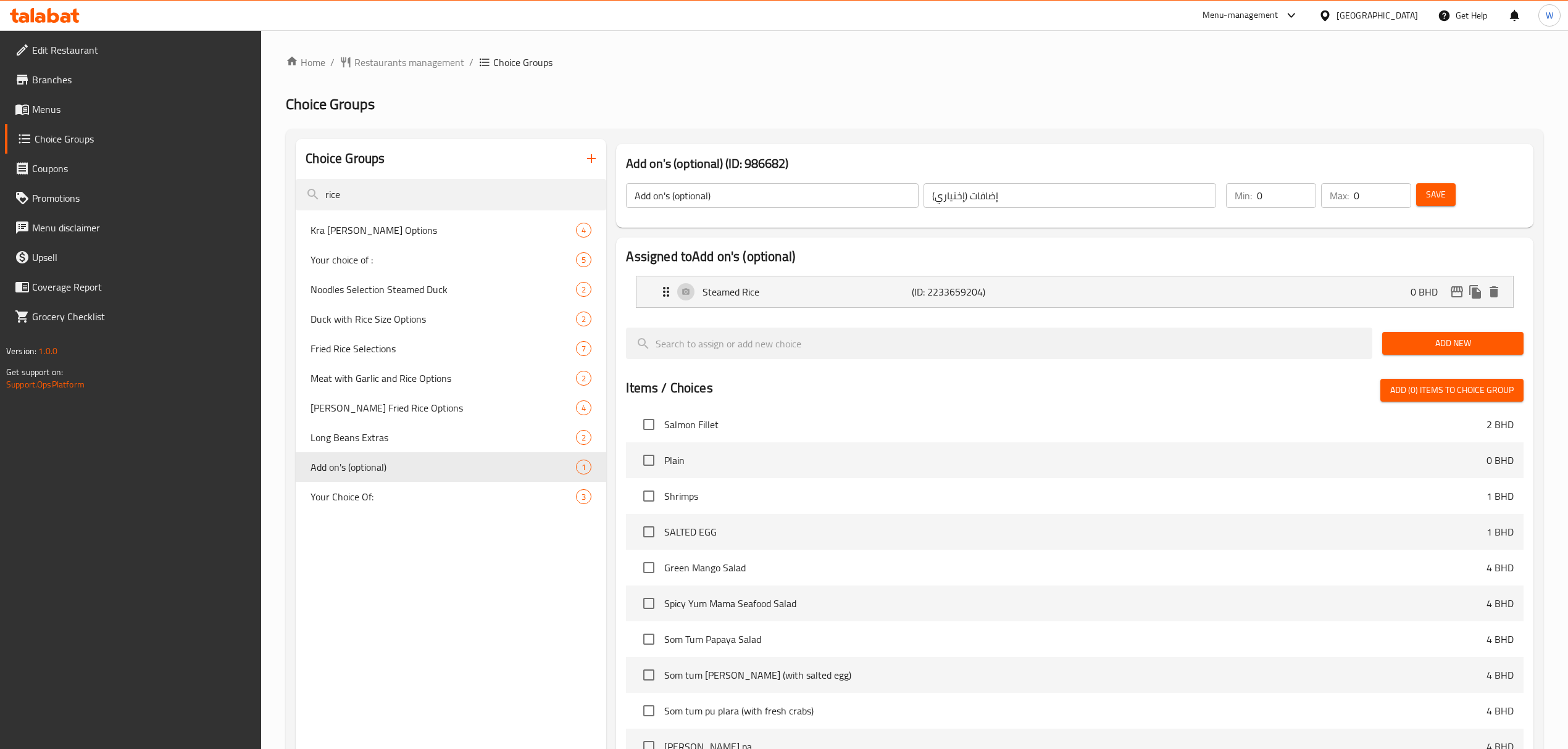
click at [581, 156] on button "button" at bounding box center [591, 158] width 30 height 30
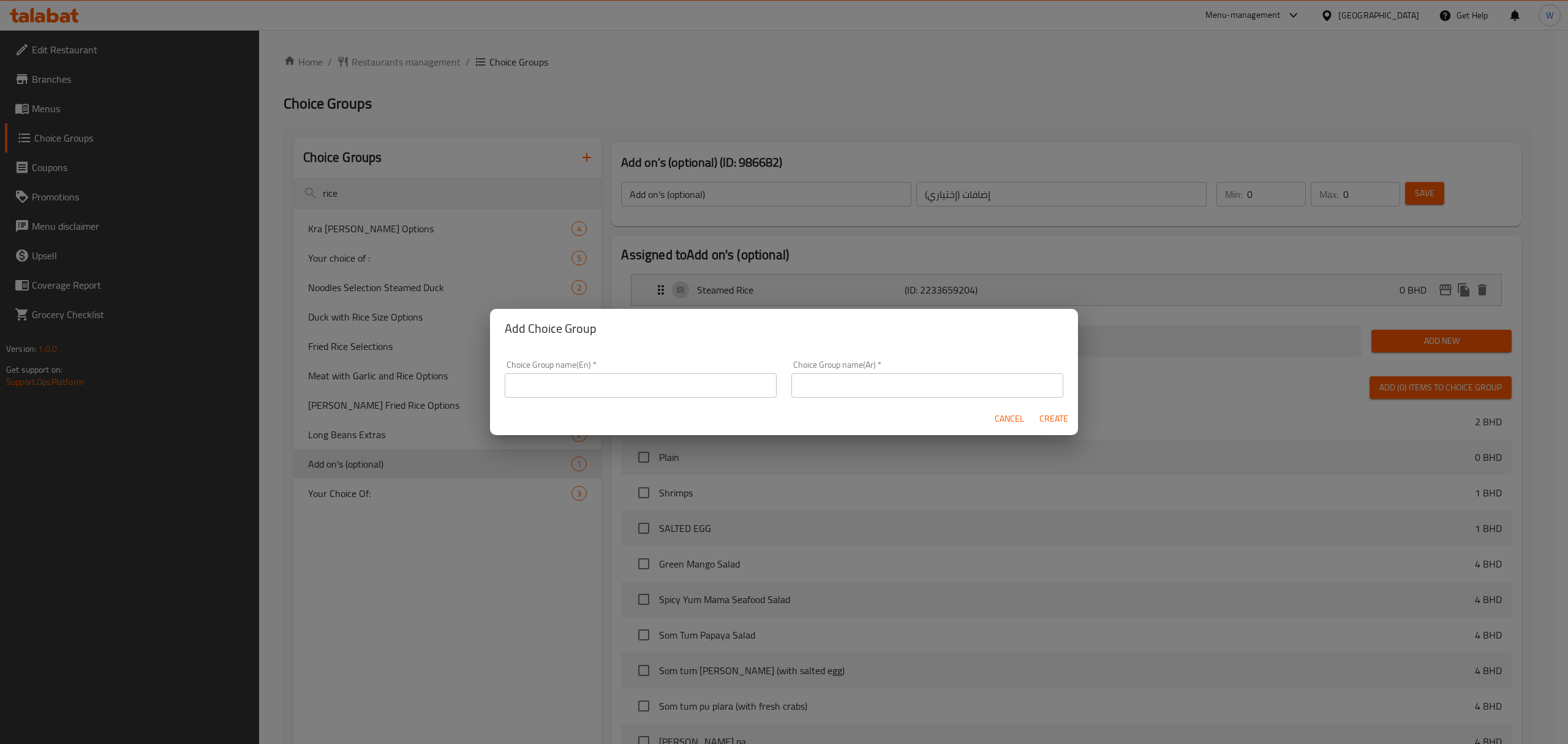
click at [549, 383] on input "text" at bounding box center [641, 386] width 272 height 24
click at [665, 387] on input "text" at bounding box center [641, 386] width 272 height 24
paste input "[PERSON_NAME] Porridge"
type input "Jok Rice Porridge Add on's"
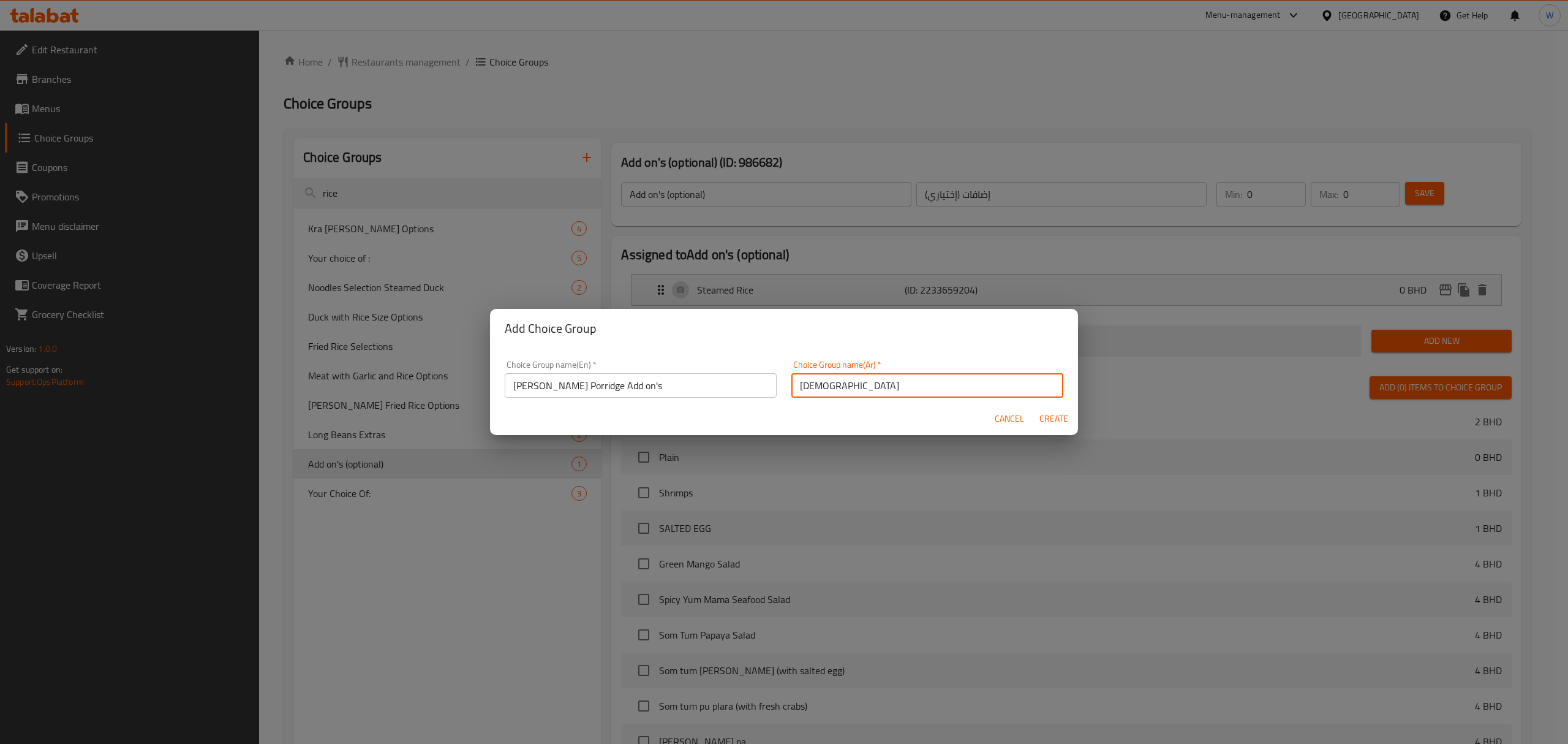
type input "ل"
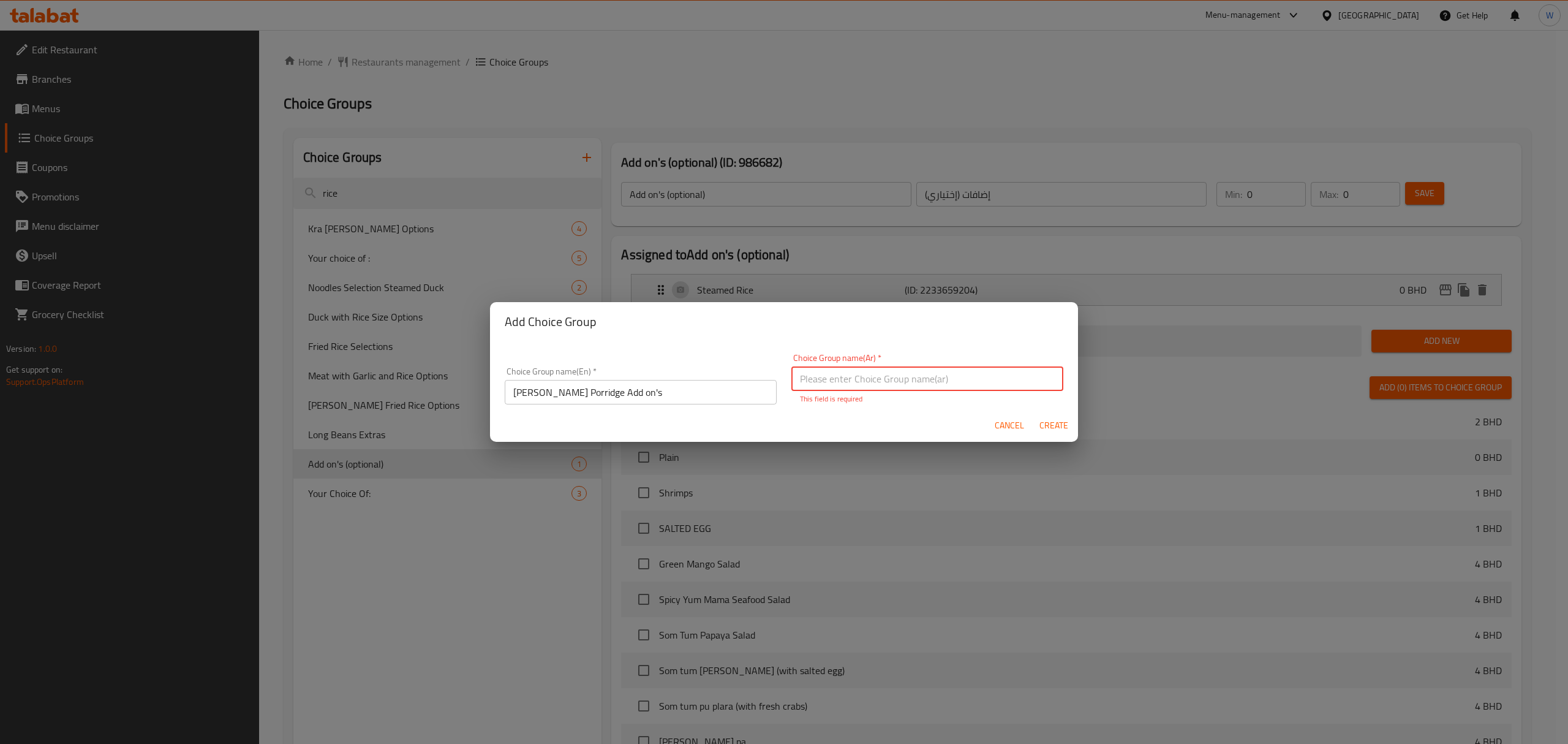
paste input "[PERSON_NAME] Porridge"
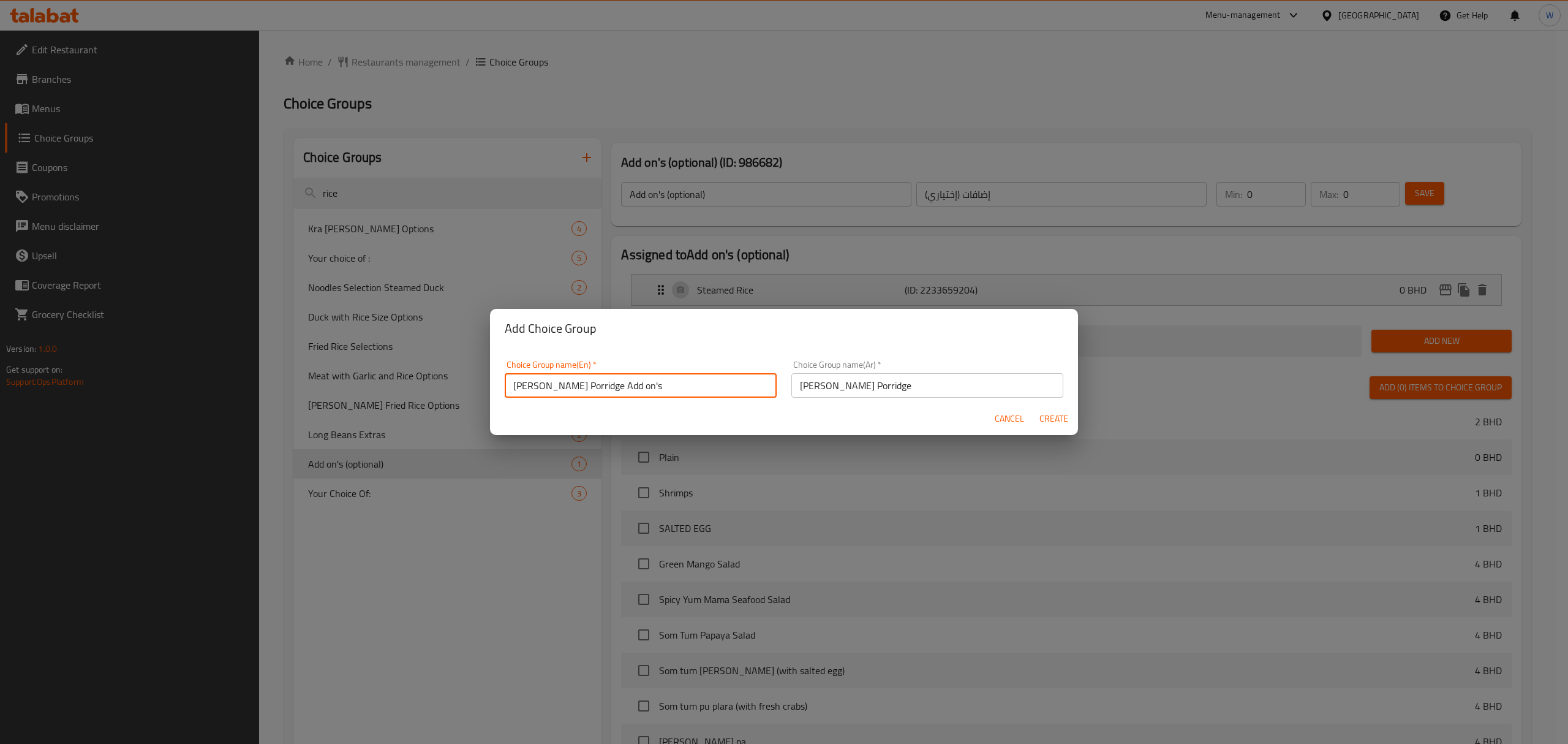
click at [592, 383] on input "Jok Rice Porridge Add on's" at bounding box center [641, 386] width 272 height 24
click at [883, 387] on input "[PERSON_NAME] Porridge" at bounding box center [928, 386] width 272 height 24
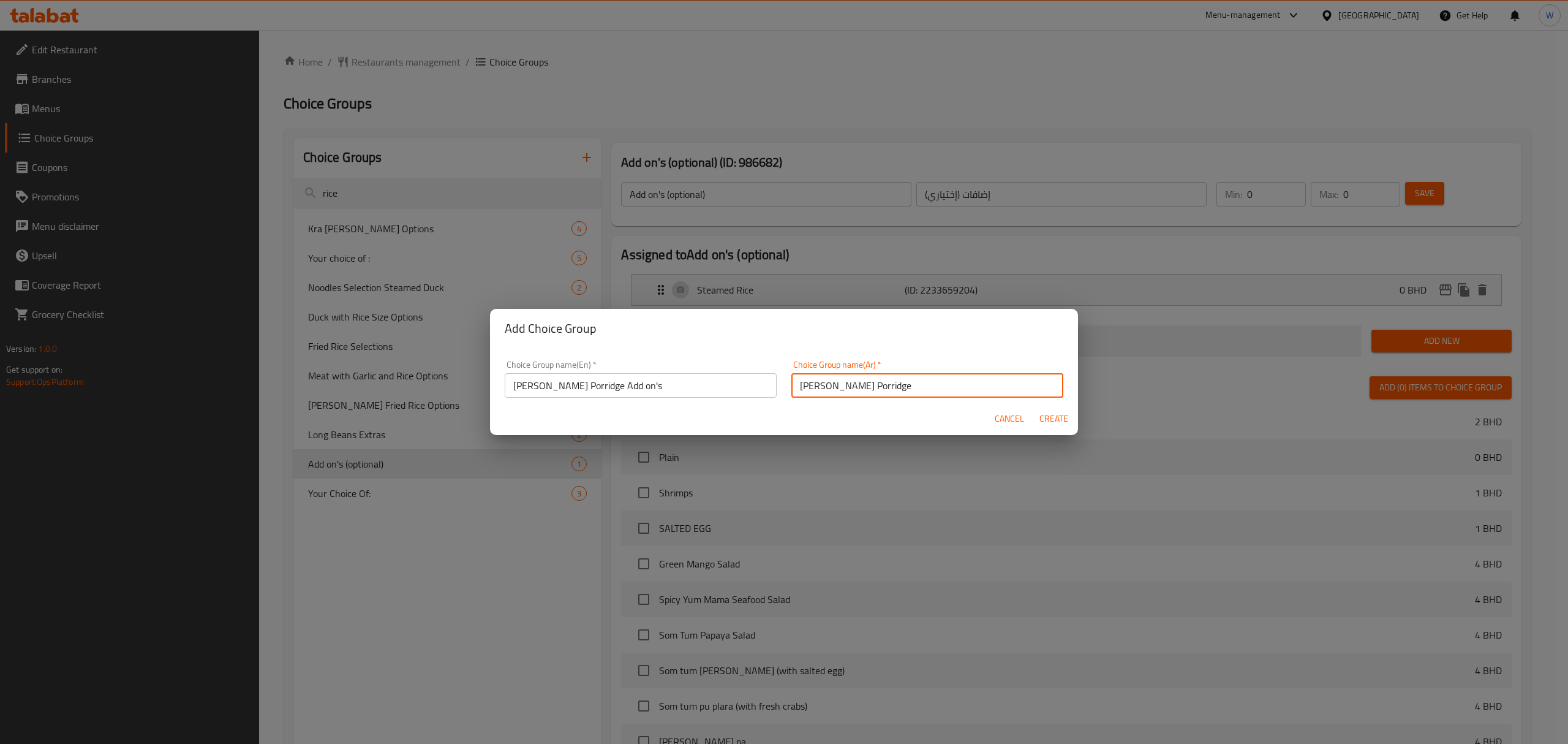
click at [883, 387] on input "[PERSON_NAME] Porridge" at bounding box center [928, 386] width 272 height 24
paste input "Add on's"
type input "Jok Rice Porridge Add on's"
click at [1052, 413] on span "Create" at bounding box center [1053, 419] width 29 height 15
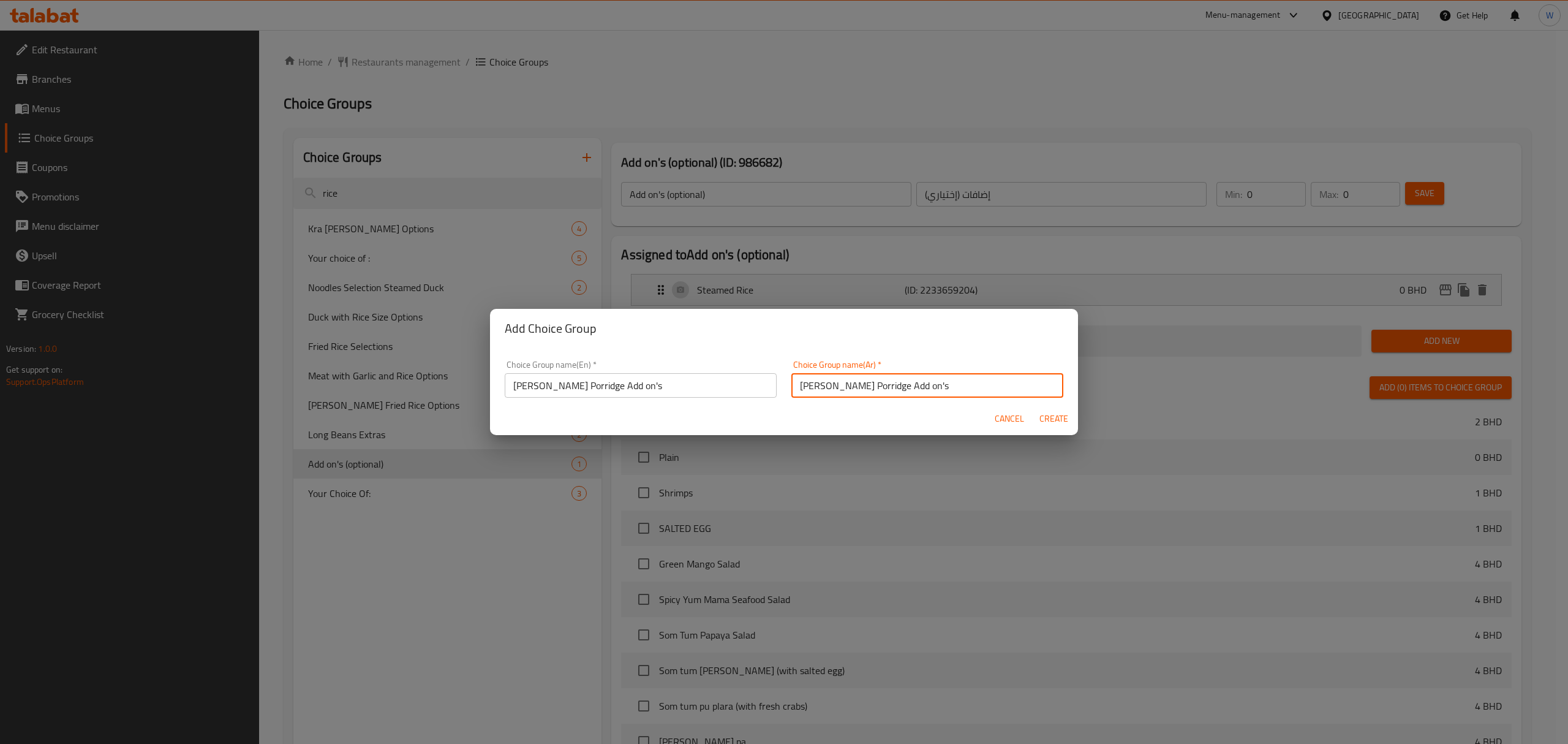
type input "Jok Rice Porridge Add on's"
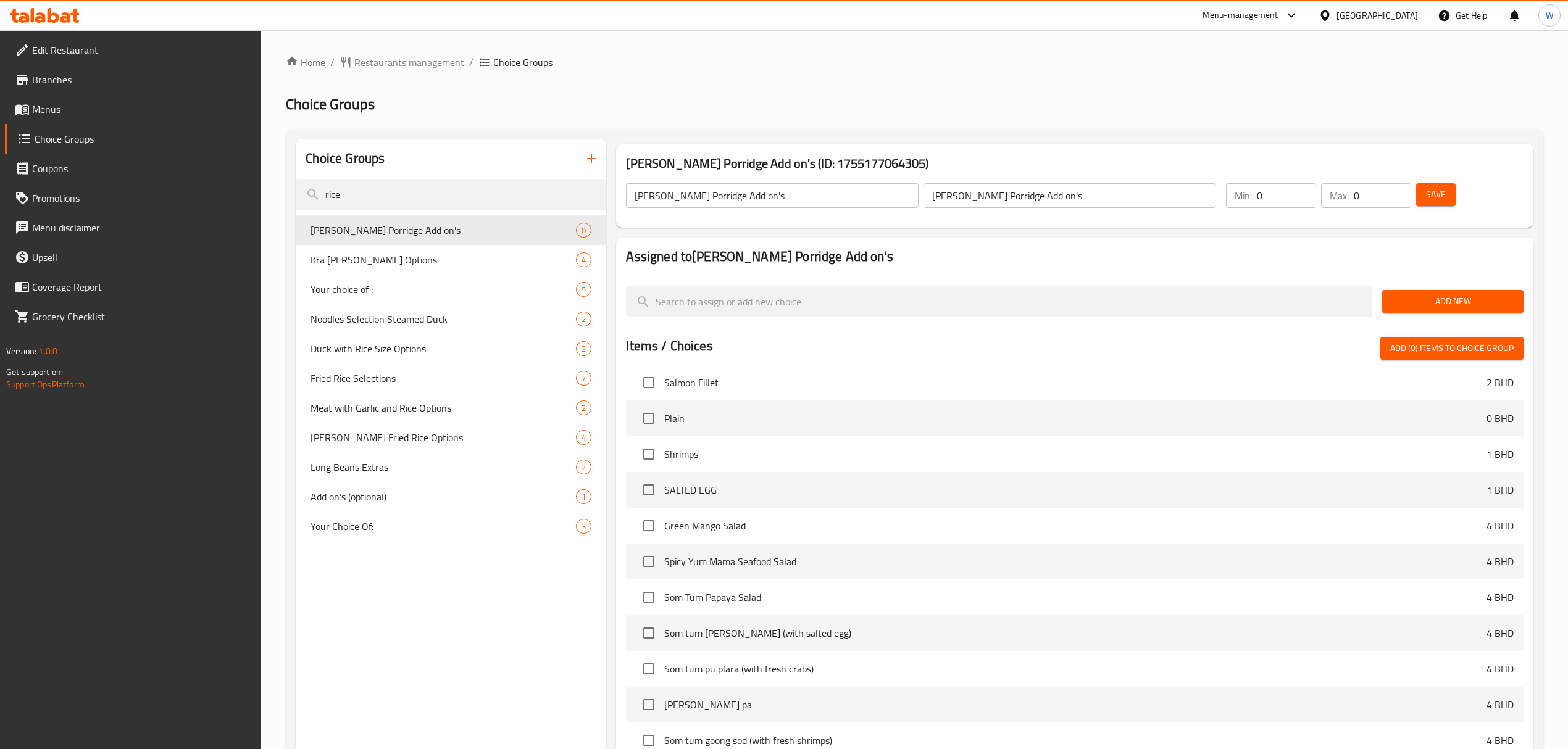
click at [1435, 297] on span "Add New" at bounding box center [1452, 301] width 121 height 15
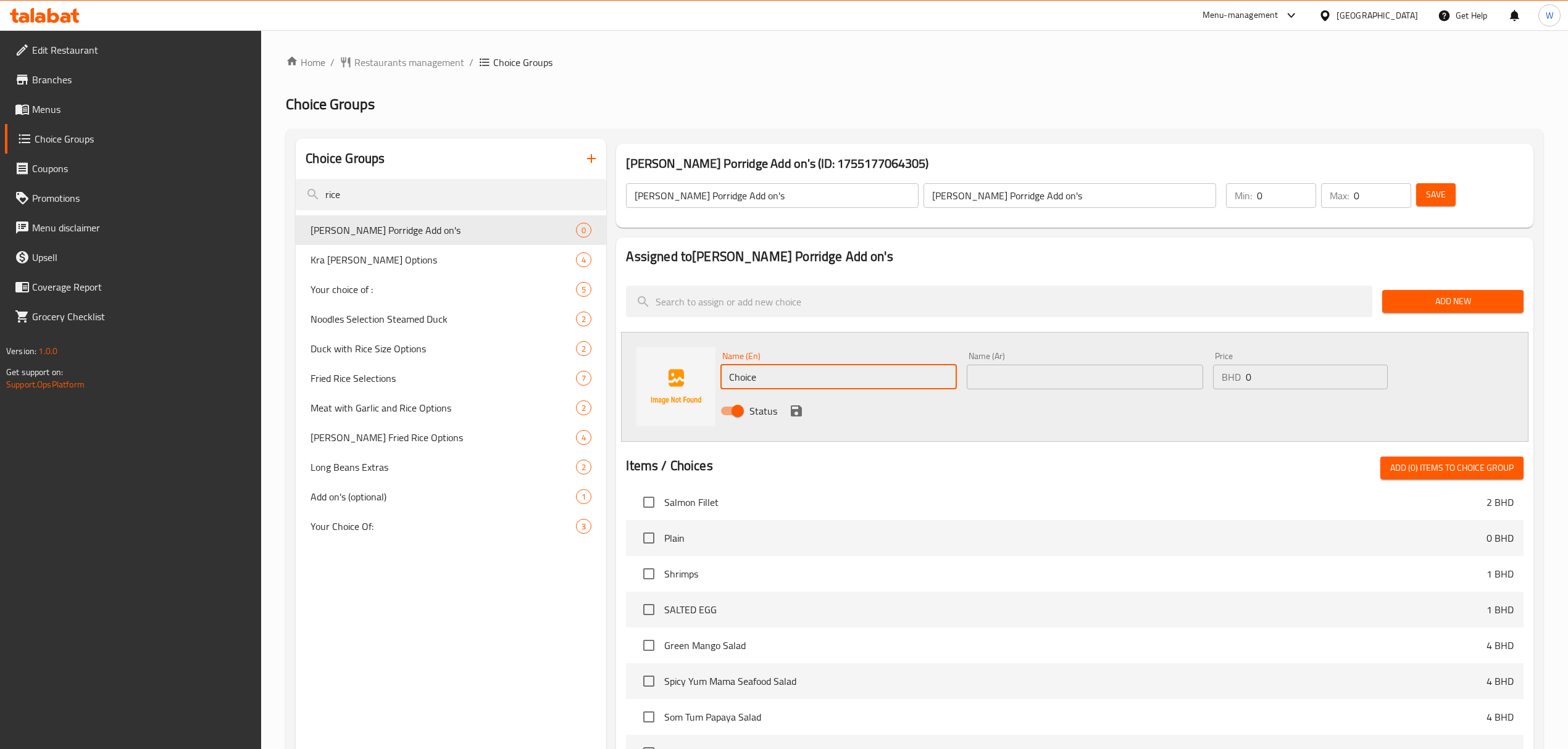
click at [811, 375] on input "Choice" at bounding box center [838, 377] width 236 height 25
click at [791, 374] on input "Choice" at bounding box center [838, 377] width 236 height 25
type input "ُ"
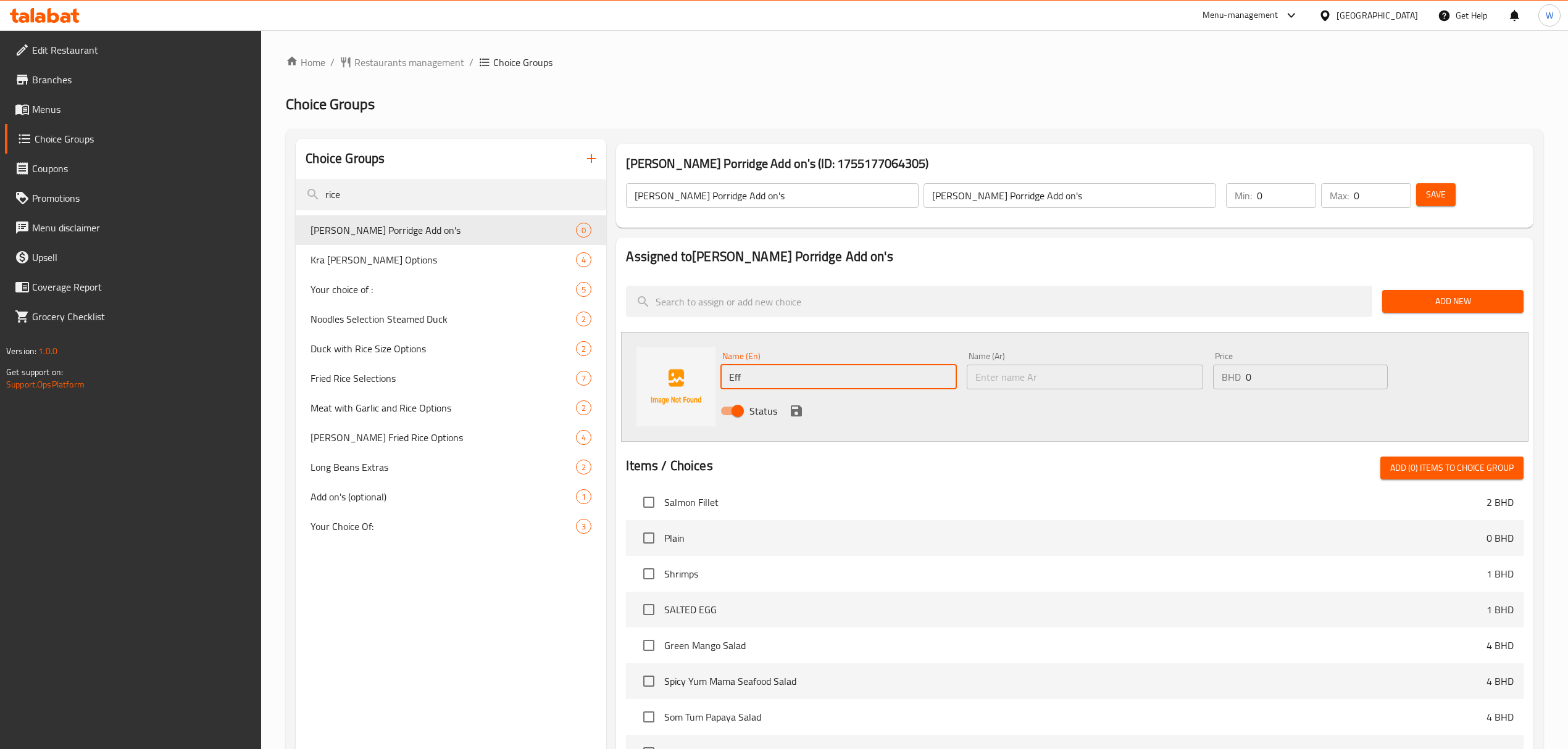
drag, startPoint x: 848, startPoint y: 383, endPoint x: 850, endPoint y: 389, distance: 6.3
click at [848, 384] on input "Eff" at bounding box center [838, 377] width 236 height 25
type input "Egg"
type input "بيض"
type input "0.5"
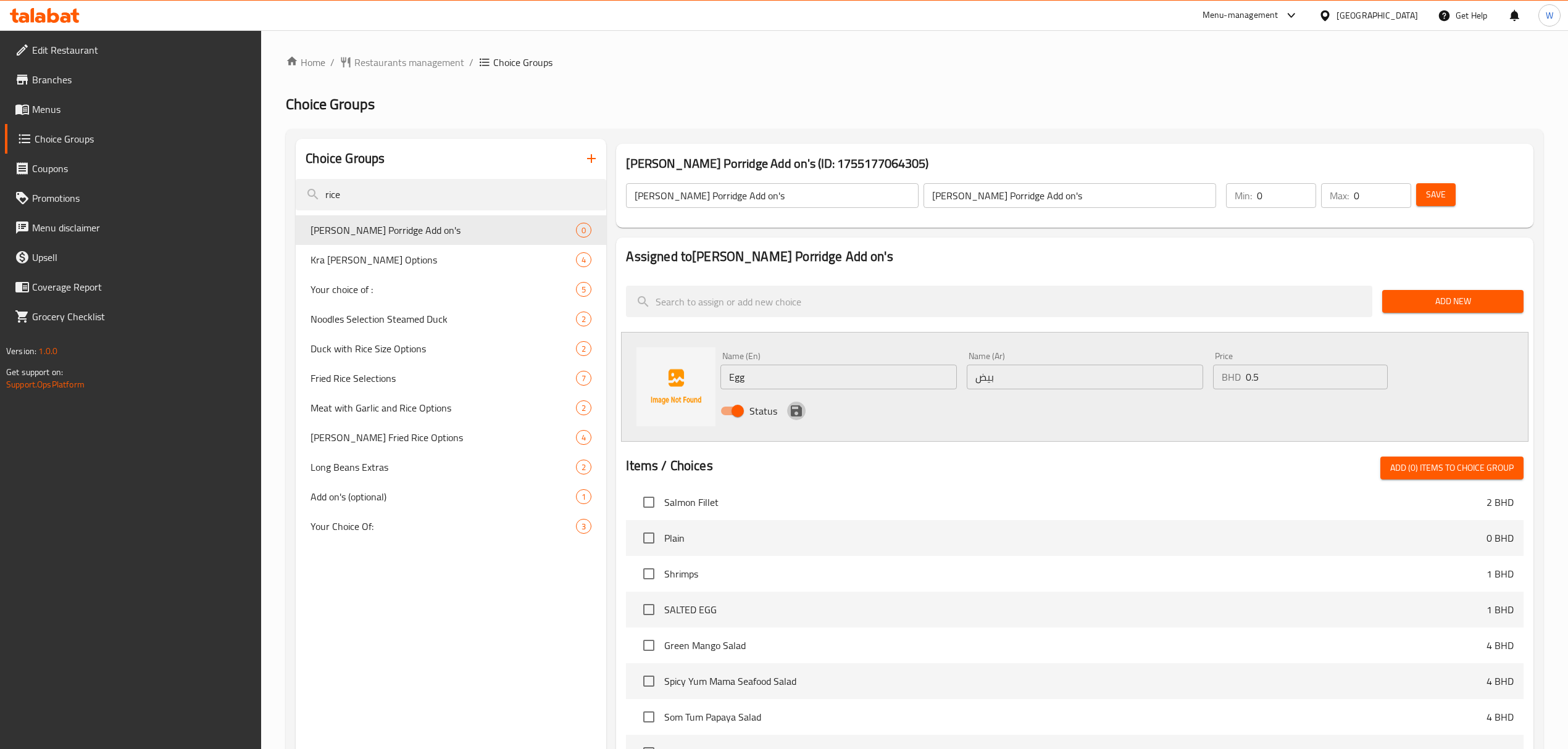
click at [787, 408] on button "save" at bounding box center [796, 411] width 19 height 19
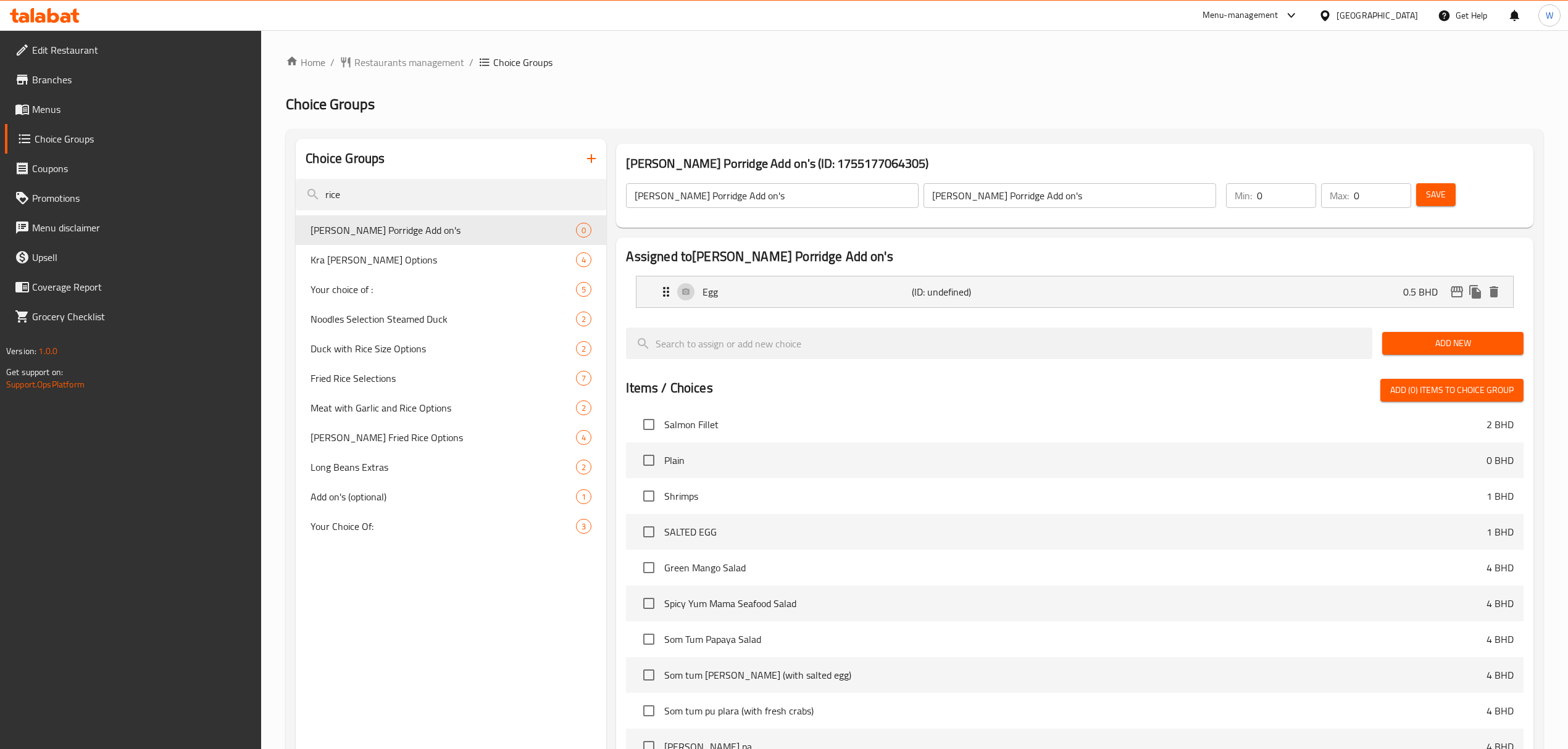
click at [1470, 347] on span "Add New" at bounding box center [1452, 343] width 121 height 15
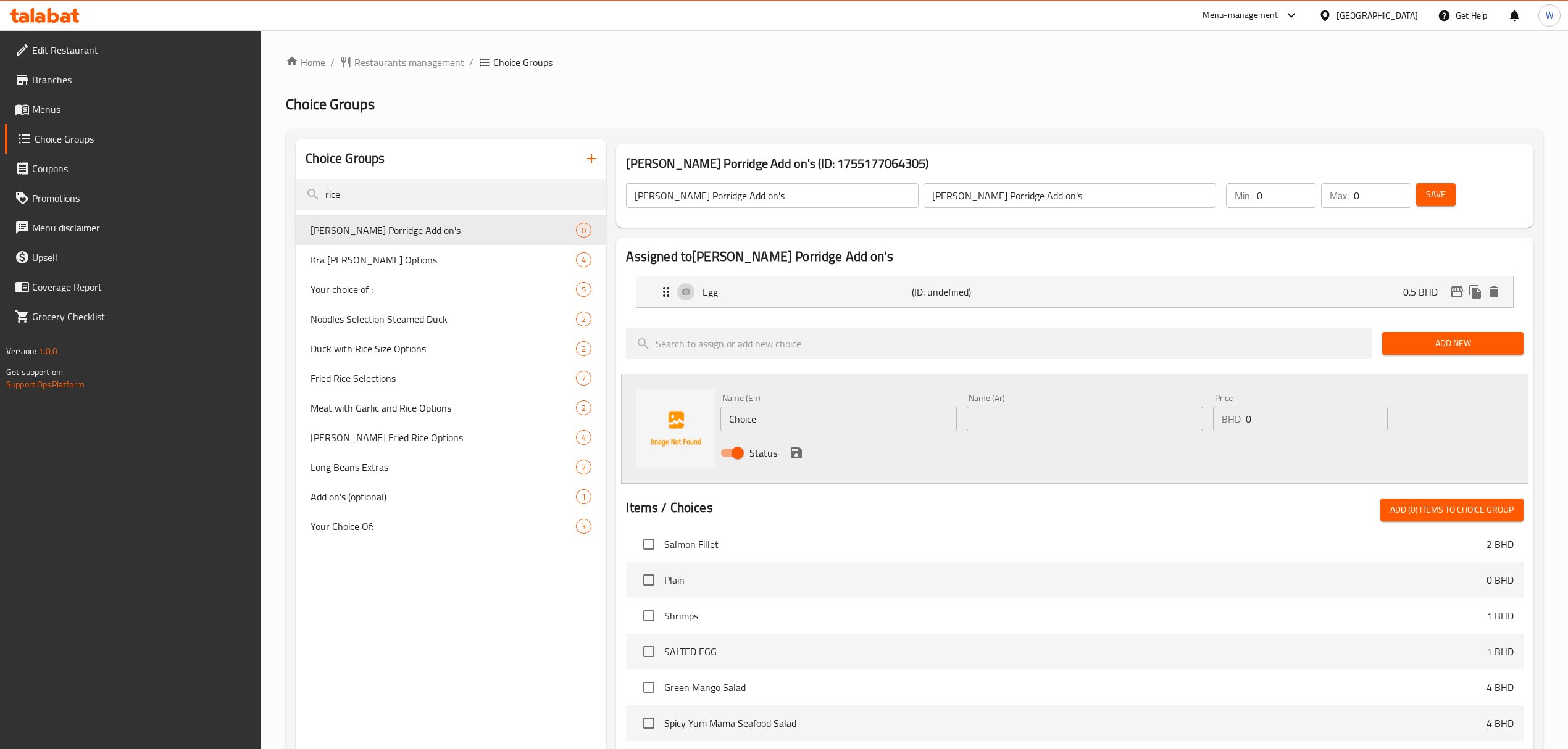
click at [809, 435] on div "Name (En) Choice Name (En)" at bounding box center [838, 413] width 246 height 48
click at [814, 428] on input "Choice" at bounding box center [838, 419] width 236 height 25
type input "Chicken"
type input "دجاج"
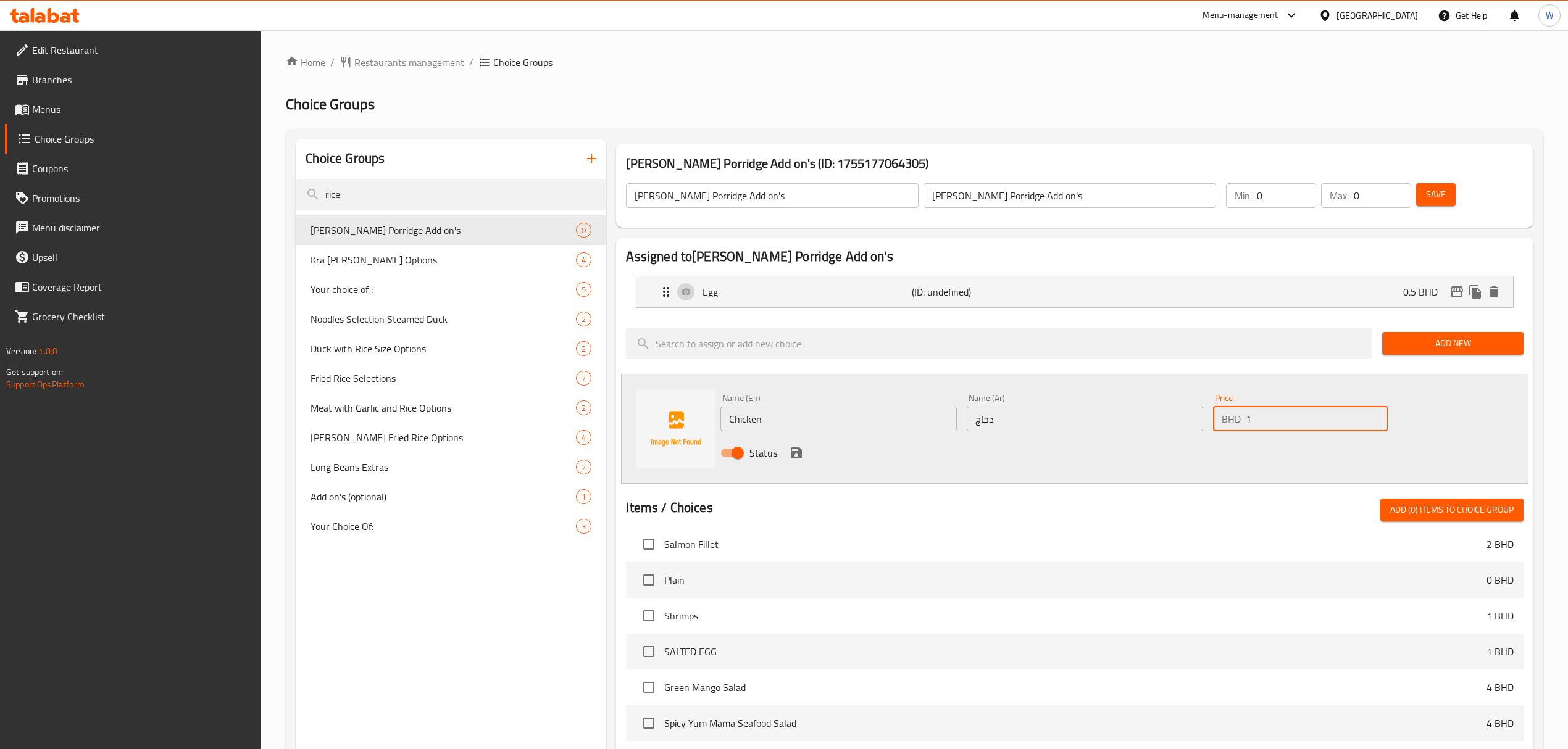
type input "1"
click at [795, 459] on icon "save" at bounding box center [796, 452] width 15 height 15
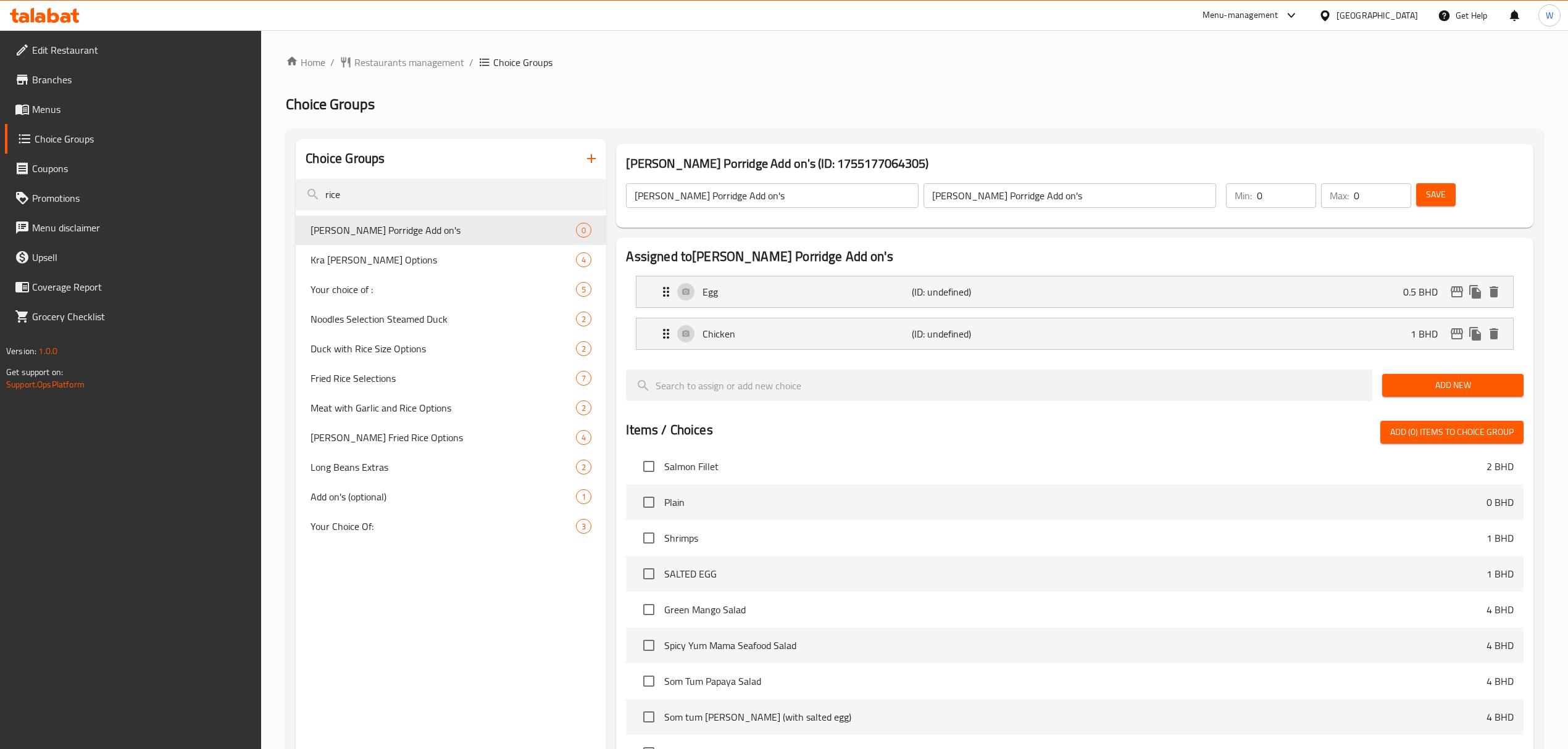
click at [1437, 200] on span "Save" at bounding box center [1435, 194] width 19 height 15
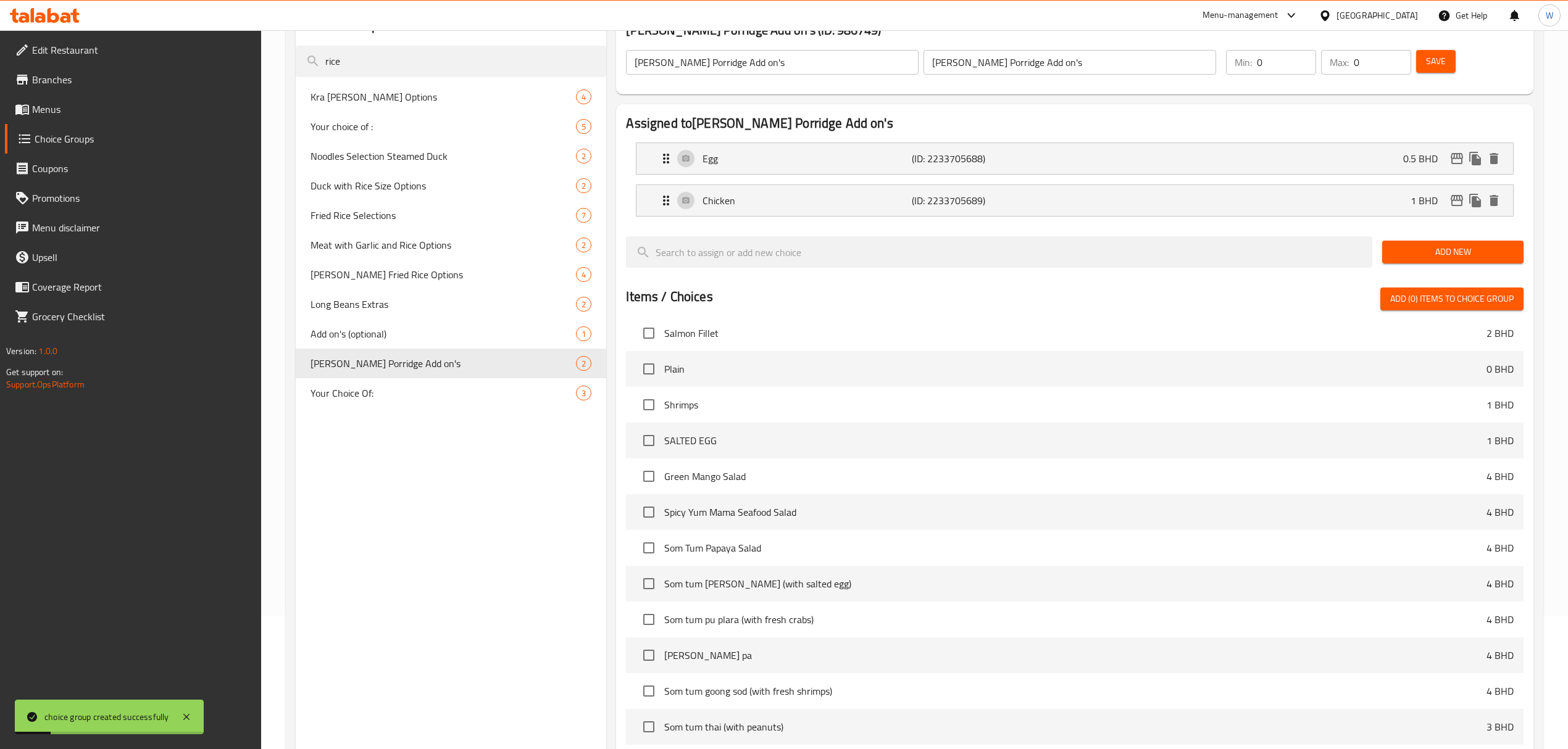
scroll to position [290, 0]
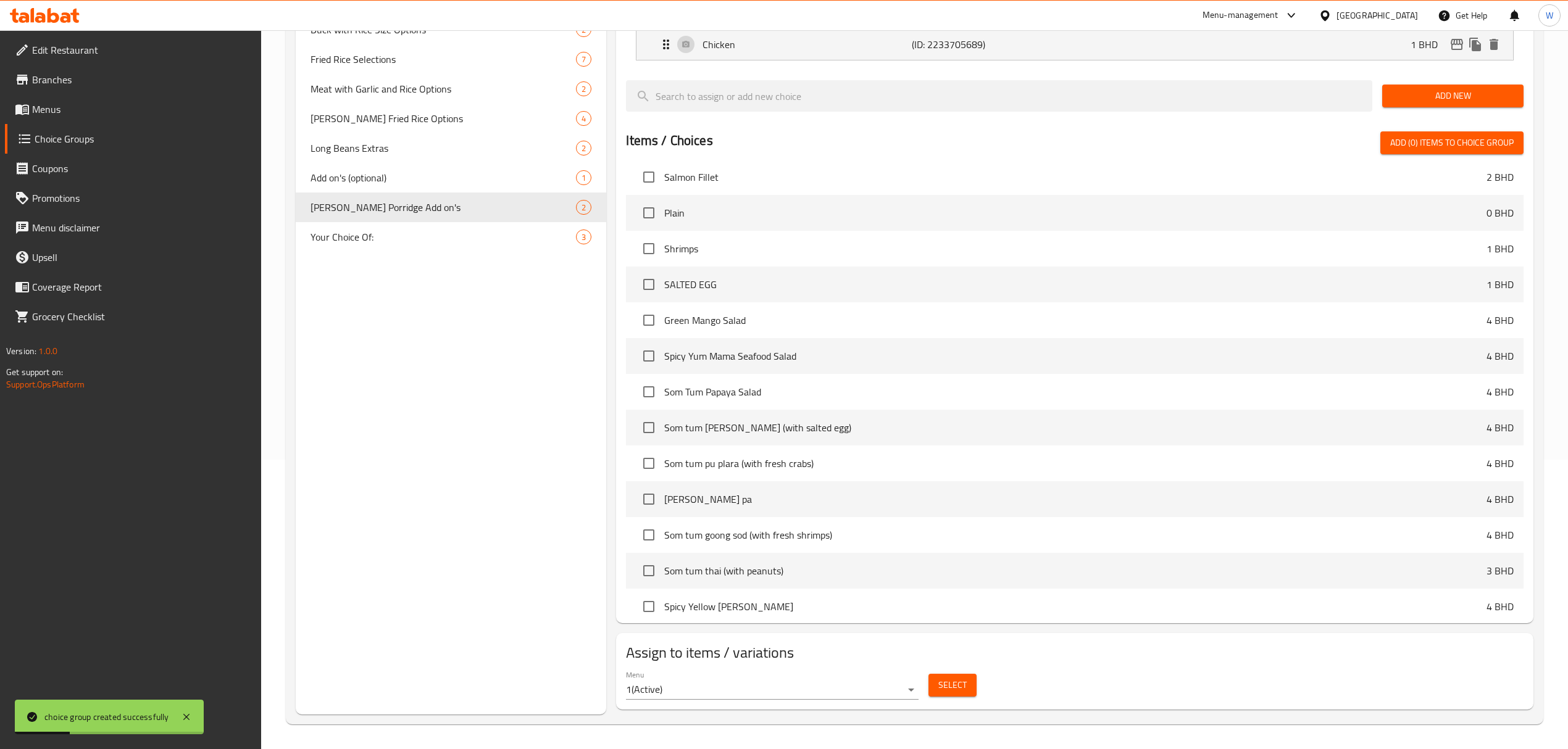
click at [936, 697] on div "Select" at bounding box center [952, 685] width 58 height 32
click at [959, 685] on span "Select" at bounding box center [952, 685] width 28 height 15
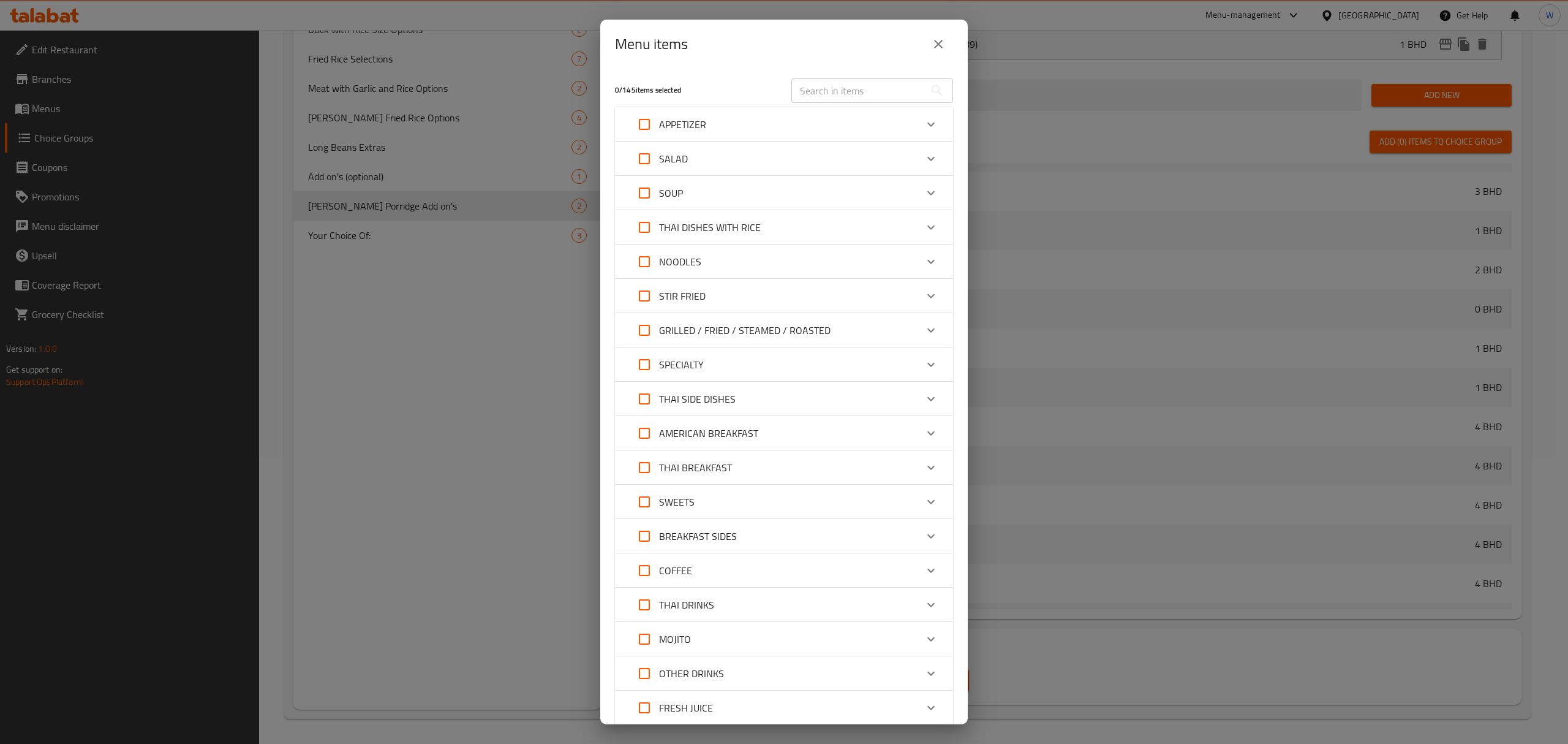
click at [807, 87] on input "text" at bounding box center [858, 90] width 133 height 24
paste input "[PERSON_NAME] Porridge"
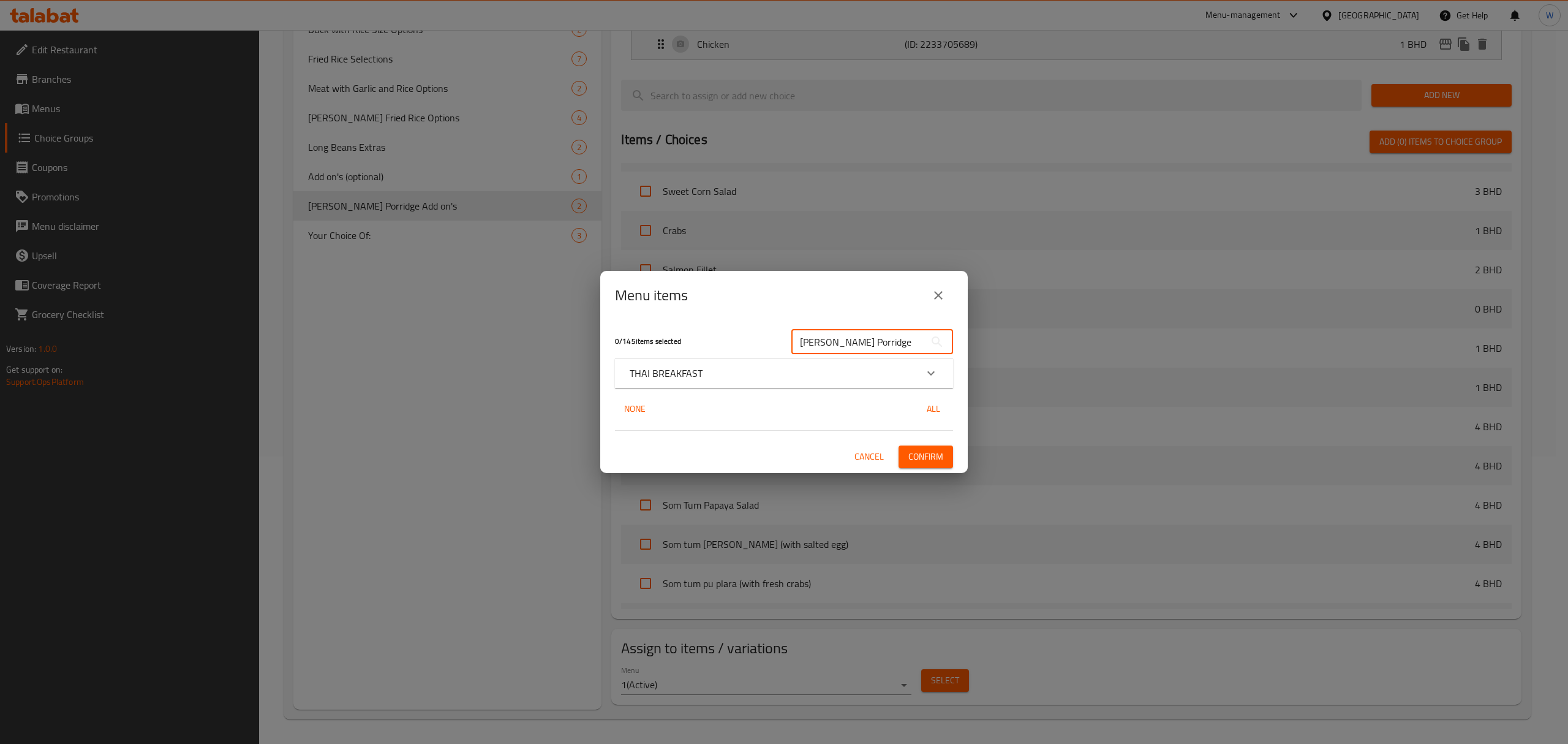
type input "[PERSON_NAME] Porridge"
click at [931, 371] on icon "Expand" at bounding box center [930, 373] width 15 height 15
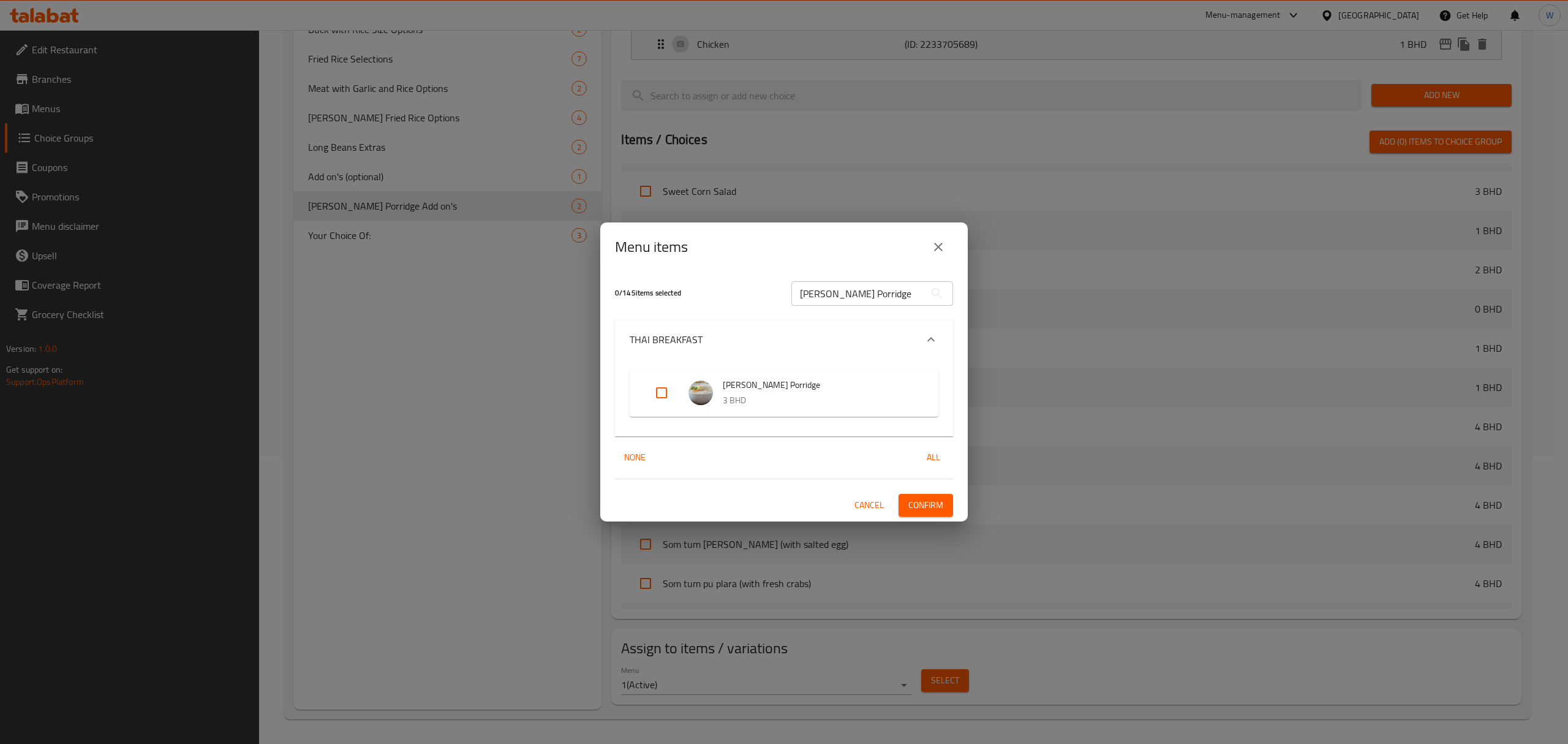
click at [660, 392] on input "Expand" at bounding box center [661, 393] width 29 height 29
checkbox input "true"
click at [939, 502] on span "Confirm" at bounding box center [925, 505] width 35 height 15
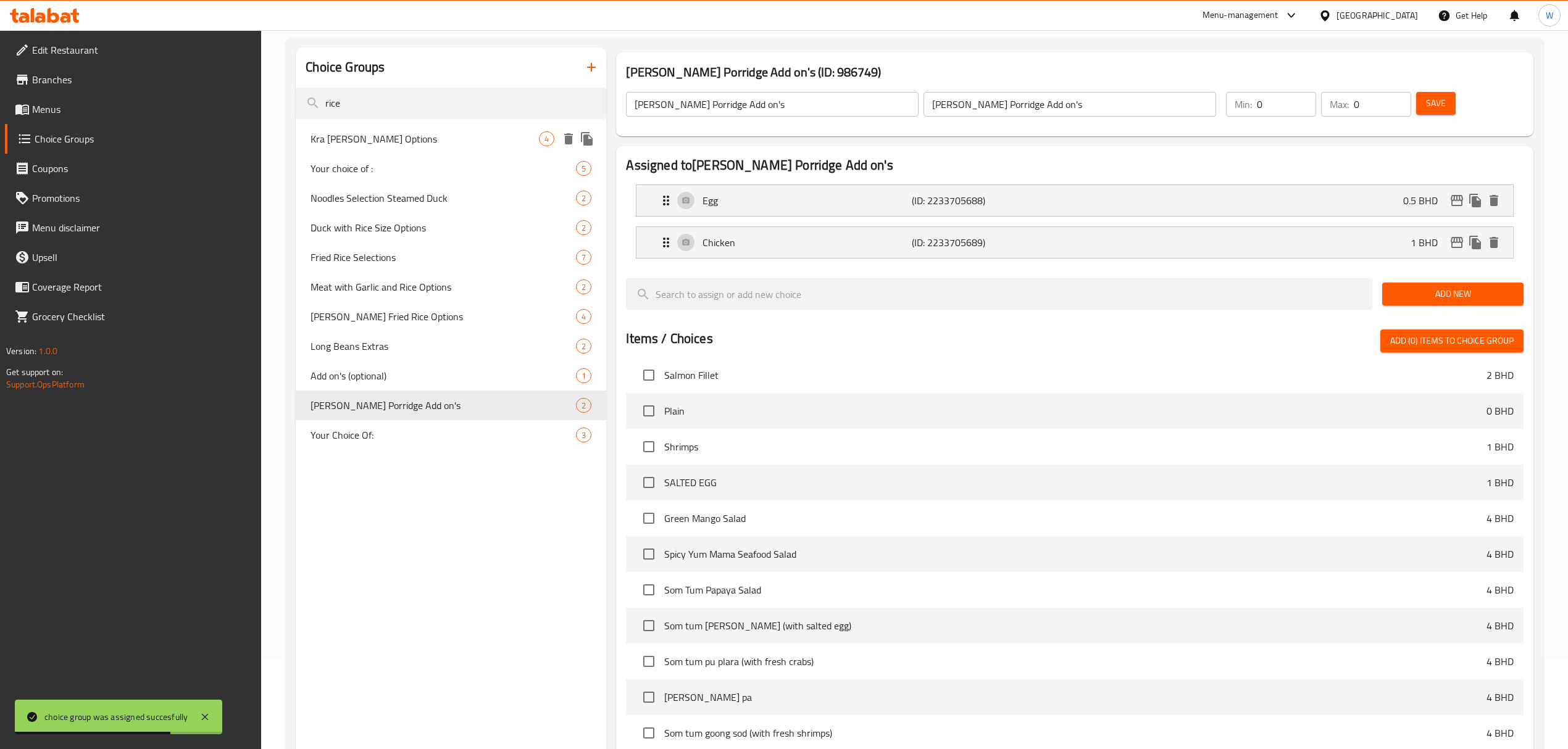
scroll to position [0, 0]
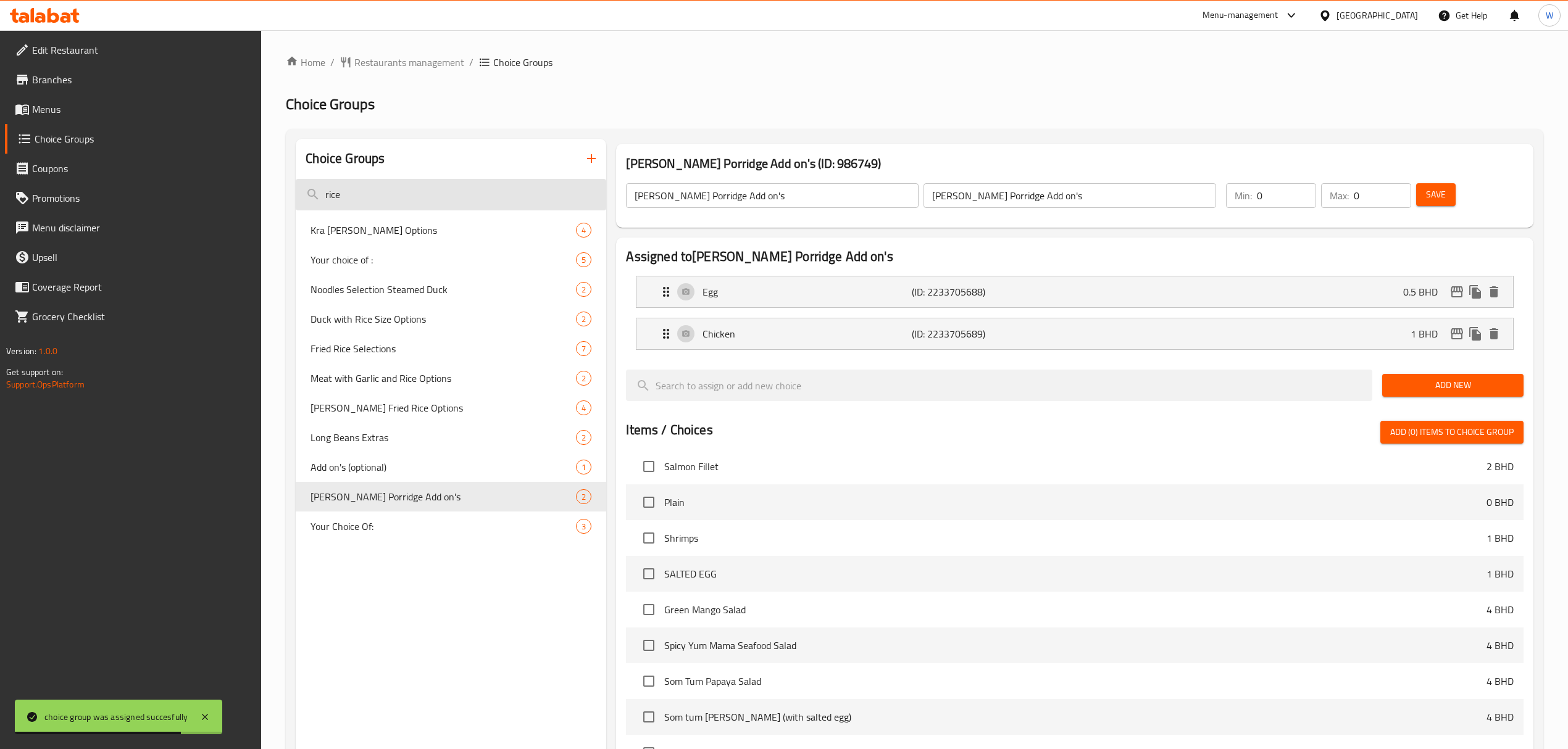
click at [442, 190] on input "rice" at bounding box center [451, 195] width 310 height 32
click at [598, 160] on button "button" at bounding box center [591, 158] width 30 height 30
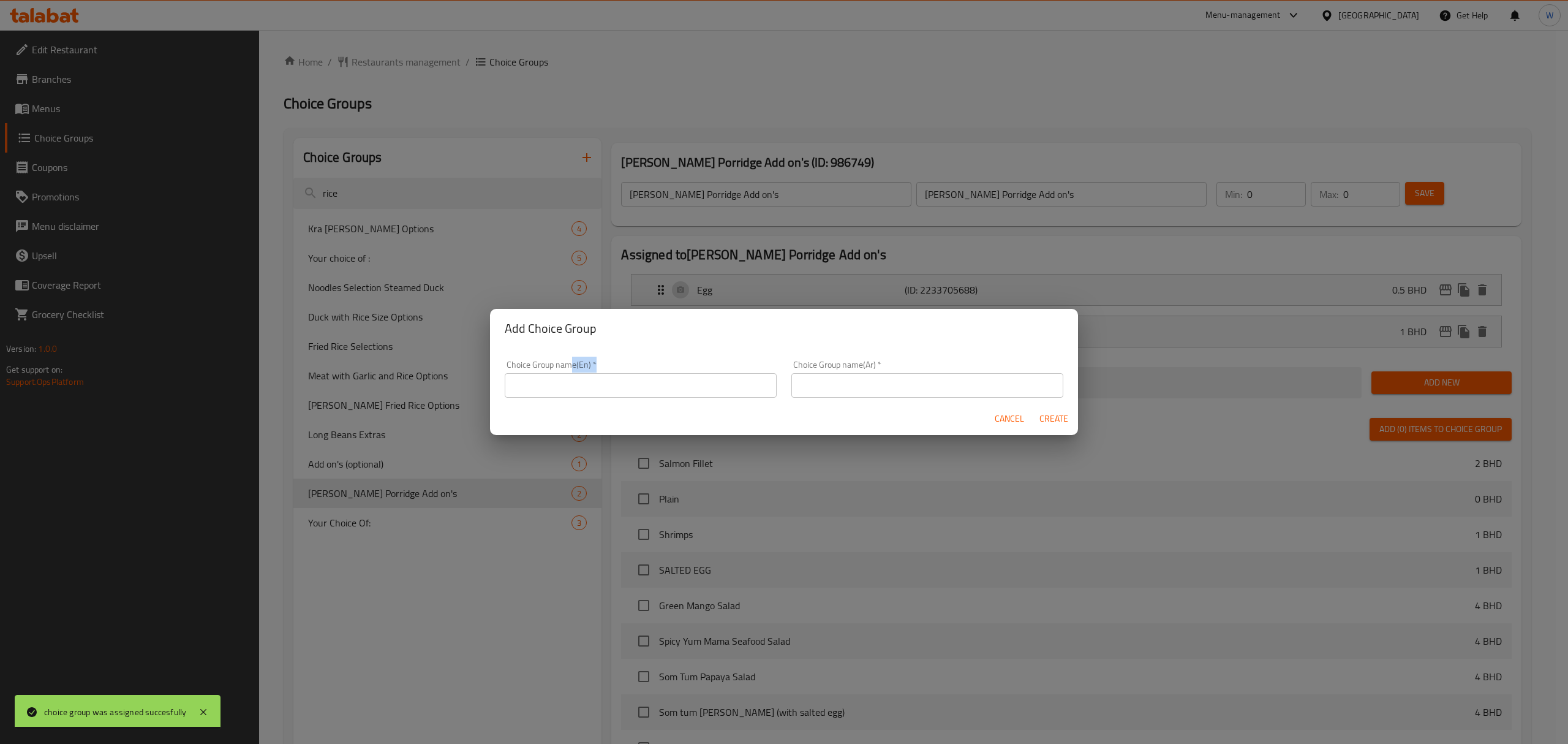
click at [567, 376] on div "Choice Group name(En)   * Choice Group name(En) *" at bounding box center [641, 379] width 272 height 37
click at [566, 383] on input "text" at bounding box center [641, 386] width 272 height 24
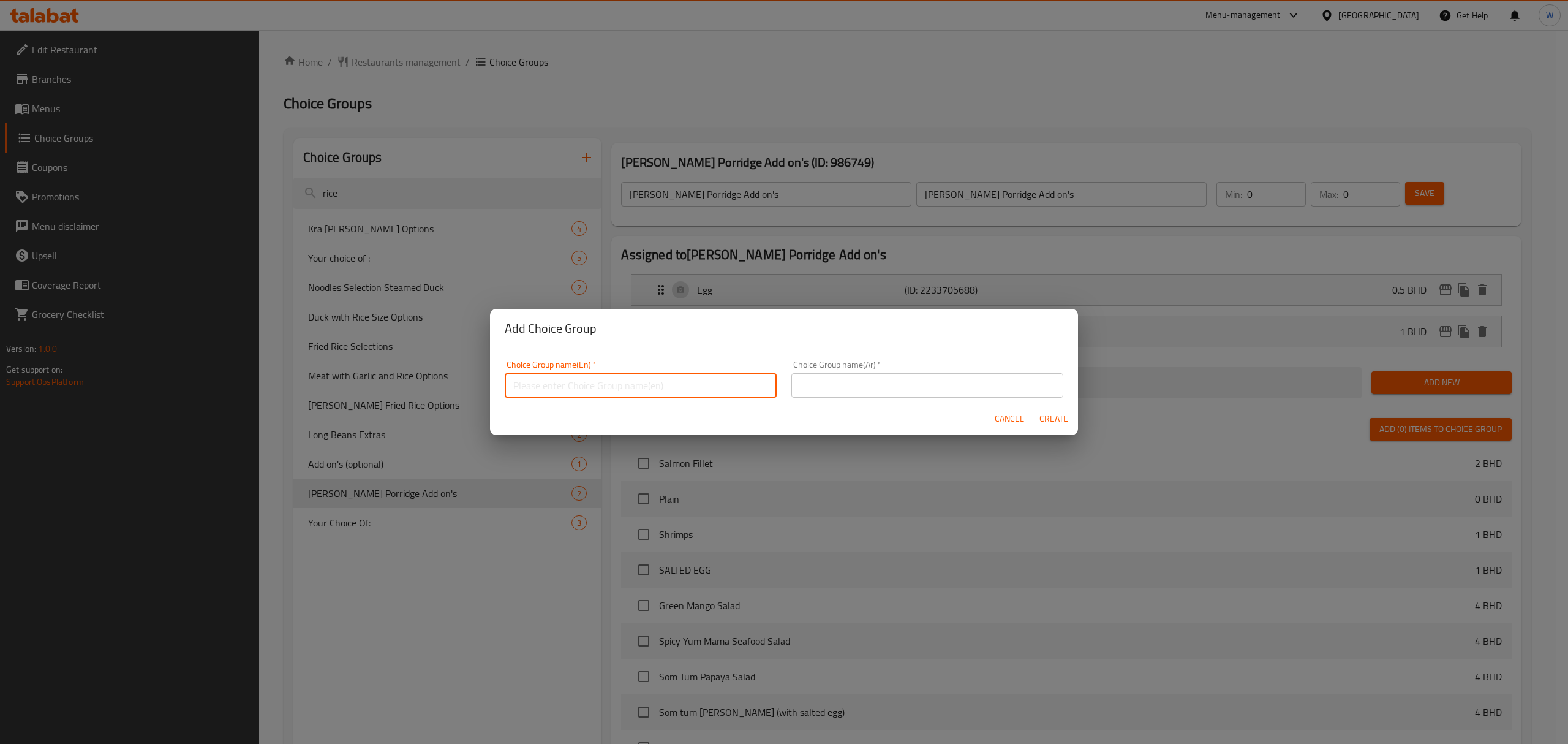
paste input "Grits"
type input "Grits Add on"
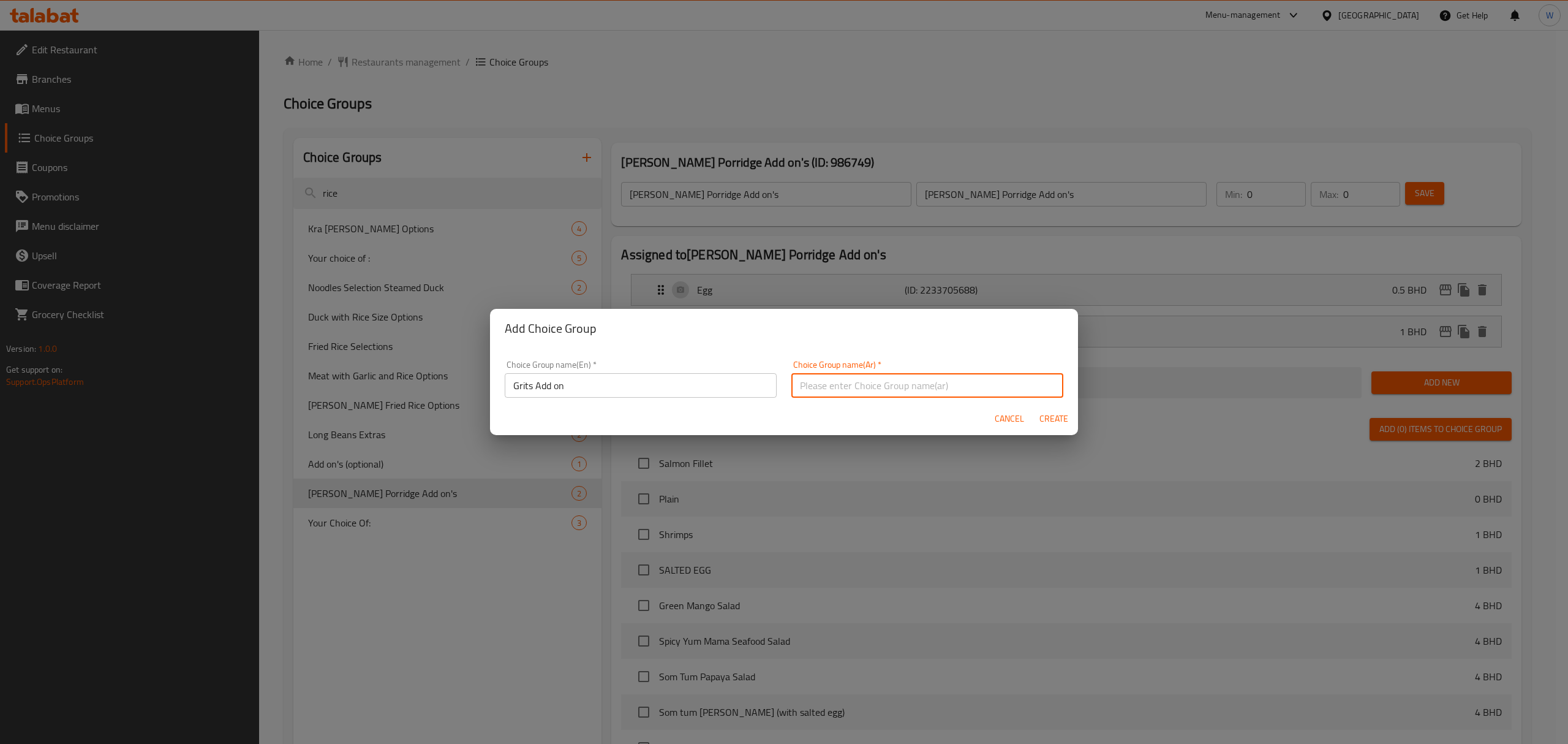
paste input "Grits"
type input "Grits"
click at [572, 374] on input "Grits Add on" at bounding box center [641, 386] width 272 height 24
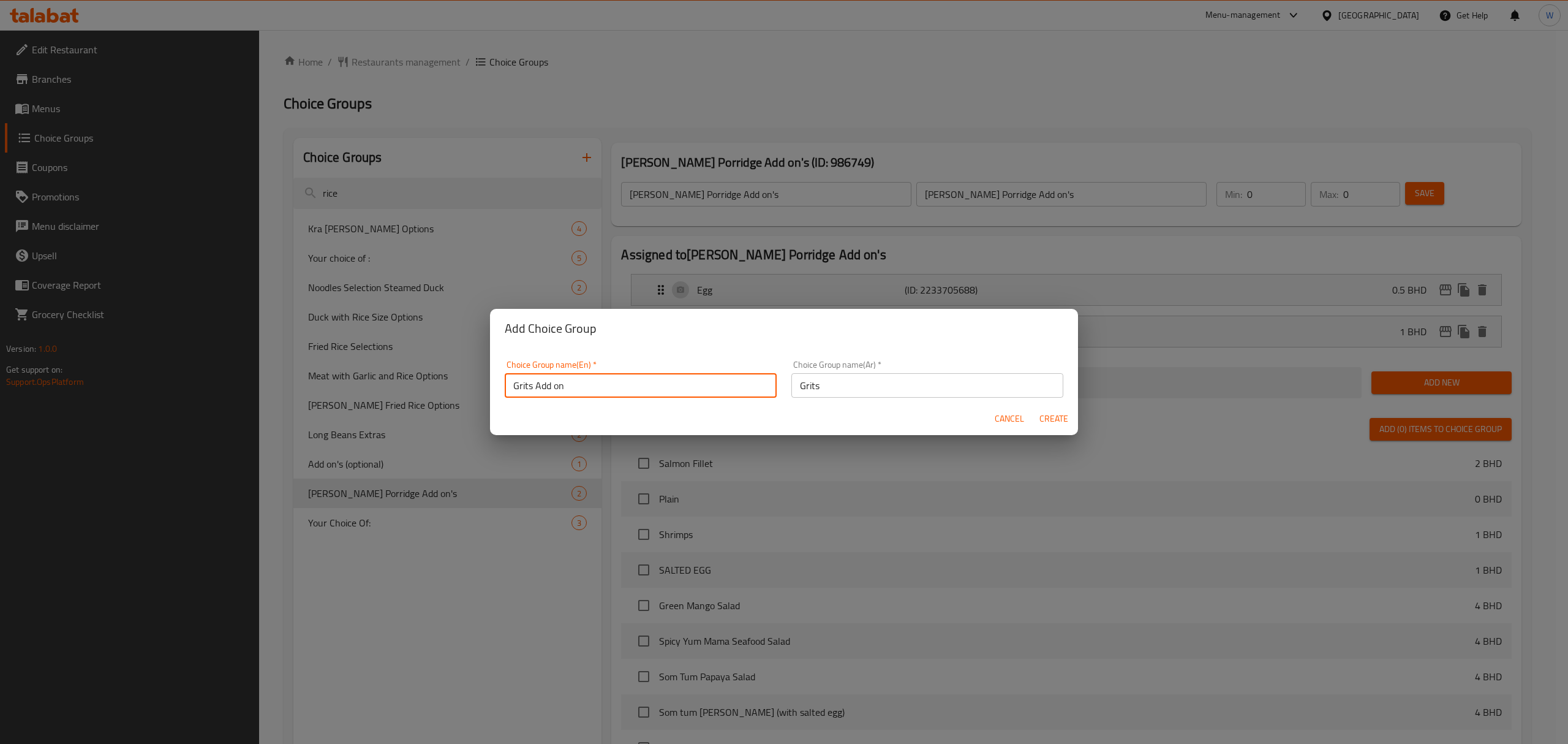
click at [572, 374] on input "Grits Add on" at bounding box center [641, 386] width 272 height 24
paste input "text"
type input "Grits Add on"
click at [537, 391] on input "Grits Add on" at bounding box center [641, 386] width 272 height 24
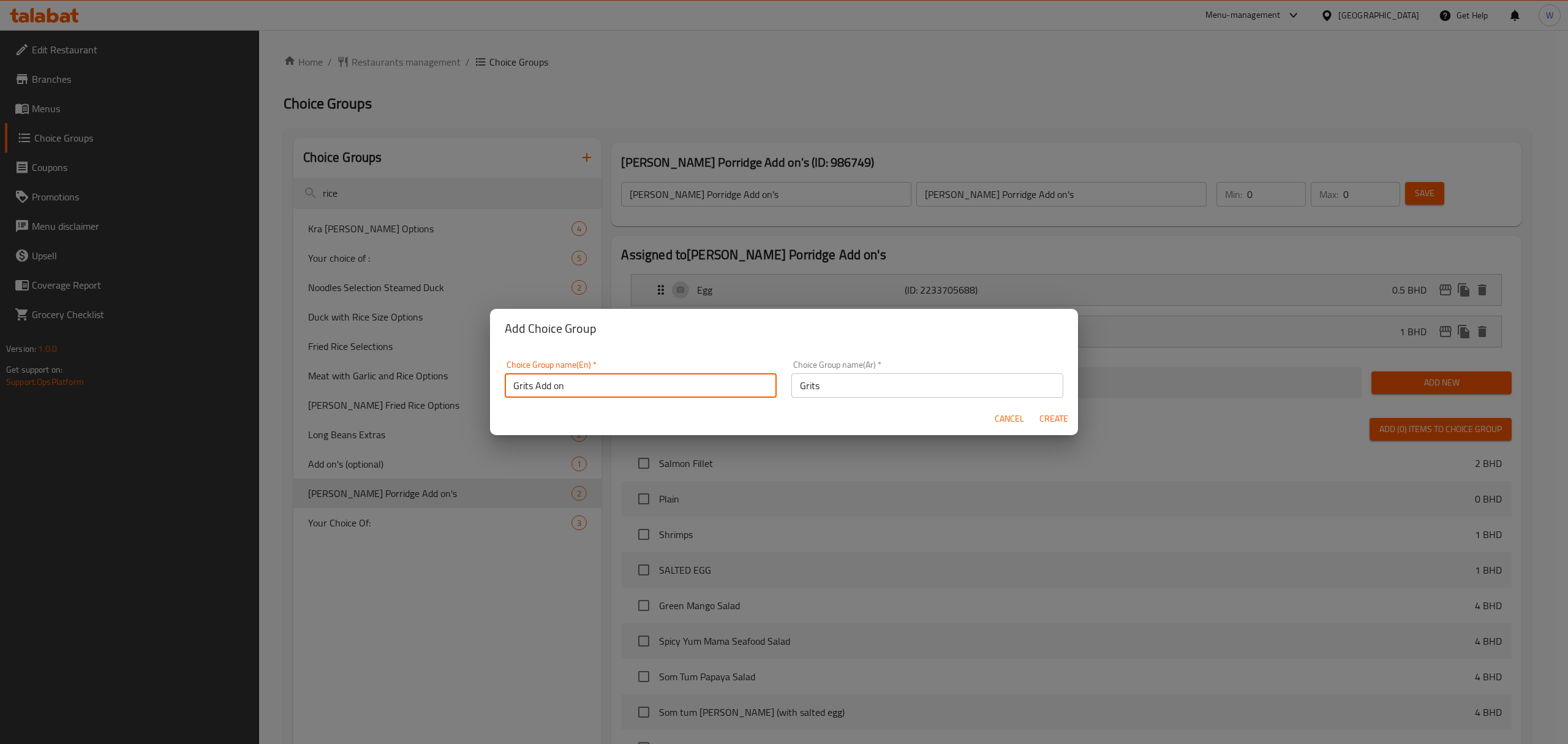
click at [537, 391] on input "Grits Add on" at bounding box center [641, 386] width 272 height 24
click at [845, 381] on input "Grits" at bounding box center [928, 386] width 272 height 24
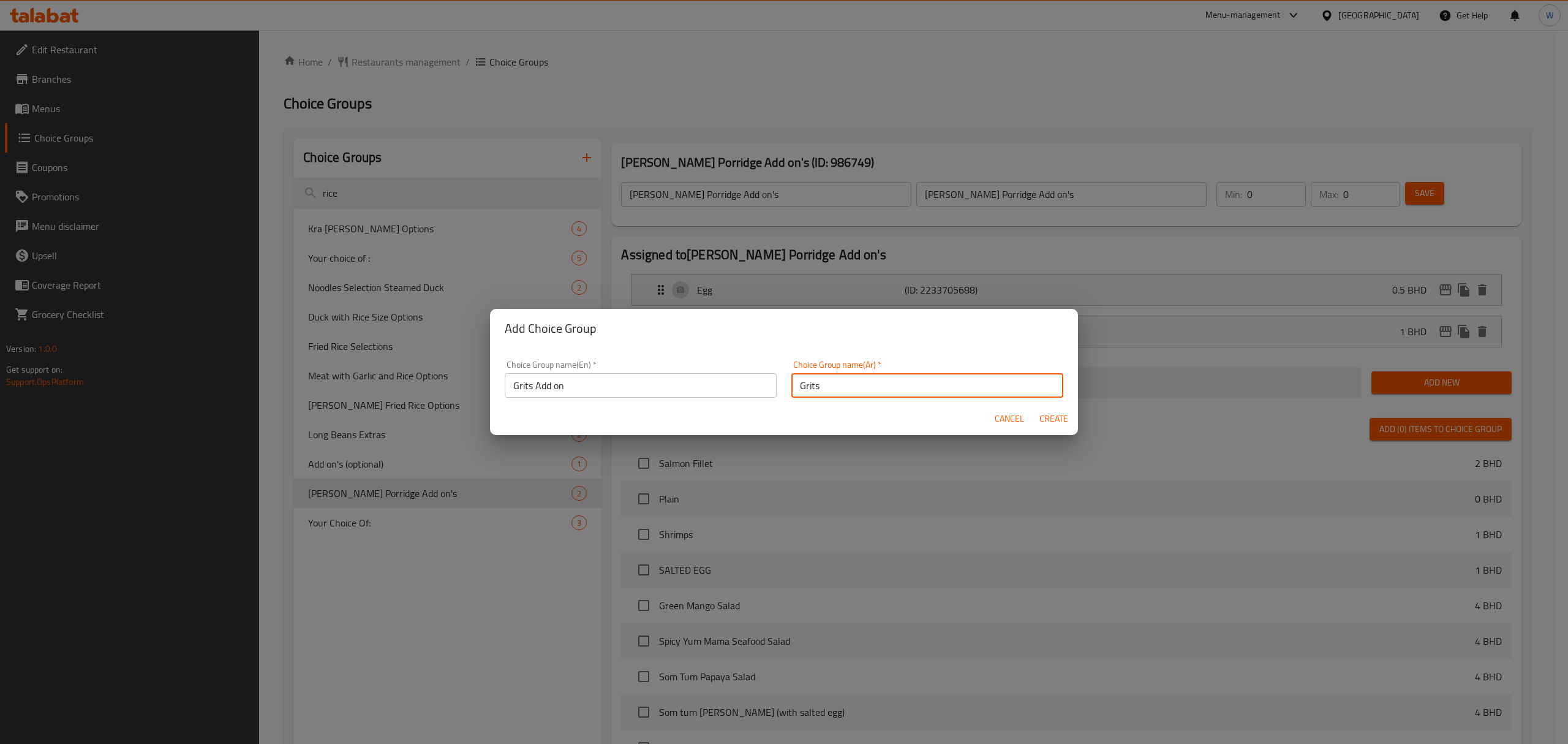
paste input "Add on"
type input "Grits Add on"
click at [1051, 415] on span "Create" at bounding box center [1053, 419] width 29 height 15
type input "Grits Add on"
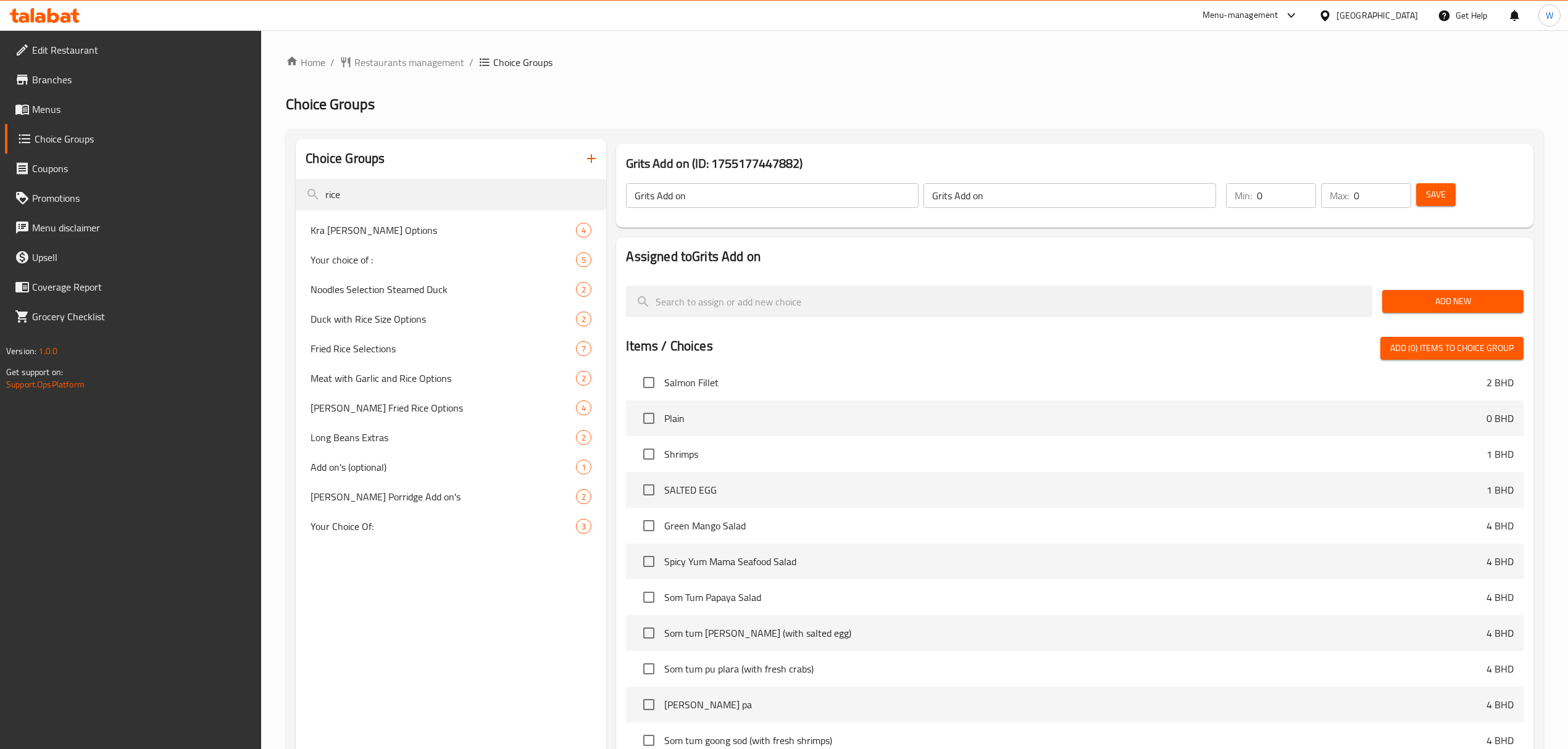
click at [1416, 297] on span "Add New" at bounding box center [1452, 301] width 121 height 15
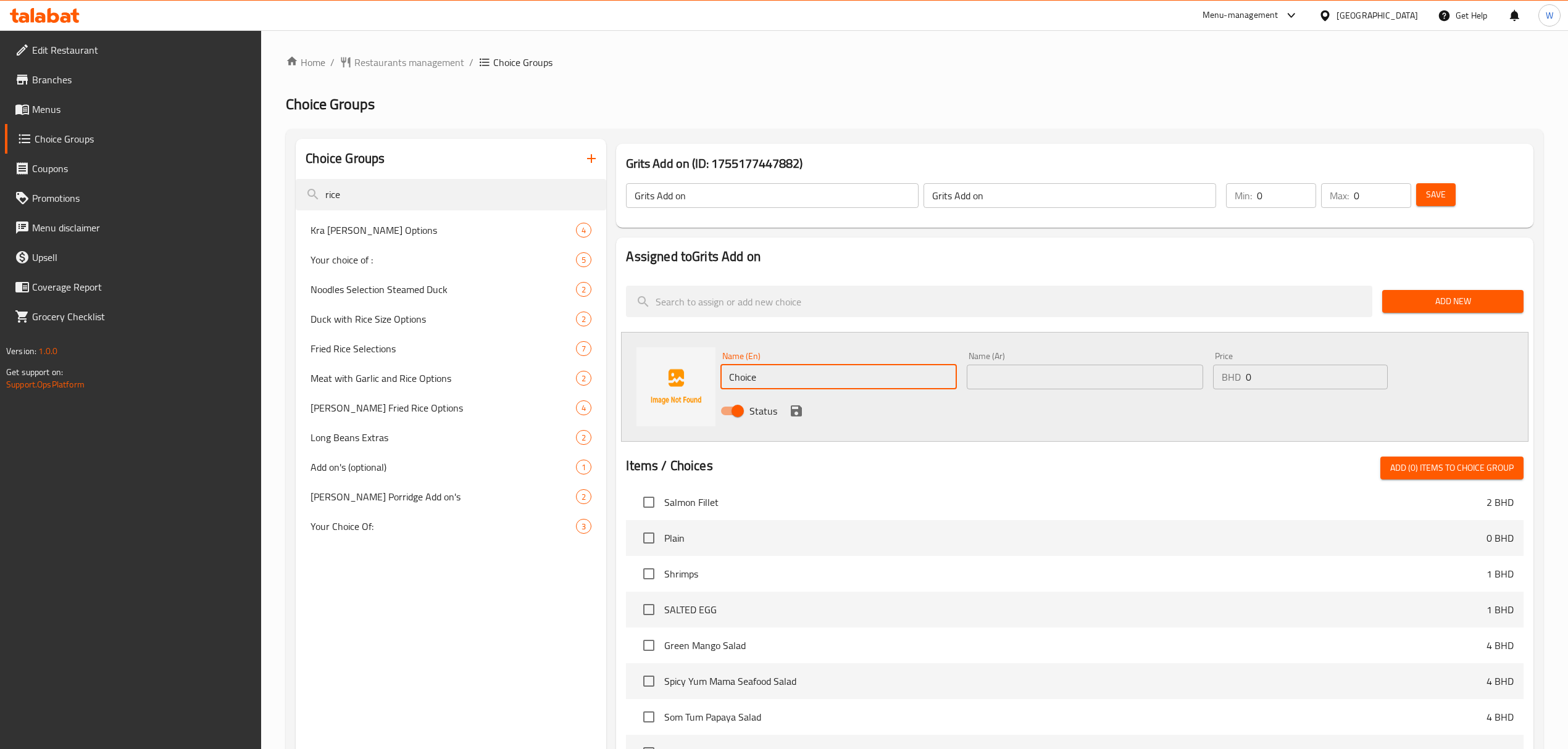
click at [827, 370] on input "Choice" at bounding box center [838, 377] width 236 height 25
type input "Sugar"
type input "سكر"
click at [731, 379] on input "Sugar" at bounding box center [838, 377] width 236 height 25
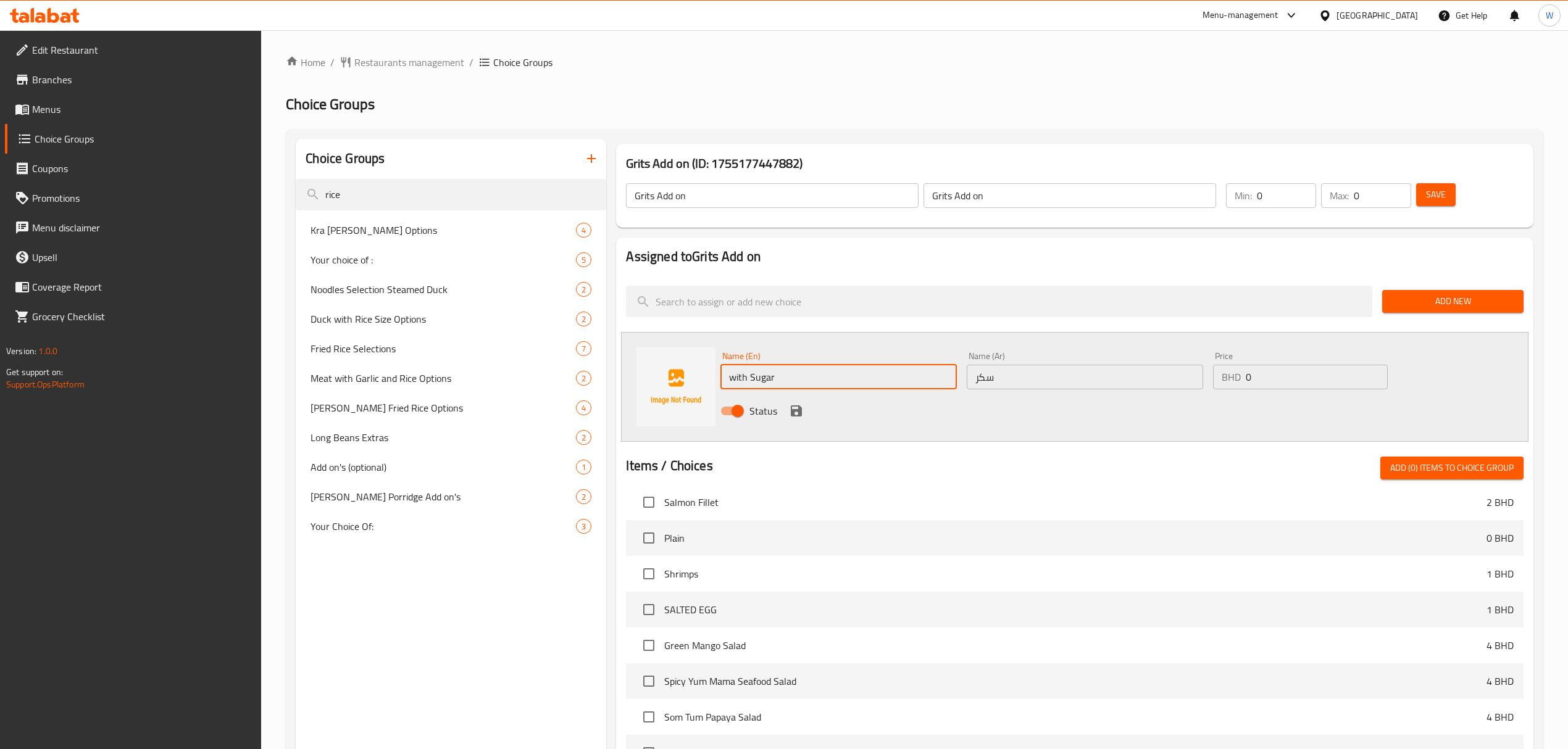
click at [736, 378] on input "with Sugar" at bounding box center [838, 377] width 236 height 25
type input "With Sugar"
click at [793, 411] on icon "save" at bounding box center [796, 411] width 11 height 11
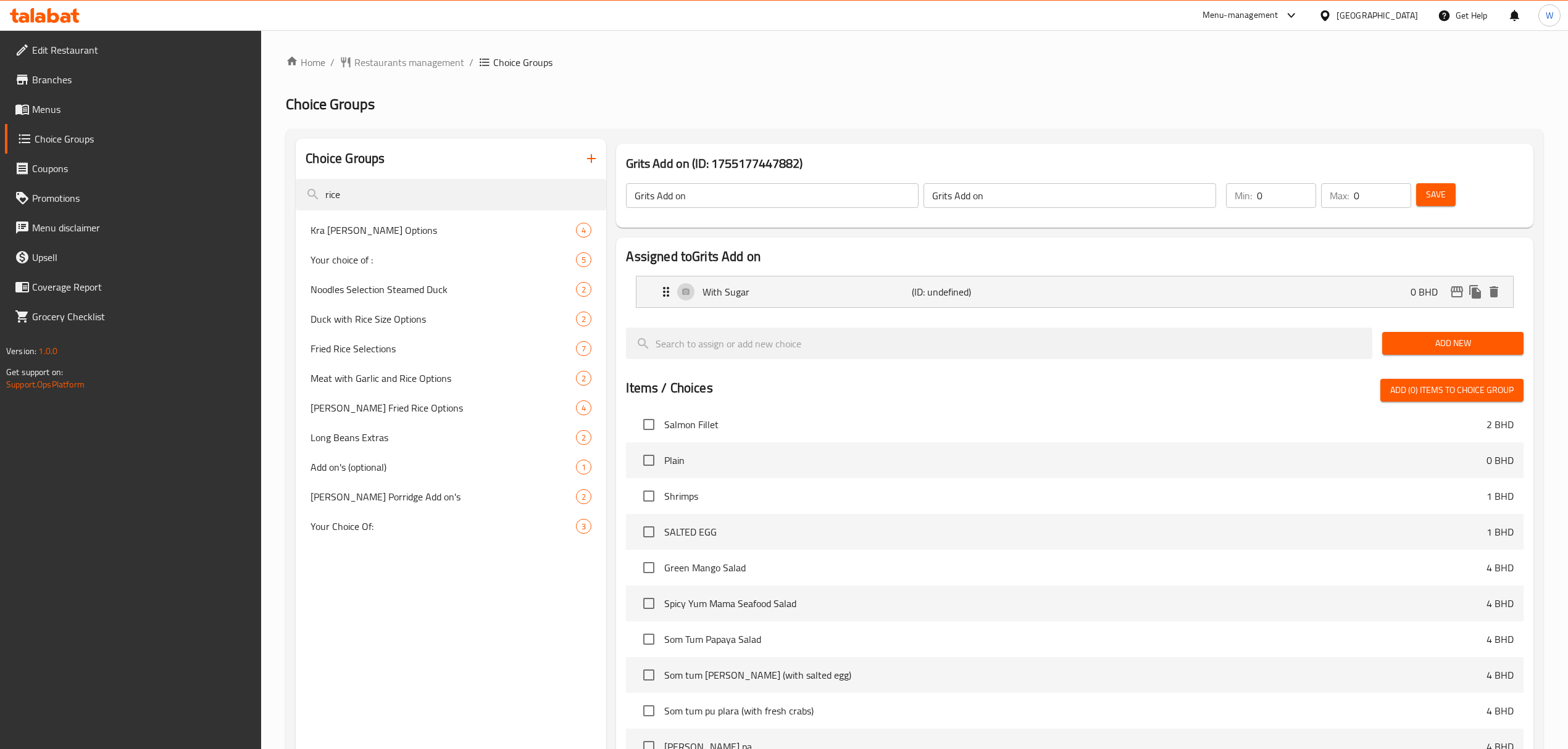
click at [1437, 198] on span "Save" at bounding box center [1435, 194] width 19 height 15
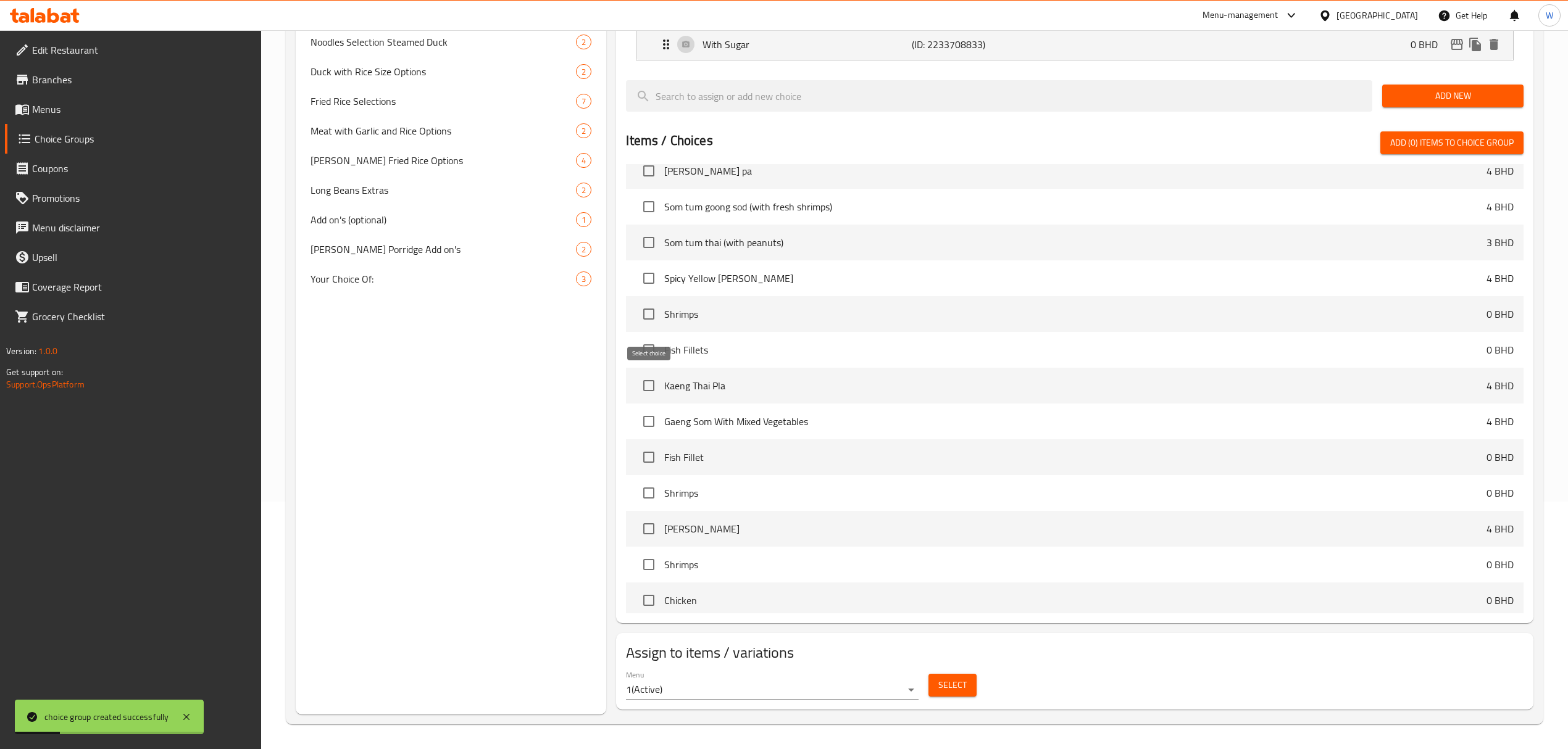
scroll to position [1316, 0]
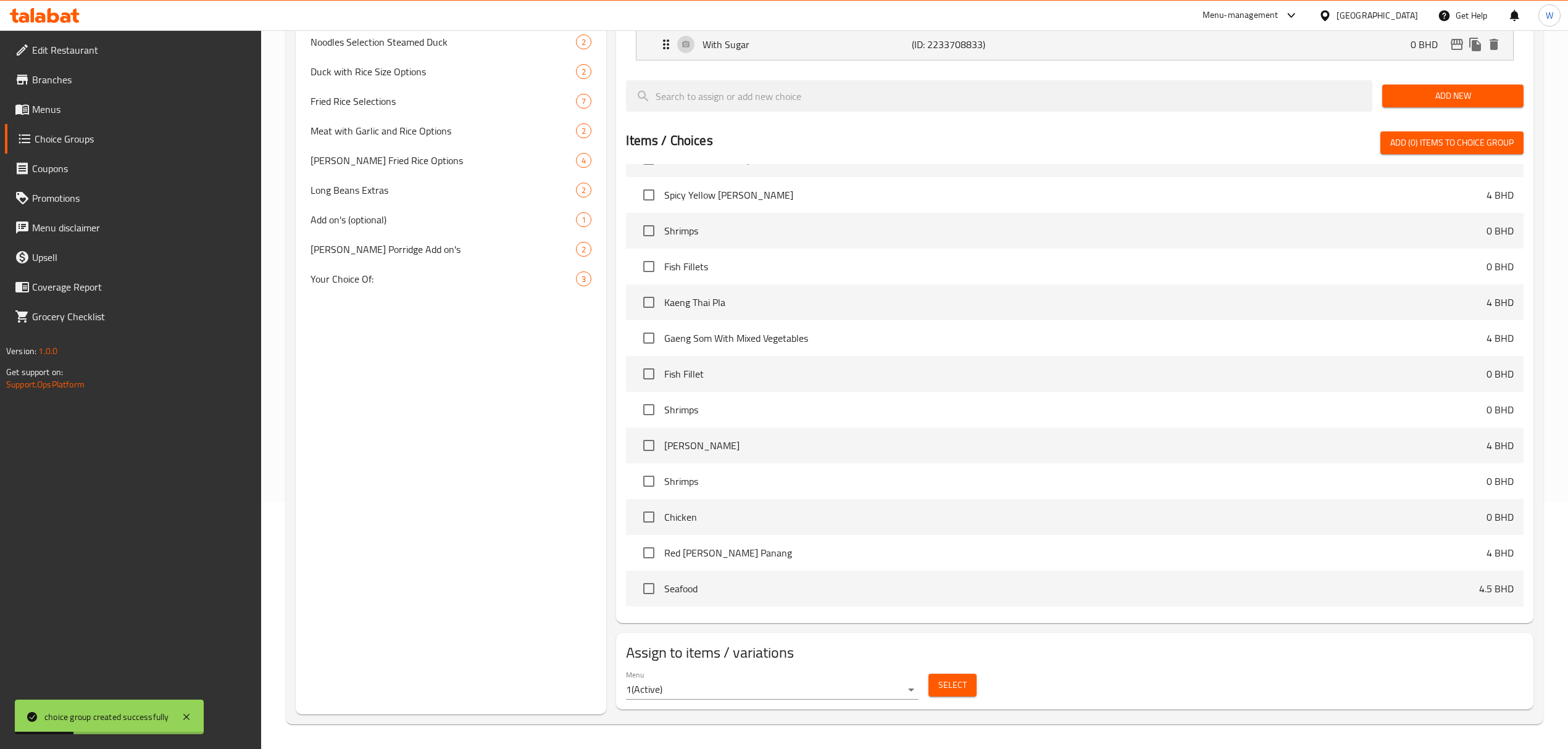
click at [938, 683] on span "Select" at bounding box center [952, 685] width 28 height 15
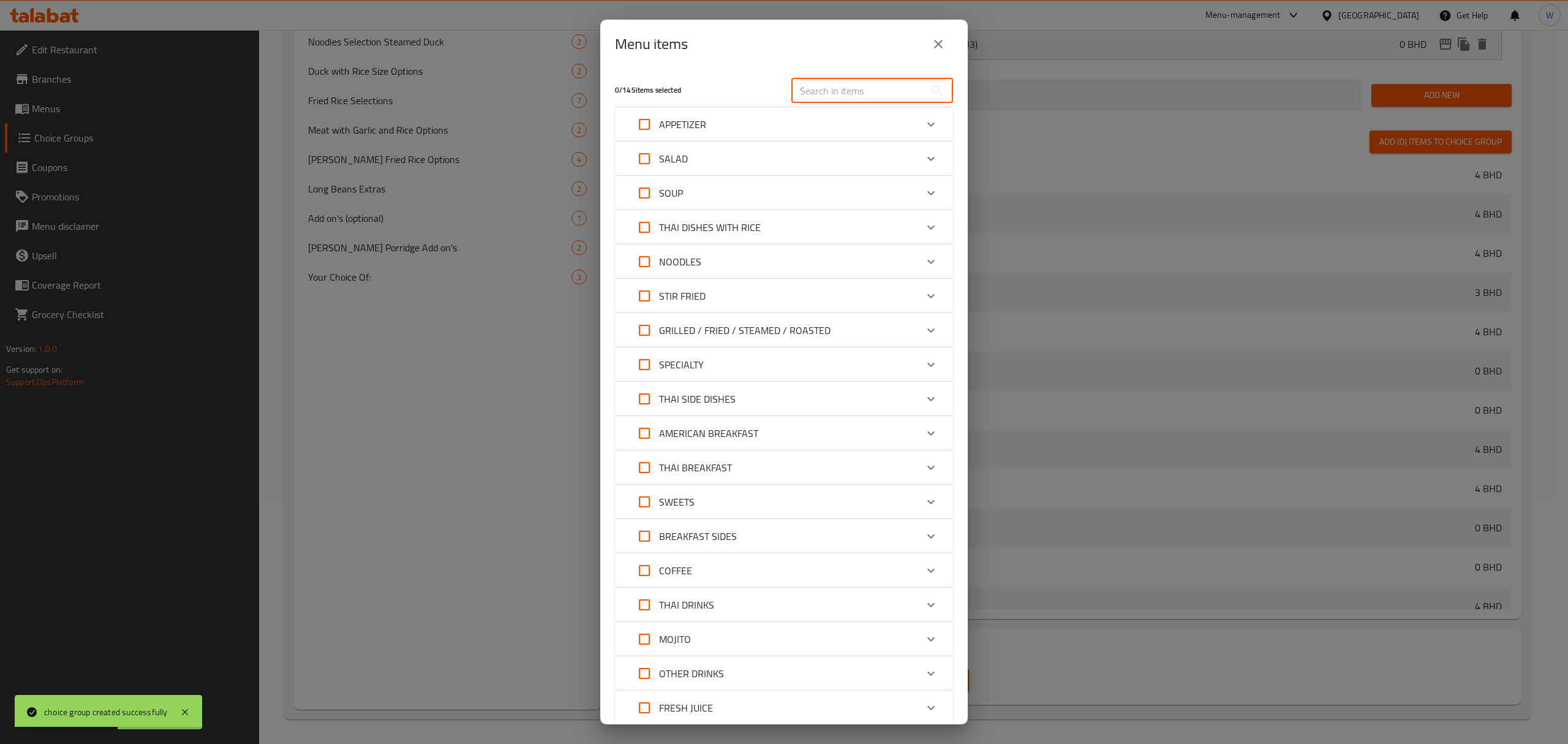
click at [839, 88] on input "text" at bounding box center [858, 90] width 133 height 24
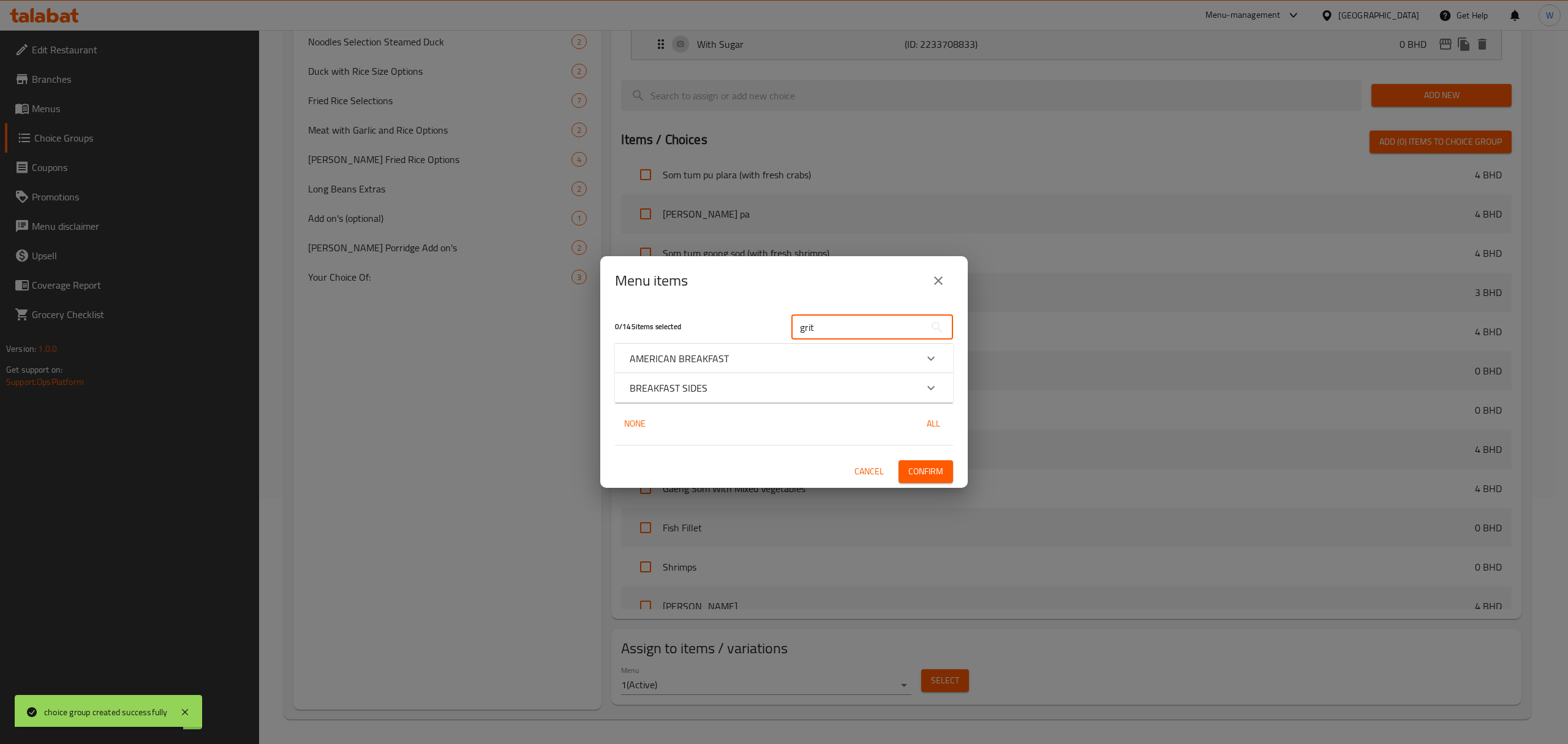
type input "grit"
click at [898, 386] on div "BREAKFAST SIDES" at bounding box center [773, 388] width 287 height 15
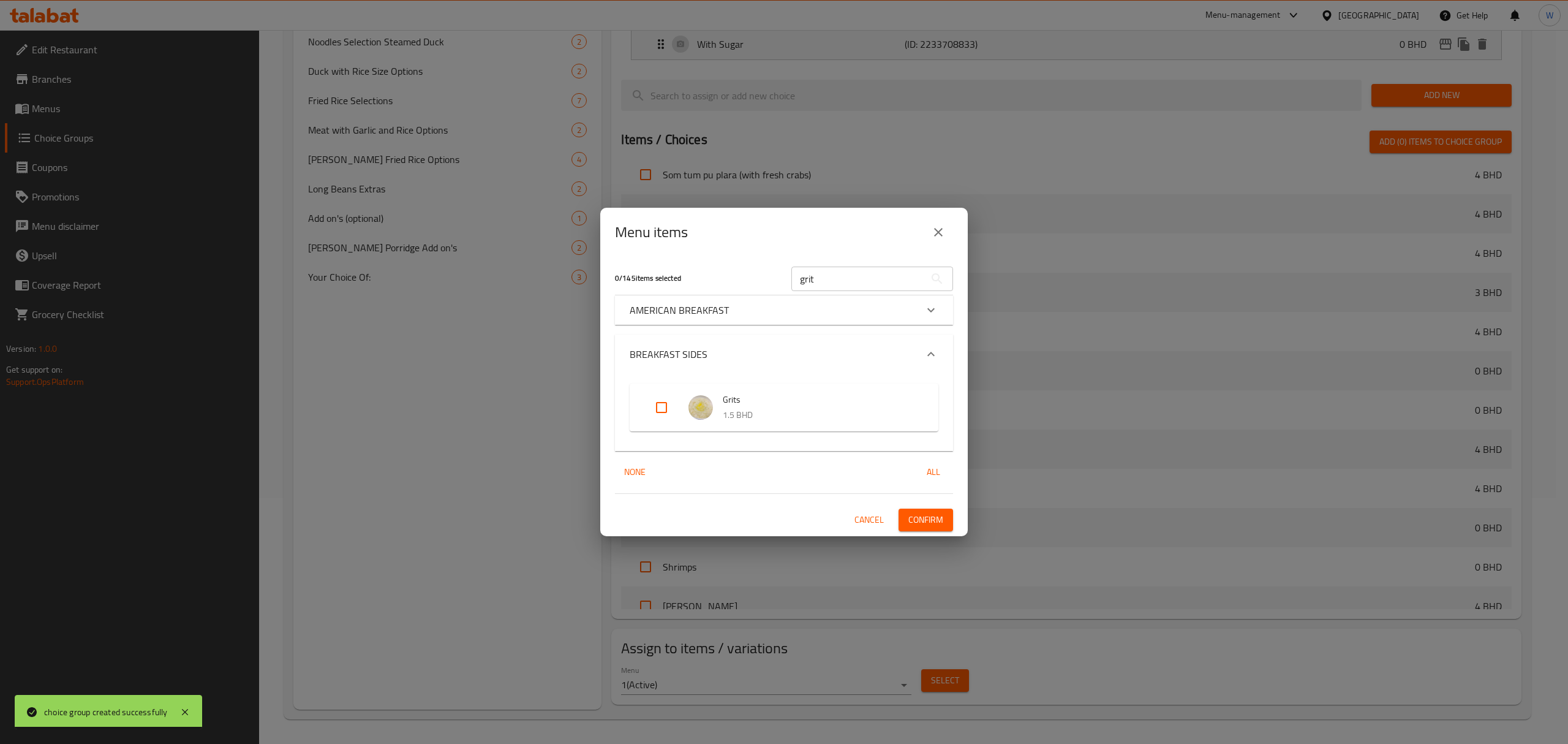
click at [660, 405] on input "Expand" at bounding box center [661, 407] width 29 height 29
checkbox input "true"
click at [935, 512] on span "Confirm" at bounding box center [925, 520] width 35 height 15
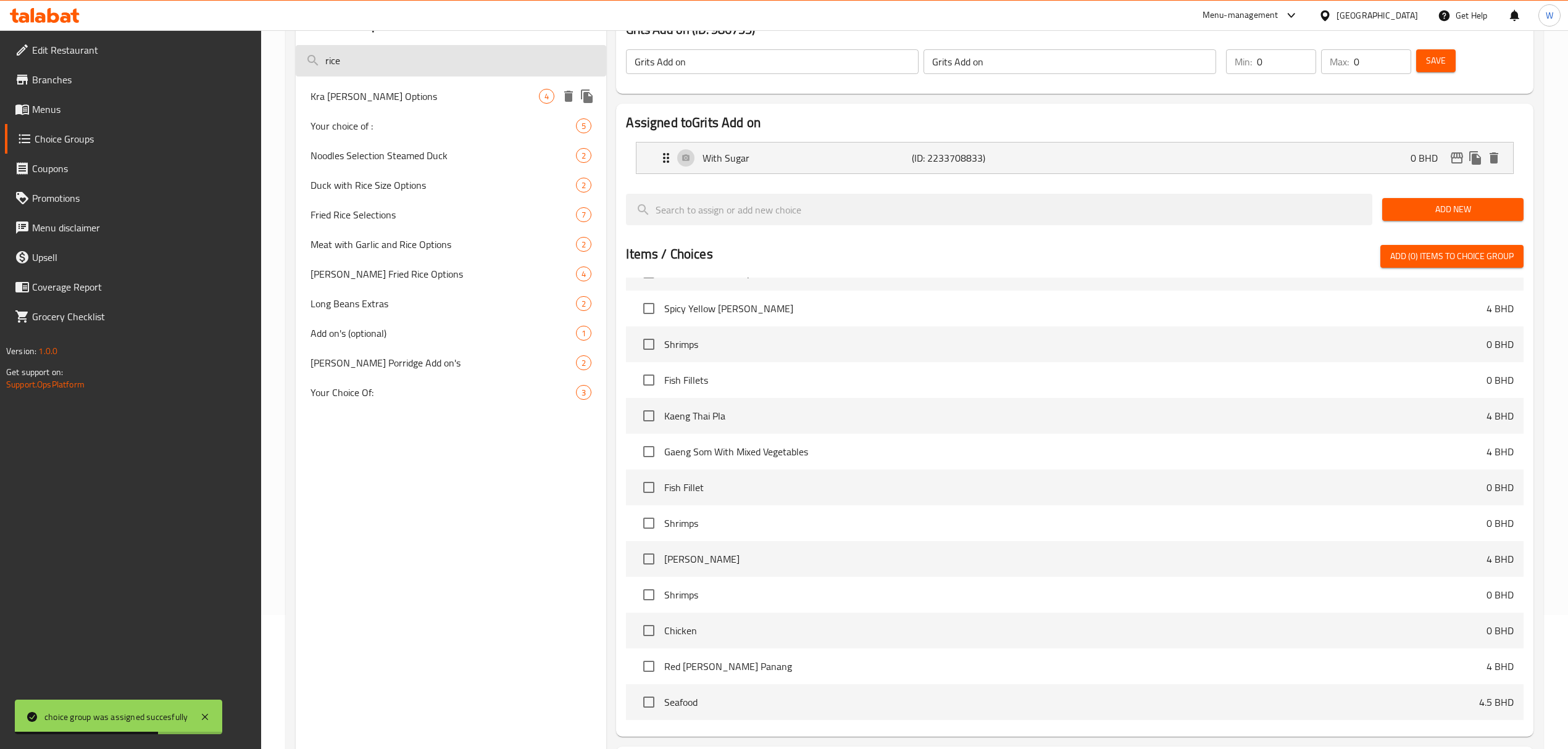
scroll to position [0, 0]
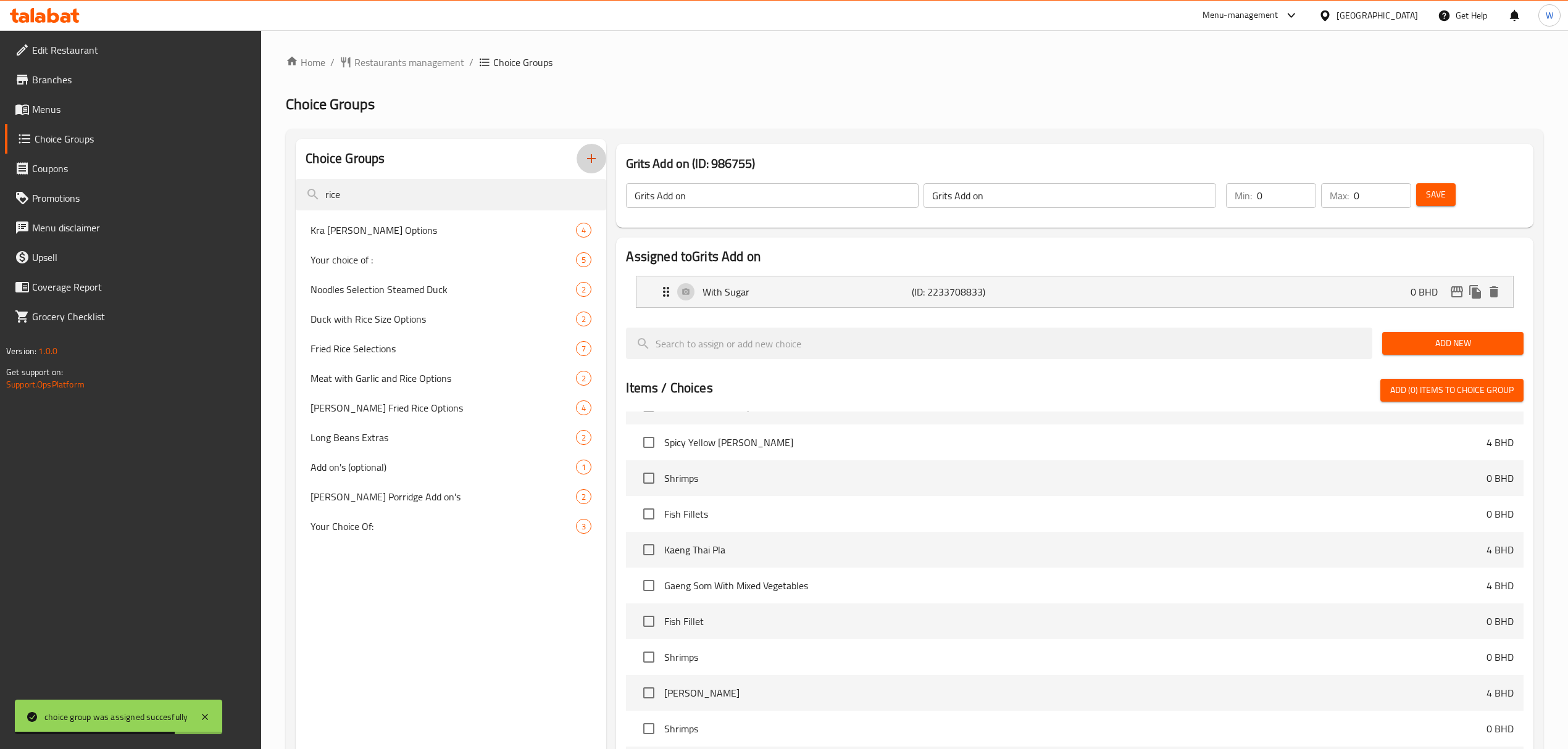
click at [577, 157] on button "button" at bounding box center [591, 158] width 30 height 30
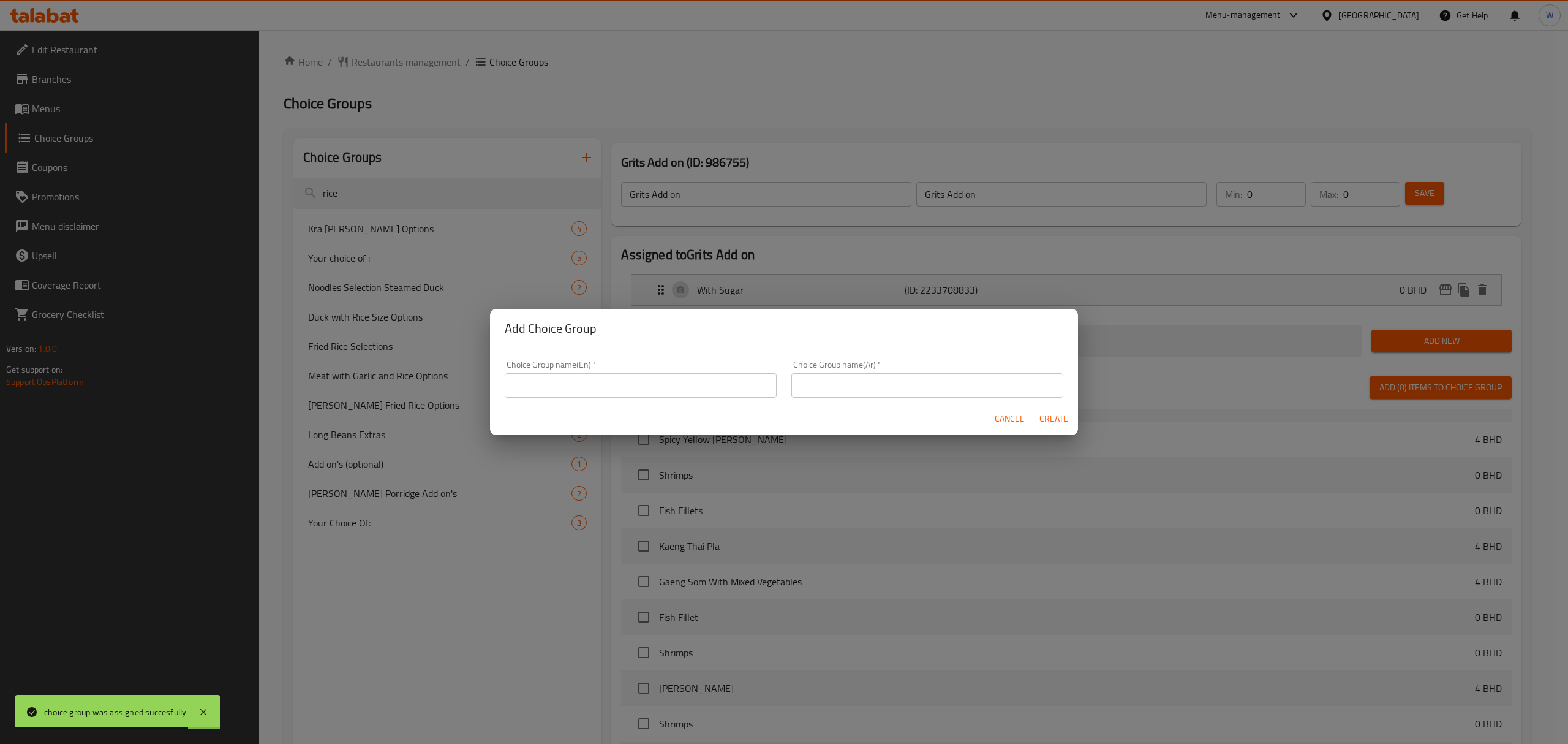
click at [551, 383] on input "text" at bounding box center [641, 386] width 272 height 24
paste input "Southern Potatoes"
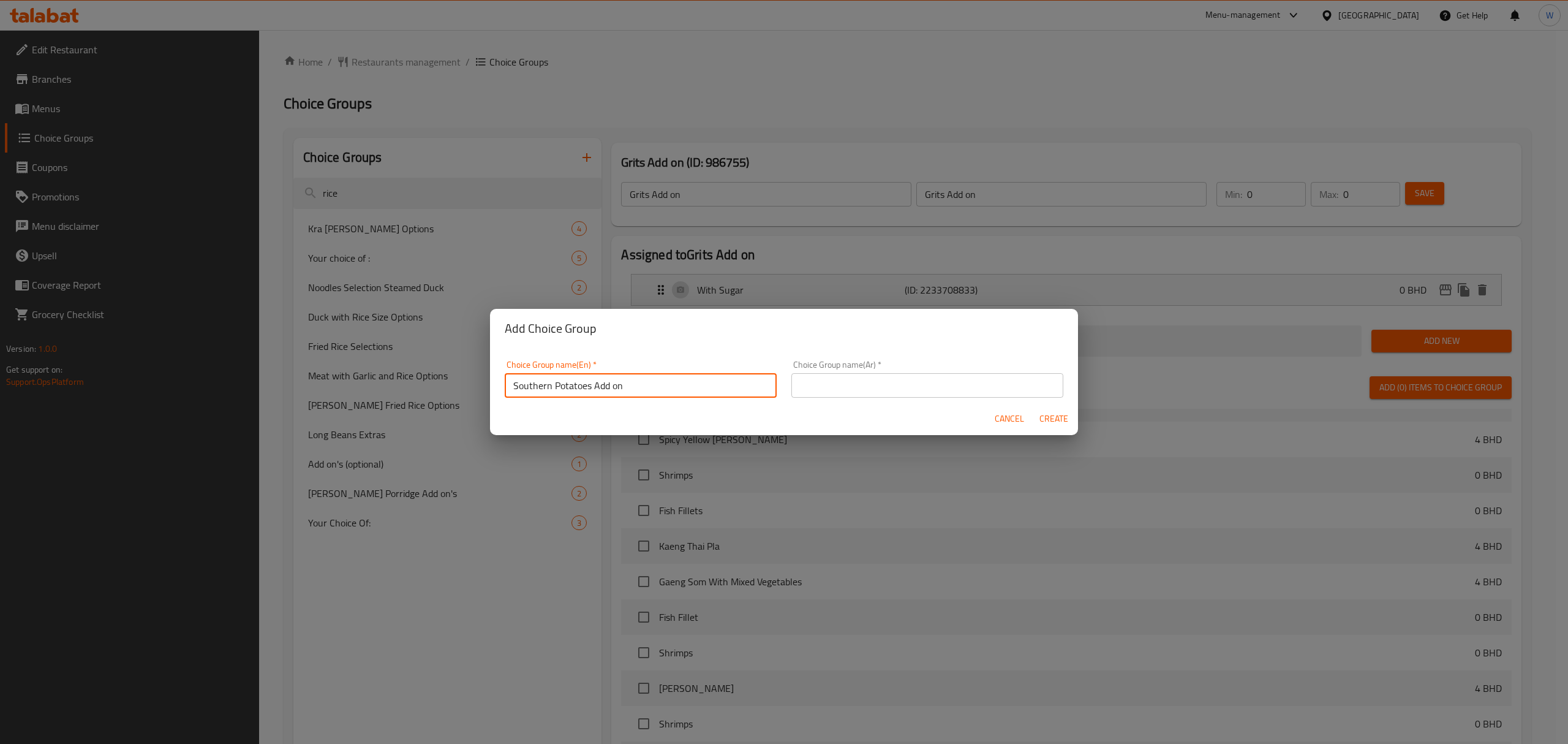
type input "Southern Potatoes Add on"
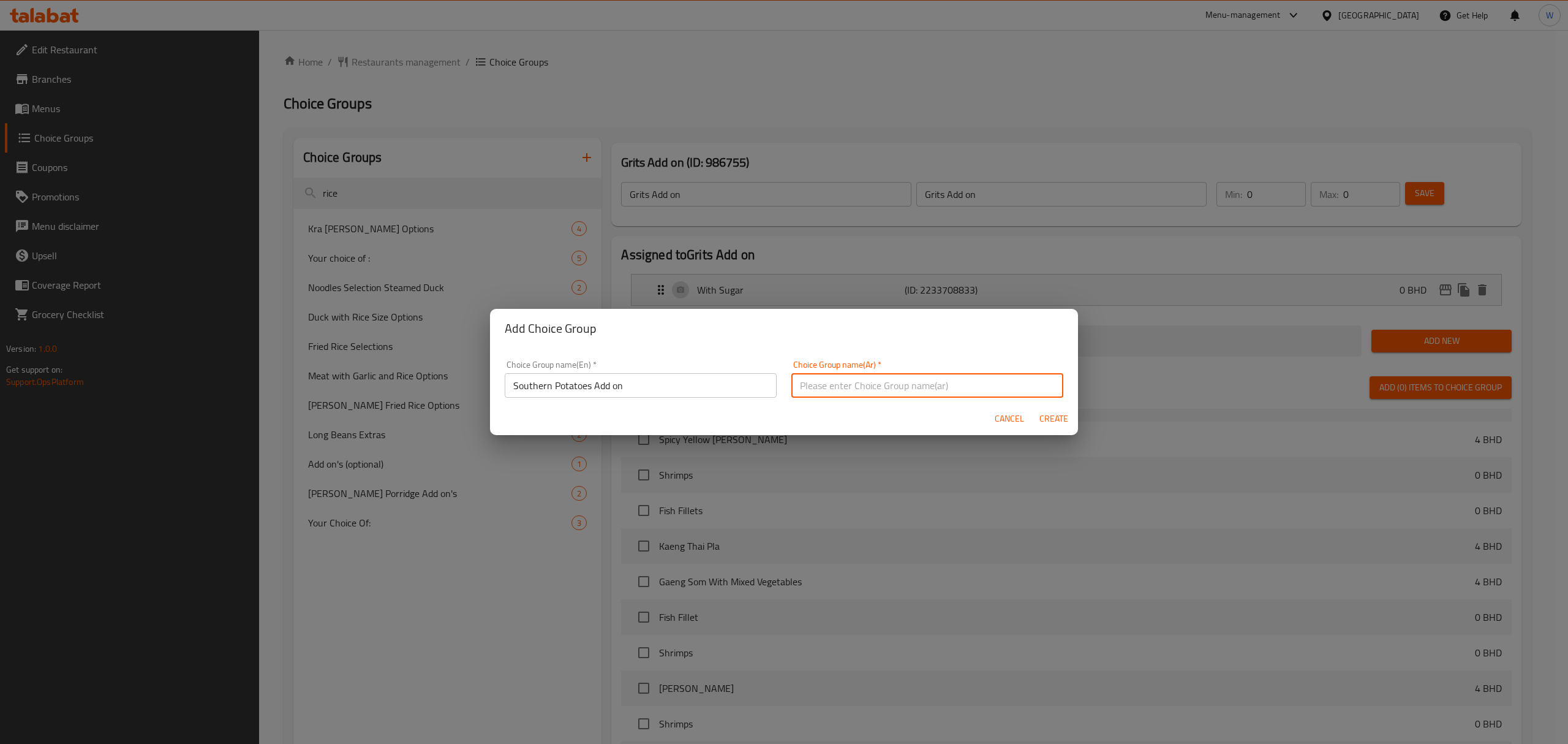
drag, startPoint x: 572, startPoint y: 386, endPoint x: 572, endPoint y: 378, distance: 8.0
click at [572, 378] on input "Southern Potatoes Add on" at bounding box center [641, 386] width 272 height 24
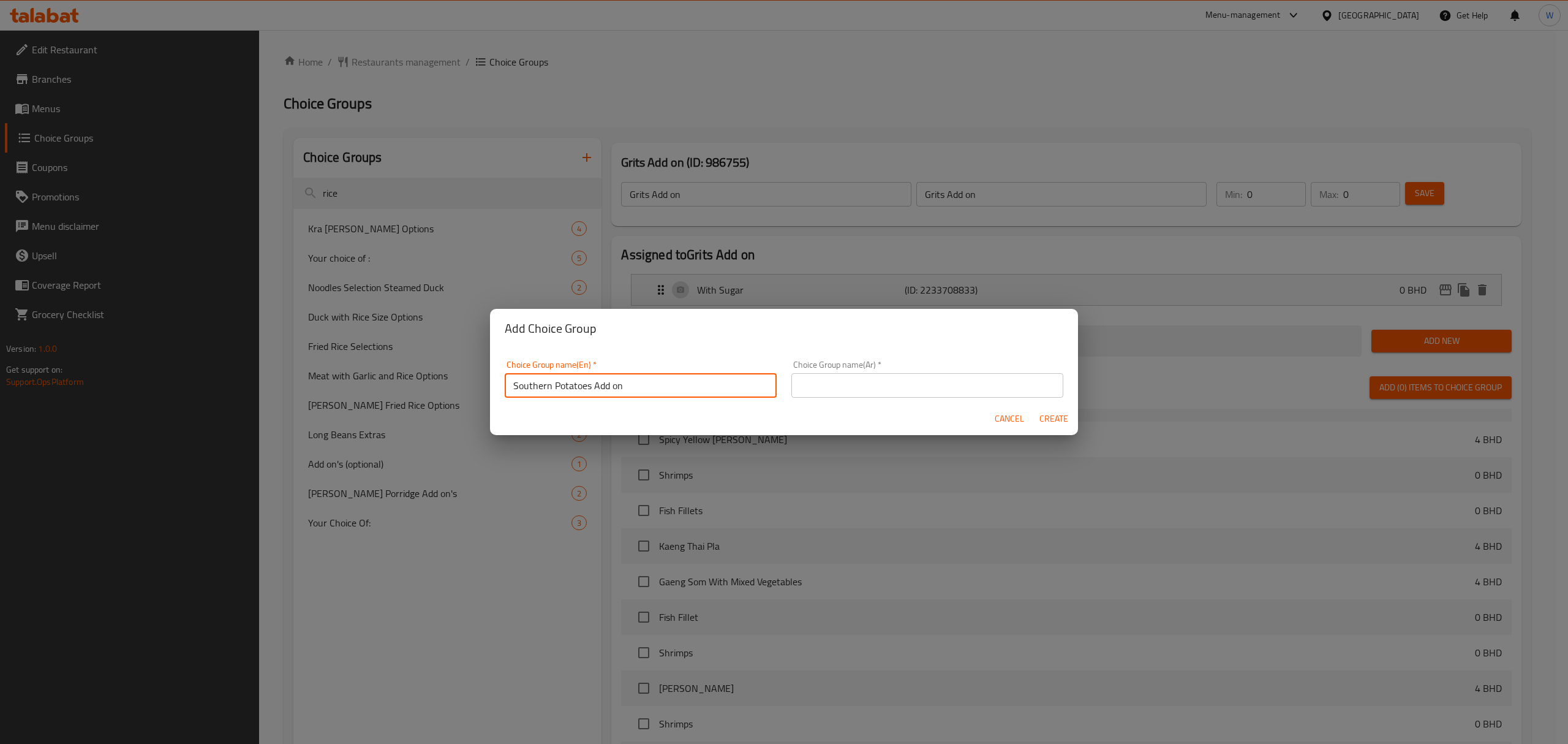
click at [572, 378] on input "Southern Potatoes Add on" at bounding box center [641, 386] width 272 height 24
click at [833, 399] on div "Choice Group name(Ar)   * Choice Group name(Ar) *" at bounding box center [927, 378] width 287 height 52
click at [839, 386] on input "text" at bounding box center [928, 386] width 272 height 24
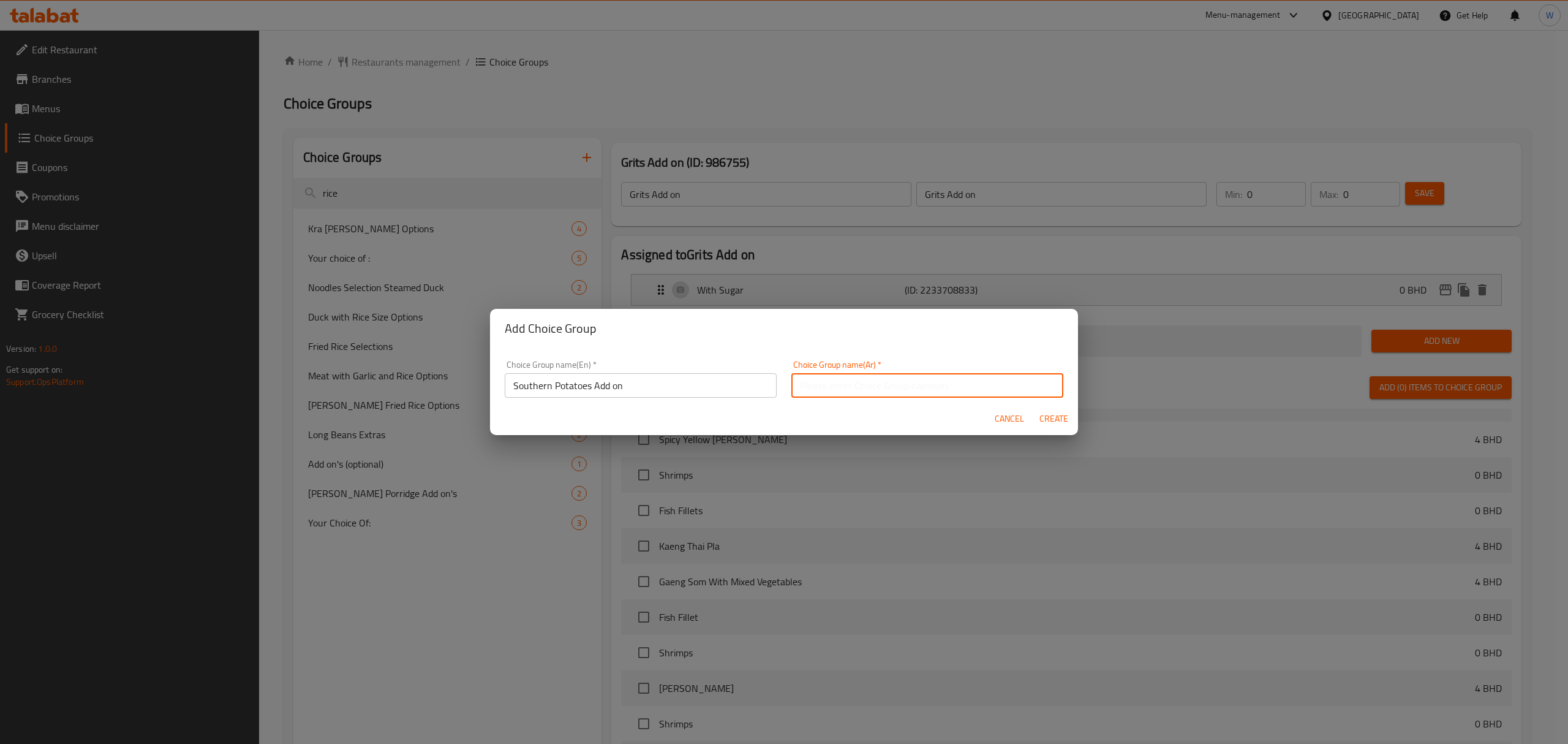
paste input "Southern Potatoes Add on"
type input "Southern Potatoes Add on"
click at [1054, 420] on span "Create" at bounding box center [1053, 419] width 29 height 15
type input "Southern Potatoes Add on"
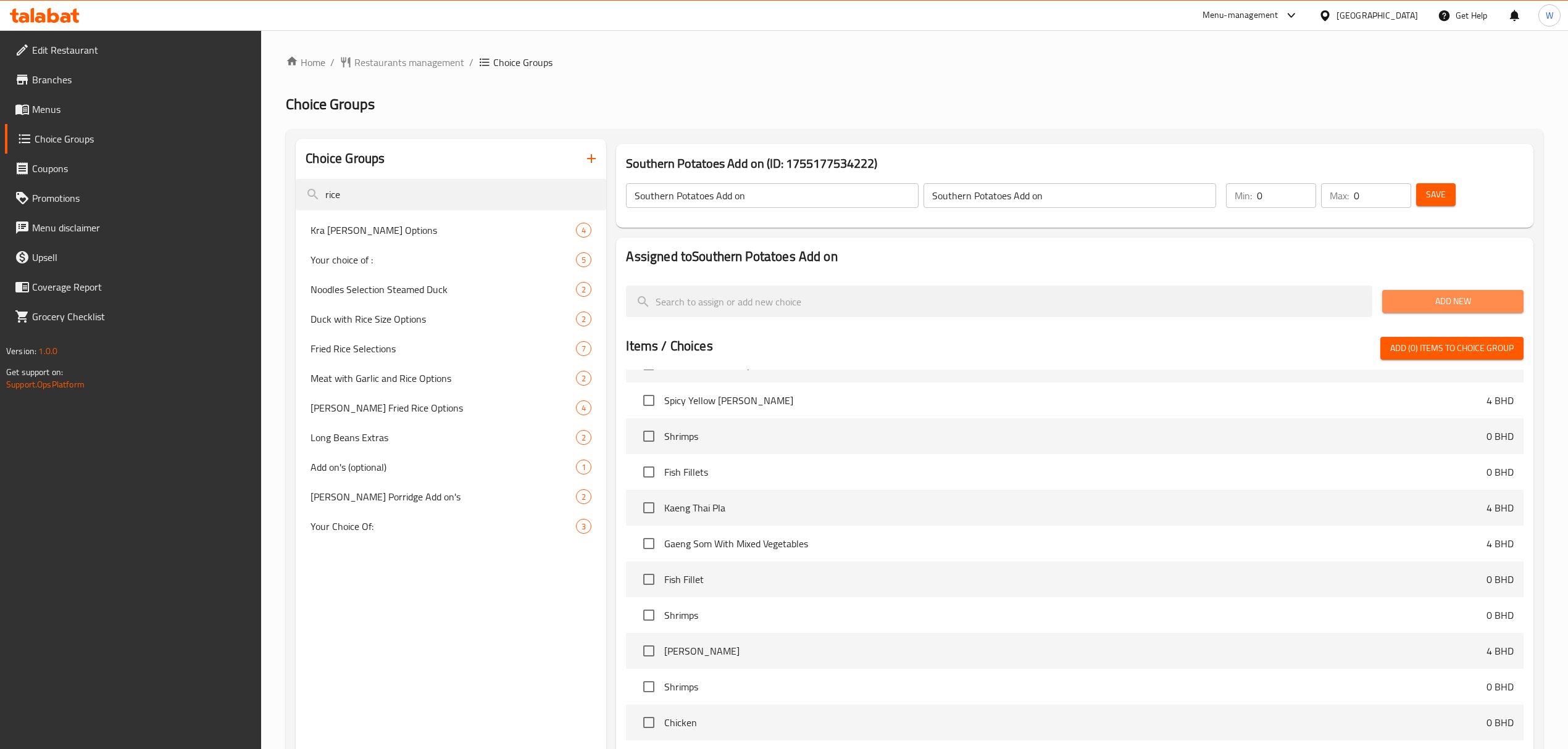
click at [1448, 300] on span "Add New" at bounding box center [1452, 301] width 121 height 15
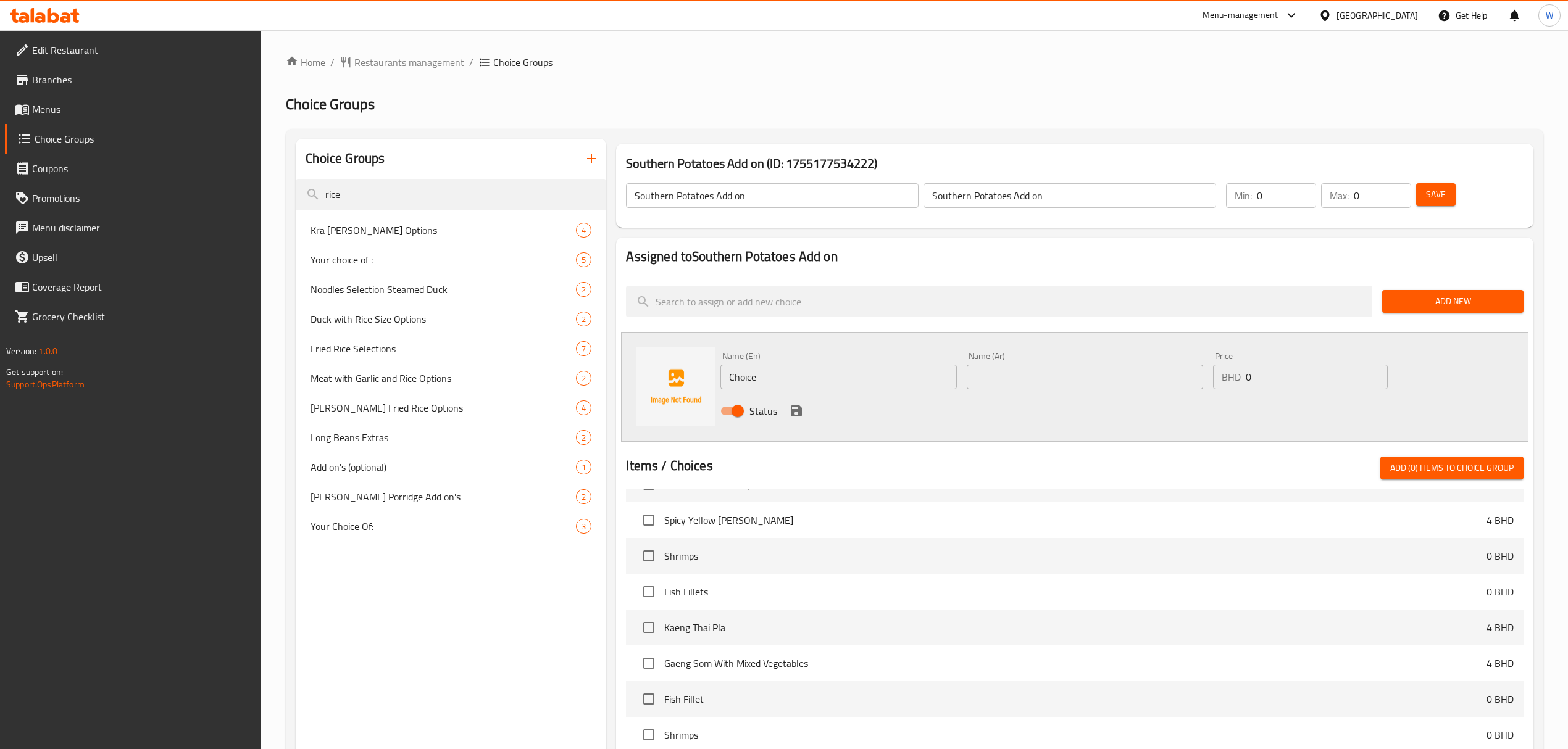
click at [793, 378] on input "Choice" at bounding box center [838, 377] width 236 height 25
paste input "with Smoked Beef Sausag"
click at [737, 380] on input "with Smoked Beef Sausage" at bounding box center [838, 377] width 236 height 25
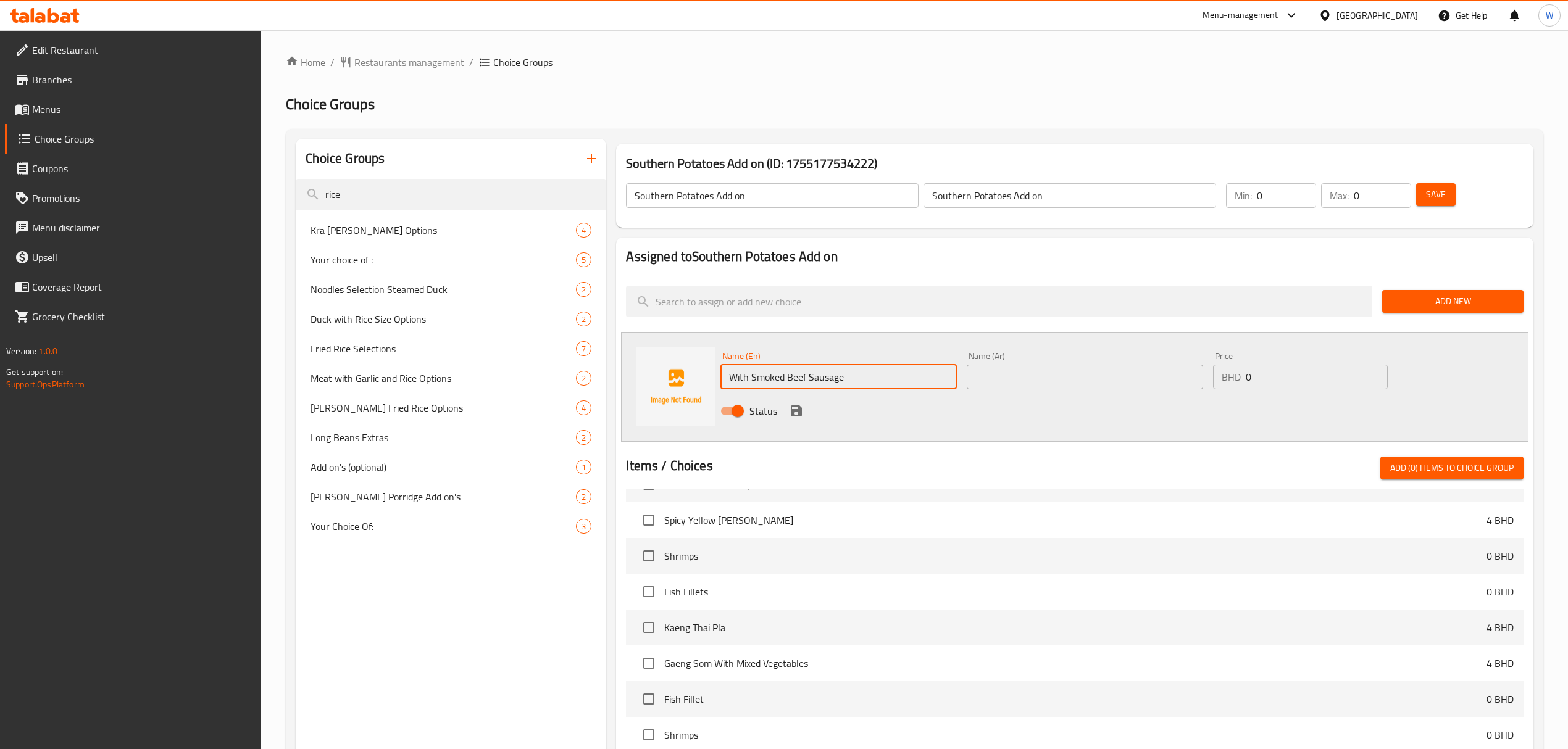
click at [813, 383] on input "With Smoked Beef Sausage" at bounding box center [838, 377] width 236 height 25
click at [812, 383] on input "With Smoked Beef Sausage" at bounding box center [838, 377] width 236 height 25
type input "With Smoked Beef Sausage"
click at [1028, 382] on input "text" at bounding box center [1084, 377] width 236 height 25
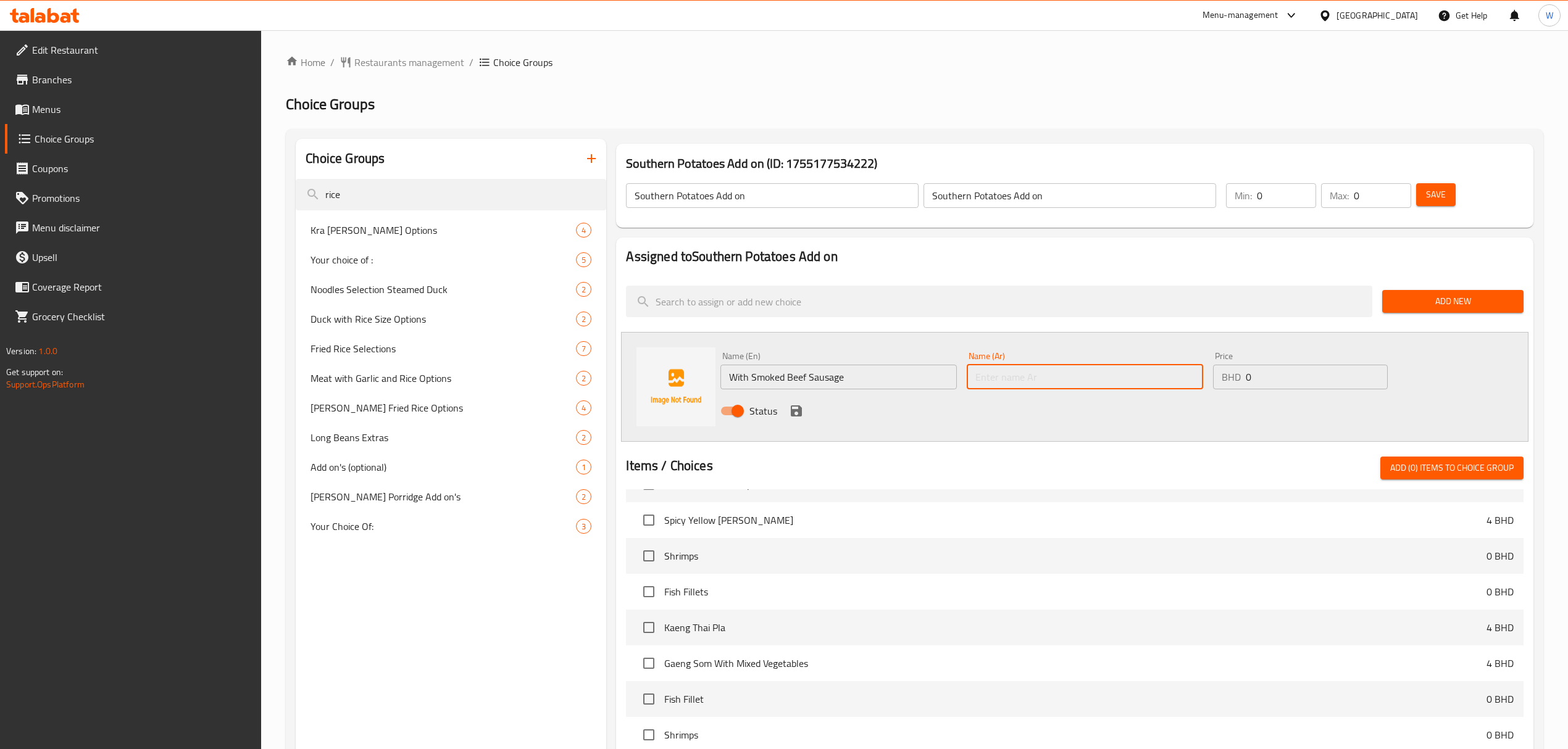
paste input "With Smoked Beef Sausage"
type input "With Smoked Beef Sausage"
click at [791, 411] on icon "save" at bounding box center [796, 411] width 11 height 11
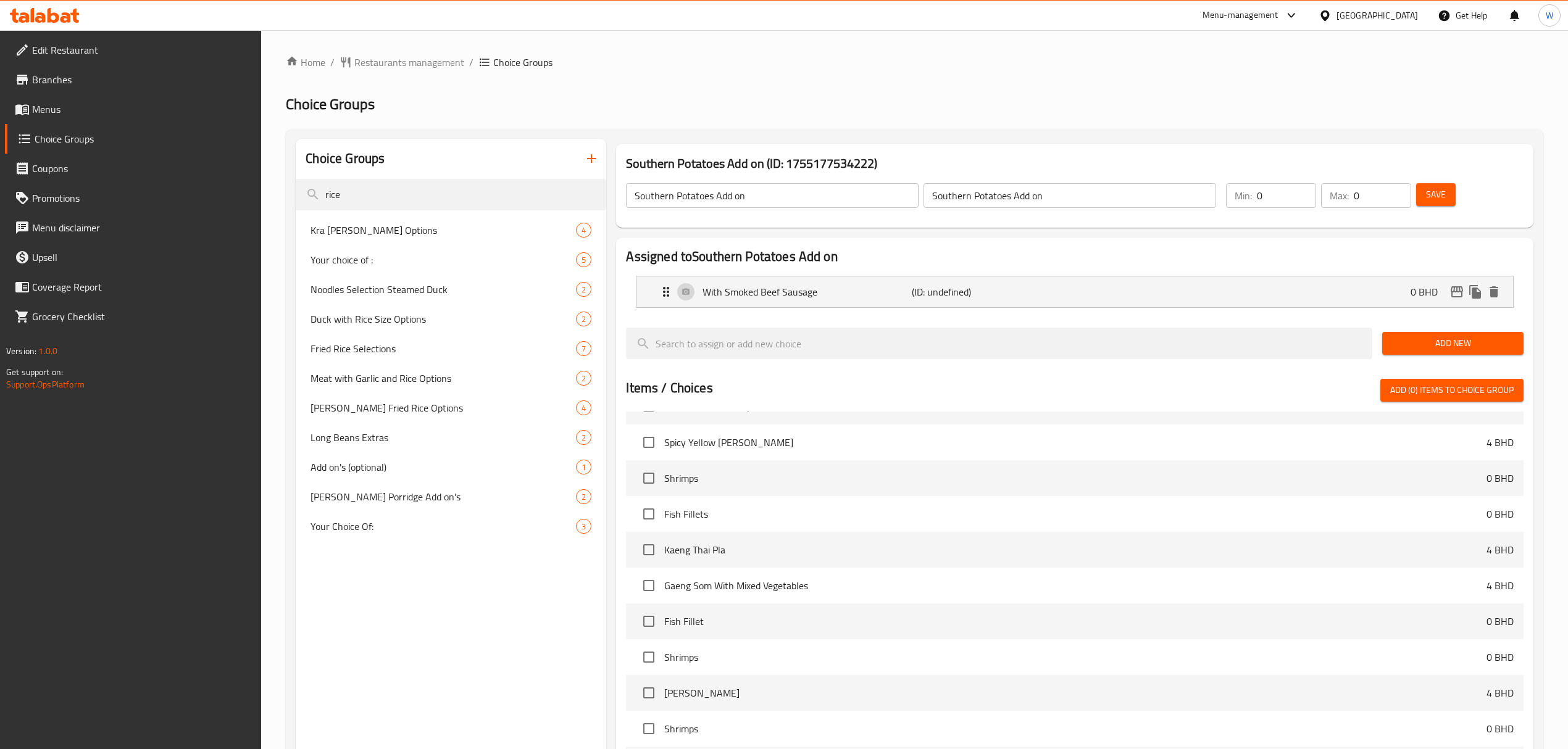
click at [1434, 203] on button "Save" at bounding box center [1435, 195] width 40 height 23
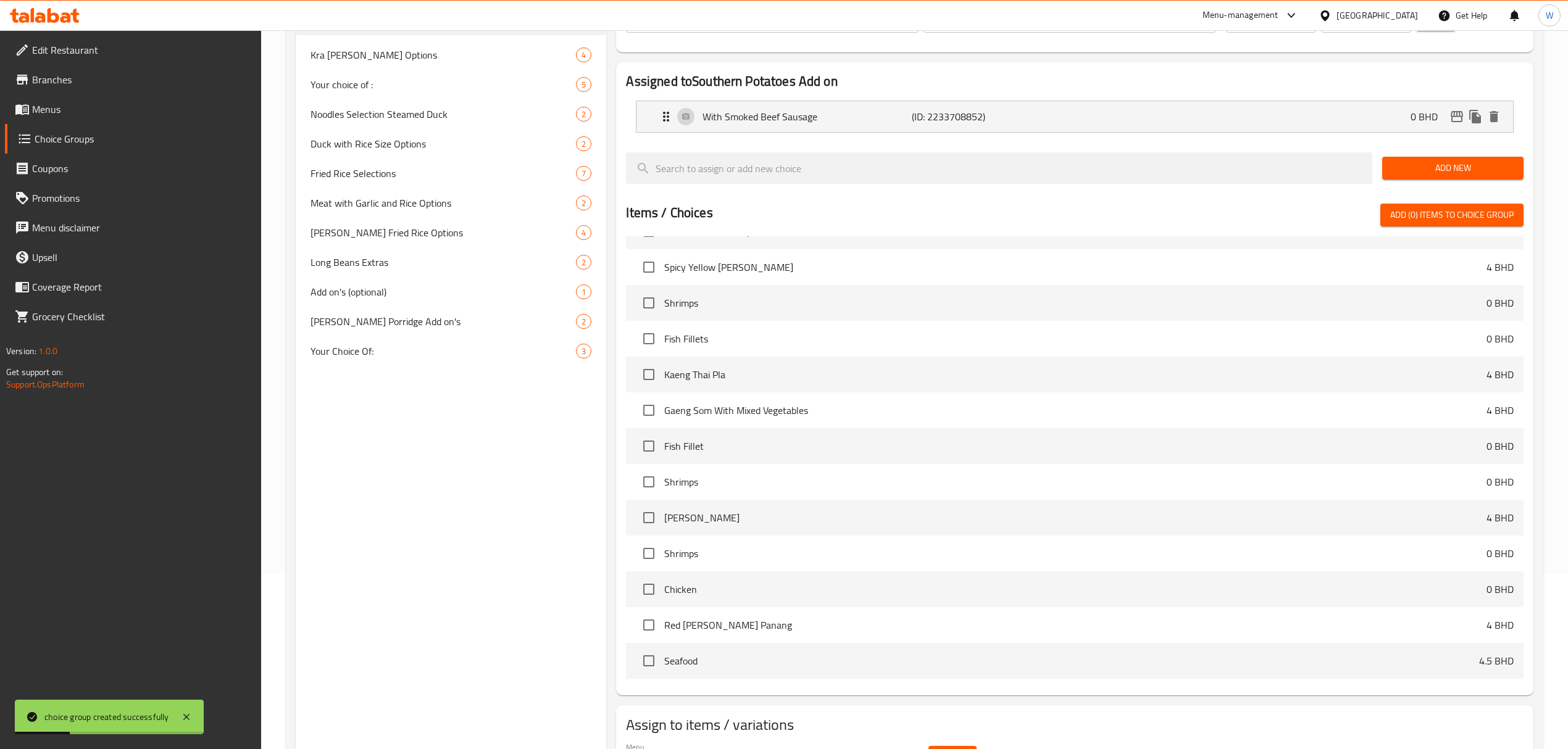
scroll to position [248, 0]
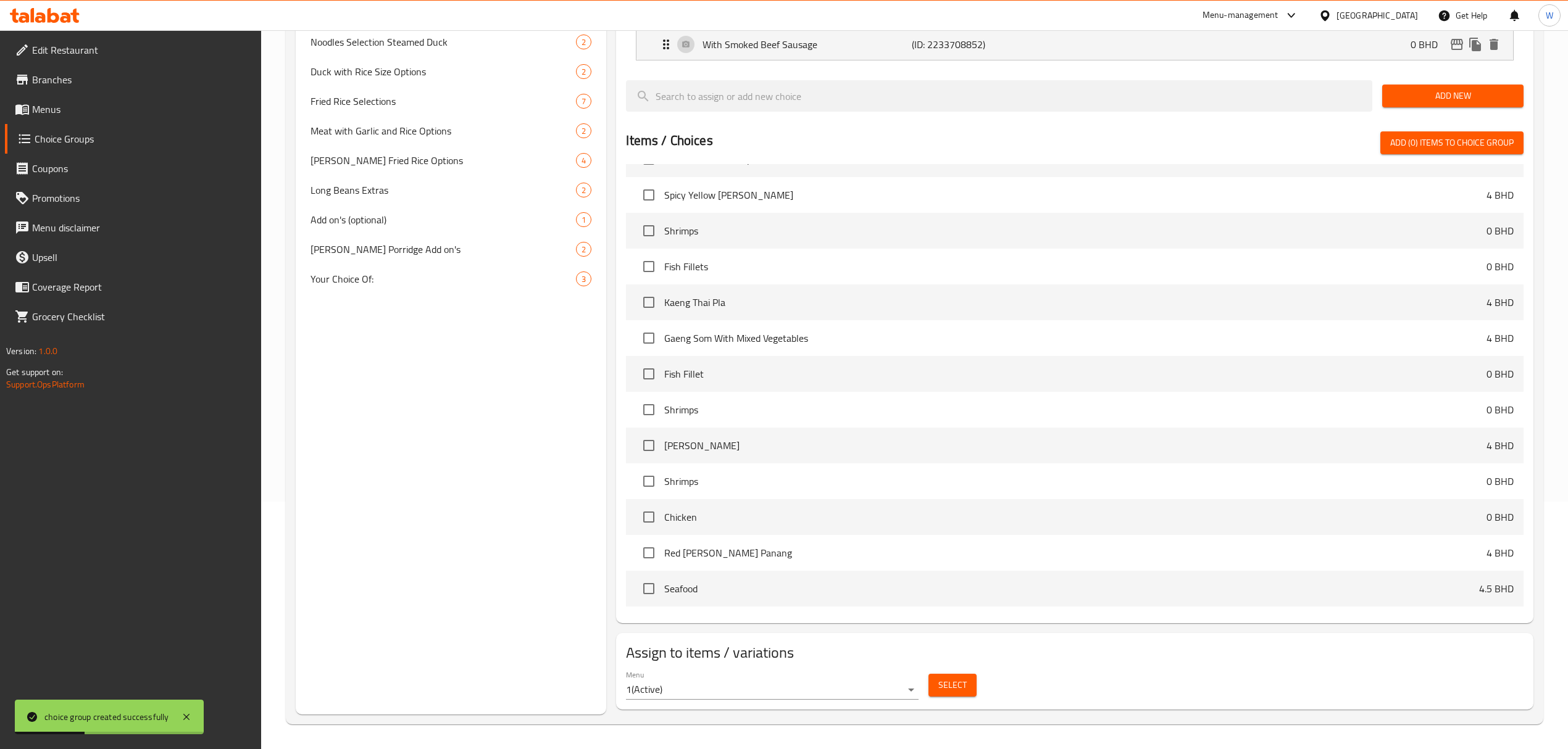
click at [979, 674] on div "Select" at bounding box center [952, 685] width 58 height 32
click at [968, 680] on button "Select" at bounding box center [952, 686] width 48 height 23
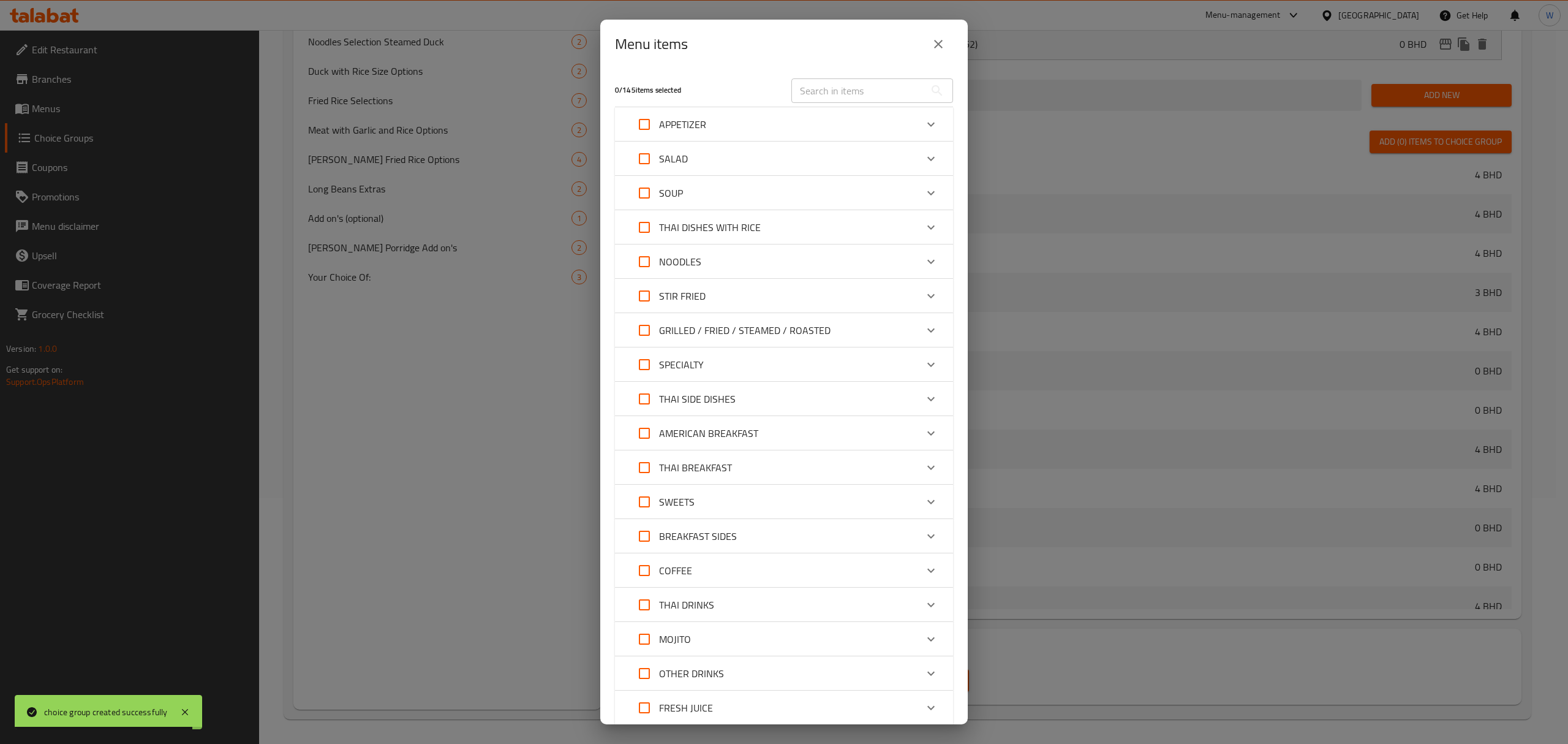
click at [860, 93] on input "text" at bounding box center [858, 90] width 133 height 24
paste input "Southern Potatoes"
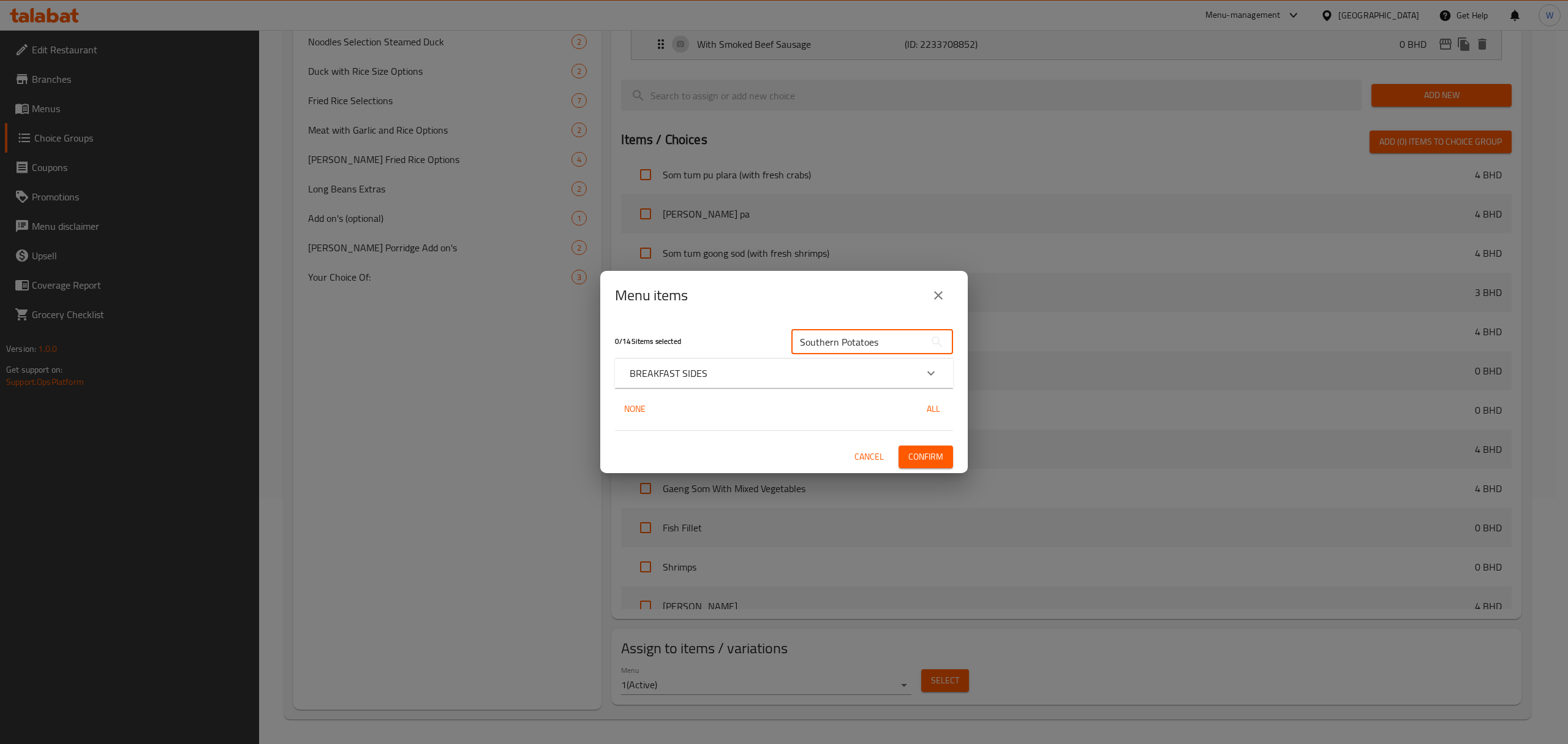
type input "Southern Potatoes"
click at [919, 370] on div "Expand" at bounding box center [930, 373] width 29 height 29
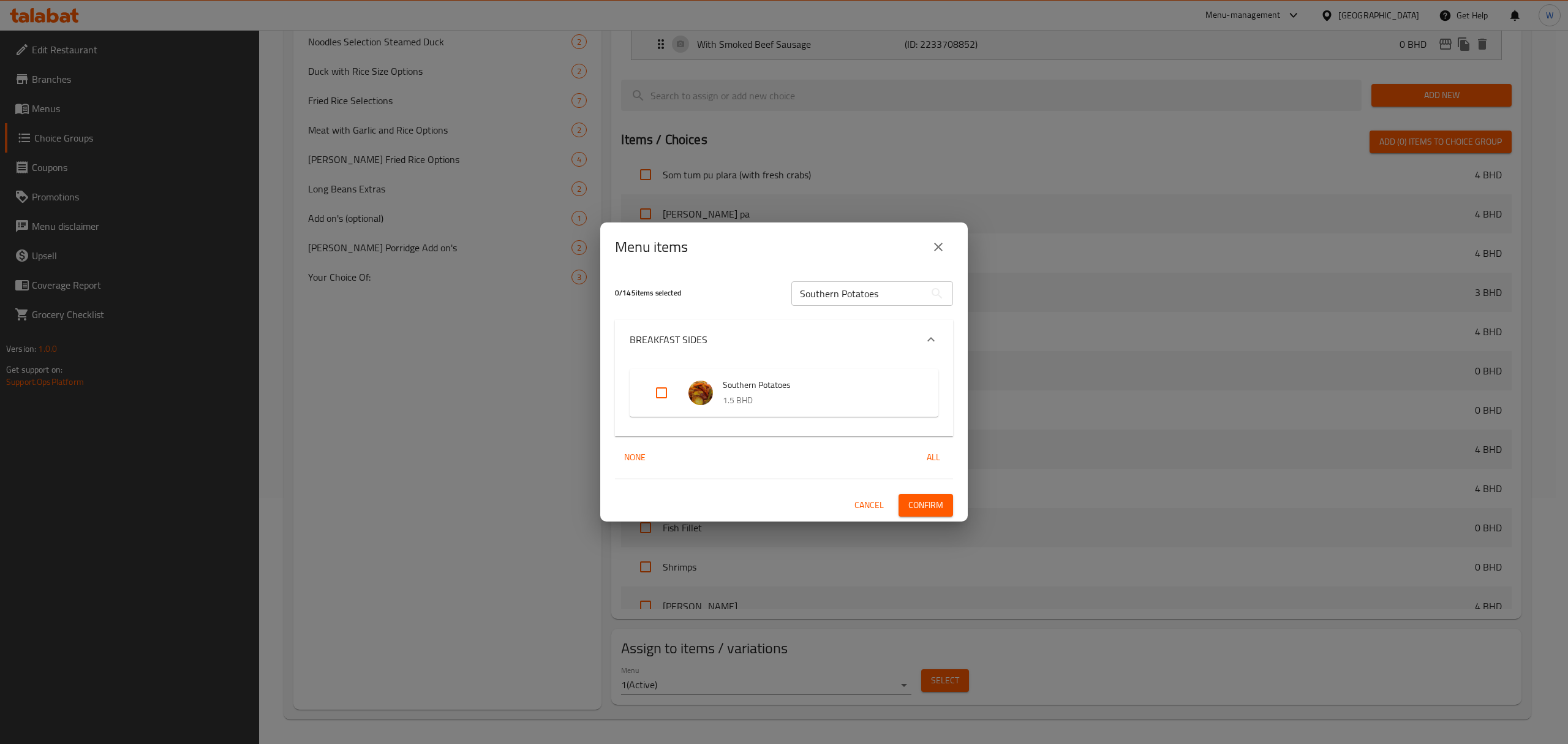
click at [654, 396] on input "Expand" at bounding box center [661, 393] width 29 height 29
checkbox input "true"
click at [928, 501] on span "Confirm" at bounding box center [925, 505] width 35 height 15
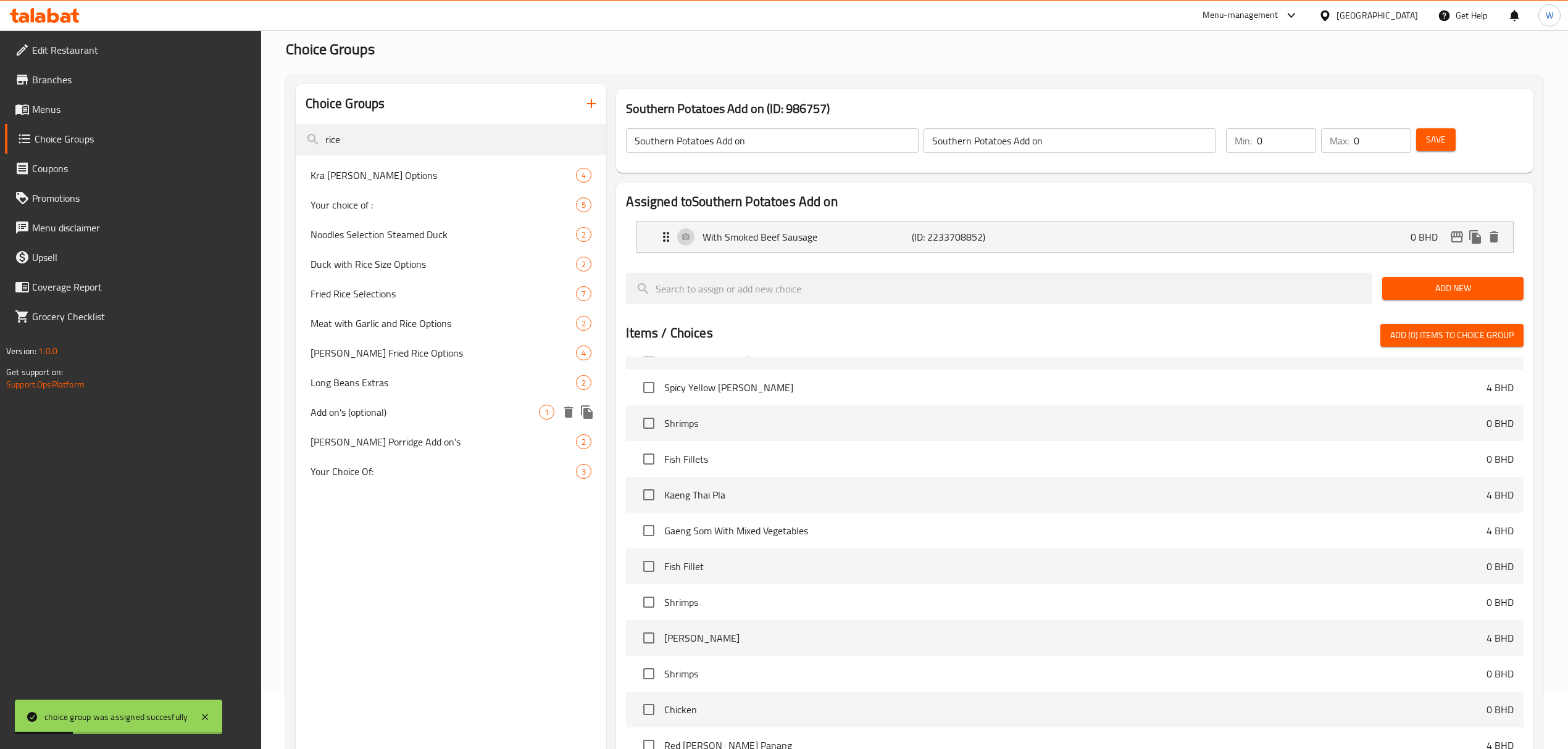
scroll to position [0, 0]
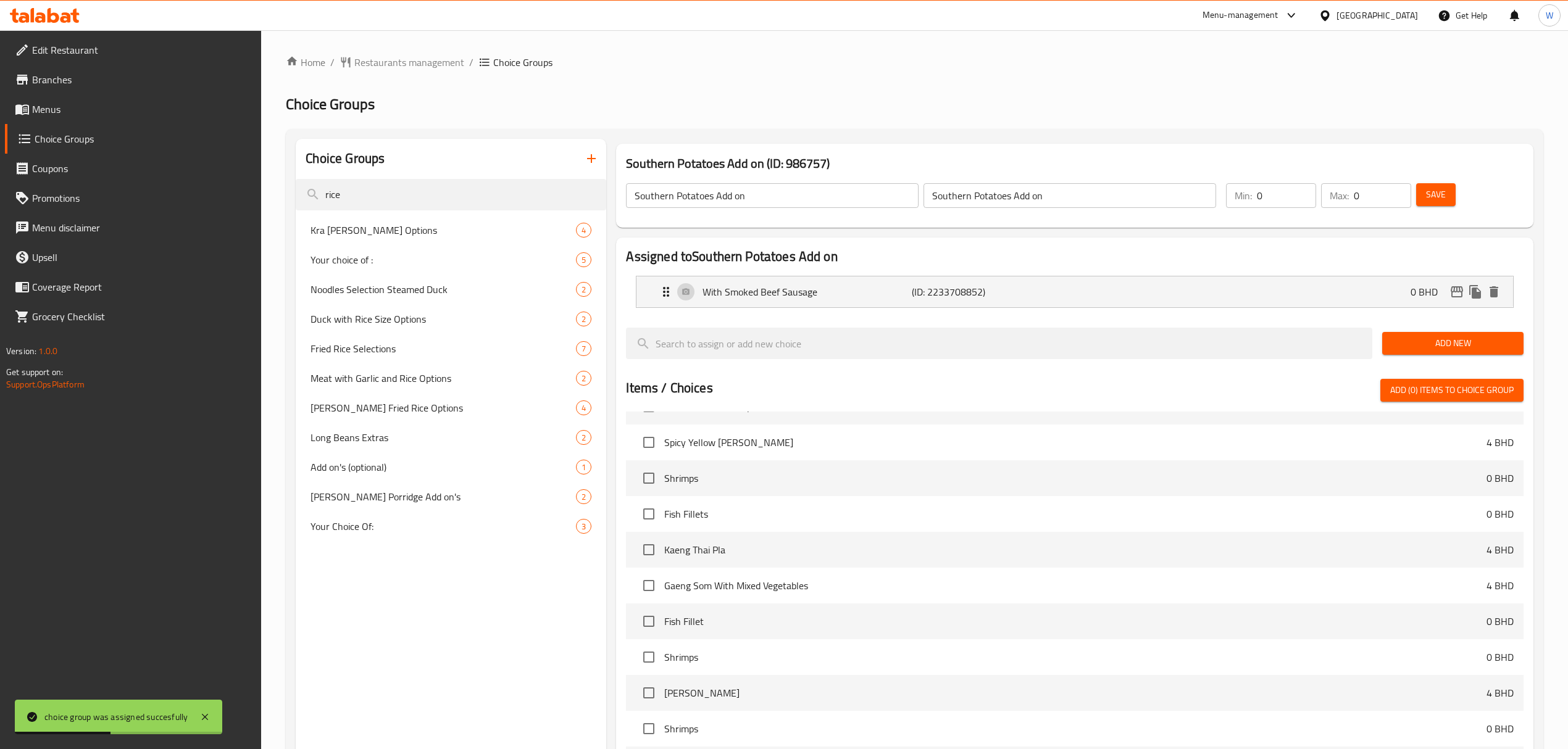
click at [716, 196] on input "Southern Potatoes Add on" at bounding box center [772, 196] width 292 height 25
click at [790, 190] on input "Add on" at bounding box center [772, 196] width 292 height 25
type input "Add on"
click at [1106, 203] on input "Southern Potatoes Add on" at bounding box center [1069, 196] width 292 height 25
click at [1011, 198] on input "Southern Potatoes Add on" at bounding box center [1069, 196] width 292 height 25
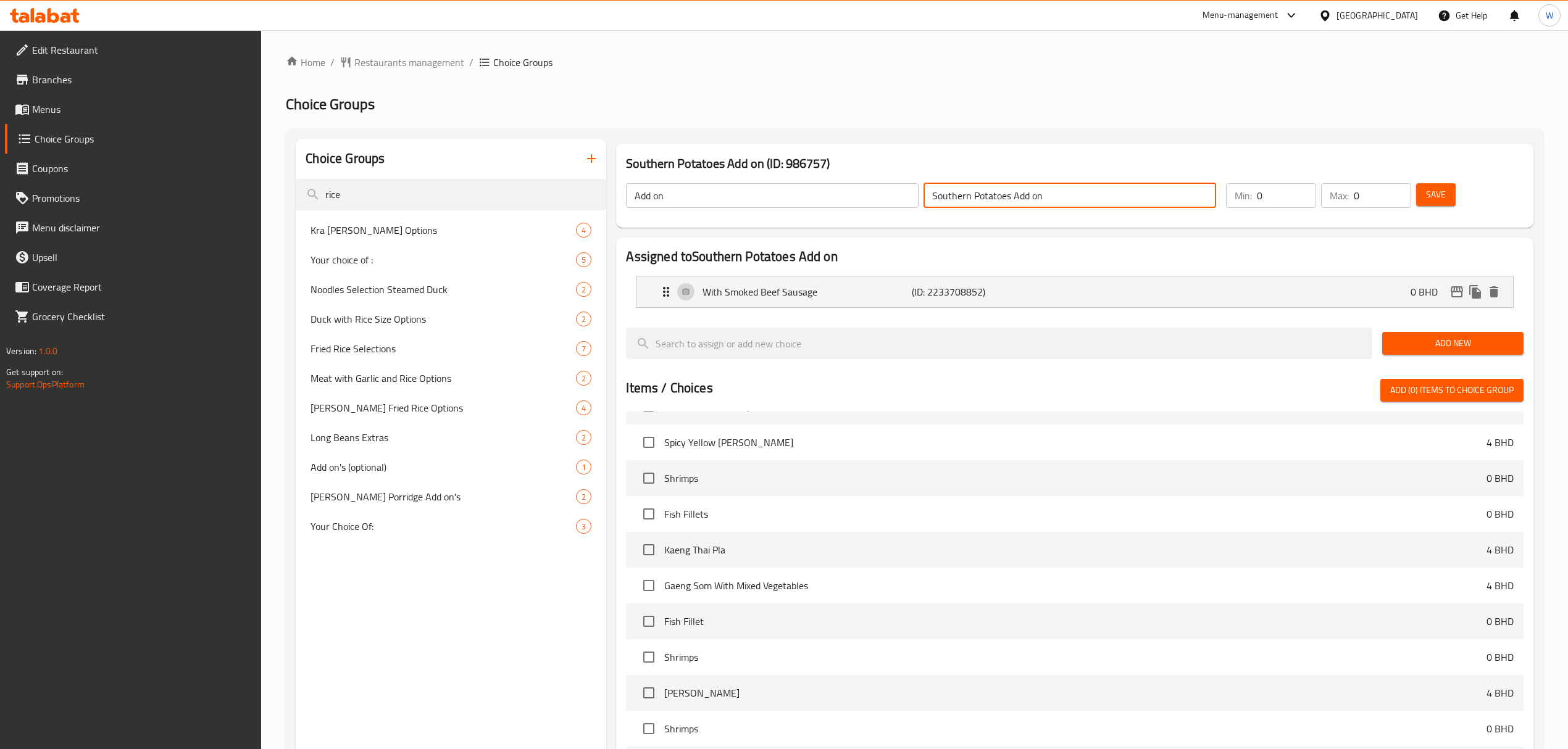
click at [1015, 198] on input "Southern Potatoes Add on" at bounding box center [1069, 196] width 292 height 25
type input "Add on"
click at [1438, 190] on span "Save" at bounding box center [1435, 194] width 19 height 15
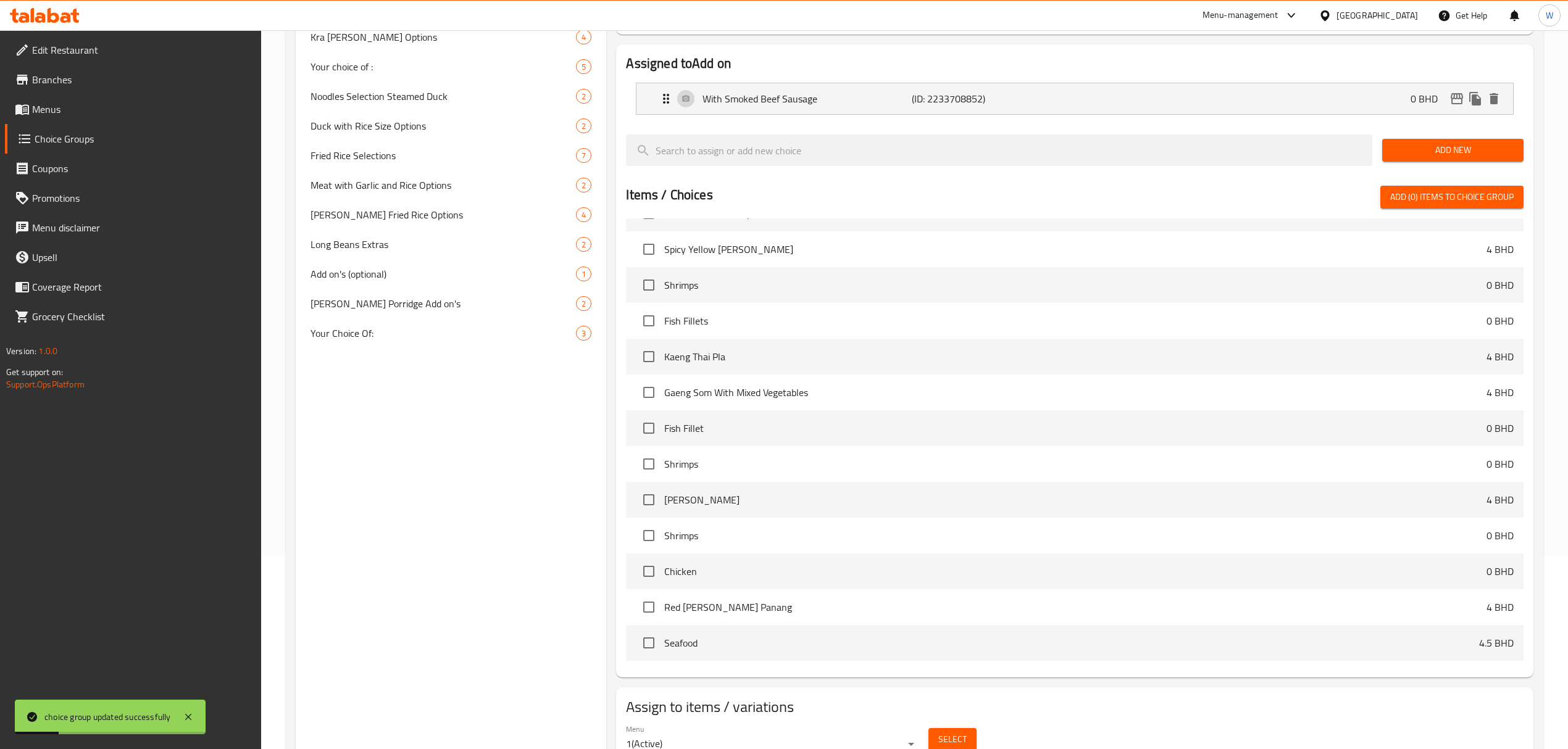
scroll to position [248, 0]
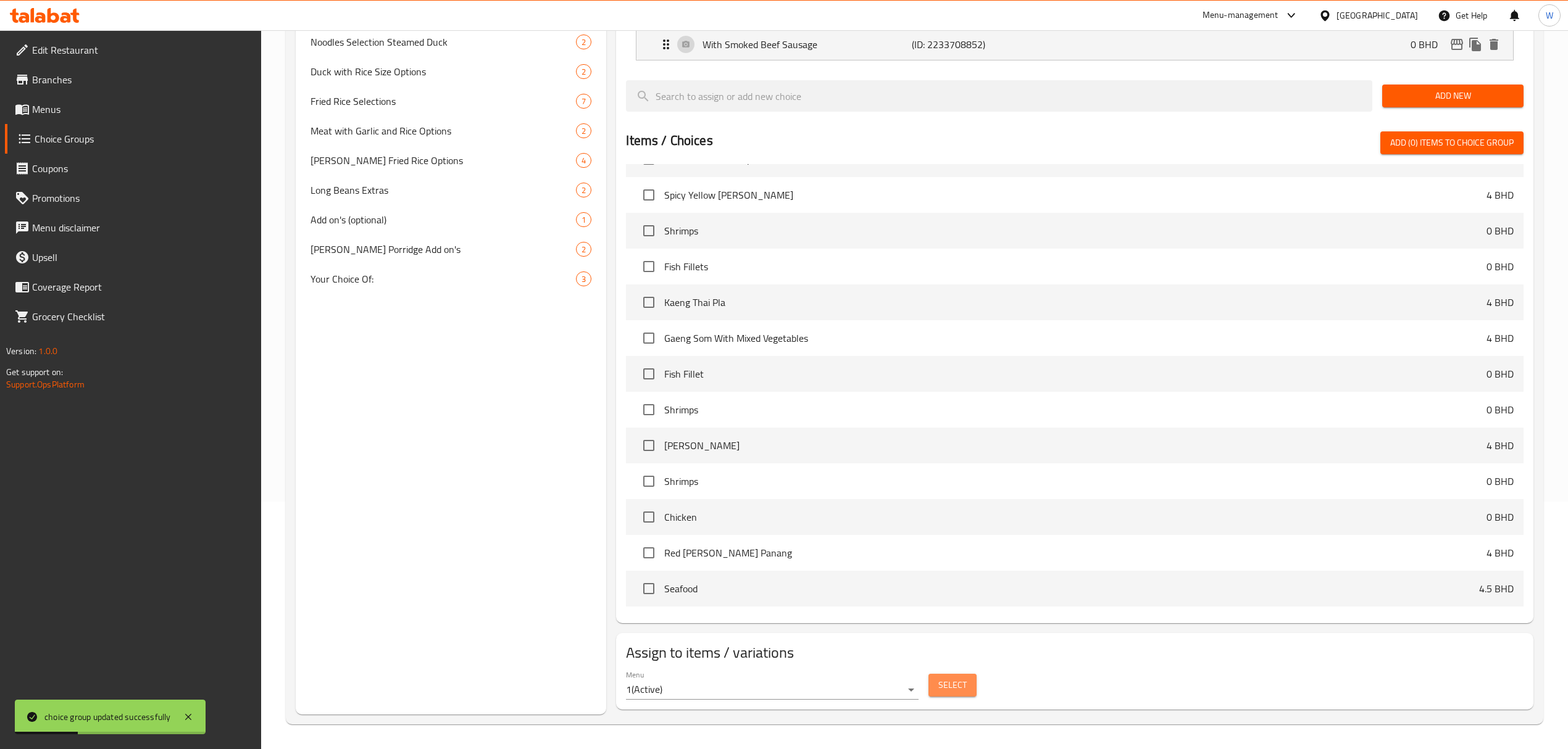
click at [964, 678] on span "Select" at bounding box center [952, 685] width 28 height 15
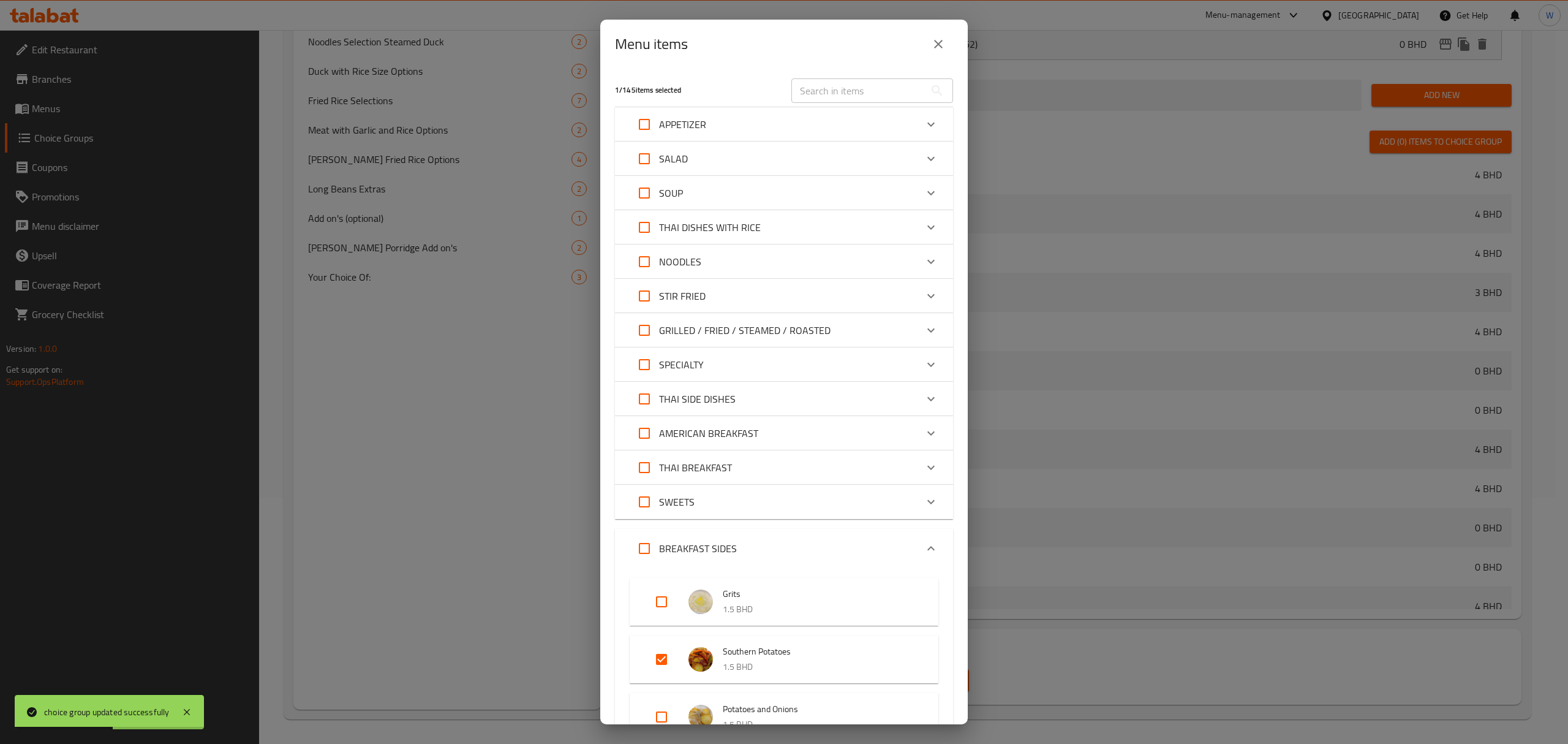
click at [800, 88] on input "text" at bounding box center [858, 90] width 133 height 24
paste input "Potatoes and Onions"
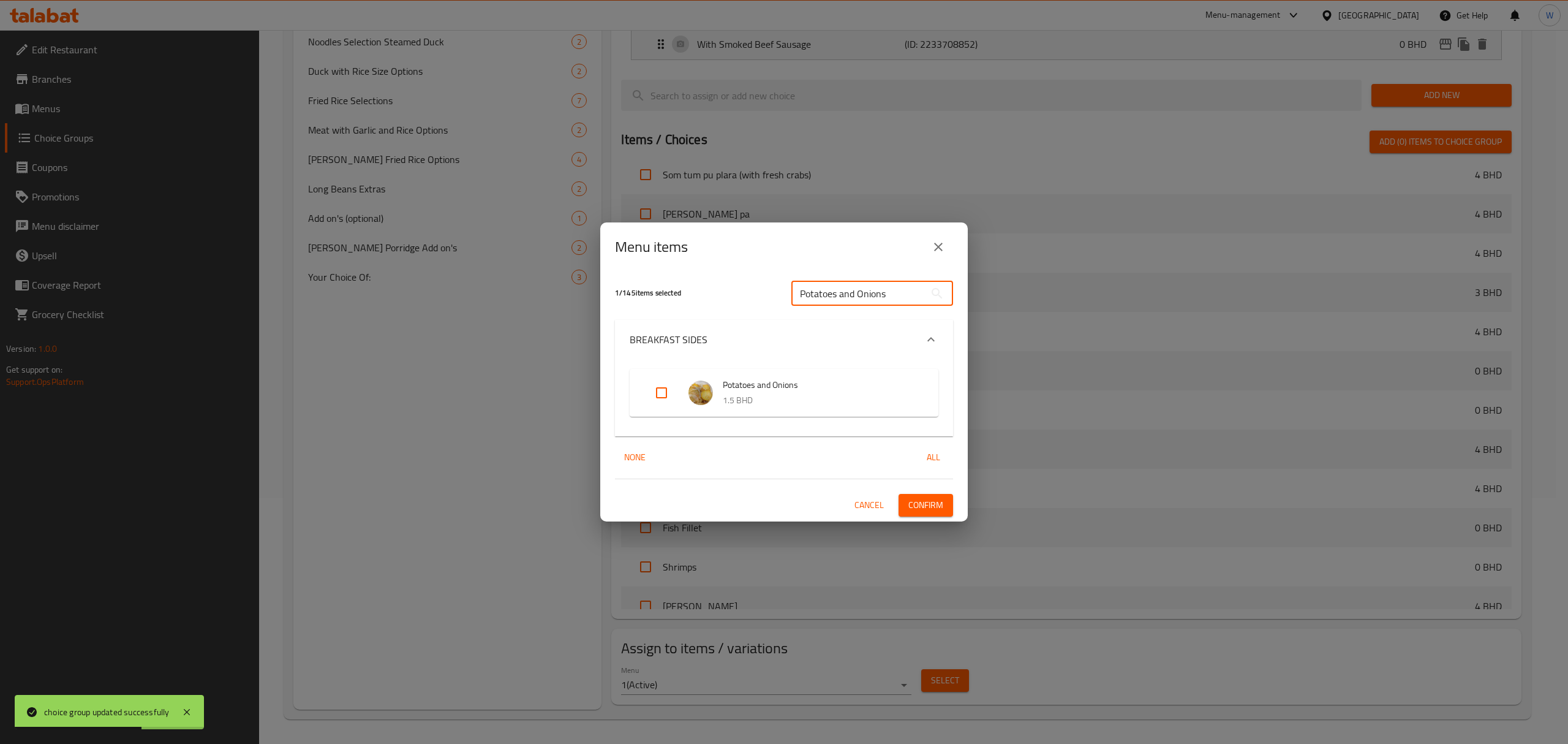
type input "Potatoes and Onions"
click at [640, 392] on div "Potatoes and Onions 1.5 BHD" at bounding box center [784, 393] width 309 height 48
click at [663, 394] on input "Expand" at bounding box center [661, 393] width 29 height 29
checkbox input "true"
click at [926, 510] on span "Confirm" at bounding box center [925, 505] width 35 height 15
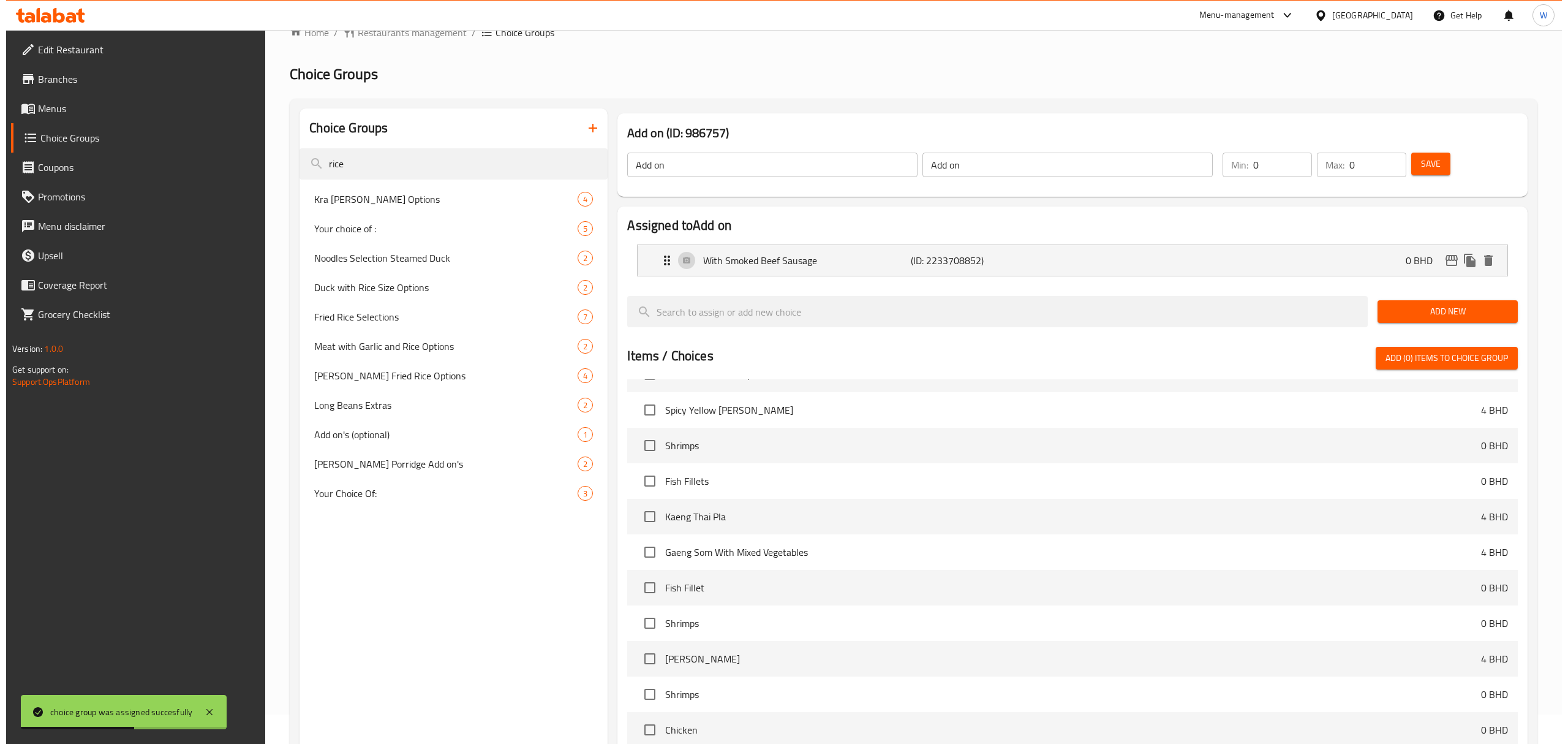
scroll to position [0, 0]
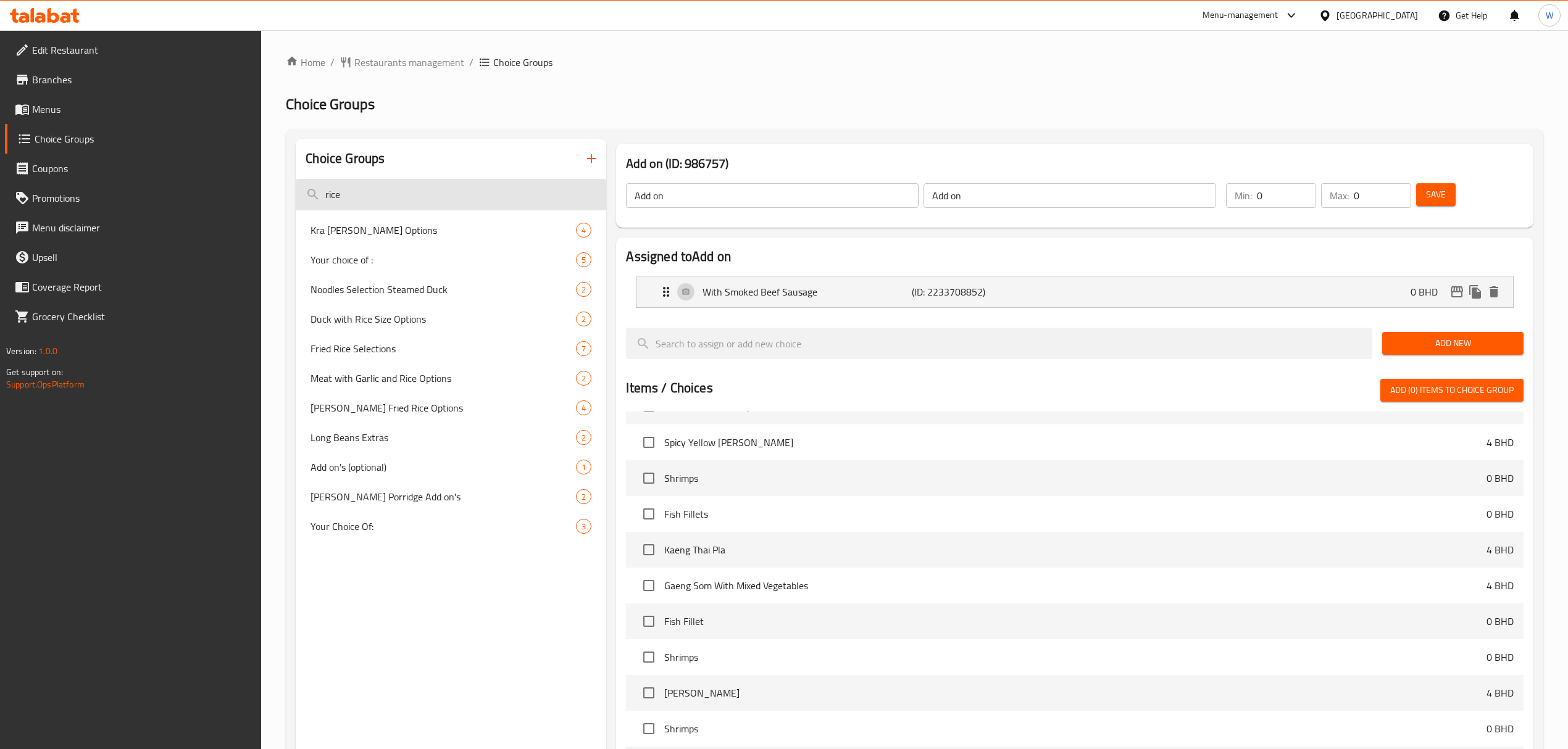
click at [425, 189] on input "rice" at bounding box center [451, 195] width 310 height 32
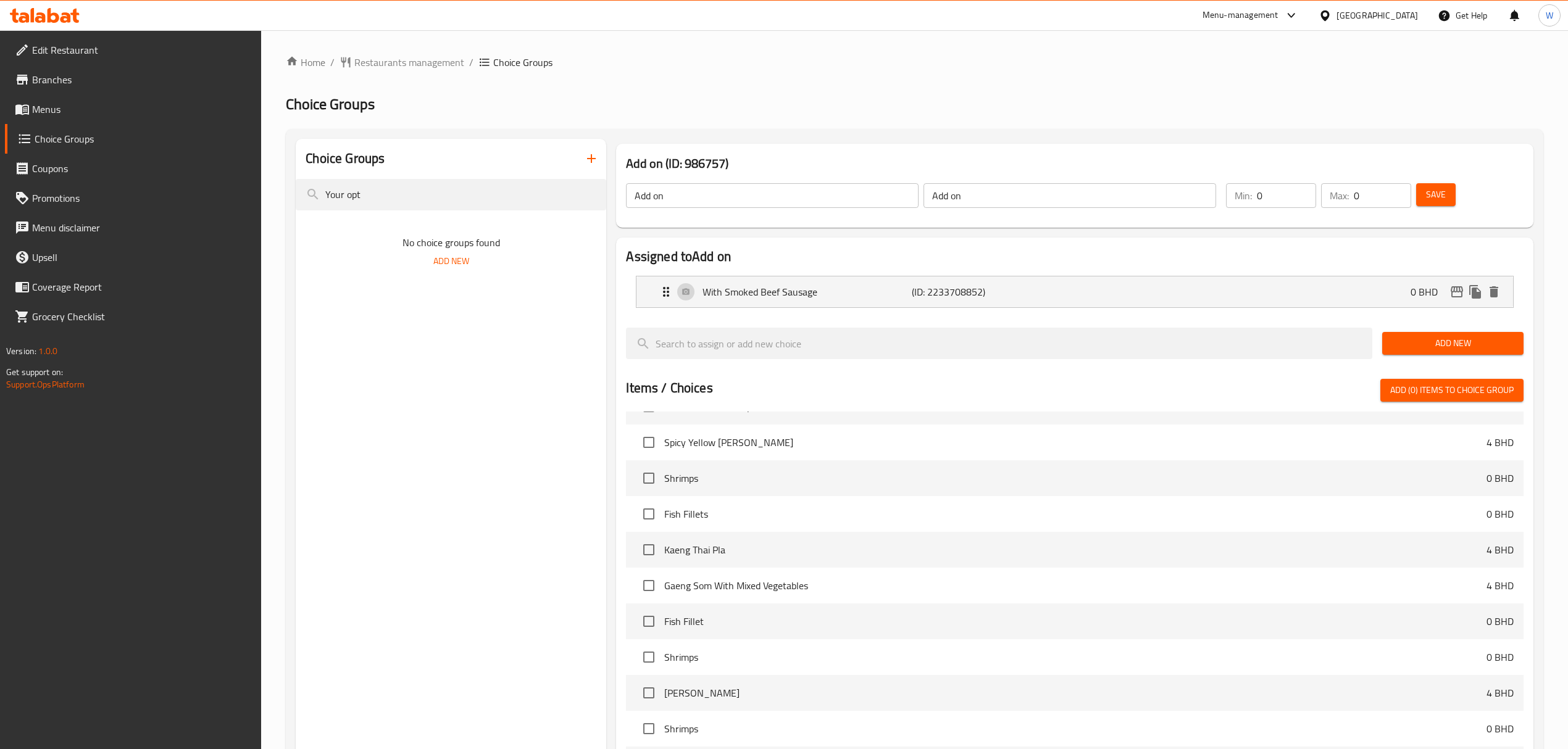
type input "Your opt"
click at [581, 160] on button "button" at bounding box center [591, 158] width 30 height 30
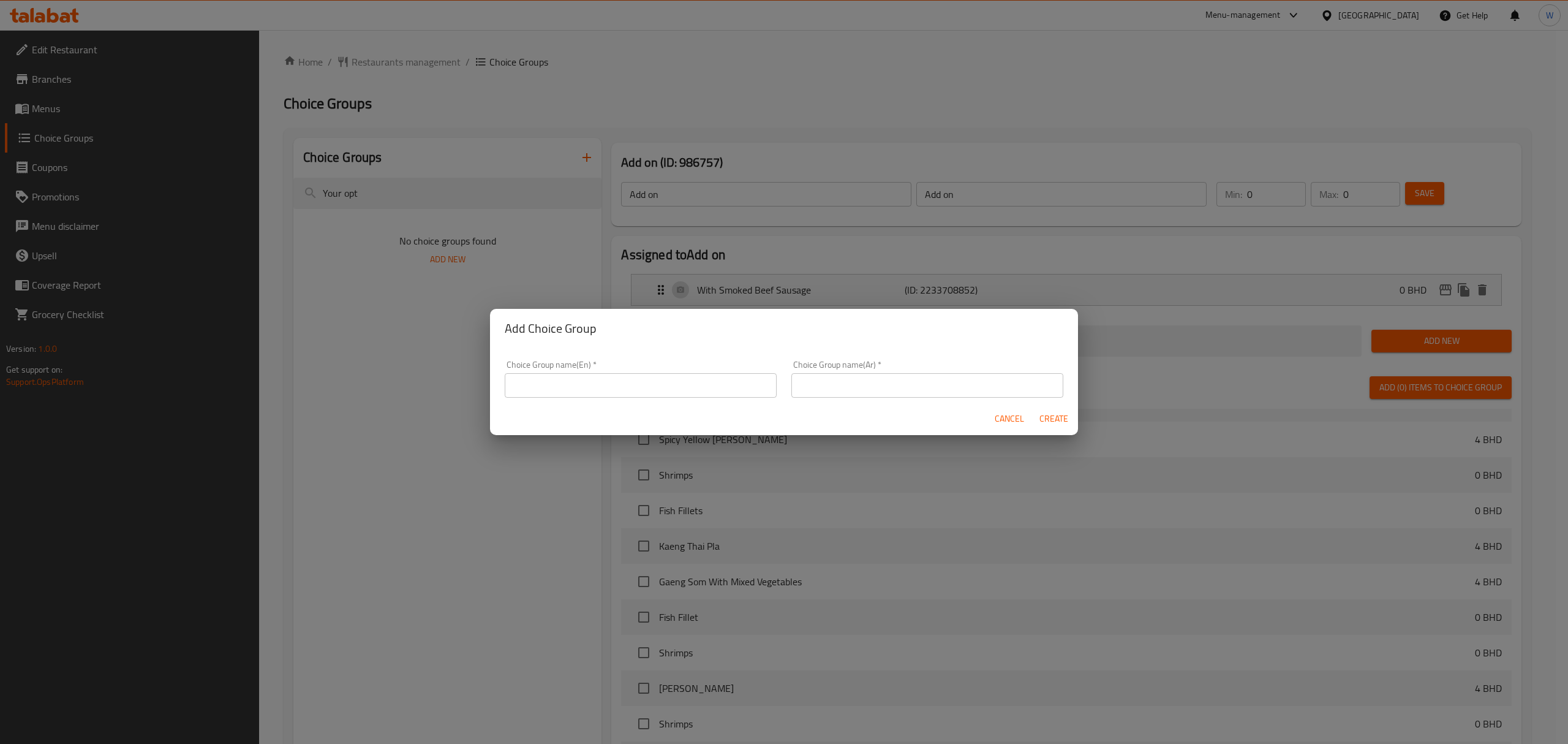
click at [601, 373] on div "Choice Group name(En)   * Choice Group name(En) *" at bounding box center [641, 379] width 272 height 37
click at [648, 405] on div "Cancel Create" at bounding box center [784, 419] width 588 height 32
click at [648, 399] on div "Choice Group name(En)   * Choice Group name(En) *" at bounding box center [640, 378] width 287 height 52
click at [648, 391] on input "text" at bounding box center [641, 386] width 272 height 24
paste input "Smoked Beef Sausage"
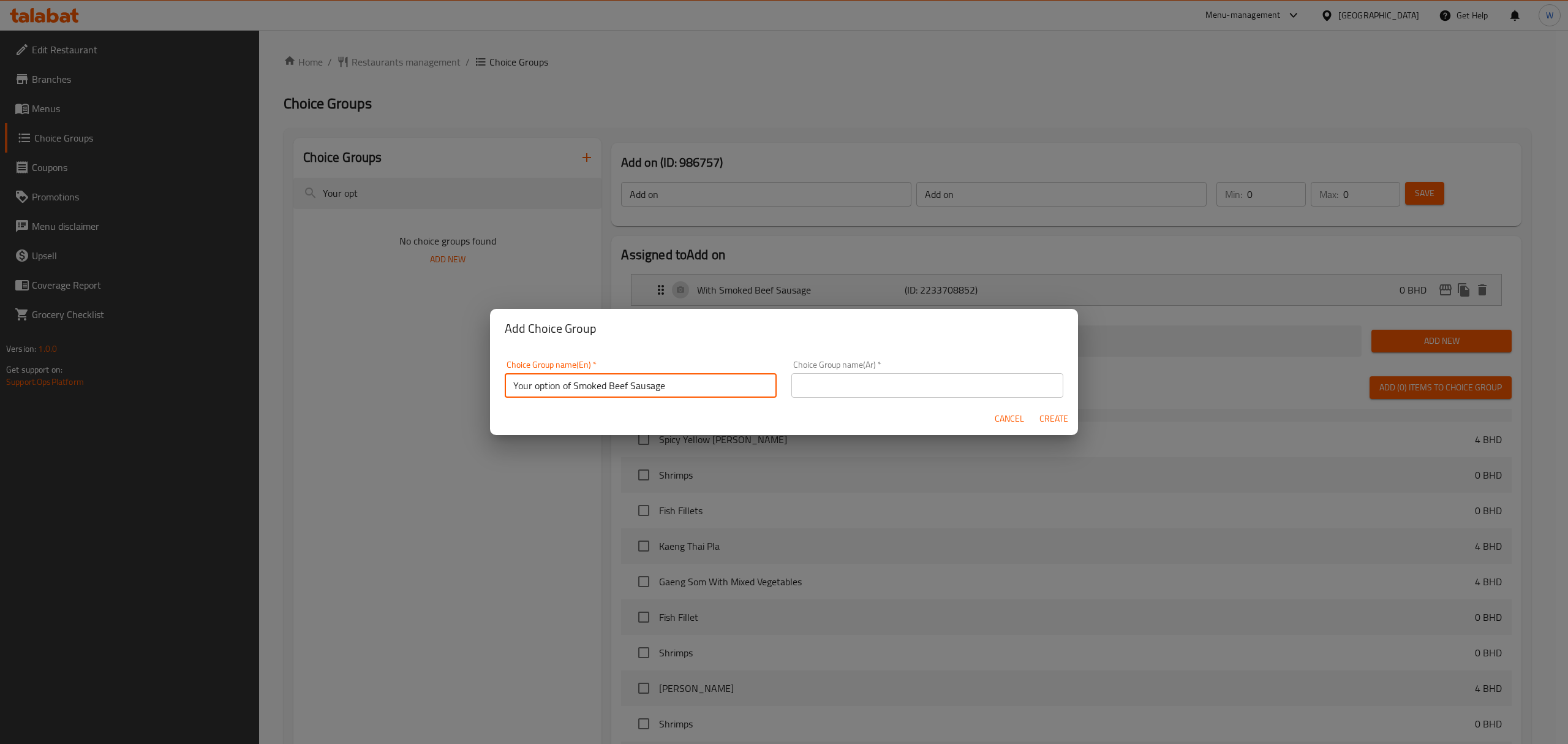
click at [649, 388] on input "Your option of Smoked Beef Sausage" at bounding box center [641, 386] width 272 height 24
click at [648, 391] on input "Your option of Smoked Beef Sausage" at bounding box center [641, 386] width 272 height 24
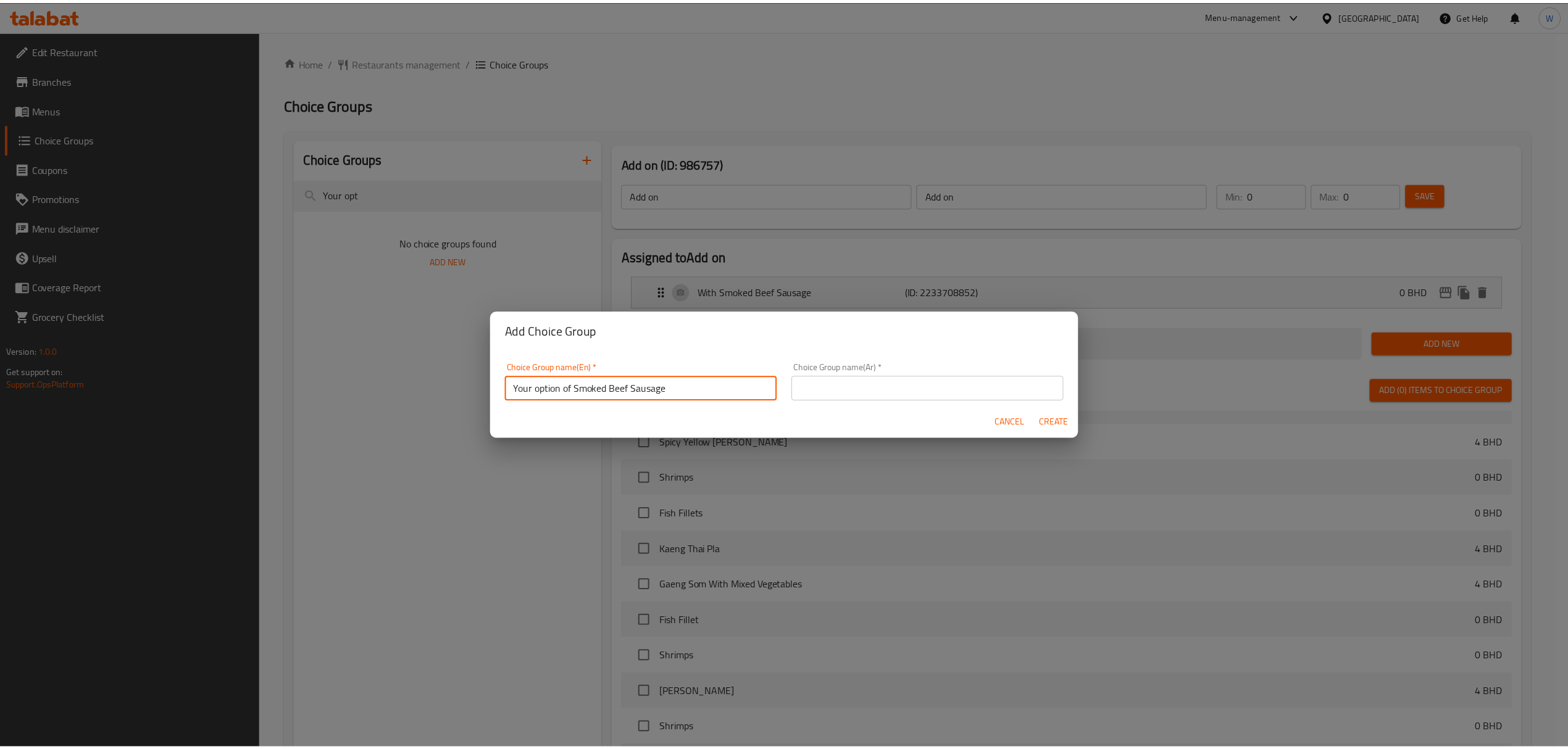
scroll to position [3, 0]
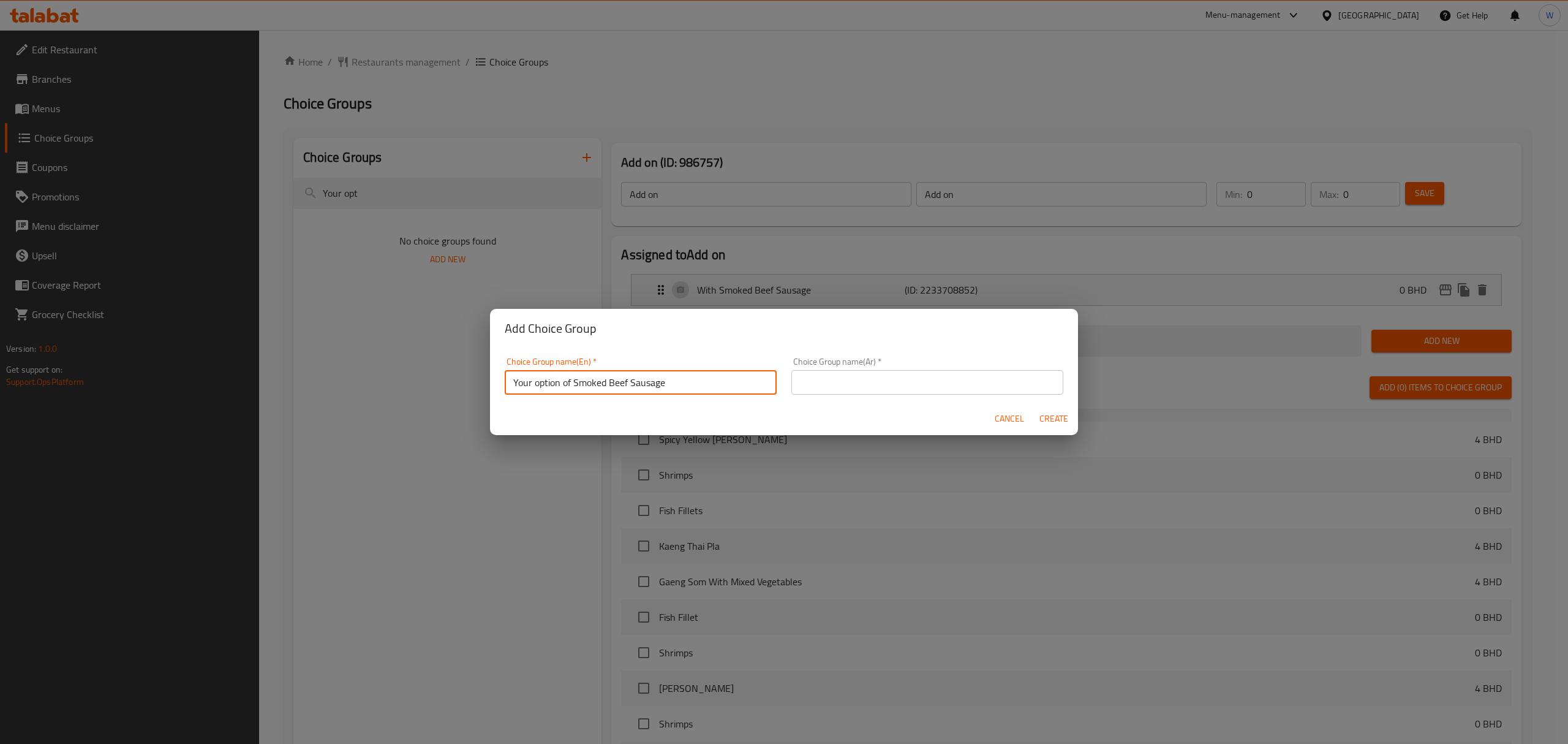
click at [648, 393] on input "Your option of Smoked Beef Sausage" at bounding box center [641, 382] width 272 height 24
type input "Your option of Smoked Beef Sausage"
click at [952, 381] on input "text" at bounding box center [928, 382] width 272 height 24
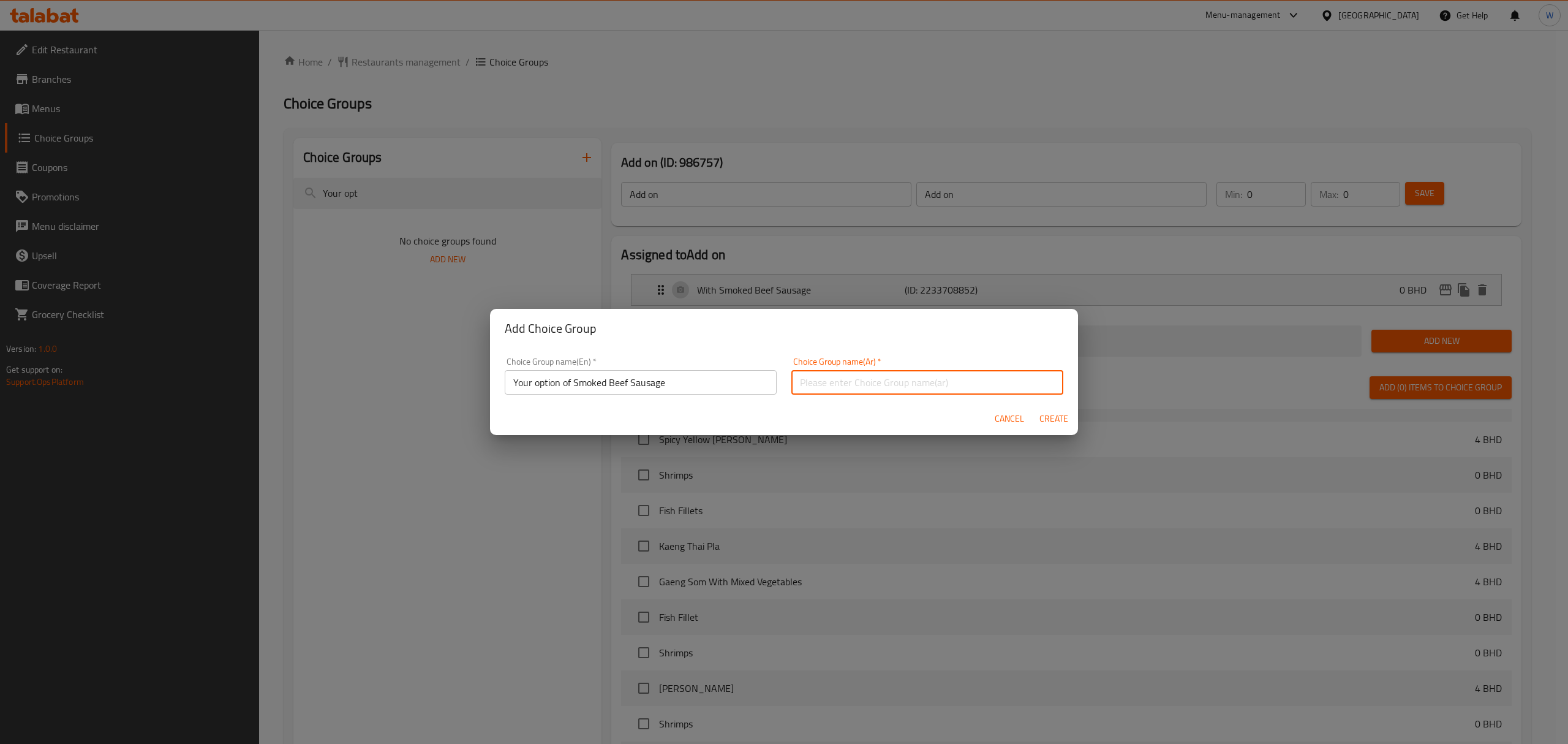
paste input "Your option of Smoked Beef Sausage"
type input "Your option of Smoked Beef Sausage"
drag, startPoint x: 1057, startPoint y: 423, endPoint x: 1067, endPoint y: 420, distance: 10.4
click at [1057, 423] on span "Create" at bounding box center [1053, 419] width 29 height 15
type input "Your option of Smoked Beef Sausage"
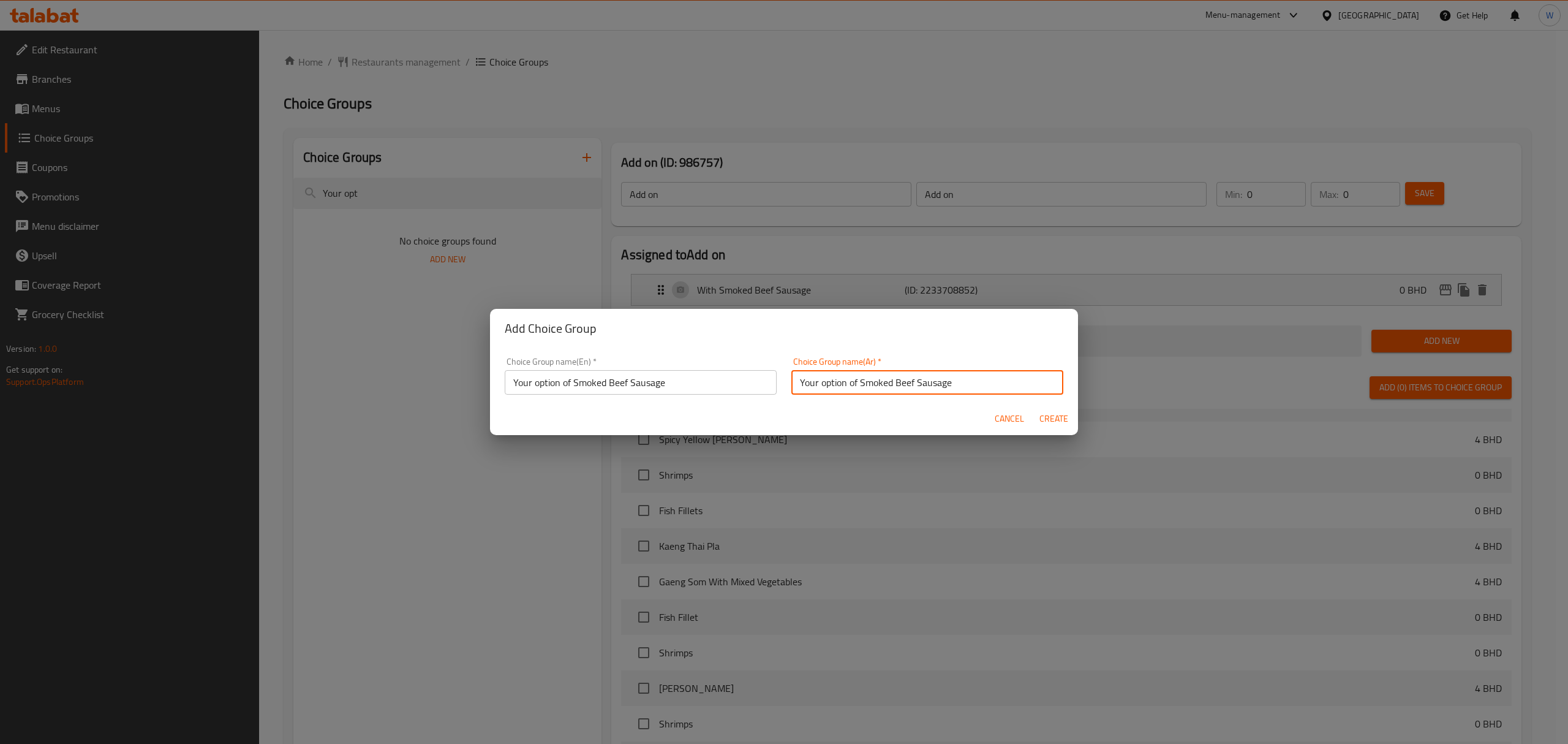
type input "Your option of Smoked Beef Sausage"
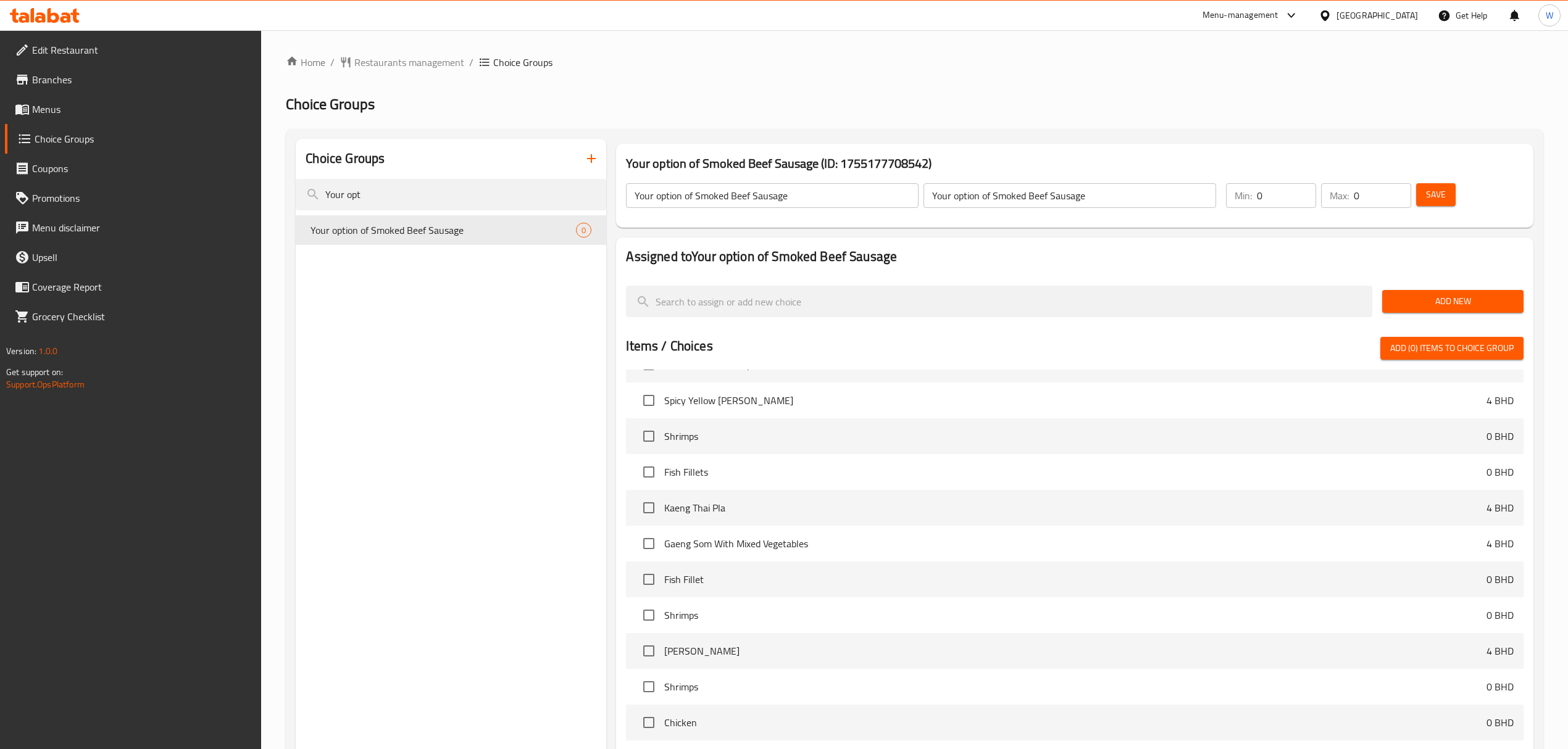
click at [1427, 302] on span "Add New" at bounding box center [1452, 301] width 121 height 15
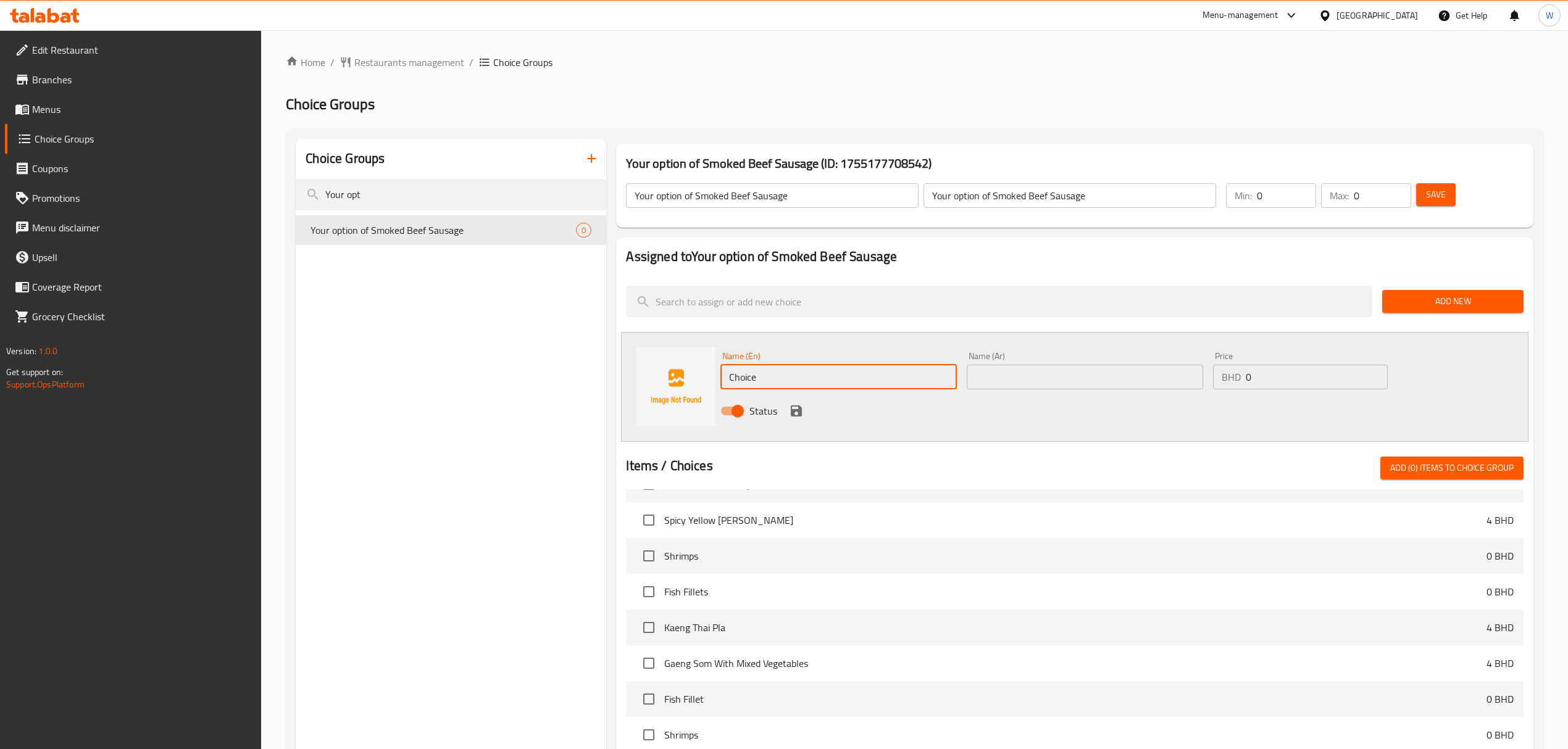
click at [760, 368] on input "Choice" at bounding box center [838, 377] width 236 height 25
paste input "Fried Split in half"
type input "Fried Split in half"
click at [995, 380] on input "text" at bounding box center [1084, 377] width 236 height 25
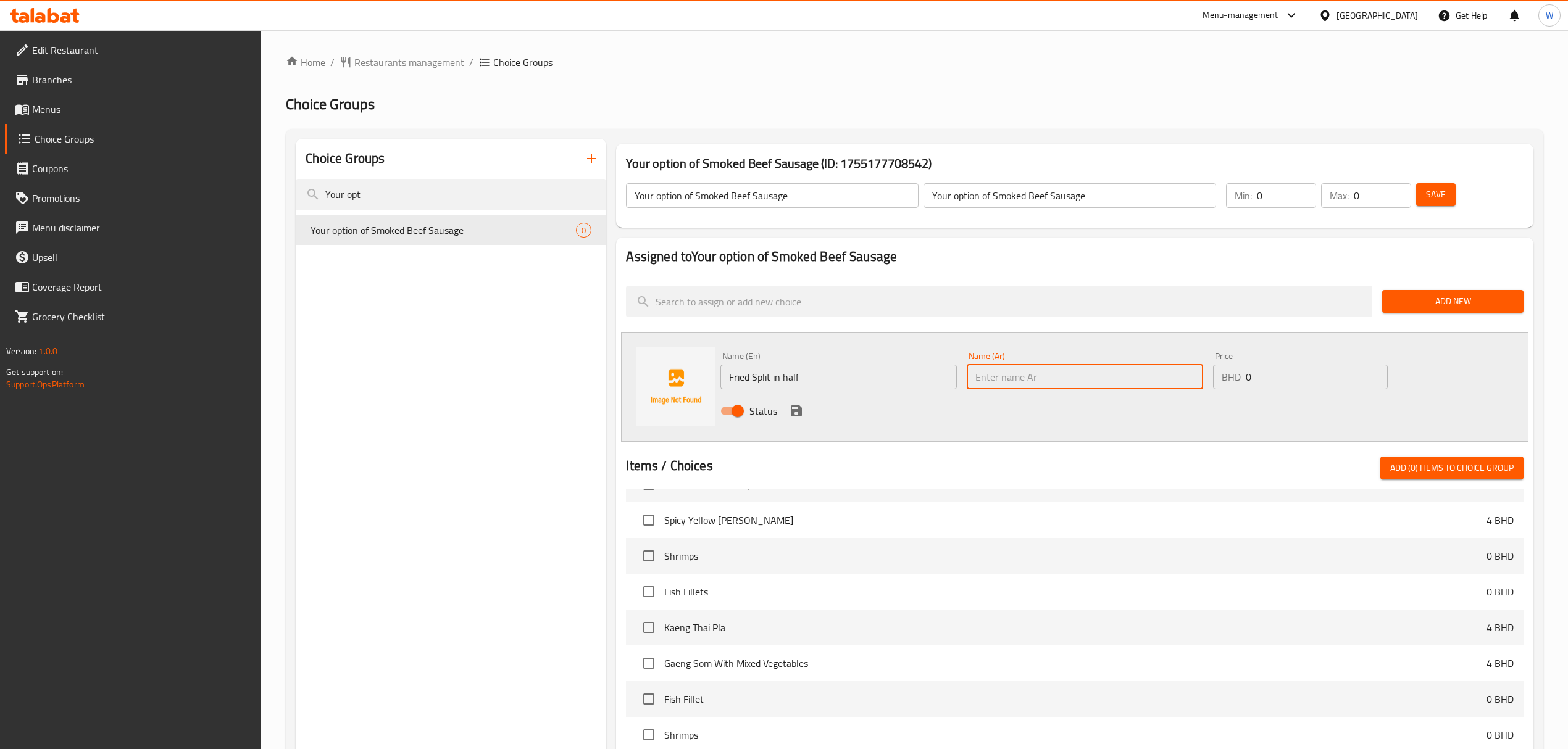
paste input "Fried Split in half"
type input "Fried Split in half"
click at [795, 413] on icon "save" at bounding box center [796, 411] width 15 height 15
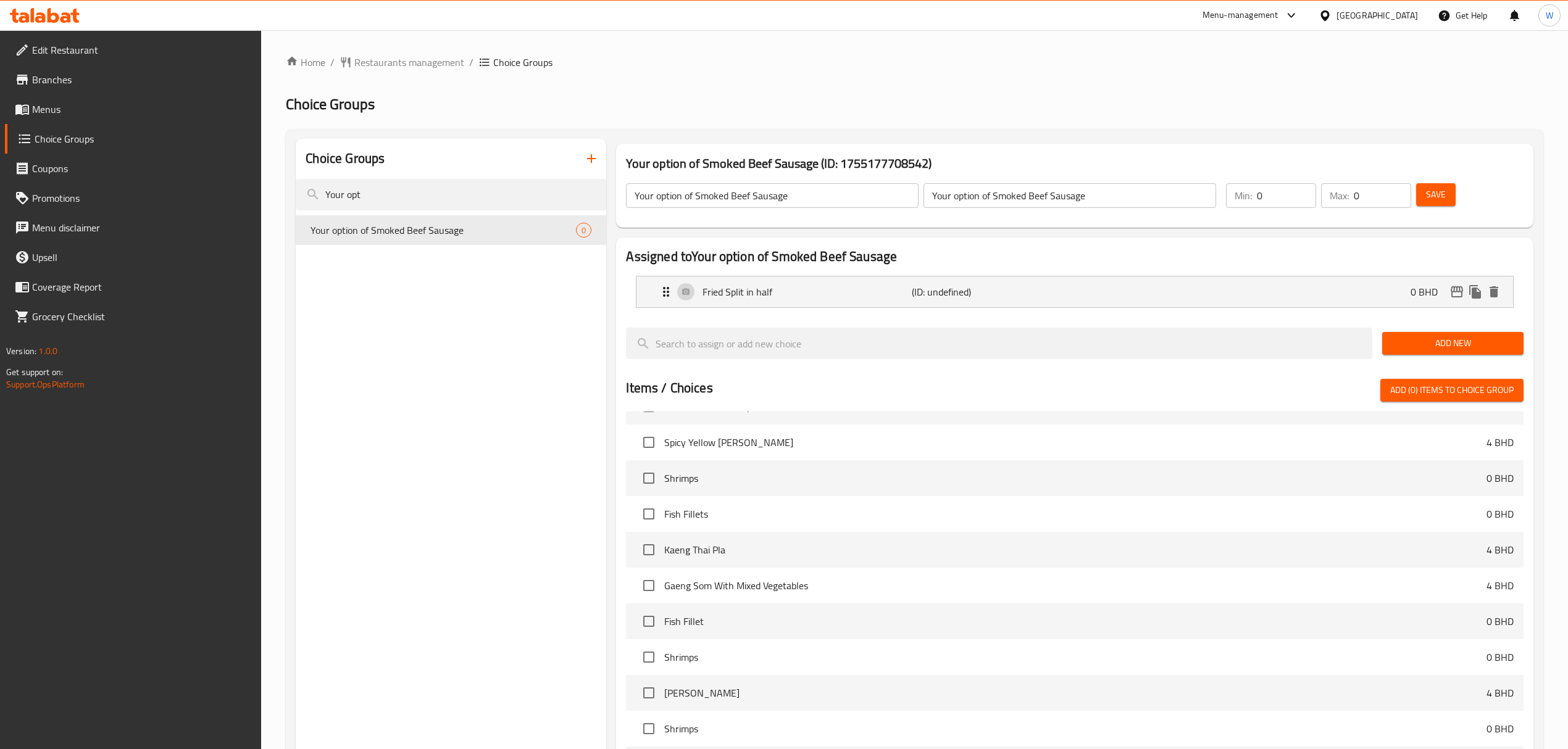
click at [1447, 184] on button "Save" at bounding box center [1435, 195] width 40 height 23
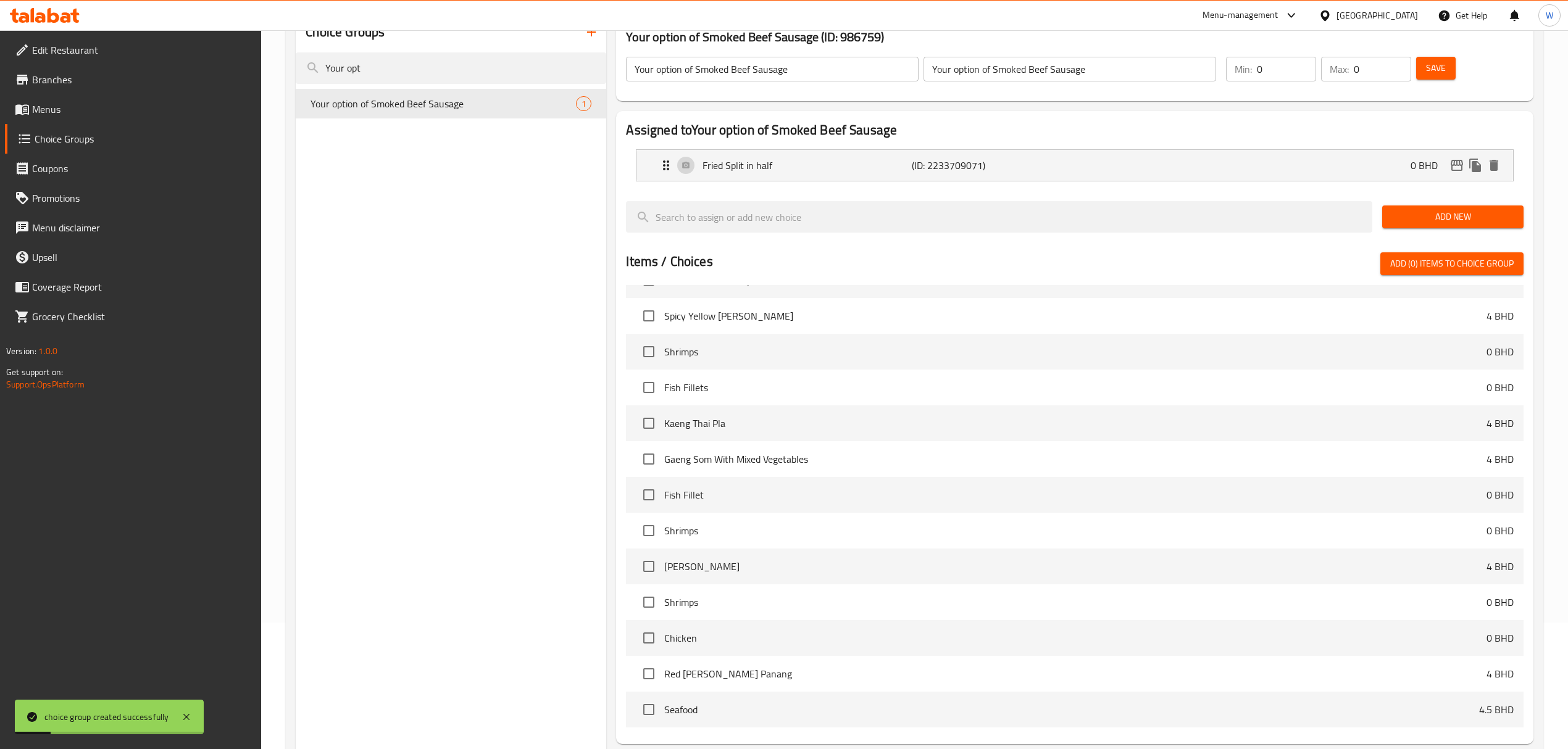
scroll to position [248, 0]
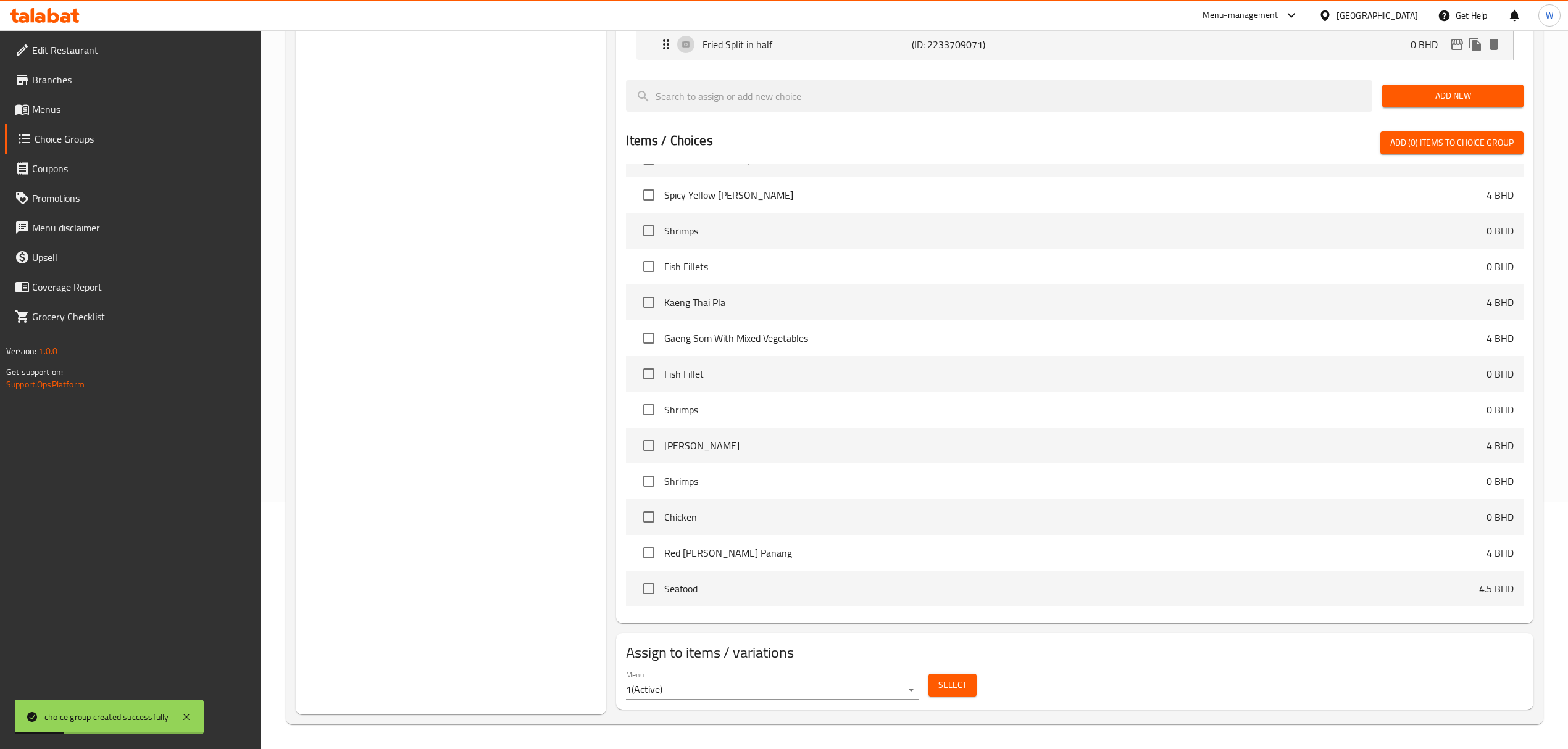
click at [949, 689] on span "Select" at bounding box center [952, 685] width 28 height 15
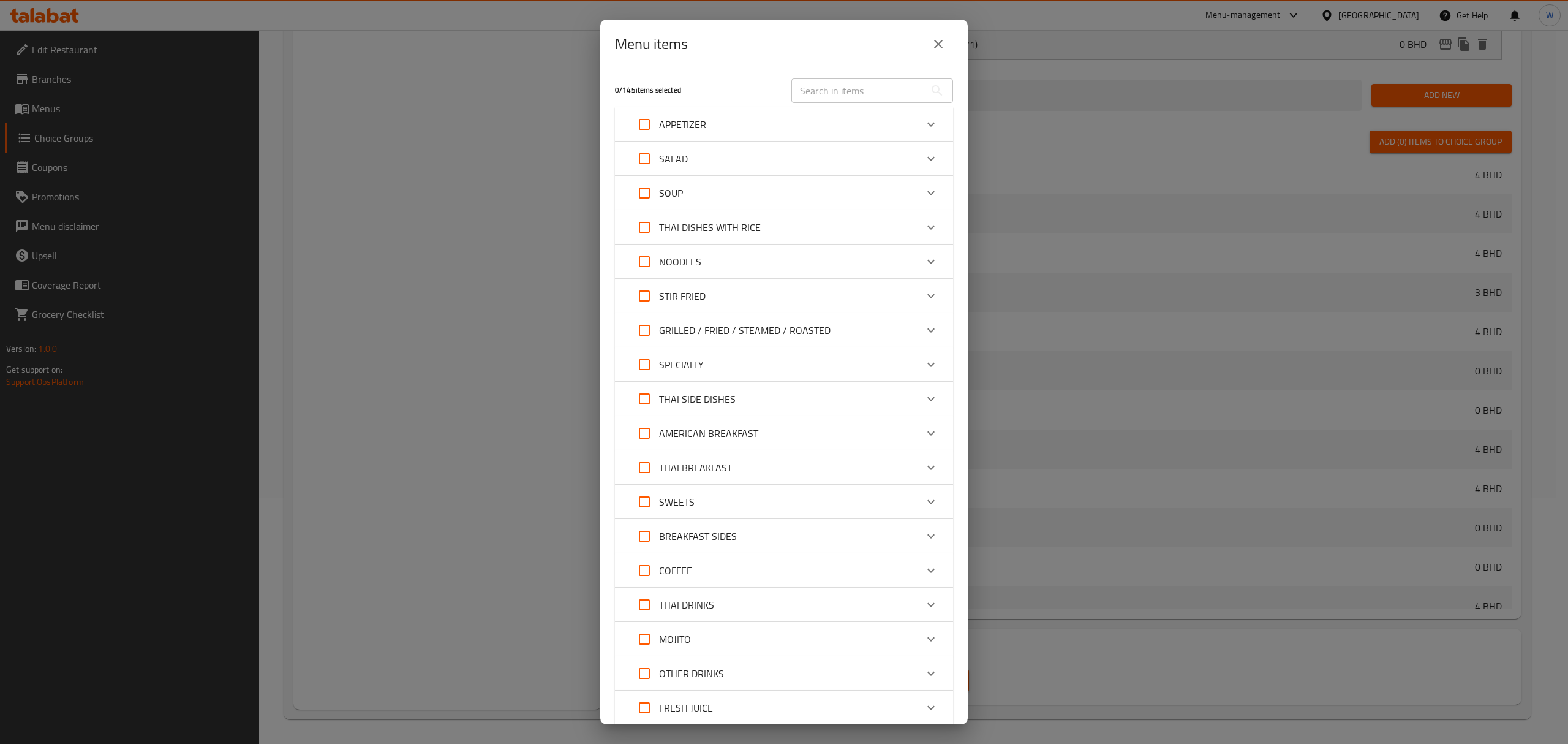
click at [838, 92] on input "text" at bounding box center [858, 90] width 133 height 24
paste input "Fried Split in half"
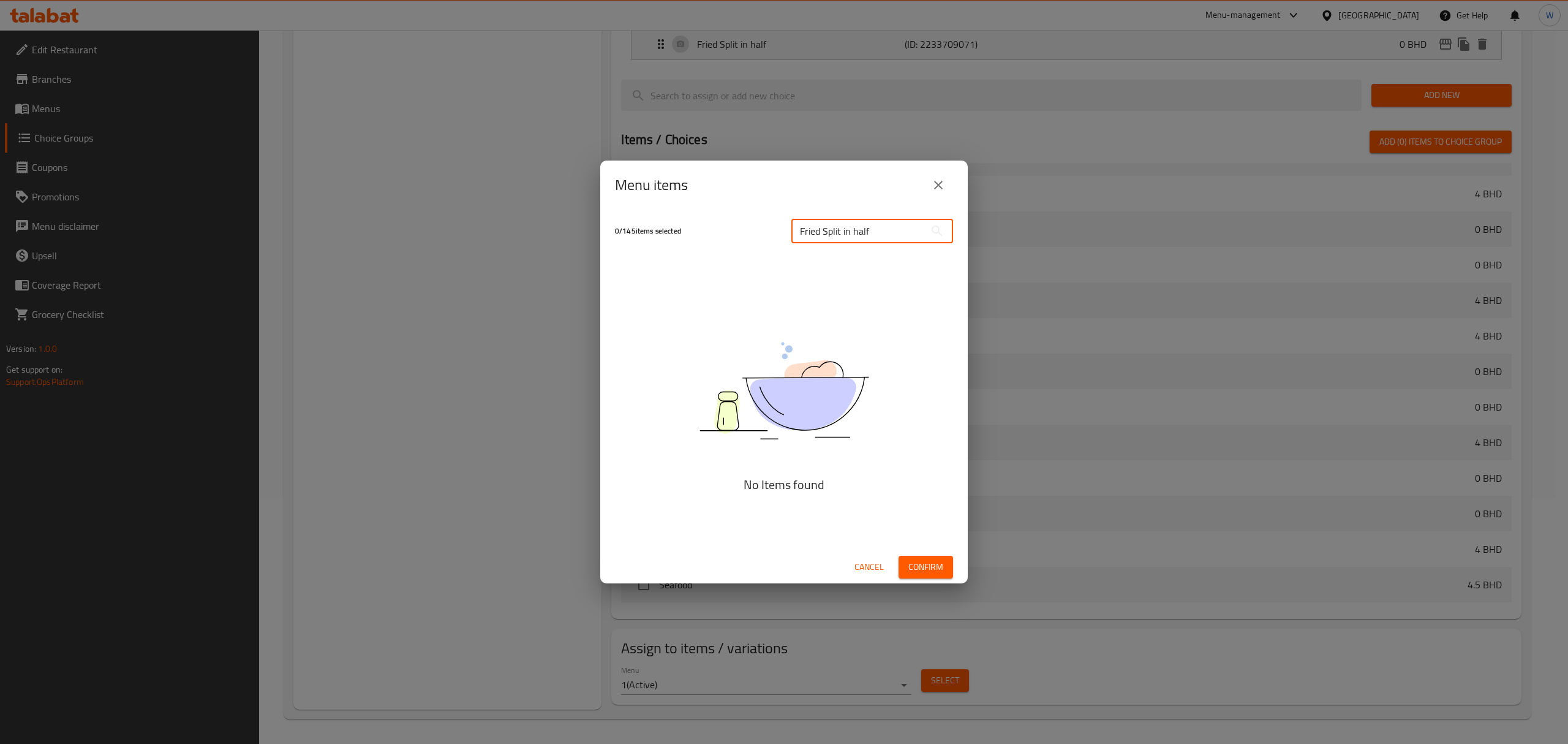
click at [860, 221] on input "Fried Split in half" at bounding box center [858, 231] width 133 height 24
paste input "Smoked Beef Sausage"
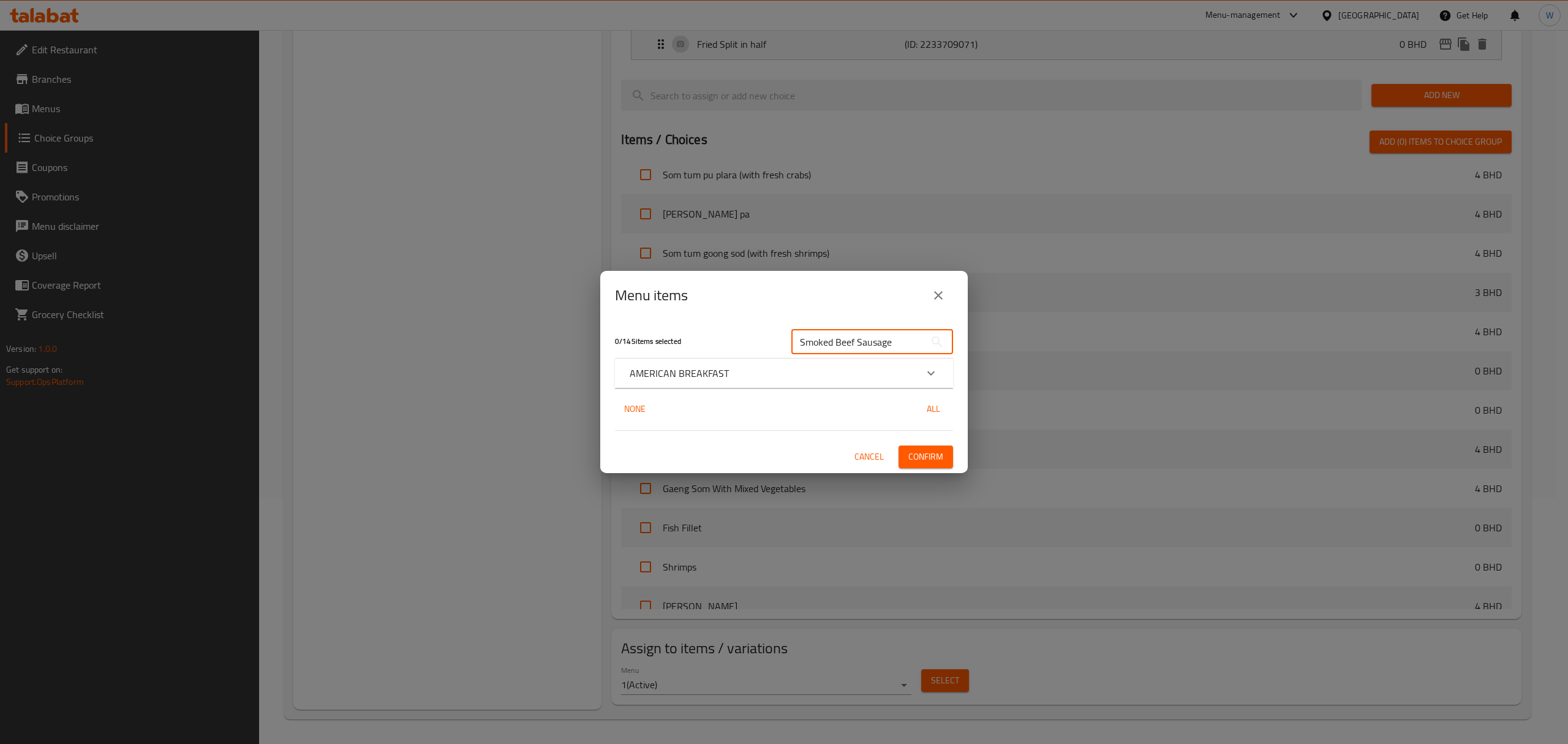
type input "Smoked Beef Sausage"
click at [882, 373] on div "AMERICAN BREAKFAST" at bounding box center [773, 373] width 287 height 15
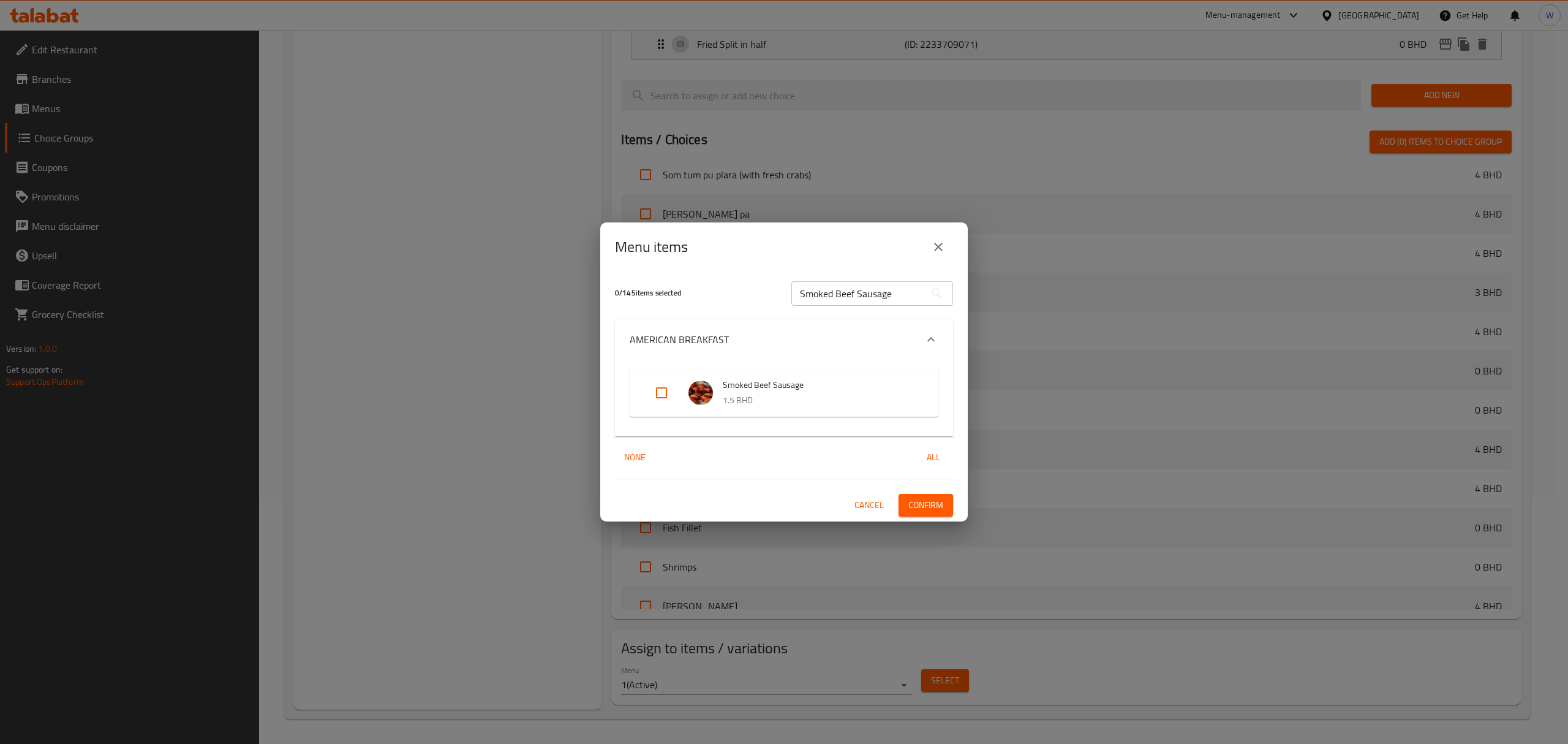
click at [655, 398] on input "Expand" at bounding box center [661, 393] width 29 height 29
checkbox input "true"
click at [937, 510] on span "Confirm" at bounding box center [925, 505] width 35 height 15
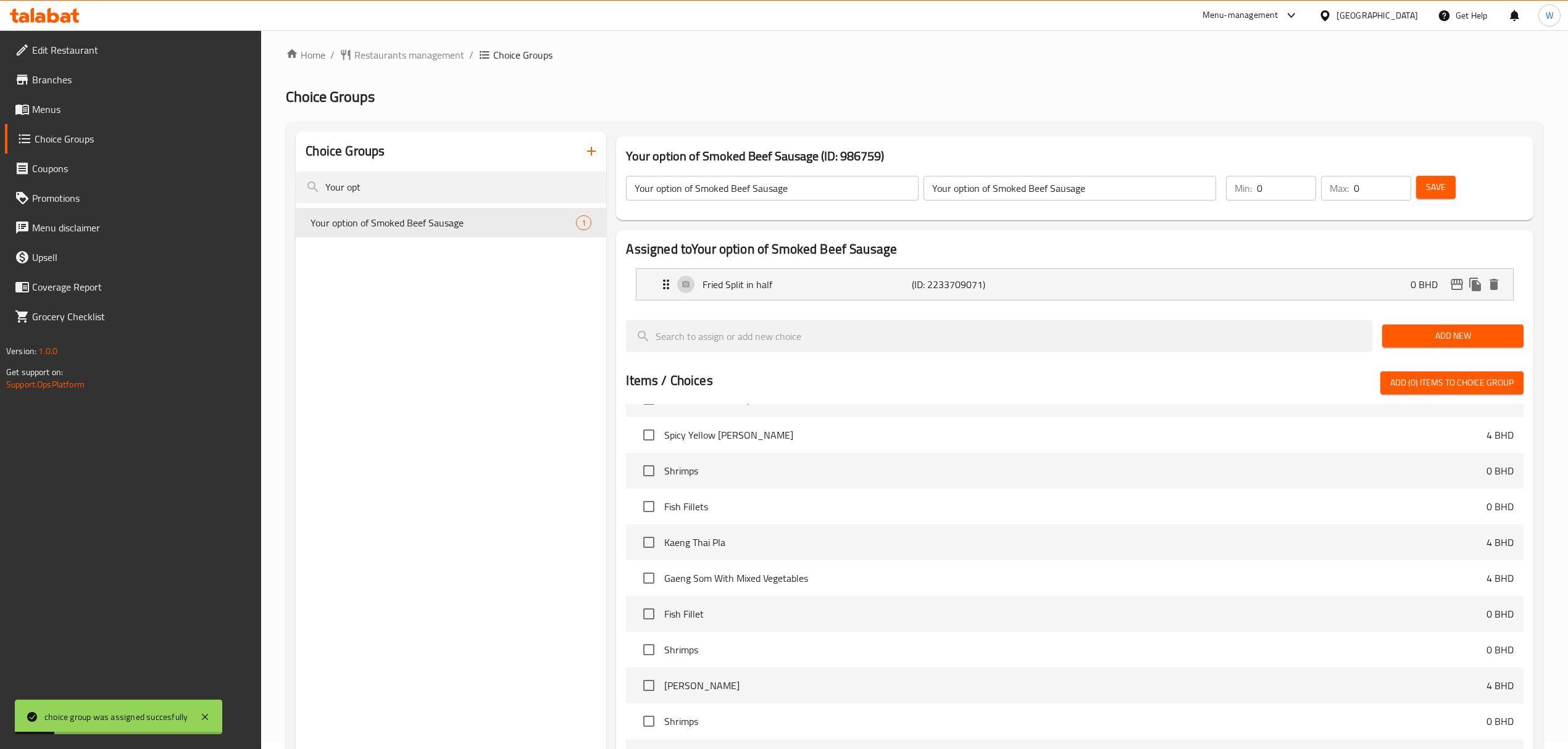
scroll to position [0, 0]
